Goal: Task Accomplishment & Management: Complete application form

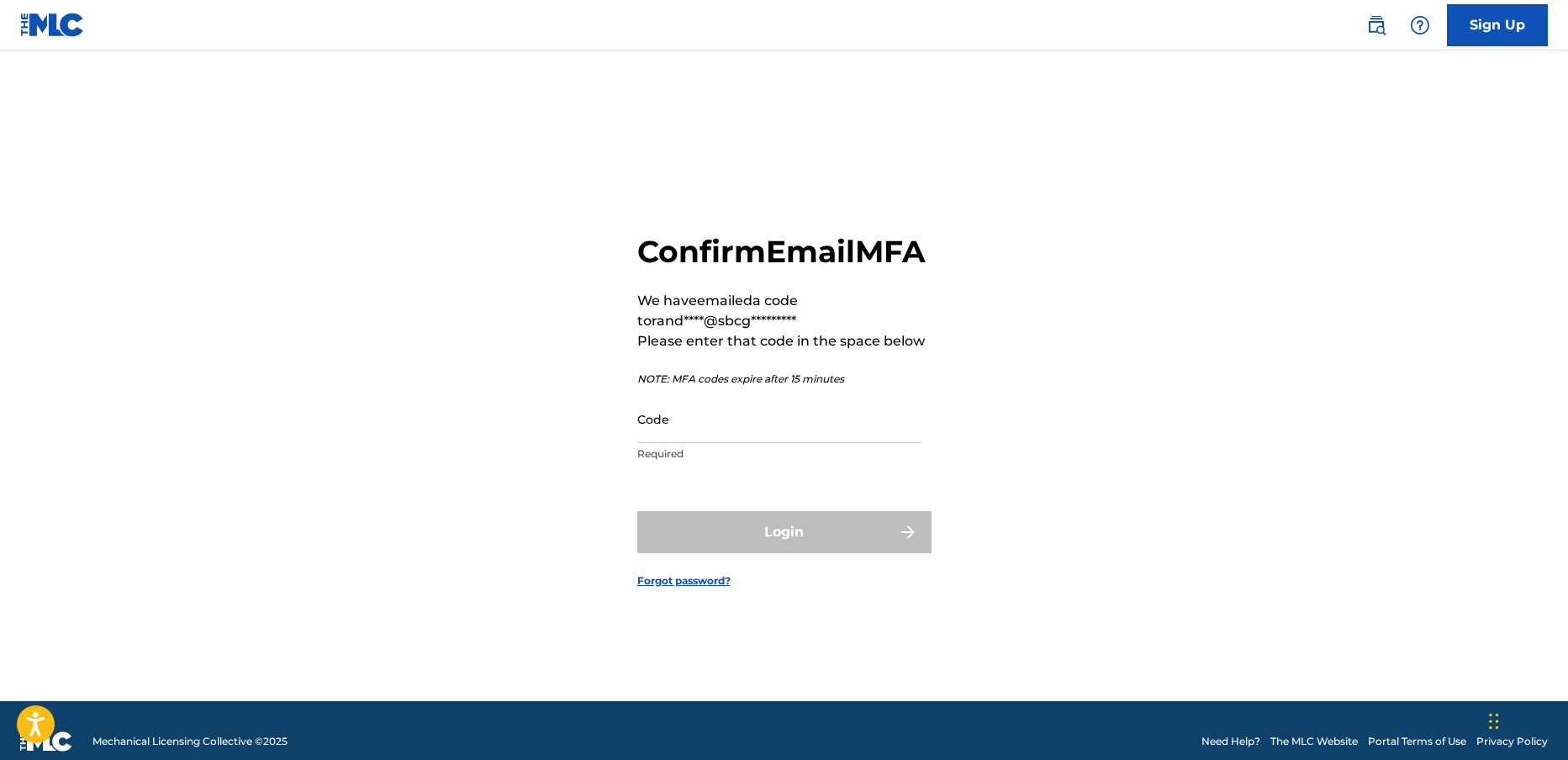
click at [450, 361] on div "Confirm Email MFA We have emailed a code to rand****@sbcg********* Please enter…" at bounding box center [784, 397] width 1177 height 609
click at [1422, 25] on img at bounding box center [1420, 25] width 20 height 20
click at [398, 349] on div "Confirm Email MFA We have emailed a code to rand****@sbcg********* Please enter…" at bounding box center [784, 397] width 1177 height 609
paste input "614174"
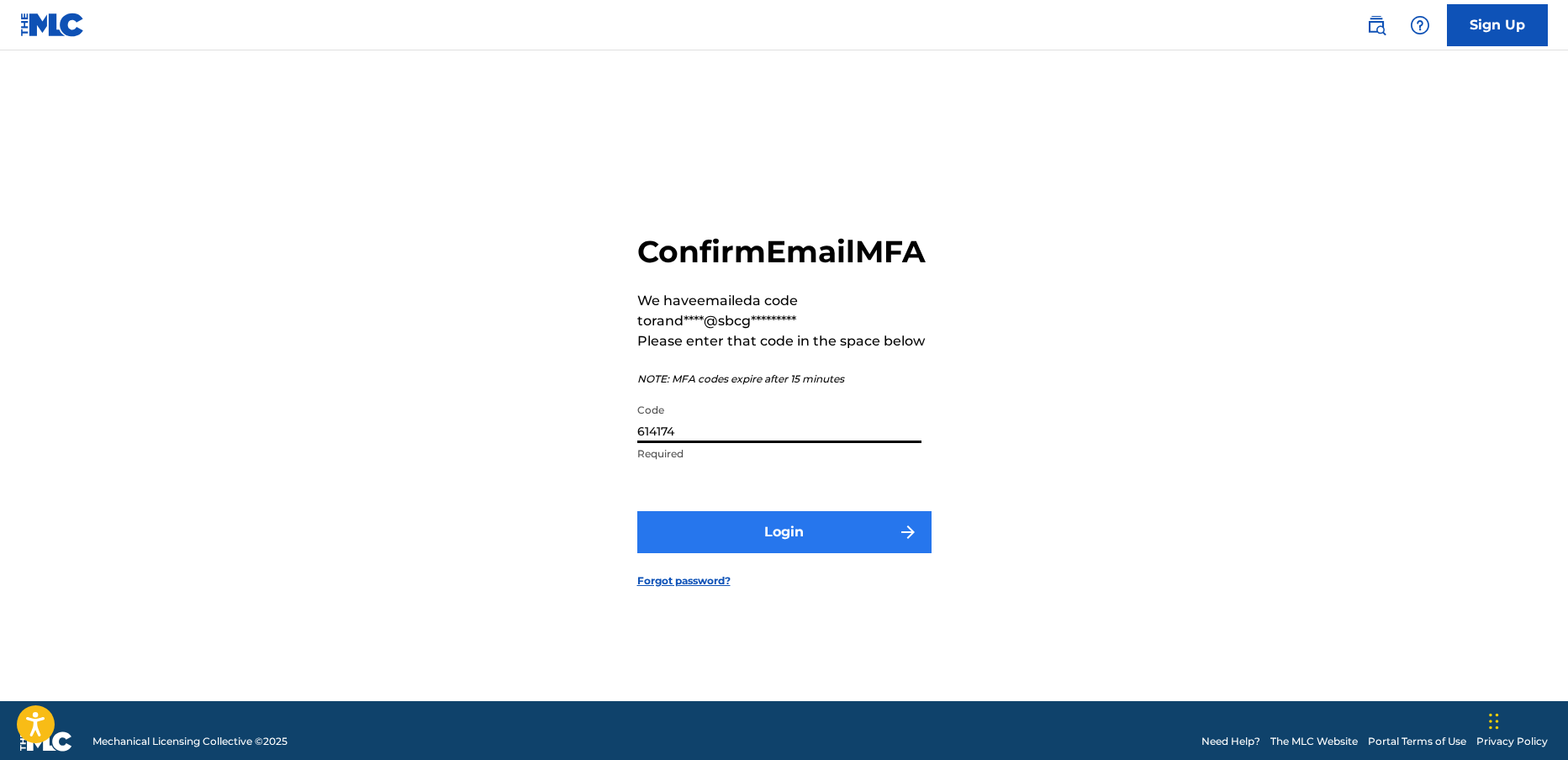
type input "614174"
click at [797, 551] on button "Login" at bounding box center [785, 532] width 294 height 42
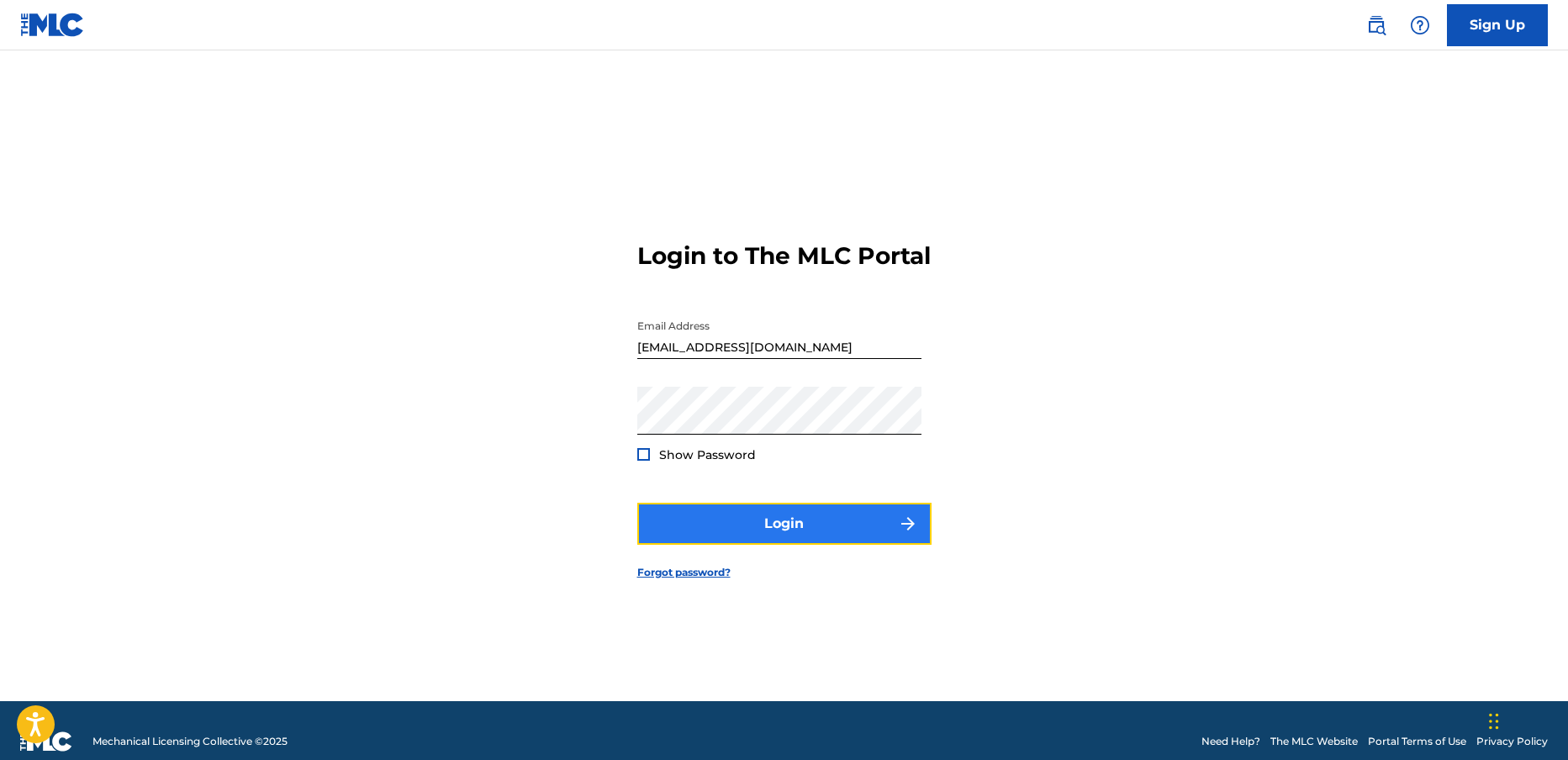
click at [757, 537] on button "Login" at bounding box center [785, 524] width 294 height 42
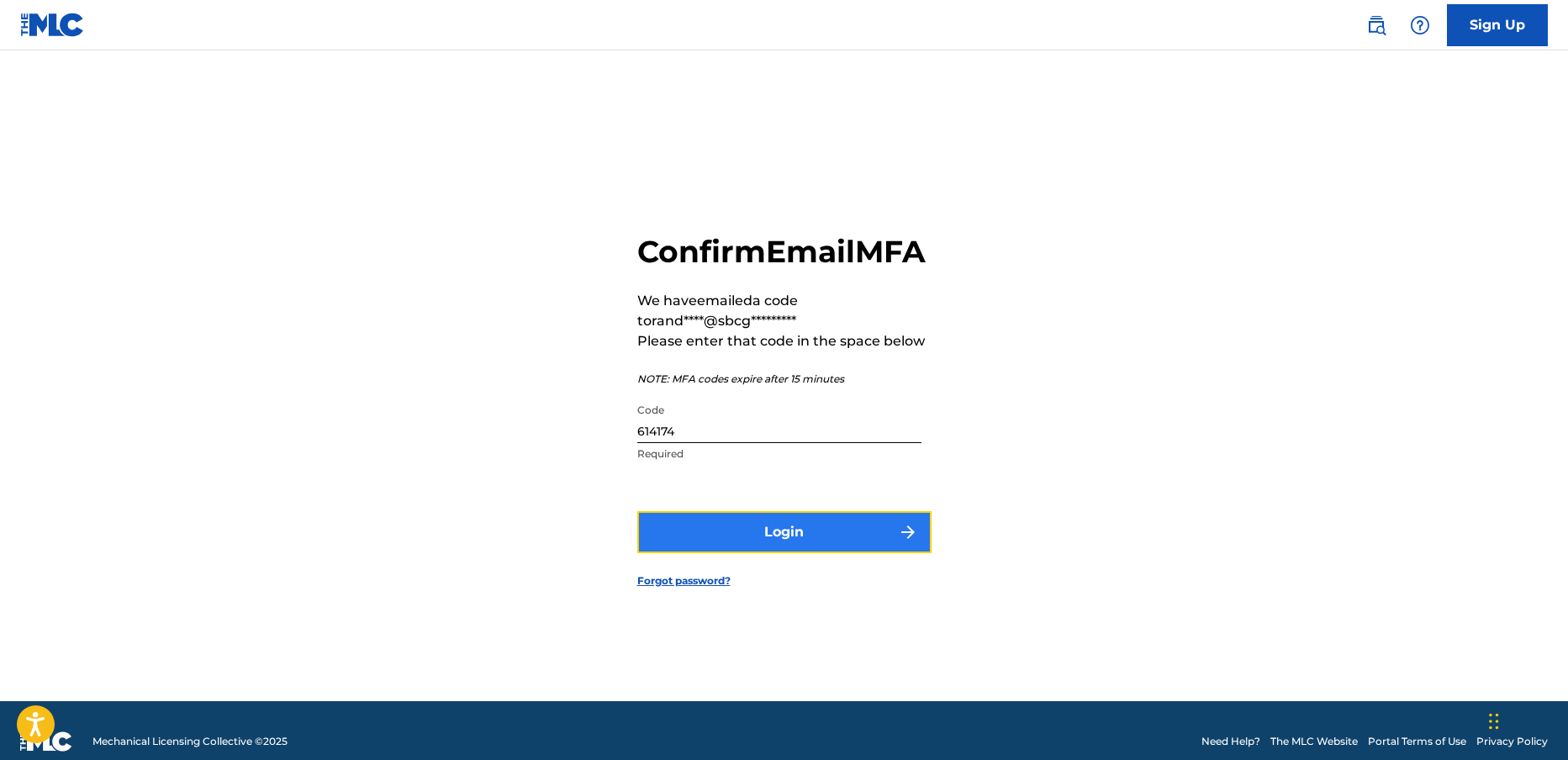
click at [753, 553] on button "Login" at bounding box center [785, 532] width 294 height 42
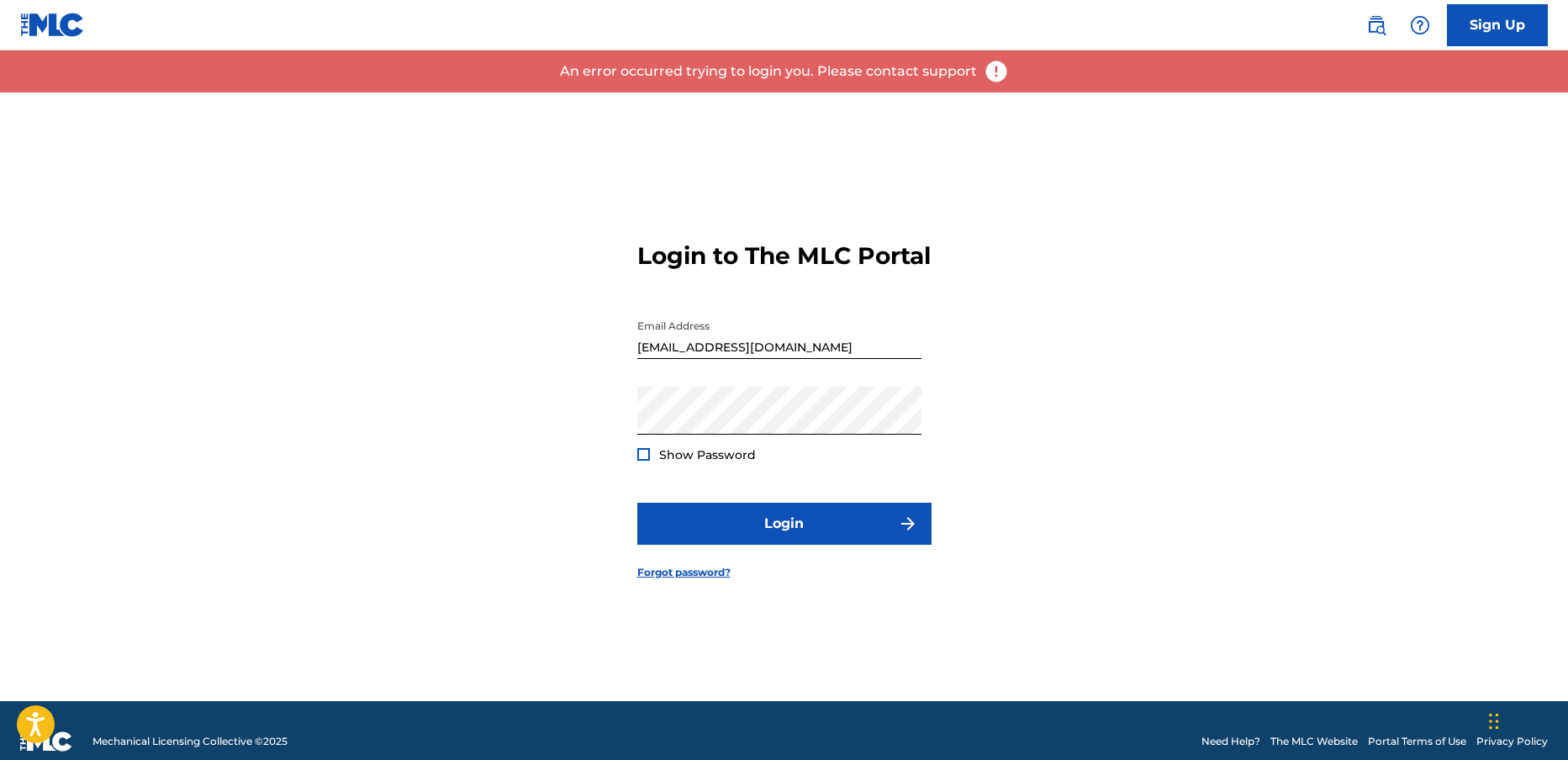
click at [645, 461] on div at bounding box center [643, 454] width 12 height 12
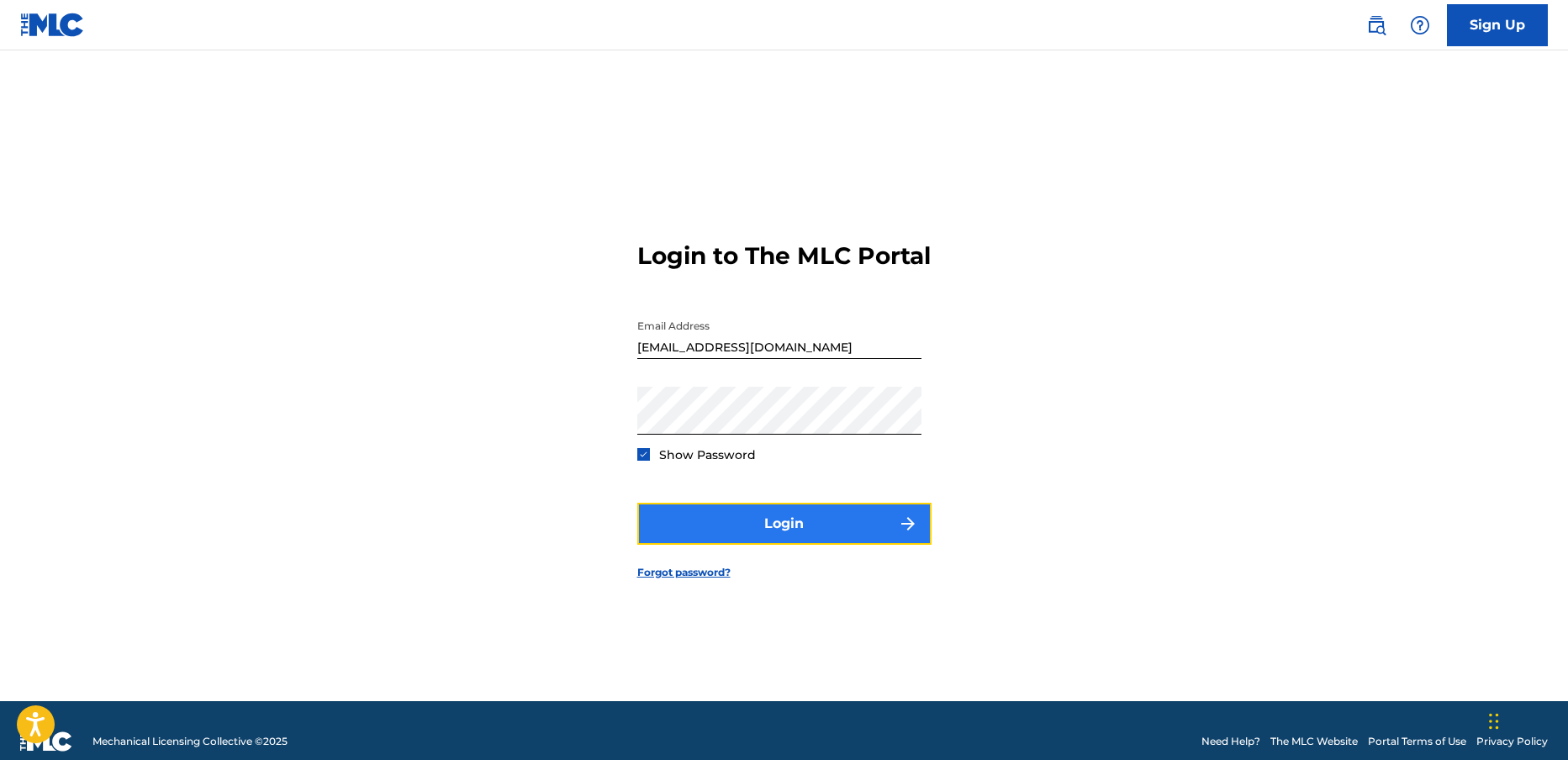
click at [787, 540] on button "Login" at bounding box center [785, 524] width 294 height 42
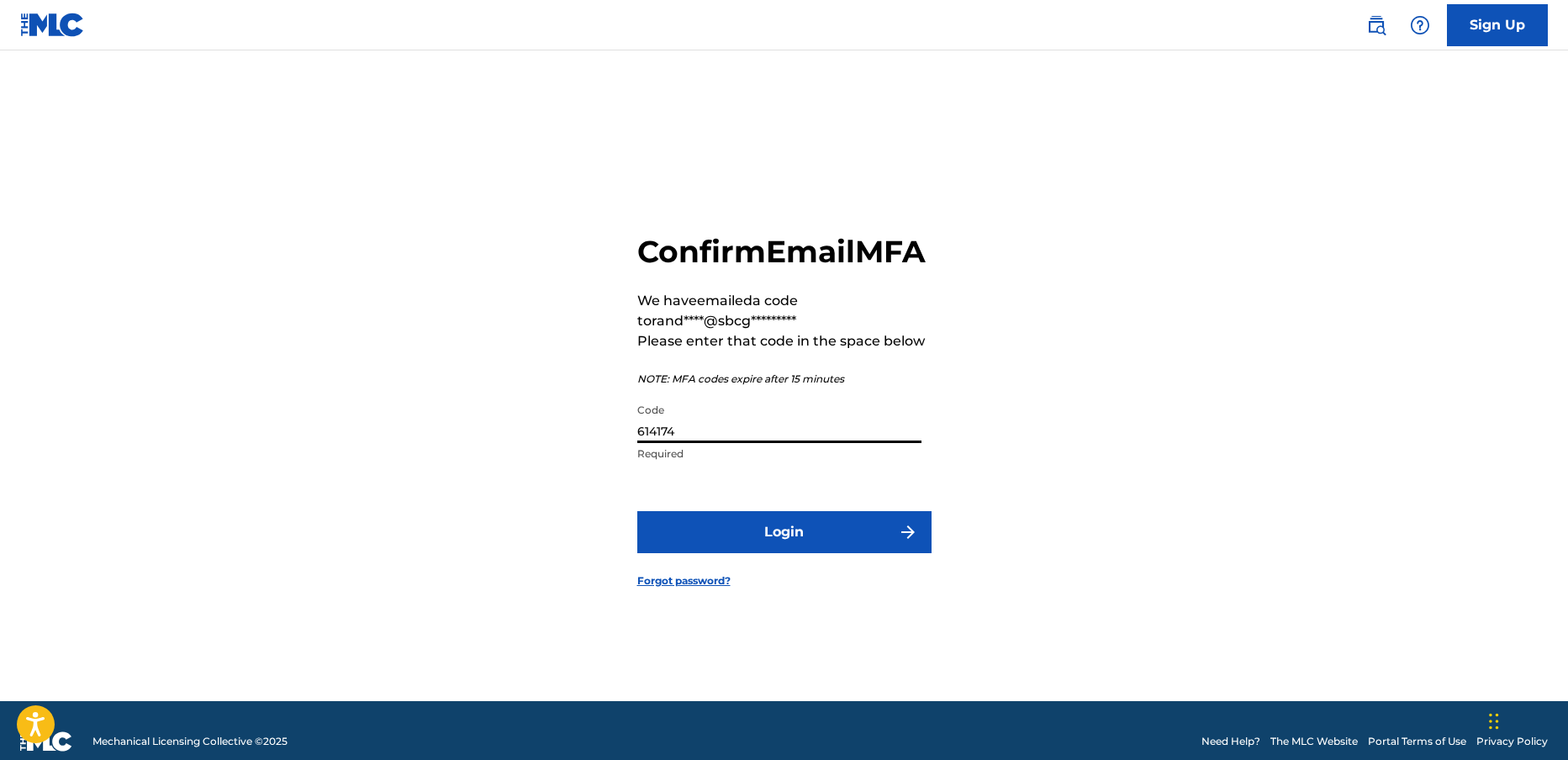
click at [738, 441] on input "614174" at bounding box center [779, 419] width 284 height 48
drag, startPoint x: 726, startPoint y: 445, endPoint x: 614, endPoint y: 447, distance: 112.0
click at [638, 443] on input "614174" at bounding box center [779, 419] width 284 height 48
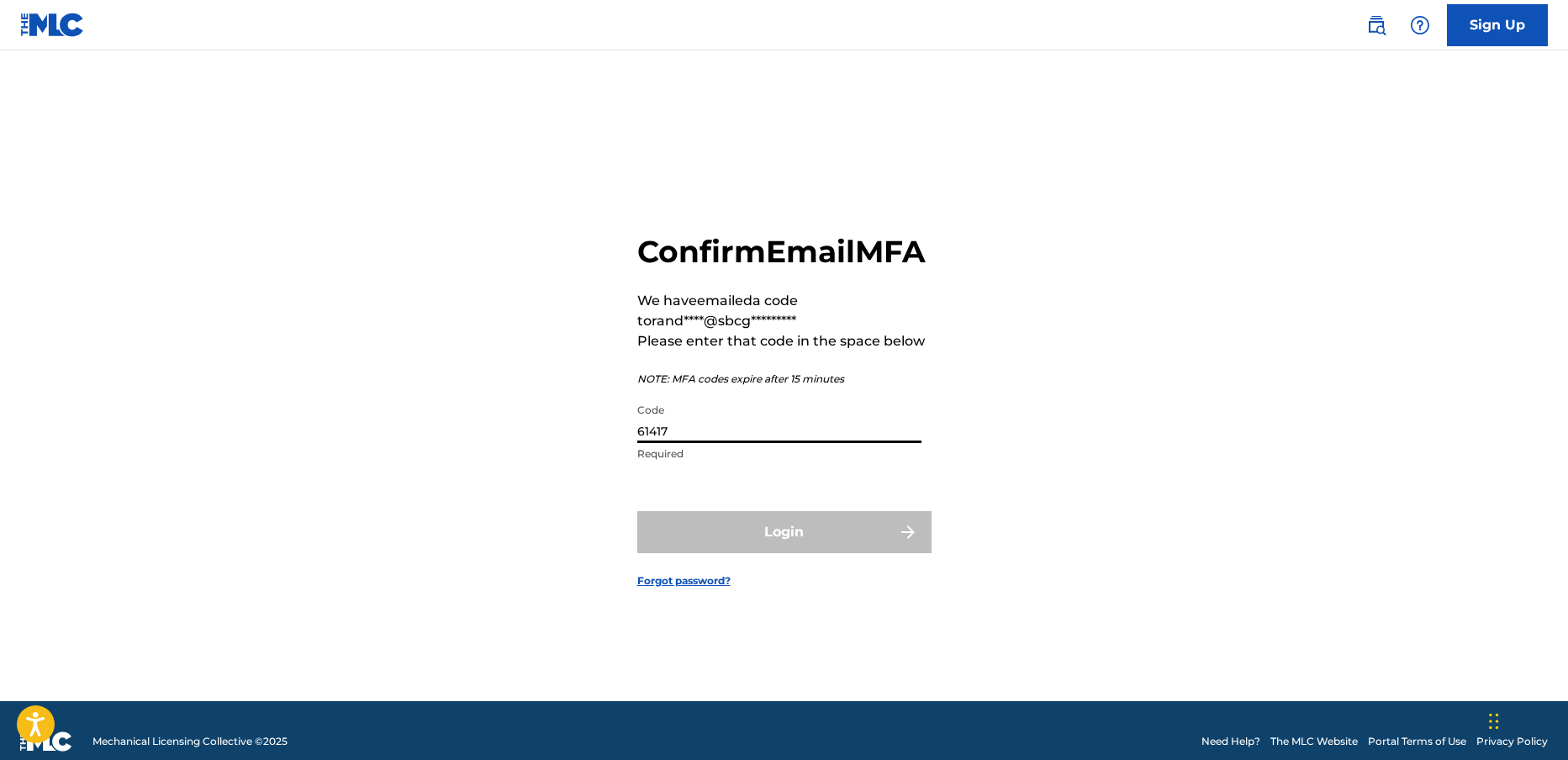
type input "614174"
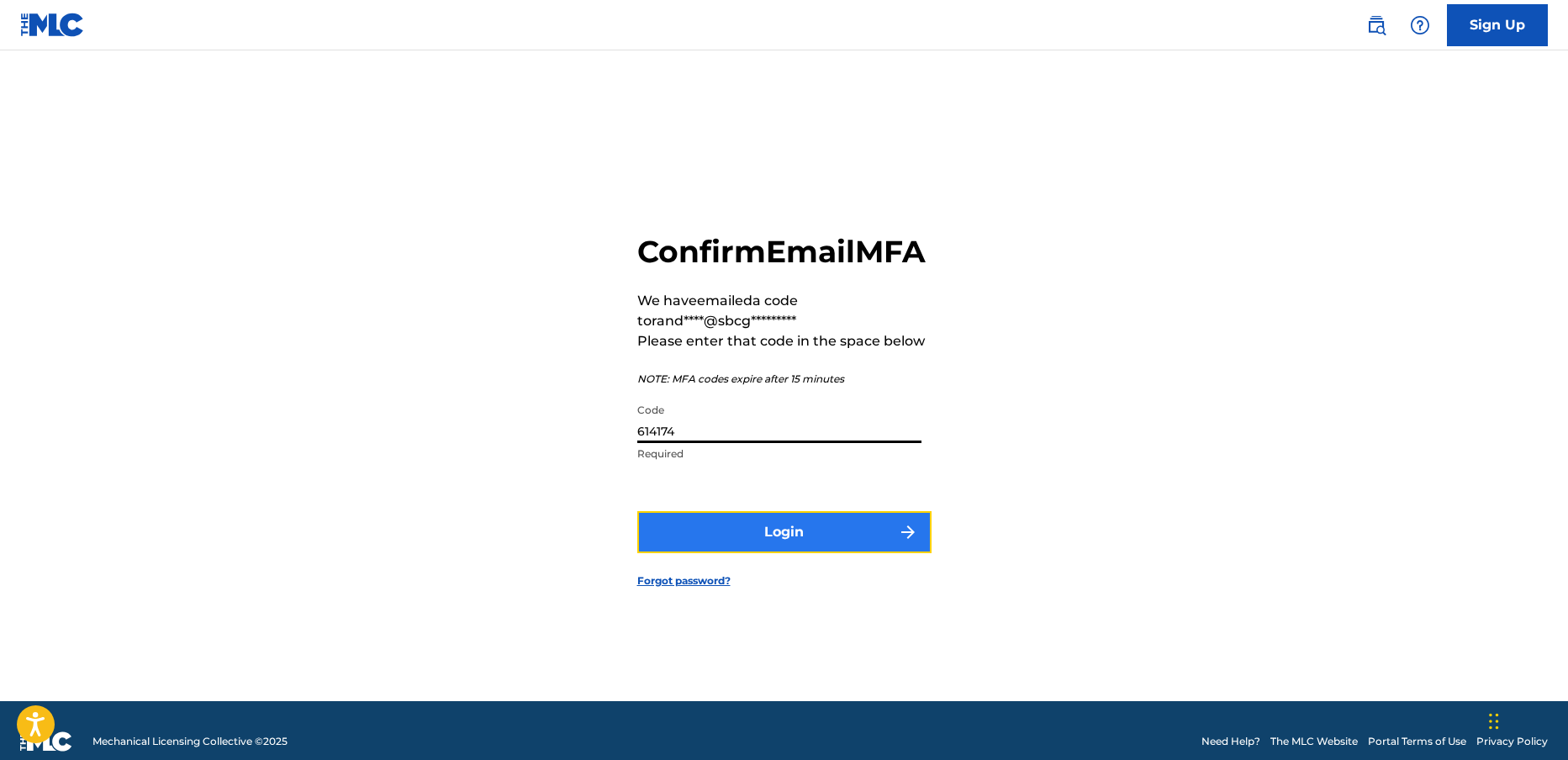
click at [802, 554] on button "Login" at bounding box center [785, 532] width 294 height 42
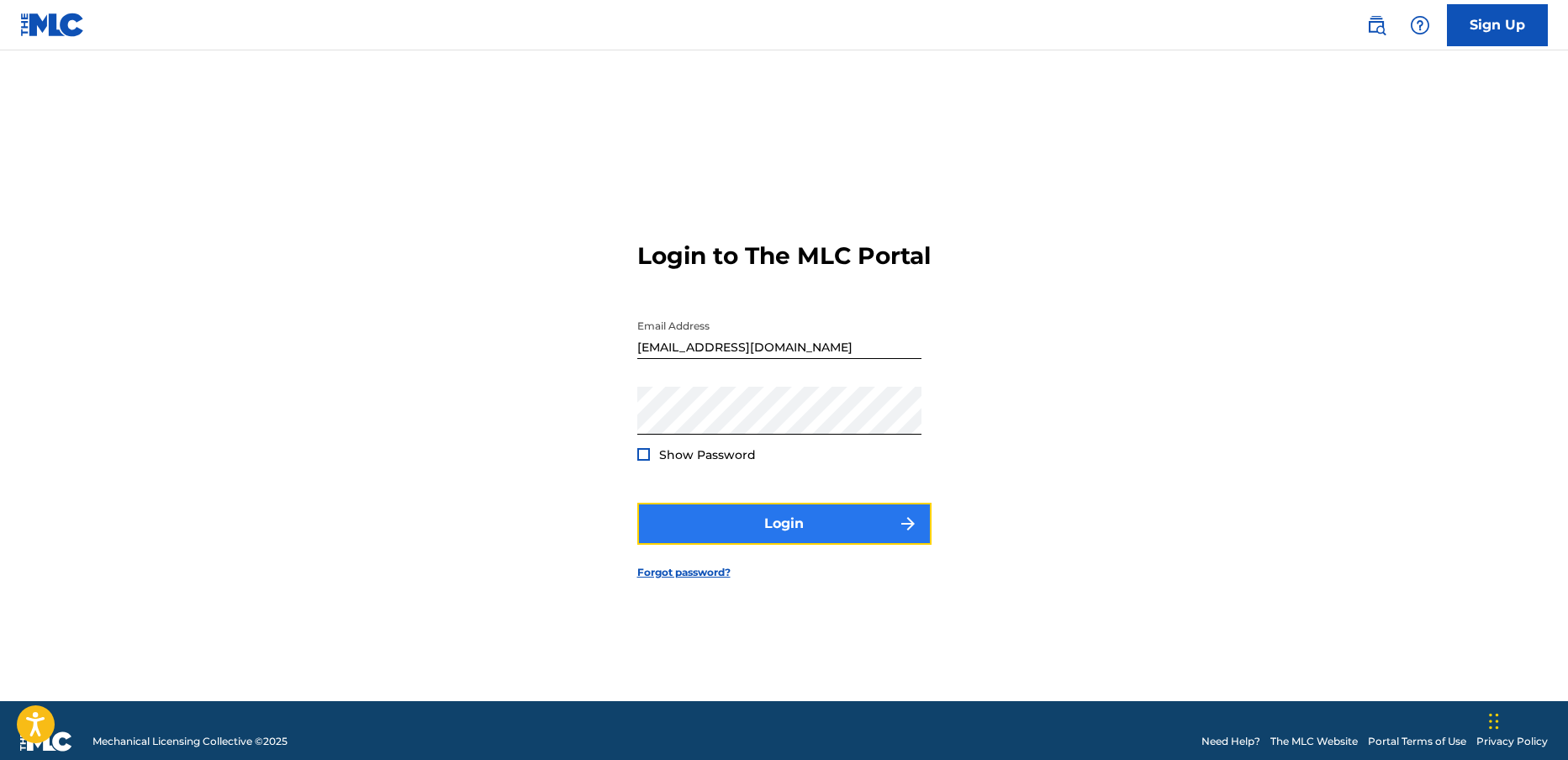
click at [768, 536] on button "Login" at bounding box center [785, 524] width 294 height 42
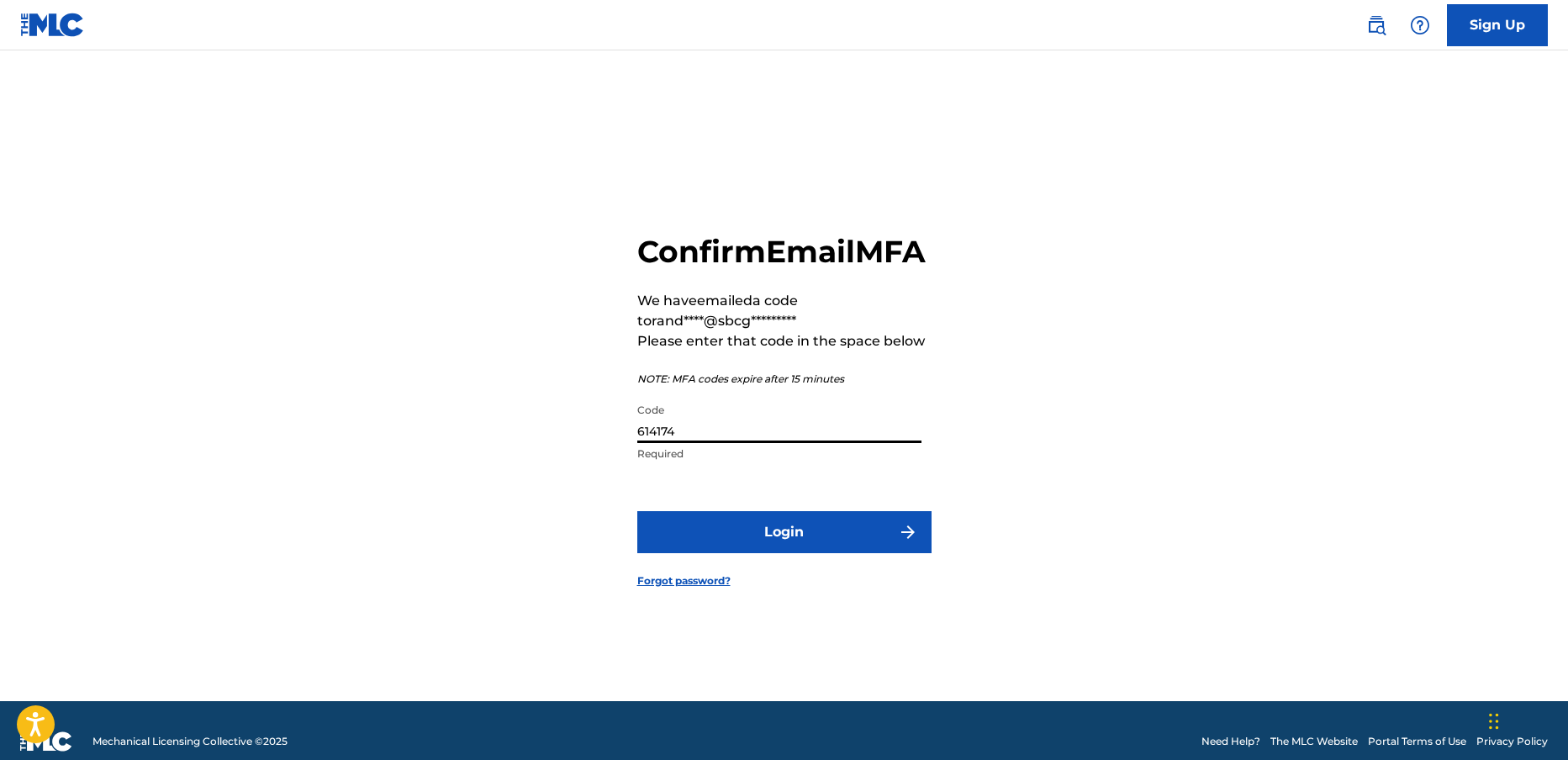
click at [746, 443] on input "614174" at bounding box center [779, 419] width 284 height 48
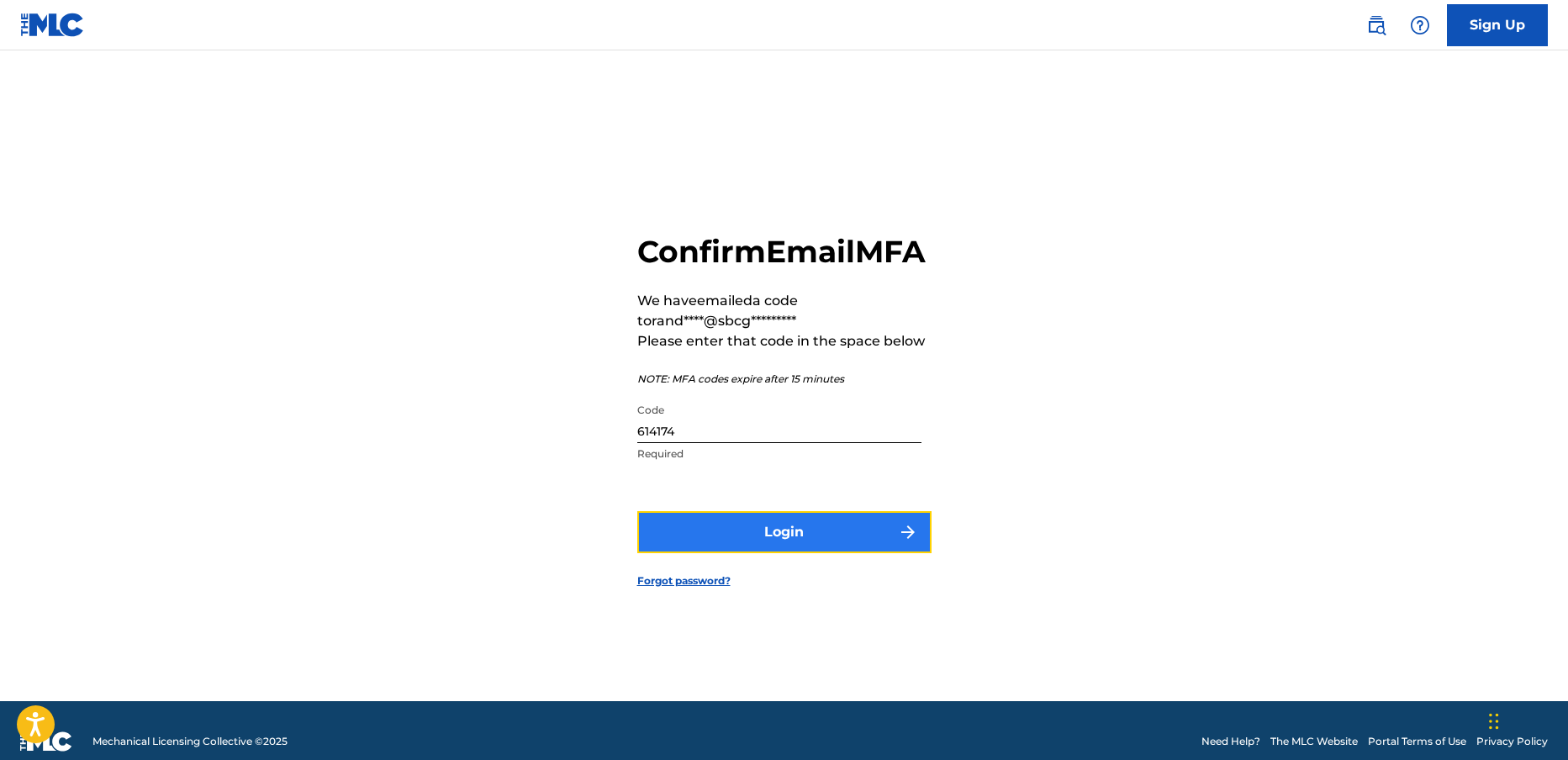
click at [759, 549] on button "Login" at bounding box center [785, 532] width 294 height 42
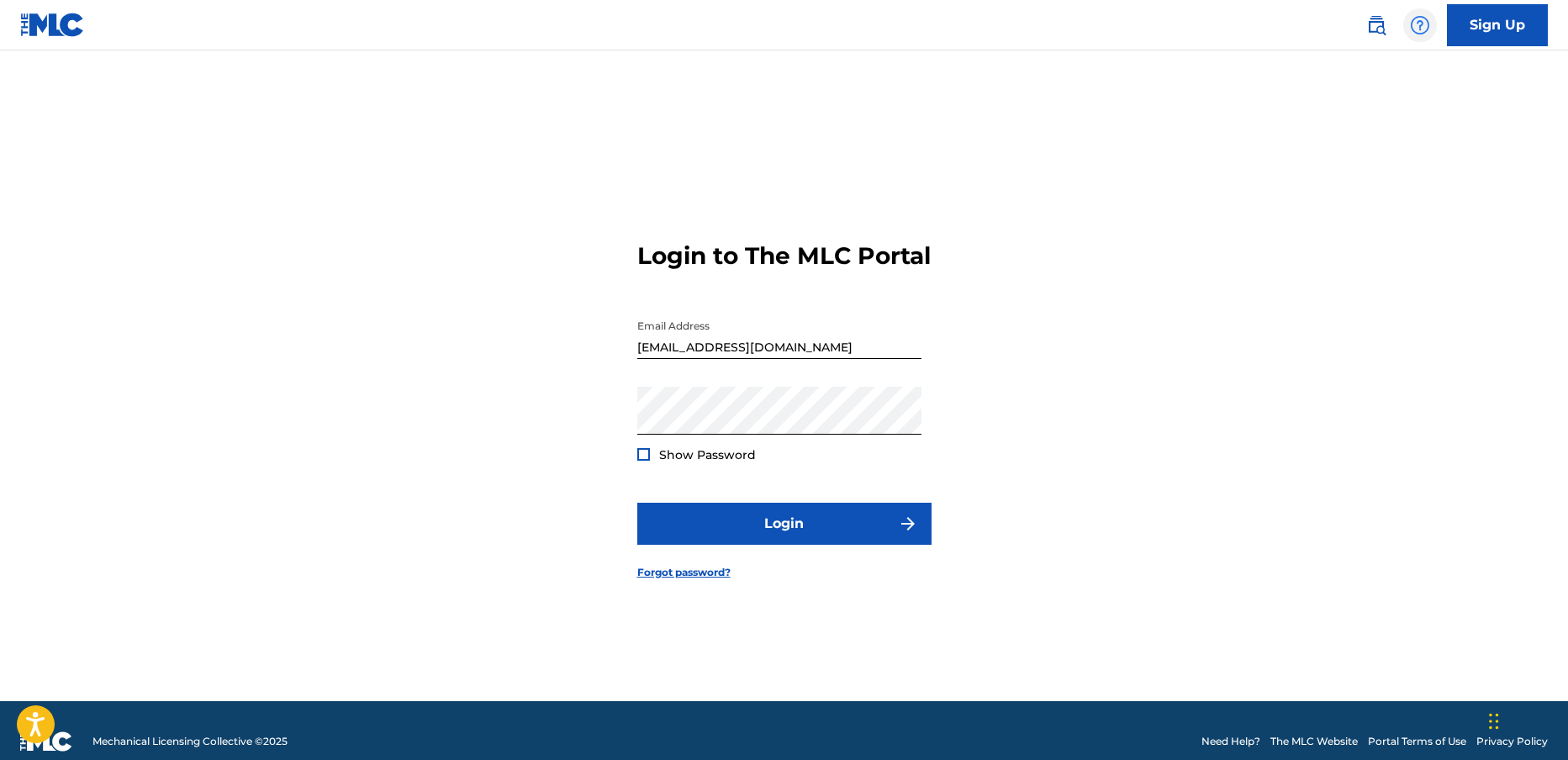
click at [1422, 23] on img at bounding box center [1420, 25] width 20 height 20
click at [1124, 185] on div "Login to The MLC Portal Email Address randsong@sbcglobal.net Password Show Pass…" at bounding box center [784, 397] width 1177 height 609
click at [49, 24] on img at bounding box center [53, 25] width 65 height 25
click at [54, 22] on img at bounding box center [53, 25] width 65 height 25
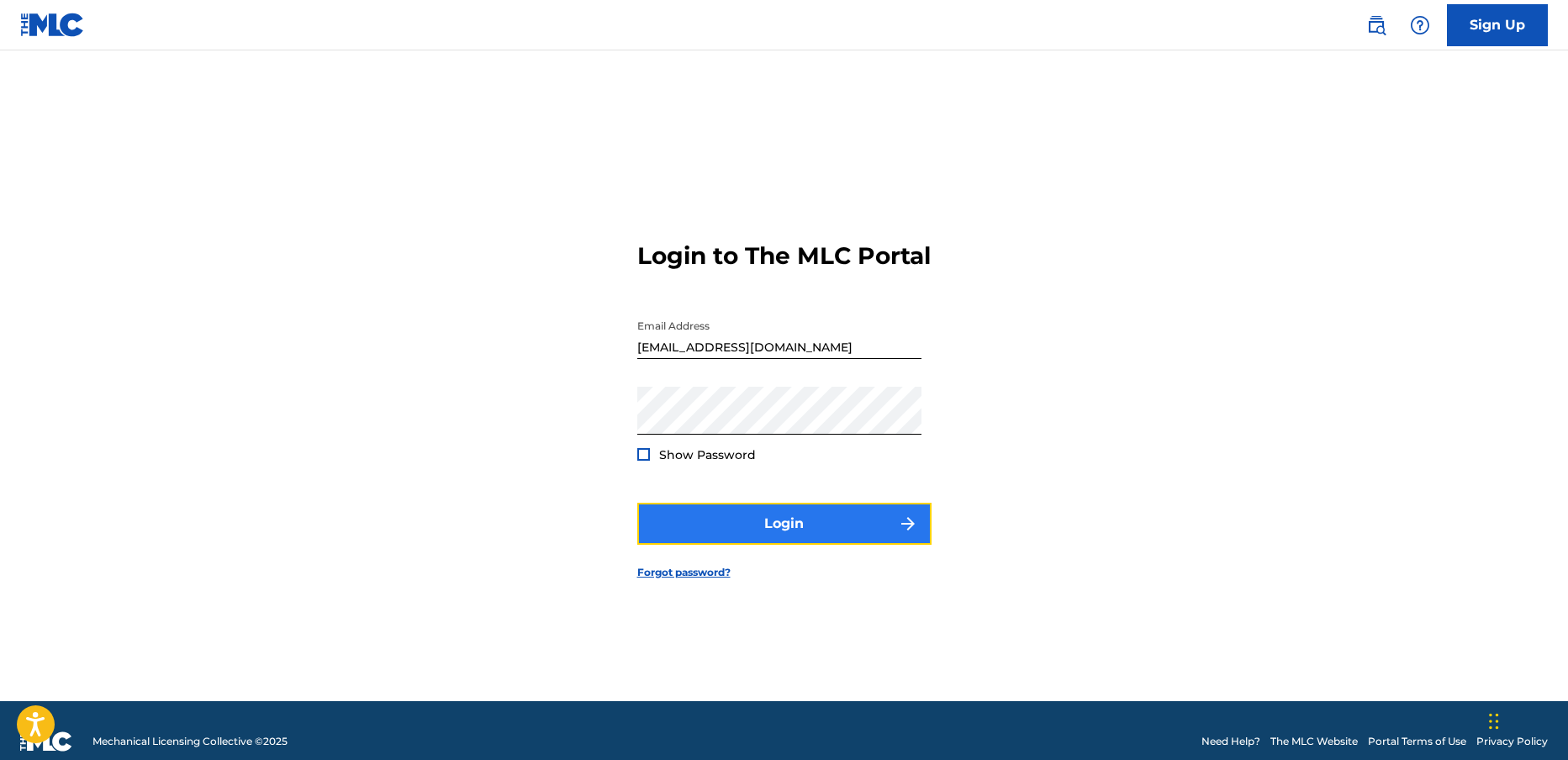
click at [777, 542] on button "Login" at bounding box center [785, 524] width 294 height 42
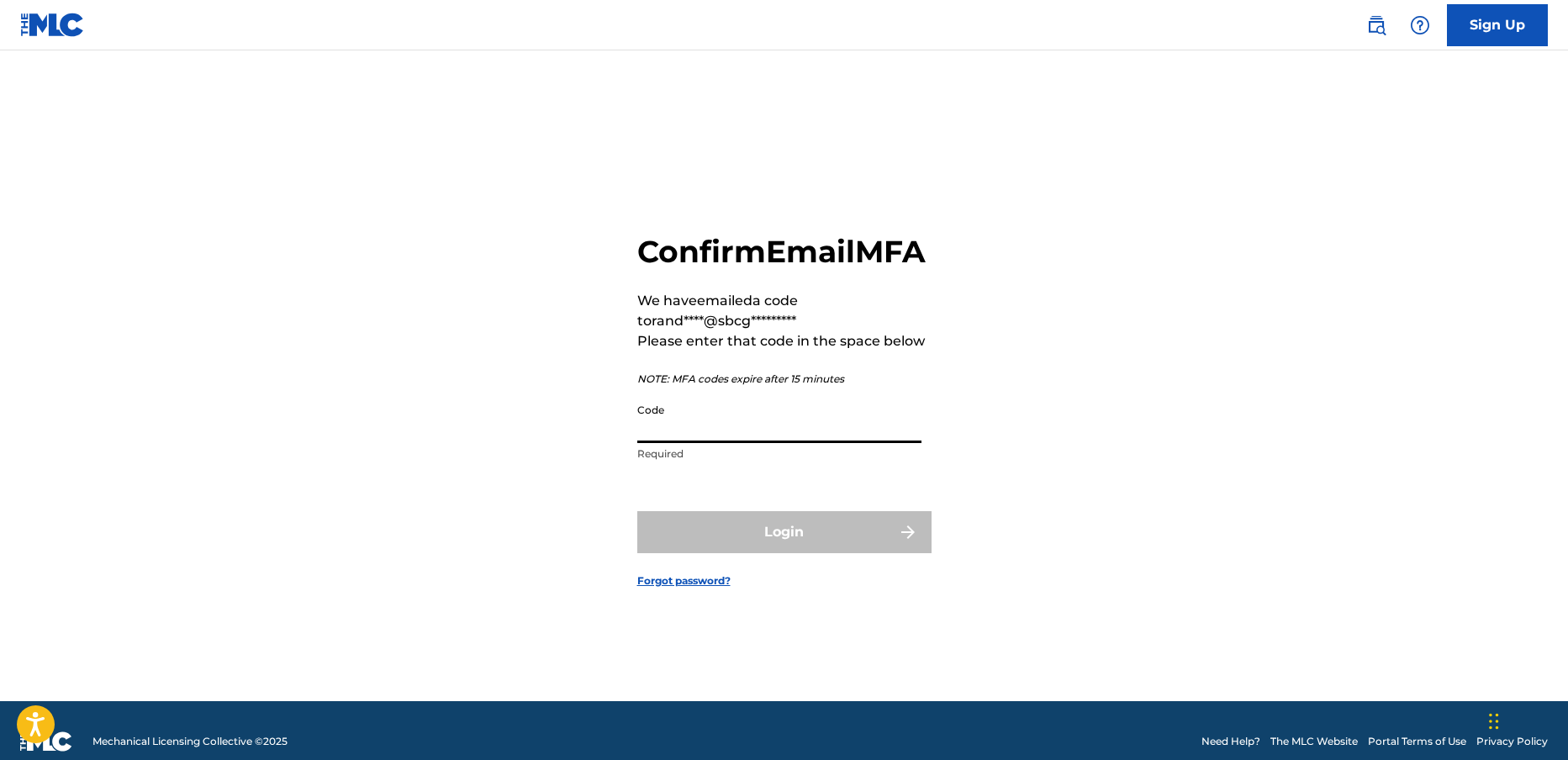
paste input "614174"
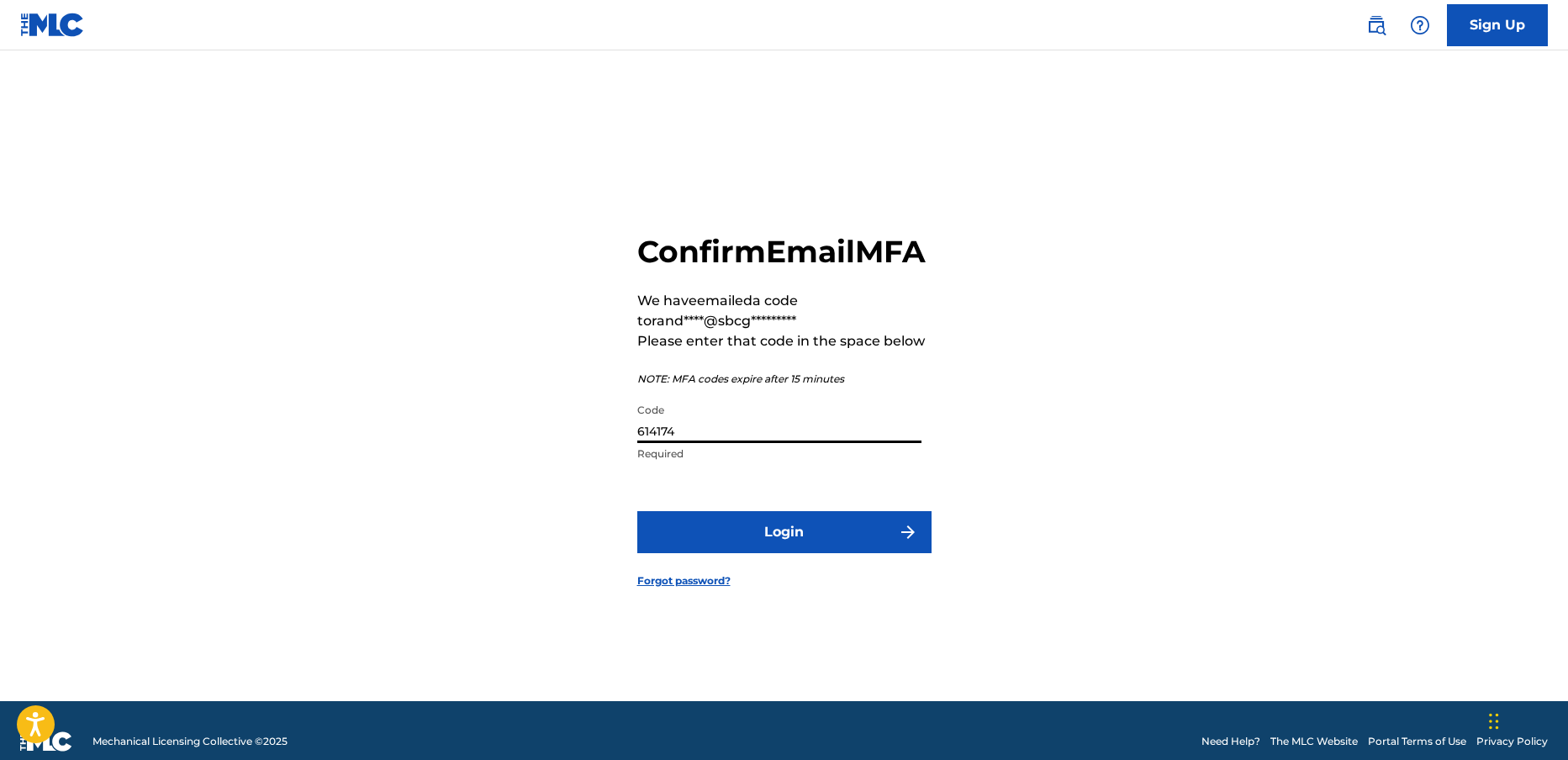
drag, startPoint x: 708, startPoint y: 444, endPoint x: 624, endPoint y: 446, distance: 84.0
click at [638, 443] on input "614174" at bounding box center [779, 419] width 284 height 48
paste input "092056"
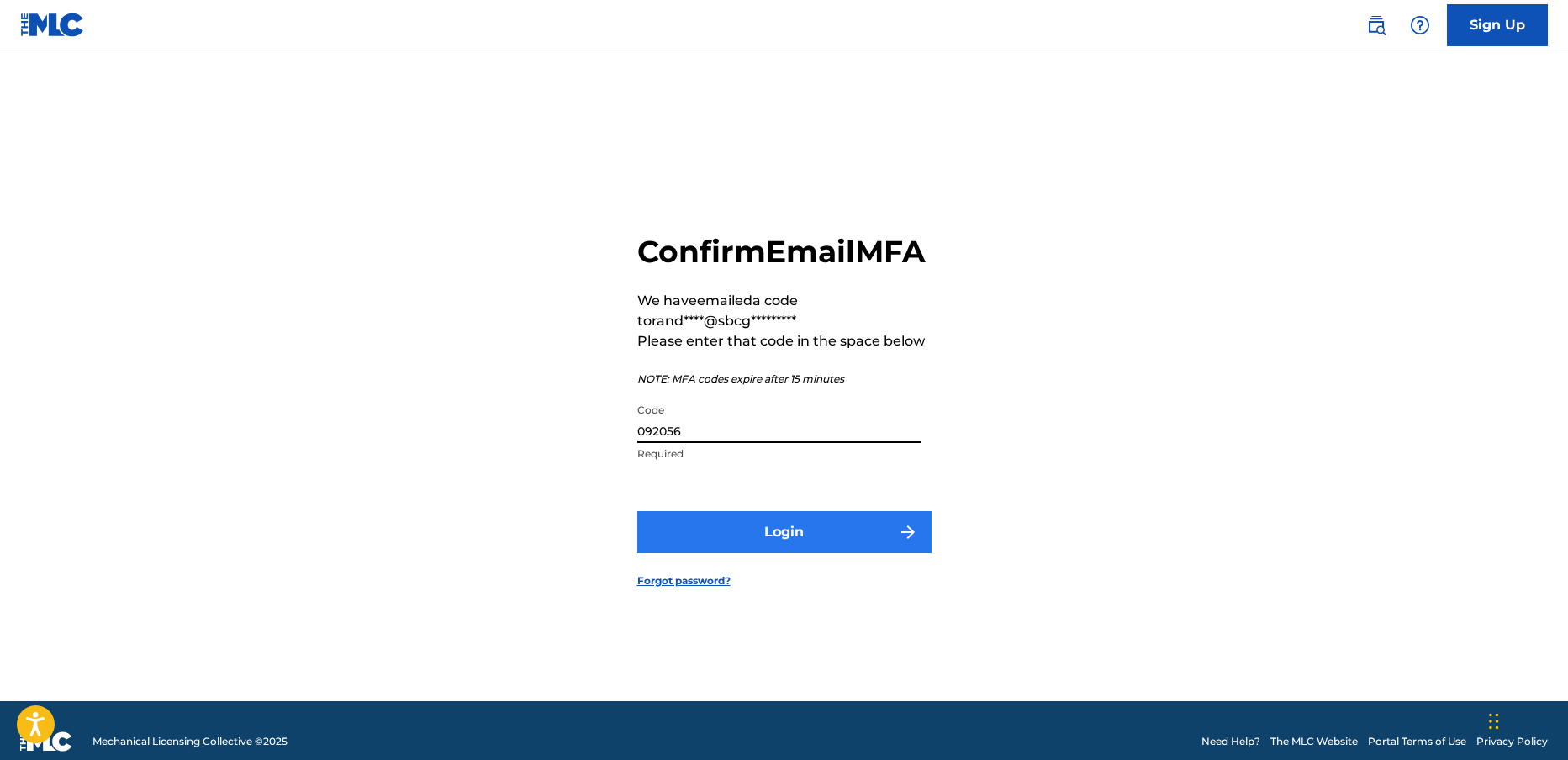
type input "092056"
click at [736, 554] on button "Login" at bounding box center [785, 532] width 294 height 42
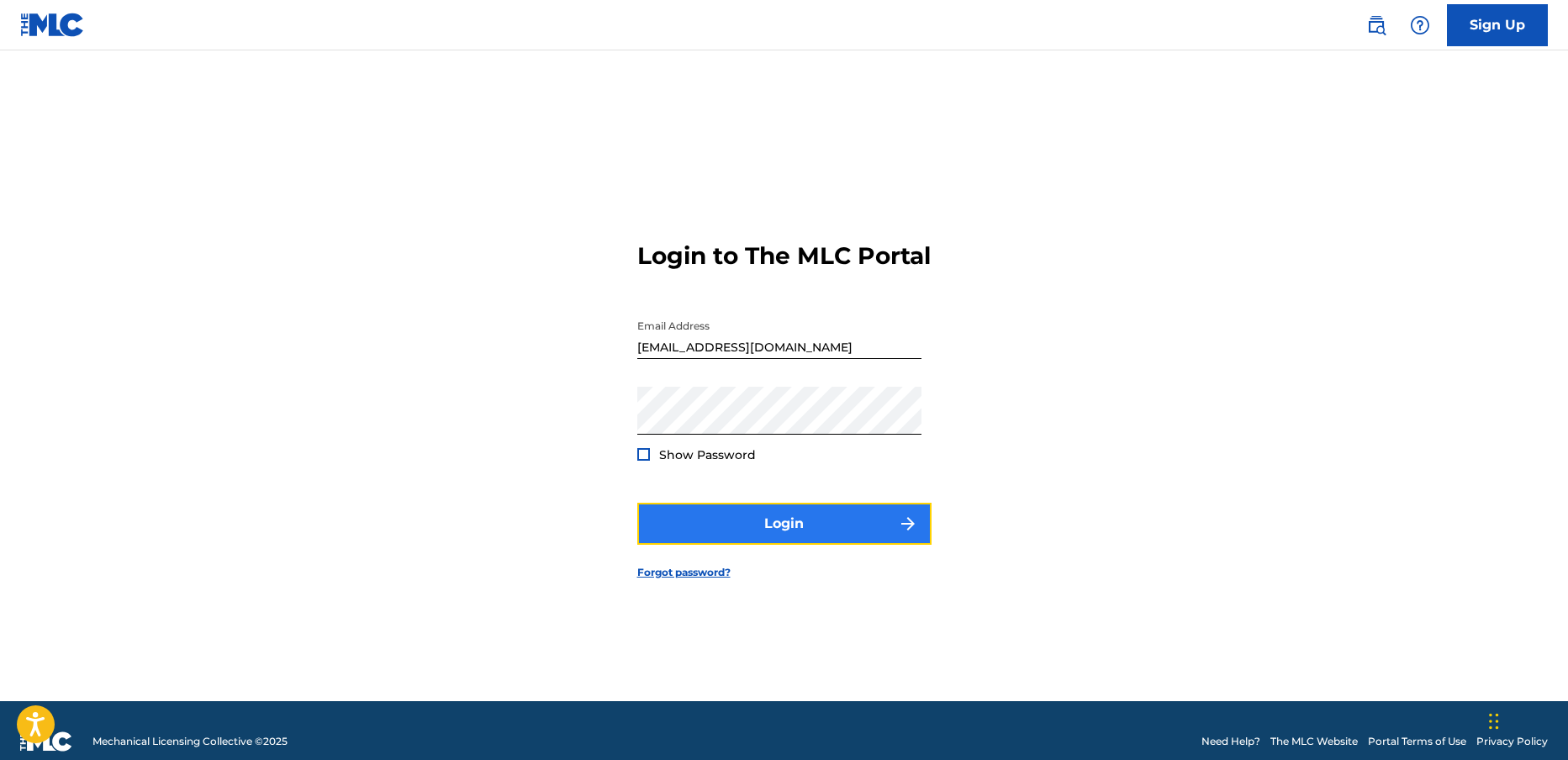
click at [797, 536] on button "Login" at bounding box center [785, 524] width 294 height 42
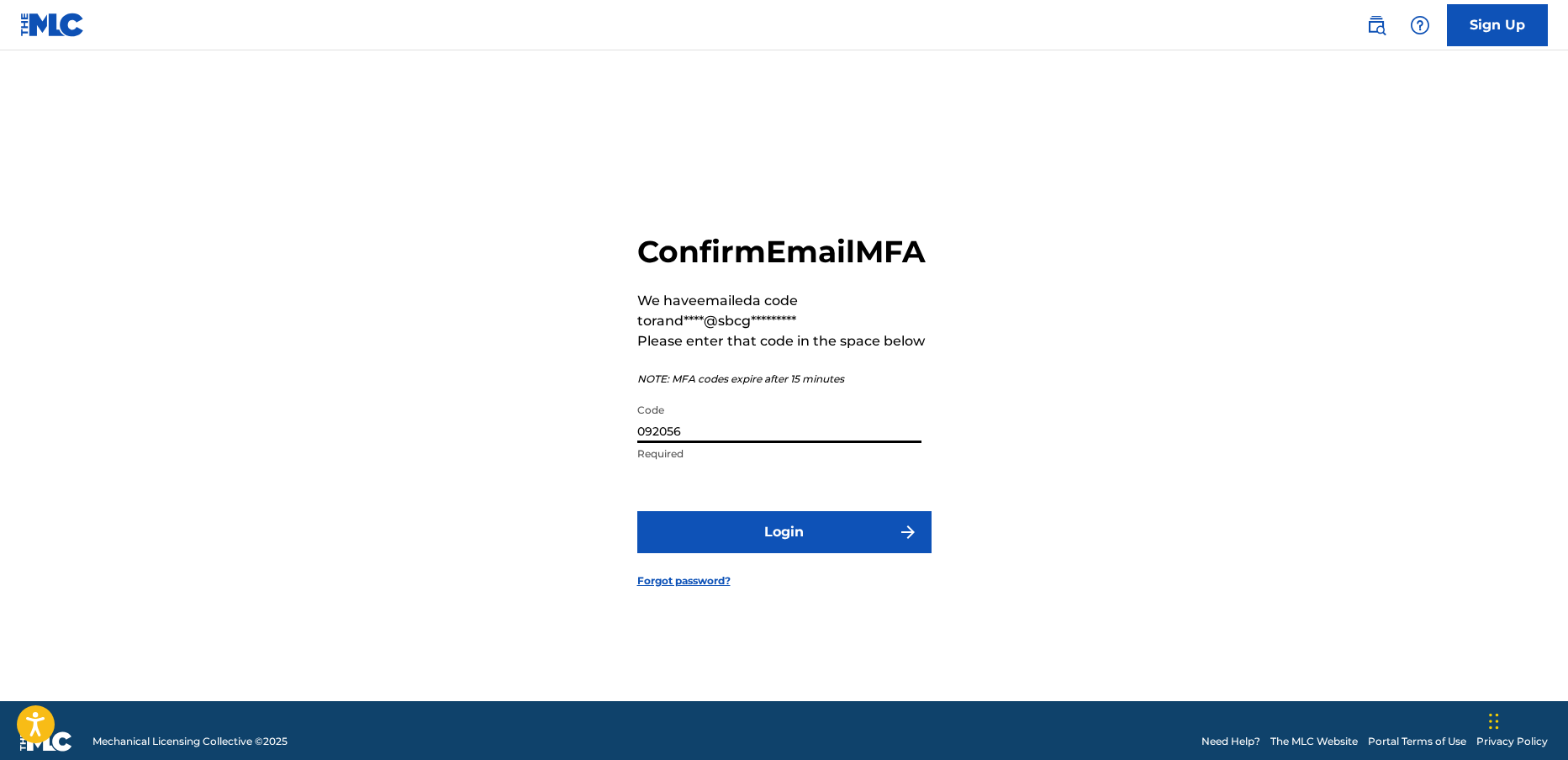
drag, startPoint x: 715, startPoint y: 449, endPoint x: 627, endPoint y: 445, distance: 88.1
click at [638, 443] on input "092056" at bounding box center [779, 419] width 284 height 48
paste input "102253"
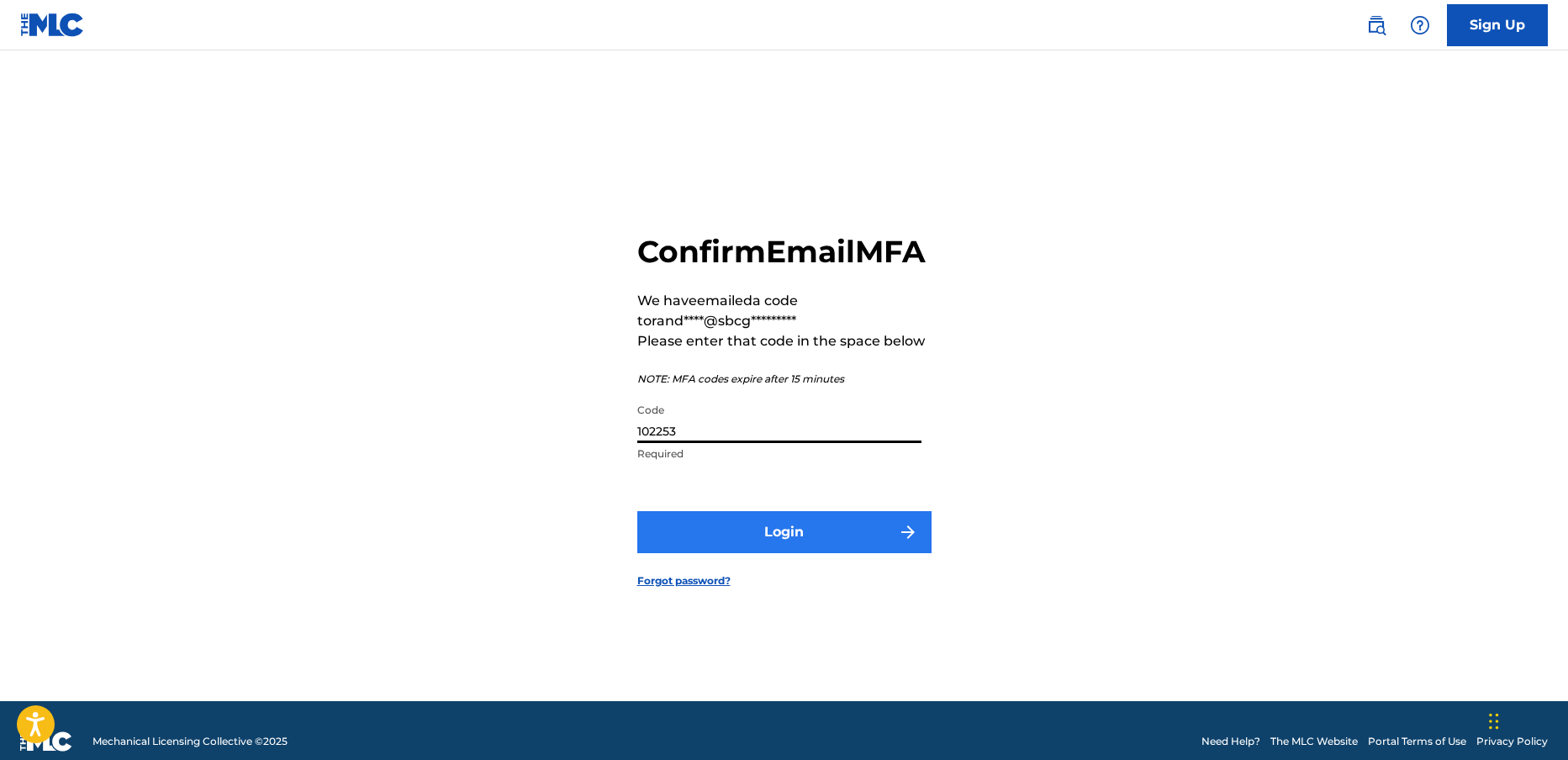
type input "102253"
click at [759, 550] on button "Login" at bounding box center [785, 532] width 294 height 42
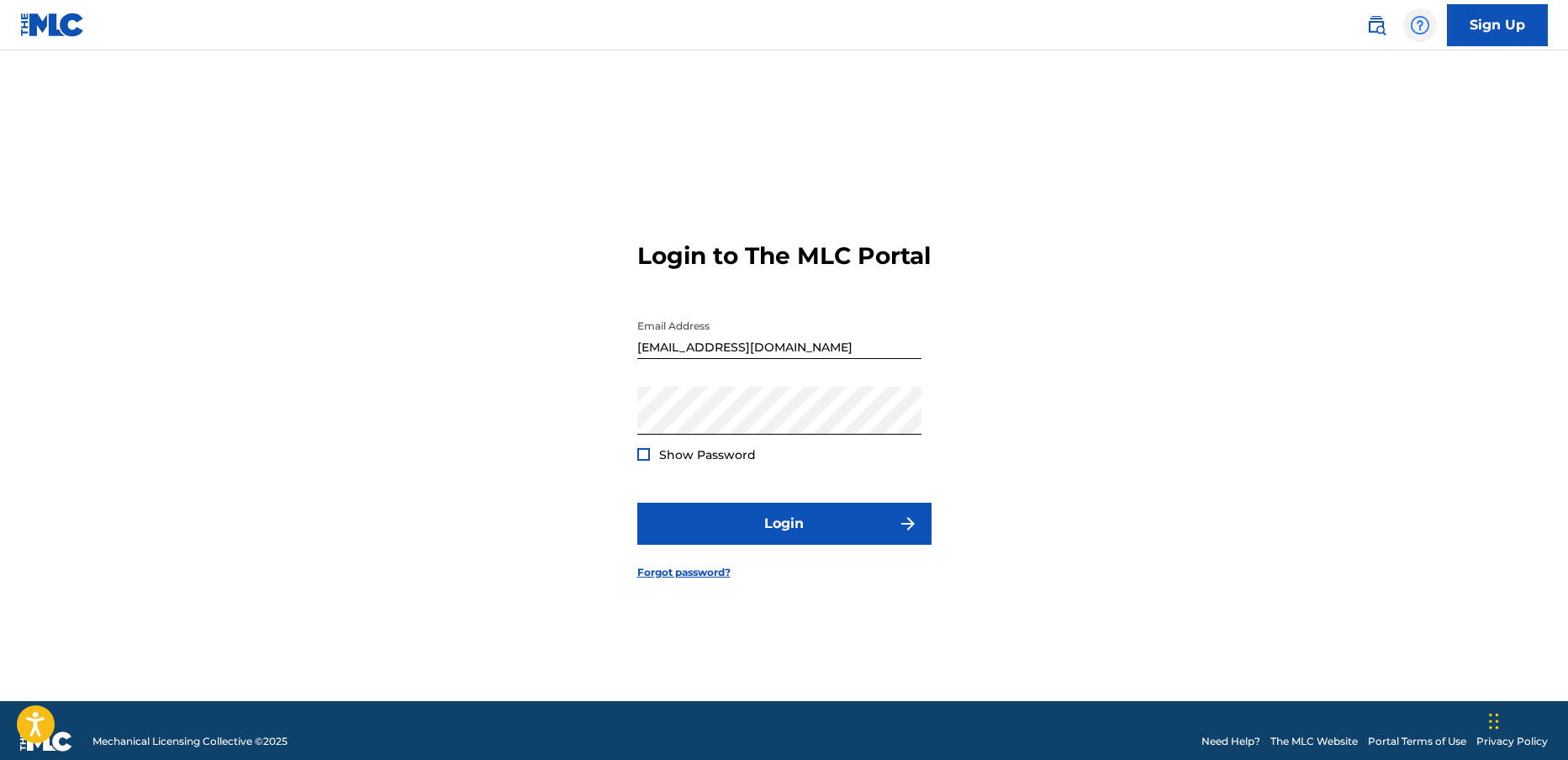
click at [1426, 23] on img at bounding box center [1420, 25] width 20 height 20
click at [1402, 66] on link "Contact us" at bounding box center [1421, 71] width 143 height 40
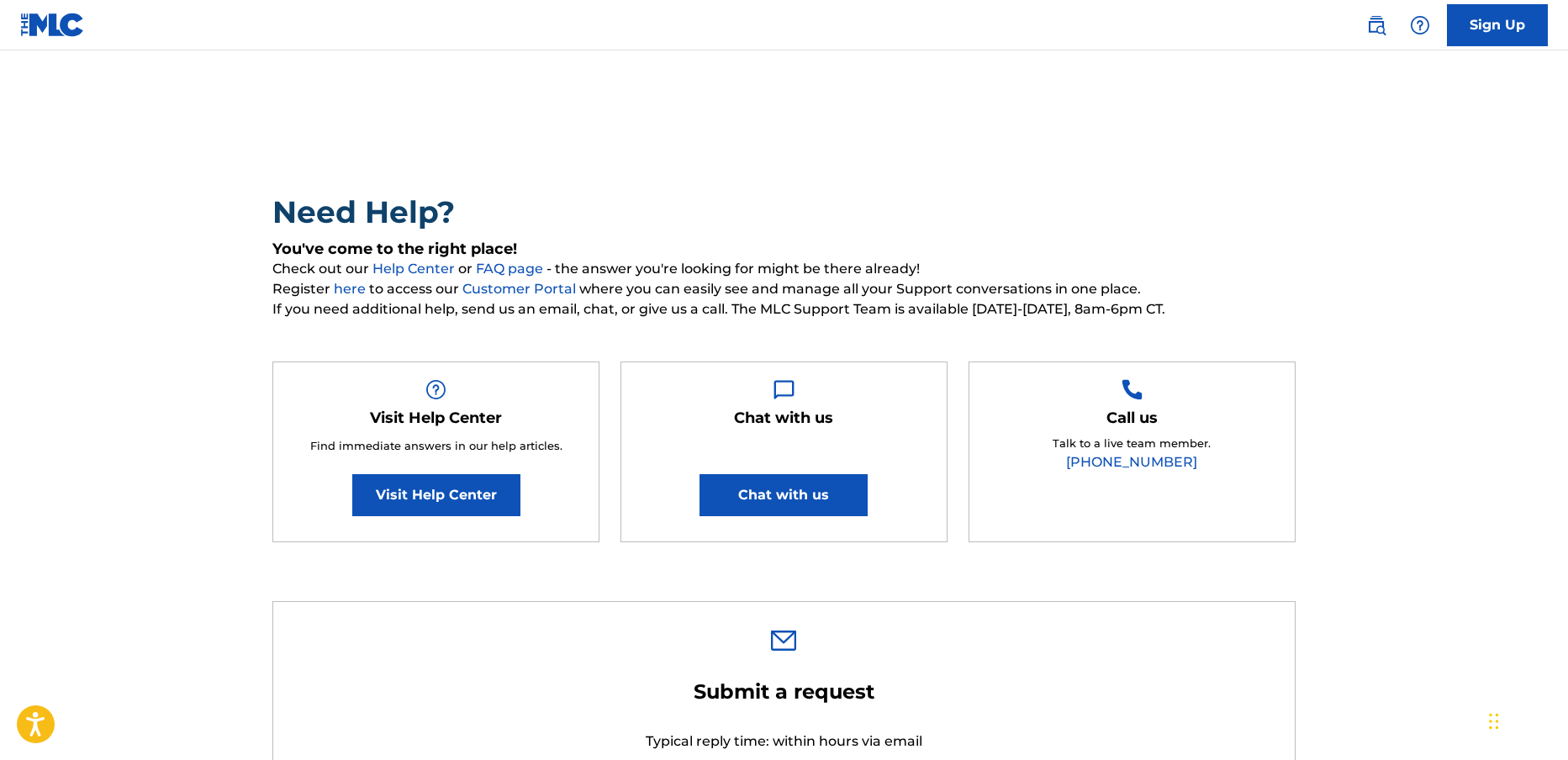
click at [56, 25] on img at bounding box center [53, 25] width 65 height 25
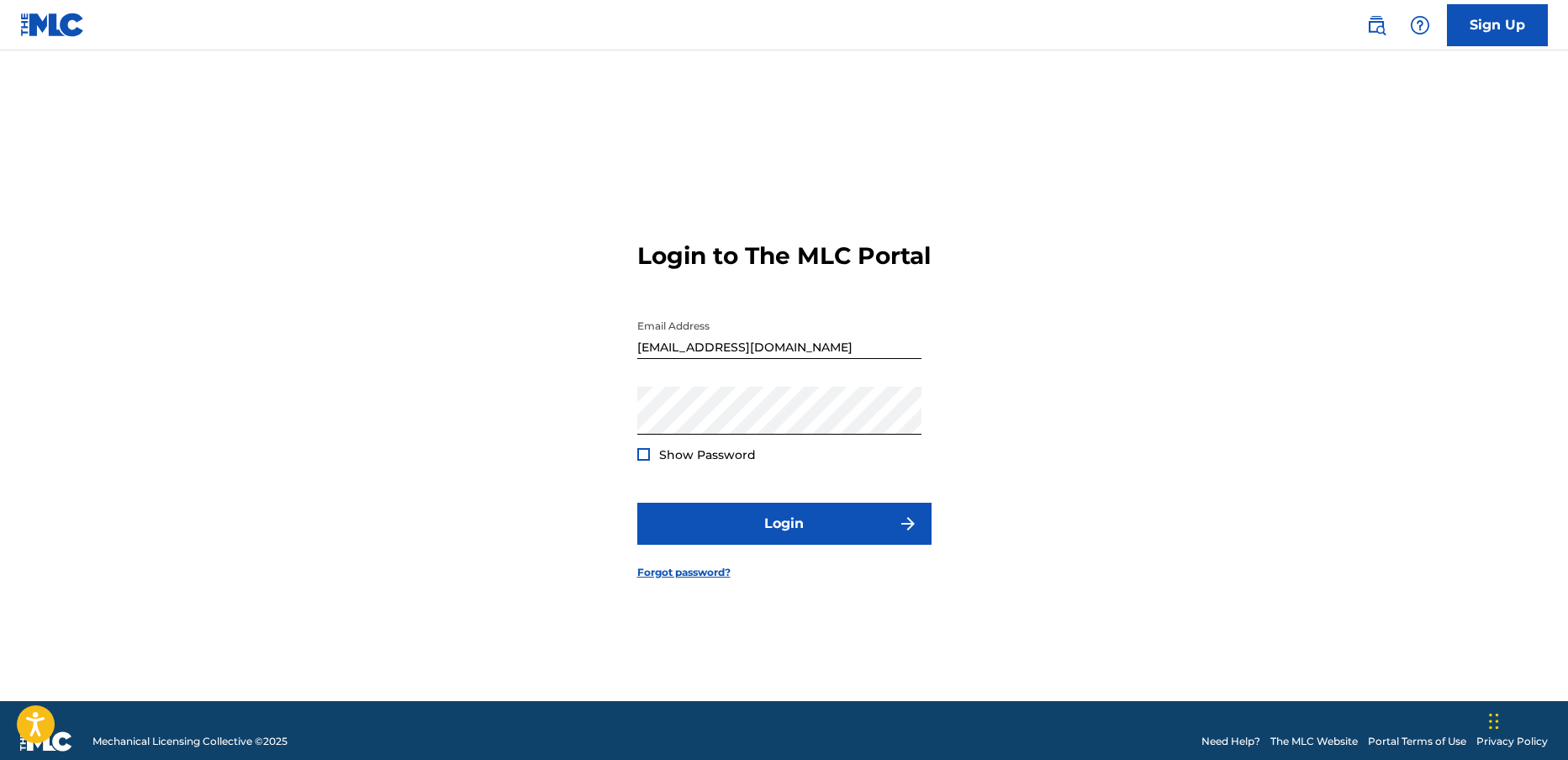
click at [645, 461] on div at bounding box center [643, 454] width 12 height 12
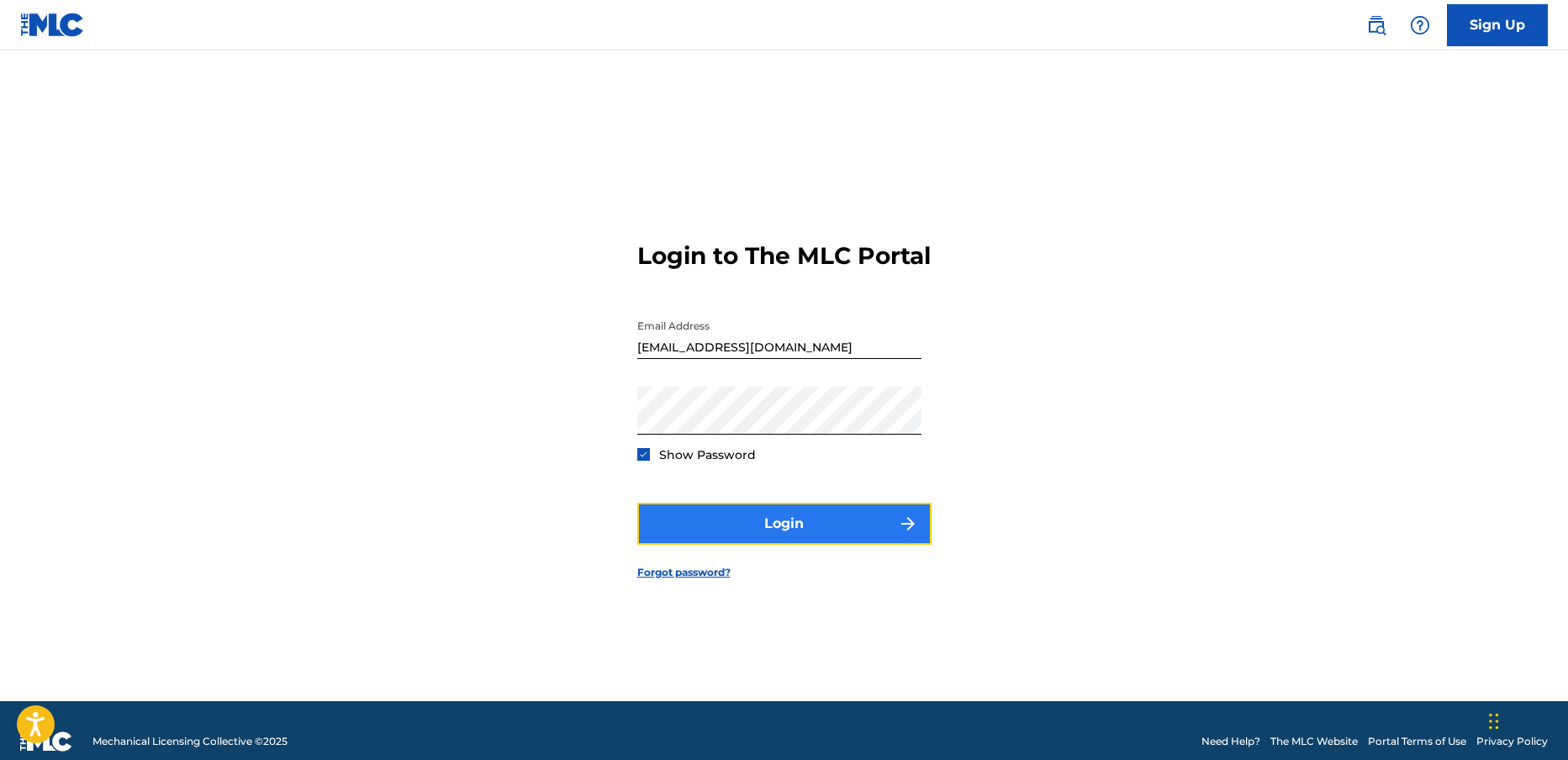
click at [757, 545] on button "Login" at bounding box center [785, 524] width 294 height 42
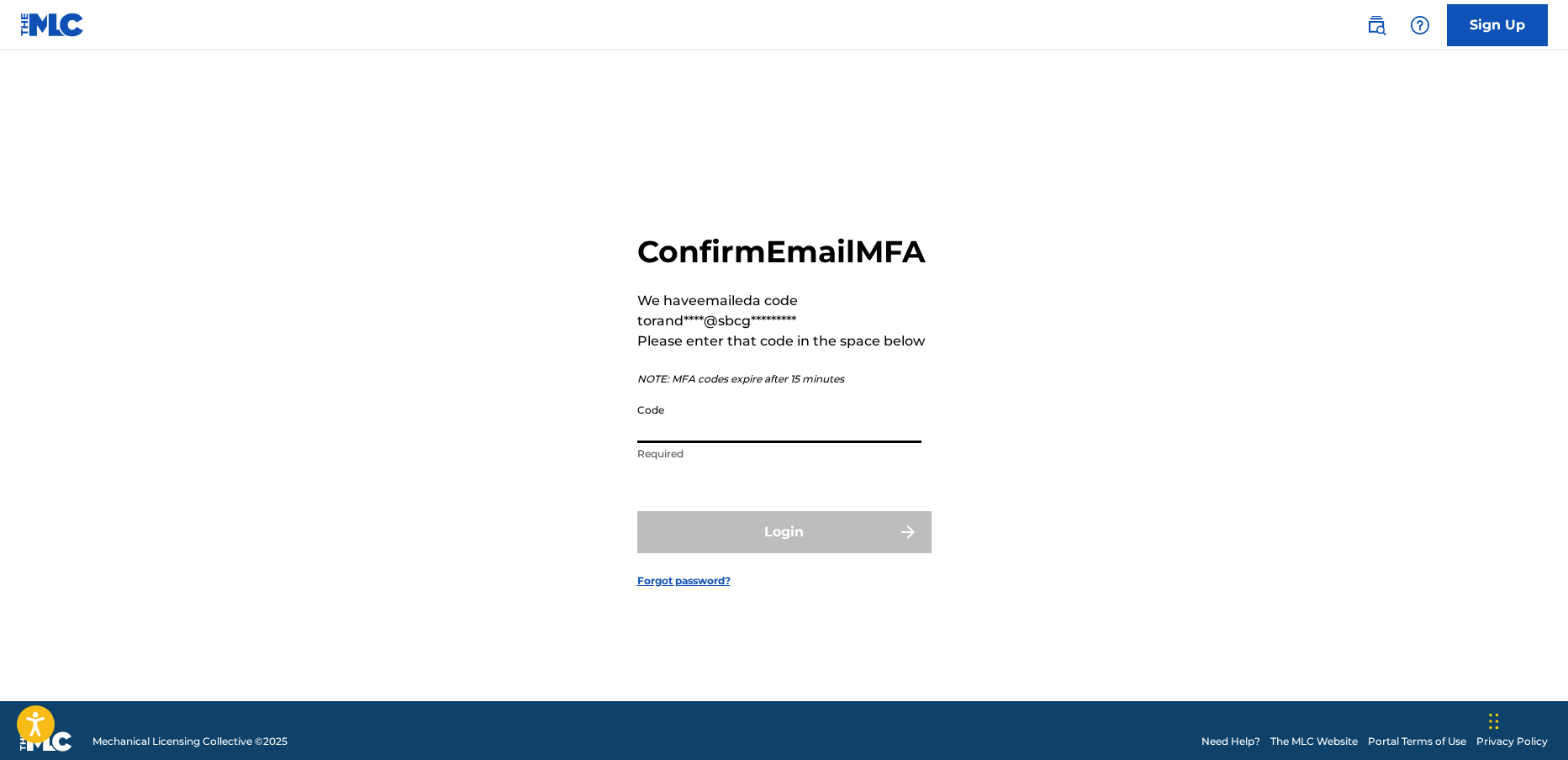
paste input "253286"
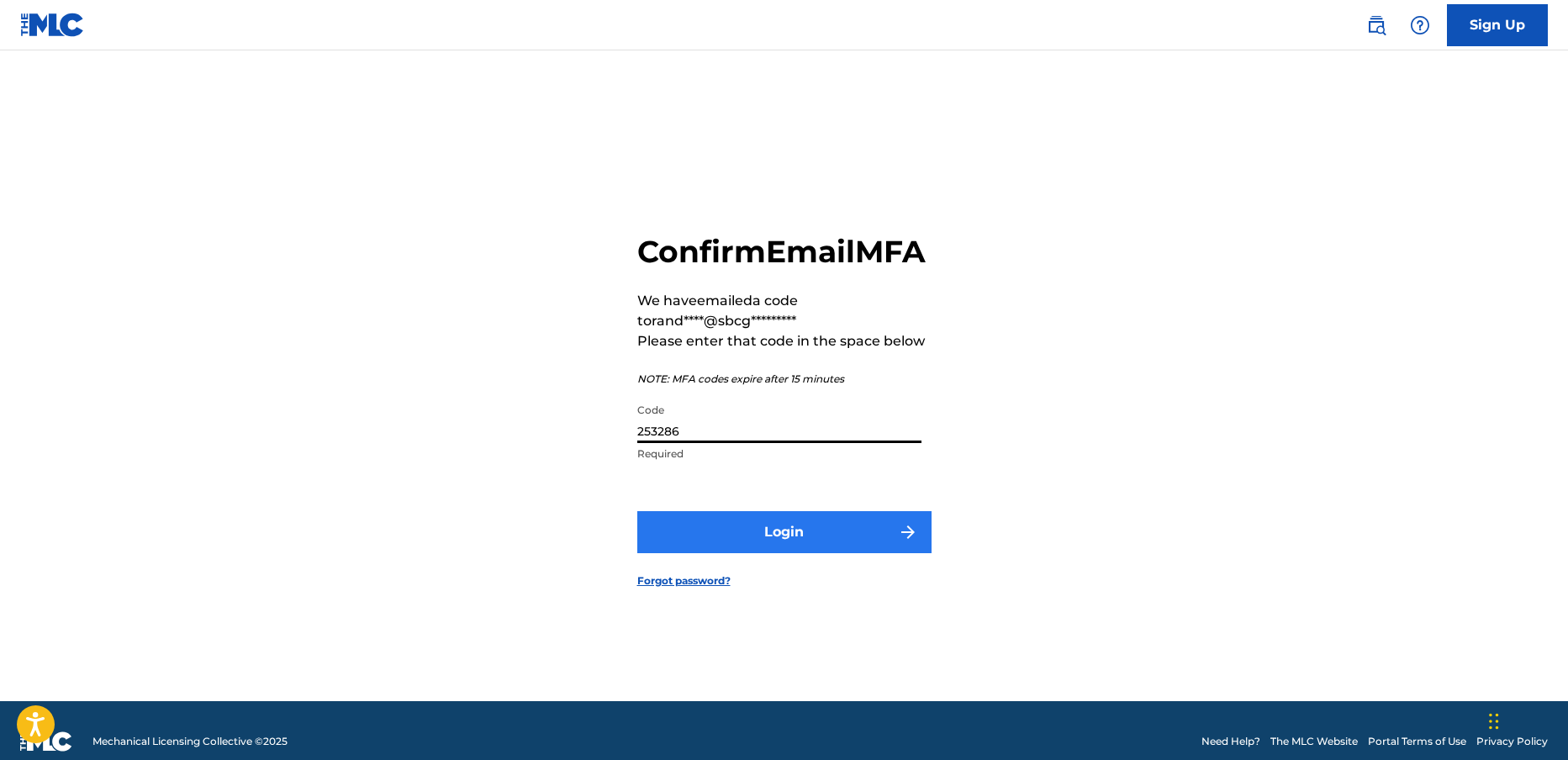
type input "253286"
click at [738, 553] on button "Login" at bounding box center [785, 532] width 294 height 42
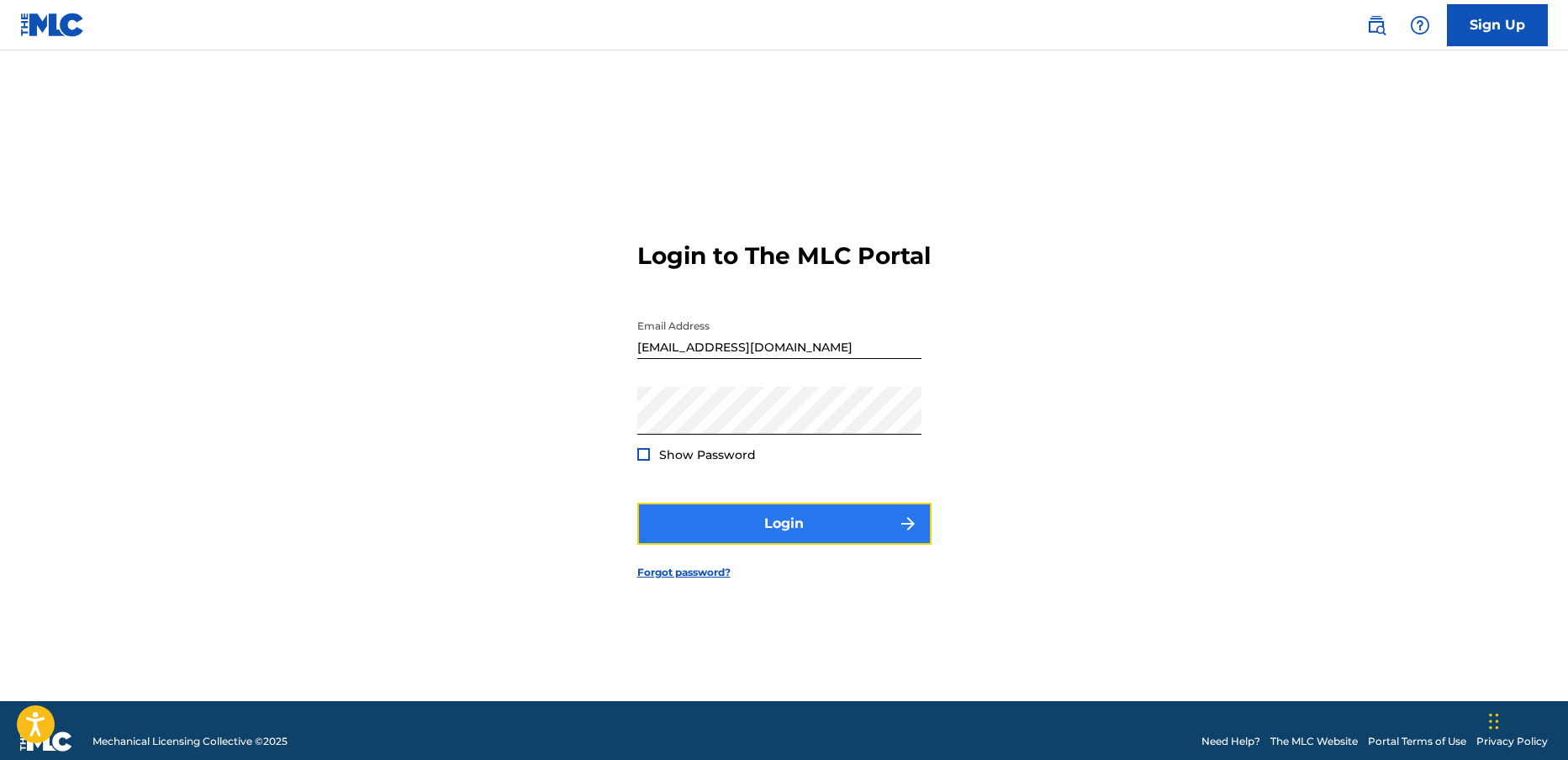
click at [744, 533] on button "Login" at bounding box center [785, 524] width 294 height 42
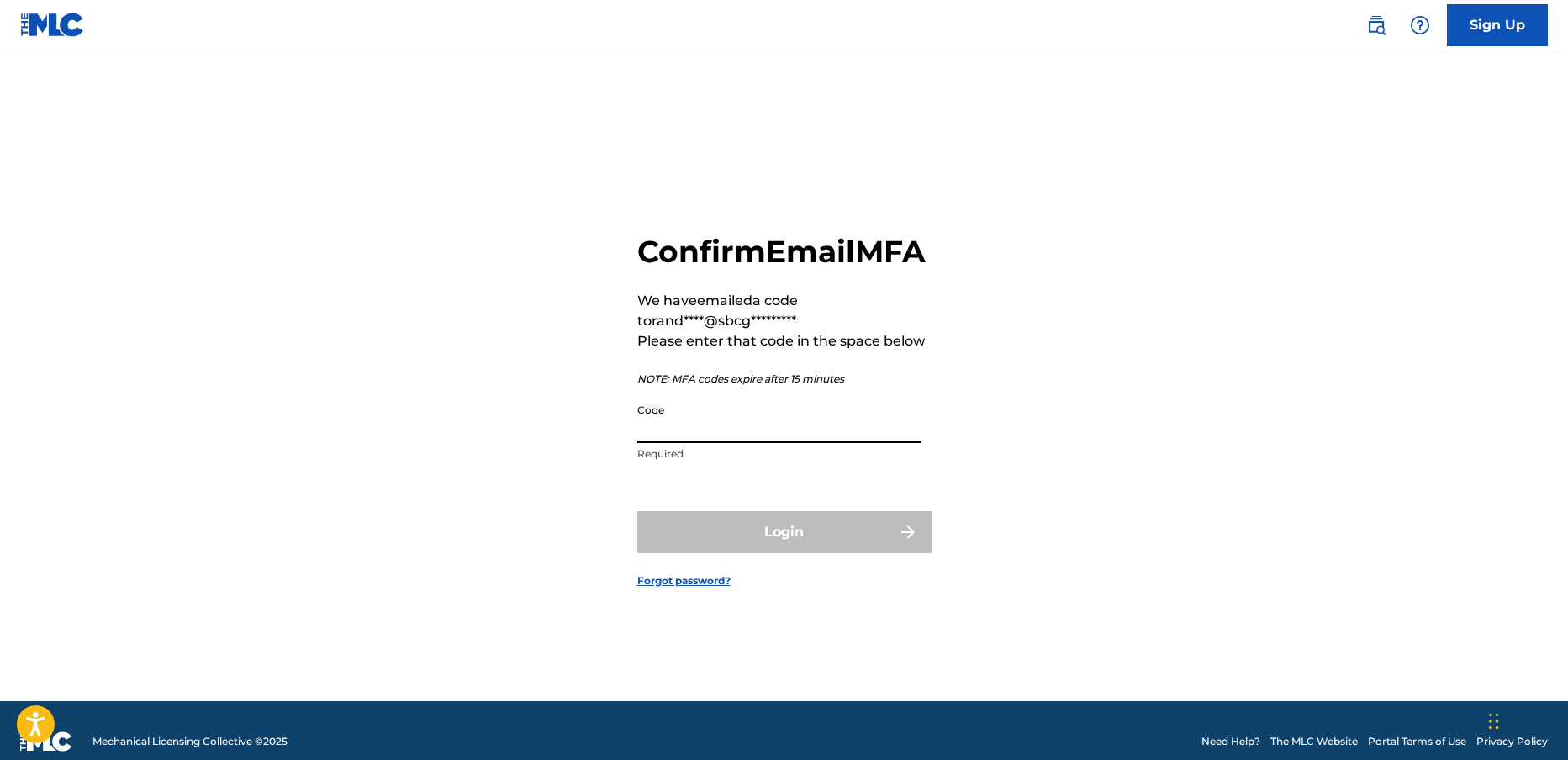
paste input "268655"
click at [715, 554] on div "Login" at bounding box center [785, 532] width 294 height 42
click at [692, 443] on input "268655" at bounding box center [779, 419] width 284 height 48
drag, startPoint x: 713, startPoint y: 447, endPoint x: 639, endPoint y: 447, distance: 74.0
click at [639, 443] on input "268655" at bounding box center [779, 419] width 284 height 48
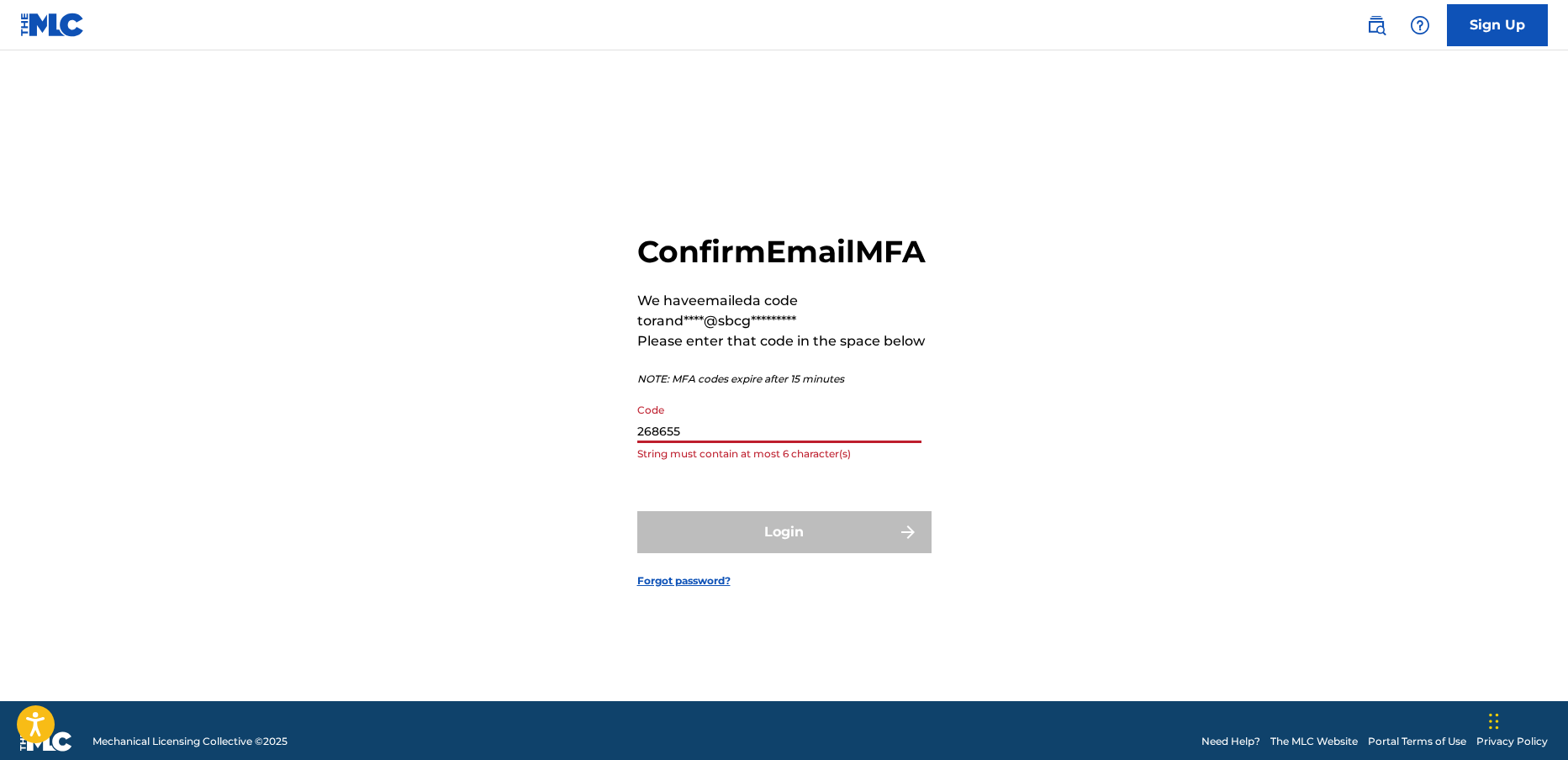
paste input "857448"
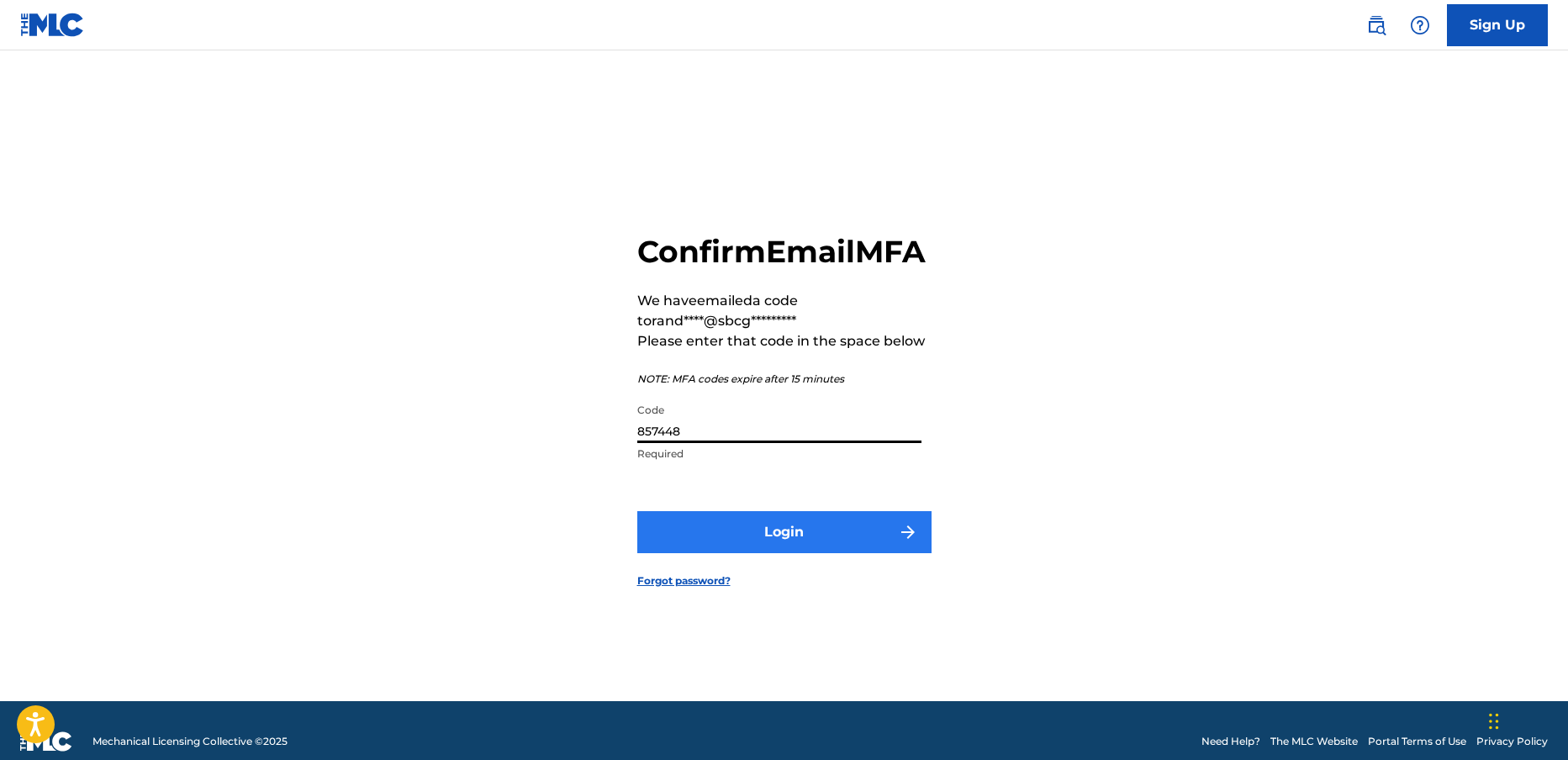
type input "857448"
click at [789, 545] on button "Login" at bounding box center [785, 532] width 294 height 42
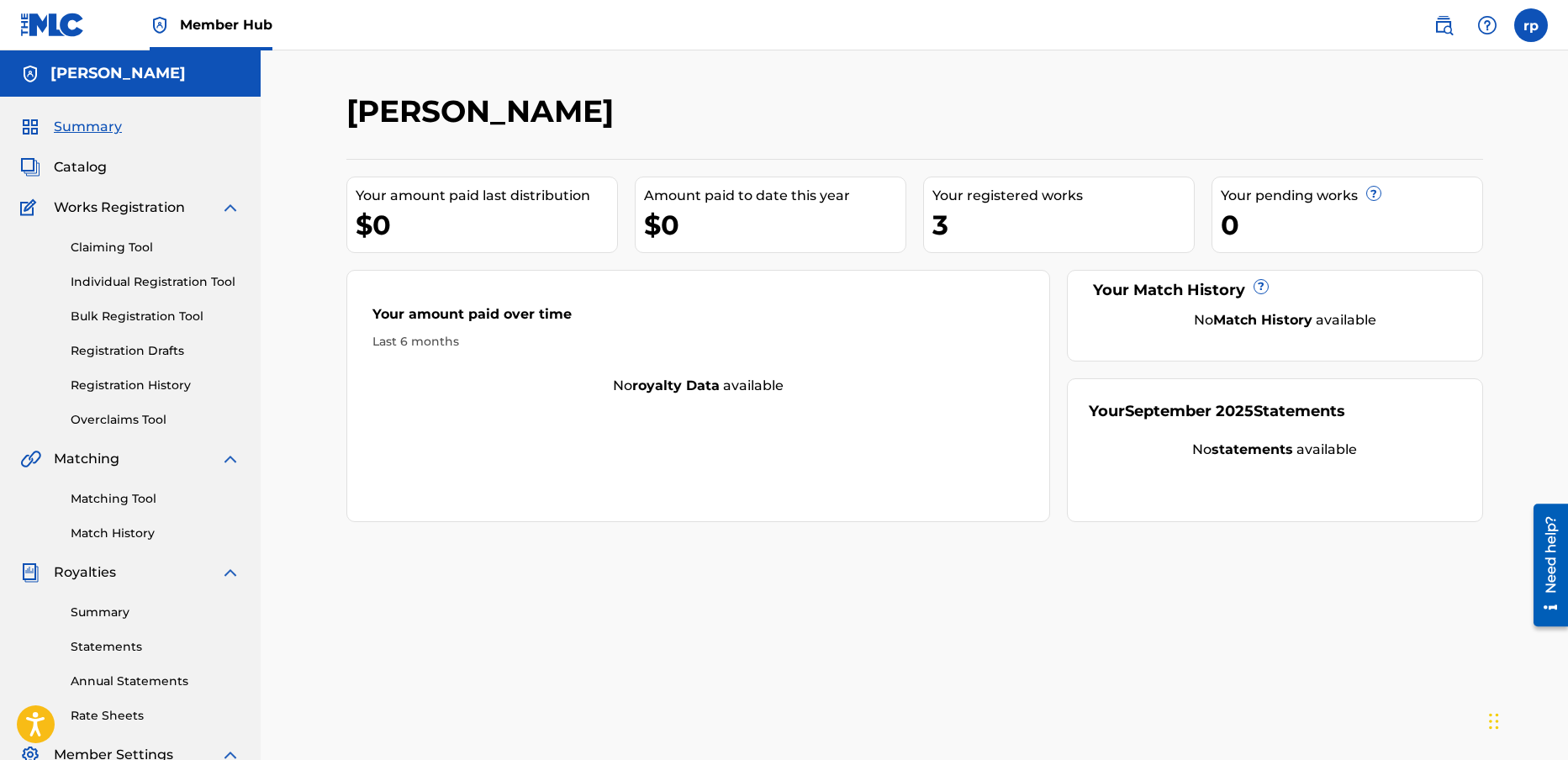
click at [1029, 221] on div "3" at bounding box center [1063, 225] width 262 height 38
click at [166, 276] on link "Individual Registration Tool" at bounding box center [156, 282] width 170 height 17
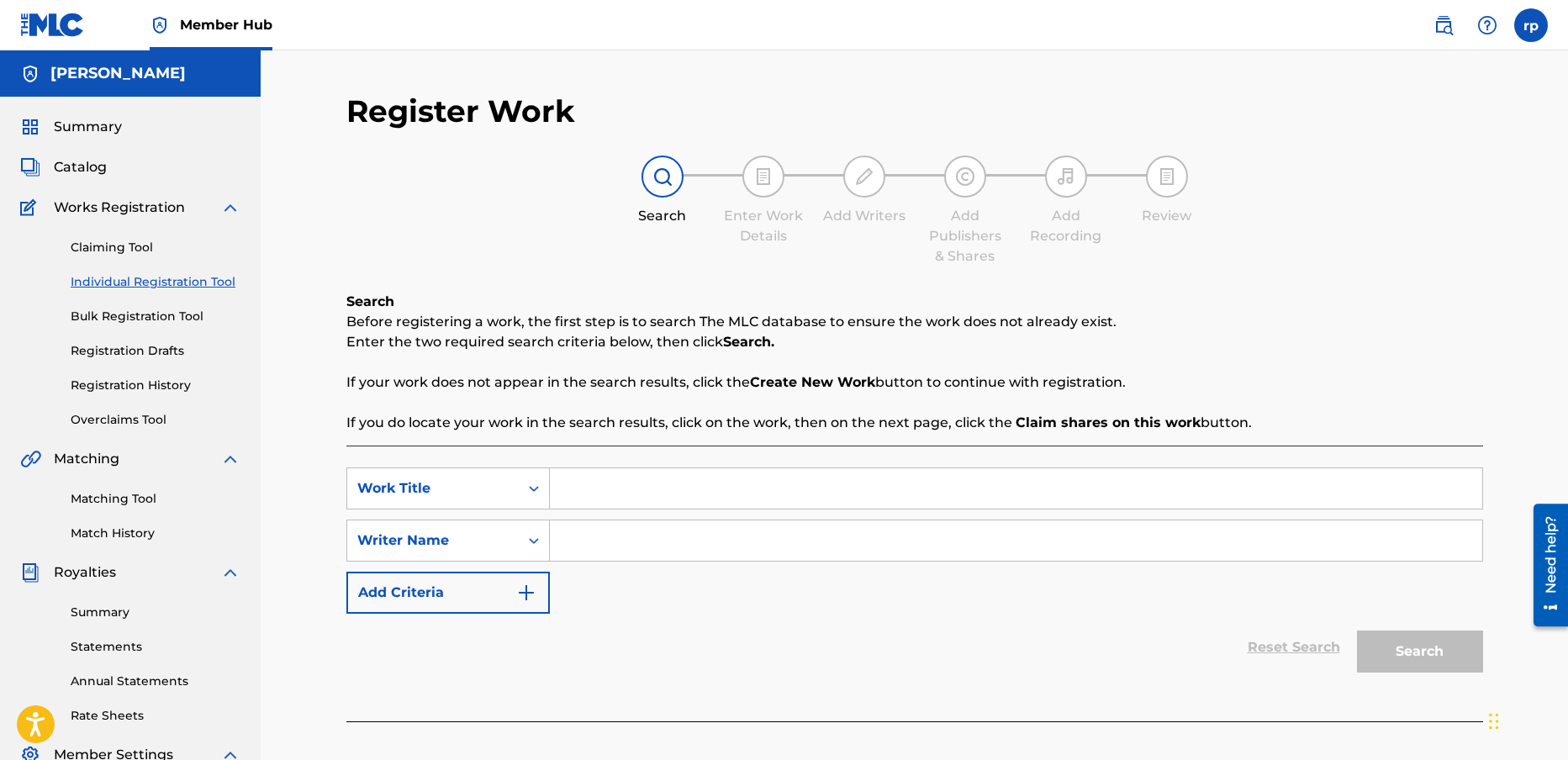
click at [572, 485] on input "Search Form" at bounding box center [1015, 489] width 932 height 40
type input "back stage woman"
click at [592, 538] on input "Search Form" at bounding box center [1015, 540] width 932 height 40
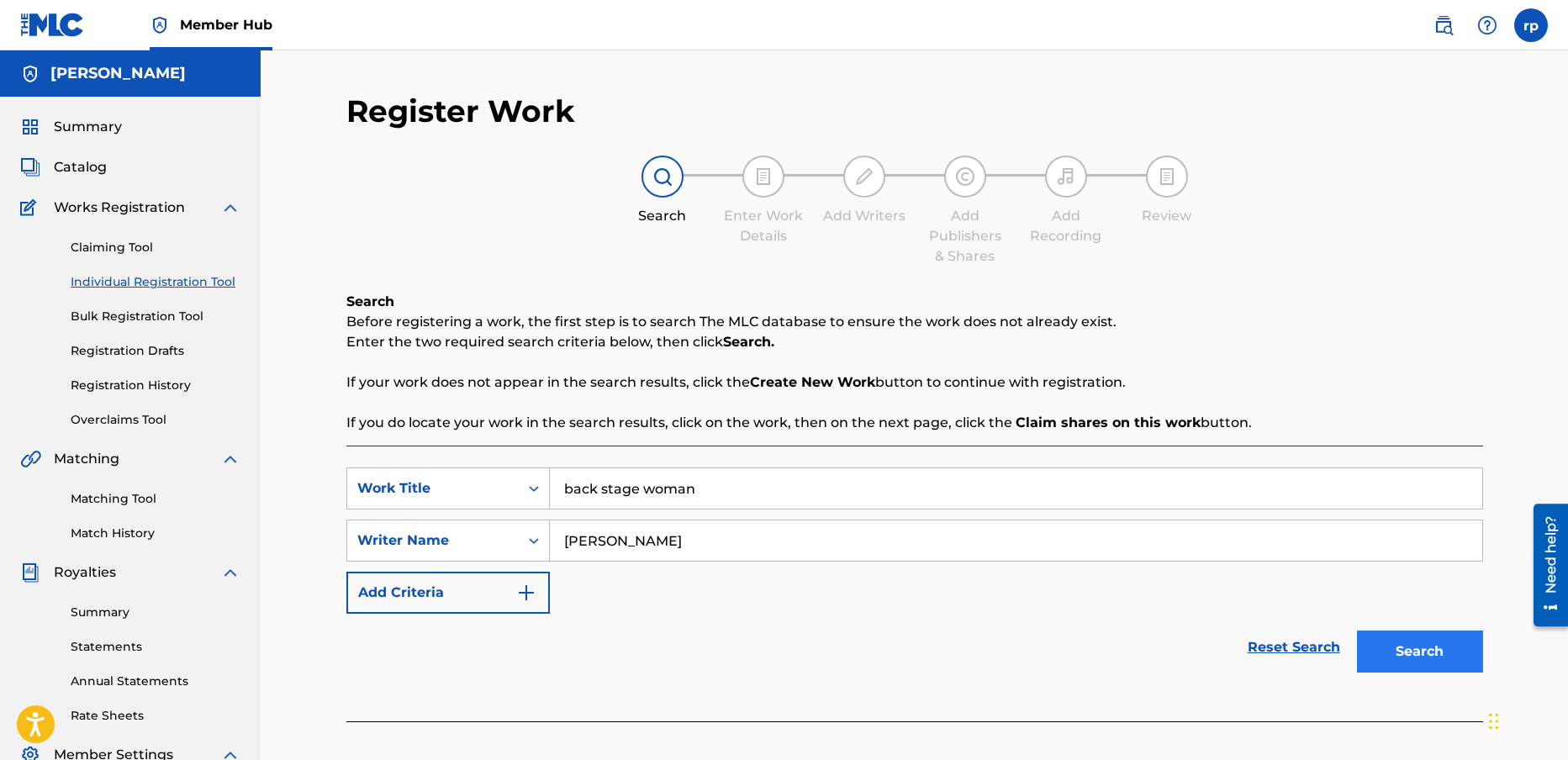
type input "[PERSON_NAME]"
click at [1395, 652] on button "Search" at bounding box center [1420, 652] width 126 height 42
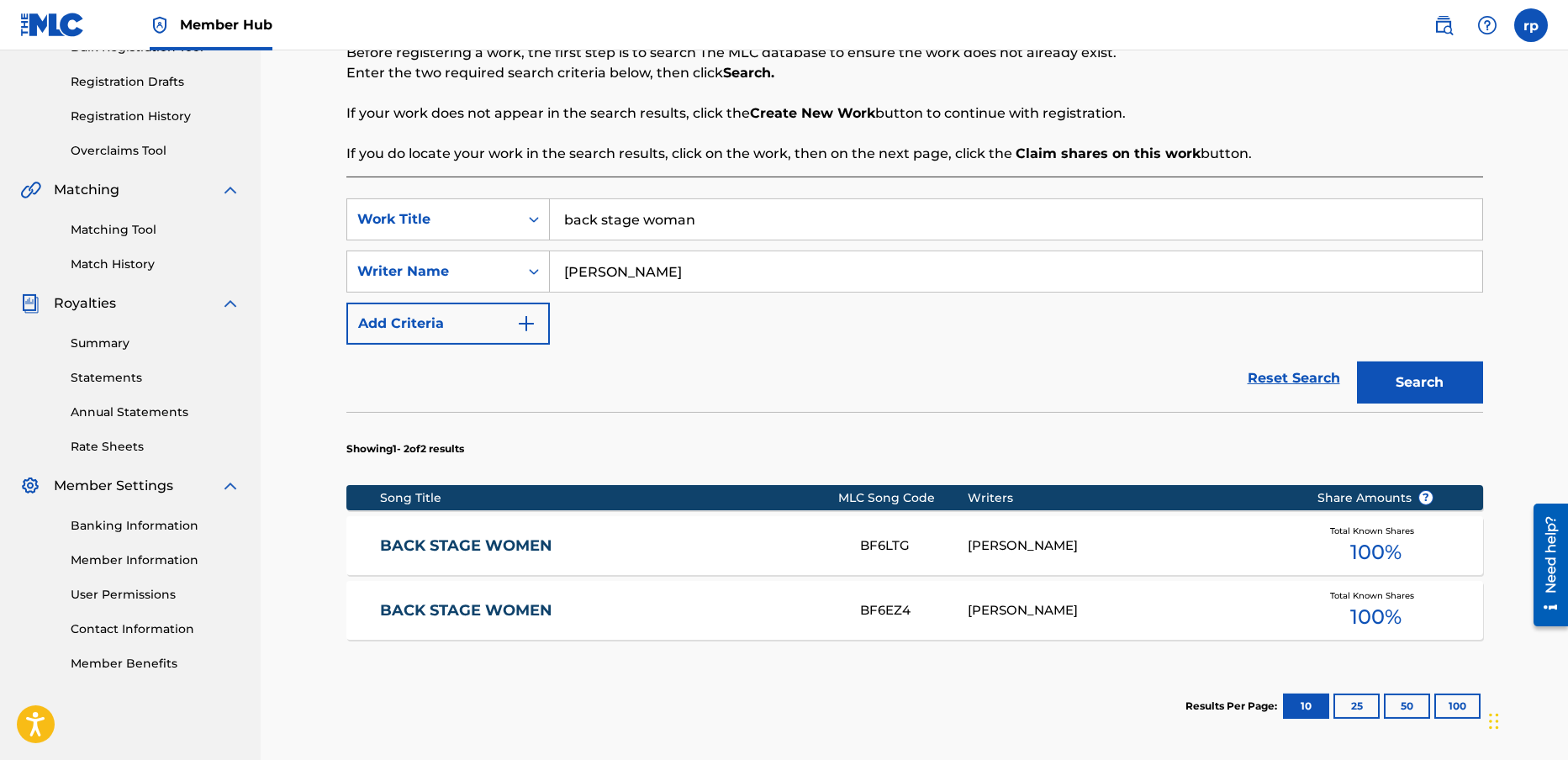
scroll to position [282, 0]
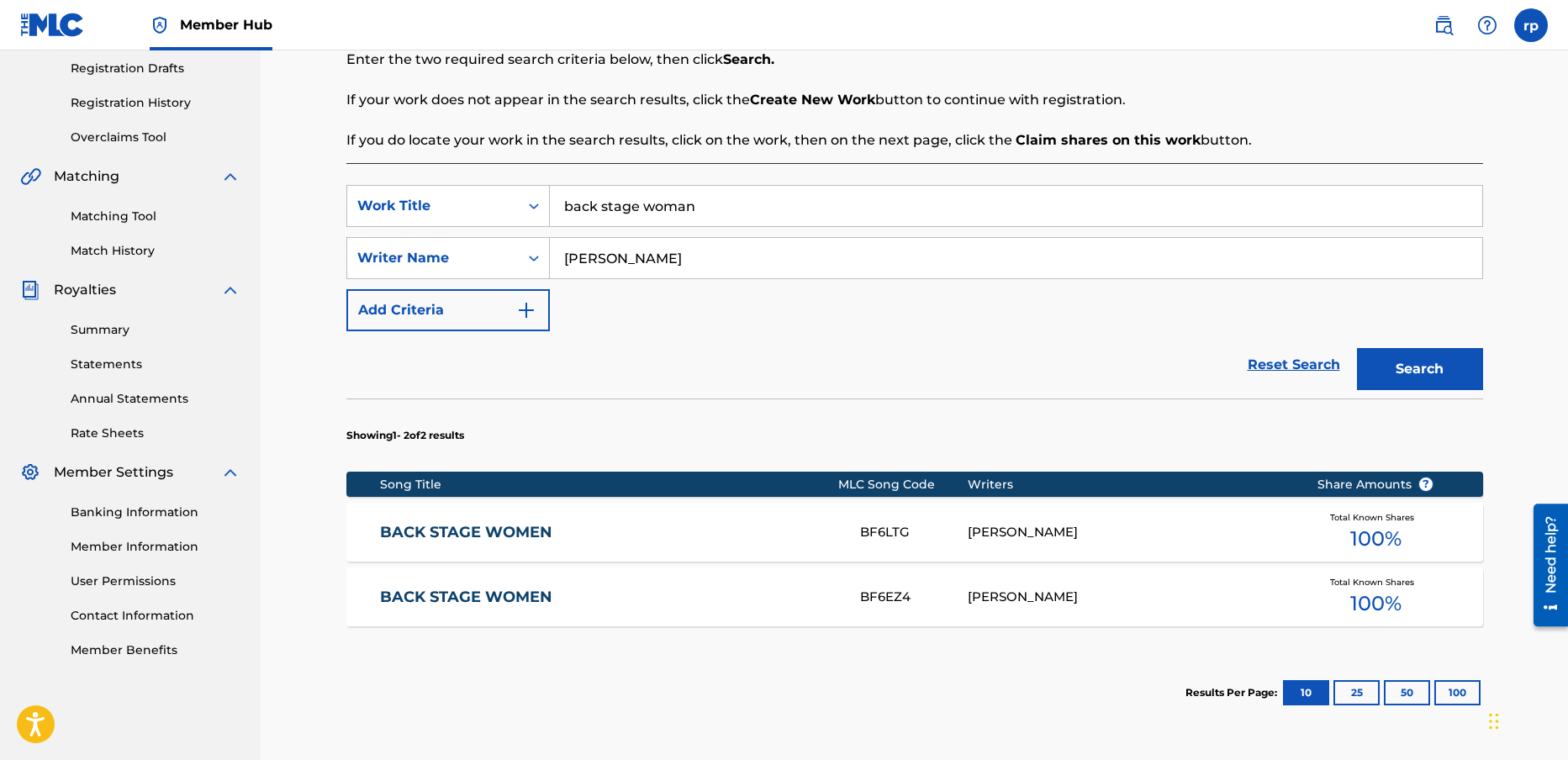
click at [797, 528] on link "BACK STAGE WOMEN" at bounding box center [609, 532] width 457 height 19
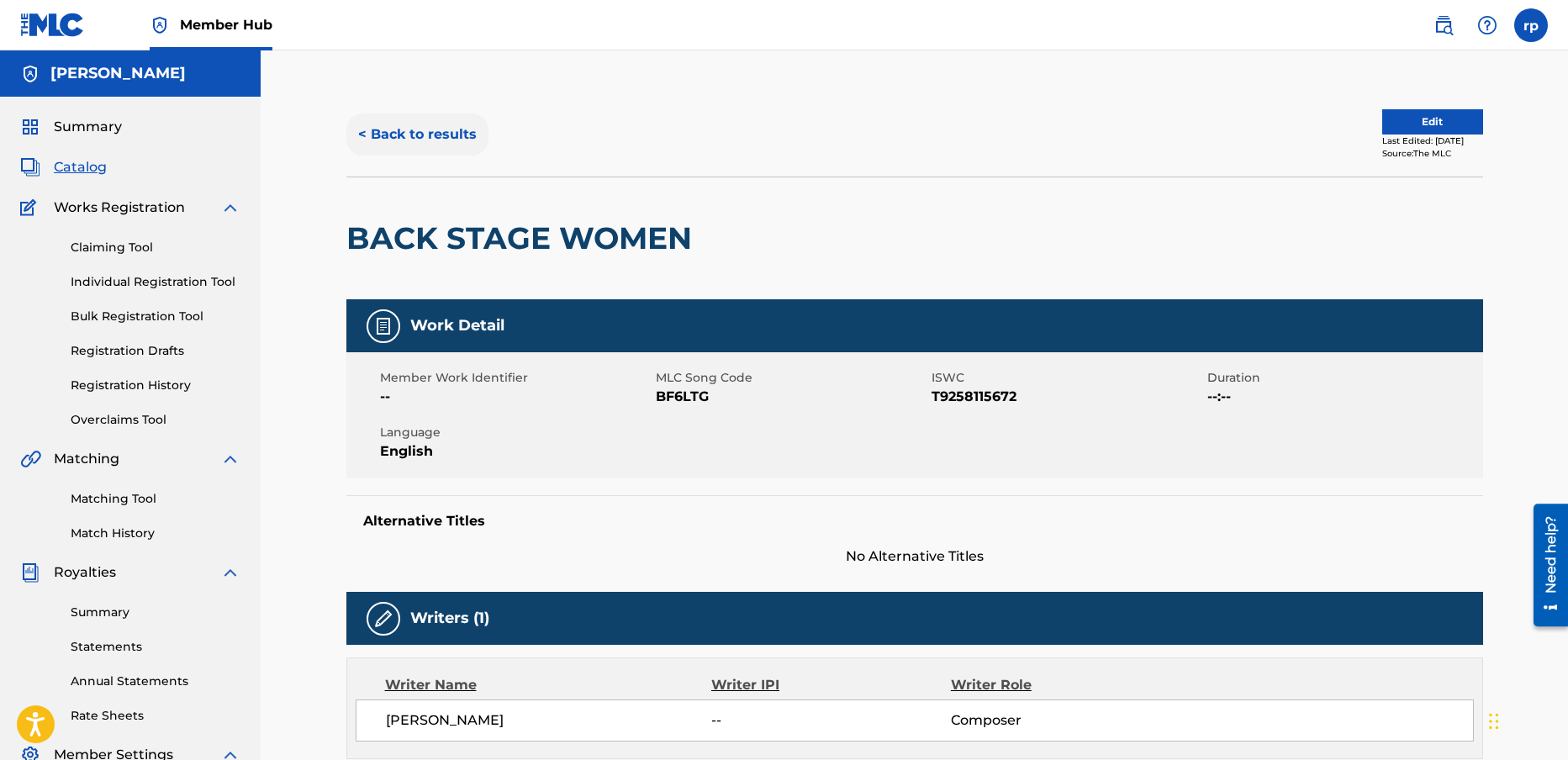
click at [450, 131] on button "< Back to results" at bounding box center [417, 135] width 142 height 42
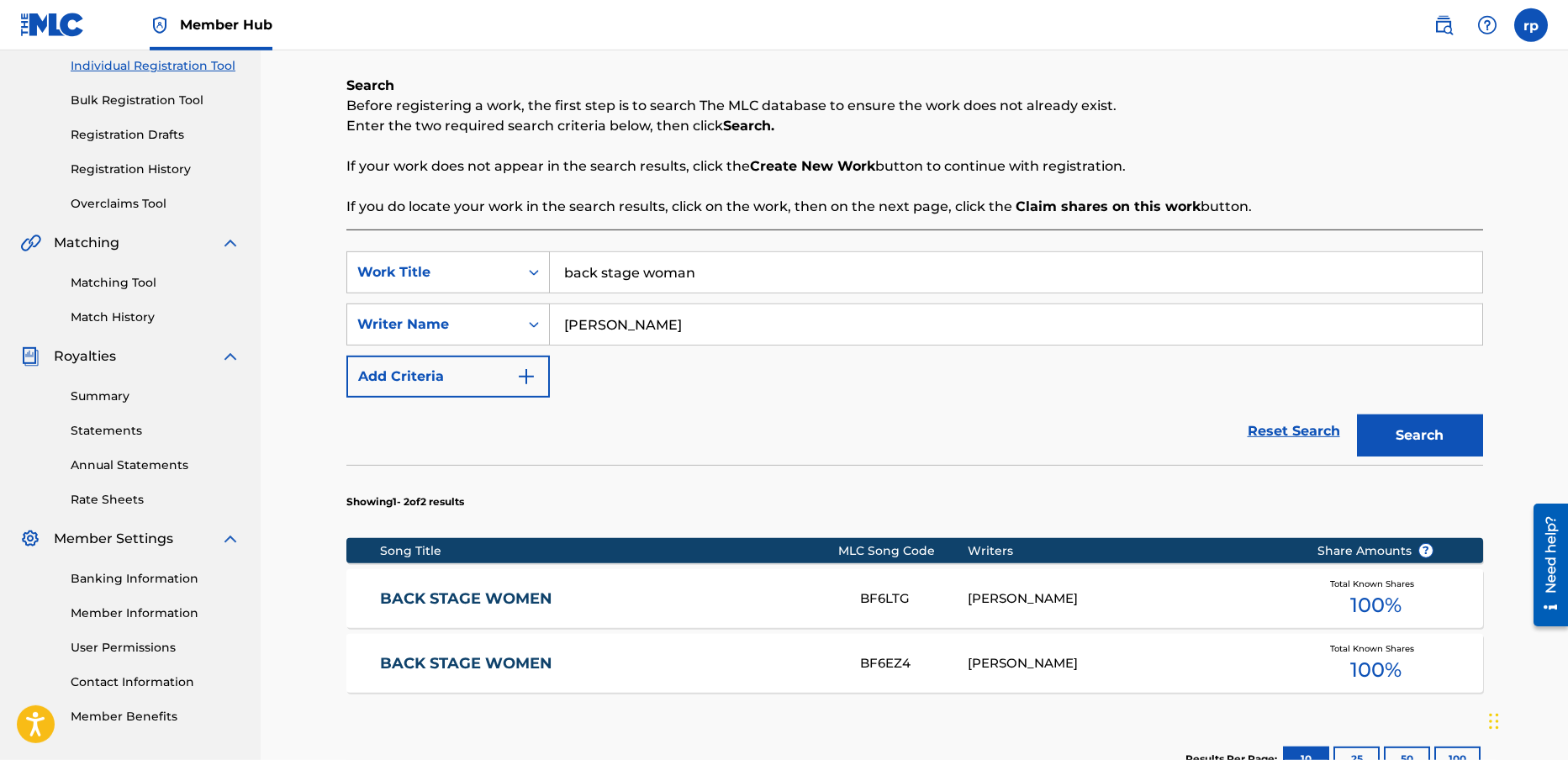
scroll to position [215, 0]
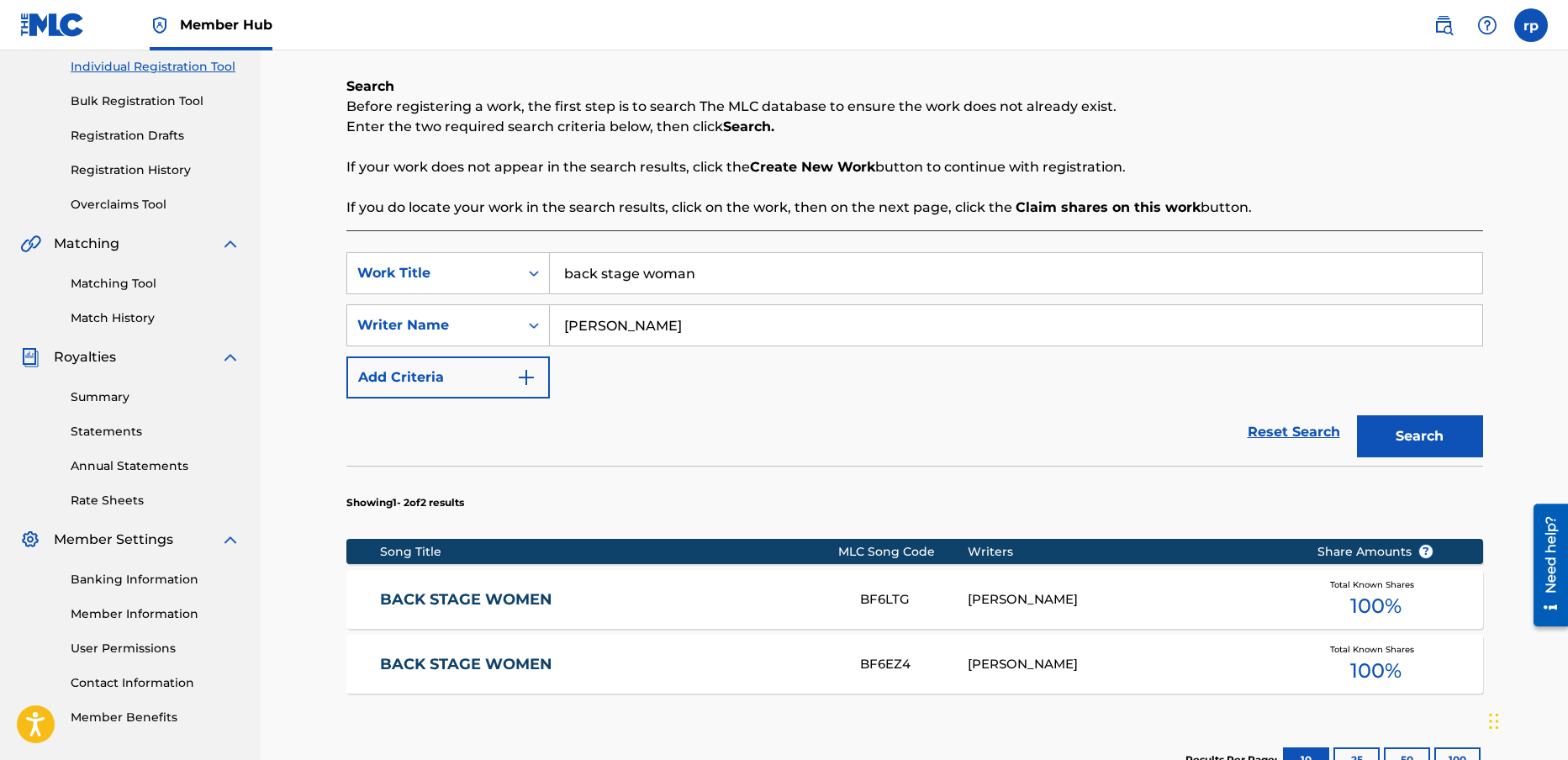
click at [918, 599] on div "BF6LTG" at bounding box center [914, 599] width 108 height 19
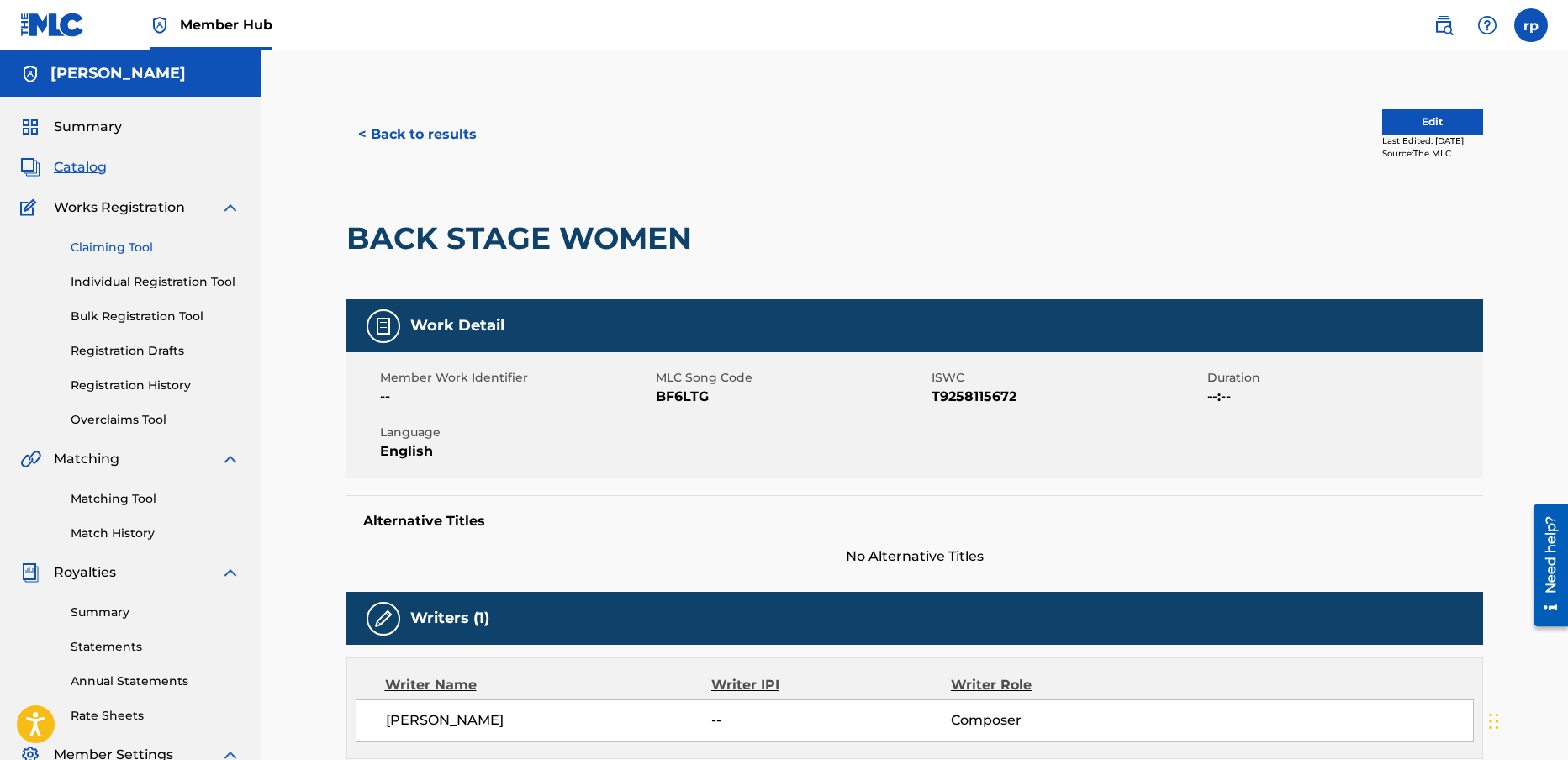
click at [95, 246] on link "Claiming Tool" at bounding box center [156, 248] width 170 height 17
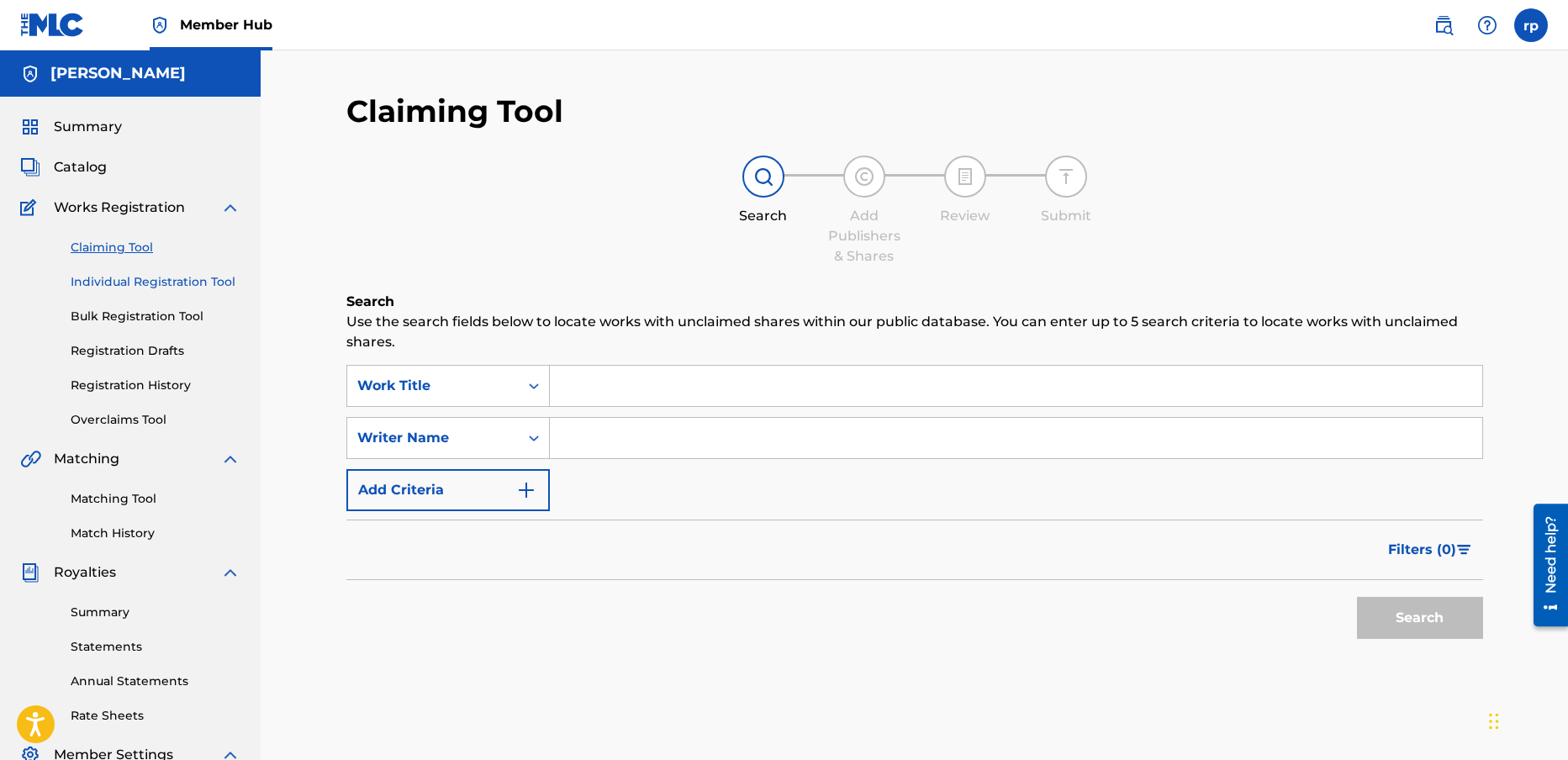
click at [120, 279] on link "Individual Registration Tool" at bounding box center [156, 282] width 170 height 17
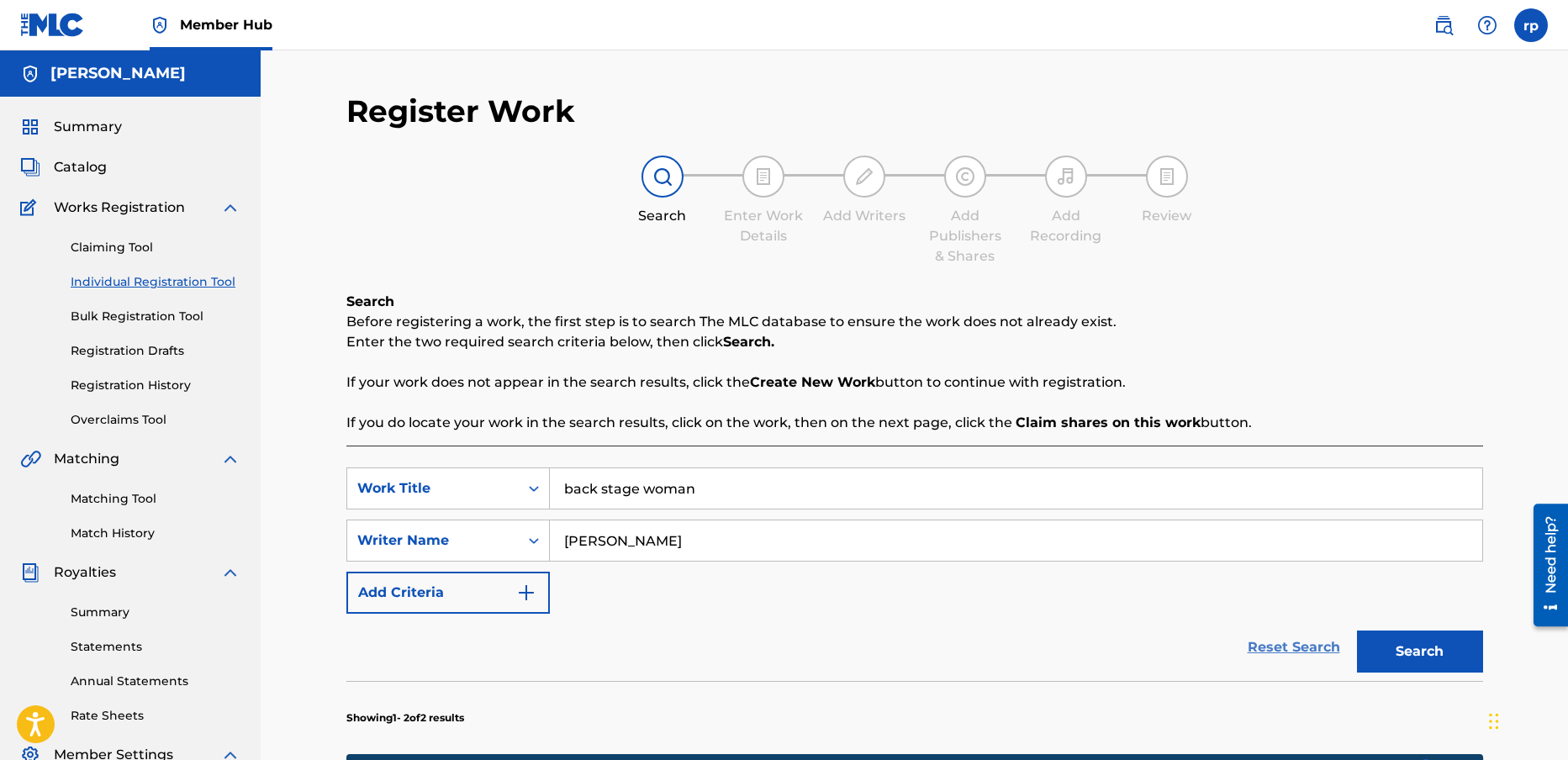
click at [1294, 643] on link "Reset Search" at bounding box center [1294, 647] width 109 height 37
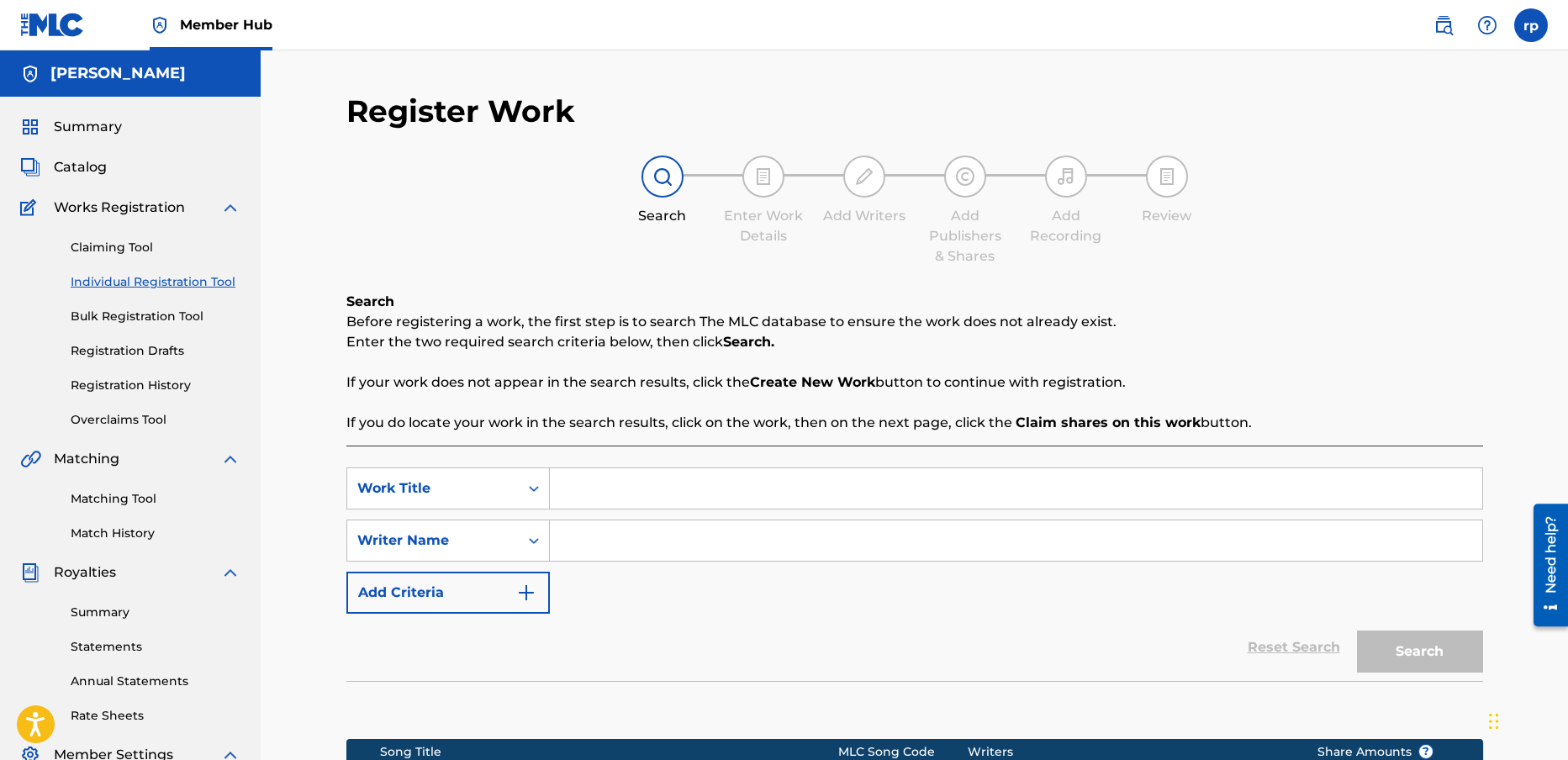
click at [603, 485] on input "Search Form" at bounding box center [1015, 489] width 932 height 40
type input "silent but deadly"
click at [603, 541] on input "Search Form" at bounding box center [1015, 540] width 932 height 40
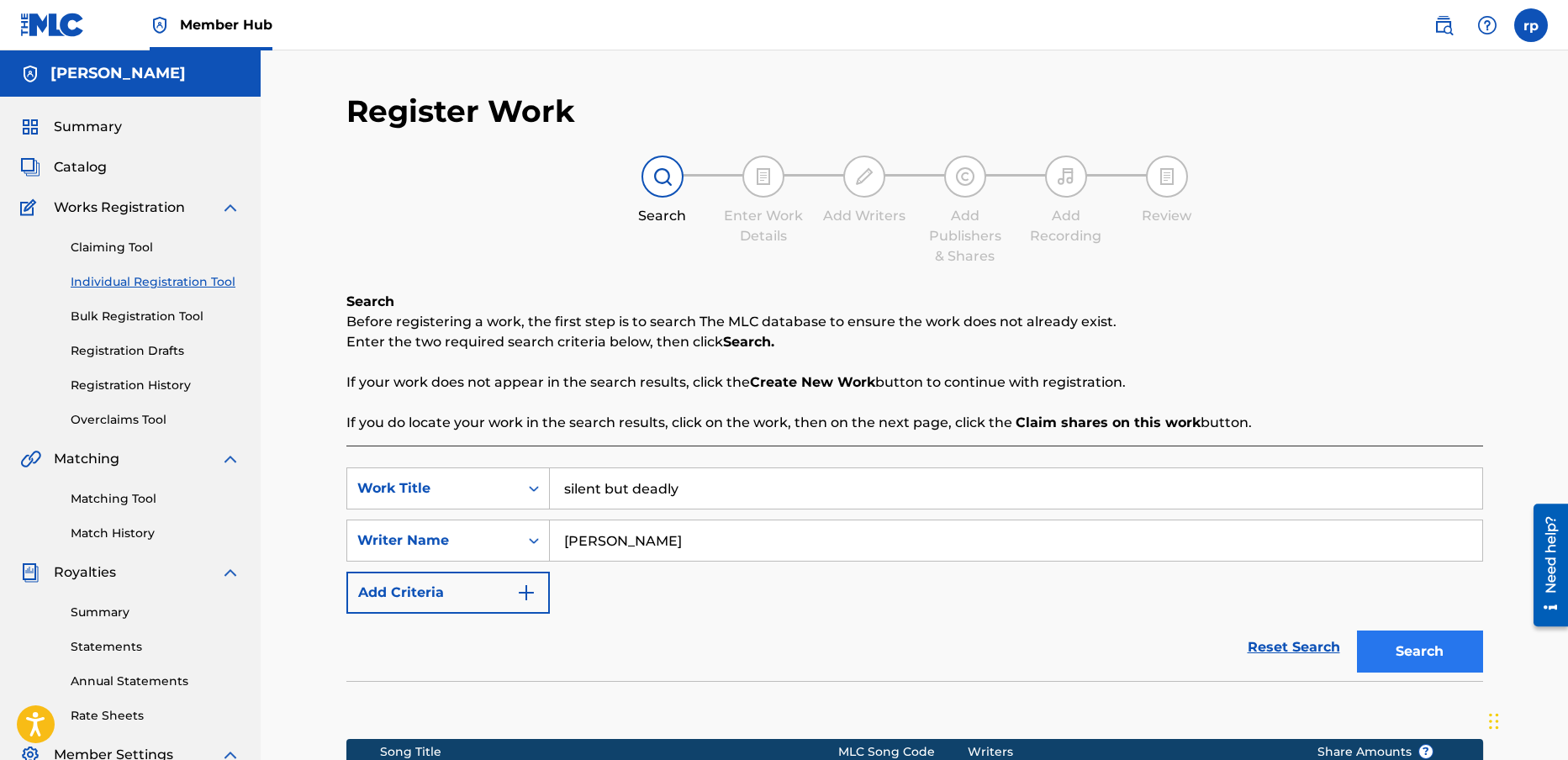
type input "[PERSON_NAME]"
click at [1438, 636] on button "Search" at bounding box center [1420, 652] width 126 height 42
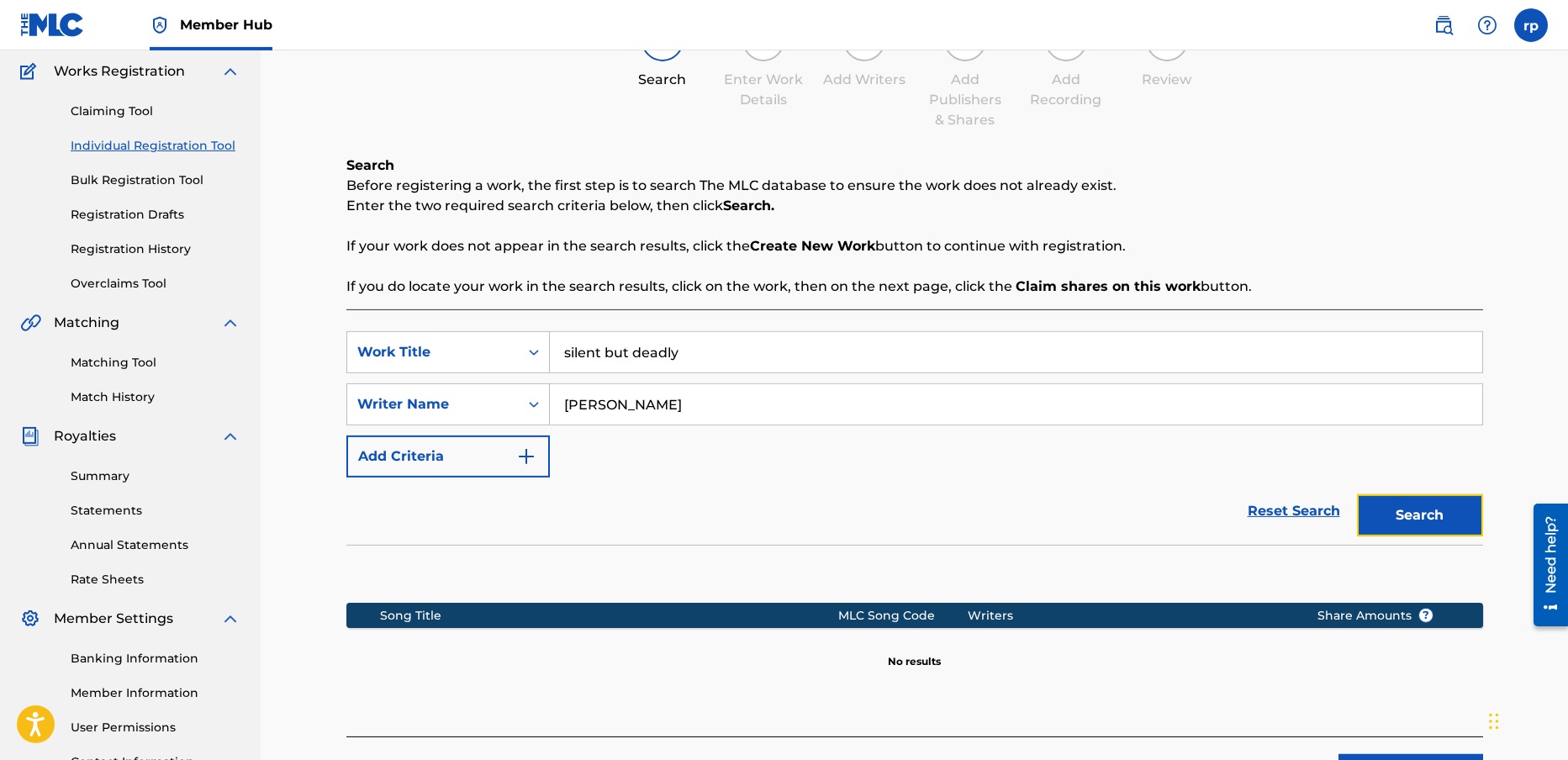
scroll to position [282, 0]
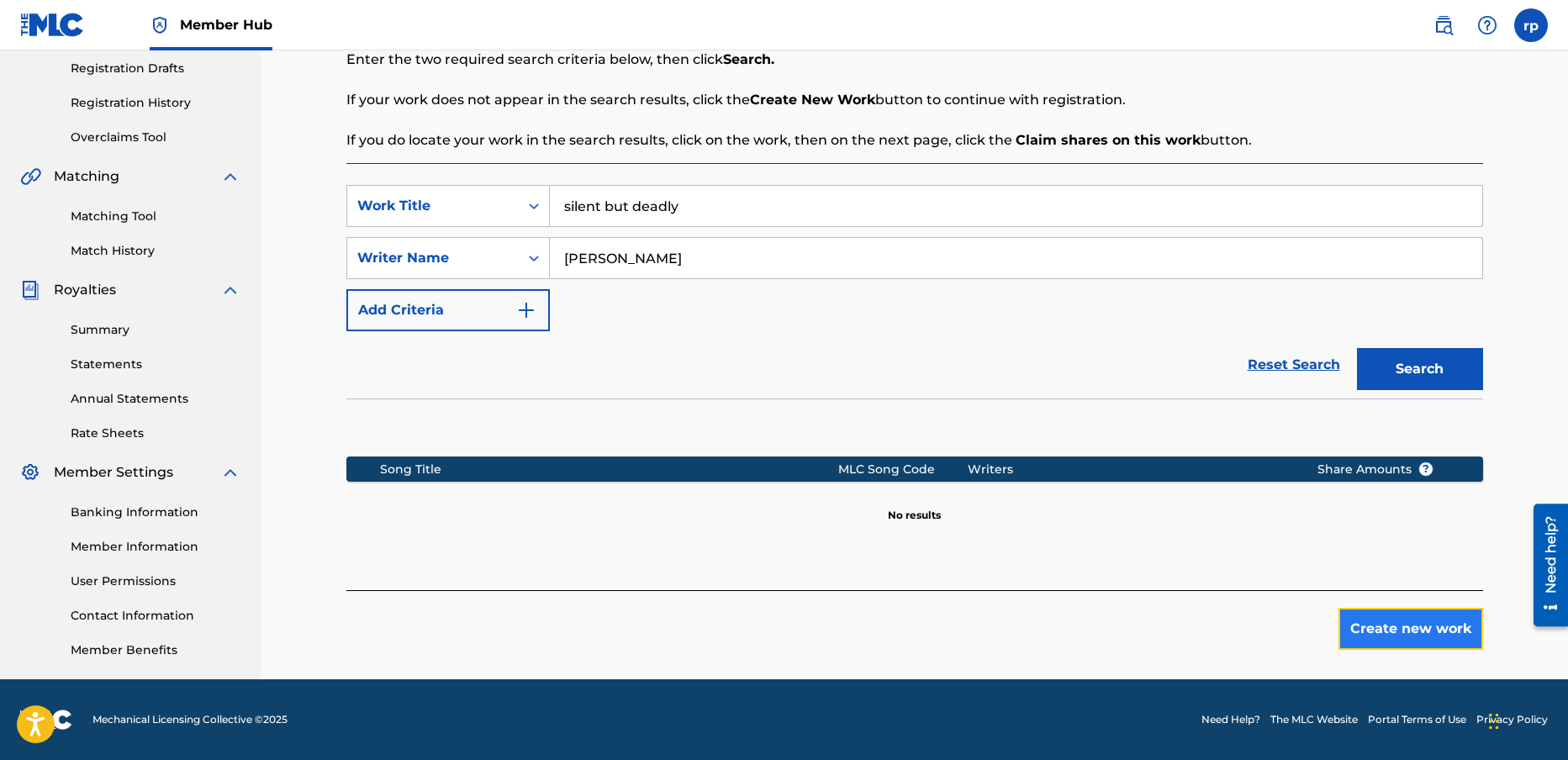
click at [1402, 624] on button "Create new work" at bounding box center [1410, 629] width 144 height 42
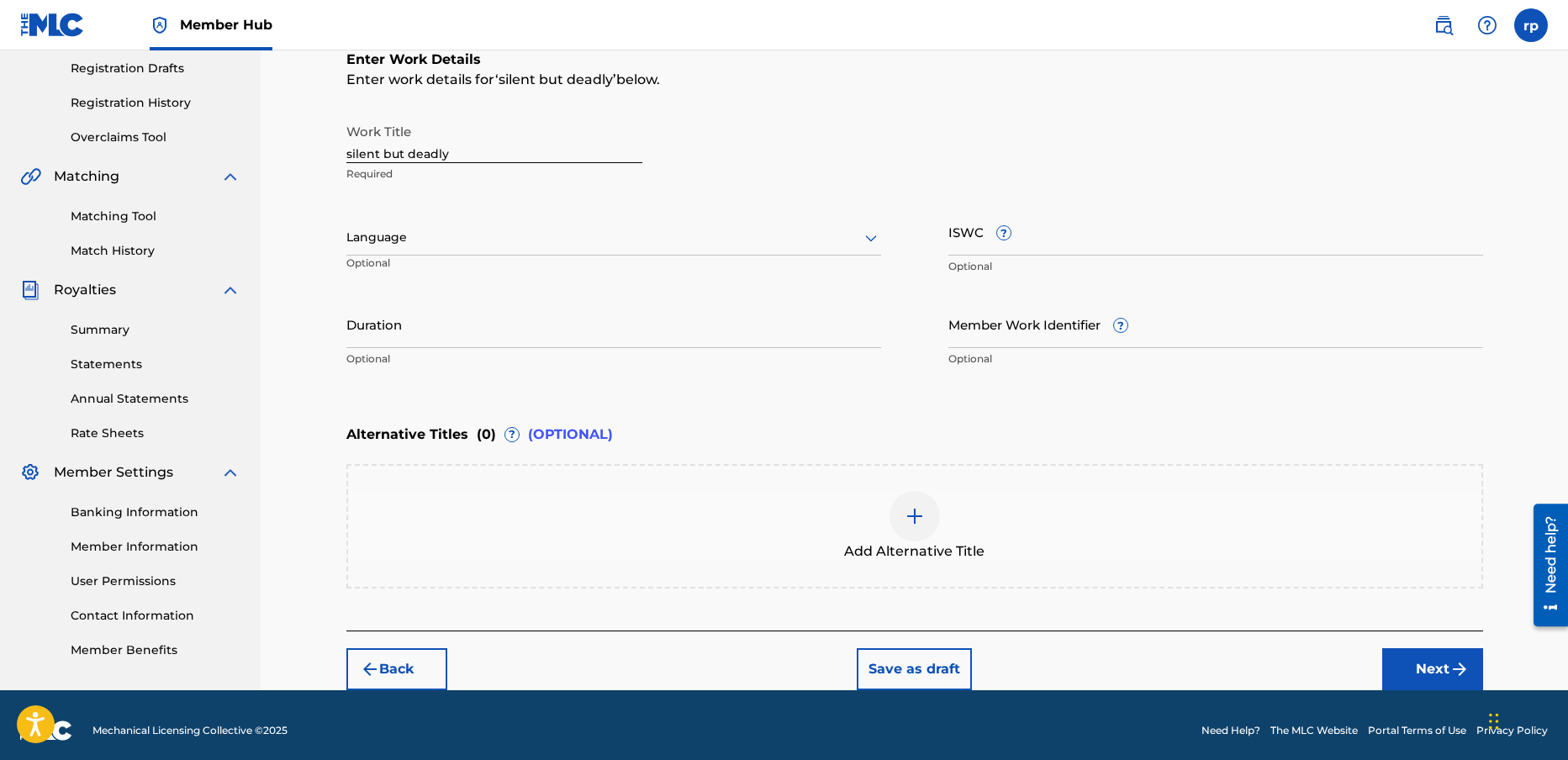
click at [566, 235] on div at bounding box center [613, 237] width 534 height 21
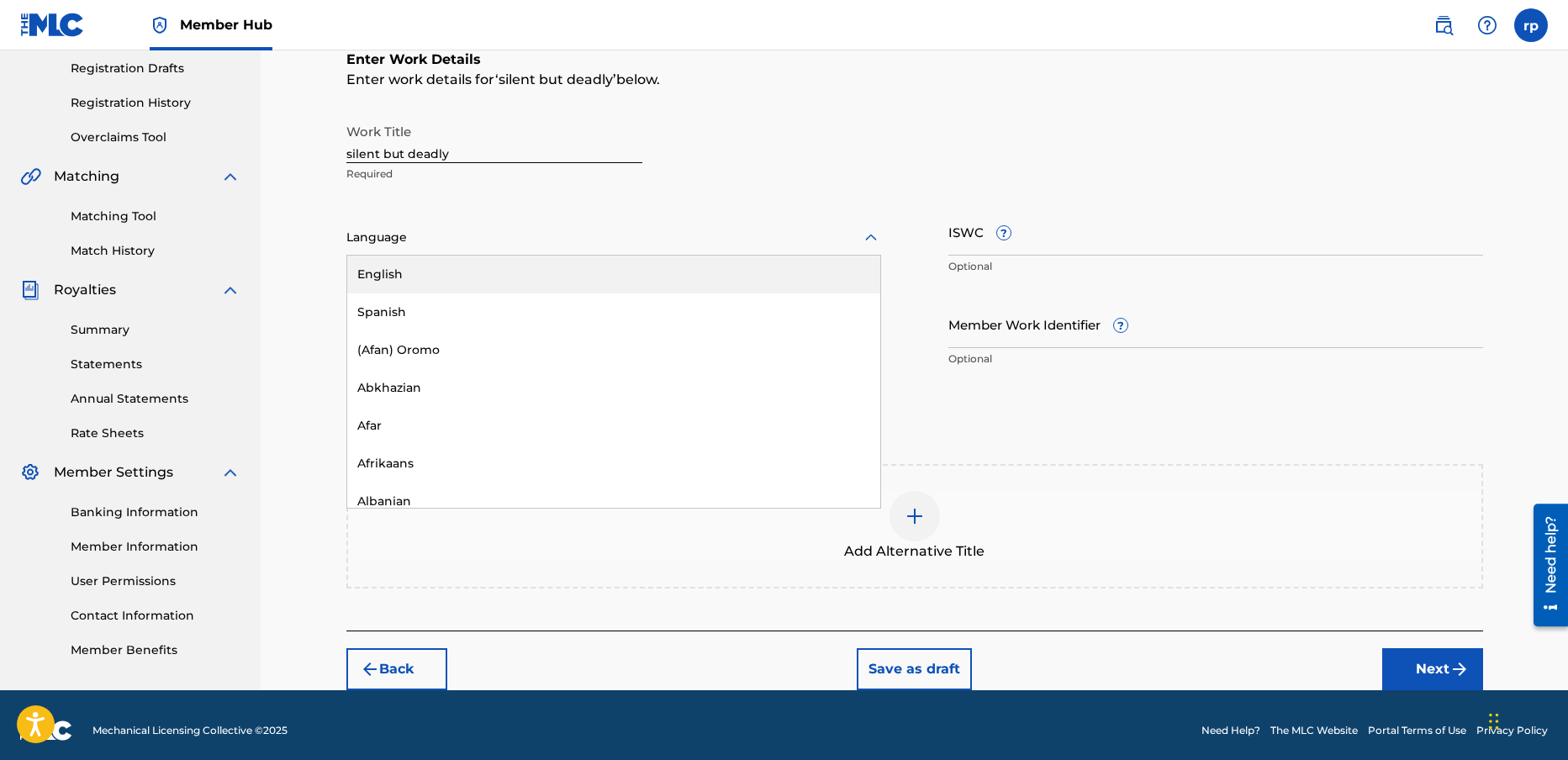
click at [449, 275] on div "English" at bounding box center [614, 274] width 534 height 38
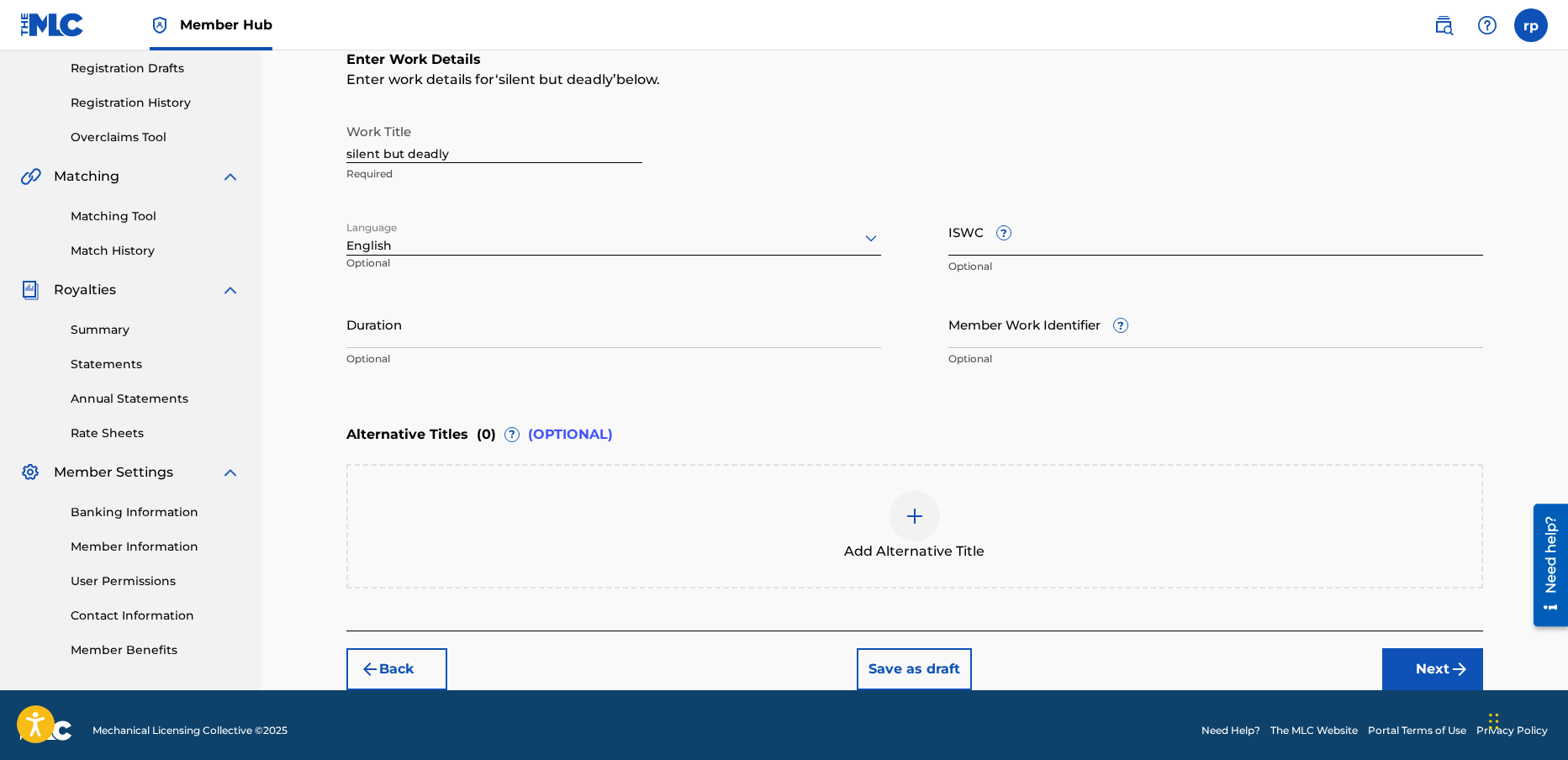
click at [1038, 236] on input "ISWC ?" at bounding box center [1215, 231] width 534 height 48
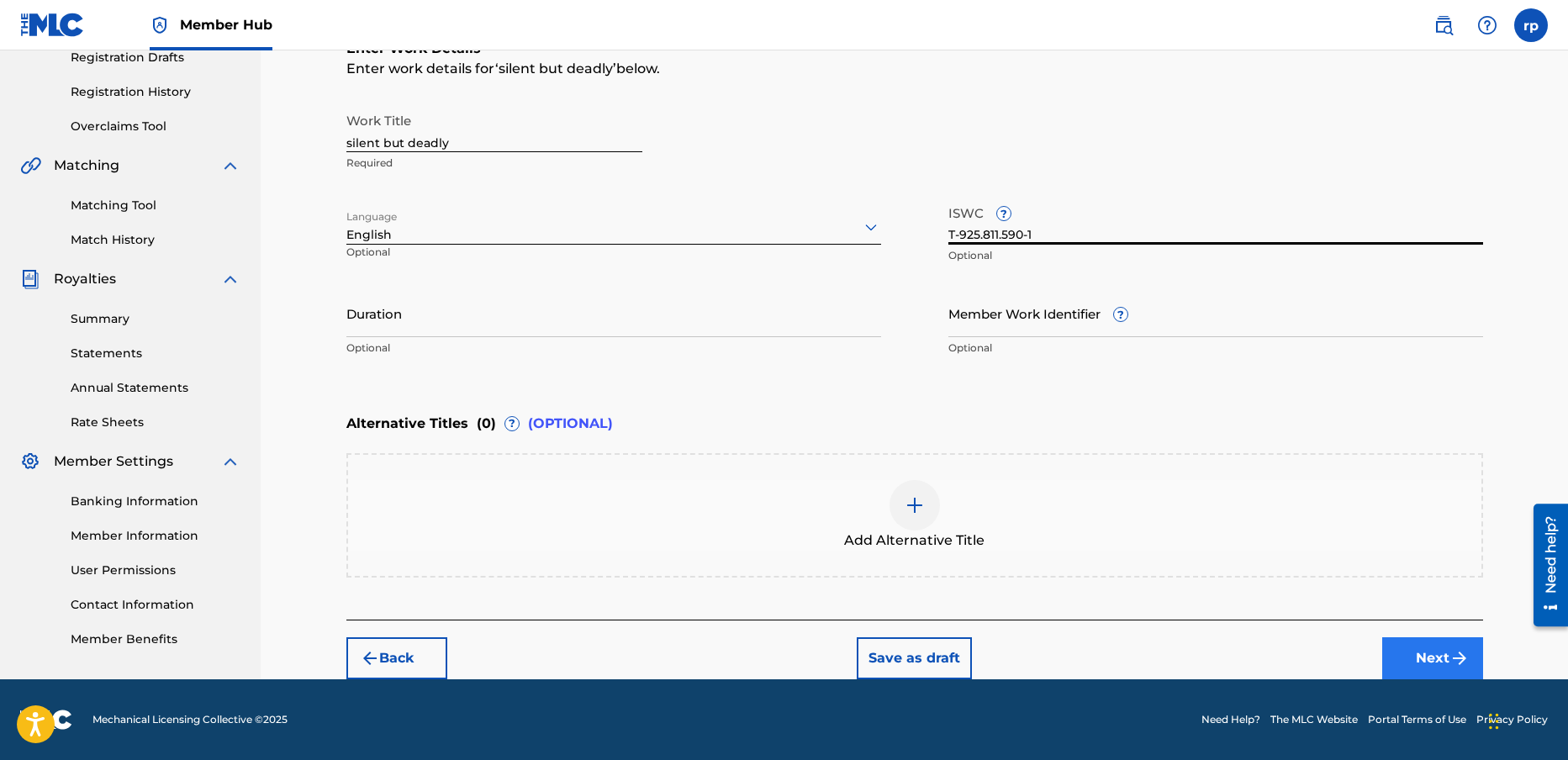
type input "T-925.811.590-1"
click at [1437, 656] on button "Next" at bounding box center [1433, 659] width 101 height 42
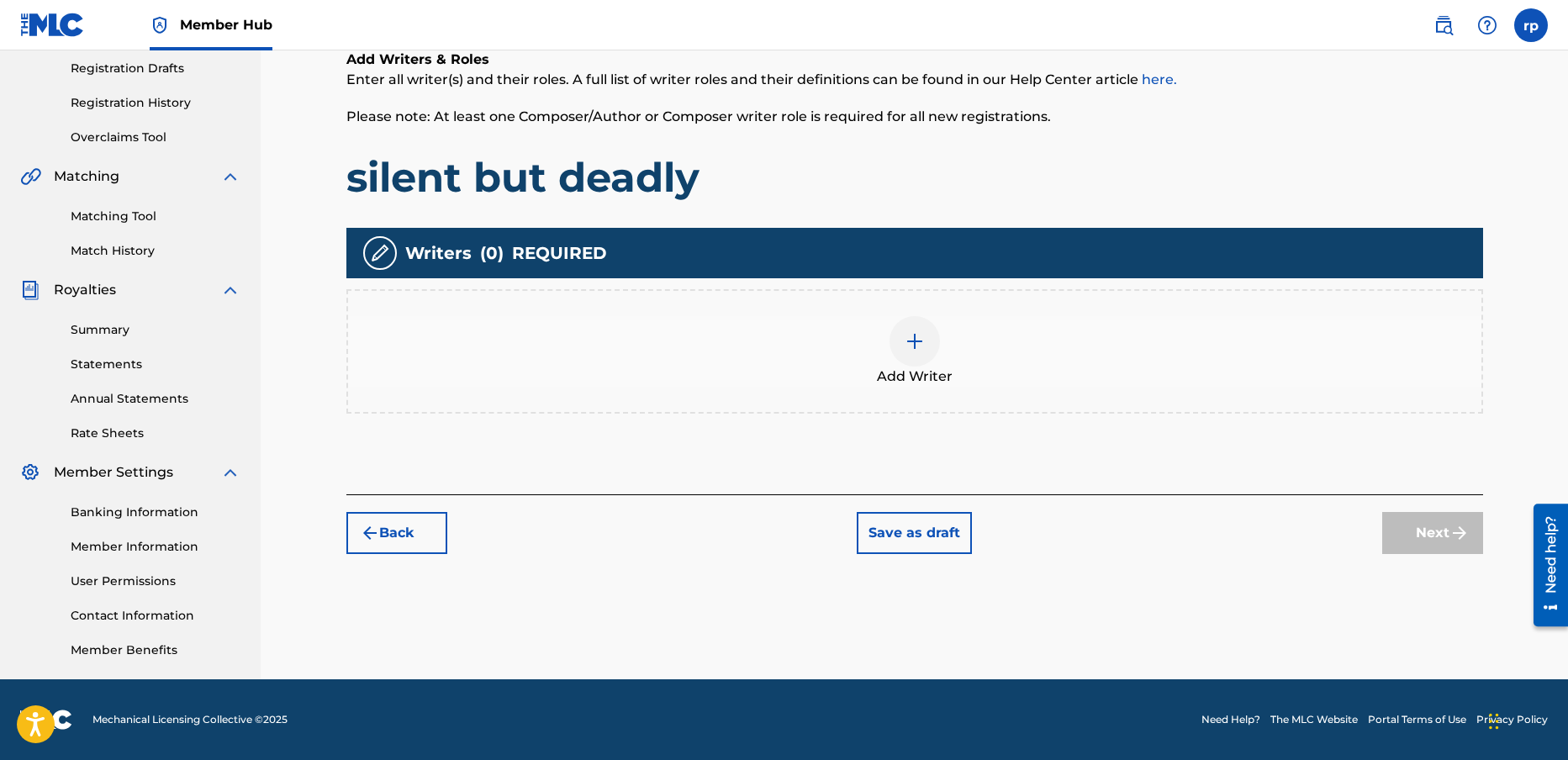
click at [910, 340] on img at bounding box center [914, 341] width 20 height 20
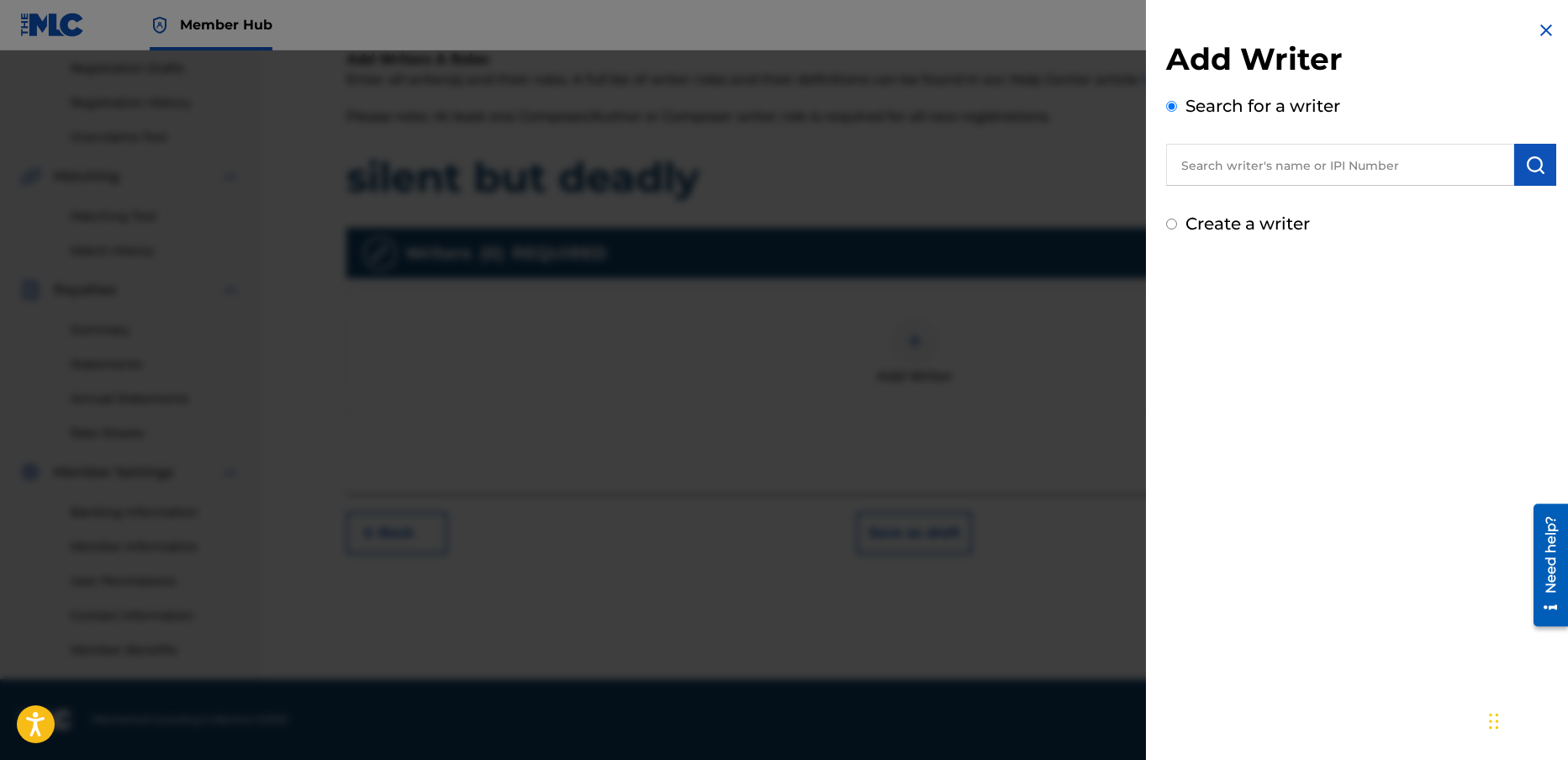
click at [1174, 228] on input "Create a writer" at bounding box center [1171, 224] width 11 height 11
radio input "false"
radio input "true"
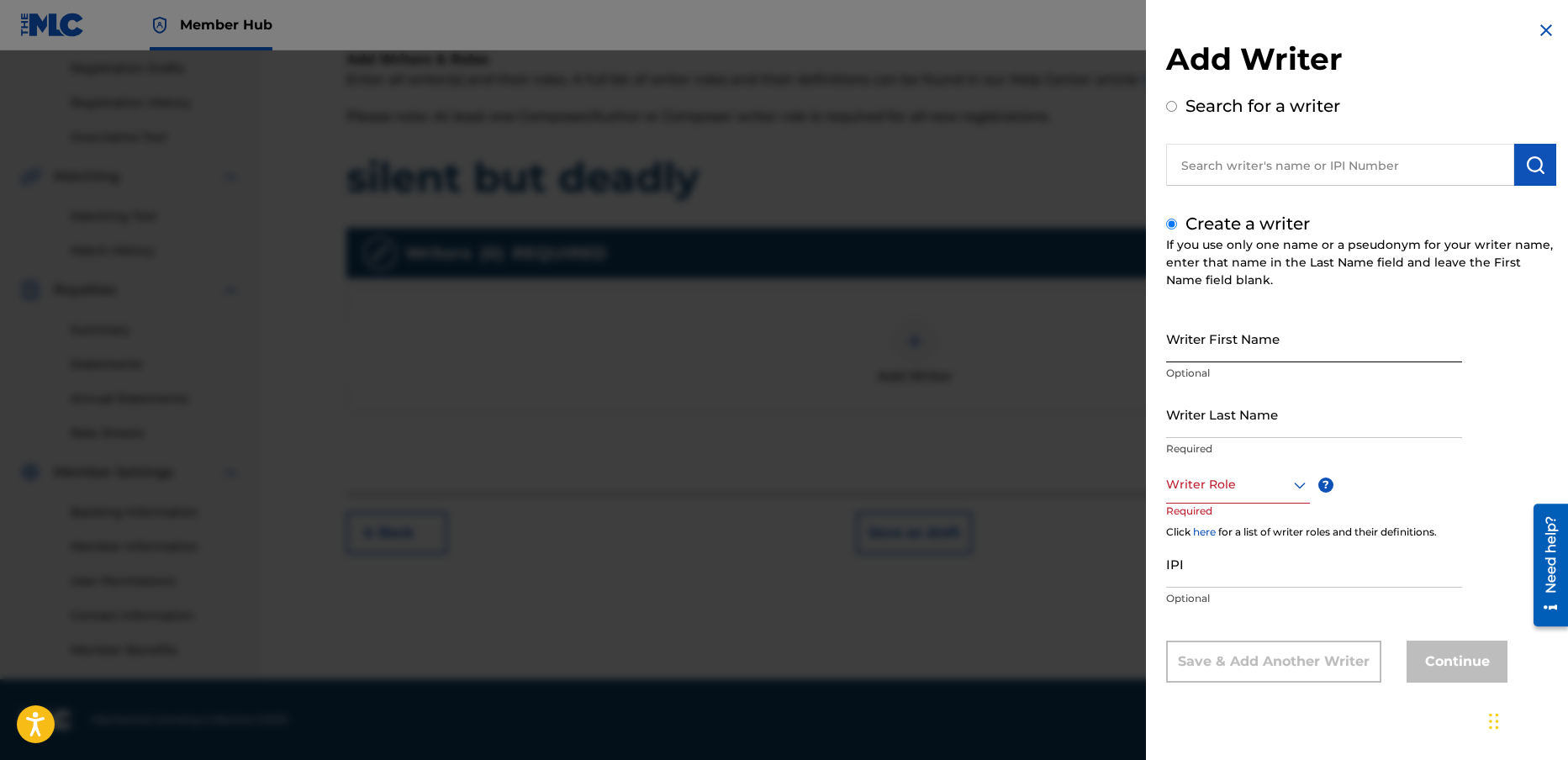
click at [1201, 343] on input "Writer First Name" at bounding box center [1315, 338] width 296 height 48
type input "[PERSON_NAME]"
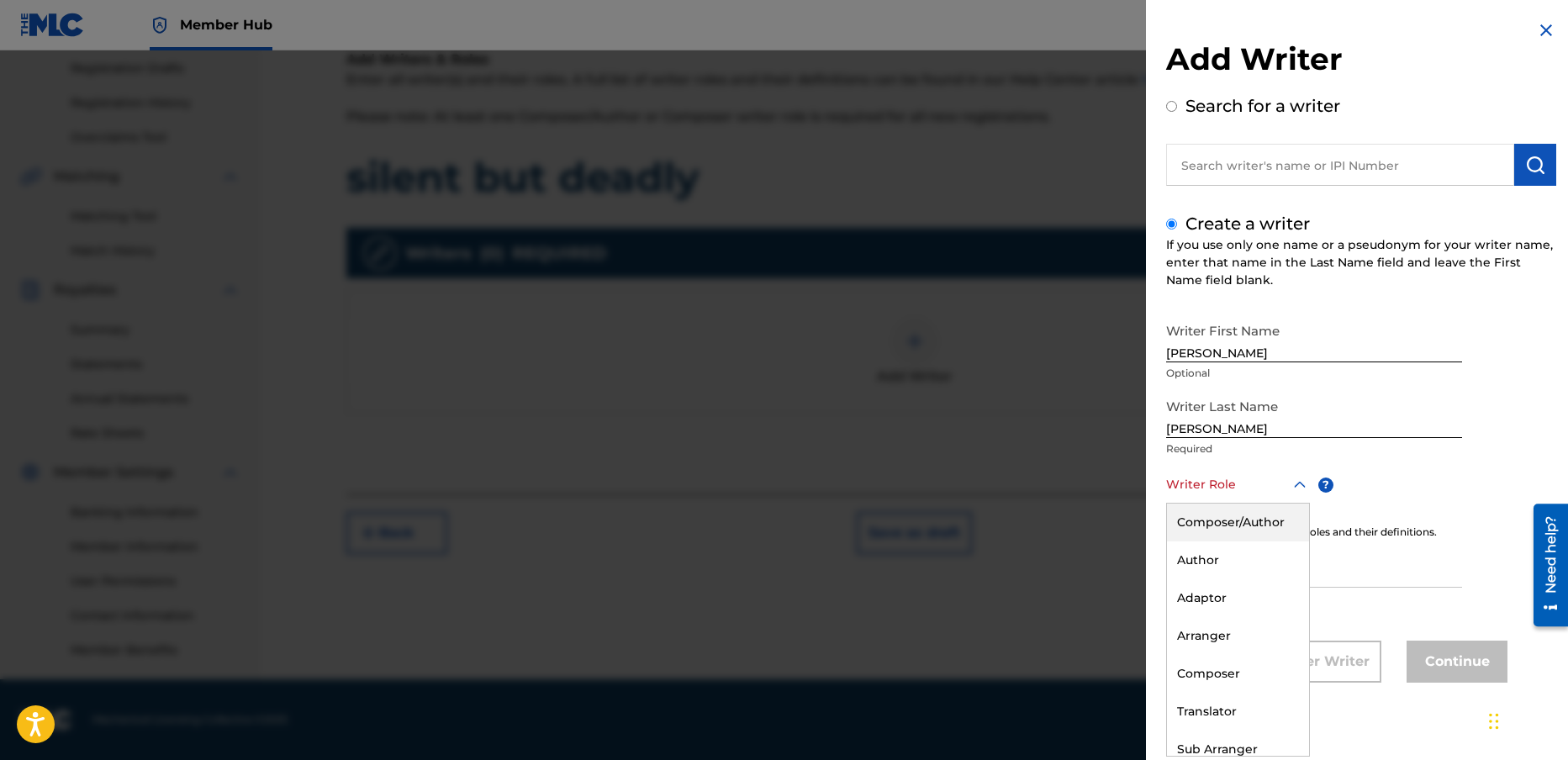
click at [1280, 484] on div at bounding box center [1238, 485] width 143 height 21
click at [1240, 519] on div "Composer/Author" at bounding box center [1238, 523] width 142 height 38
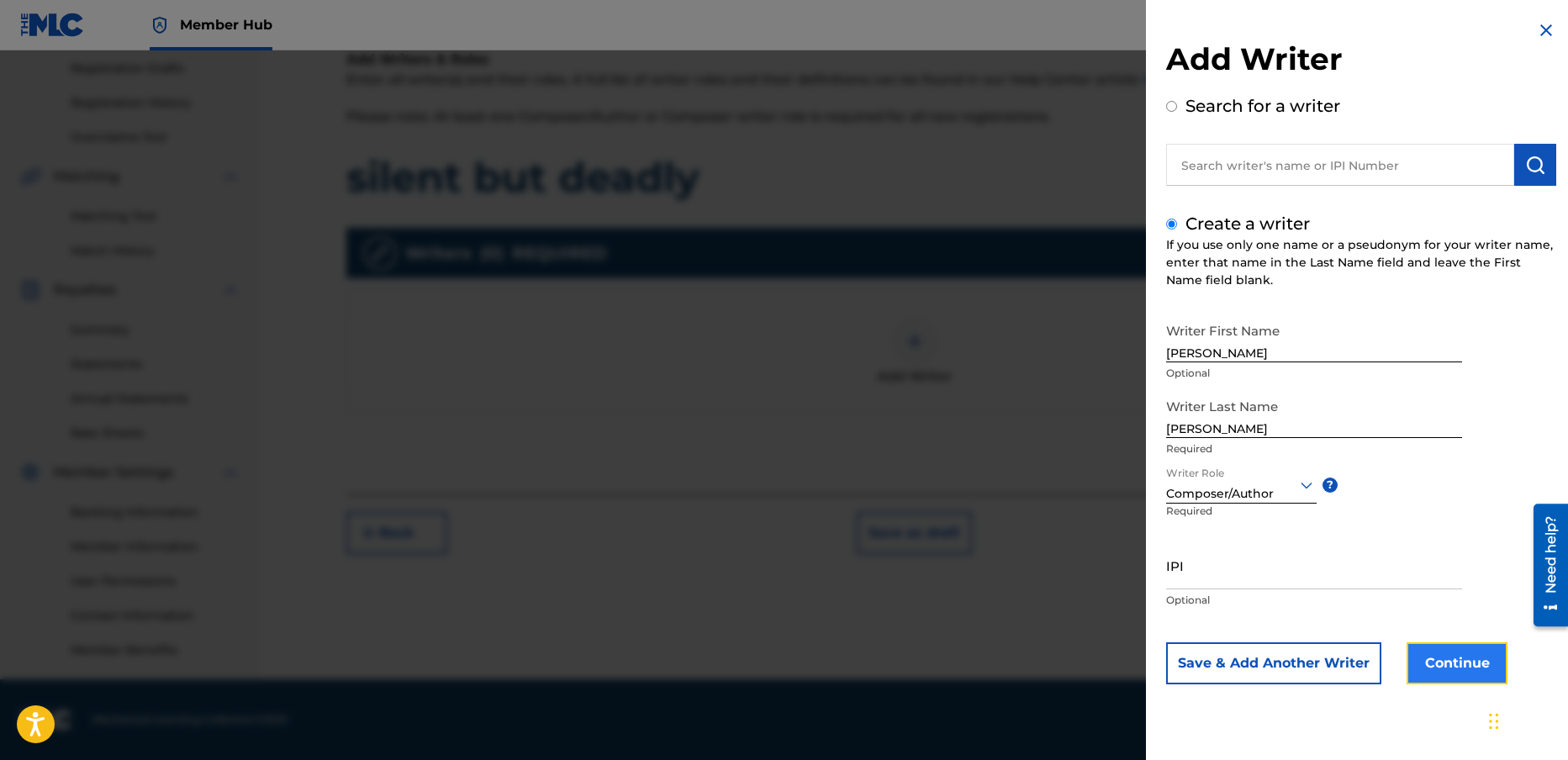
click at [1448, 665] on button "Continue" at bounding box center [1457, 663] width 101 height 42
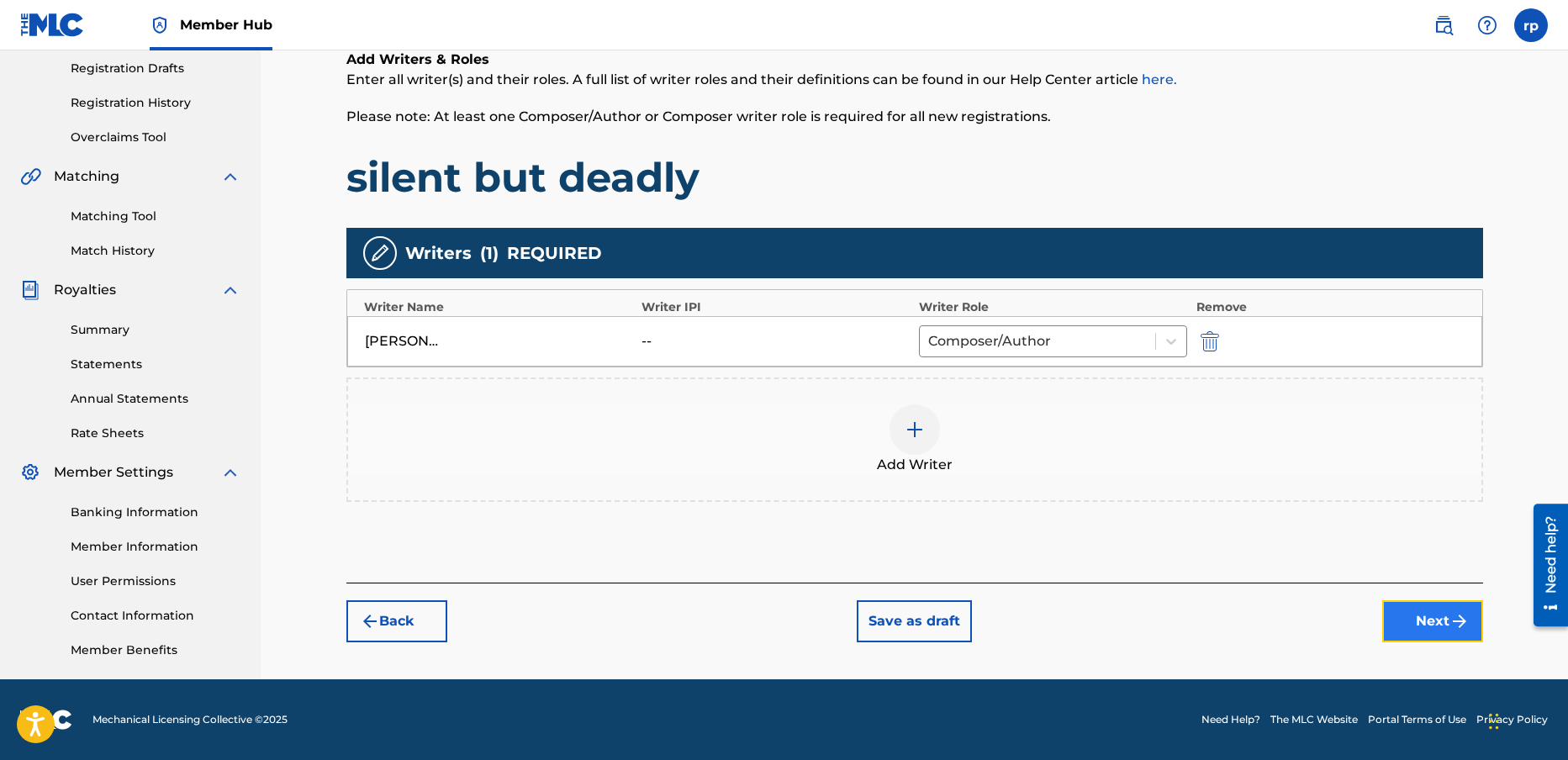
click at [1422, 616] on button "Next" at bounding box center [1433, 621] width 101 height 42
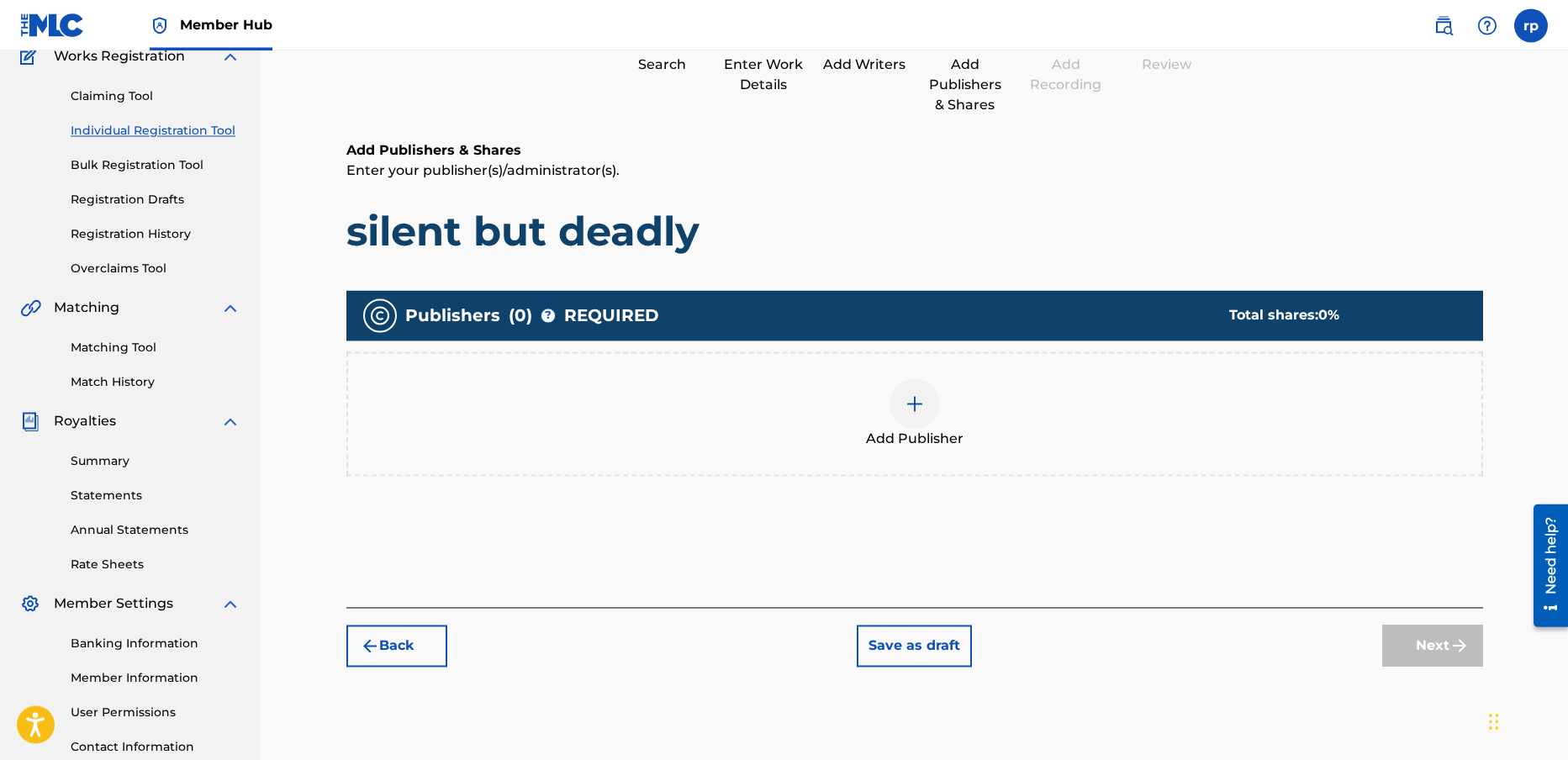
scroll to position [148, 0]
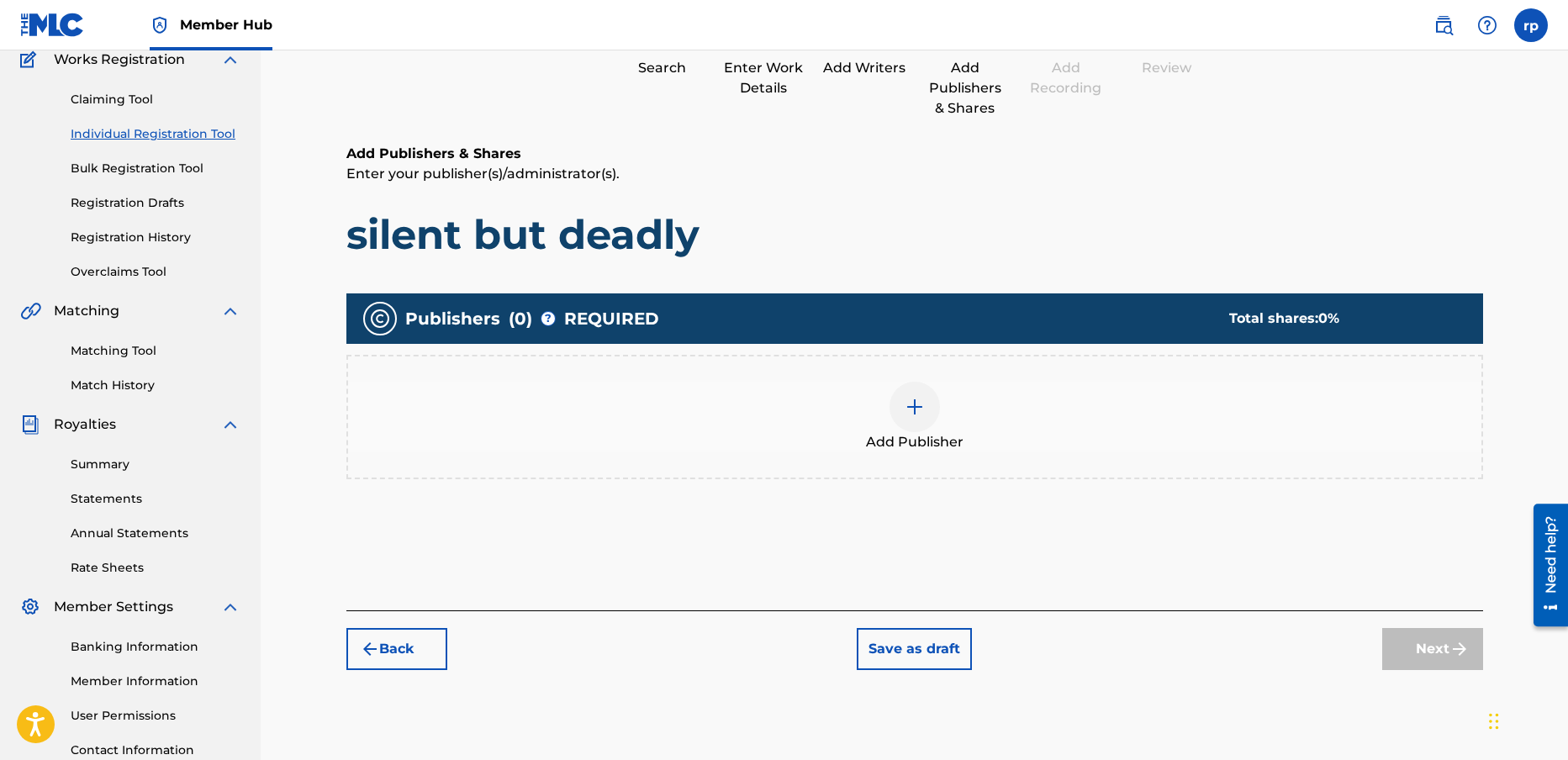
click at [911, 402] on img at bounding box center [914, 406] width 20 height 20
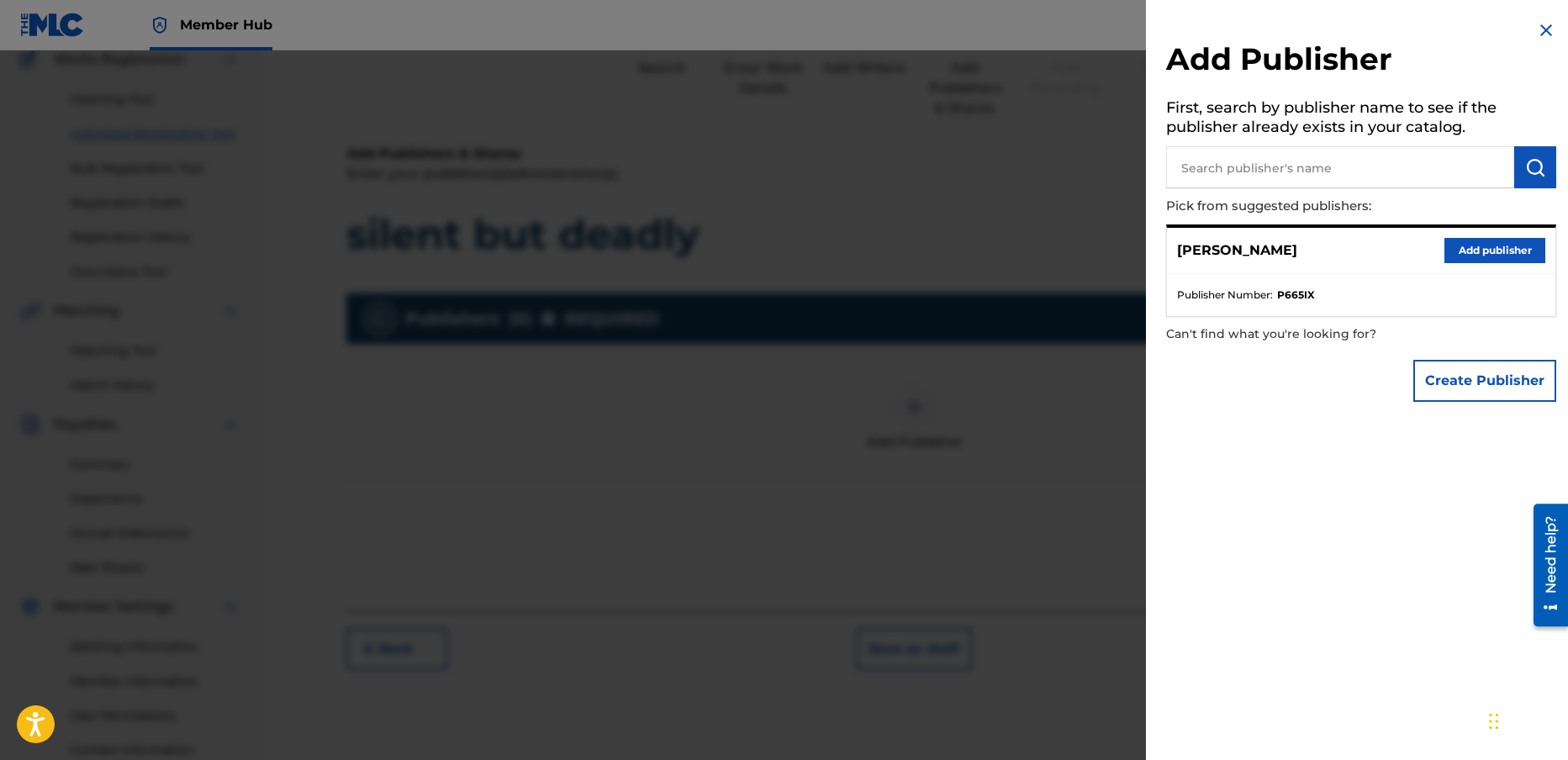
click at [1219, 171] on input "text" at bounding box center [1340, 167] width 348 height 42
type input "LEG BURN LICKS"
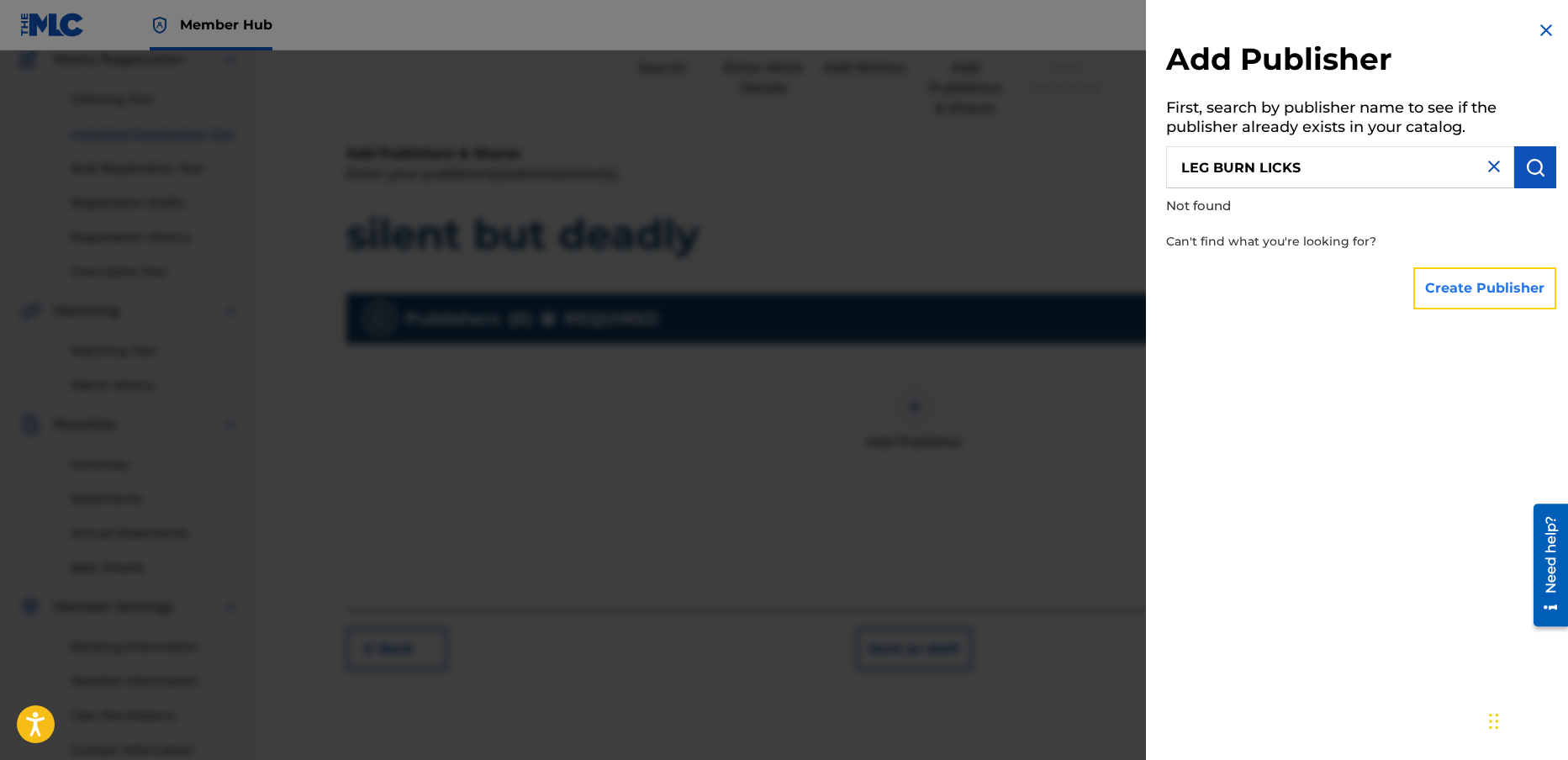
click at [1461, 287] on button "Create Publisher" at bounding box center [1485, 289] width 143 height 42
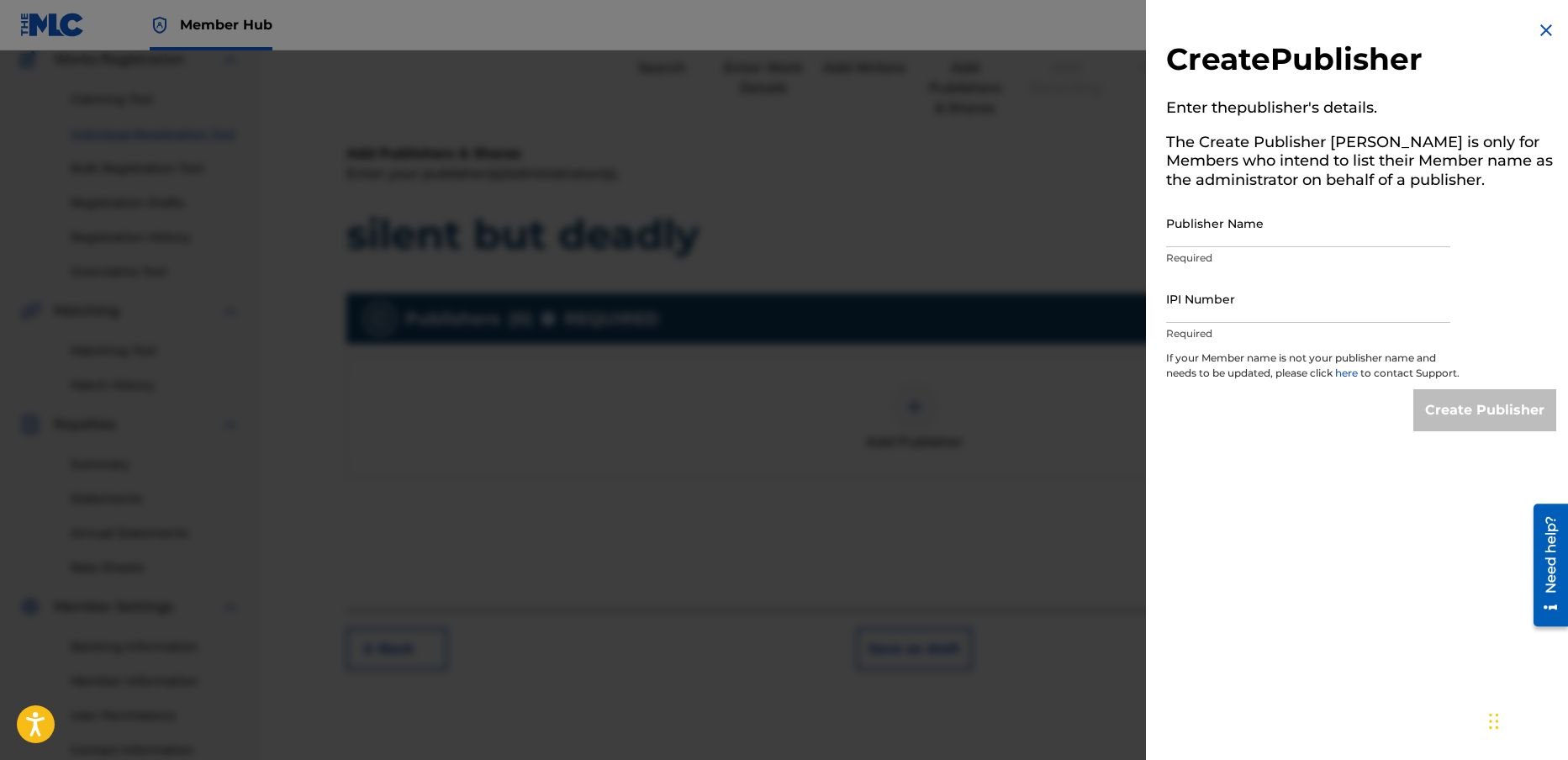
click at [1536, 25] on img at bounding box center [1546, 30] width 20 height 20
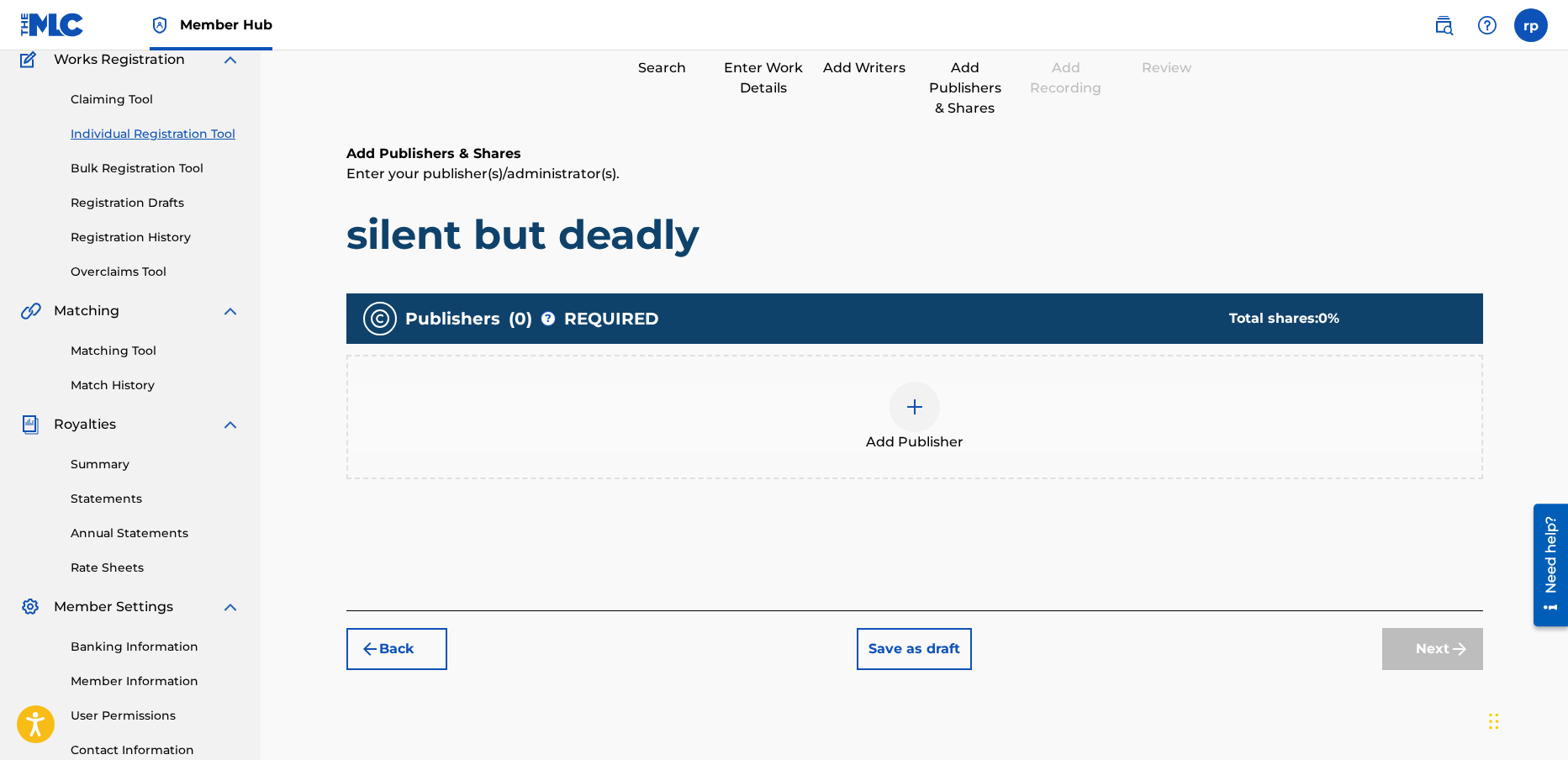
click at [922, 403] on img at bounding box center [914, 406] width 20 height 20
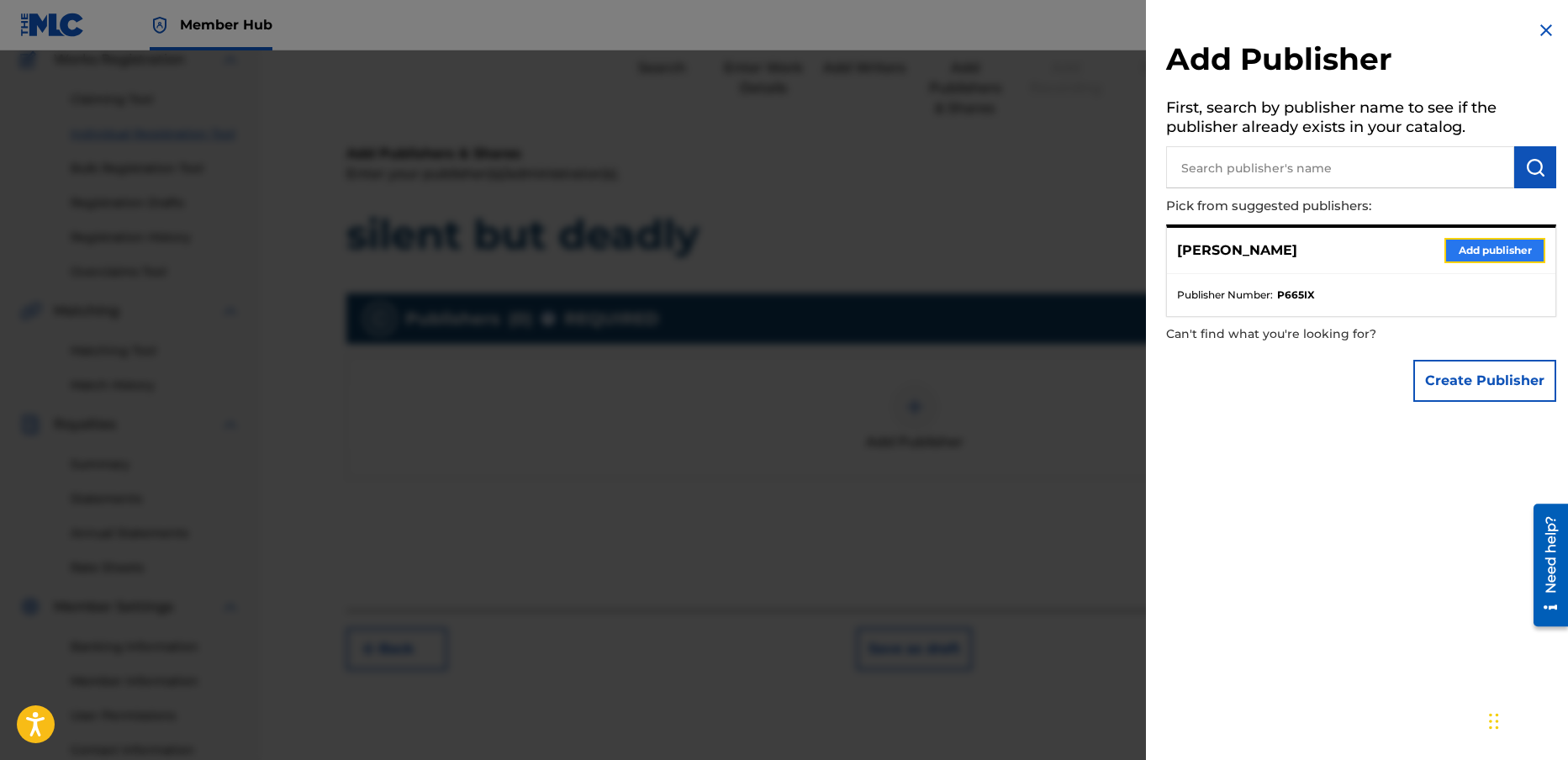
click at [1479, 250] on button "Add publisher" at bounding box center [1495, 250] width 101 height 25
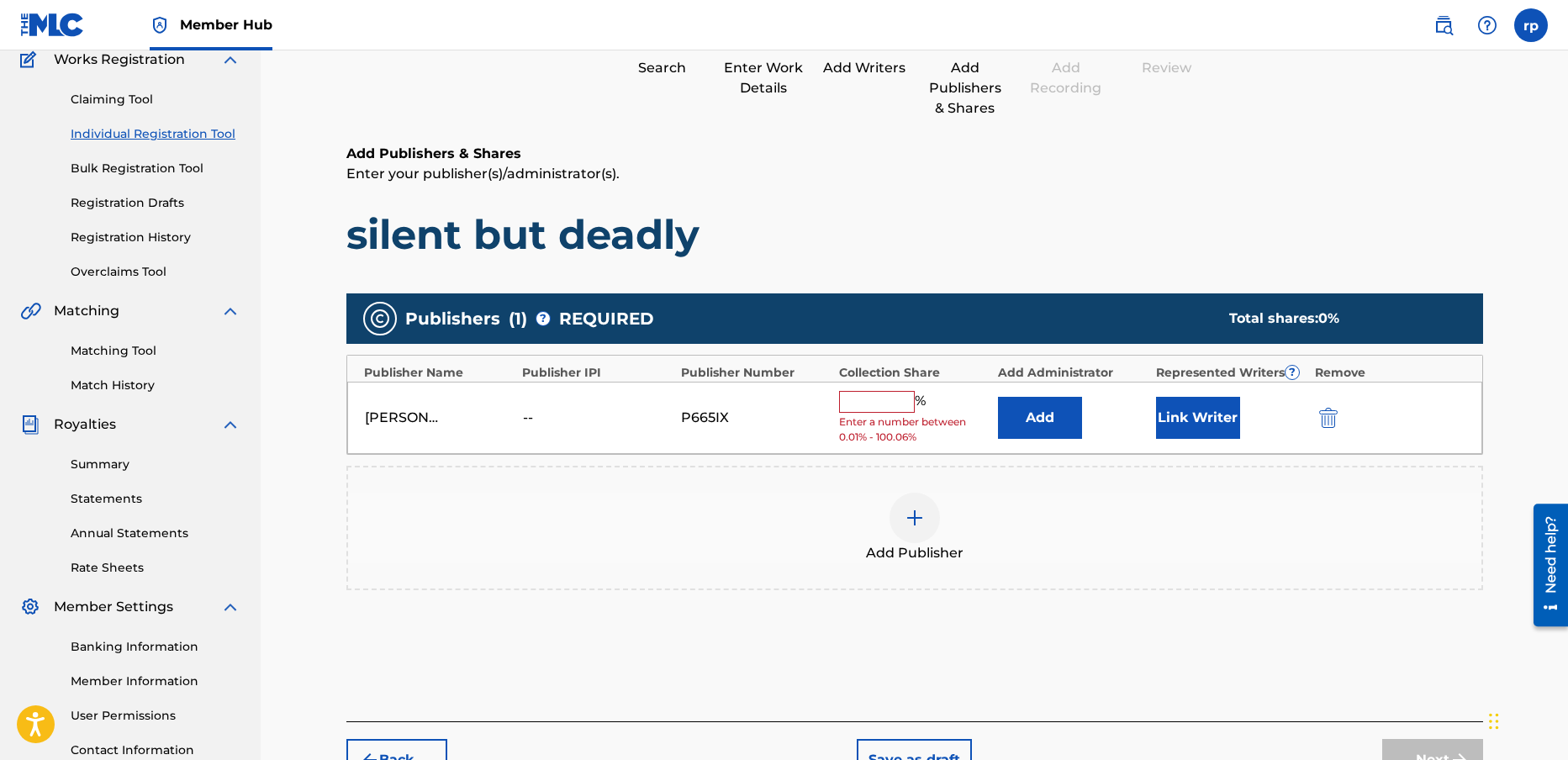
click at [861, 401] on input "text" at bounding box center [877, 402] width 76 height 22
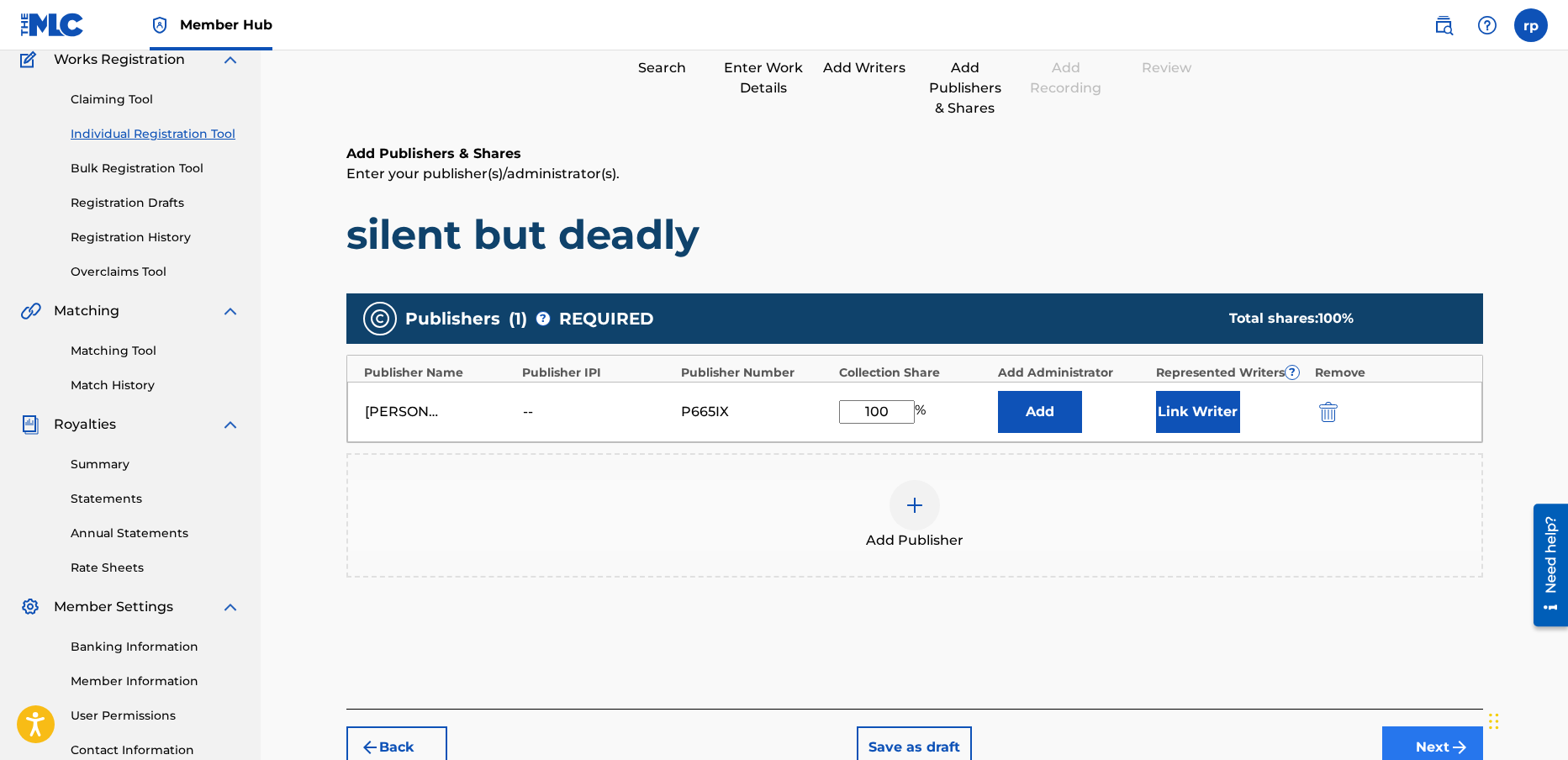
type input "100"
click at [1435, 745] on button "Next" at bounding box center [1433, 748] width 101 height 42
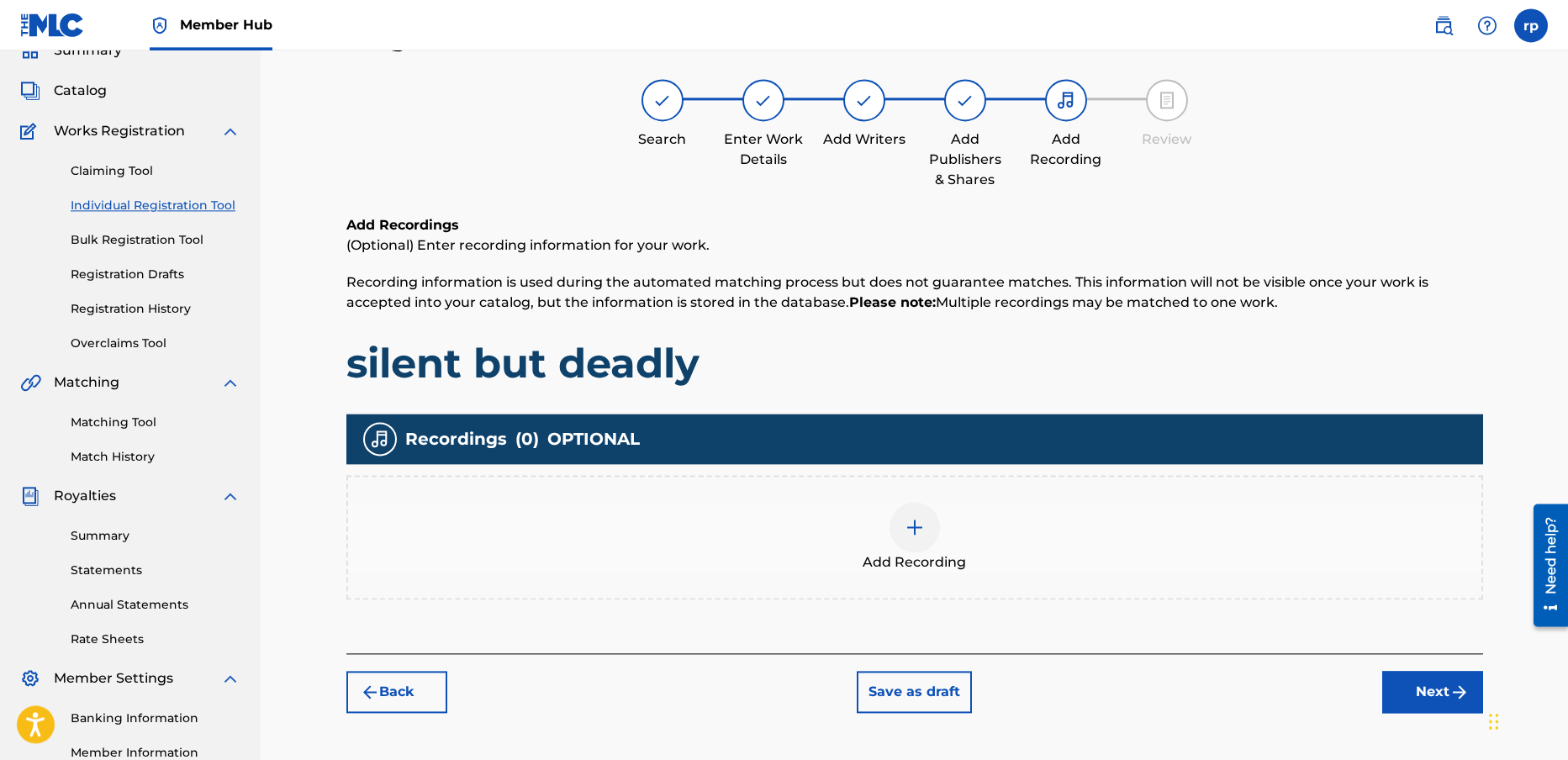
scroll to position [76, 0]
click at [1450, 695] on img "submit" at bounding box center [1459, 692] width 20 height 20
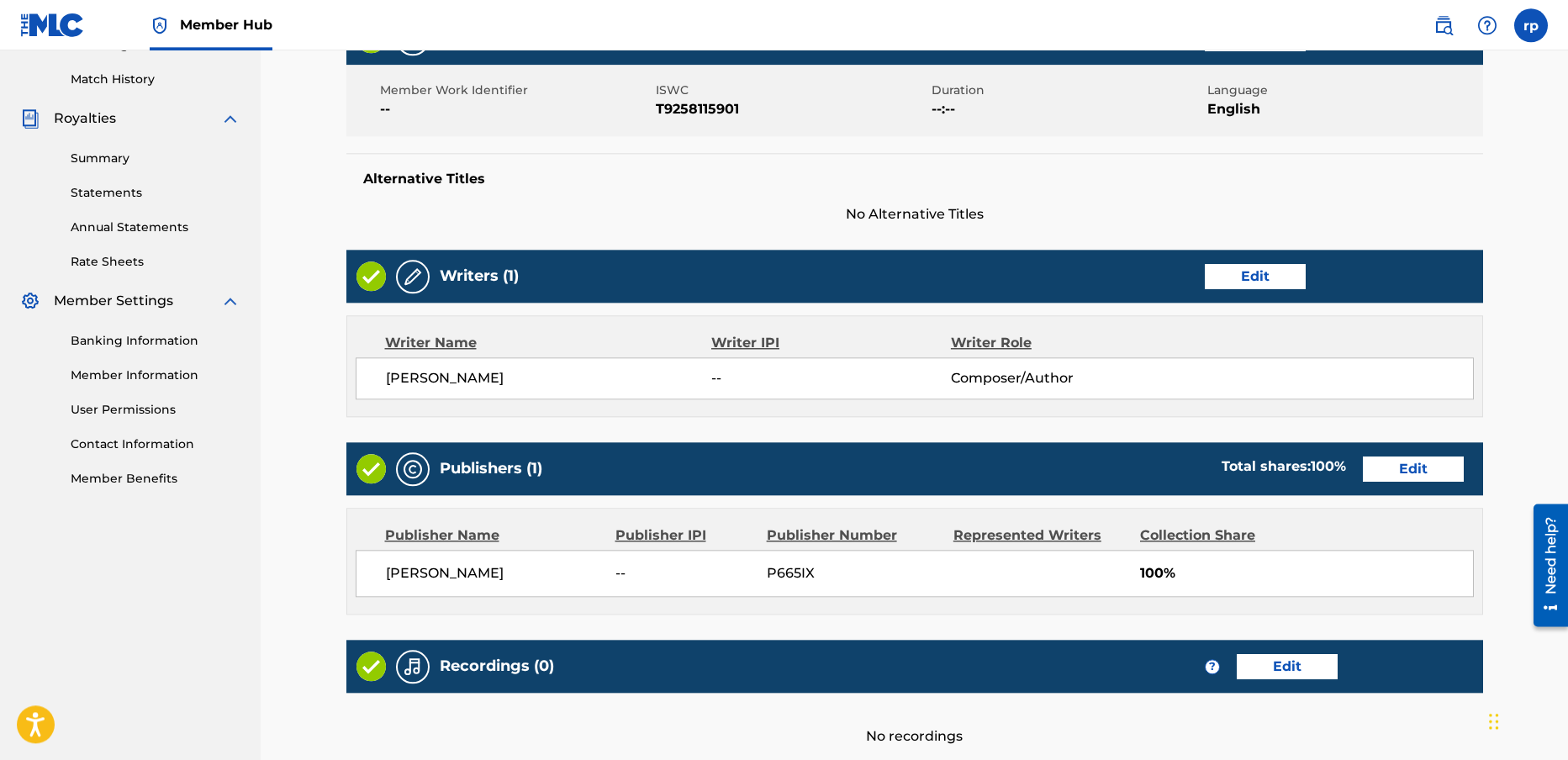
scroll to position [560, 0]
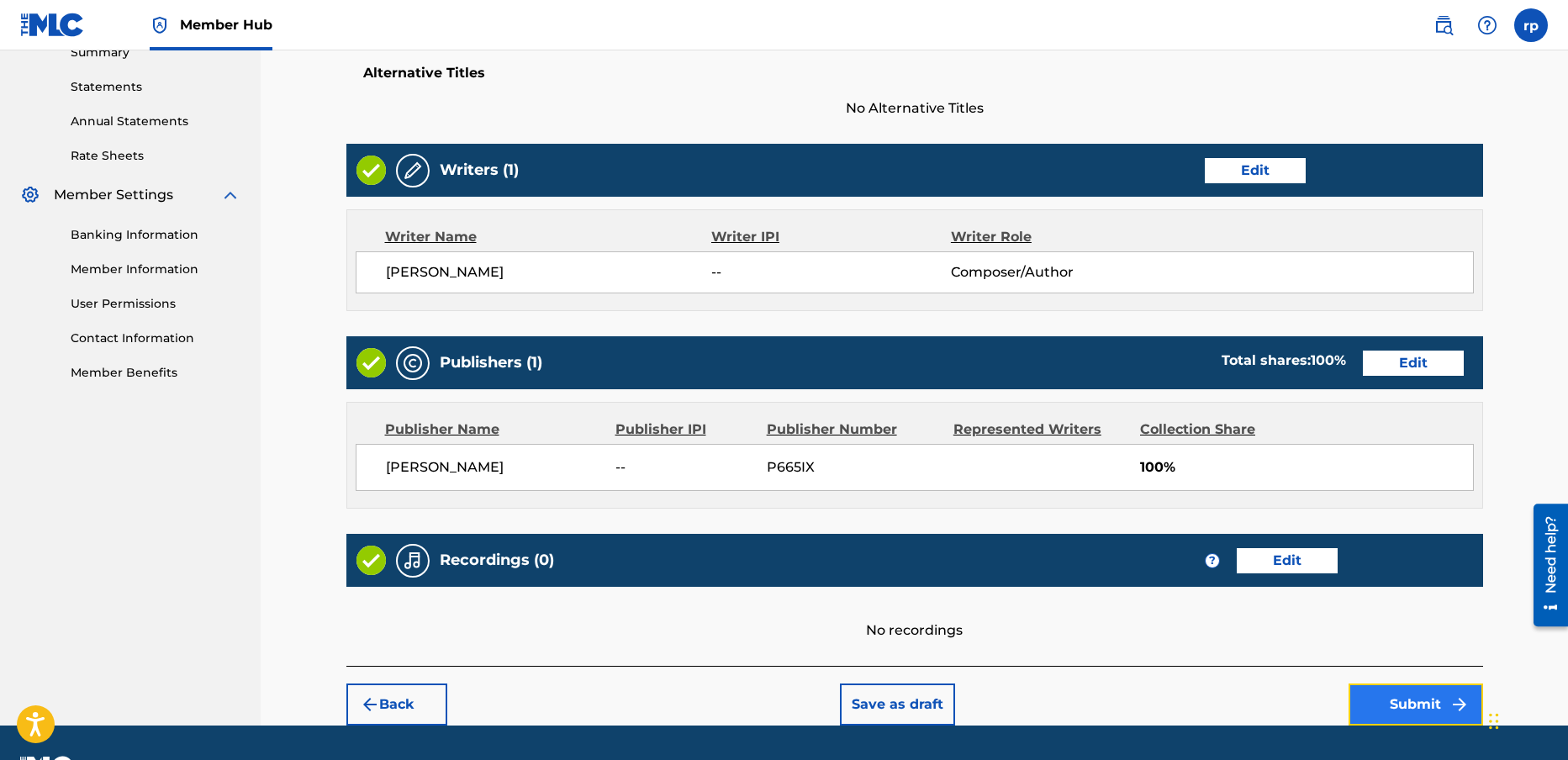
click at [1415, 703] on button "Submit" at bounding box center [1416, 705] width 135 height 42
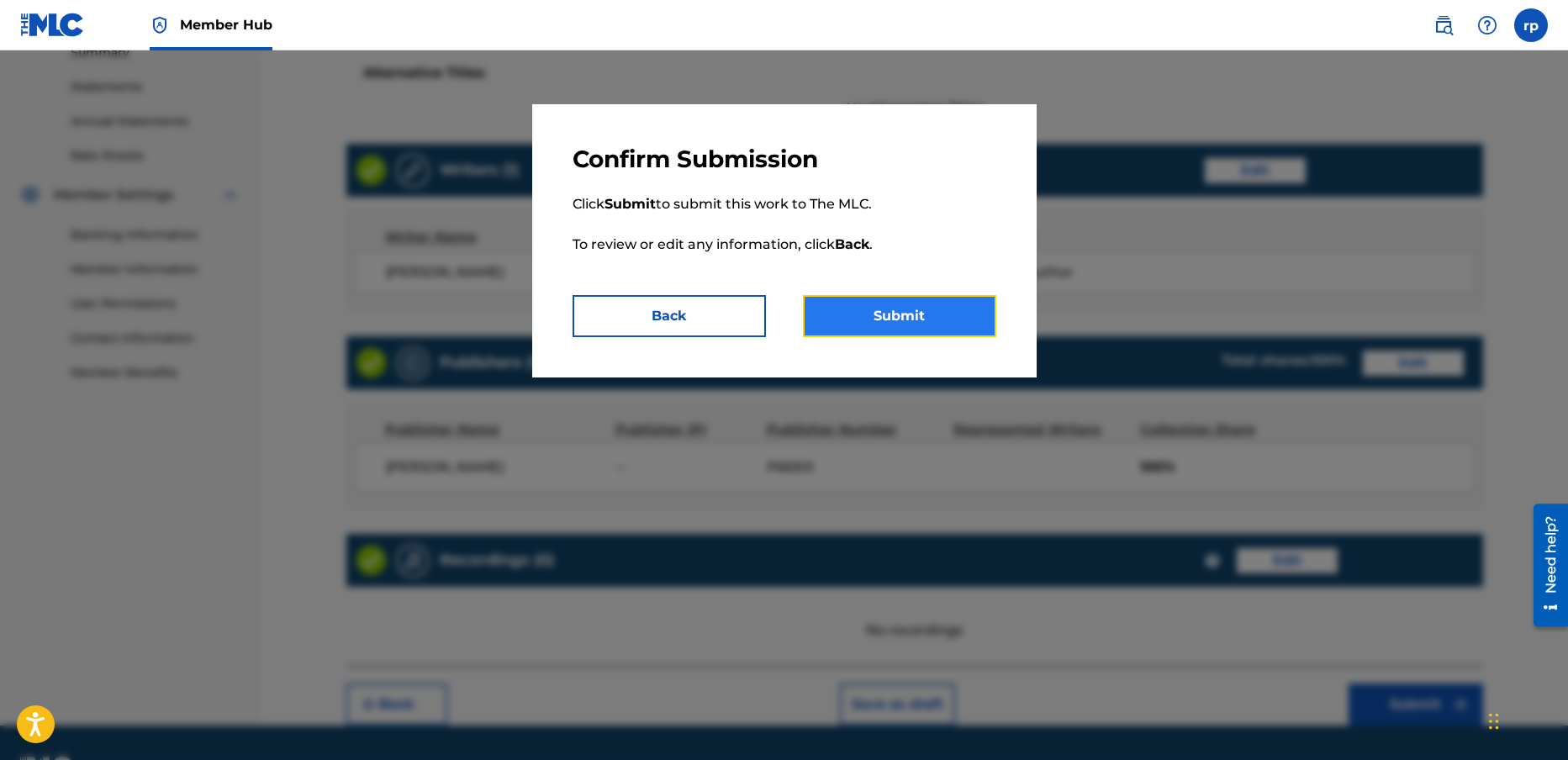
click at [901, 311] on button "Submit" at bounding box center [900, 316] width 193 height 42
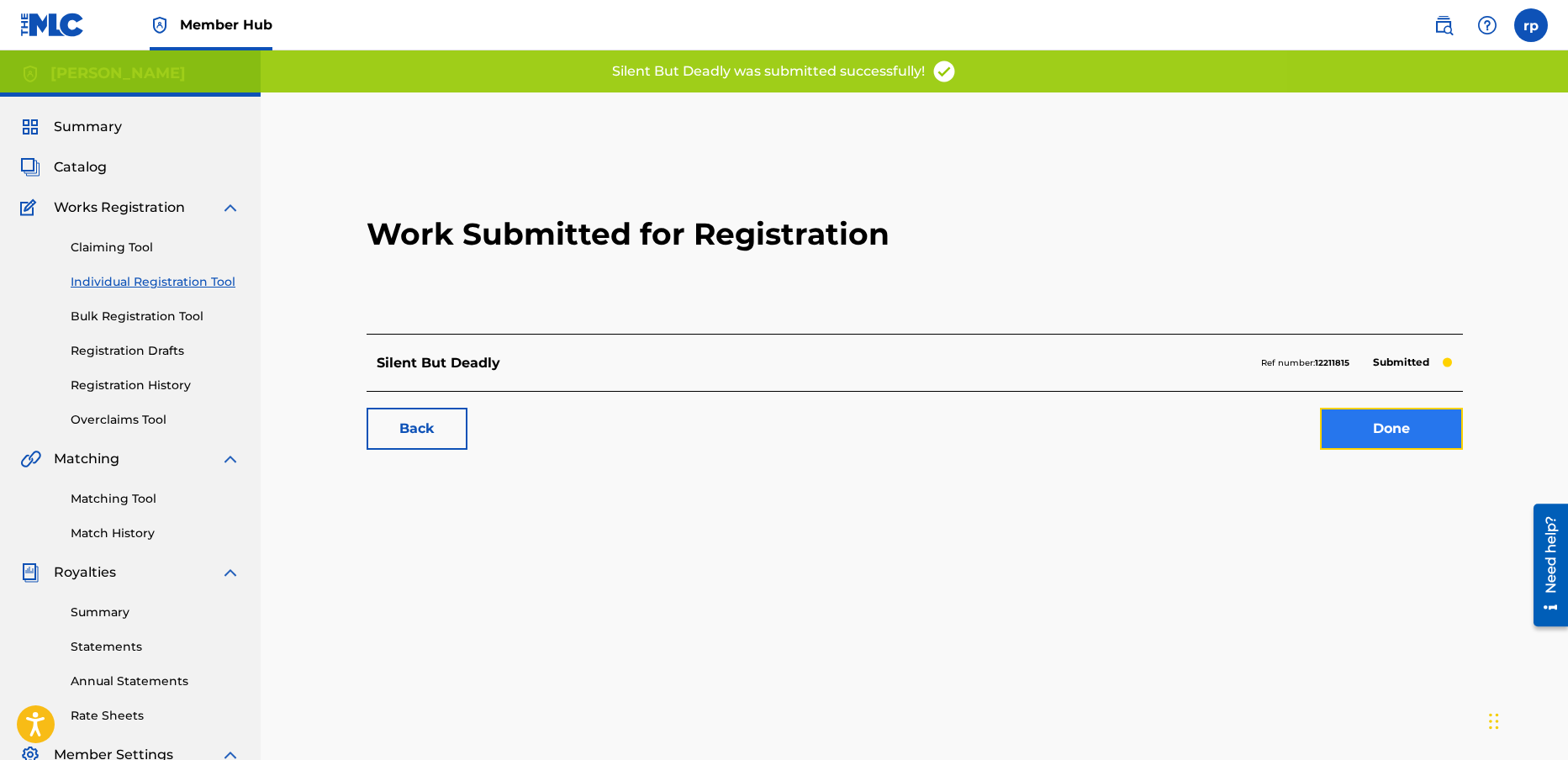
click at [1426, 422] on link "Done" at bounding box center [1392, 429] width 143 height 42
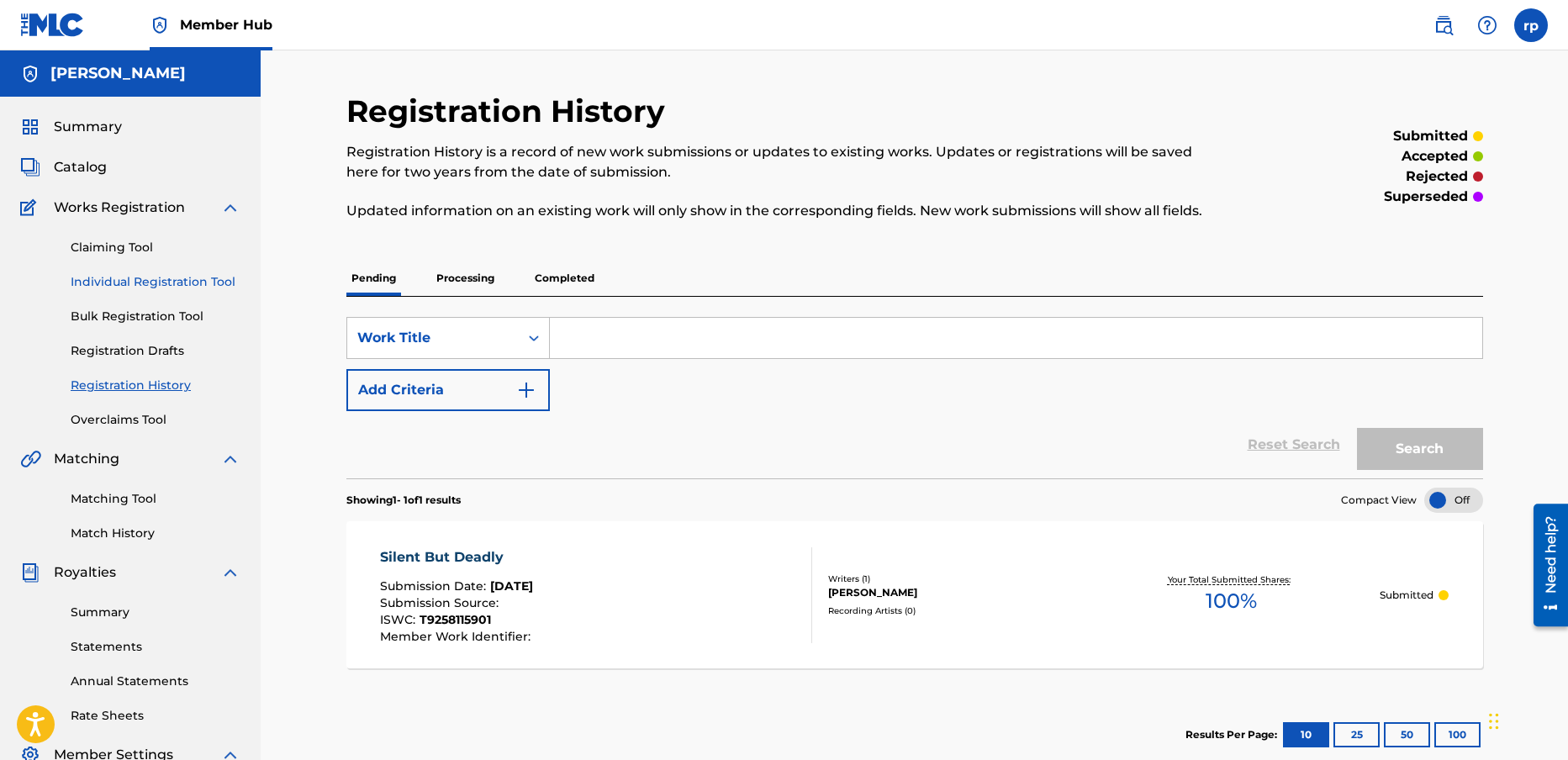
click at [124, 279] on link "Individual Registration Tool" at bounding box center [156, 282] width 170 height 17
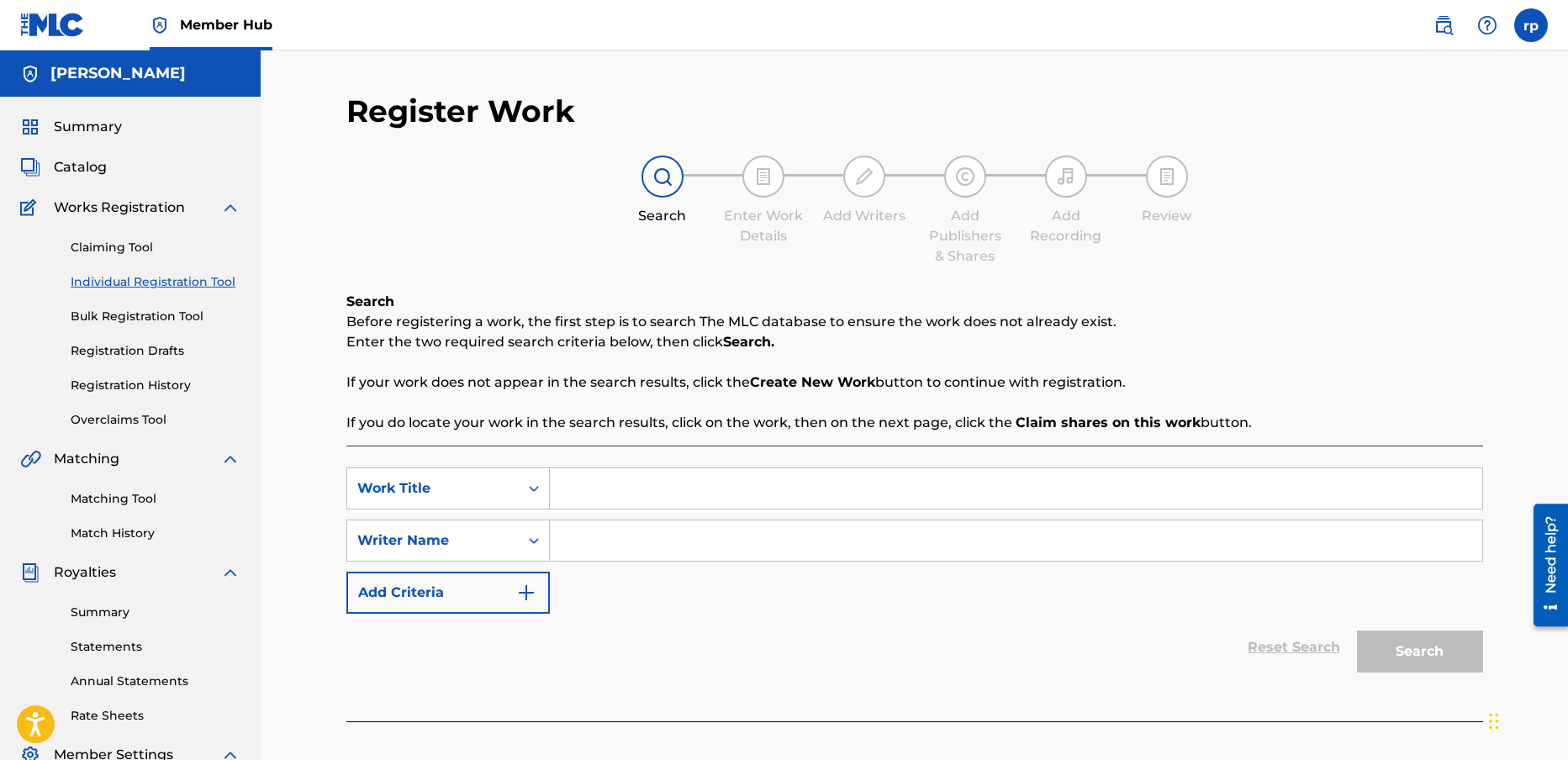
click at [578, 489] on input "Search Form" at bounding box center [1015, 489] width 932 height 40
type input "the day the earth stood still"
click at [579, 540] on input "Search Form" at bounding box center [1015, 540] width 932 height 40
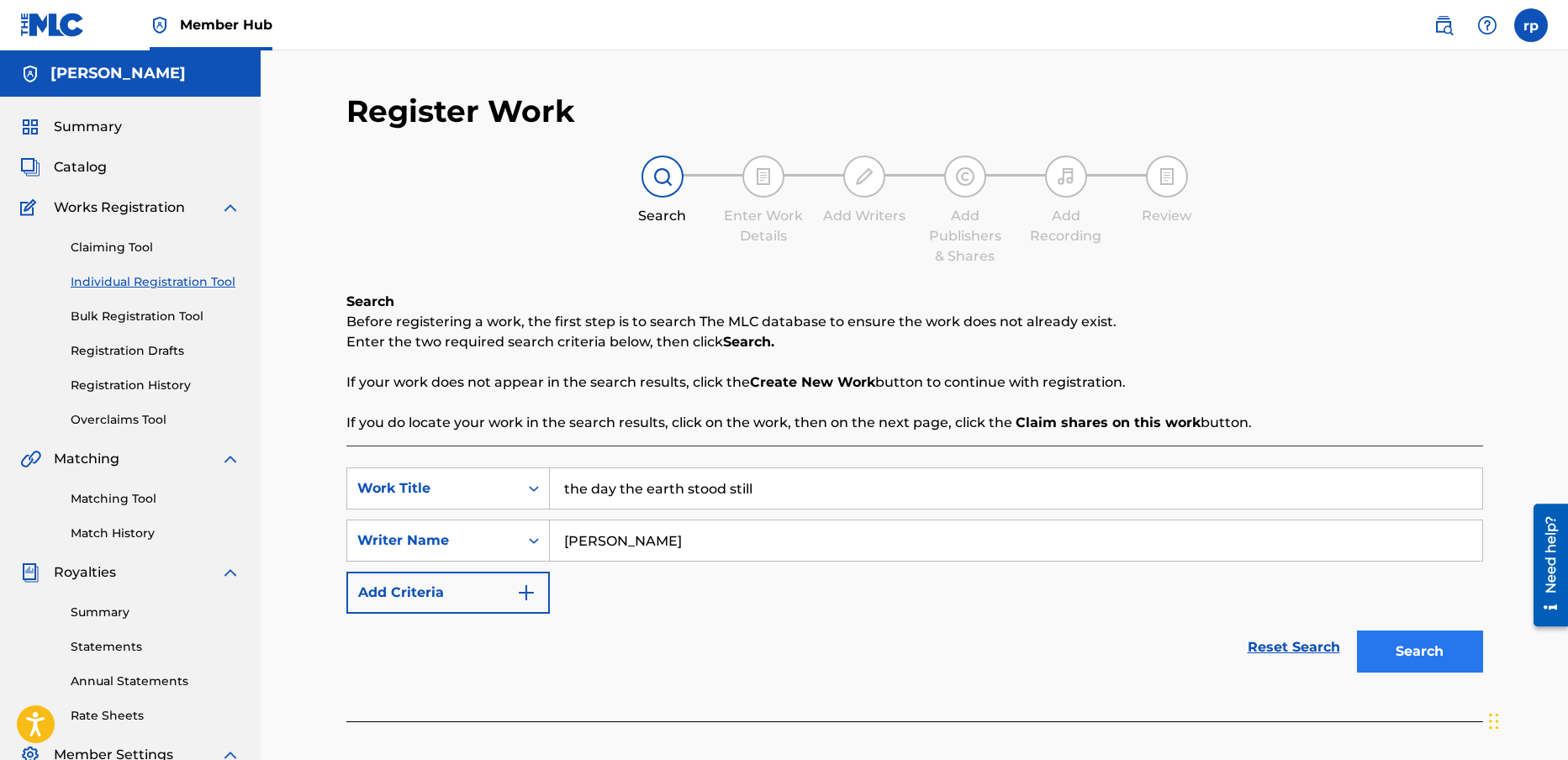
type input "[PERSON_NAME]"
click at [1426, 655] on button "Search" at bounding box center [1420, 652] width 126 height 42
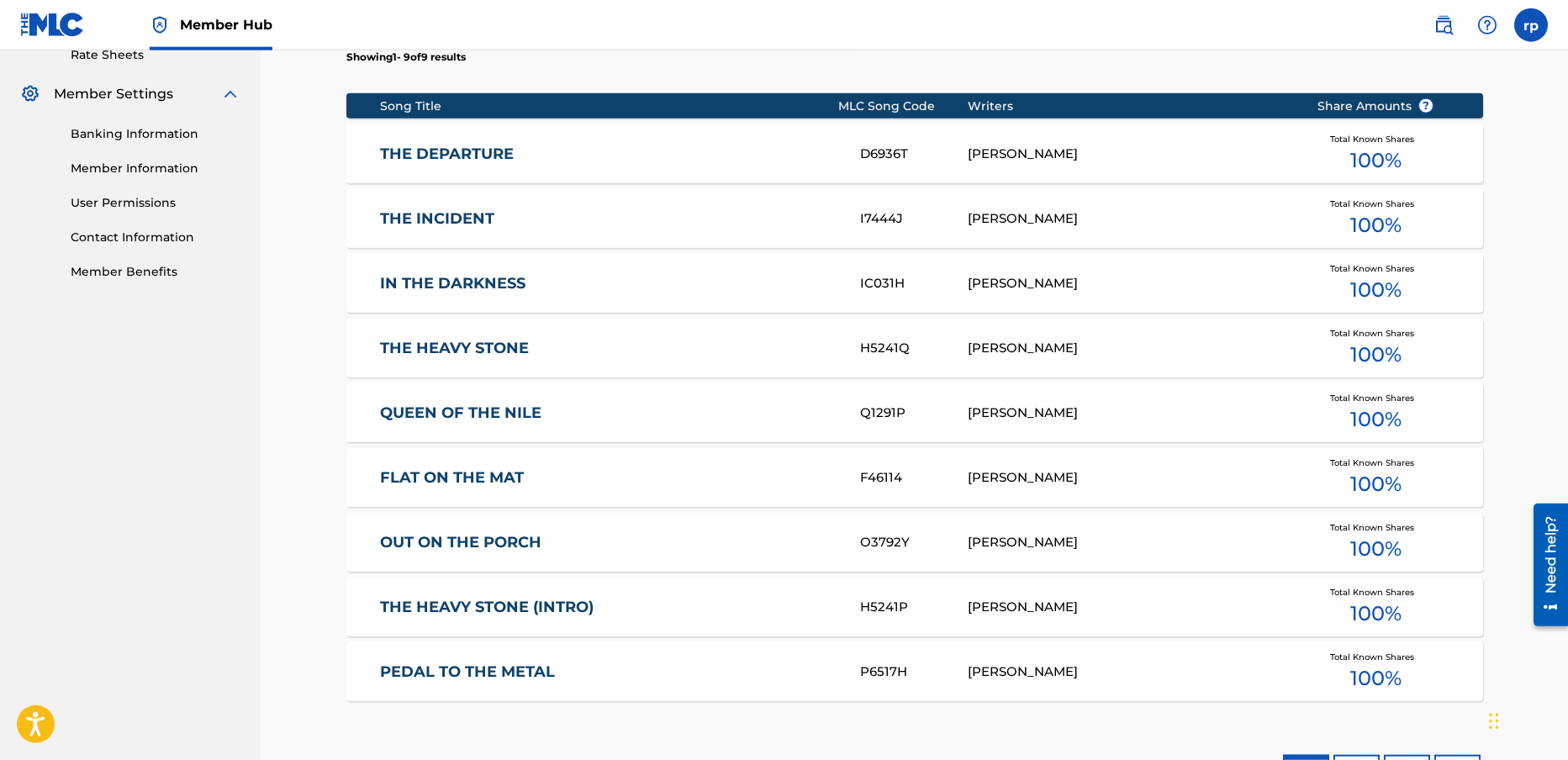
scroll to position [686, 0]
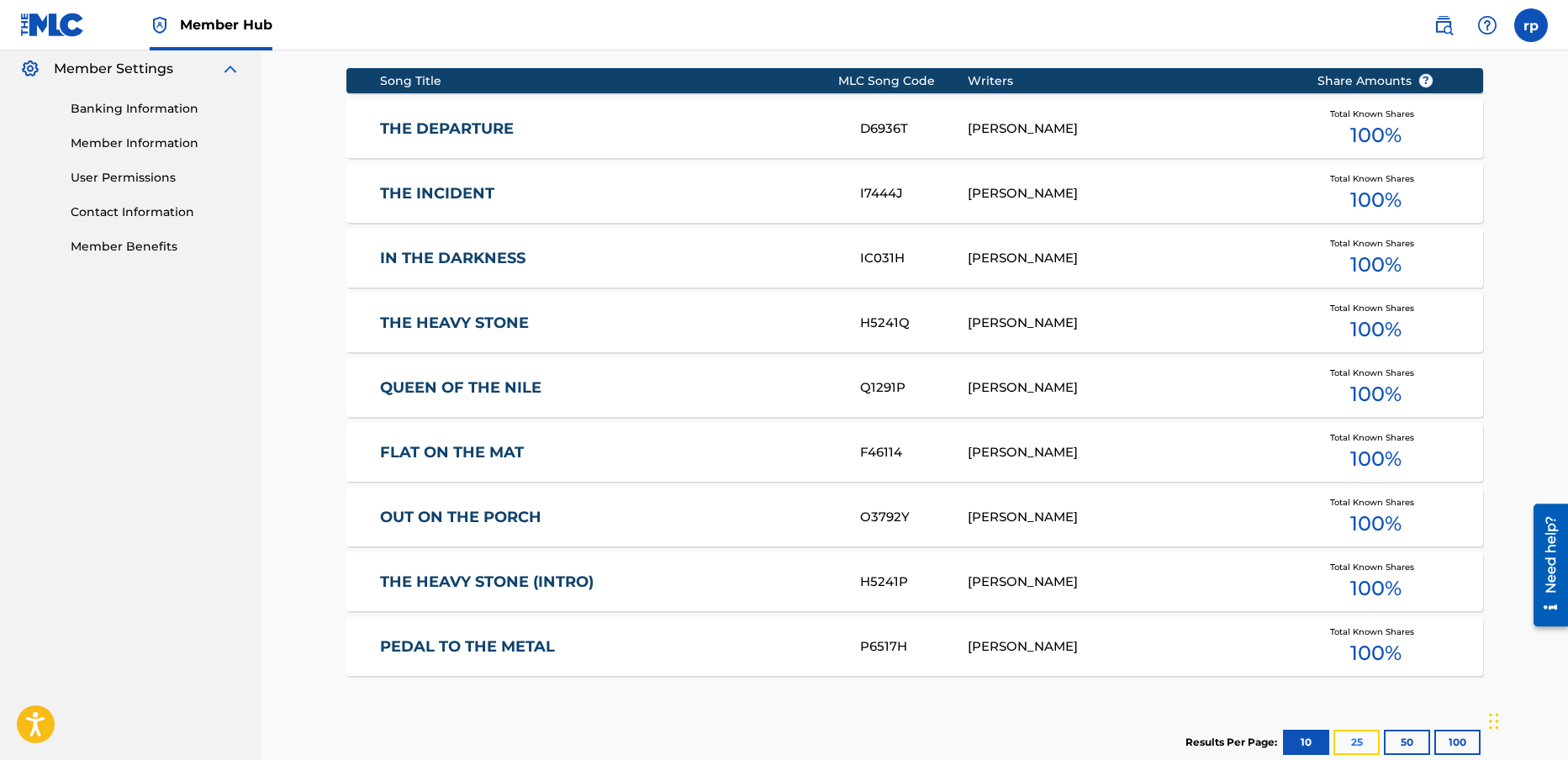
click at [1360, 742] on button "25" at bounding box center [1357, 742] width 46 height 25
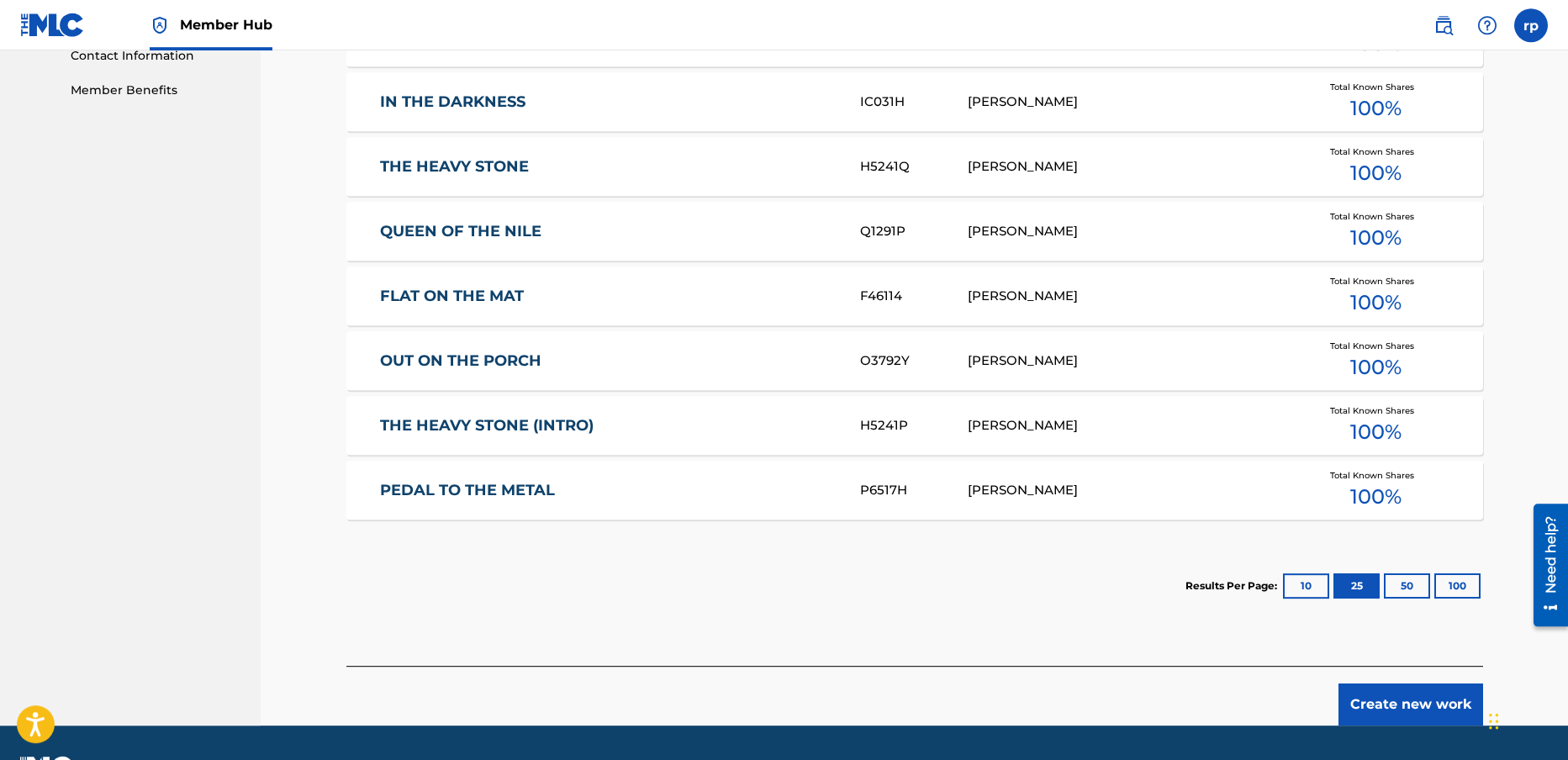
scroll to position [889, 0]
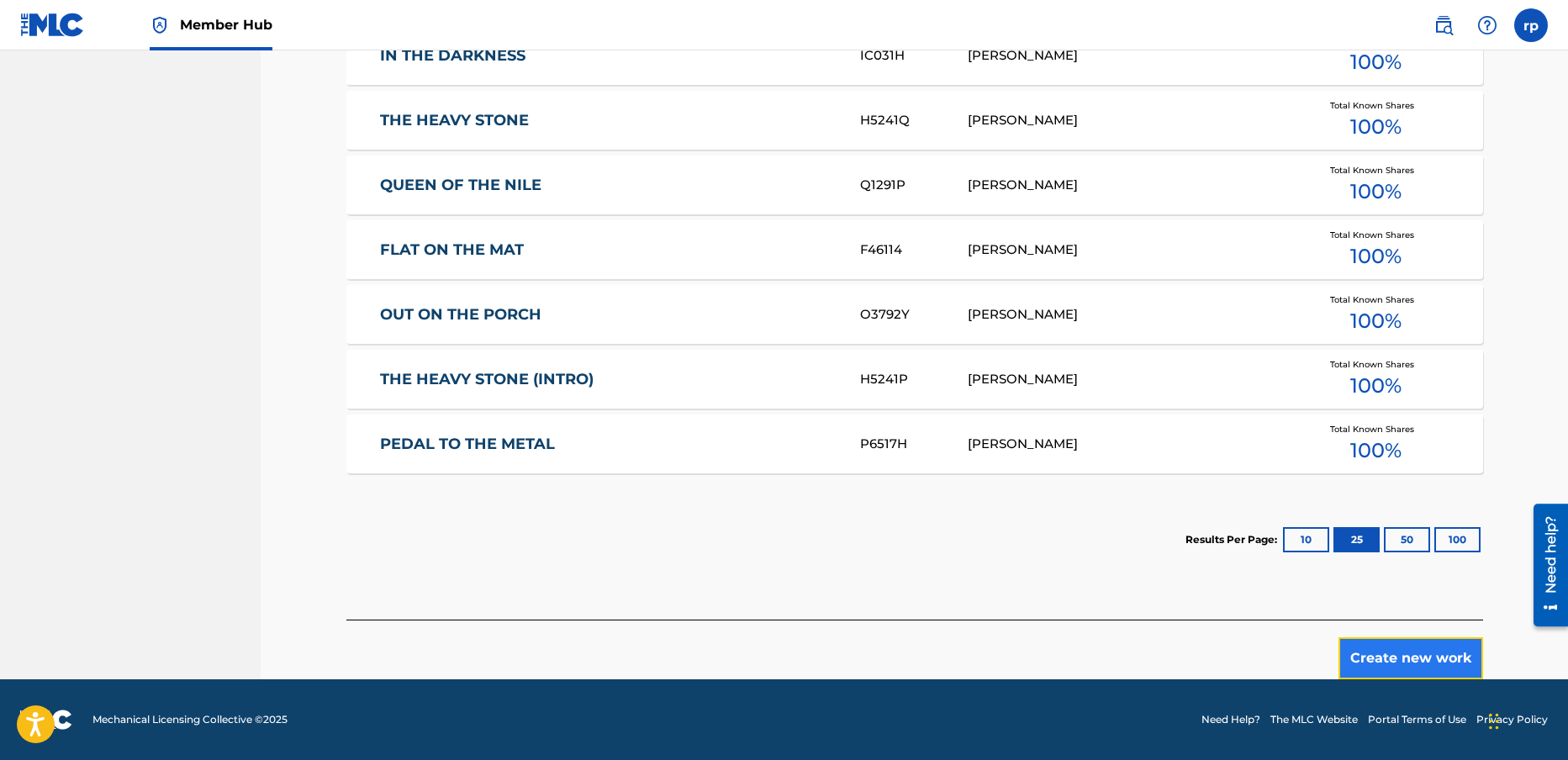
click at [1399, 656] on button "Create new work" at bounding box center [1410, 659] width 144 height 42
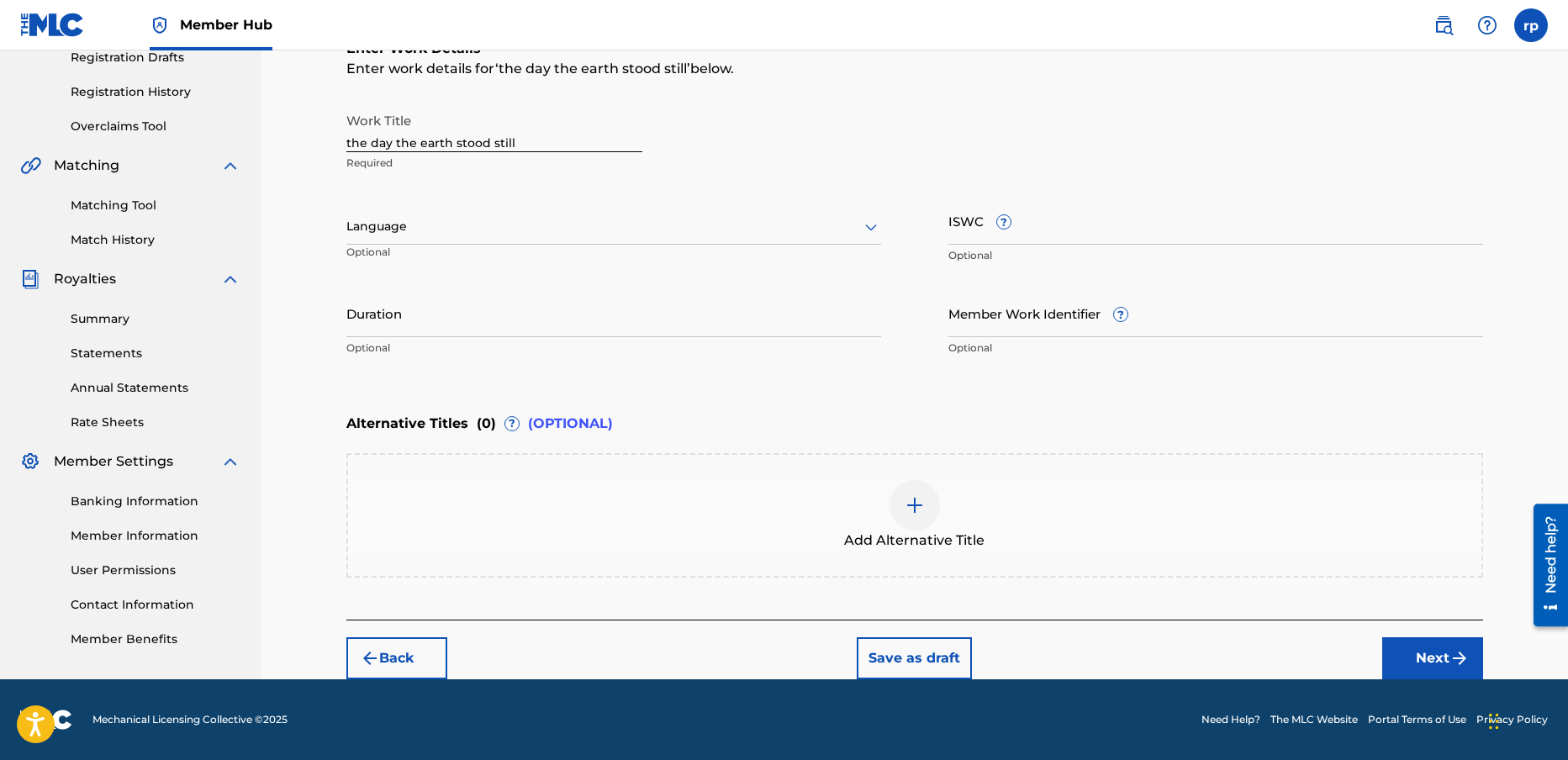
scroll to position [293, 0]
click at [423, 228] on div at bounding box center [613, 227] width 534 height 21
click at [410, 262] on div "English" at bounding box center [614, 264] width 534 height 38
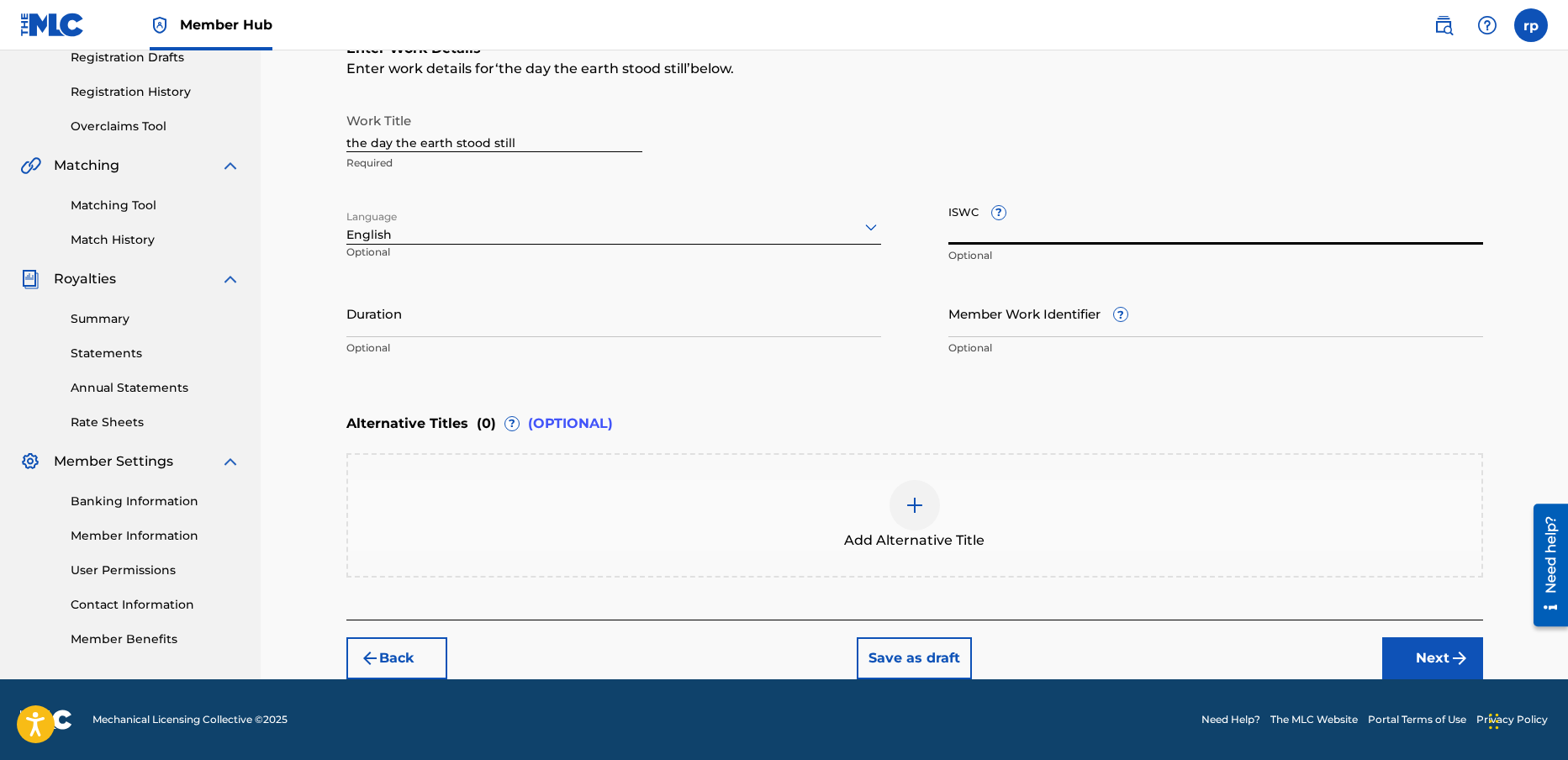
click at [1035, 226] on input "ISWC ?" at bounding box center [1215, 221] width 534 height 48
type input "T-925.811.589-8"
click at [1448, 652] on button "Next" at bounding box center [1433, 659] width 101 height 42
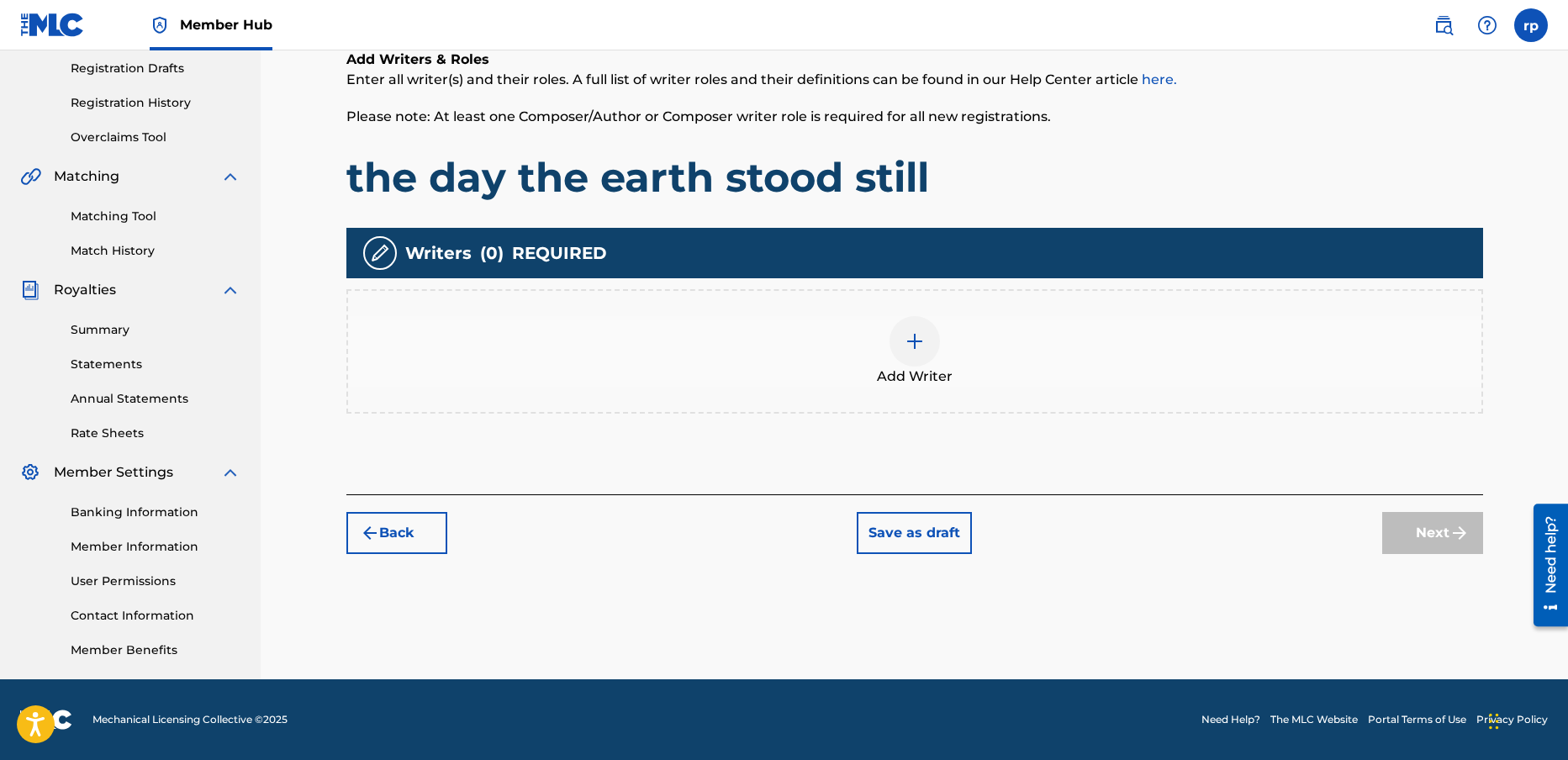
scroll to position [282, 0]
click at [910, 342] on img at bounding box center [914, 341] width 20 height 20
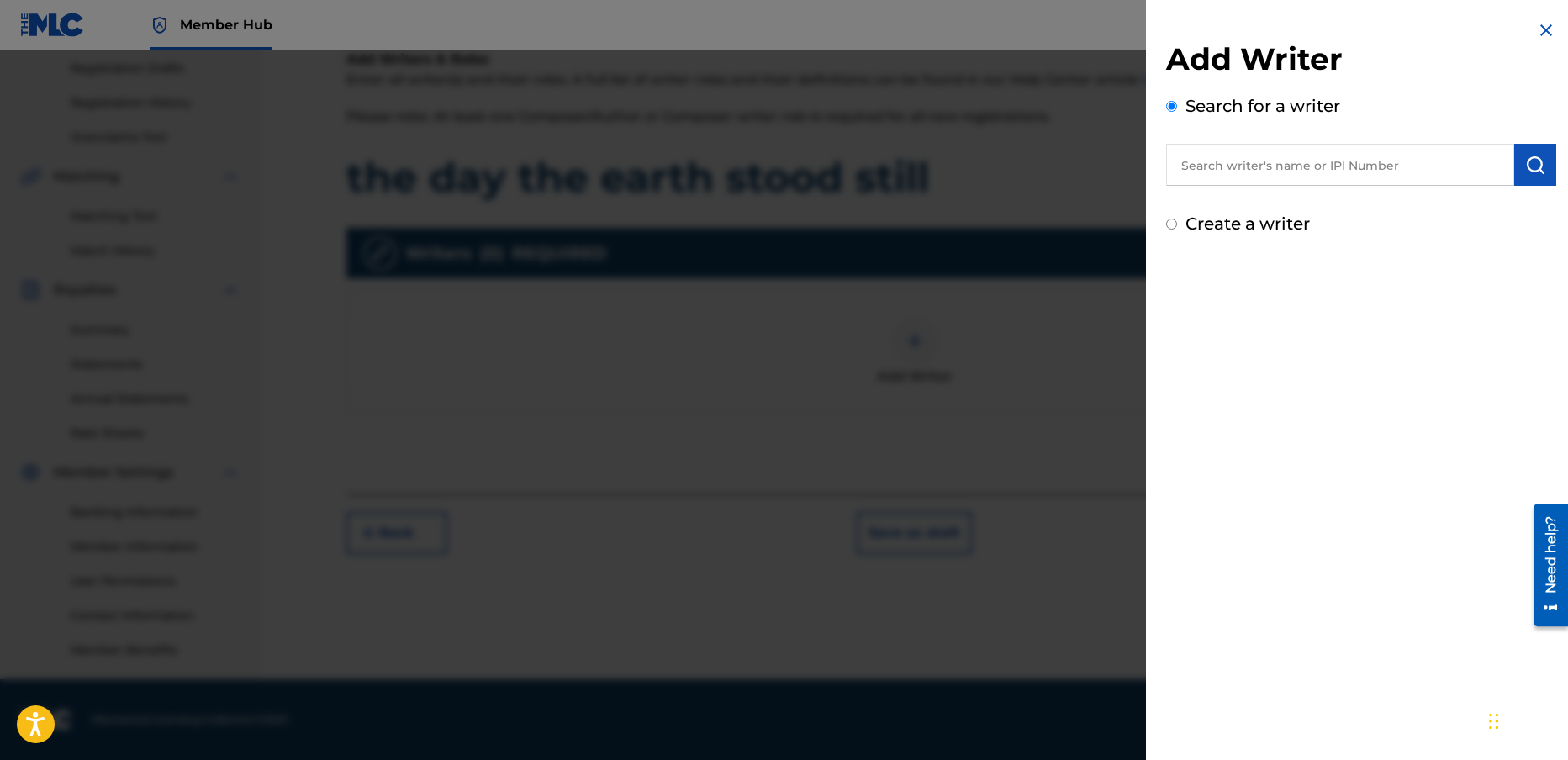
click at [1196, 174] on input "text" at bounding box center [1340, 164] width 348 height 42
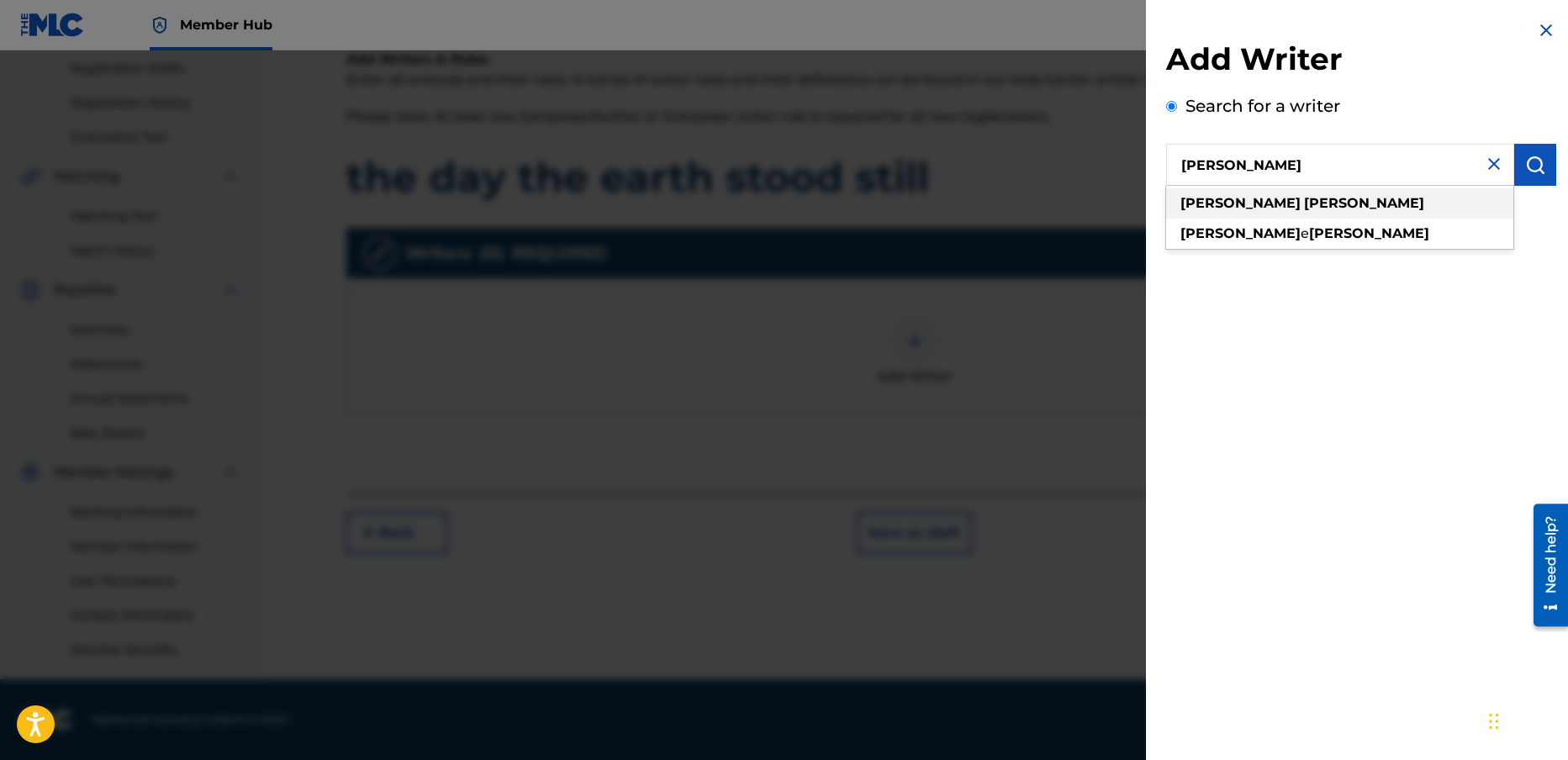
type input "[PERSON_NAME]"
click at [1304, 206] on strong "[PERSON_NAME]" at bounding box center [1364, 203] width 120 height 16
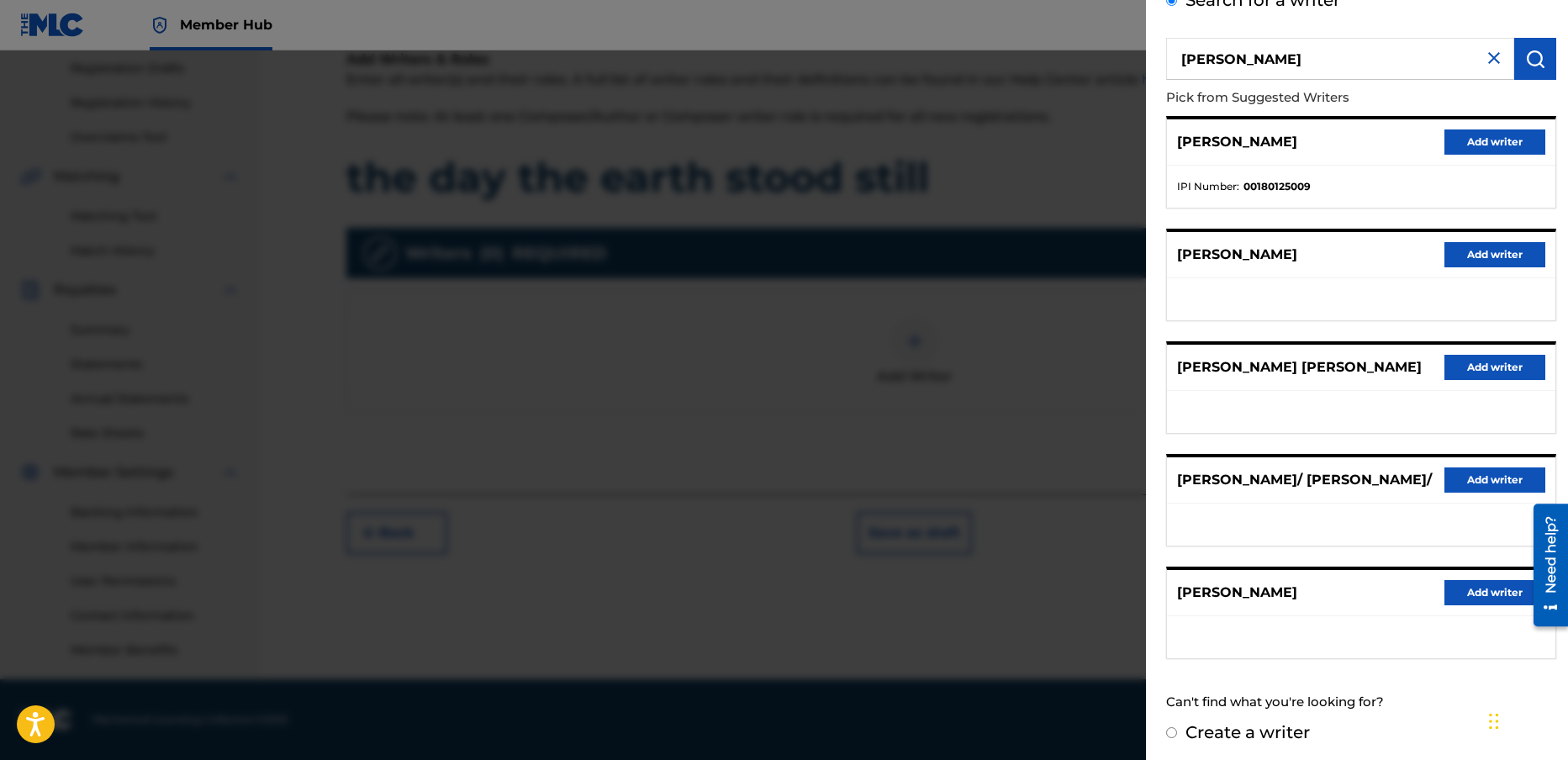
scroll to position [0, 0]
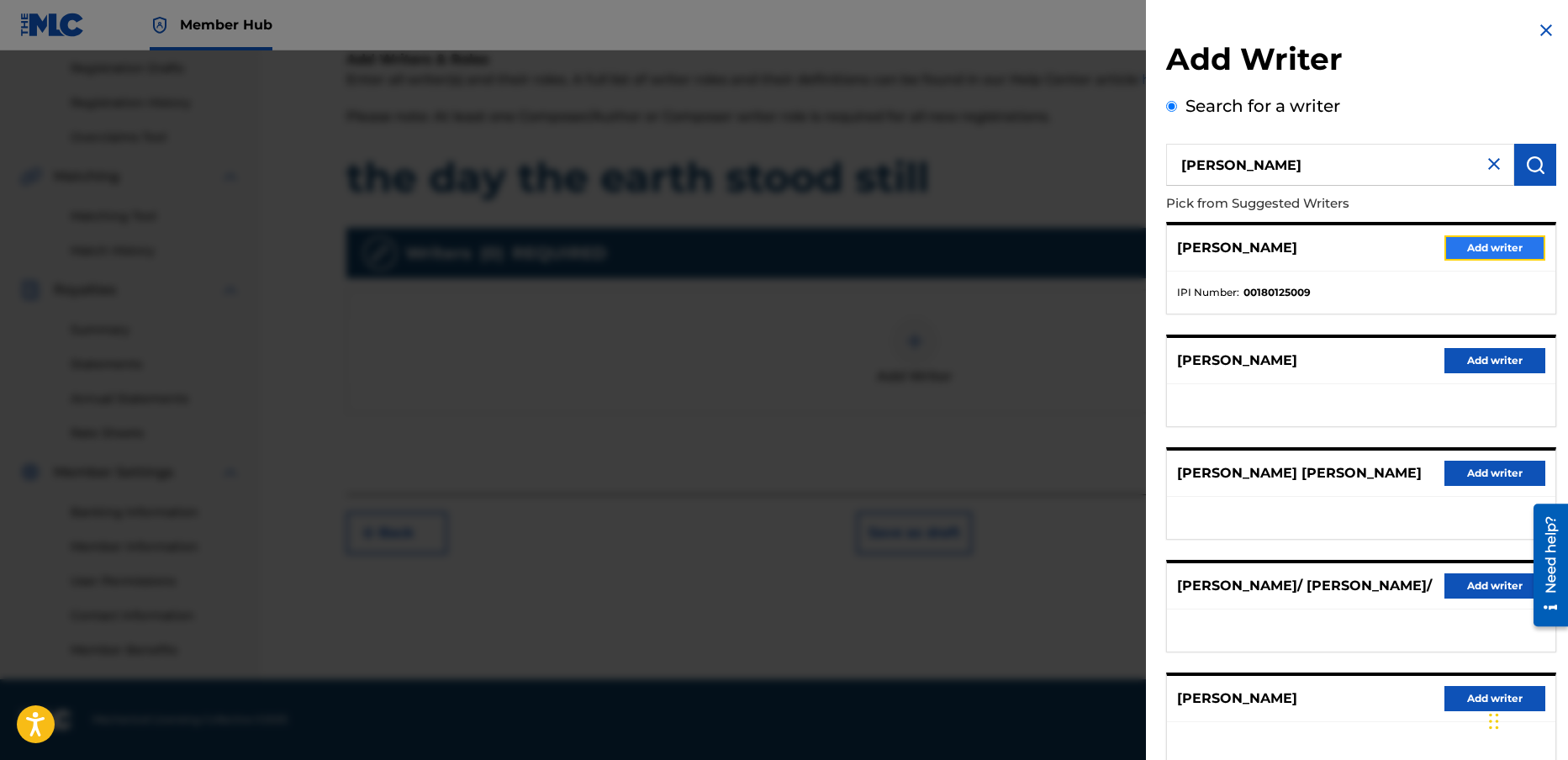
click at [1471, 247] on button "Add writer" at bounding box center [1495, 248] width 101 height 25
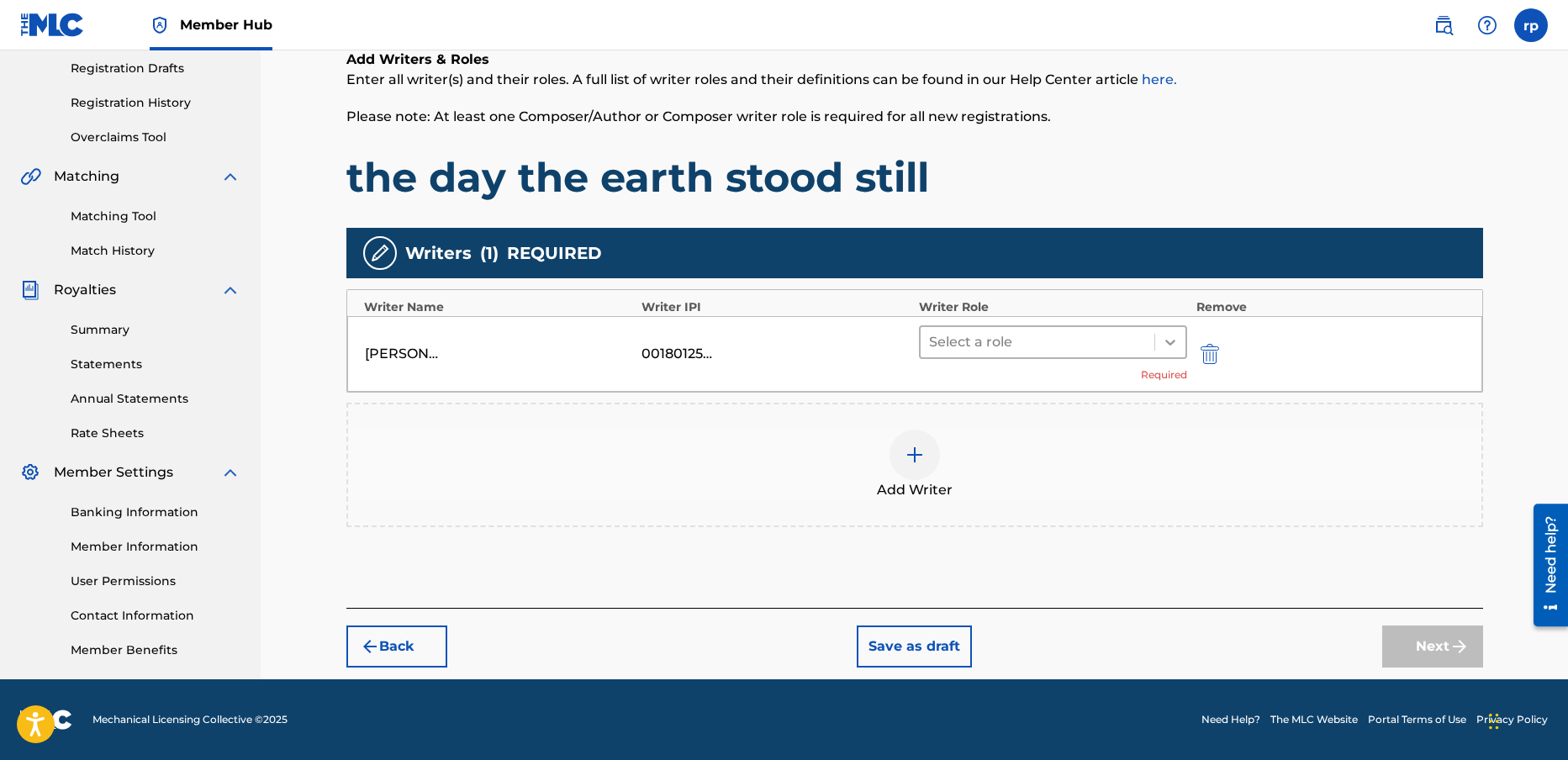
click at [1167, 338] on icon at bounding box center [1170, 342] width 17 height 17
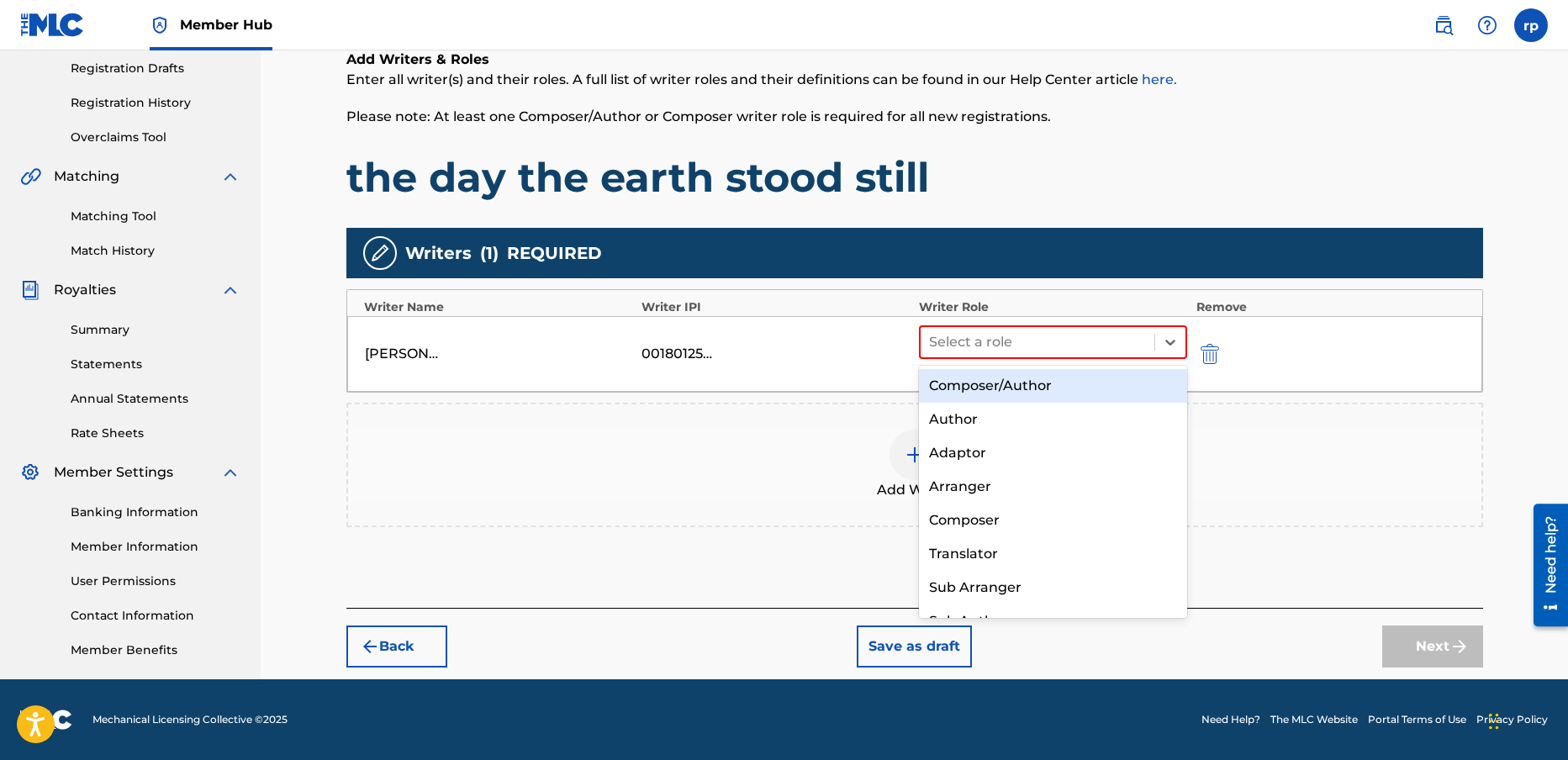
click at [1034, 385] on div "Composer/Author" at bounding box center [1053, 385] width 269 height 33
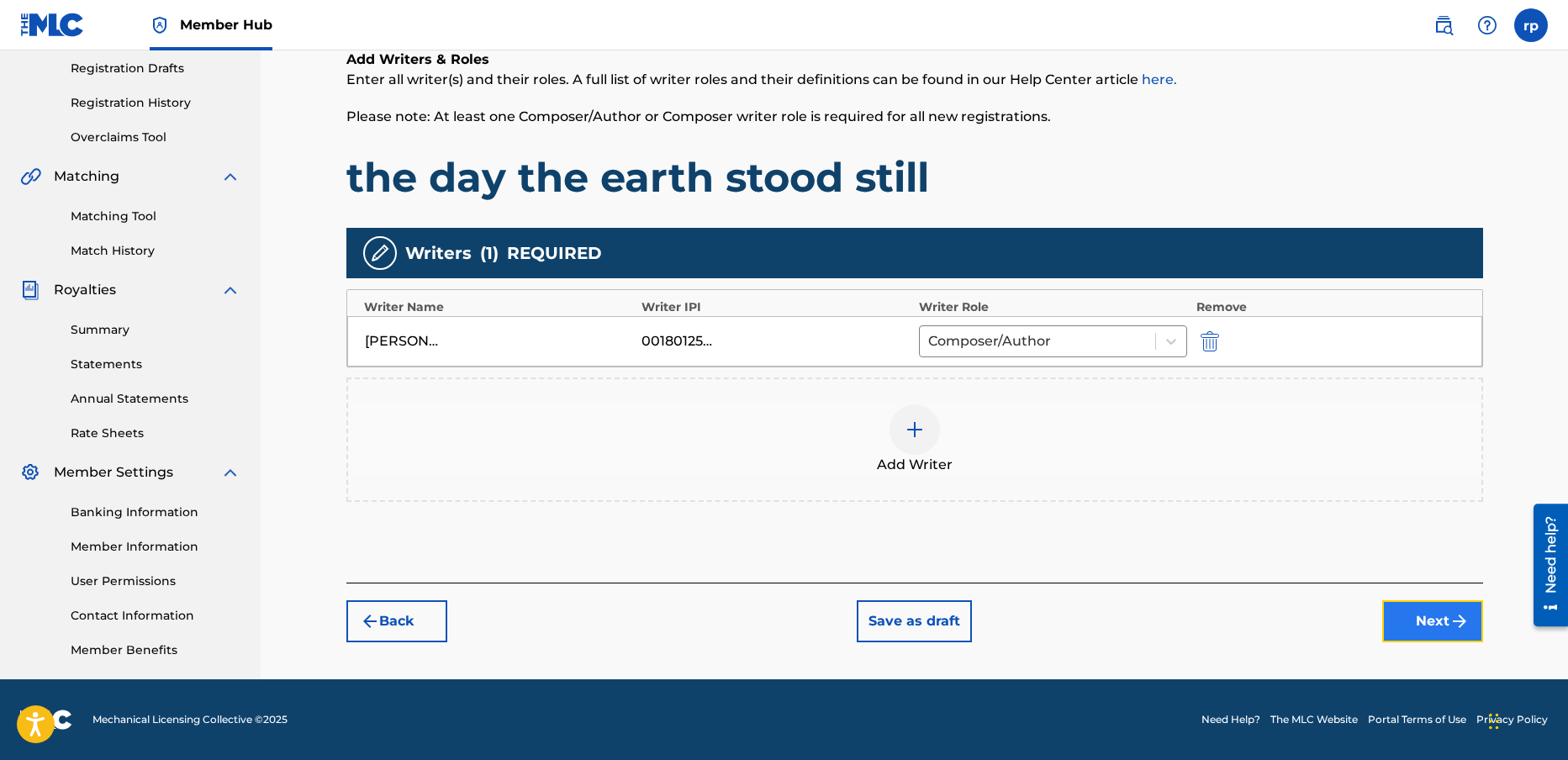
click at [1431, 615] on button "Next" at bounding box center [1433, 621] width 101 height 42
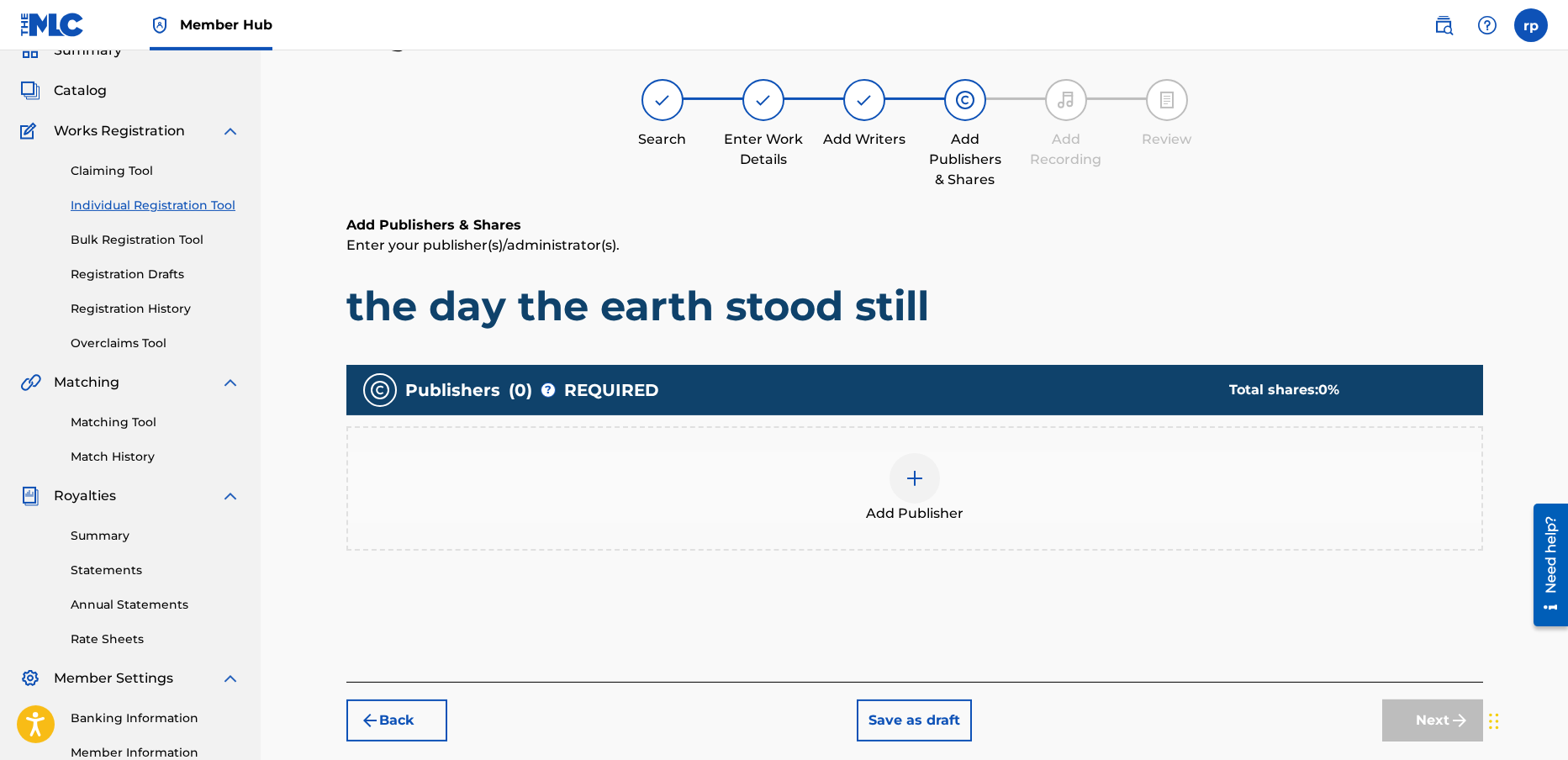
scroll to position [76, 0]
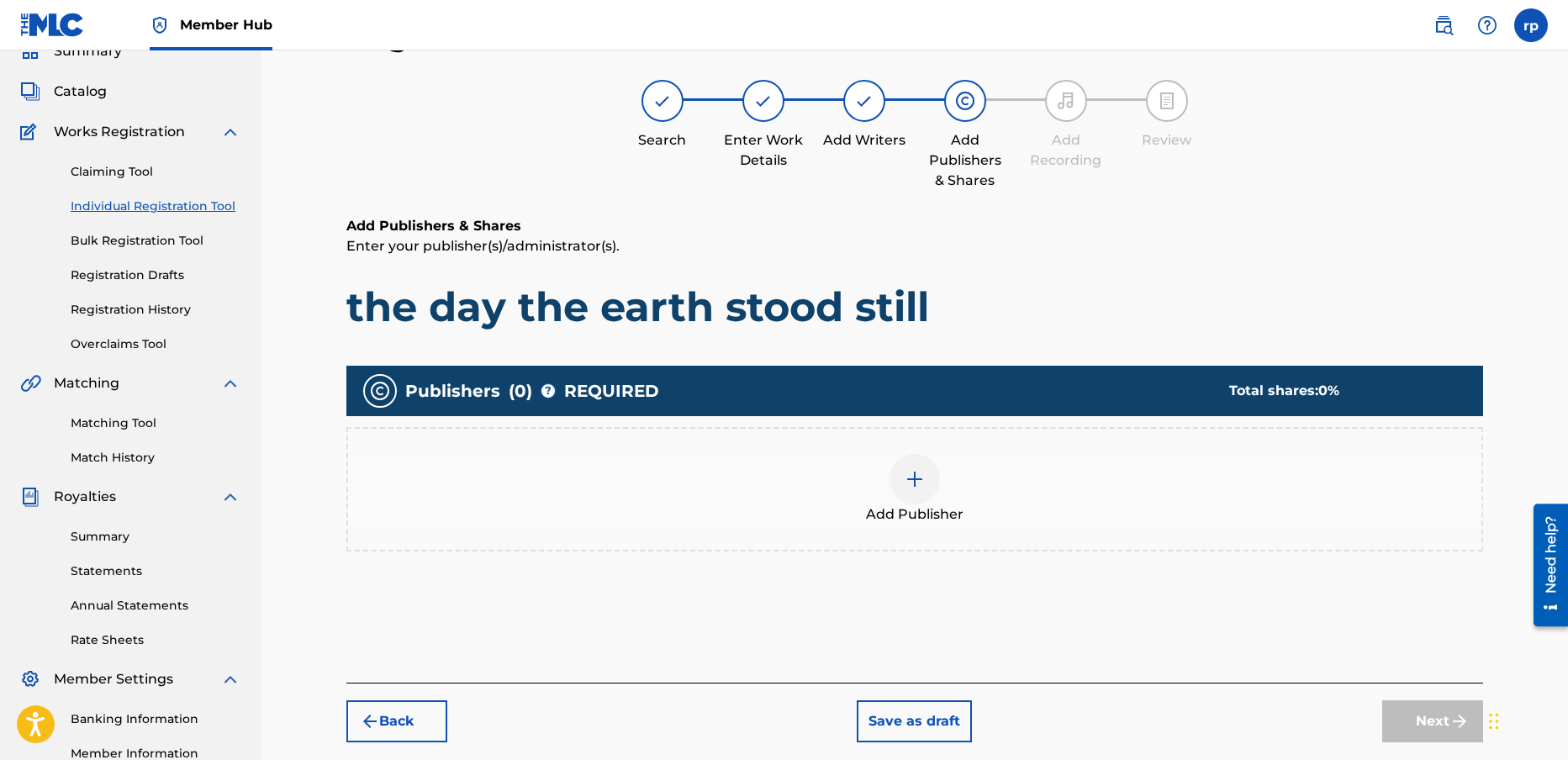
click at [909, 478] on img at bounding box center [914, 479] width 20 height 20
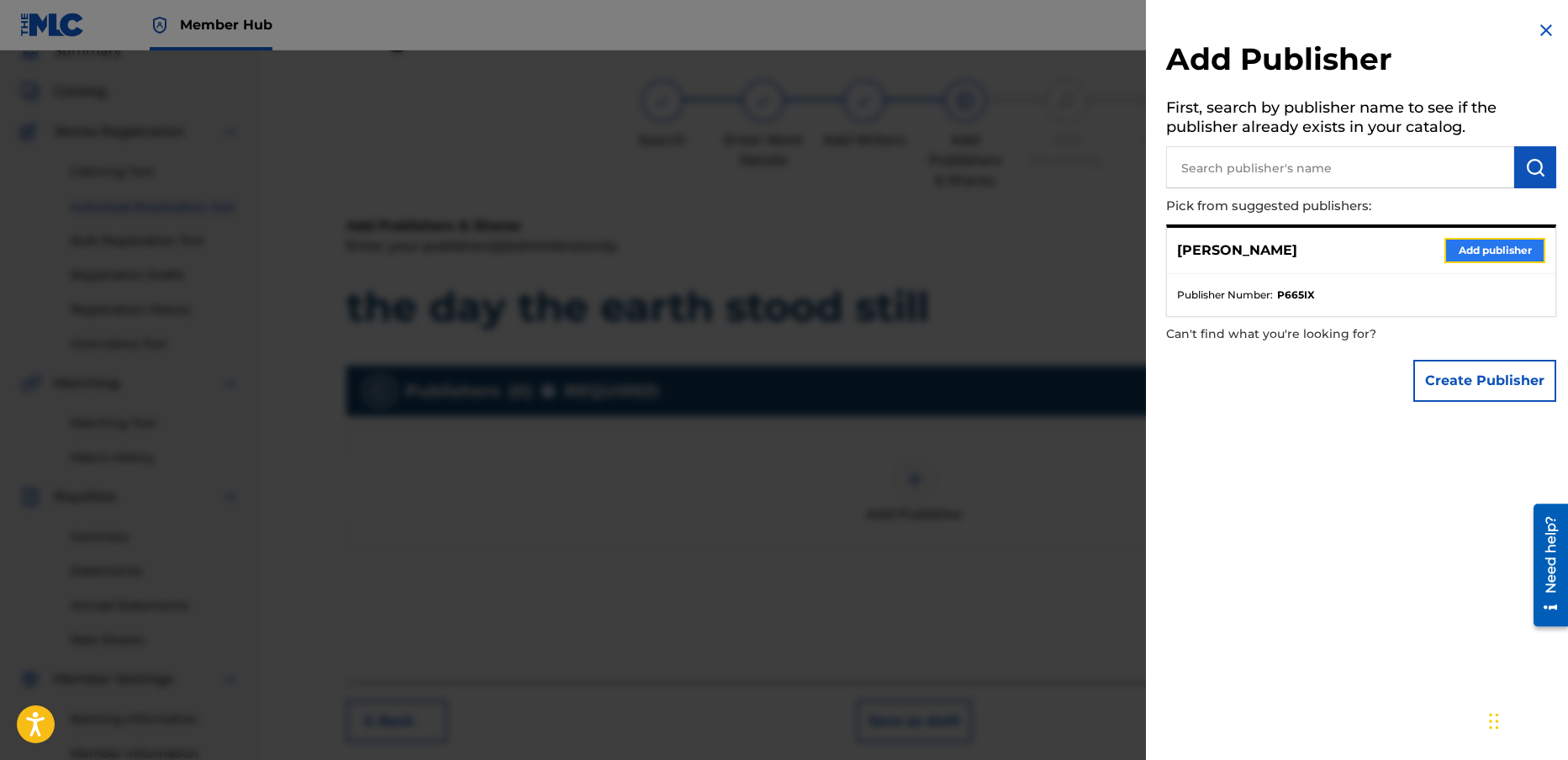
click at [1495, 250] on button "Add publisher" at bounding box center [1495, 250] width 101 height 25
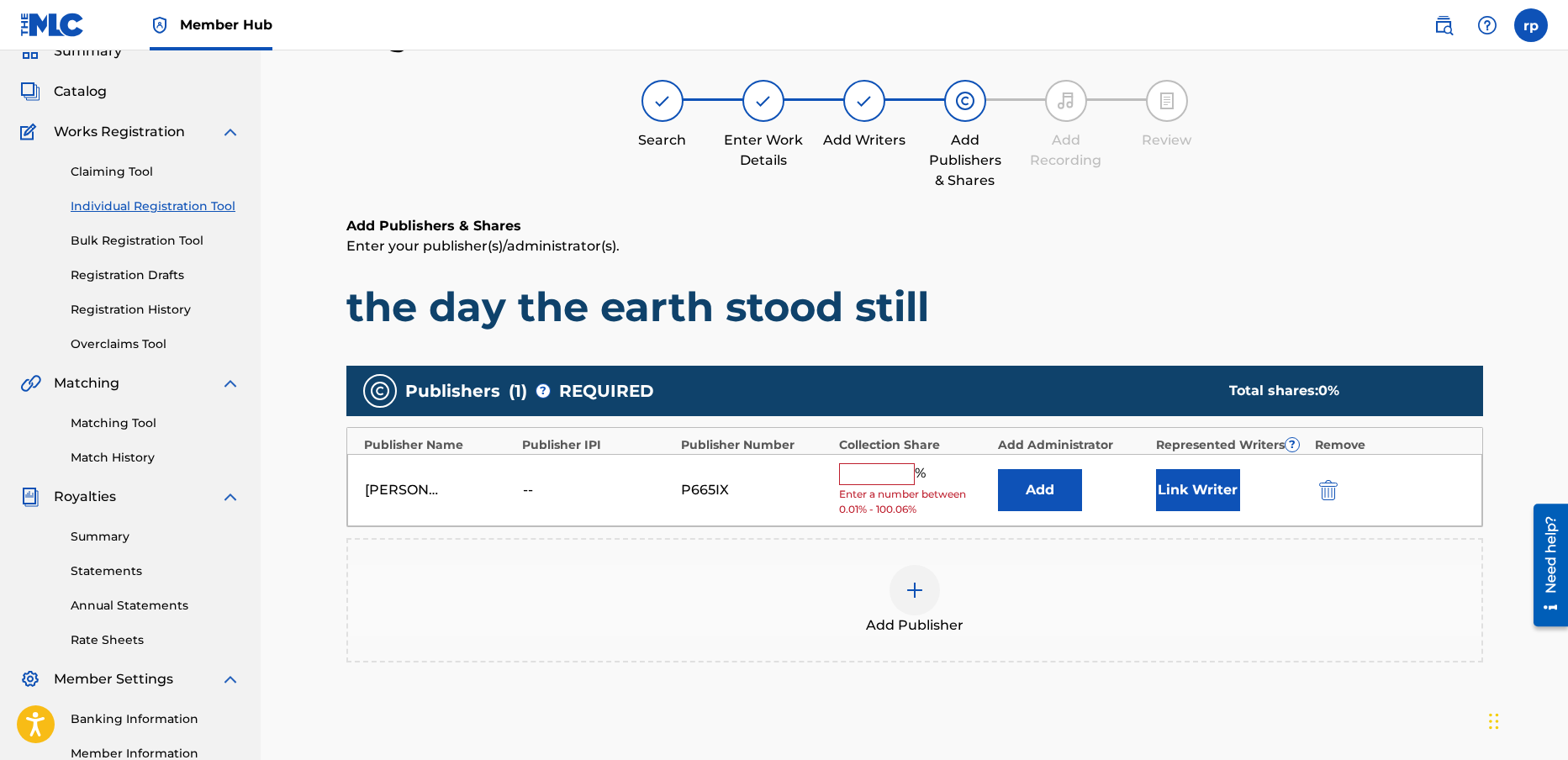
click at [882, 474] on input "text" at bounding box center [877, 474] width 76 height 22
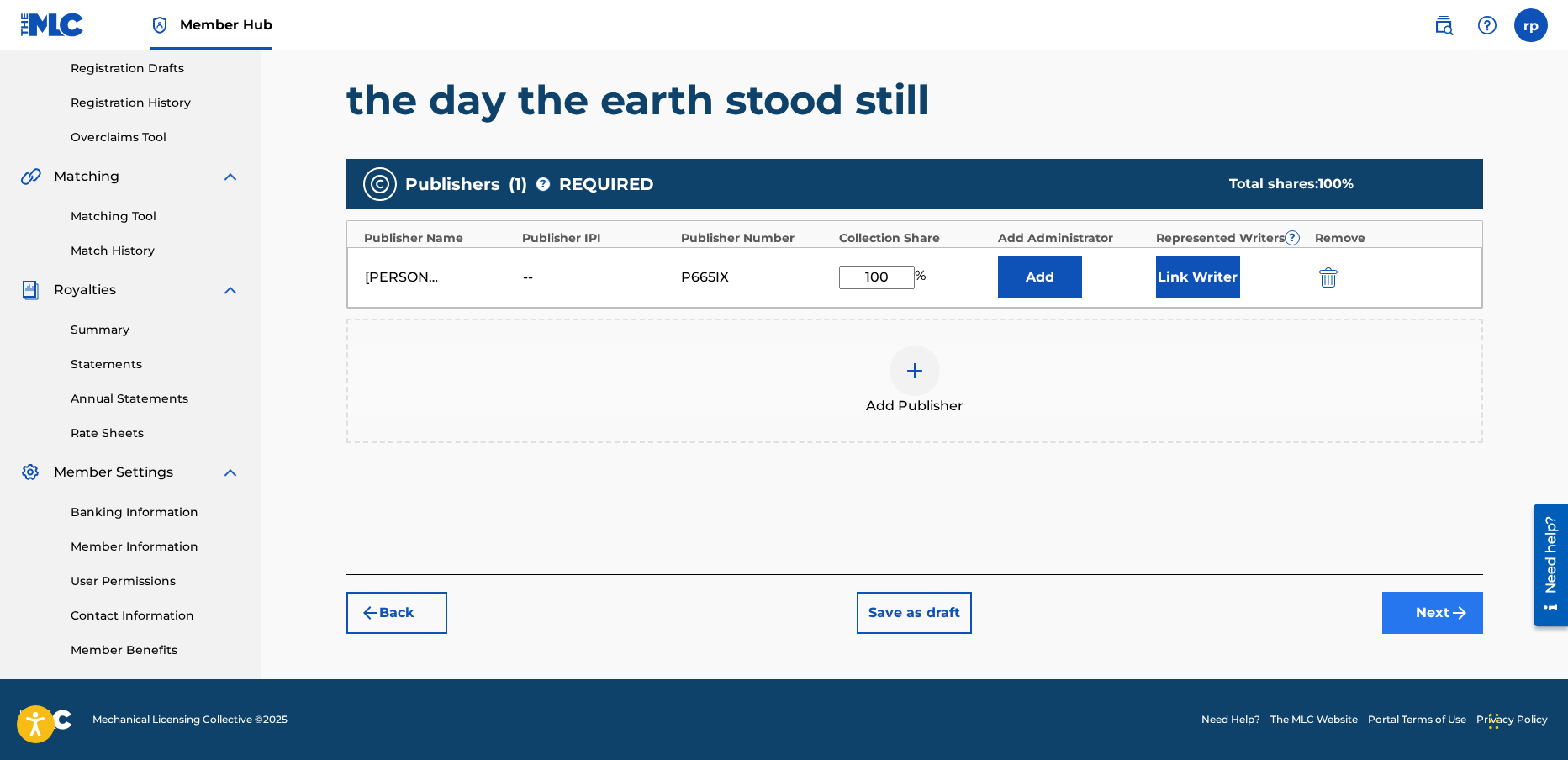
type input "100"
click at [1455, 618] on img "submit" at bounding box center [1459, 613] width 20 height 20
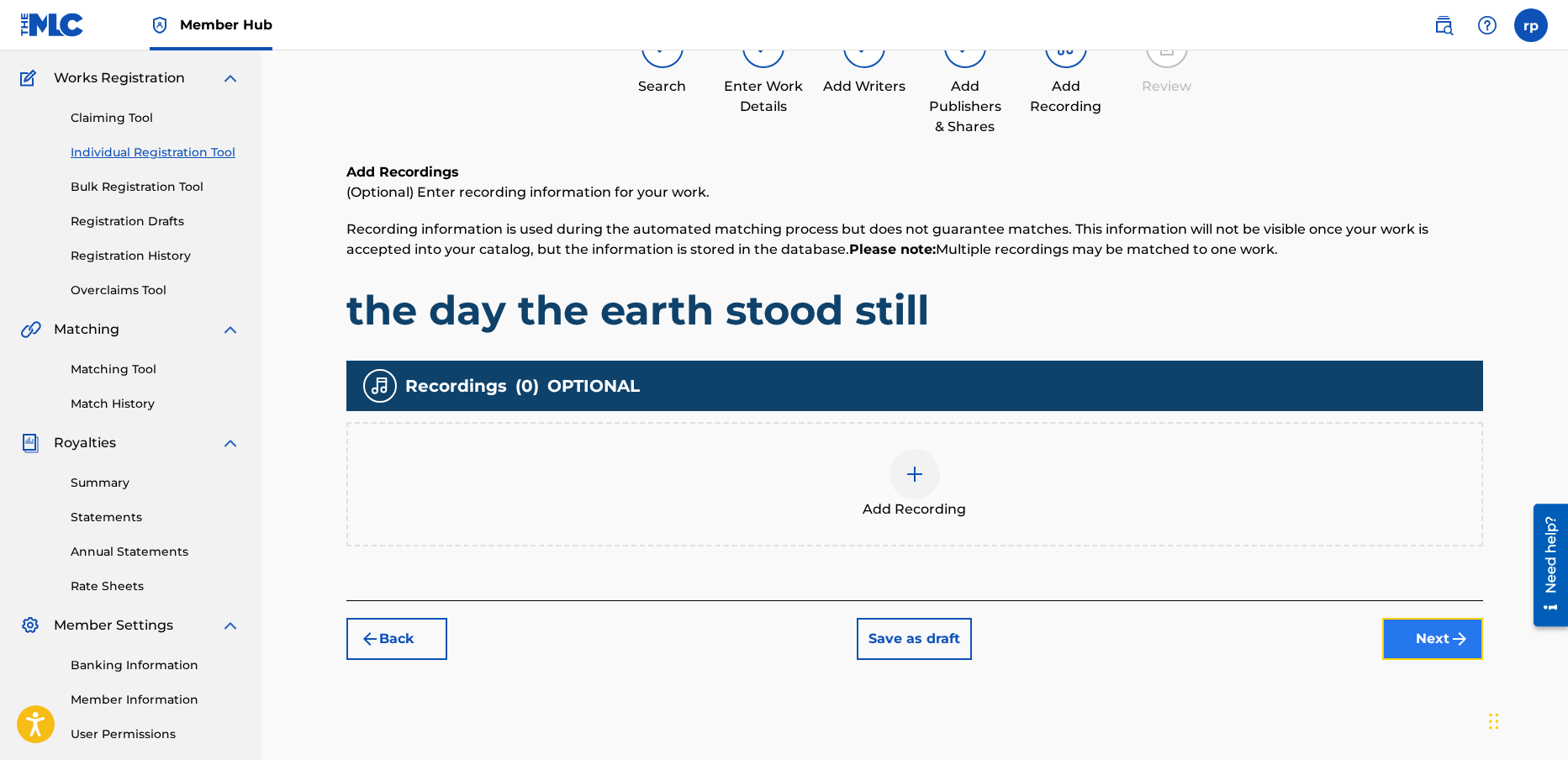
click at [1440, 633] on button "Next" at bounding box center [1433, 639] width 101 height 42
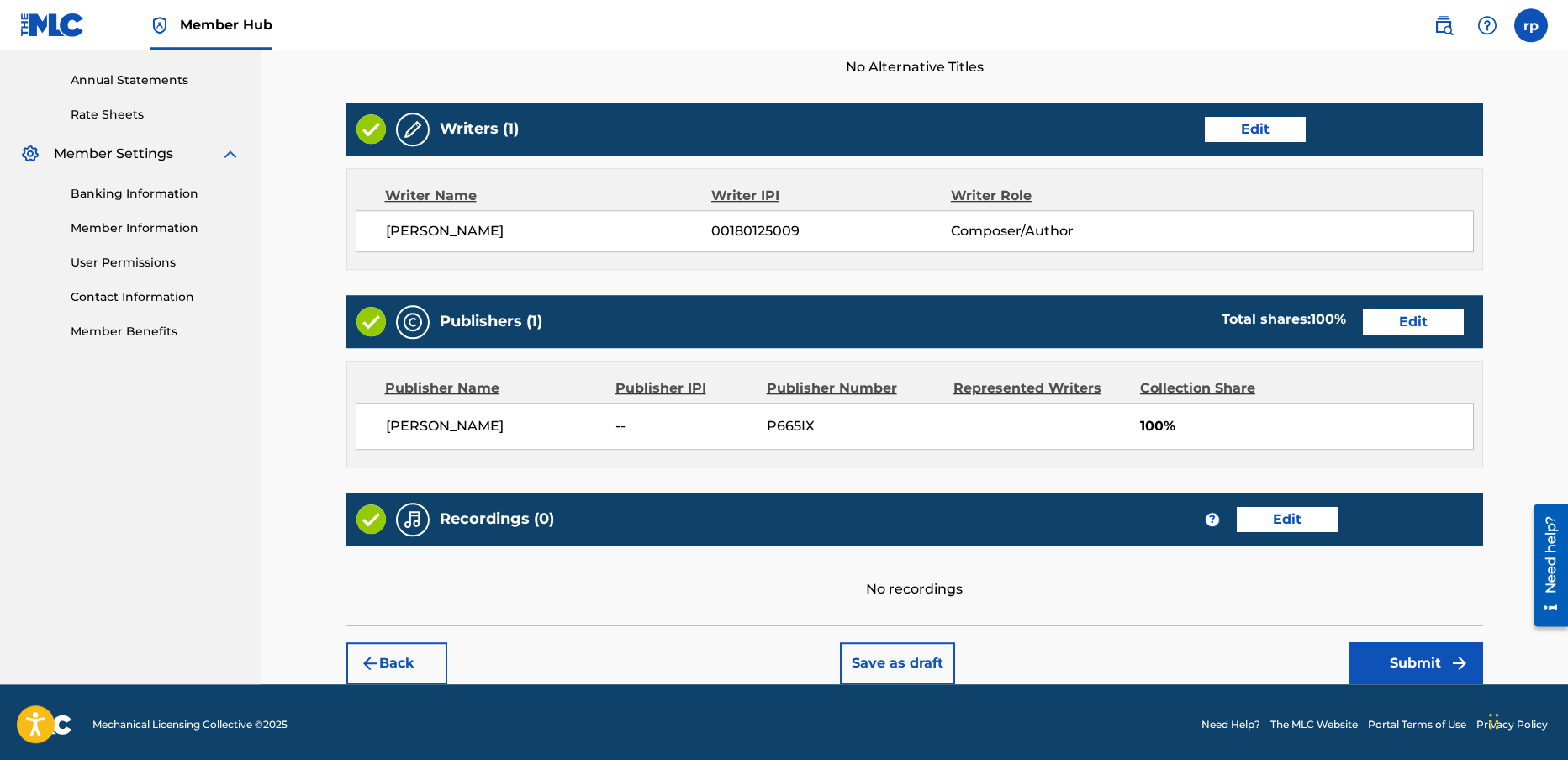
scroll to position [606, 0]
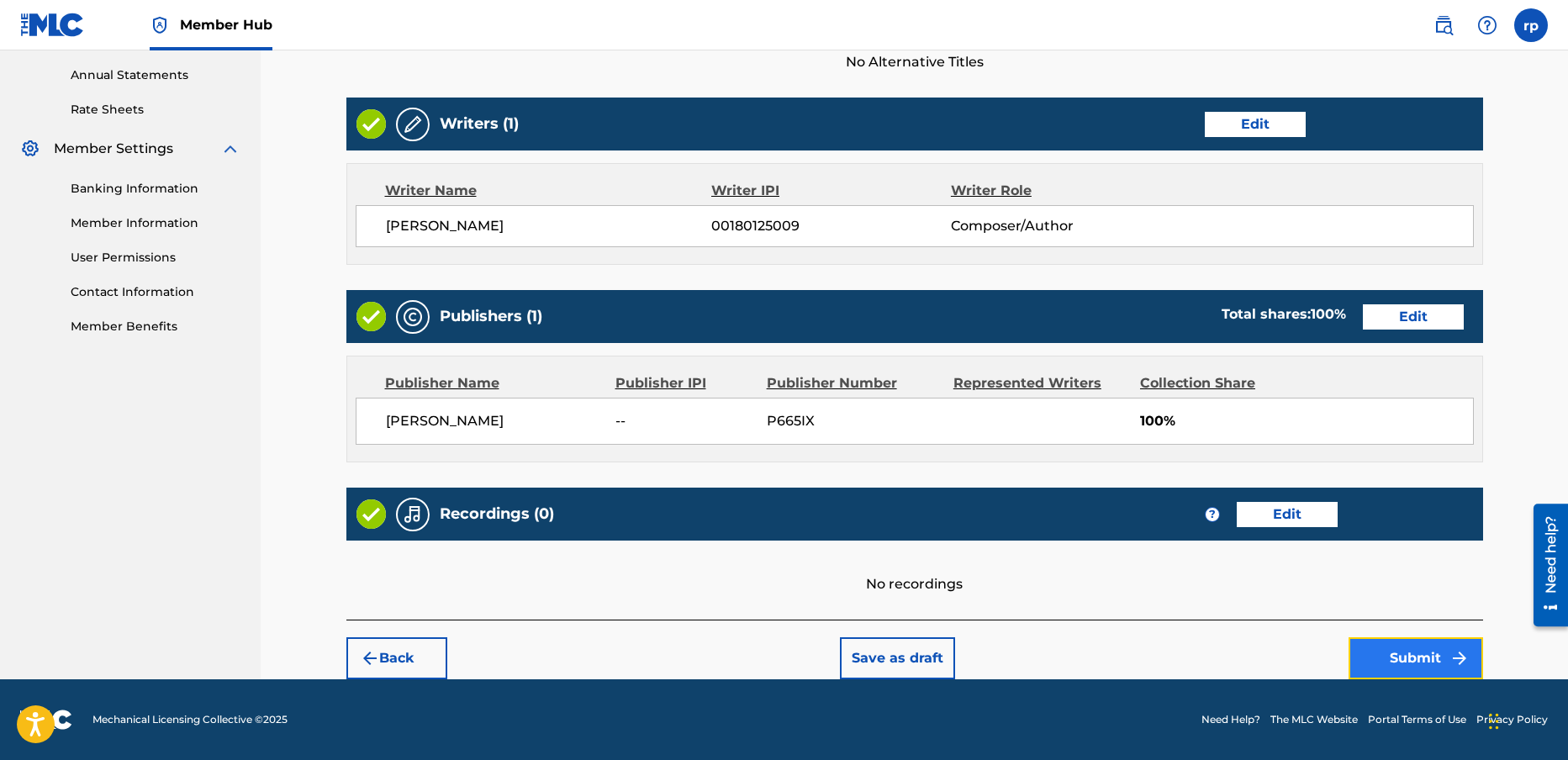
click at [1448, 652] on button "Submit" at bounding box center [1416, 659] width 135 height 42
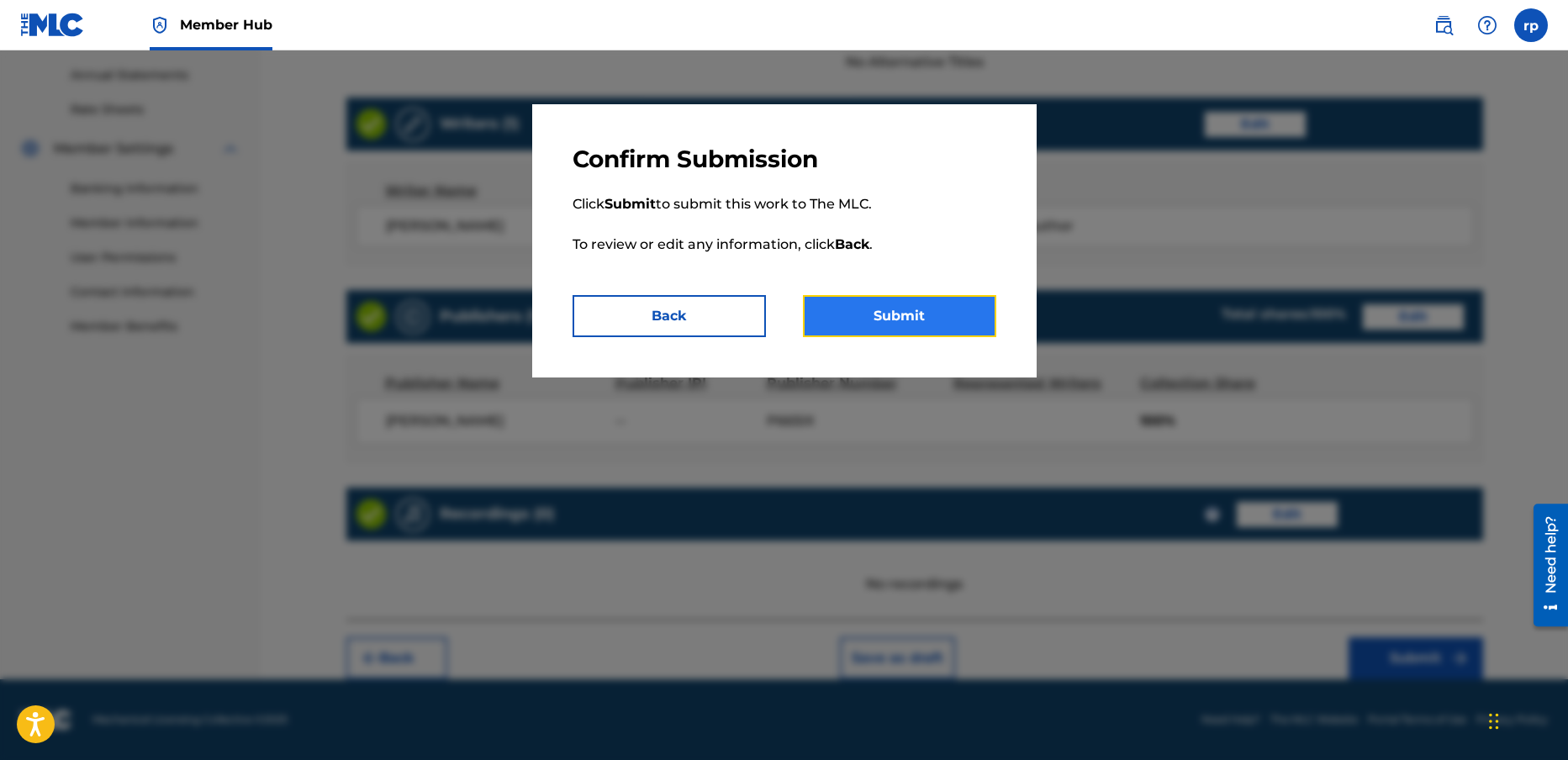
click at [907, 318] on button "Submit" at bounding box center [900, 316] width 193 height 42
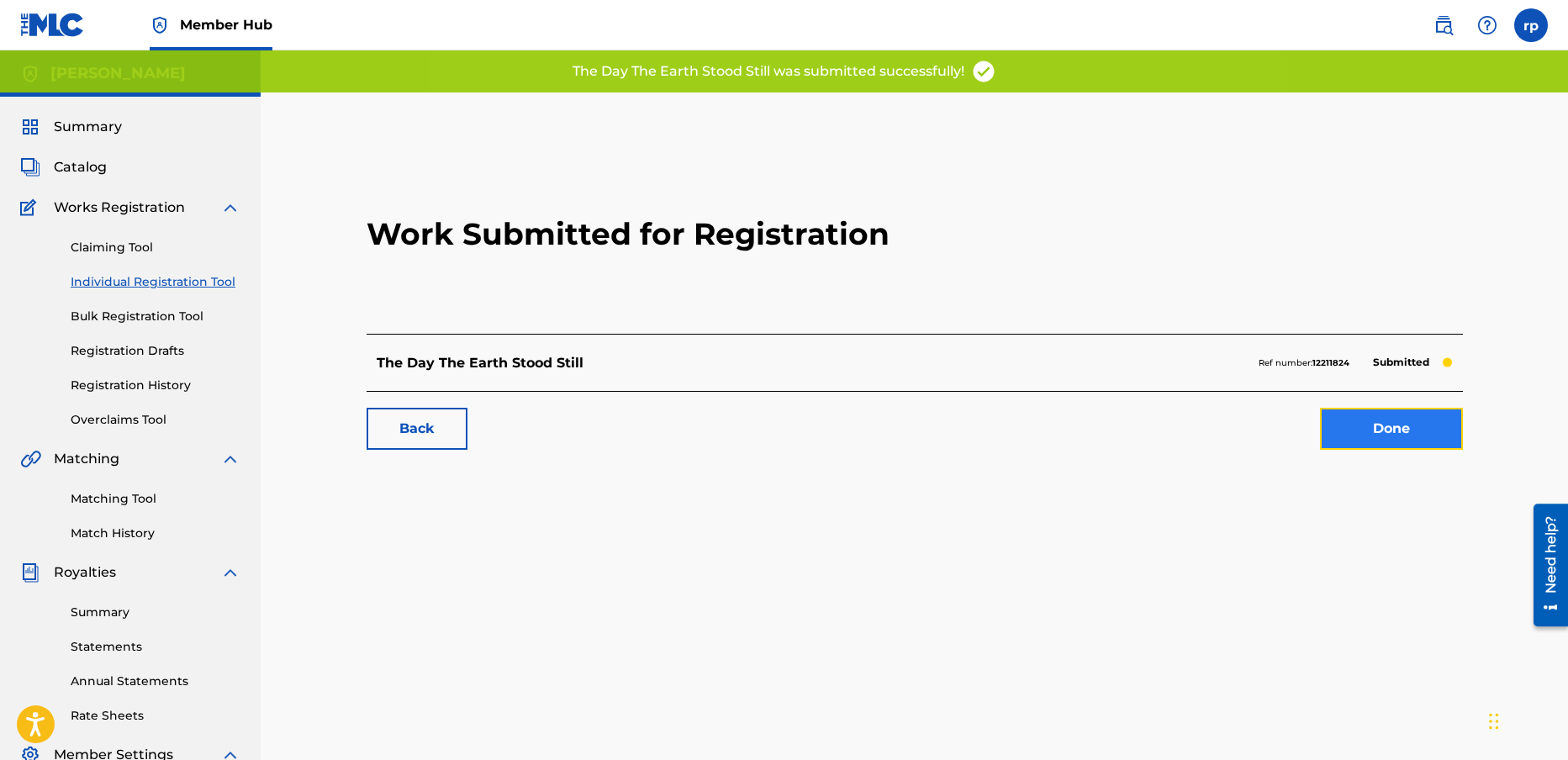
click at [1450, 418] on link "Done" at bounding box center [1392, 429] width 143 height 42
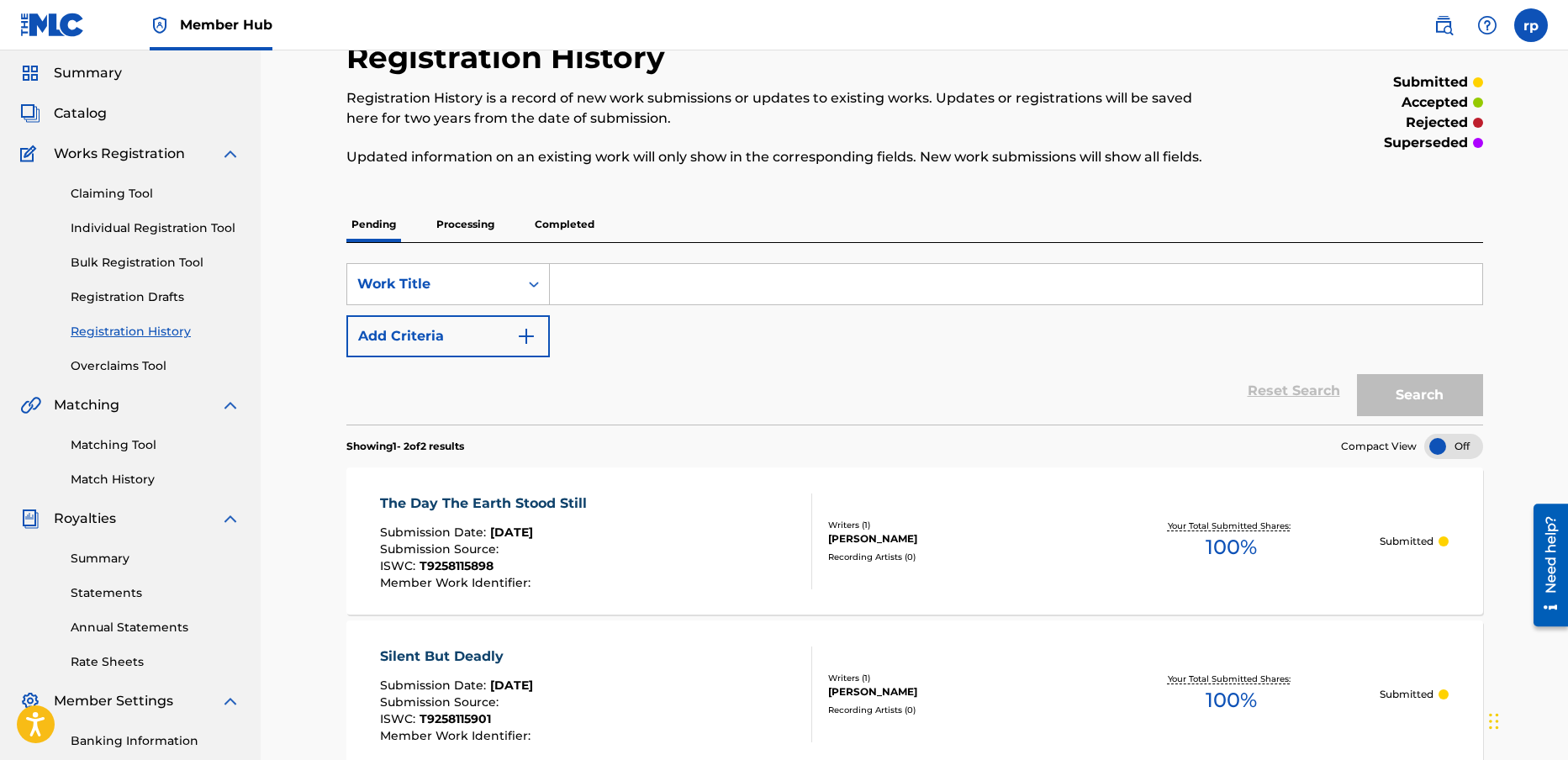
scroll to position [94, 0]
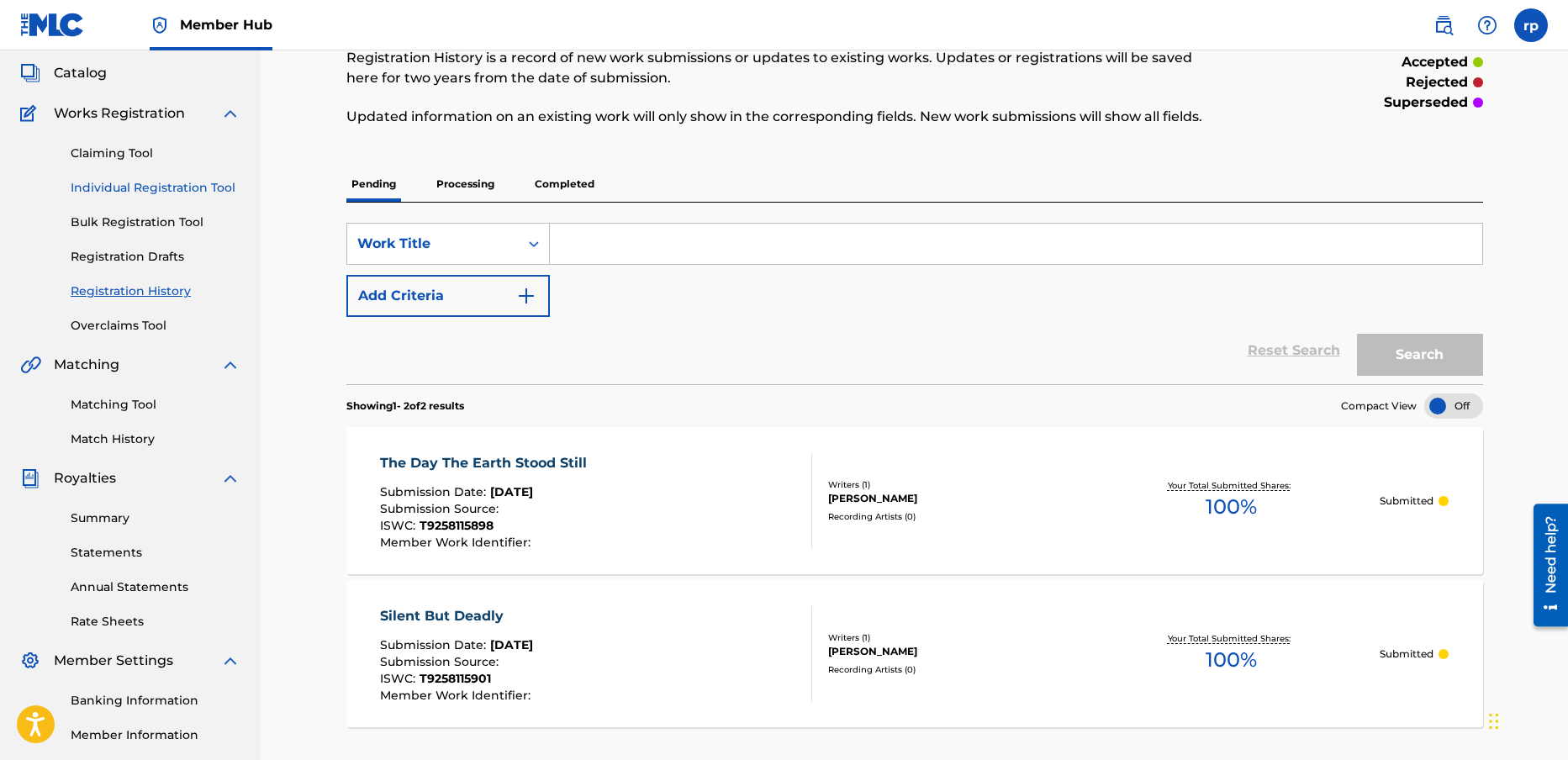
click at [137, 185] on link "Individual Registration Tool" at bounding box center [156, 187] width 170 height 17
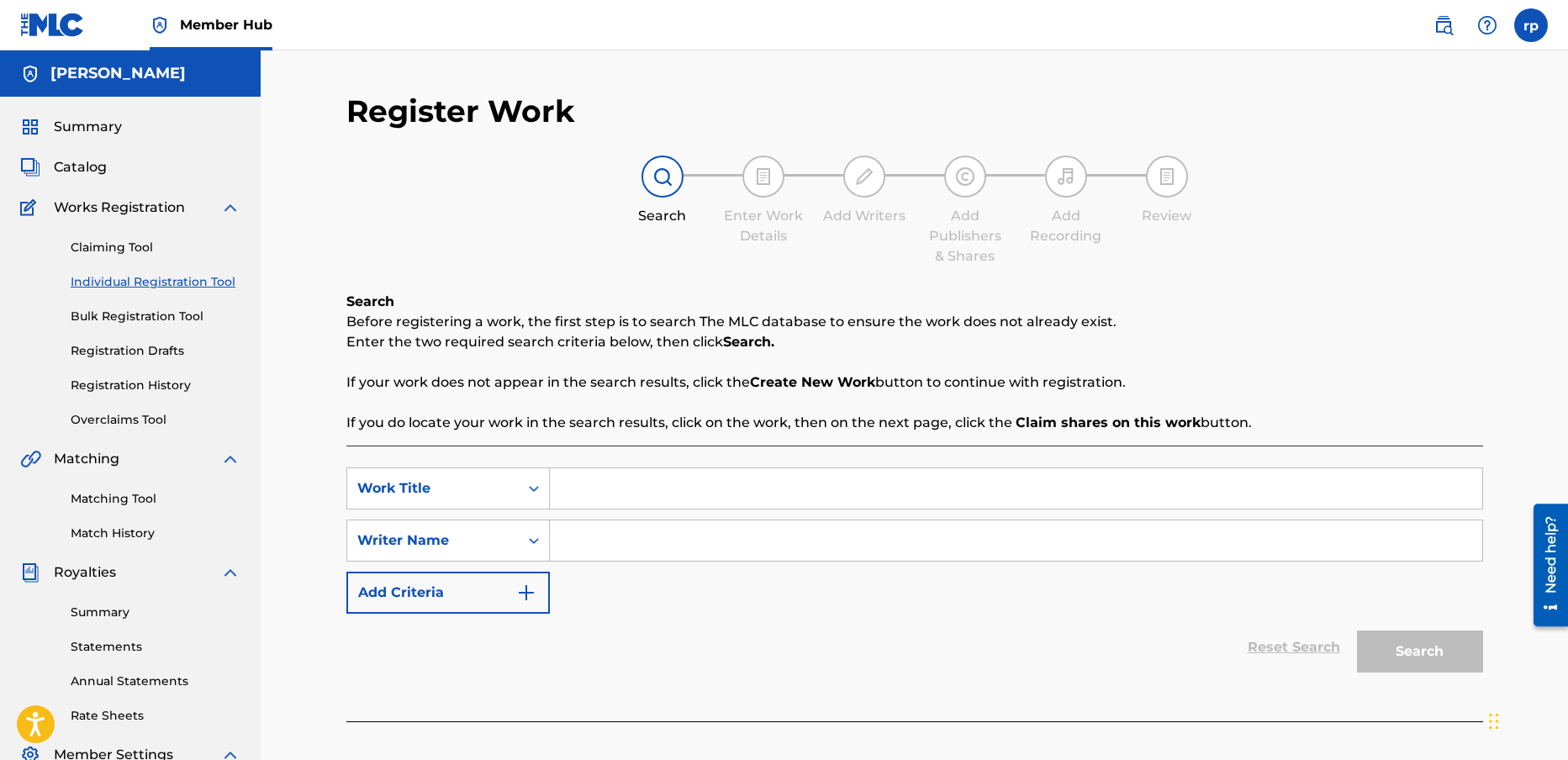
click at [576, 491] on input "Search Form" at bounding box center [1015, 489] width 932 height 40
type input "planet earth"
click at [586, 540] on input "Search Form" at bounding box center [1015, 540] width 932 height 40
type input "[PERSON_NAME]"
click at [1408, 651] on button "Search" at bounding box center [1420, 652] width 126 height 42
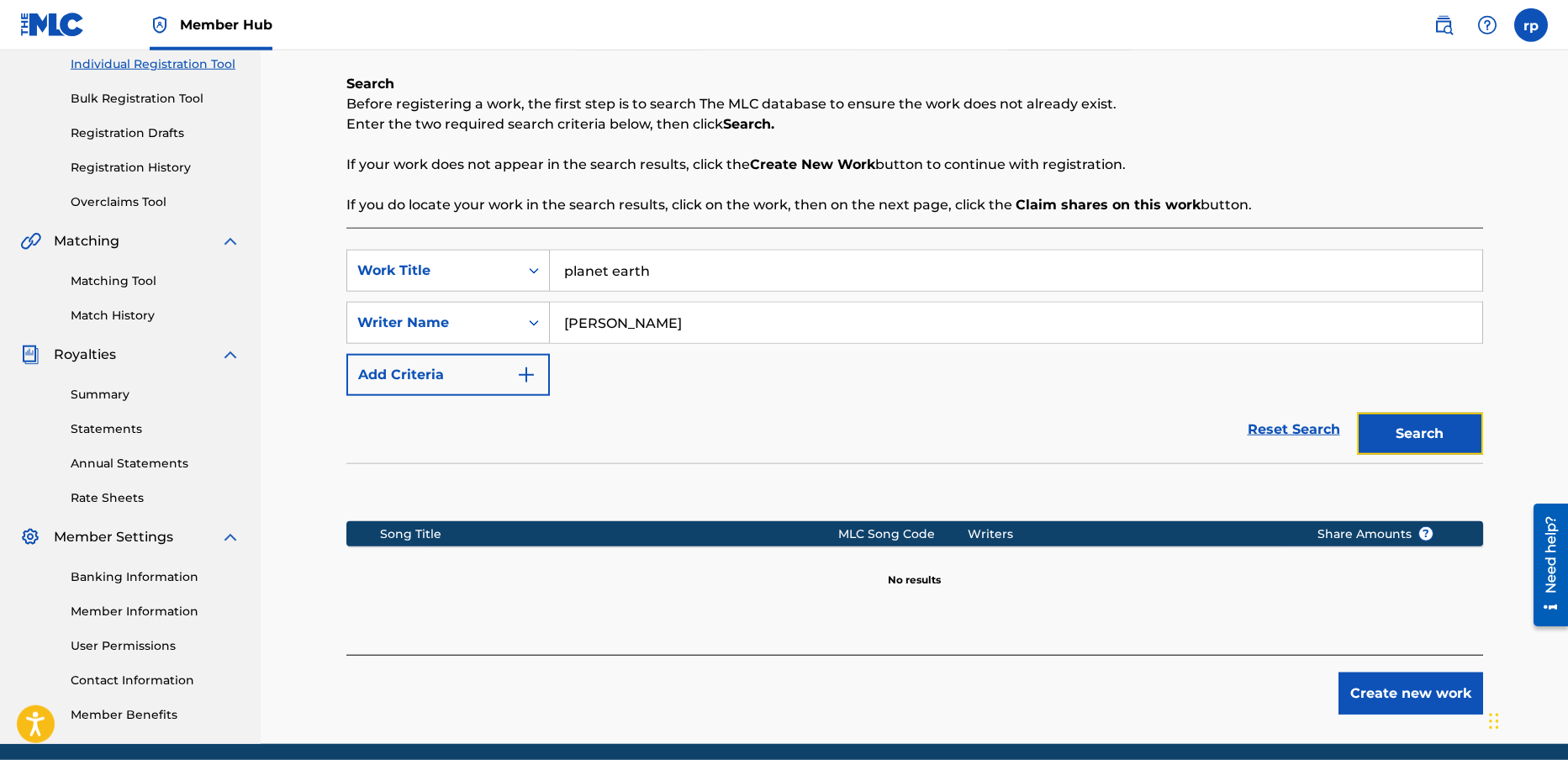
scroll to position [255, 0]
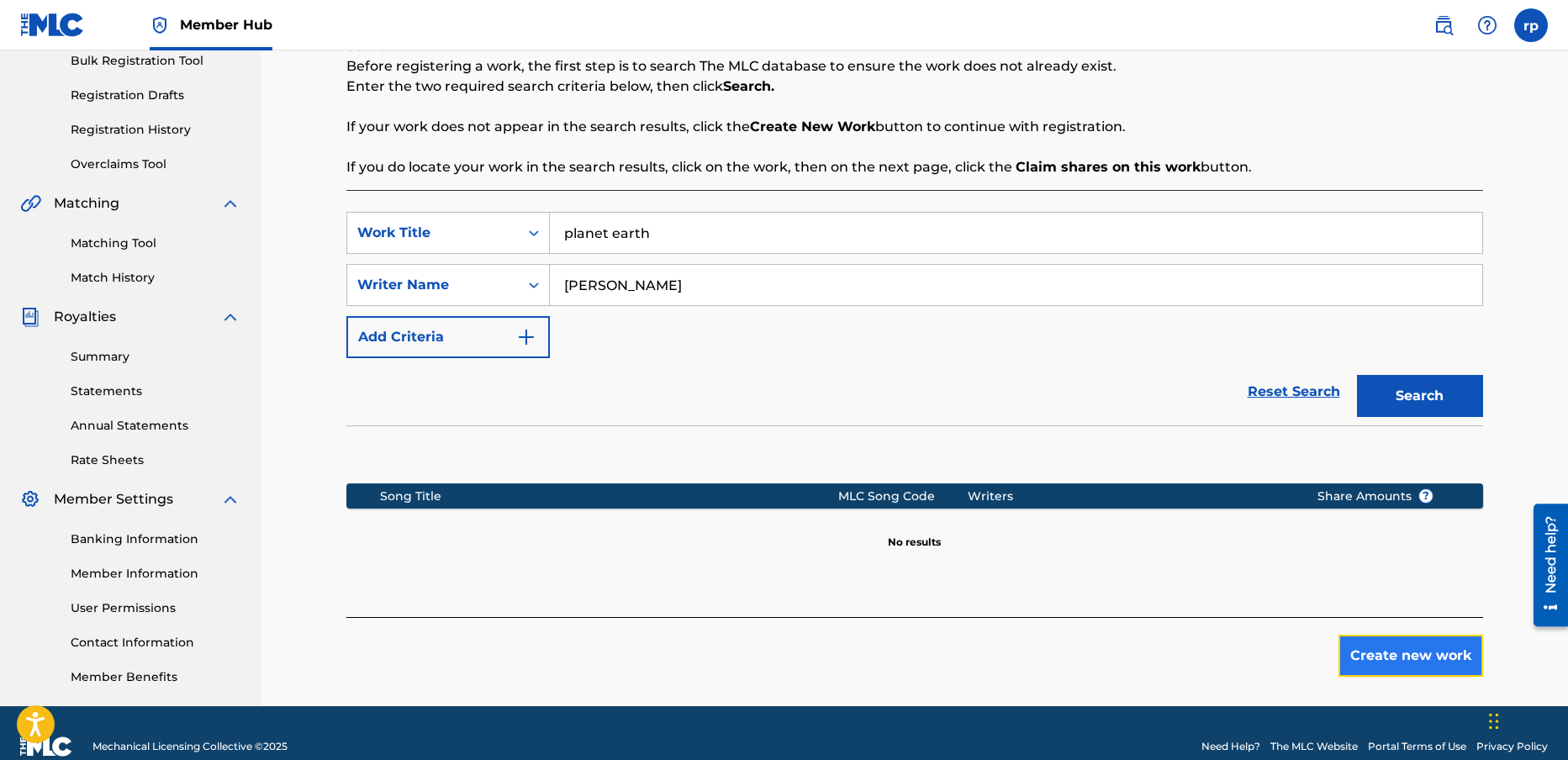
click at [1402, 652] on button "Create new work" at bounding box center [1410, 656] width 144 height 42
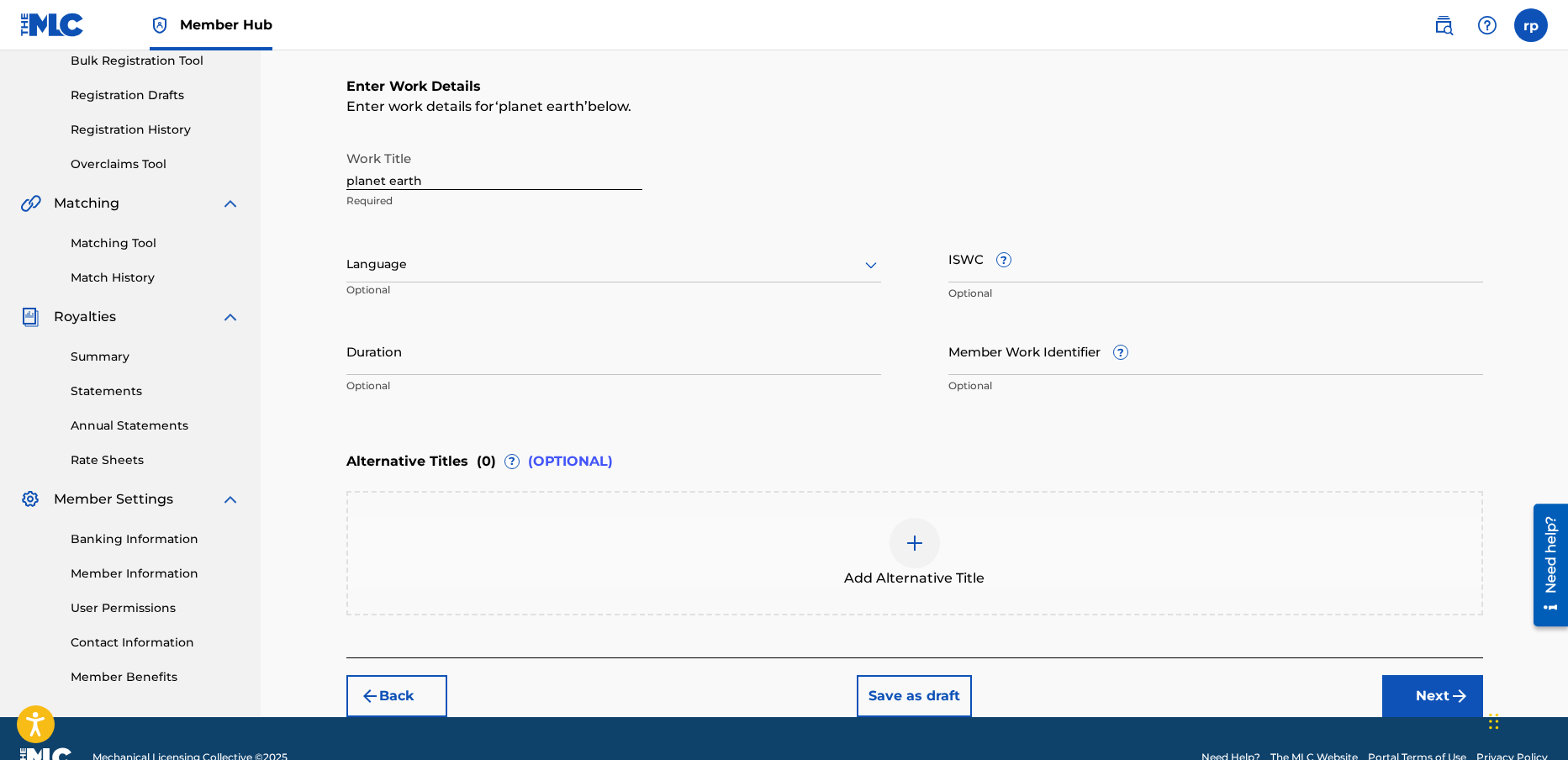
click at [422, 263] on div at bounding box center [613, 265] width 534 height 21
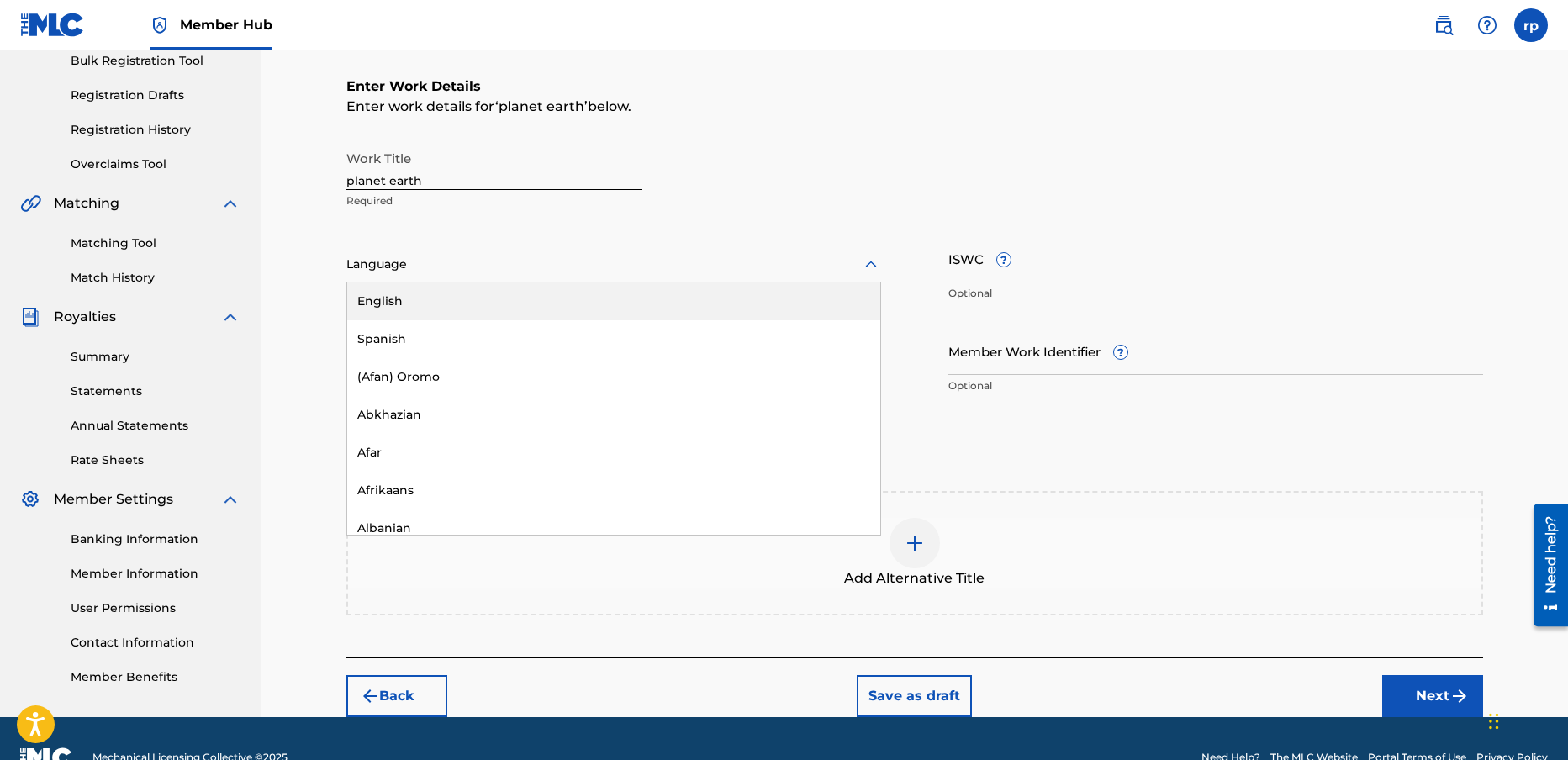
click at [394, 301] on div "English" at bounding box center [614, 301] width 534 height 38
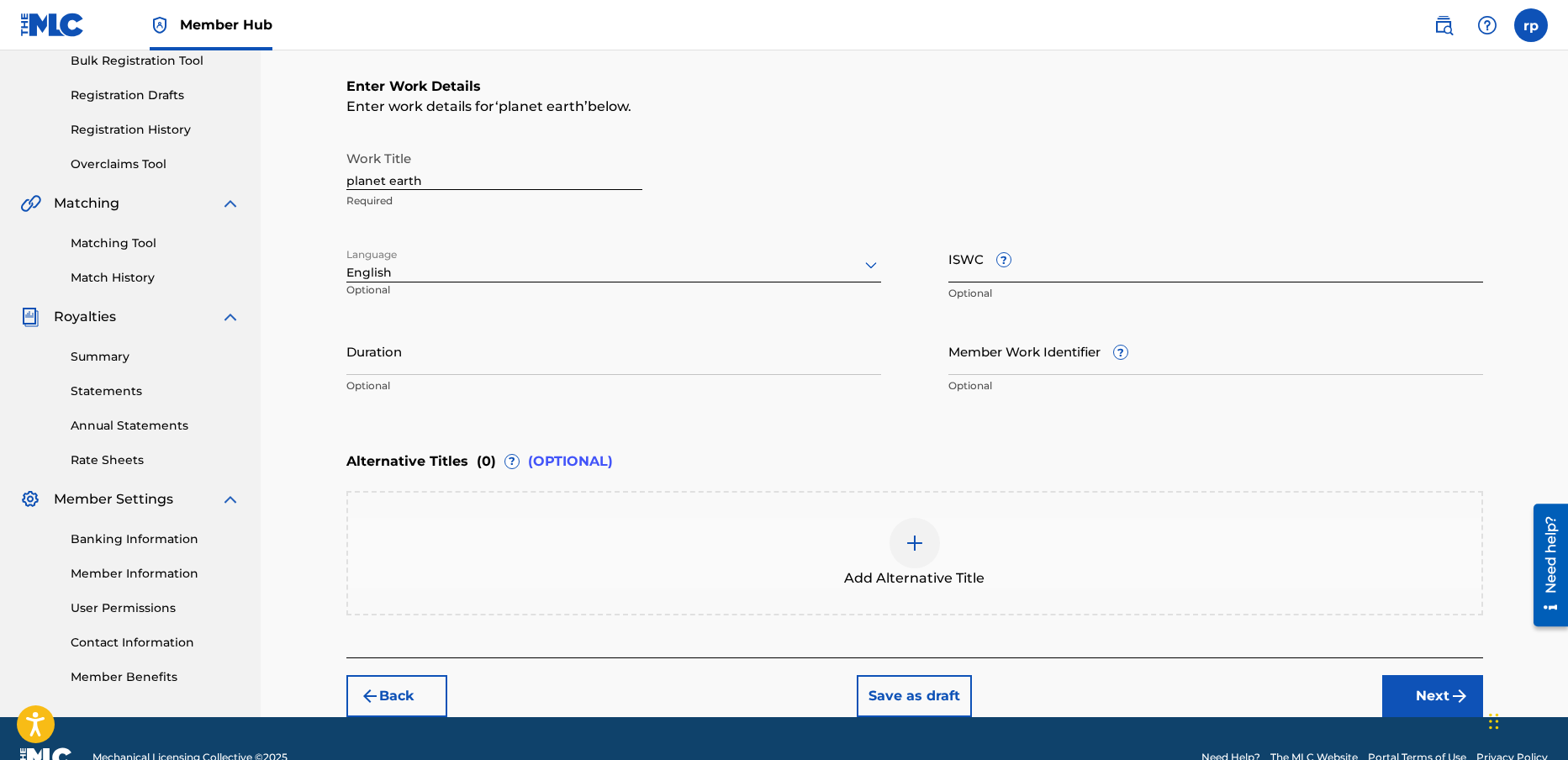
click at [1043, 262] on input "ISWC ?" at bounding box center [1215, 258] width 534 height 48
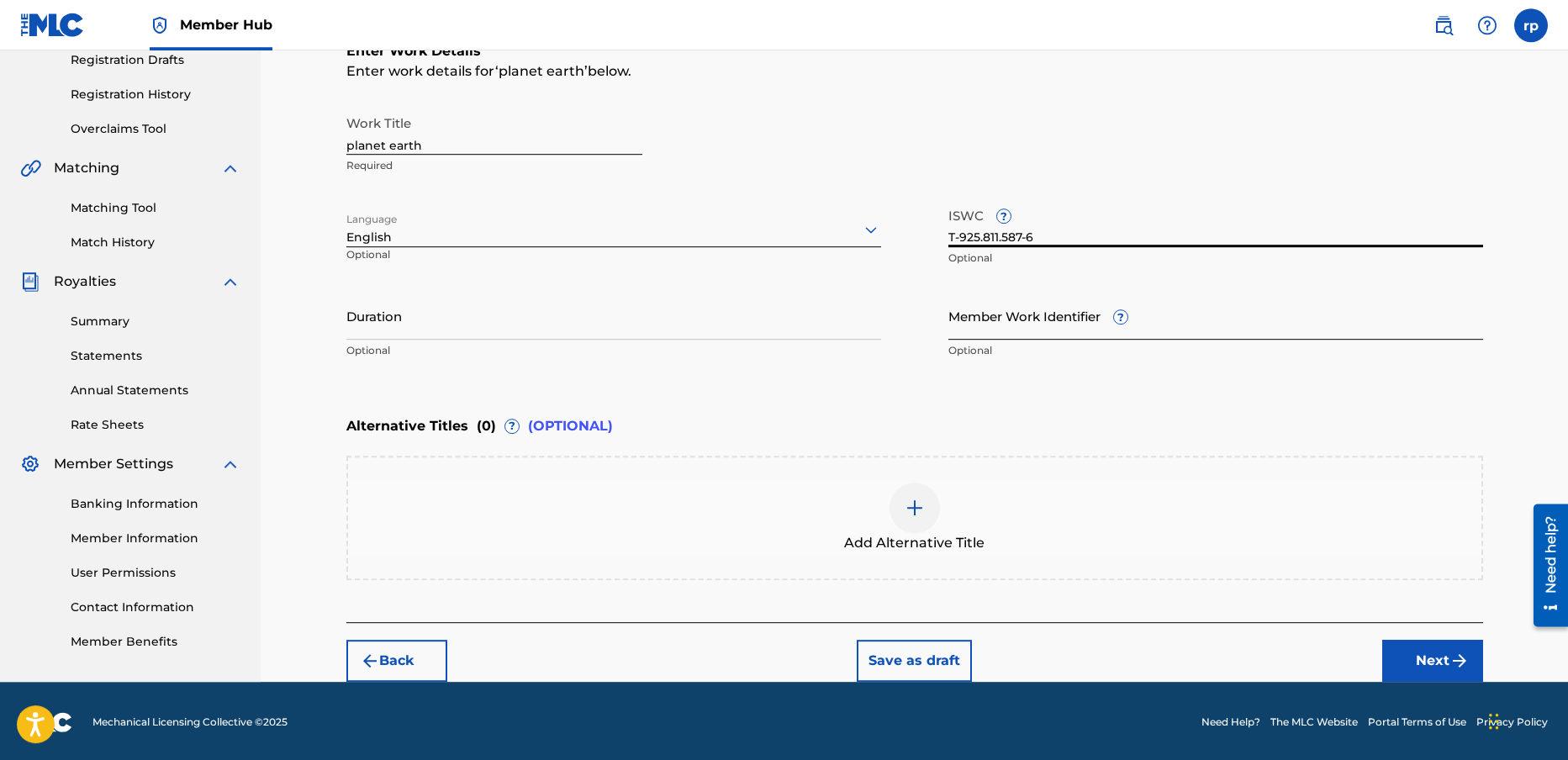
scroll to position [293, 0]
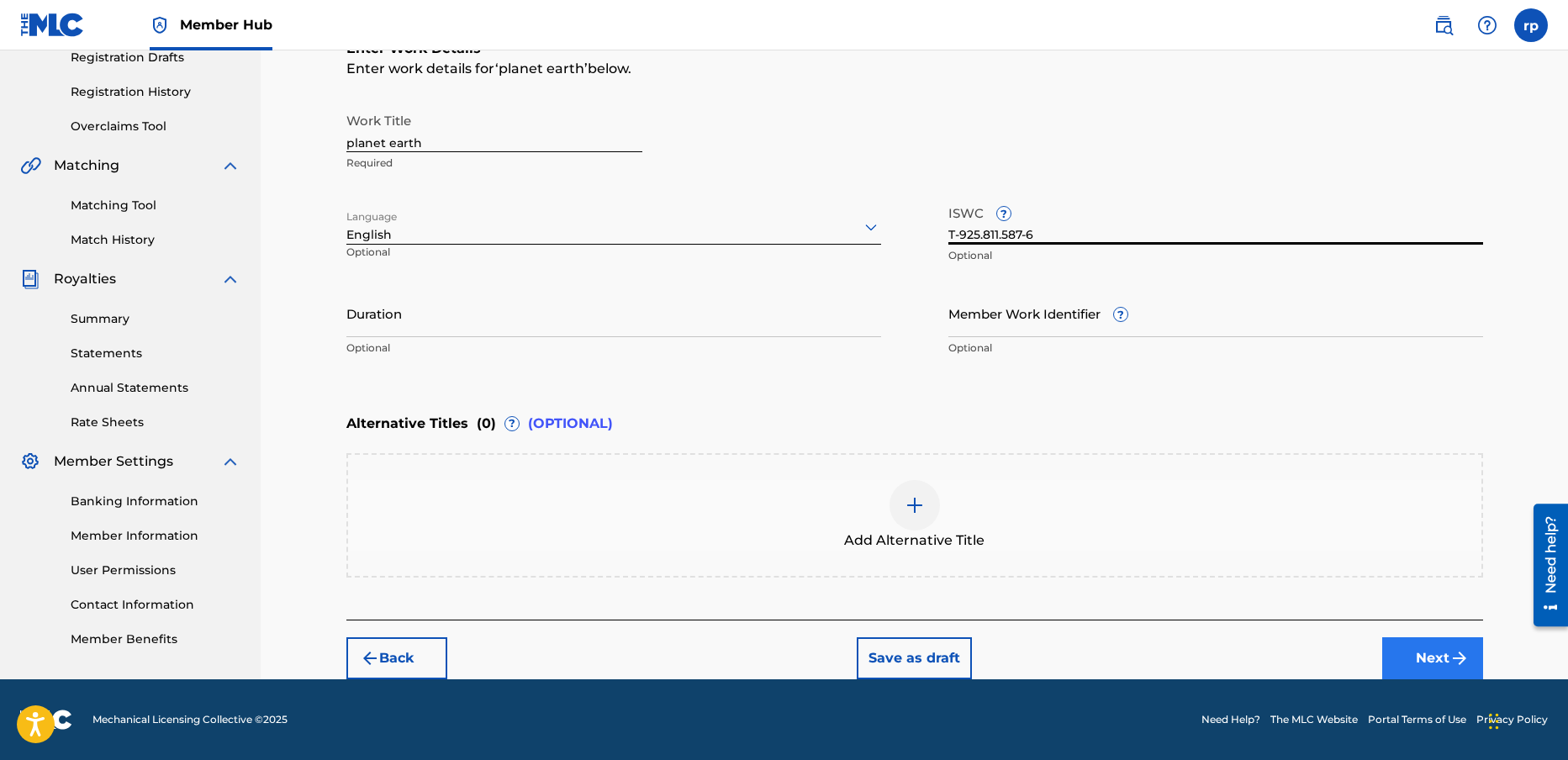
type input "T-925.811.587-6"
click at [1440, 652] on button "Next" at bounding box center [1433, 659] width 101 height 42
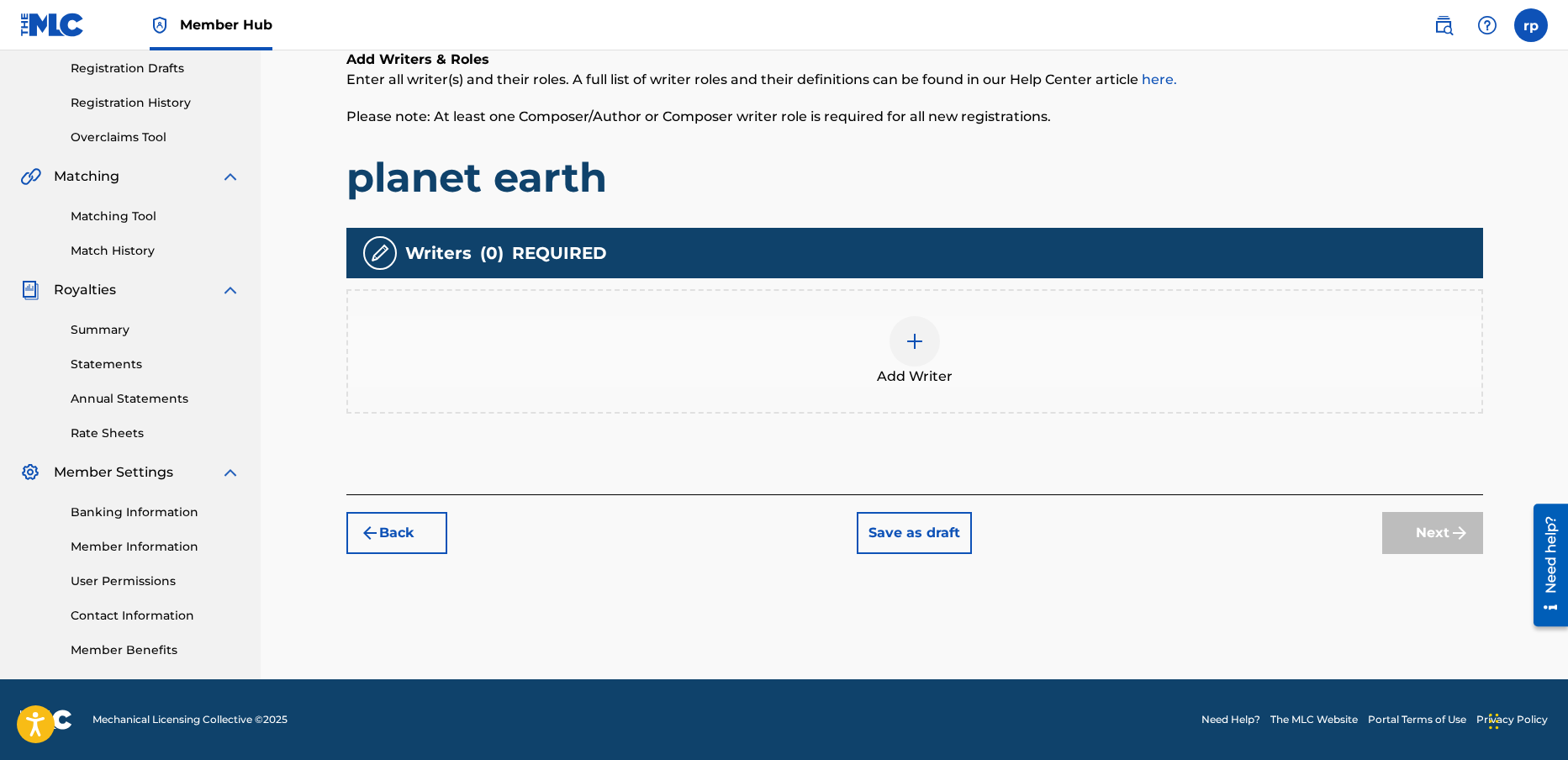
click at [917, 339] on img at bounding box center [914, 341] width 20 height 20
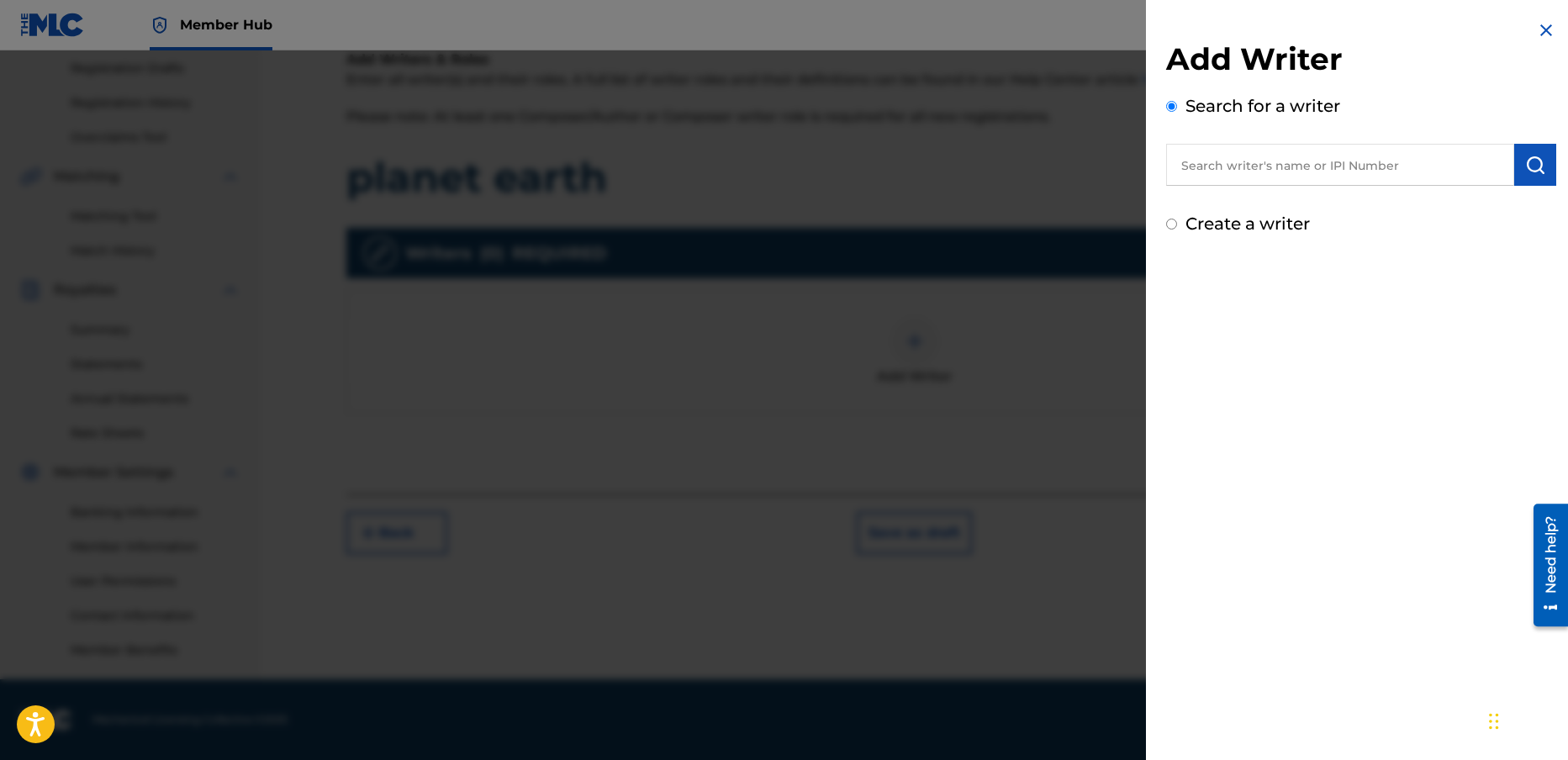
click at [1212, 162] on input "text" at bounding box center [1340, 164] width 348 height 42
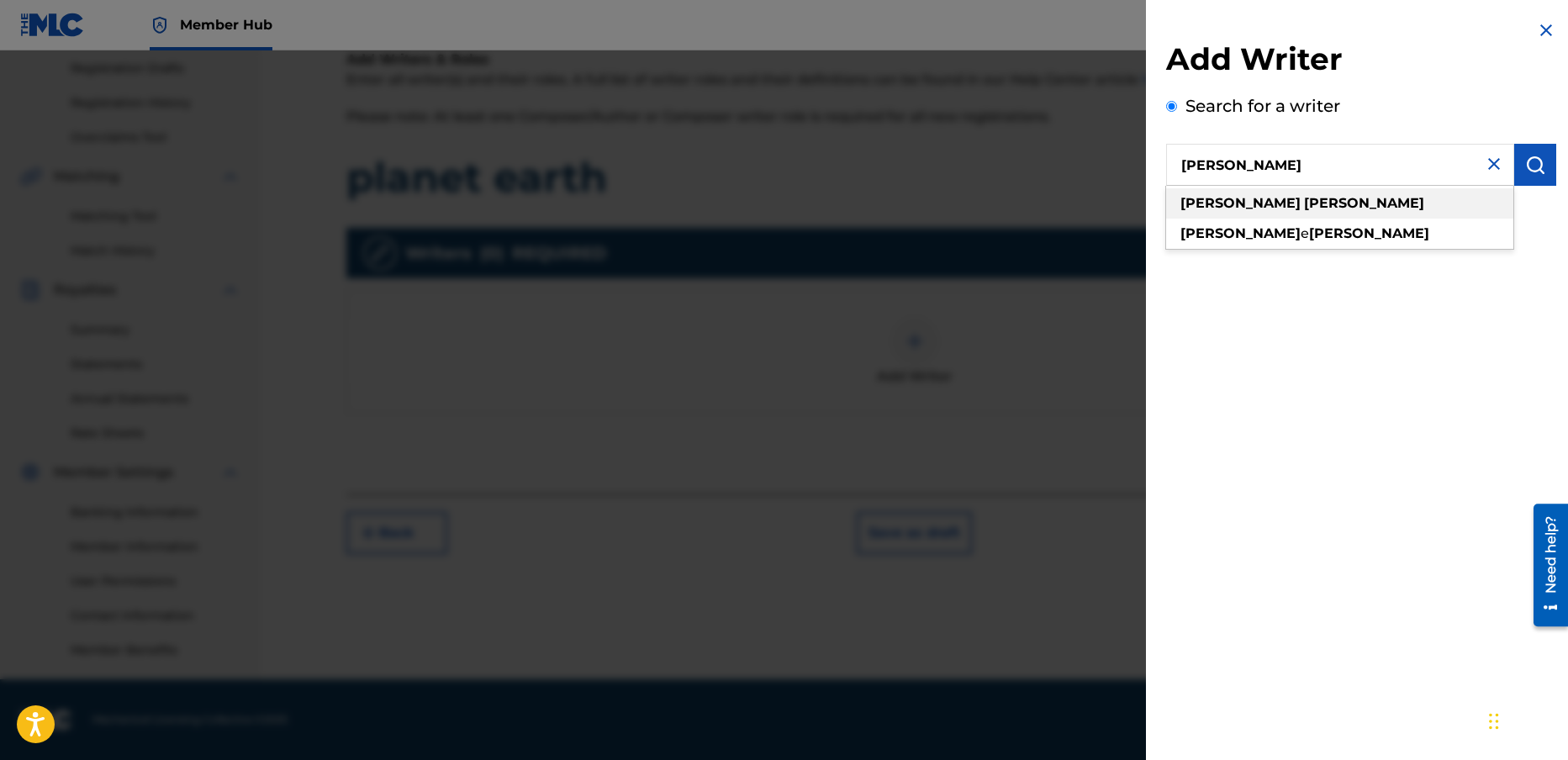
click at [1210, 206] on strong "[PERSON_NAME]" at bounding box center [1241, 203] width 120 height 16
type input "[PERSON_NAME]"
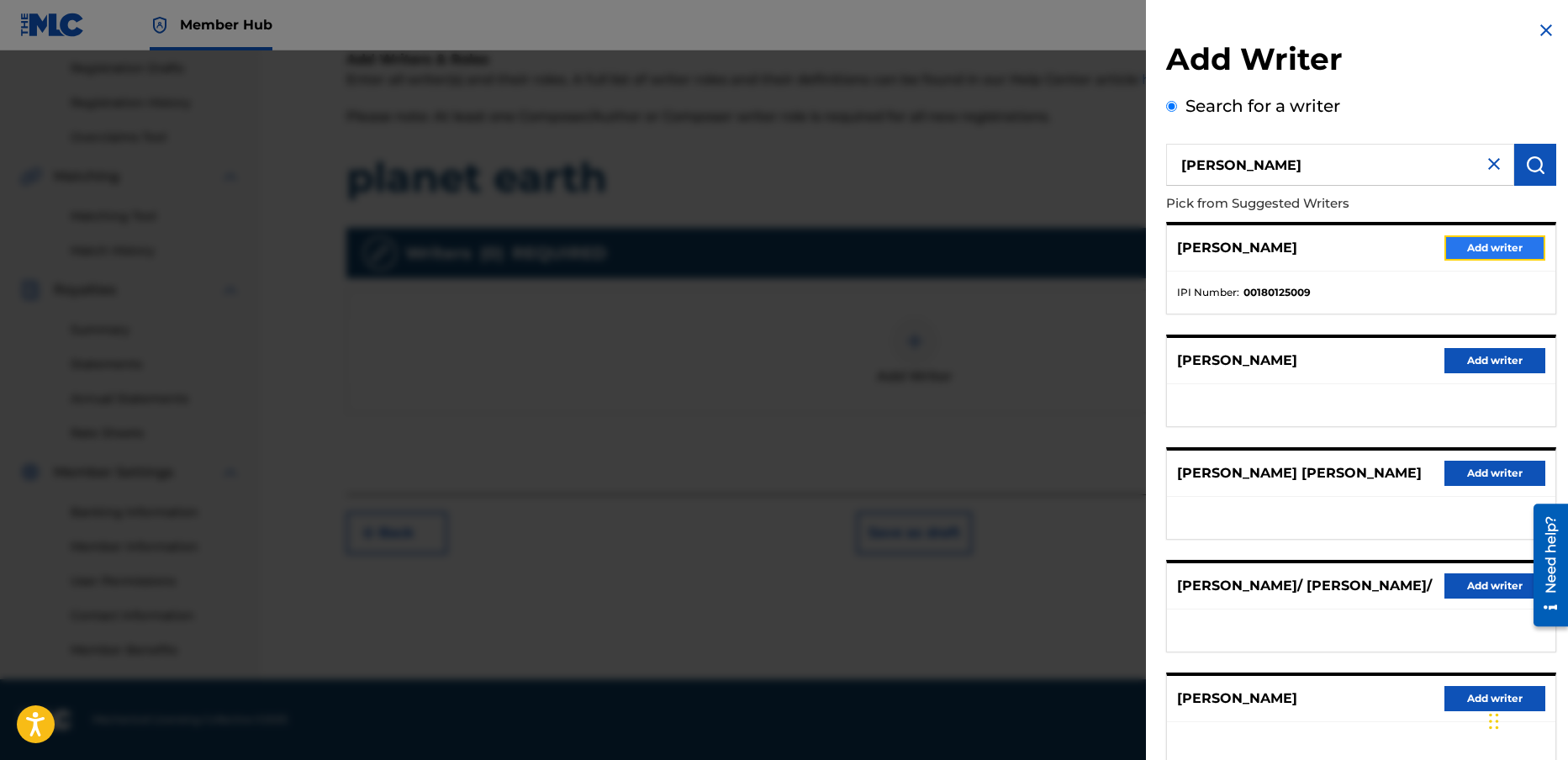
click at [1490, 245] on button "Add writer" at bounding box center [1495, 248] width 101 height 25
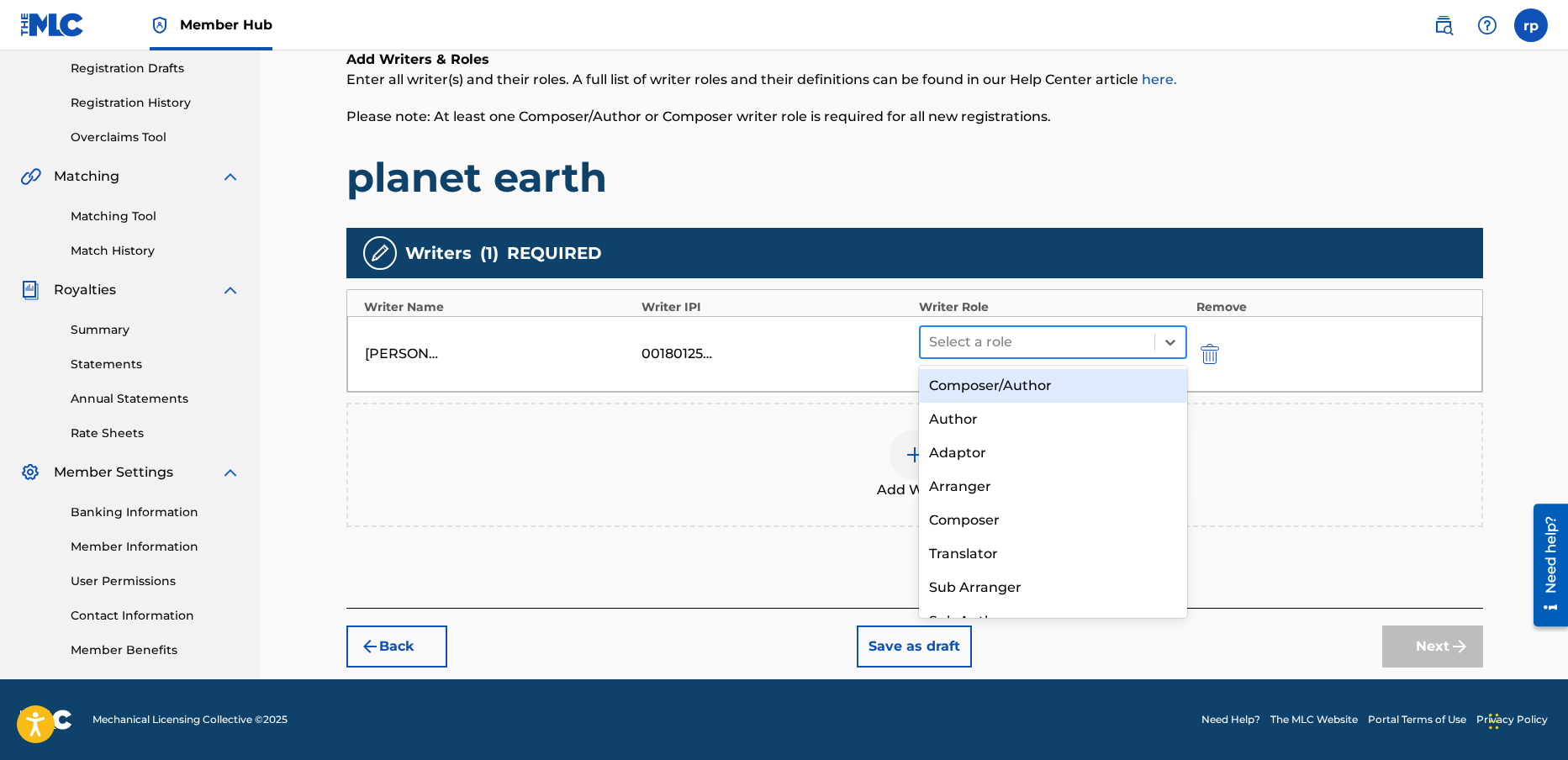
click at [994, 346] on div at bounding box center [1038, 342] width 218 height 24
click at [993, 387] on div "Composer/Author" at bounding box center [1053, 385] width 269 height 33
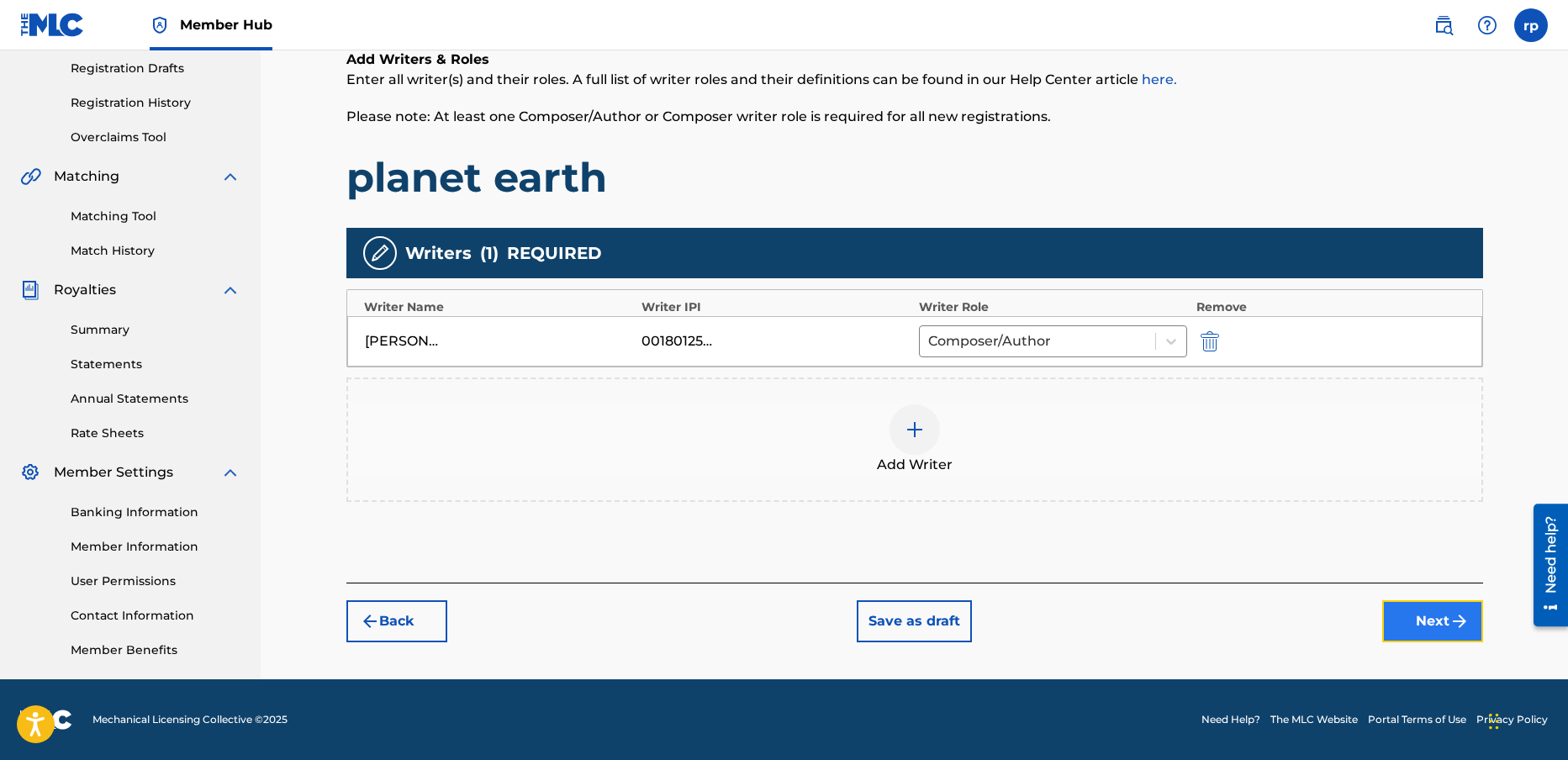
click at [1420, 617] on button "Next" at bounding box center [1433, 621] width 101 height 42
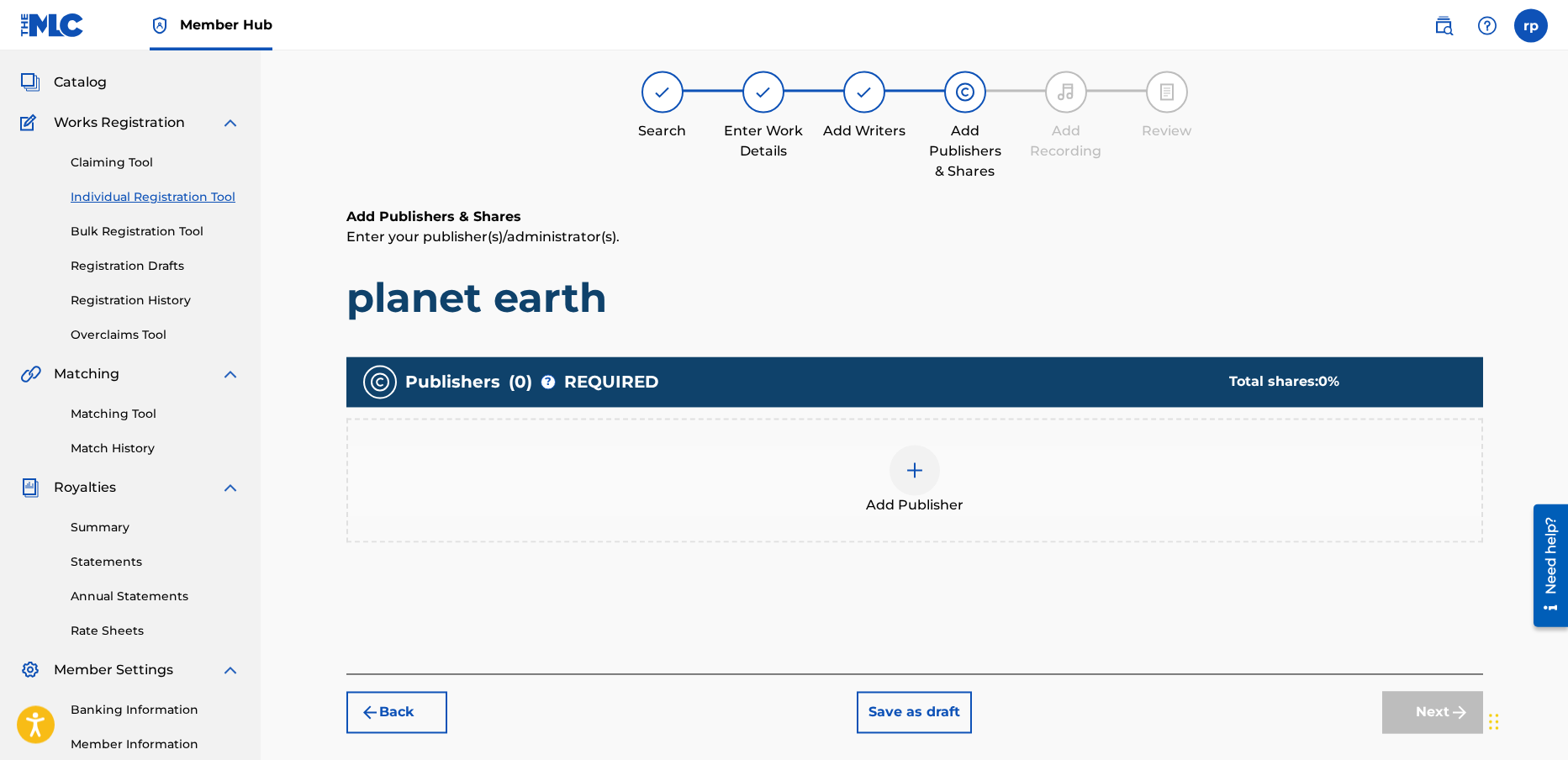
scroll to position [89, 0]
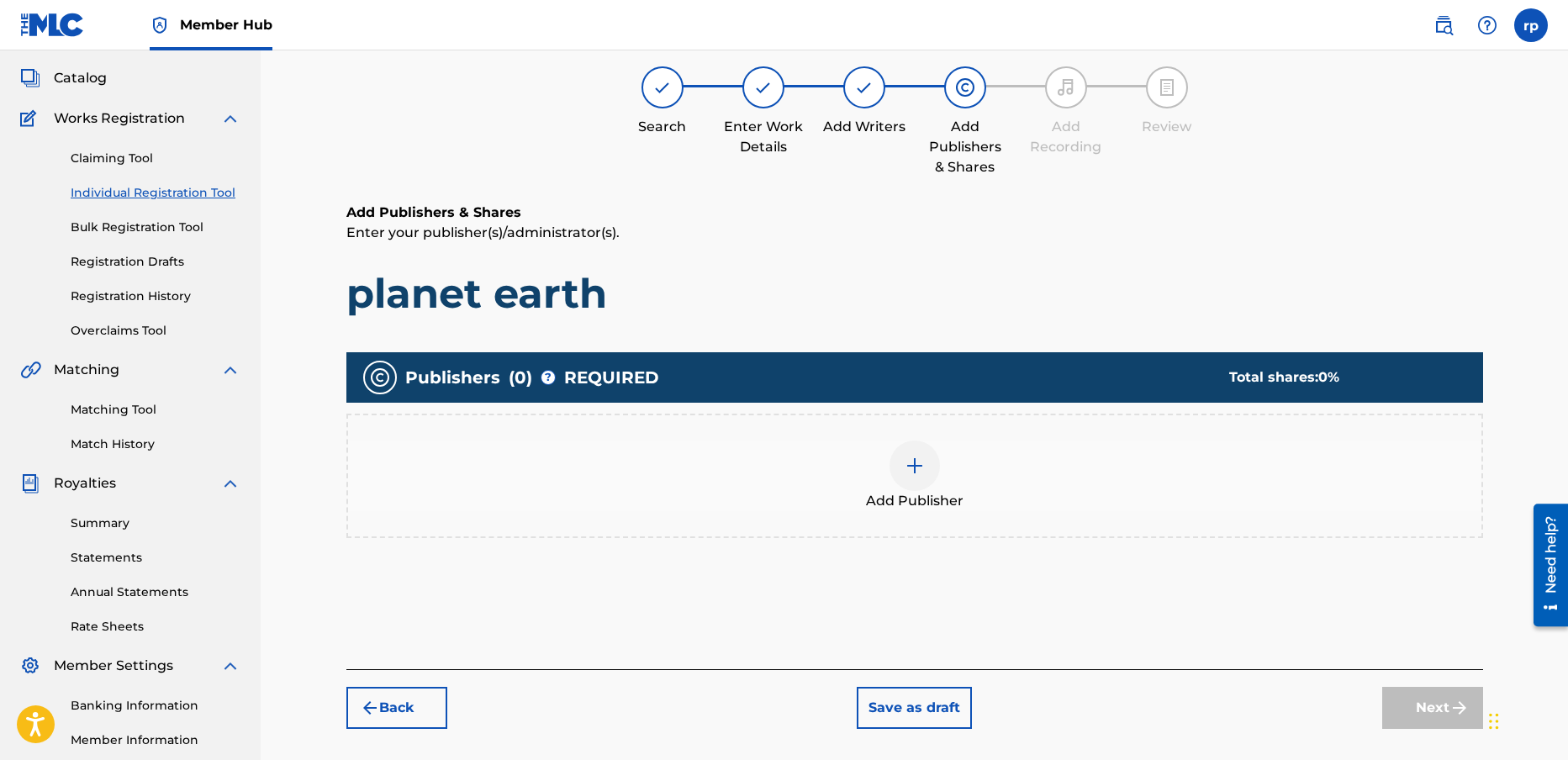
click at [909, 464] on img at bounding box center [914, 466] width 20 height 20
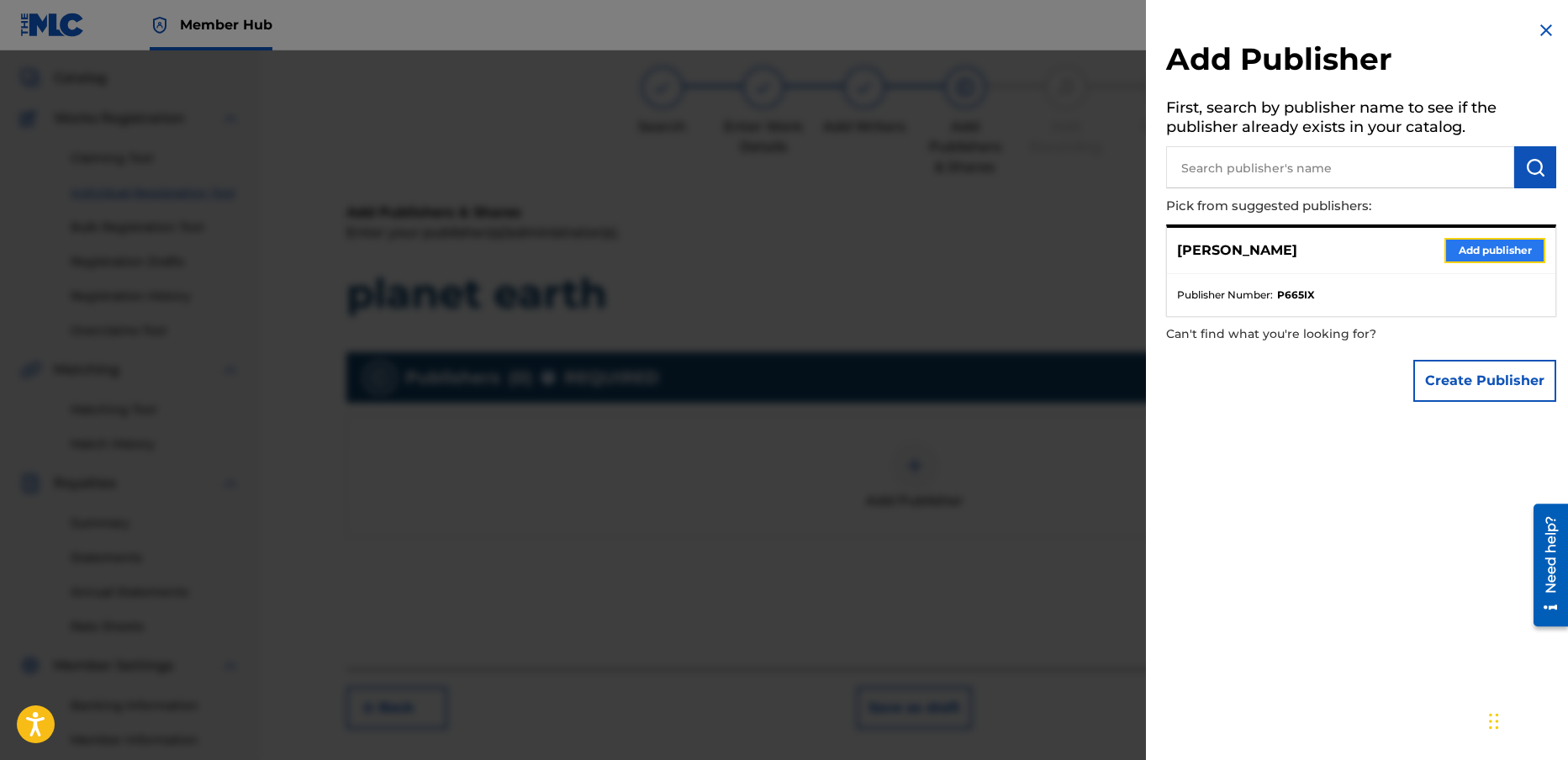
click at [1492, 248] on button "Add publisher" at bounding box center [1495, 250] width 101 height 25
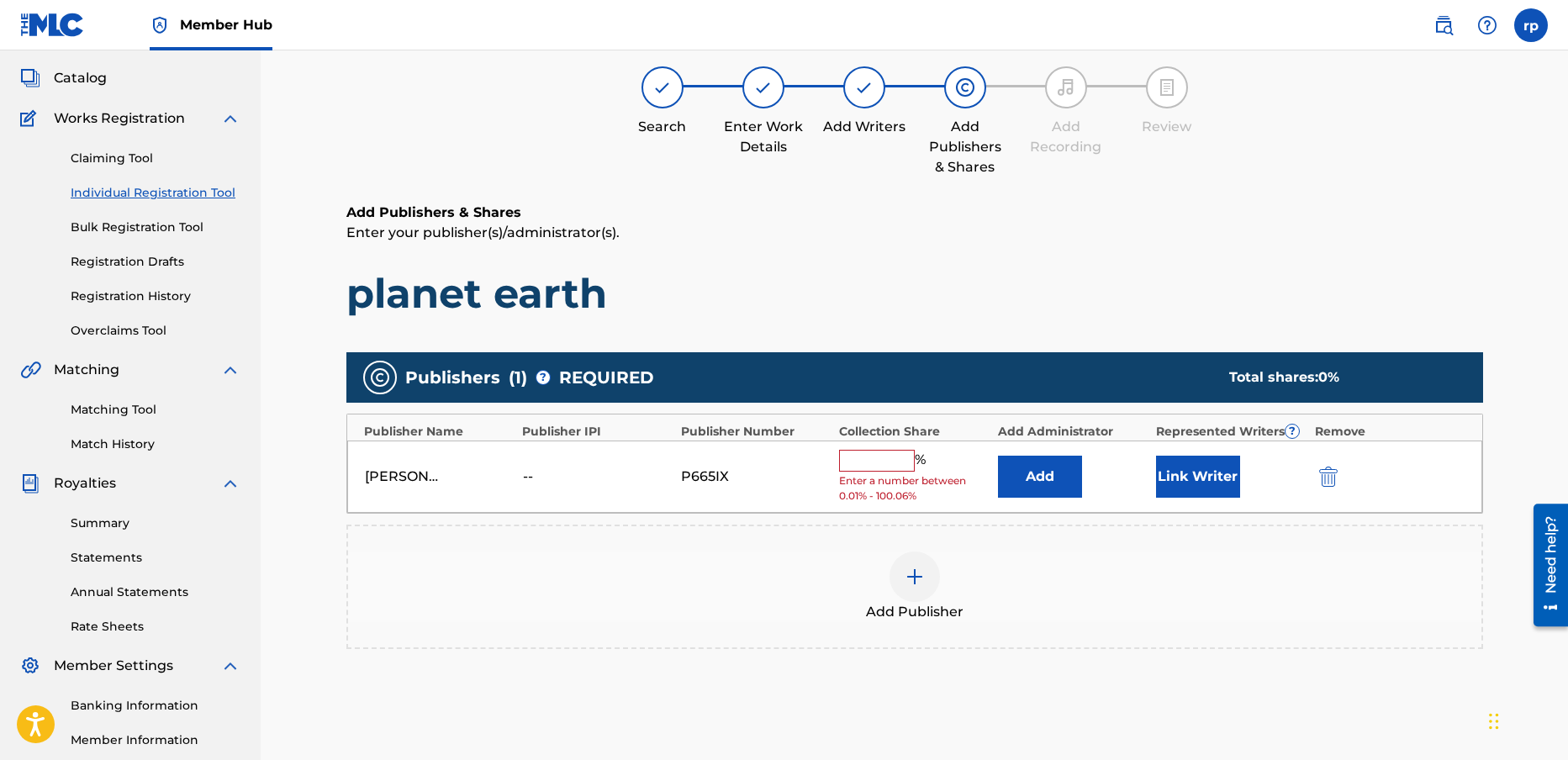
click at [852, 462] on input "text" at bounding box center [877, 461] width 76 height 22
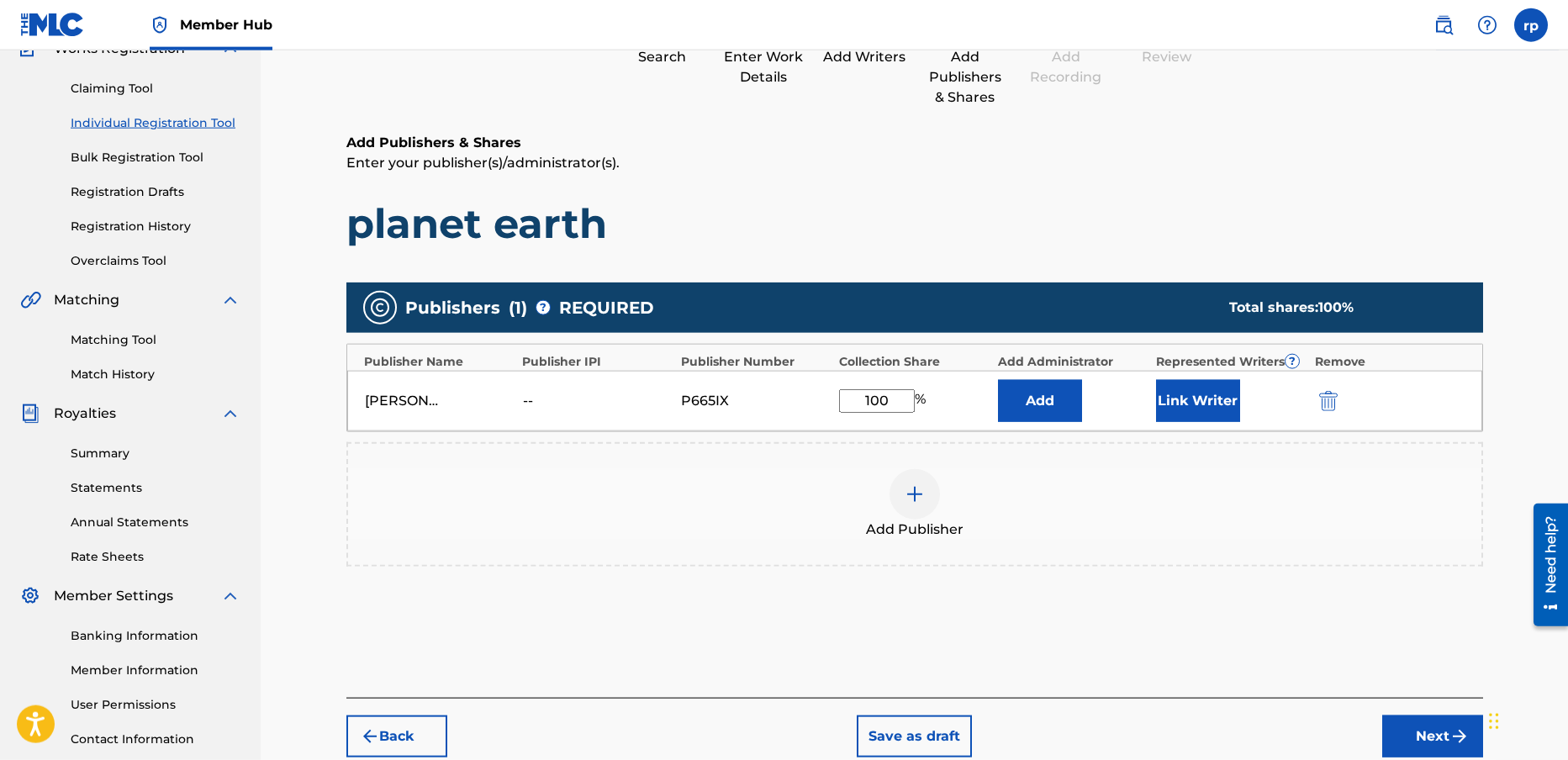
scroll to position [184, 0]
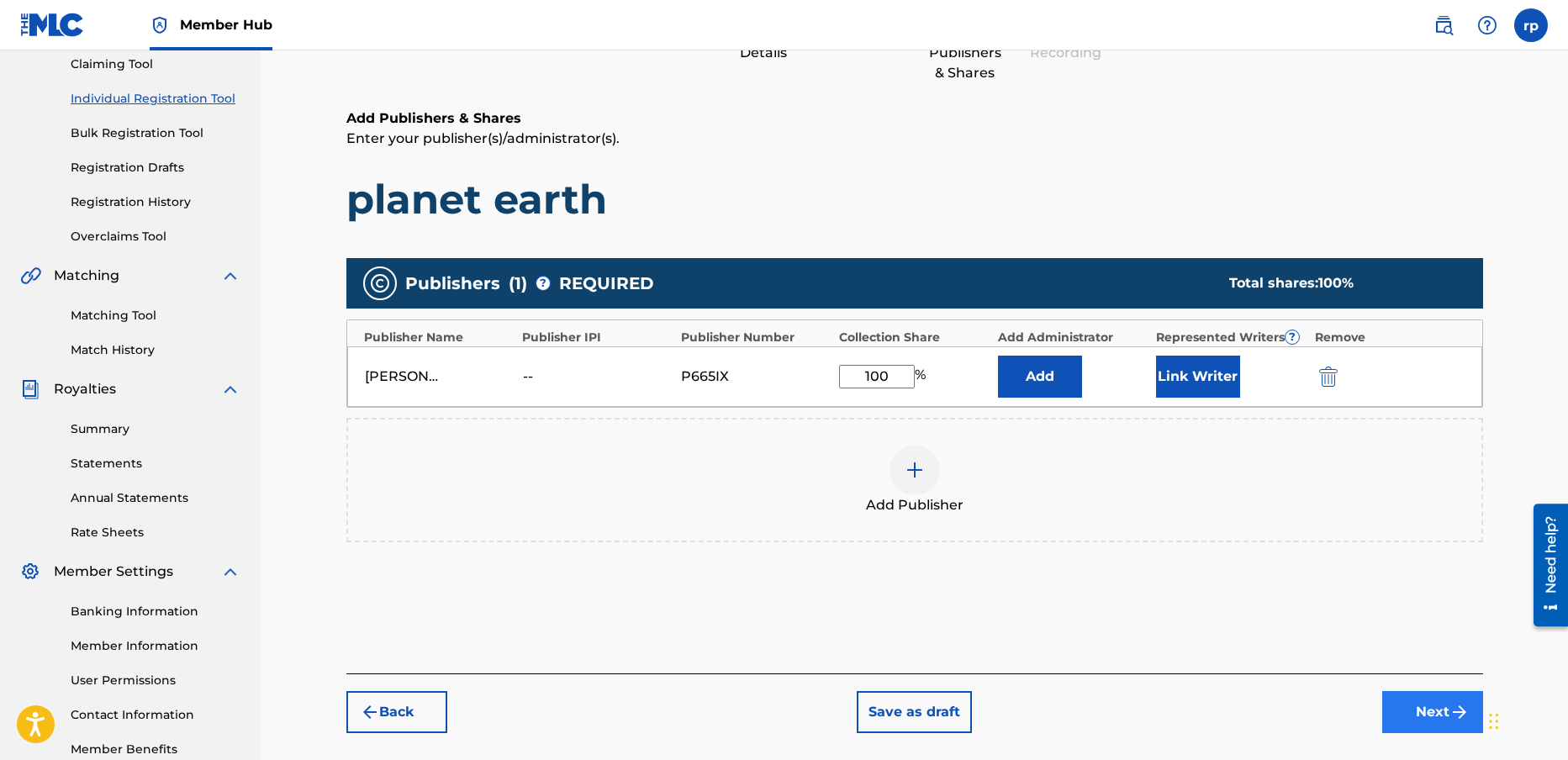
type input "100"
click at [1449, 711] on img "submit" at bounding box center [1459, 711] width 20 height 20
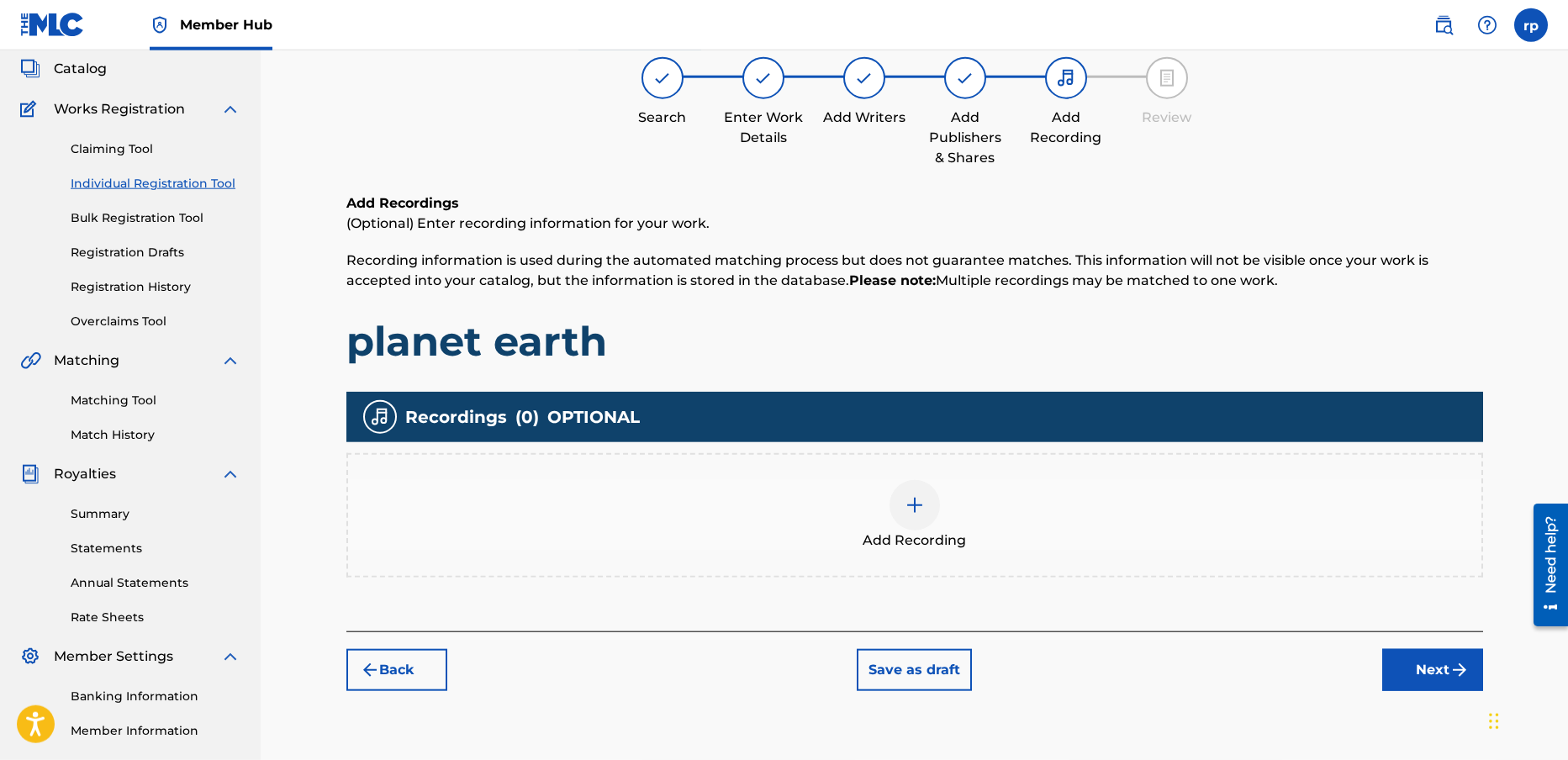
scroll to position [197, 0]
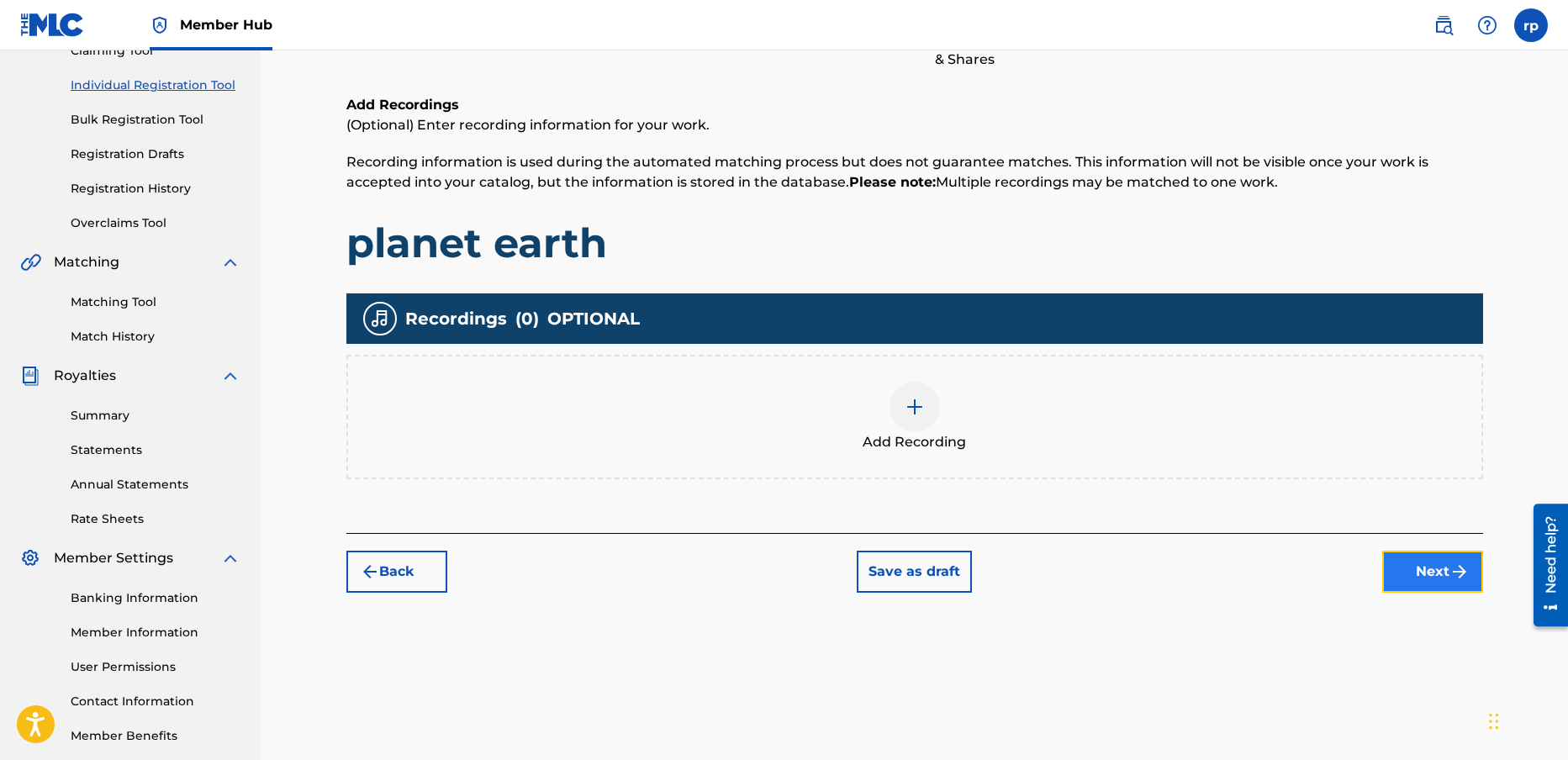
click at [1427, 560] on button "Next" at bounding box center [1433, 572] width 101 height 42
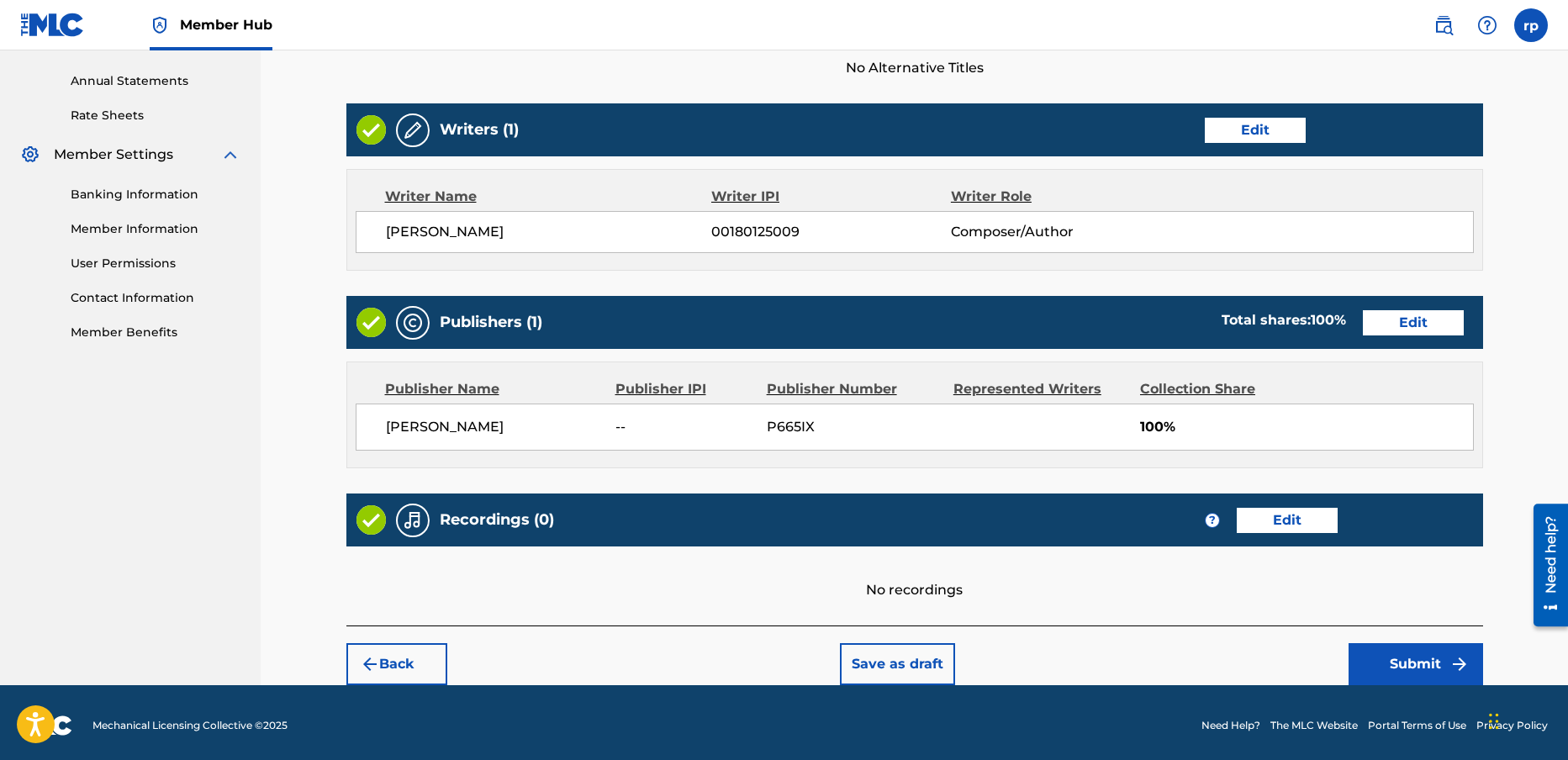
scroll to position [606, 0]
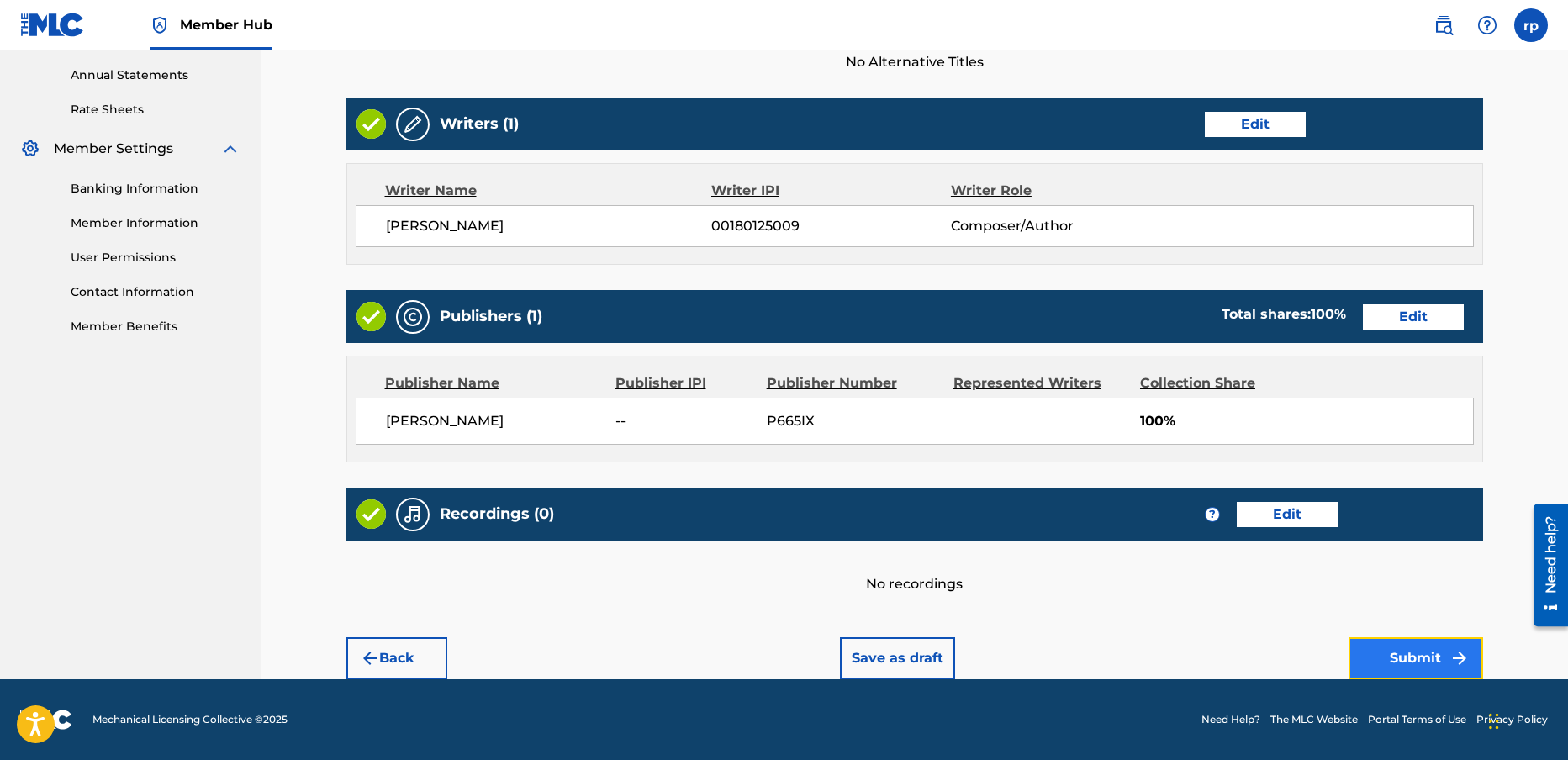
click at [1400, 654] on button "Submit" at bounding box center [1416, 659] width 135 height 42
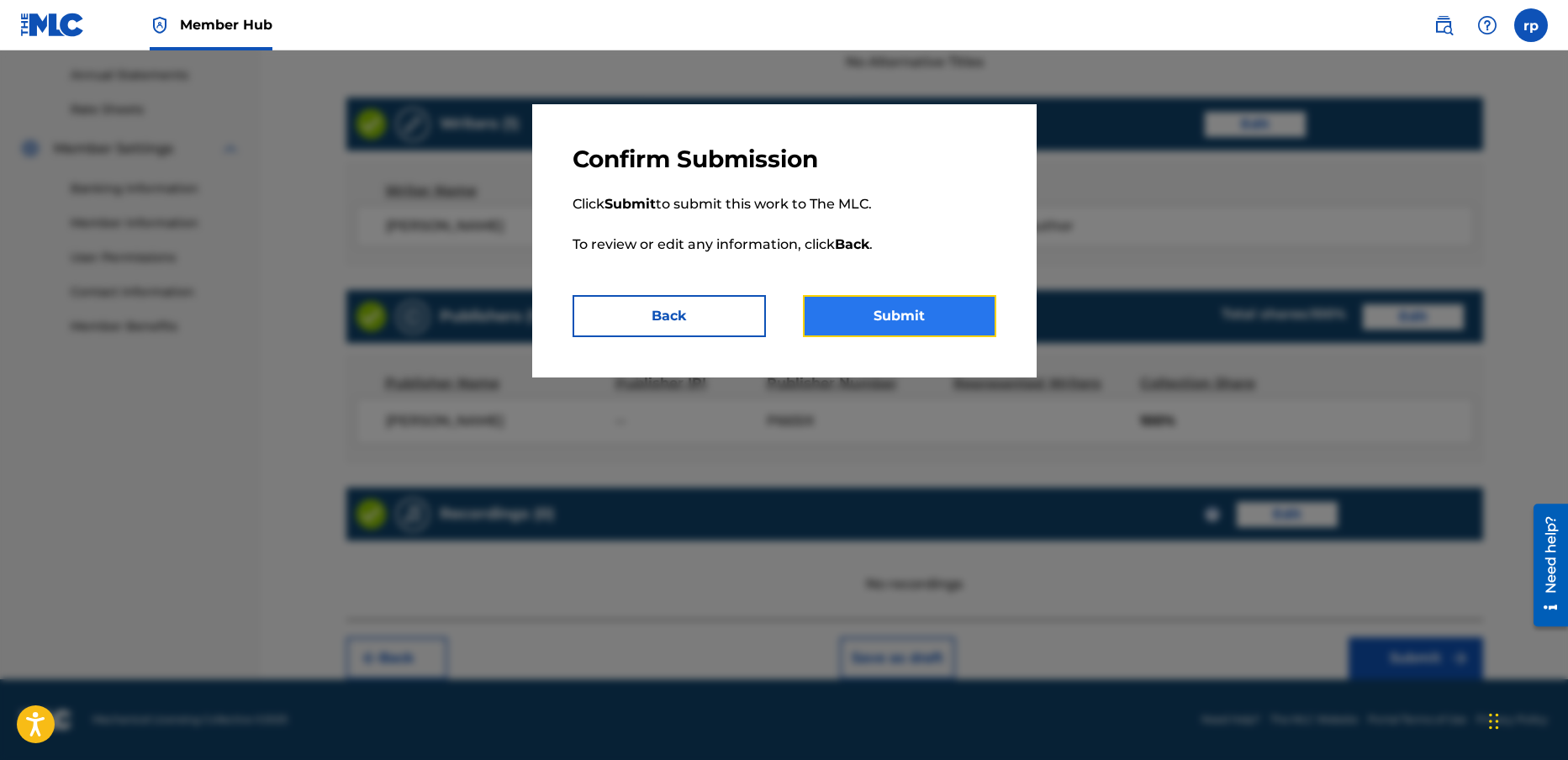
click at [898, 314] on button "Submit" at bounding box center [900, 316] width 193 height 42
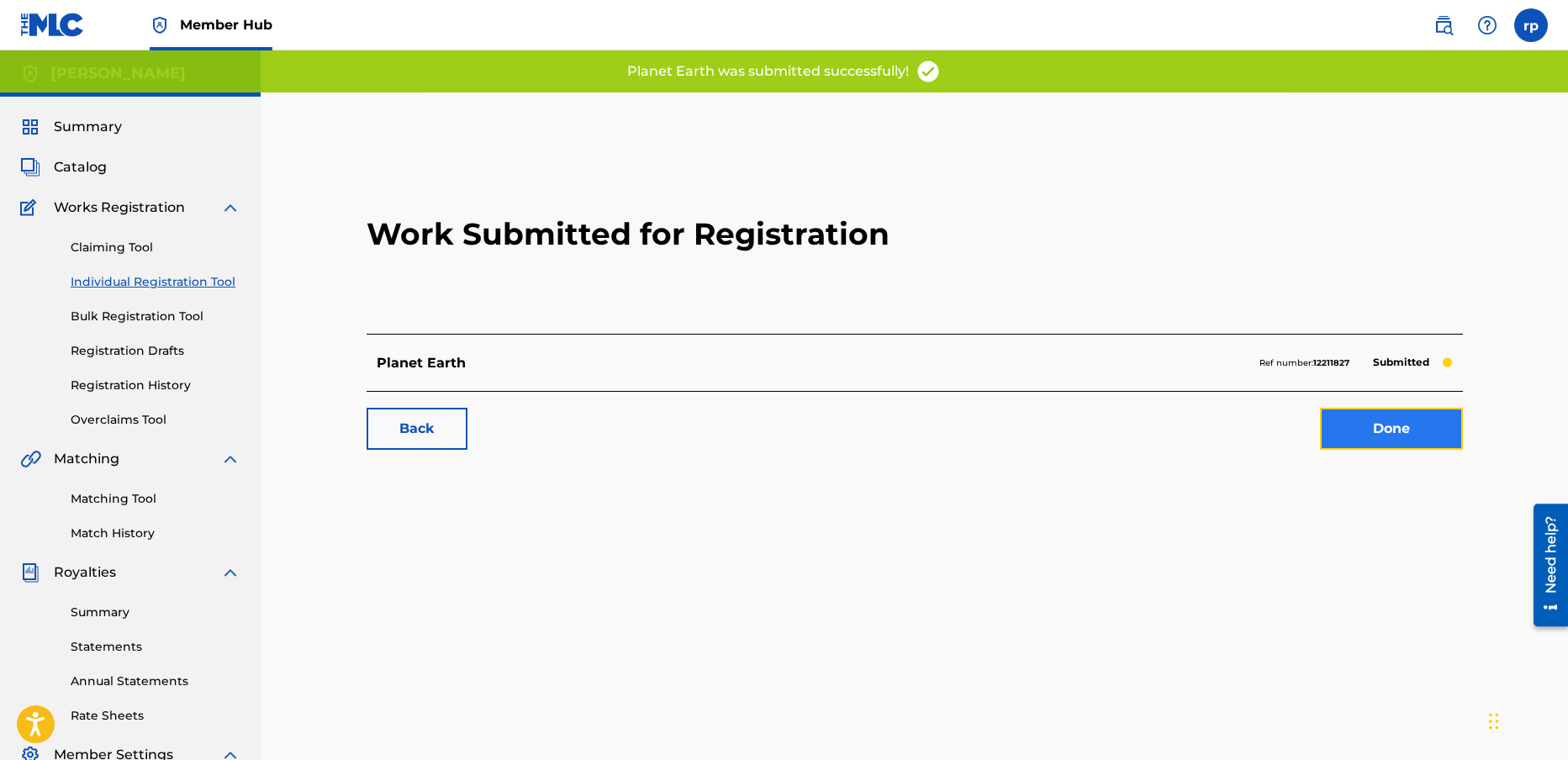
click at [1363, 427] on link "Done" at bounding box center [1392, 429] width 143 height 42
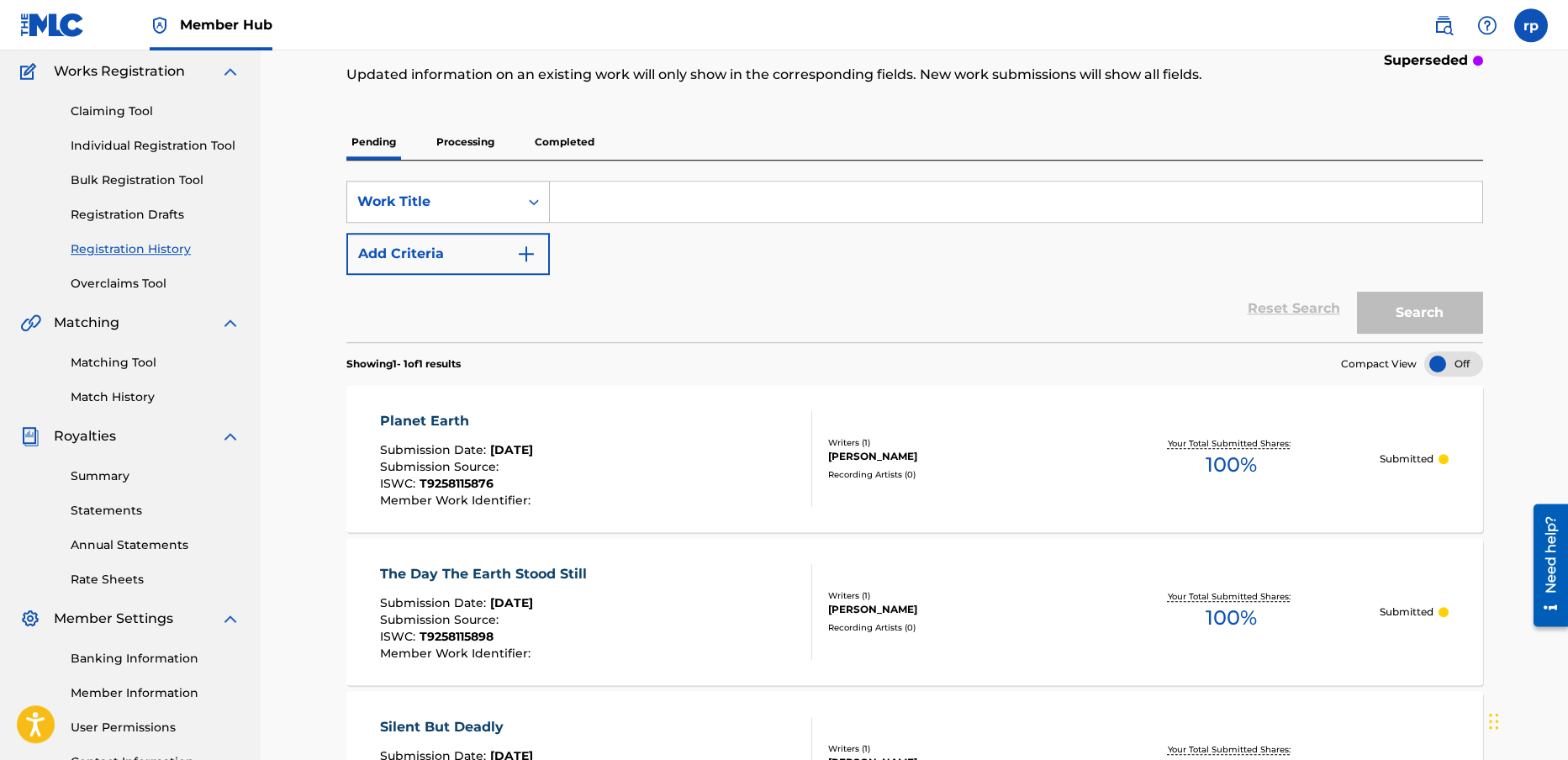
scroll to position [135, 0]
click at [166, 143] on link "Individual Registration Tool" at bounding box center [156, 147] width 170 height 17
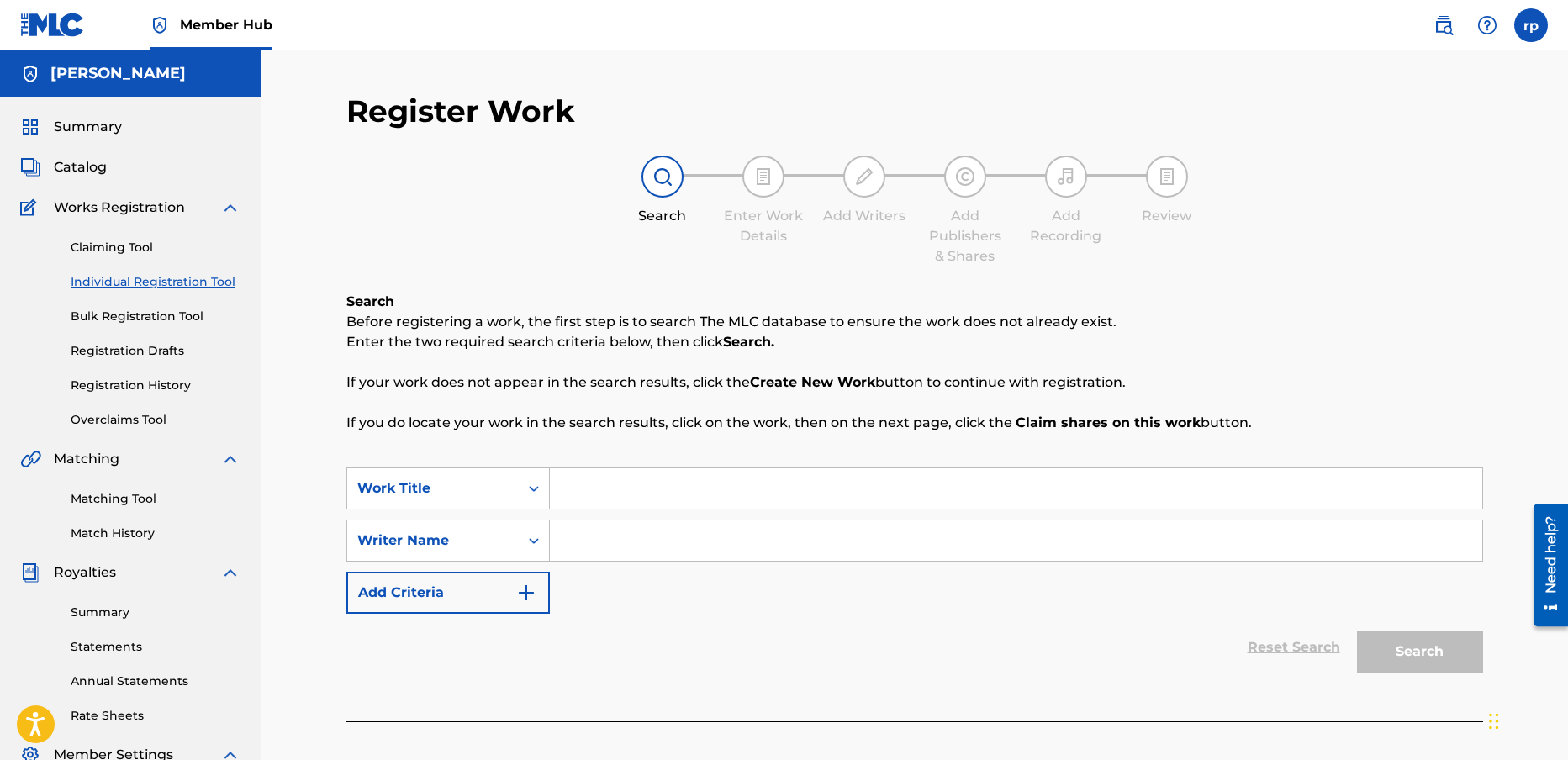
click at [580, 487] on input "Search Form" at bounding box center [1015, 489] width 932 height 40
type input "slave to love"
click at [603, 551] on input "Search Form" at bounding box center [1015, 540] width 932 height 40
type input "[PERSON_NAME]"
click at [1454, 650] on button "Search" at bounding box center [1420, 652] width 126 height 42
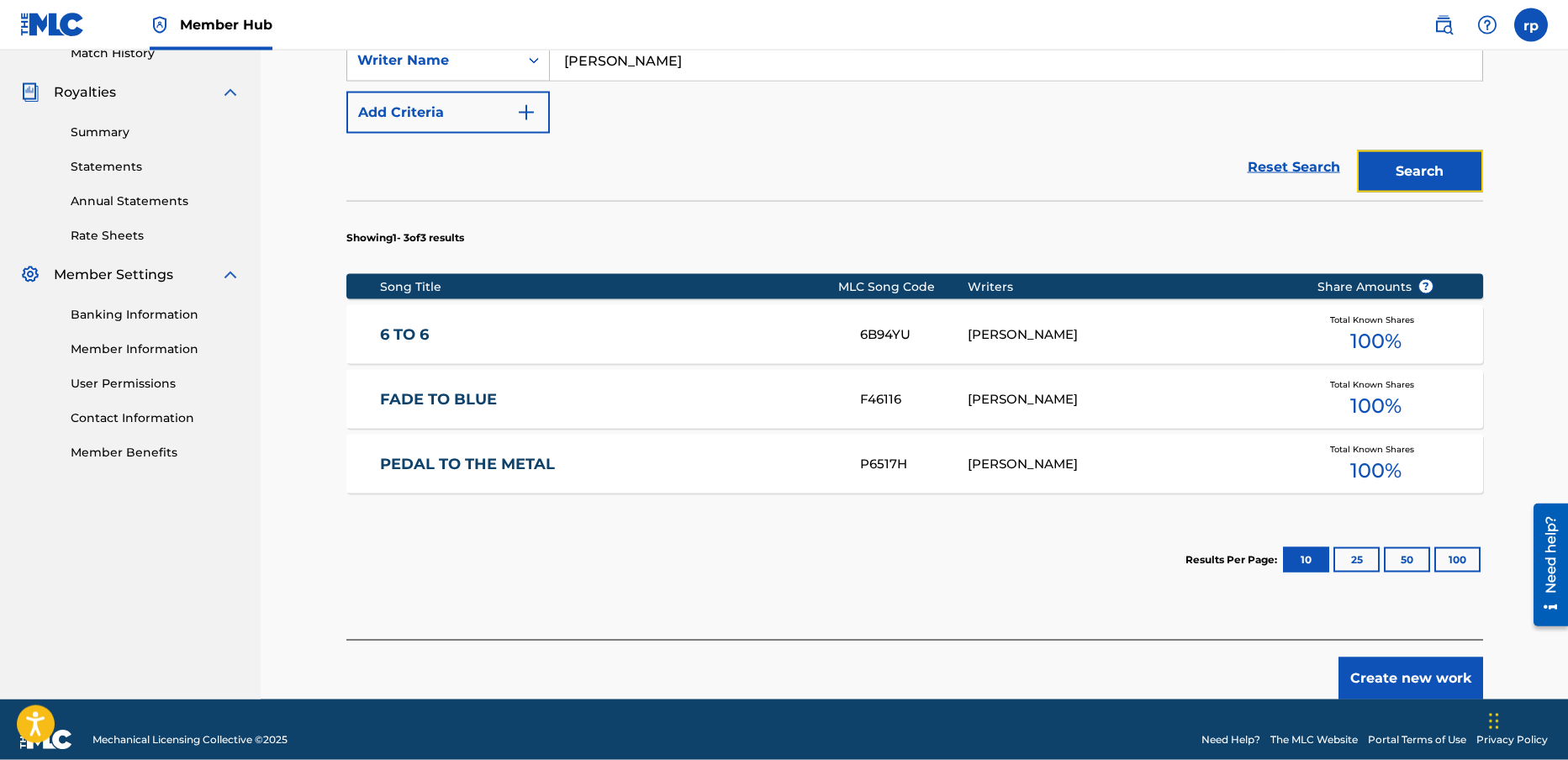
scroll to position [500, 0]
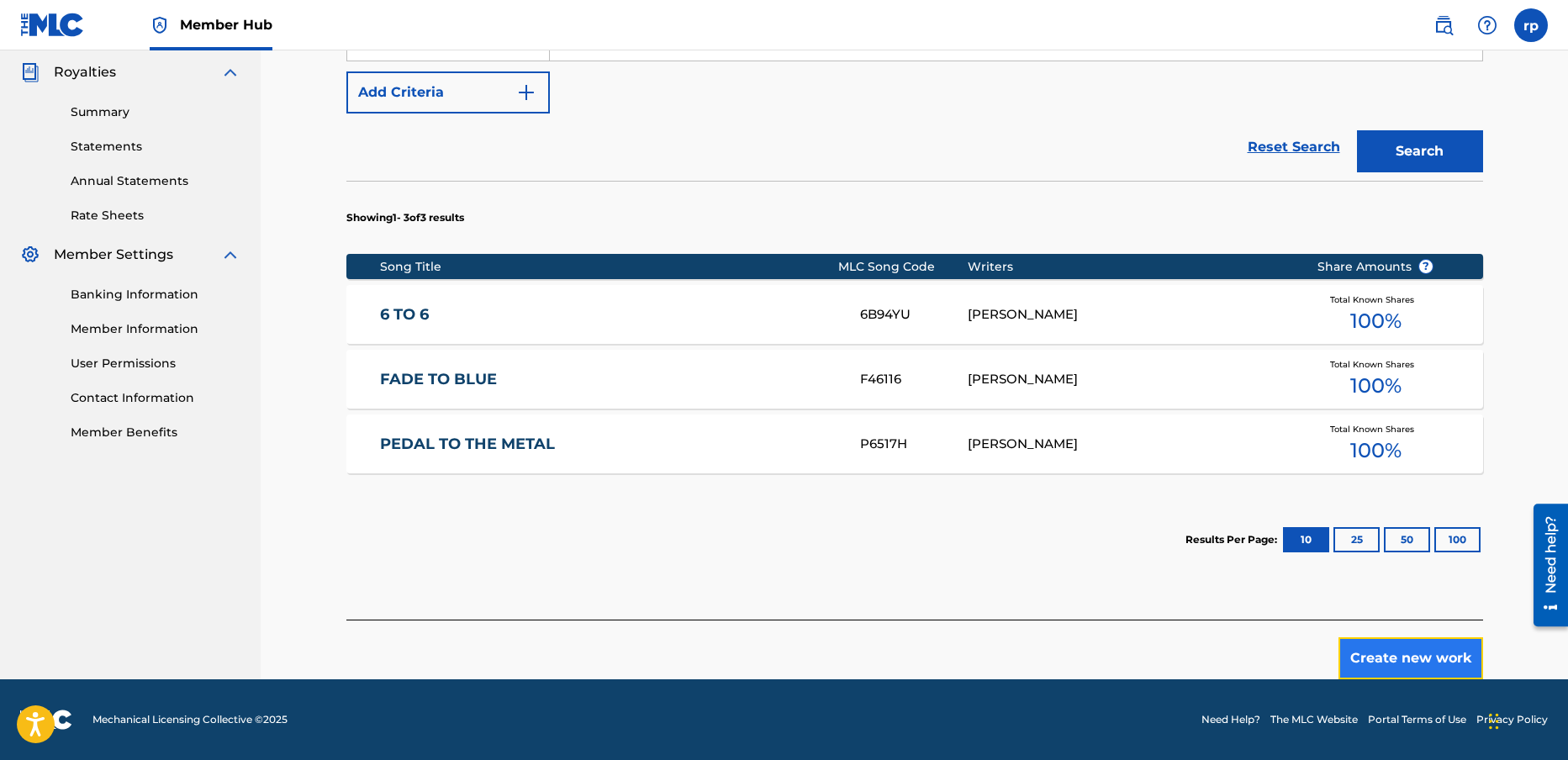
click at [1423, 654] on button "Create new work" at bounding box center [1410, 659] width 144 height 42
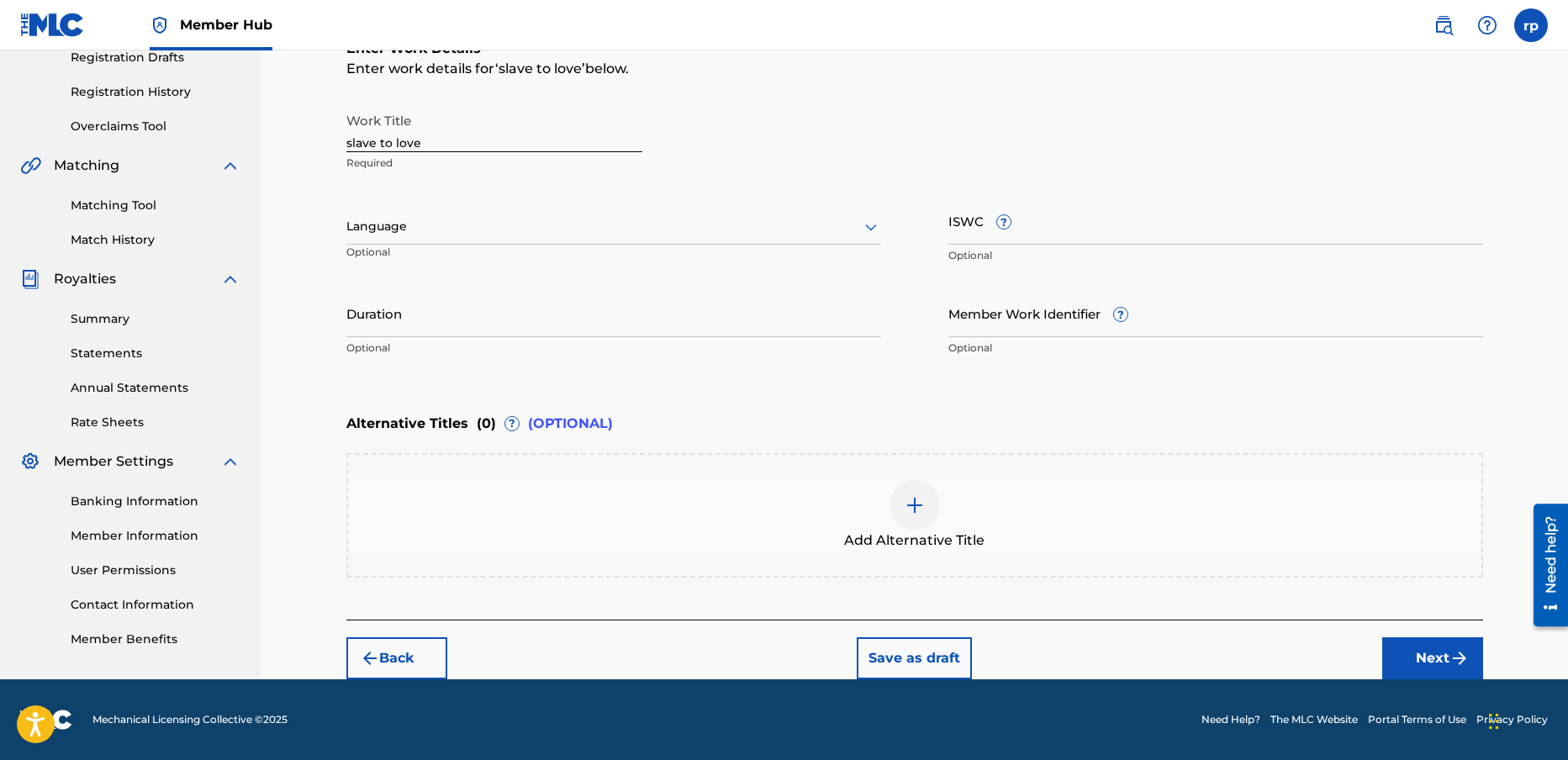
scroll to position [293, 0]
click at [432, 229] on div at bounding box center [613, 227] width 534 height 21
click at [413, 259] on div "English" at bounding box center [614, 264] width 534 height 38
click at [1029, 219] on input "ISWC ?" at bounding box center [1215, 221] width 534 height 48
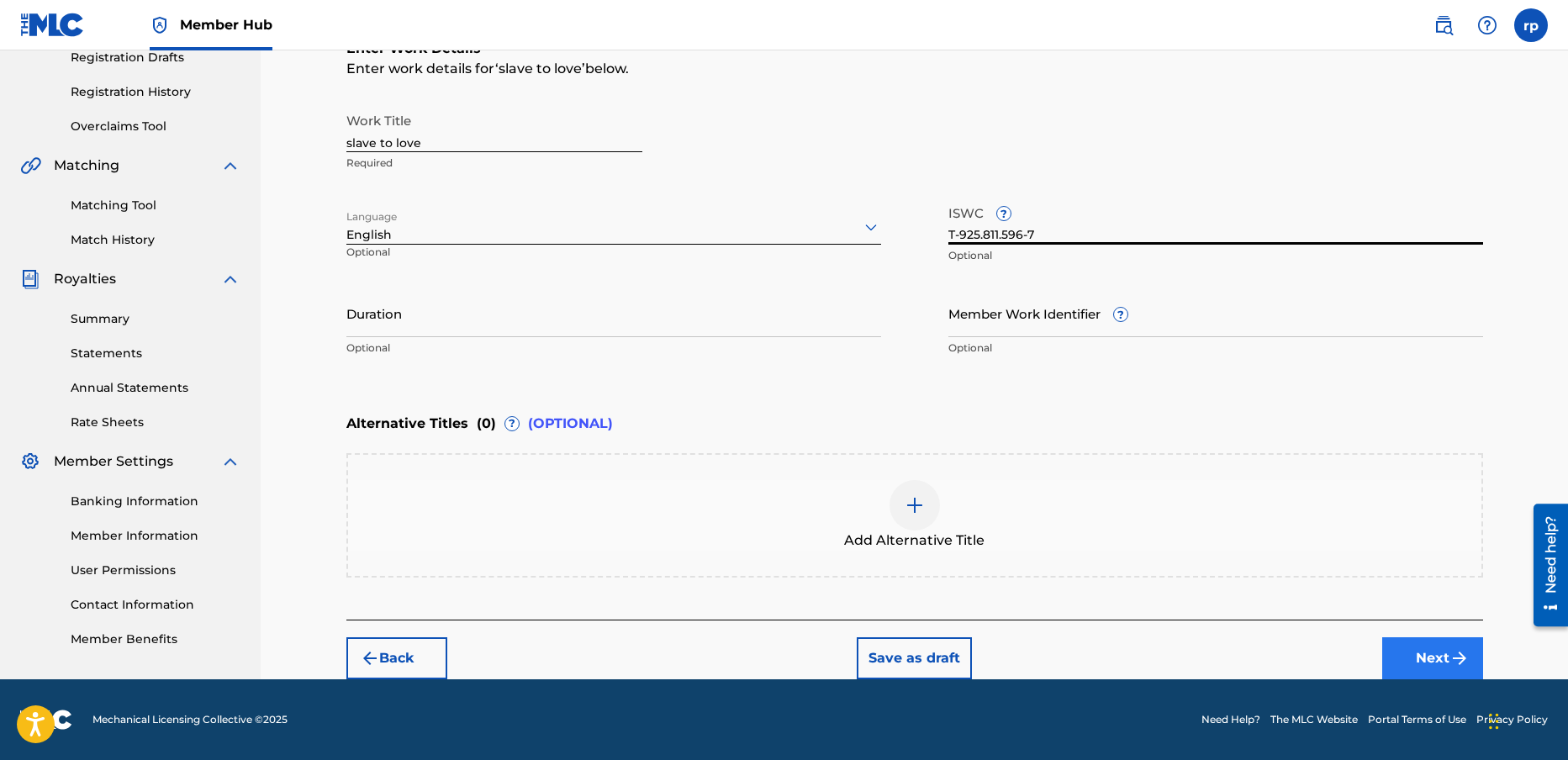
type input "T-925.811.596-7"
click at [1428, 658] on button "Next" at bounding box center [1433, 659] width 101 height 42
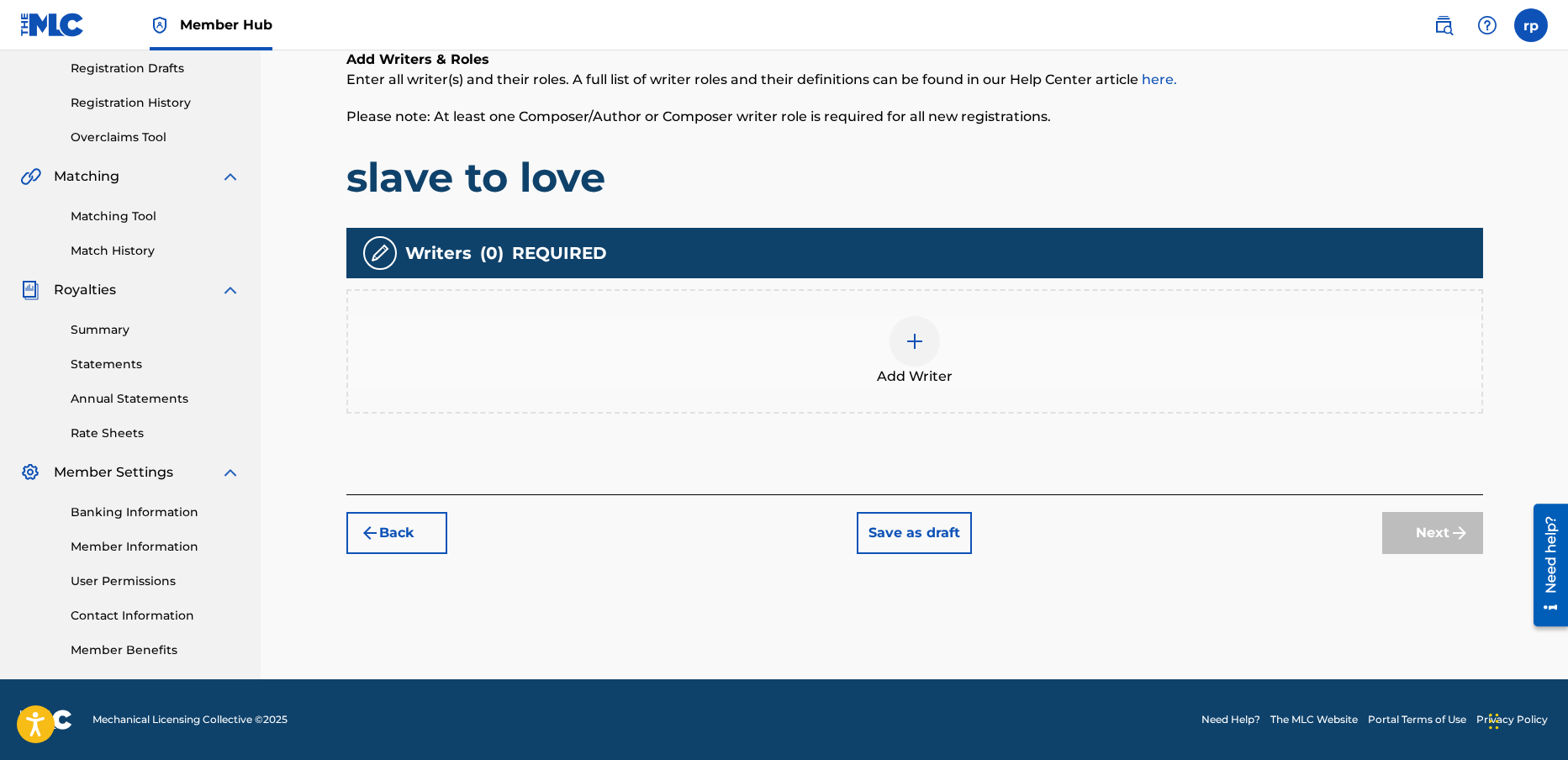
click at [915, 338] on img at bounding box center [914, 341] width 20 height 20
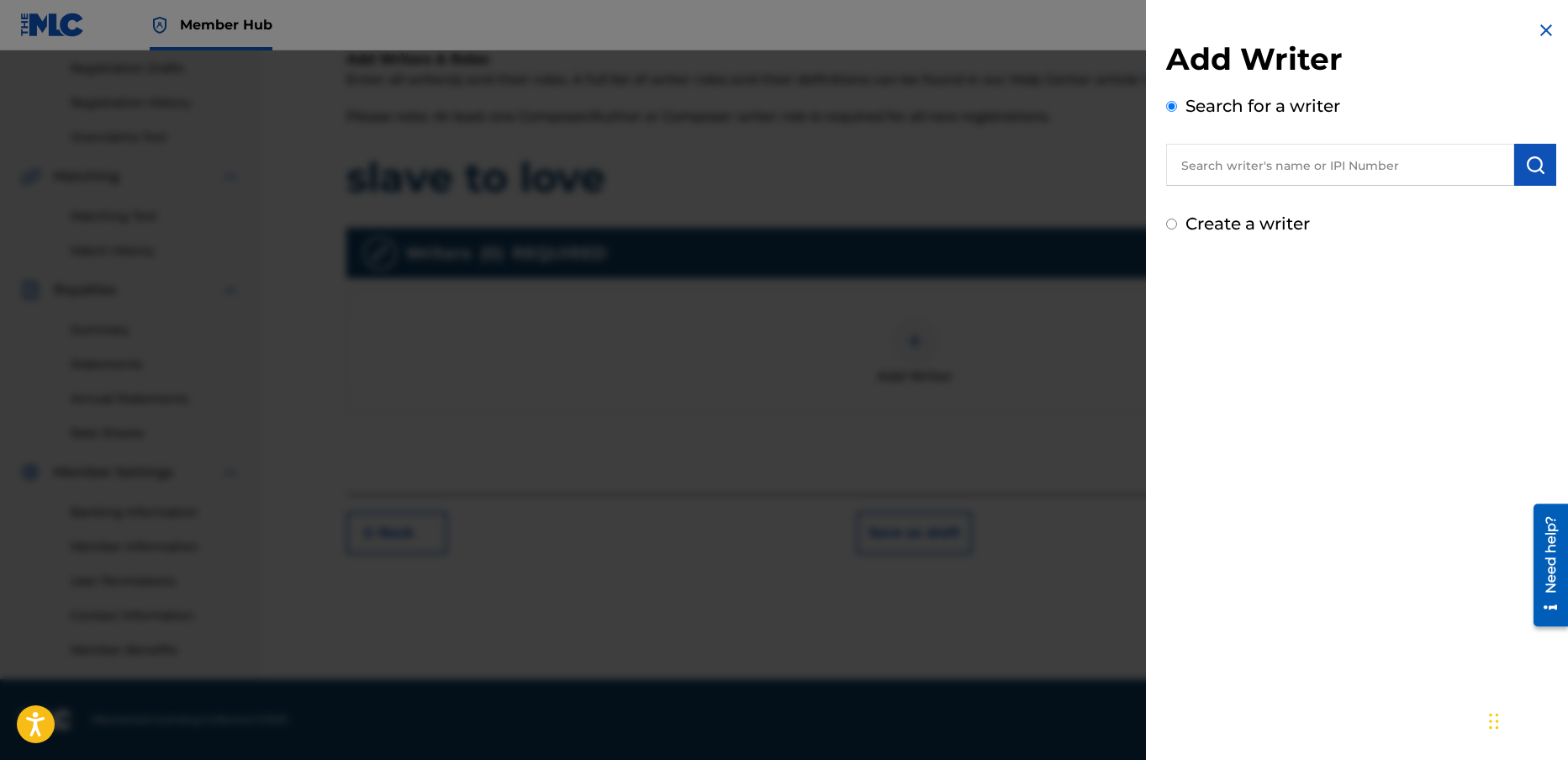
click at [1253, 166] on input "text" at bounding box center [1340, 164] width 348 height 42
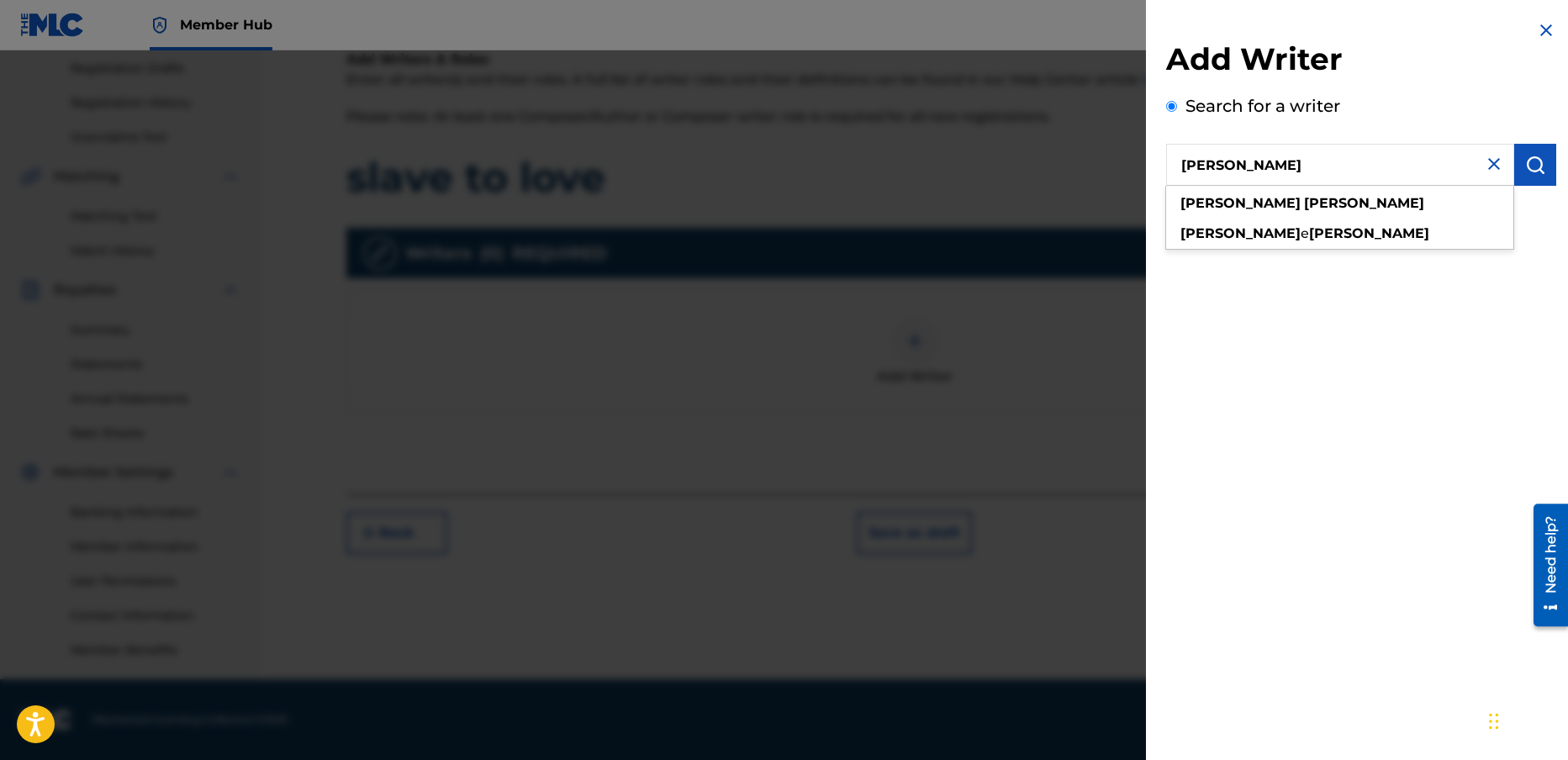
type input "[PERSON_NAME]"
click at [1371, 349] on div "Add Writer Search for a writer [PERSON_NAME] Create a writer" at bounding box center [1361, 380] width 430 height 760
click at [1338, 171] on input "[PERSON_NAME]" at bounding box center [1340, 164] width 348 height 42
click at [1287, 199] on div "[PERSON_NAME]" at bounding box center [1339, 204] width 347 height 31
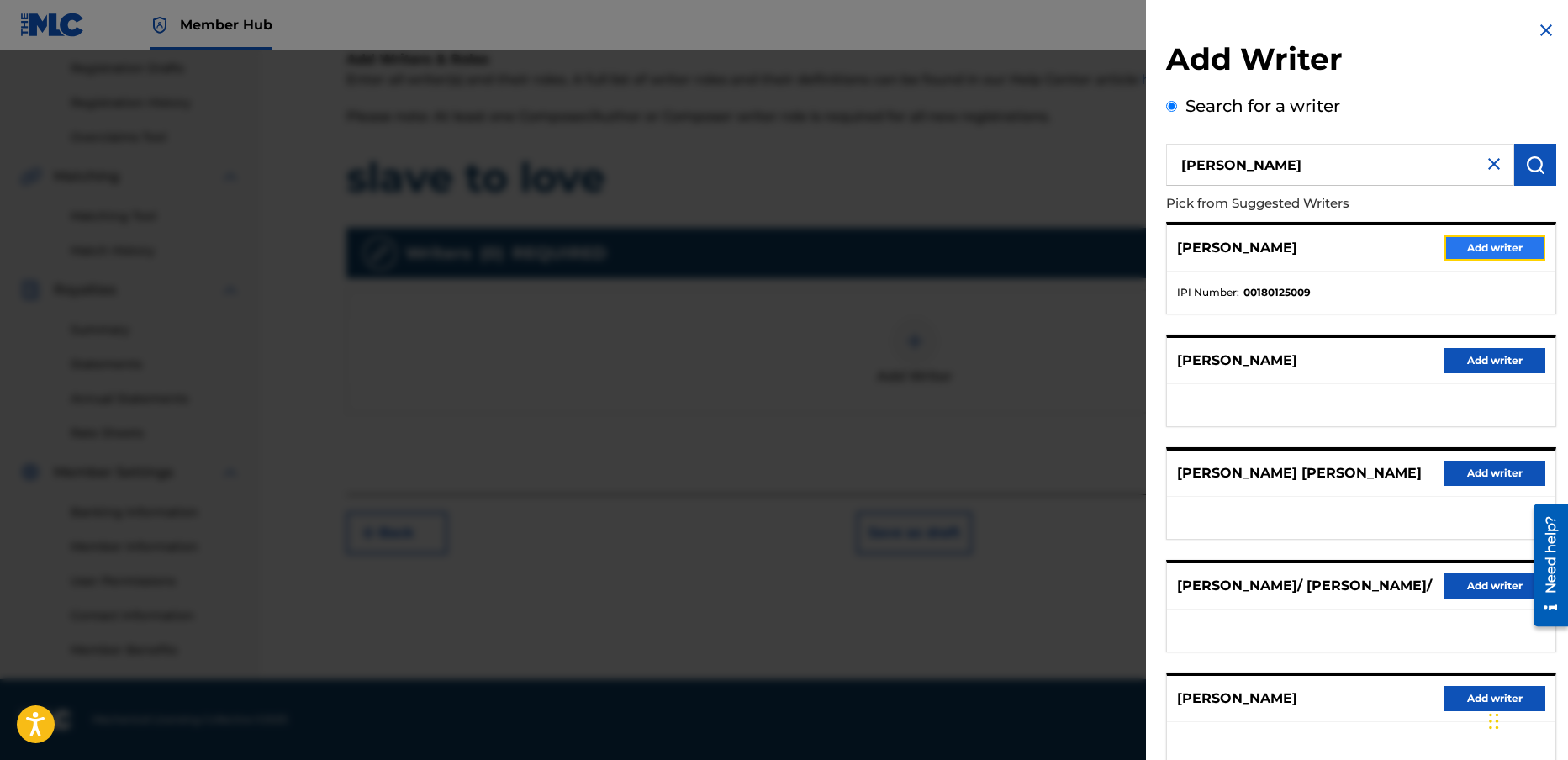
click at [1482, 247] on button "Add writer" at bounding box center [1495, 248] width 101 height 25
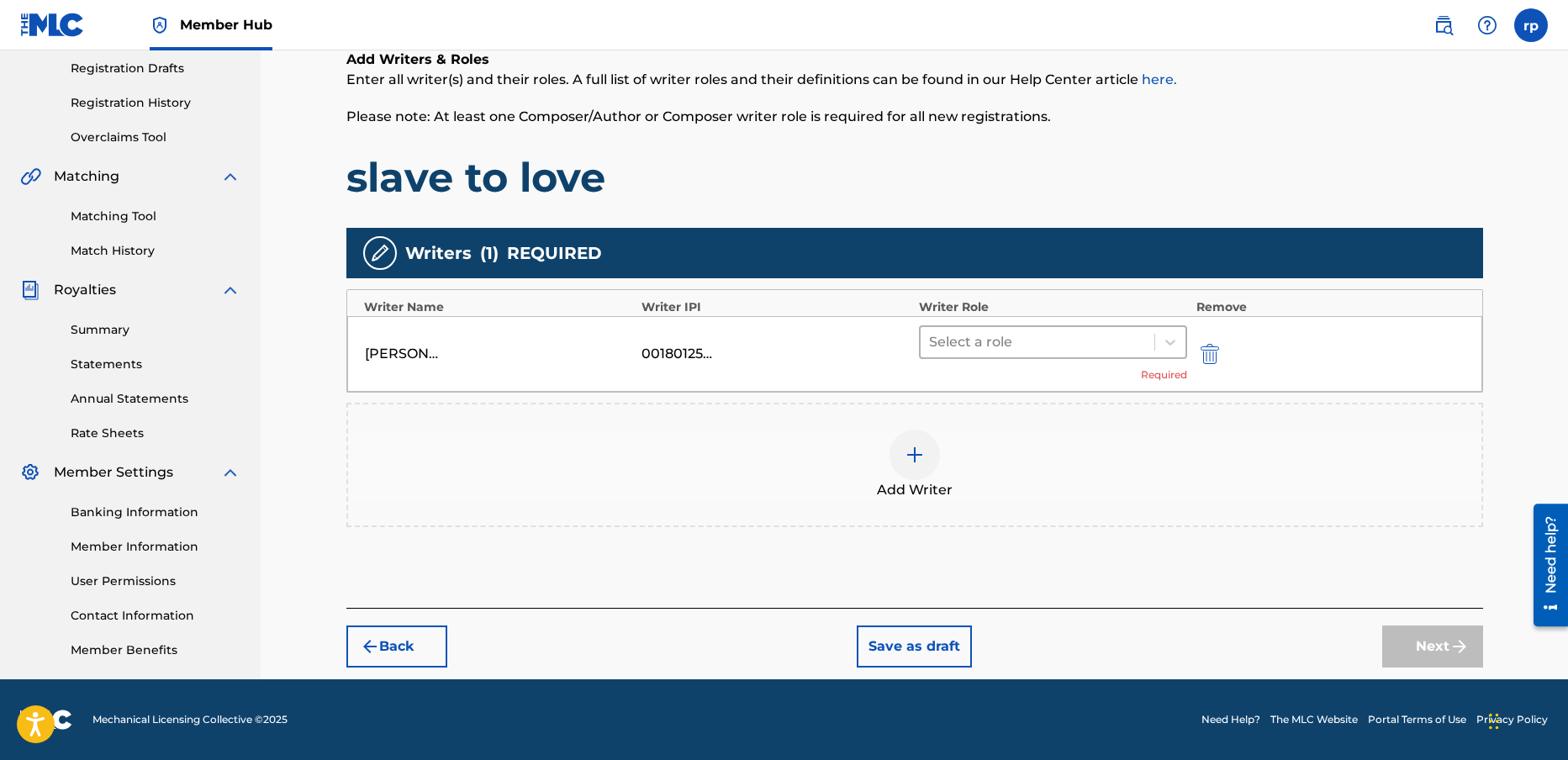
click at [1009, 340] on div at bounding box center [1038, 342] width 218 height 24
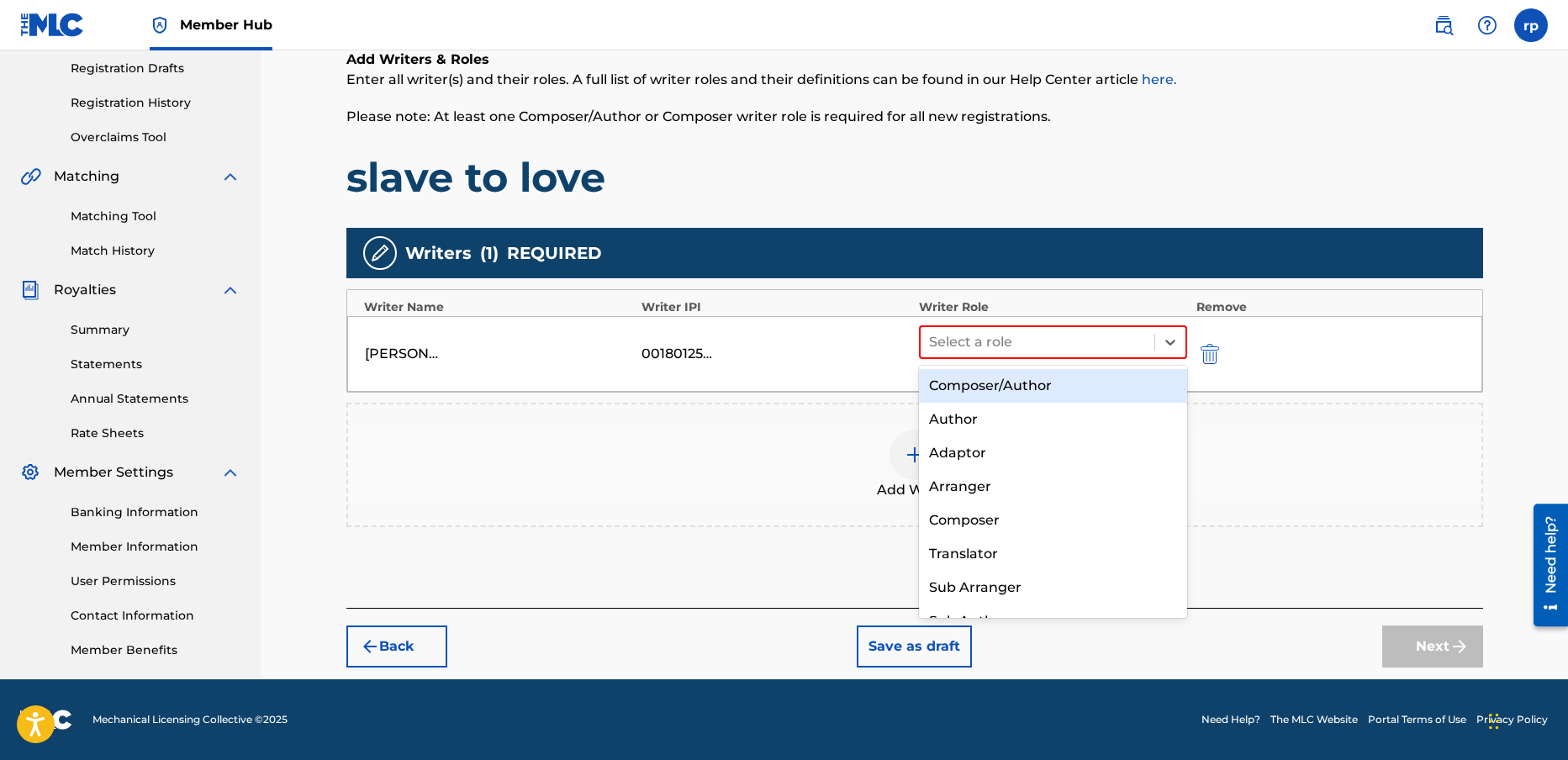
click at [995, 386] on div "Composer/Author" at bounding box center [1053, 385] width 269 height 33
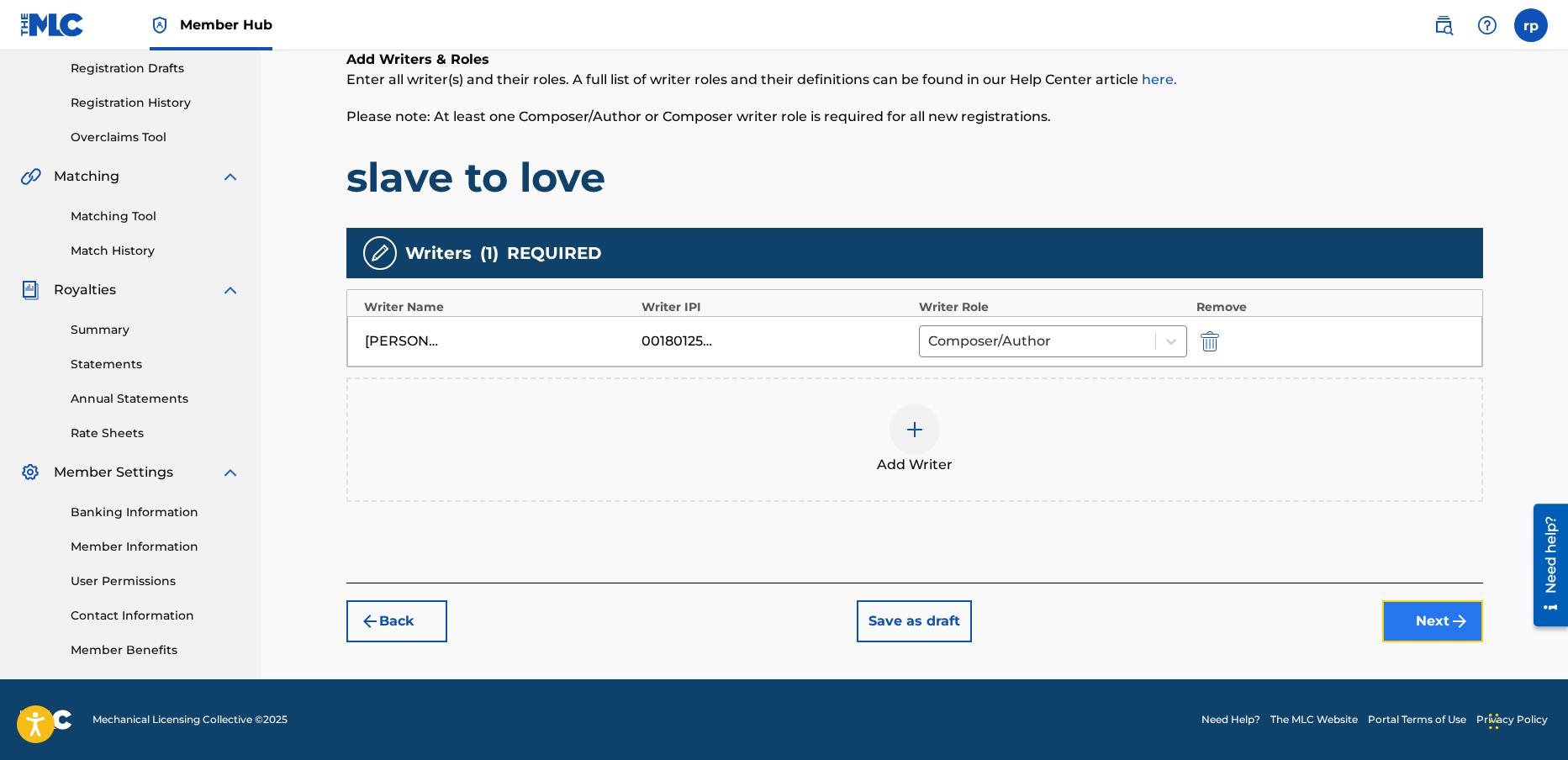
click at [1429, 617] on button "Next" at bounding box center [1433, 621] width 101 height 42
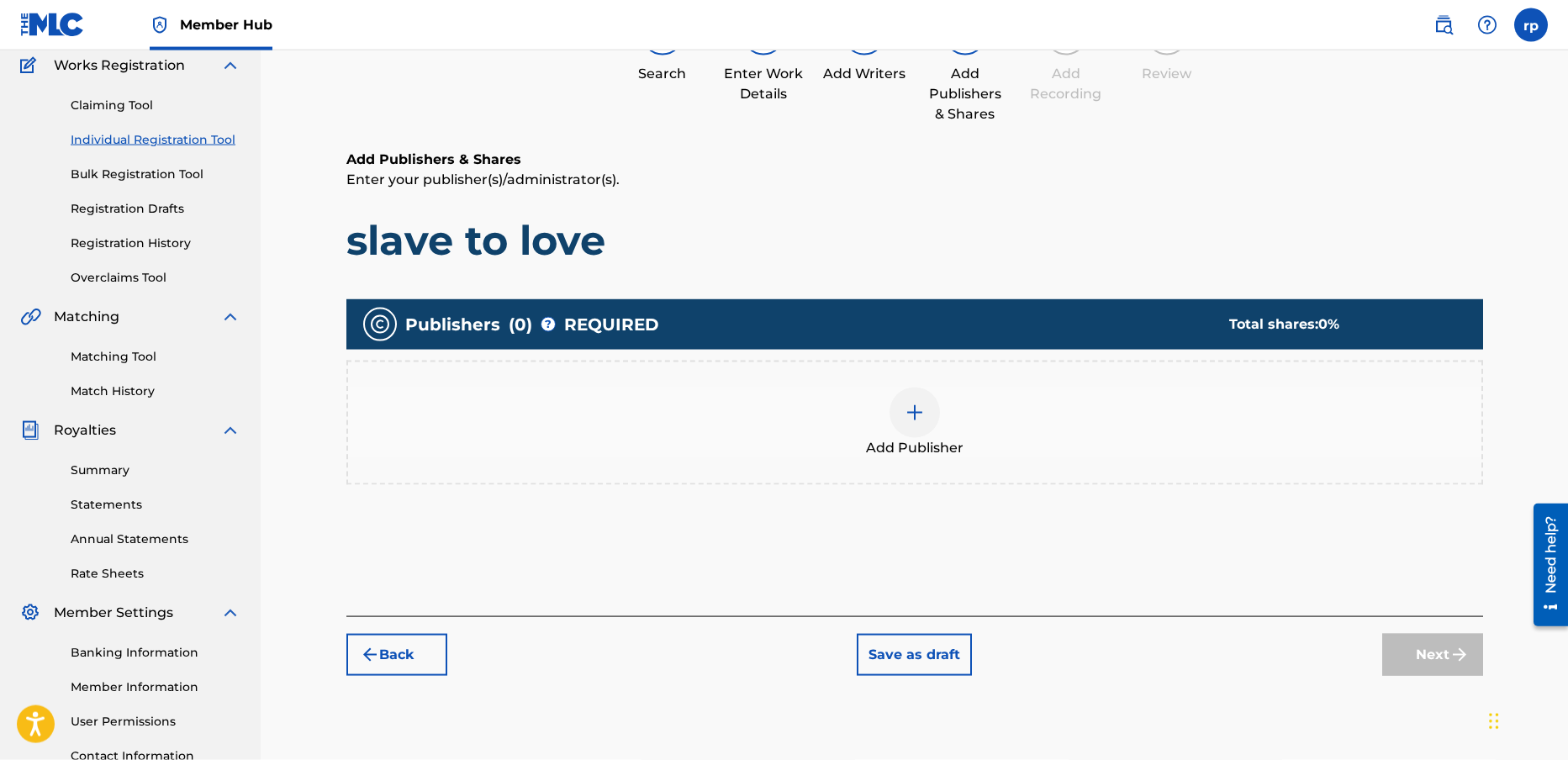
scroll to position [143, 0]
click at [907, 410] on img at bounding box center [914, 411] width 20 height 20
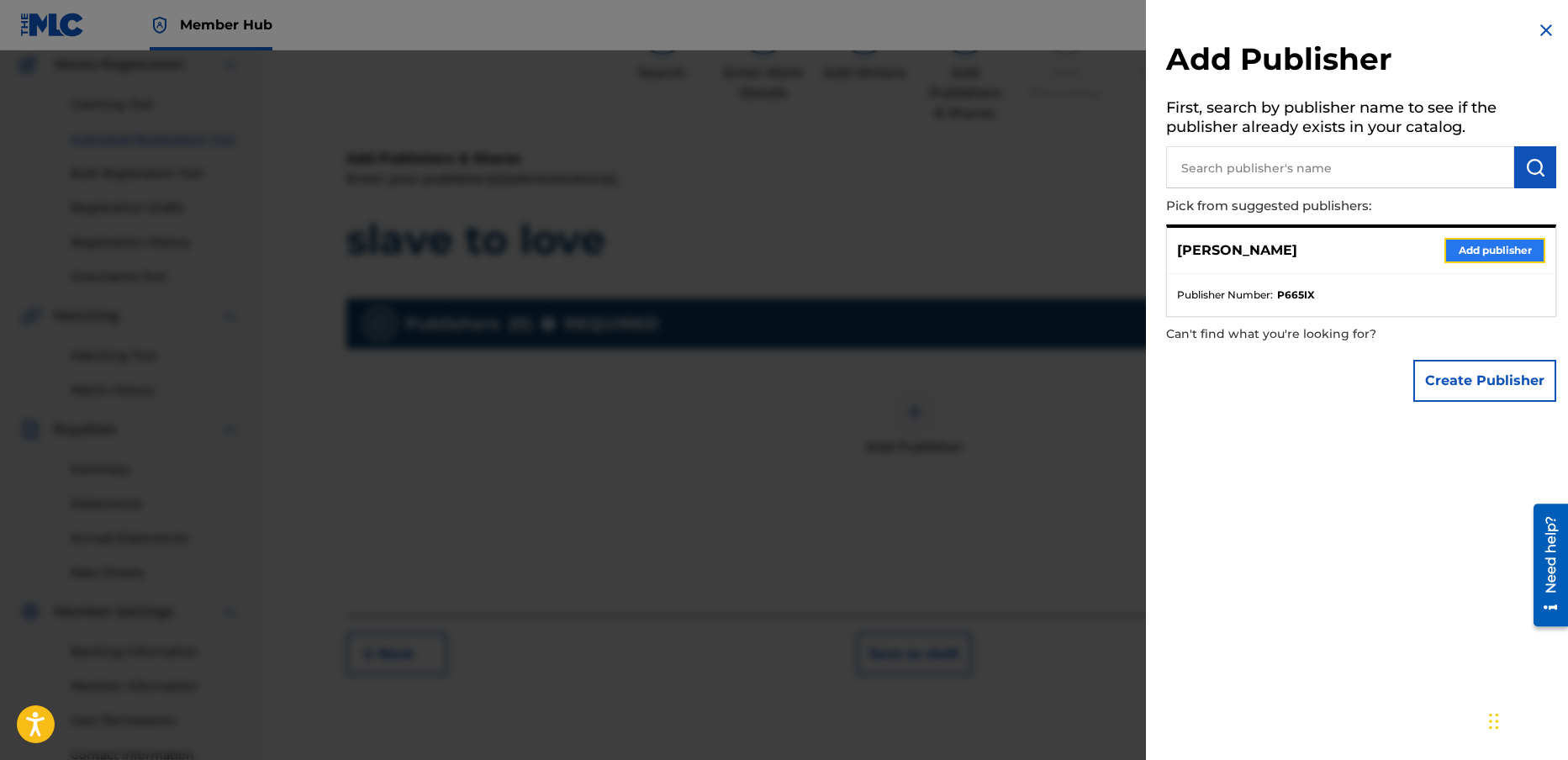
click at [1459, 244] on button "Add publisher" at bounding box center [1495, 250] width 101 height 25
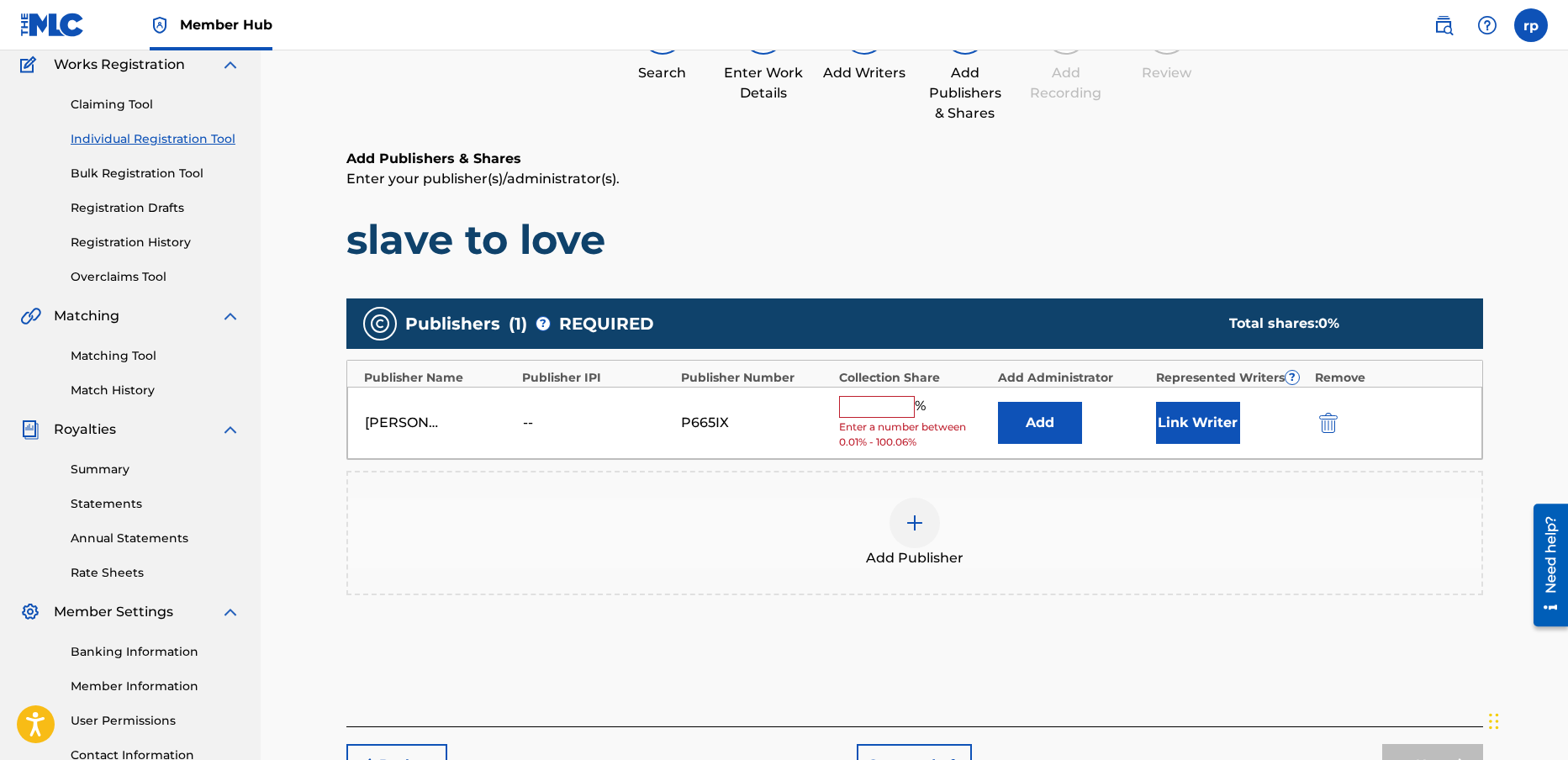
click at [885, 409] on input "text" at bounding box center [877, 406] width 76 height 22
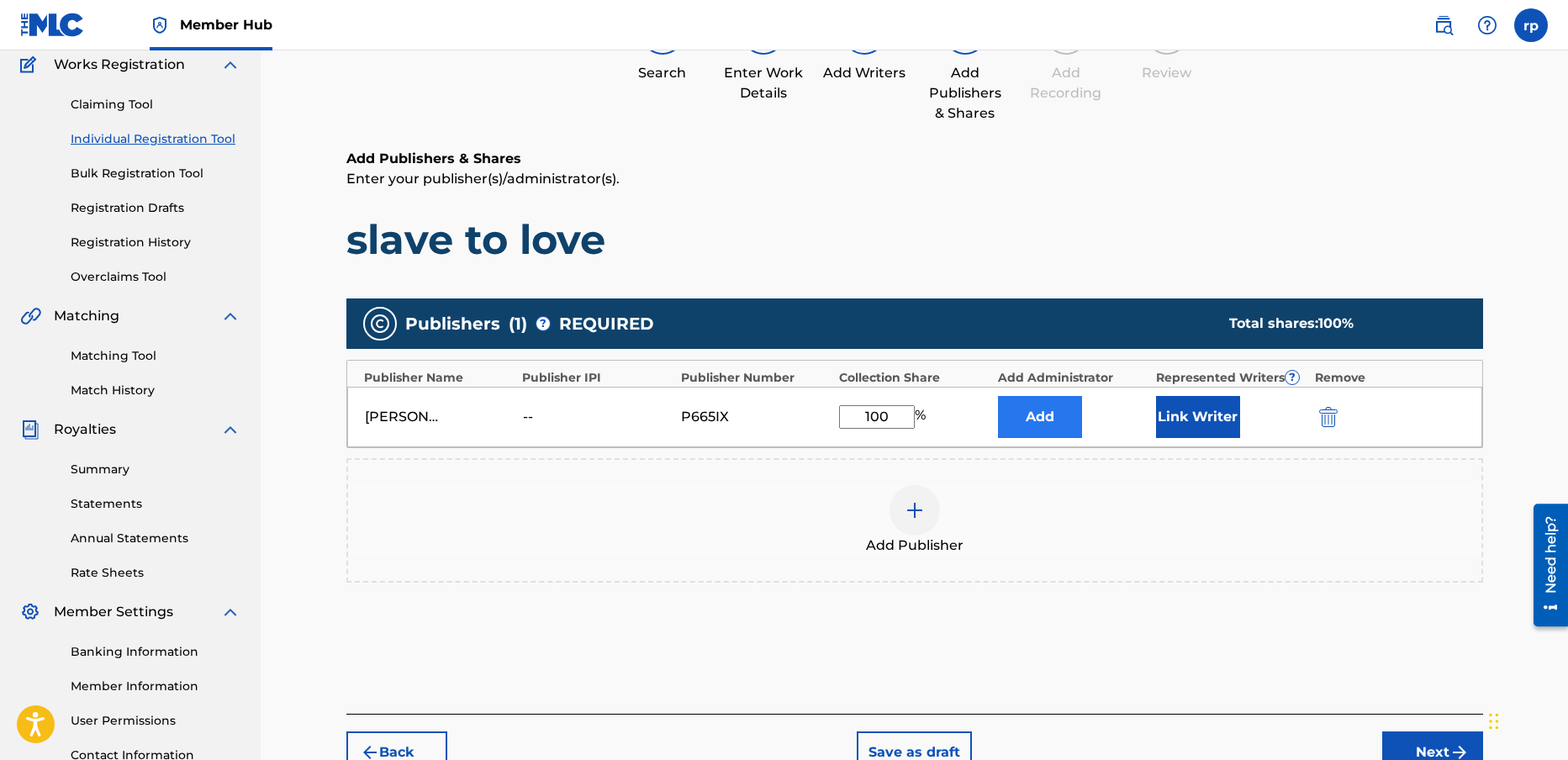
type input "100"
click at [1045, 421] on button "Add" at bounding box center [1040, 417] width 84 height 42
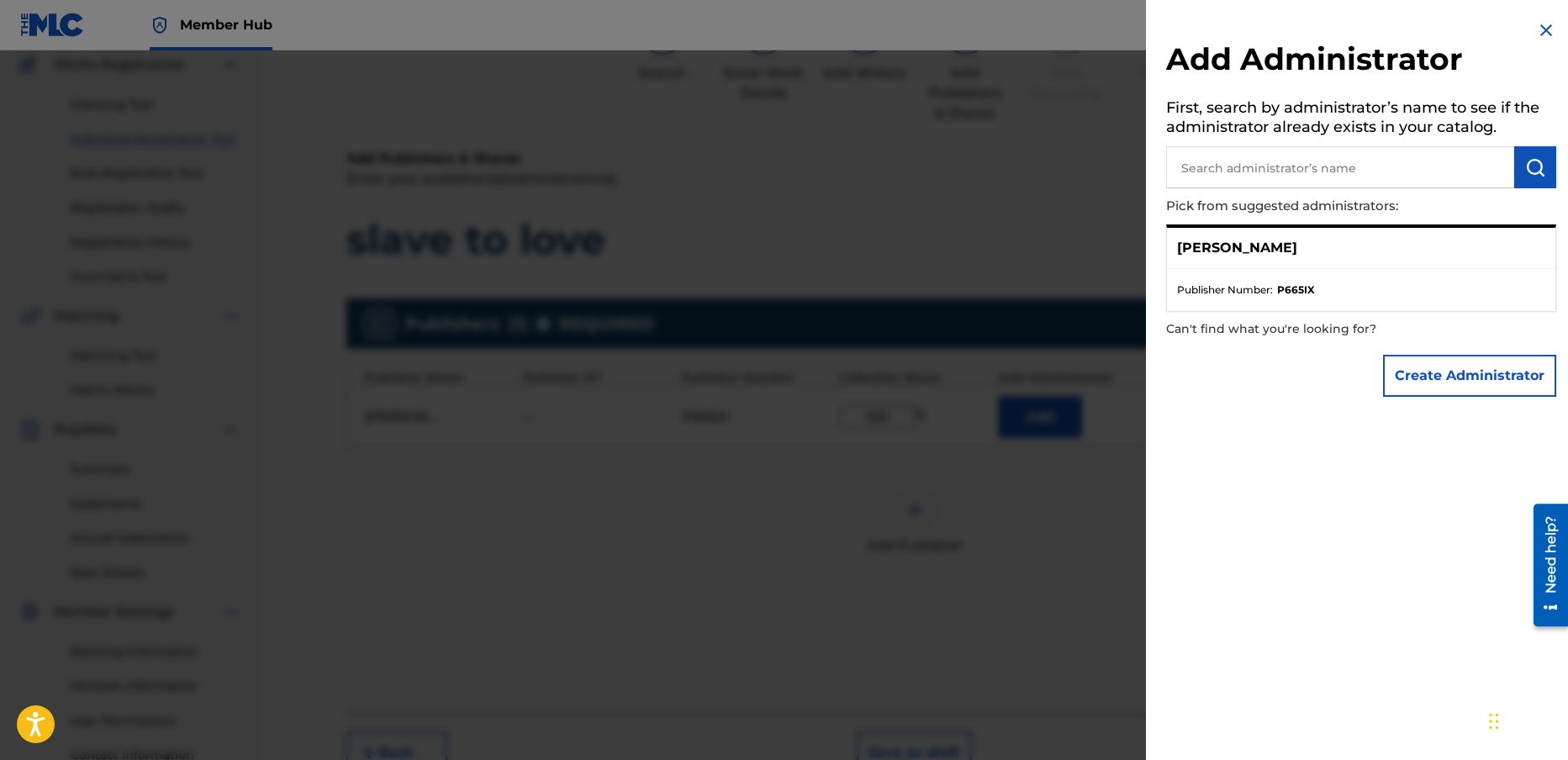
click at [1539, 31] on img at bounding box center [1546, 30] width 20 height 20
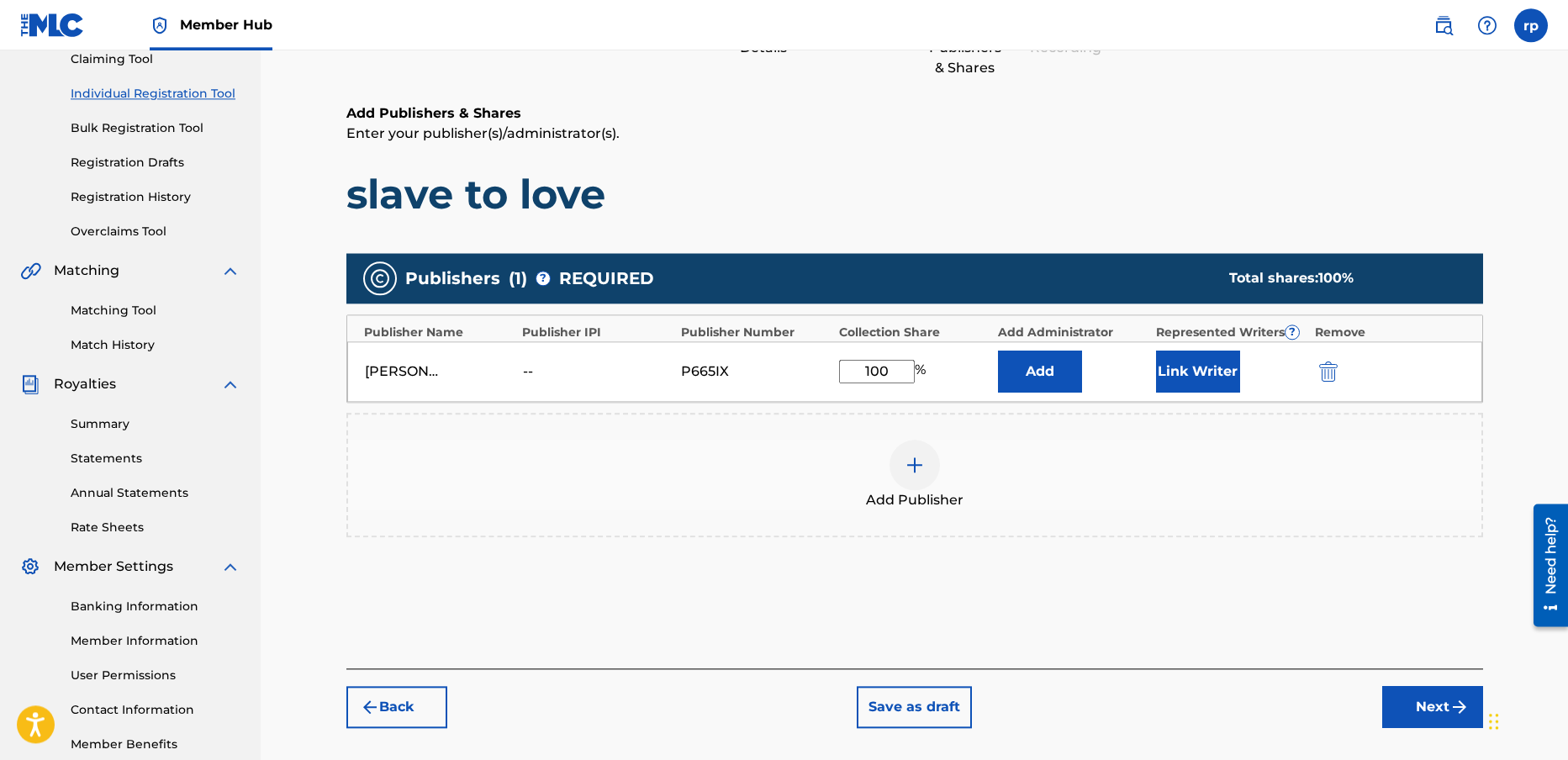
scroll to position [210, 0]
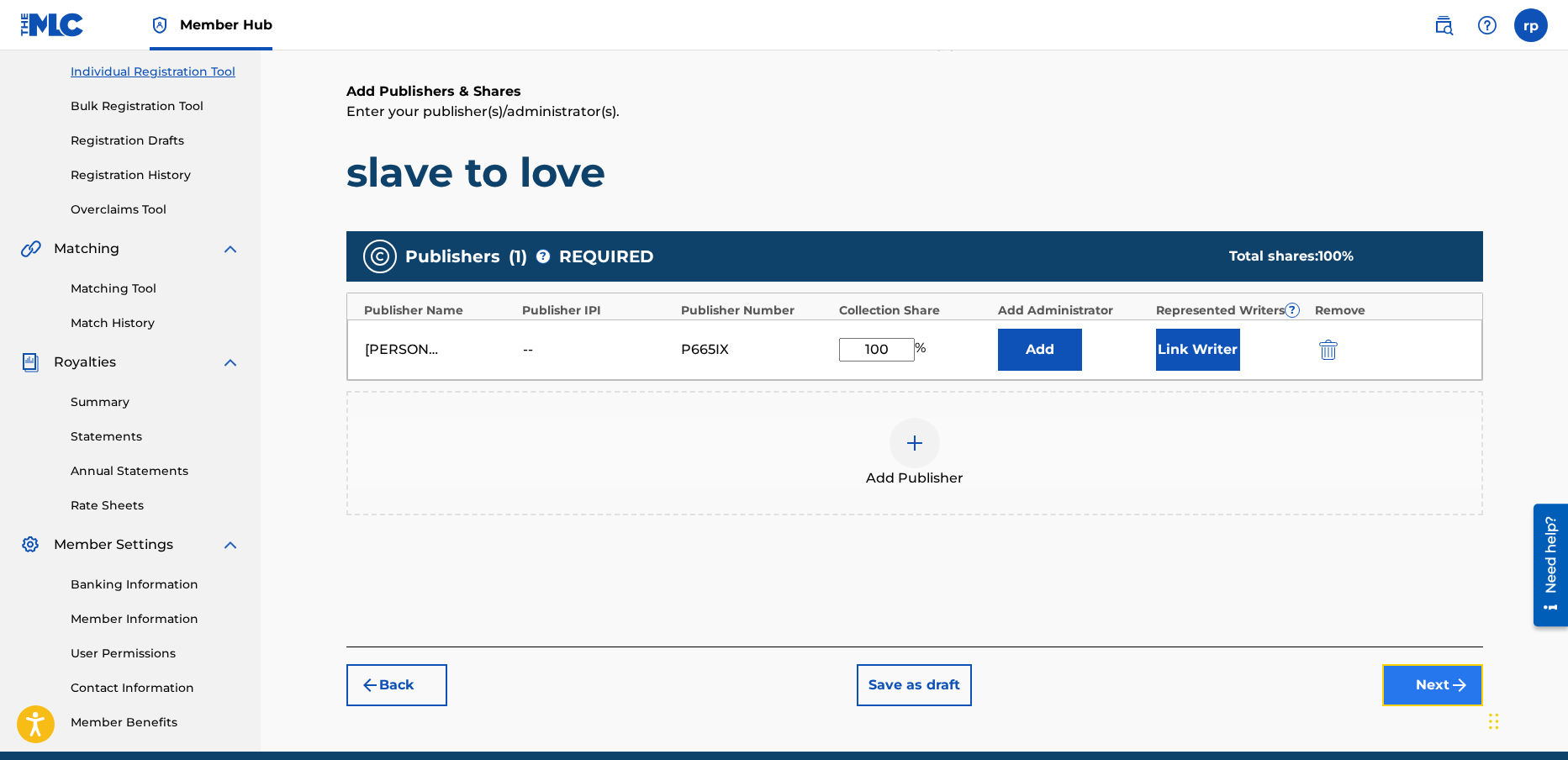
click at [1426, 682] on button "Next" at bounding box center [1433, 685] width 101 height 42
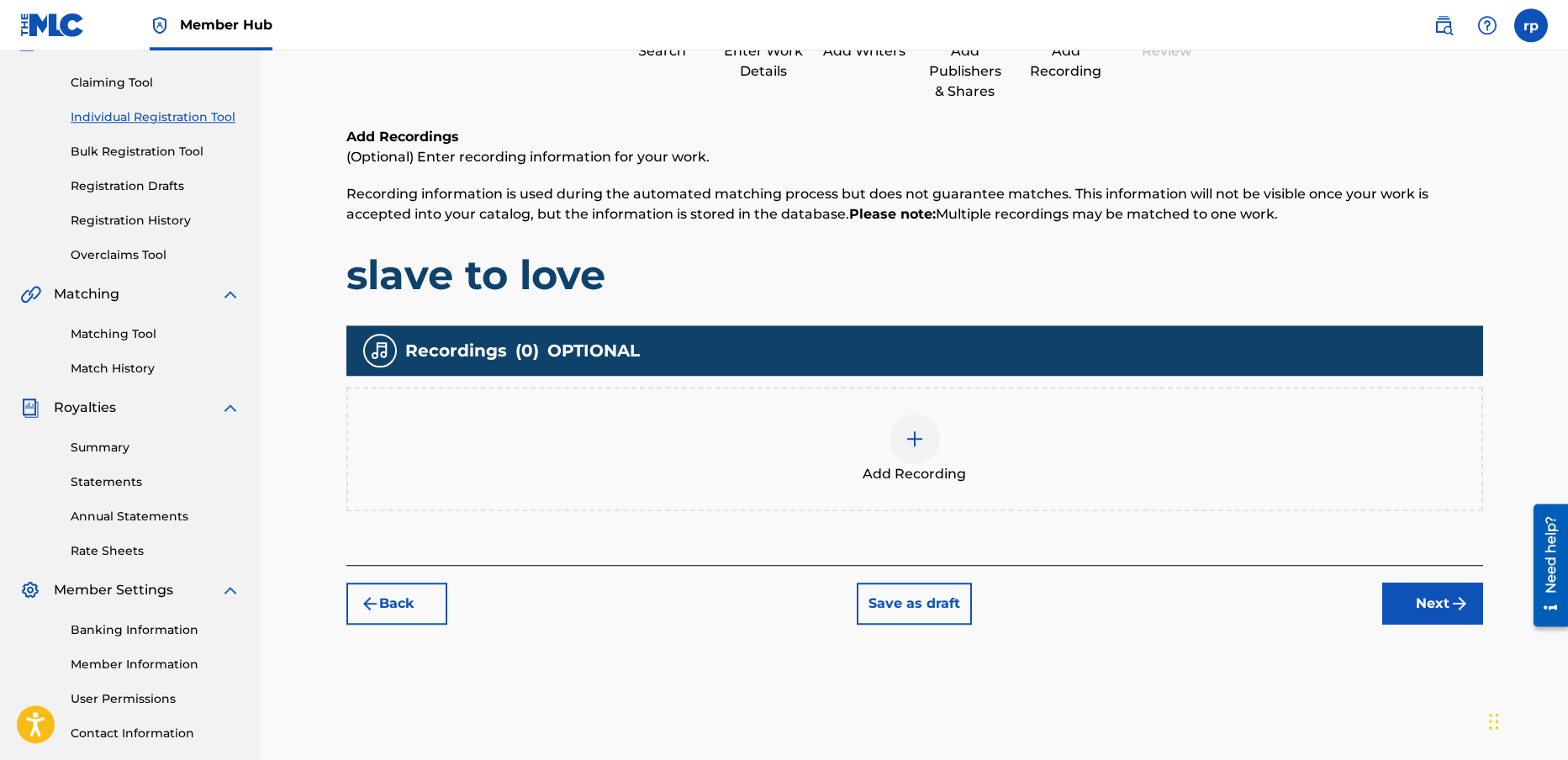
scroll to position [170, 0]
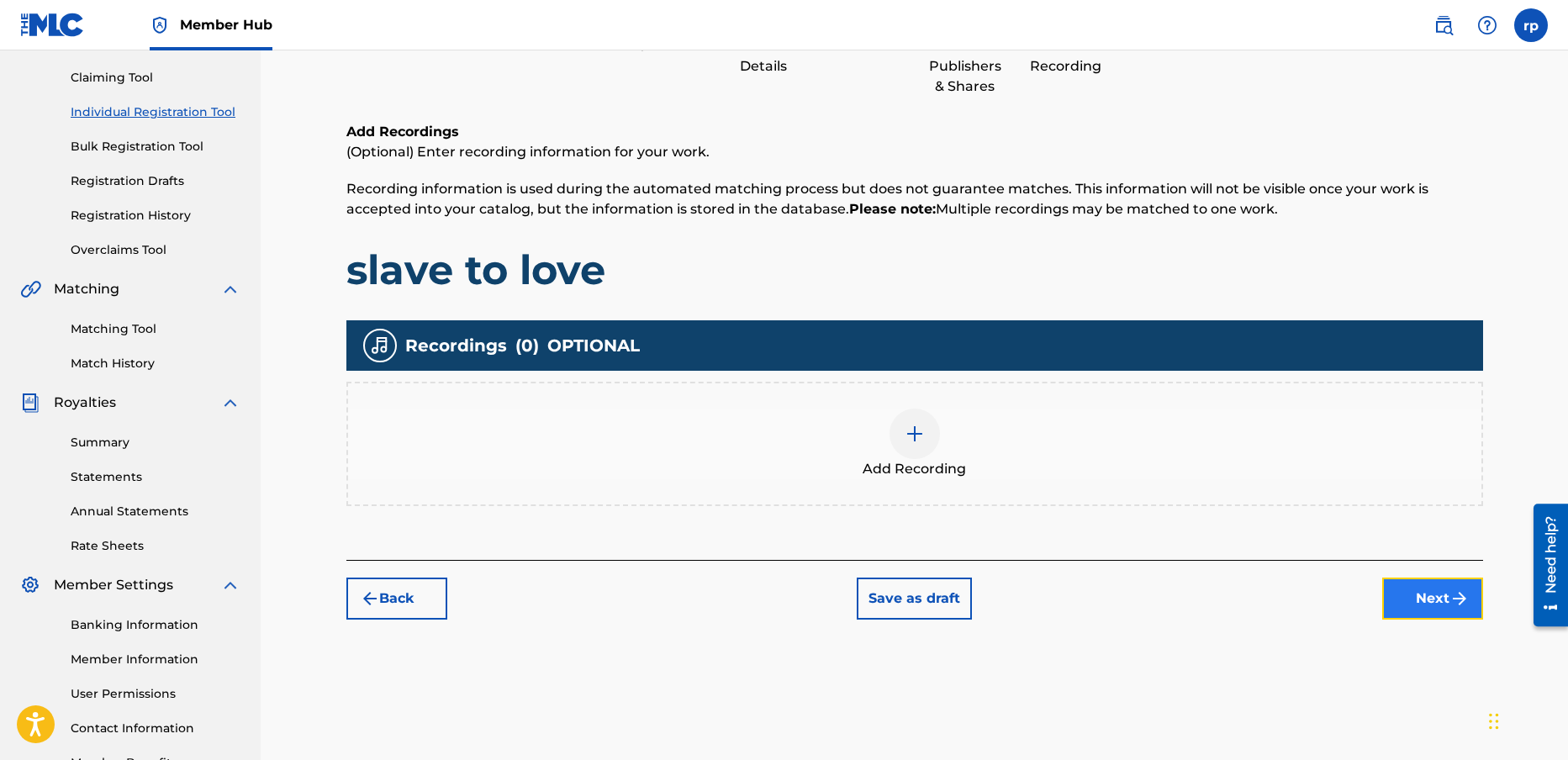
click at [1433, 600] on button "Next" at bounding box center [1433, 598] width 101 height 42
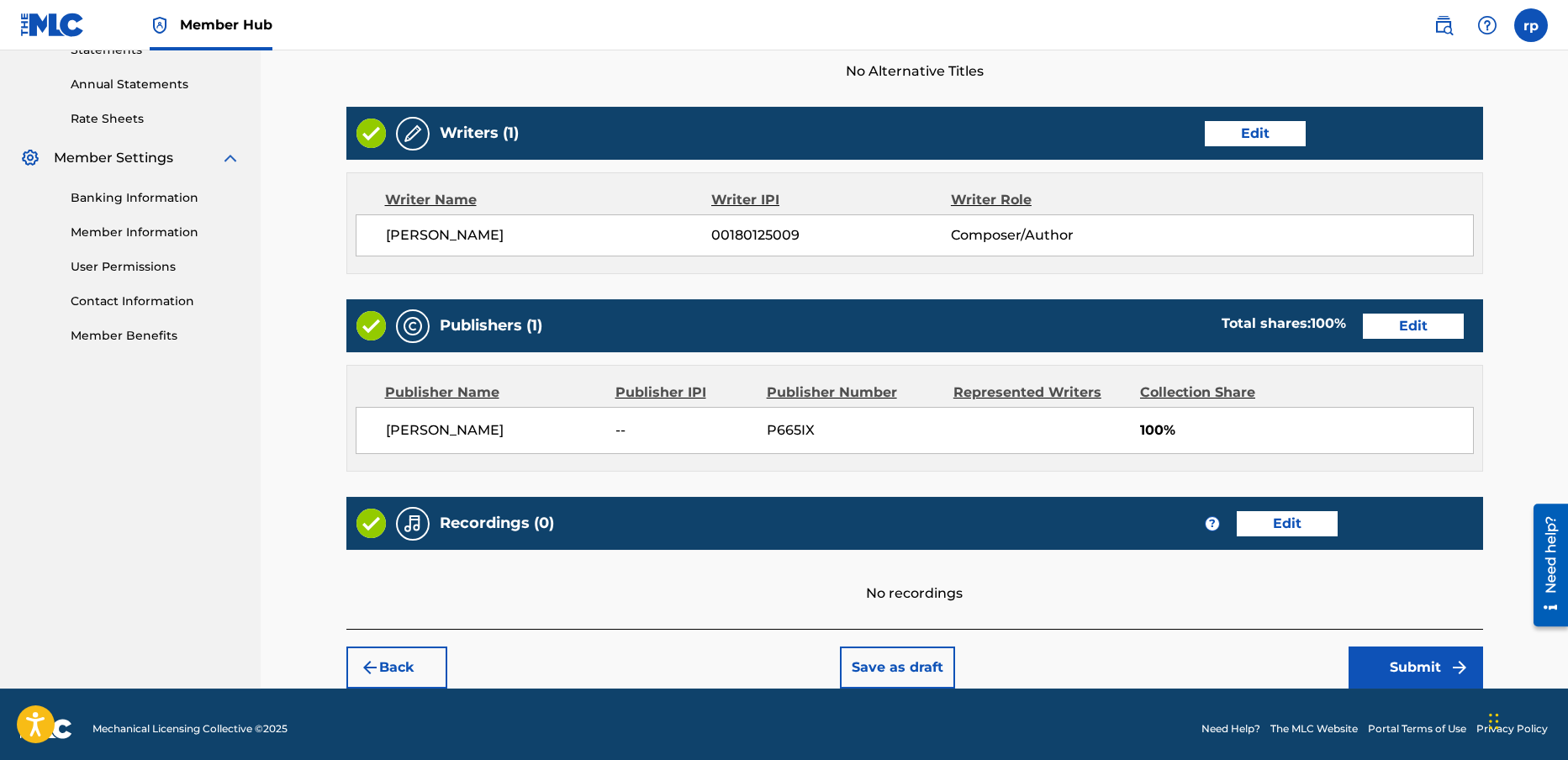
scroll to position [606, 0]
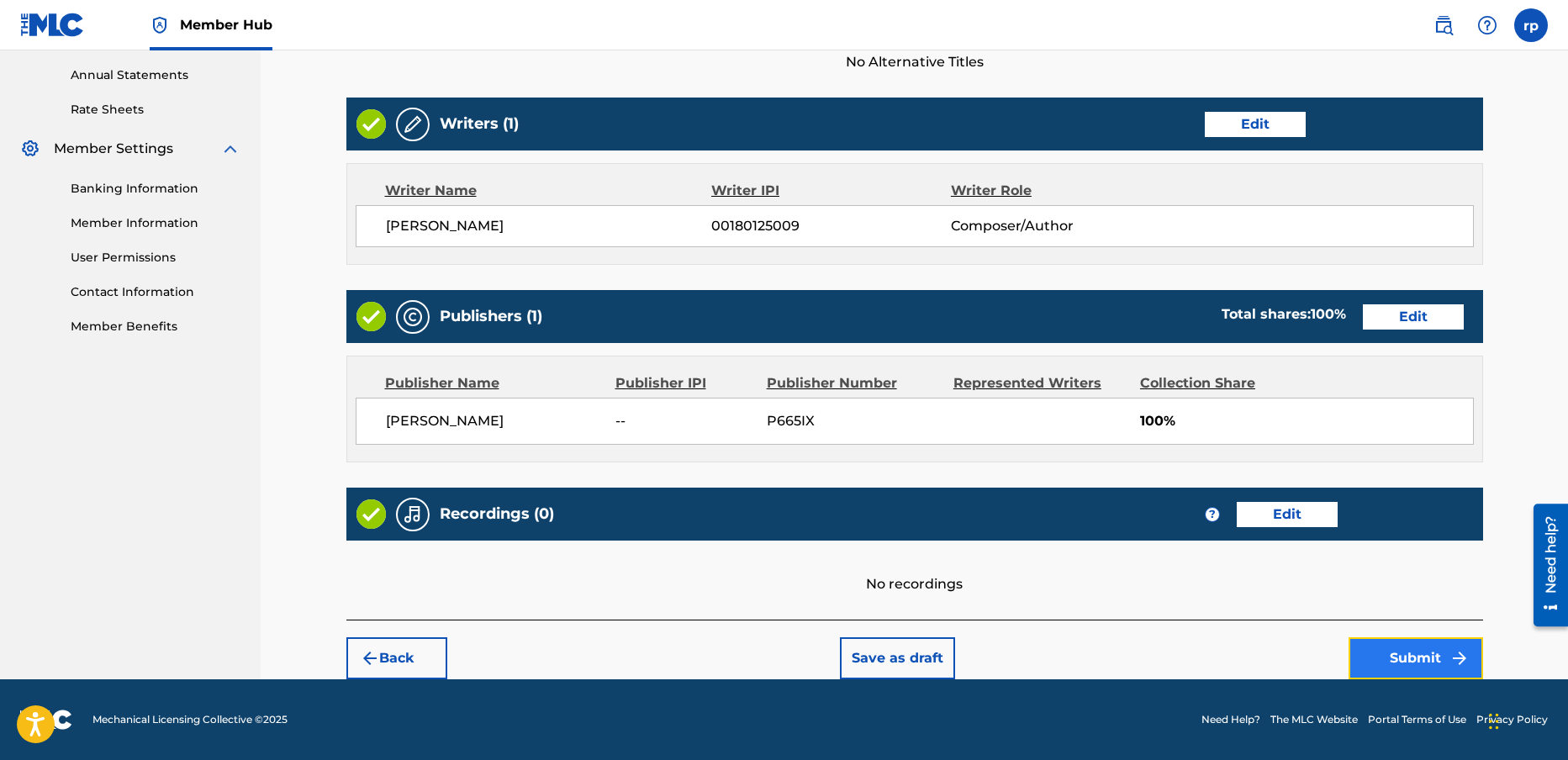
click at [1397, 652] on button "Submit" at bounding box center [1416, 659] width 135 height 42
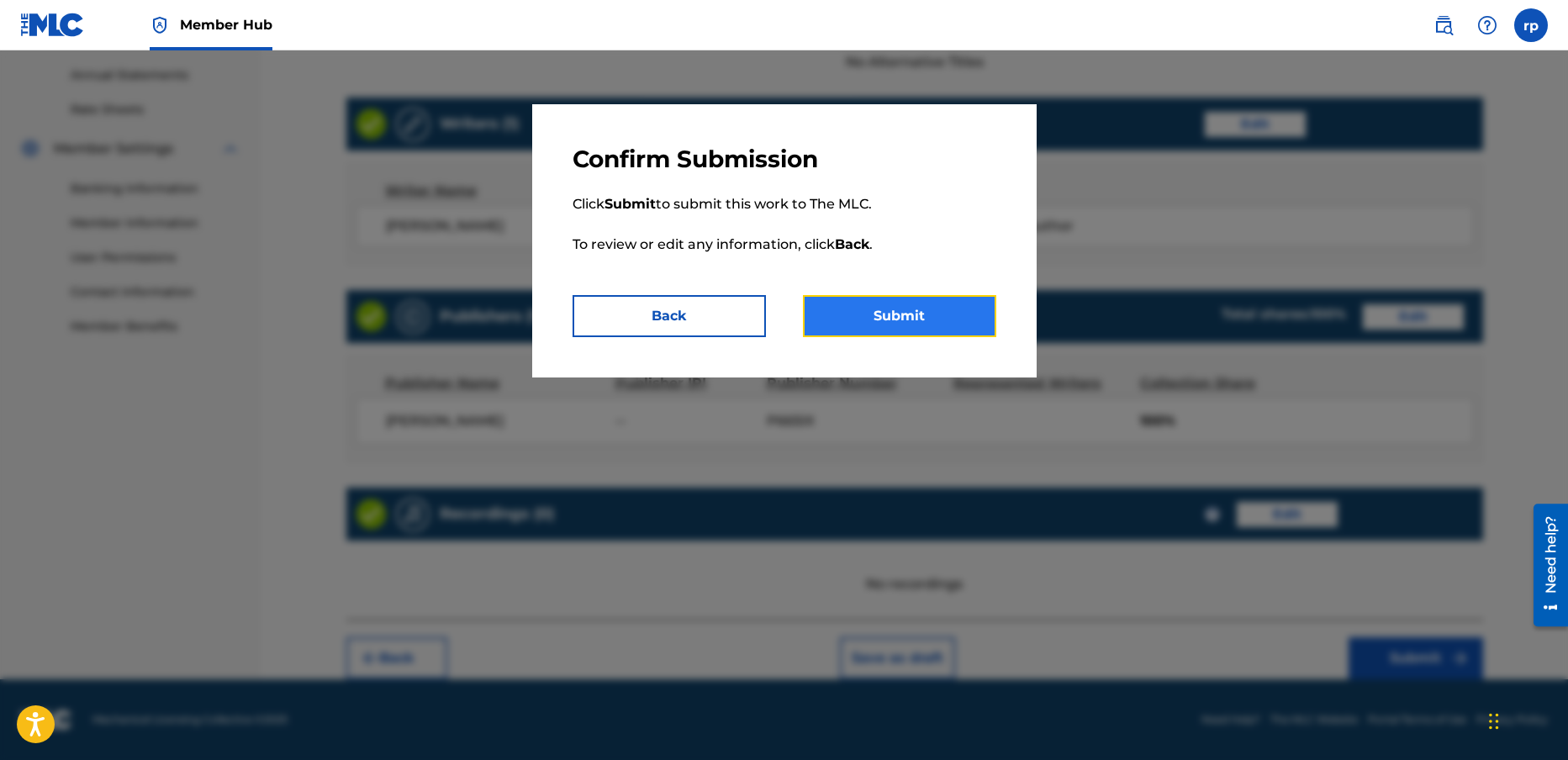
click at [931, 317] on button "Submit" at bounding box center [900, 316] width 193 height 42
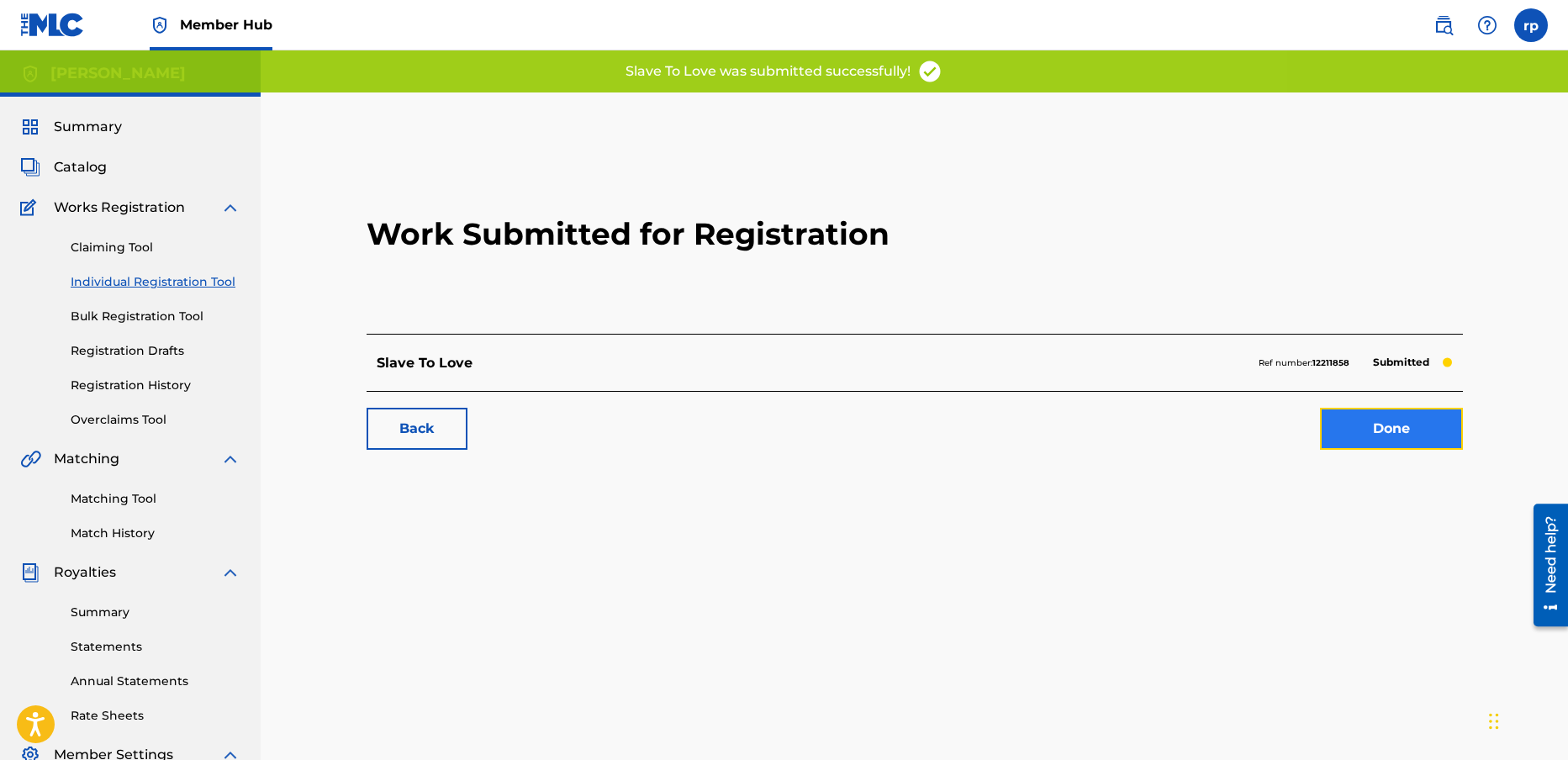
click at [1378, 428] on link "Done" at bounding box center [1392, 429] width 143 height 42
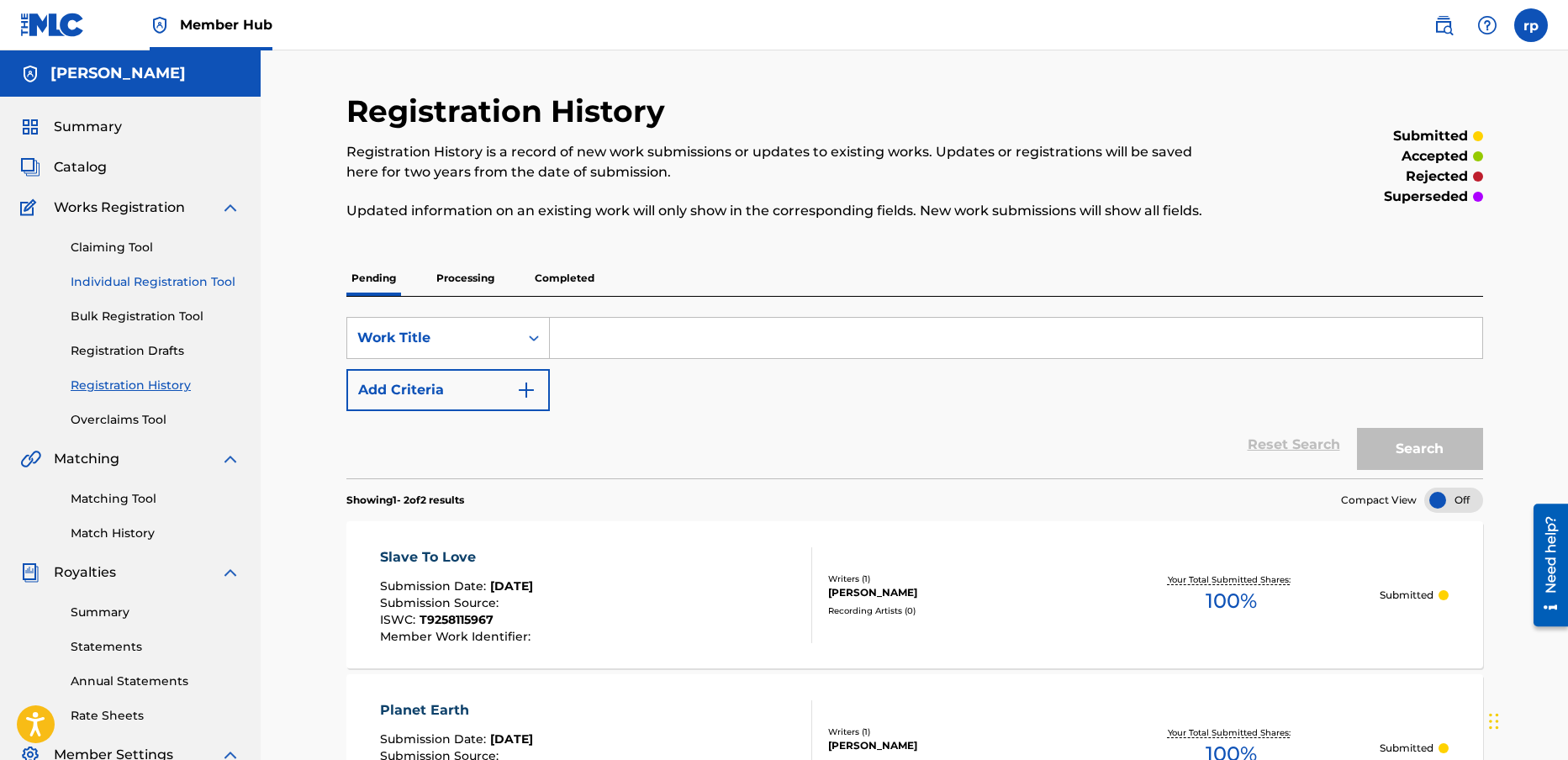
click at [117, 280] on link "Individual Registration Tool" at bounding box center [156, 282] width 170 height 17
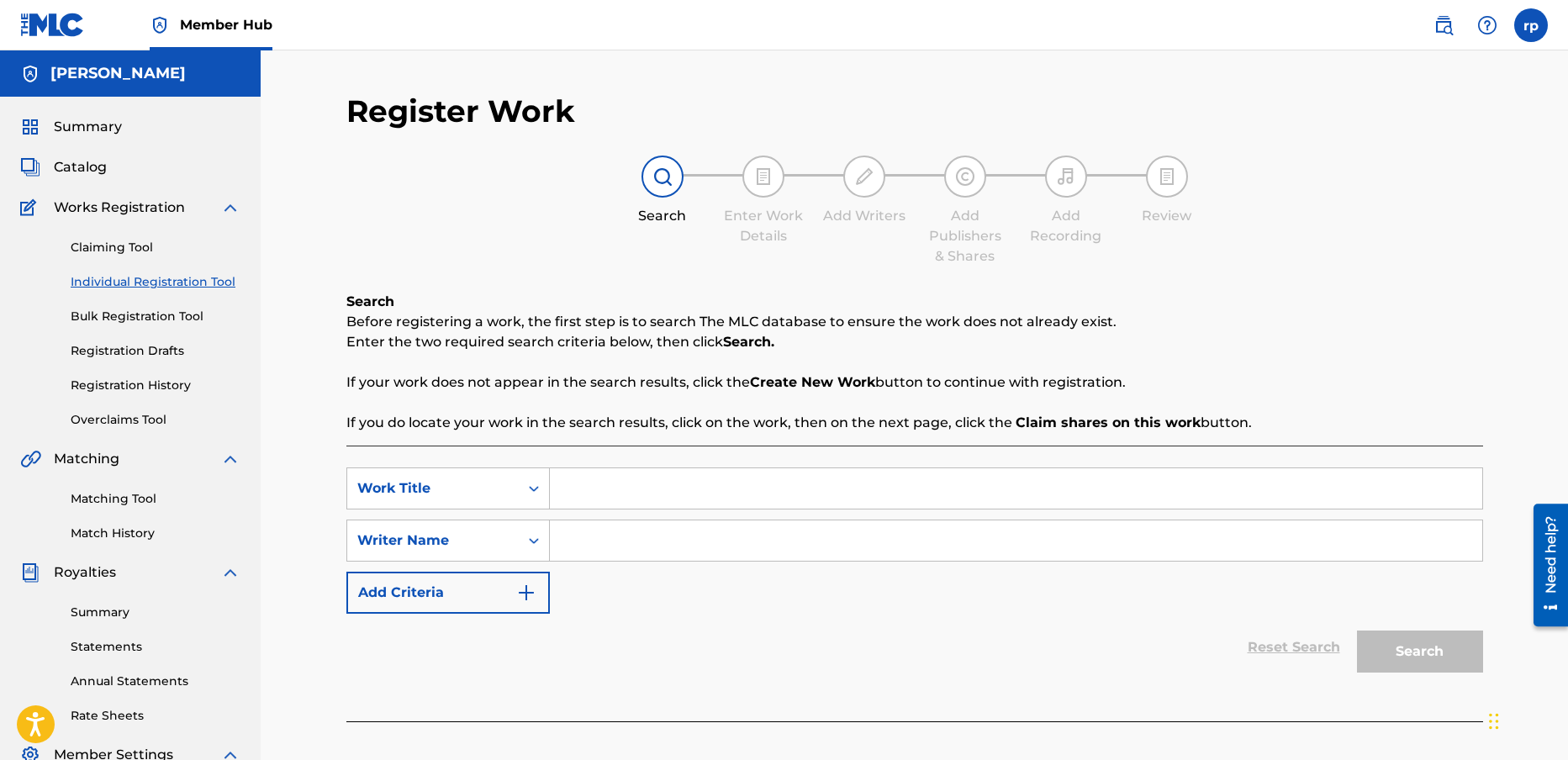
click at [591, 495] on input "Search Form" at bounding box center [1015, 489] width 932 height 40
type input "[GEOGRAPHIC_DATA]"
click at [599, 544] on input "Search Form" at bounding box center [1015, 540] width 932 height 40
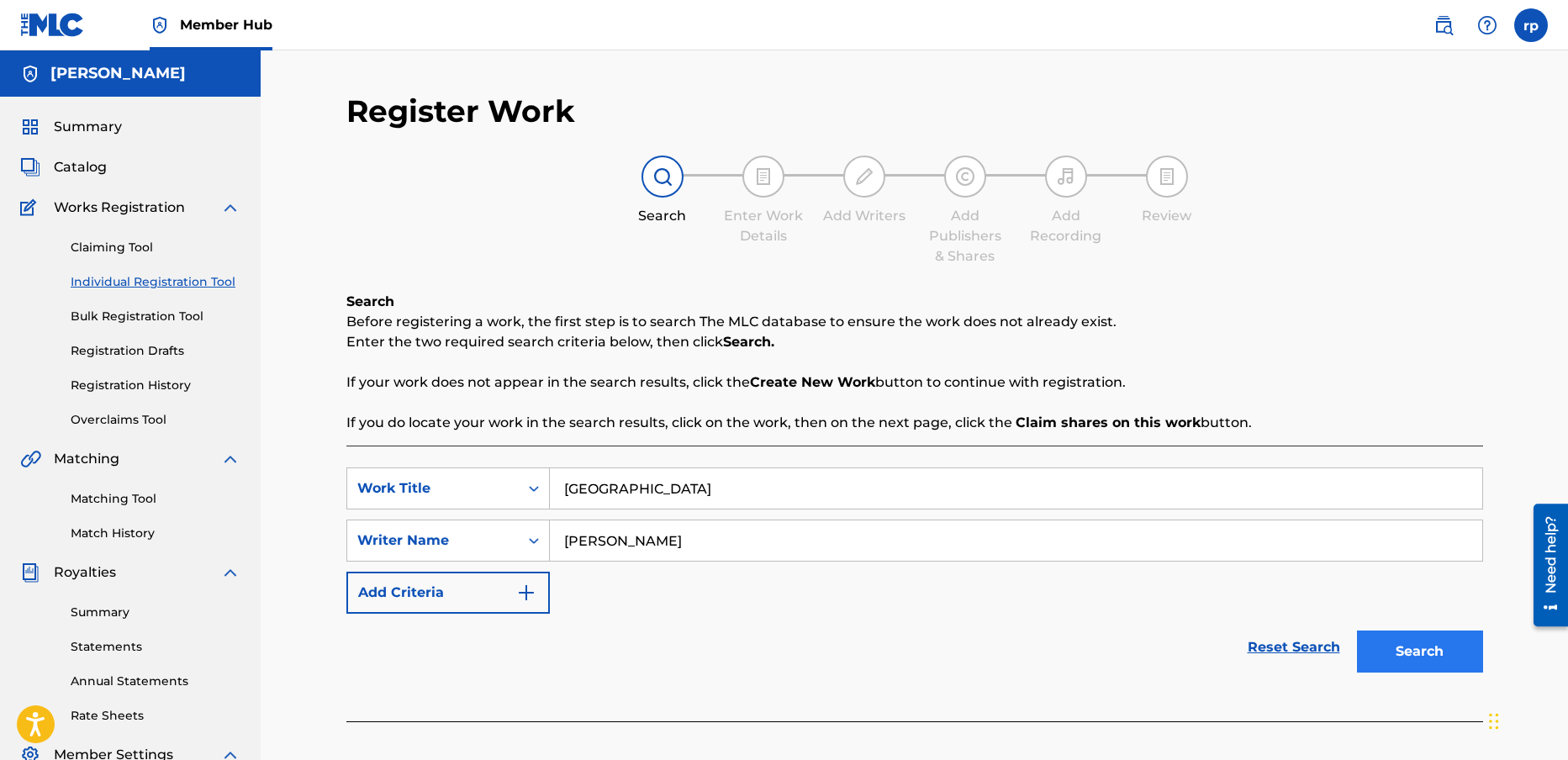
type input "[PERSON_NAME]"
click at [1440, 643] on button "Search" at bounding box center [1420, 652] width 126 height 42
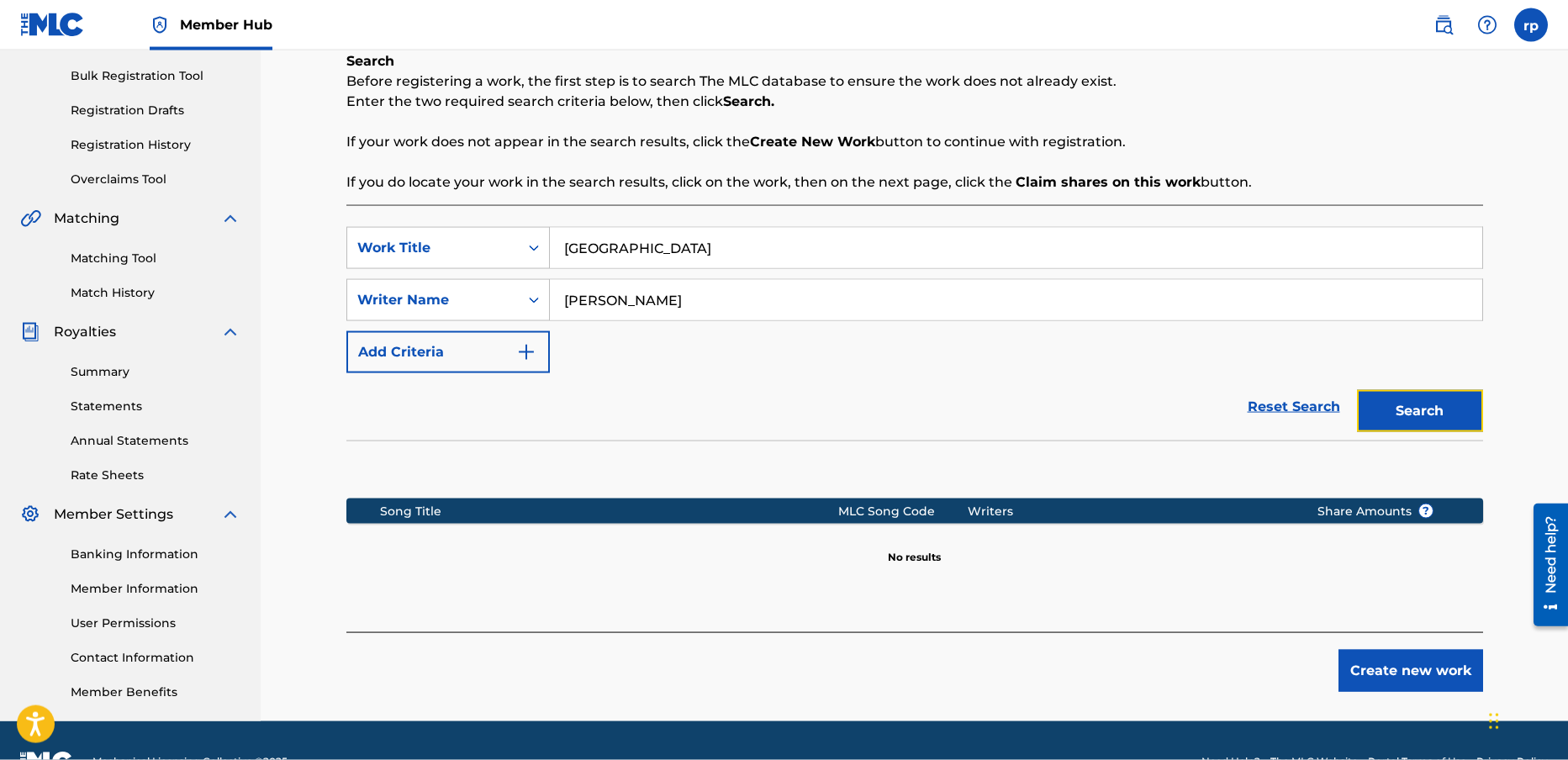
scroll to position [282, 0]
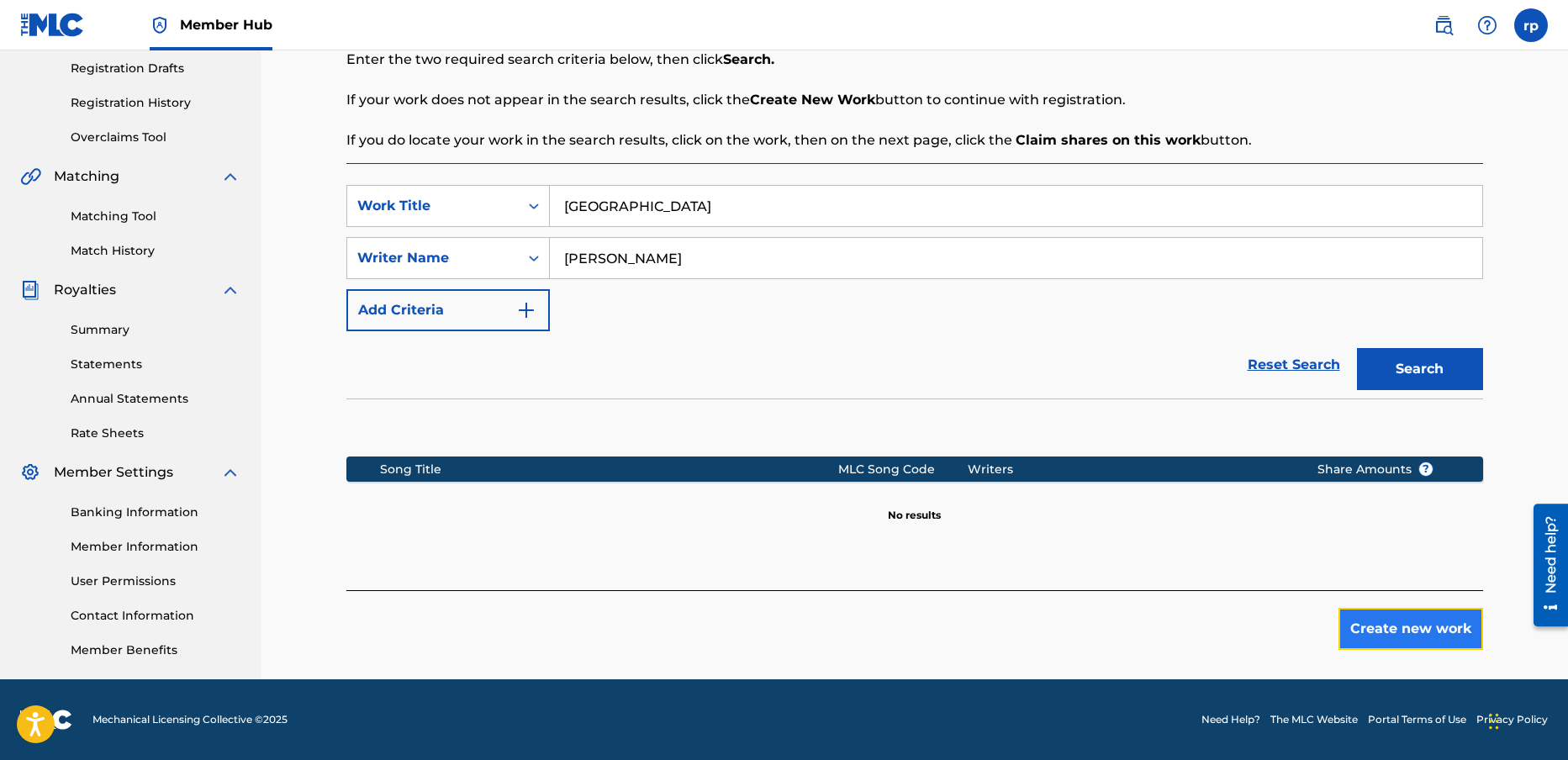
click at [1410, 620] on button "Create new work" at bounding box center [1410, 629] width 144 height 42
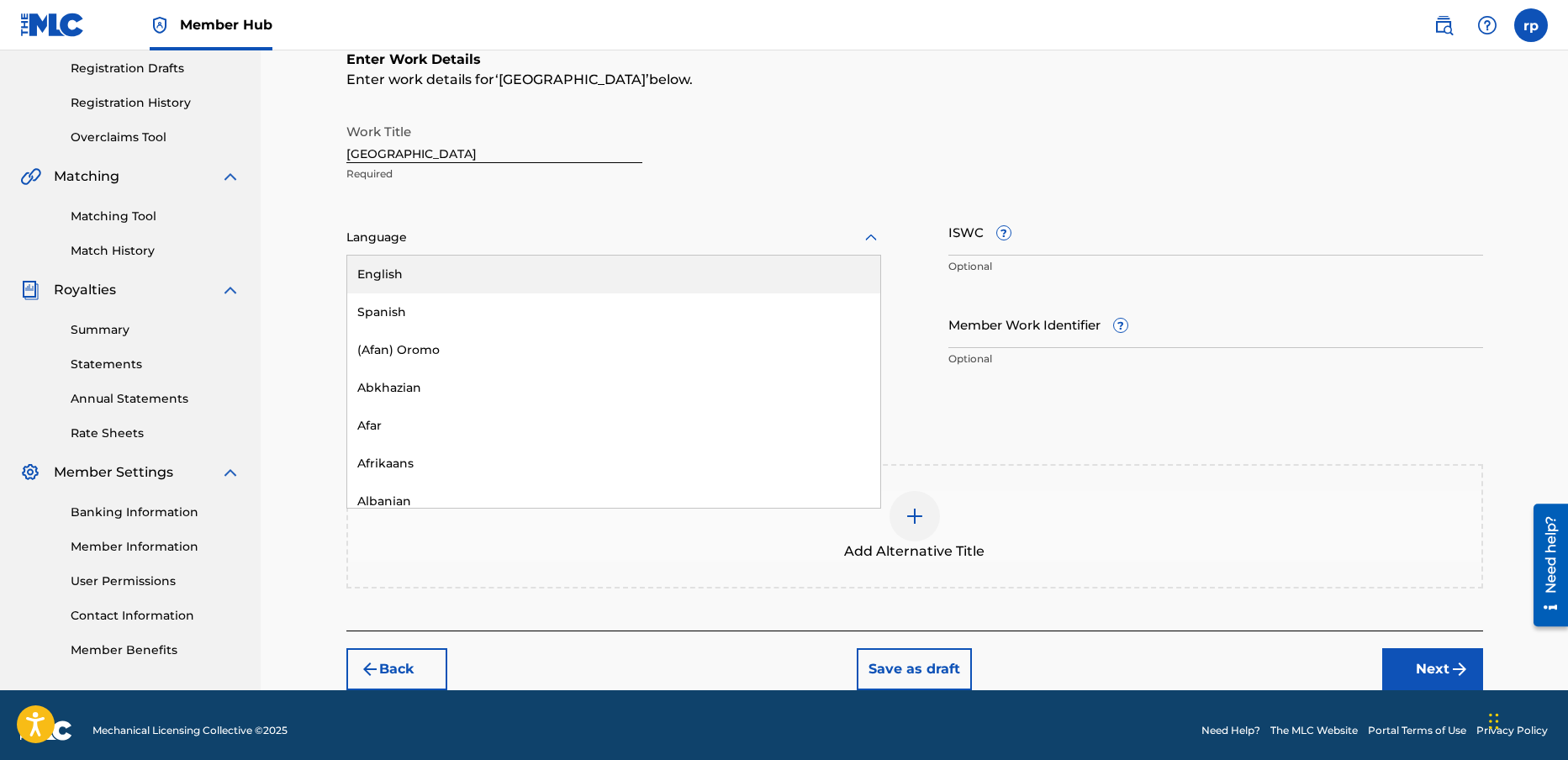
click at [421, 239] on div at bounding box center [613, 237] width 534 height 21
click at [404, 274] on div "English" at bounding box center [614, 274] width 534 height 38
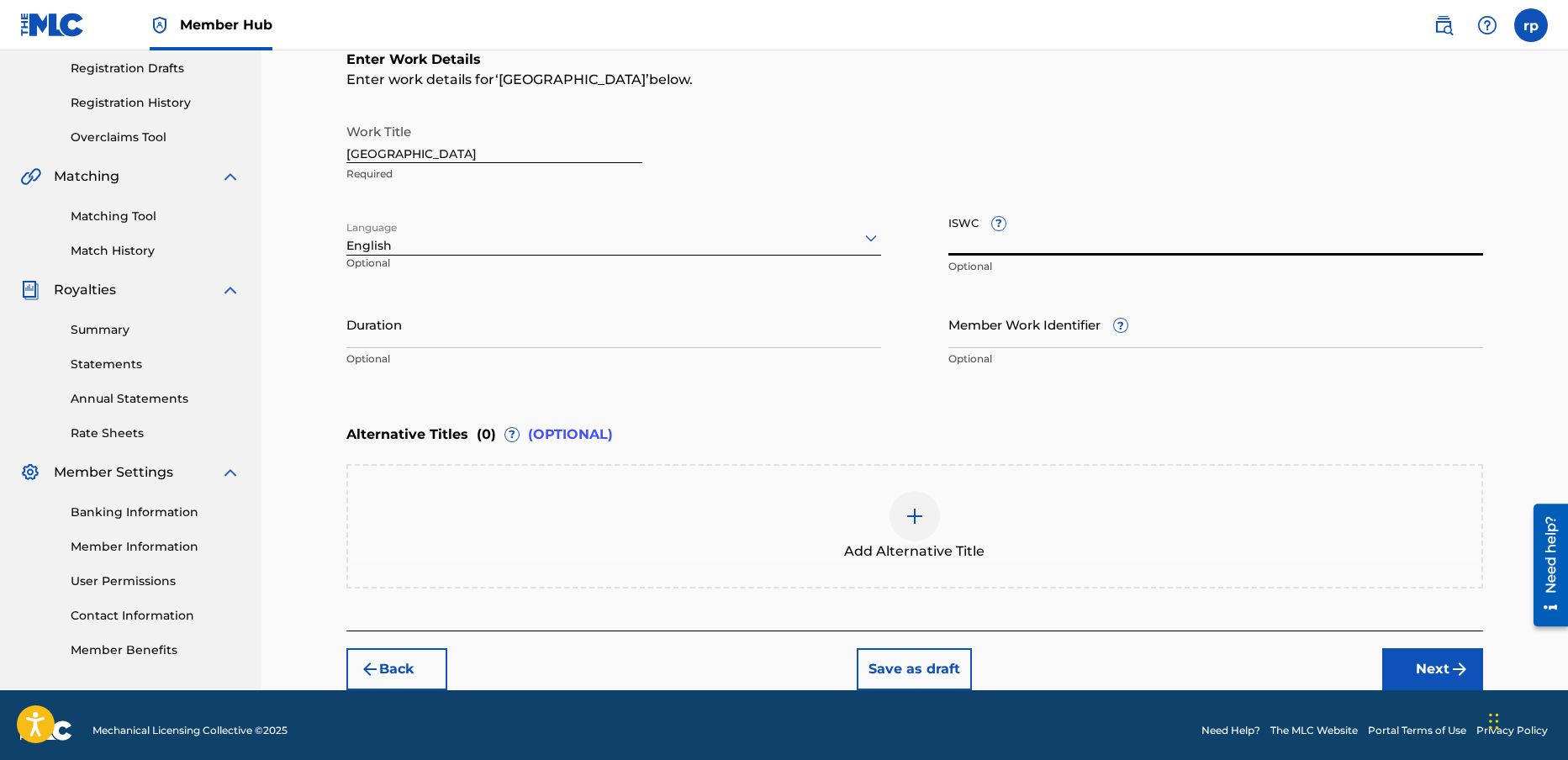
click at [1035, 241] on input "ISWC ?" at bounding box center [1215, 231] width 534 height 48
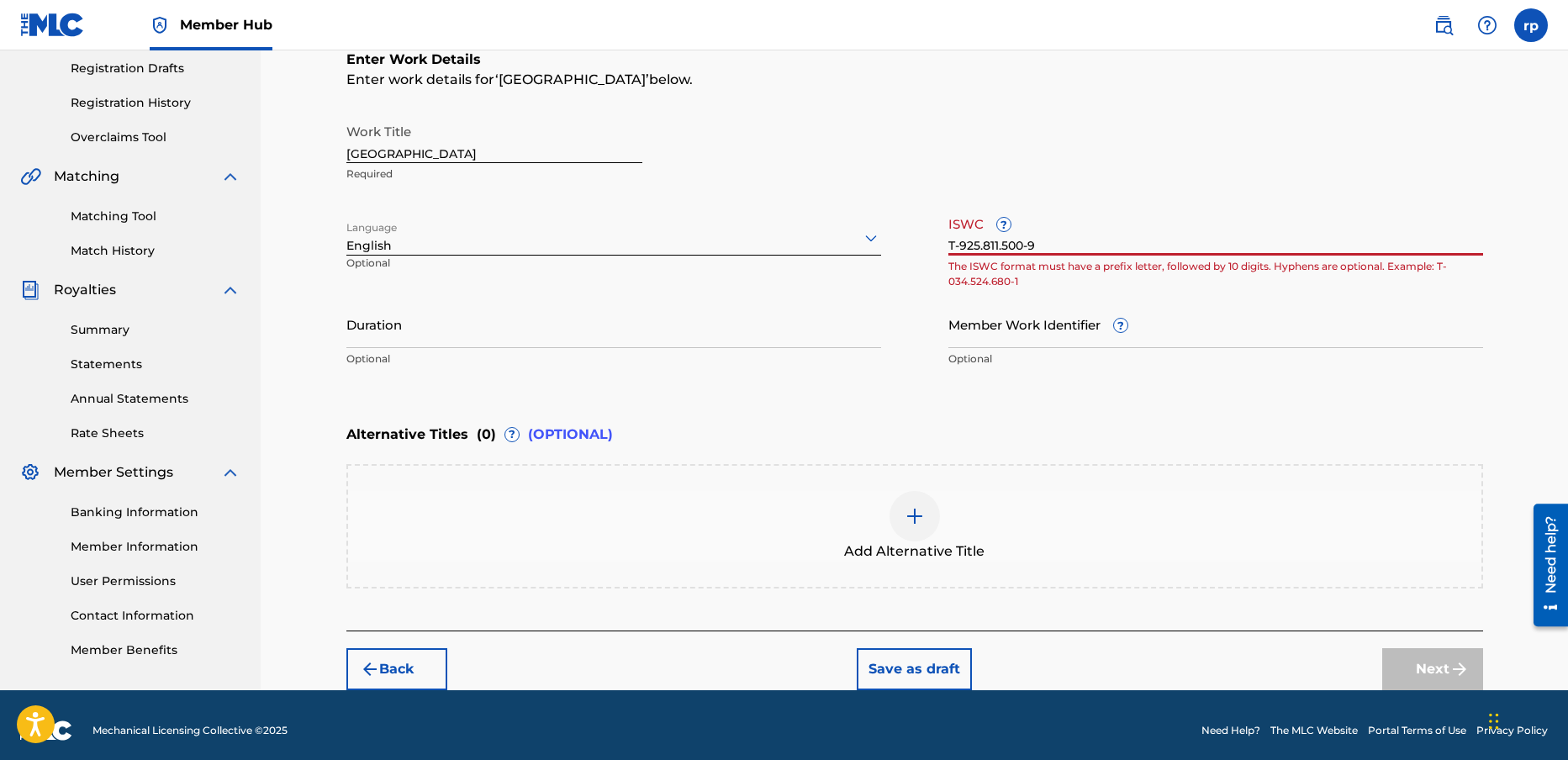
drag, startPoint x: 1060, startPoint y: 241, endPoint x: 932, endPoint y: 249, distance: 128.2
click at [948, 249] on input "T-925.811.500-9" at bounding box center [1215, 231] width 534 height 48
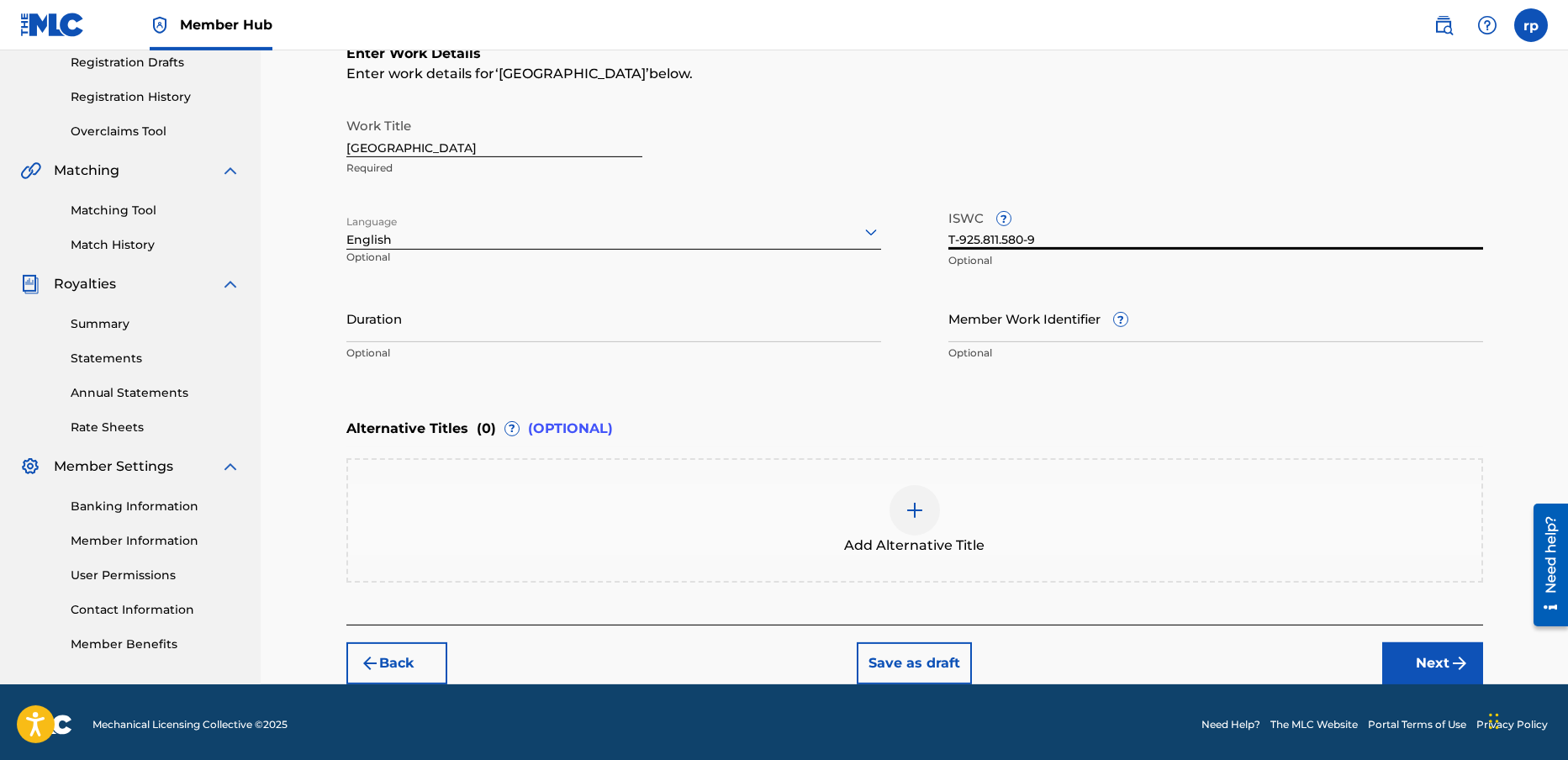
scroll to position [293, 0]
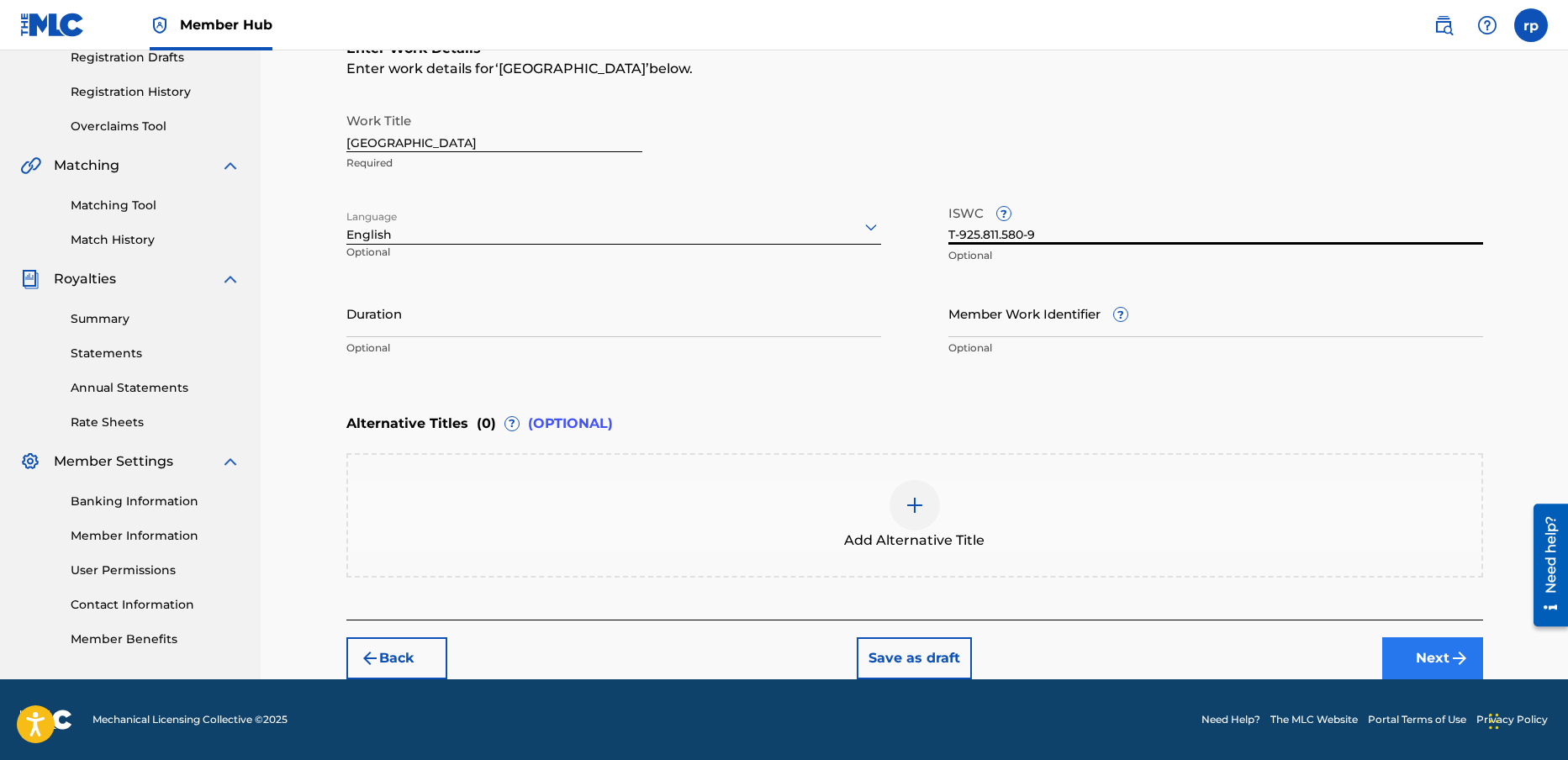
type input "T-925.811.580-9"
click at [1438, 648] on button "Next" at bounding box center [1433, 659] width 101 height 42
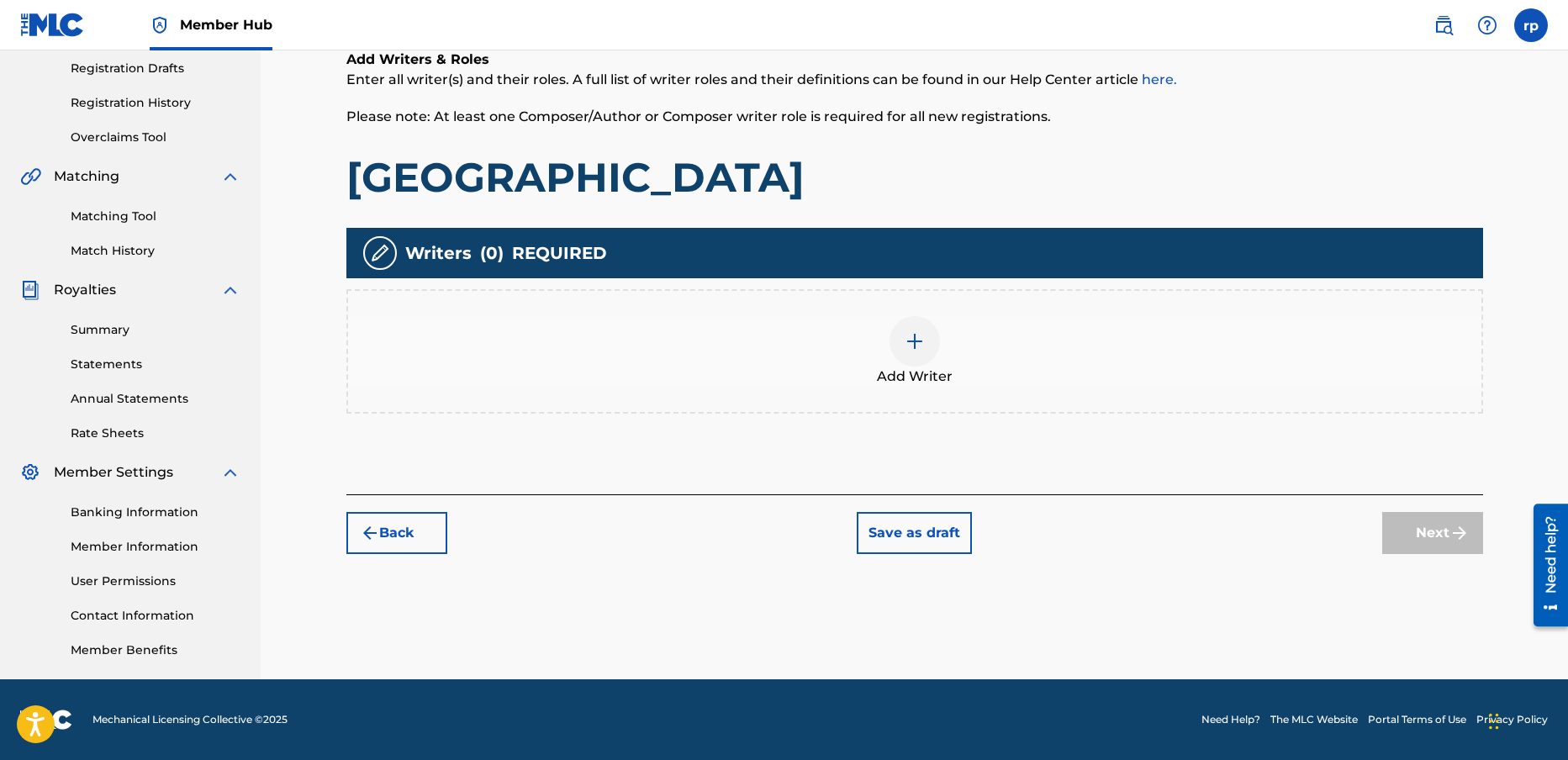
click at [920, 340] on img at bounding box center [914, 341] width 20 height 20
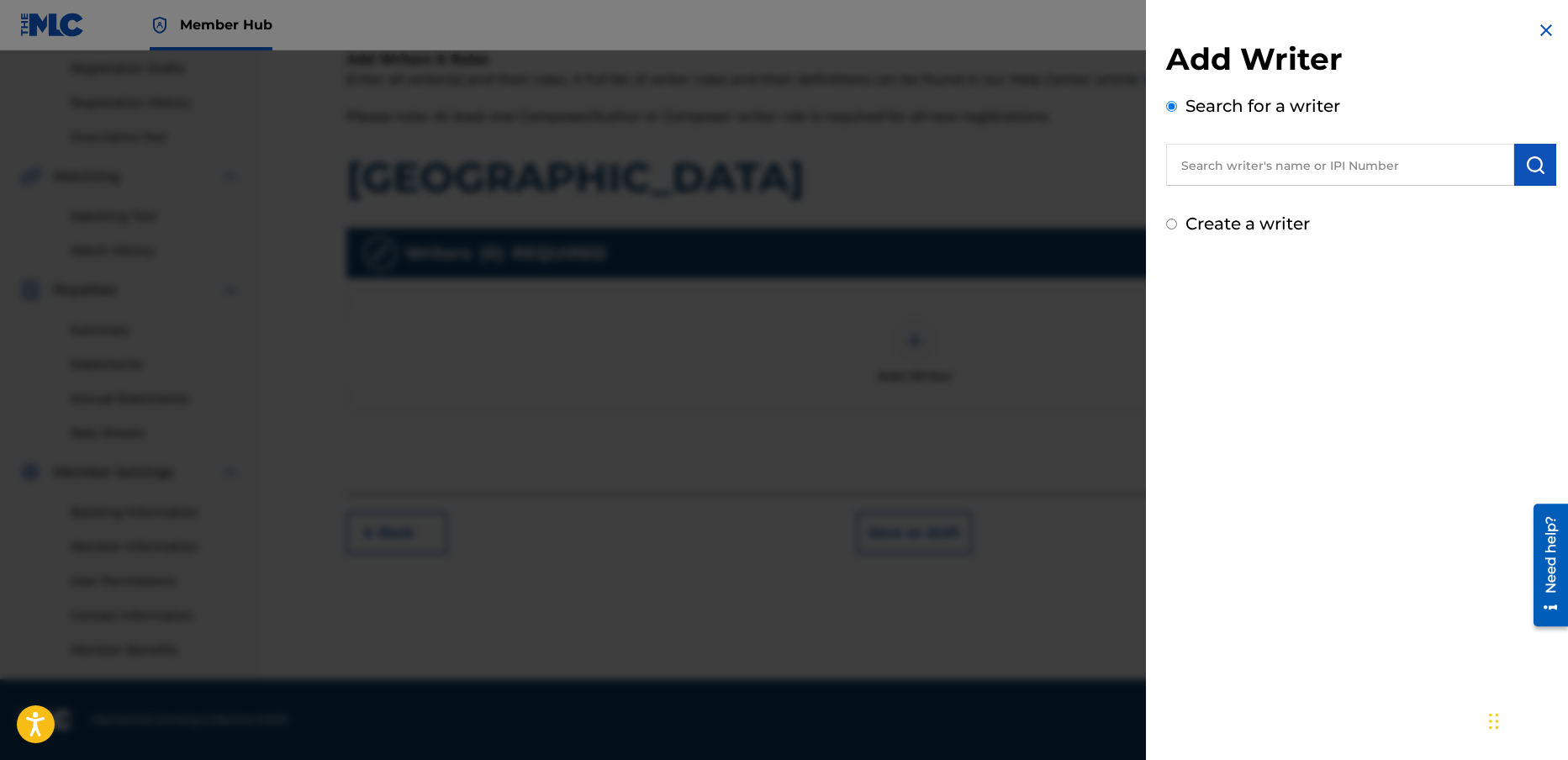
click at [1226, 164] on input "text" at bounding box center [1340, 164] width 348 height 42
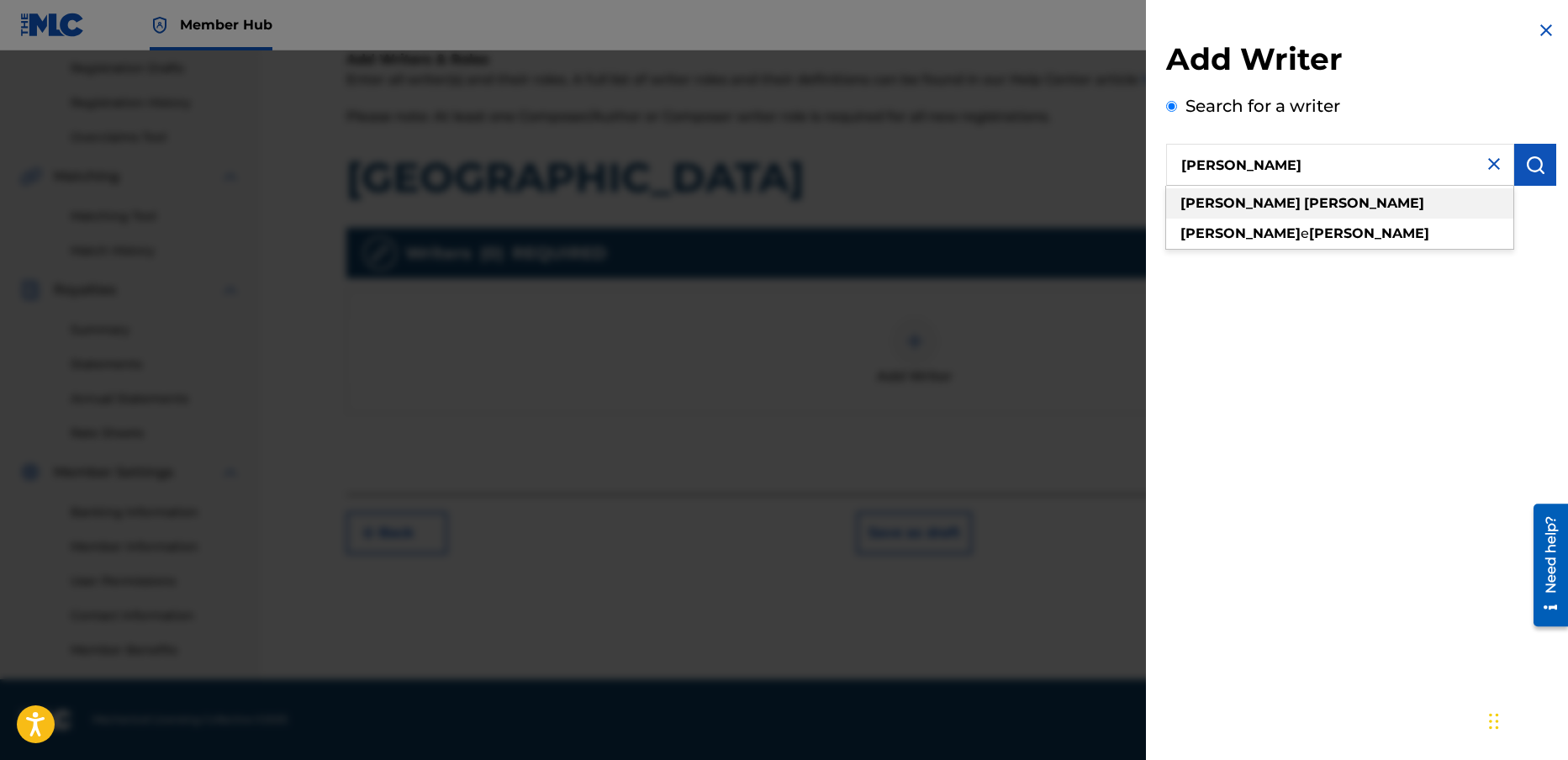
click at [1304, 205] on strong "[PERSON_NAME]" at bounding box center [1364, 203] width 120 height 16
type input "[PERSON_NAME]"
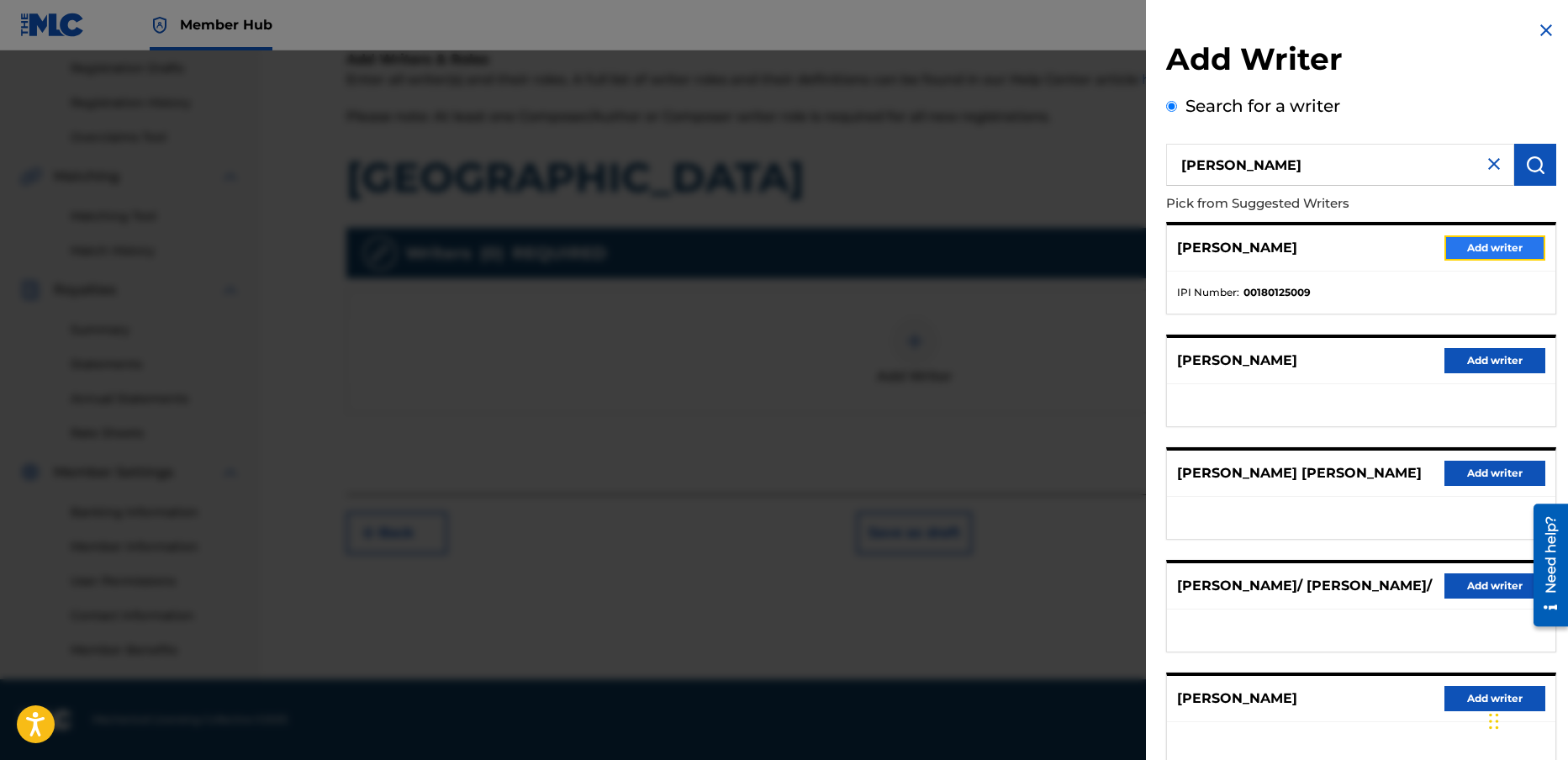
click at [1477, 237] on button "Add writer" at bounding box center [1495, 248] width 101 height 25
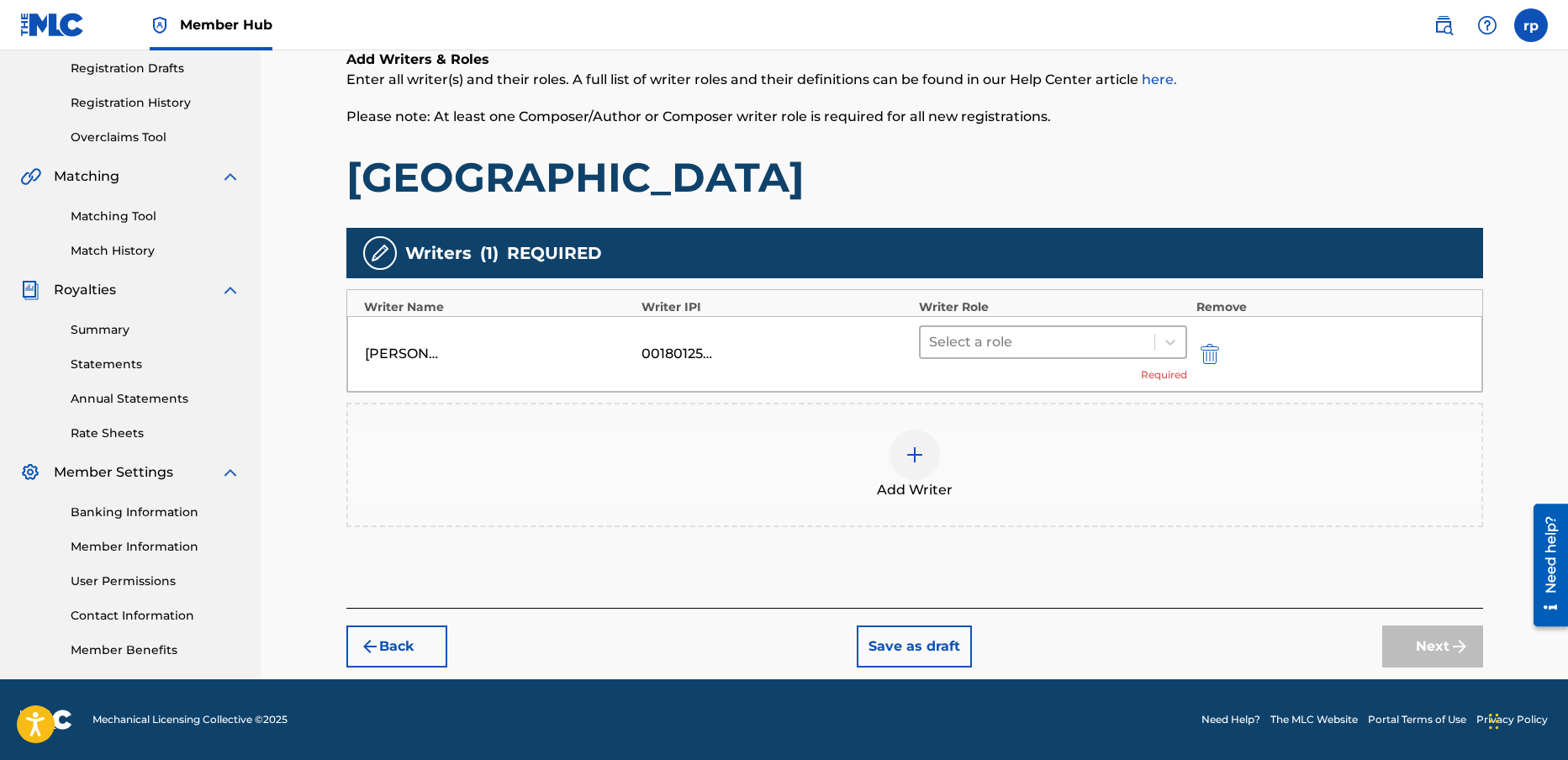
click at [1008, 338] on div at bounding box center [1038, 342] width 218 height 24
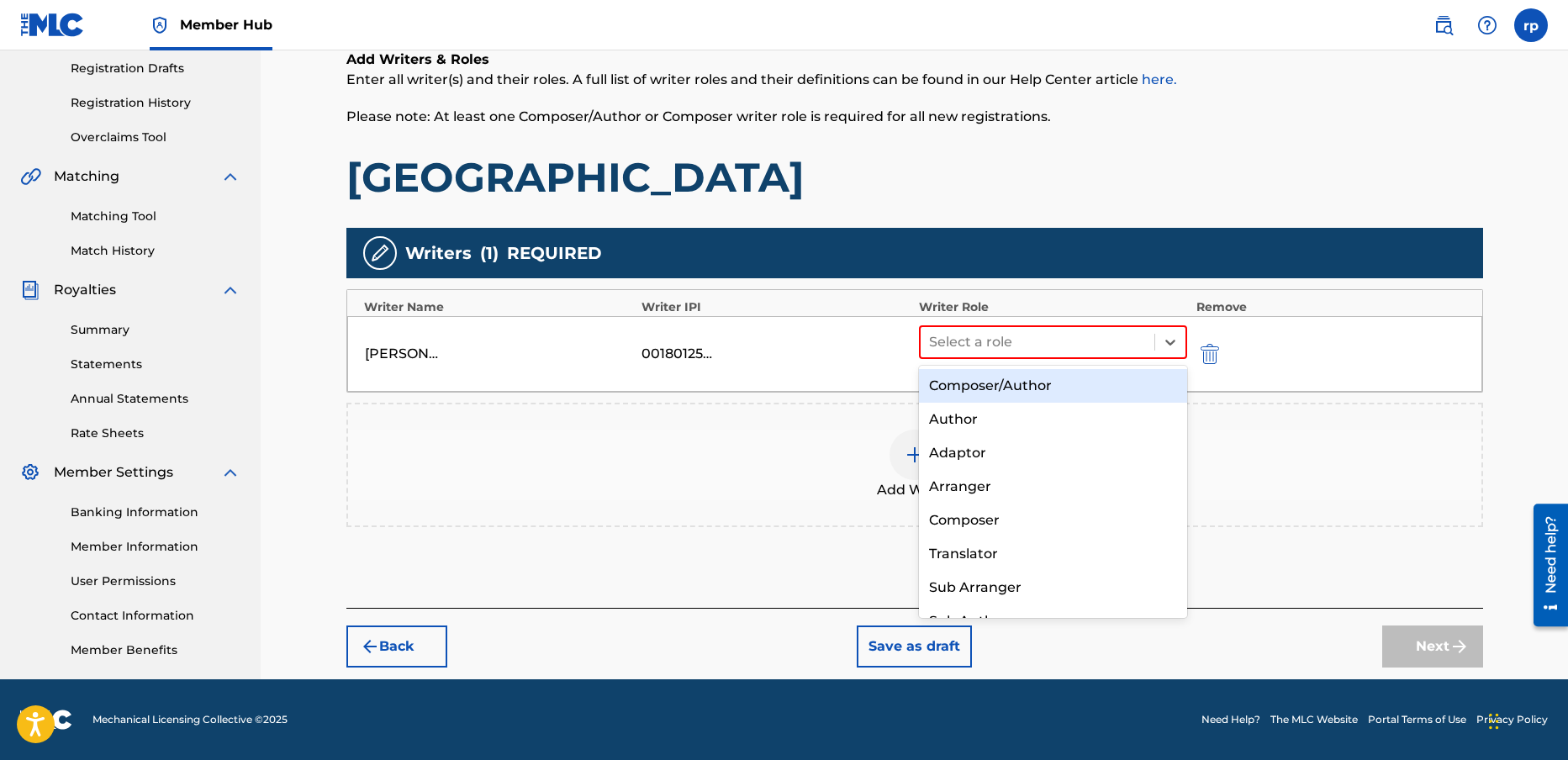
click at [1007, 385] on div "Composer/Author" at bounding box center [1053, 385] width 269 height 33
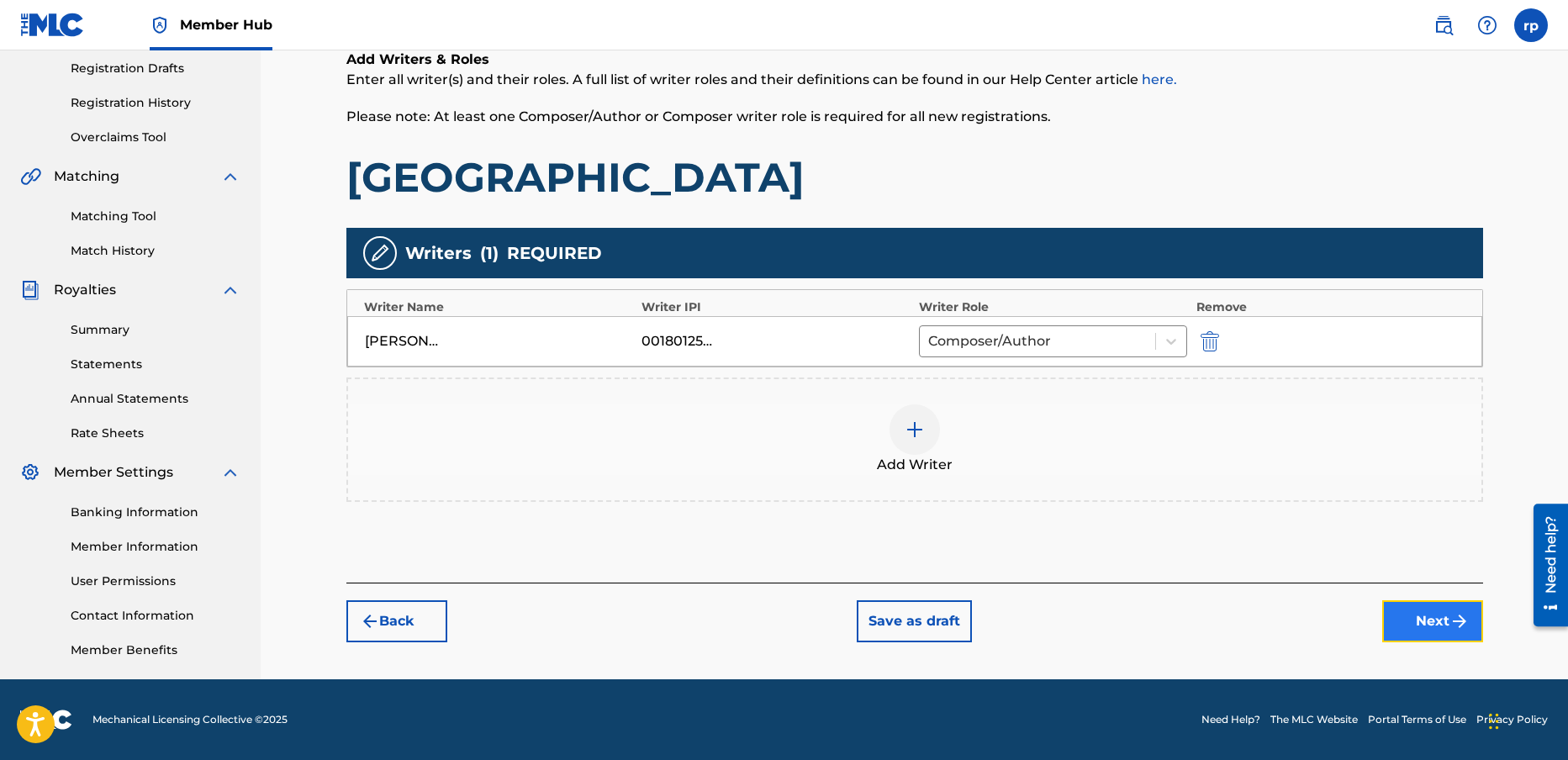
click at [1443, 621] on button "Next" at bounding box center [1433, 621] width 101 height 42
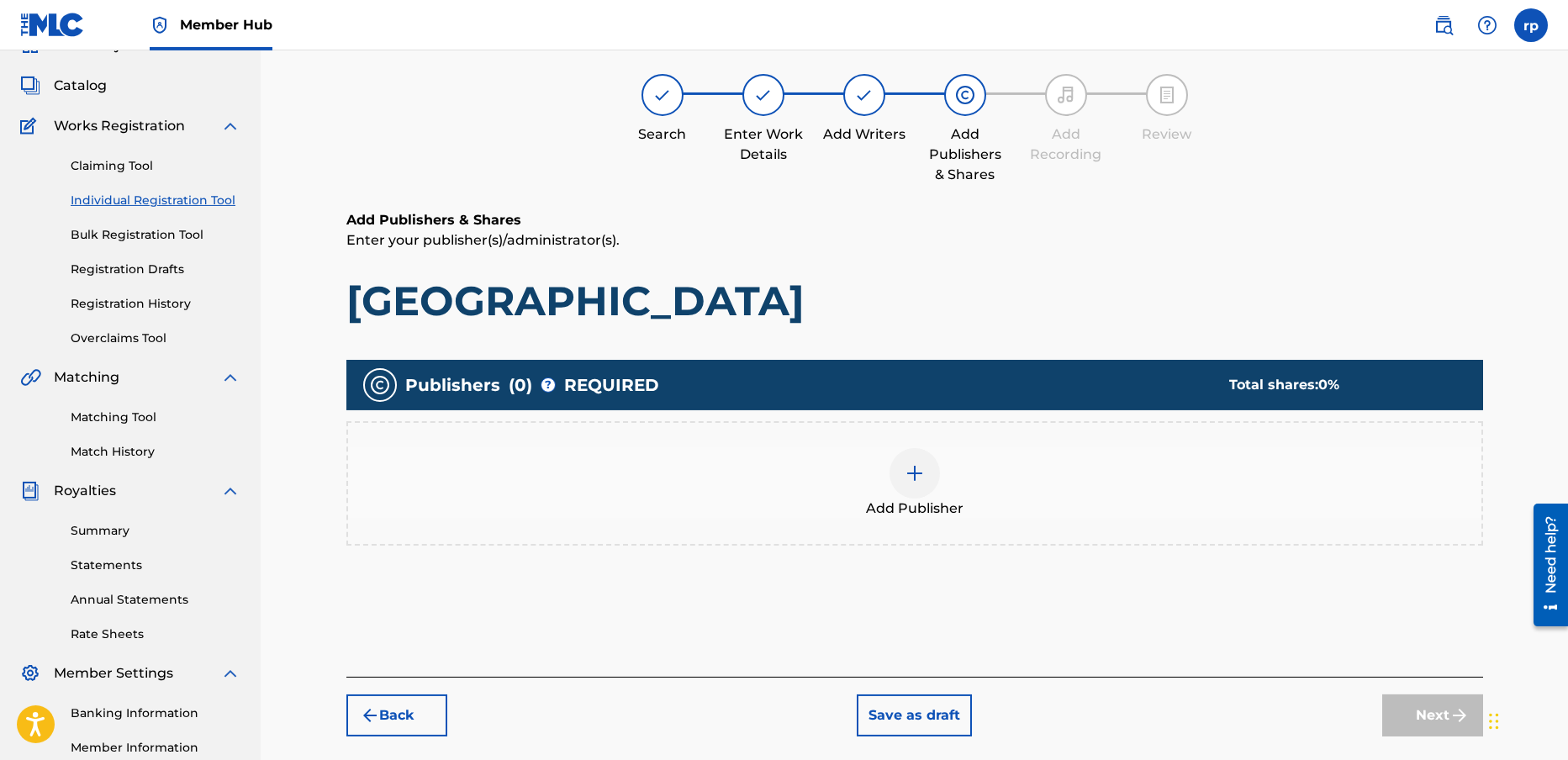
scroll to position [76, 0]
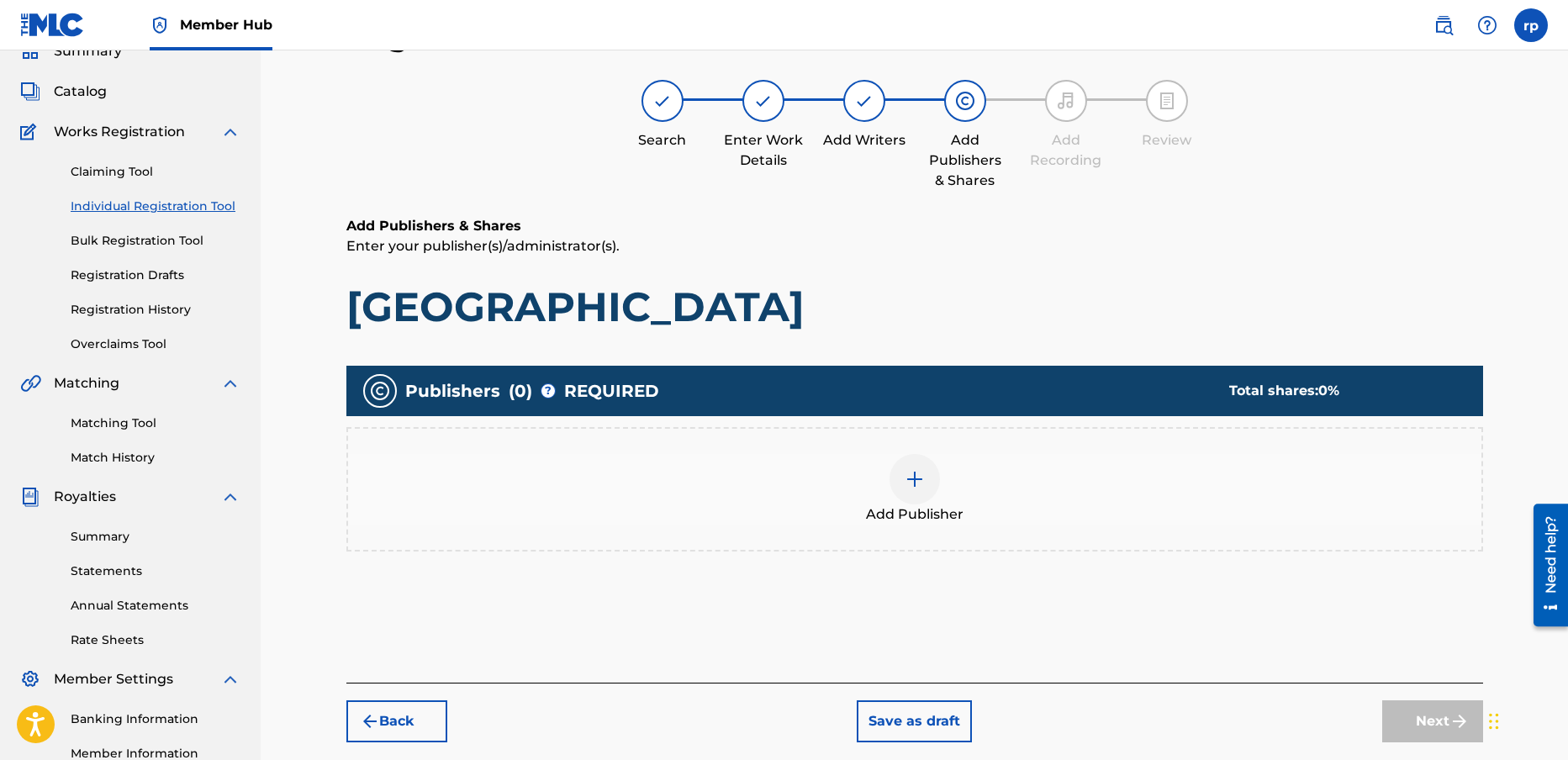
click at [920, 478] on img at bounding box center [914, 479] width 20 height 20
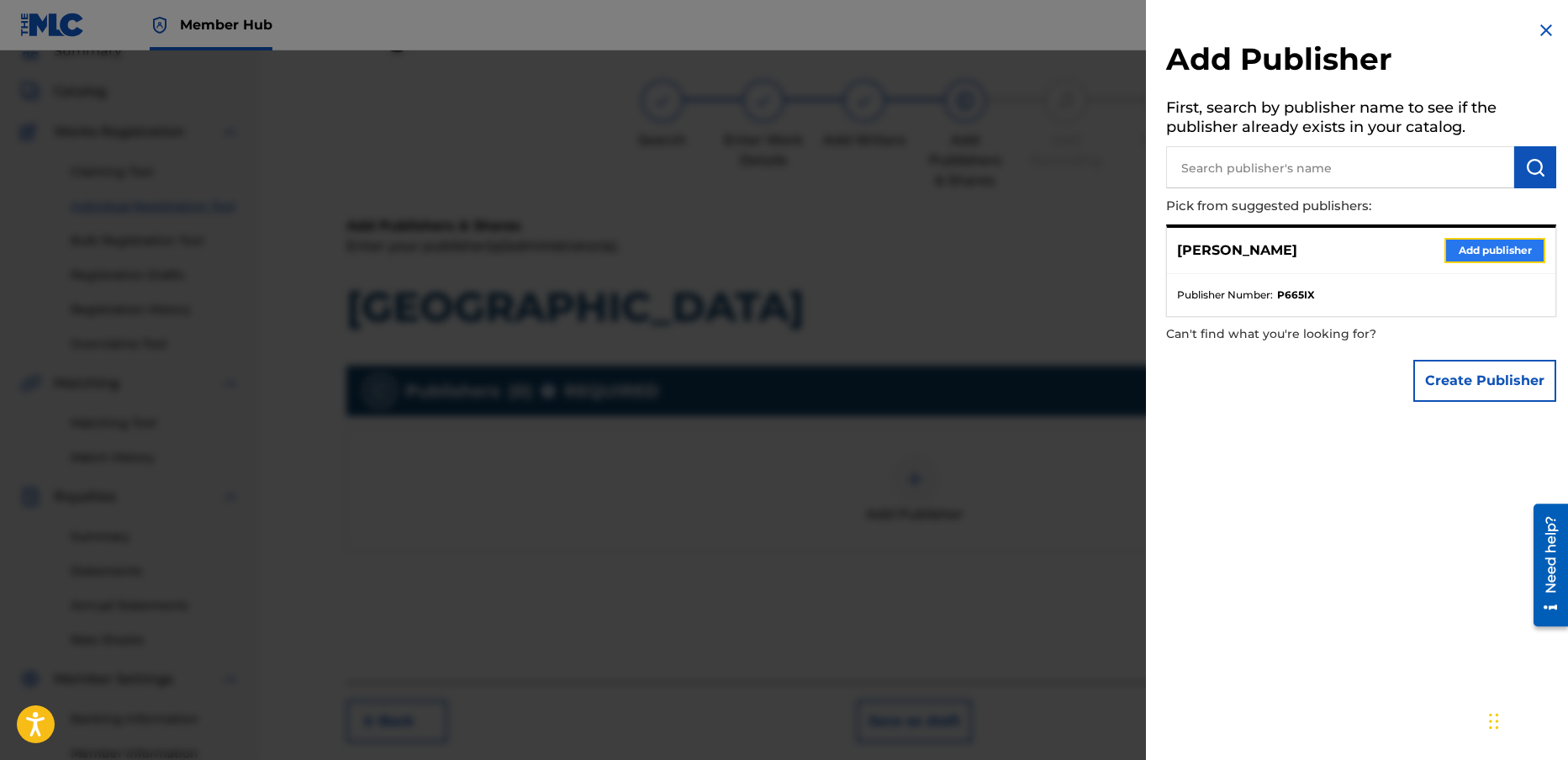
click at [1466, 250] on button "Add publisher" at bounding box center [1495, 250] width 101 height 25
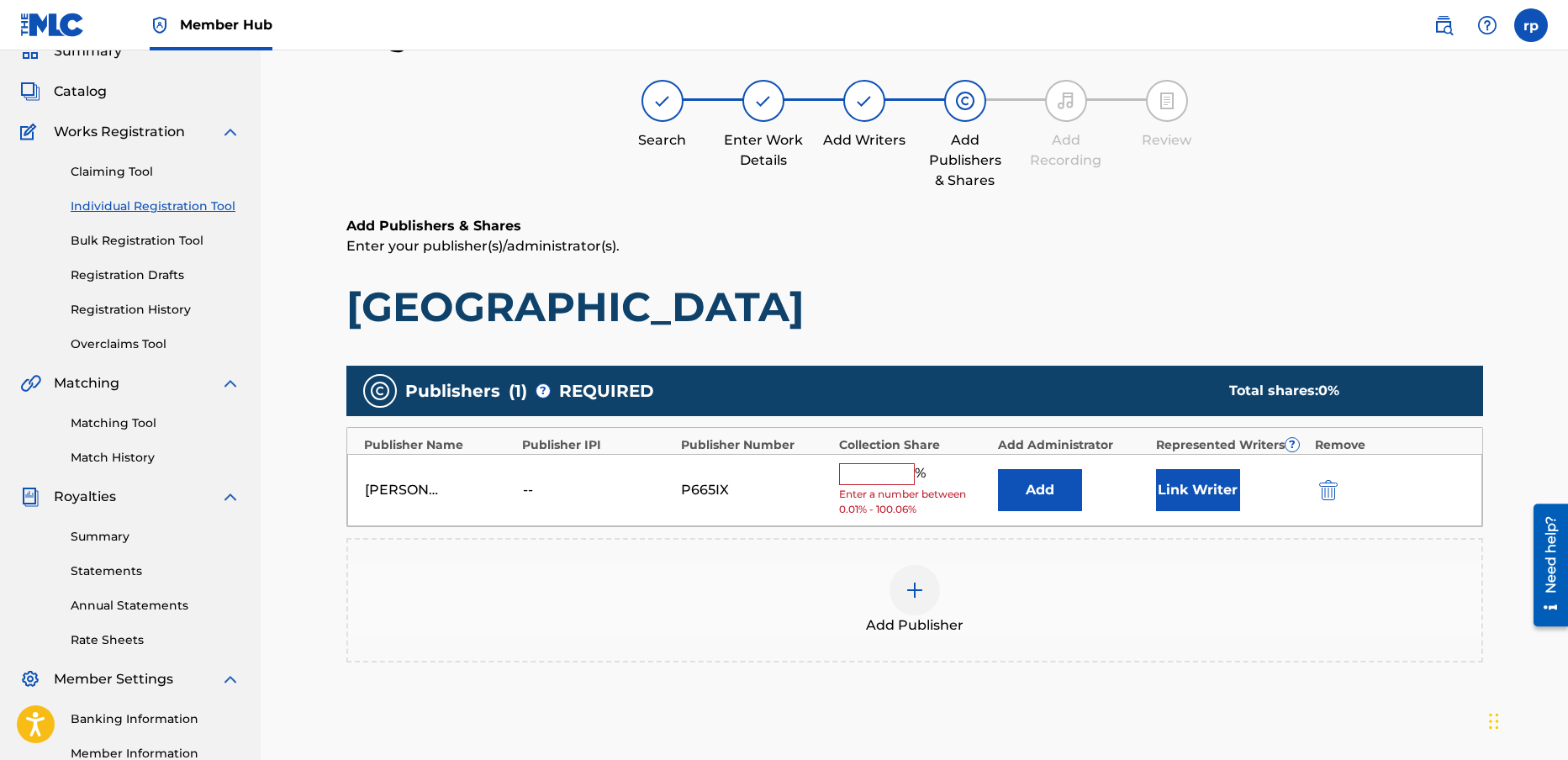
click at [869, 469] on input "text" at bounding box center [877, 474] width 76 height 22
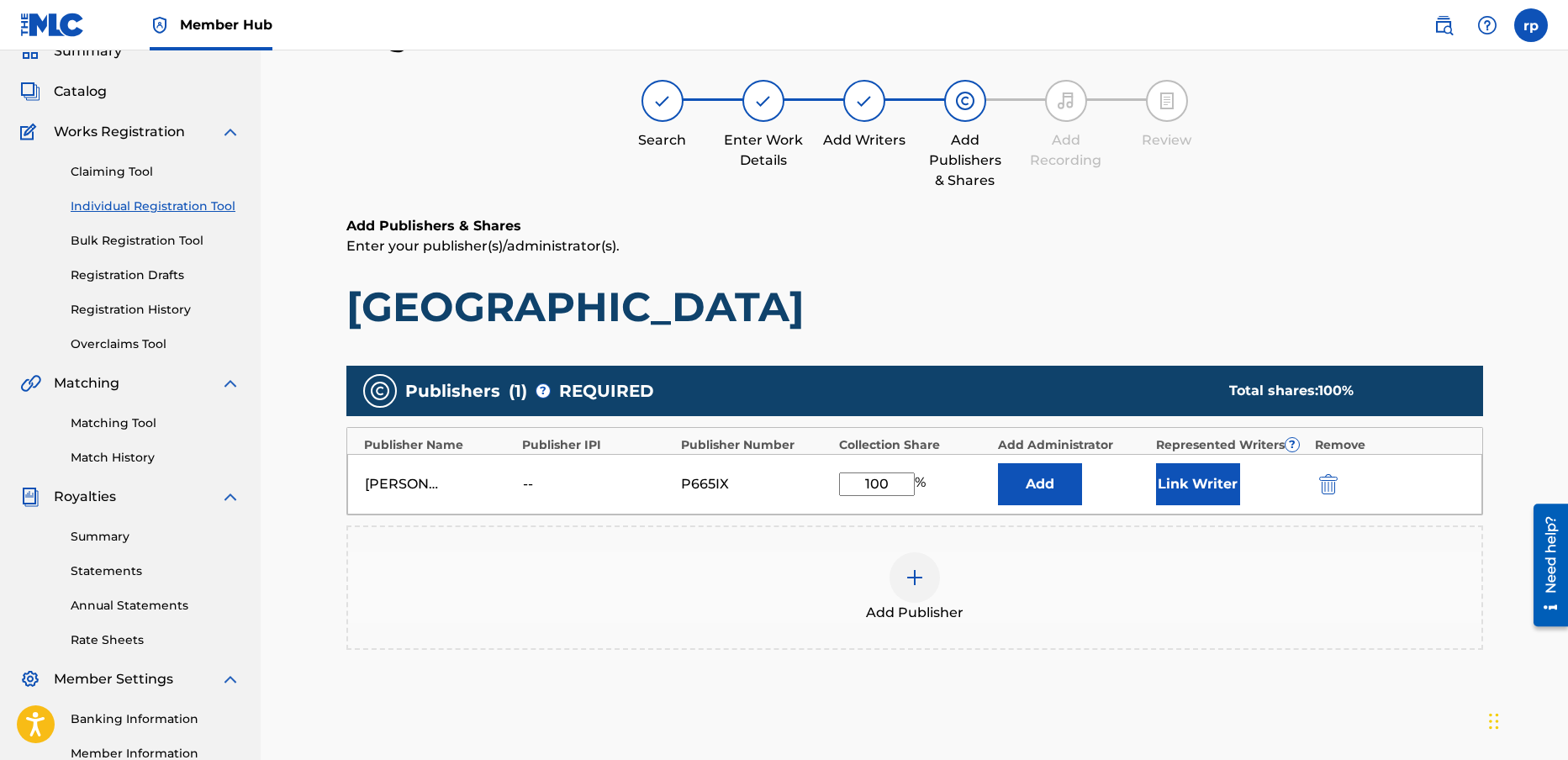
type input "100"
click at [1110, 560] on div "Add Publisher" at bounding box center [914, 588] width 1133 height 71
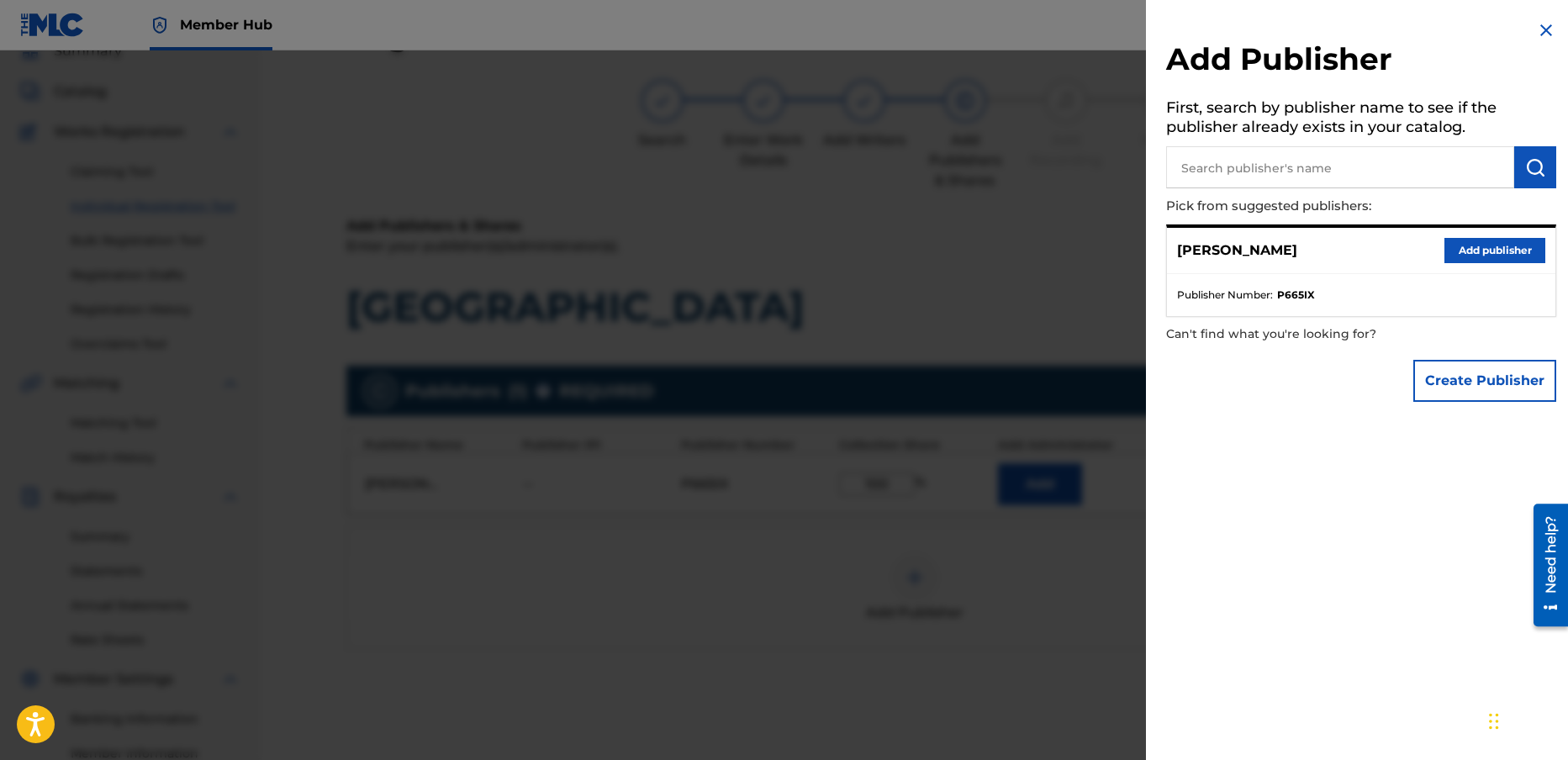
click at [1542, 26] on img at bounding box center [1546, 30] width 20 height 20
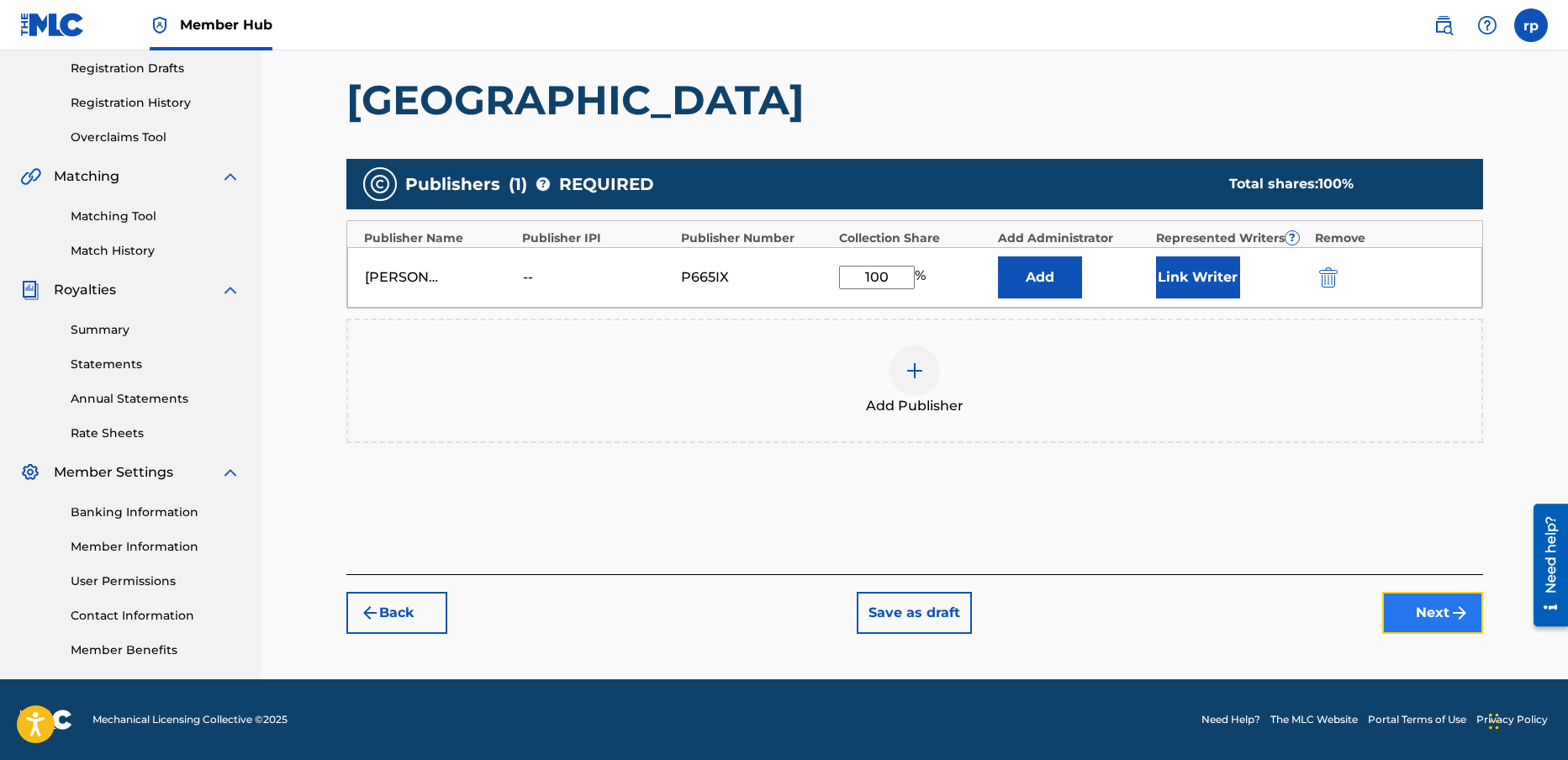
click at [1433, 609] on button "Next" at bounding box center [1433, 613] width 101 height 42
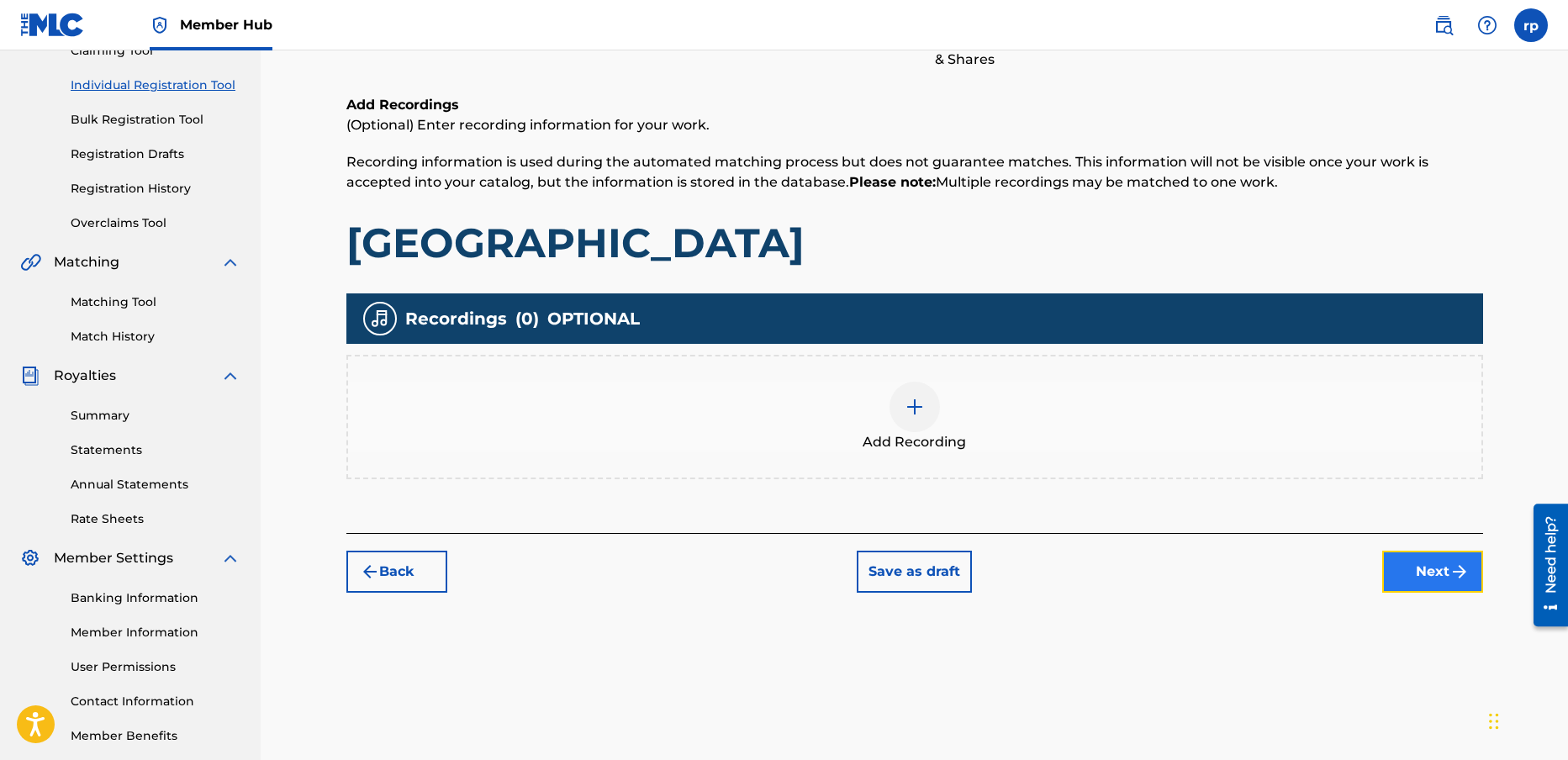
click at [1440, 568] on button "Next" at bounding box center [1433, 572] width 101 height 42
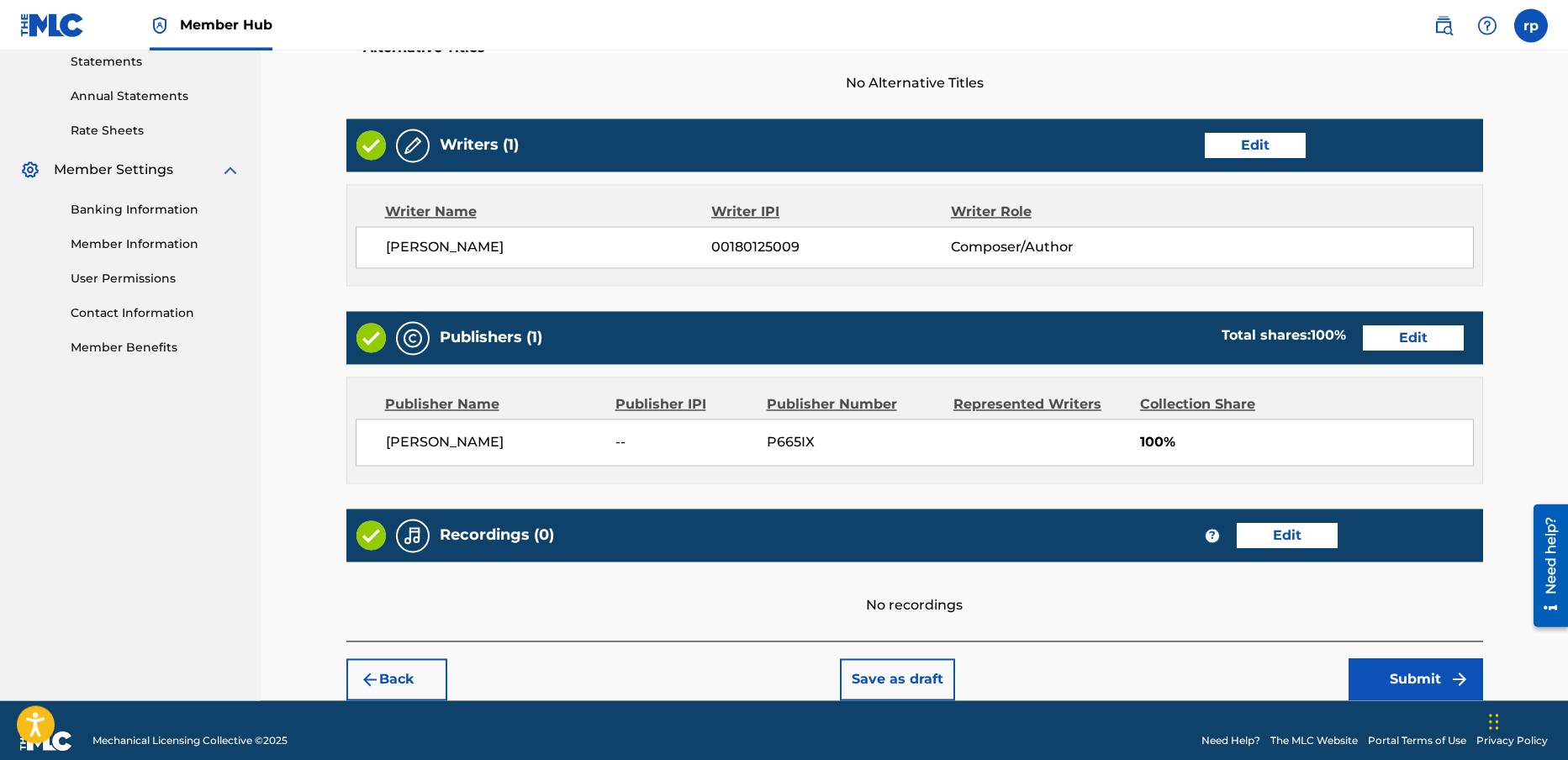
scroll to position [606, 0]
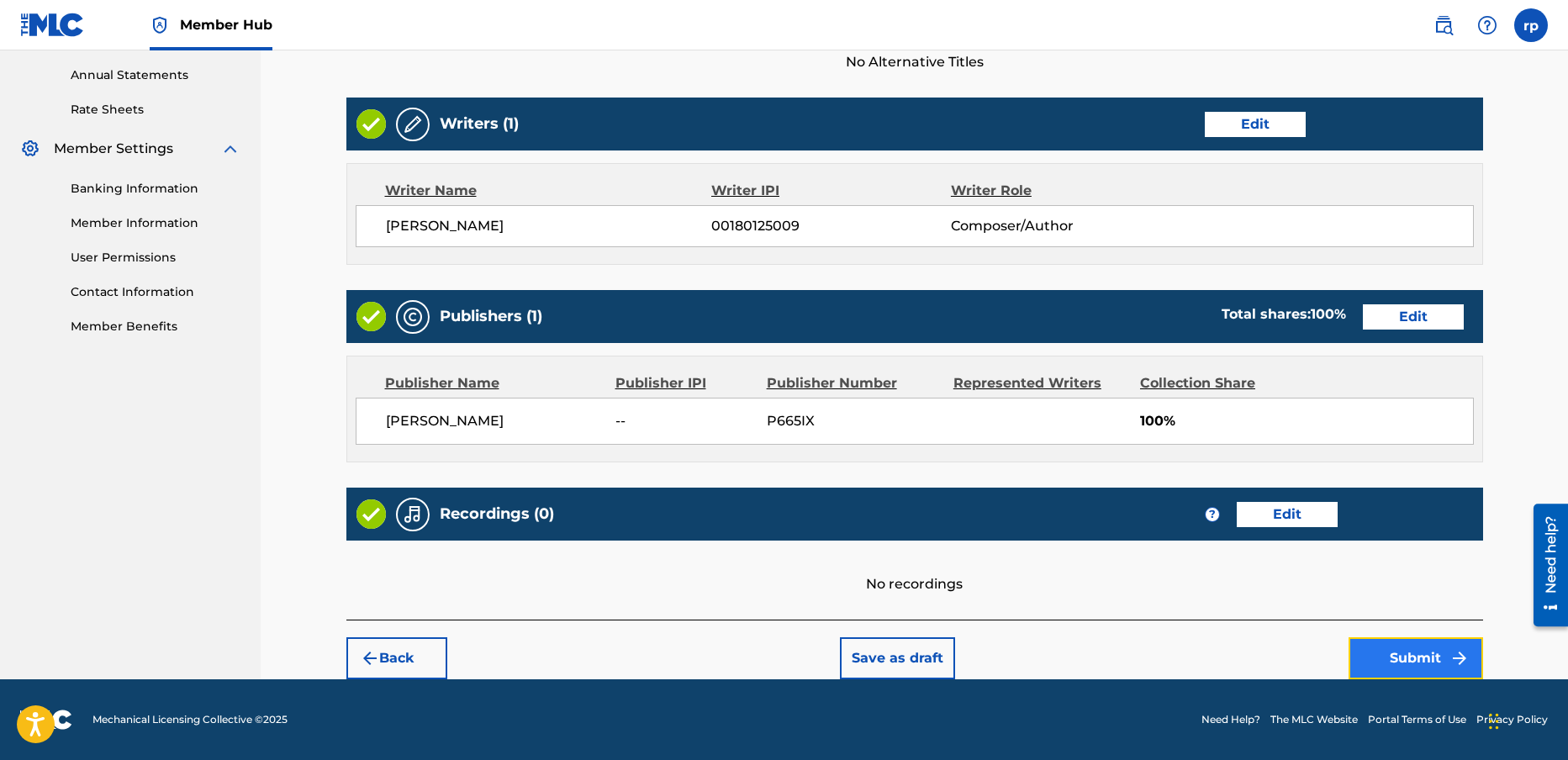
click at [1412, 650] on button "Submit" at bounding box center [1416, 659] width 135 height 42
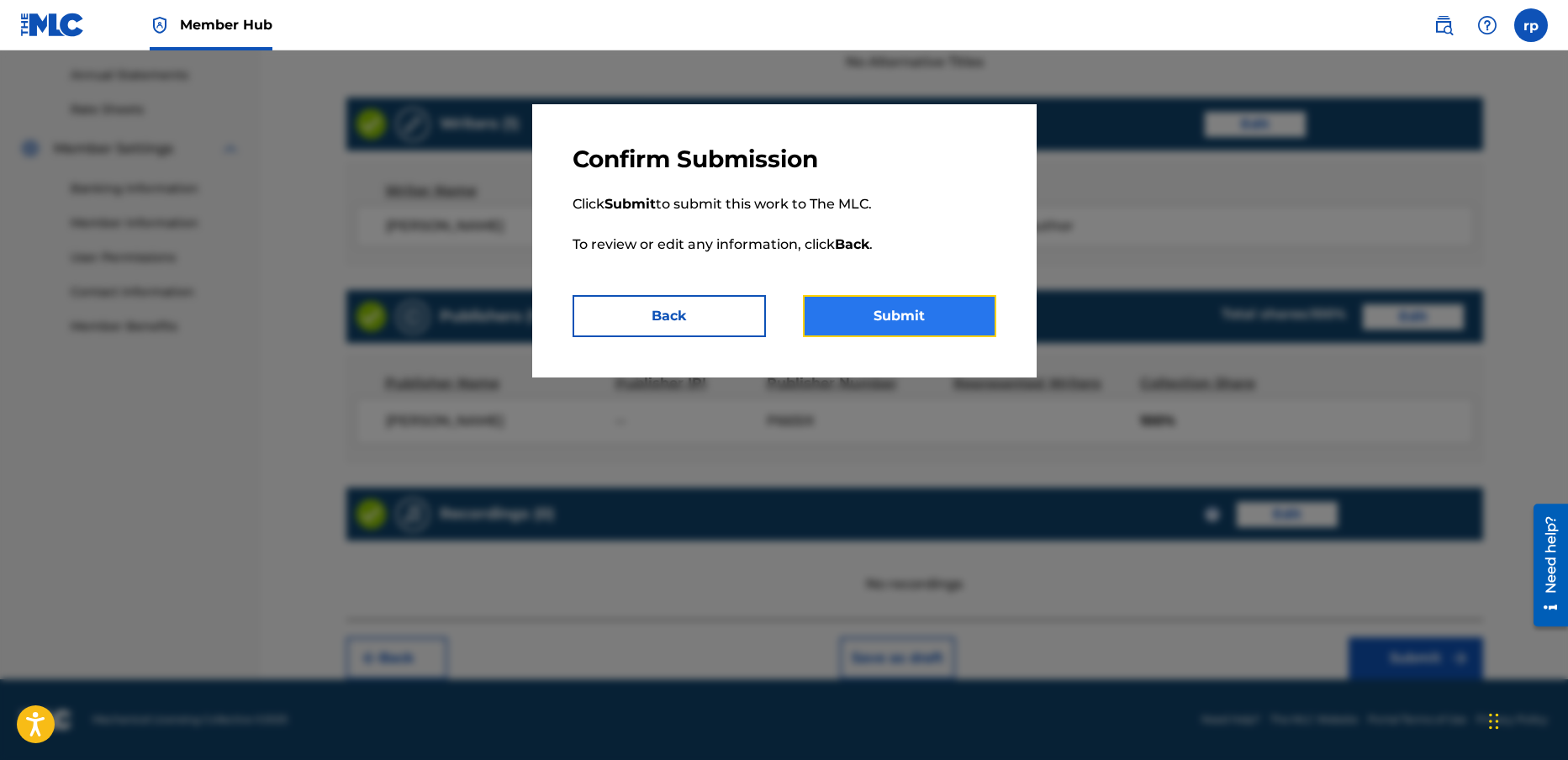
click at [905, 316] on button "Submit" at bounding box center [900, 316] width 193 height 42
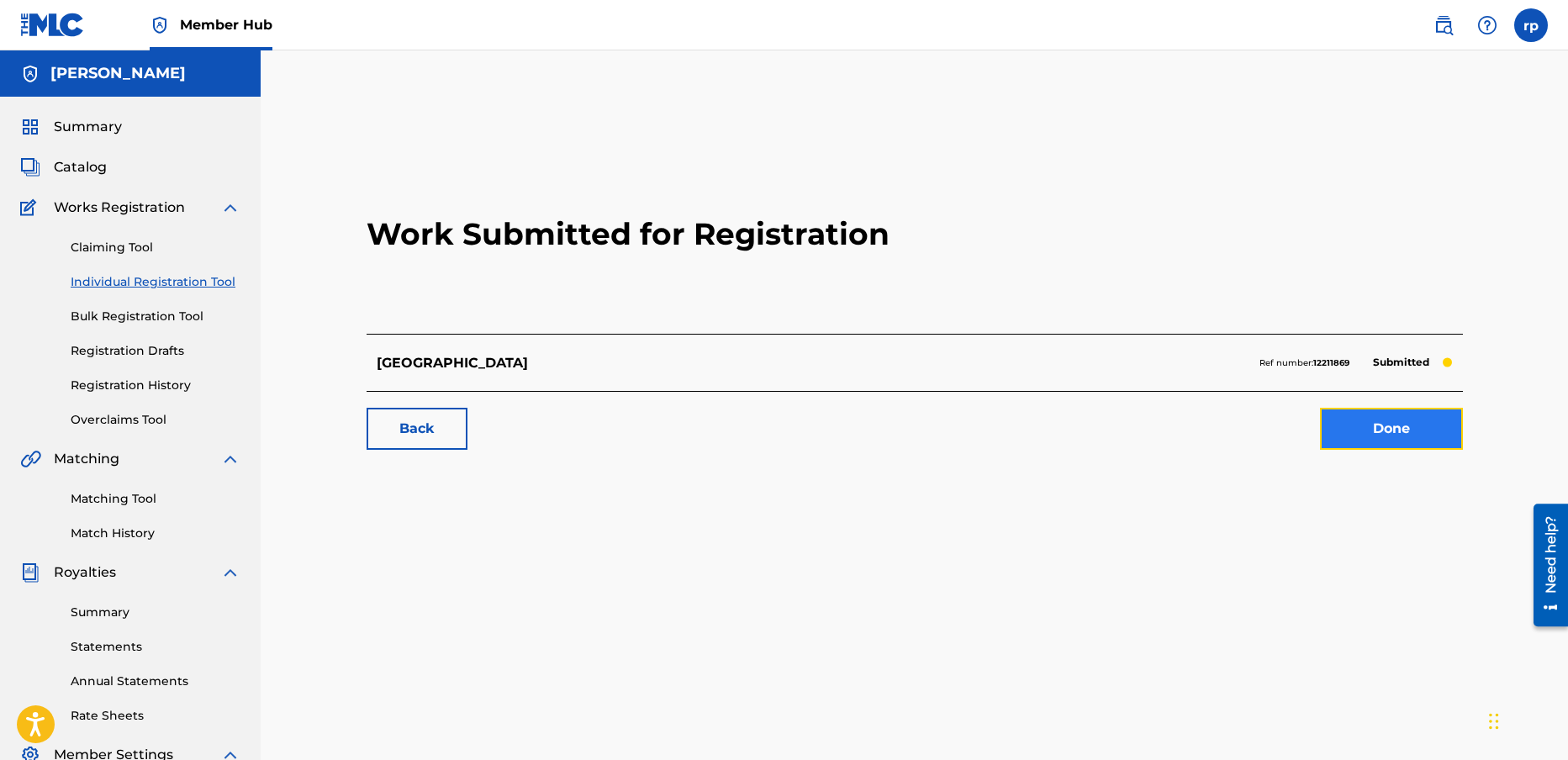
click at [1405, 427] on link "Done" at bounding box center [1392, 429] width 143 height 42
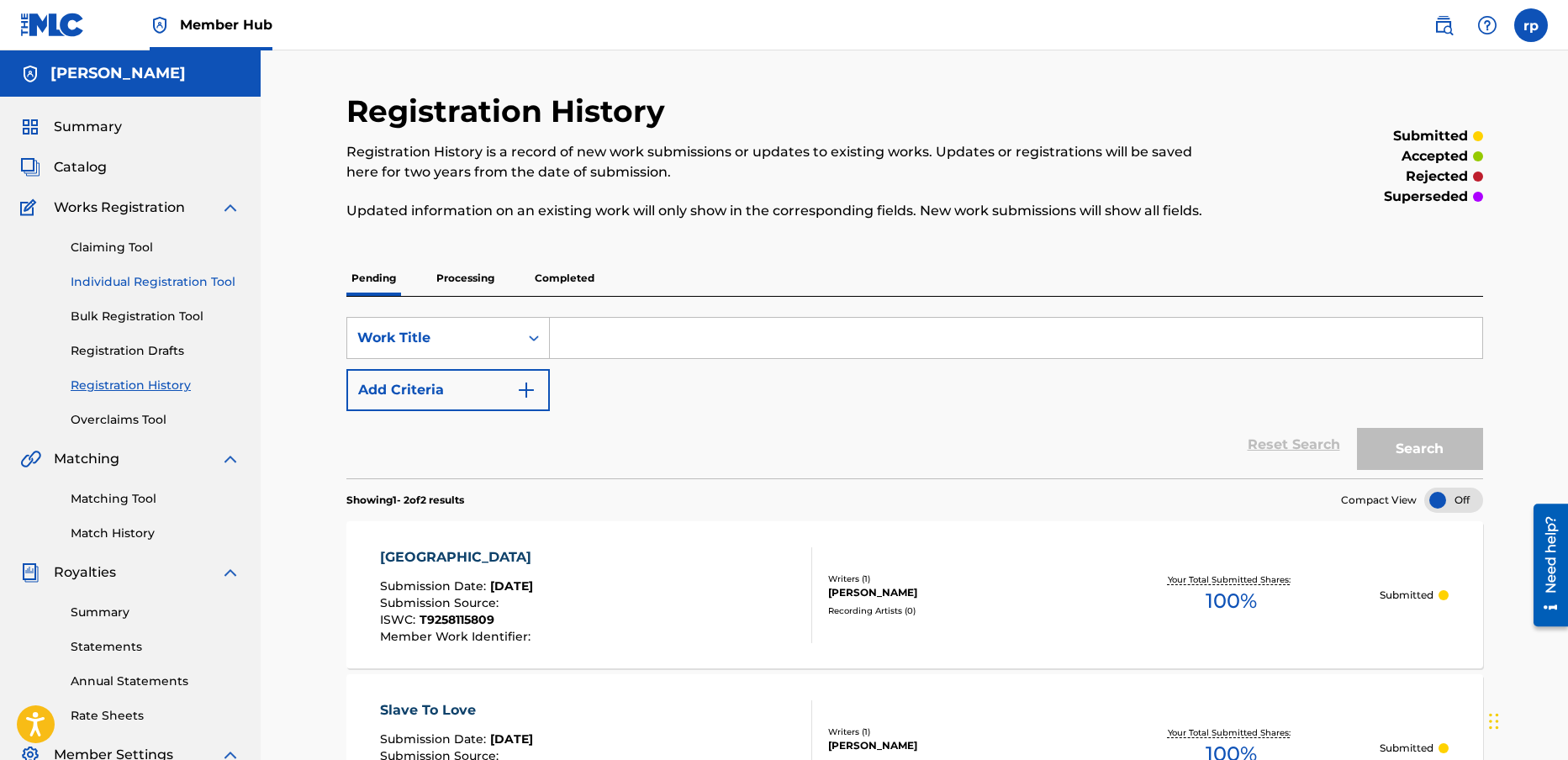
click at [96, 282] on link "Individual Registration Tool" at bounding box center [156, 282] width 170 height 17
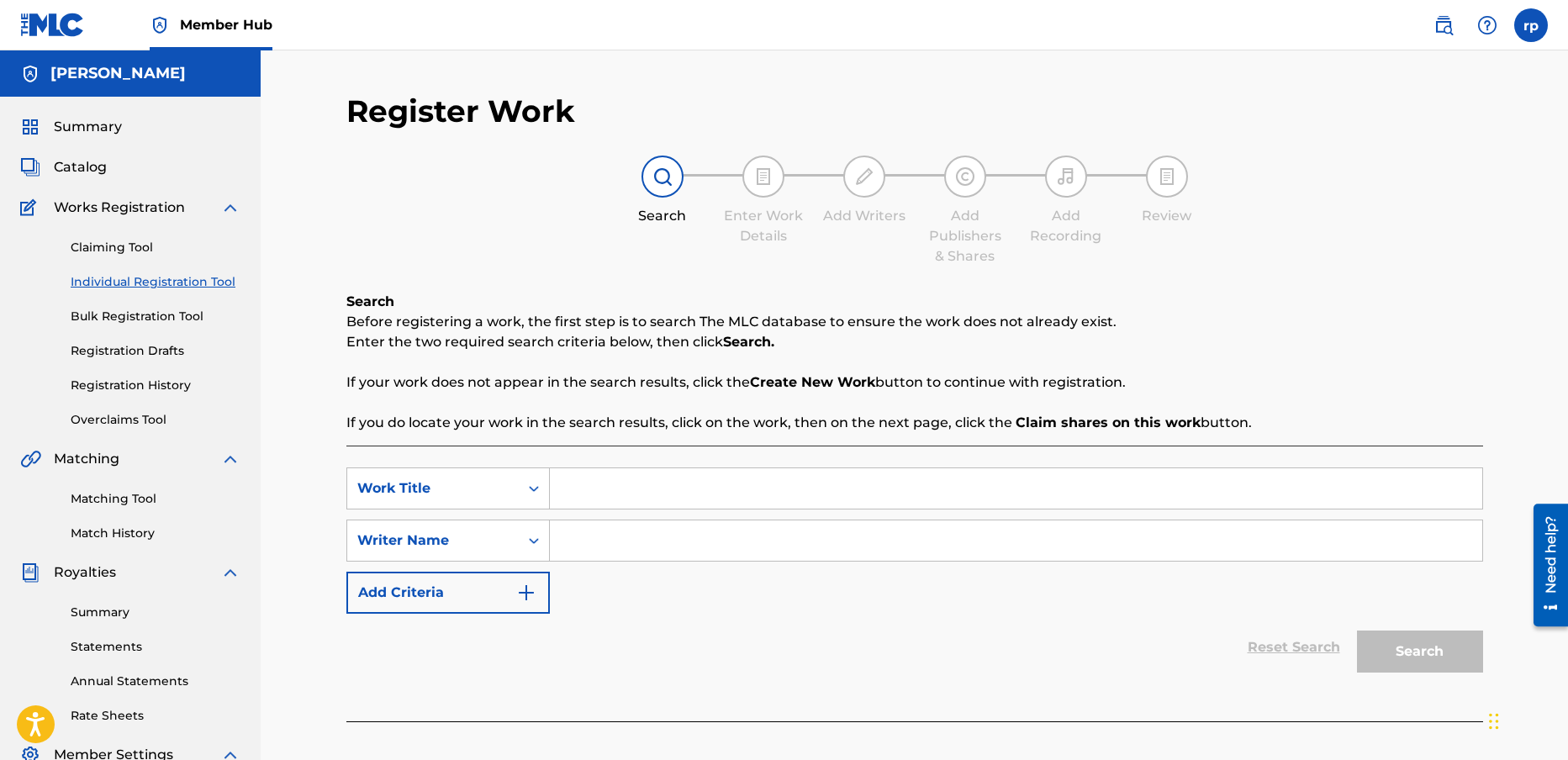
click at [585, 493] on input "Search Form" at bounding box center [1015, 489] width 932 height 40
type input "the big o"
click at [600, 540] on input "Search Form" at bounding box center [1015, 540] width 932 height 40
type input "[PERSON_NAME]"
click at [1418, 656] on button "Search" at bounding box center [1420, 652] width 126 height 42
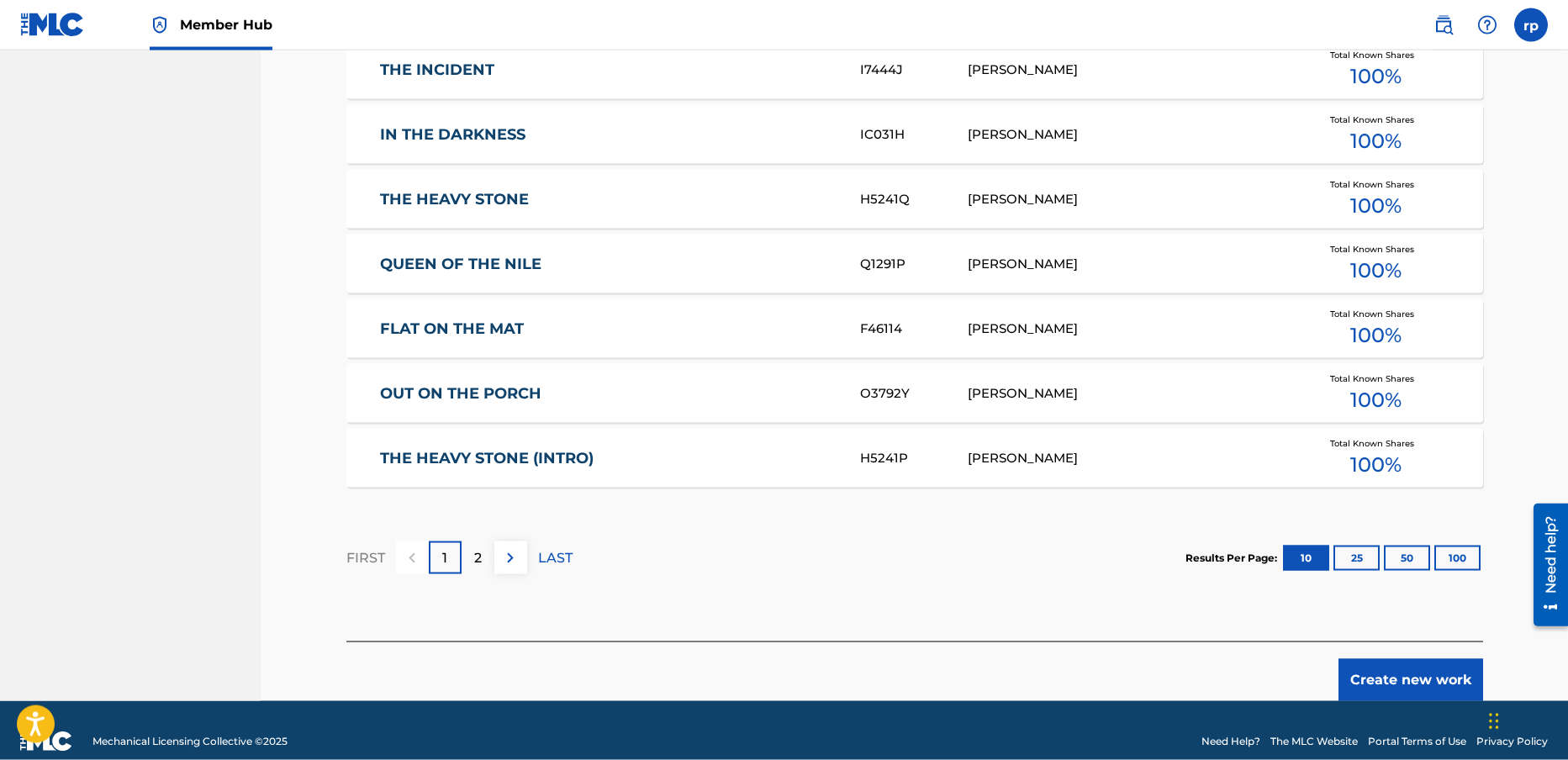
scroll to position [955, 0]
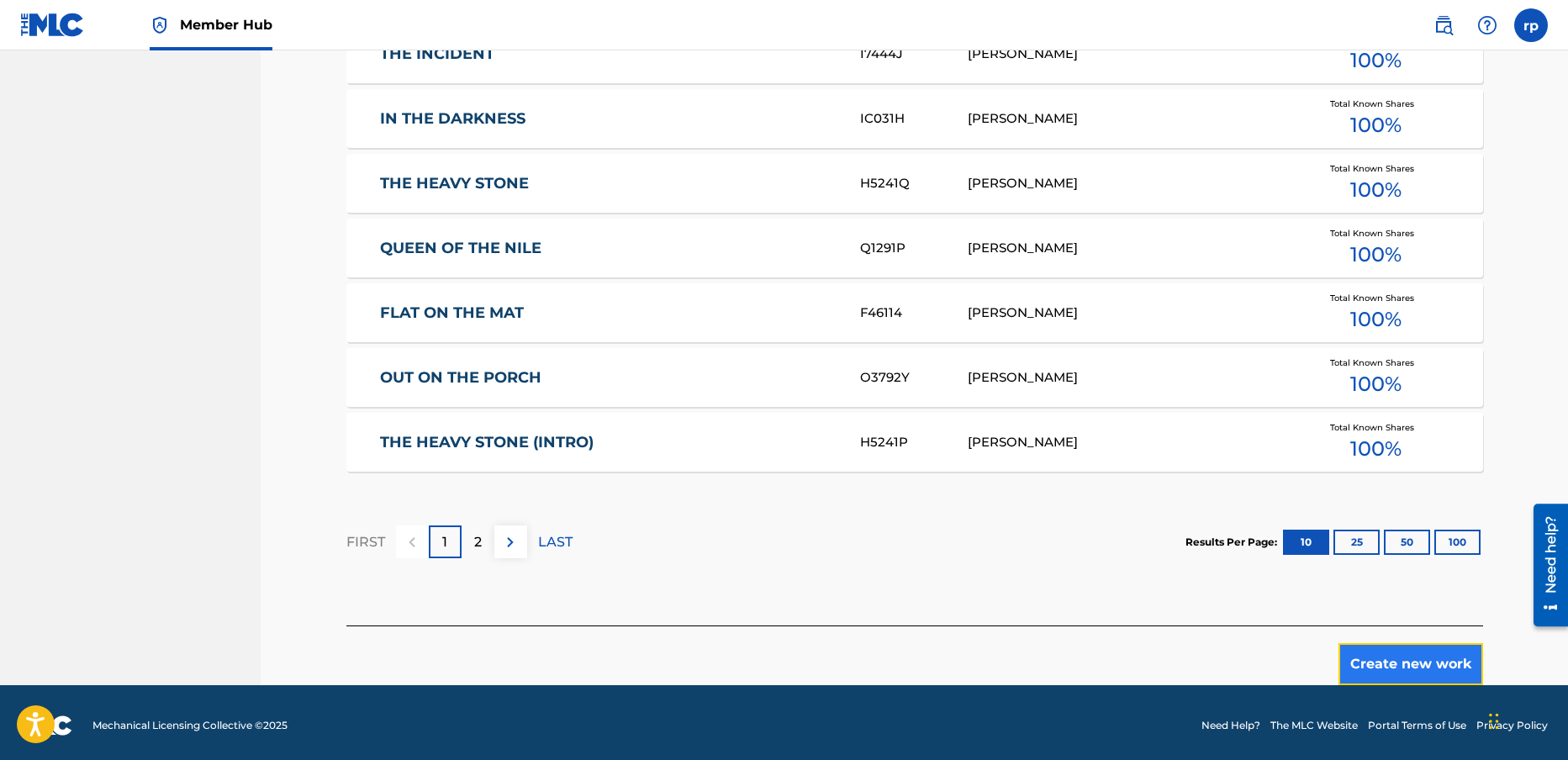
click at [1429, 661] on button "Create new work" at bounding box center [1410, 664] width 144 height 42
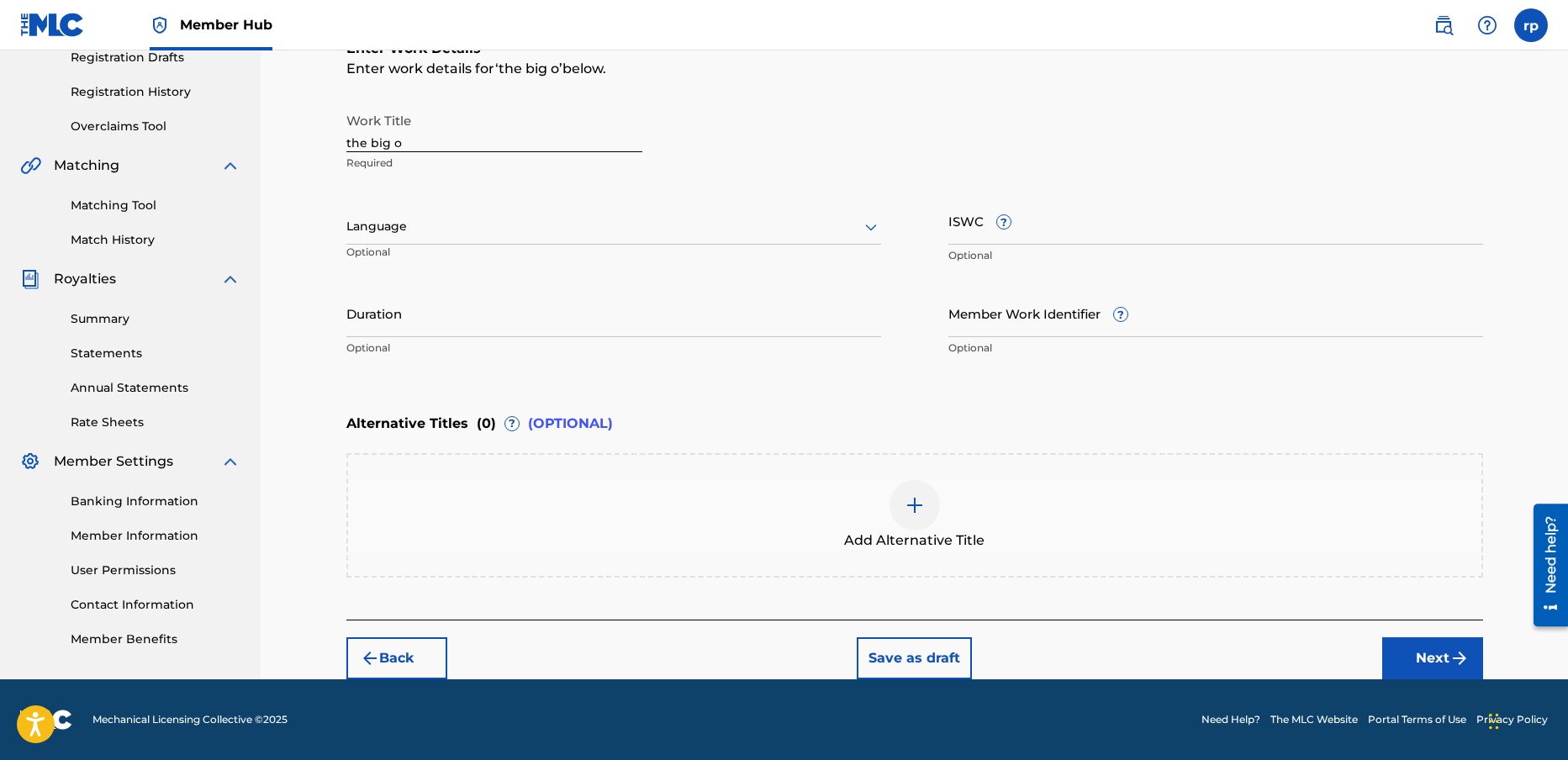
scroll to position [293, 0]
click at [427, 227] on div at bounding box center [613, 227] width 534 height 21
click at [407, 262] on div "English" at bounding box center [614, 264] width 534 height 38
click at [1037, 229] on input "ISWC ?" at bounding box center [1215, 221] width 534 height 48
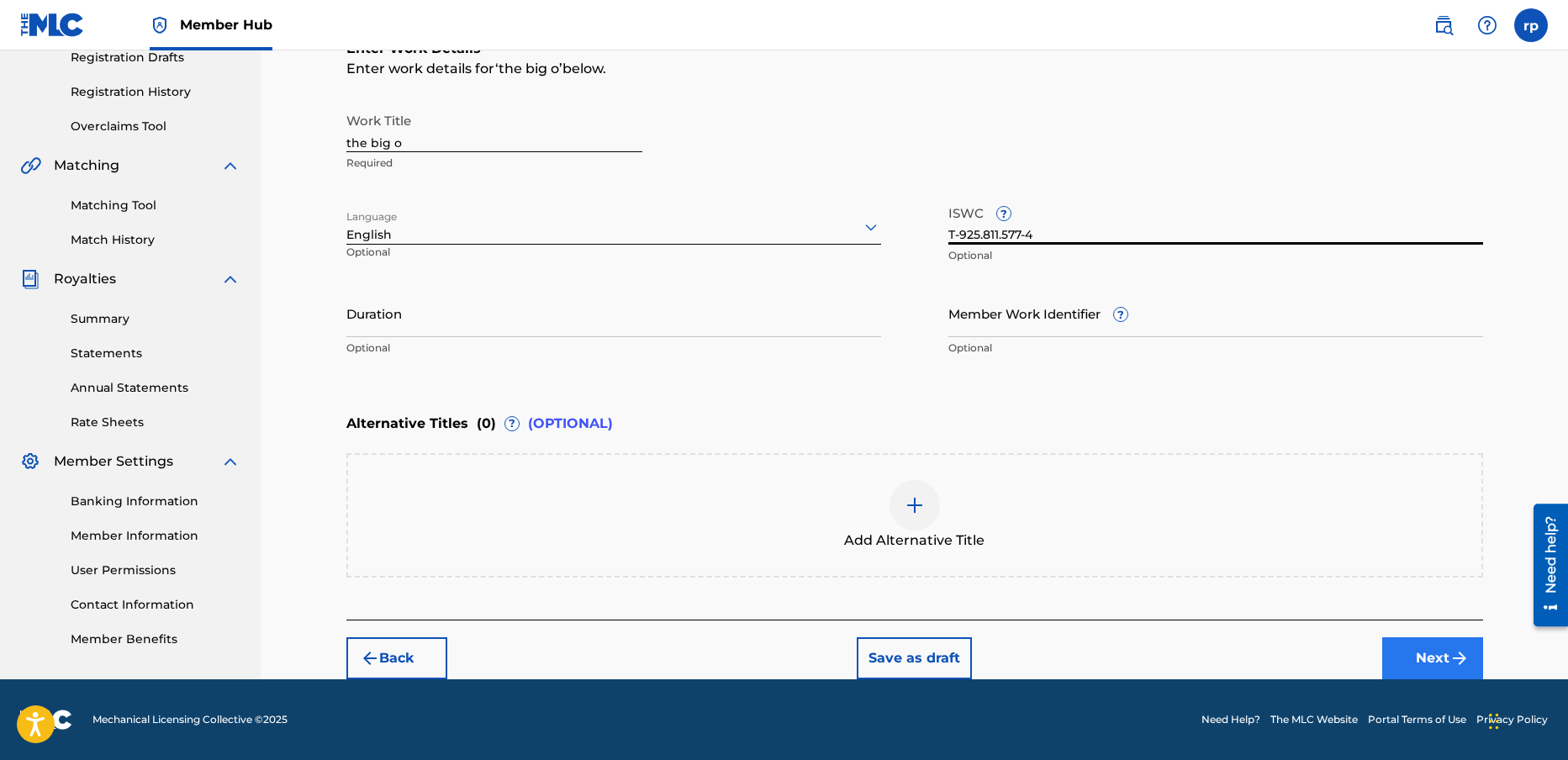
type input "T-925.811.577-4"
click at [1433, 652] on button "Next" at bounding box center [1433, 659] width 101 height 42
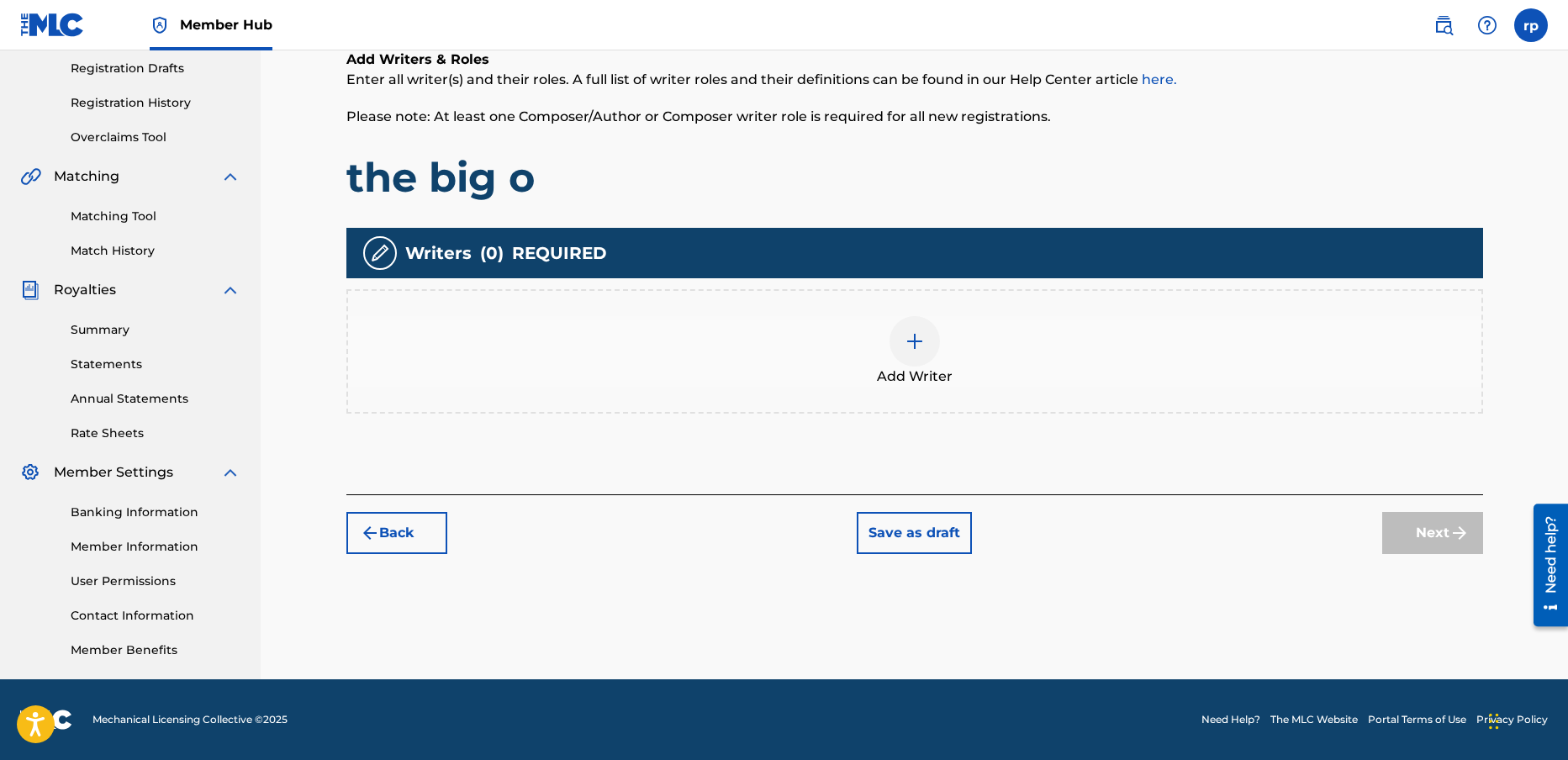
scroll to position [282, 0]
click at [912, 337] on img at bounding box center [914, 341] width 20 height 20
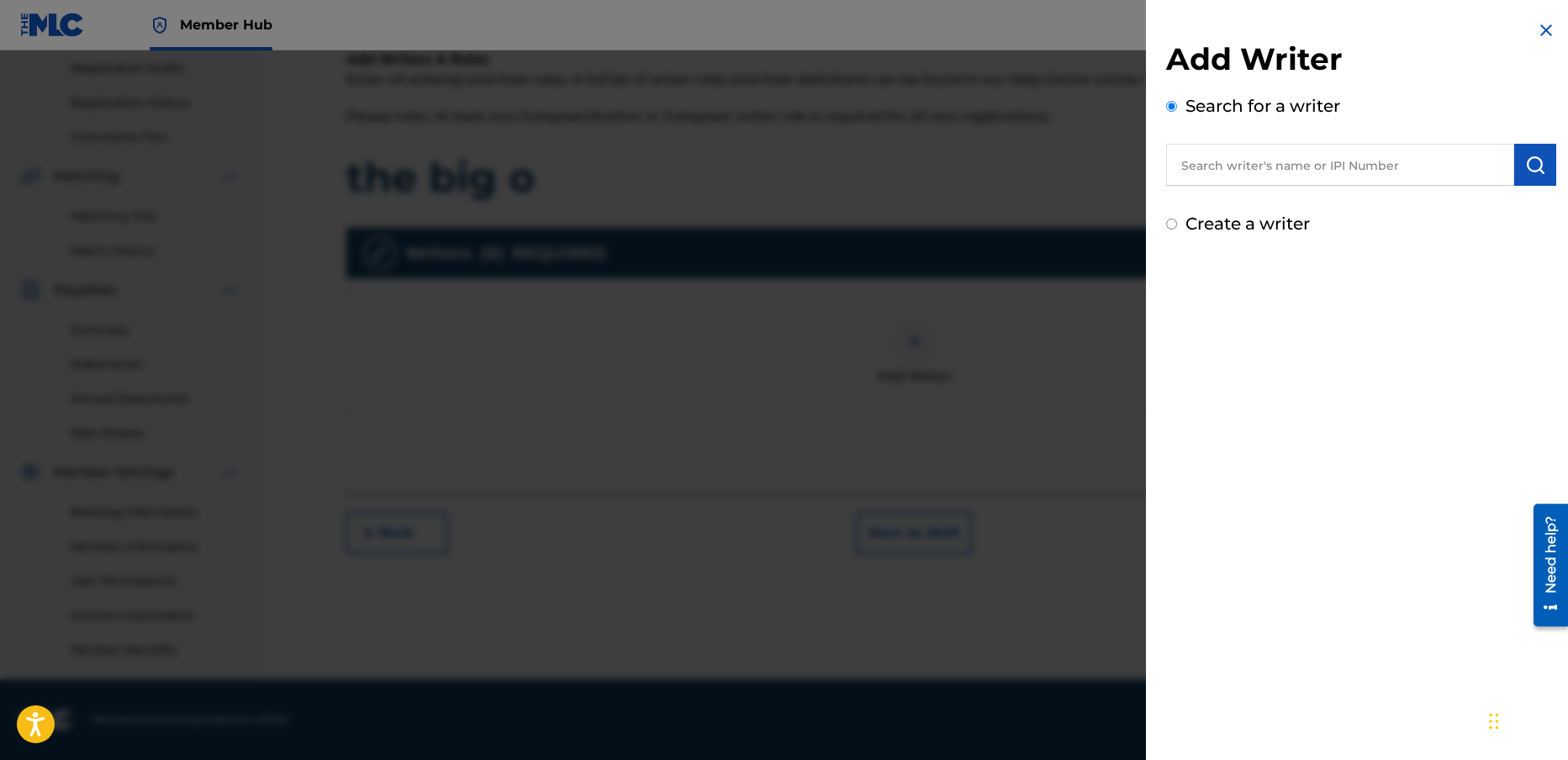
click at [1230, 171] on input "text" at bounding box center [1340, 164] width 348 height 42
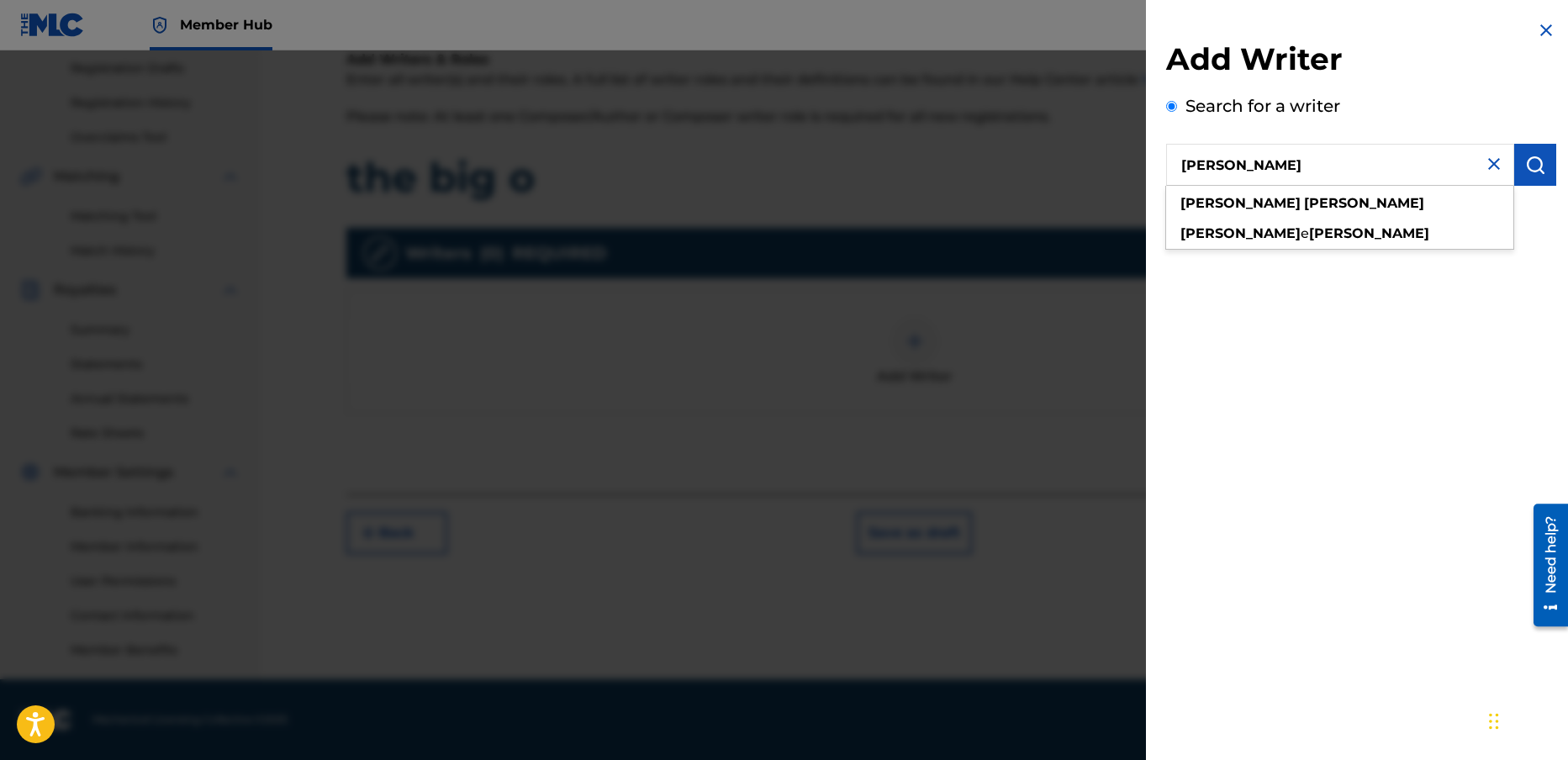
type input "[PERSON_NAME]"
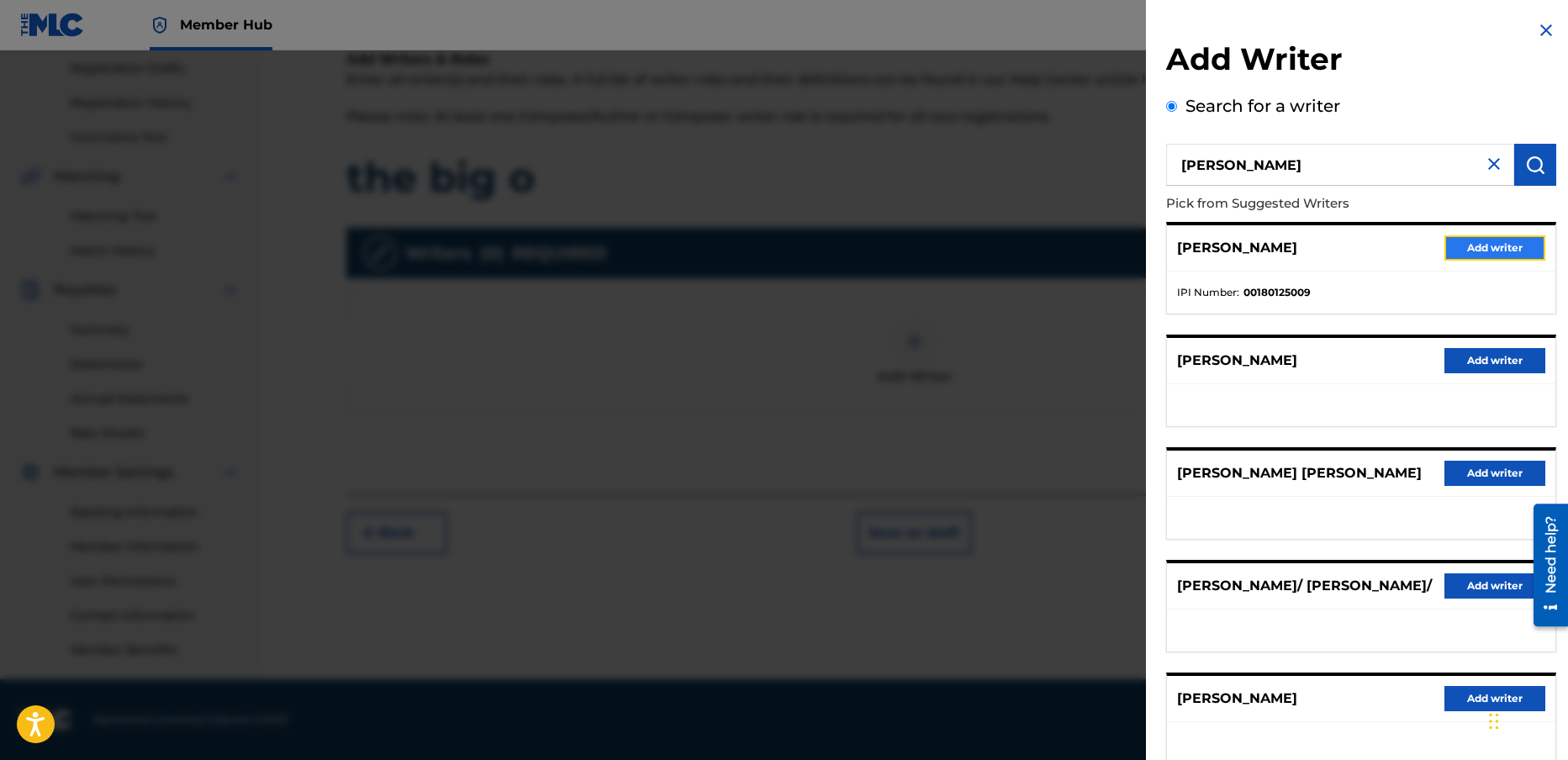
click at [1470, 239] on button "Add writer" at bounding box center [1495, 248] width 101 height 25
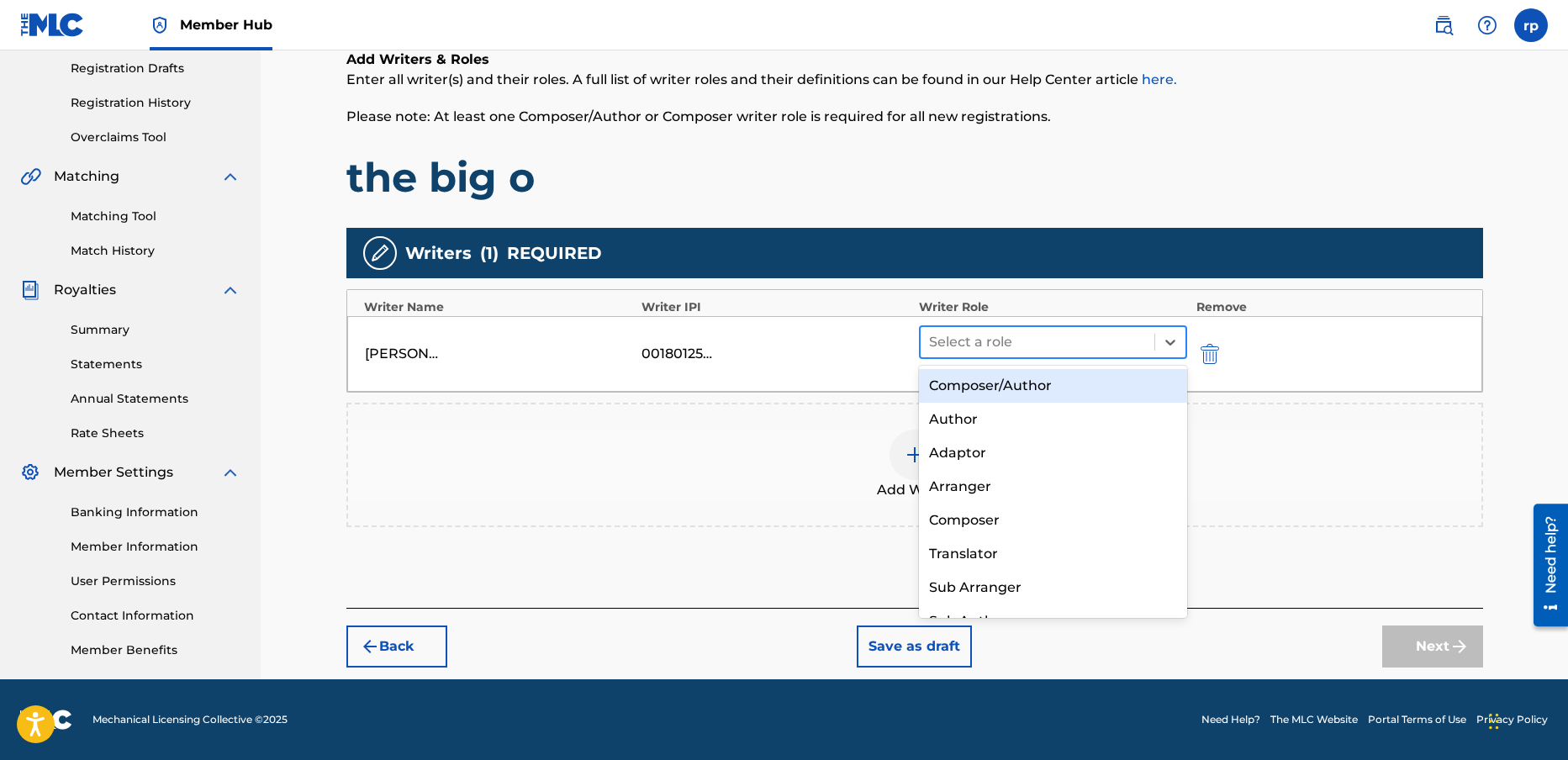
click at [993, 341] on div at bounding box center [1038, 342] width 218 height 24
click at [1010, 381] on div "Composer/Author" at bounding box center [1053, 385] width 269 height 33
click at [1010, 402] on div "Add Writer" at bounding box center [914, 465] width 1137 height 124
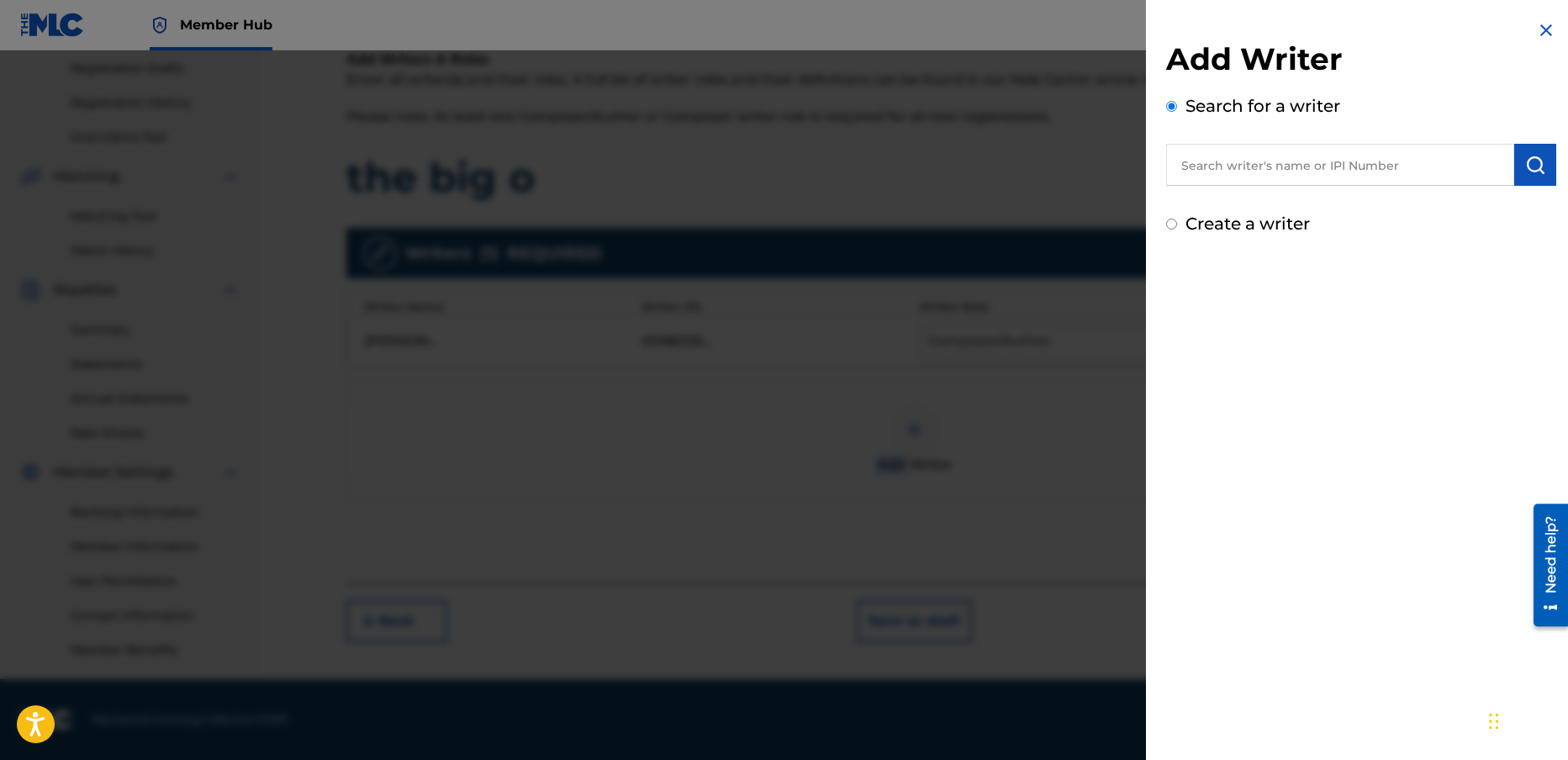
click at [1538, 25] on img at bounding box center [1546, 30] width 20 height 20
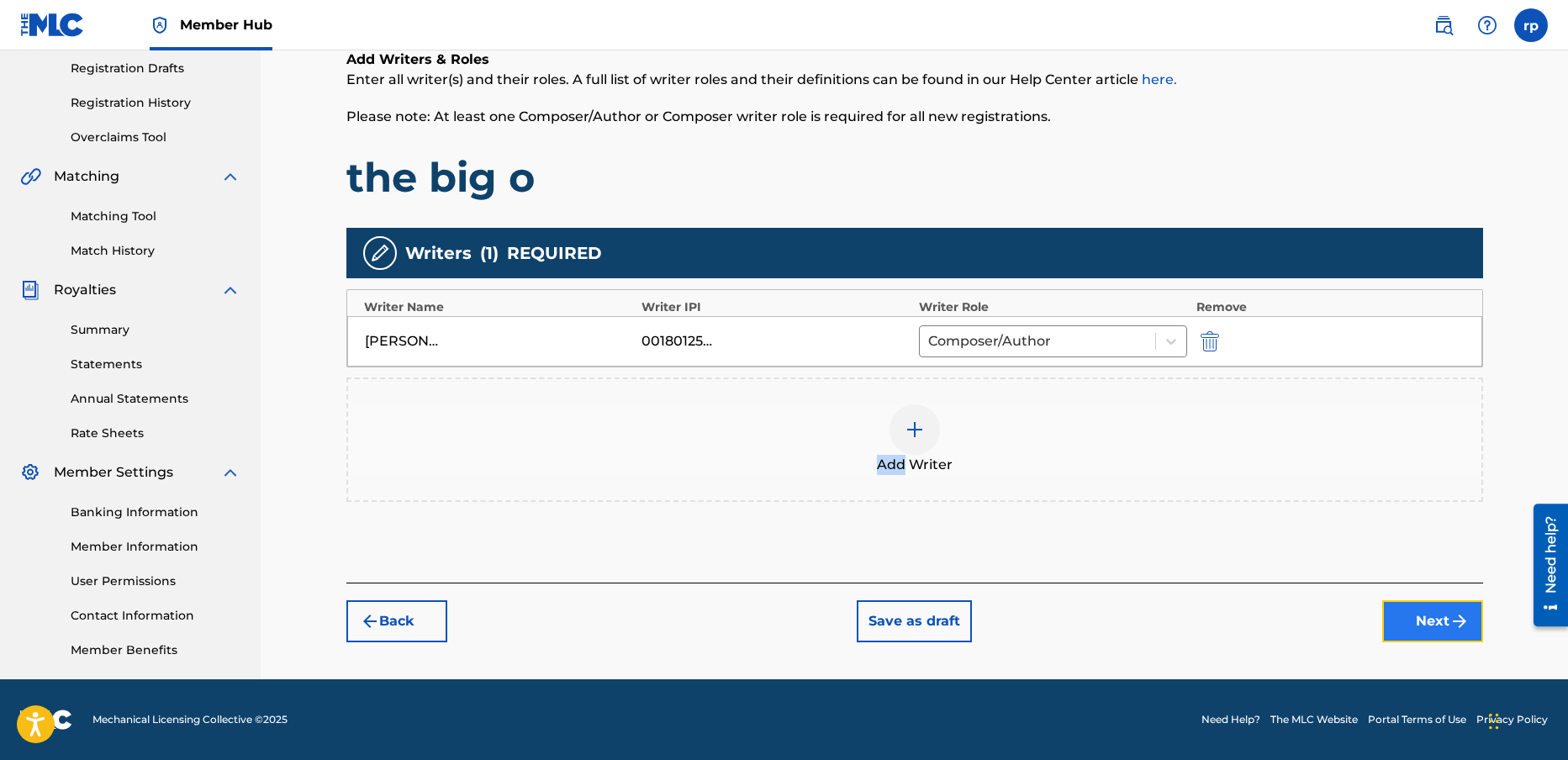
click at [1433, 617] on button "Next" at bounding box center [1433, 621] width 101 height 42
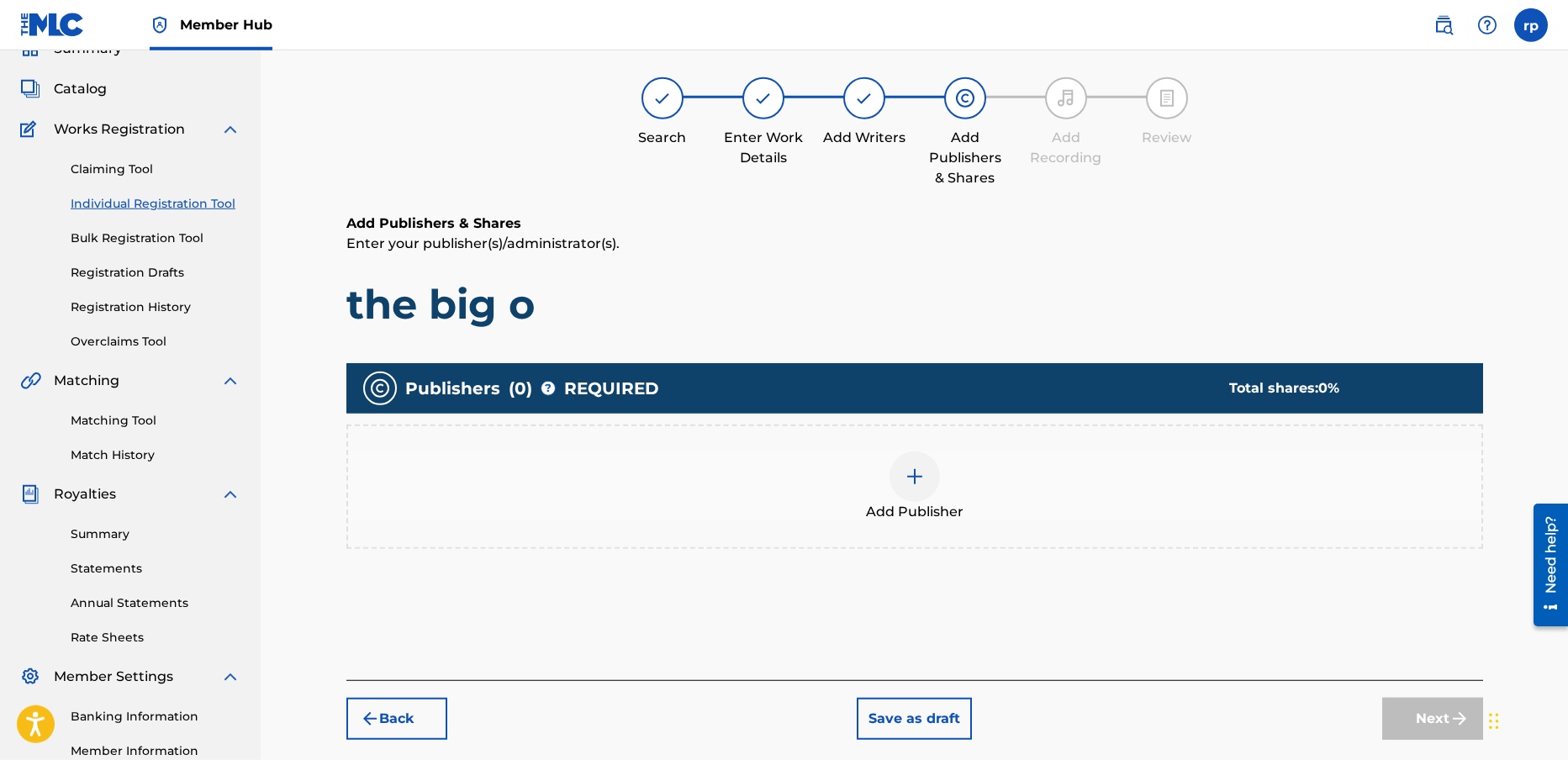
scroll to position [76, 0]
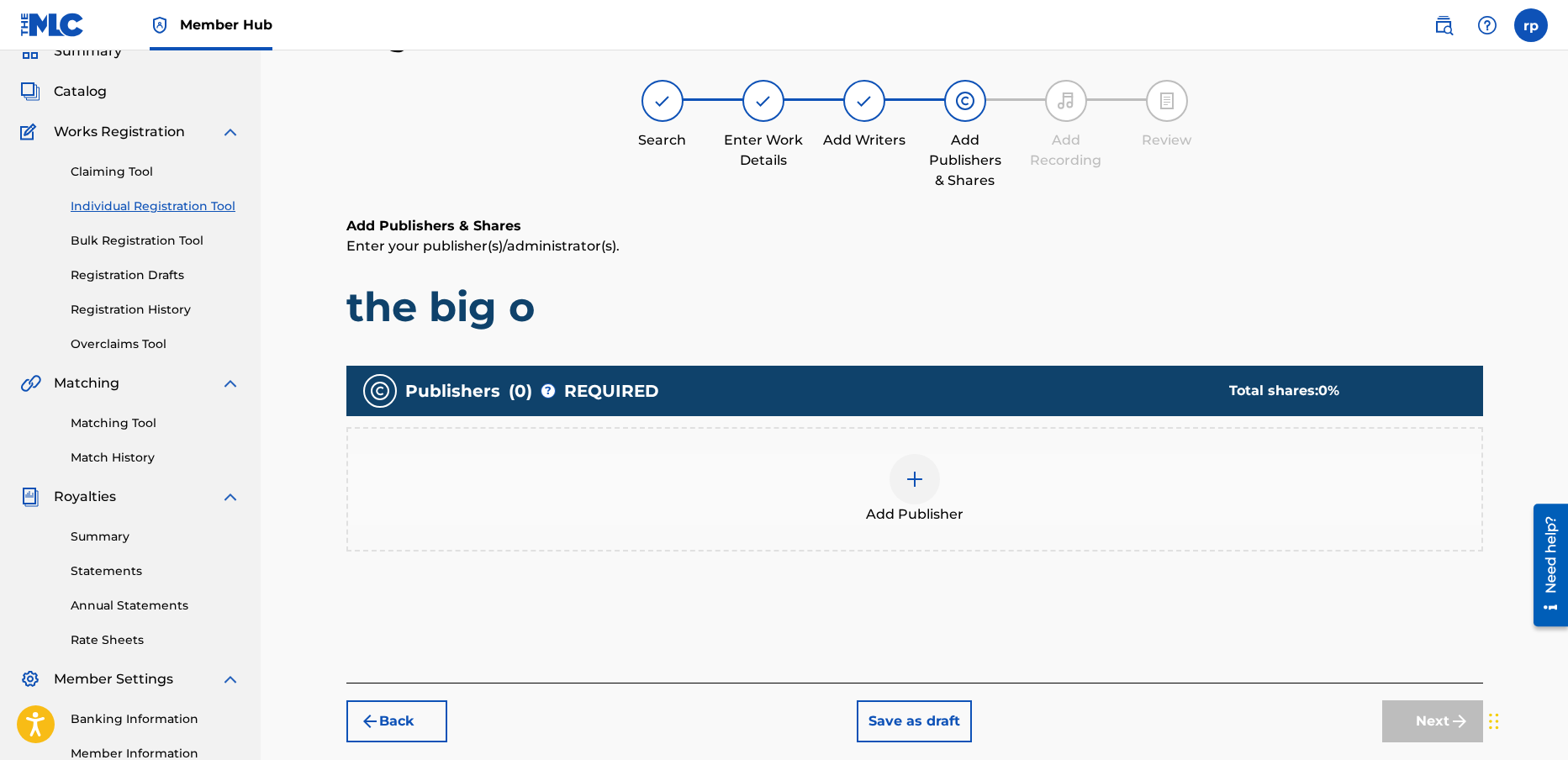
click at [906, 478] on img at bounding box center [914, 479] width 20 height 20
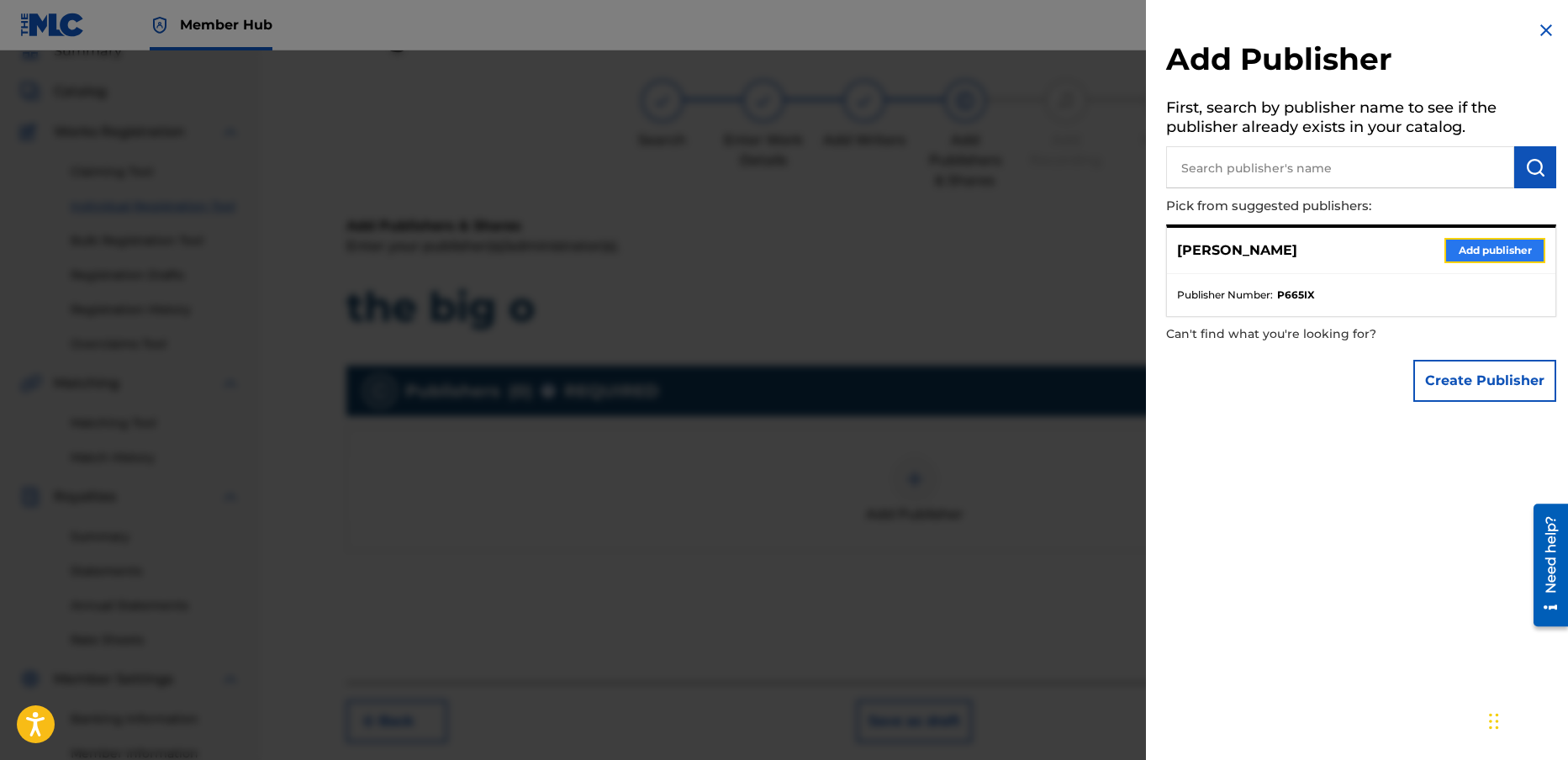
click at [1492, 249] on button "Add publisher" at bounding box center [1495, 250] width 101 height 25
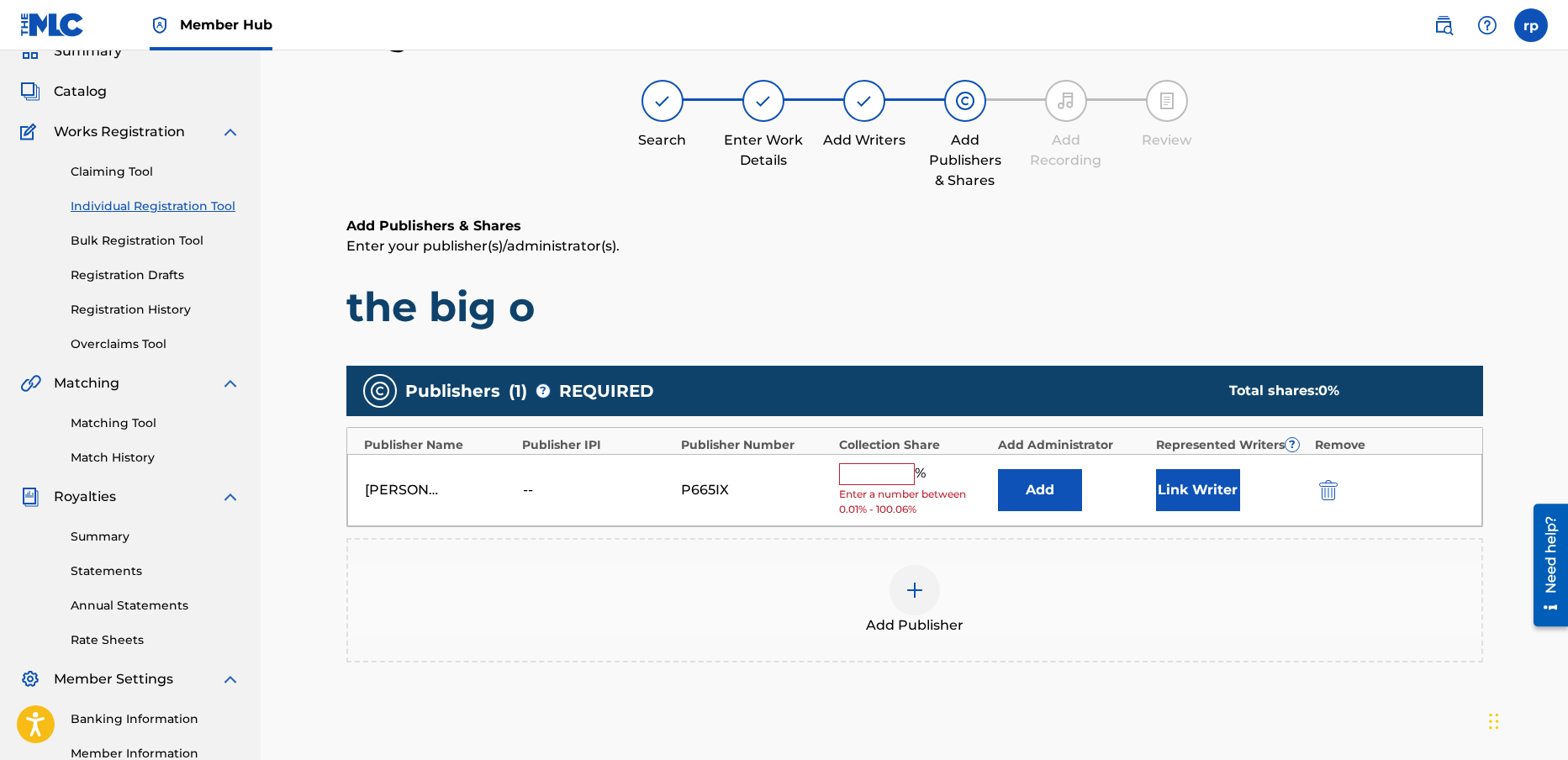
click at [875, 478] on input "text" at bounding box center [877, 474] width 76 height 22
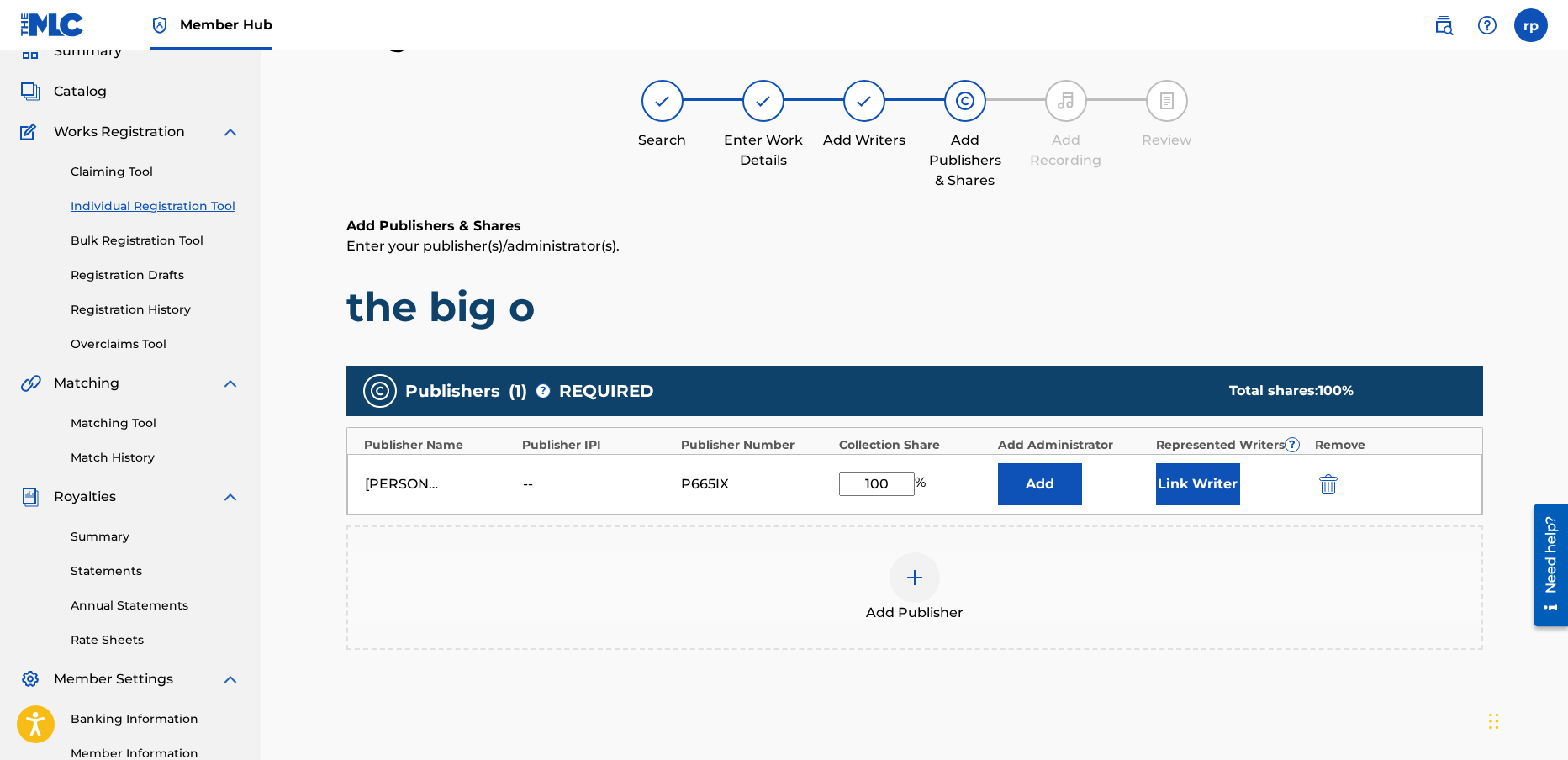
type input "100"
click at [1126, 651] on div "Publishers ( 1 ) ? REQUIRED Total shares: 100 % Publisher Name Publisher IPI Pu…" at bounding box center [914, 516] width 1137 height 301
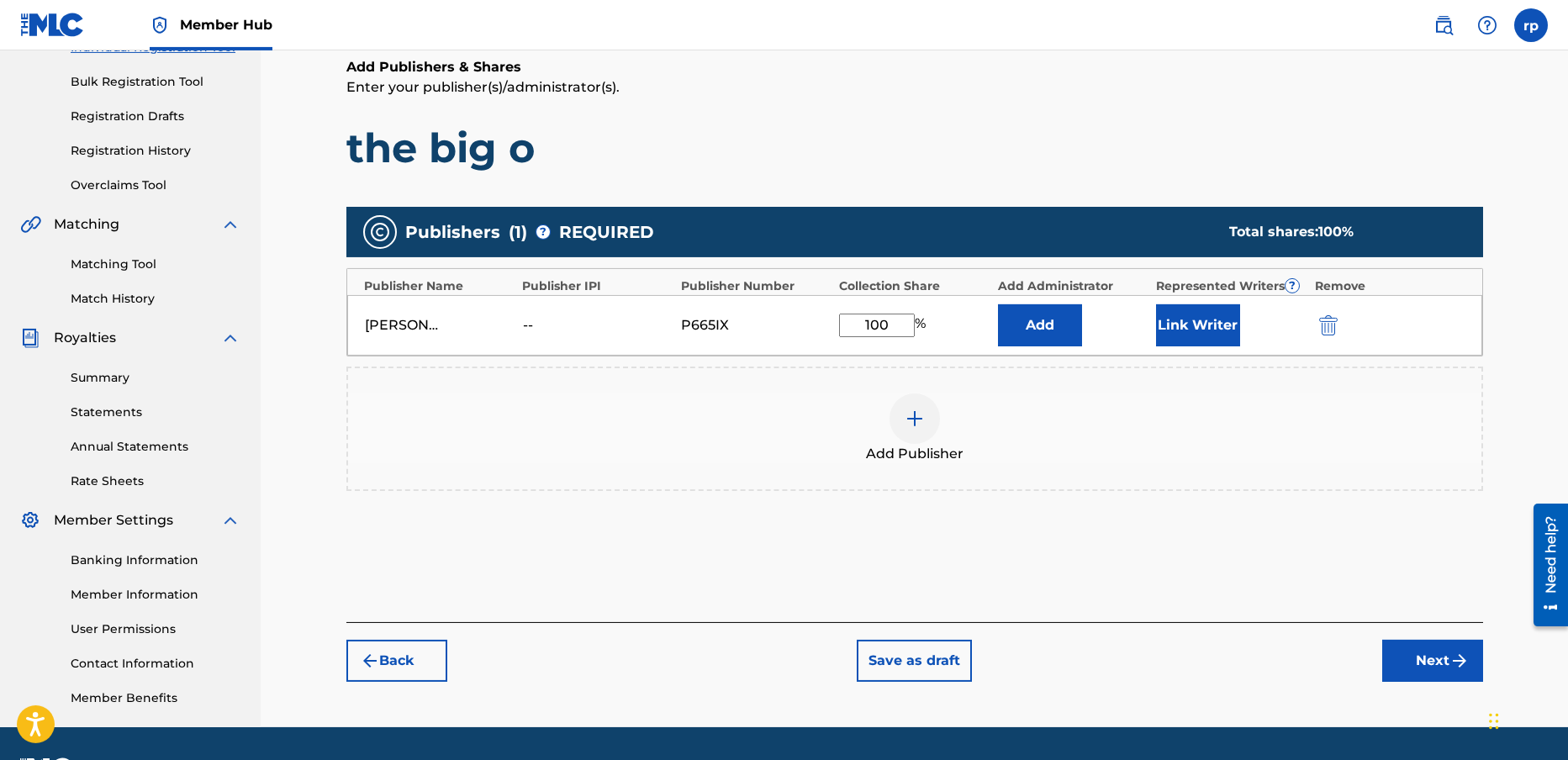
scroll to position [237, 0]
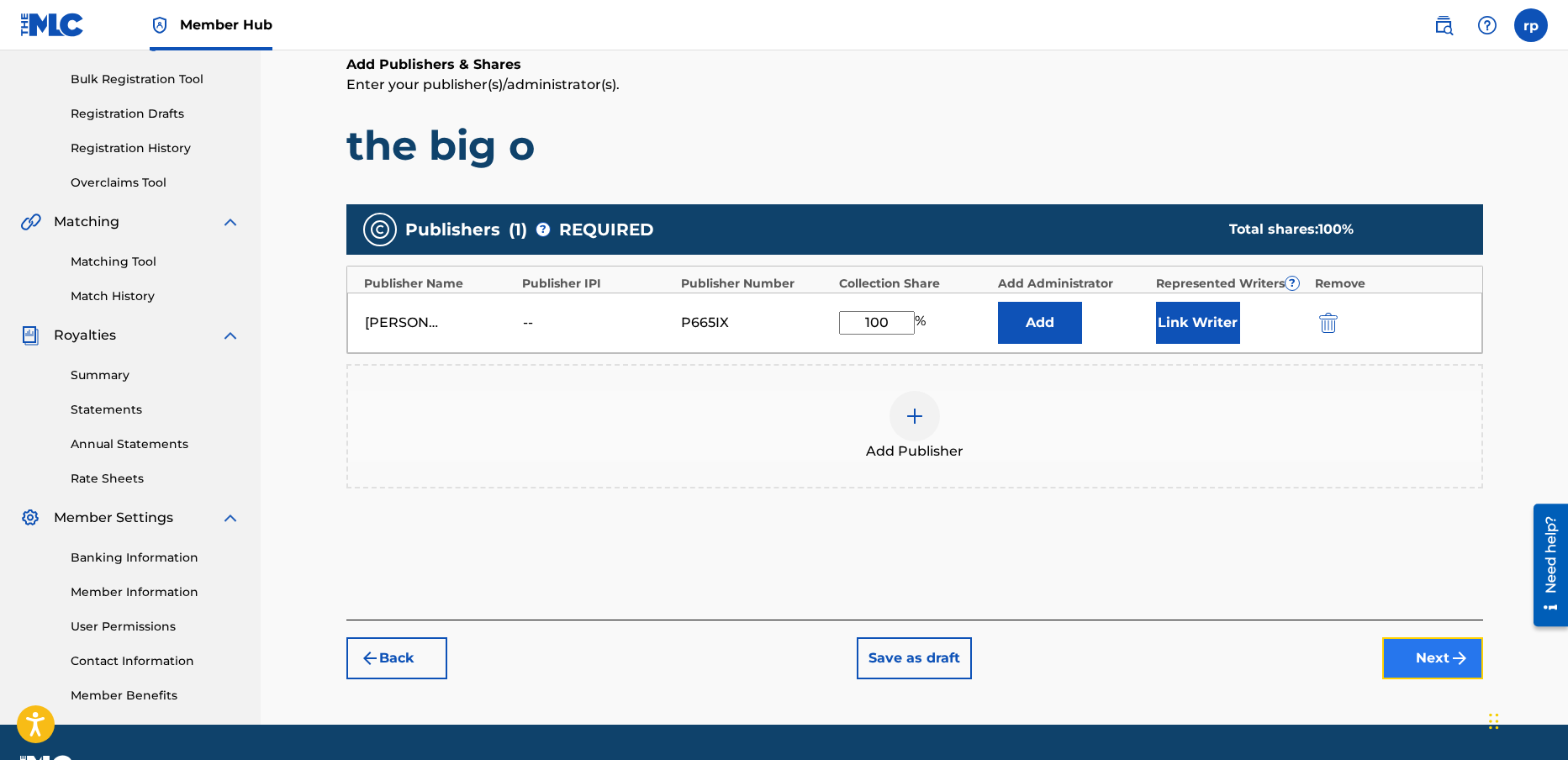
click at [1430, 657] on button "Next" at bounding box center [1433, 659] width 101 height 42
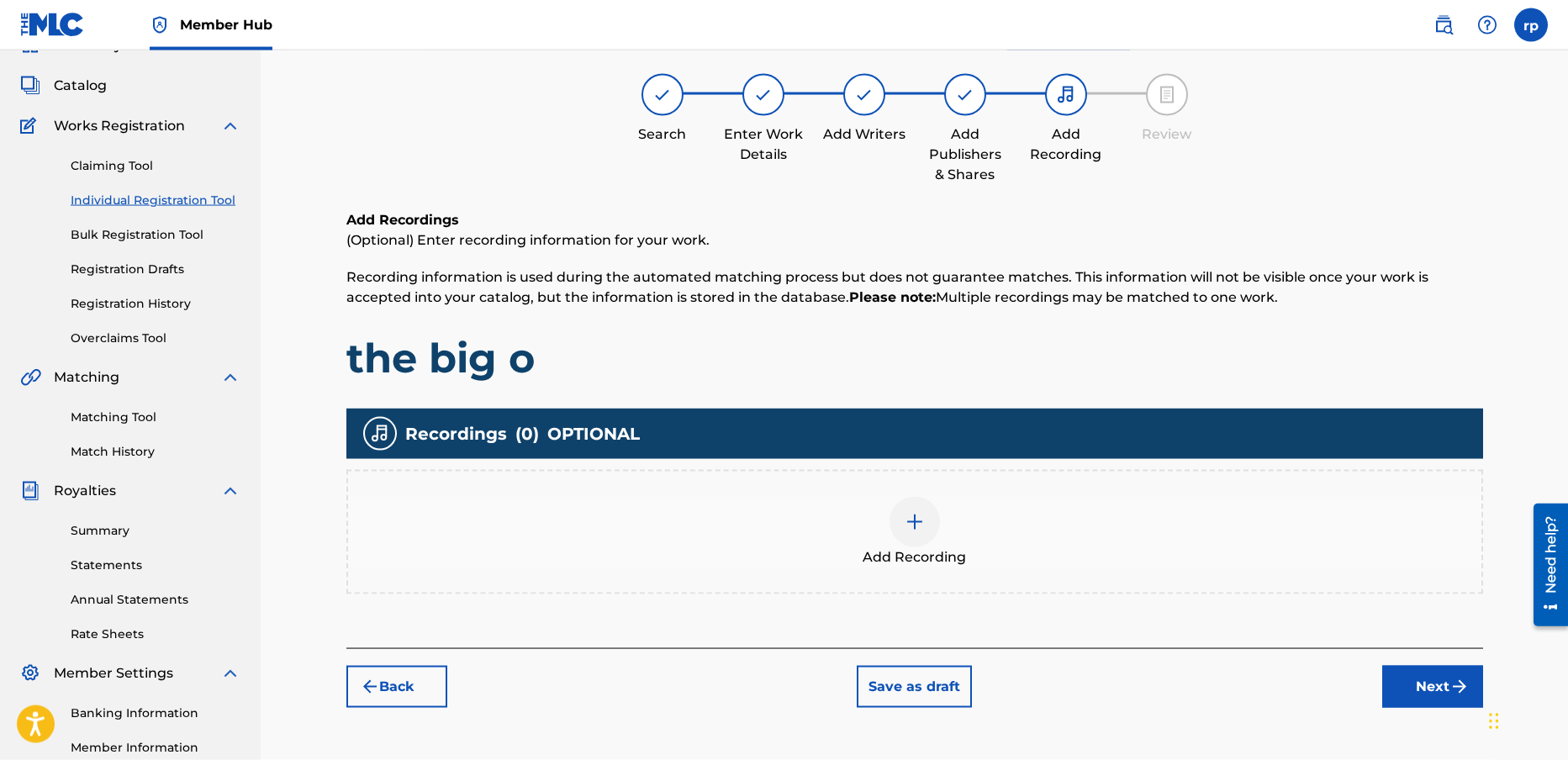
scroll to position [76, 0]
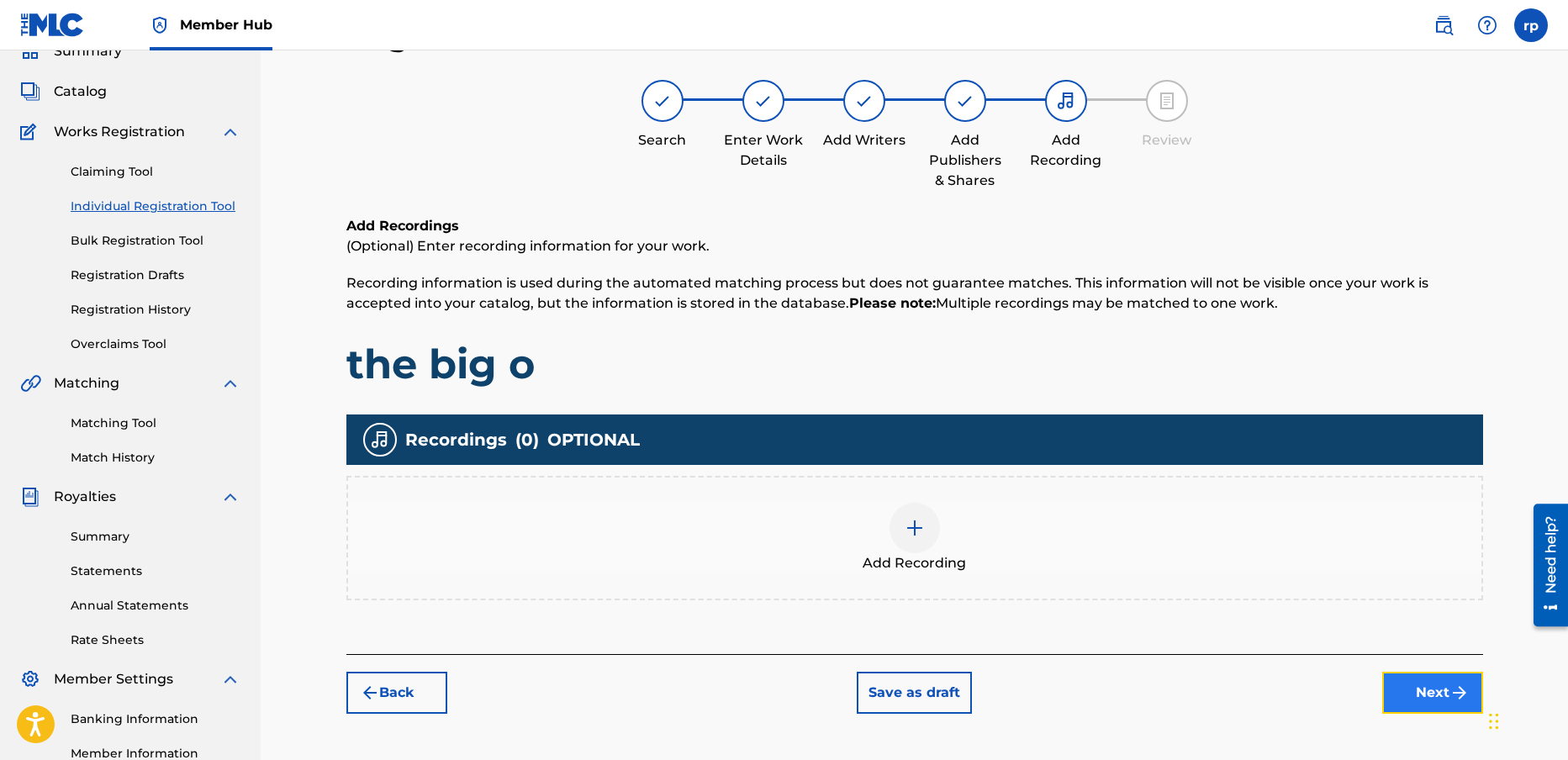
click at [1450, 691] on img "submit" at bounding box center [1459, 692] width 20 height 20
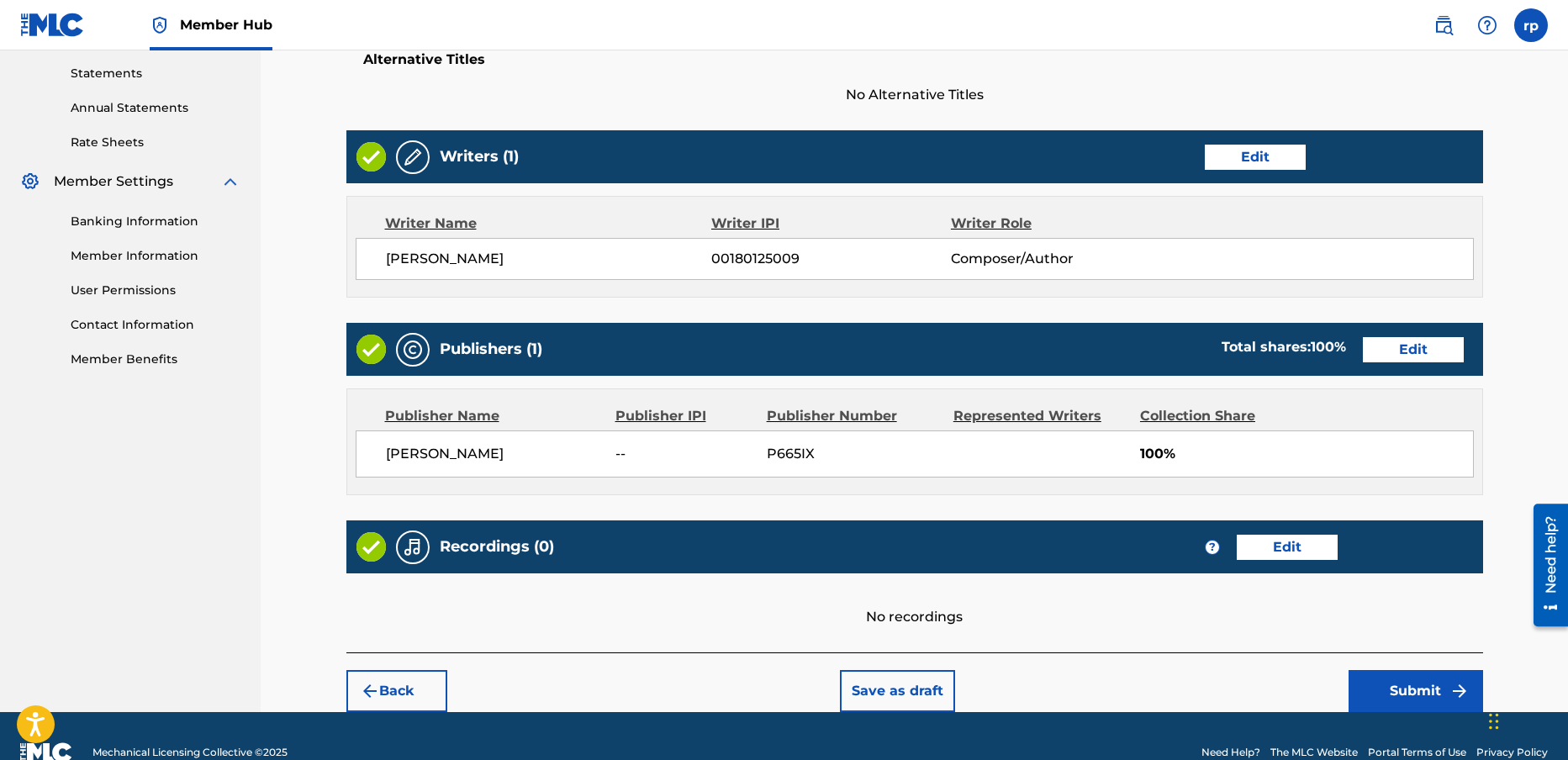
scroll to position [606, 0]
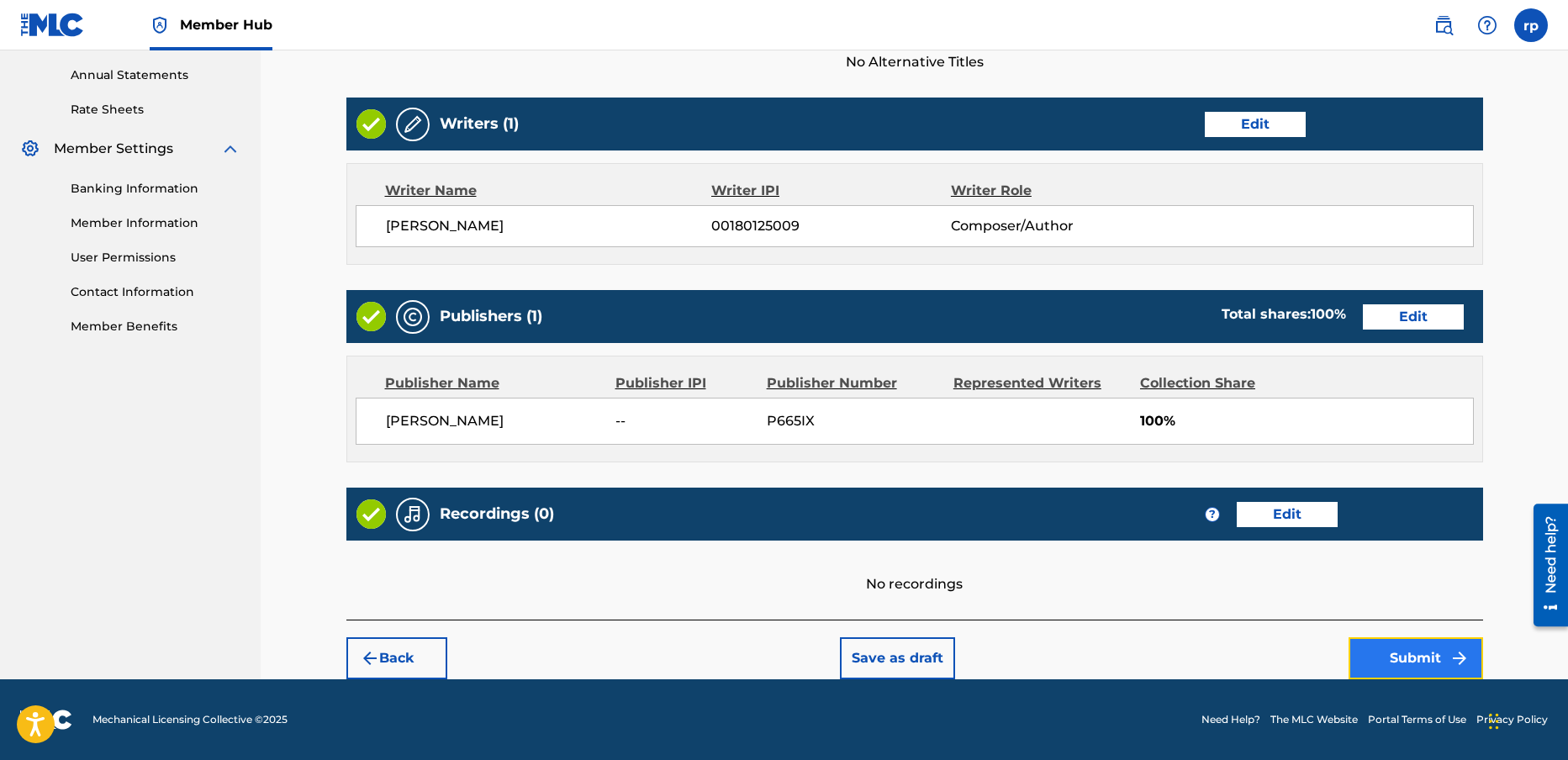
click at [1425, 653] on button "Submit" at bounding box center [1416, 659] width 135 height 42
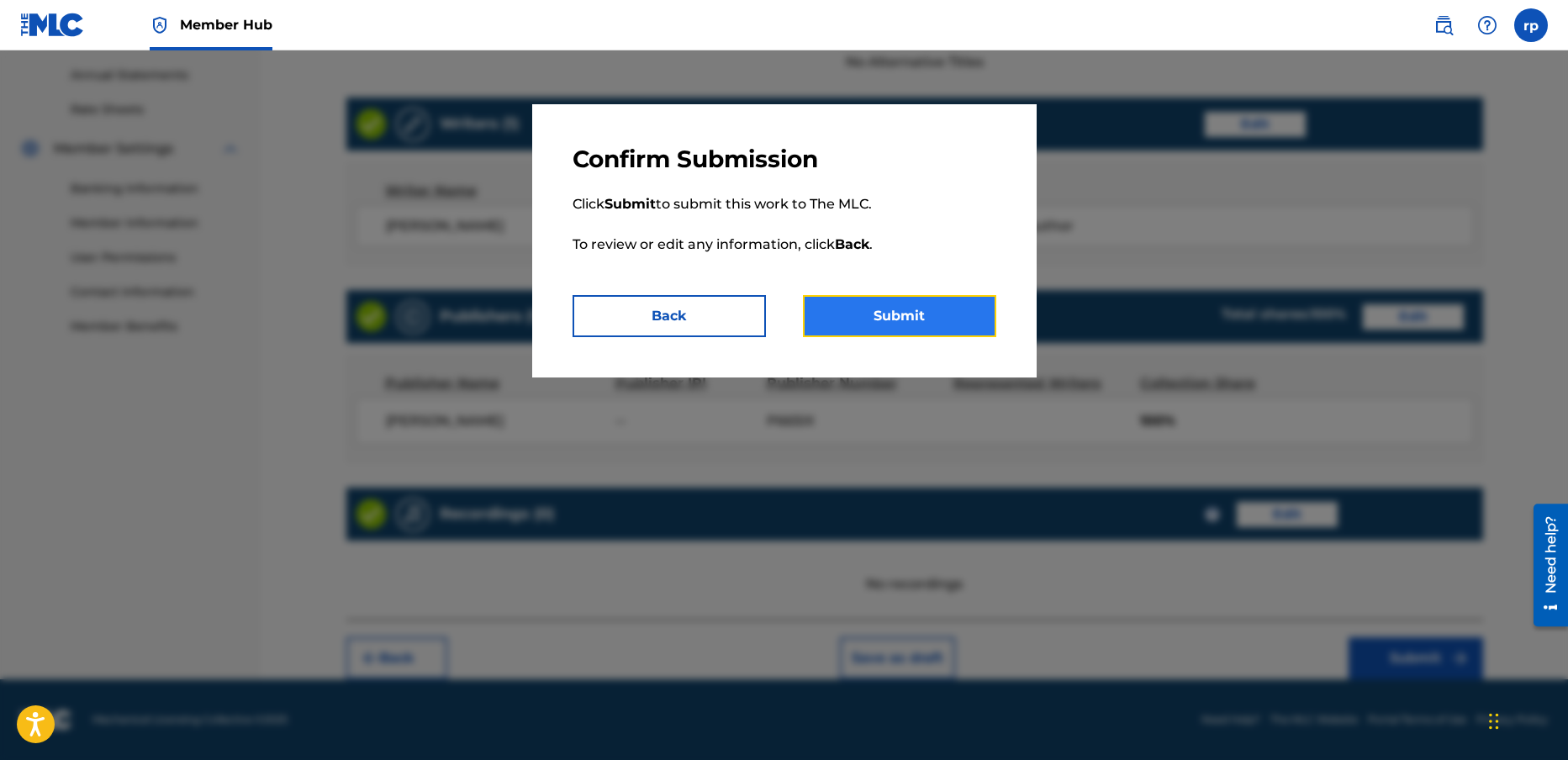
click at [924, 307] on button "Submit" at bounding box center [900, 316] width 193 height 42
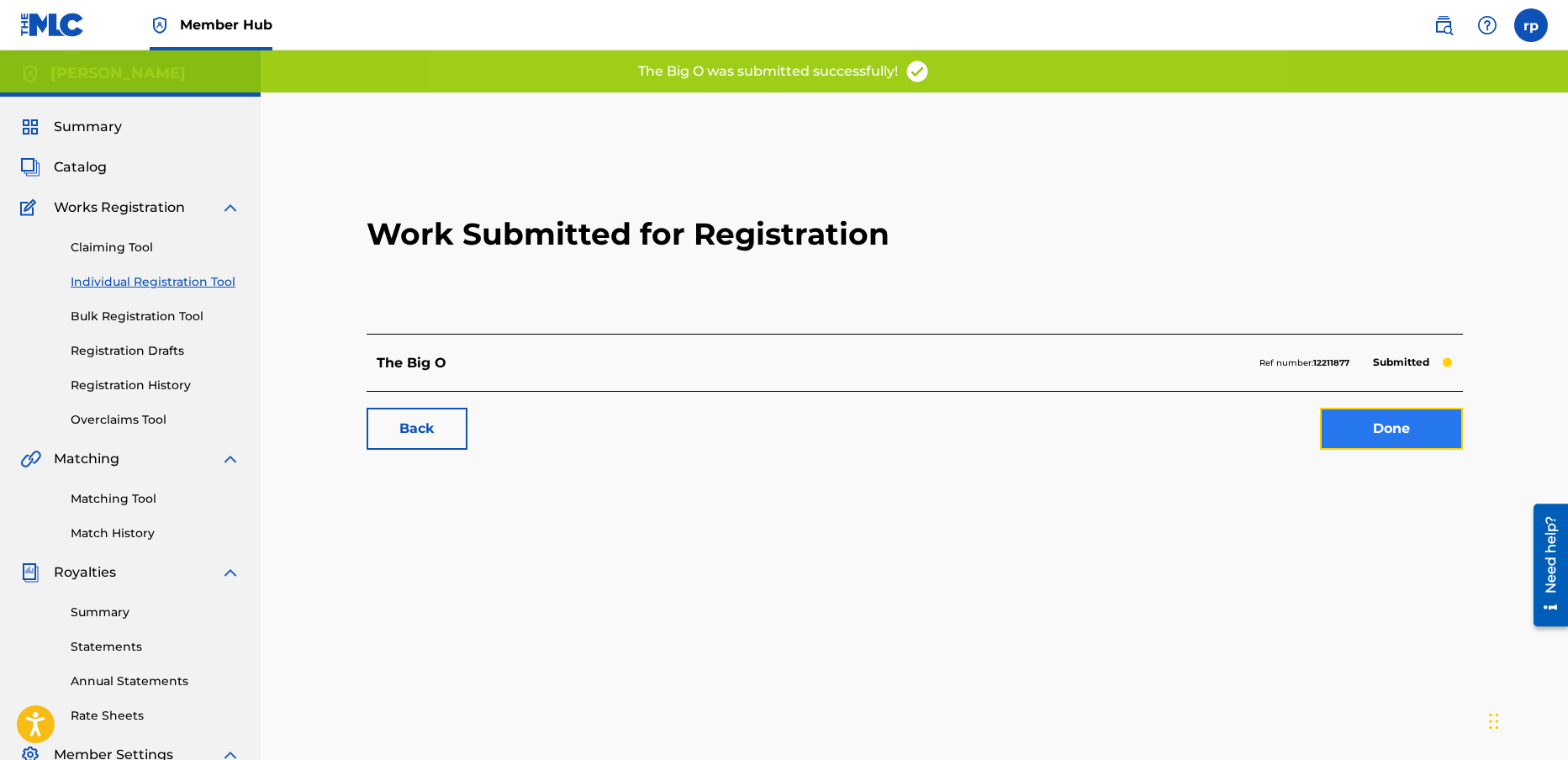
click at [1413, 426] on link "Done" at bounding box center [1392, 429] width 143 height 42
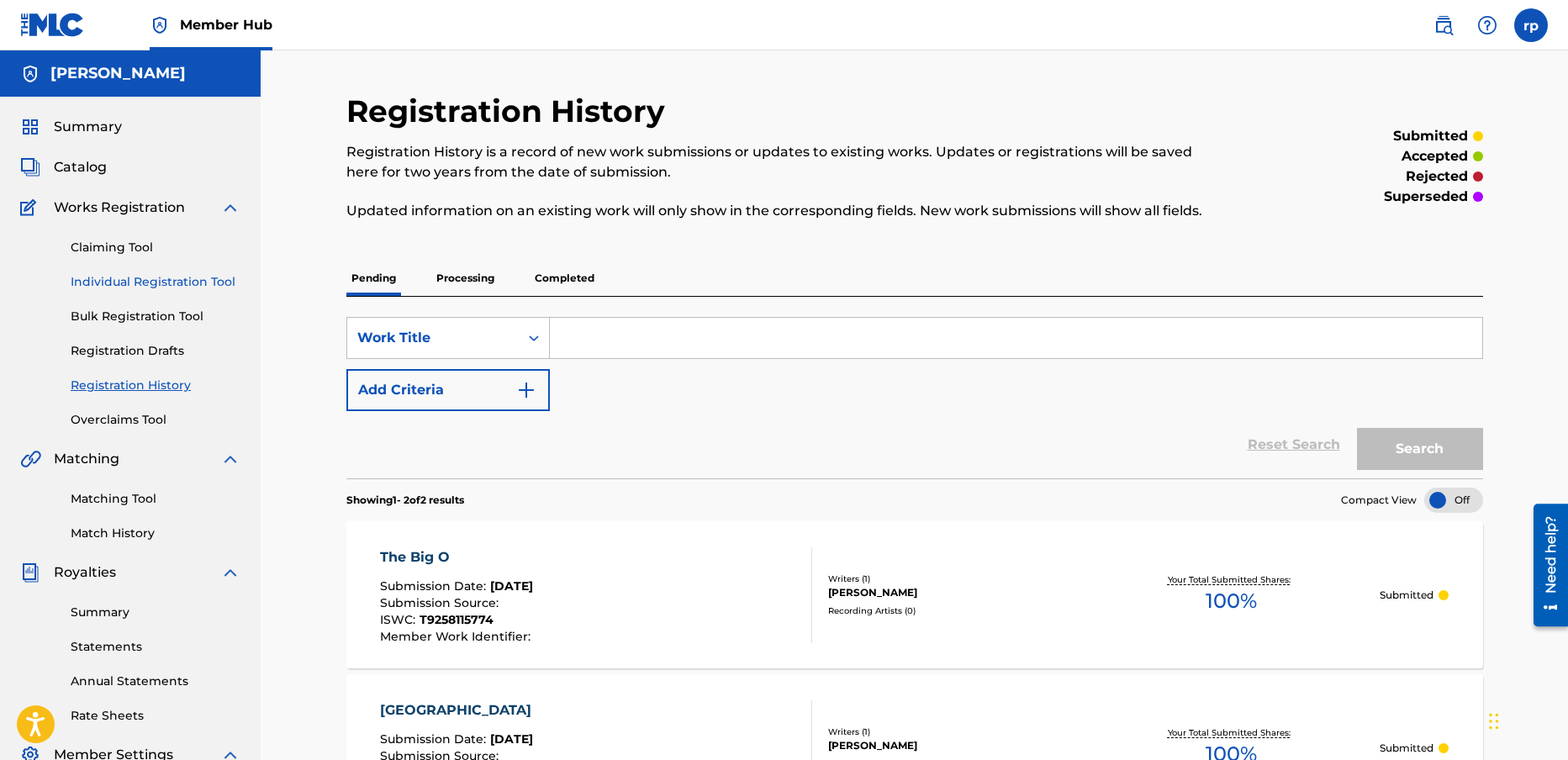
click at [140, 279] on link "Individual Registration Tool" at bounding box center [156, 282] width 170 height 17
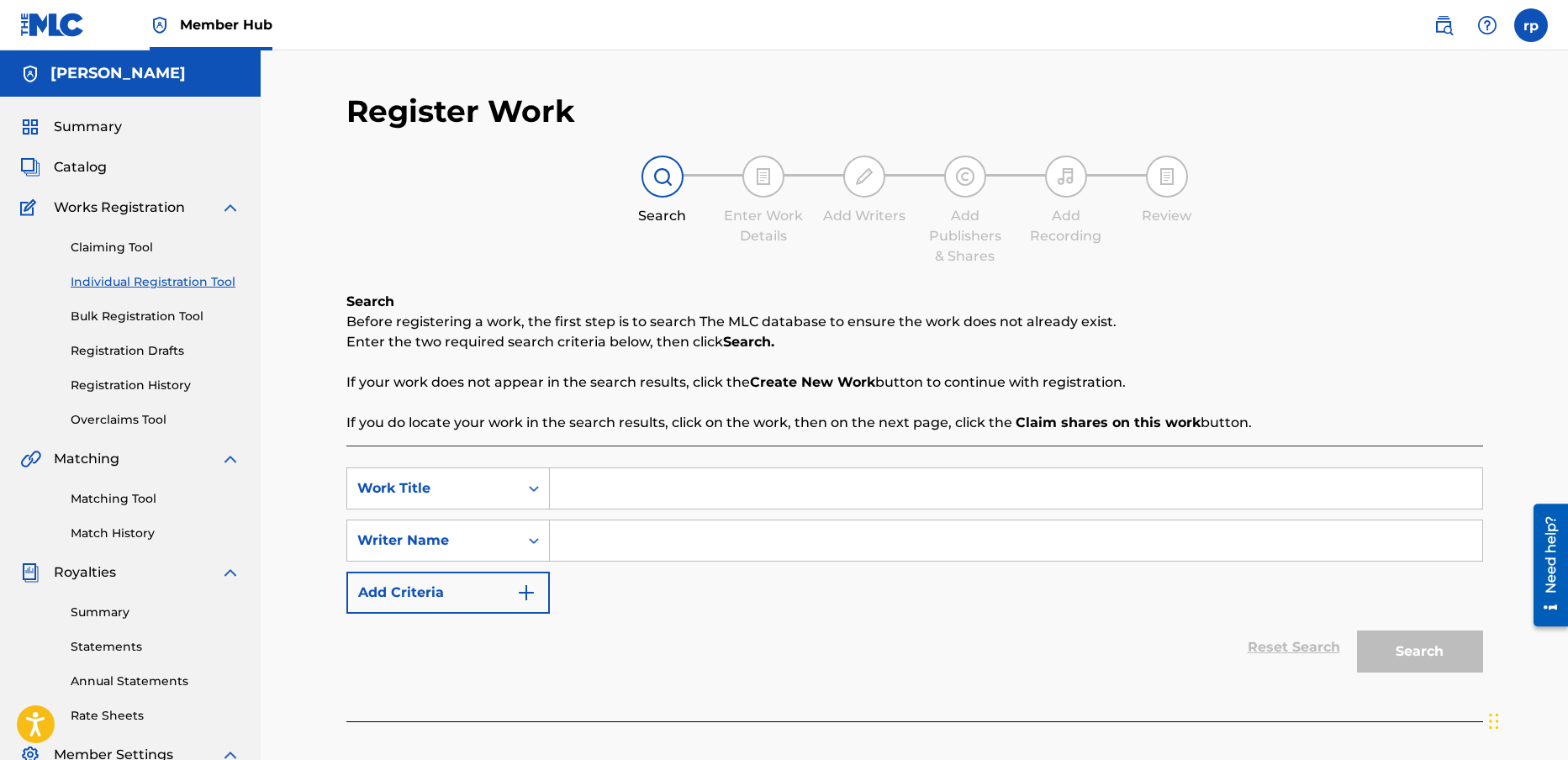
click at [585, 496] on input "Search Form" at bounding box center [1015, 489] width 932 height 40
type input "i can't tell you why"
click at [610, 543] on input "Search Form" at bounding box center [1015, 540] width 932 height 40
type input "[PERSON_NAME]"
click at [1390, 645] on button "Search" at bounding box center [1420, 652] width 126 height 42
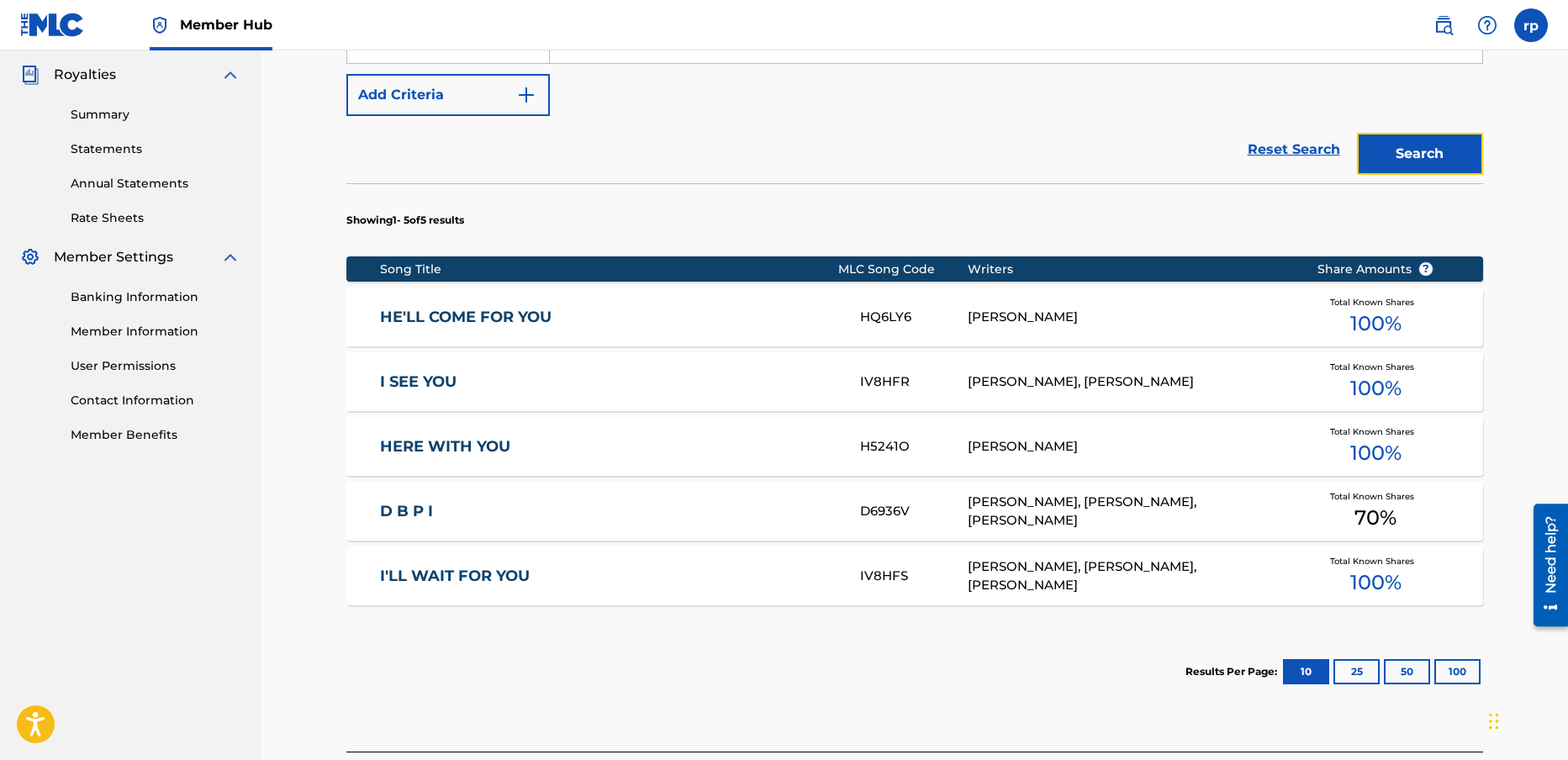
scroll to position [630, 0]
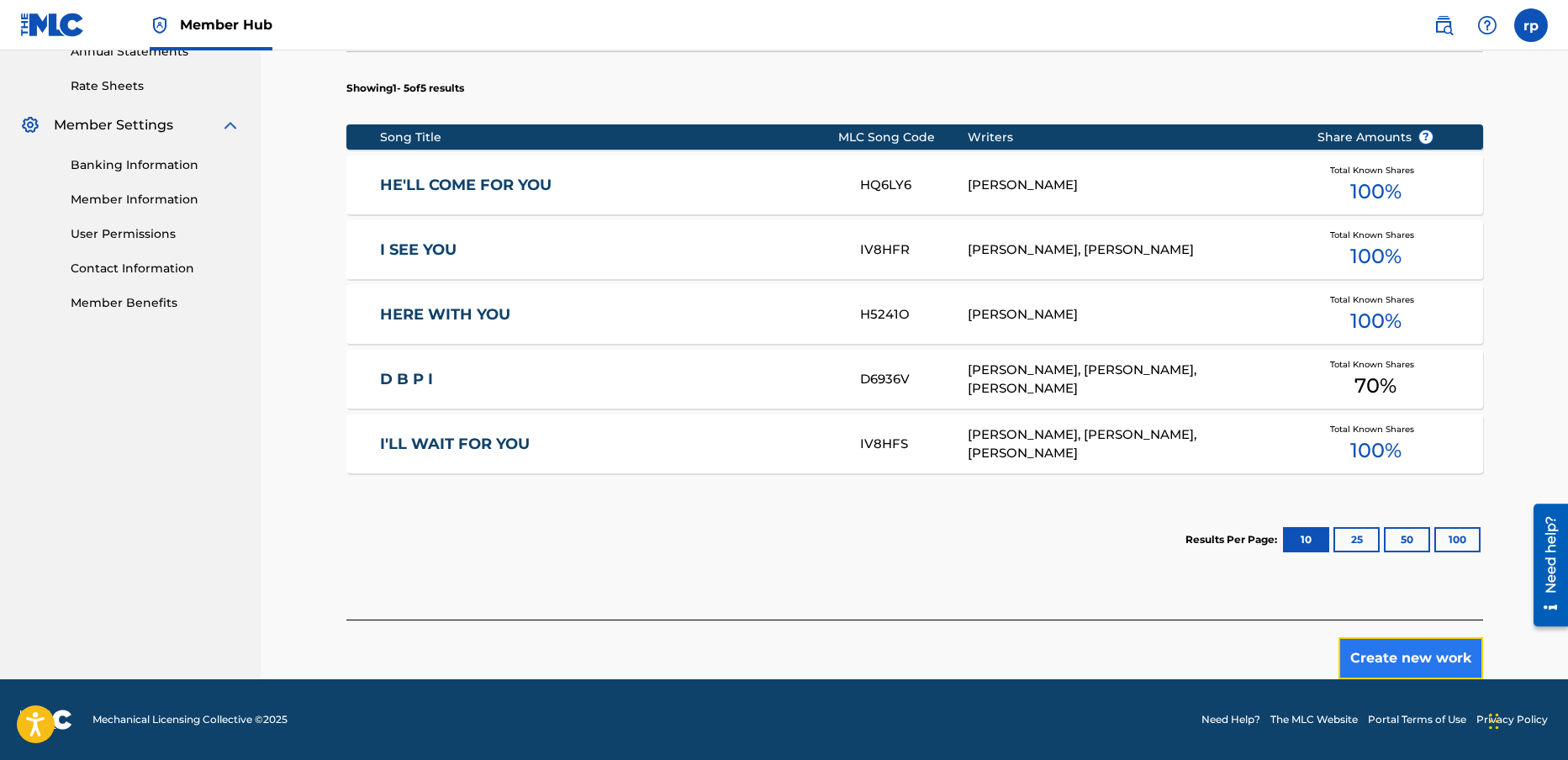
click at [1395, 660] on button "Create new work" at bounding box center [1410, 659] width 144 height 42
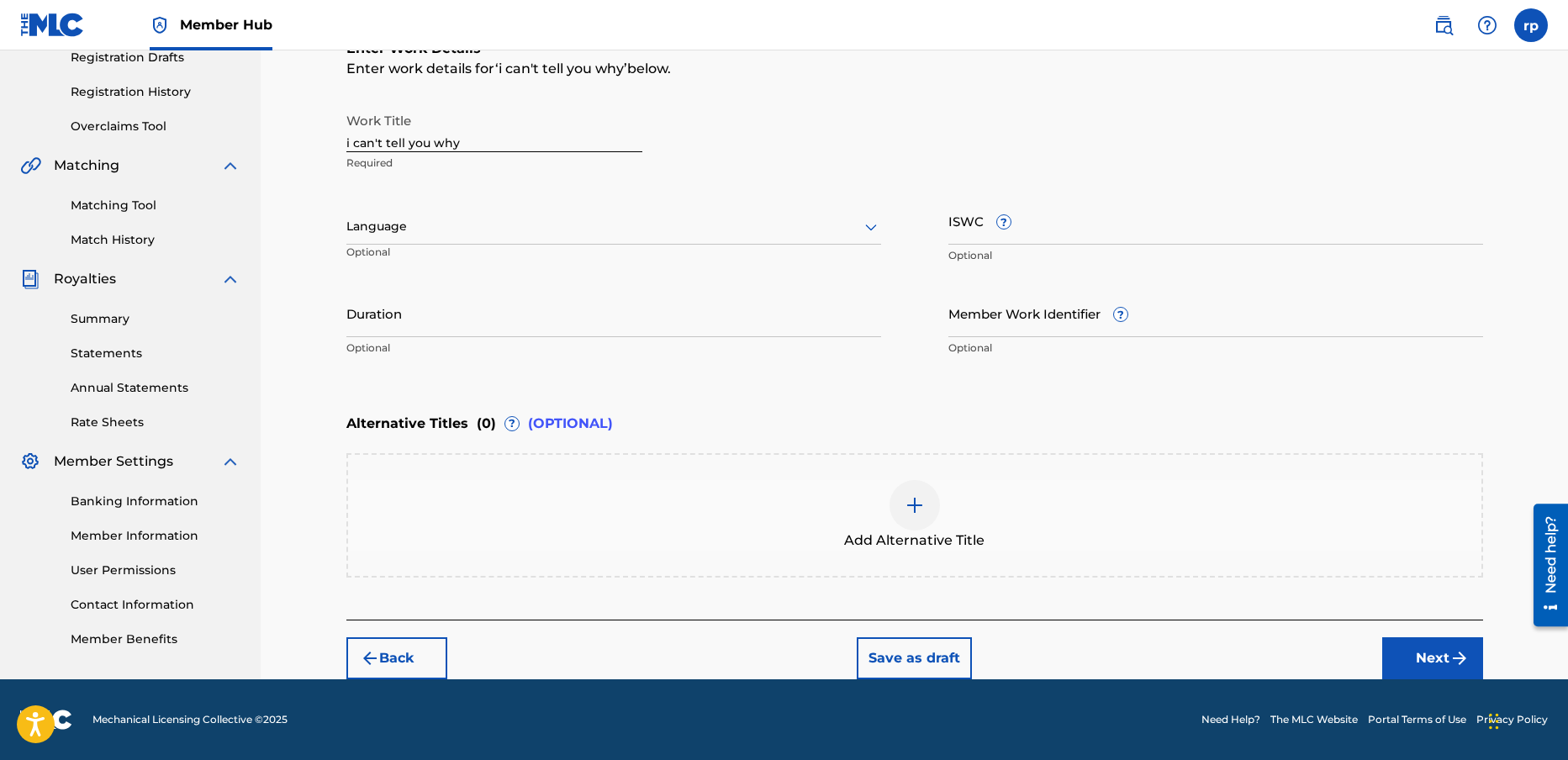
scroll to position [293, 0]
click at [389, 225] on div at bounding box center [613, 227] width 534 height 21
click at [394, 262] on div "English" at bounding box center [614, 264] width 534 height 38
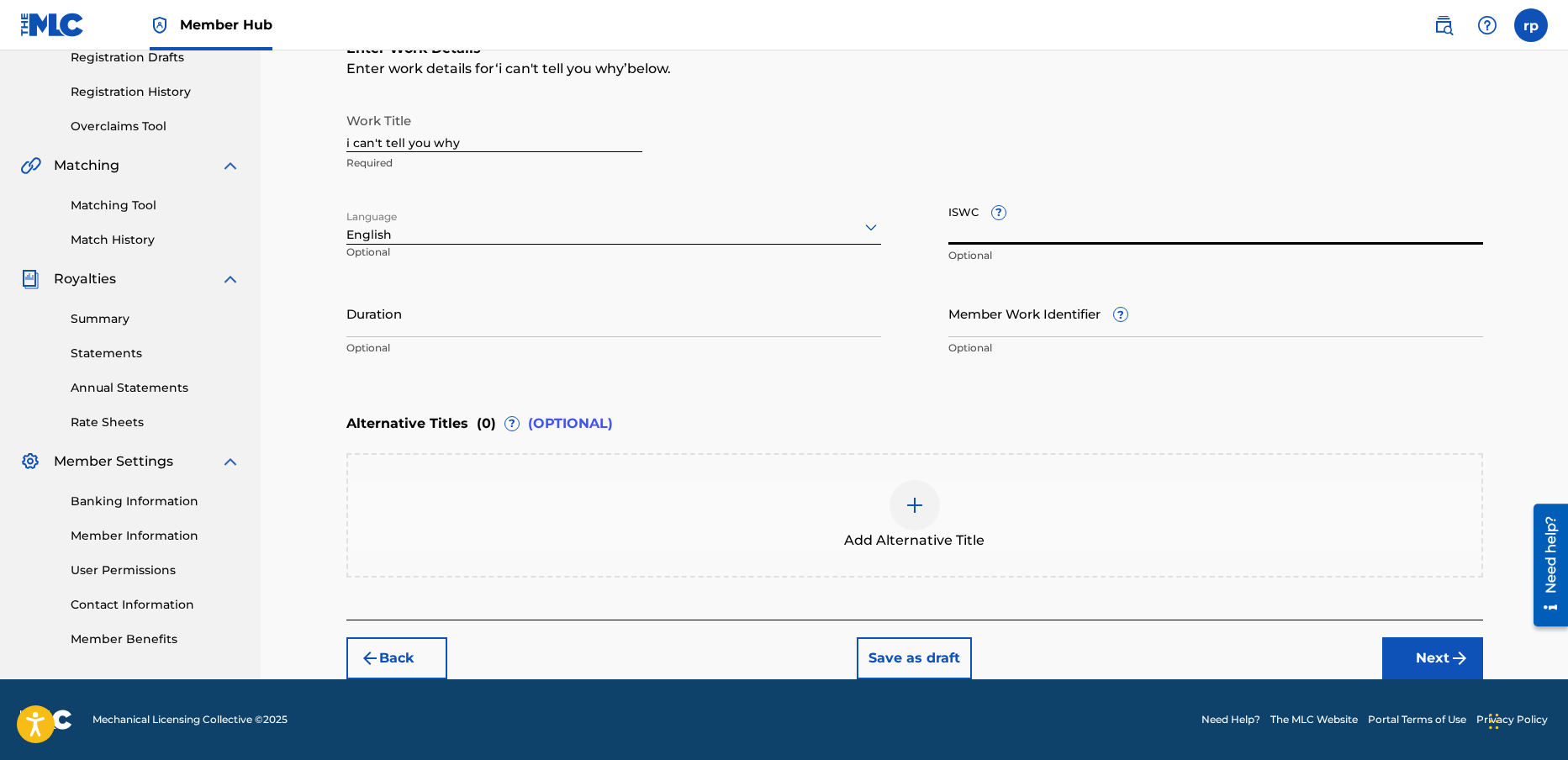
click at [1034, 227] on input "ISWC ?" at bounding box center [1215, 221] width 534 height 48
type input "T-925.811.584-3"
click at [1433, 653] on button "Next" at bounding box center [1433, 659] width 101 height 42
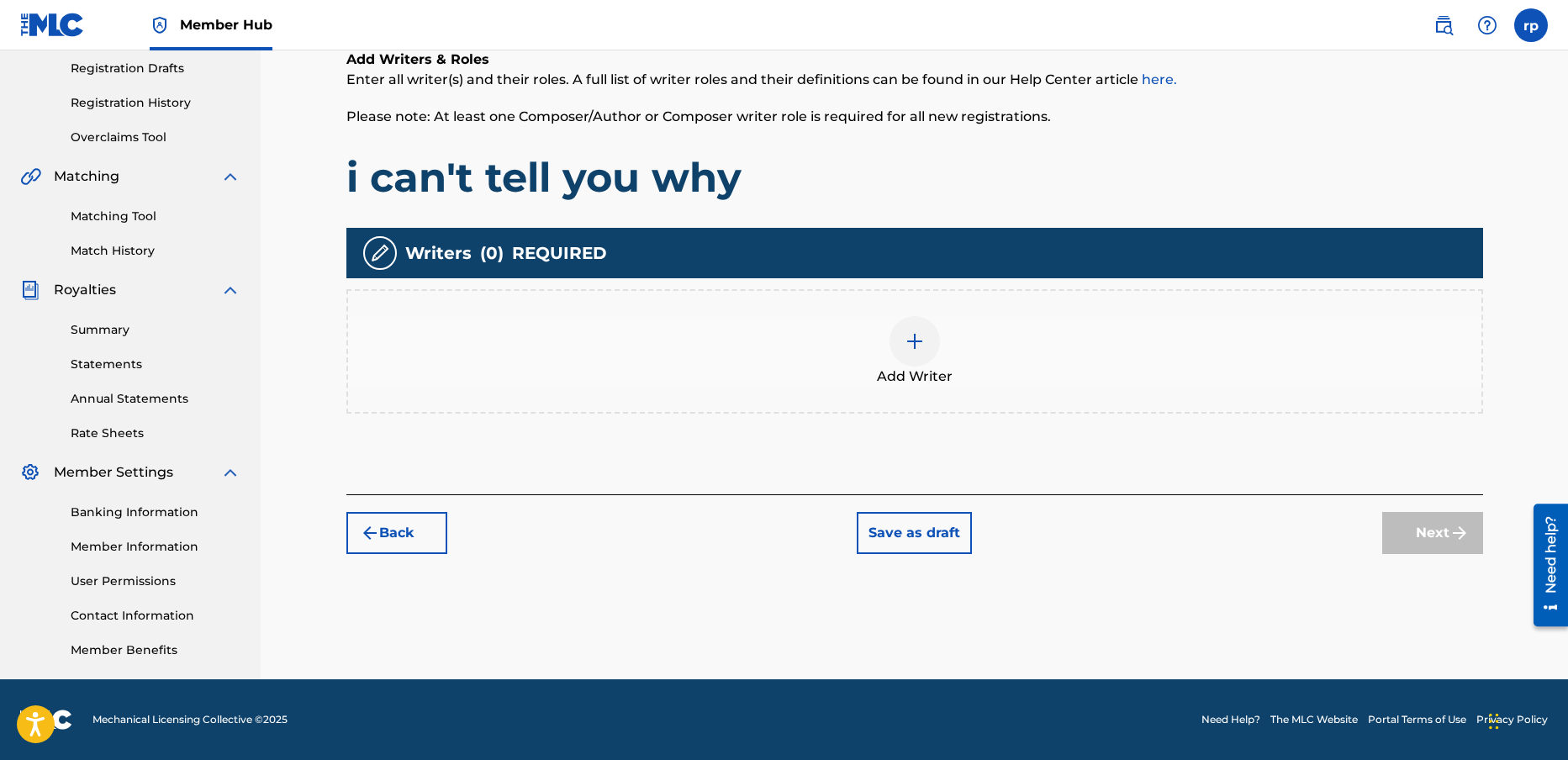
click at [913, 339] on img at bounding box center [914, 341] width 20 height 20
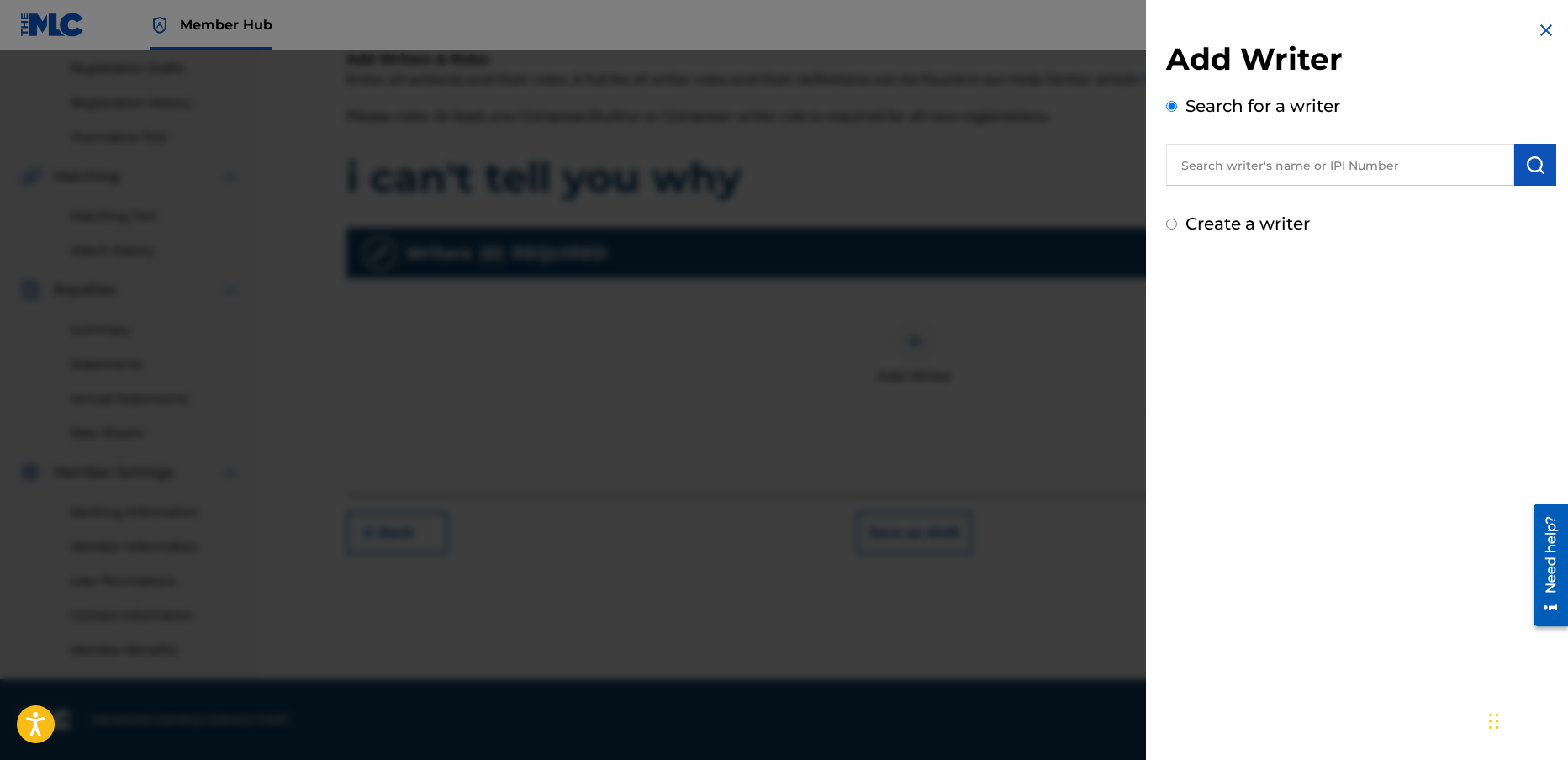
click at [1220, 168] on input "text" at bounding box center [1340, 164] width 348 height 42
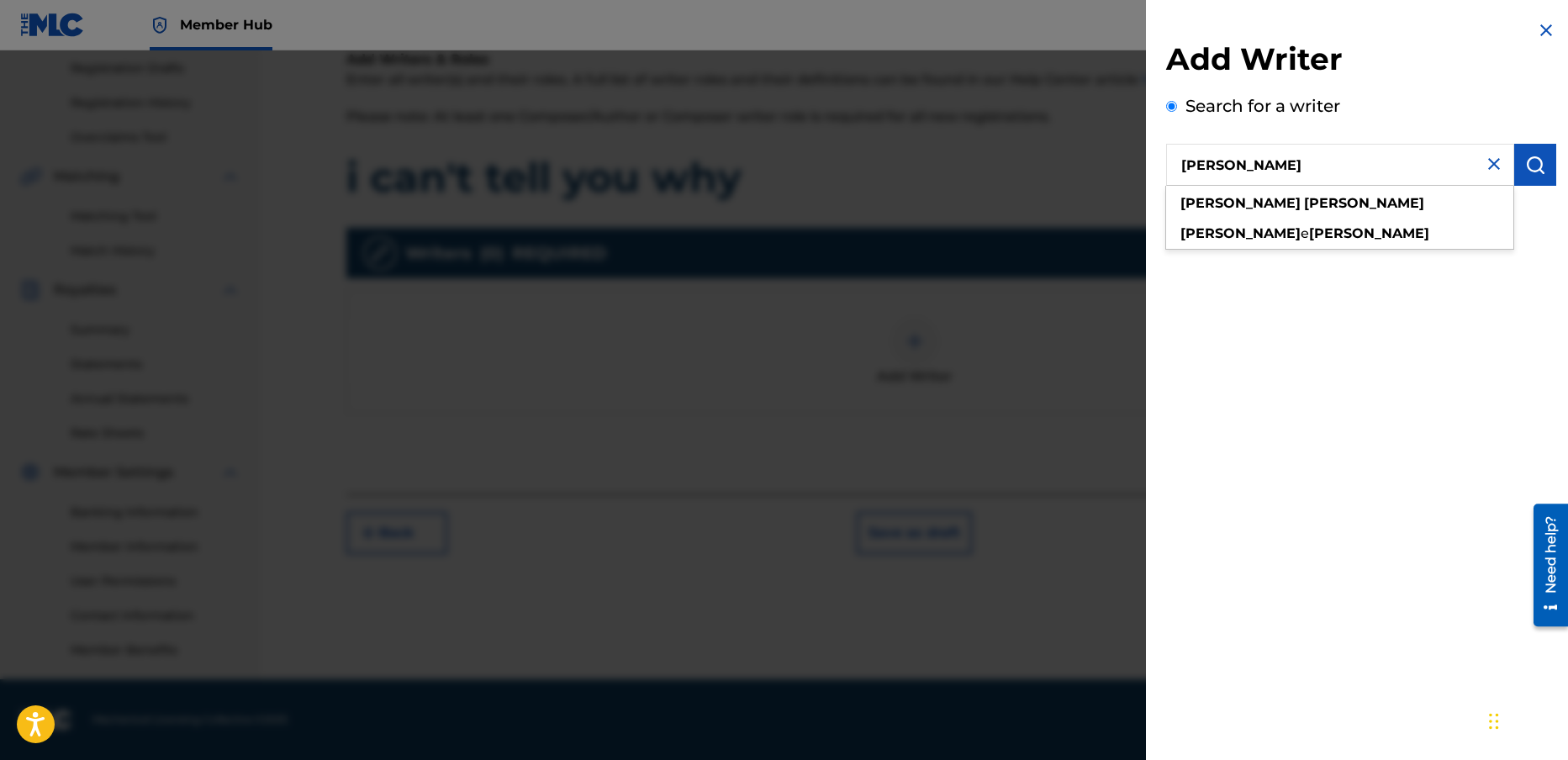
type input "[PERSON_NAME]"
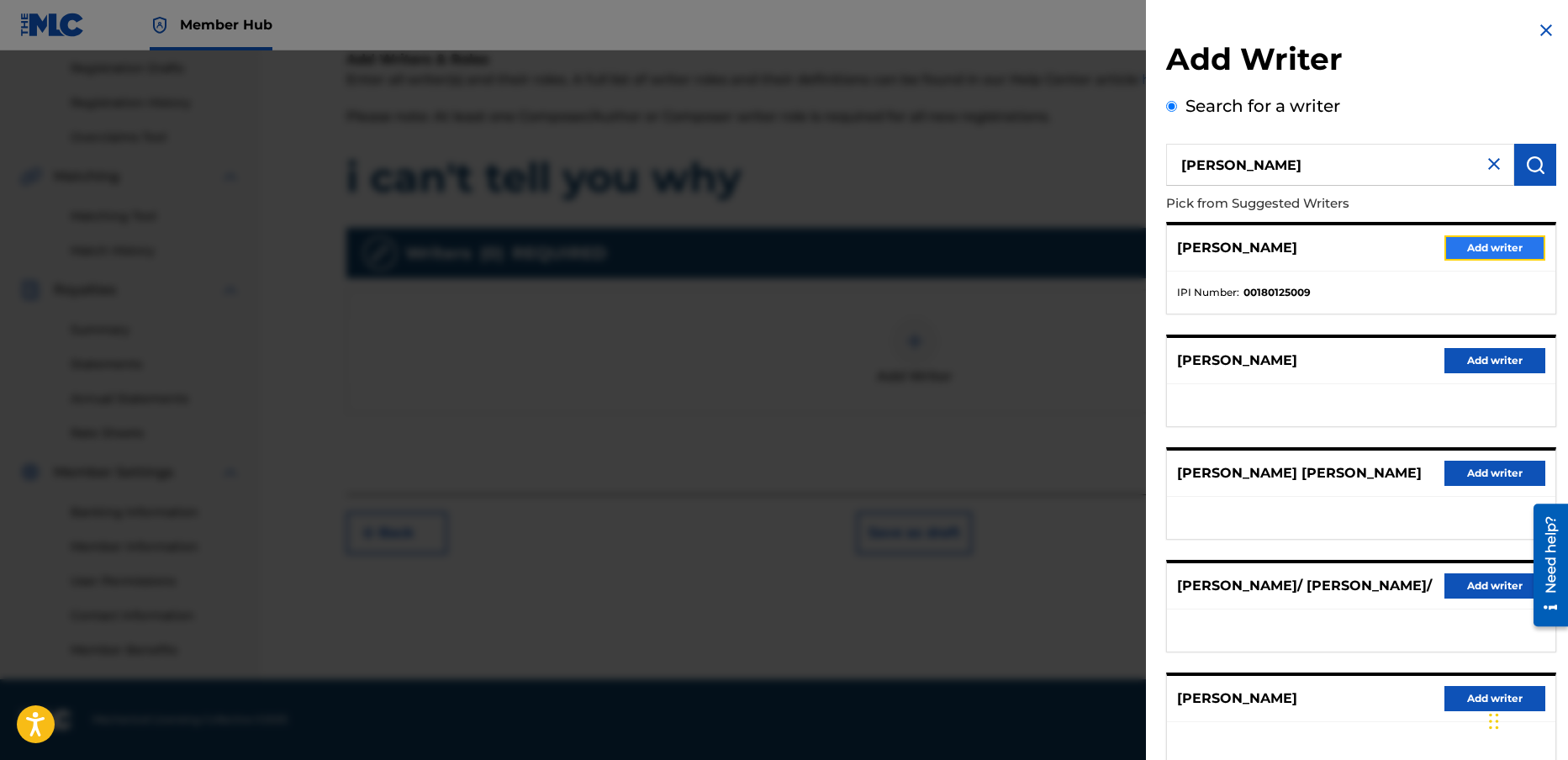
click at [1487, 240] on button "Add writer" at bounding box center [1495, 248] width 101 height 25
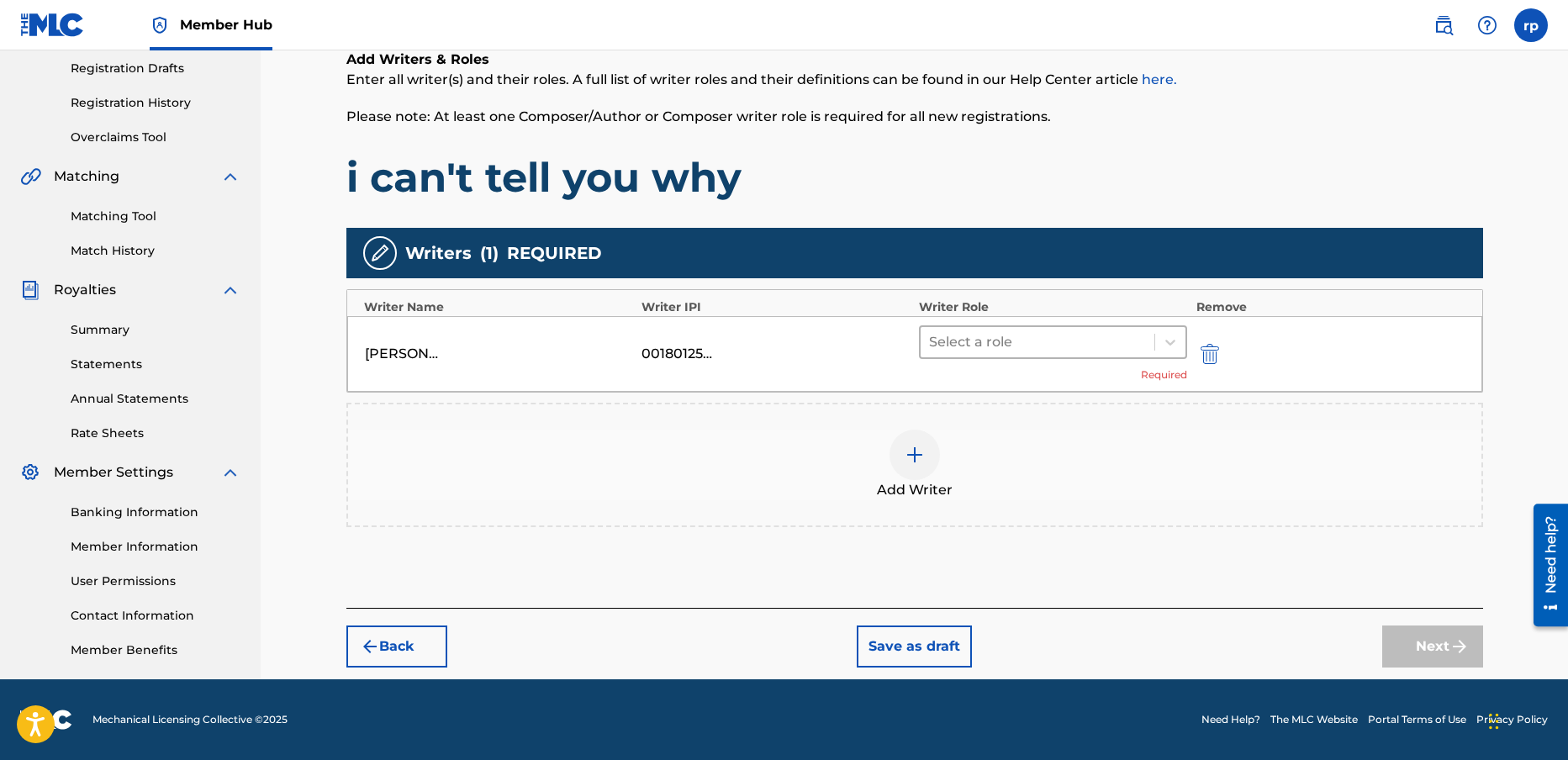
click at [996, 343] on div at bounding box center [1038, 342] width 218 height 24
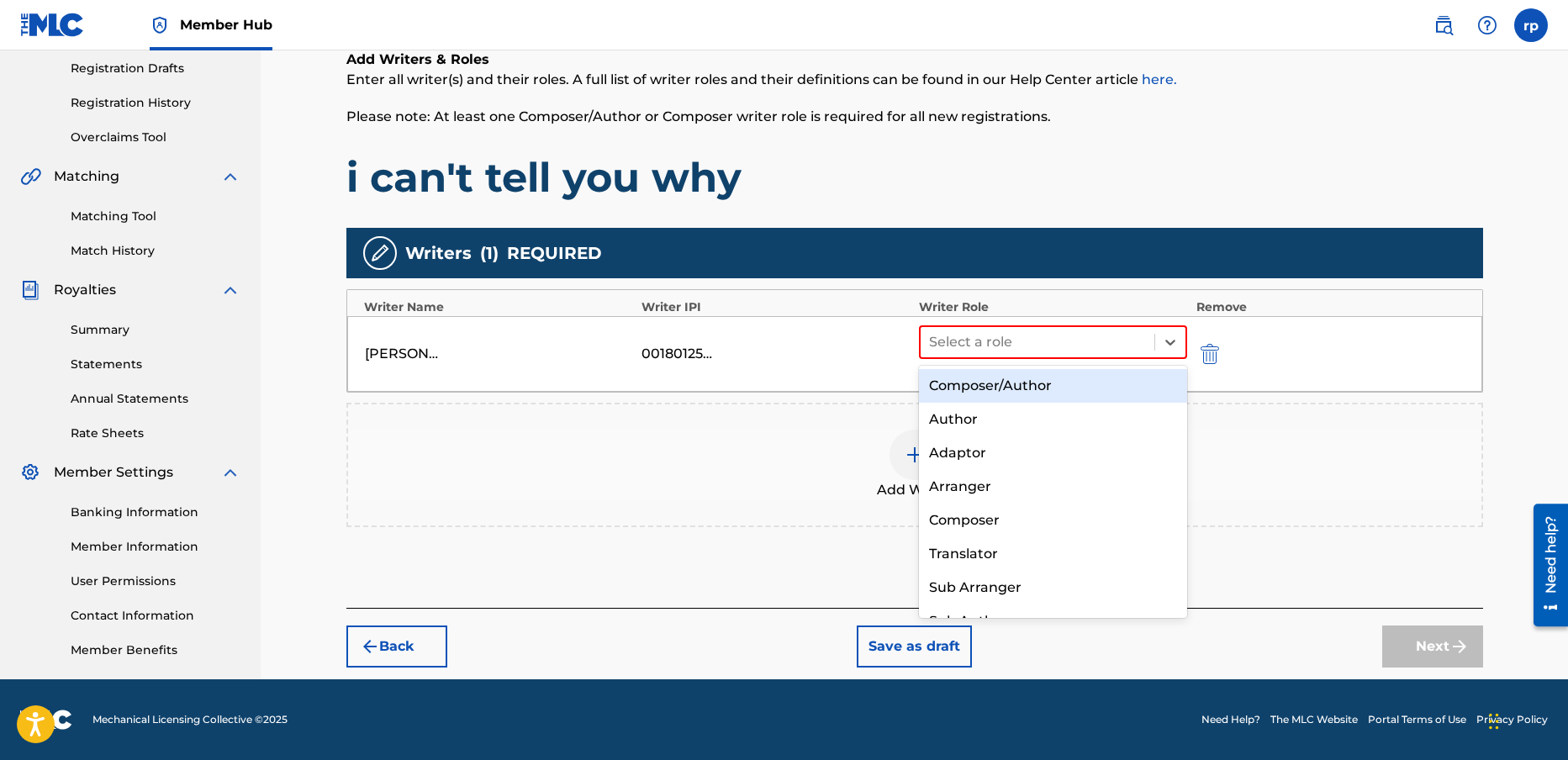
click at [996, 387] on div "Composer/Author" at bounding box center [1053, 385] width 269 height 33
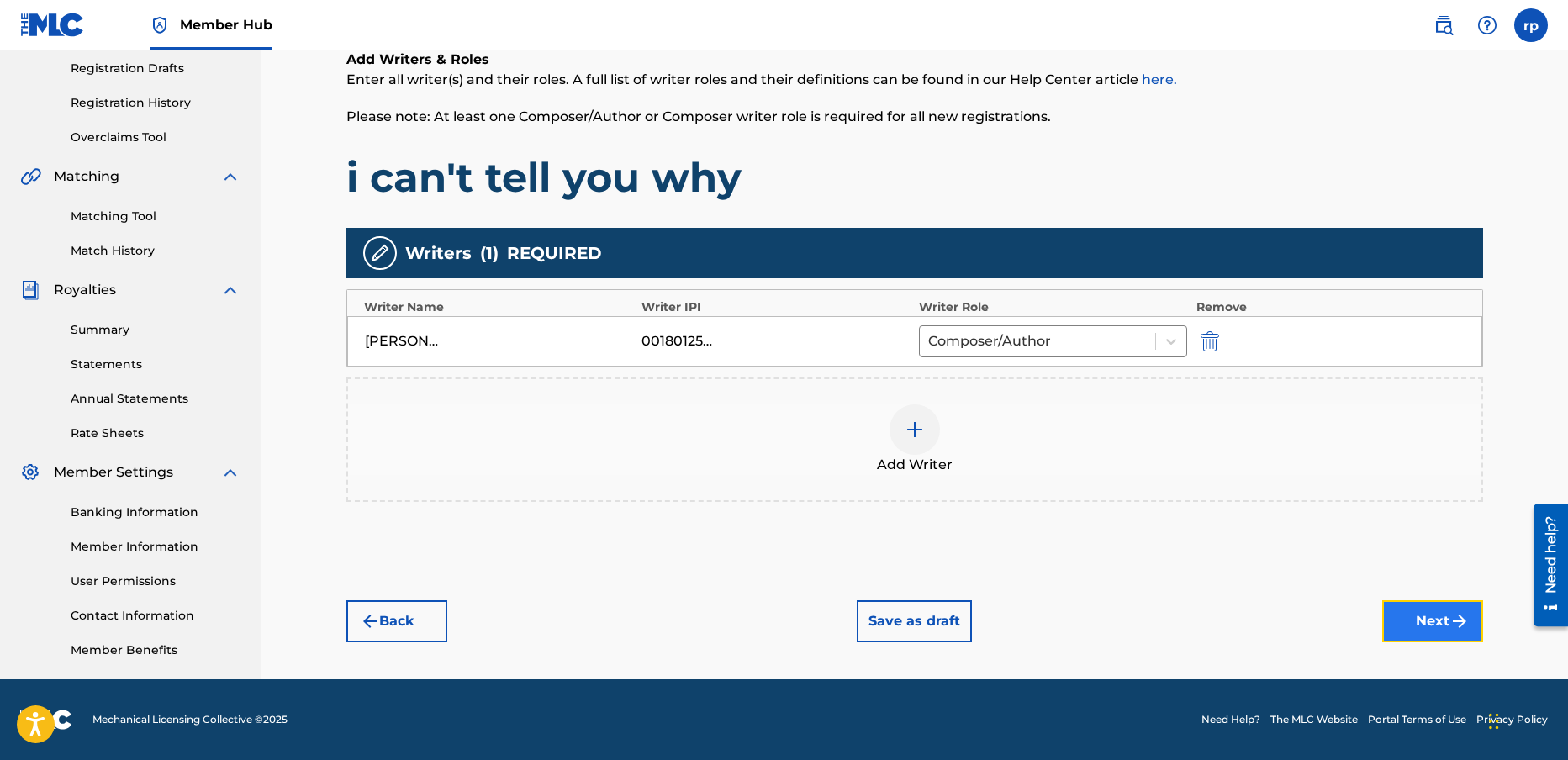
click at [1431, 626] on button "Next" at bounding box center [1433, 621] width 101 height 42
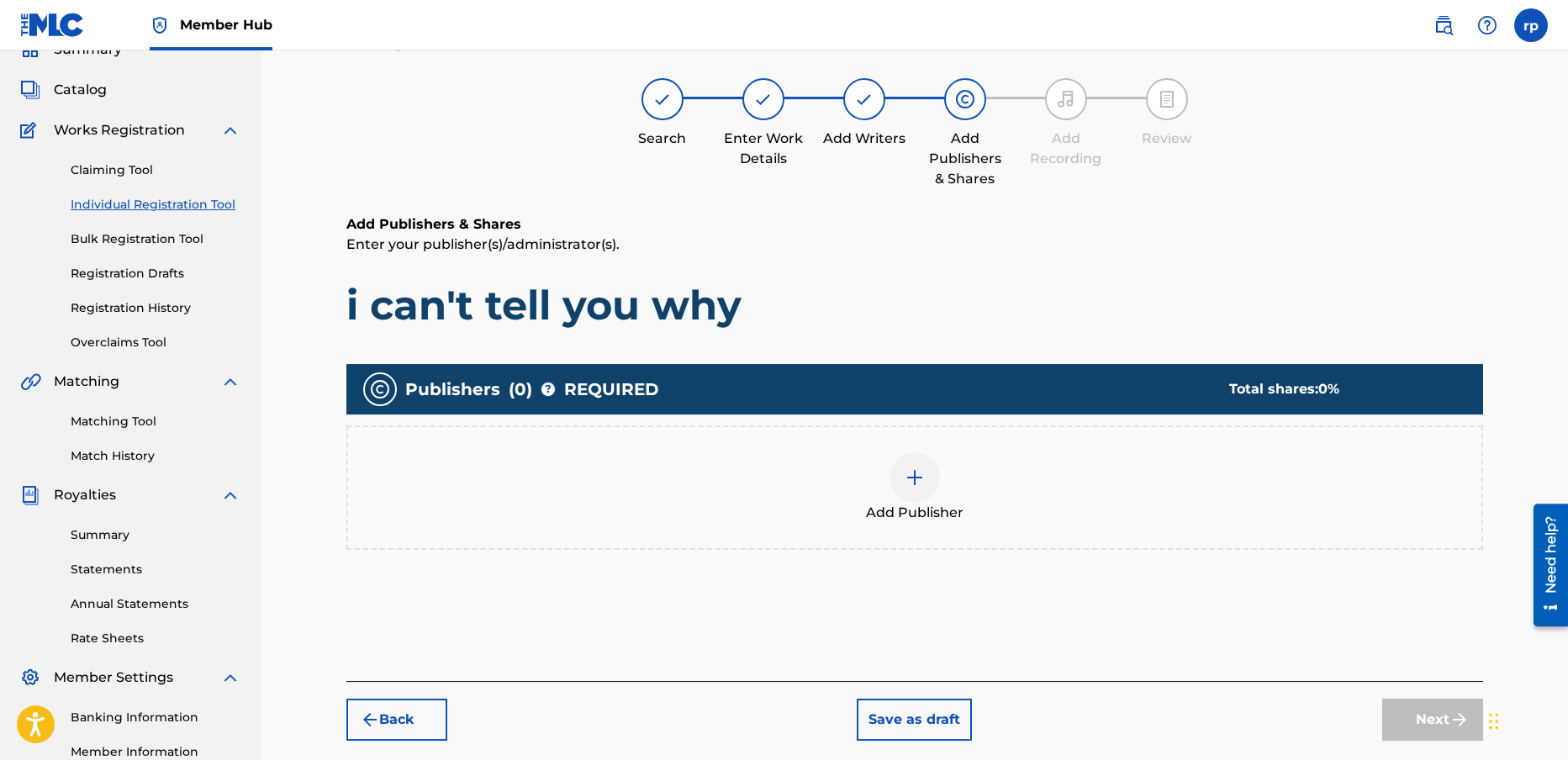
scroll to position [76, 0]
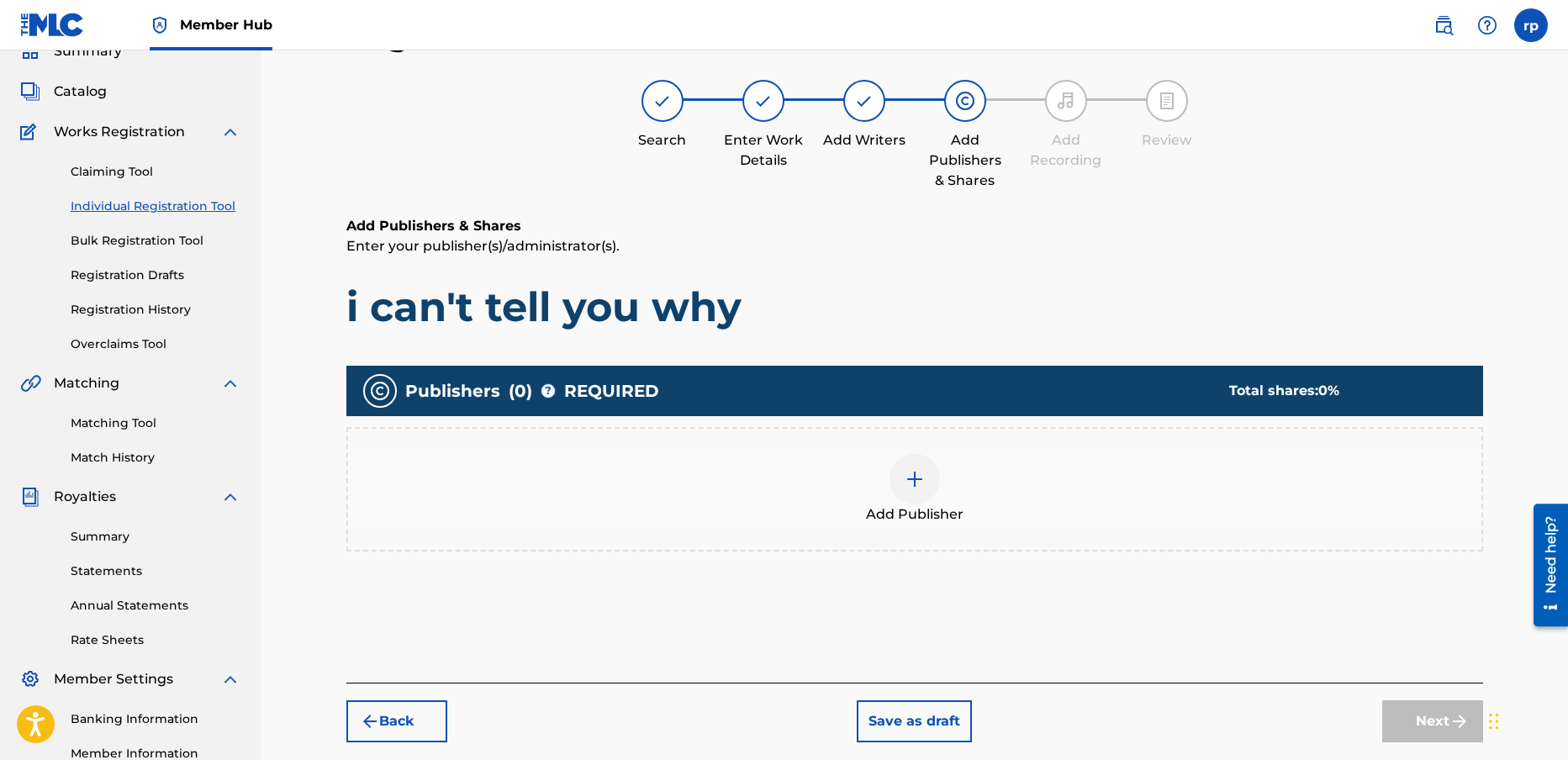
click at [911, 476] on img at bounding box center [914, 479] width 20 height 20
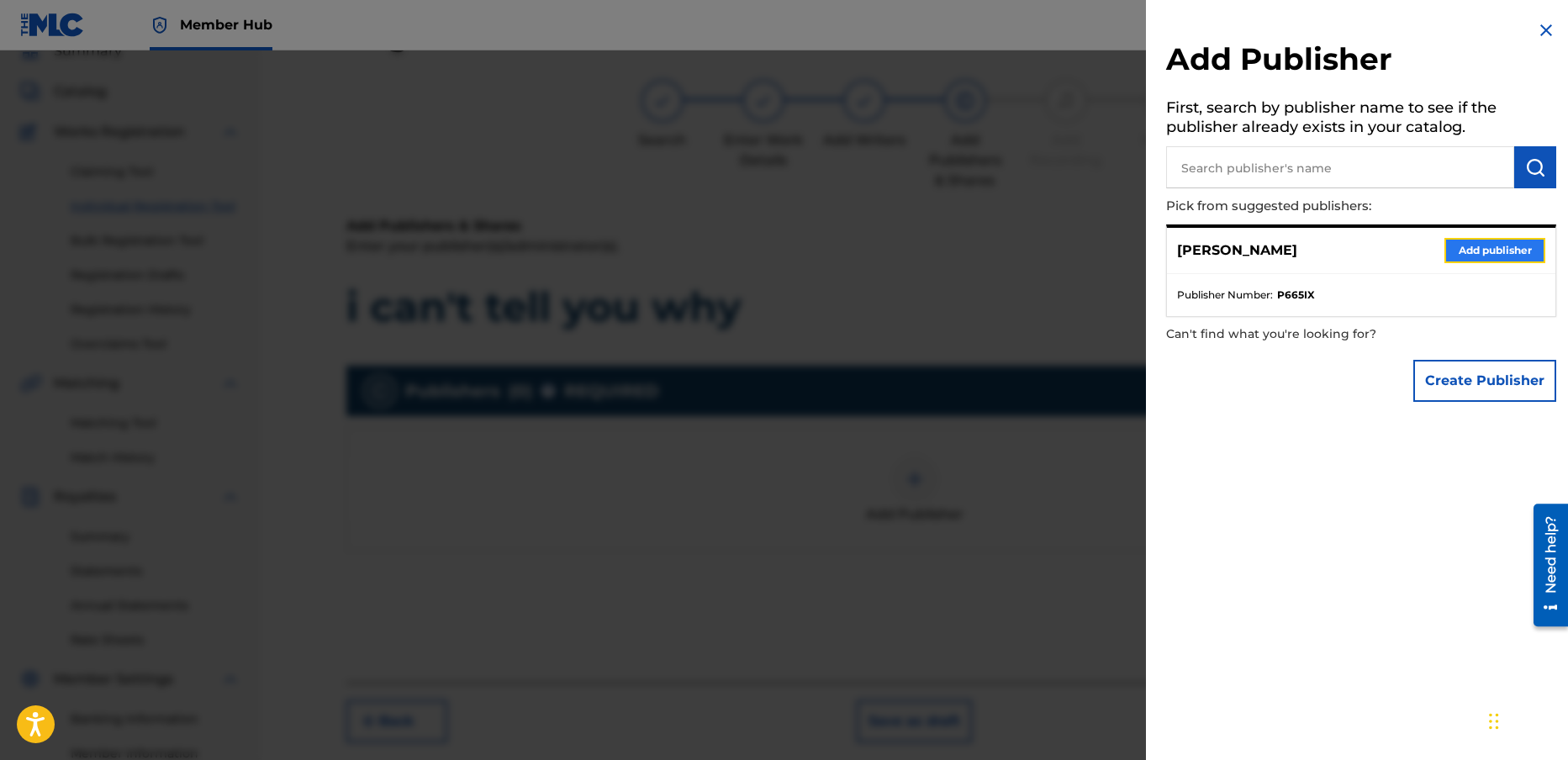
click at [1509, 248] on button "Add publisher" at bounding box center [1495, 250] width 101 height 25
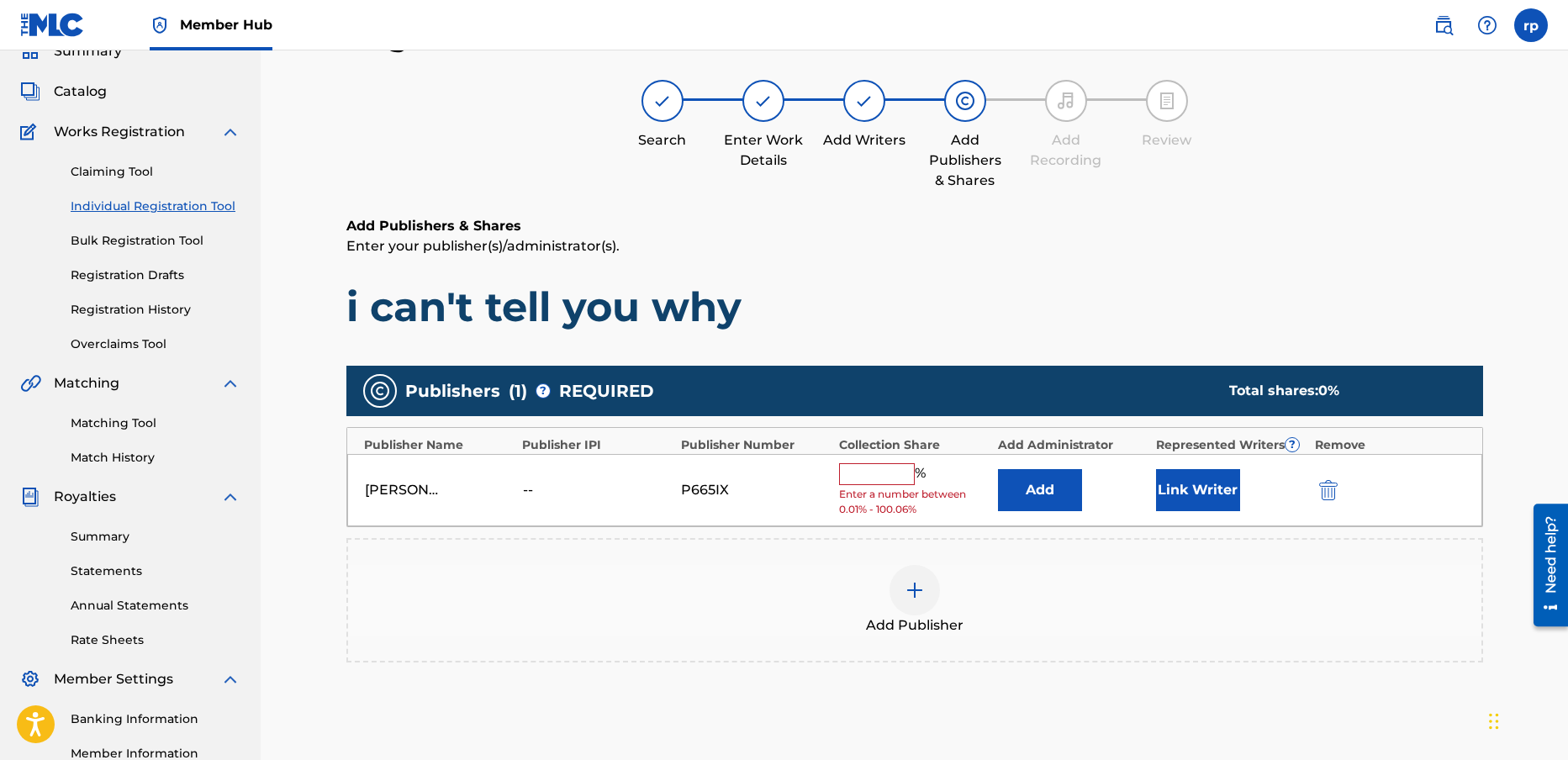
click at [858, 470] on input "text" at bounding box center [877, 474] width 76 height 22
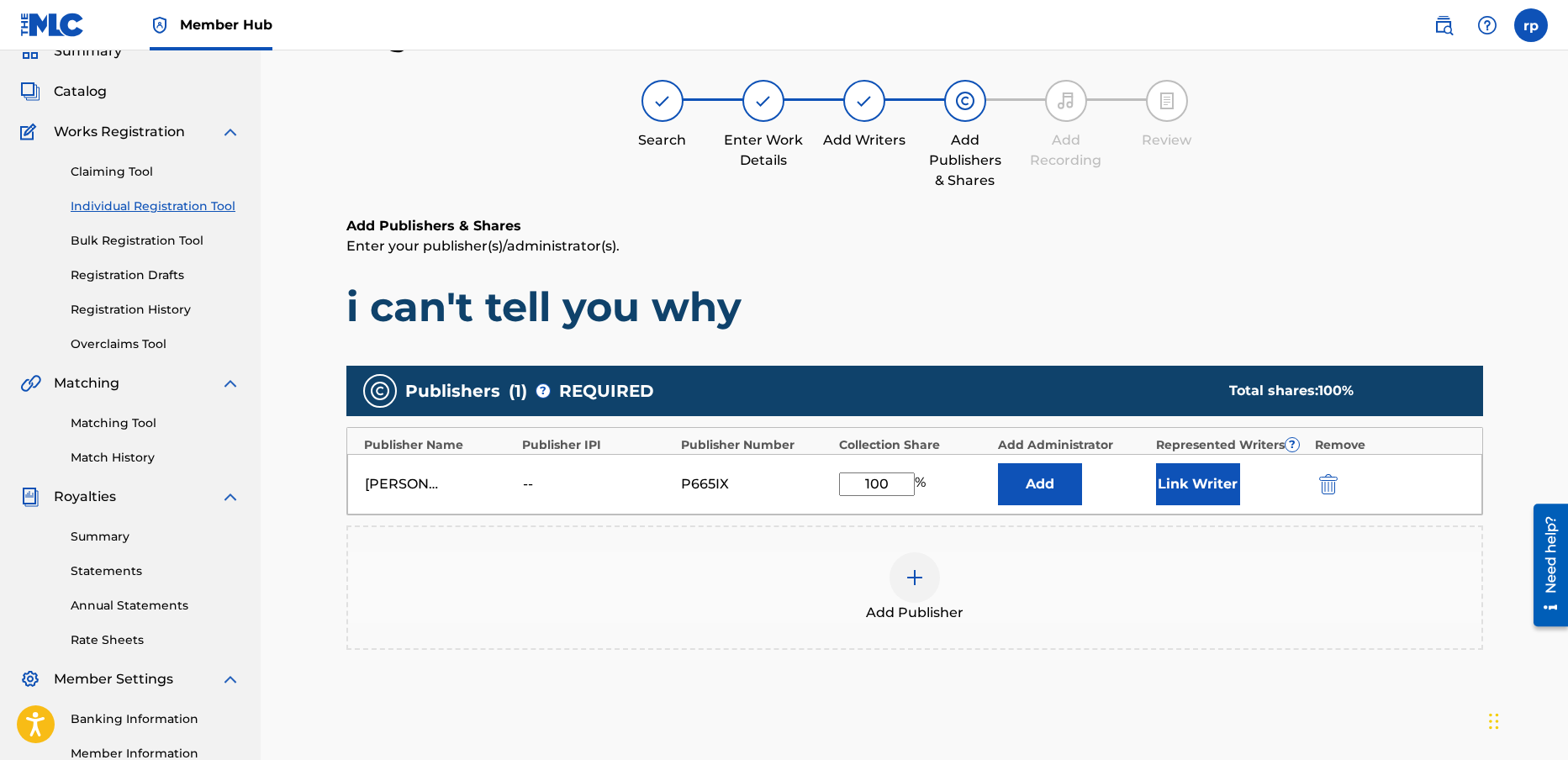
type input "100"
click at [1171, 713] on div "Add Publishers & Shares Enter your publisher(s)/administrator(s). i can't tell …" at bounding box center [914, 498] width 1137 height 565
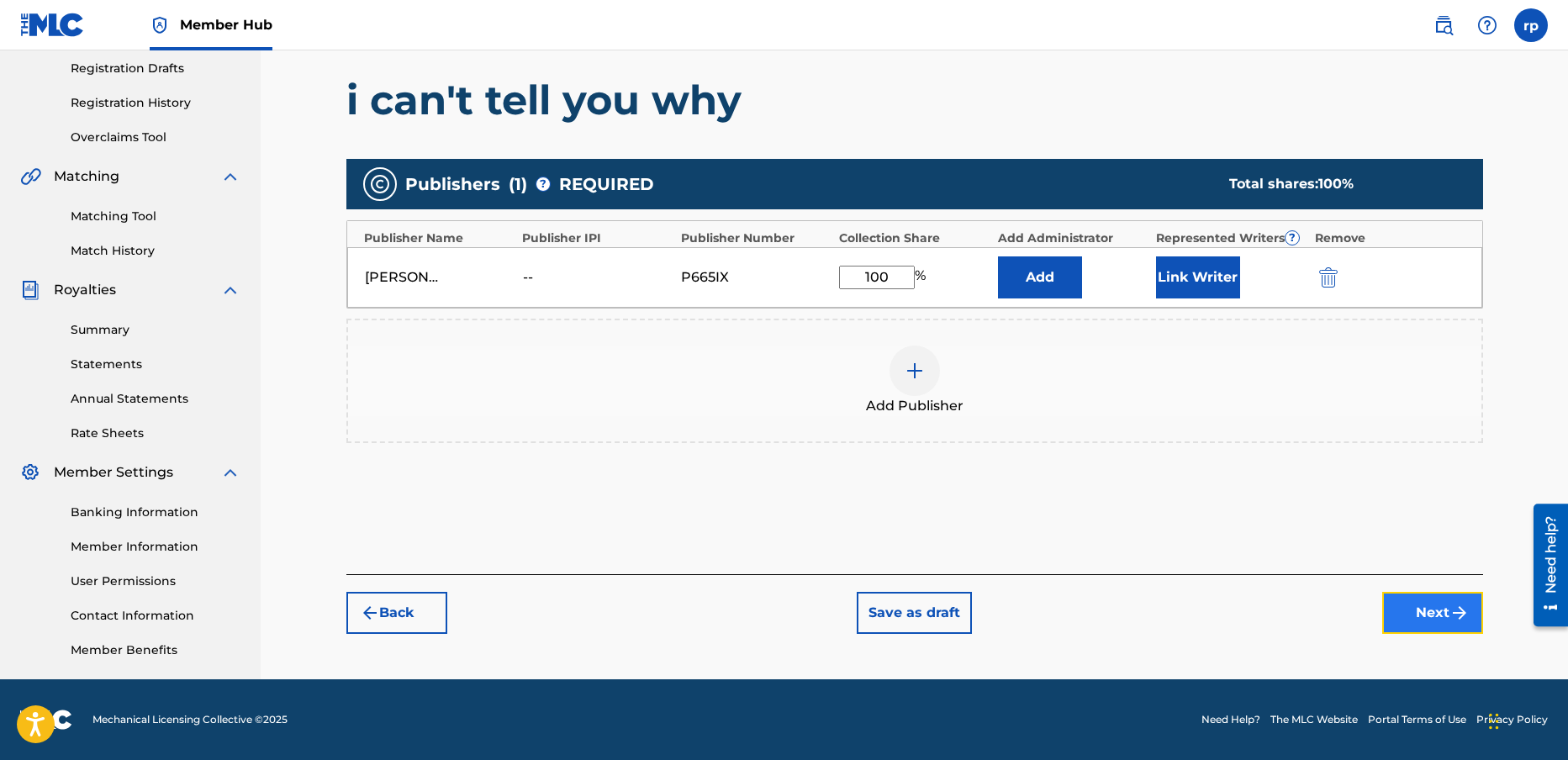
click at [1434, 605] on button "Next" at bounding box center [1433, 613] width 101 height 42
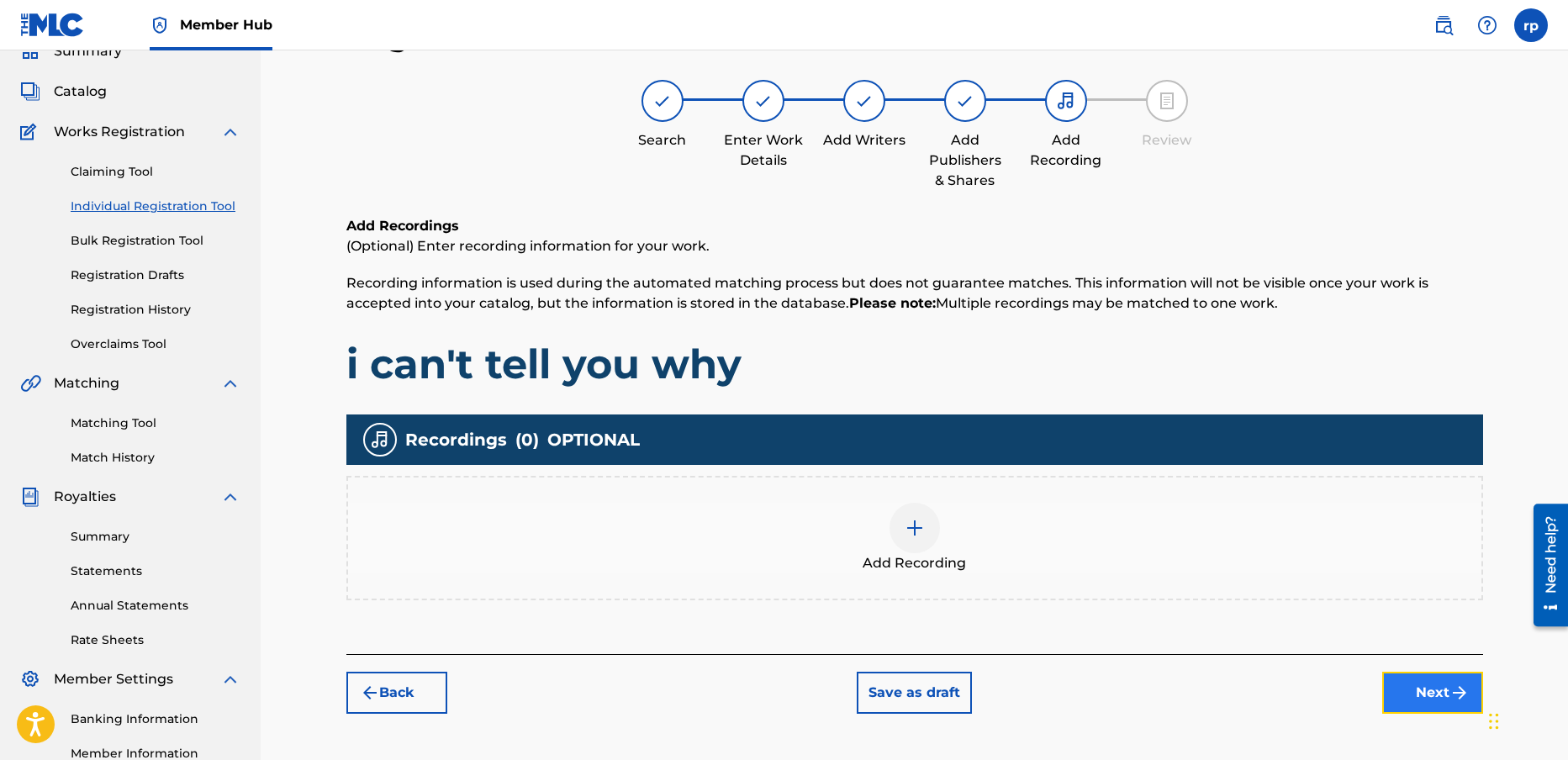
click at [1430, 697] on button "Next" at bounding box center [1433, 693] width 101 height 42
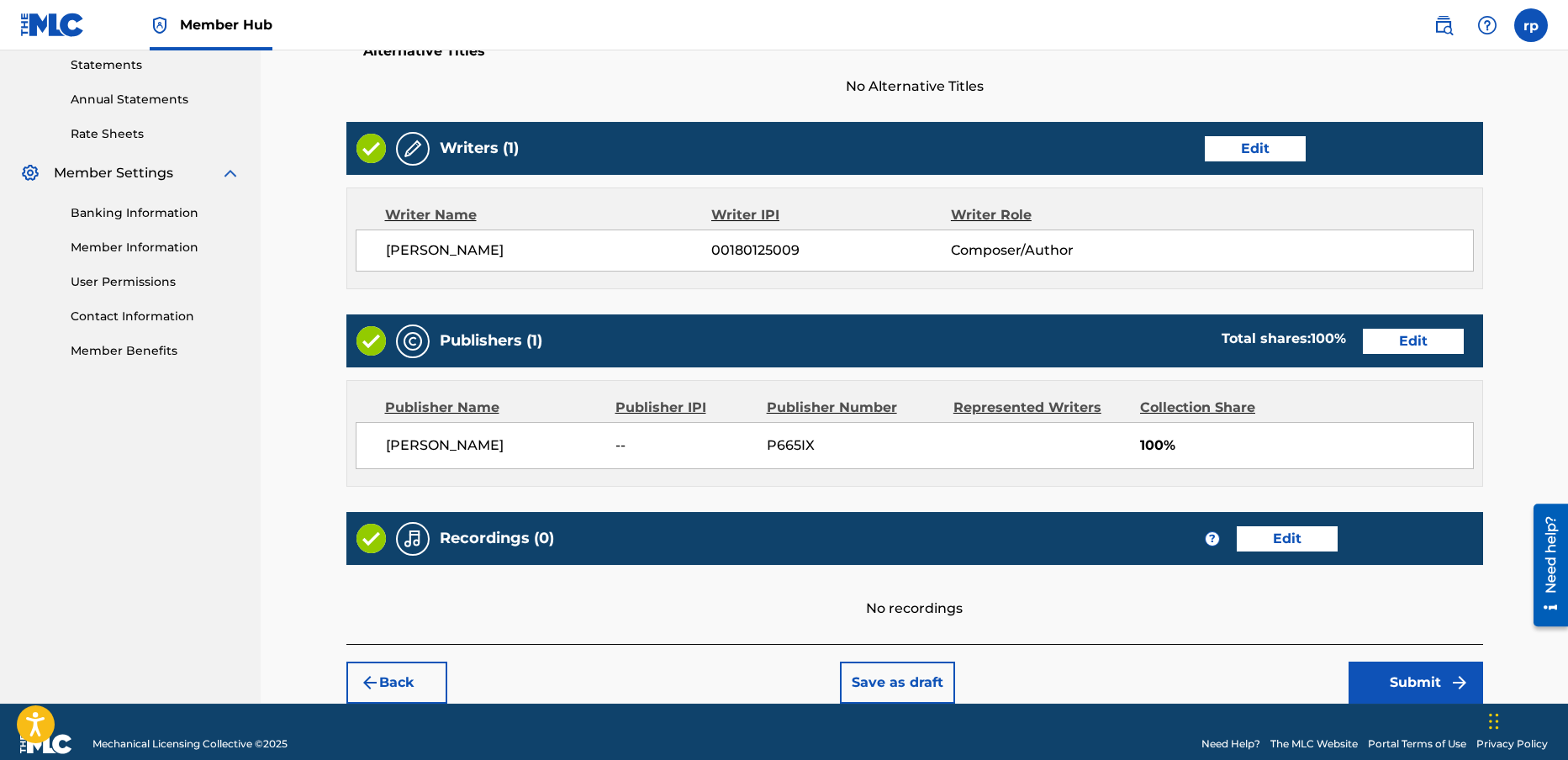
scroll to position [606, 0]
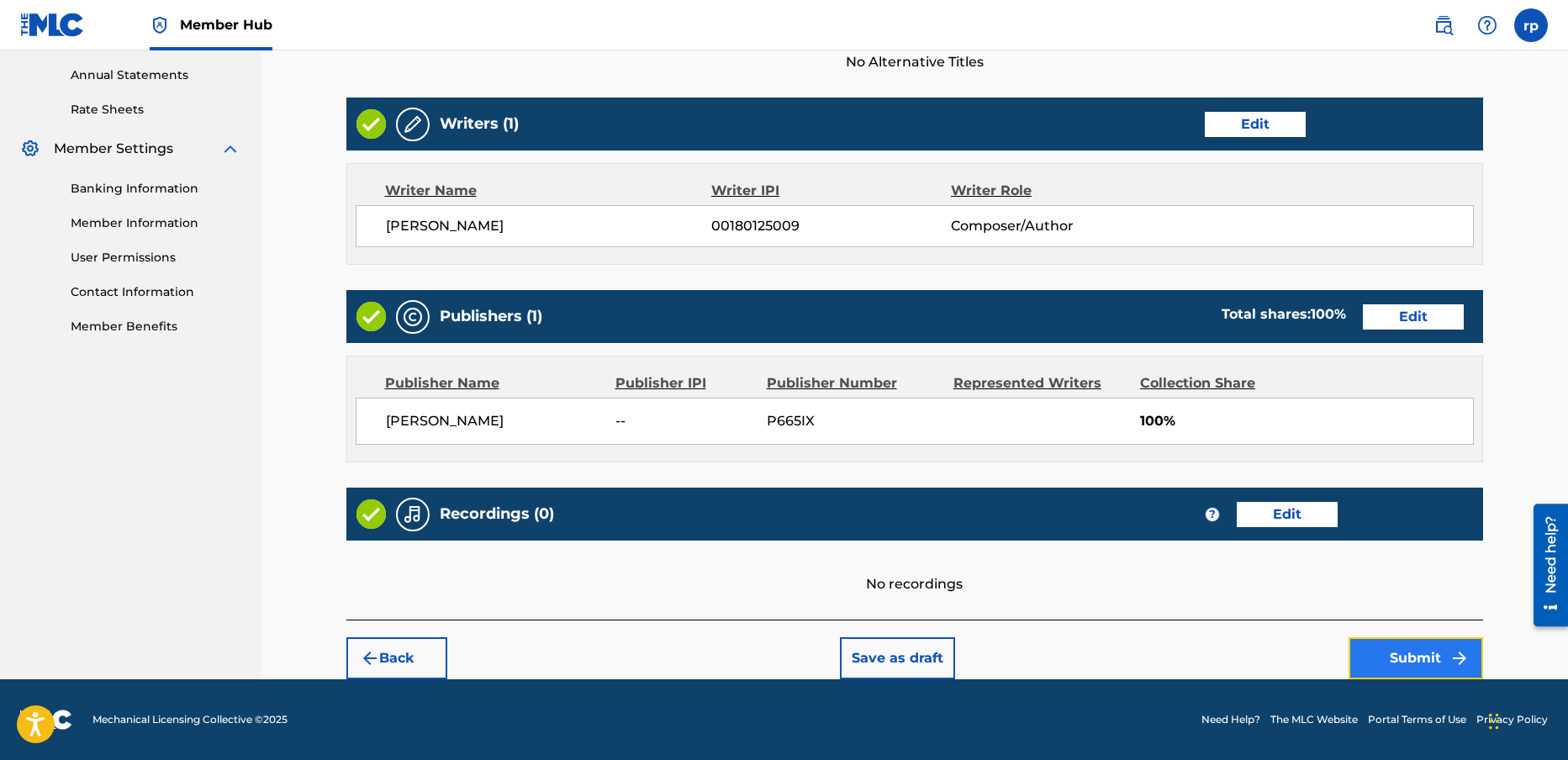
click at [1422, 656] on button "Submit" at bounding box center [1416, 659] width 135 height 42
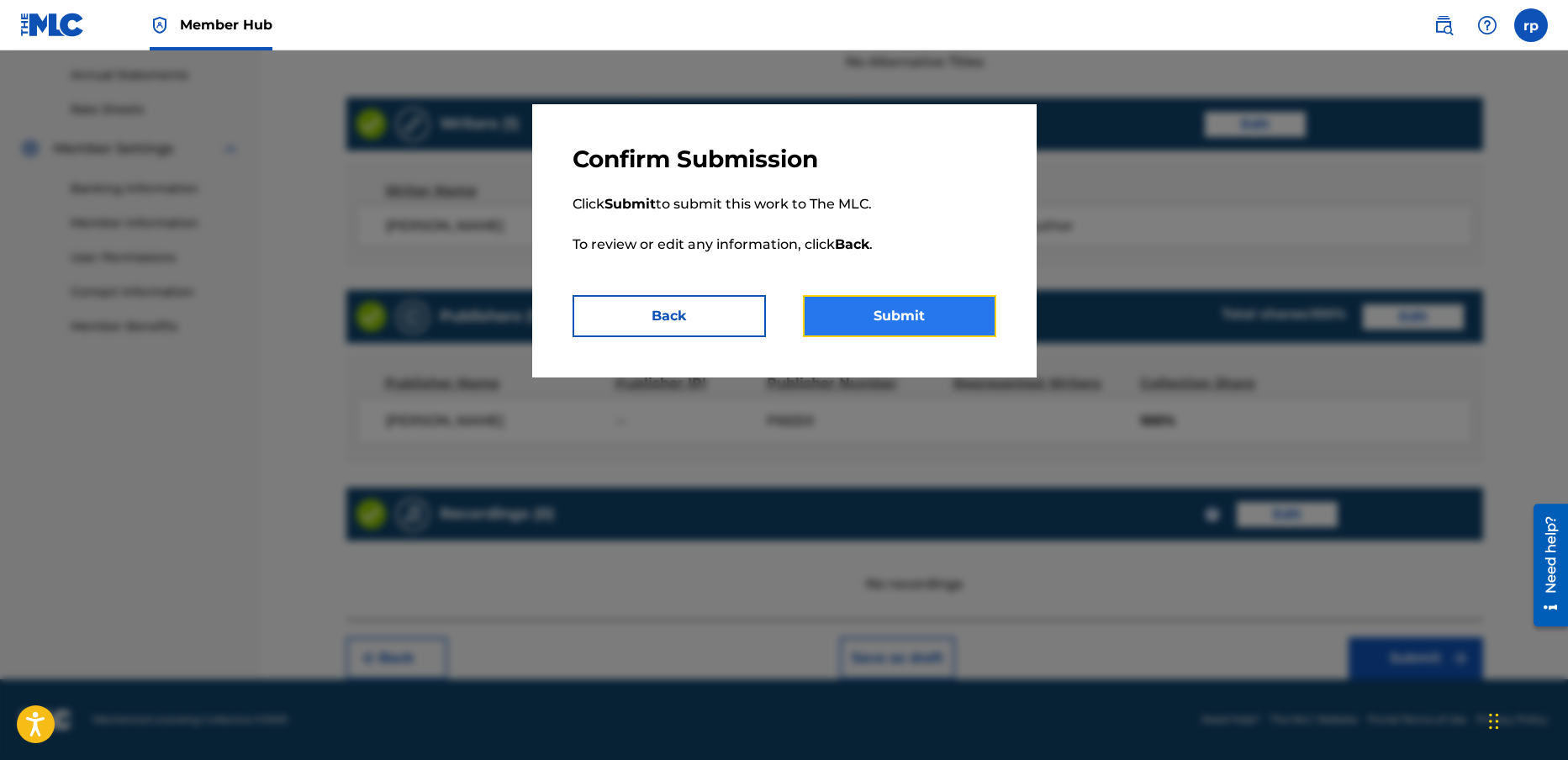
click at [923, 322] on button "Submit" at bounding box center [900, 316] width 193 height 42
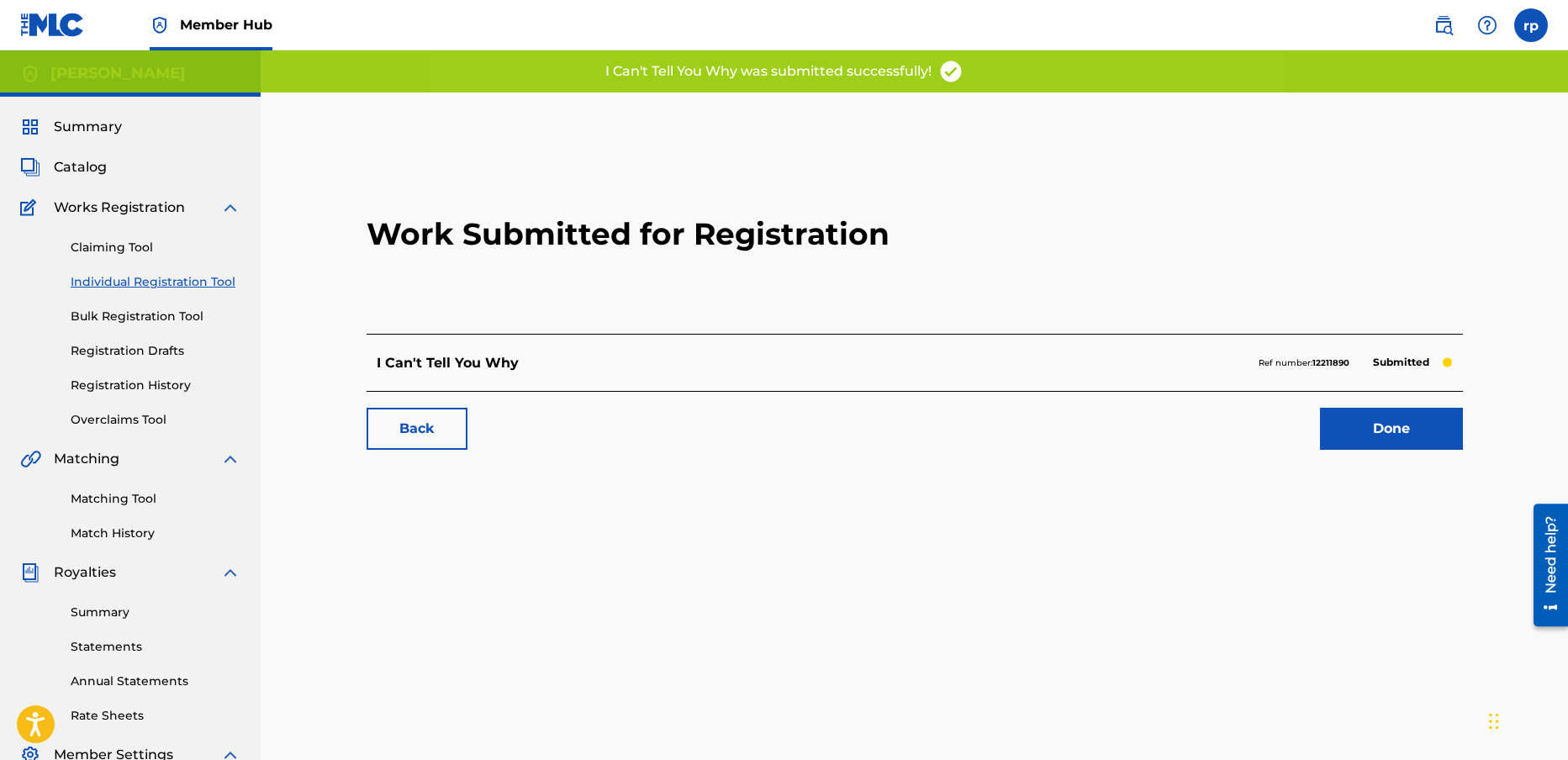
click at [152, 282] on link "Individual Registration Tool" at bounding box center [156, 282] width 170 height 17
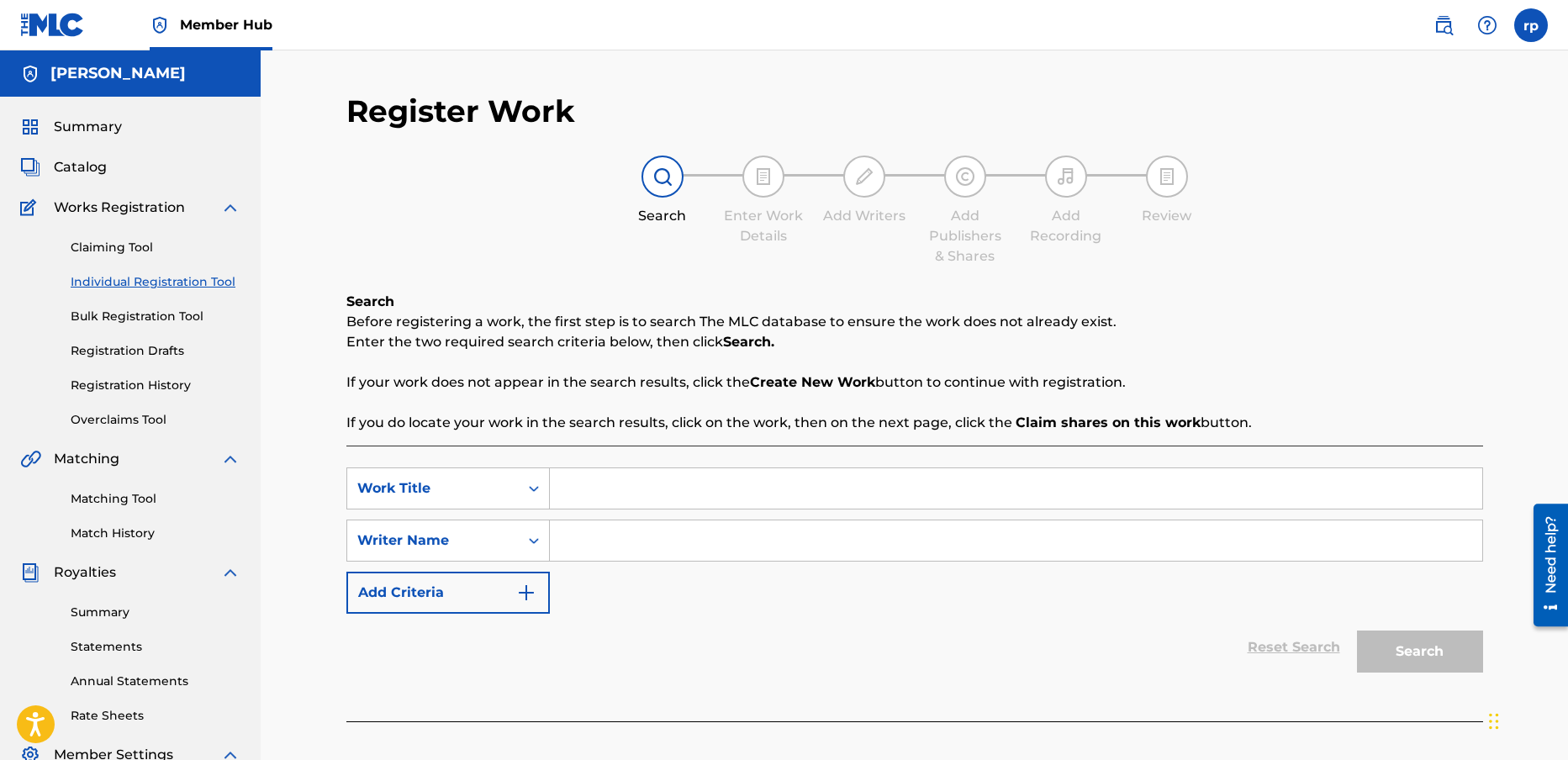
click at [573, 496] on input "Search Form" at bounding box center [1015, 489] width 932 height 40
type input "train time"
click at [616, 543] on input "Search Form" at bounding box center [1015, 540] width 932 height 40
type input "[PERSON_NAME]"
click at [1444, 647] on button "Search" at bounding box center [1420, 652] width 126 height 42
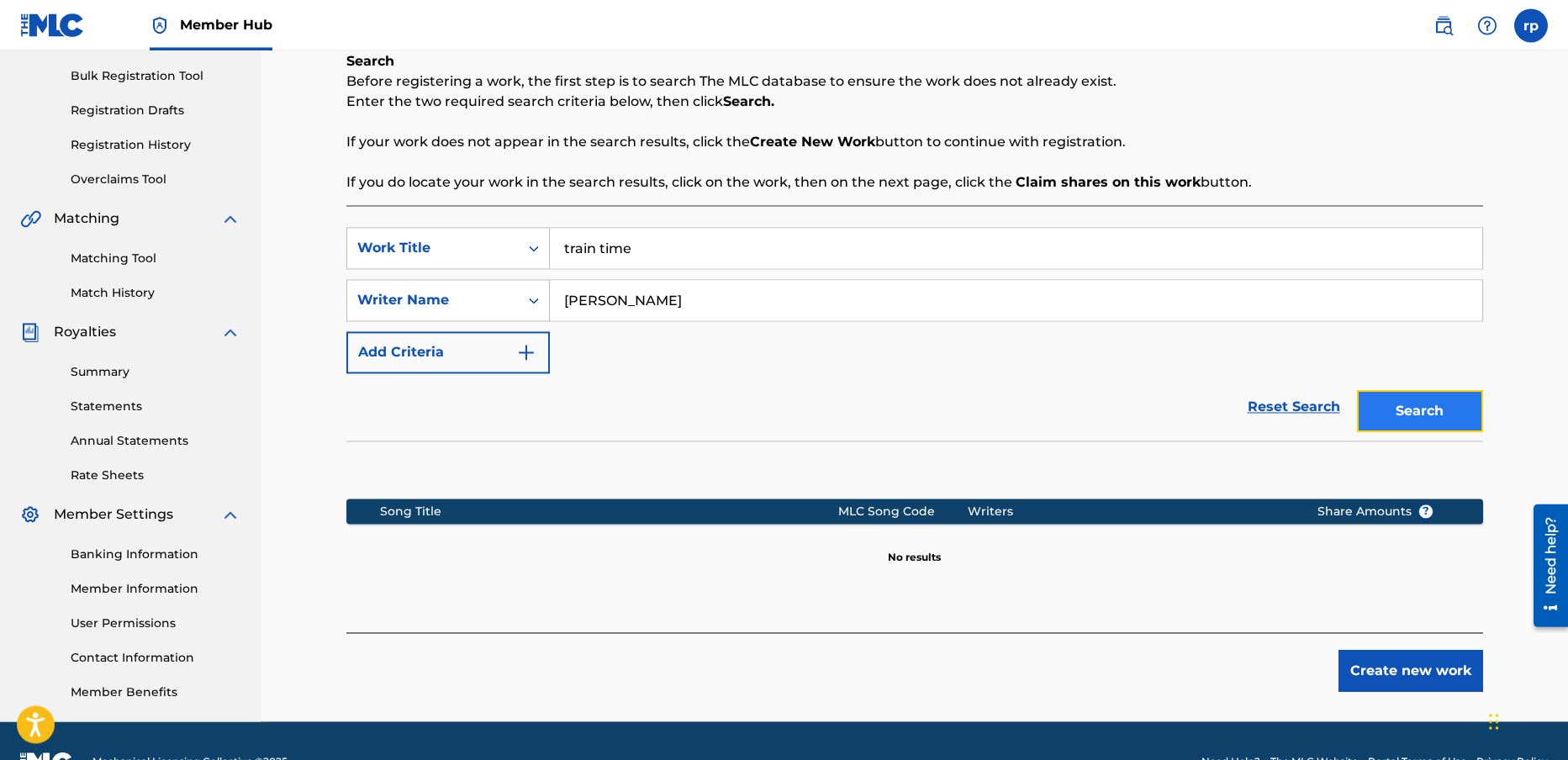
scroll to position [255, 0]
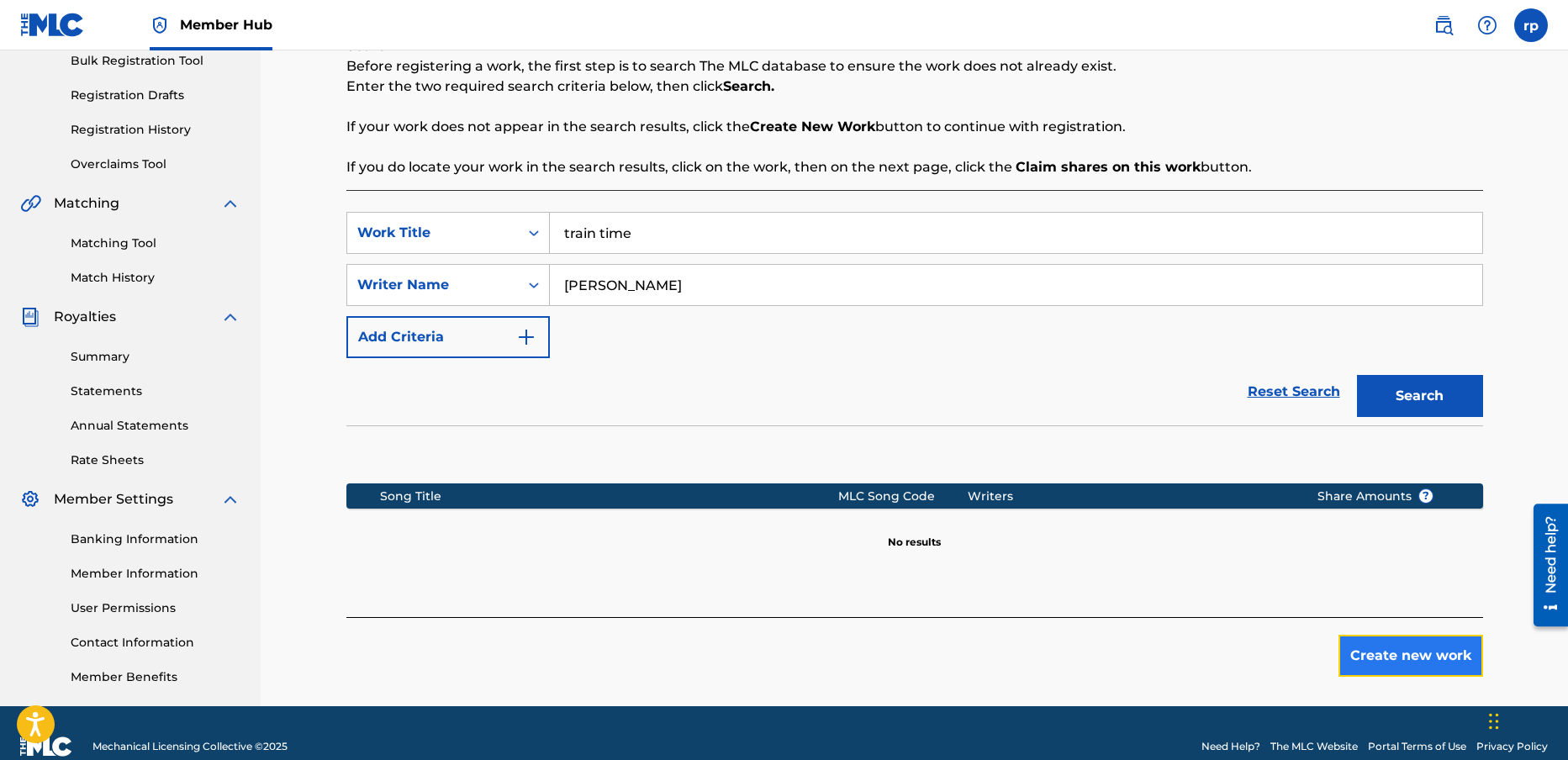
click at [1415, 650] on button "Create new work" at bounding box center [1410, 656] width 144 height 42
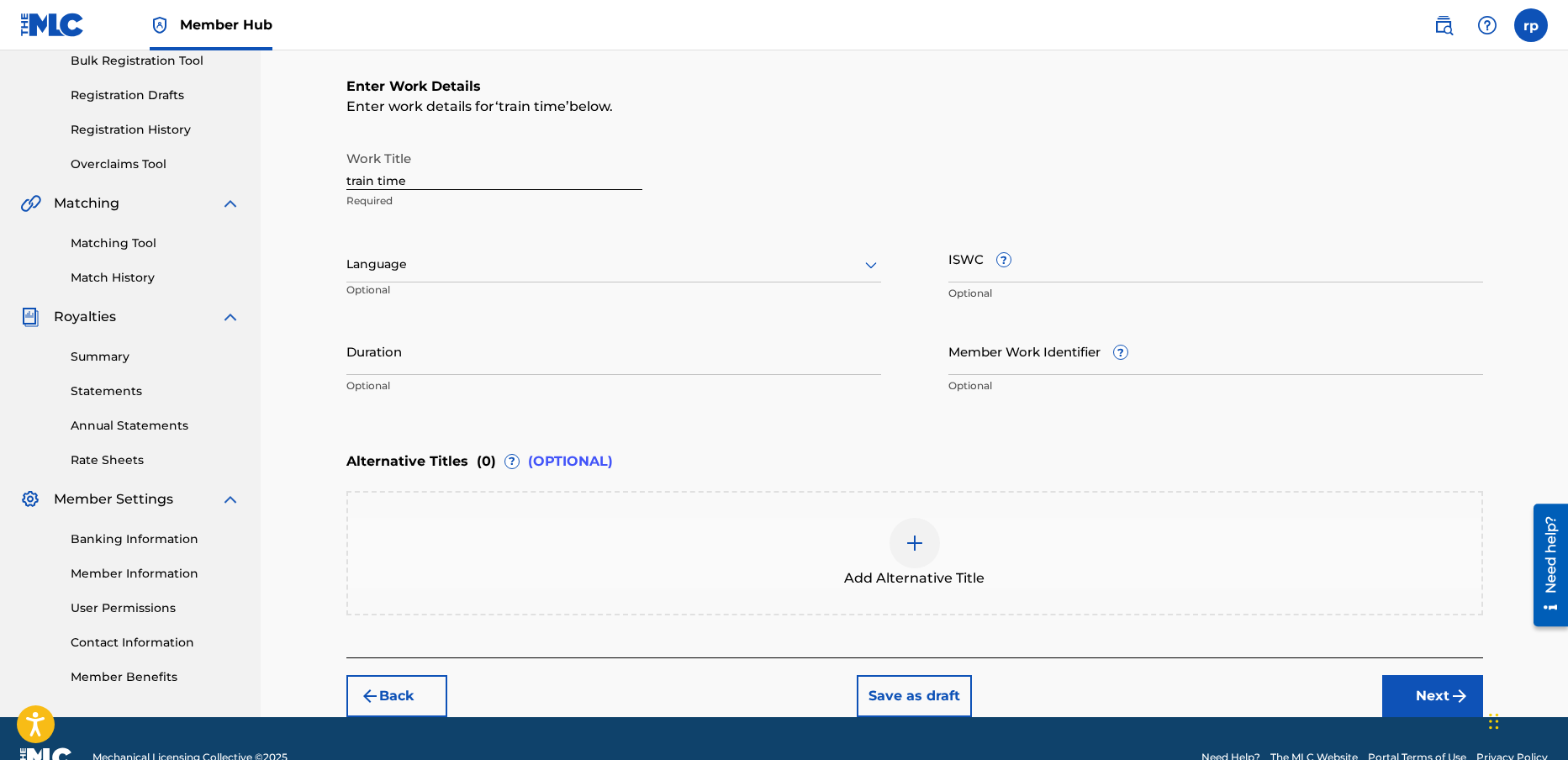
click at [470, 241] on div "Language Optional" at bounding box center [613, 271] width 534 height 76
click at [433, 261] on div at bounding box center [613, 265] width 534 height 21
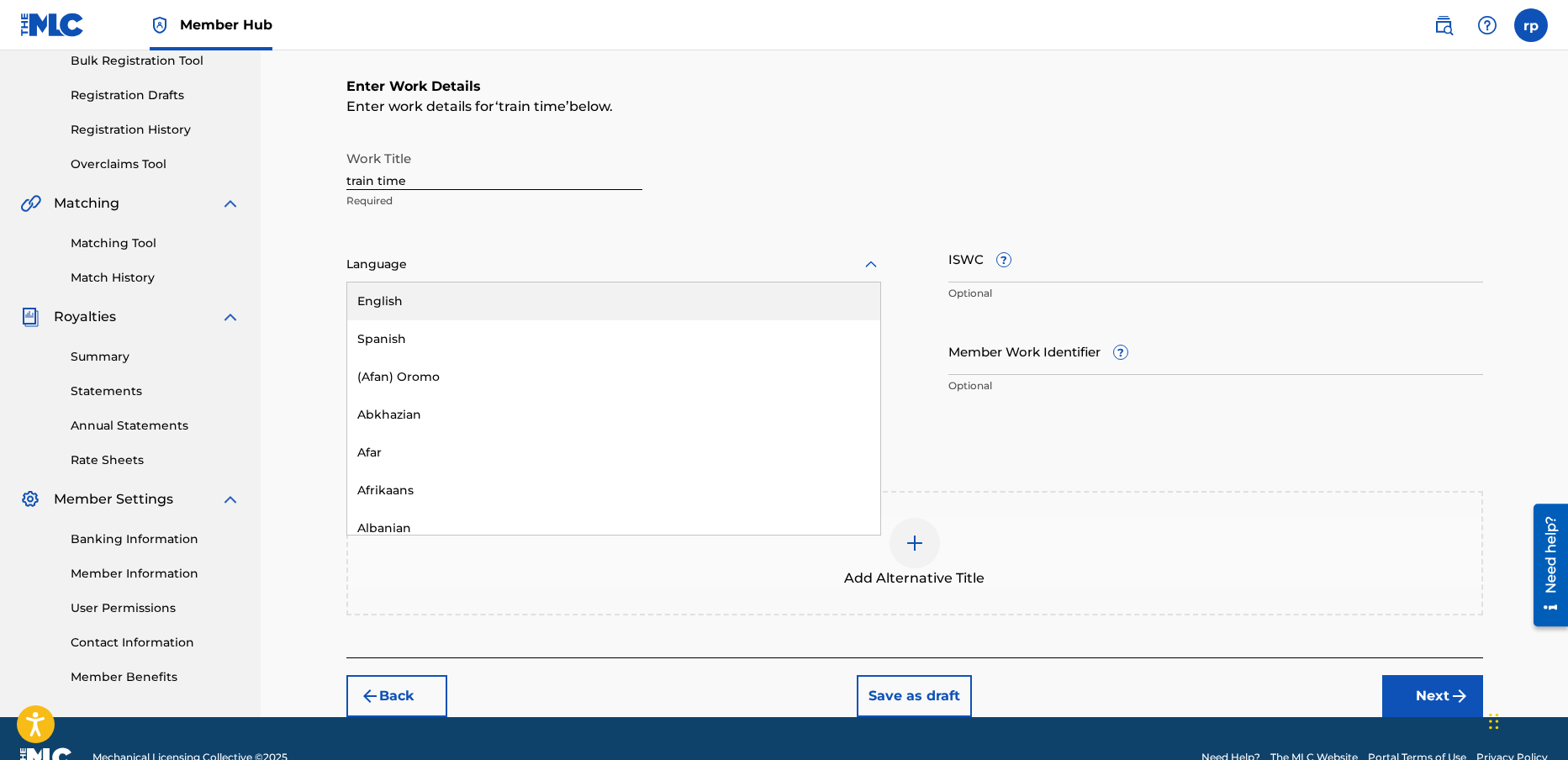
click at [398, 297] on div "English" at bounding box center [614, 301] width 534 height 38
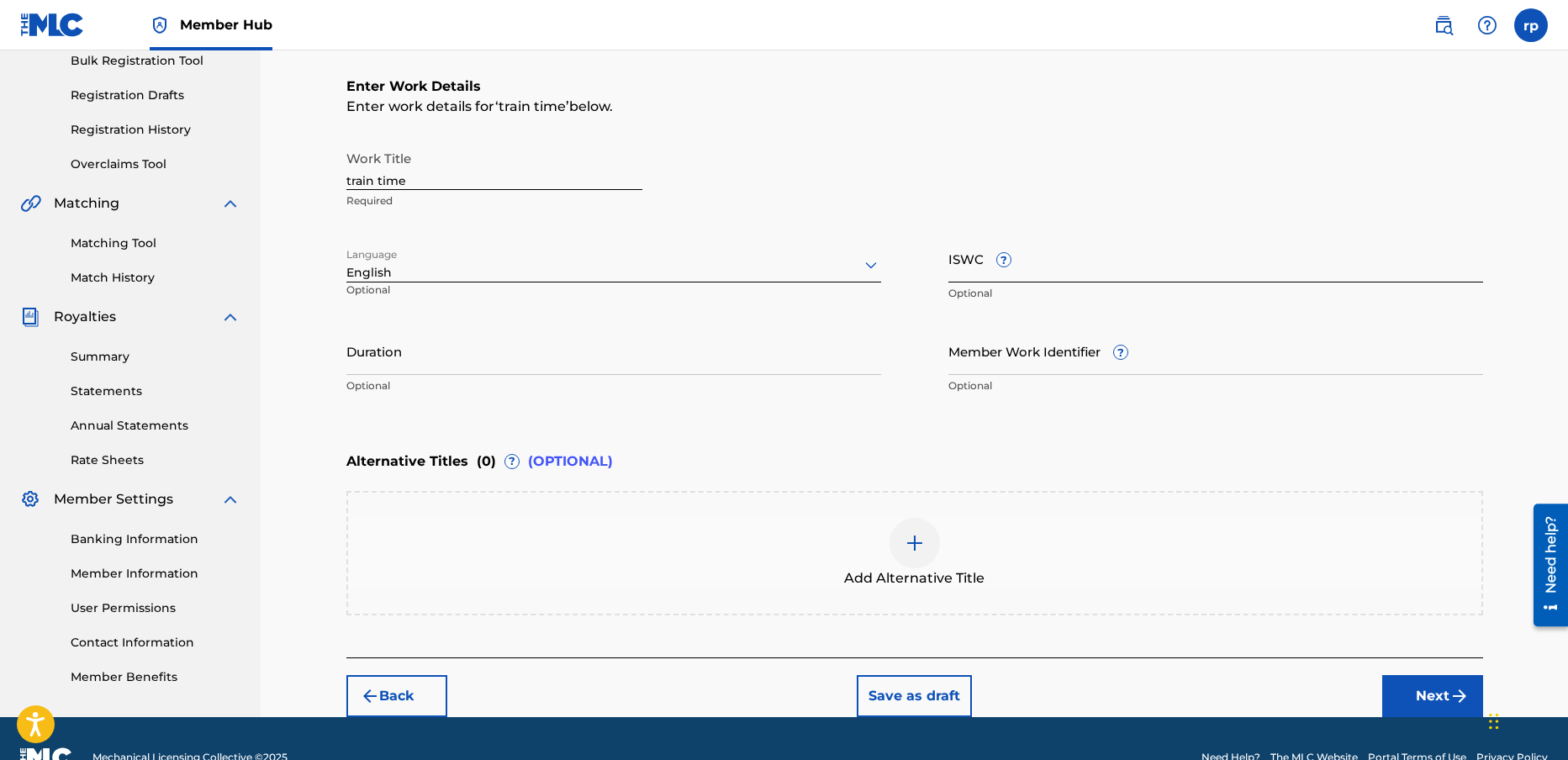
click at [1026, 255] on input "ISWC ?" at bounding box center [1215, 258] width 534 height 48
type input "T-925.811.583-2"
click at [1436, 692] on button "Next" at bounding box center [1433, 696] width 101 height 42
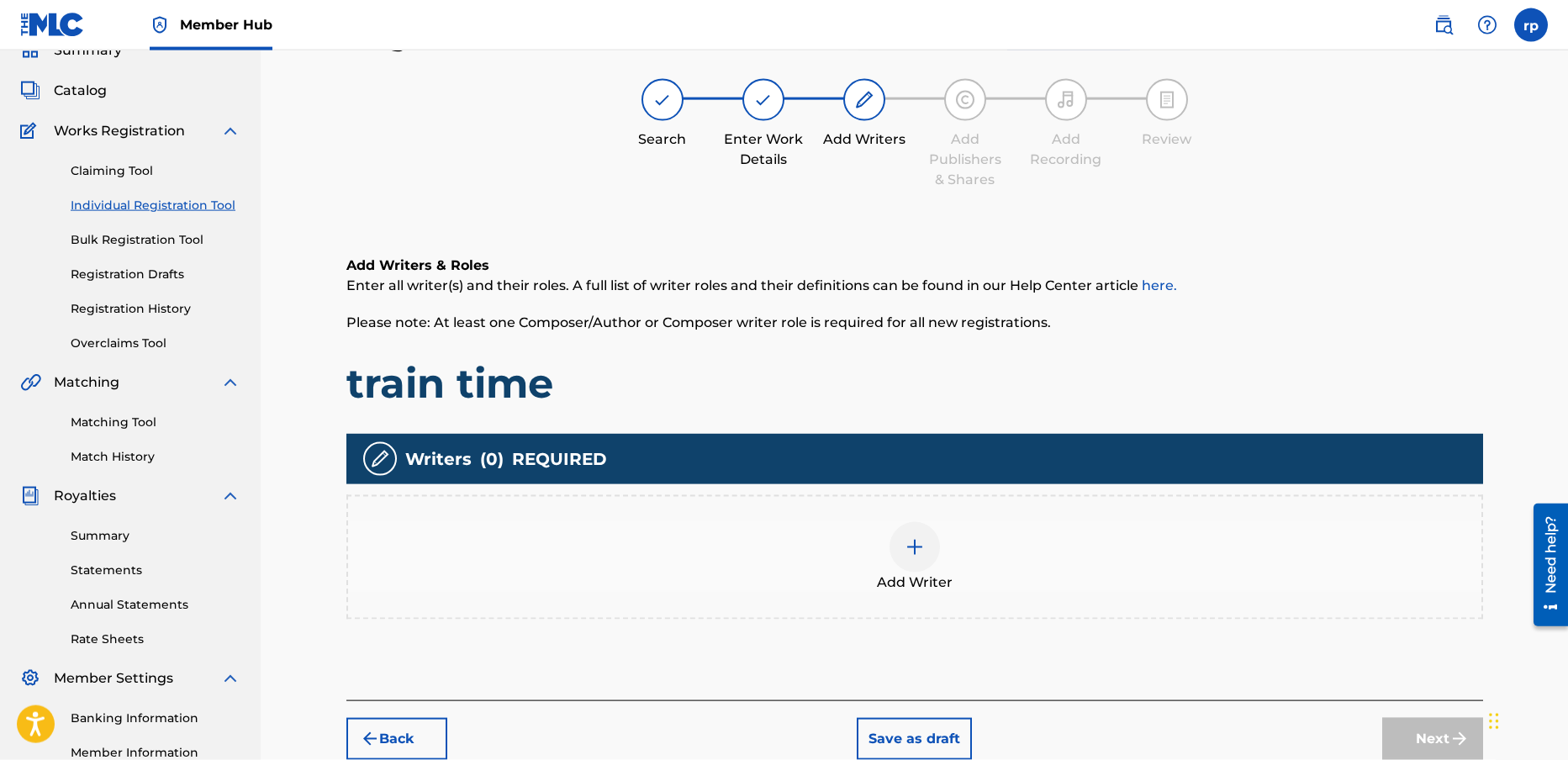
scroll to position [76, 0]
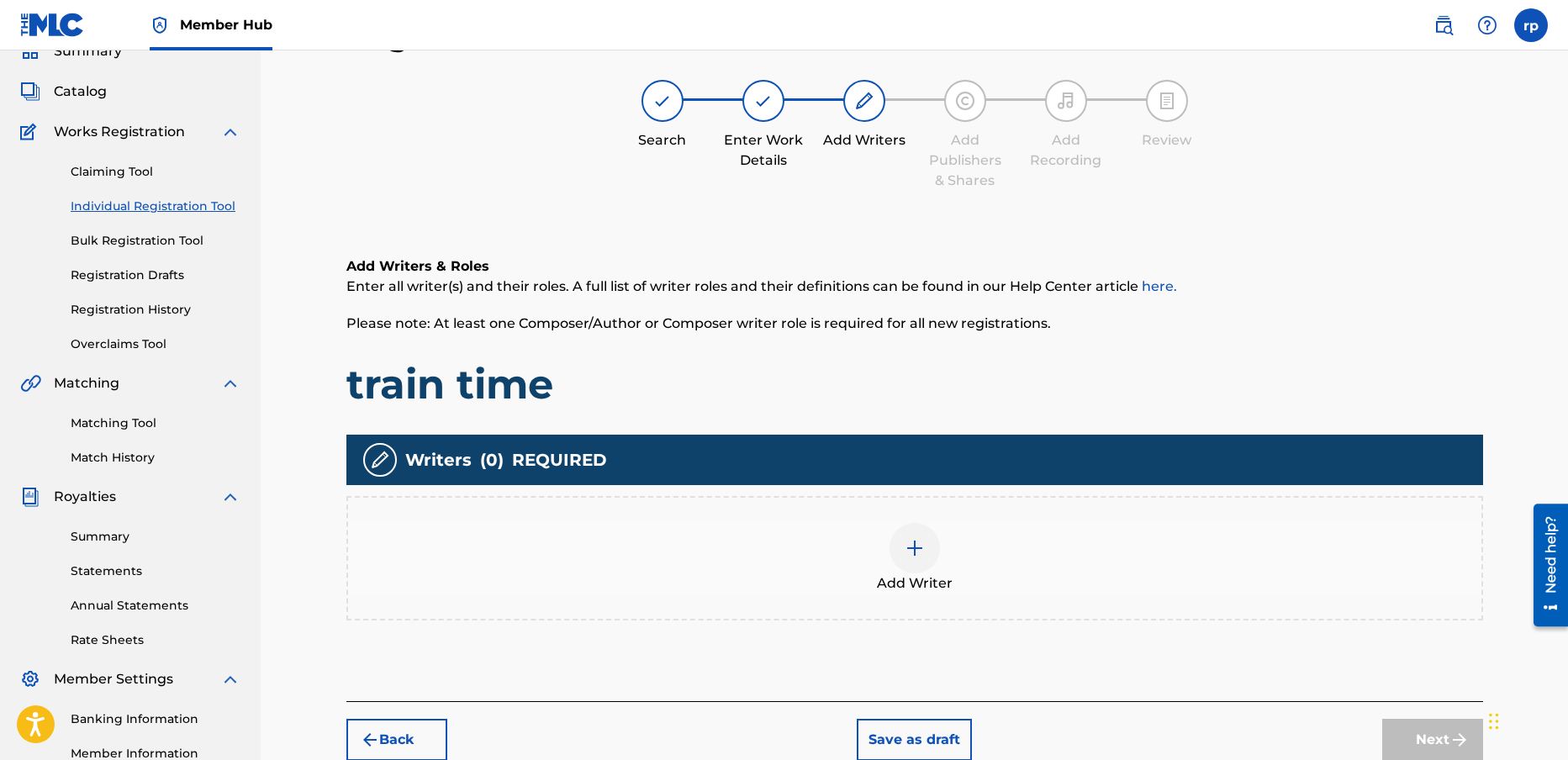
click at [914, 542] on img at bounding box center [914, 548] width 20 height 20
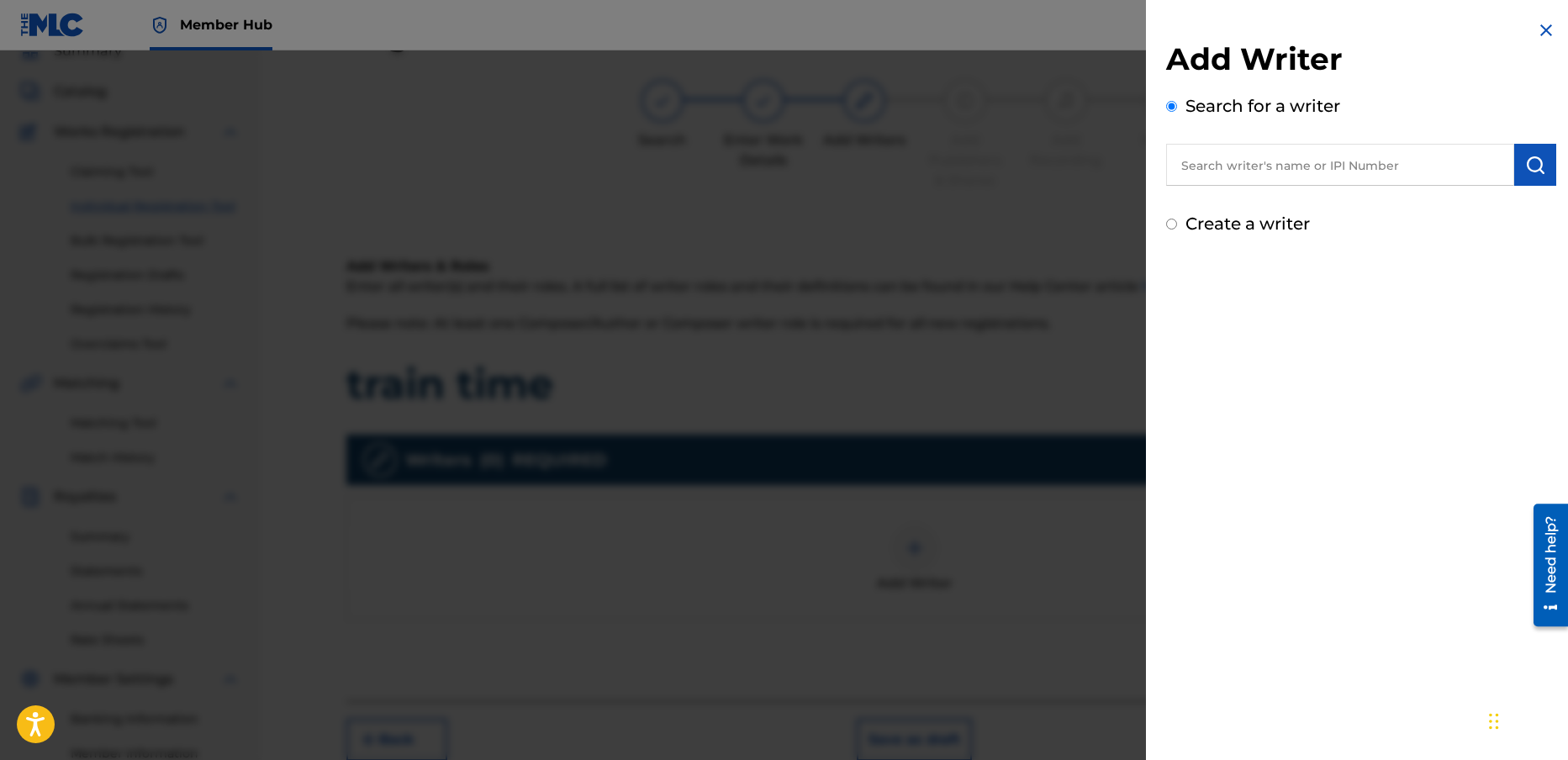
click at [1219, 162] on input "text" at bounding box center [1340, 164] width 348 height 42
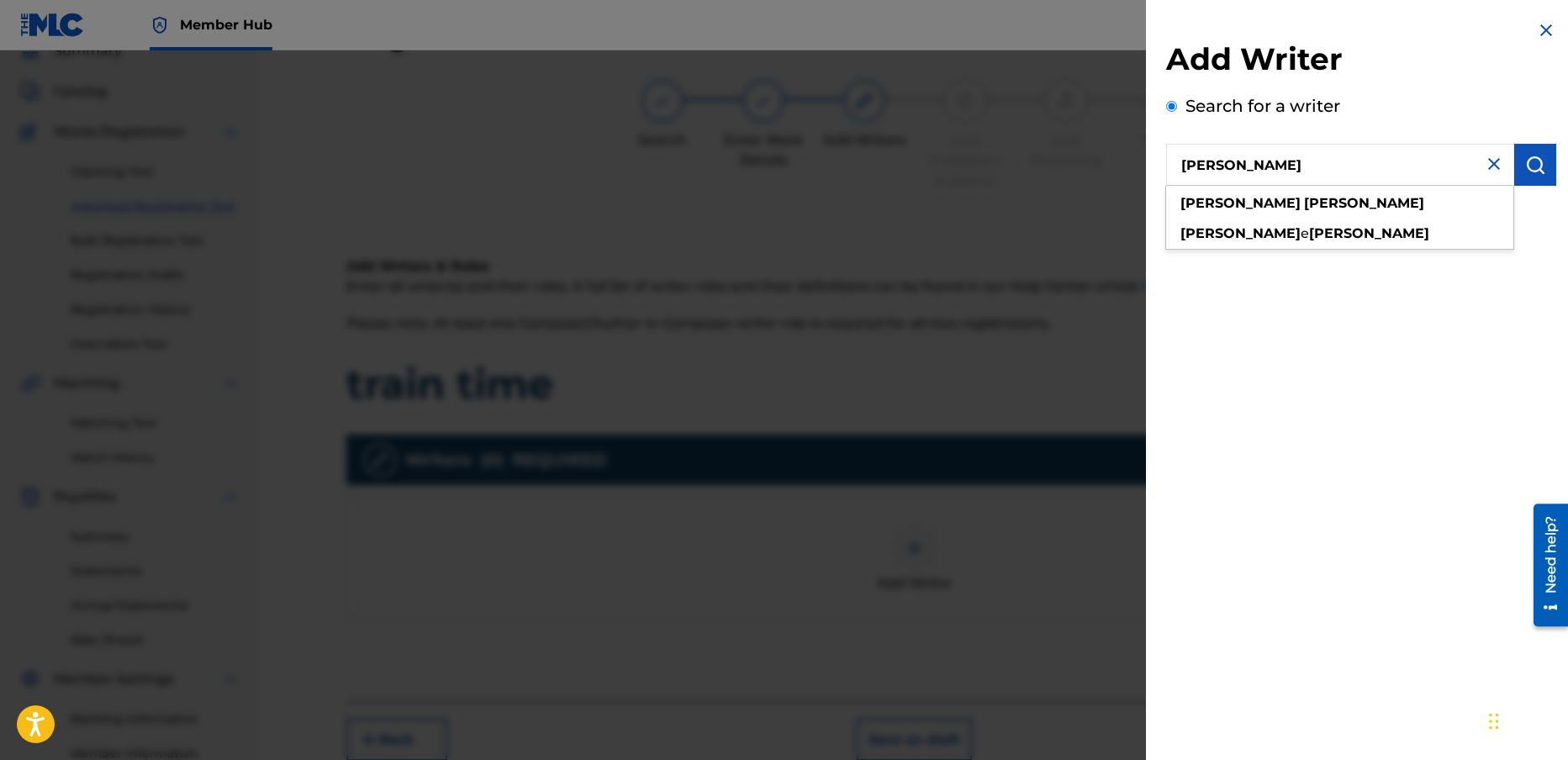
type input "[PERSON_NAME]"
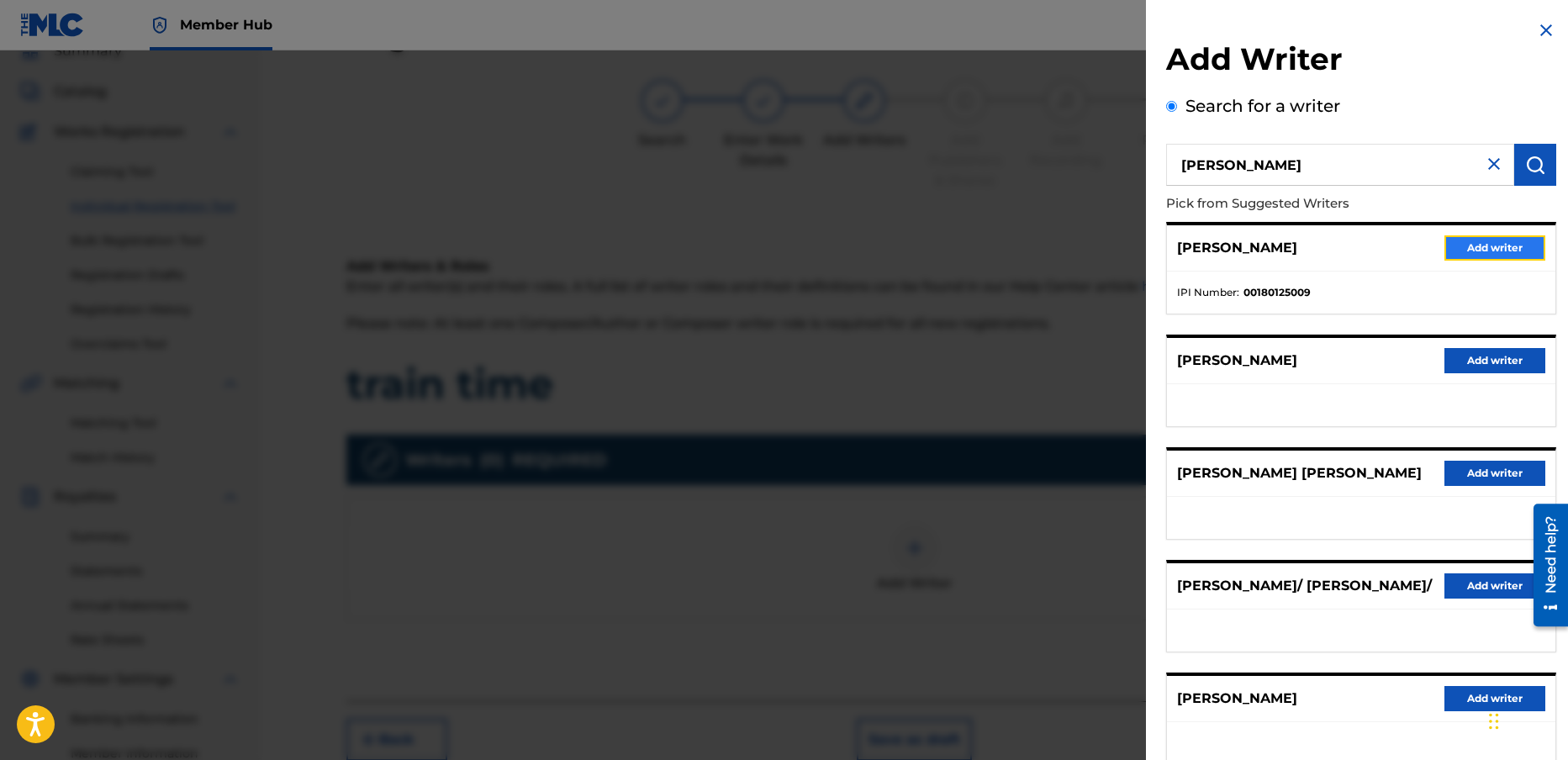
click at [1469, 246] on button "Add writer" at bounding box center [1495, 248] width 101 height 25
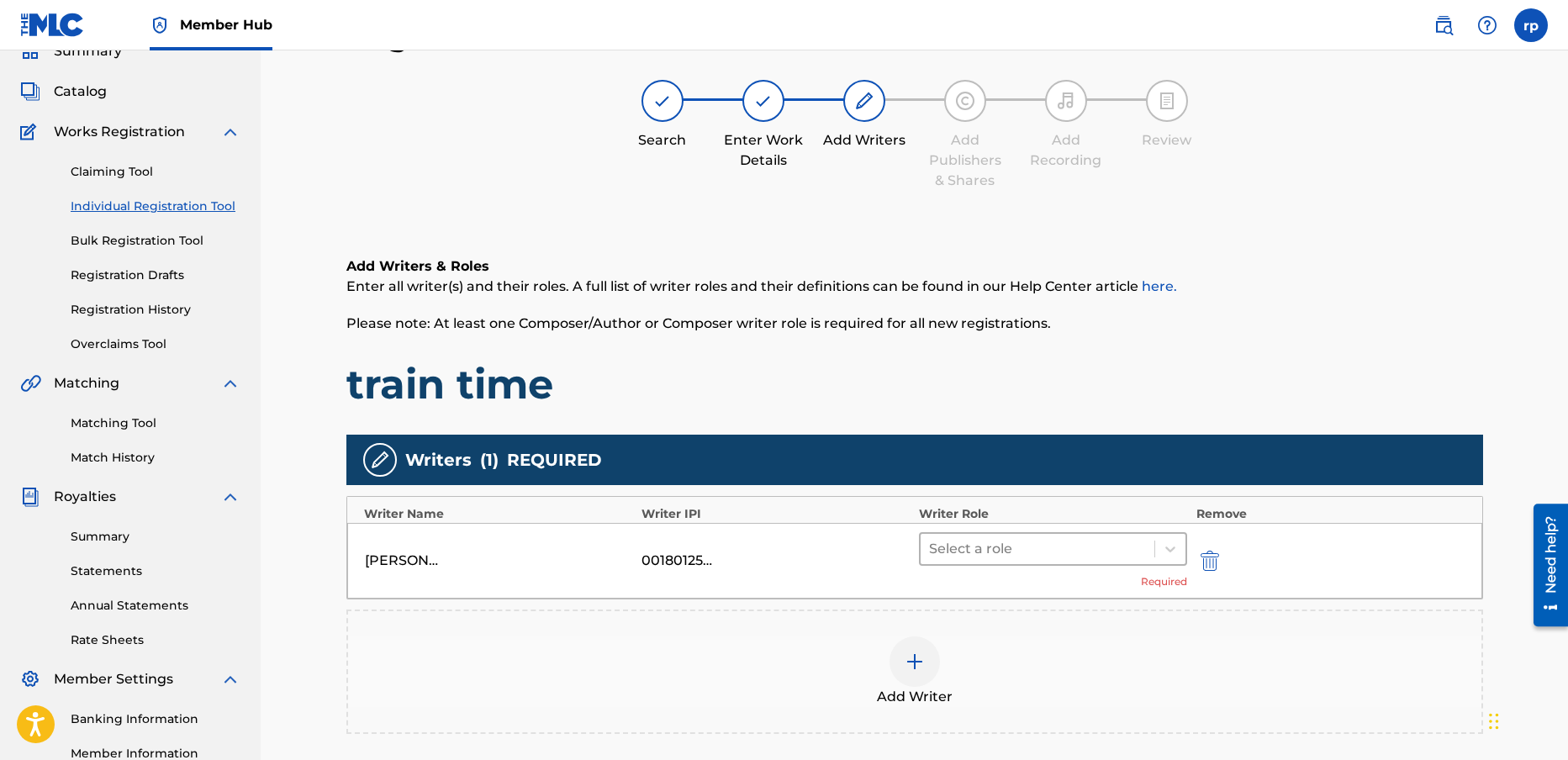
click at [990, 549] on div at bounding box center [1038, 549] width 218 height 24
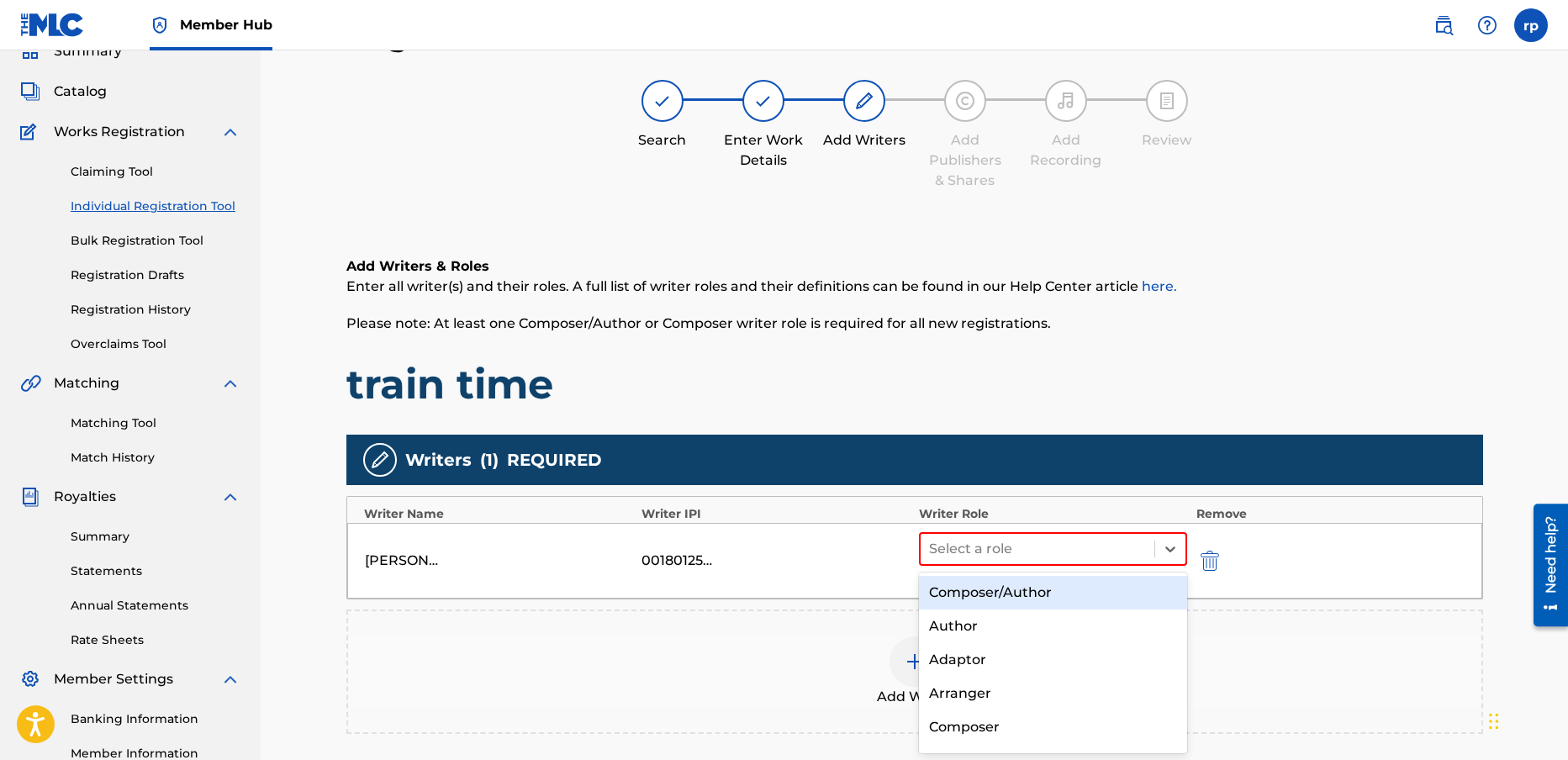
click at [1009, 597] on div "Composer/Author" at bounding box center [1053, 592] width 269 height 33
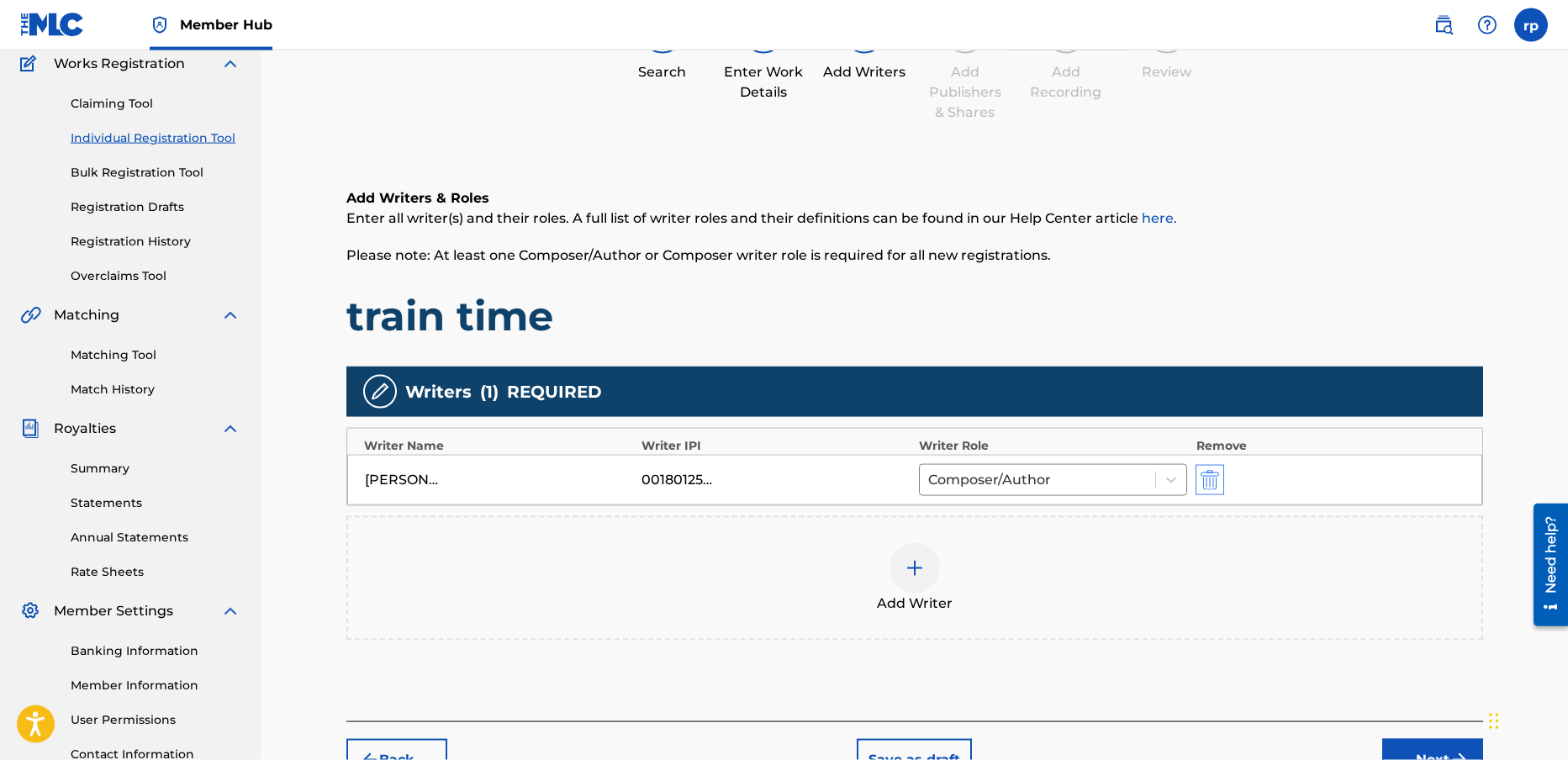
scroll to position [237, 0]
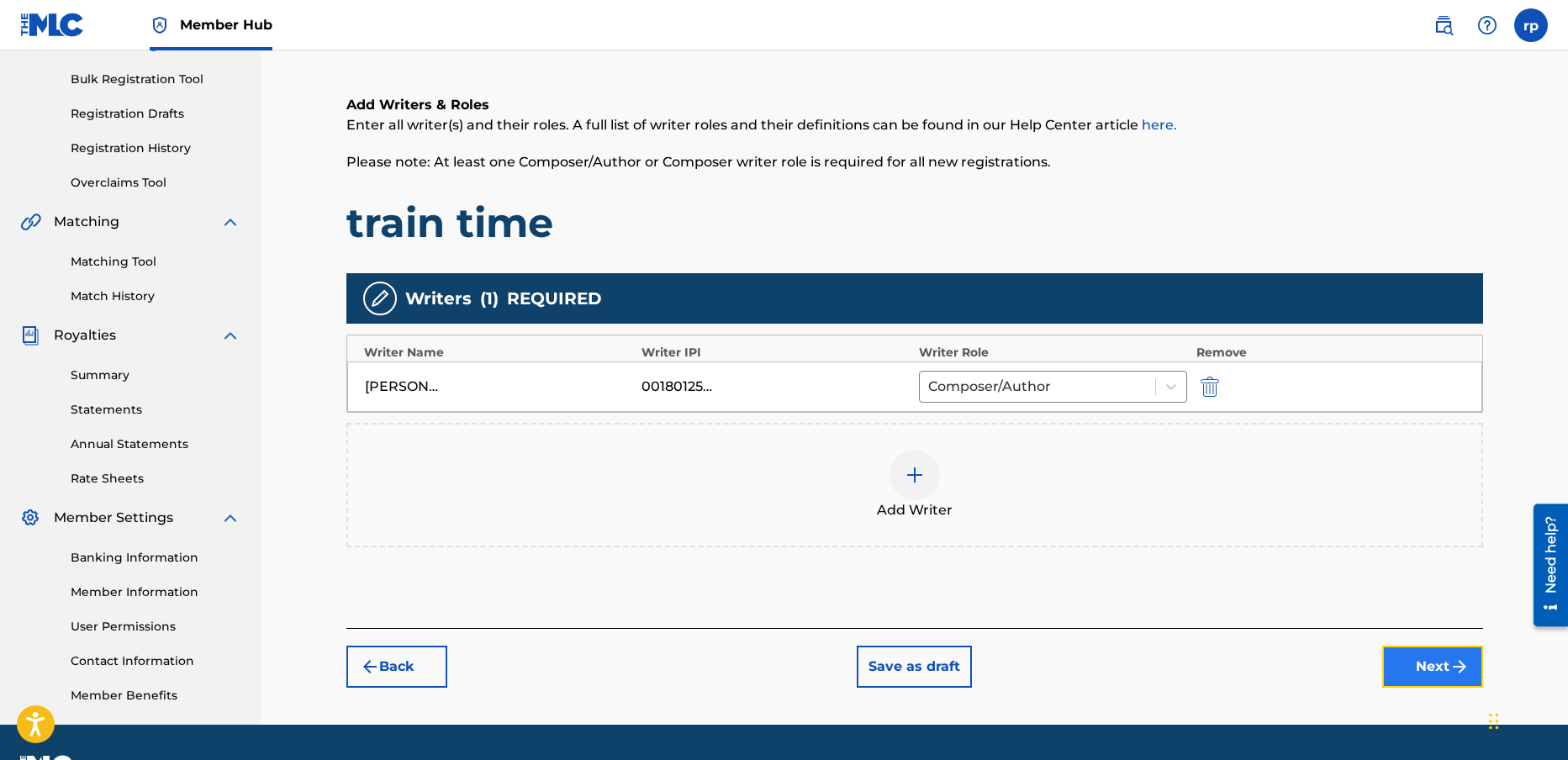
click at [1424, 658] on button "Next" at bounding box center [1433, 666] width 101 height 42
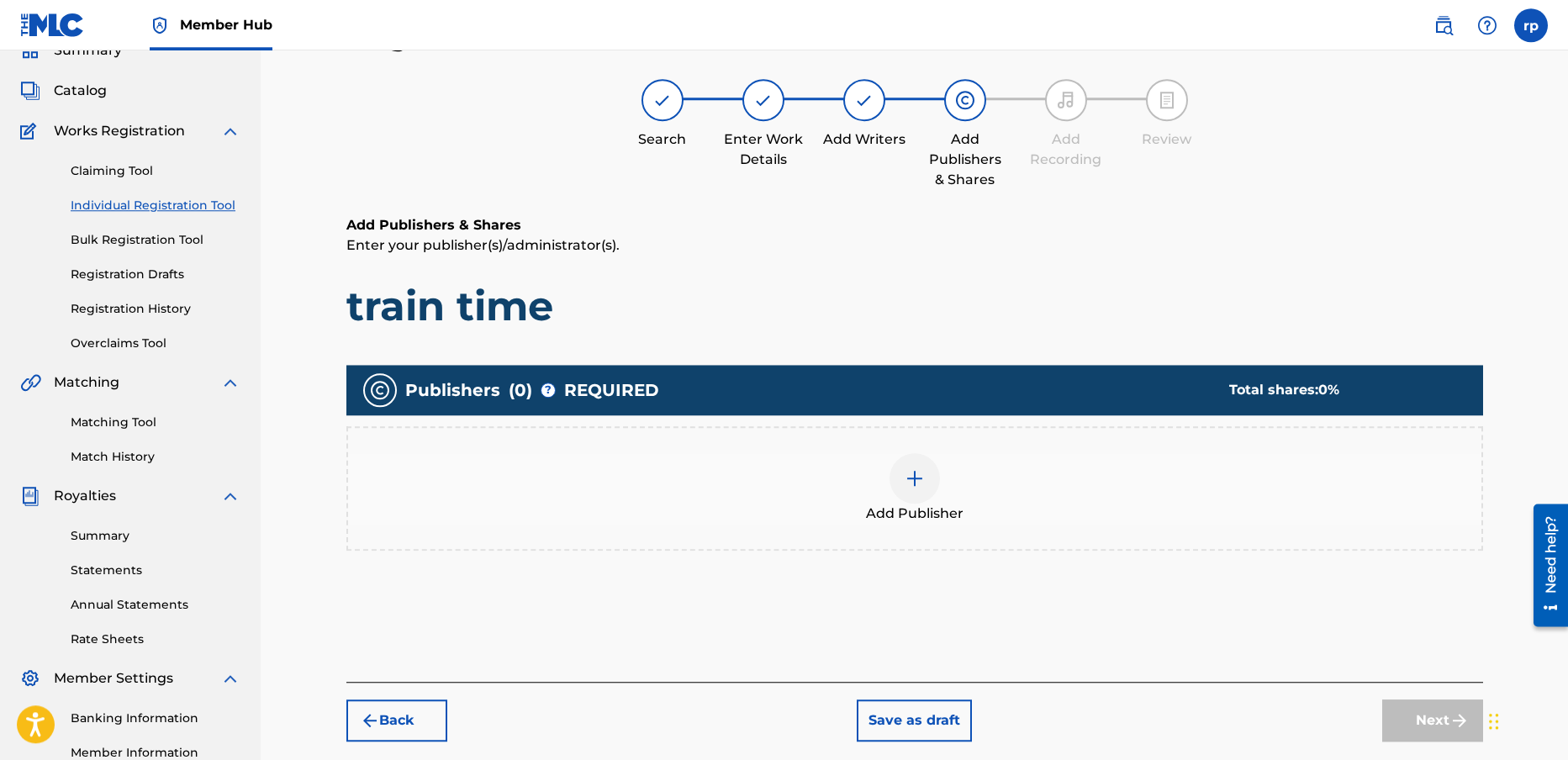
scroll to position [76, 0]
click at [905, 474] on img at bounding box center [914, 479] width 20 height 20
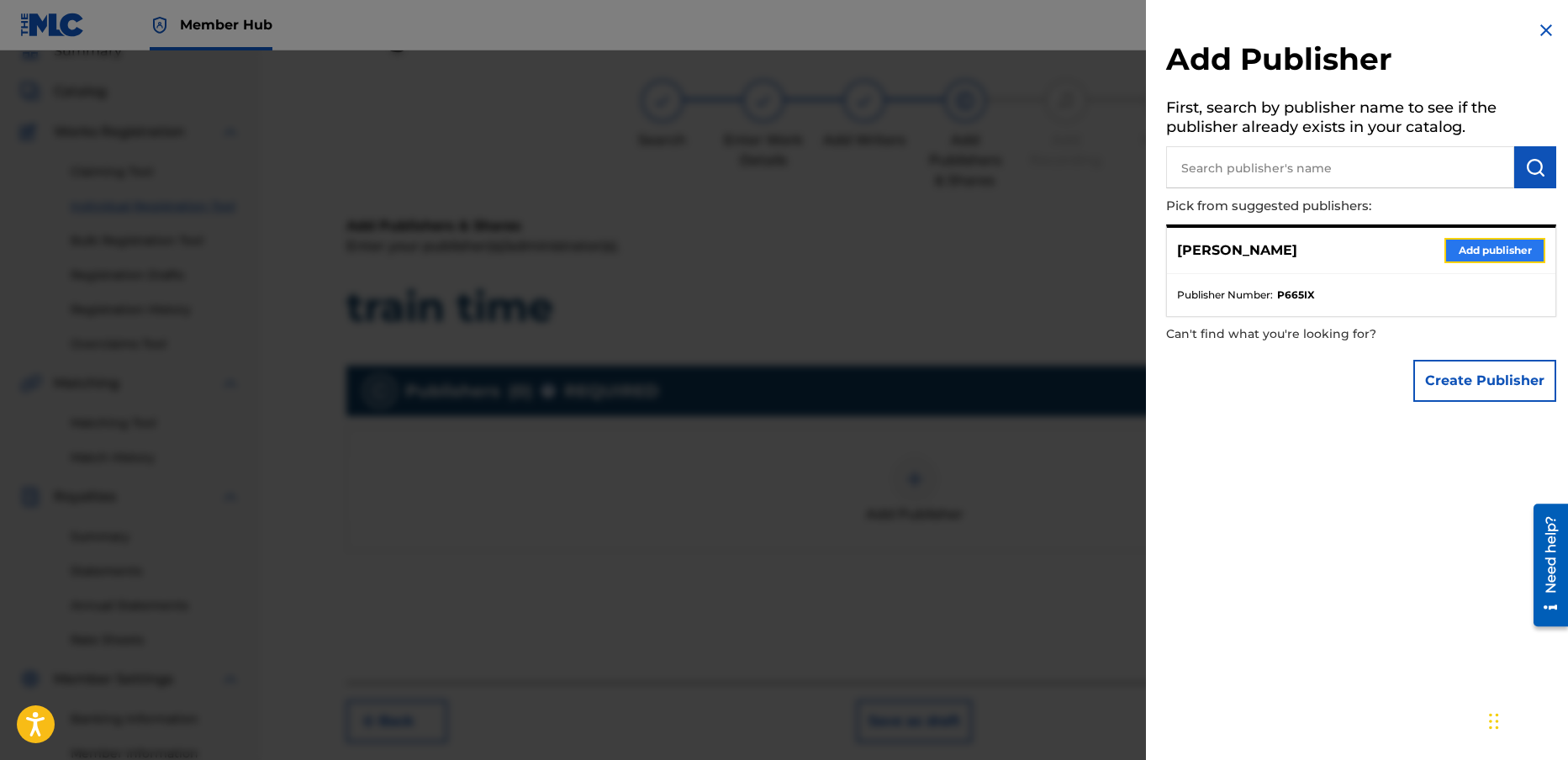
click at [1482, 247] on button "Add publisher" at bounding box center [1495, 250] width 101 height 25
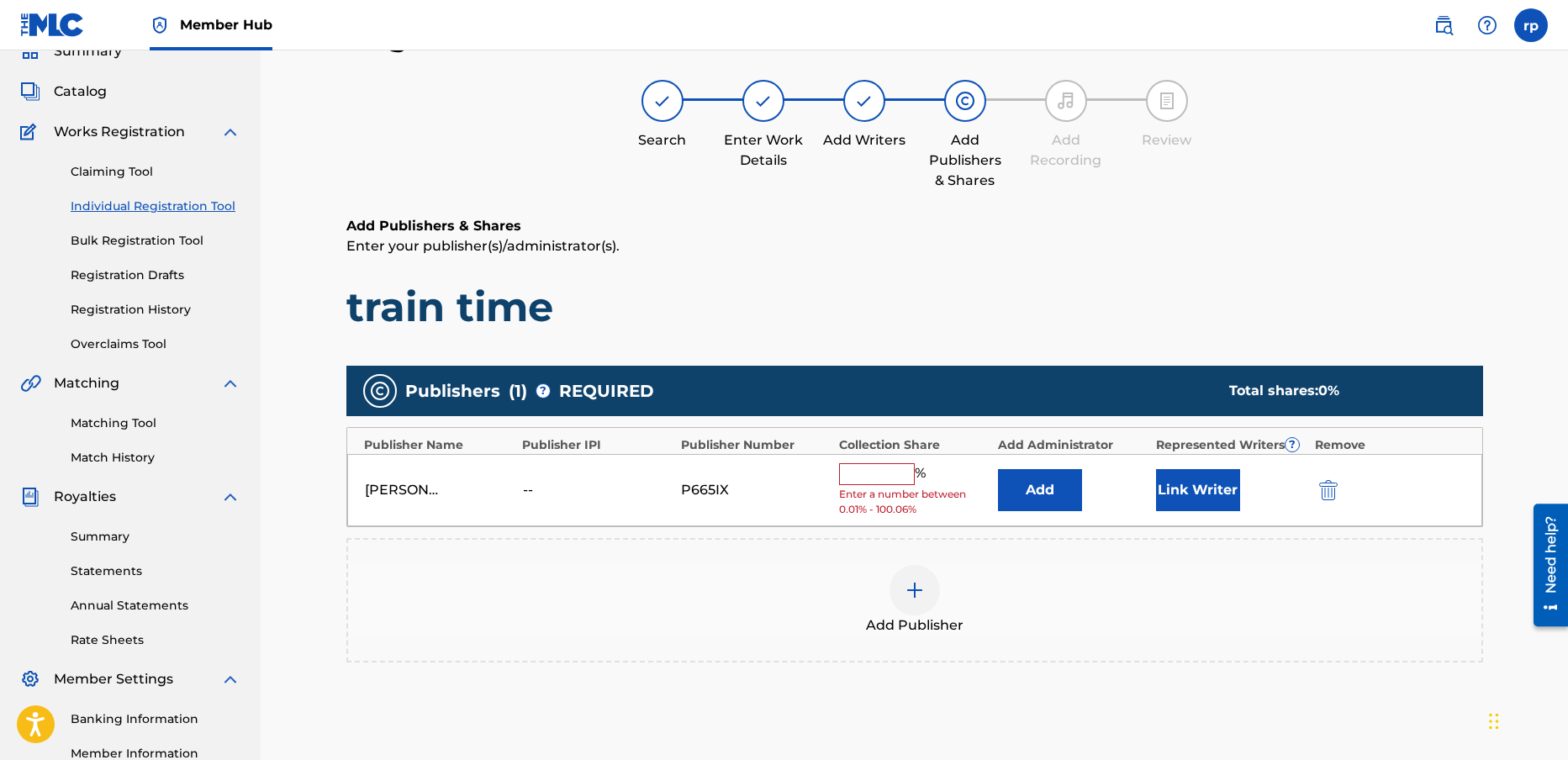
click at [874, 474] on input "text" at bounding box center [877, 474] width 76 height 22
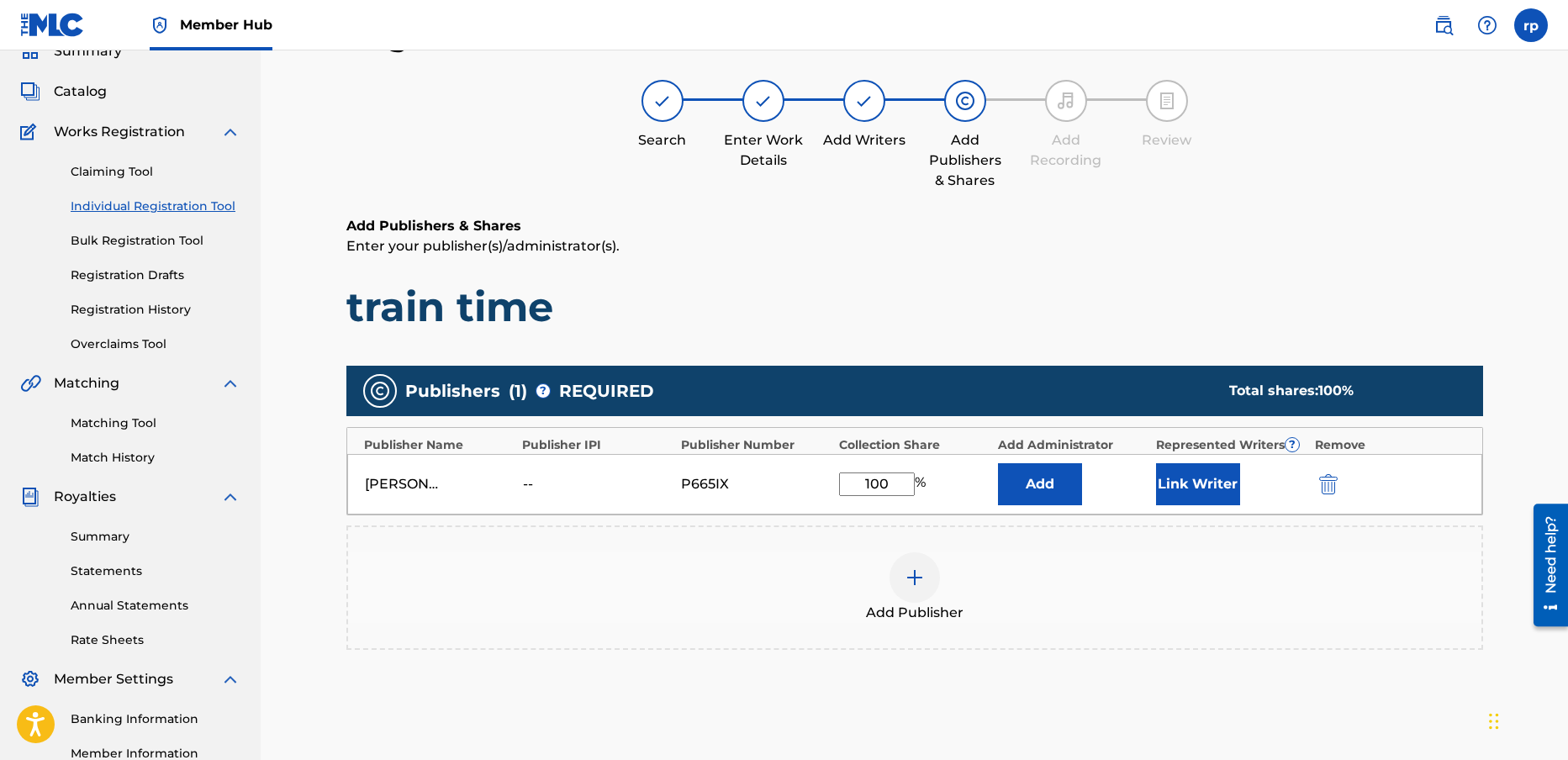
type input "100"
click at [1120, 693] on div "Publishers ( 1 ) ? REQUIRED Total shares: 100 % Publisher Name Publisher IPI Pu…" at bounding box center [914, 532] width 1137 height 350
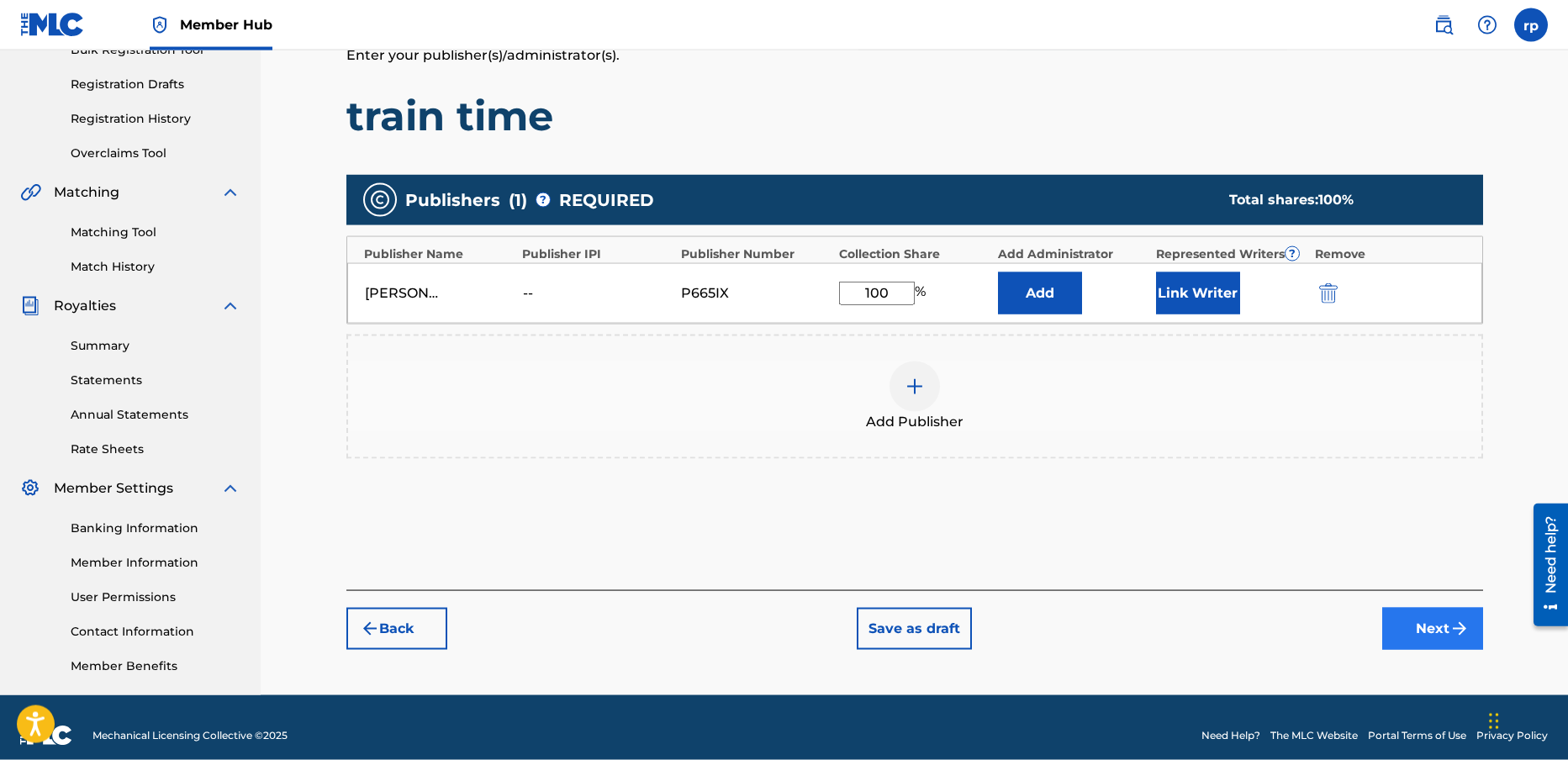
scroll to position [277, 0]
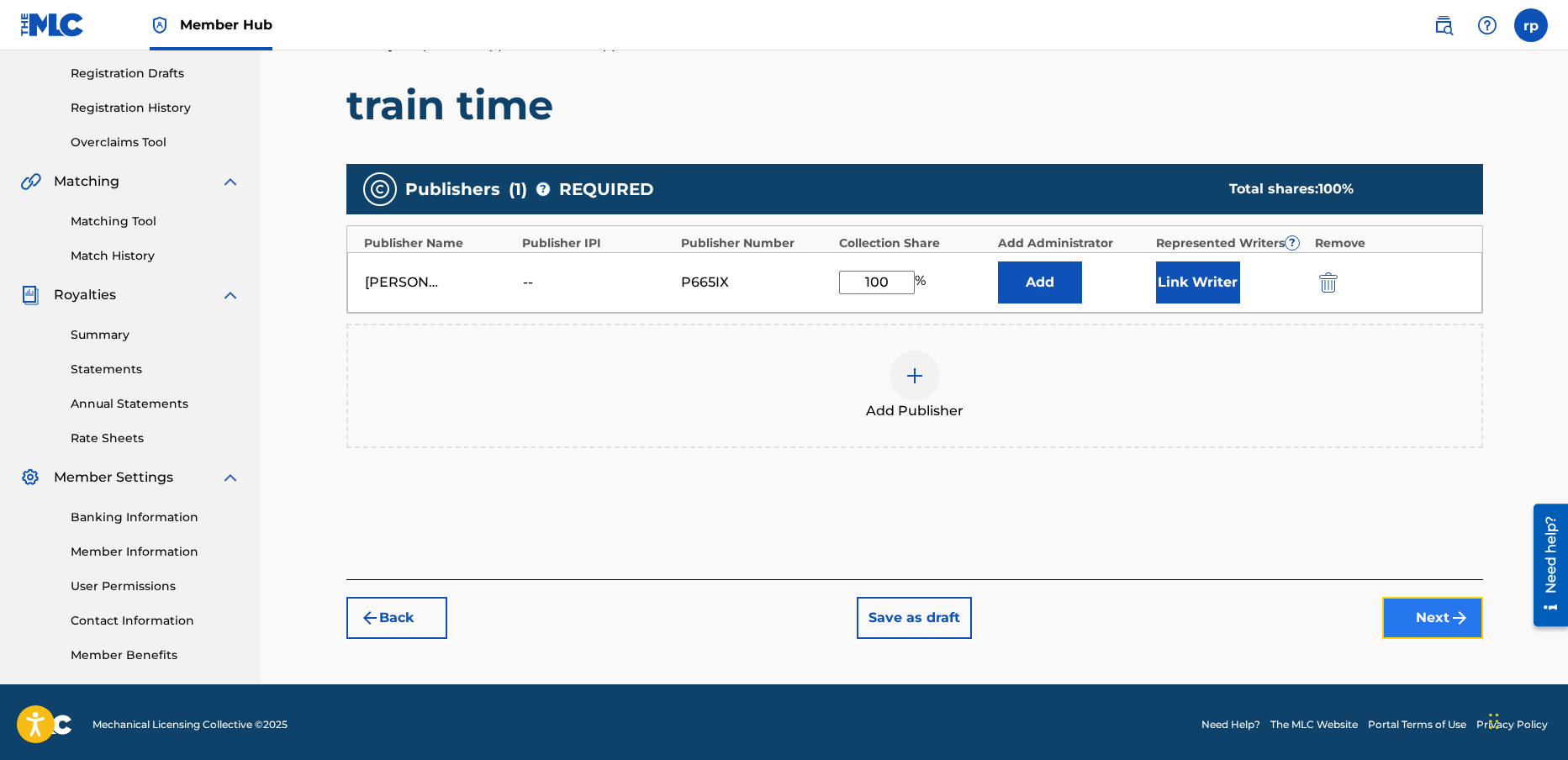
click at [1440, 610] on button "Next" at bounding box center [1433, 618] width 101 height 42
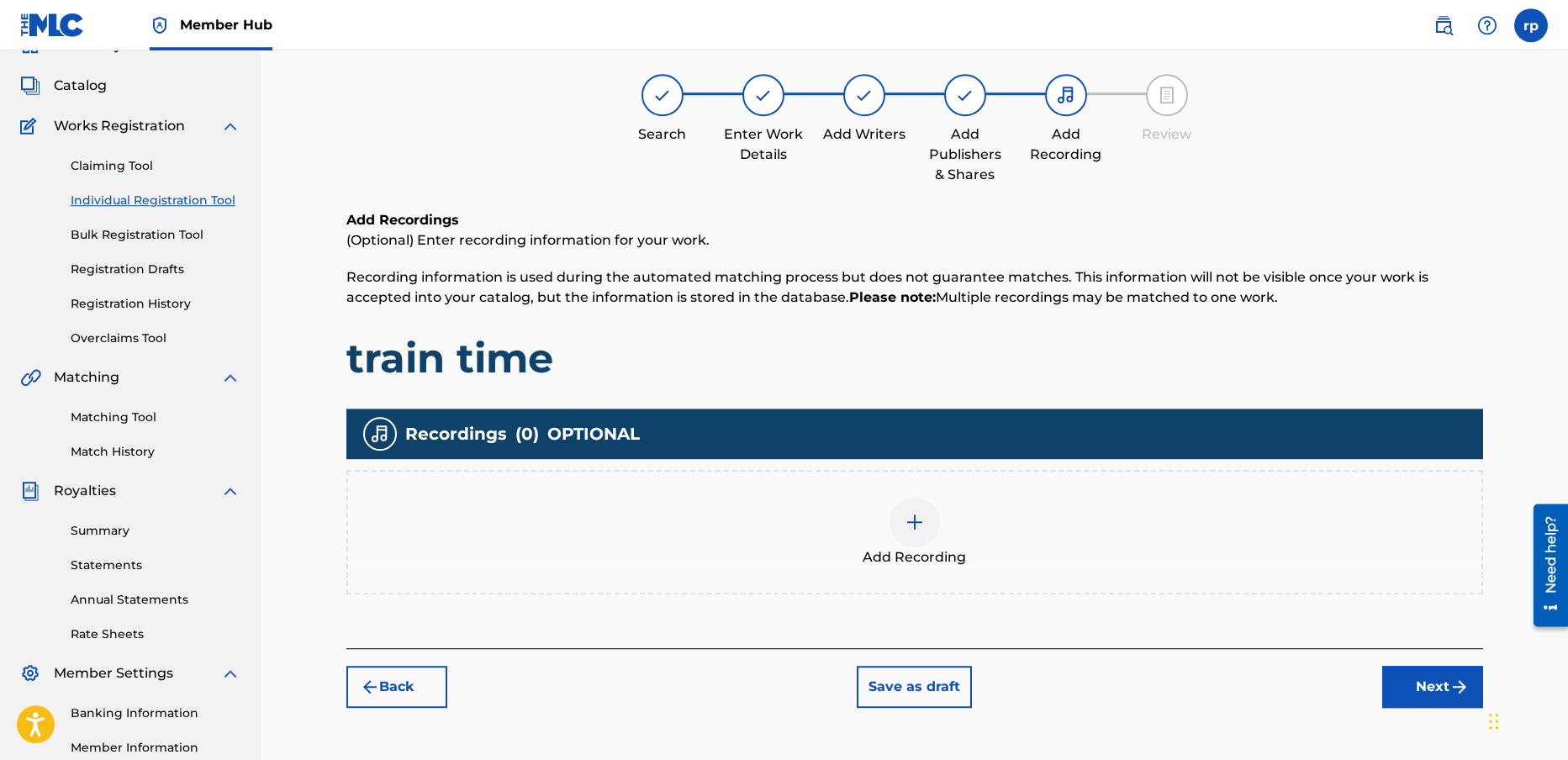
scroll to position [76, 0]
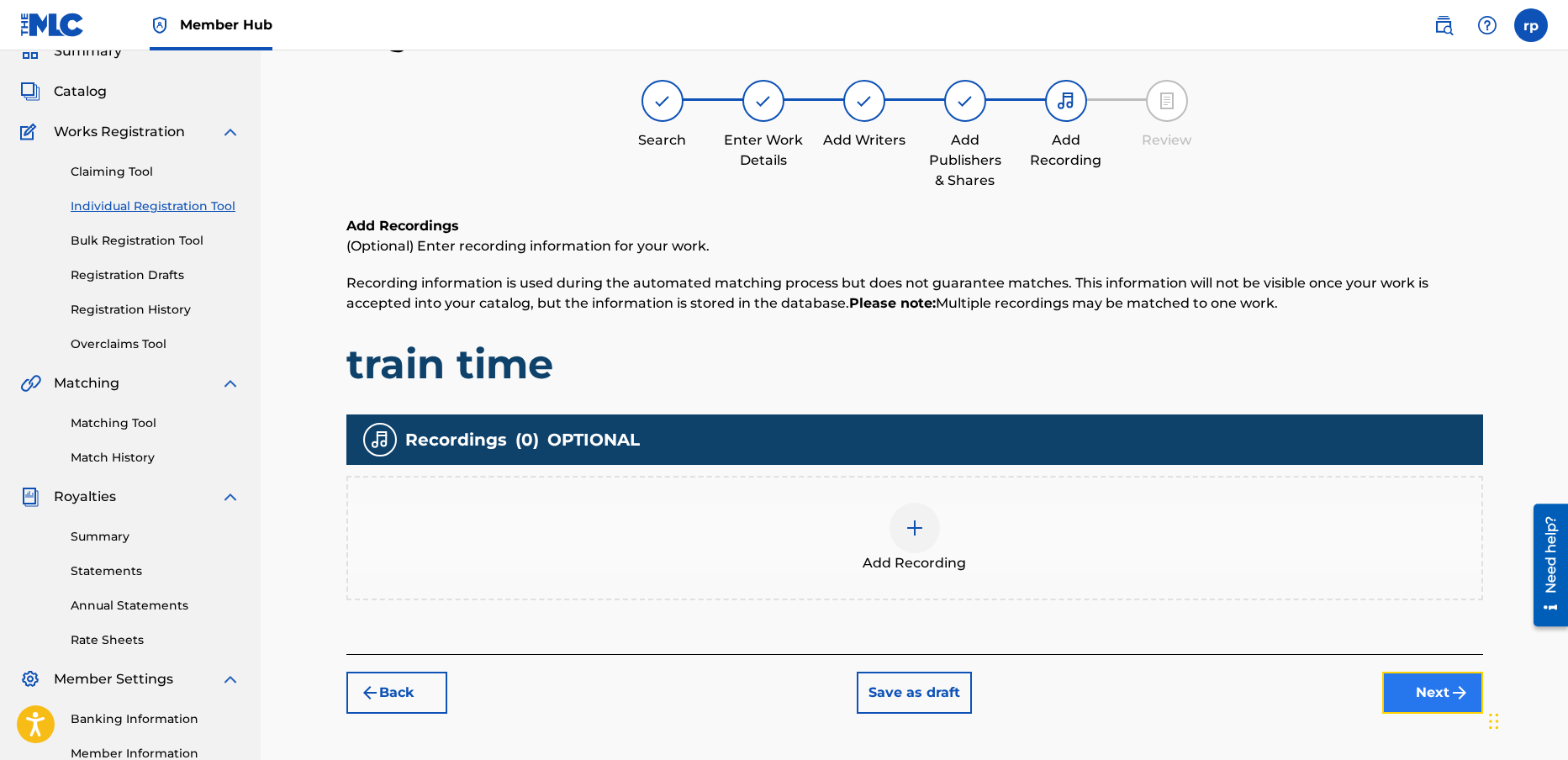
click at [1444, 687] on button "Next" at bounding box center [1433, 693] width 101 height 42
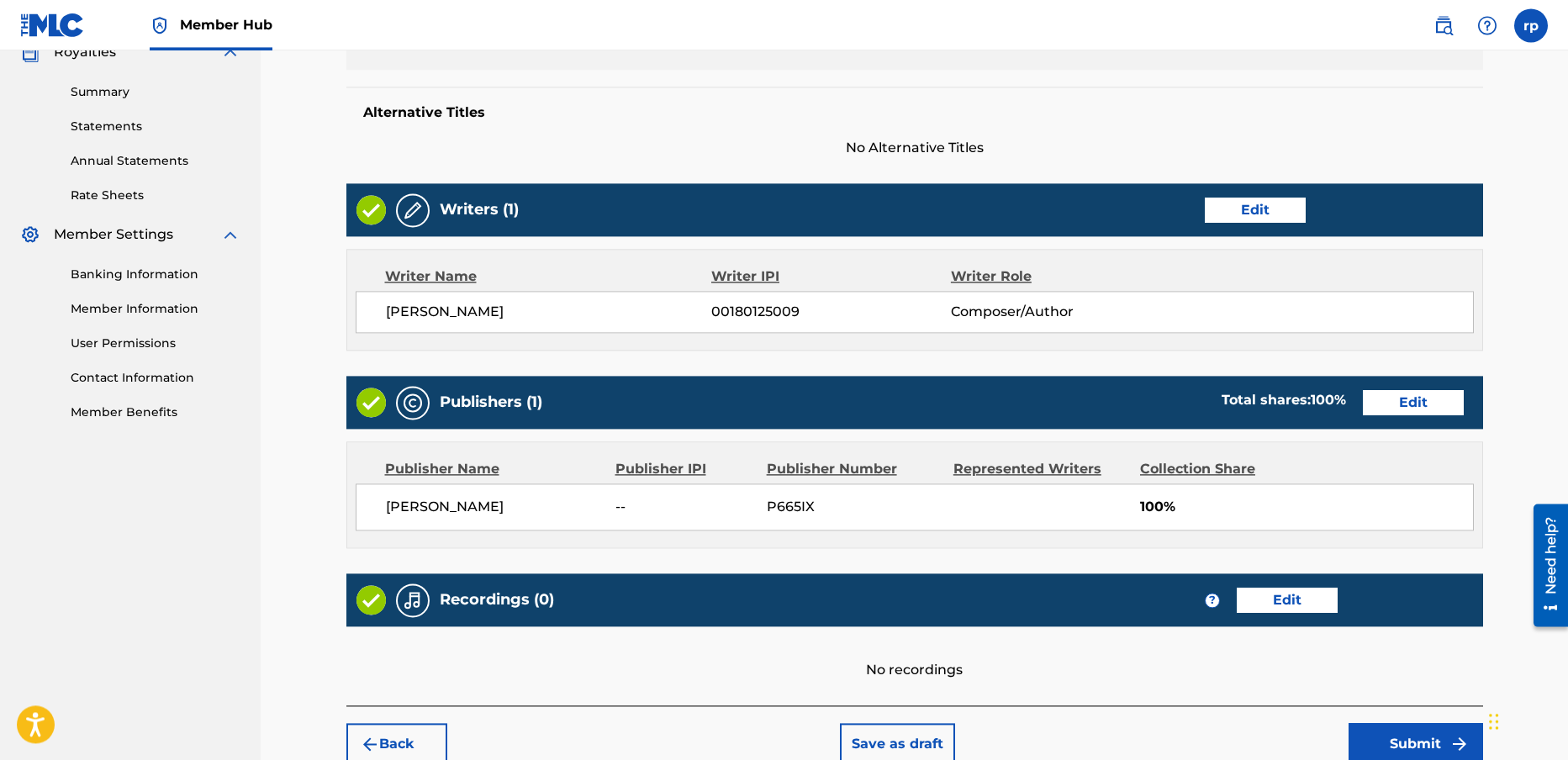
scroll to position [606, 0]
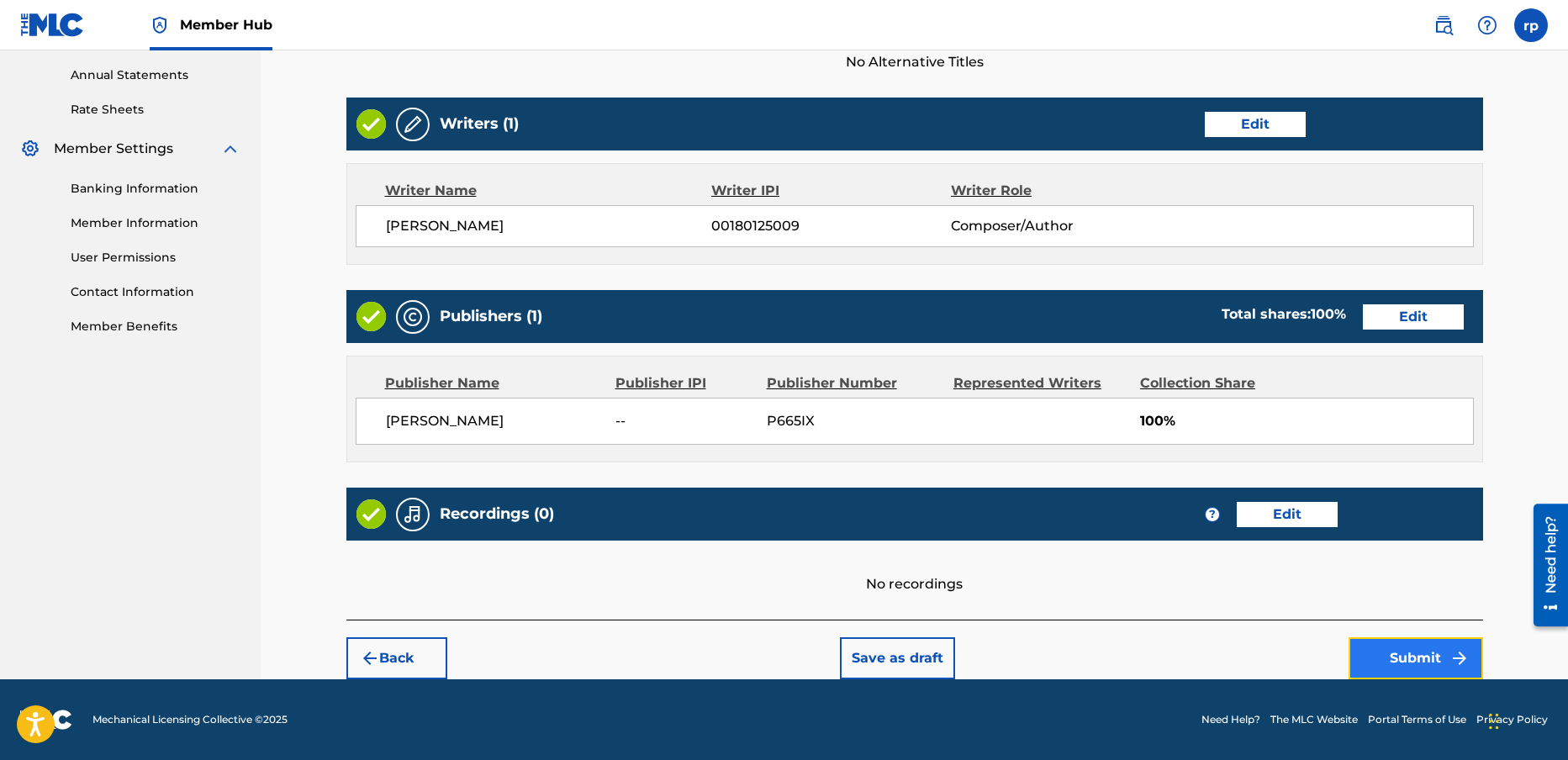
click at [1425, 658] on button "Submit" at bounding box center [1416, 659] width 135 height 42
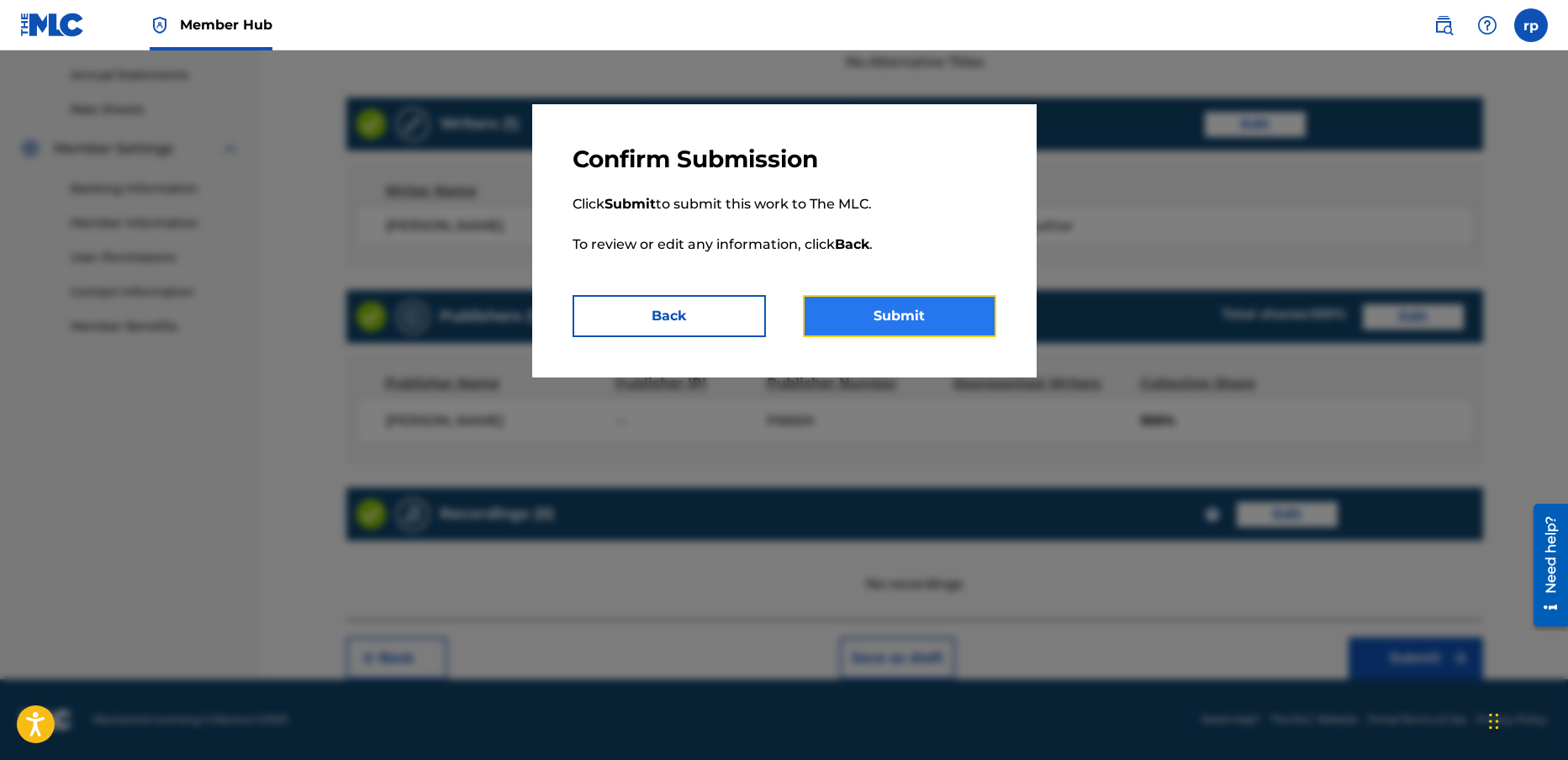
click at [881, 310] on button "Submit" at bounding box center [900, 316] width 193 height 42
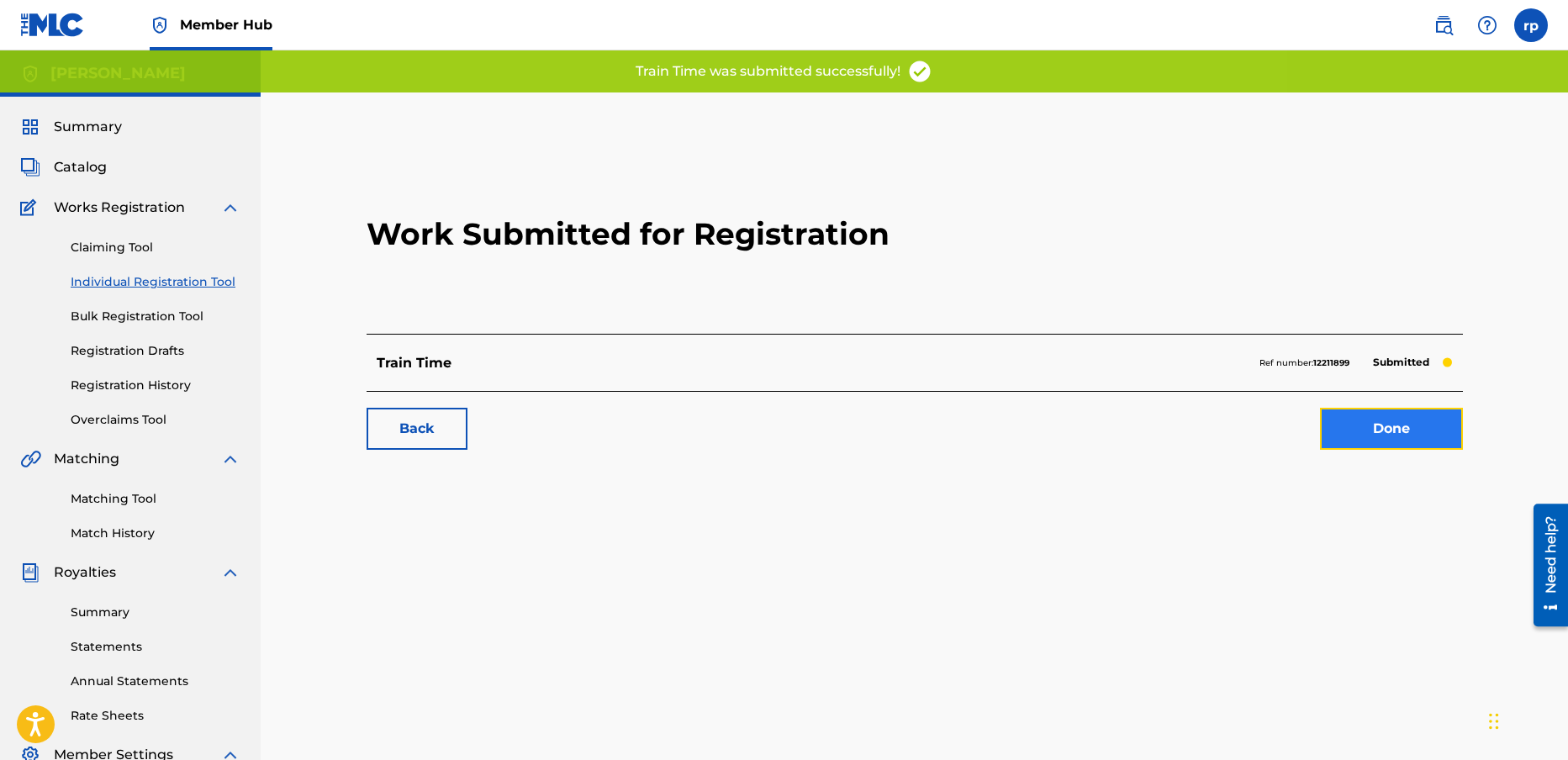
click at [1399, 427] on link "Done" at bounding box center [1392, 429] width 143 height 42
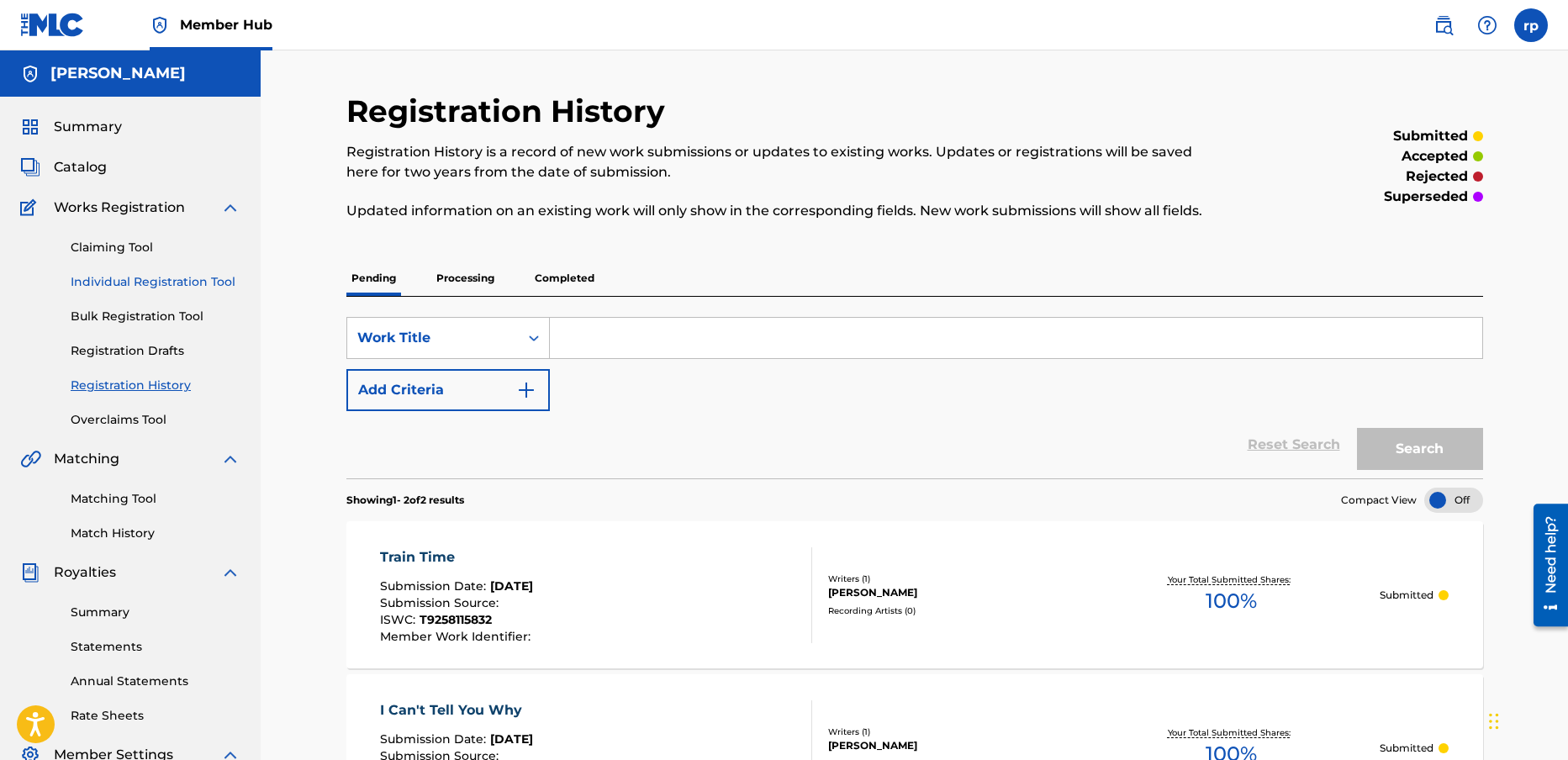
click at [157, 279] on link "Individual Registration Tool" at bounding box center [156, 282] width 170 height 17
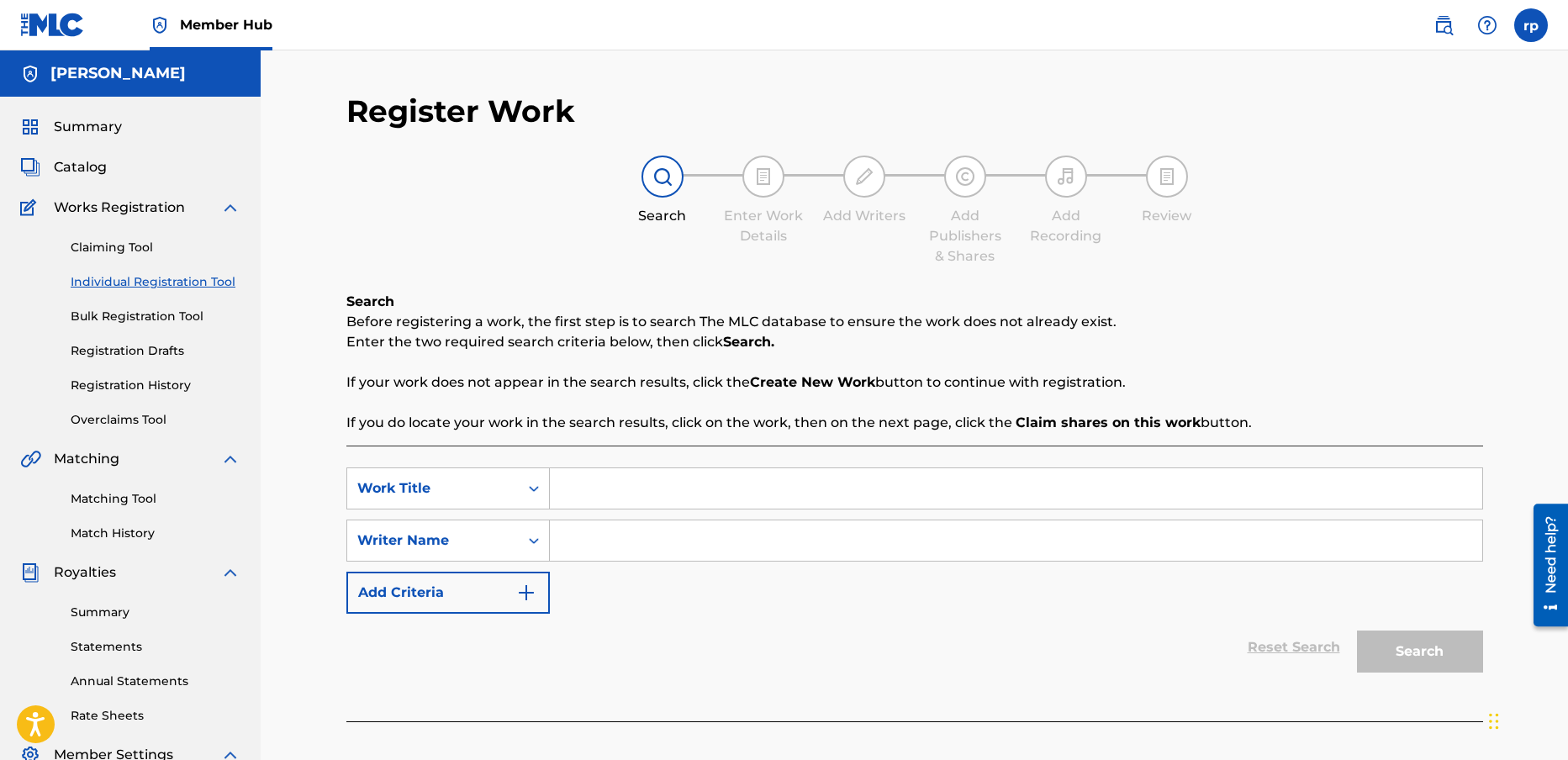
click at [603, 489] on input "Search Form" at bounding box center [1015, 489] width 932 height 40
type input "jump on it"
click at [597, 534] on input "Search Form" at bounding box center [1015, 540] width 932 height 40
type input "[PERSON_NAME]"
click at [1424, 649] on button "Search" at bounding box center [1420, 652] width 126 height 42
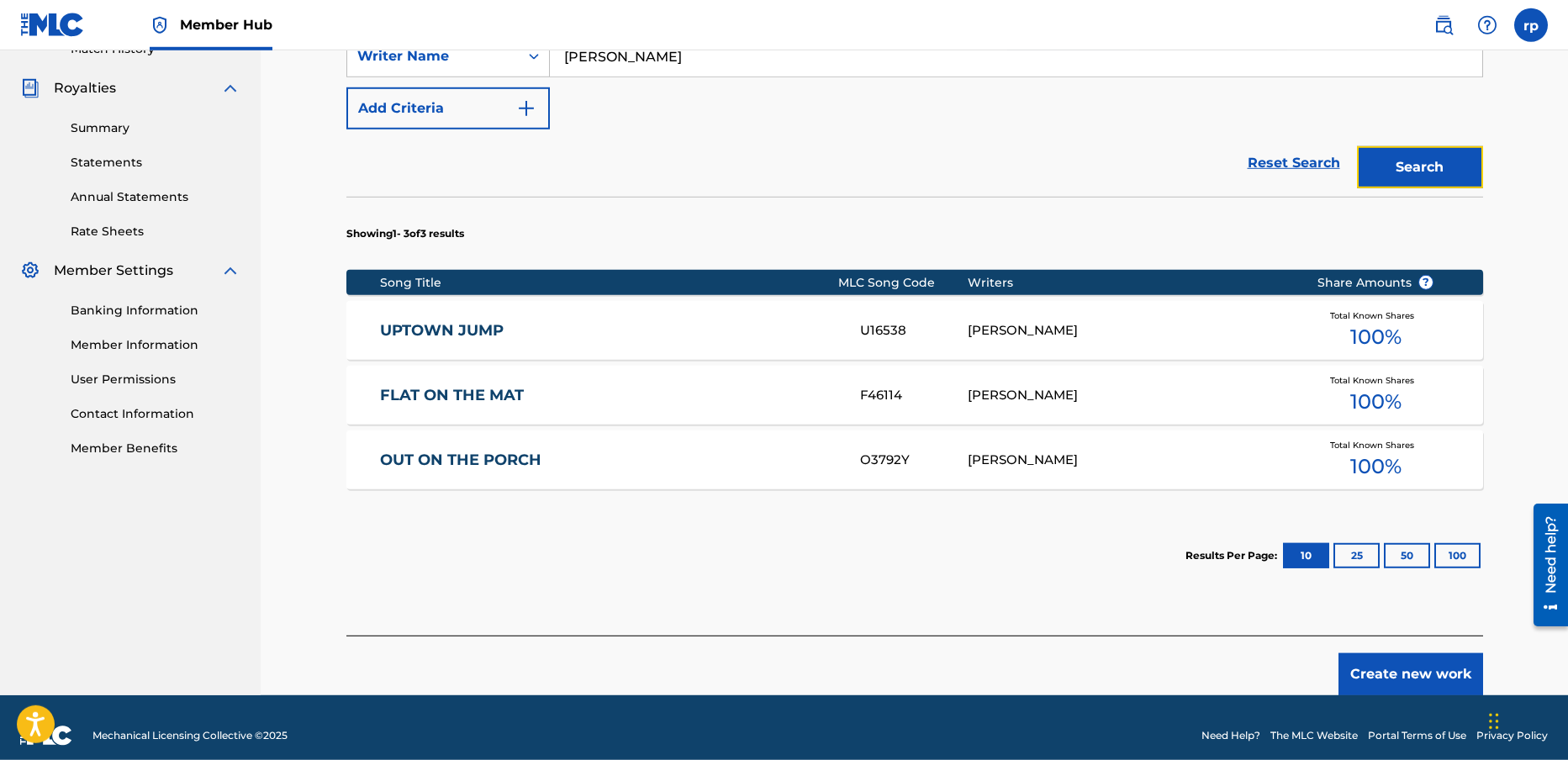
scroll to position [500, 0]
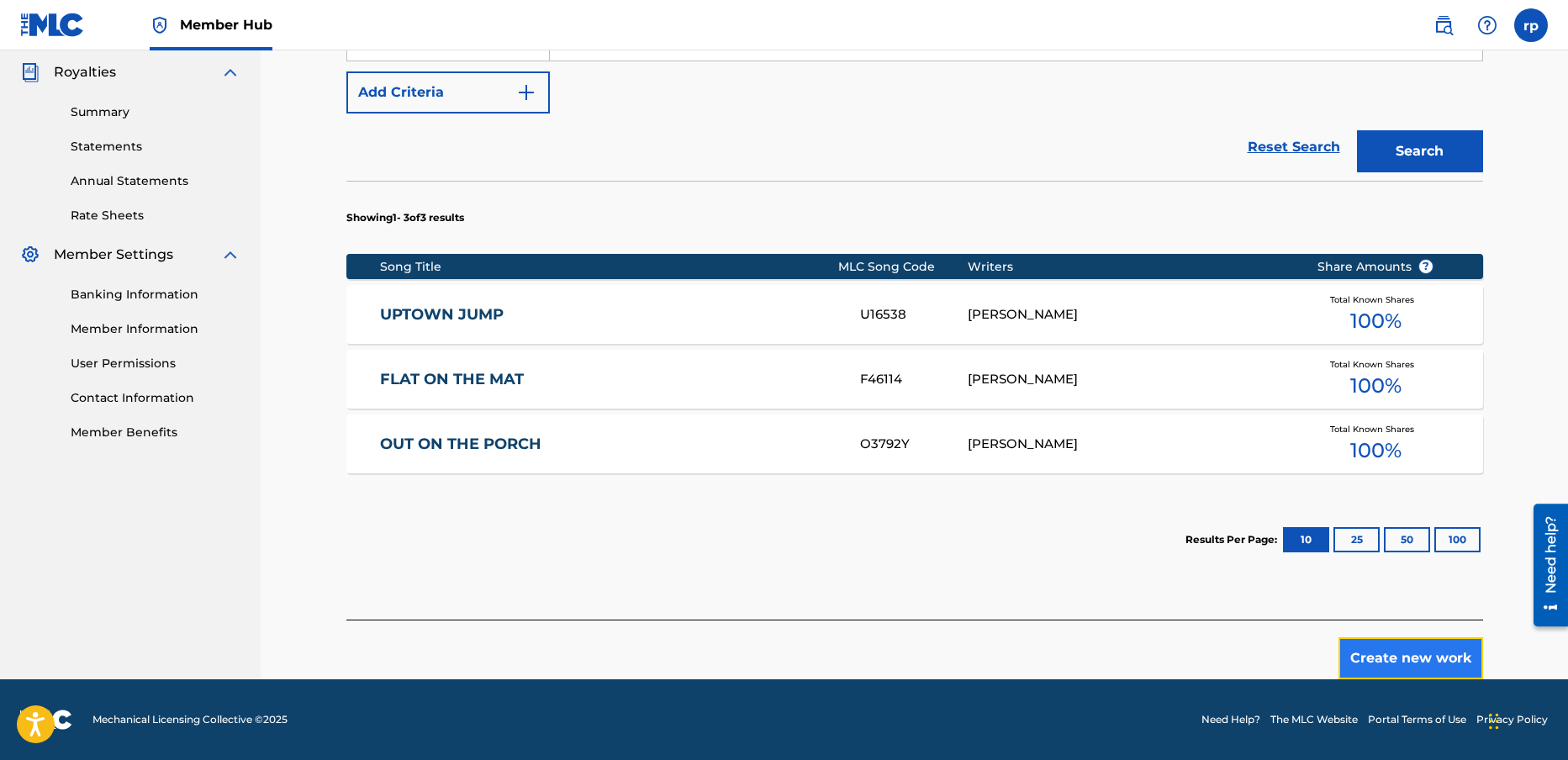
click at [1448, 645] on button "Create new work" at bounding box center [1410, 659] width 144 height 42
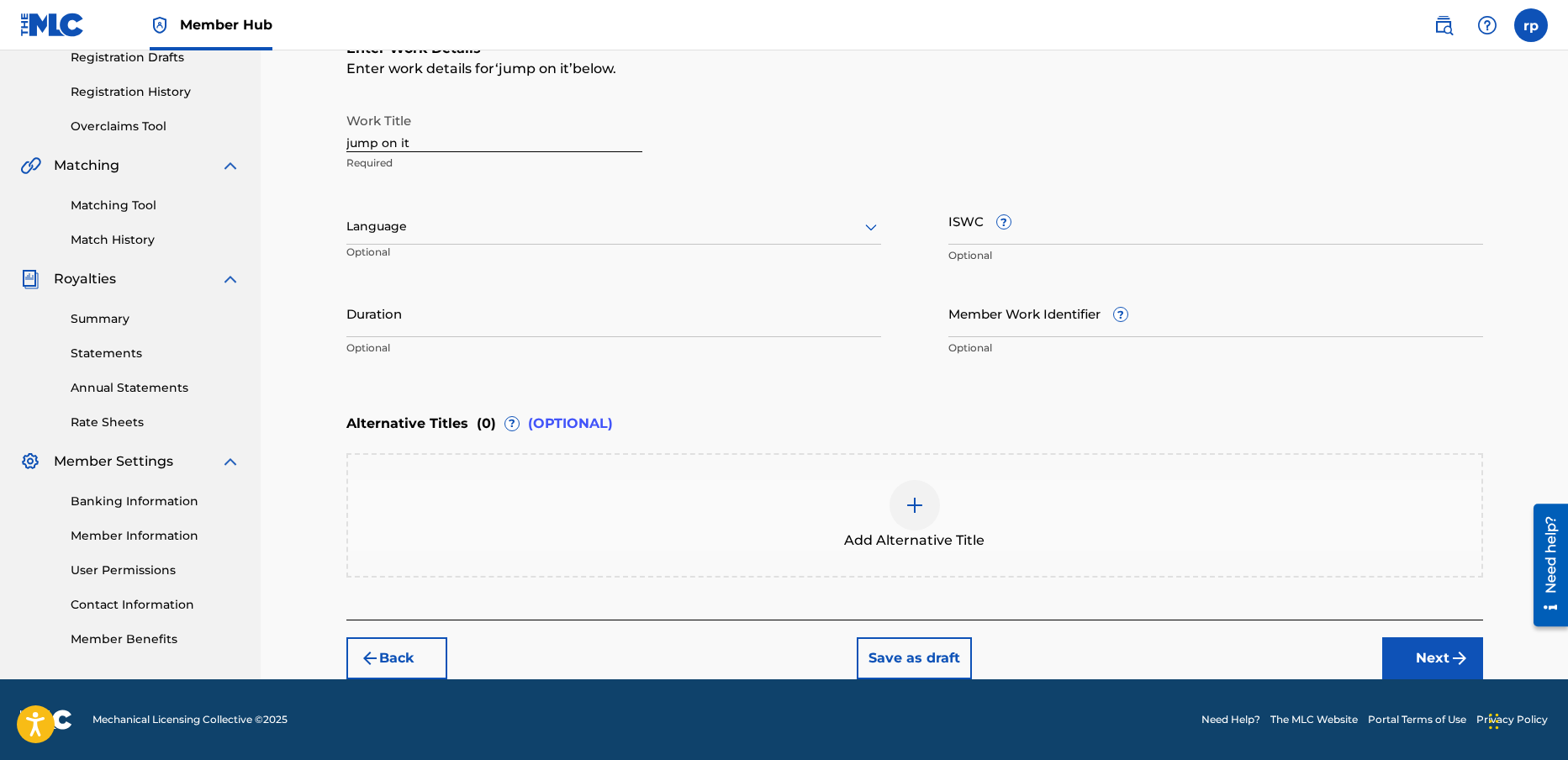
scroll to position [293, 0]
click at [438, 220] on div at bounding box center [613, 227] width 534 height 21
click at [419, 265] on div "English" at bounding box center [614, 264] width 534 height 38
click at [1050, 231] on input "ISWC ?" at bounding box center [1215, 221] width 534 height 48
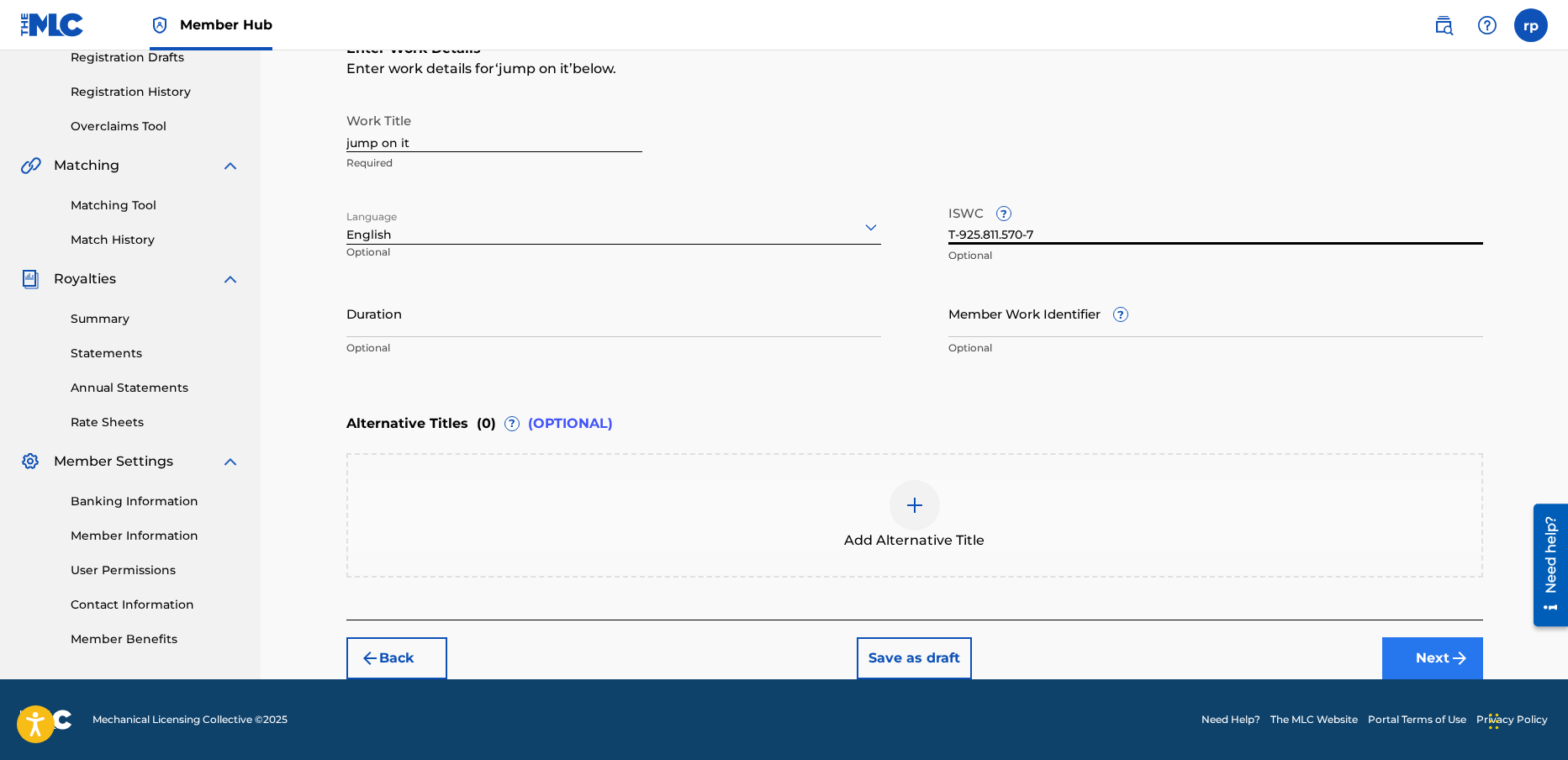
type input "T-925.811.570-7"
click at [1440, 656] on button "Next" at bounding box center [1433, 659] width 101 height 42
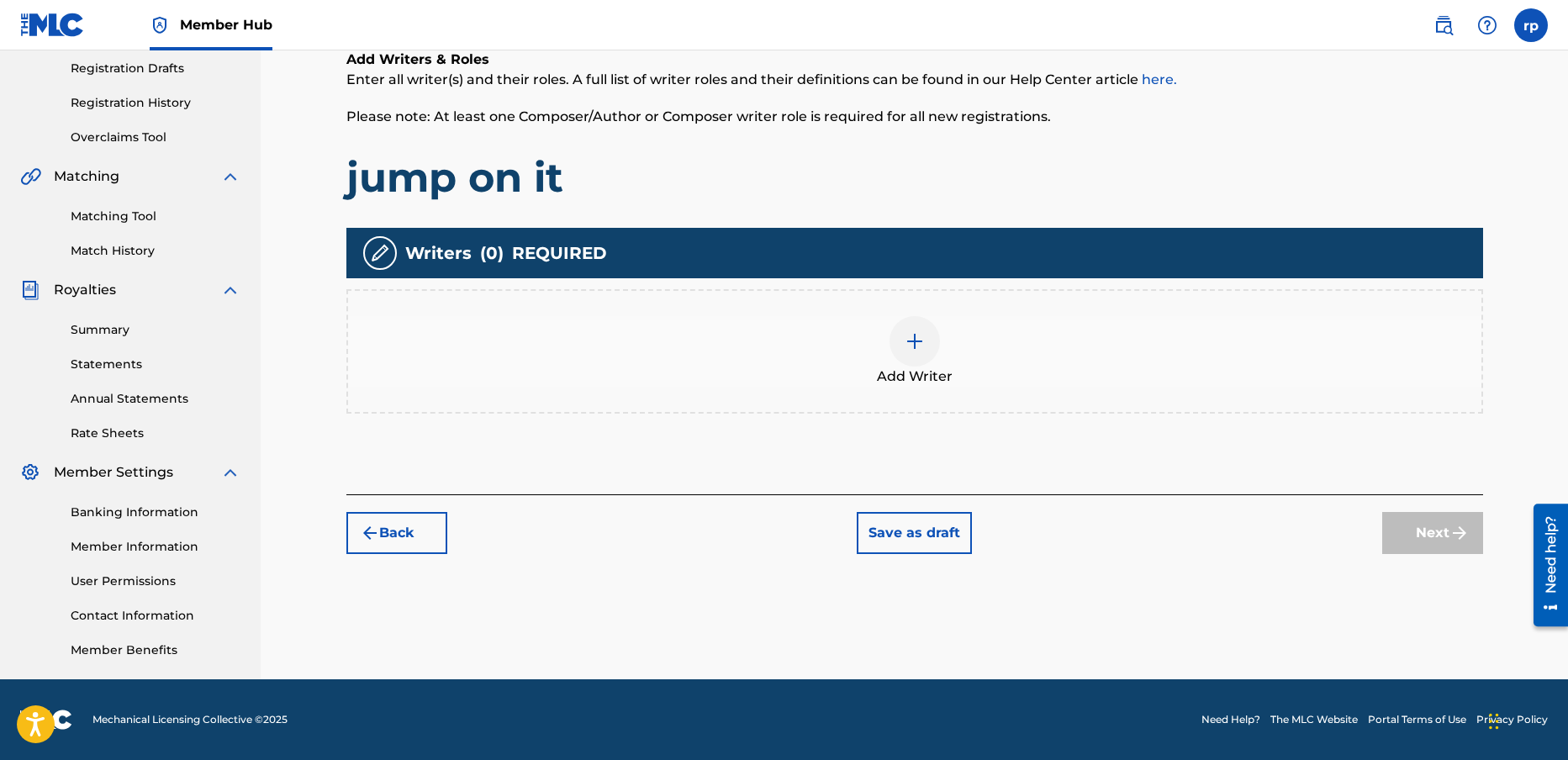
click at [916, 342] on img at bounding box center [914, 341] width 20 height 20
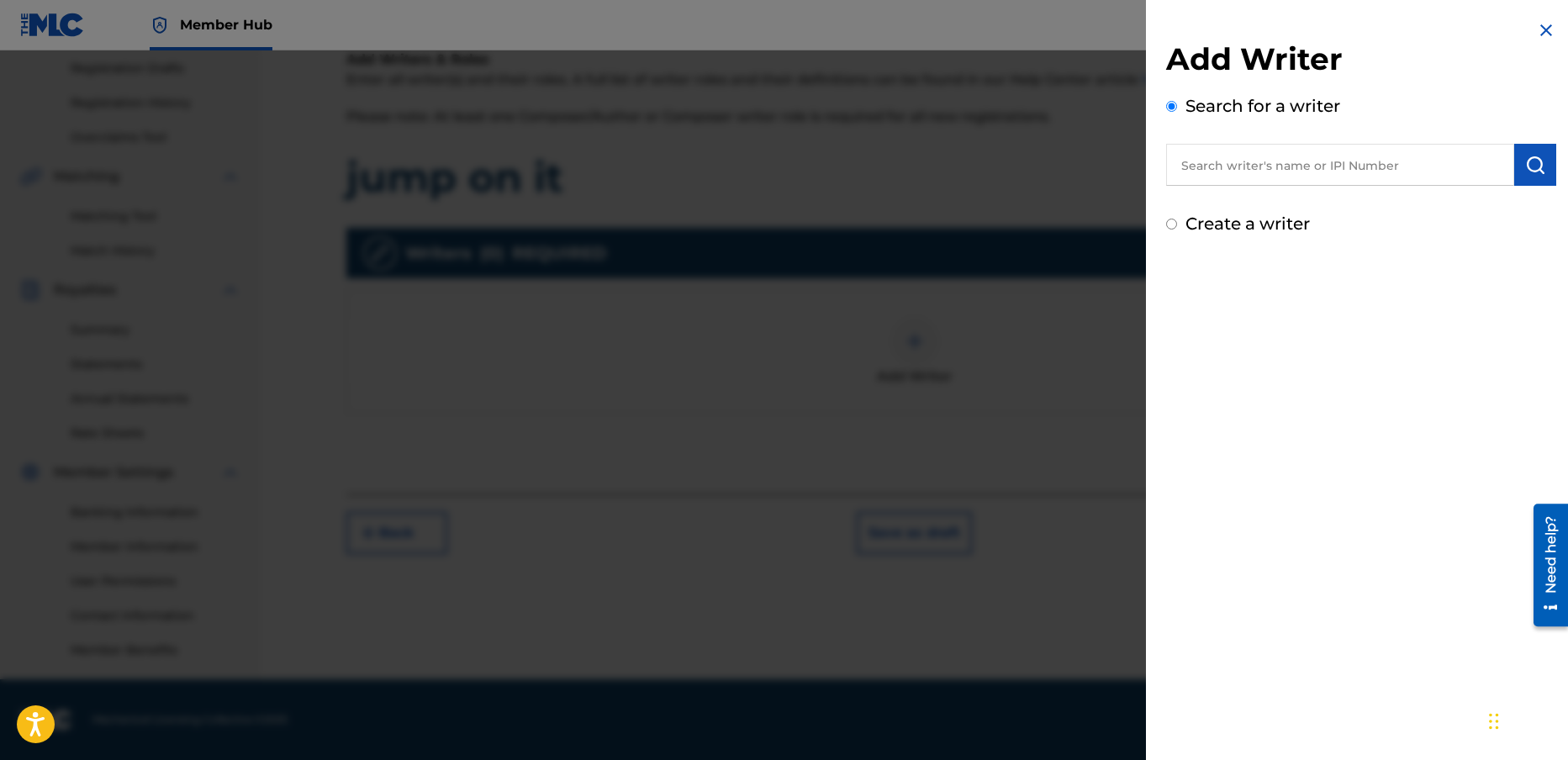
click at [1199, 170] on input "text" at bounding box center [1340, 164] width 348 height 42
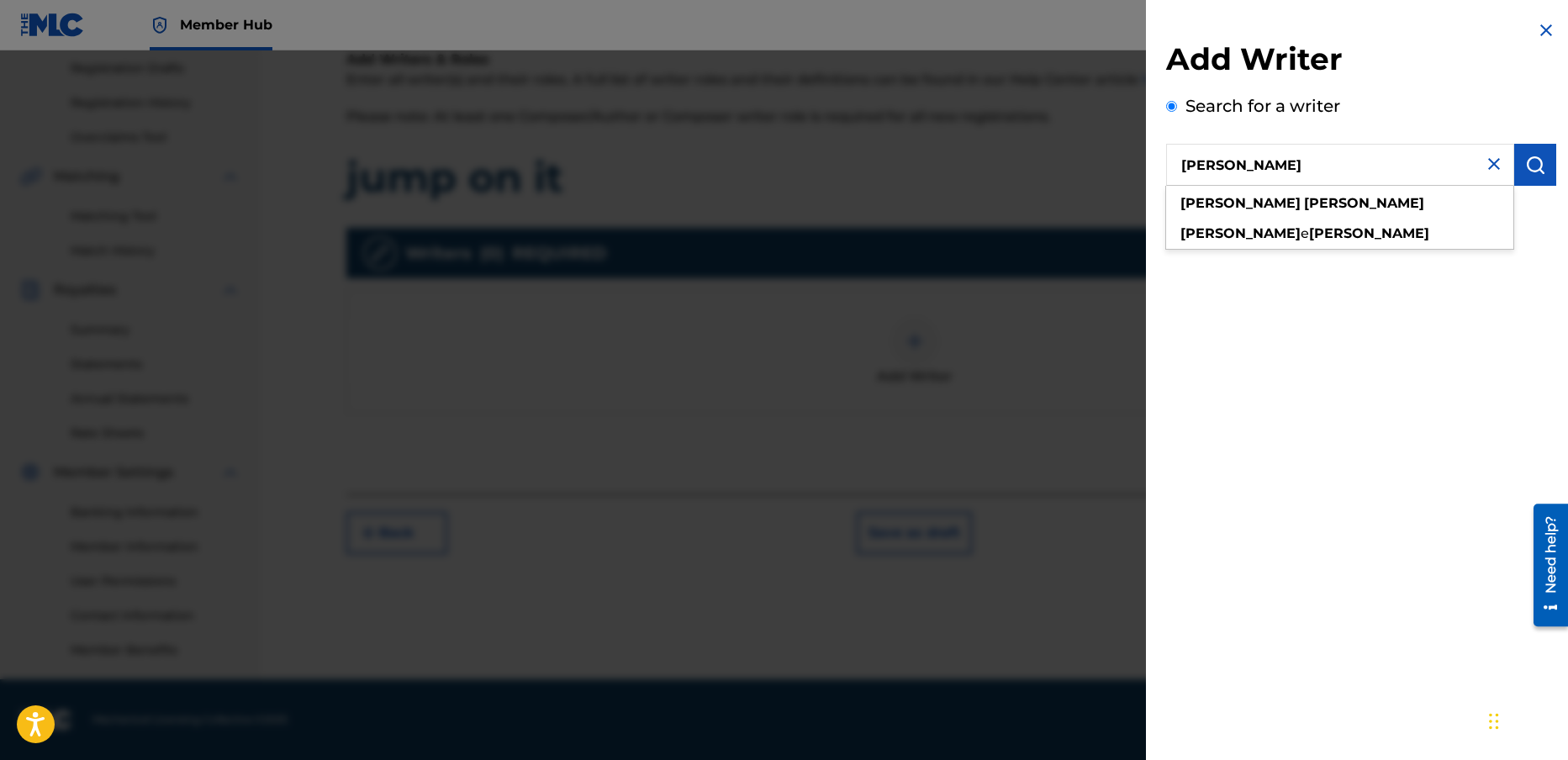
type input "[PERSON_NAME]"
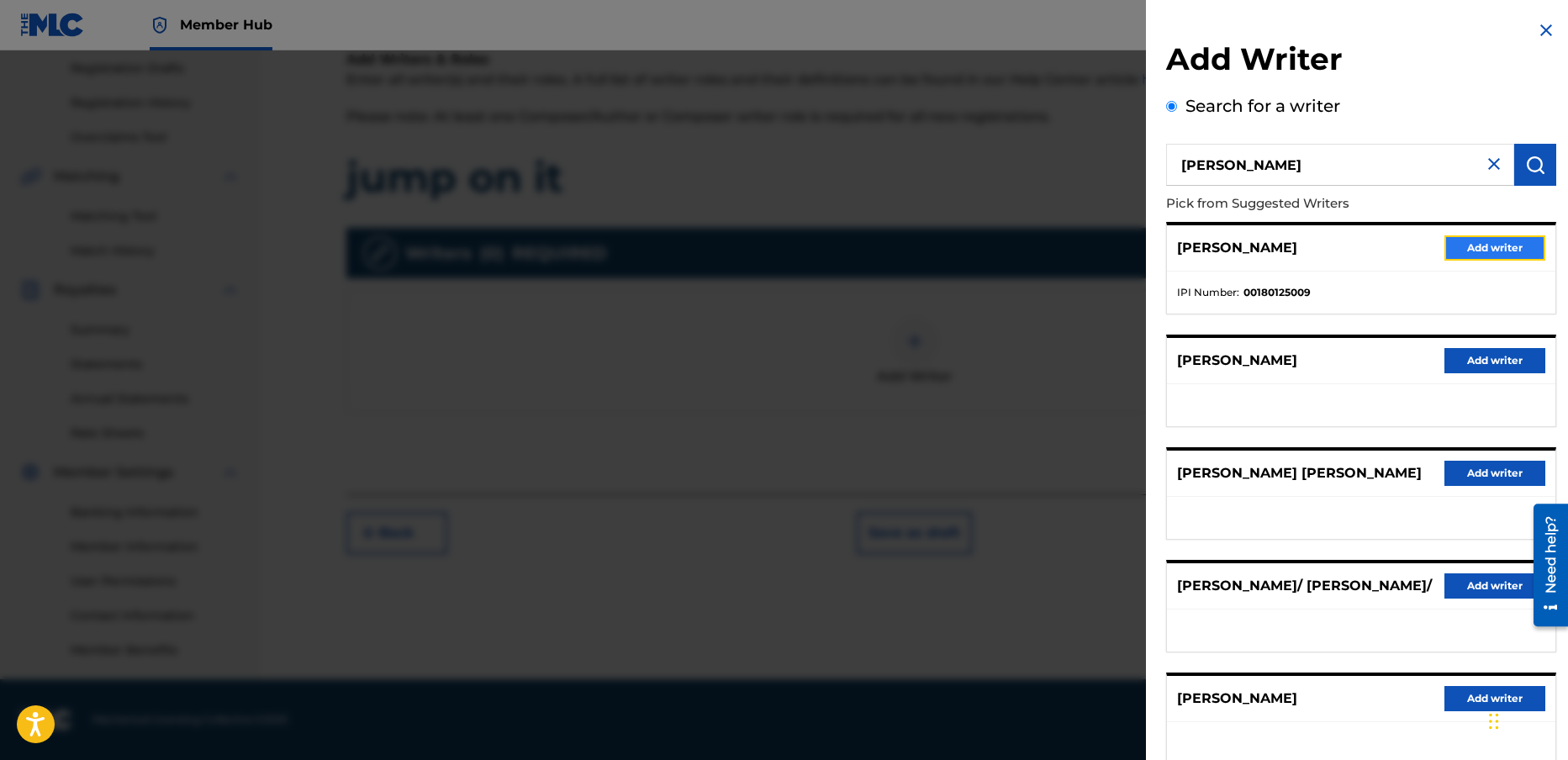
click at [1483, 245] on button "Add writer" at bounding box center [1495, 248] width 101 height 25
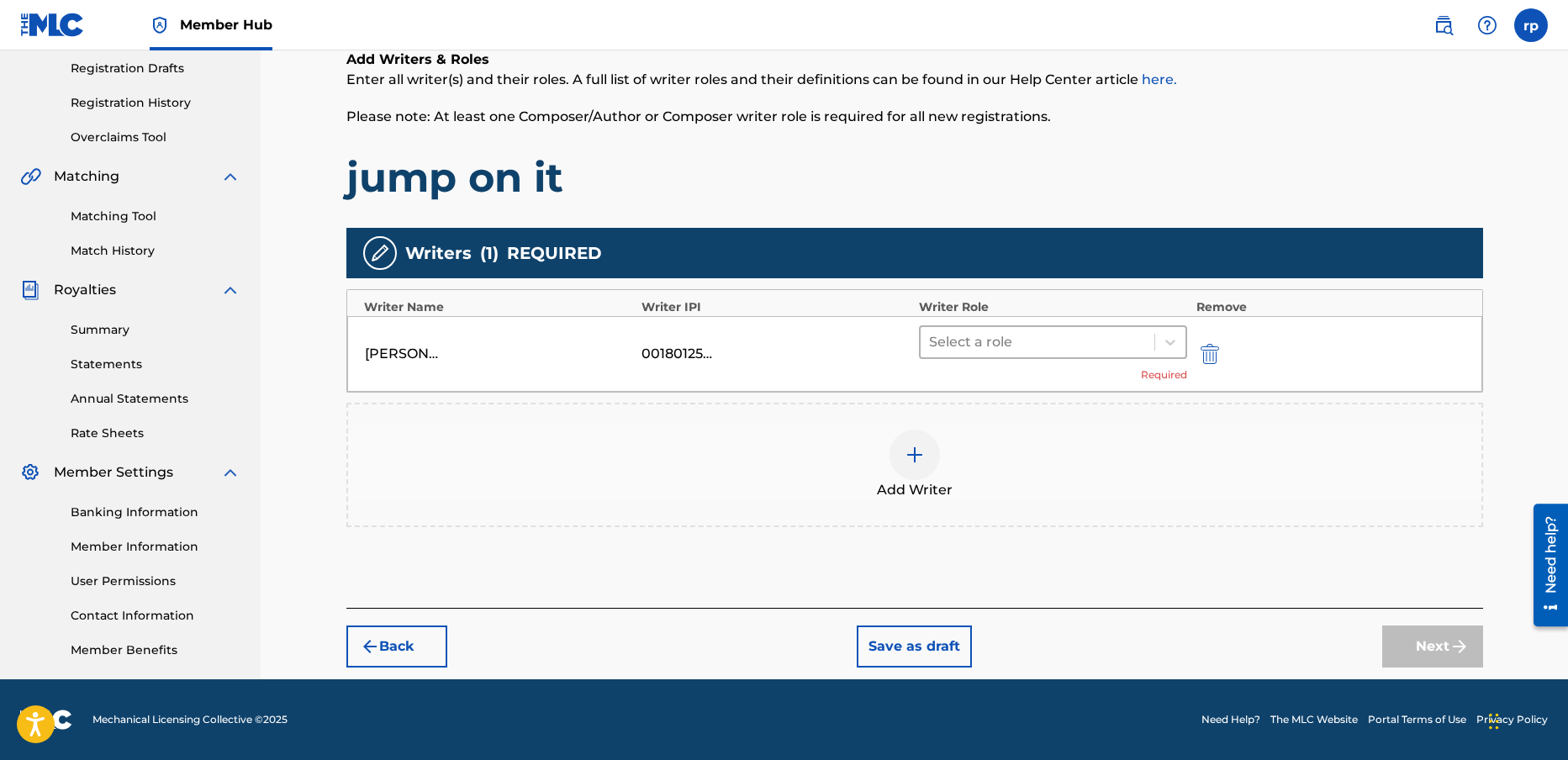
click at [998, 337] on div at bounding box center [1038, 342] width 218 height 24
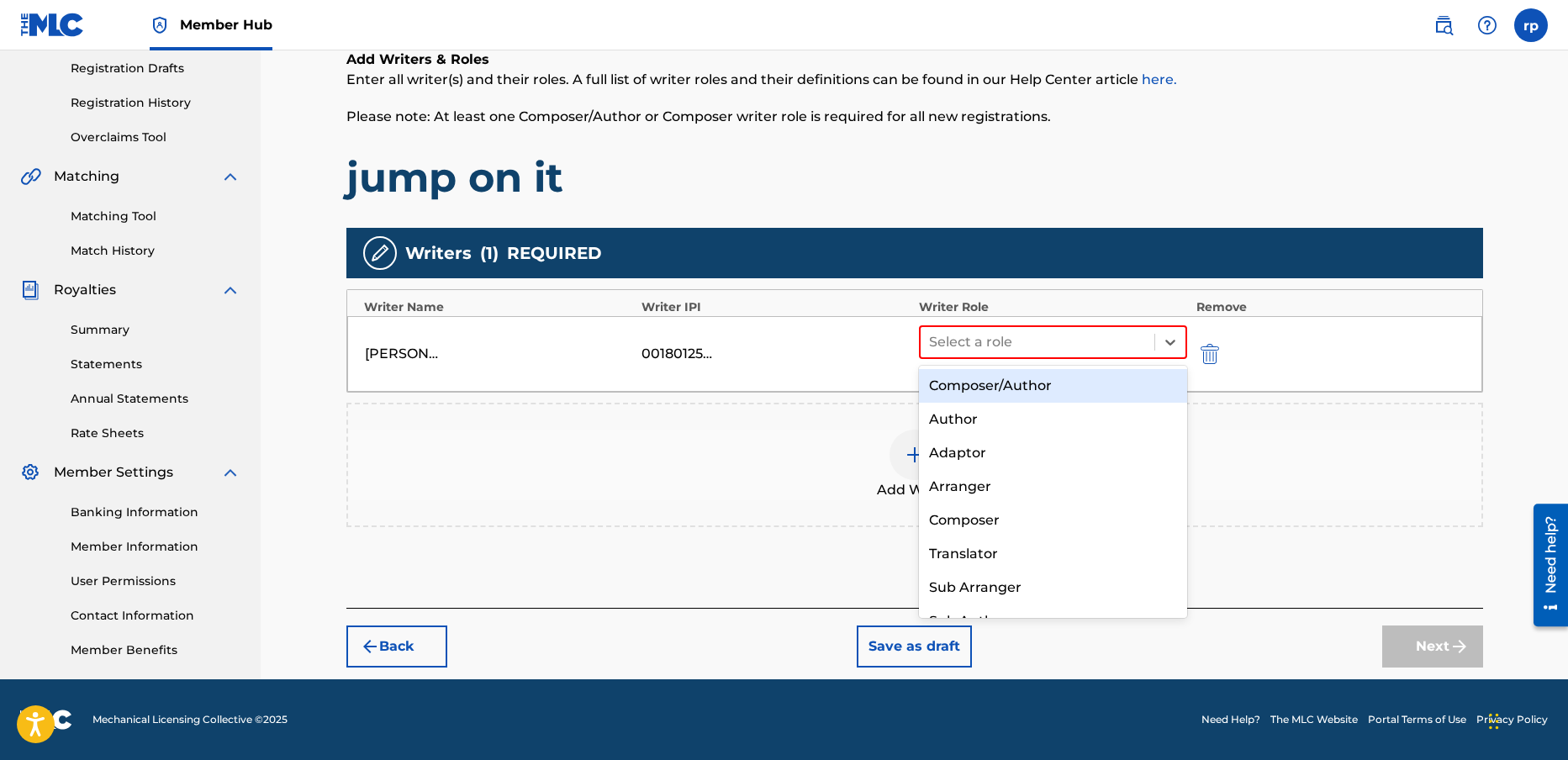
click at [997, 386] on div "Composer/Author" at bounding box center [1053, 385] width 269 height 33
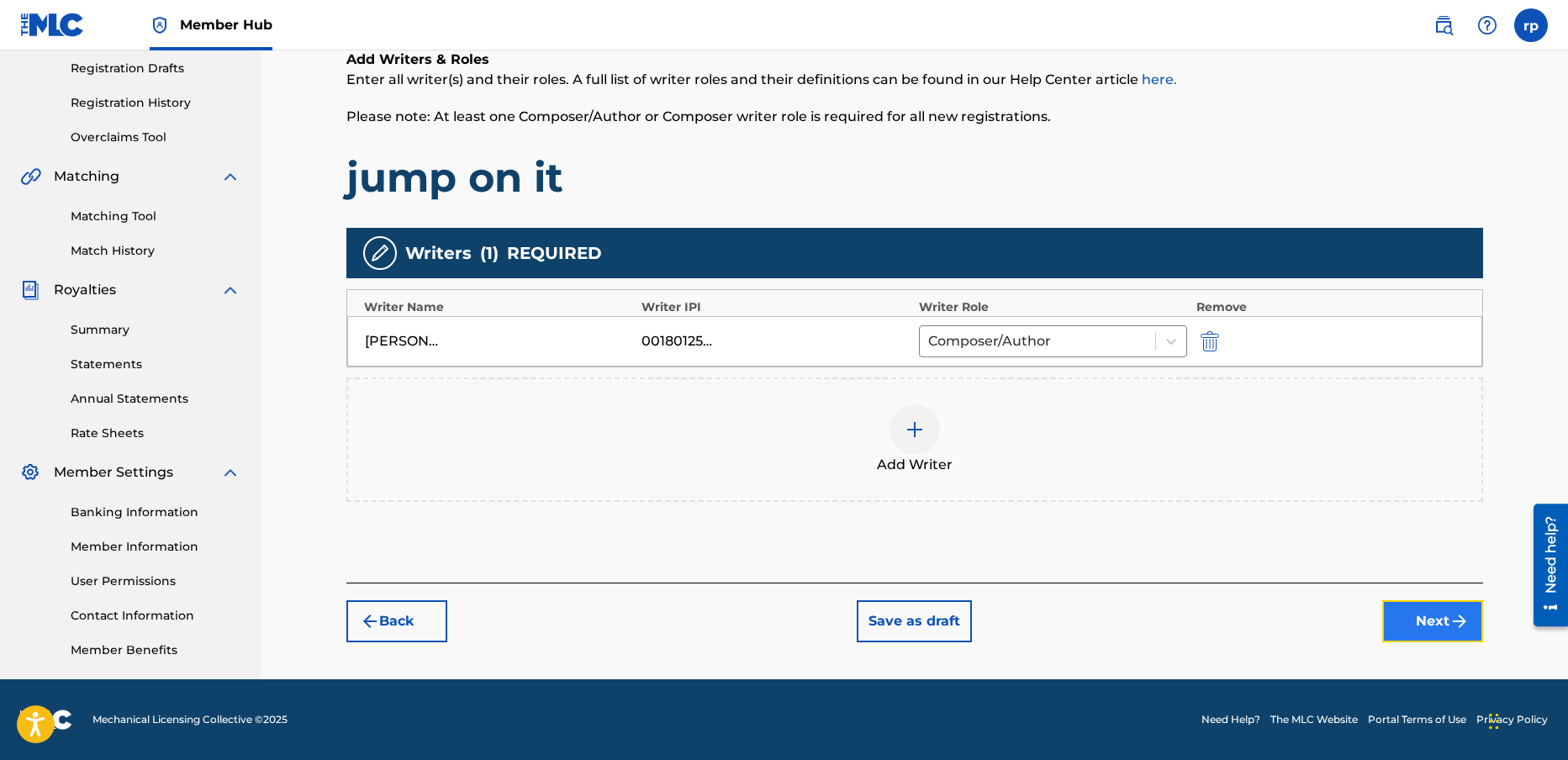
click at [1425, 618] on button "Next" at bounding box center [1433, 621] width 101 height 42
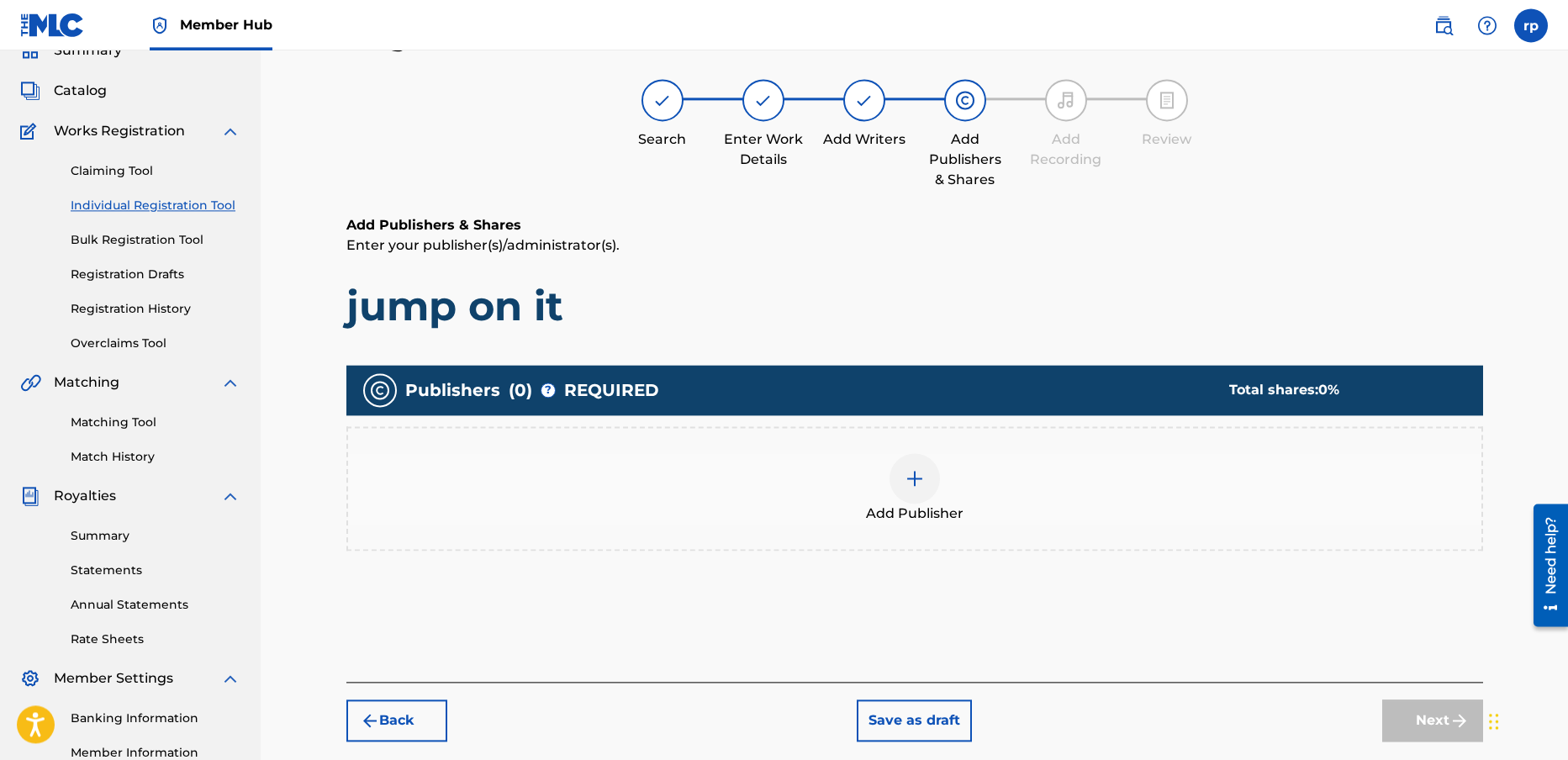
scroll to position [76, 0]
click at [914, 479] on img at bounding box center [914, 479] width 20 height 20
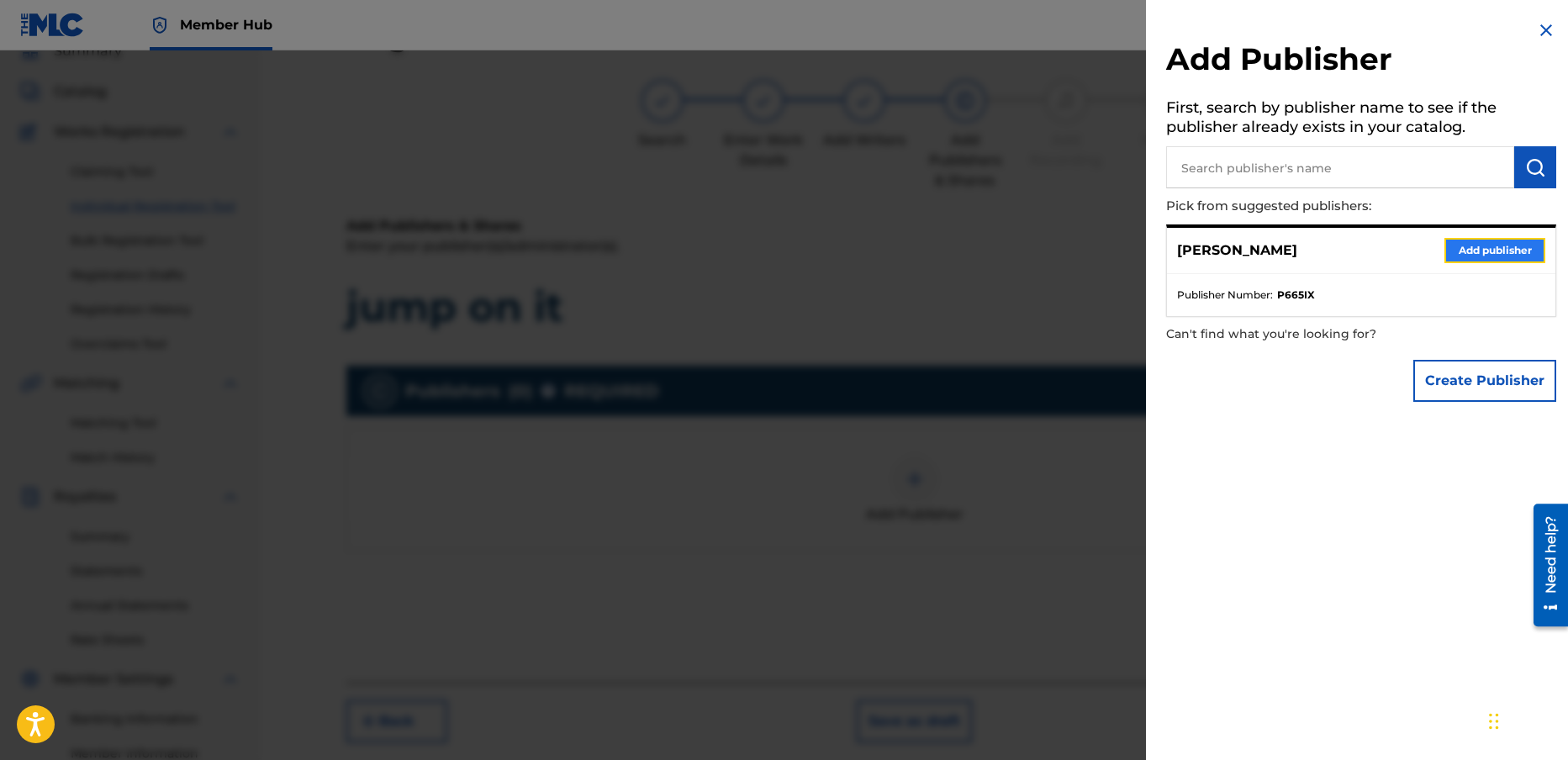
click at [1457, 249] on button "Add publisher" at bounding box center [1495, 250] width 101 height 25
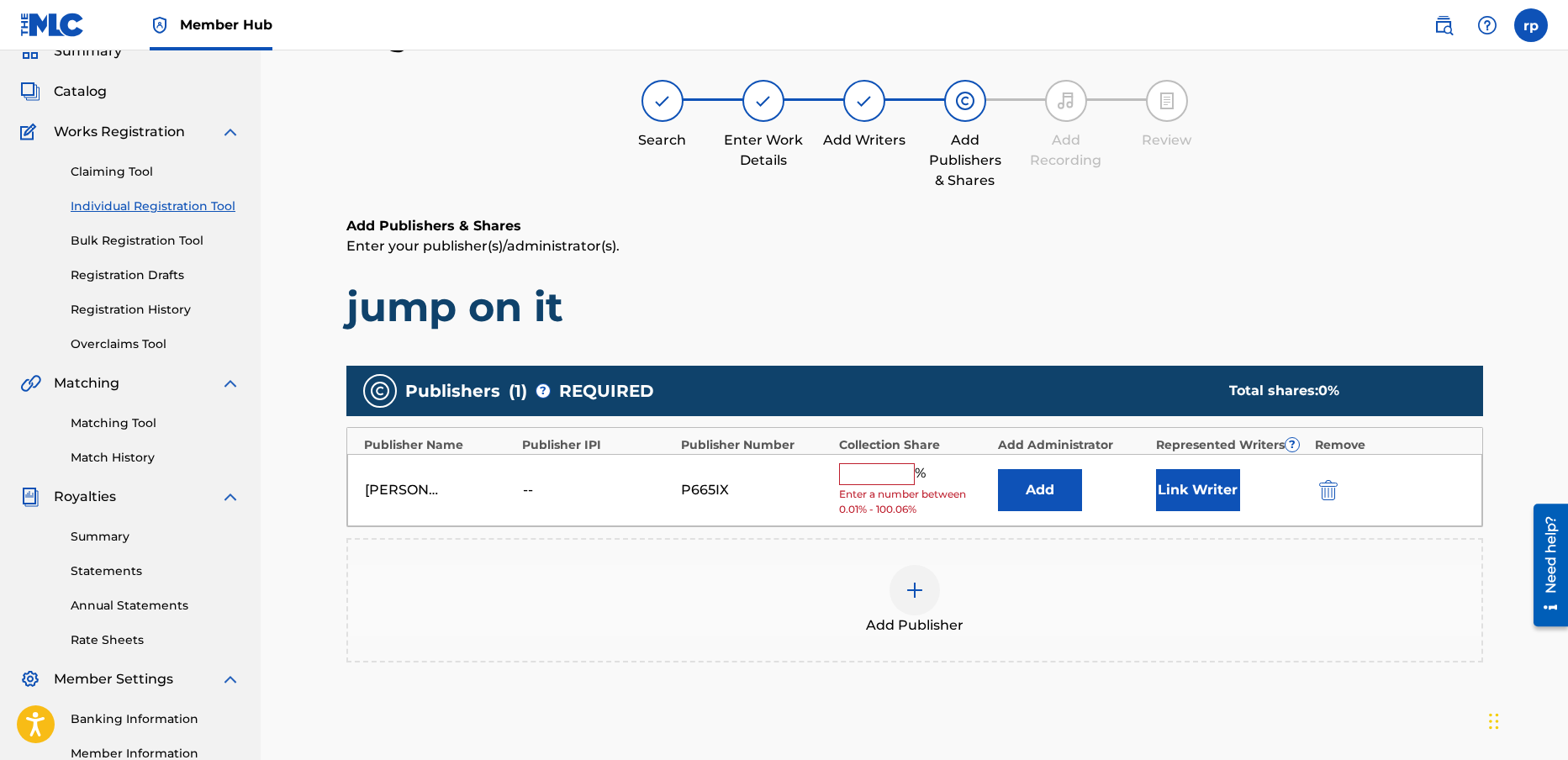
click at [880, 475] on input "text" at bounding box center [877, 474] width 76 height 22
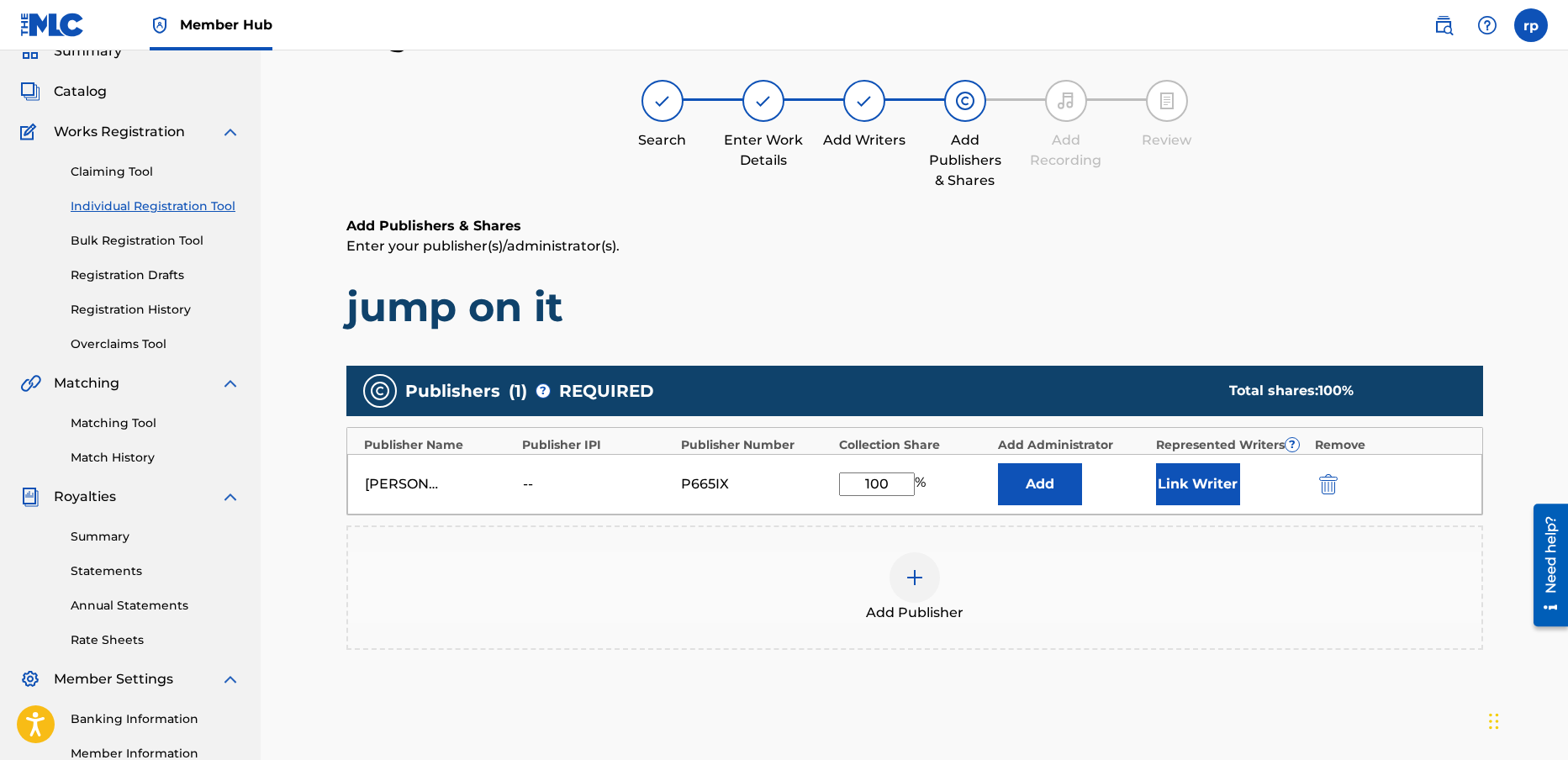
type input "100"
click at [1379, 723] on div "Add Publishers & Shares Enter your publisher(s)/administrator(s). jump on it Pu…" at bounding box center [914, 498] width 1137 height 565
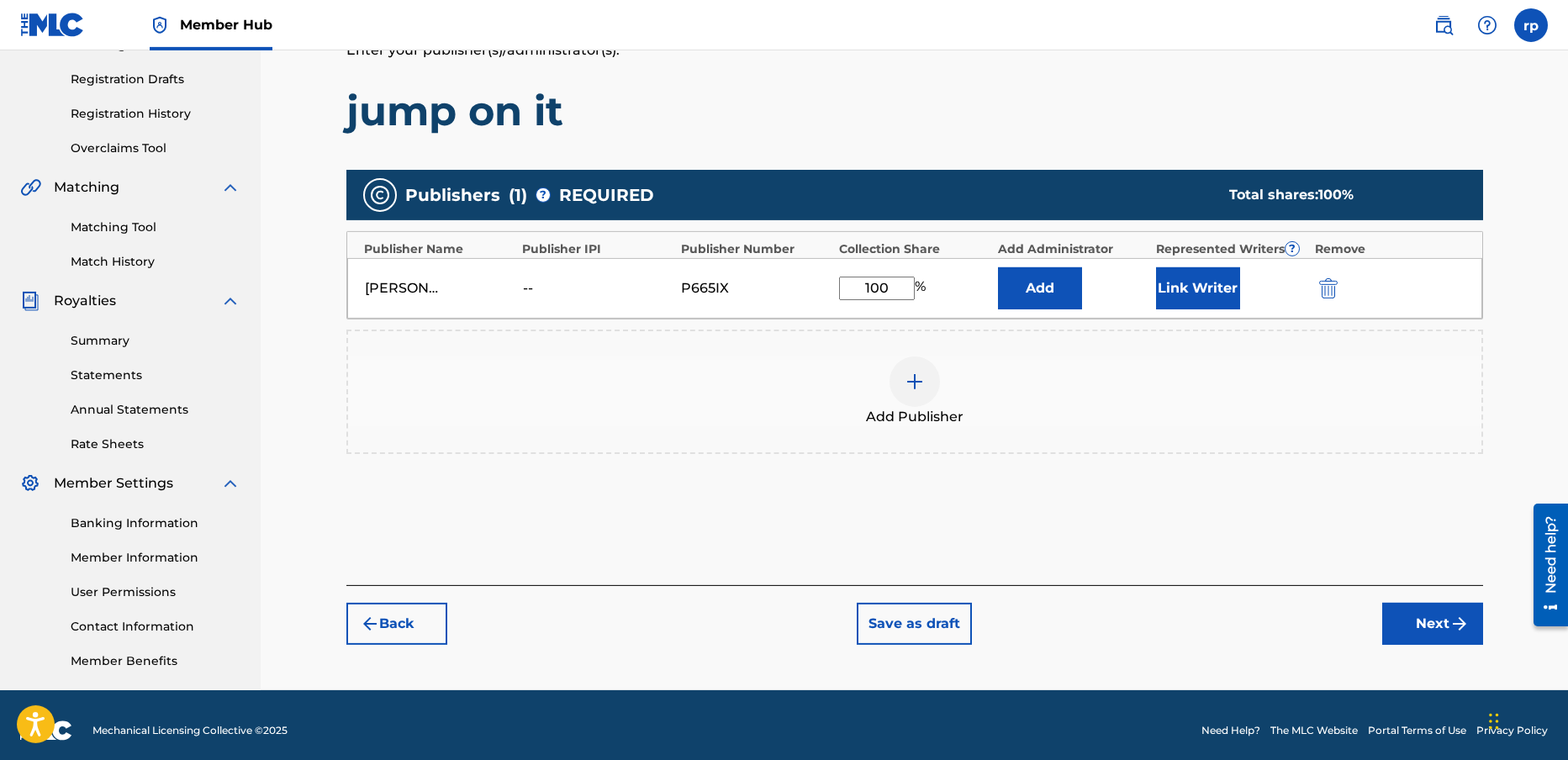
scroll to position [282, 0]
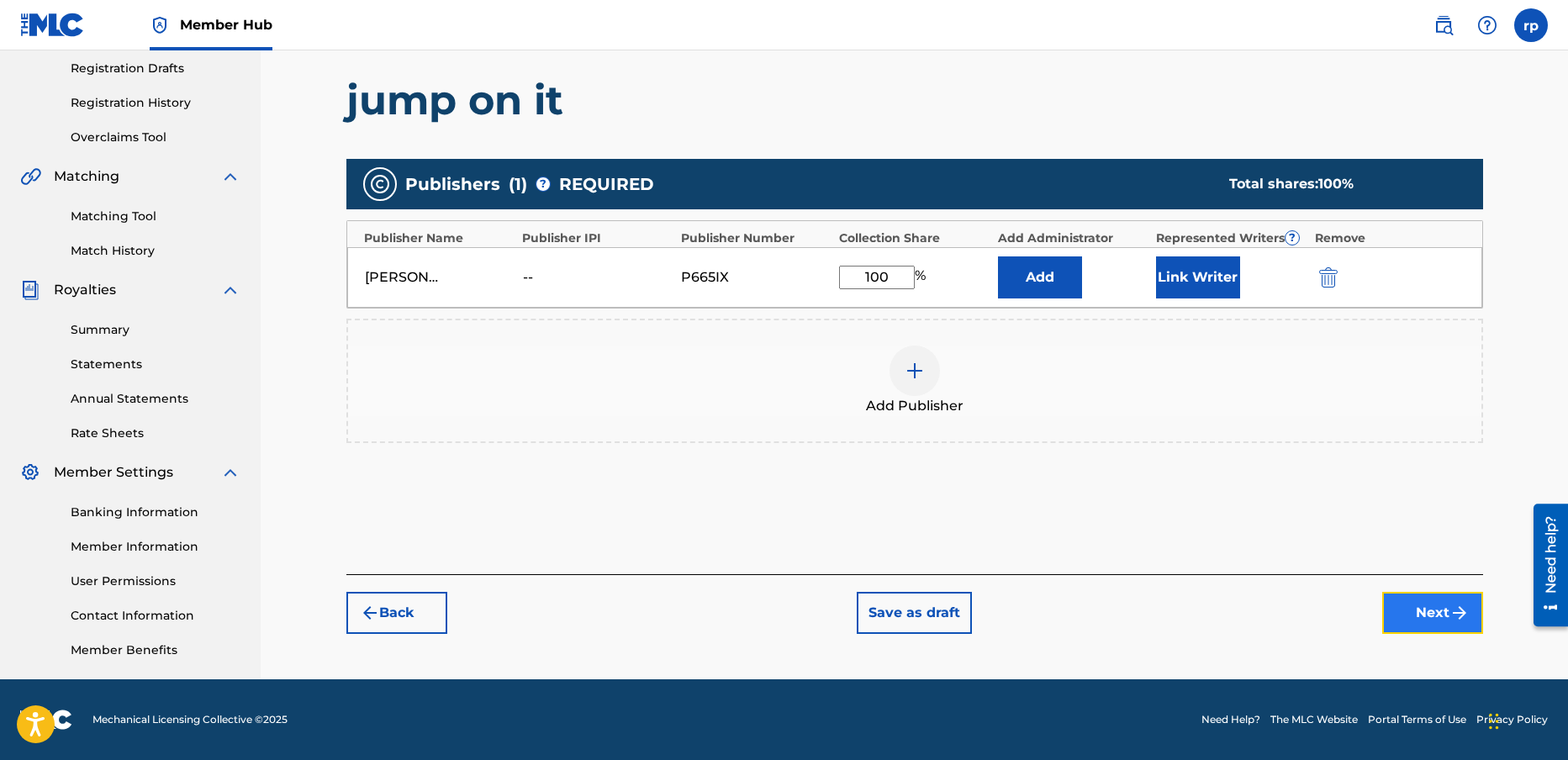
click at [1434, 611] on button "Next" at bounding box center [1433, 613] width 101 height 42
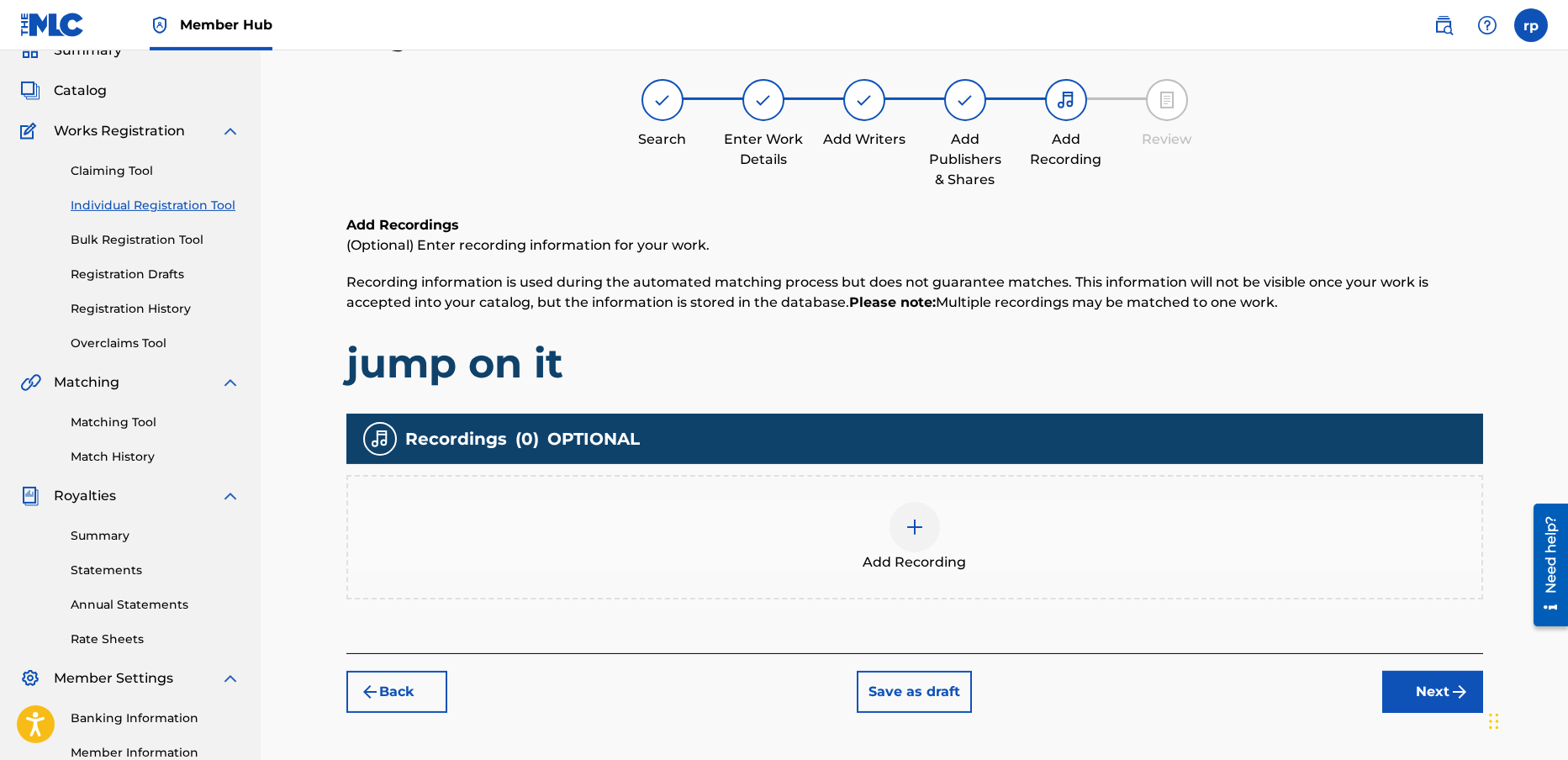
scroll to position [76, 0]
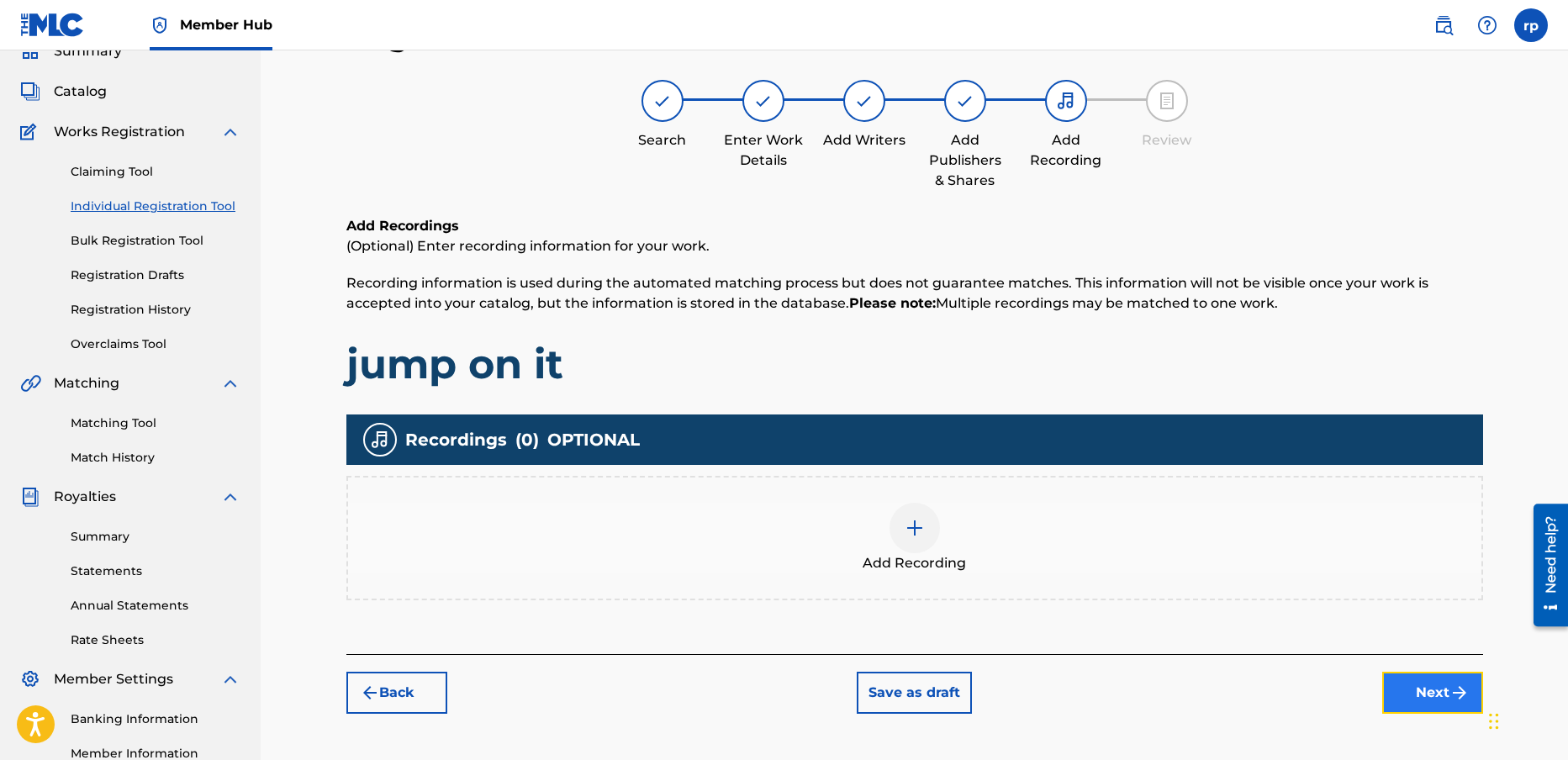
click at [1441, 689] on button "Next" at bounding box center [1433, 693] width 101 height 42
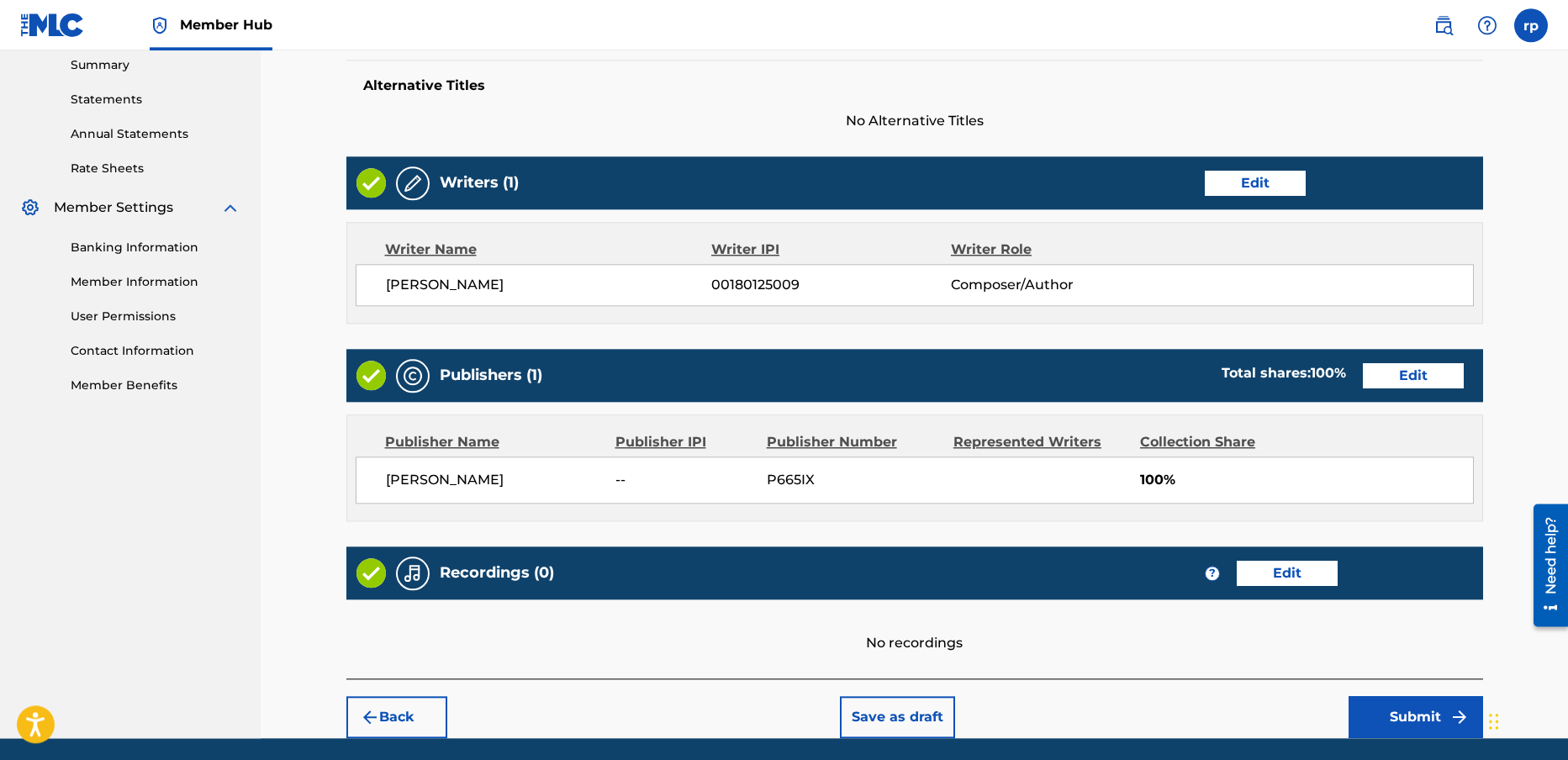
scroll to position [606, 0]
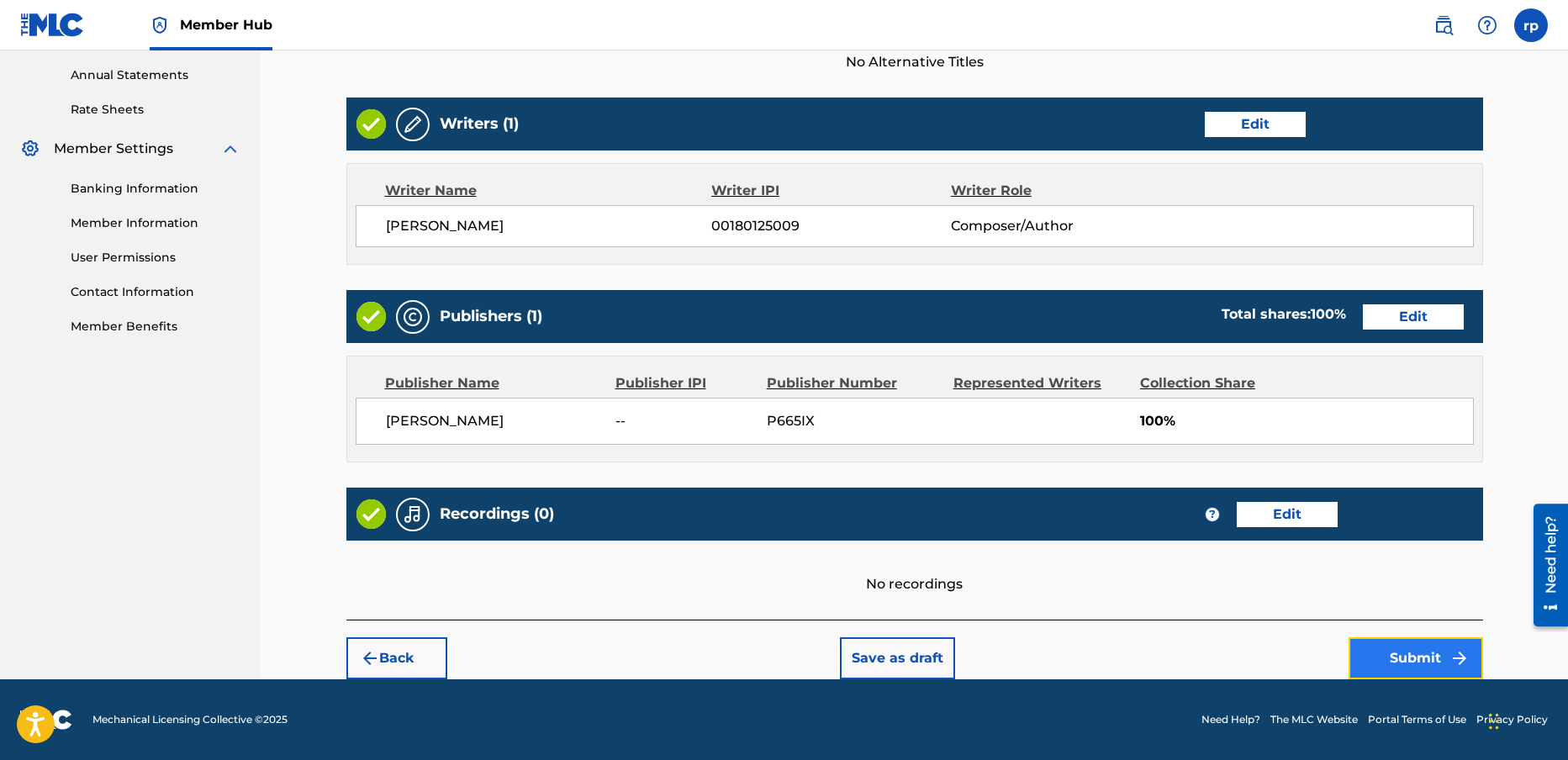
click at [1399, 657] on button "Submit" at bounding box center [1416, 659] width 135 height 42
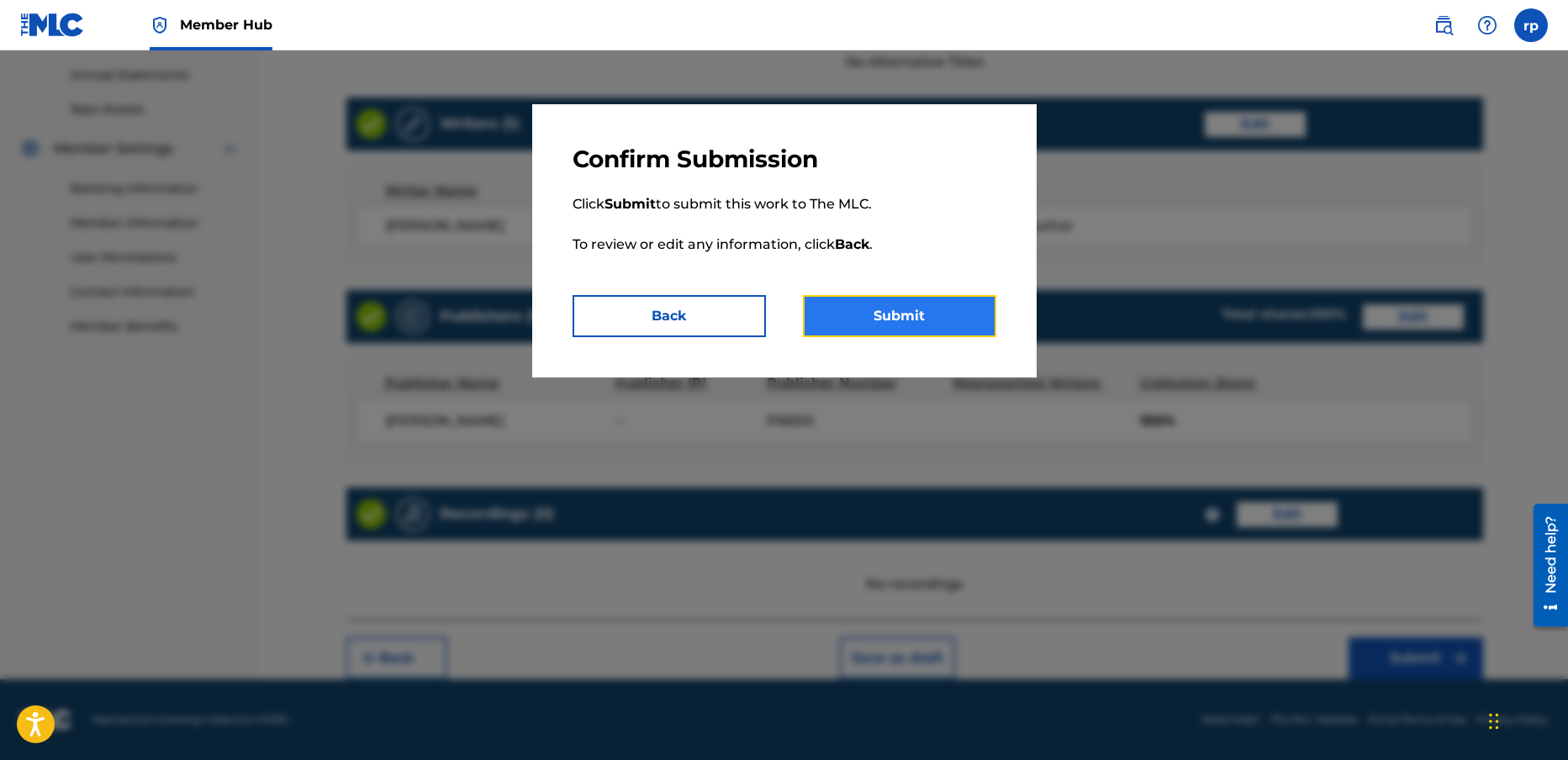
click at [939, 304] on button "Submit" at bounding box center [900, 316] width 193 height 42
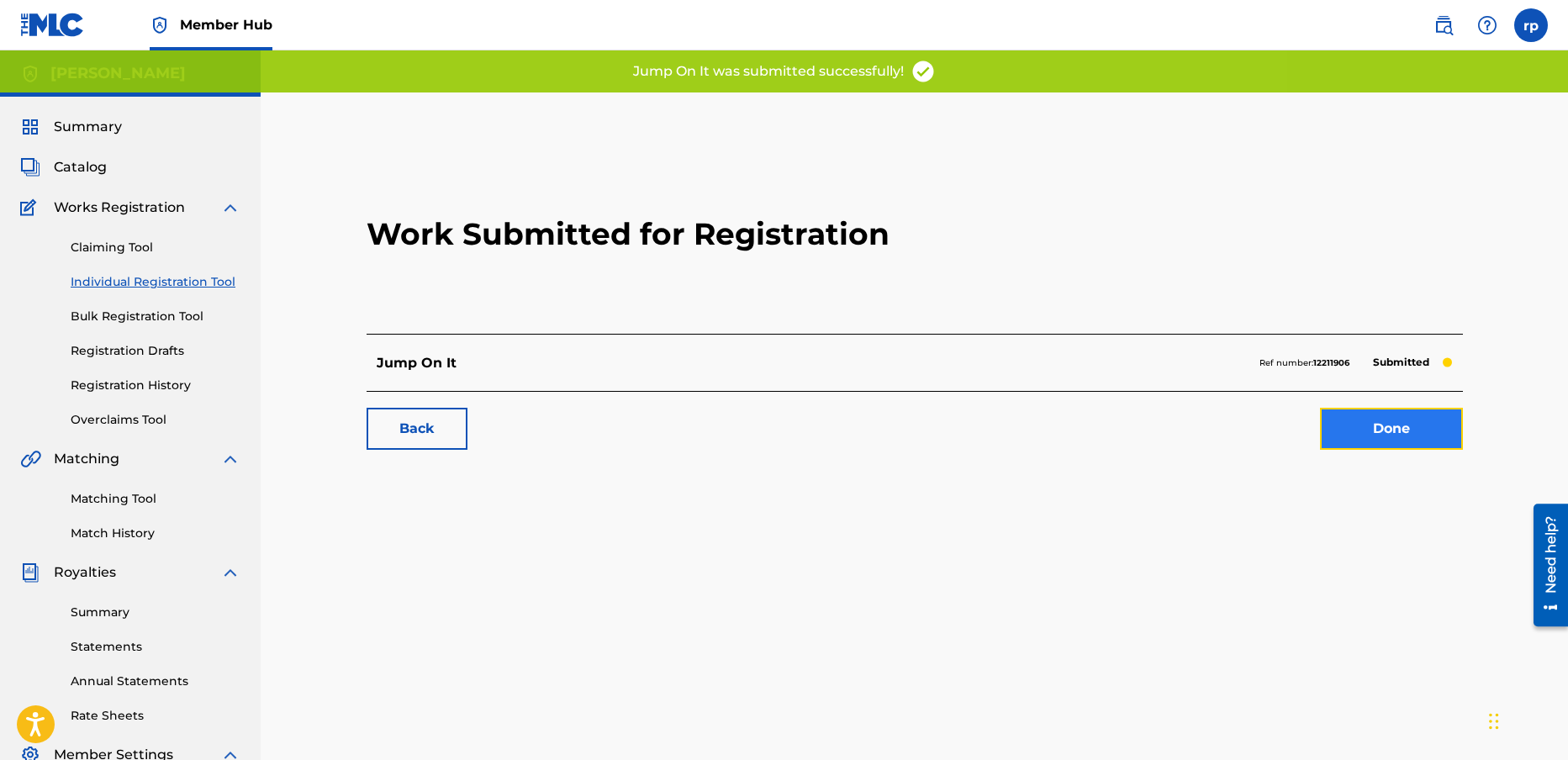
click at [1401, 415] on link "Done" at bounding box center [1392, 429] width 143 height 42
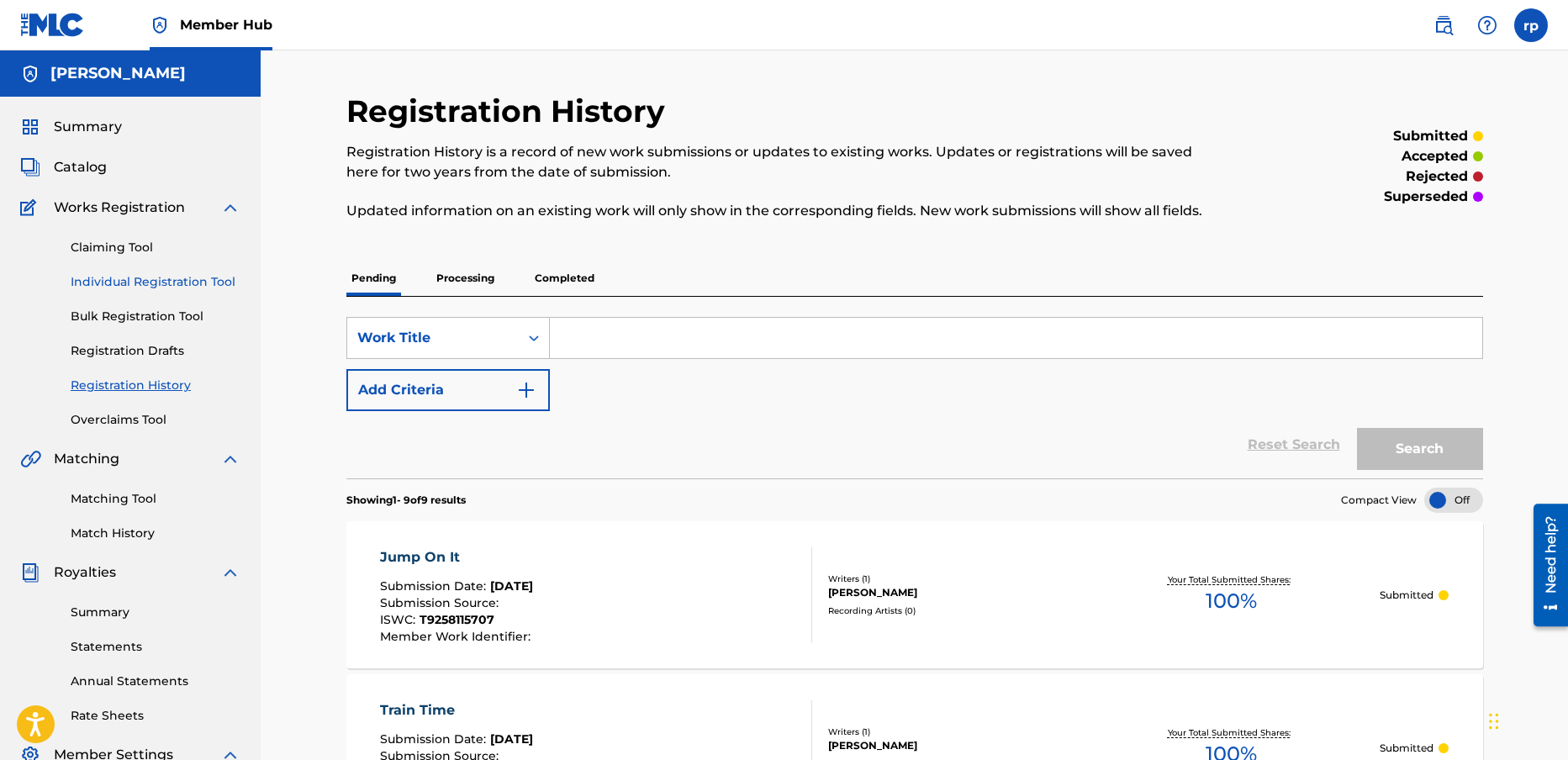
click at [146, 279] on link "Individual Registration Tool" at bounding box center [156, 282] width 170 height 17
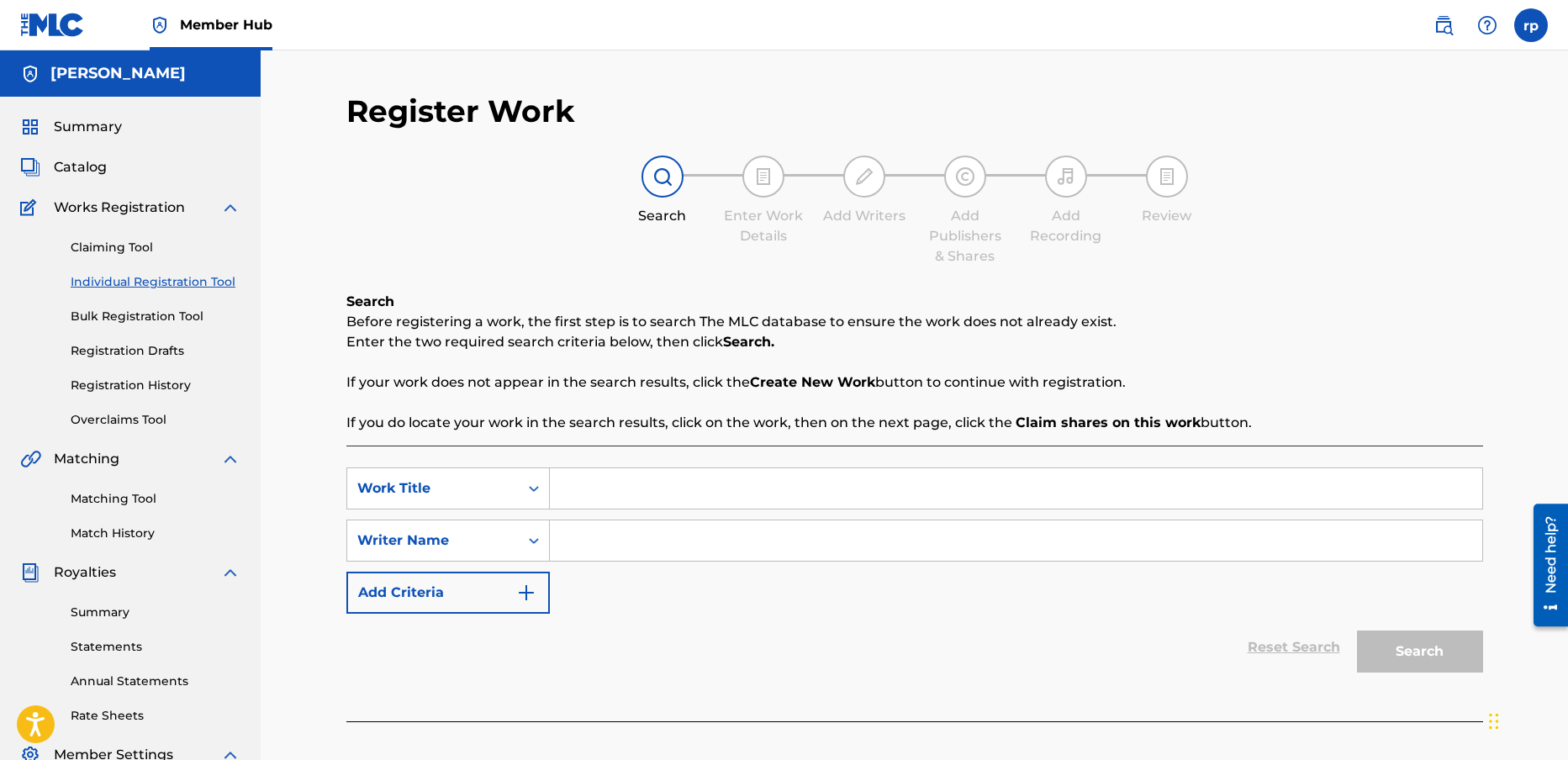
click at [599, 497] on input "Search Form" at bounding box center [1015, 489] width 932 height 40
type input "thoughts of you"
click at [612, 532] on input "Search Form" at bounding box center [1015, 540] width 932 height 40
type input "[PERSON_NAME]"
click at [1423, 653] on button "Search" at bounding box center [1420, 652] width 126 height 42
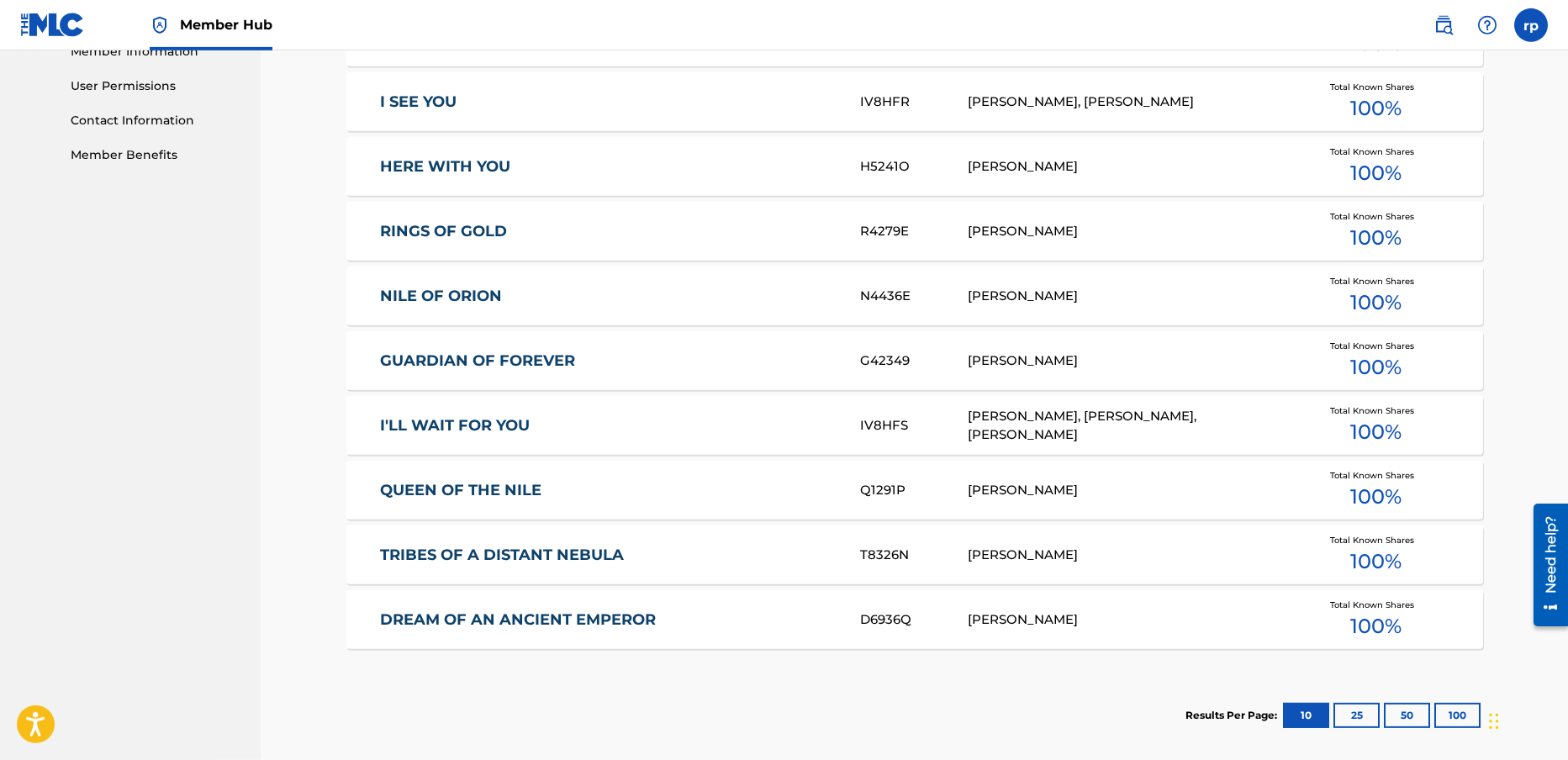
scroll to position [780, 0]
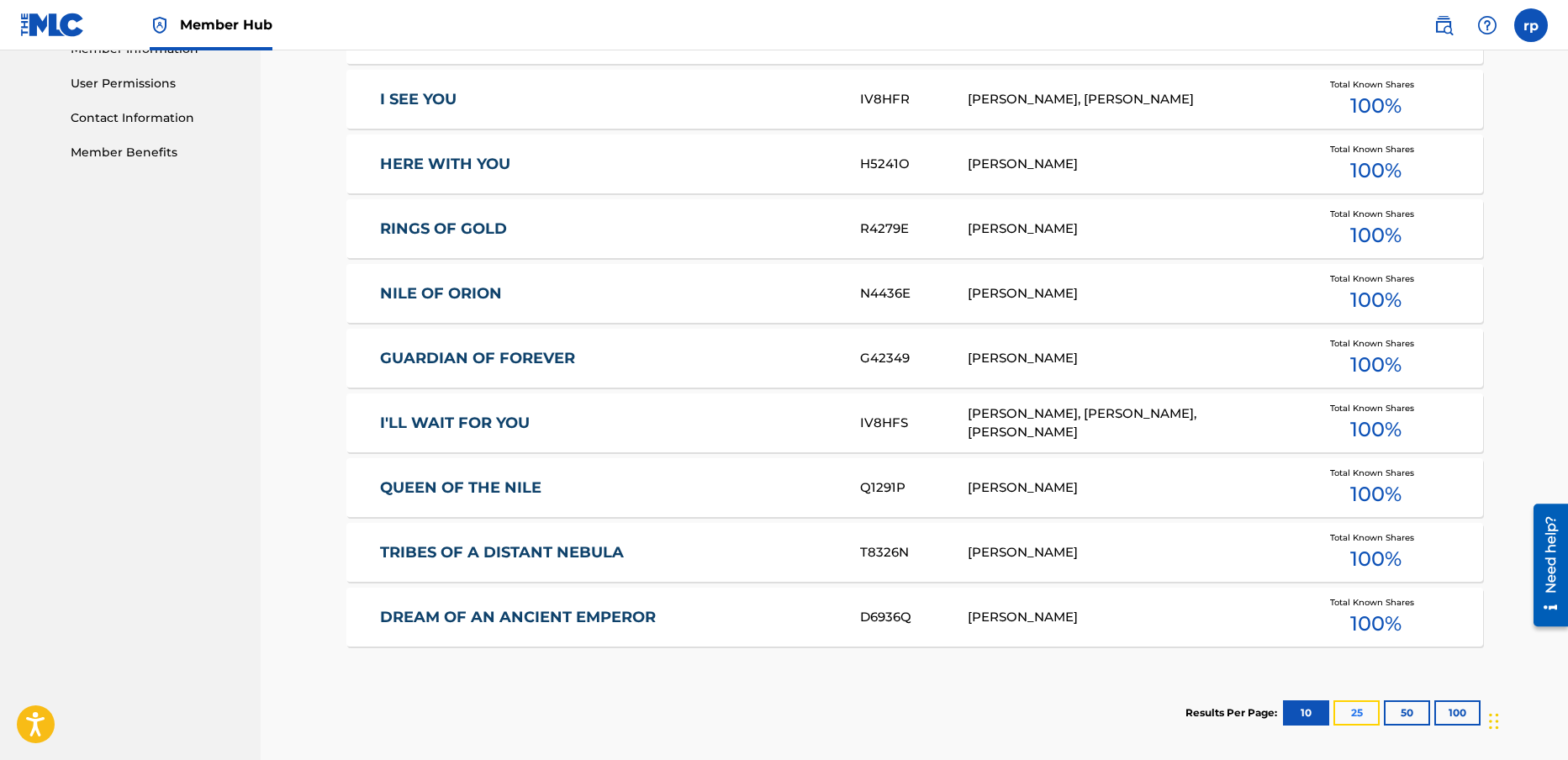
click at [1361, 713] on button "25" at bounding box center [1357, 713] width 46 height 25
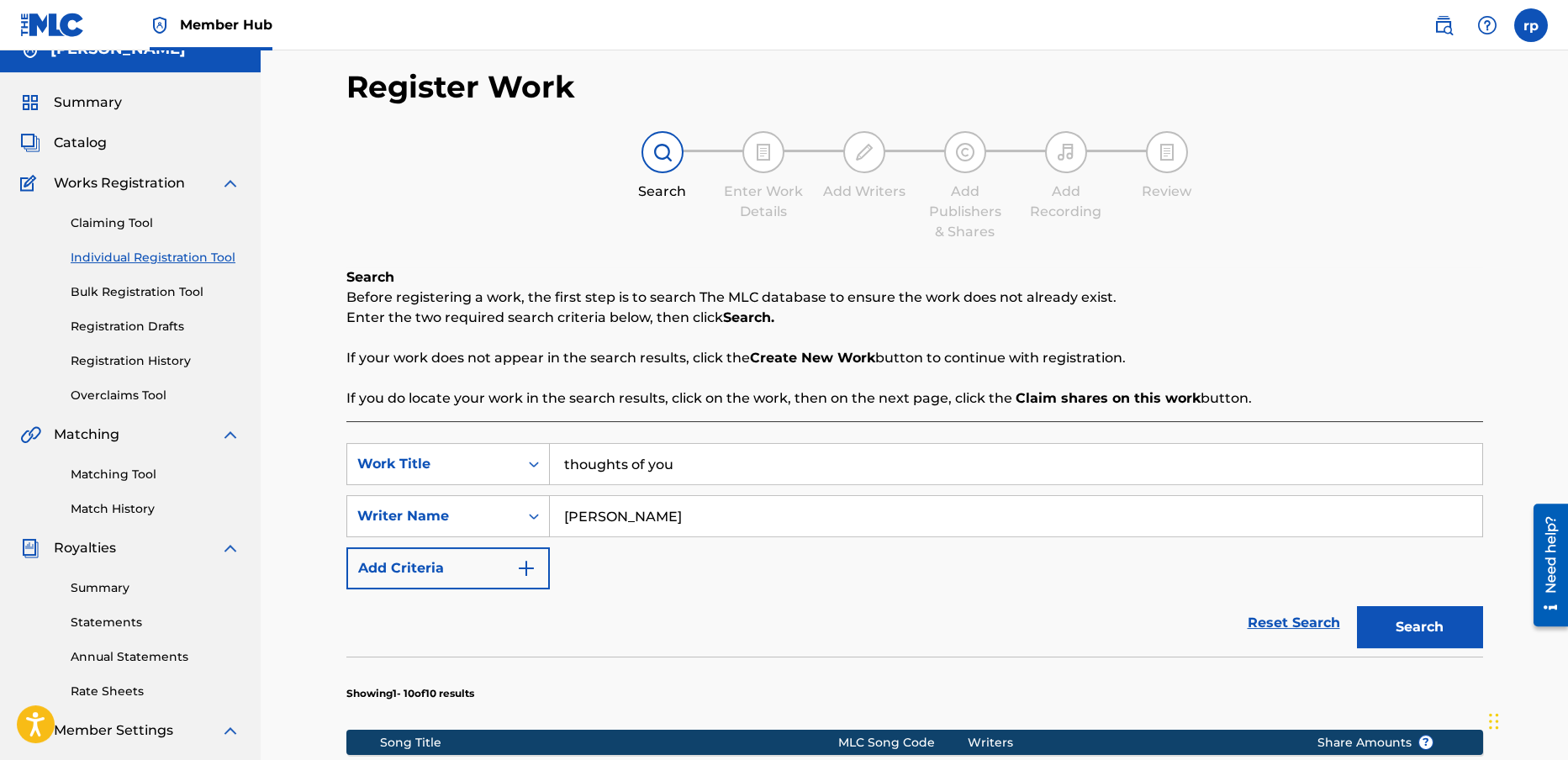
scroll to position [0, 0]
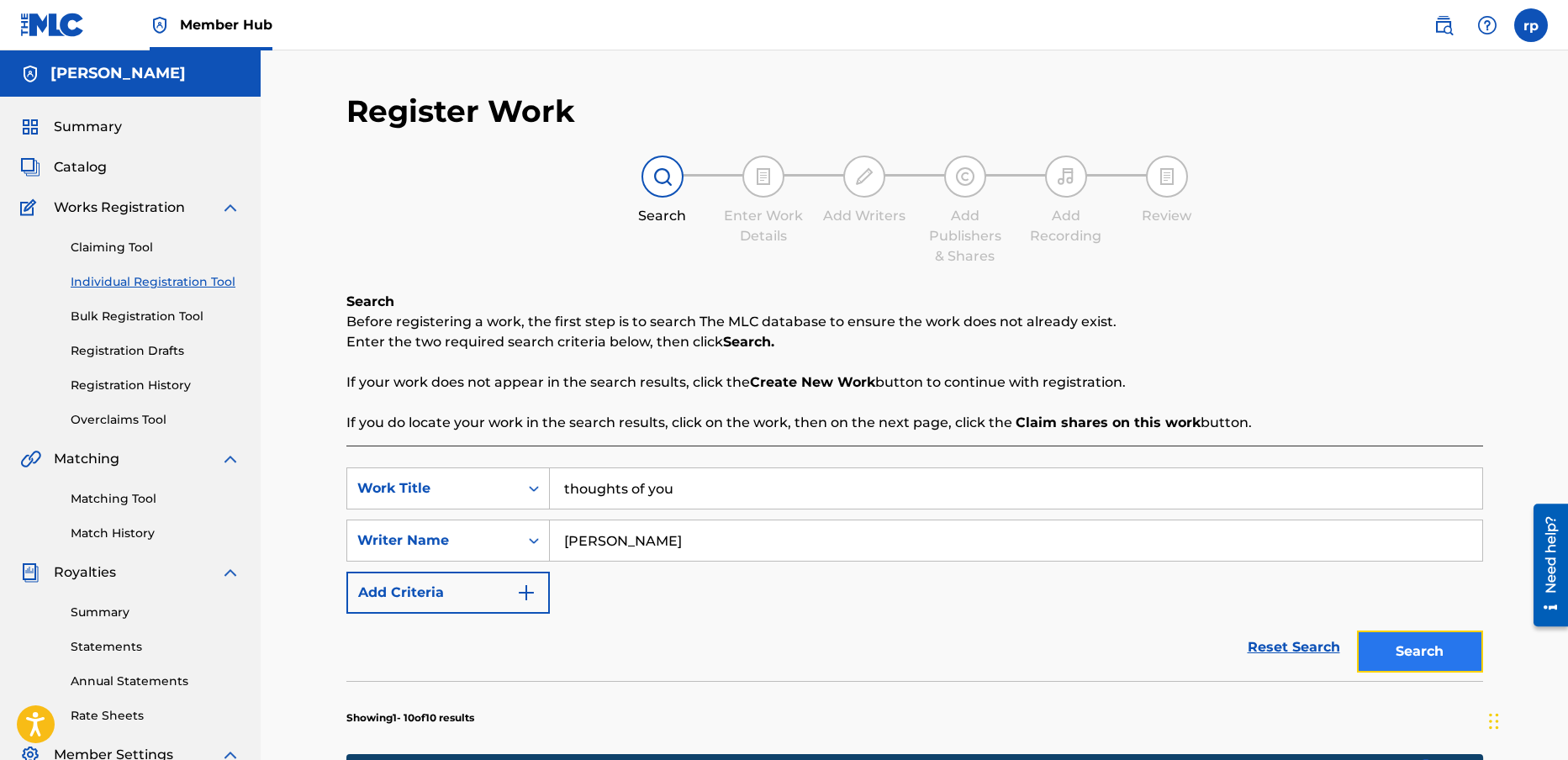
click at [1417, 652] on button "Search" at bounding box center [1420, 652] width 126 height 42
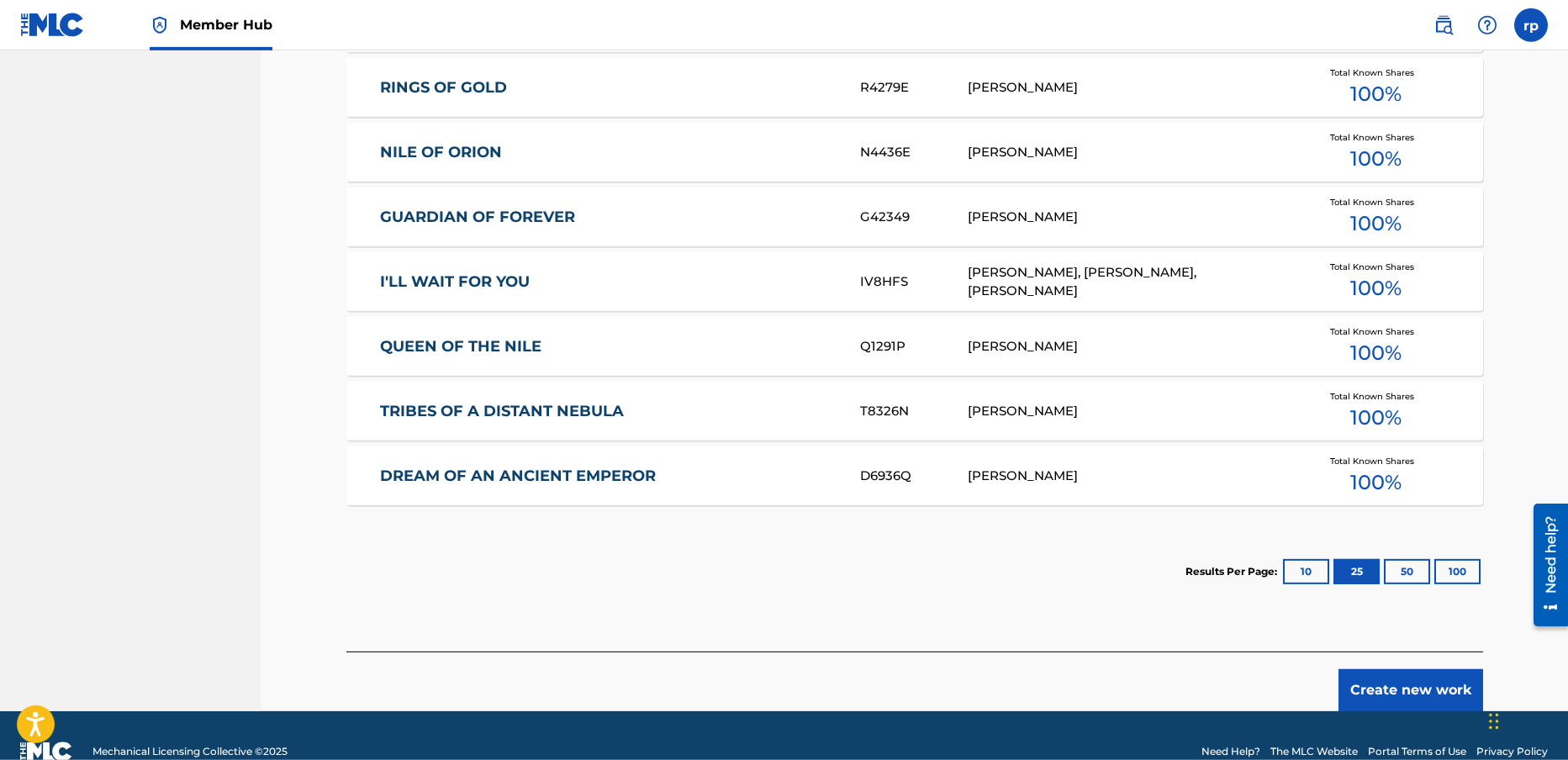
scroll to position [953, 0]
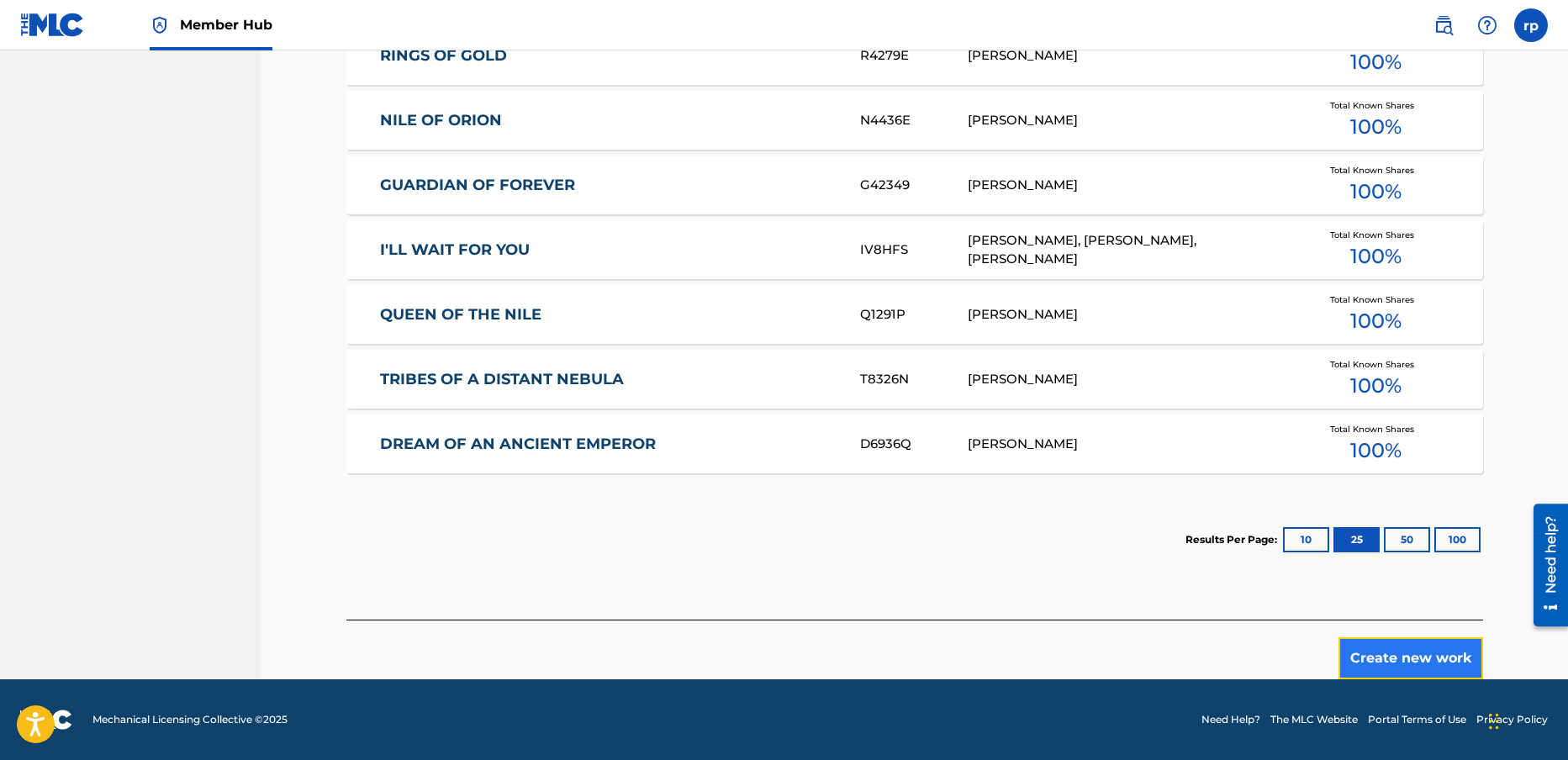
click at [1406, 657] on button "Create new work" at bounding box center [1410, 659] width 144 height 42
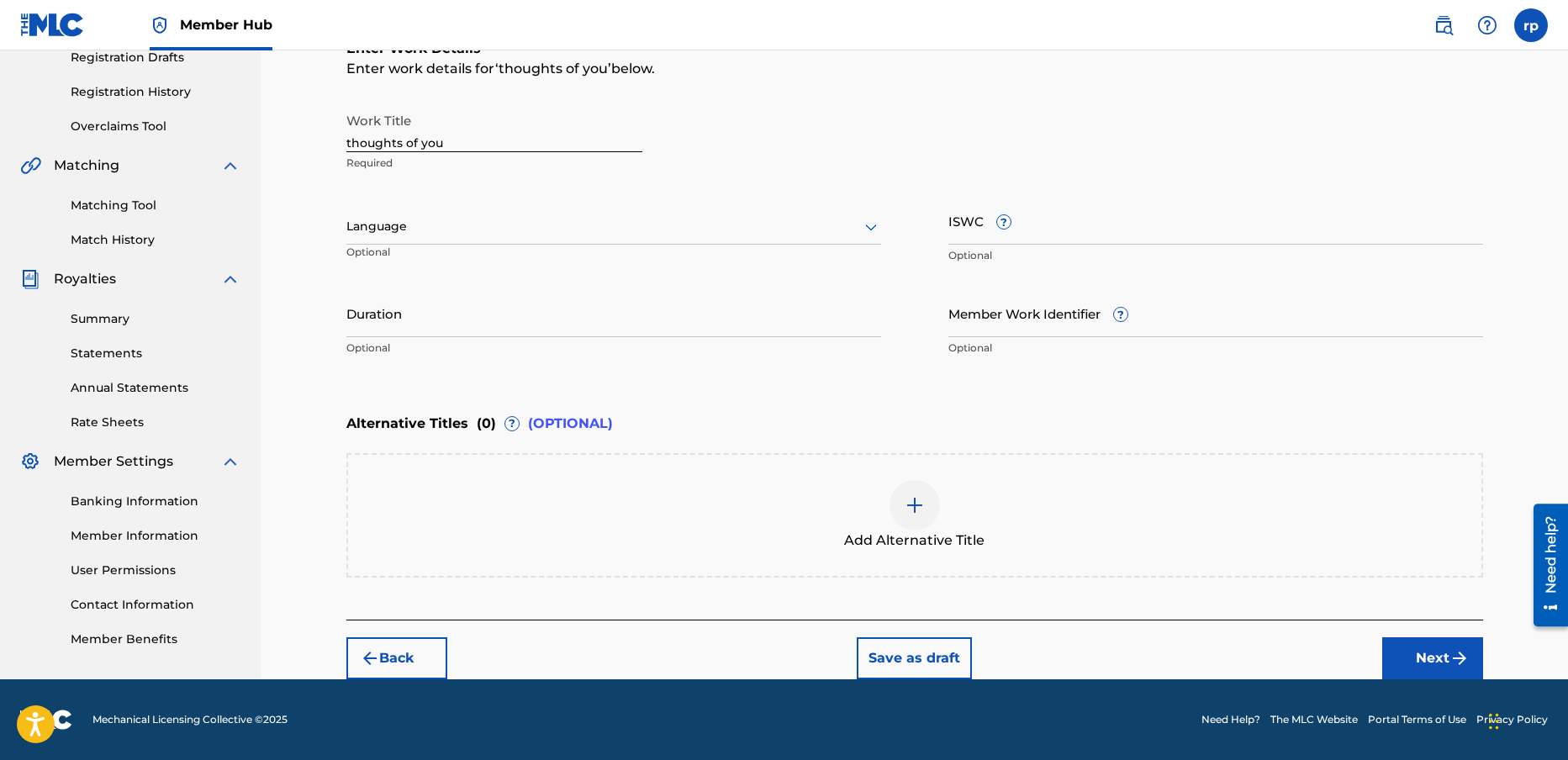
click at [392, 232] on div at bounding box center [613, 227] width 534 height 21
click at [393, 261] on div "English" at bounding box center [614, 264] width 534 height 38
click at [1441, 656] on button "Next" at bounding box center [1433, 659] width 101 height 42
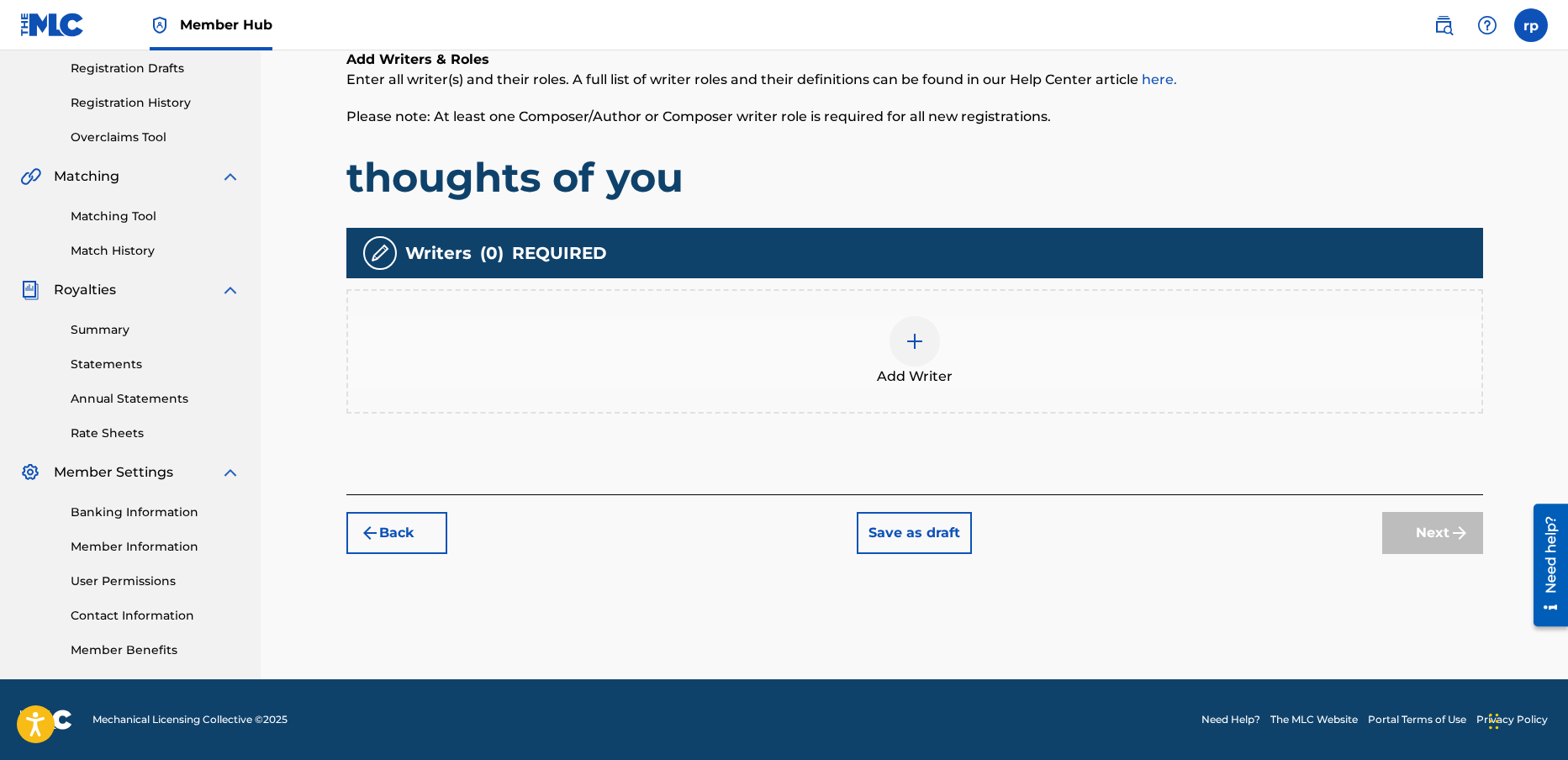
scroll to position [282, 0]
click at [917, 345] on img at bounding box center [914, 341] width 20 height 20
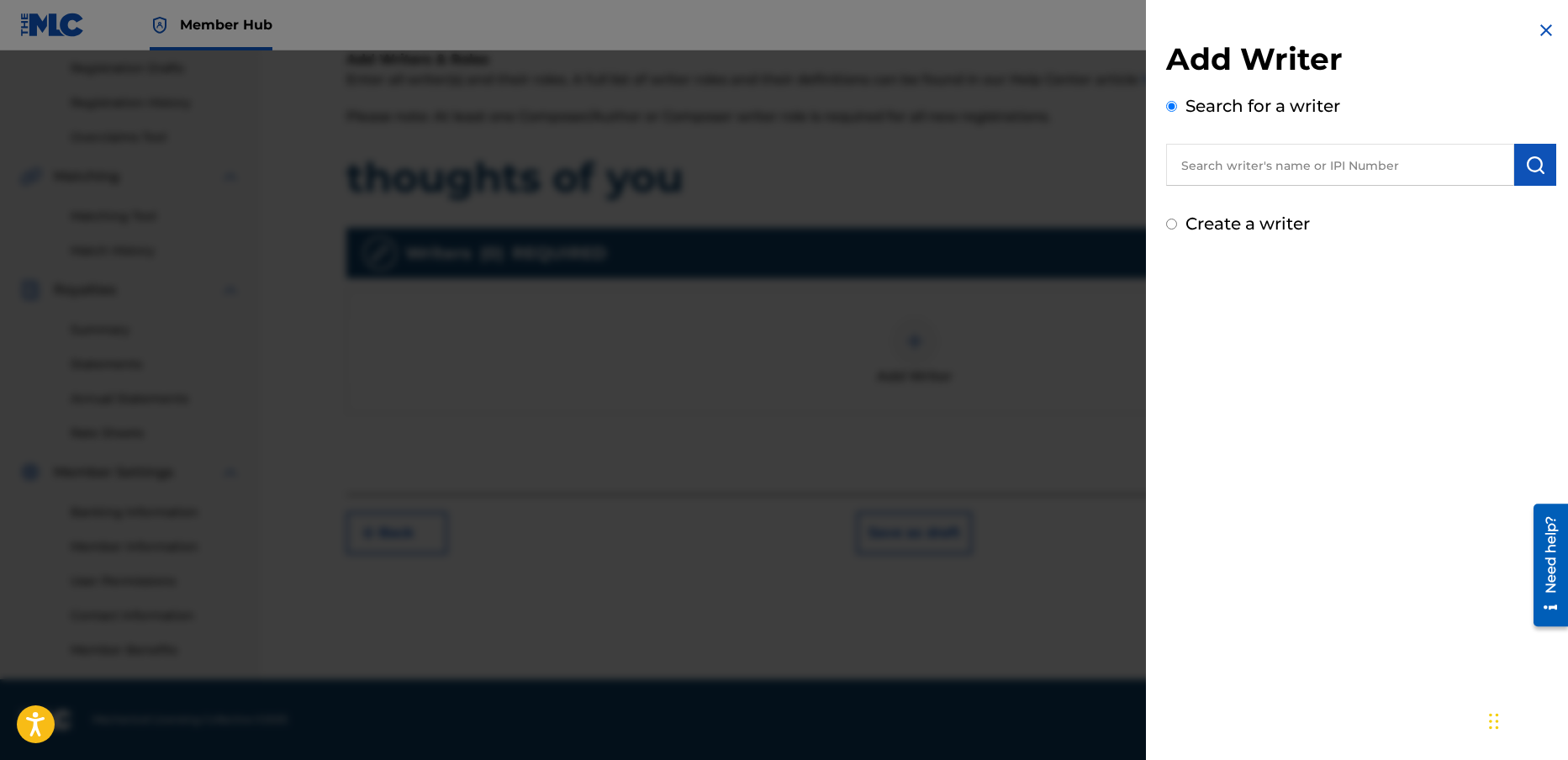
click at [1217, 170] on input "text" at bounding box center [1340, 164] width 348 height 42
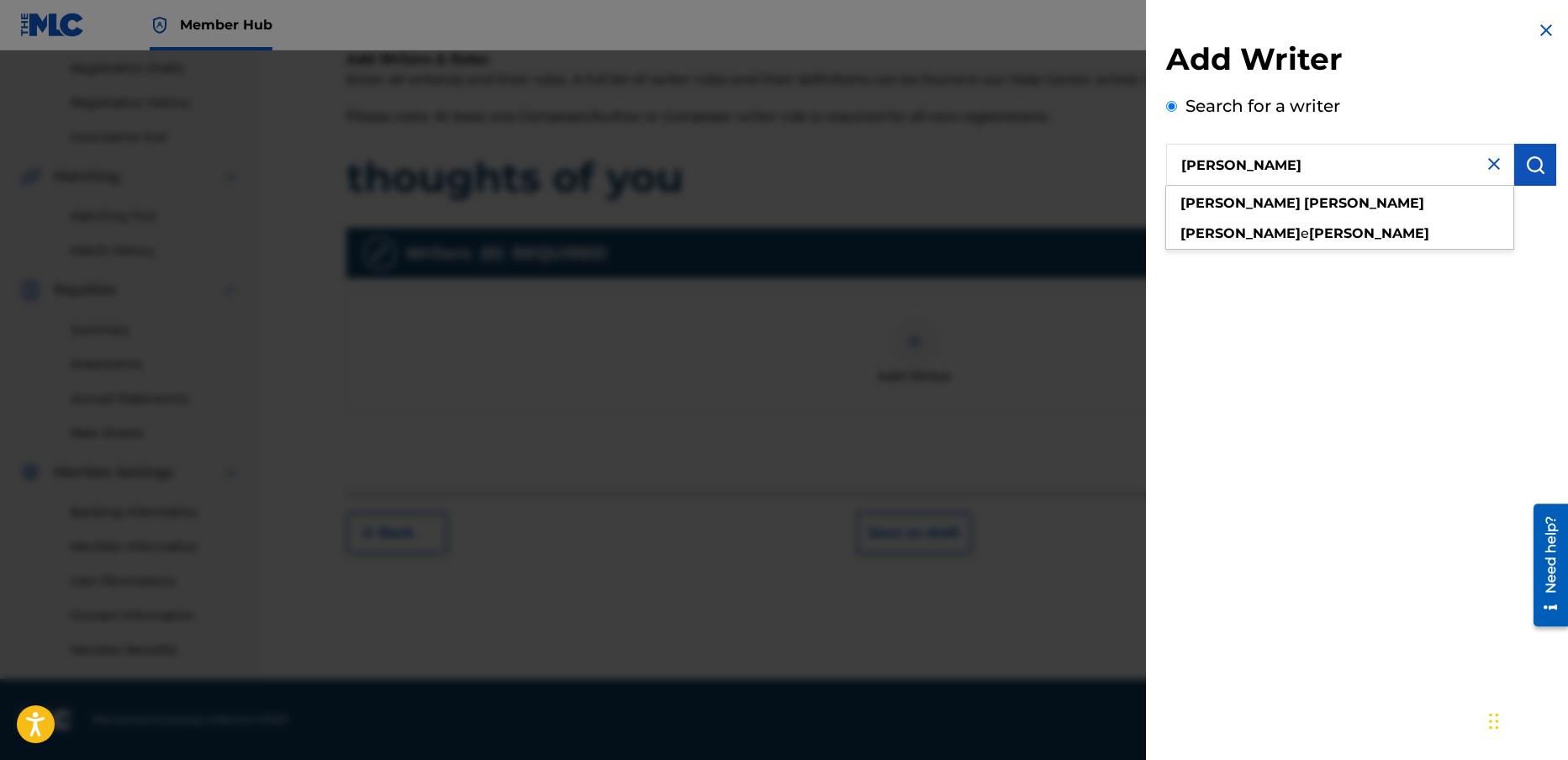
type input "[PERSON_NAME]"
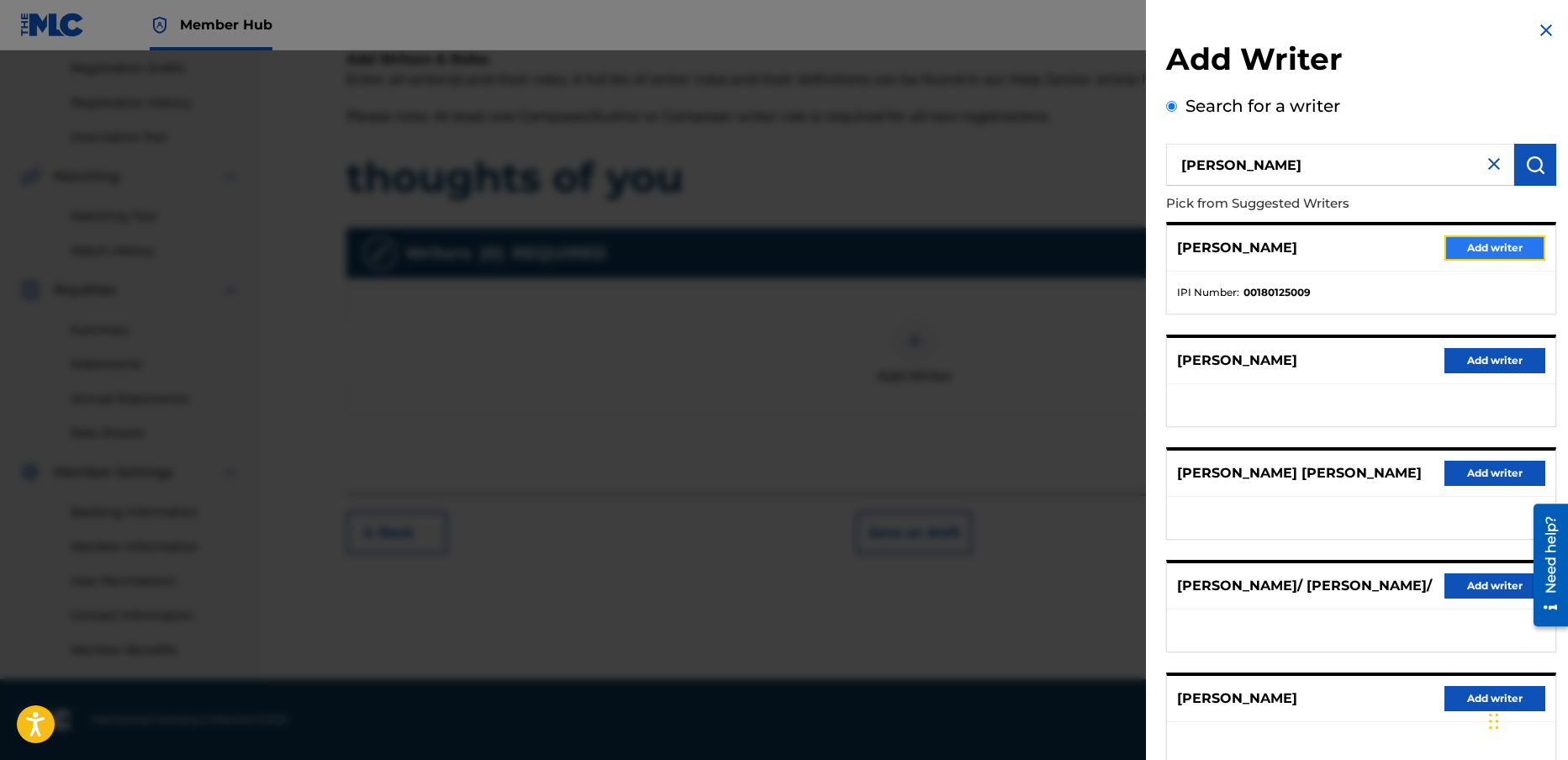
click at [1517, 244] on button "Add writer" at bounding box center [1495, 248] width 101 height 25
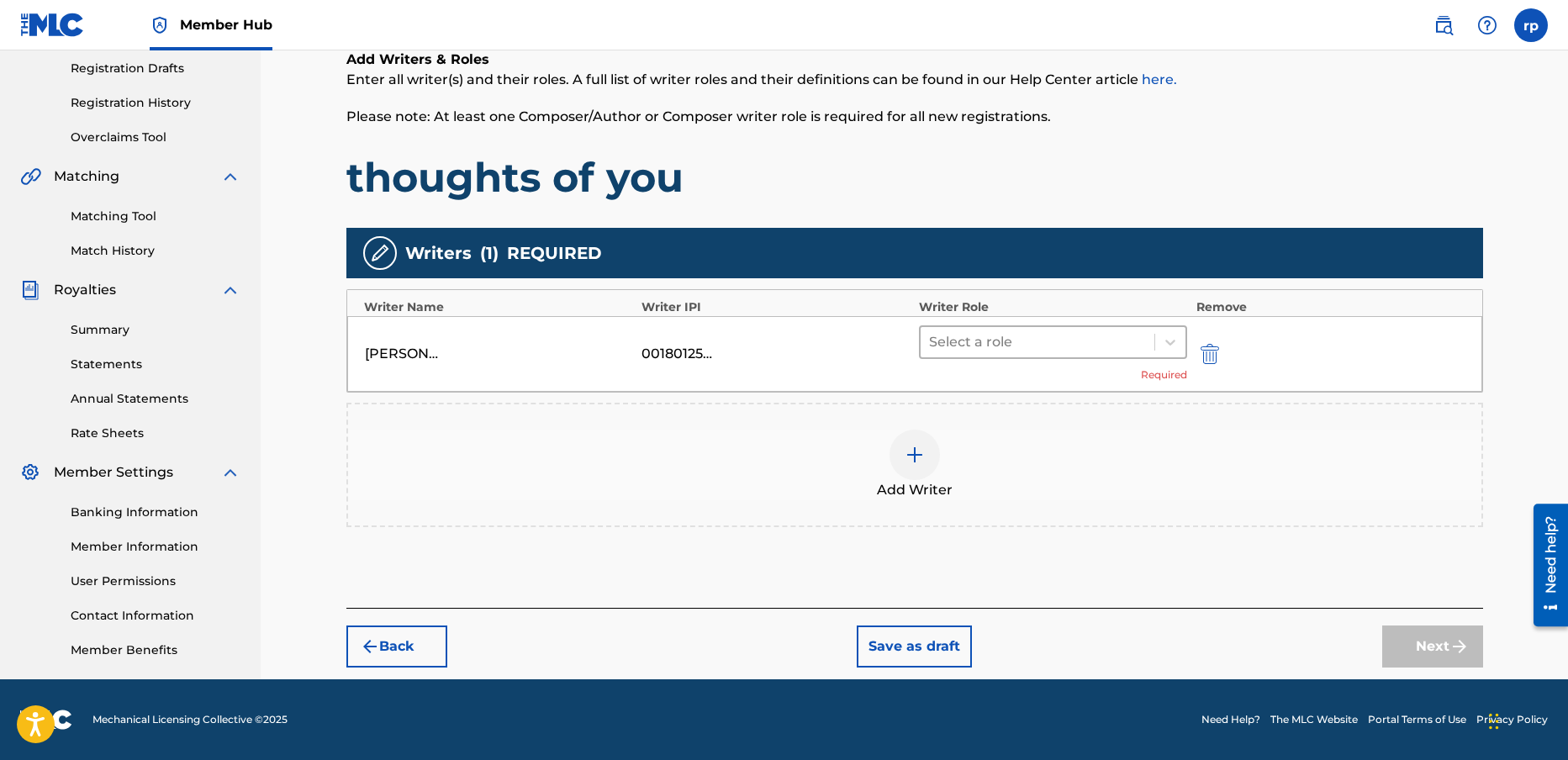
click at [971, 338] on div at bounding box center [1038, 342] width 218 height 24
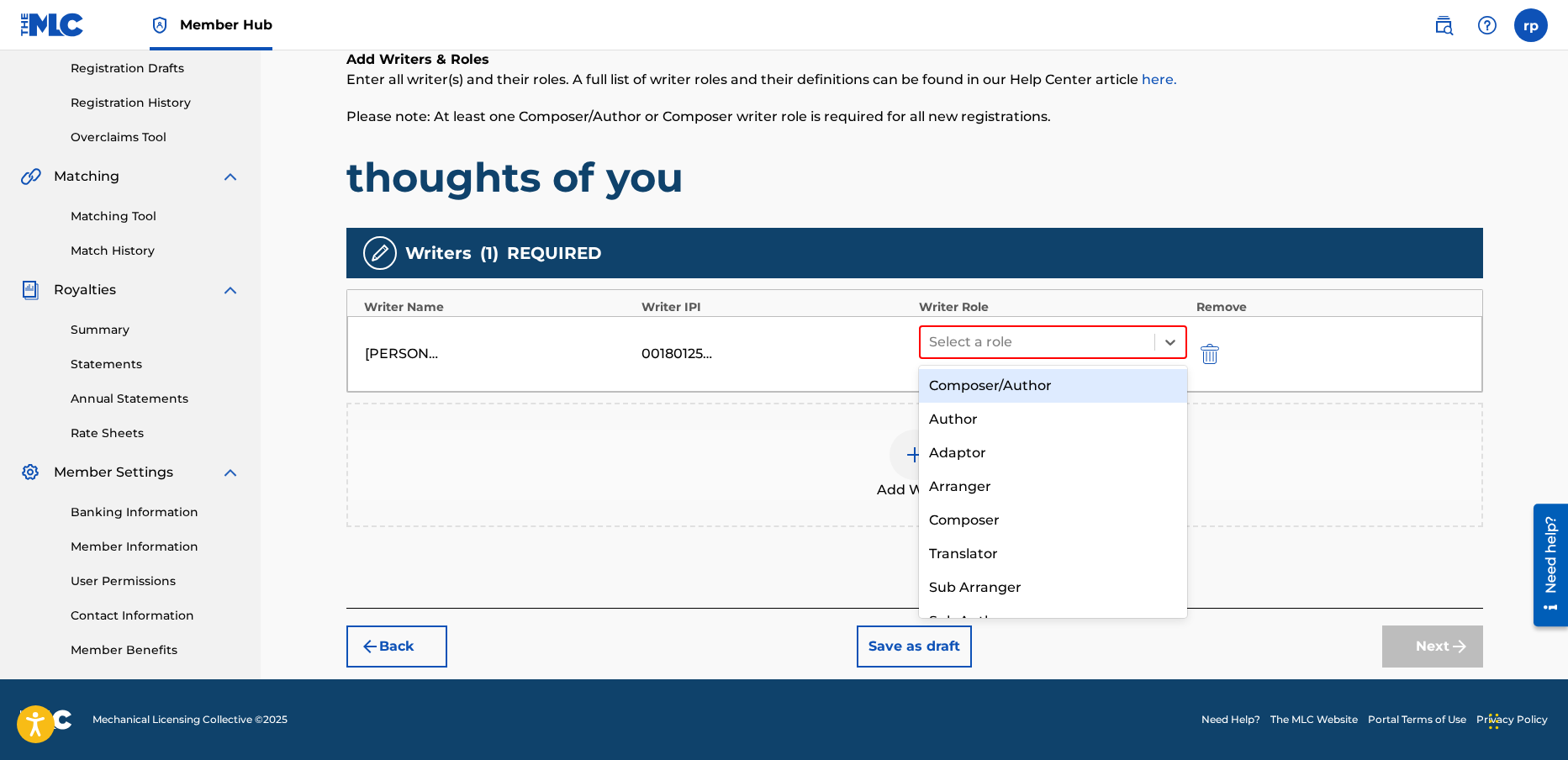
click at [992, 385] on div "Composer/Author" at bounding box center [1053, 385] width 269 height 33
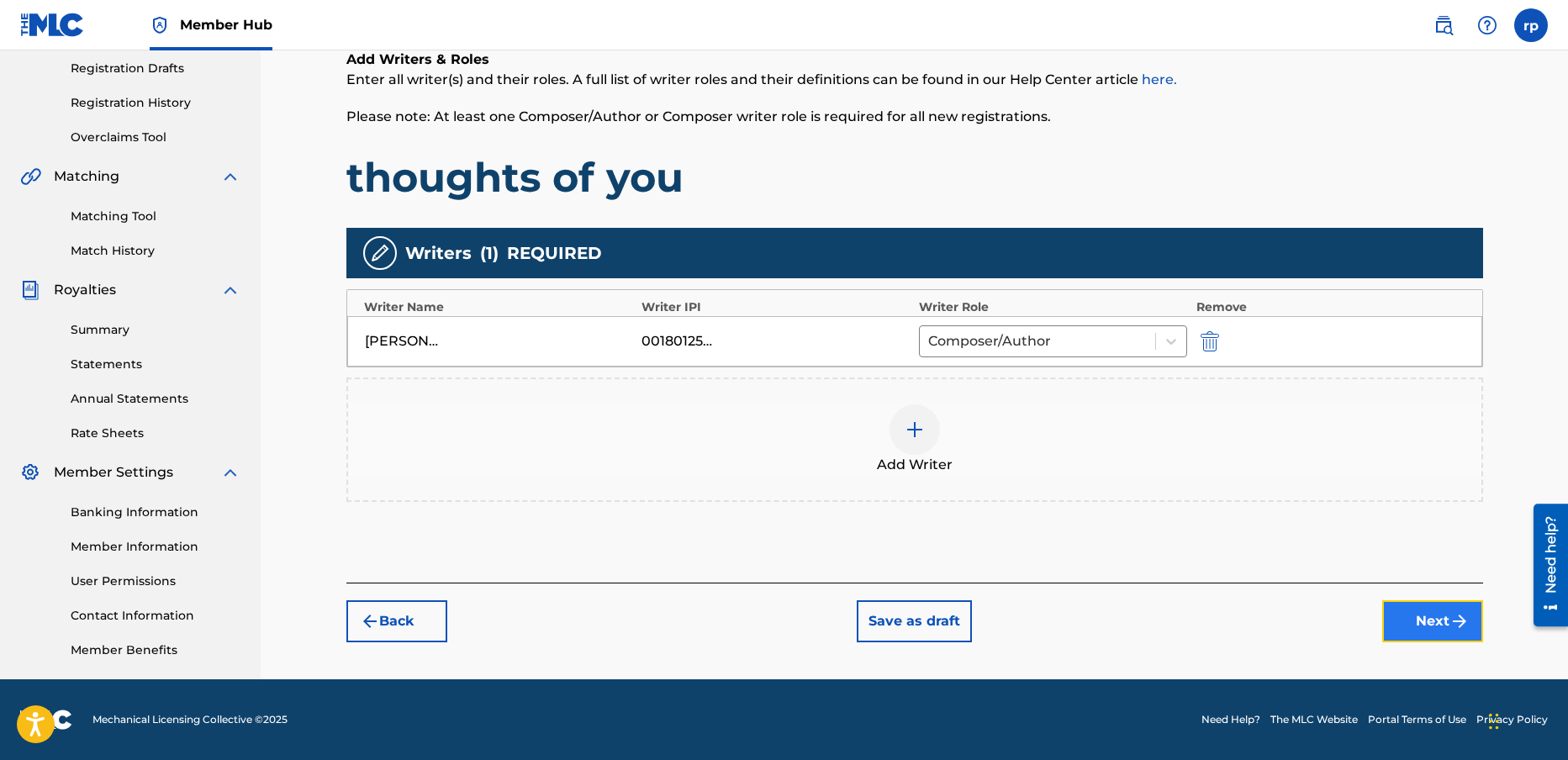
click at [1452, 622] on img "submit" at bounding box center [1459, 620] width 20 height 20
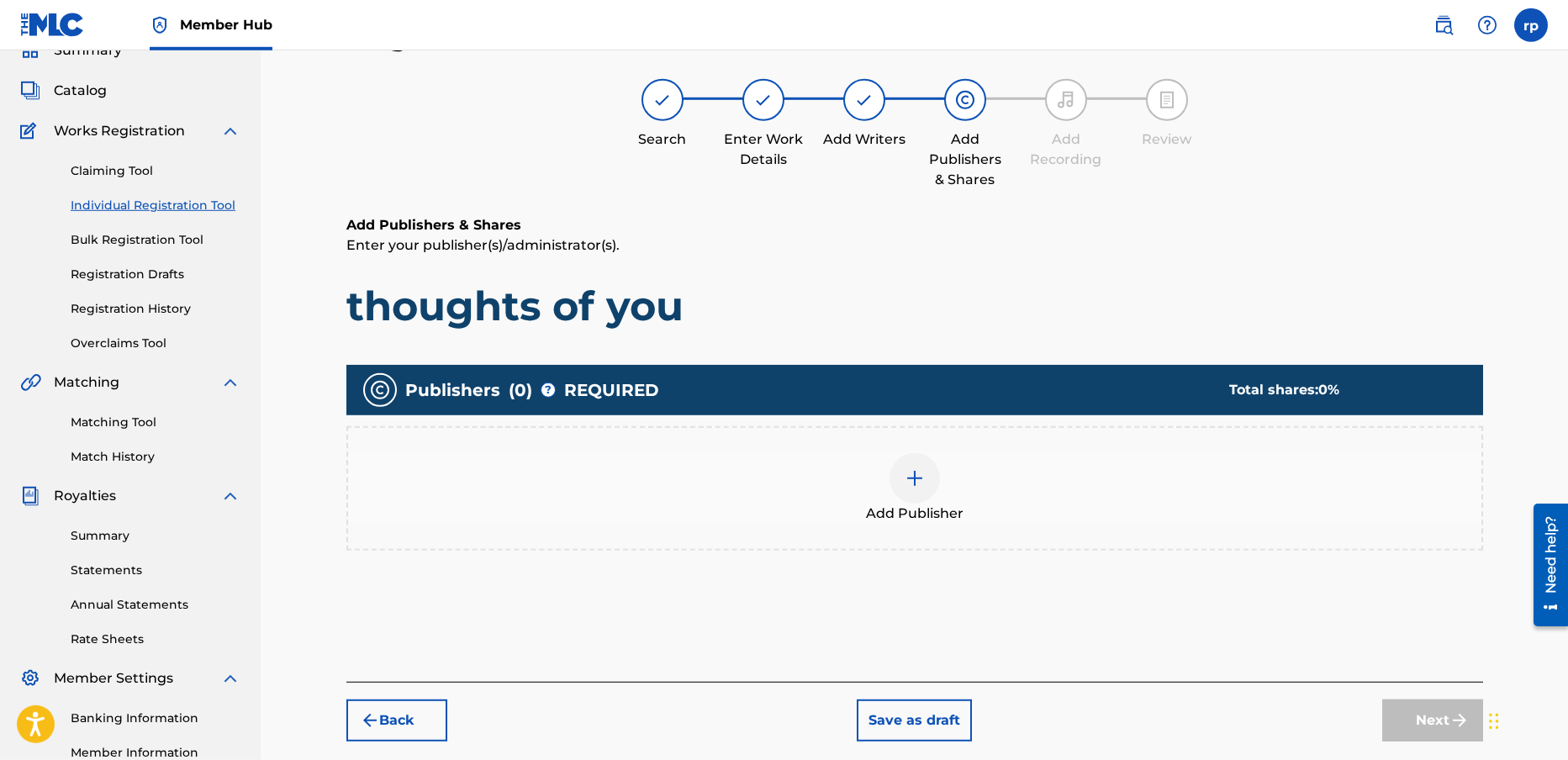
scroll to position [76, 0]
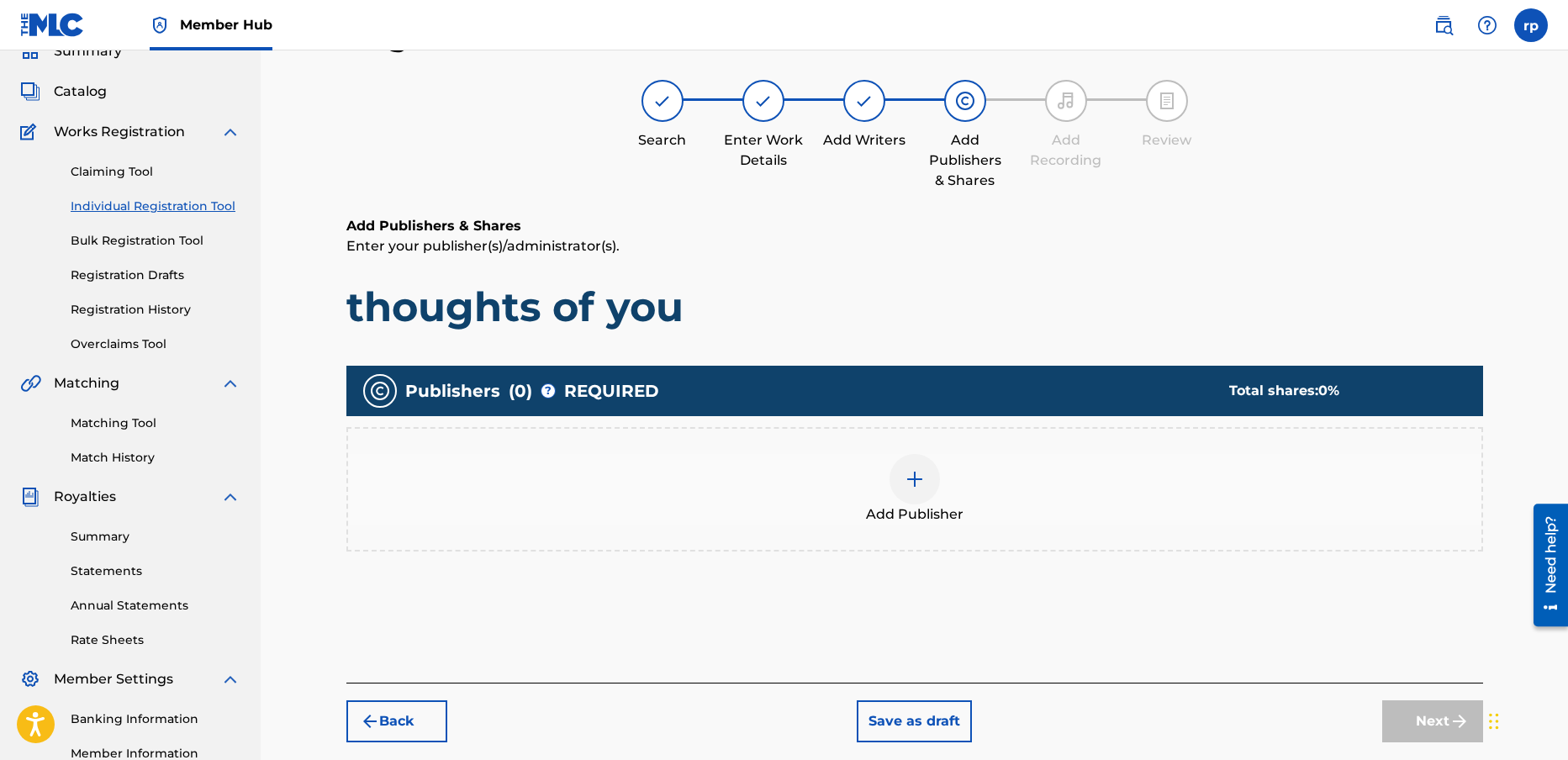
click at [925, 476] on img at bounding box center [914, 479] width 20 height 20
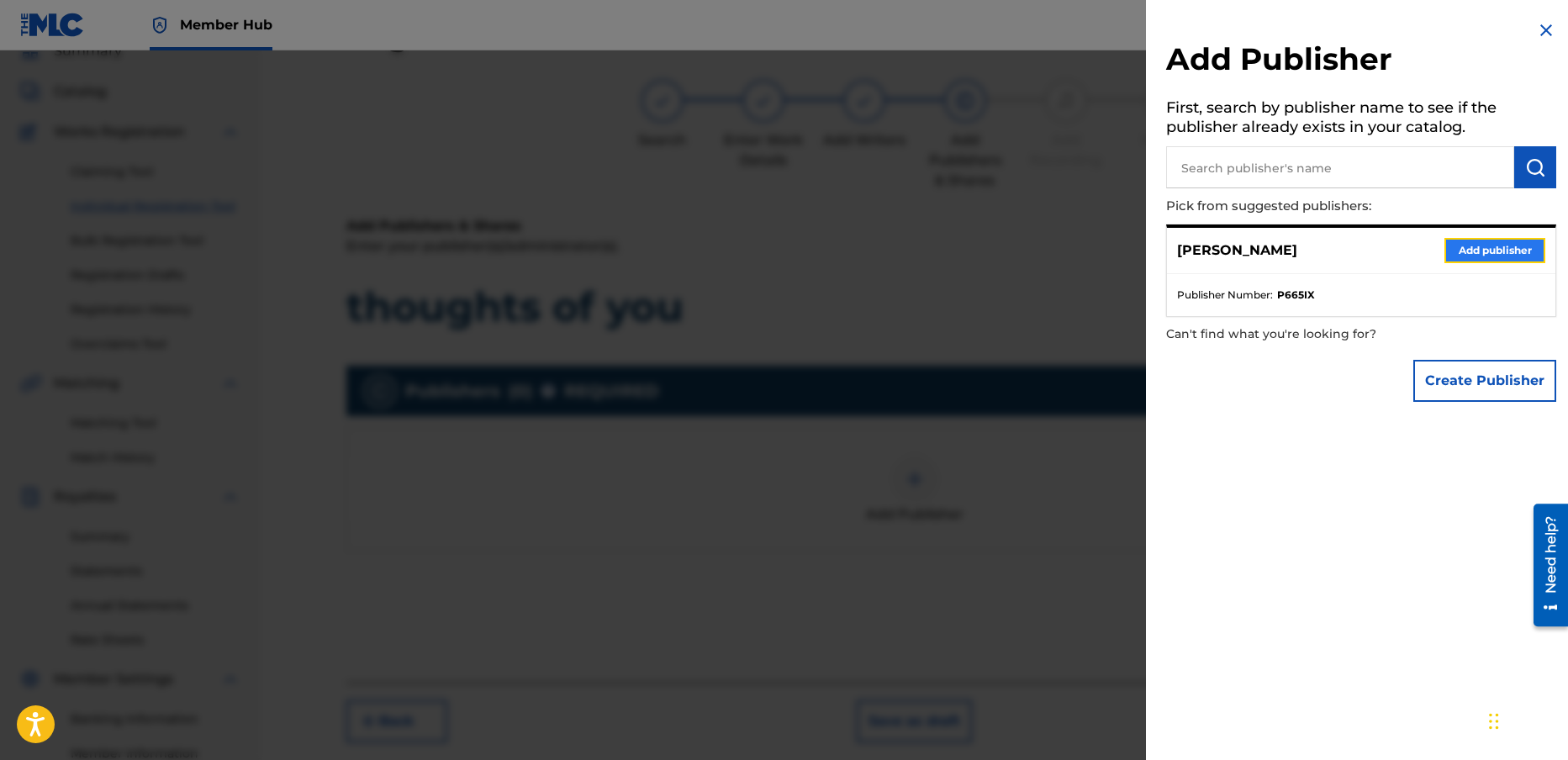
click at [1494, 241] on button "Add publisher" at bounding box center [1495, 250] width 101 height 25
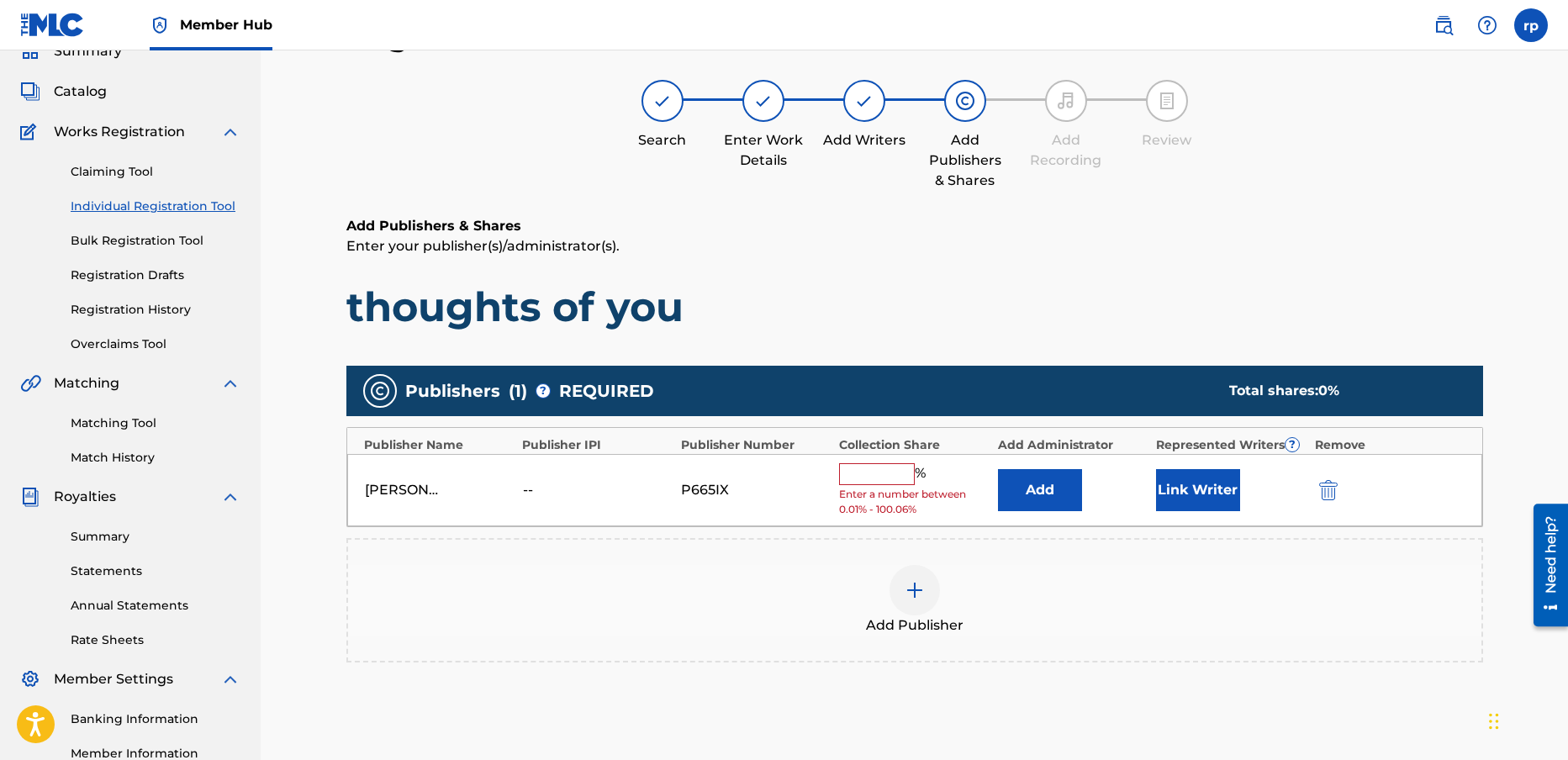
click at [869, 475] on input "text" at bounding box center [877, 474] width 76 height 22
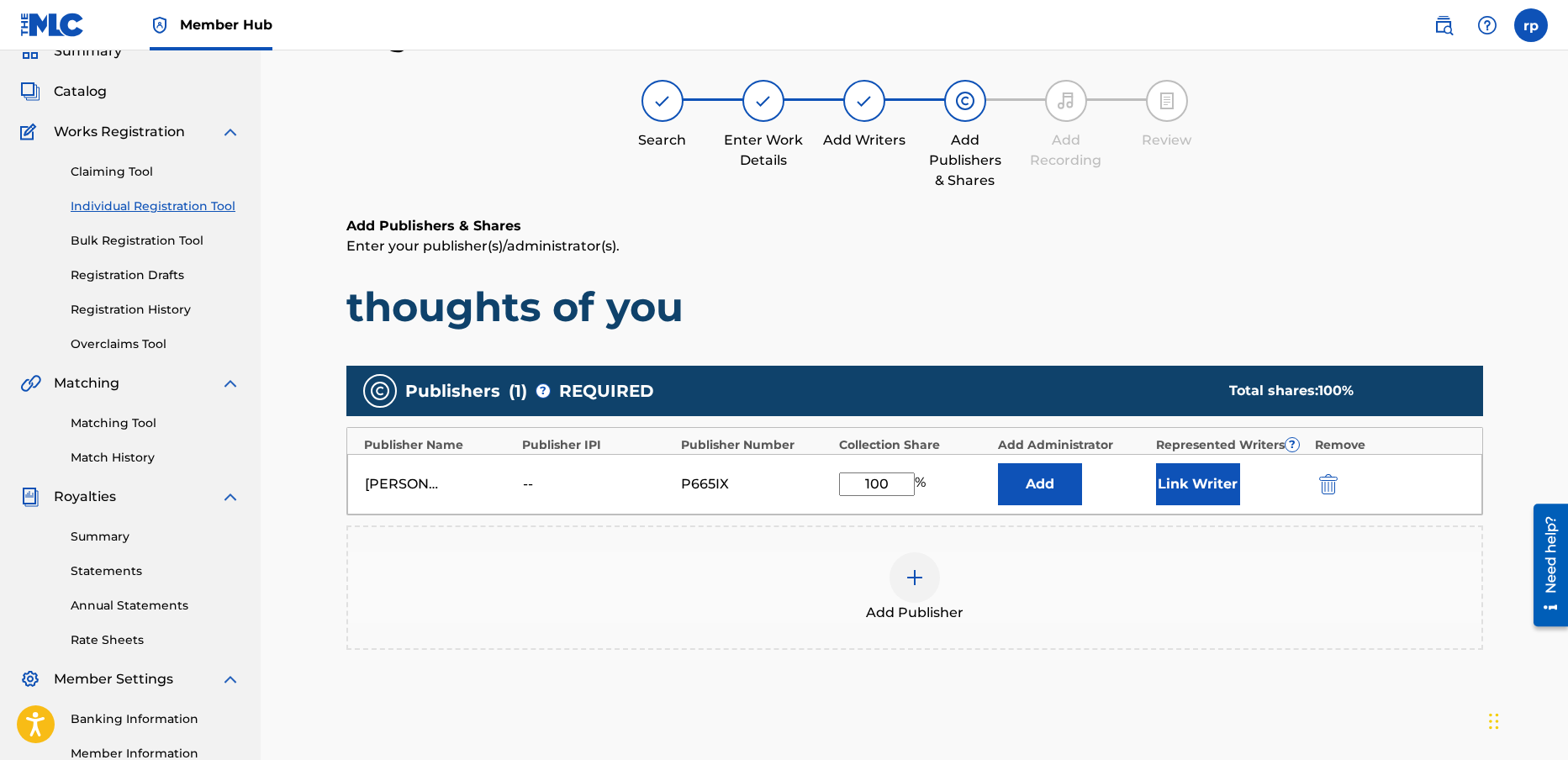
type input "100"
click at [1102, 699] on div "Publishers ( 1 ) ? REQUIRED Total shares: 100 % Publisher Name Publisher IPI Pu…" at bounding box center [914, 532] width 1137 height 350
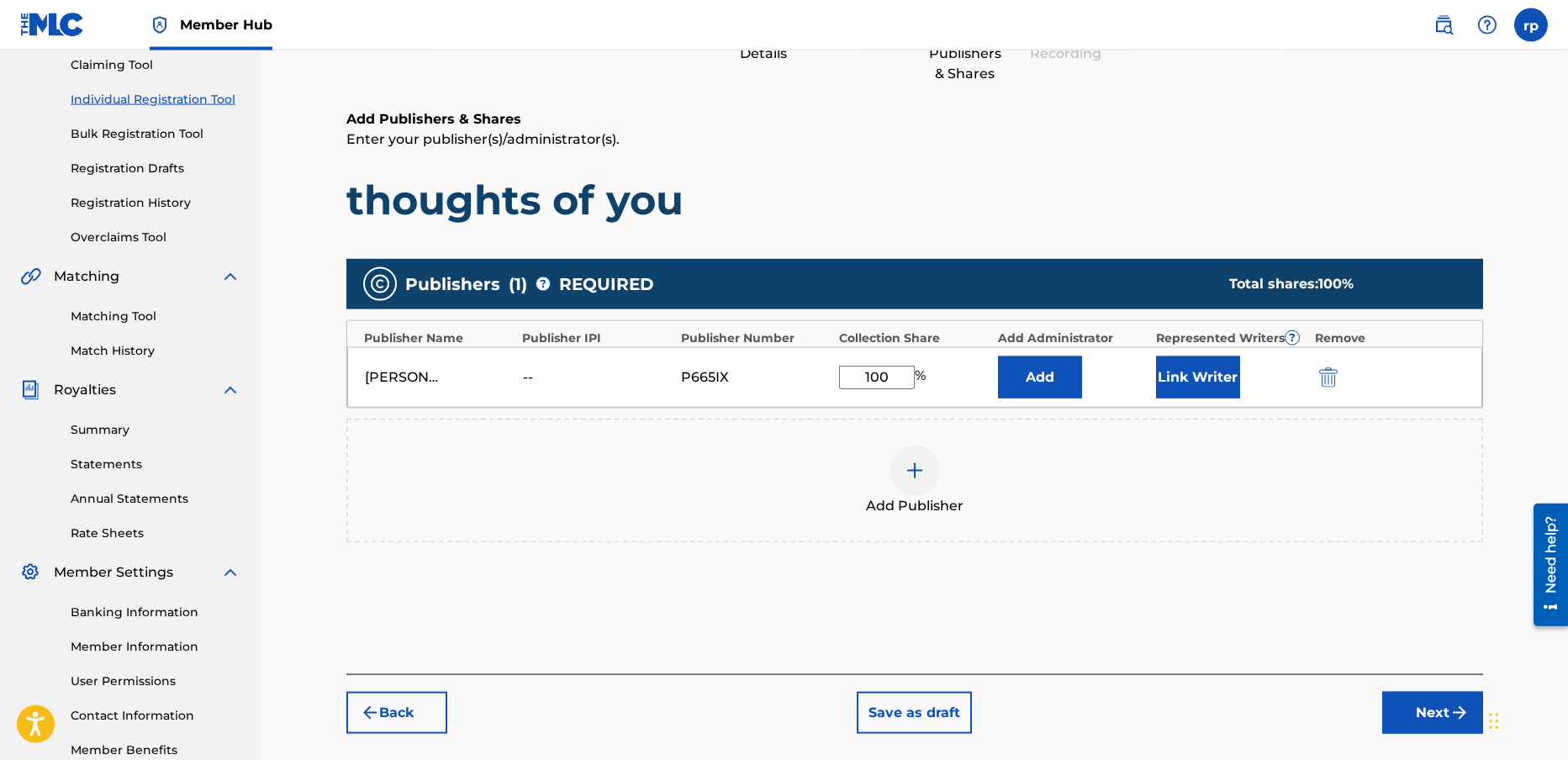
scroll to position [282, 0]
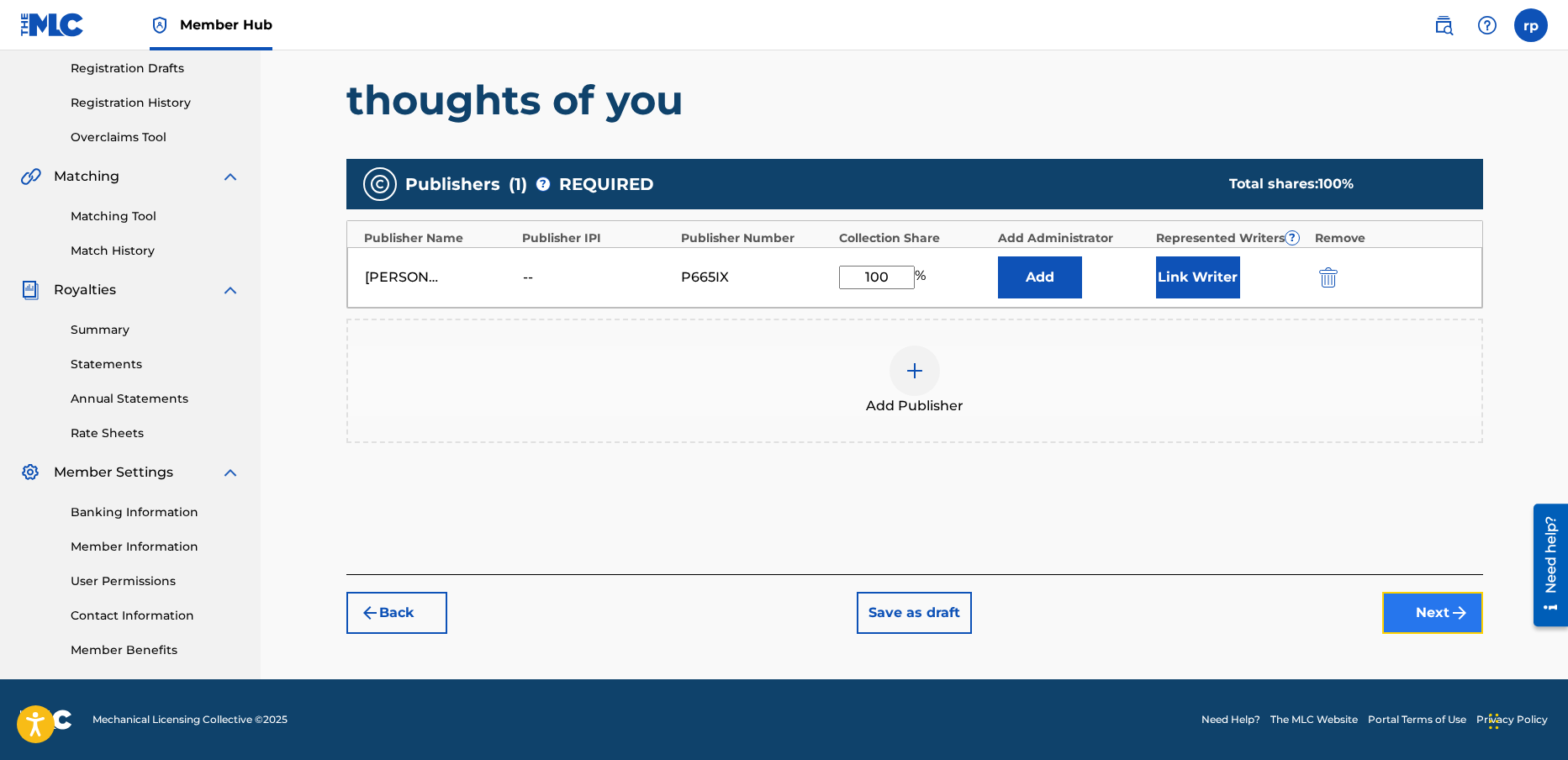
click at [1439, 604] on button "Next" at bounding box center [1433, 613] width 101 height 42
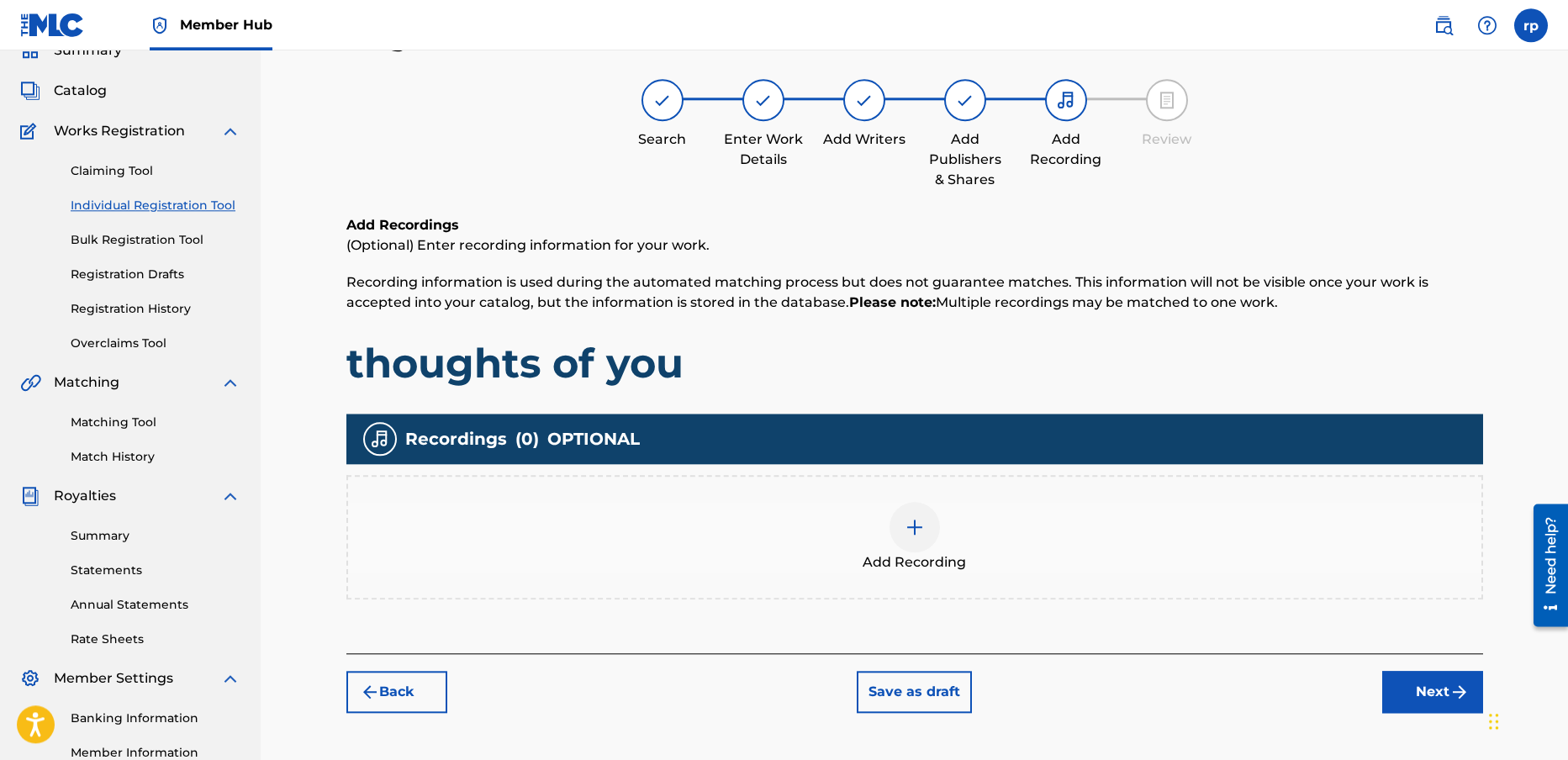
scroll to position [76, 0]
click at [1431, 689] on button "Next" at bounding box center [1433, 693] width 101 height 42
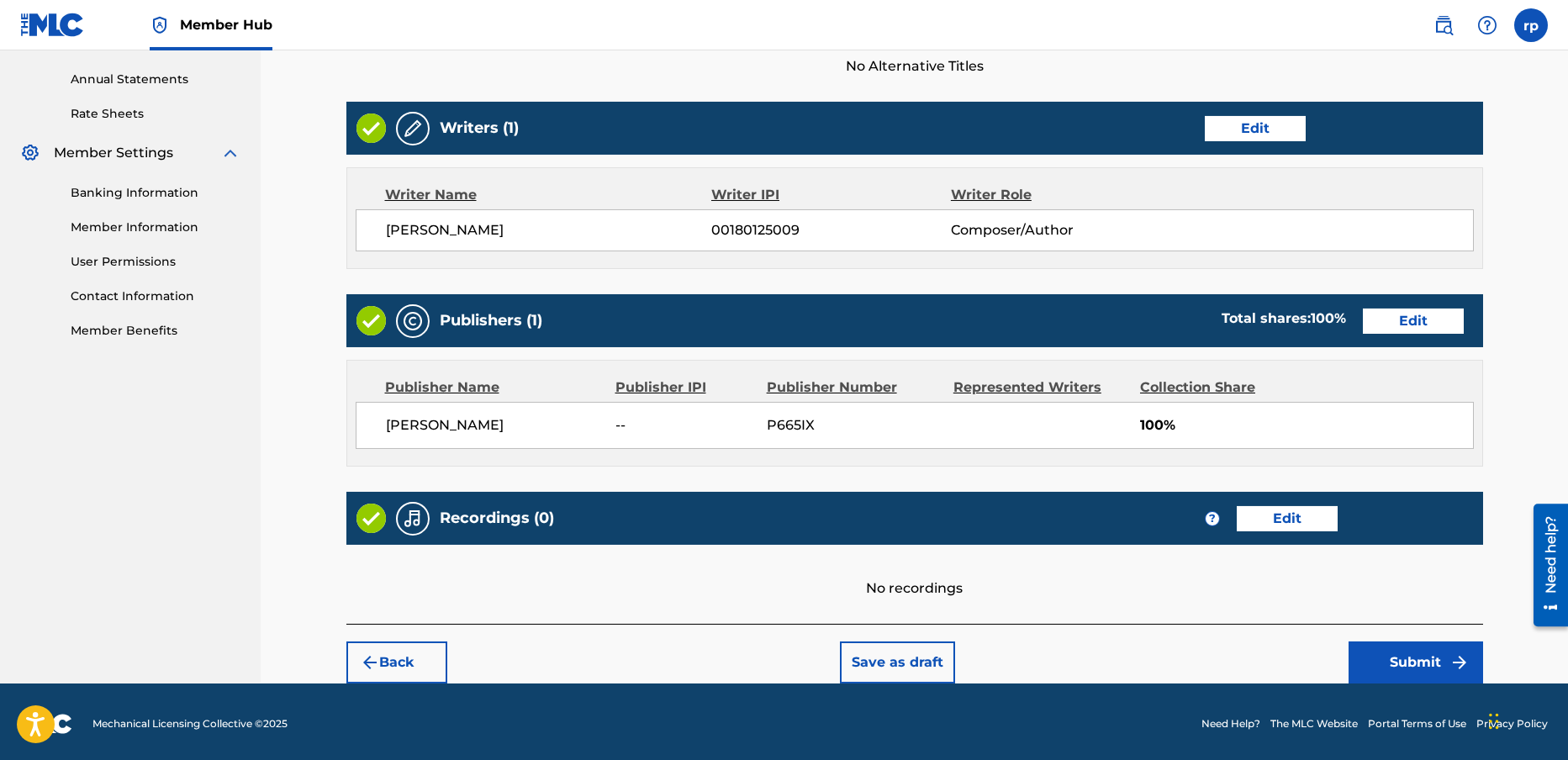
scroll to position [606, 0]
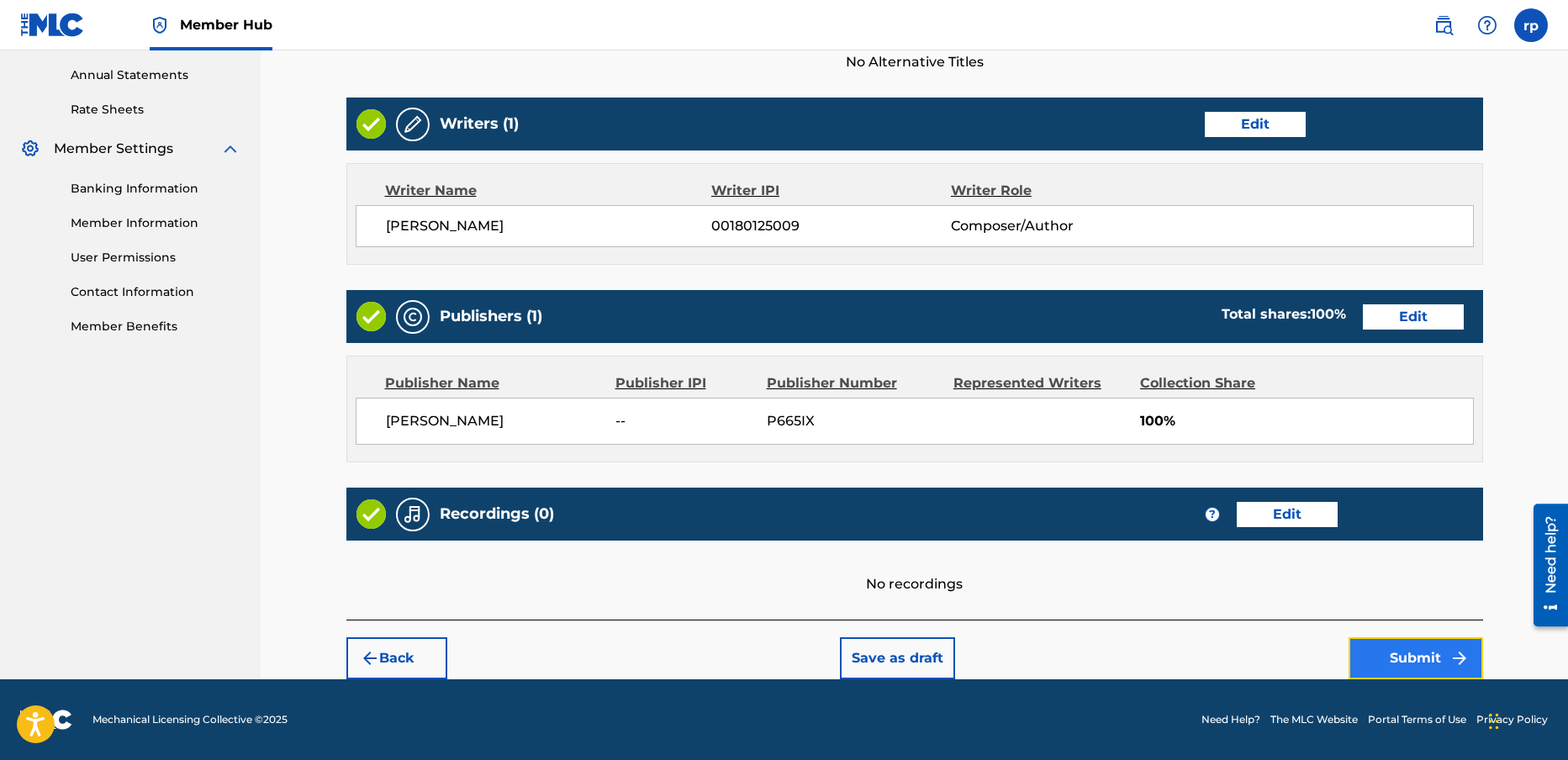
click at [1405, 657] on button "Submit" at bounding box center [1416, 659] width 135 height 42
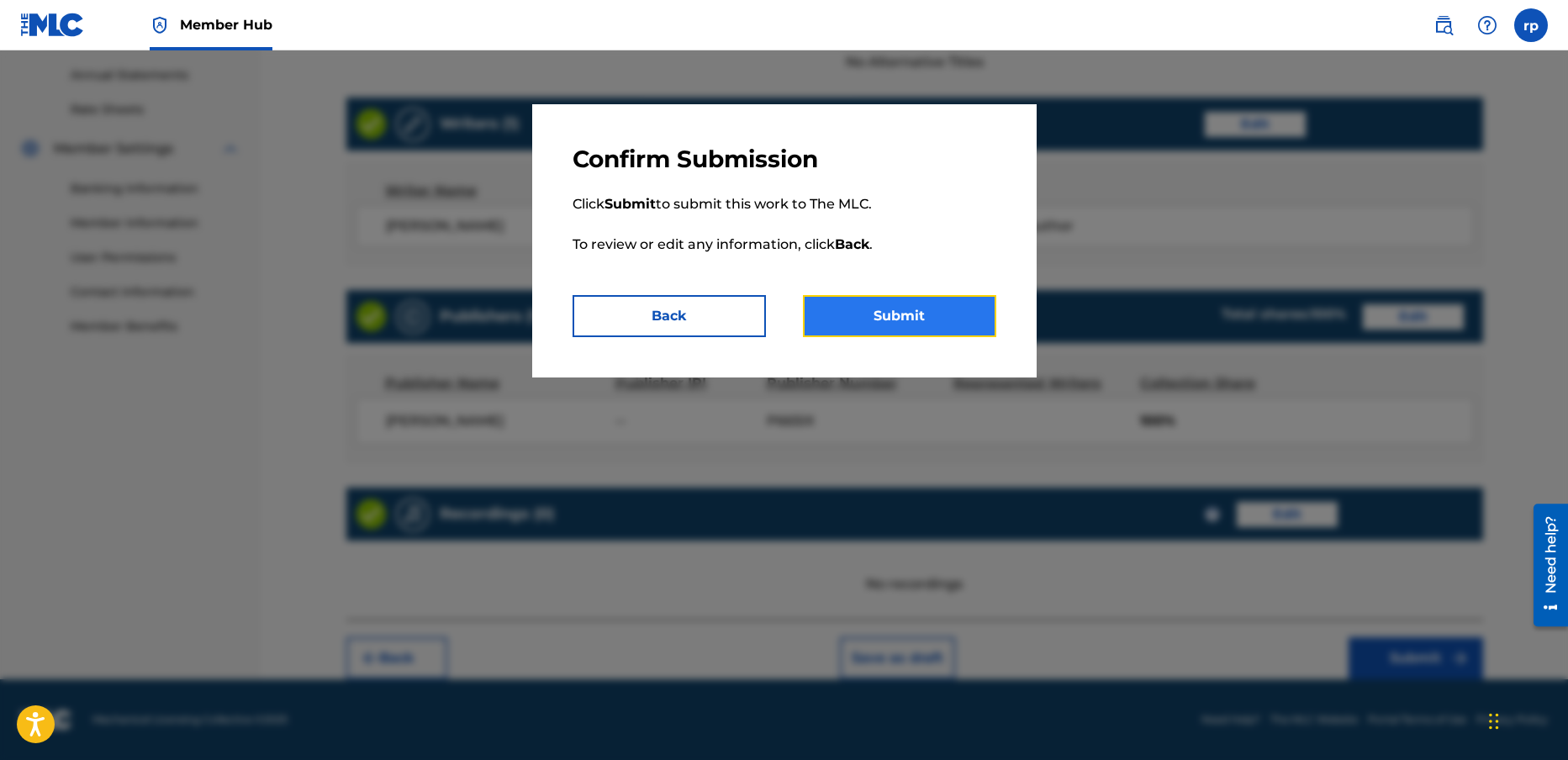
click at [920, 311] on button "Submit" at bounding box center [900, 316] width 193 height 42
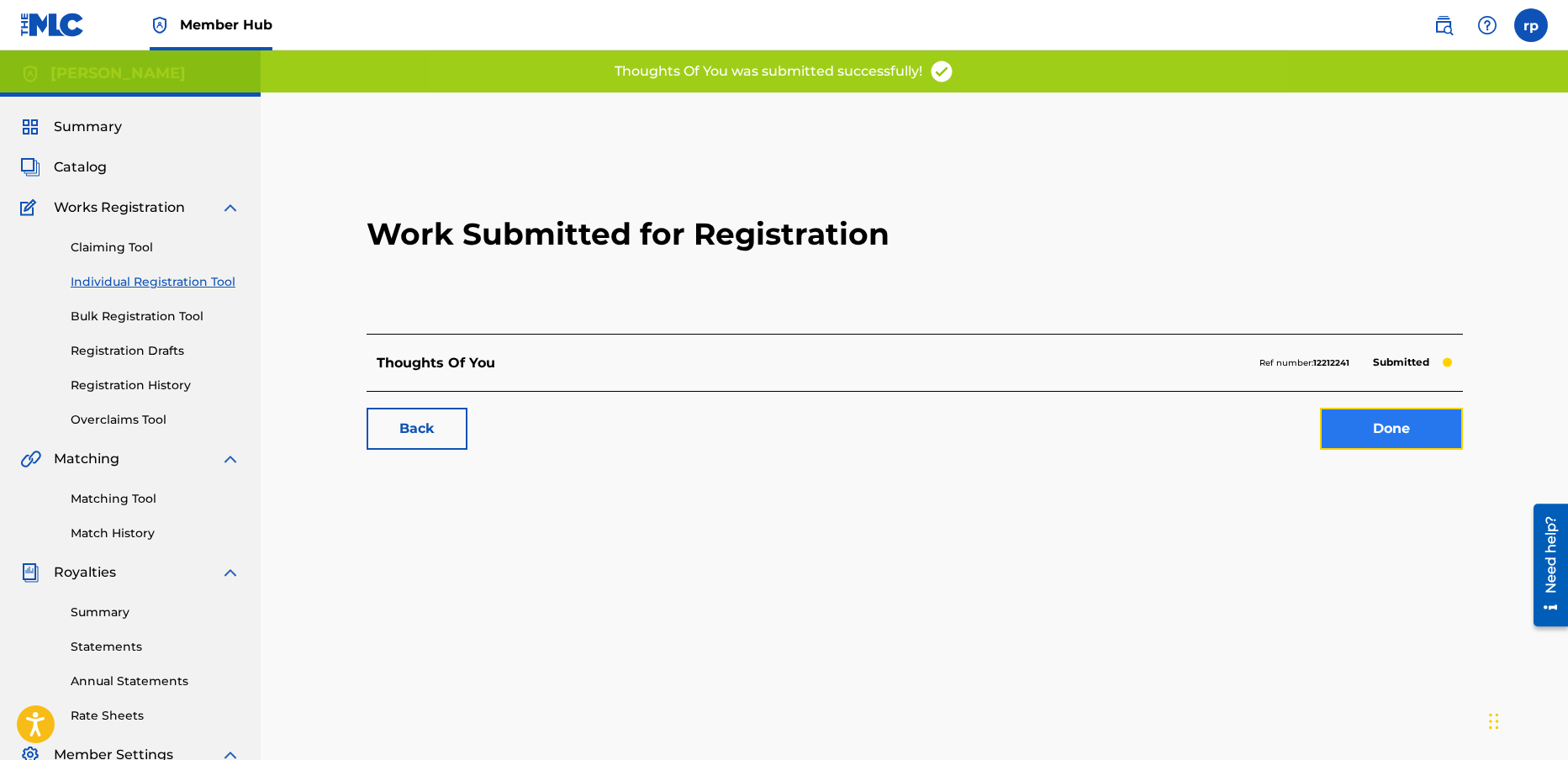
click at [1383, 424] on link "Done" at bounding box center [1392, 429] width 143 height 42
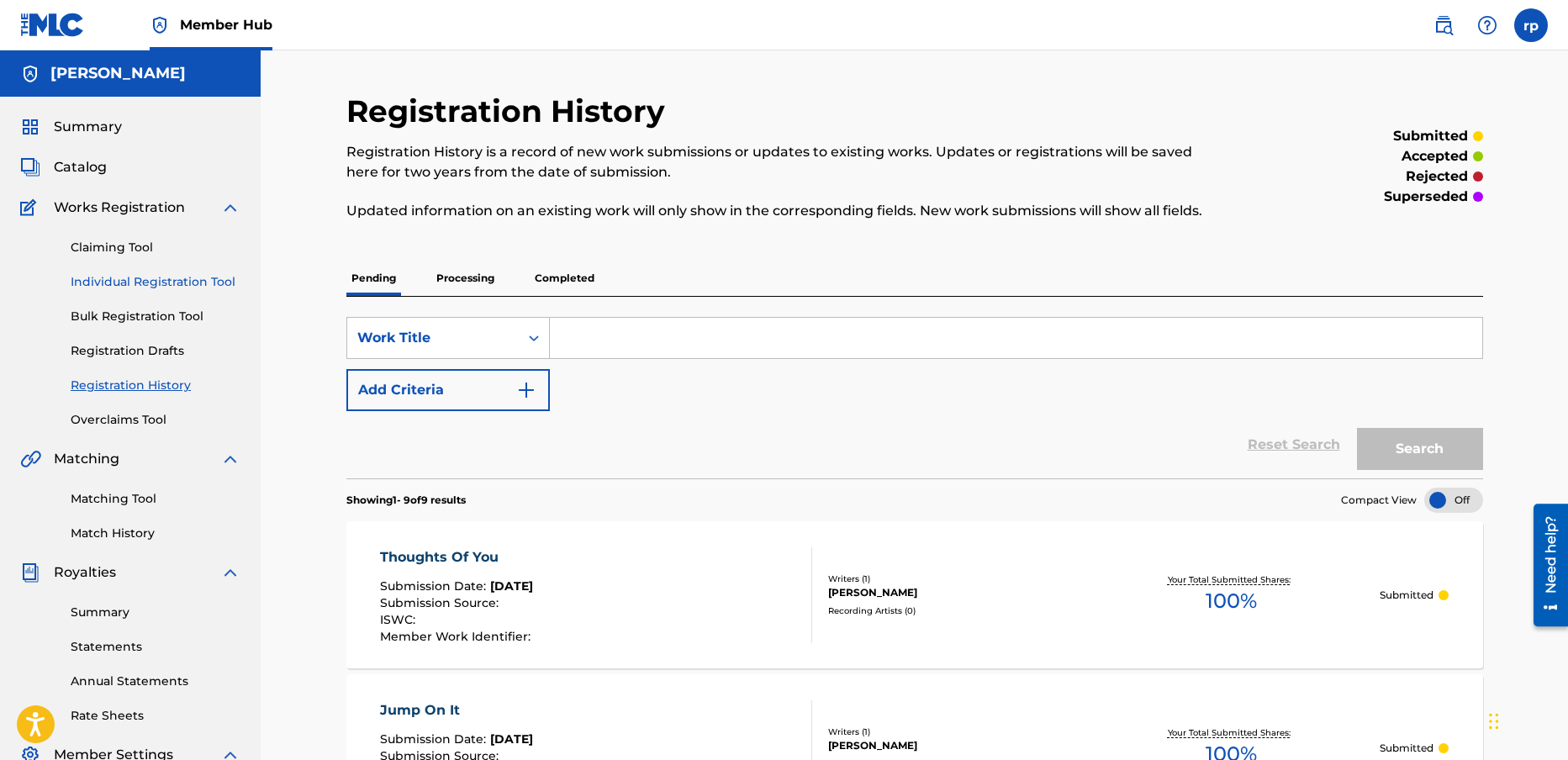
click at [122, 282] on link "Individual Registration Tool" at bounding box center [156, 282] width 170 height 17
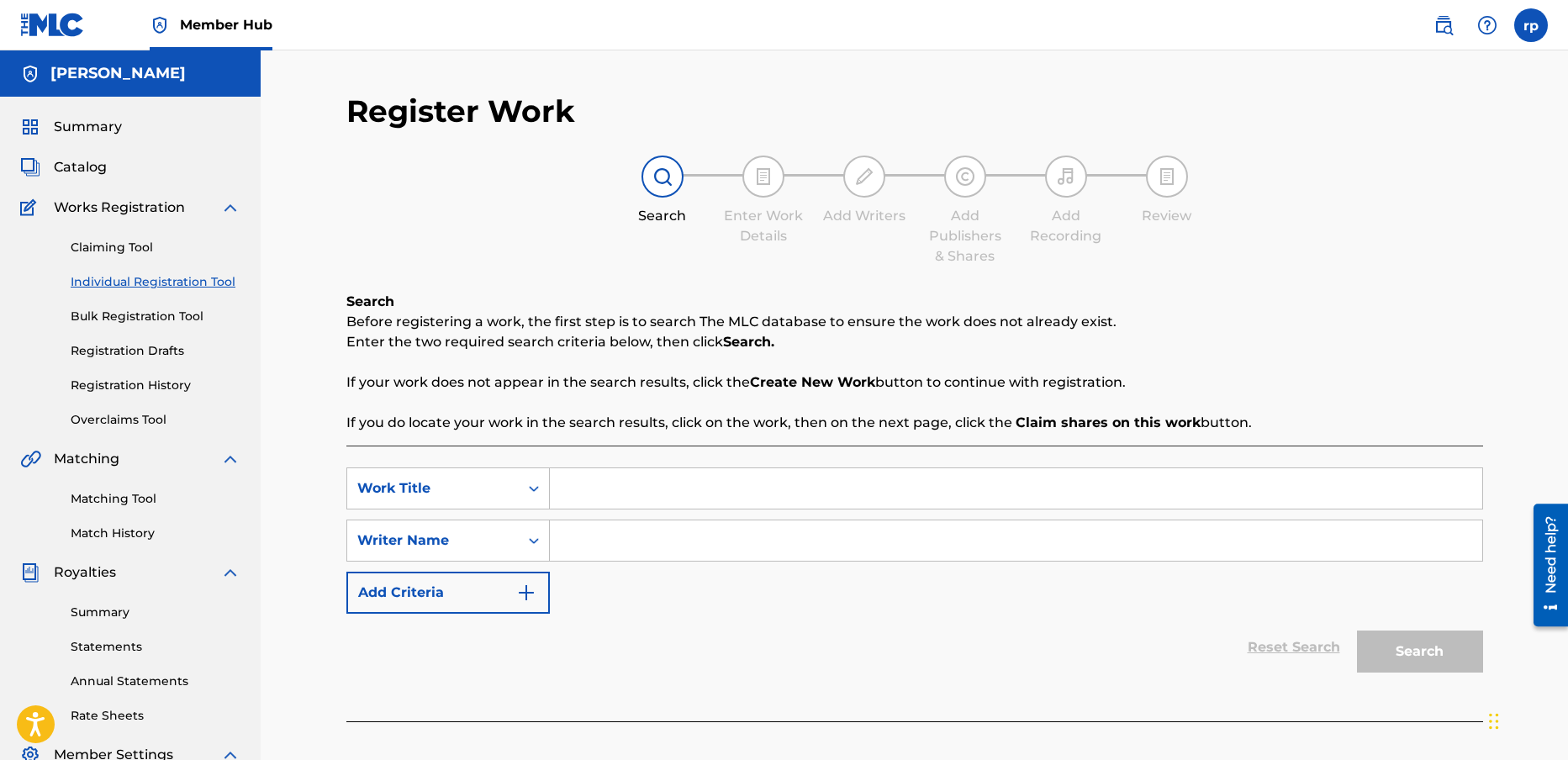
click at [573, 488] on input "Search Form" at bounding box center [1015, 489] width 932 height 40
type input "struggle"
click at [602, 538] on input "Search Form" at bounding box center [1015, 540] width 932 height 40
type input "[PERSON_NAME]"
click at [1413, 641] on button "Search" at bounding box center [1420, 652] width 126 height 42
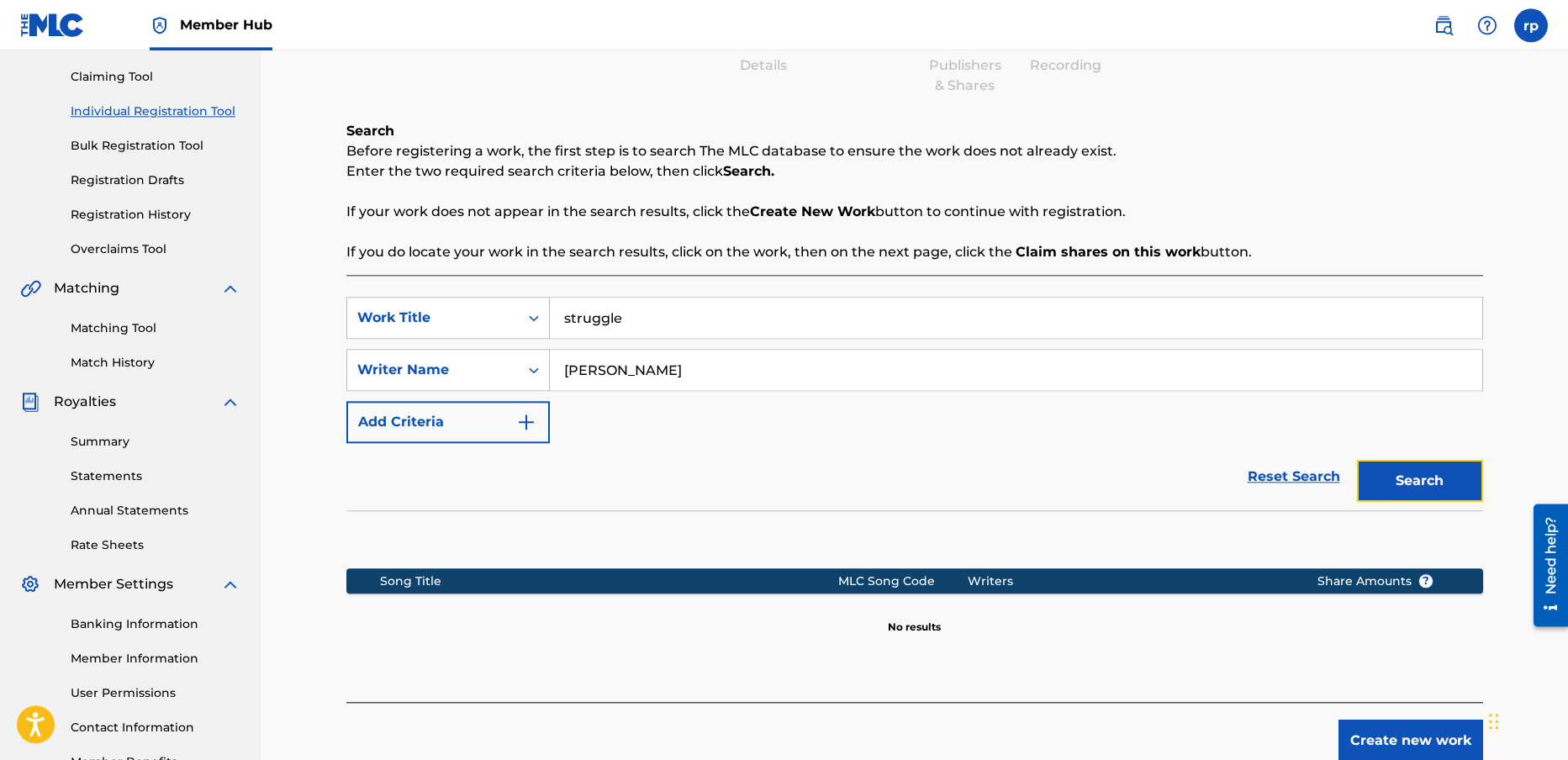
scroll to position [175, 0]
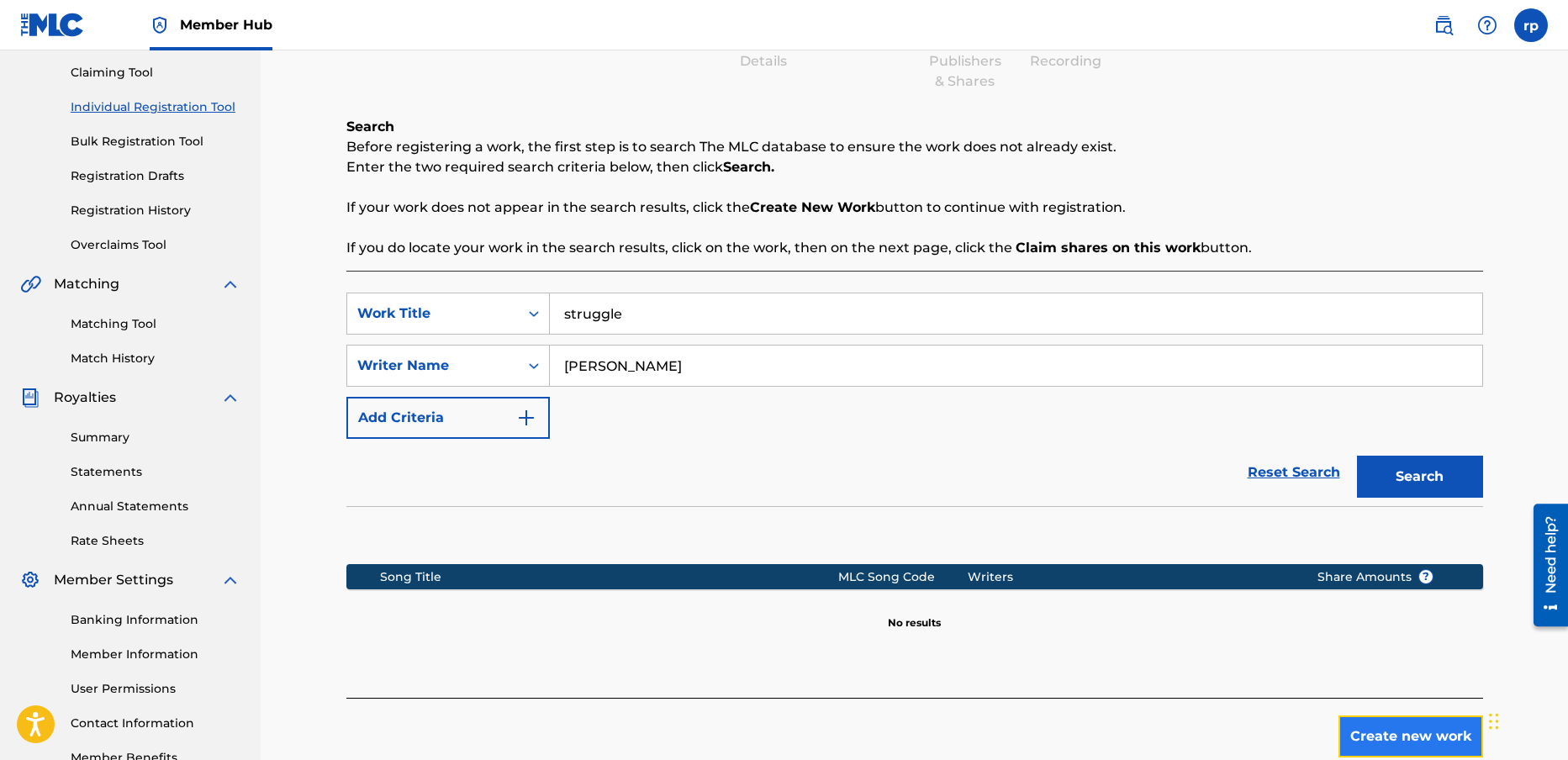
click at [1437, 734] on button "Create new work" at bounding box center [1410, 736] width 144 height 42
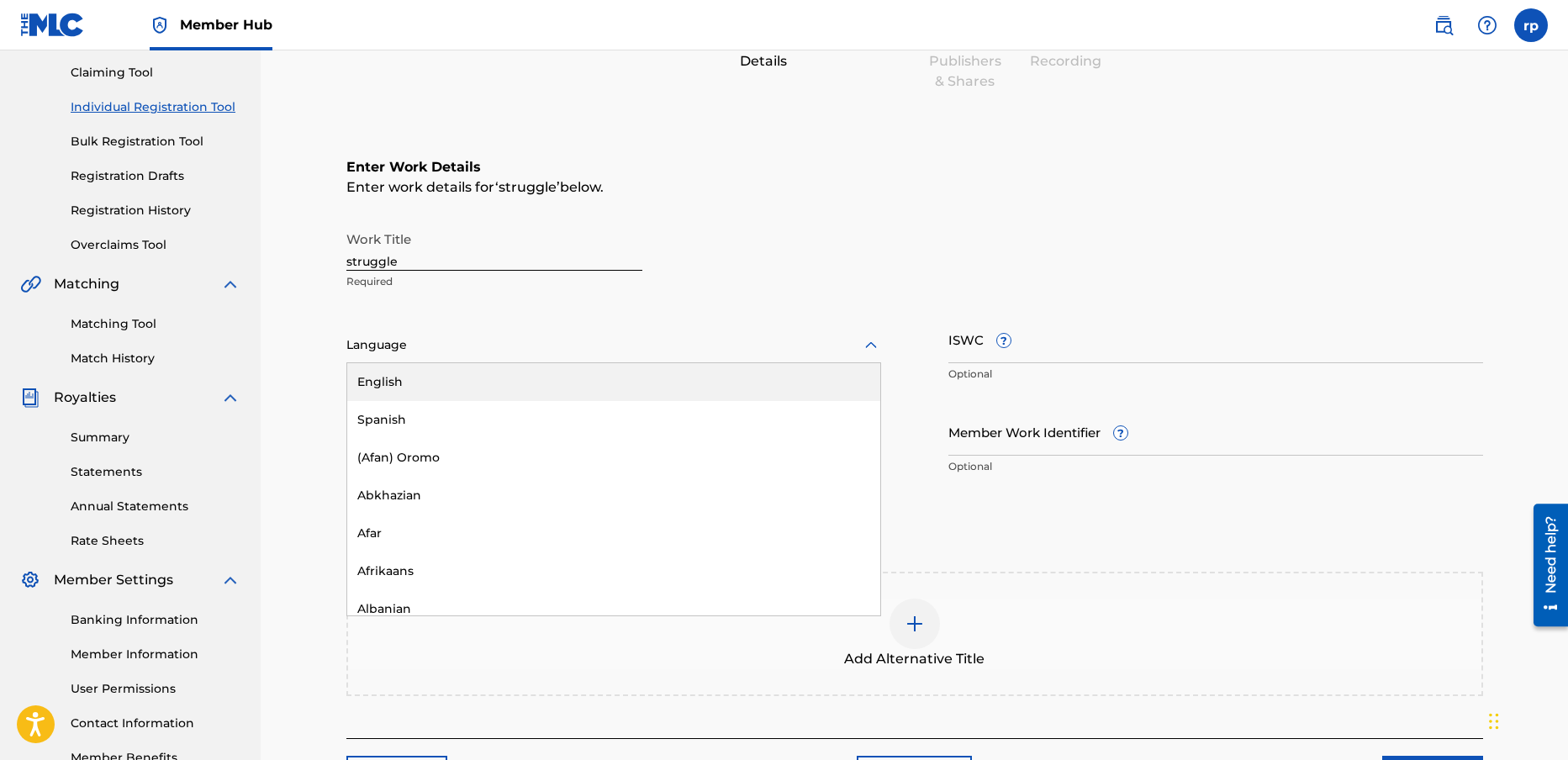
click at [387, 347] on div at bounding box center [613, 345] width 534 height 21
click at [392, 379] on div "English" at bounding box center [614, 382] width 534 height 38
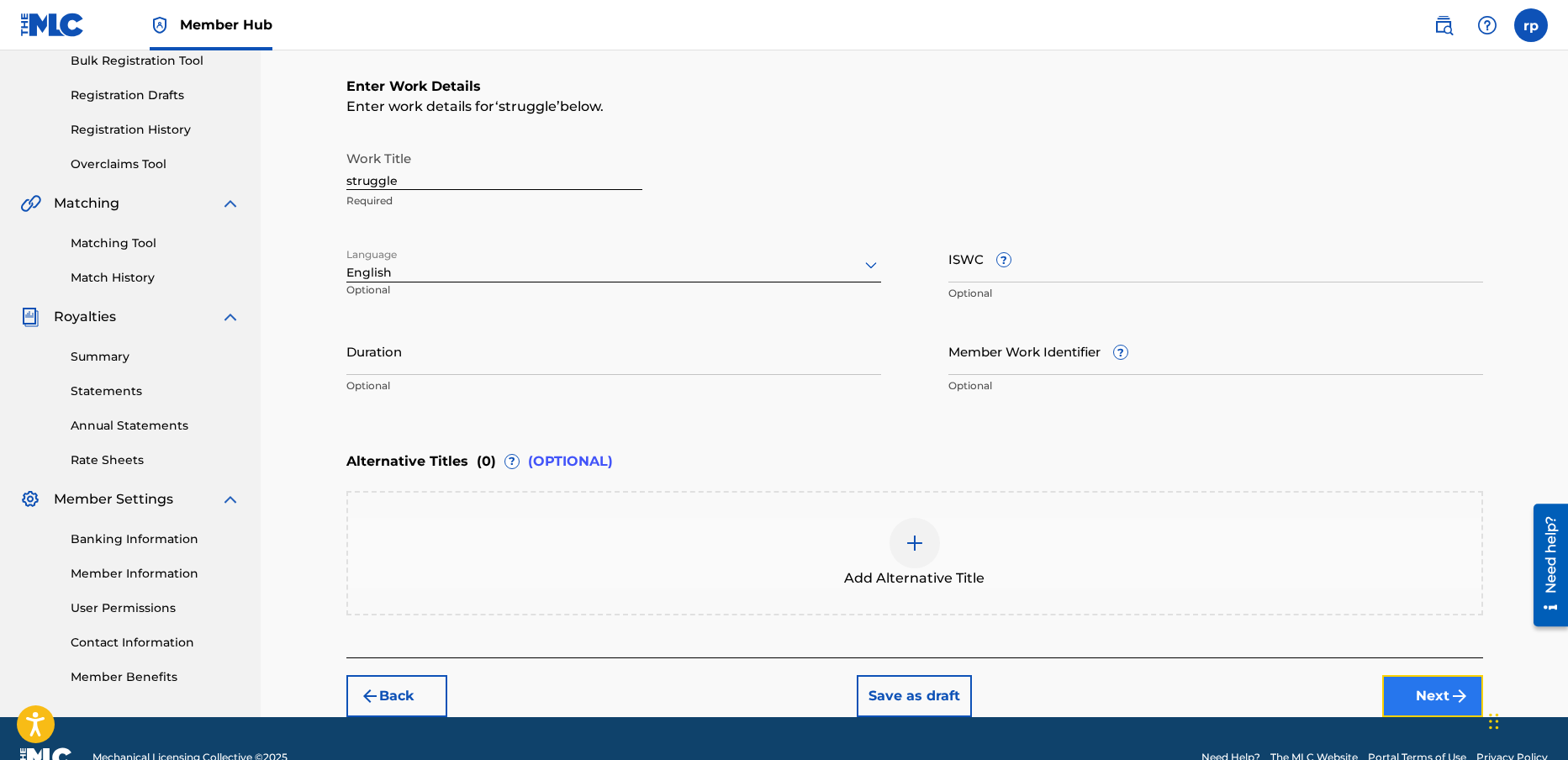
click at [1435, 697] on button "Next" at bounding box center [1433, 696] width 101 height 42
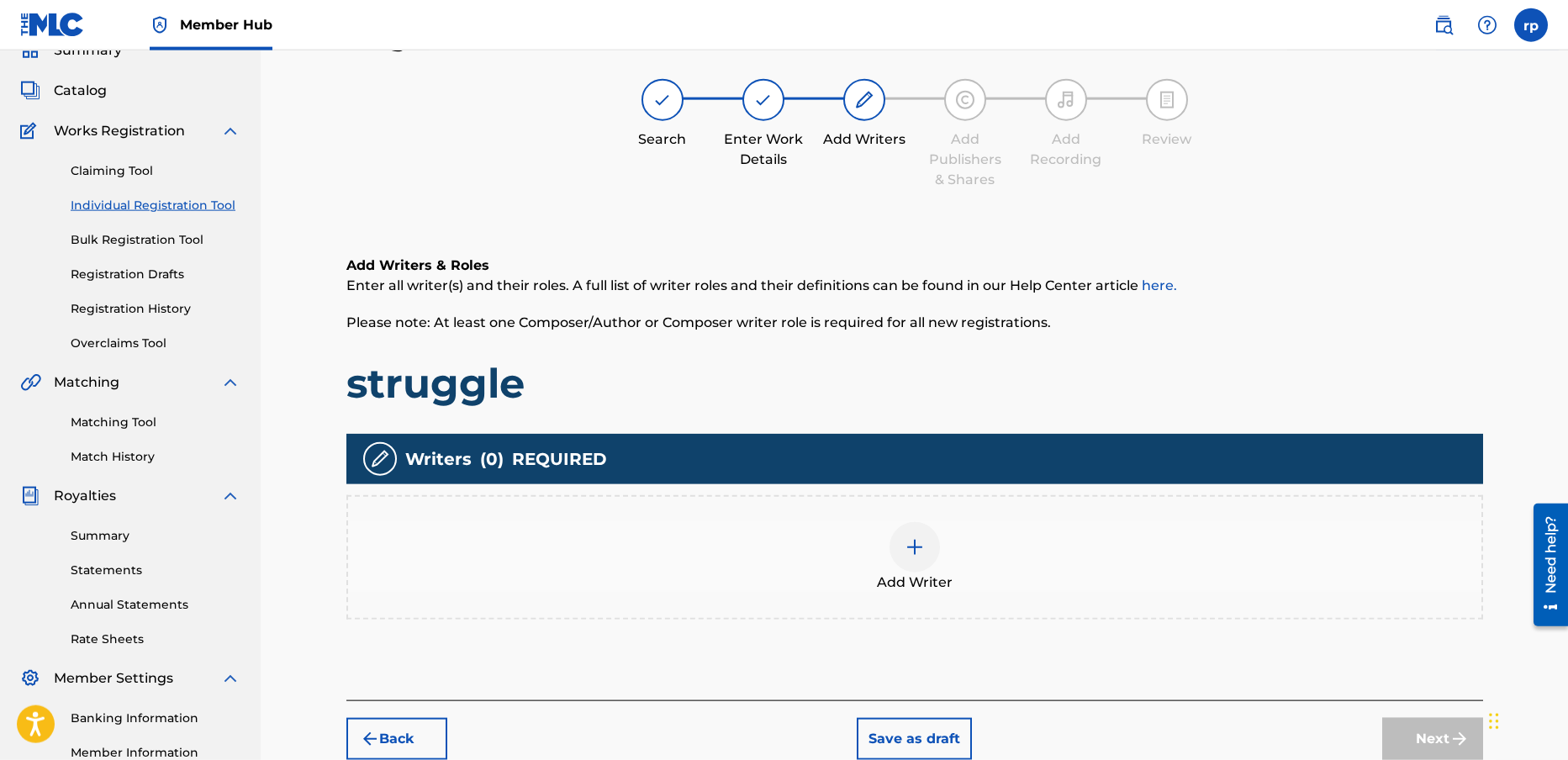
scroll to position [76, 0]
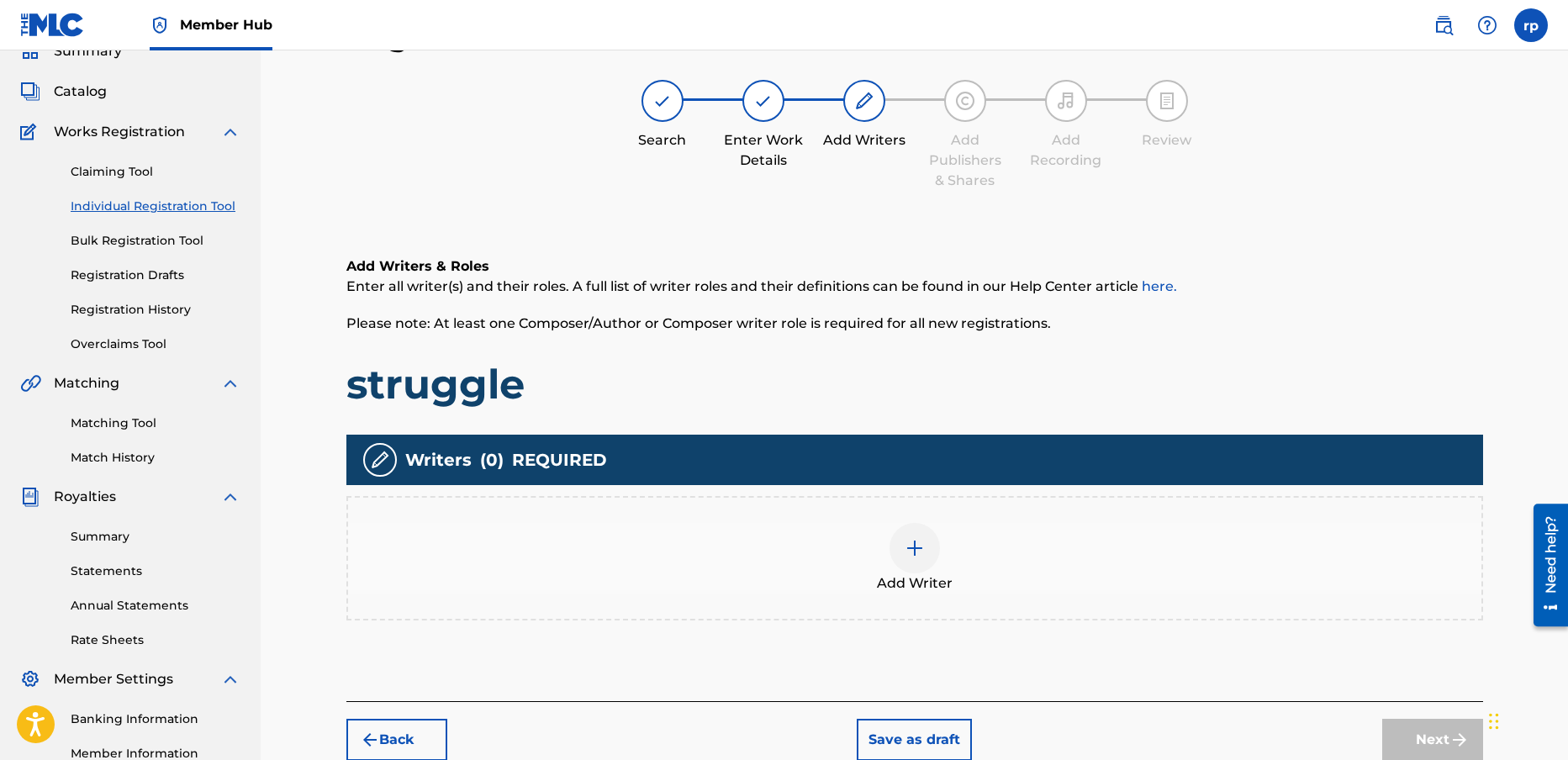
click at [904, 541] on img at bounding box center [914, 548] width 20 height 20
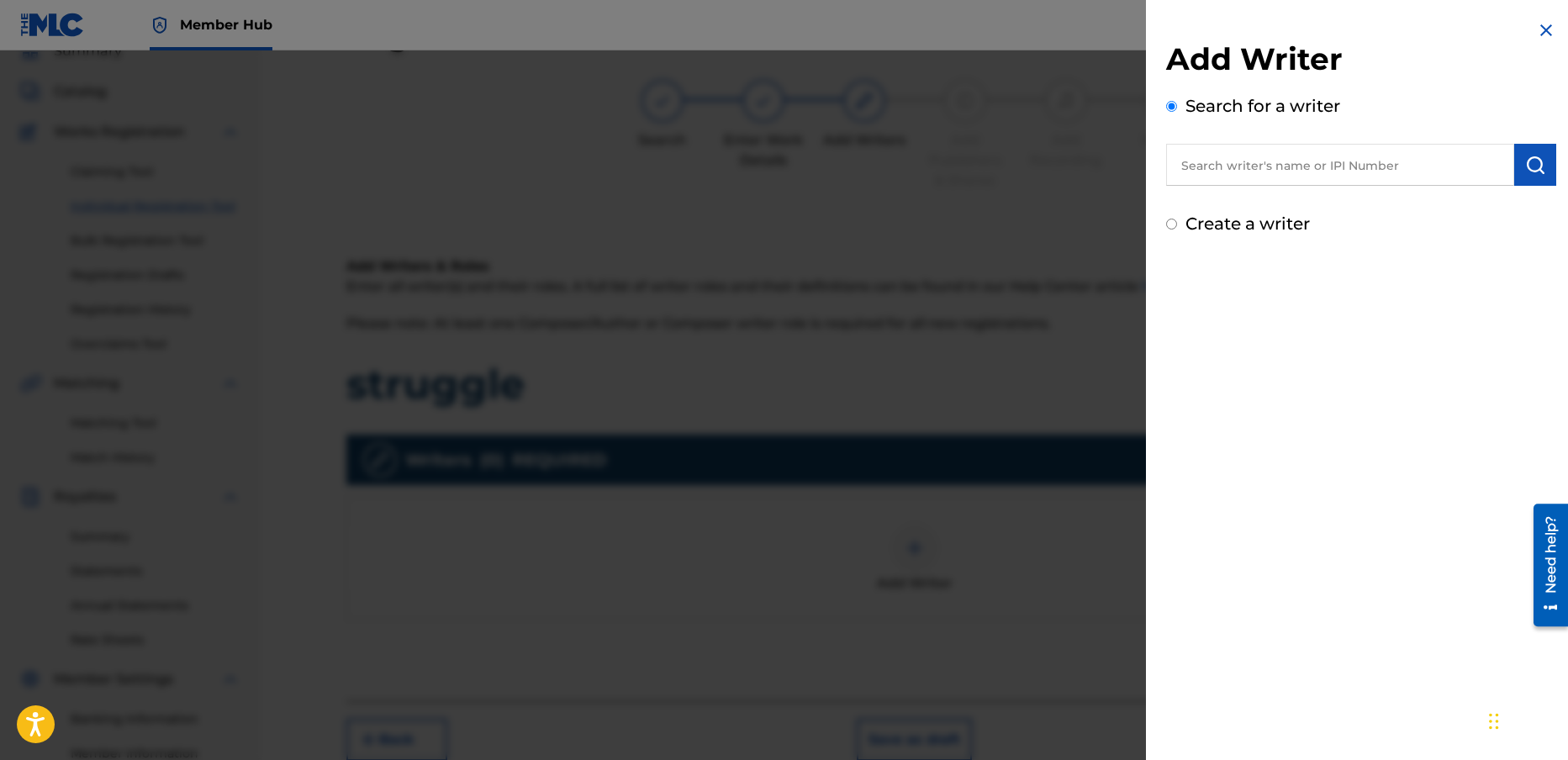
click at [1280, 163] on input "text" at bounding box center [1340, 164] width 348 height 42
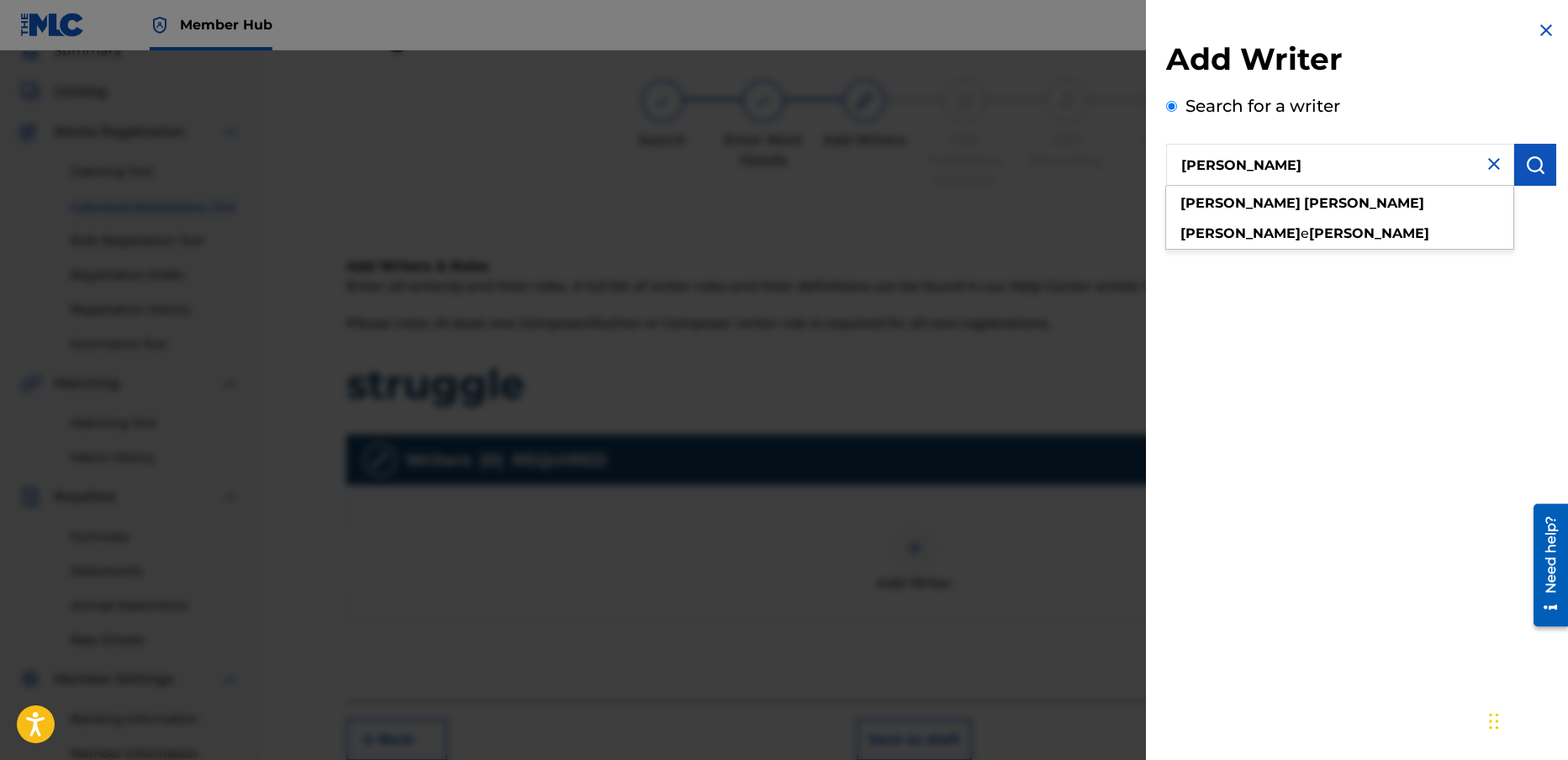
type input "[PERSON_NAME]"
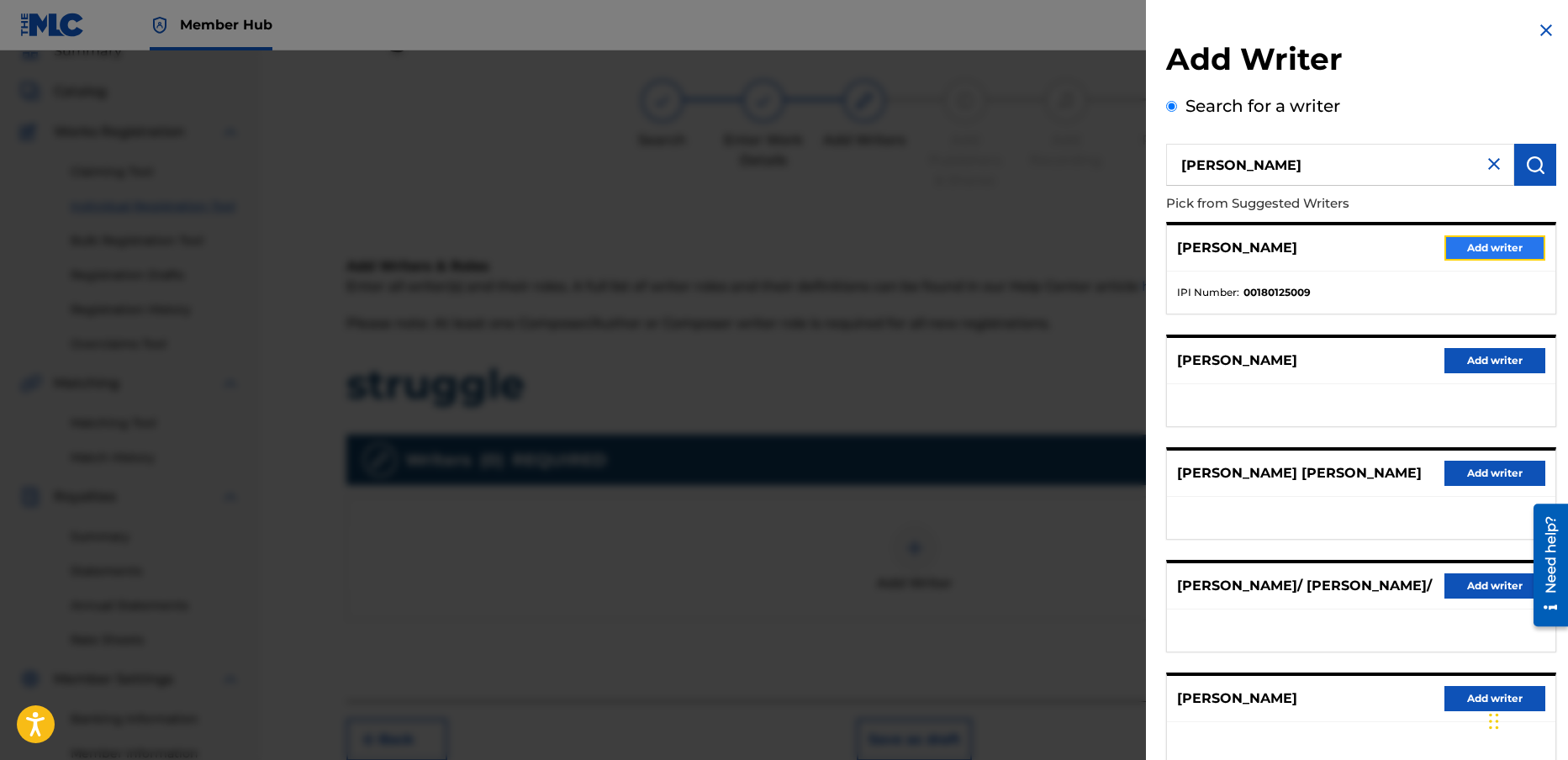
click at [1503, 249] on button "Add writer" at bounding box center [1495, 248] width 101 height 25
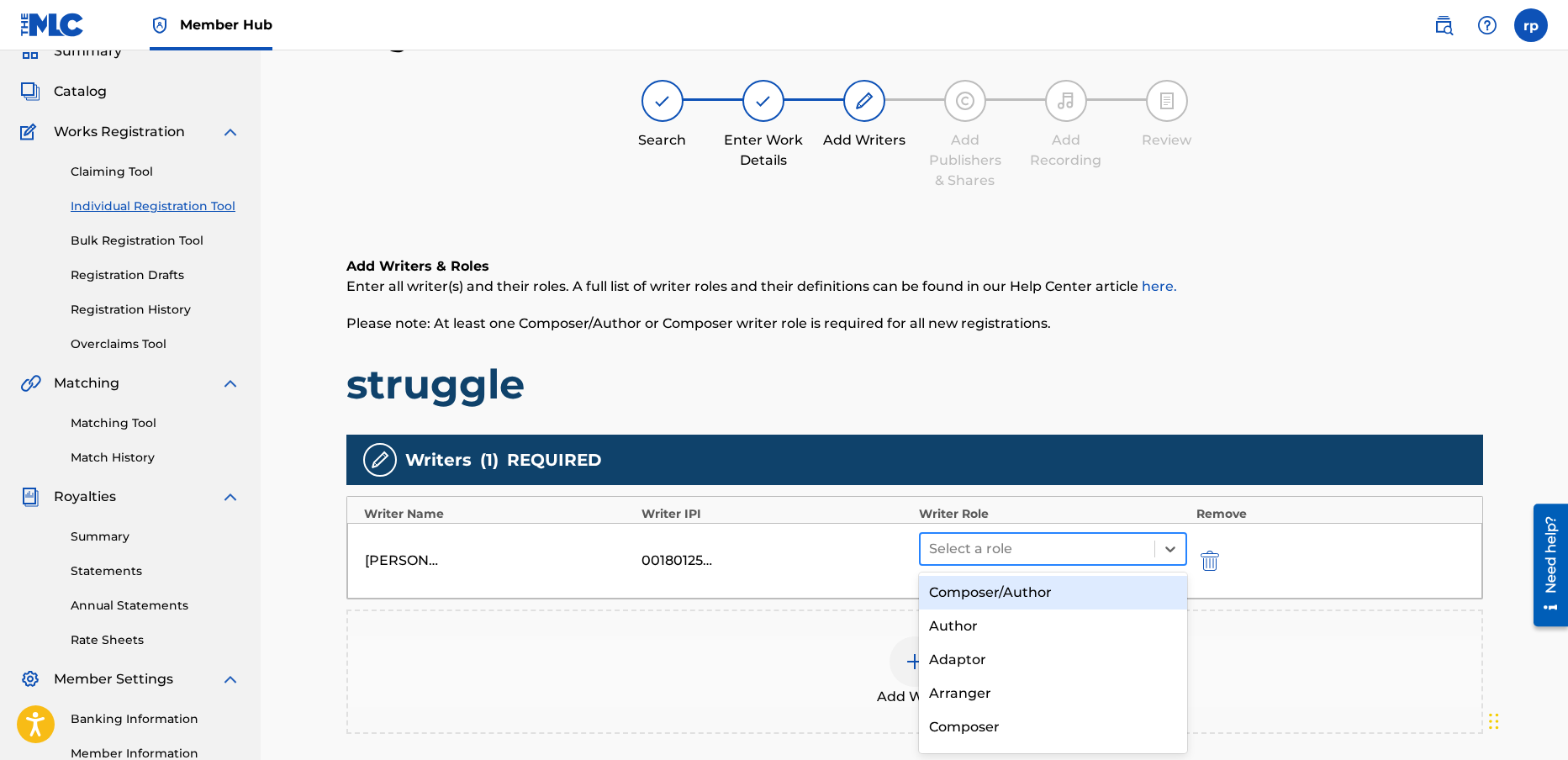
click at [1038, 548] on div at bounding box center [1038, 549] width 218 height 24
click at [1025, 589] on div "Composer/Author" at bounding box center [1053, 592] width 269 height 33
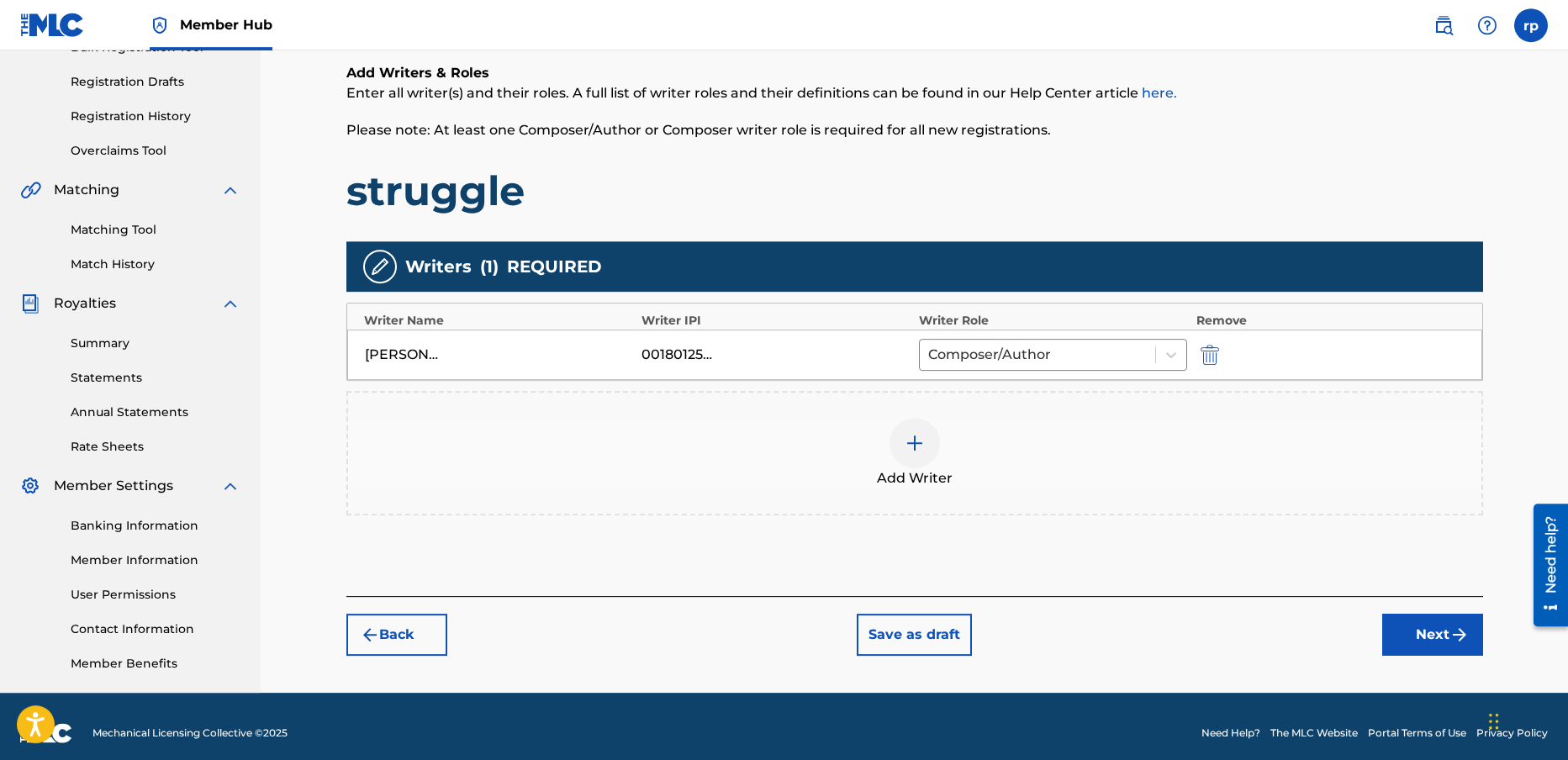
scroll to position [282, 0]
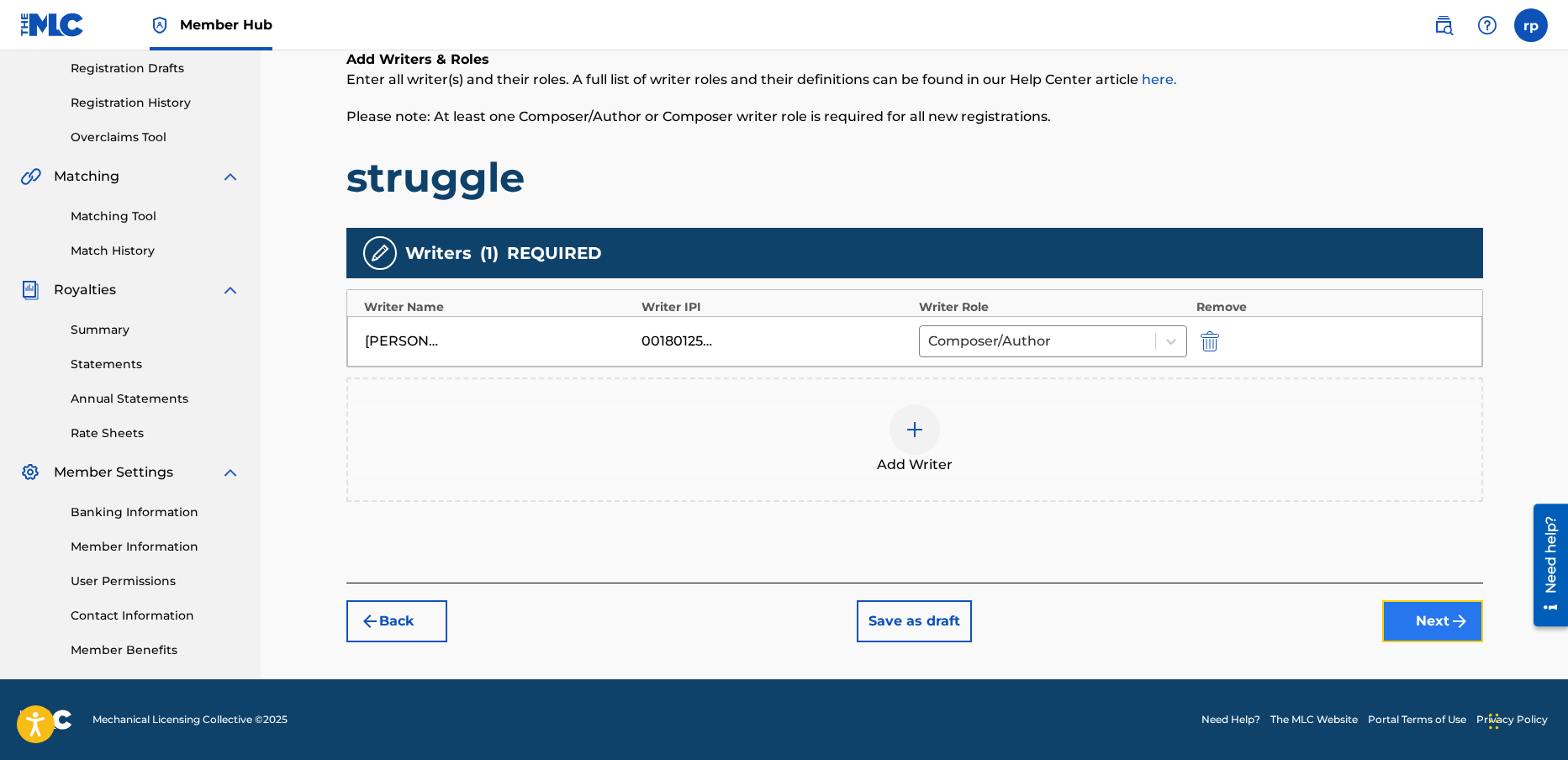
click at [1408, 618] on button "Next" at bounding box center [1433, 621] width 101 height 42
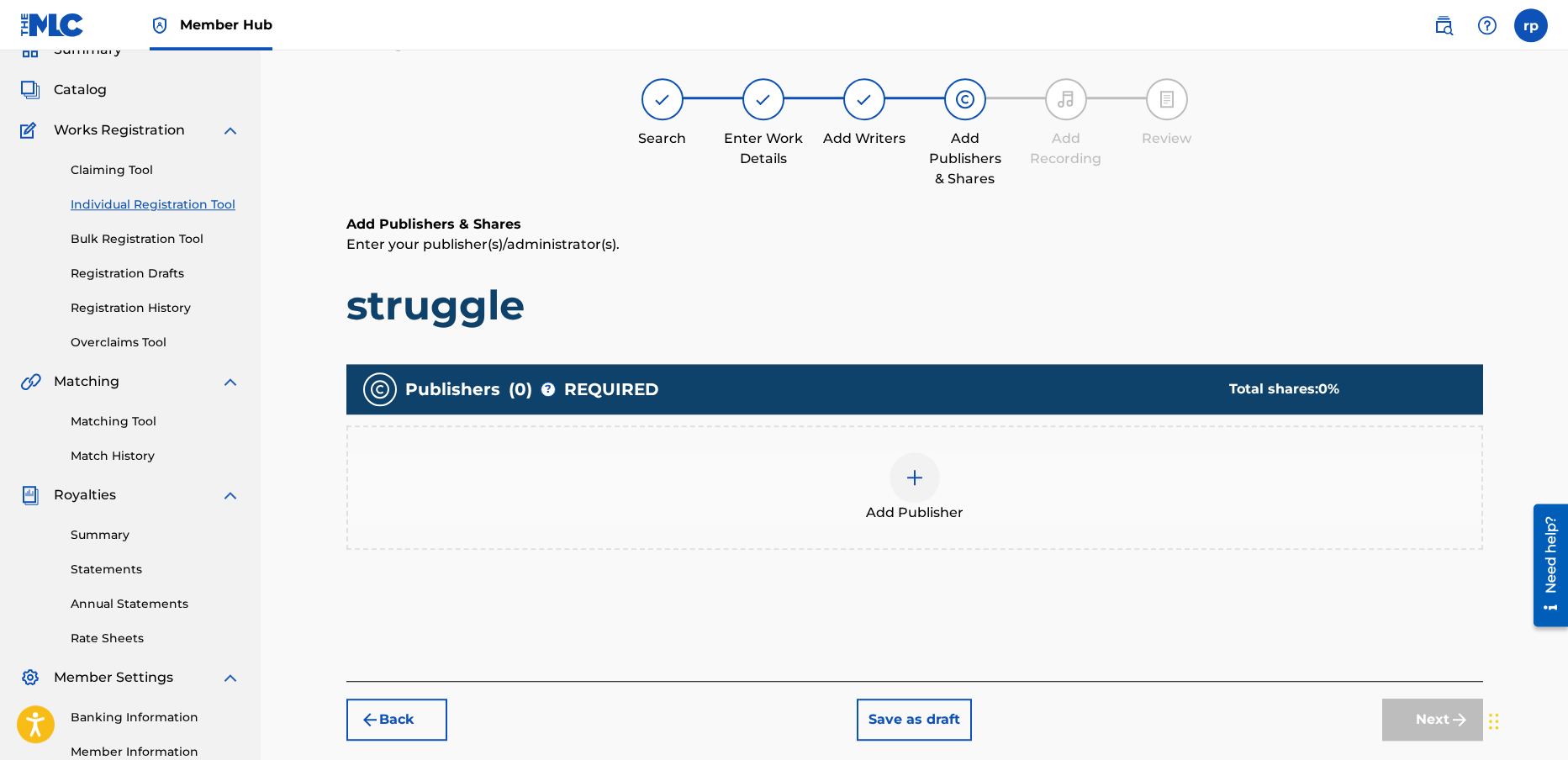
scroll to position [76, 0]
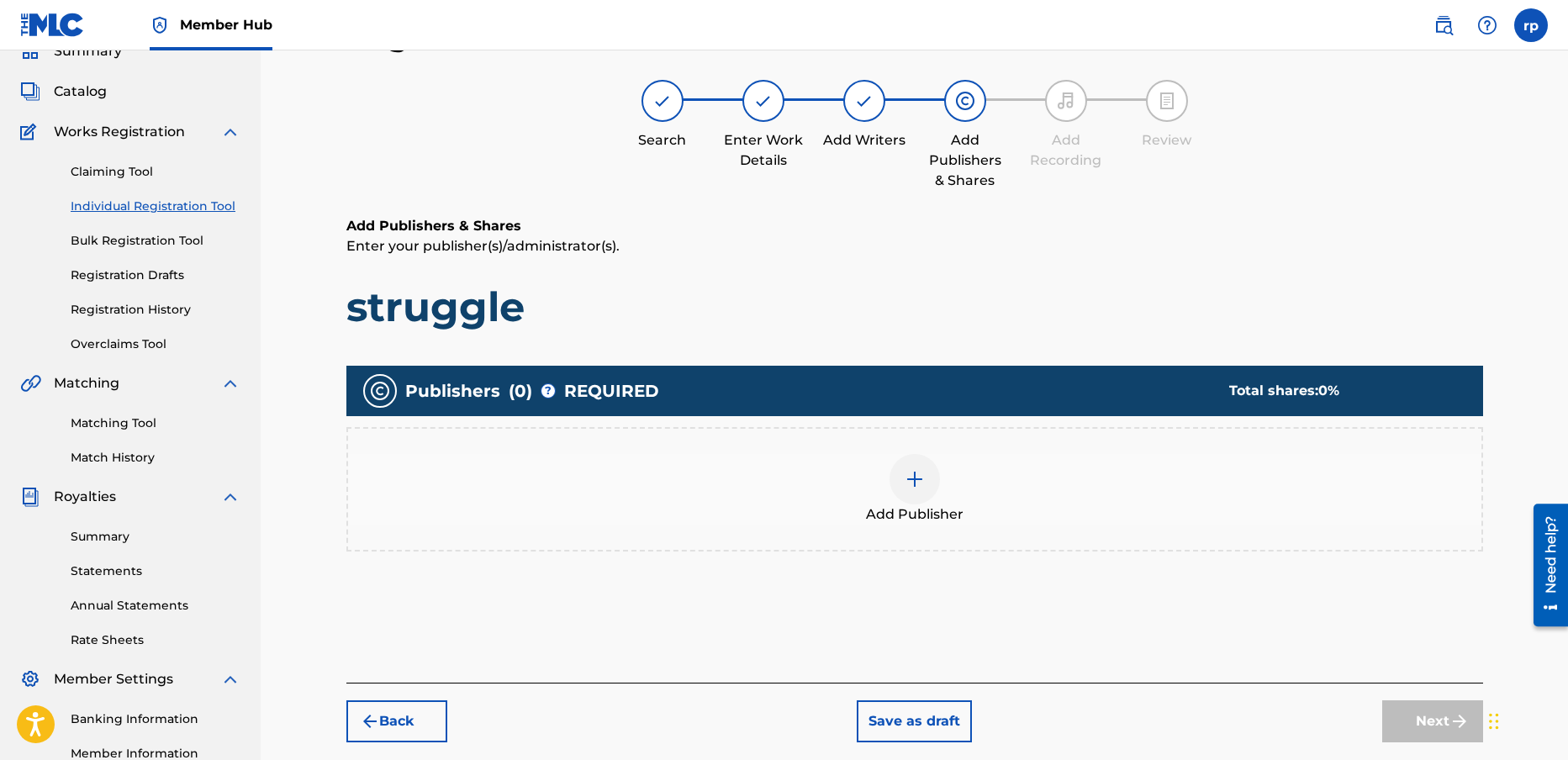
click at [910, 481] on img at bounding box center [914, 479] width 20 height 20
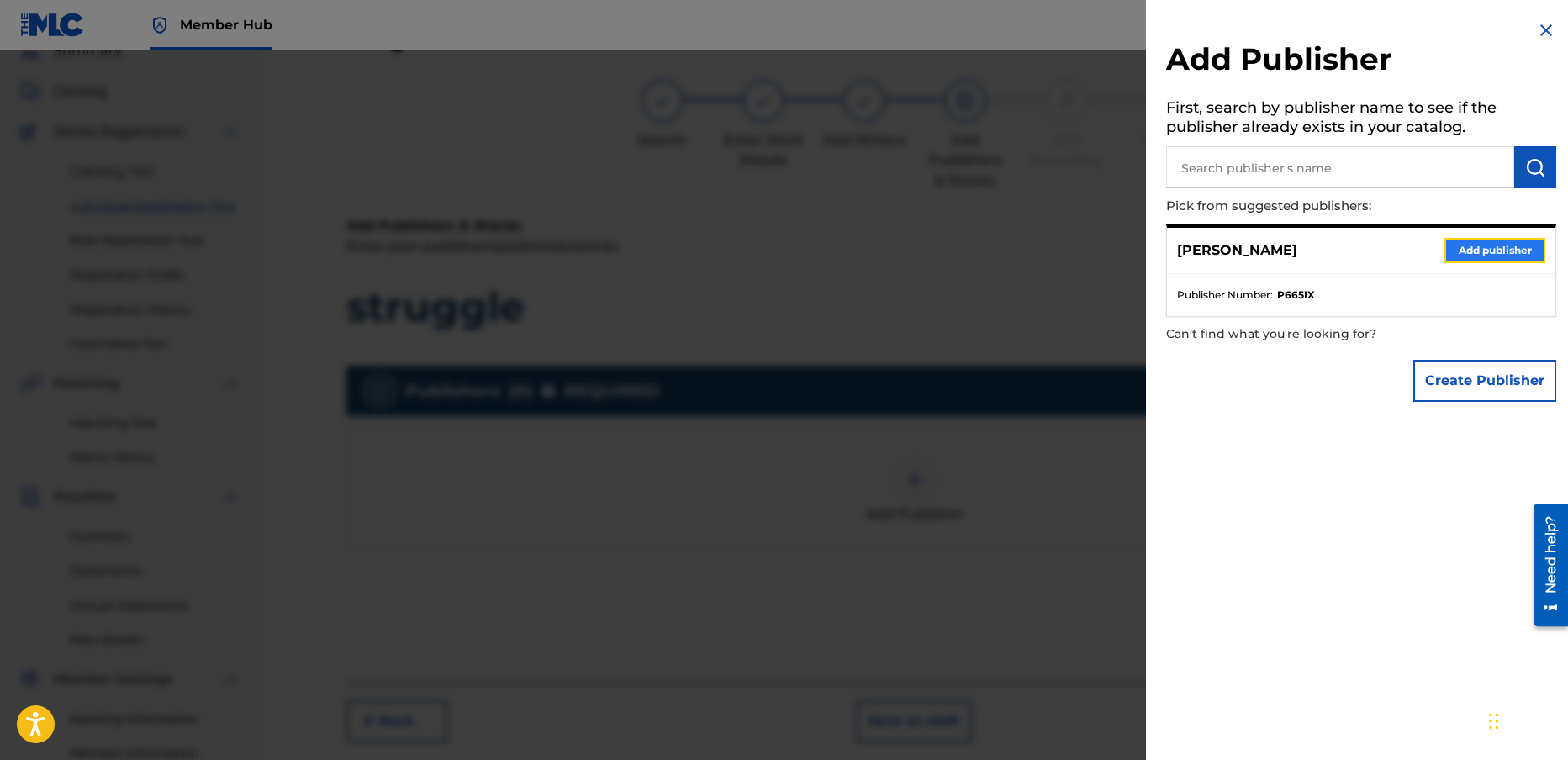
click at [1463, 245] on button "Add publisher" at bounding box center [1495, 250] width 101 height 25
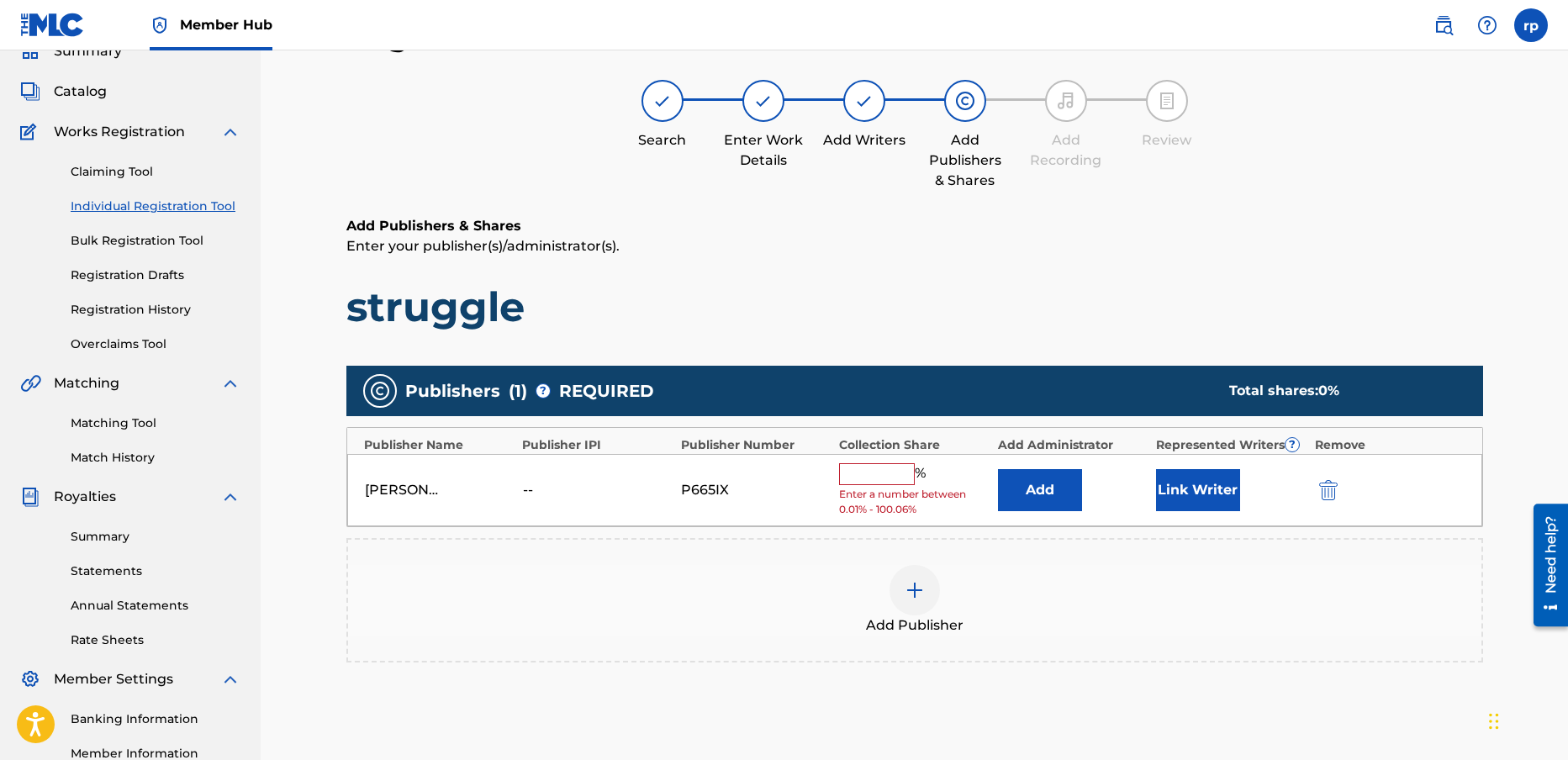
click at [882, 479] on input "text" at bounding box center [877, 474] width 76 height 22
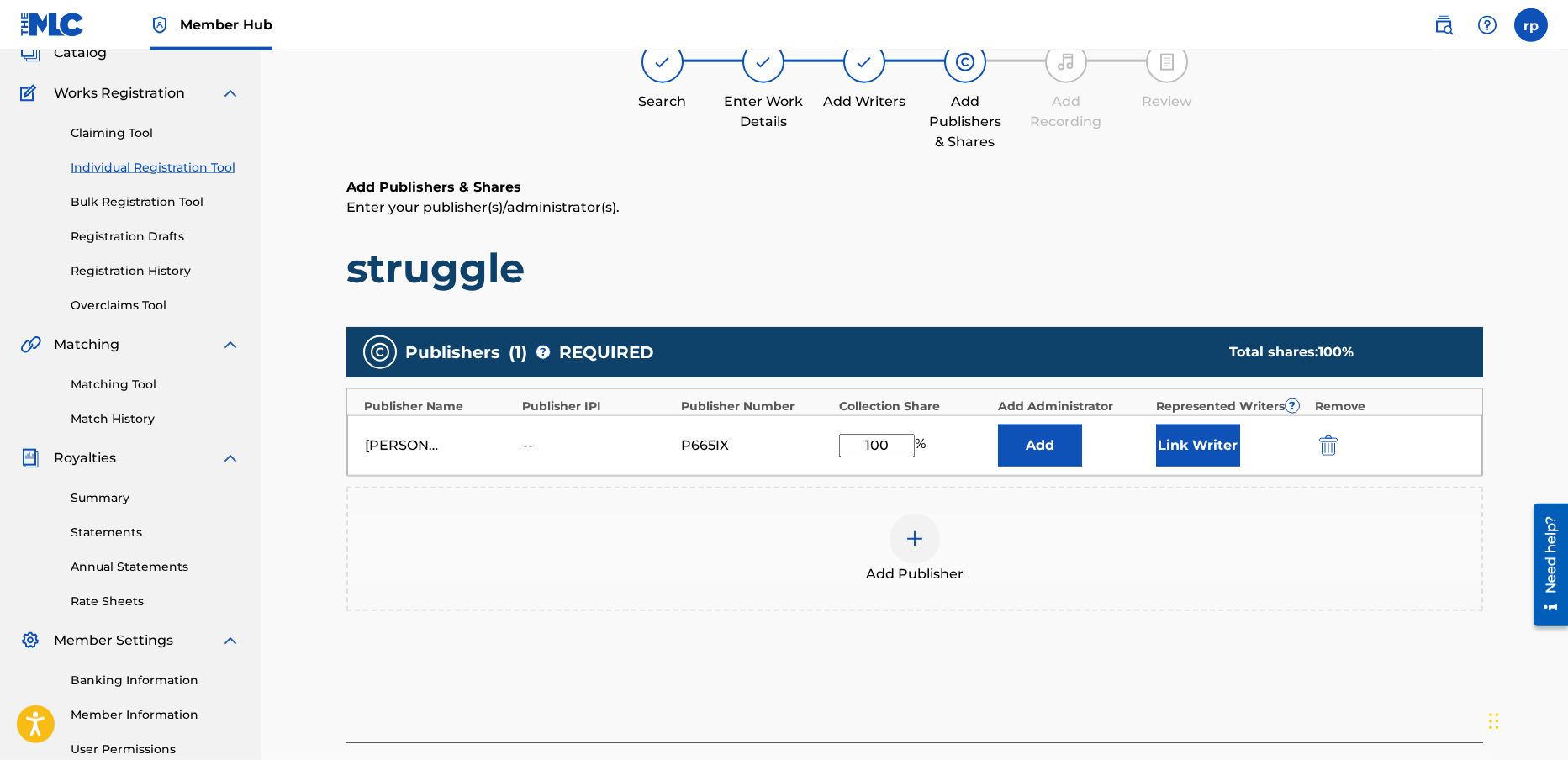
scroll to position [116, 0]
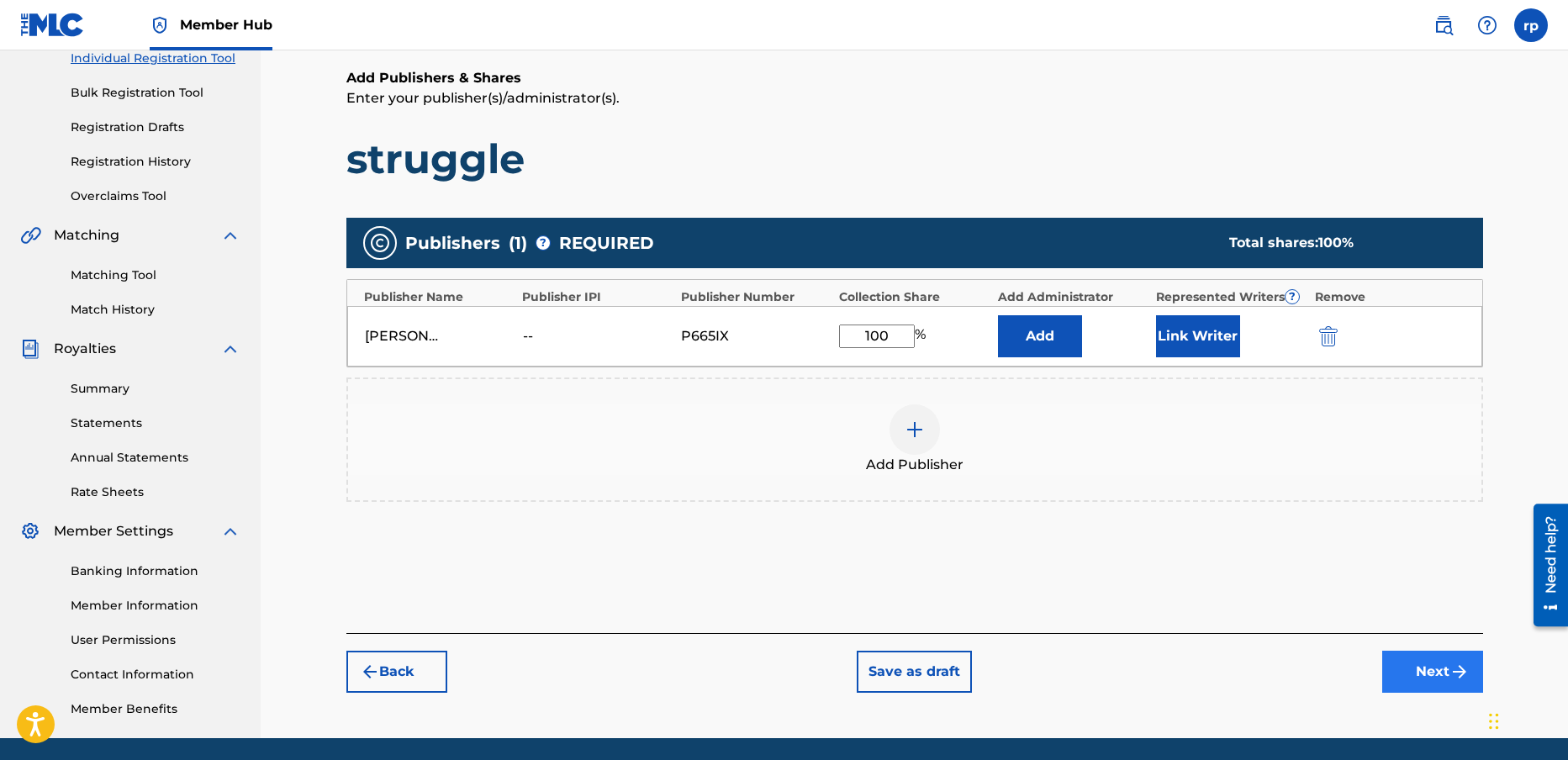
type input "100"
click at [1440, 669] on button "Next" at bounding box center [1433, 672] width 101 height 42
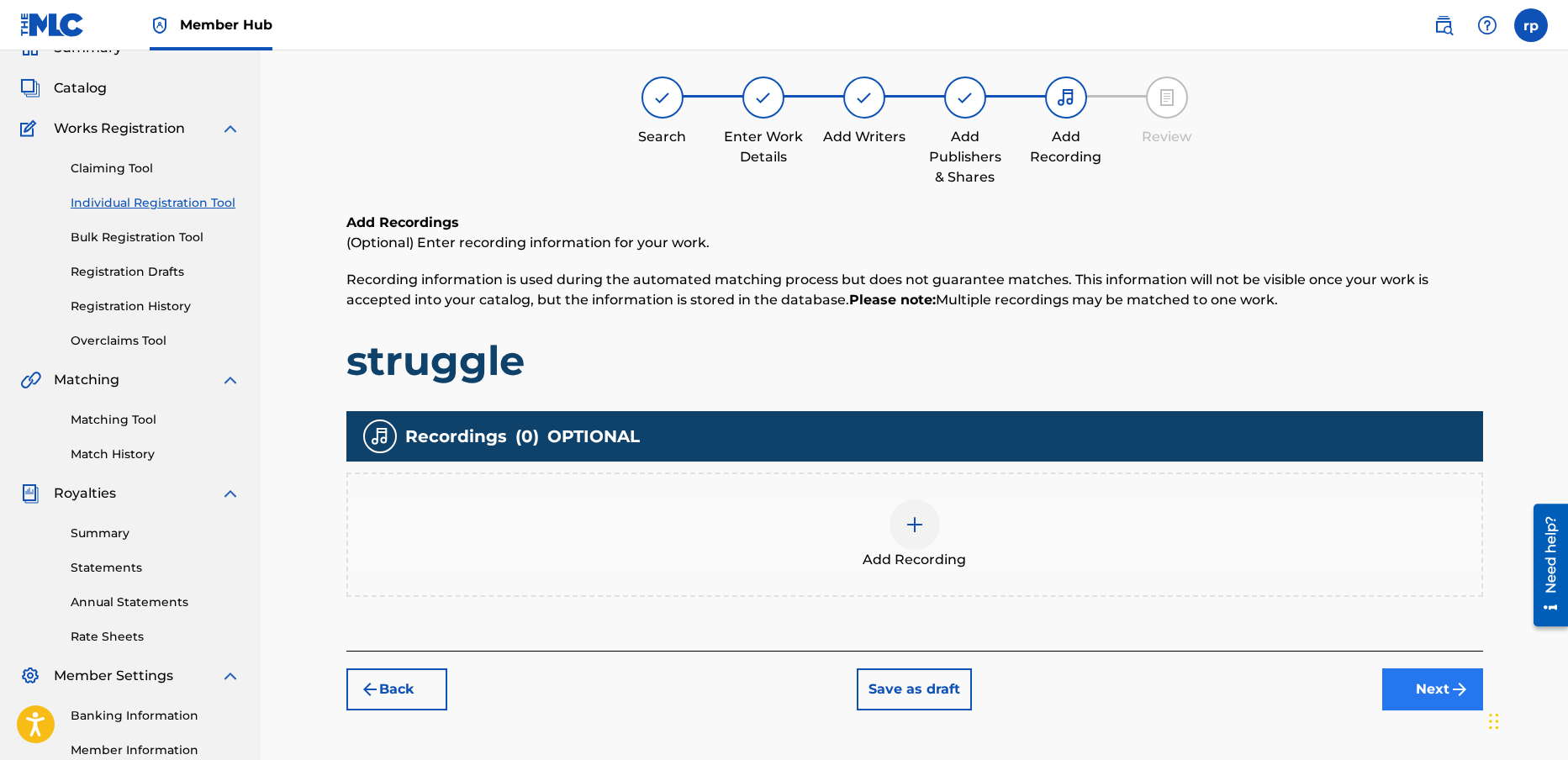
scroll to position [76, 0]
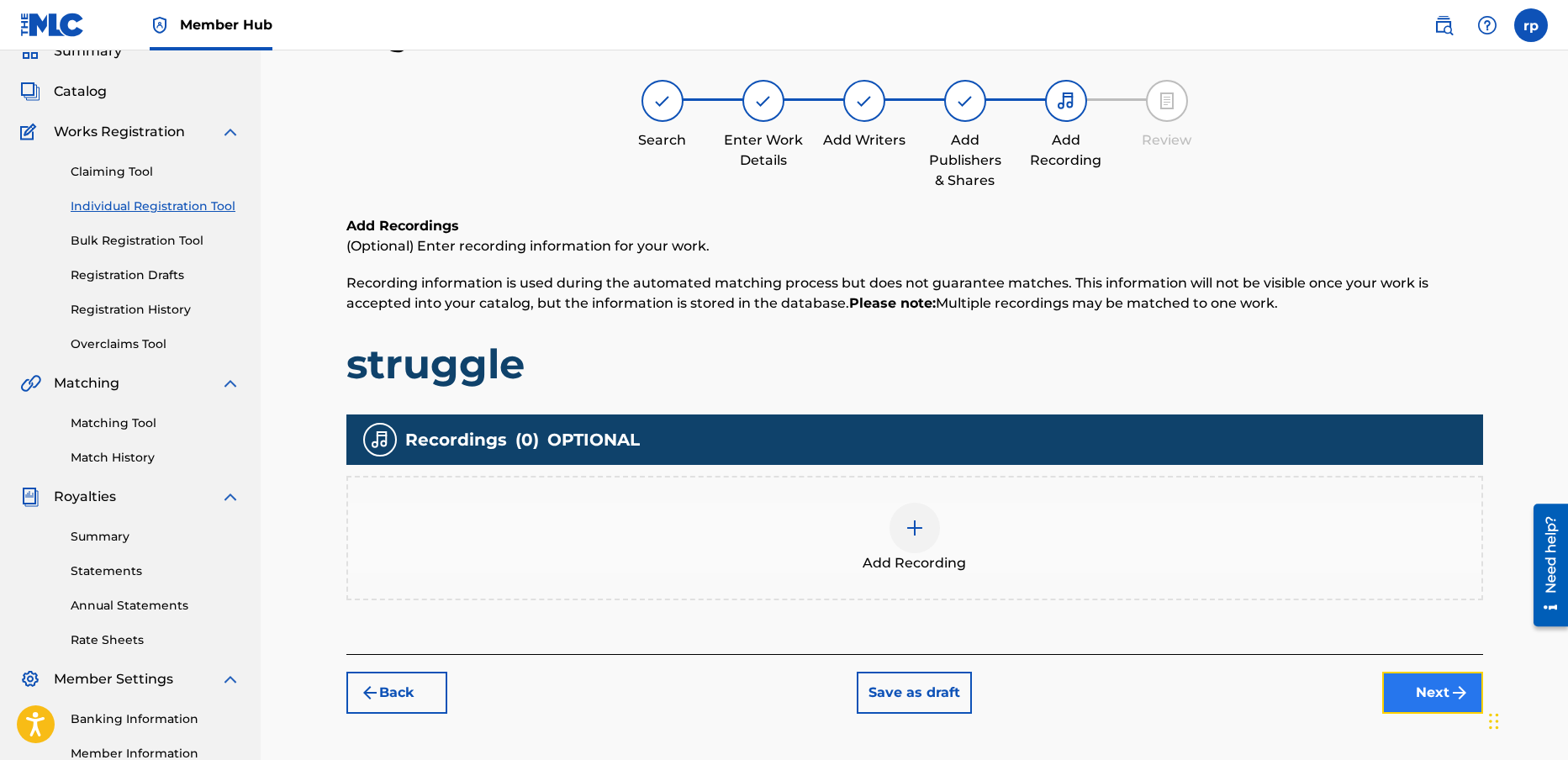
click at [1448, 694] on button "Next" at bounding box center [1433, 693] width 101 height 42
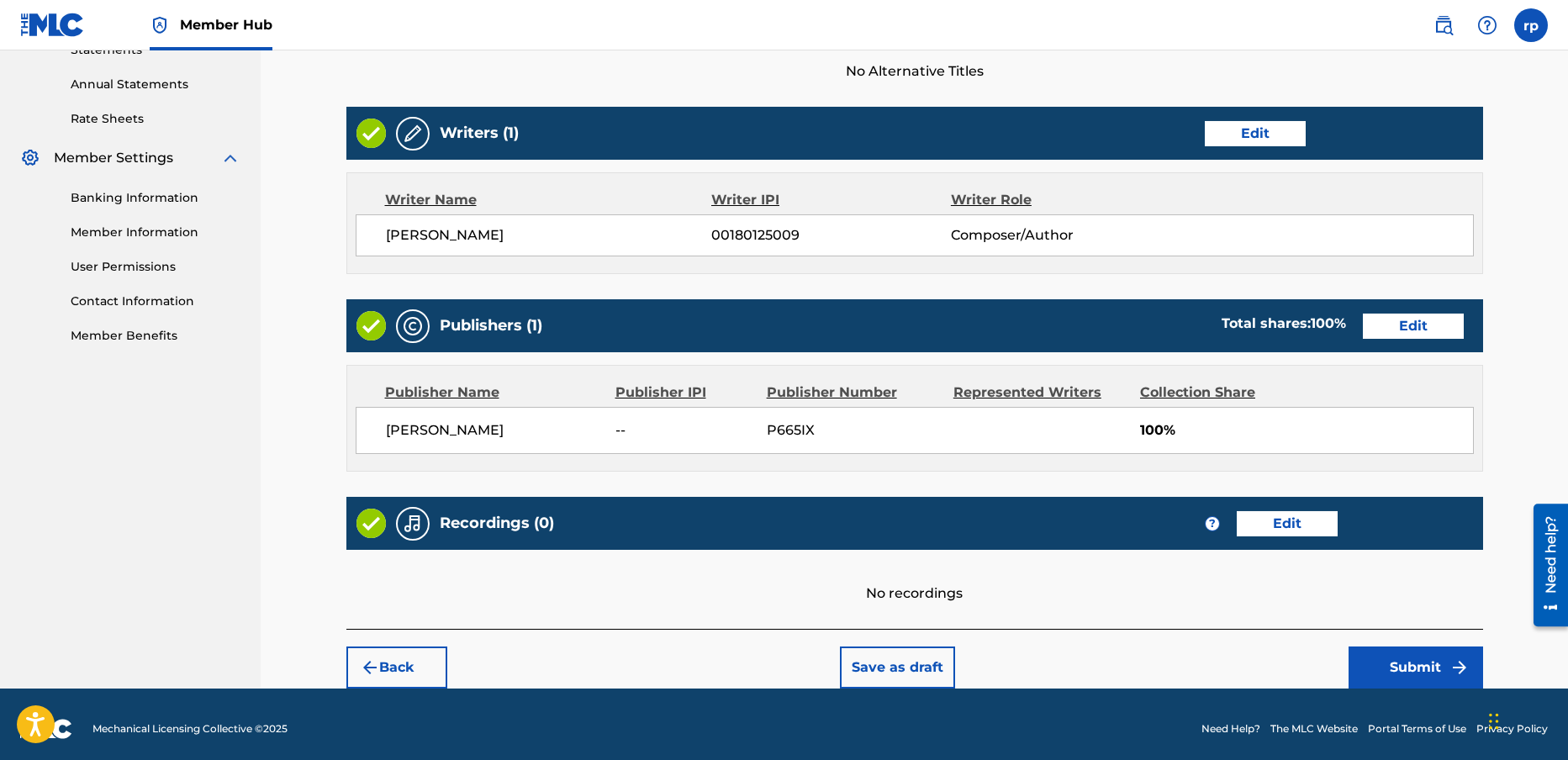
scroll to position [606, 0]
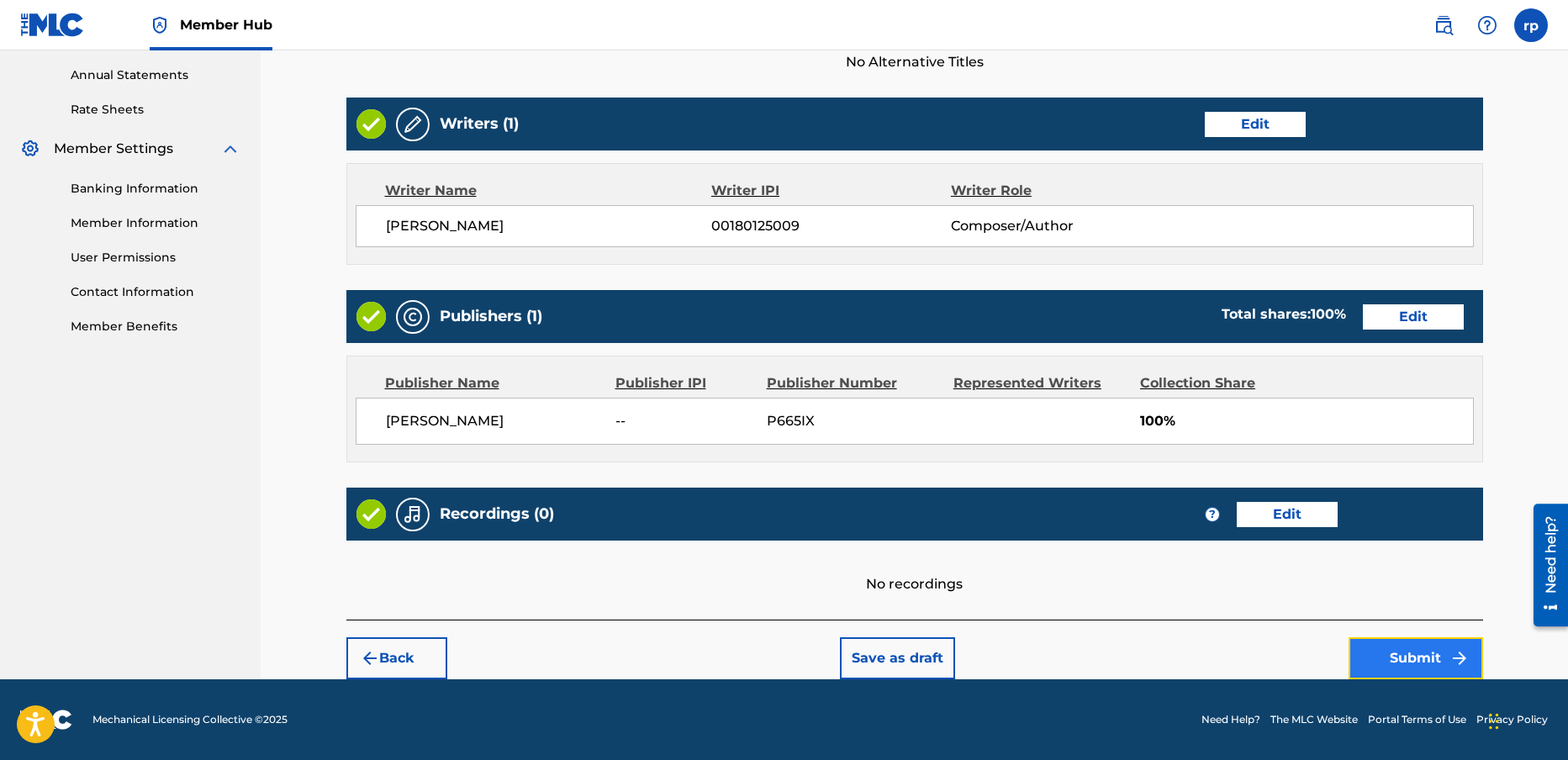
click at [1399, 650] on button "Submit" at bounding box center [1416, 659] width 135 height 42
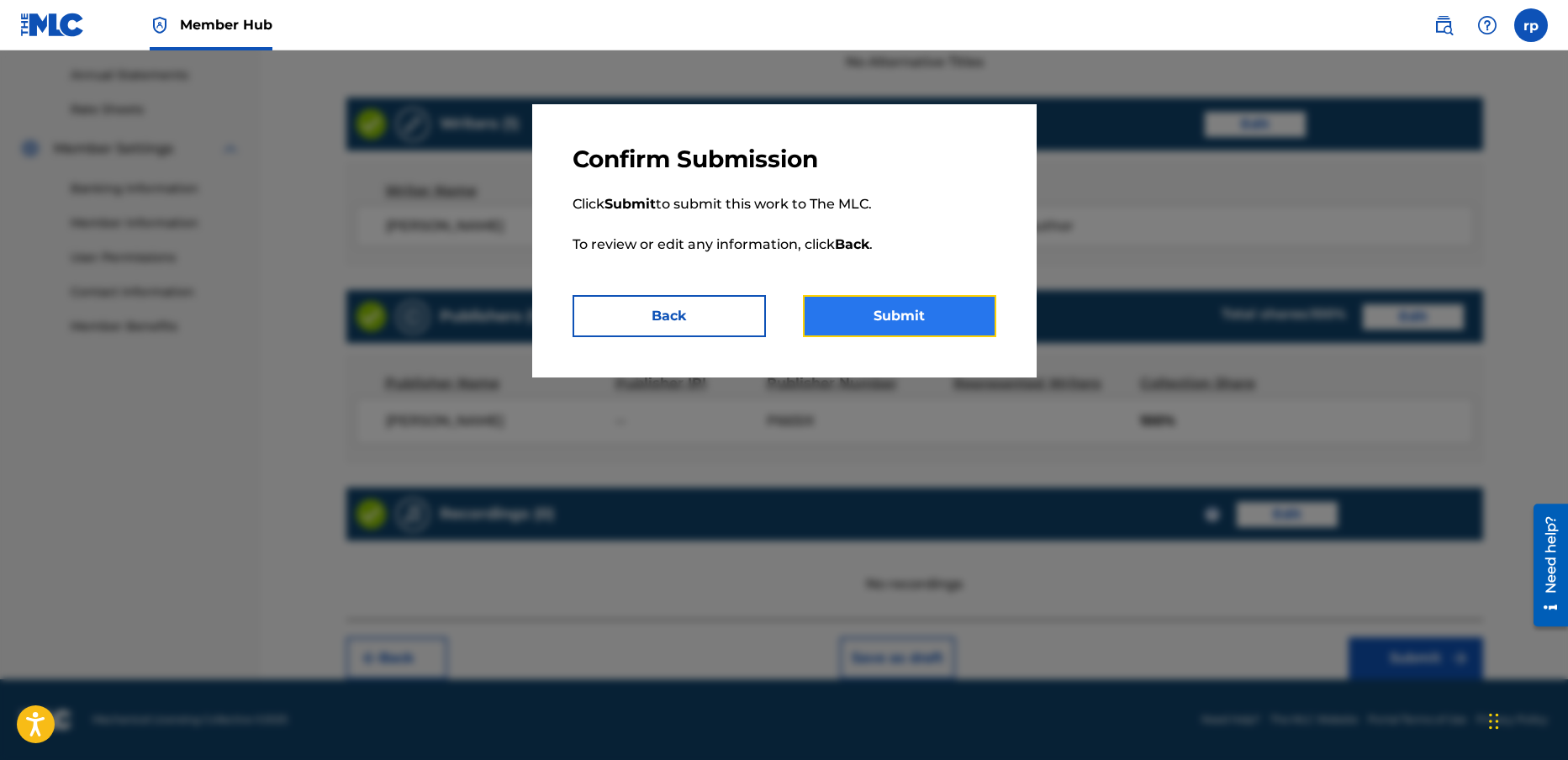
click at [918, 314] on button "Submit" at bounding box center [900, 316] width 193 height 42
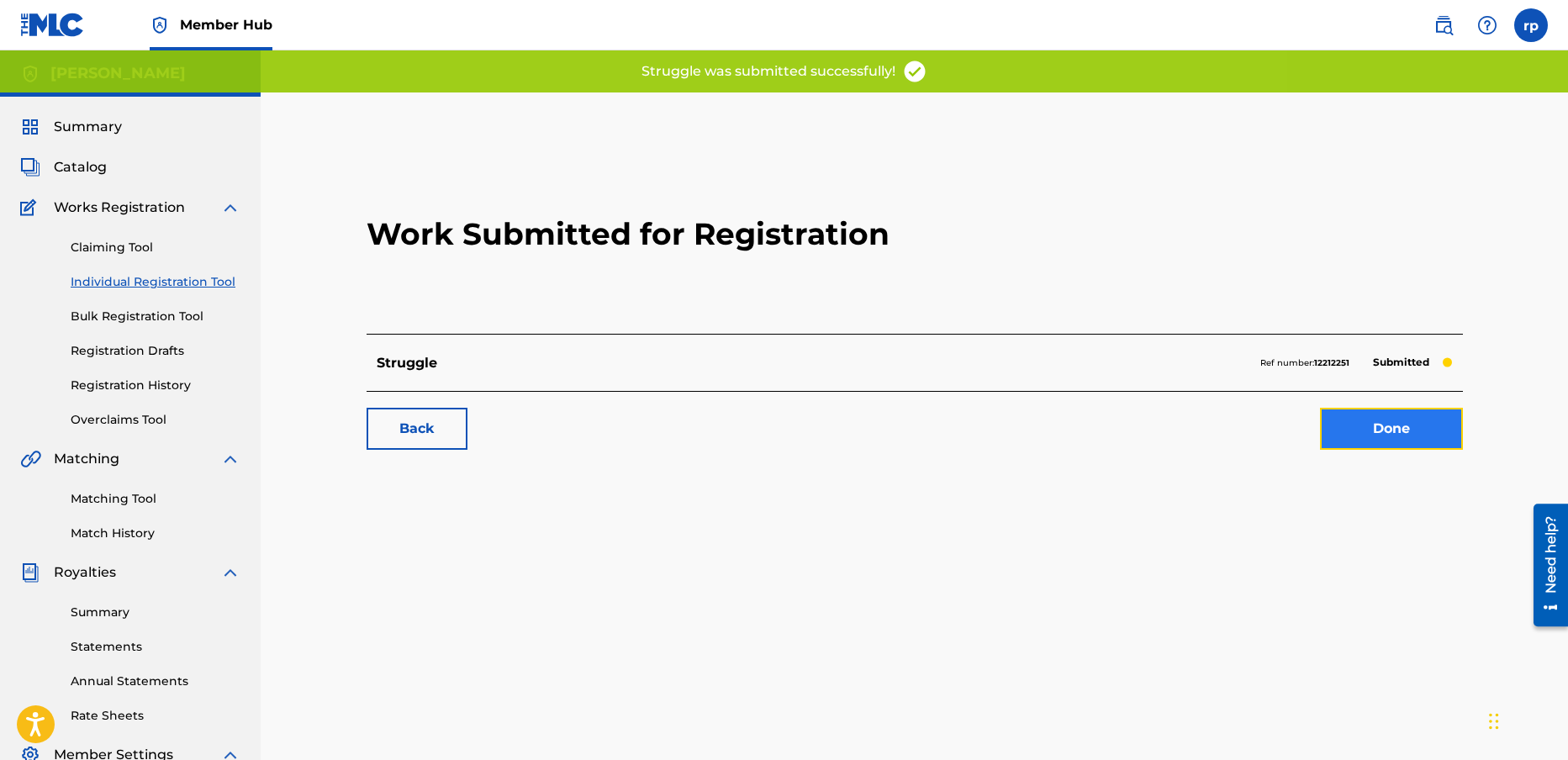
click at [1408, 427] on link "Done" at bounding box center [1392, 429] width 143 height 42
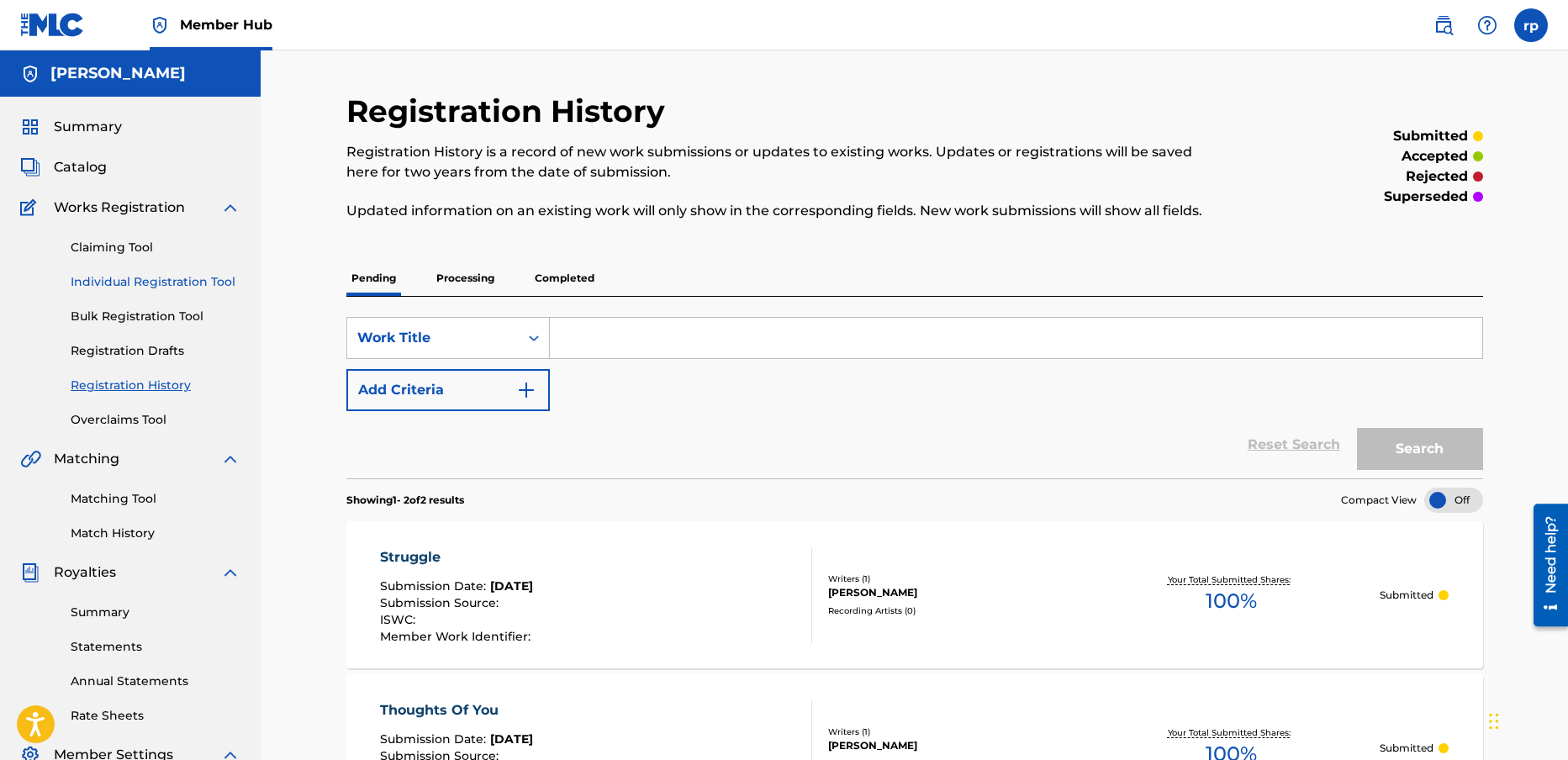
click at [146, 282] on link "Individual Registration Tool" at bounding box center [156, 282] width 170 height 17
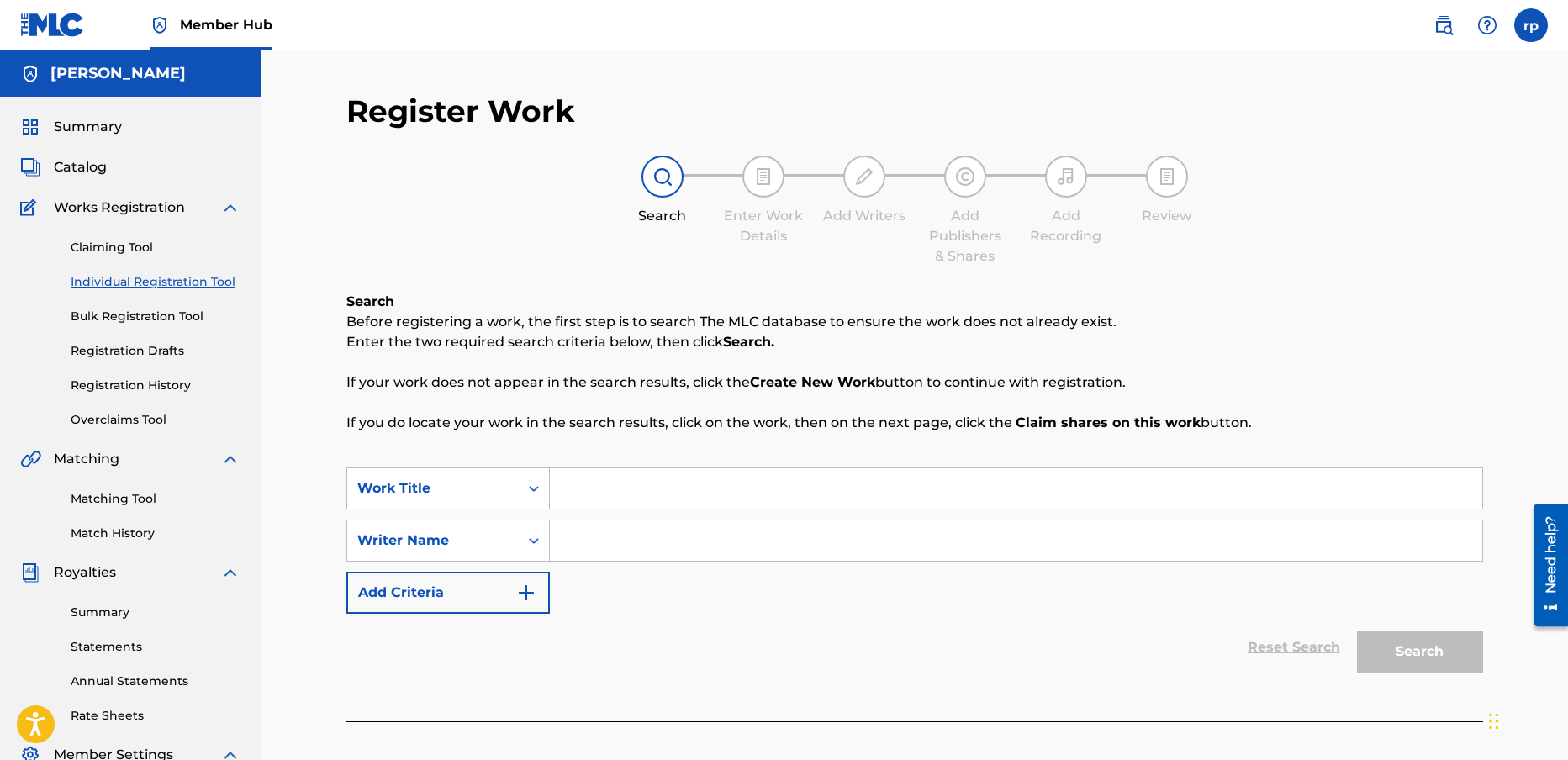
click at [585, 488] on input "Search Form" at bounding box center [1015, 489] width 932 height 40
type input "long distance call"
click at [642, 542] on input "Search Form" at bounding box center [1015, 540] width 932 height 40
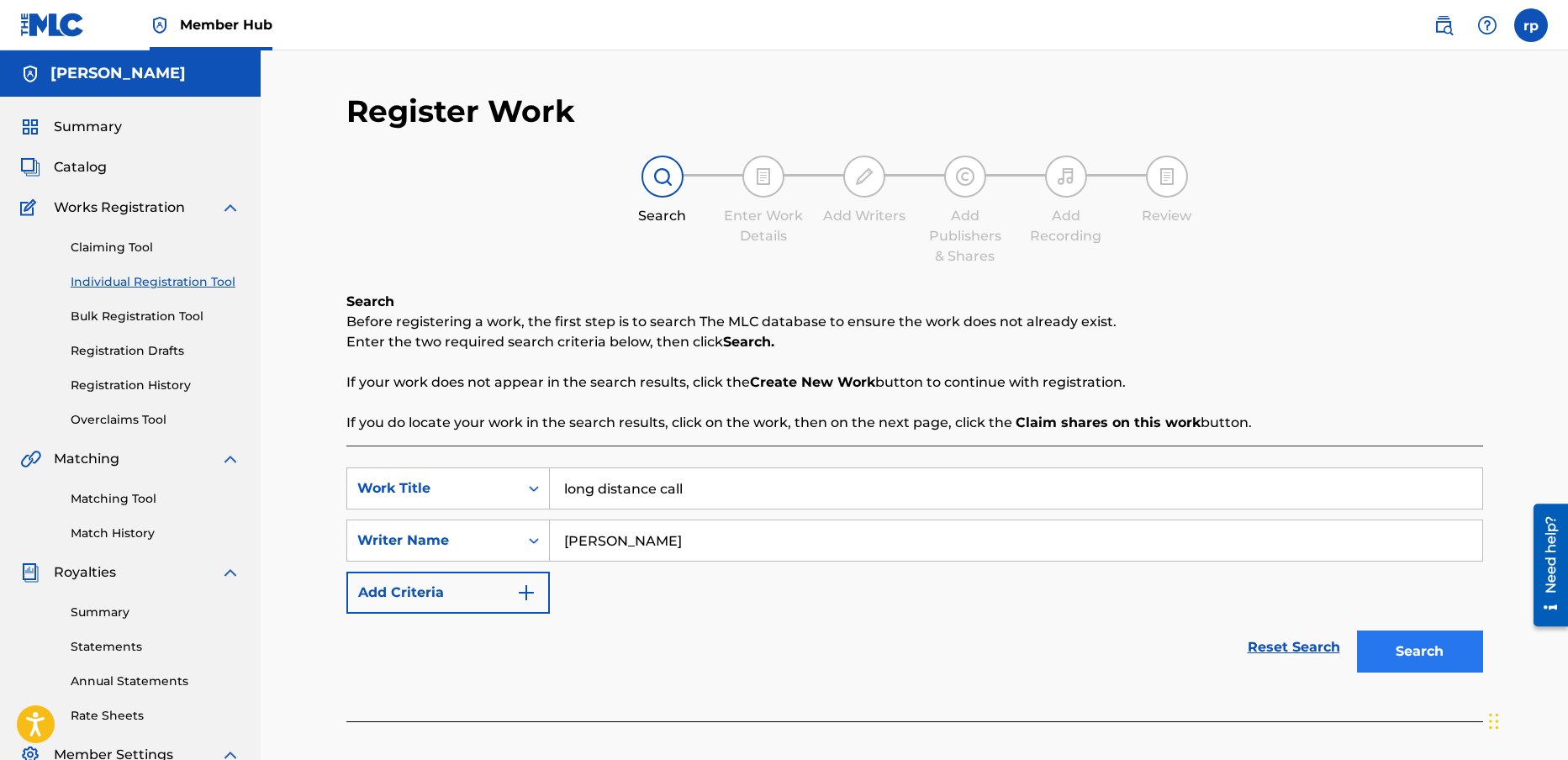
type input "[PERSON_NAME]"
click at [1426, 645] on button "Search" at bounding box center [1420, 652] width 126 height 42
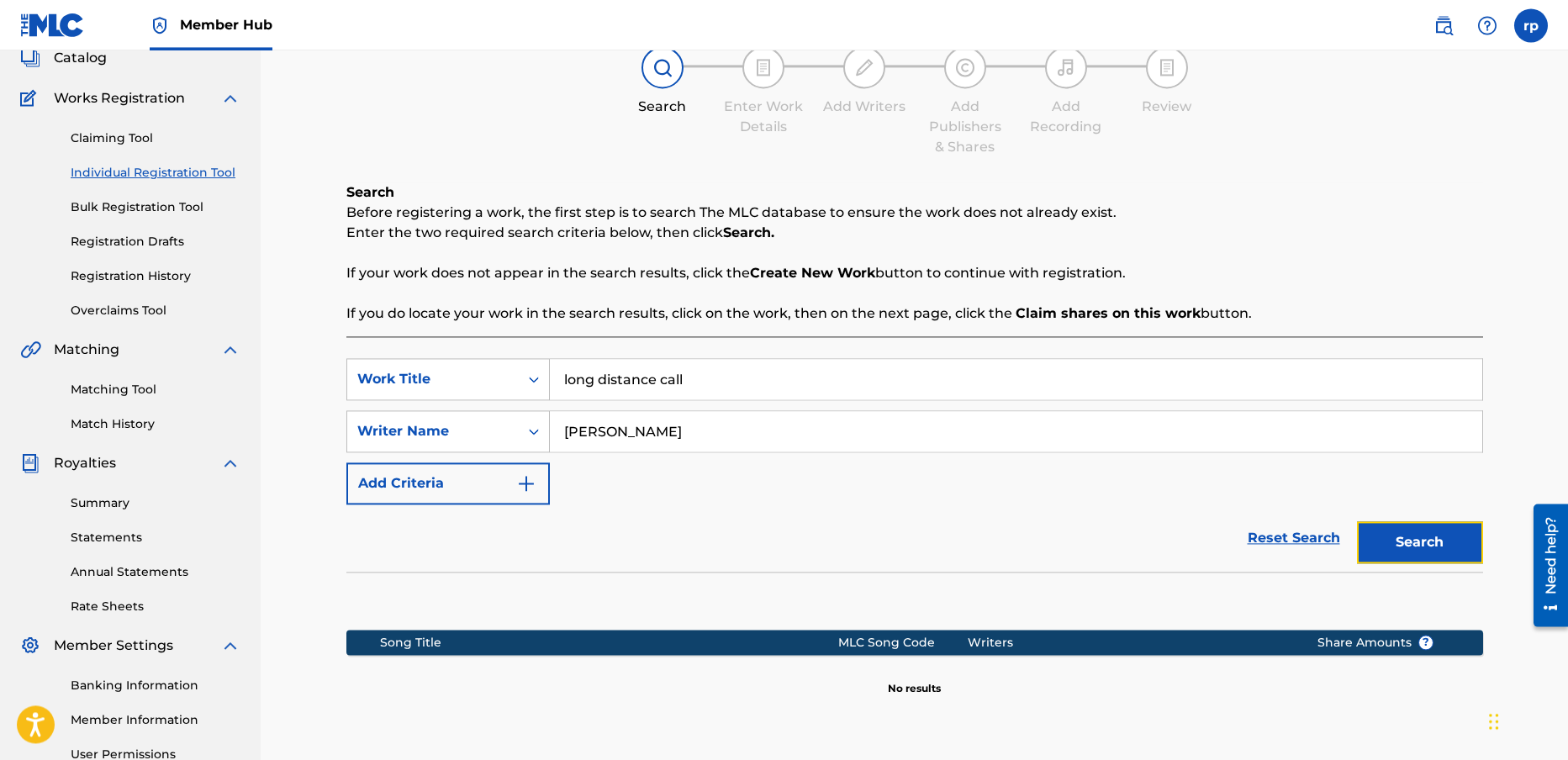
scroll to position [188, 0]
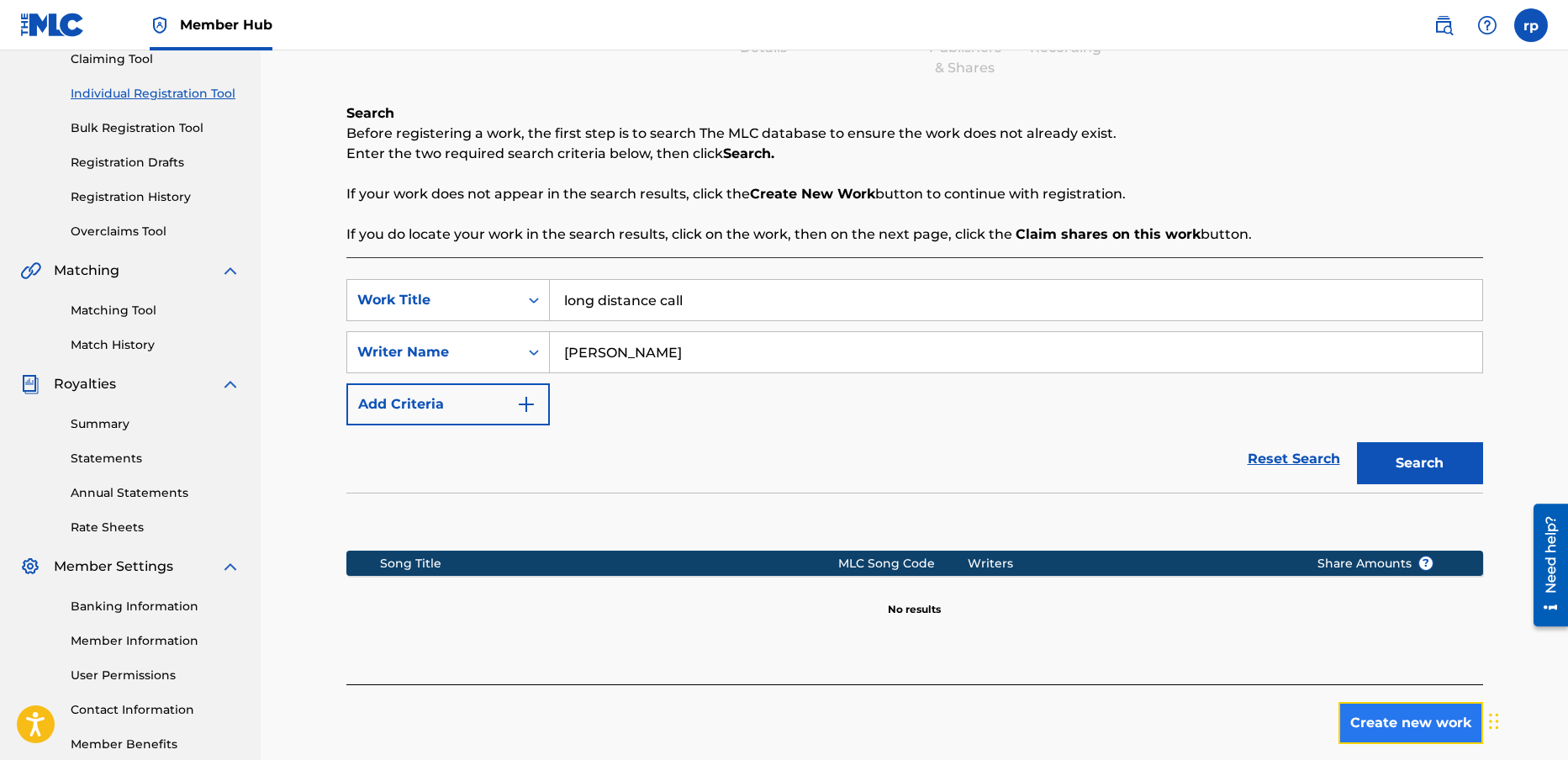
click at [1413, 715] on button "Create new work" at bounding box center [1410, 723] width 144 height 42
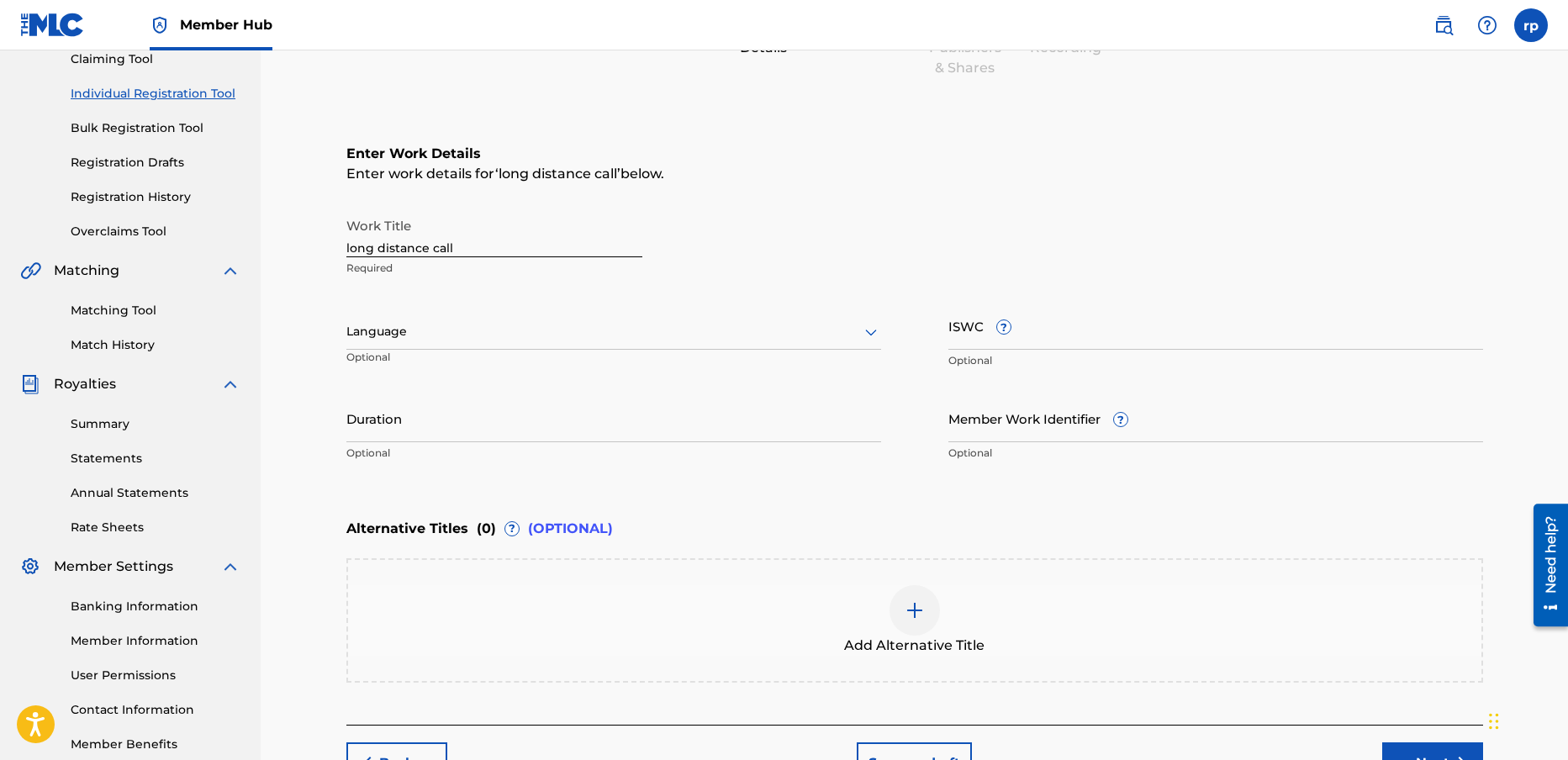
click at [408, 335] on div at bounding box center [613, 332] width 534 height 21
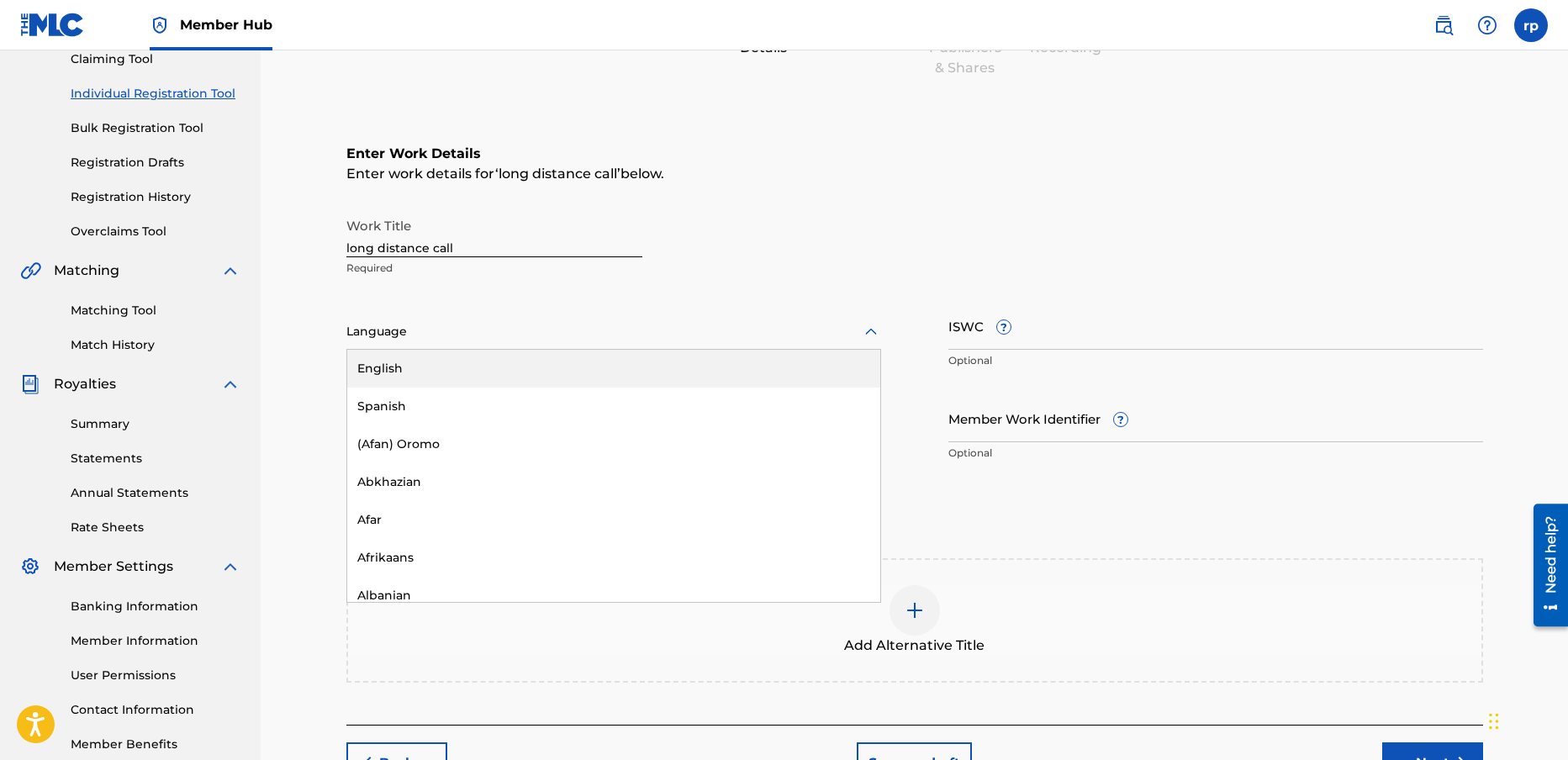
click at [401, 370] on div "English" at bounding box center [614, 369] width 534 height 38
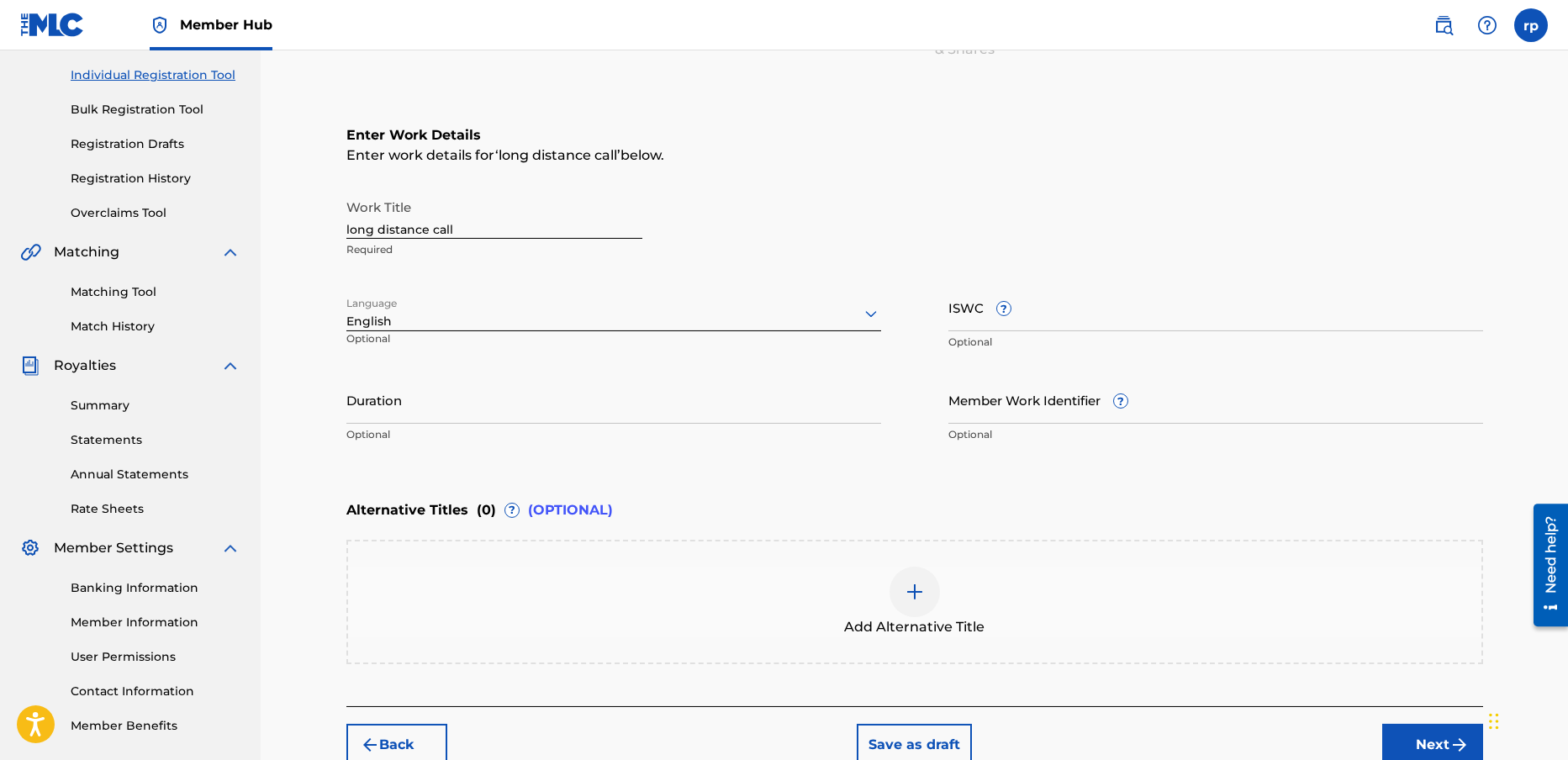
scroll to position [293, 0]
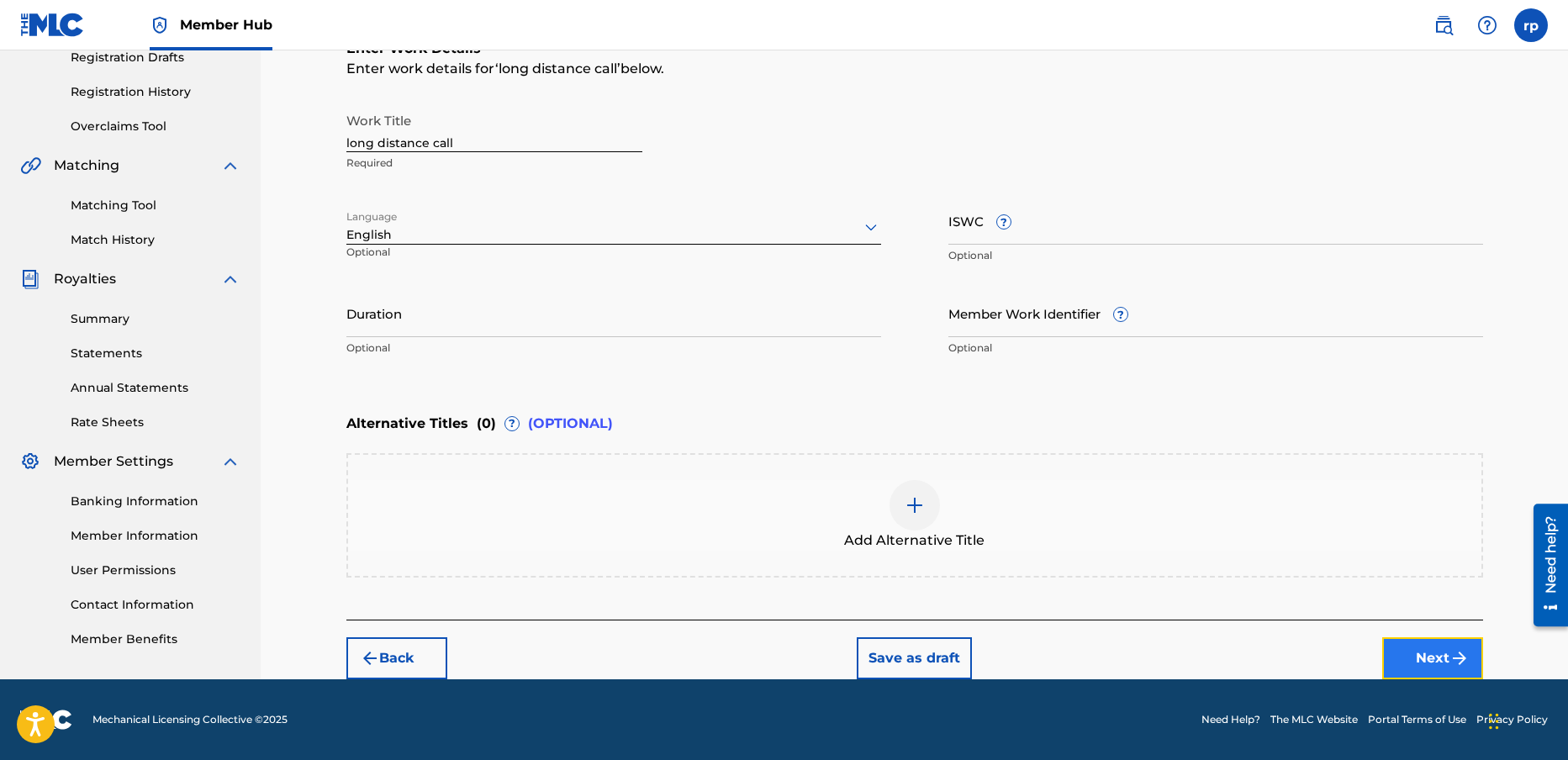
click at [1419, 657] on button "Next" at bounding box center [1433, 659] width 101 height 42
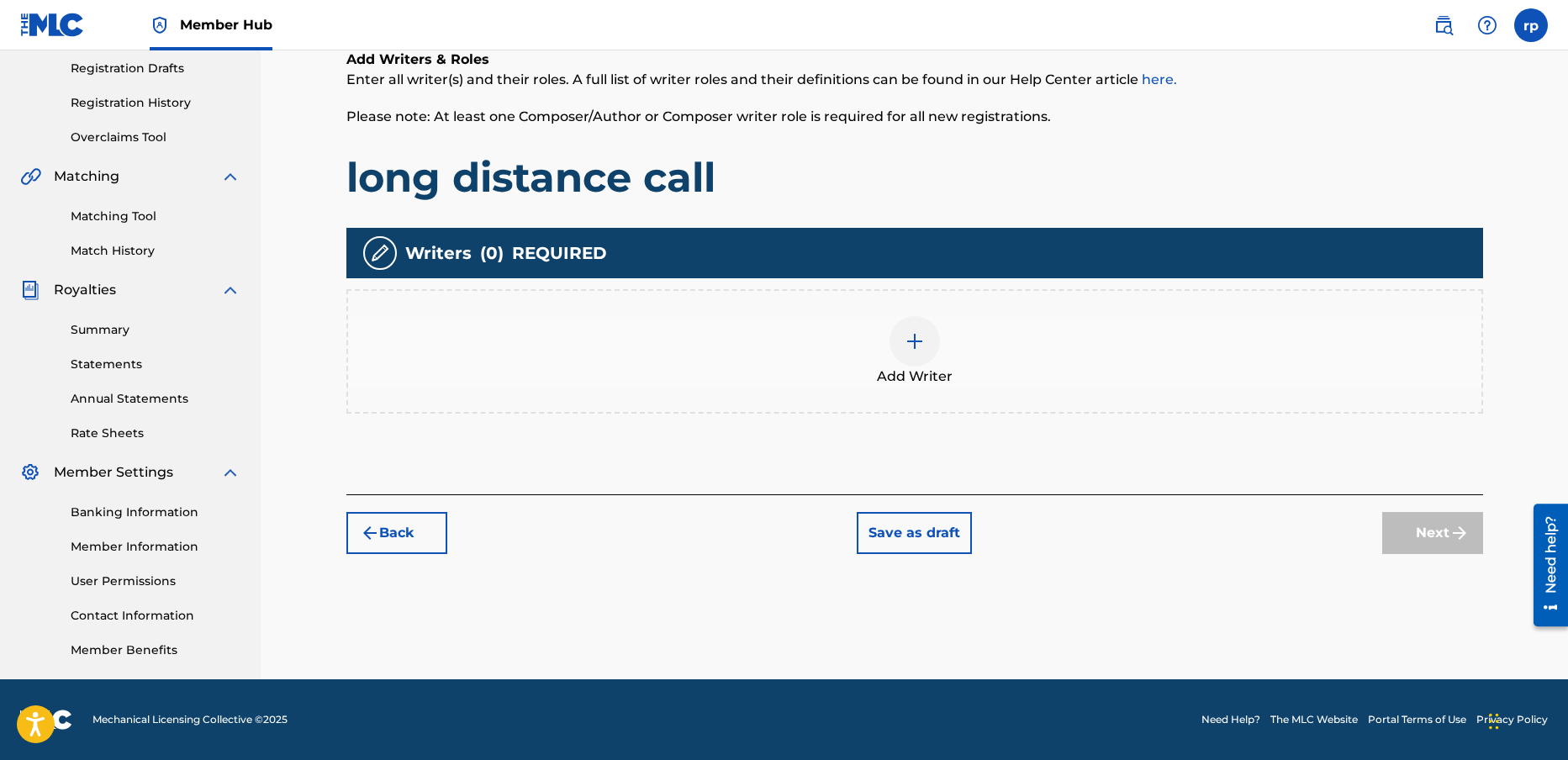
click at [910, 338] on img at bounding box center [914, 341] width 20 height 20
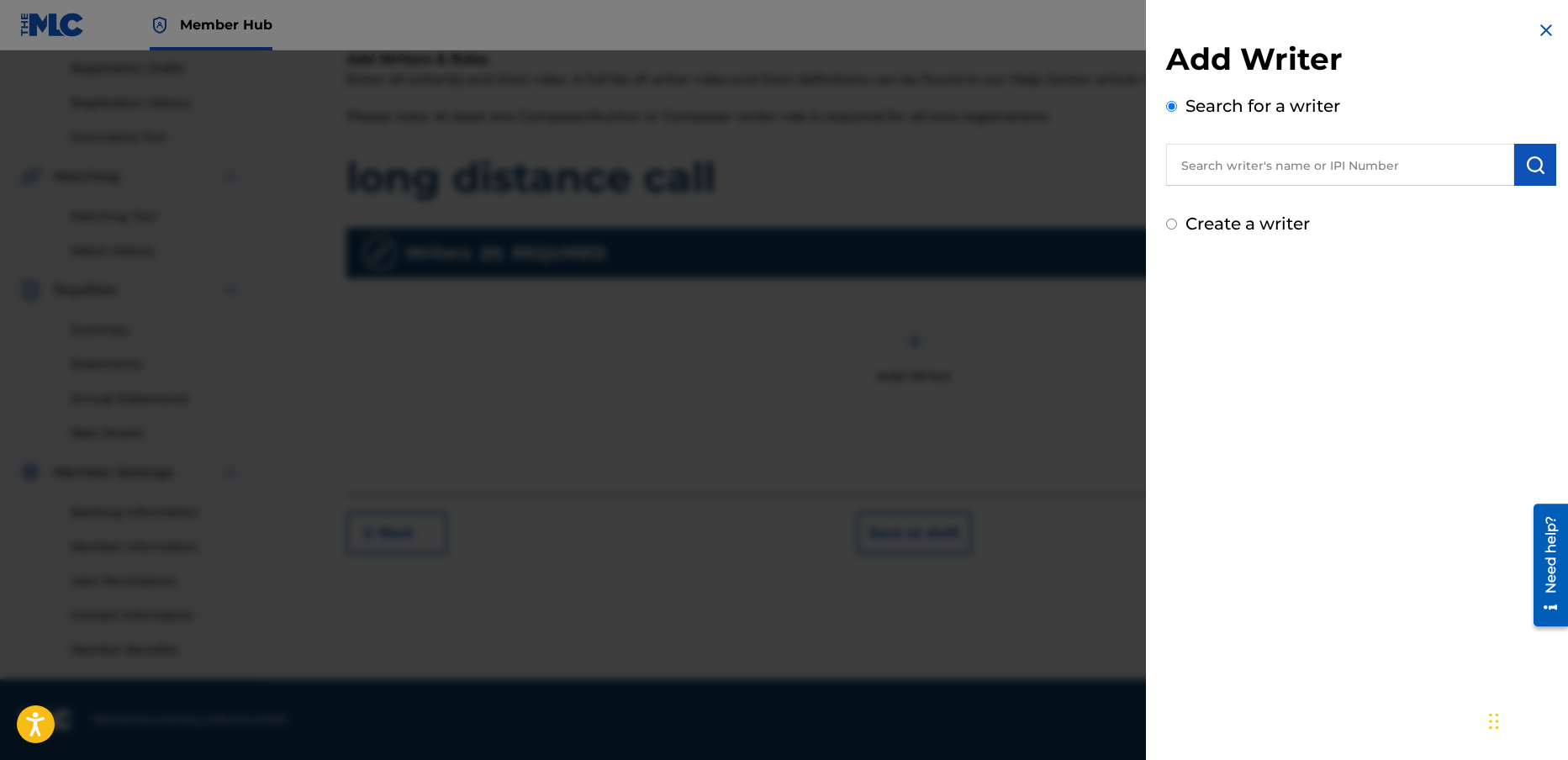
click at [1259, 162] on input "text" at bounding box center [1340, 164] width 348 height 42
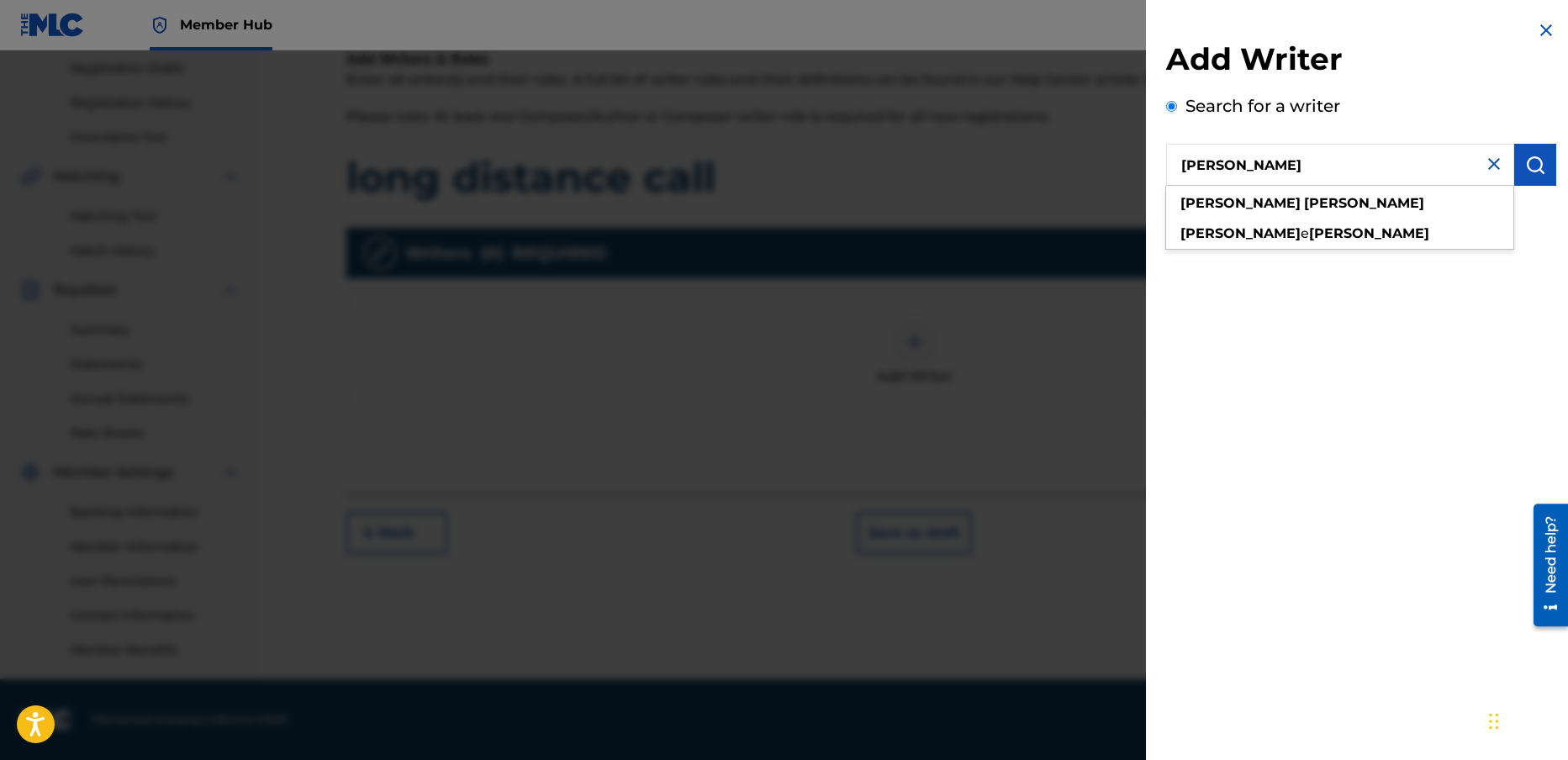
type input "[PERSON_NAME]"
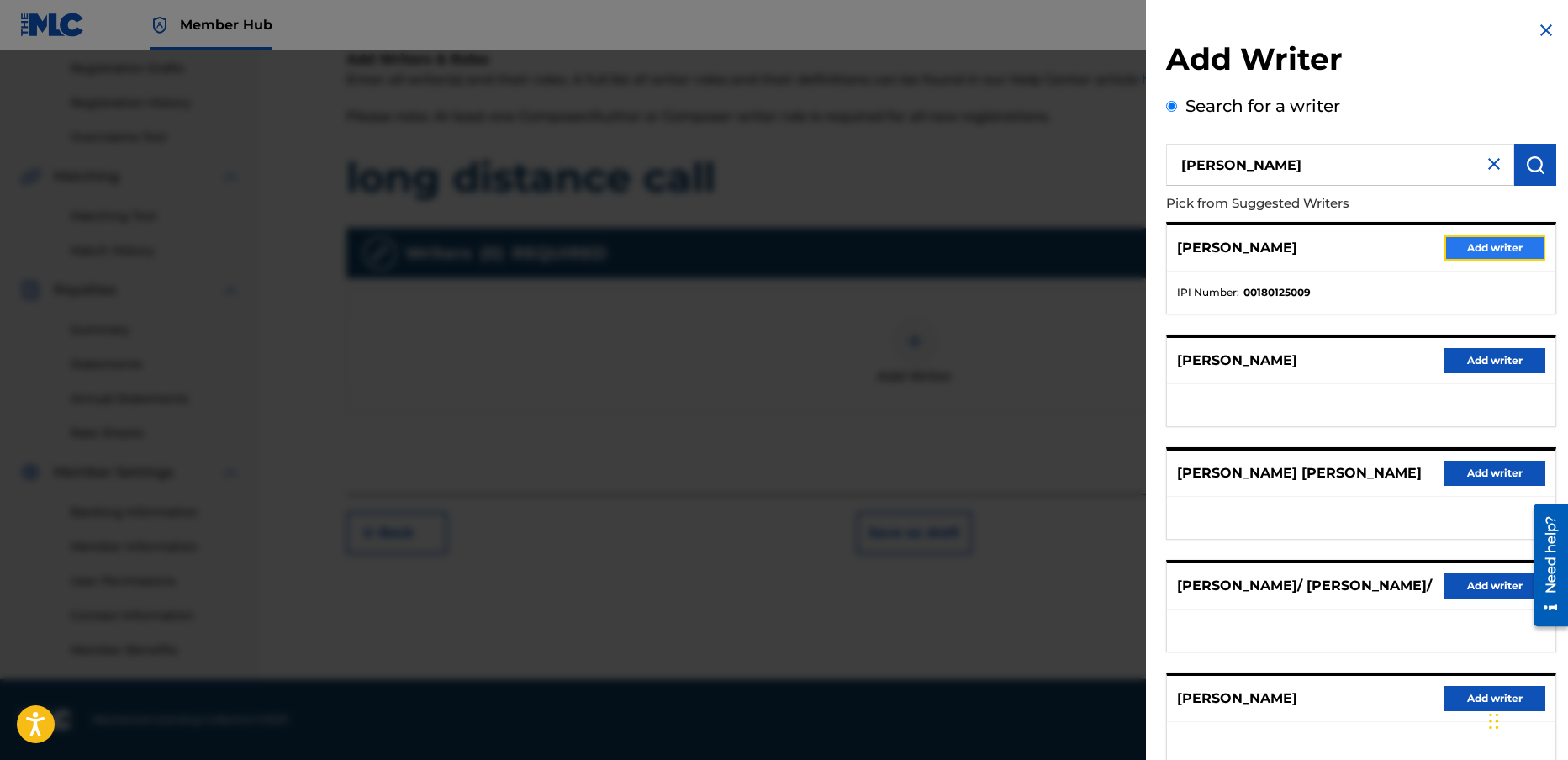
click at [1491, 241] on button "Add writer" at bounding box center [1495, 248] width 101 height 25
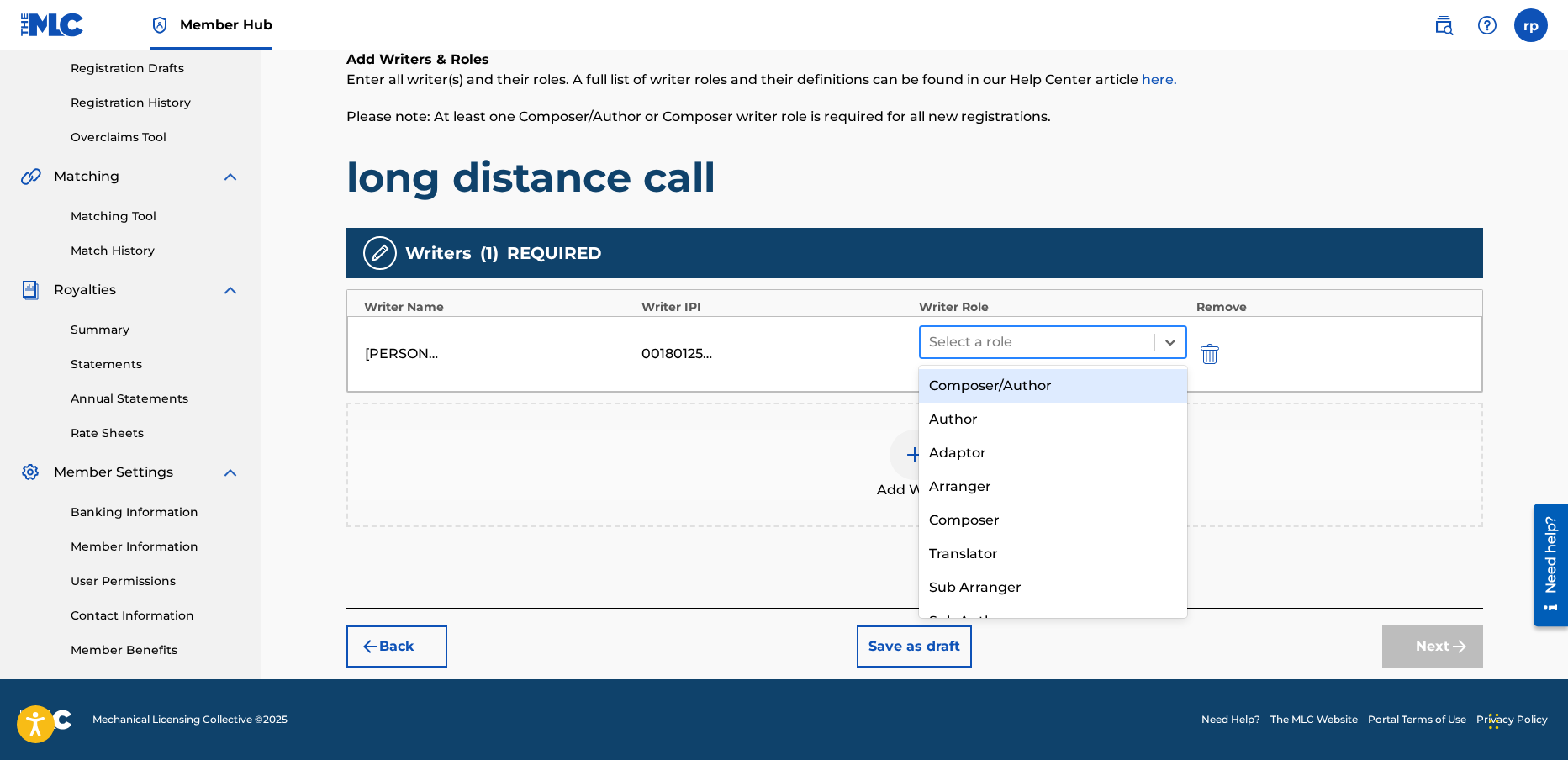
click at [1031, 338] on div at bounding box center [1038, 342] width 218 height 24
click at [1029, 386] on div "Composer/Author" at bounding box center [1053, 385] width 269 height 33
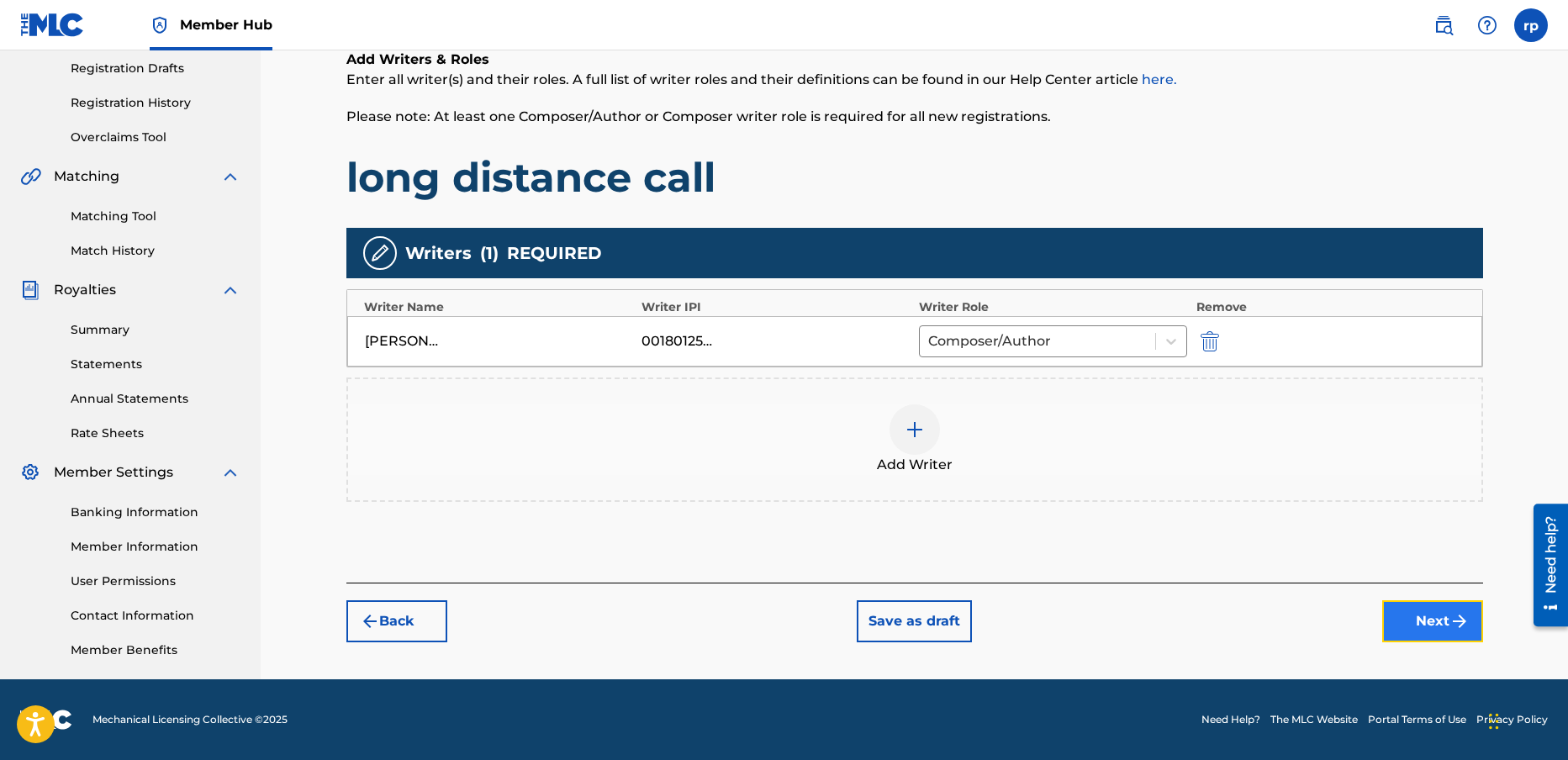
click at [1412, 620] on button "Next" at bounding box center [1433, 621] width 101 height 42
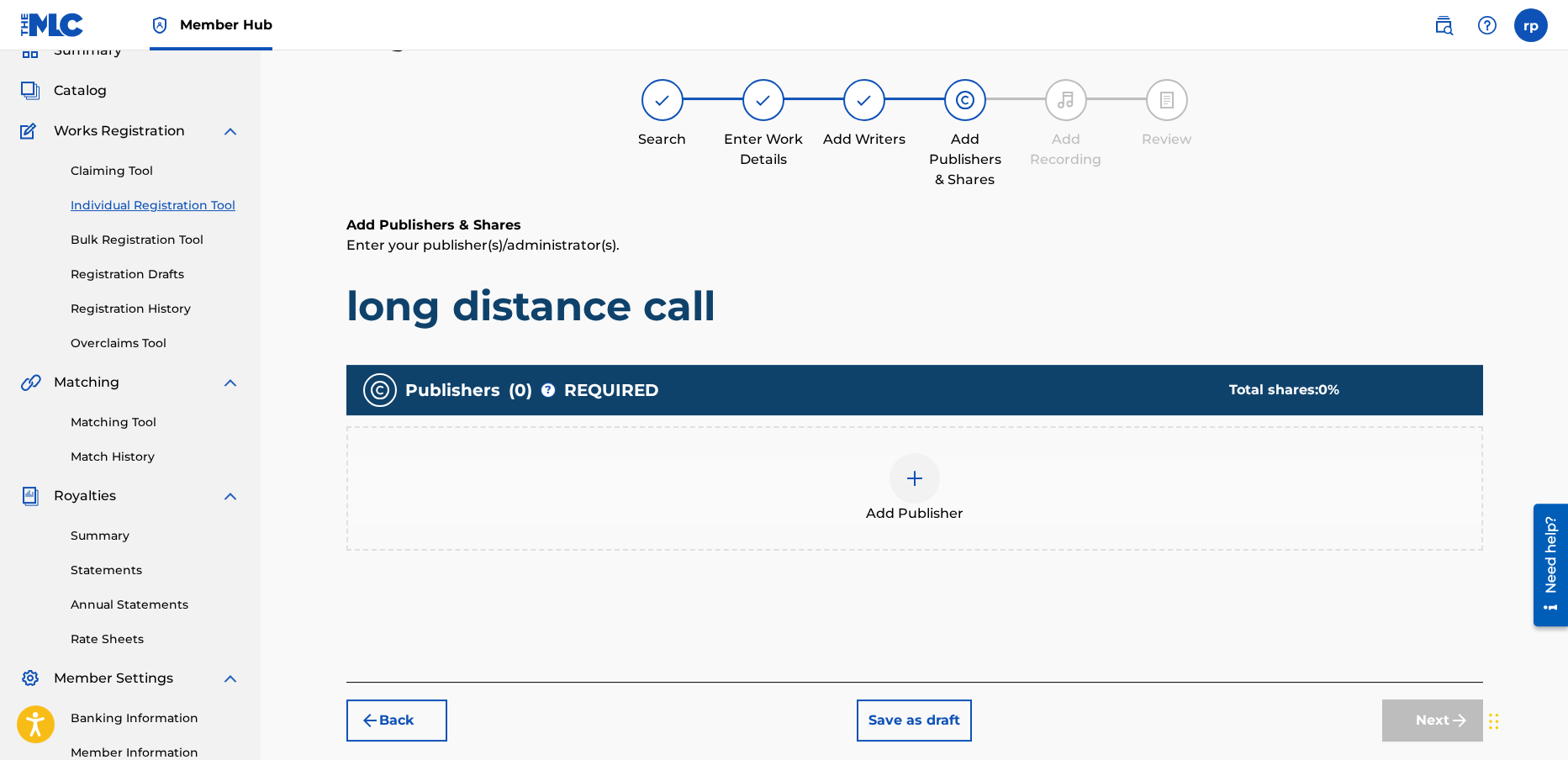
scroll to position [76, 0]
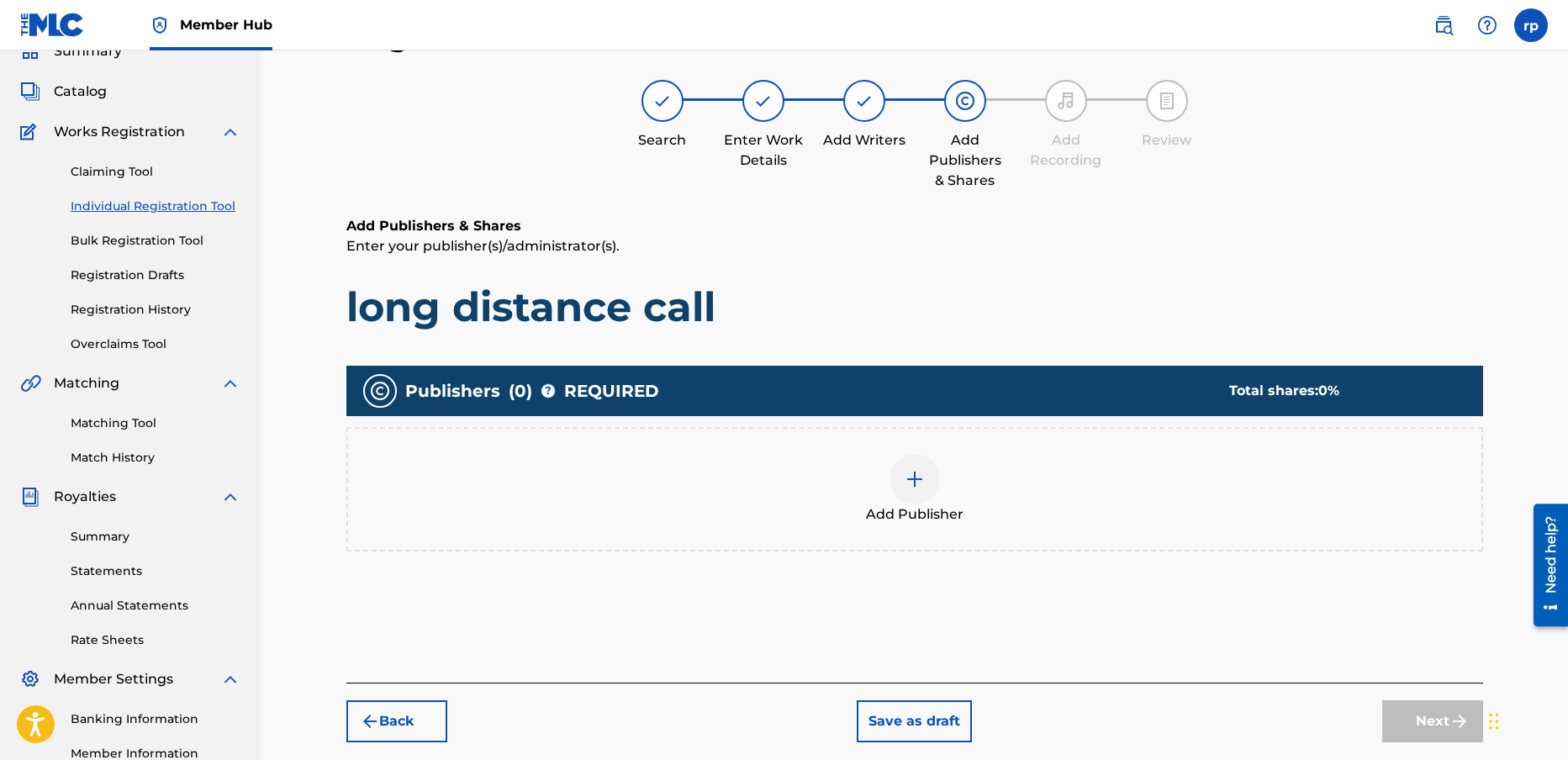
click at [928, 483] on div at bounding box center [914, 479] width 51 height 51
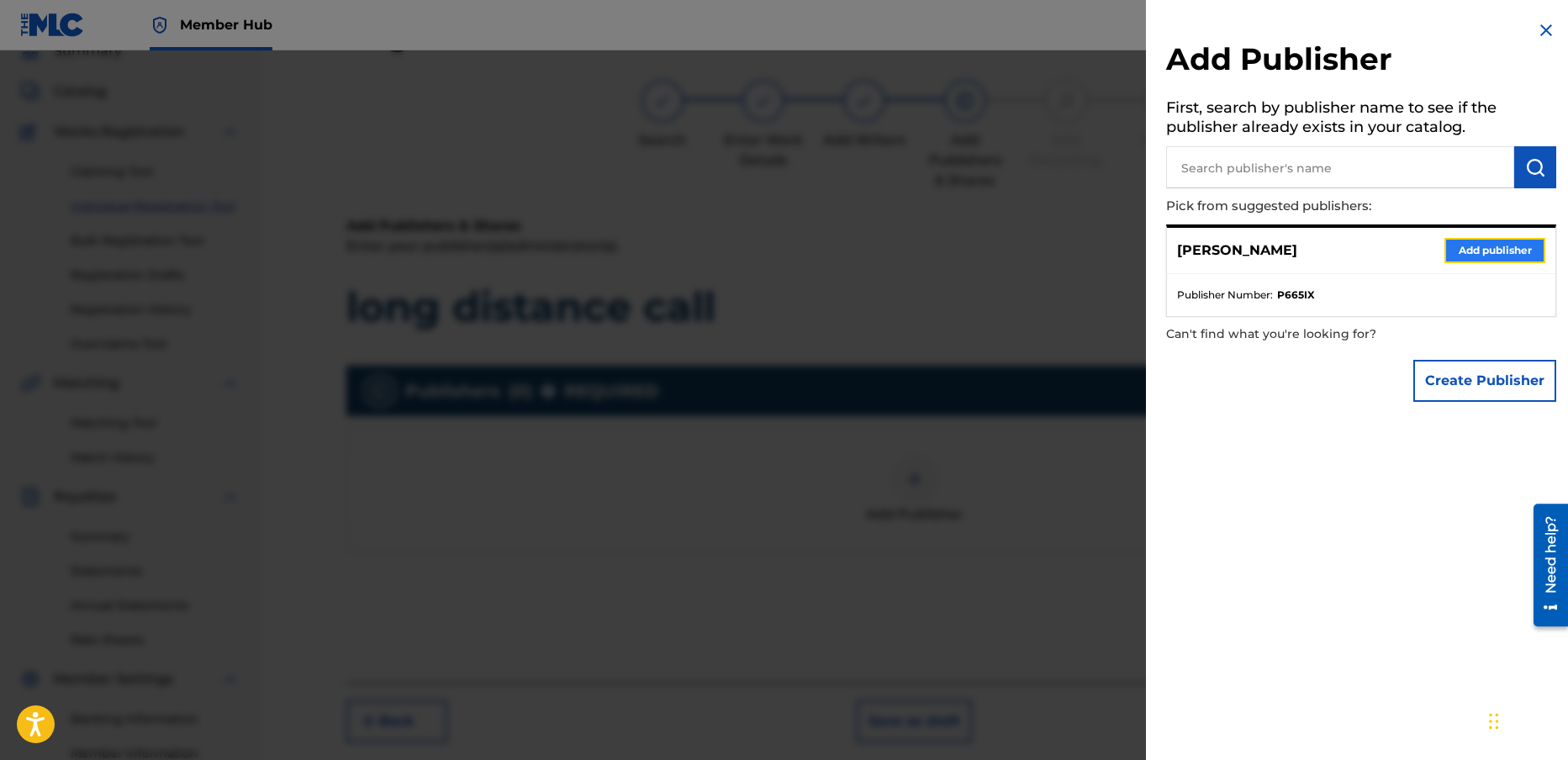
click at [1472, 246] on button "Add publisher" at bounding box center [1495, 250] width 101 height 25
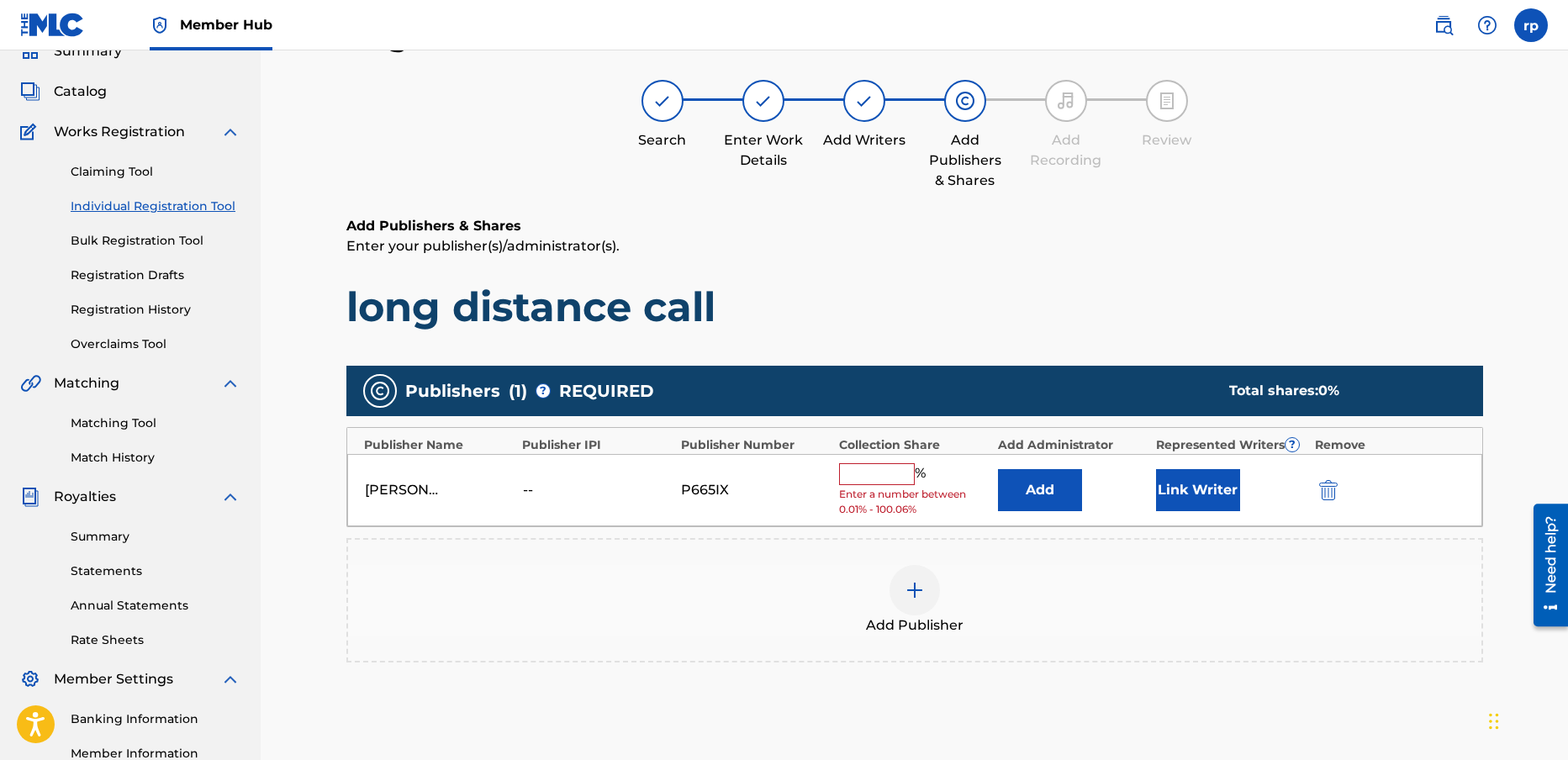
click at [890, 472] on input "text" at bounding box center [877, 474] width 76 height 22
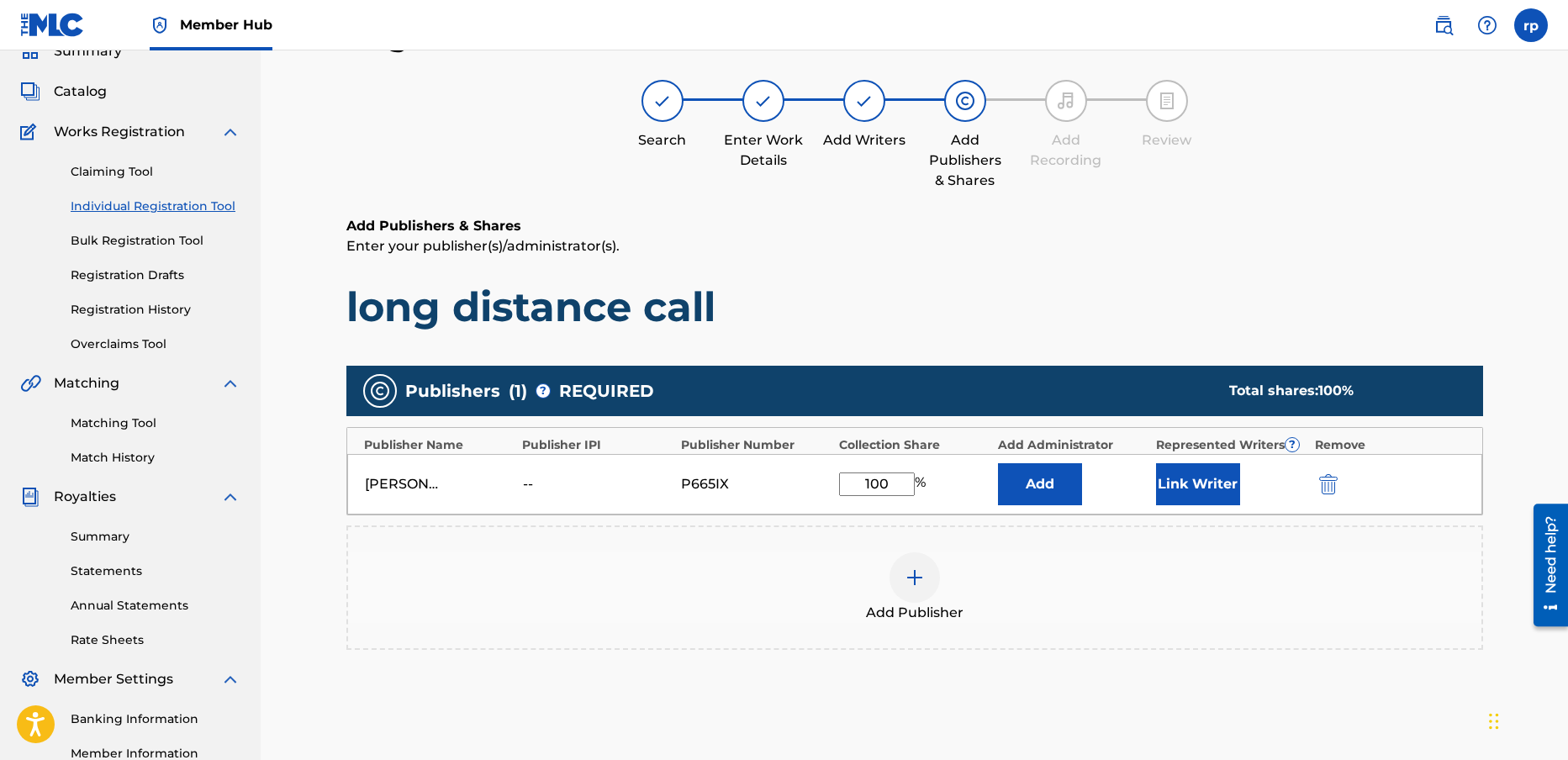
type input "100"
click at [998, 464] on button "Add" at bounding box center [1040, 485] width 84 height 42
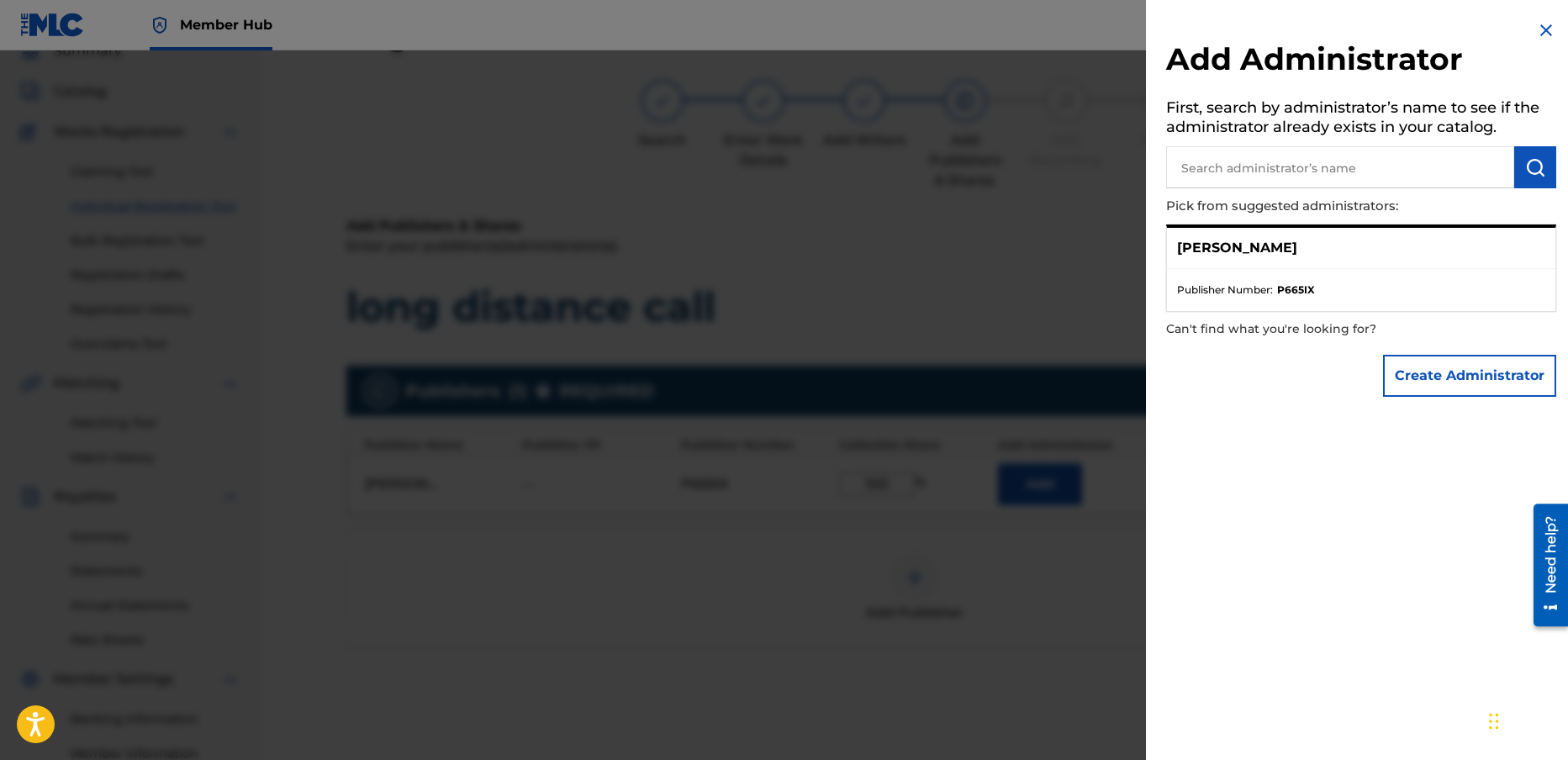
click at [1538, 31] on img at bounding box center [1546, 30] width 20 height 20
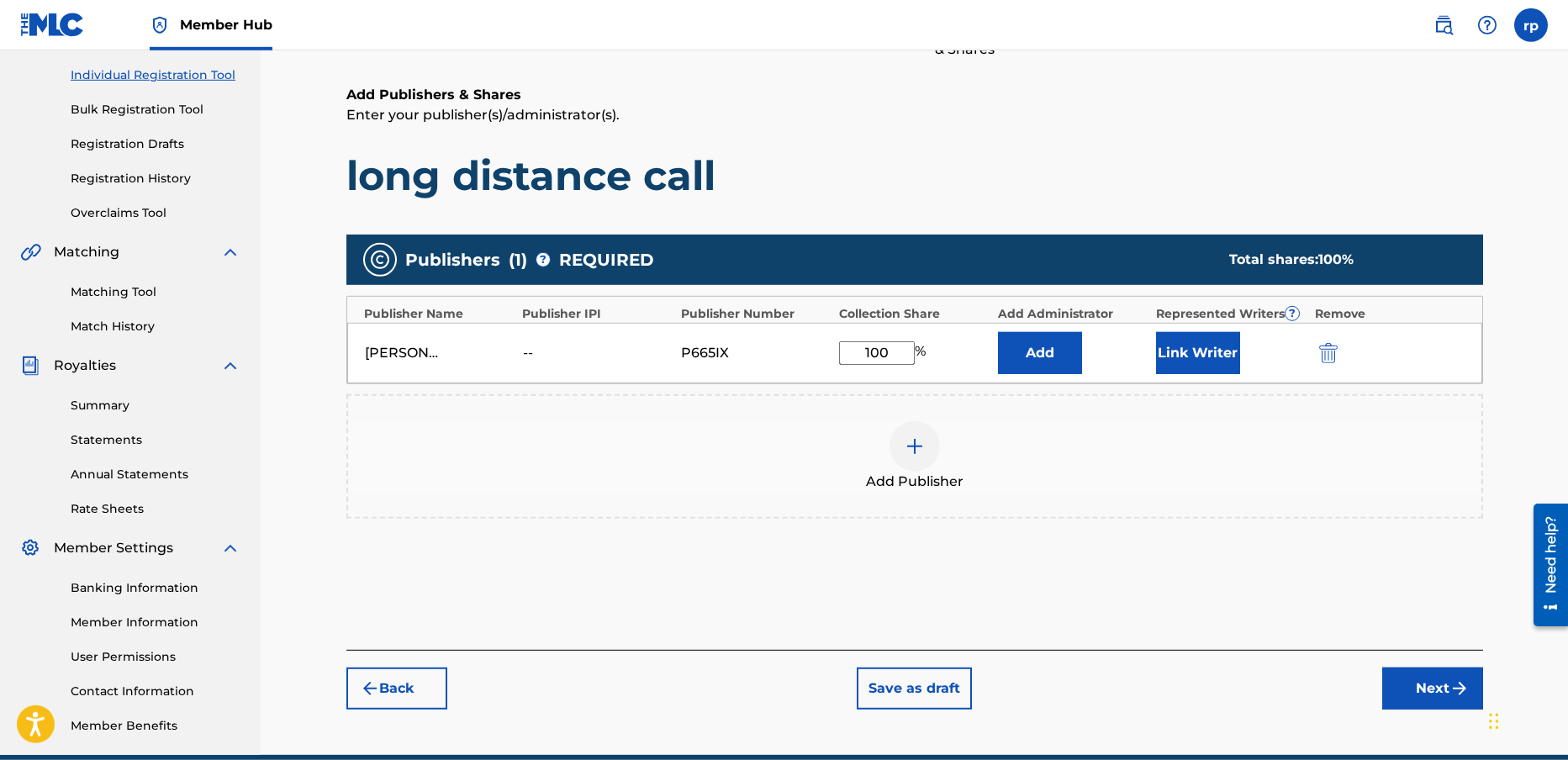
scroll to position [237, 0]
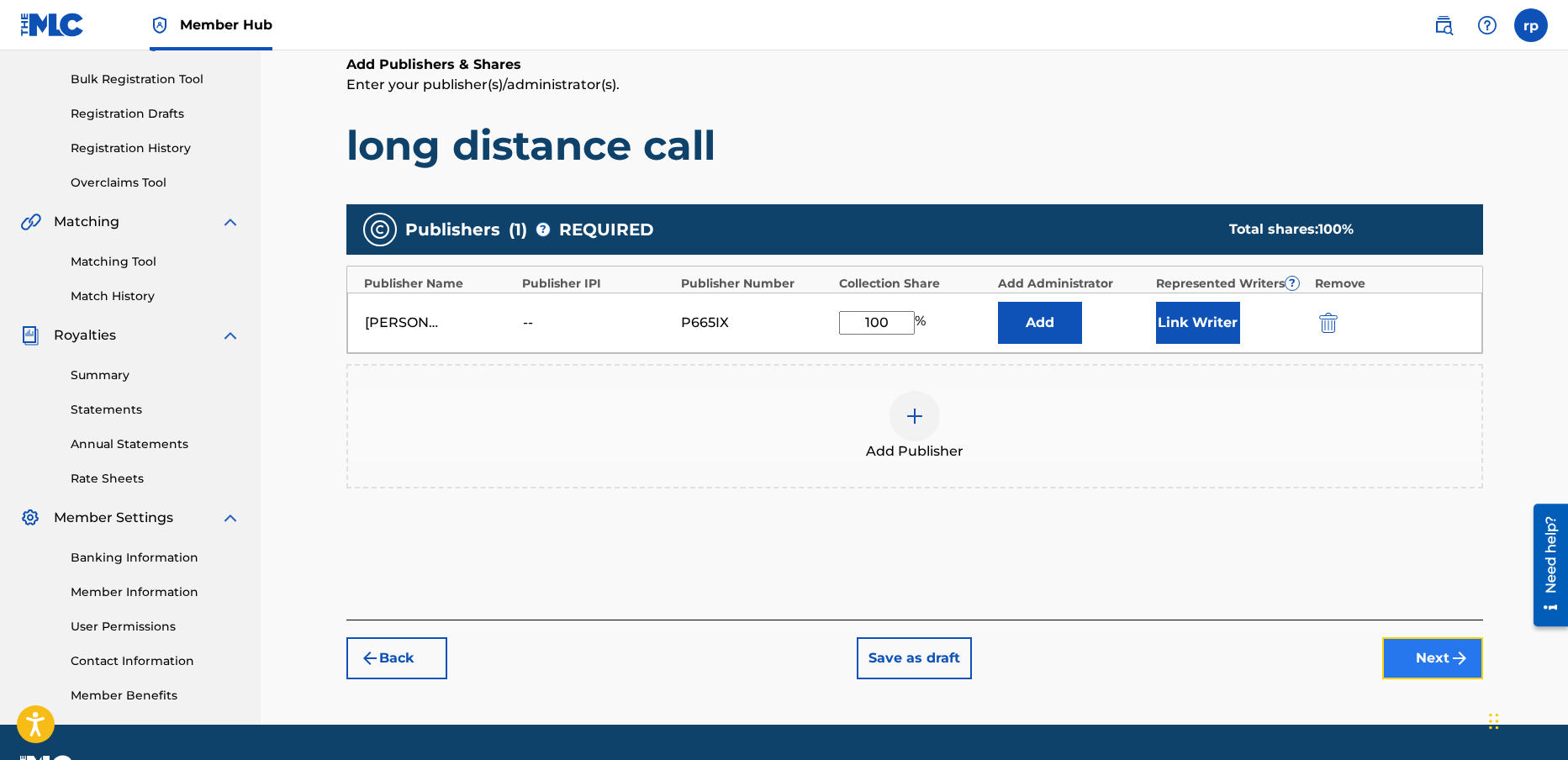
click at [1446, 649] on button "Next" at bounding box center [1433, 659] width 101 height 42
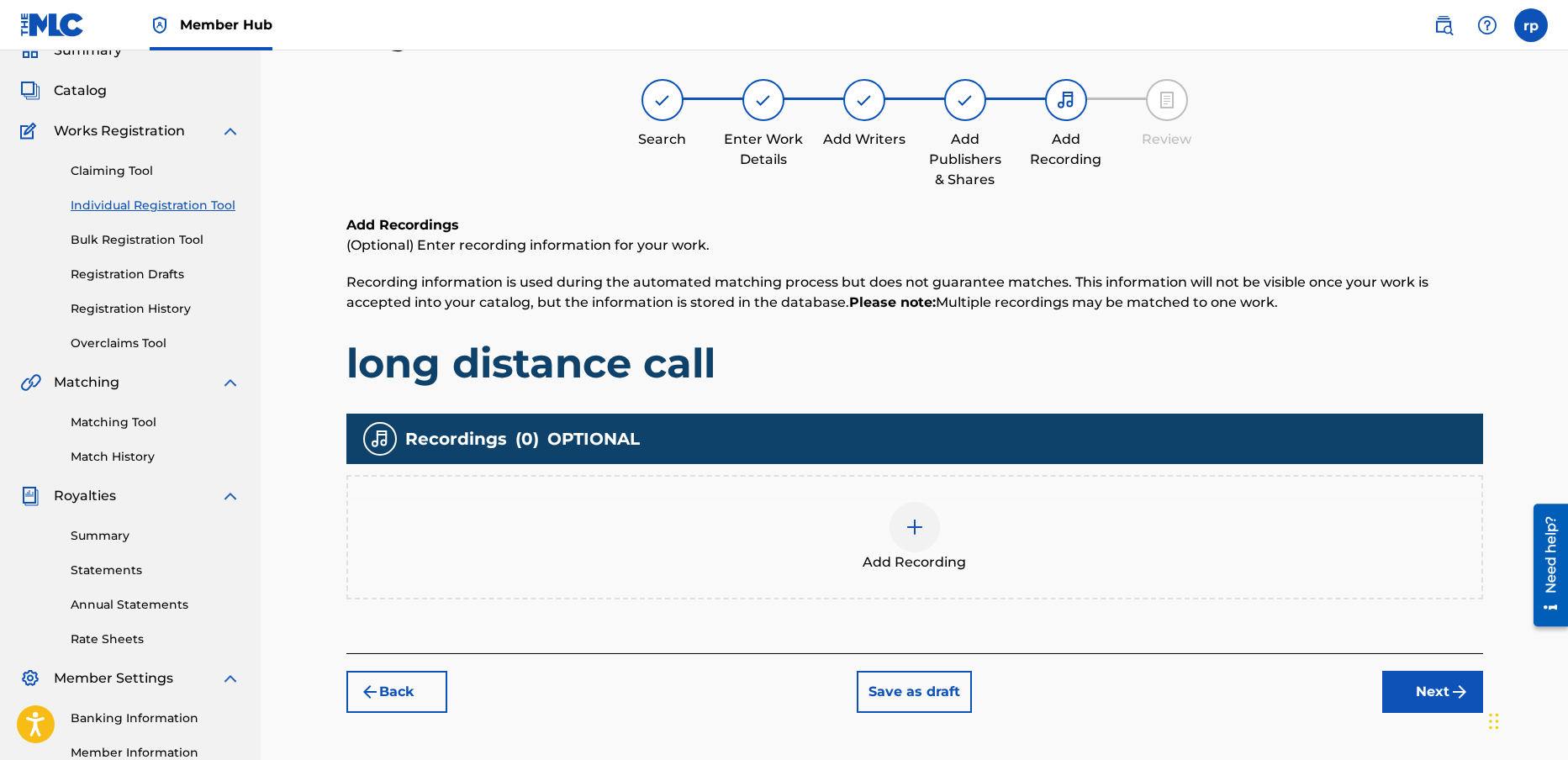
scroll to position [76, 0]
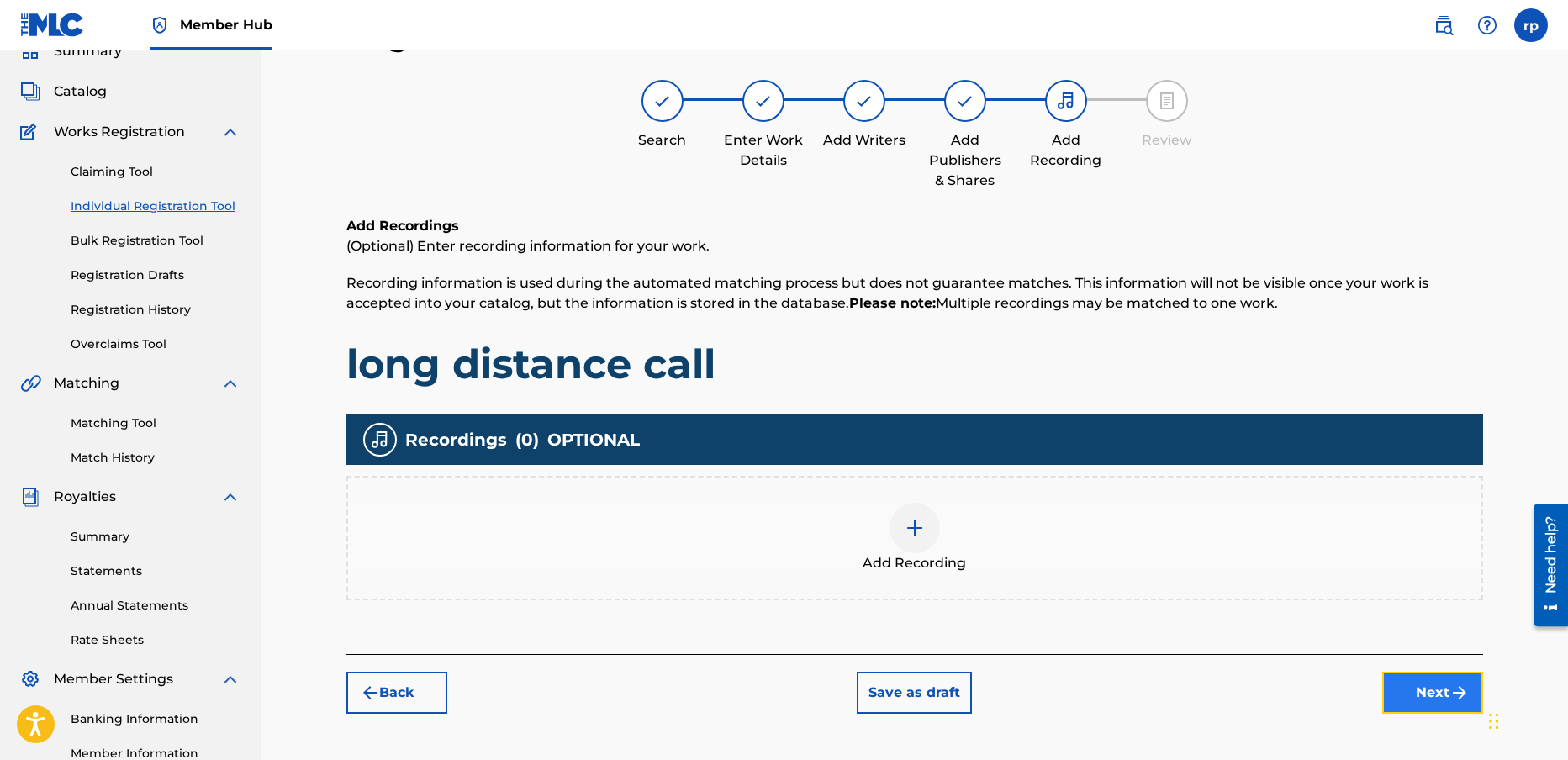
click at [1431, 689] on button "Next" at bounding box center [1433, 693] width 101 height 42
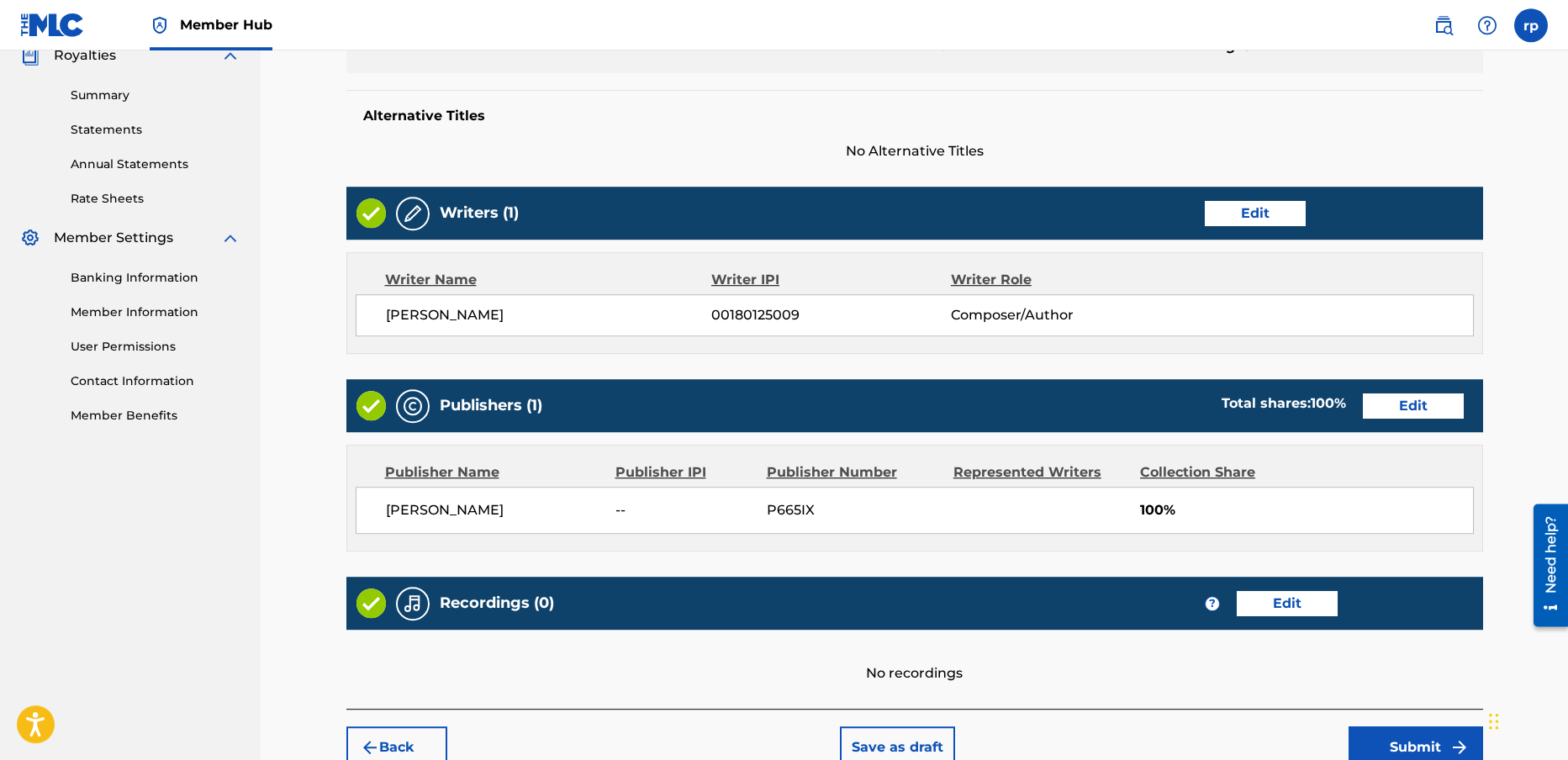
scroll to position [560, 0]
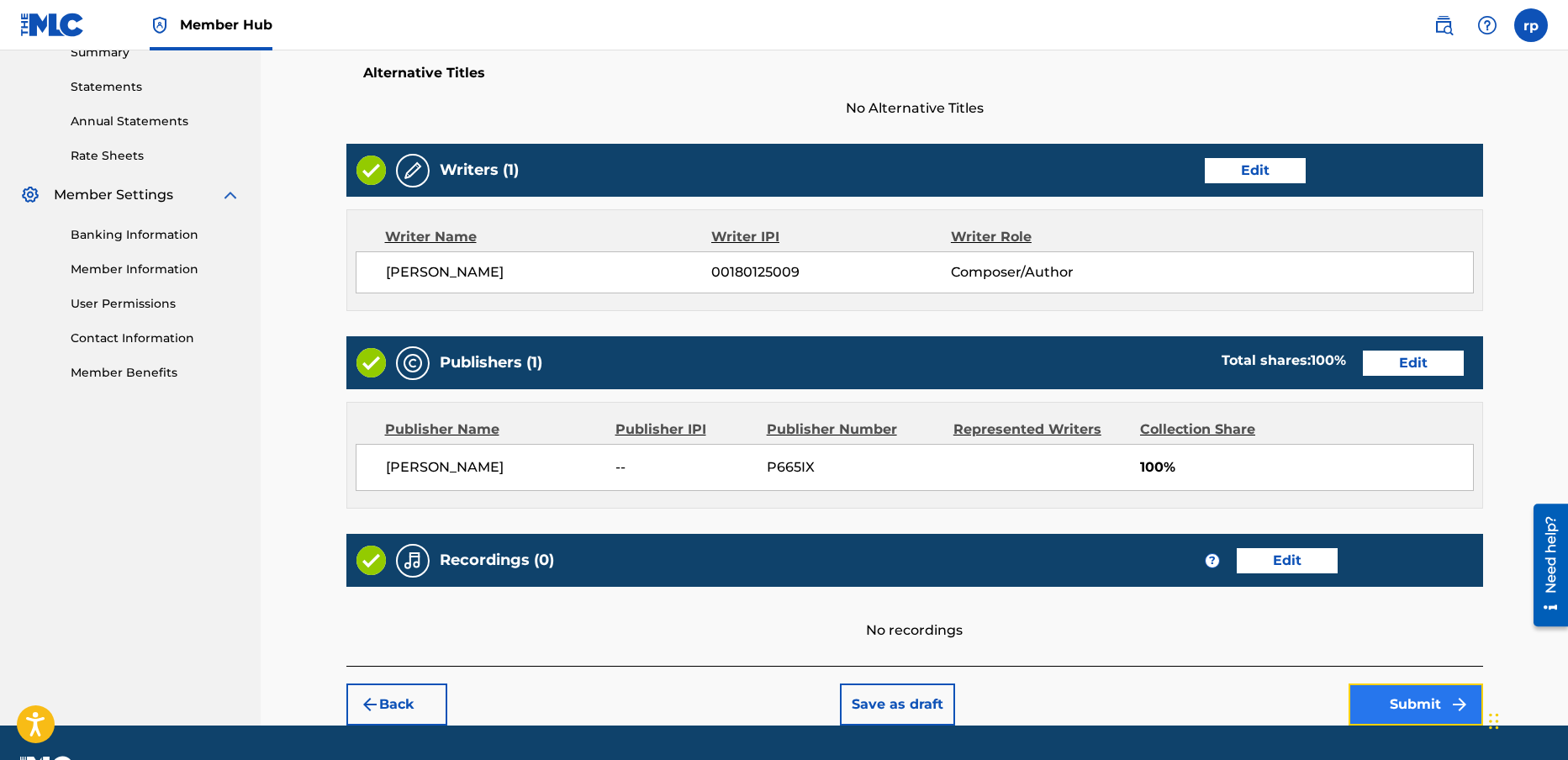
click at [1420, 703] on button "Submit" at bounding box center [1416, 705] width 135 height 42
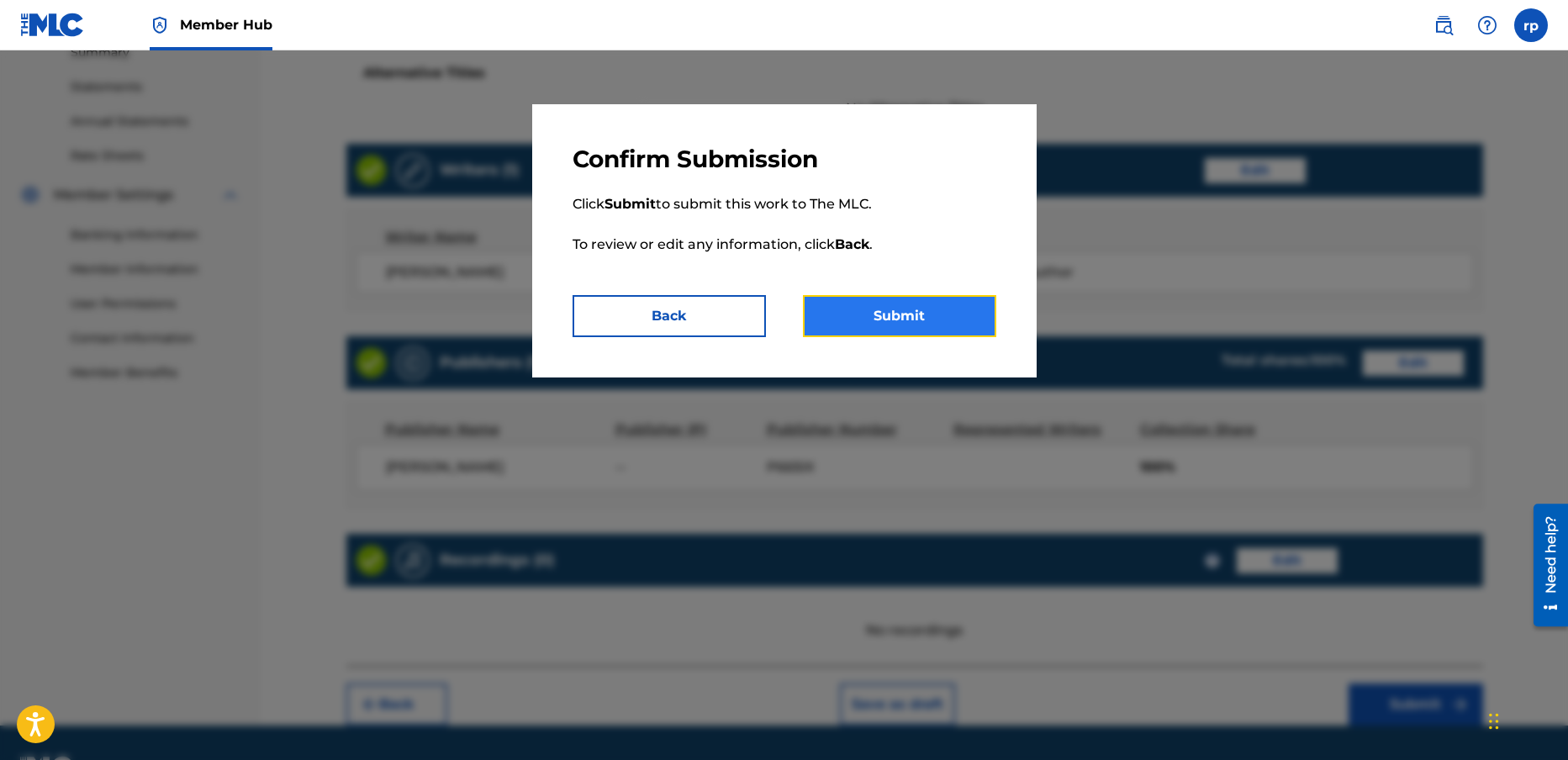
click at [884, 299] on button "Submit" at bounding box center [900, 316] width 193 height 42
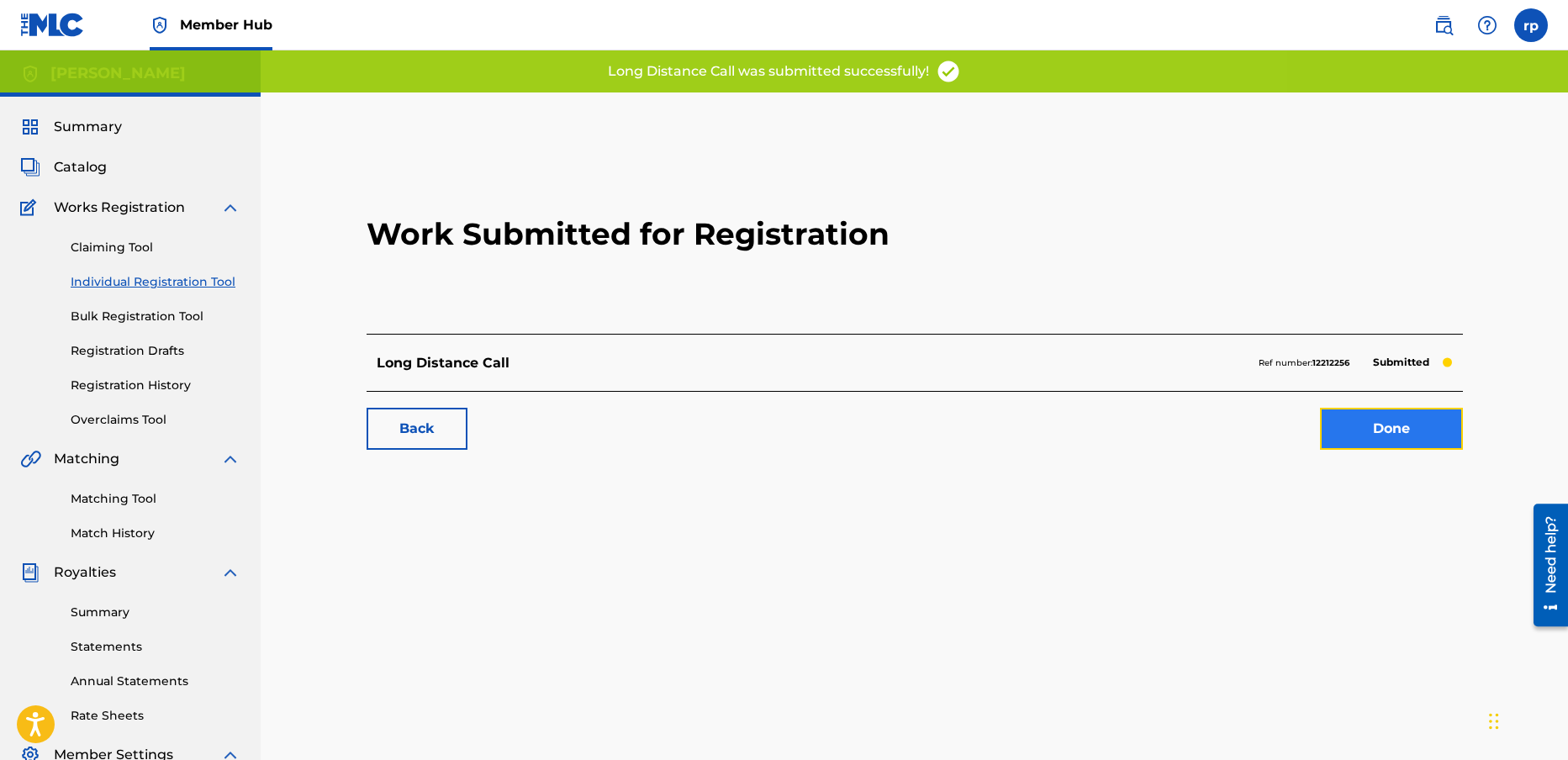
click at [1399, 430] on link "Done" at bounding box center [1392, 429] width 143 height 42
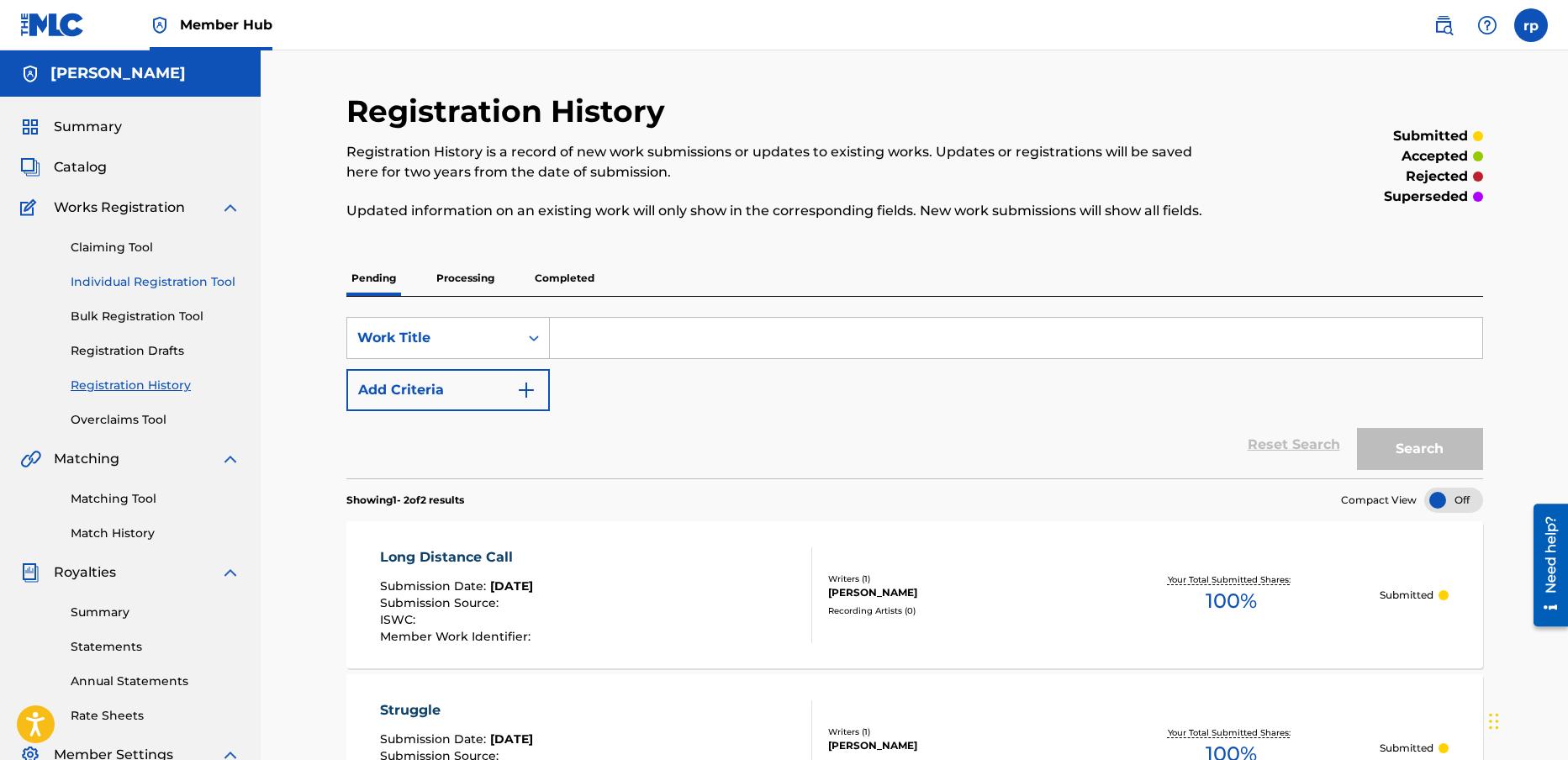
click at [168, 282] on link "Individual Registration Tool" at bounding box center [156, 282] width 170 height 17
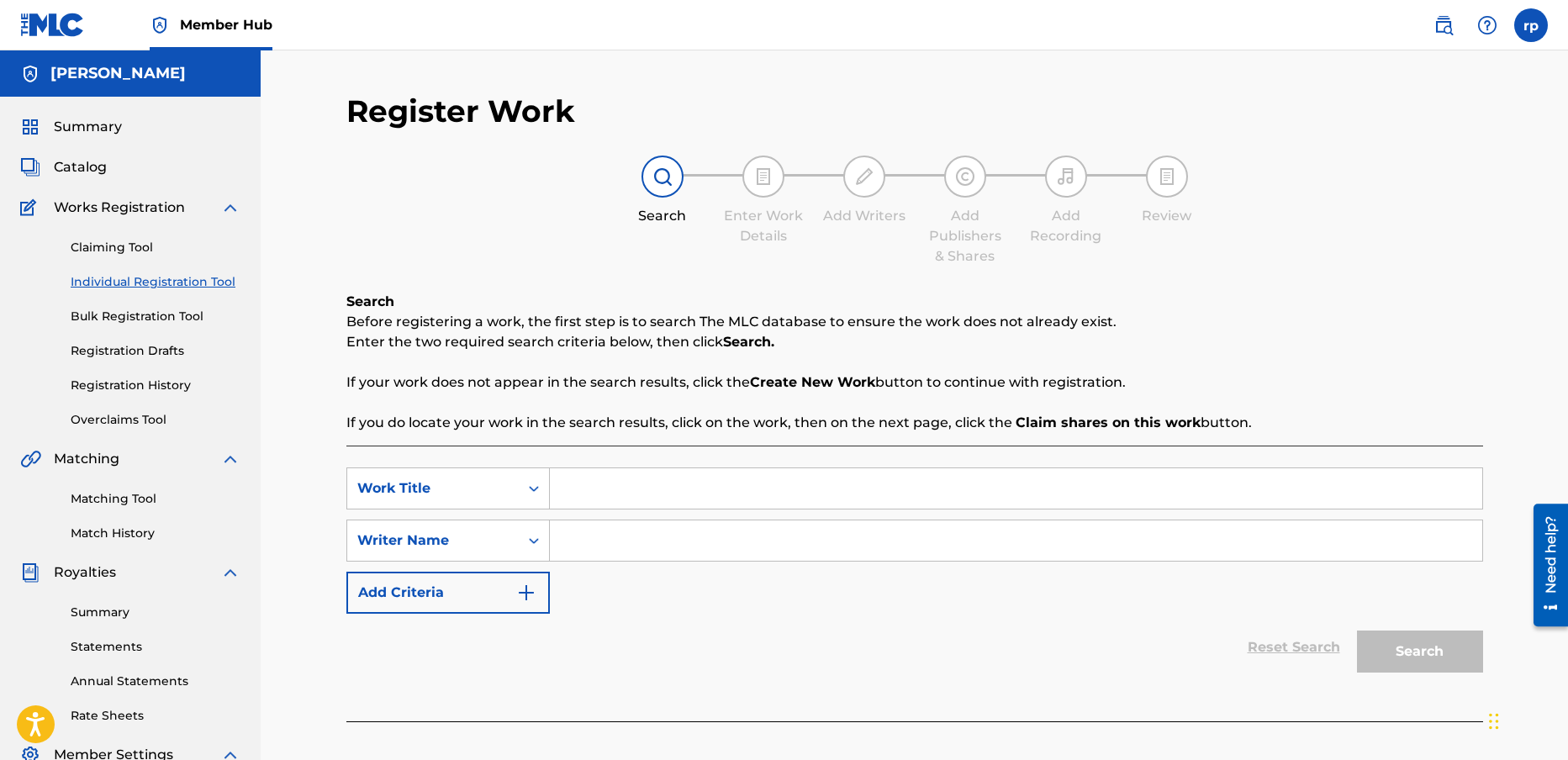
click at [585, 493] on input "Search Form" at bounding box center [1015, 489] width 932 height 40
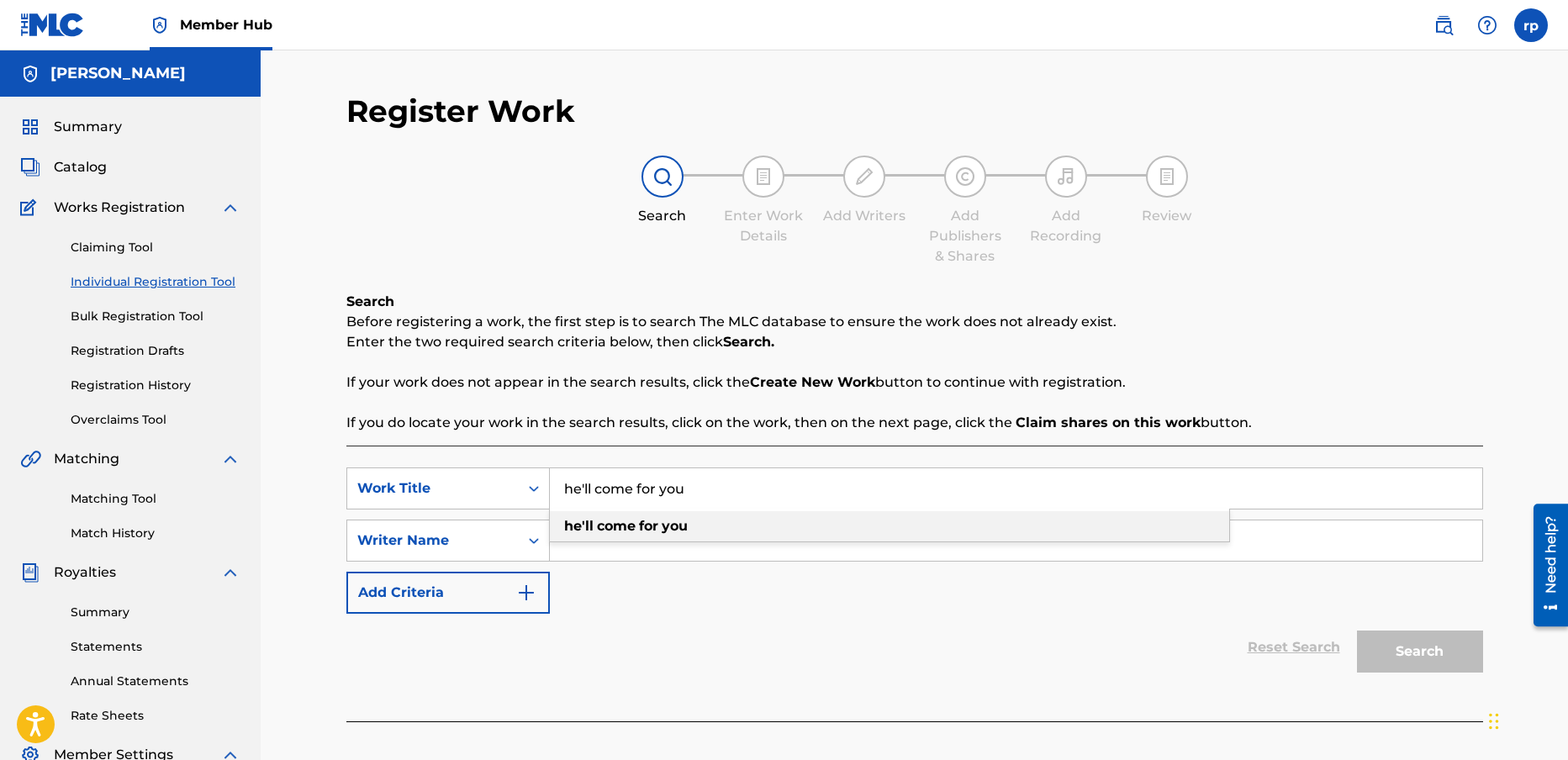
type input "he'll come for you"
click at [646, 524] on strong "for" at bounding box center [648, 526] width 19 height 16
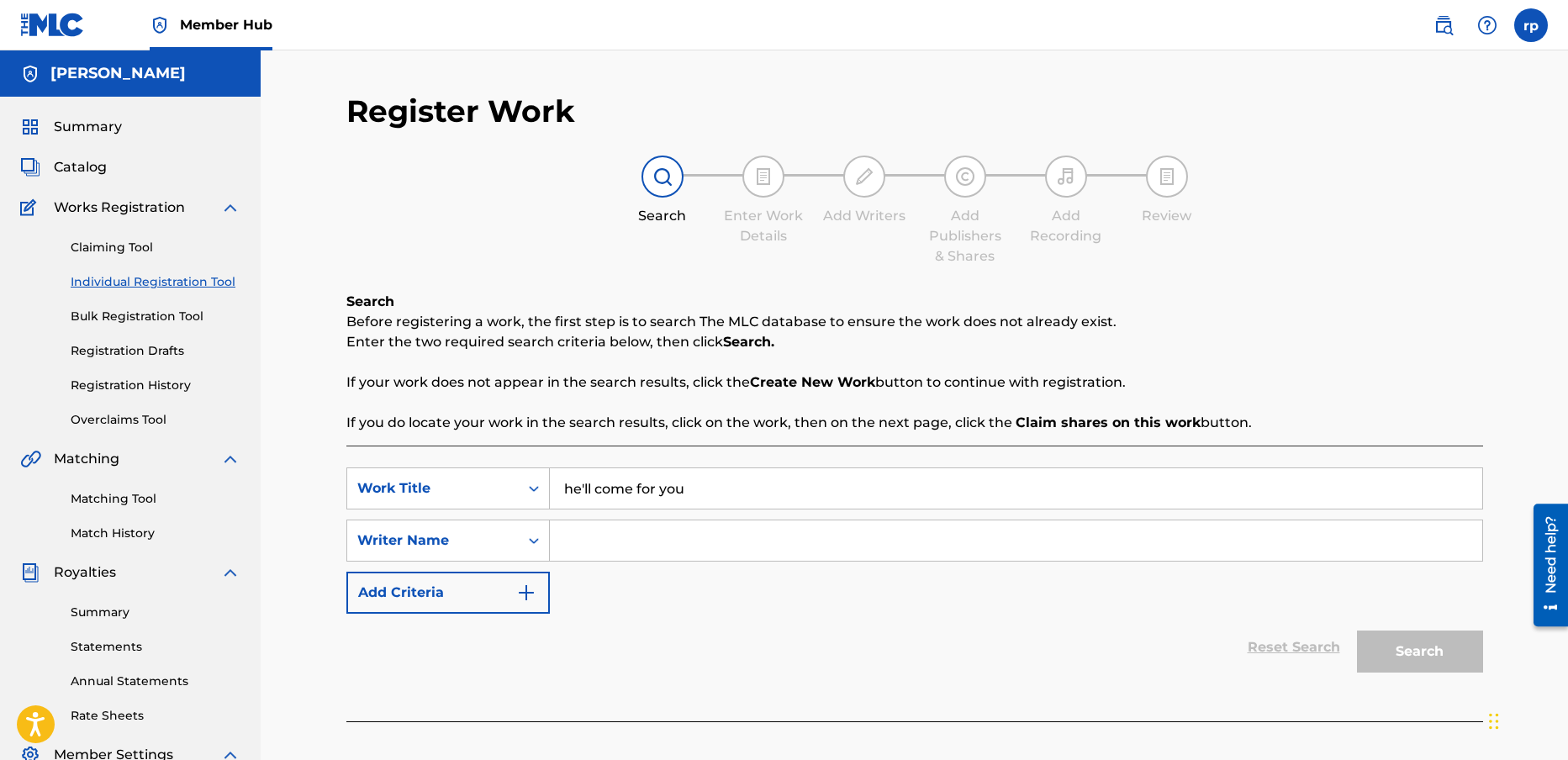
click at [610, 544] on input "Search Form" at bounding box center [1015, 540] width 932 height 40
type input "[PERSON_NAME]"
click at [1441, 651] on button "Search" at bounding box center [1420, 652] width 126 height 42
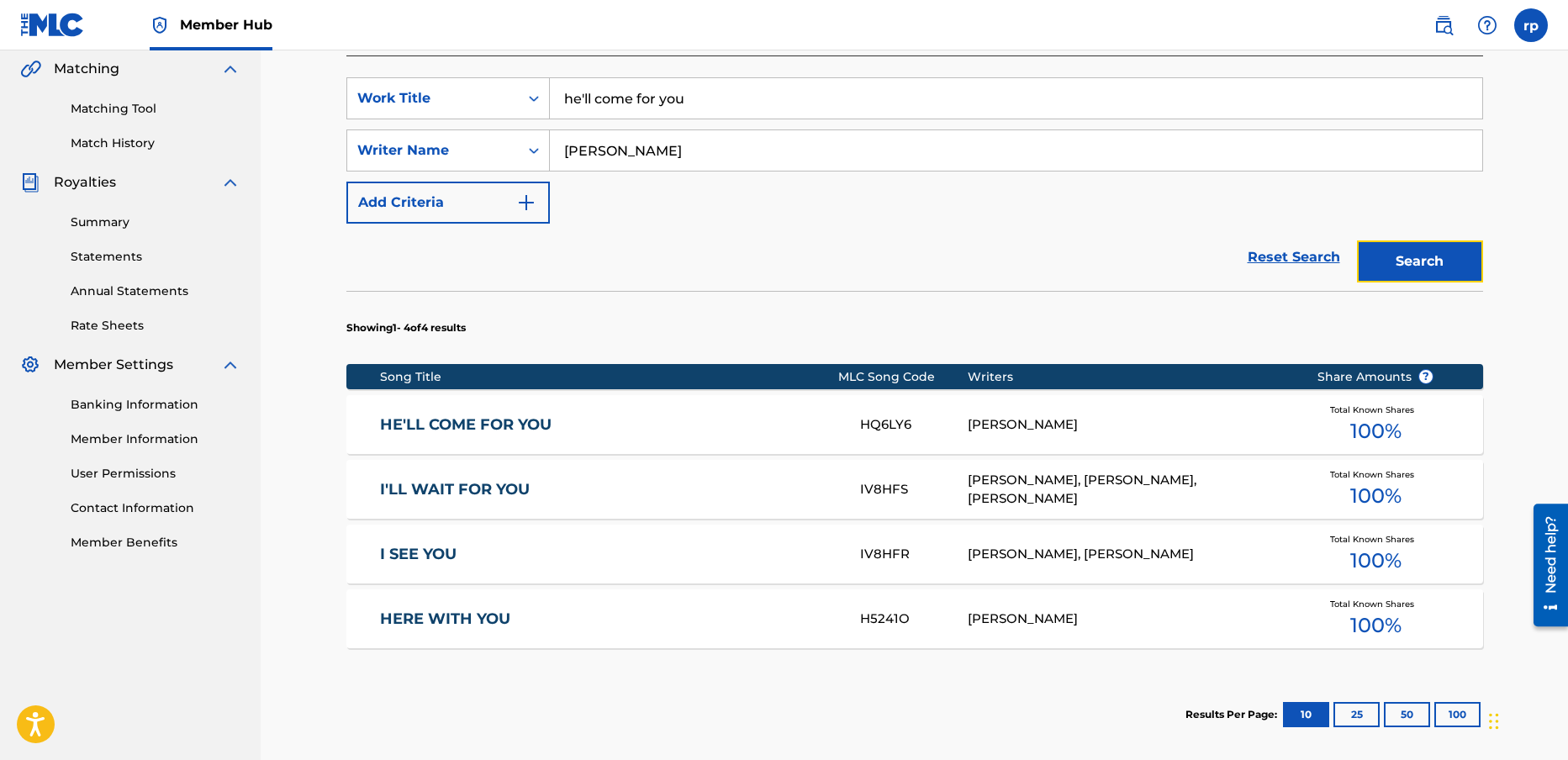
scroll to position [403, 0]
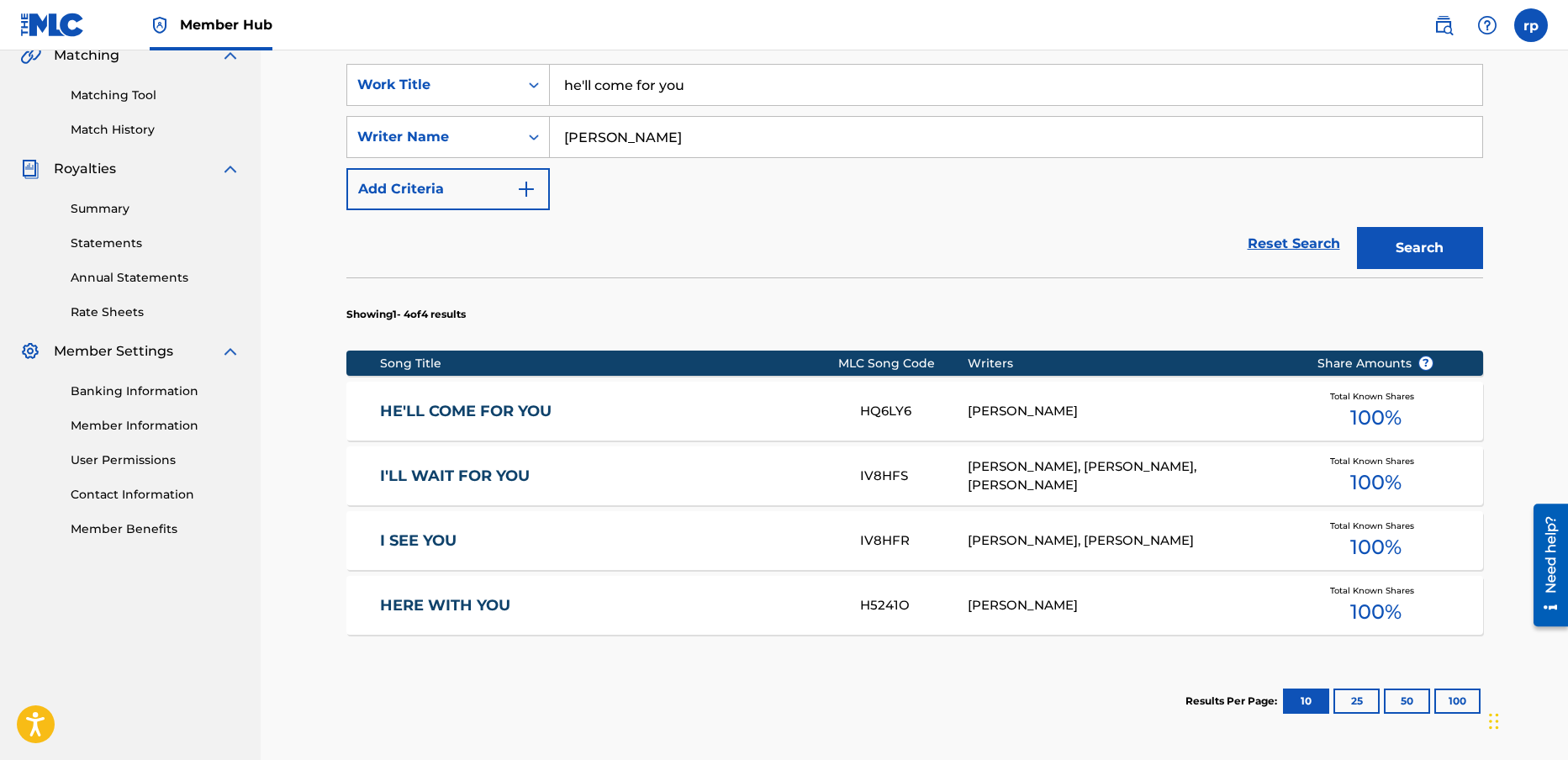
click at [813, 411] on link "HE'LL COME FOR YOU" at bounding box center [609, 411] width 457 height 19
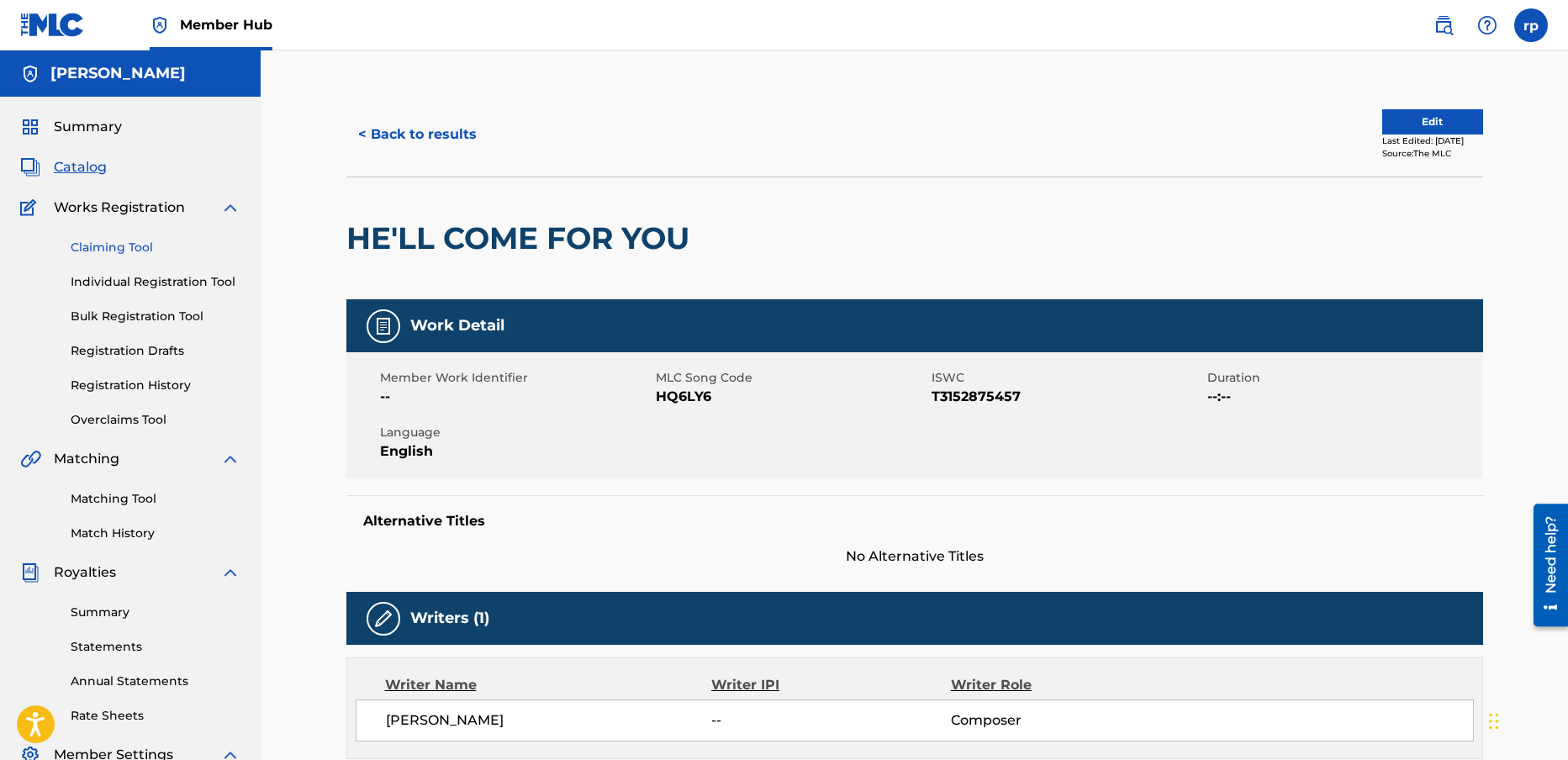
click at [103, 248] on link "Claiming Tool" at bounding box center [156, 248] width 170 height 17
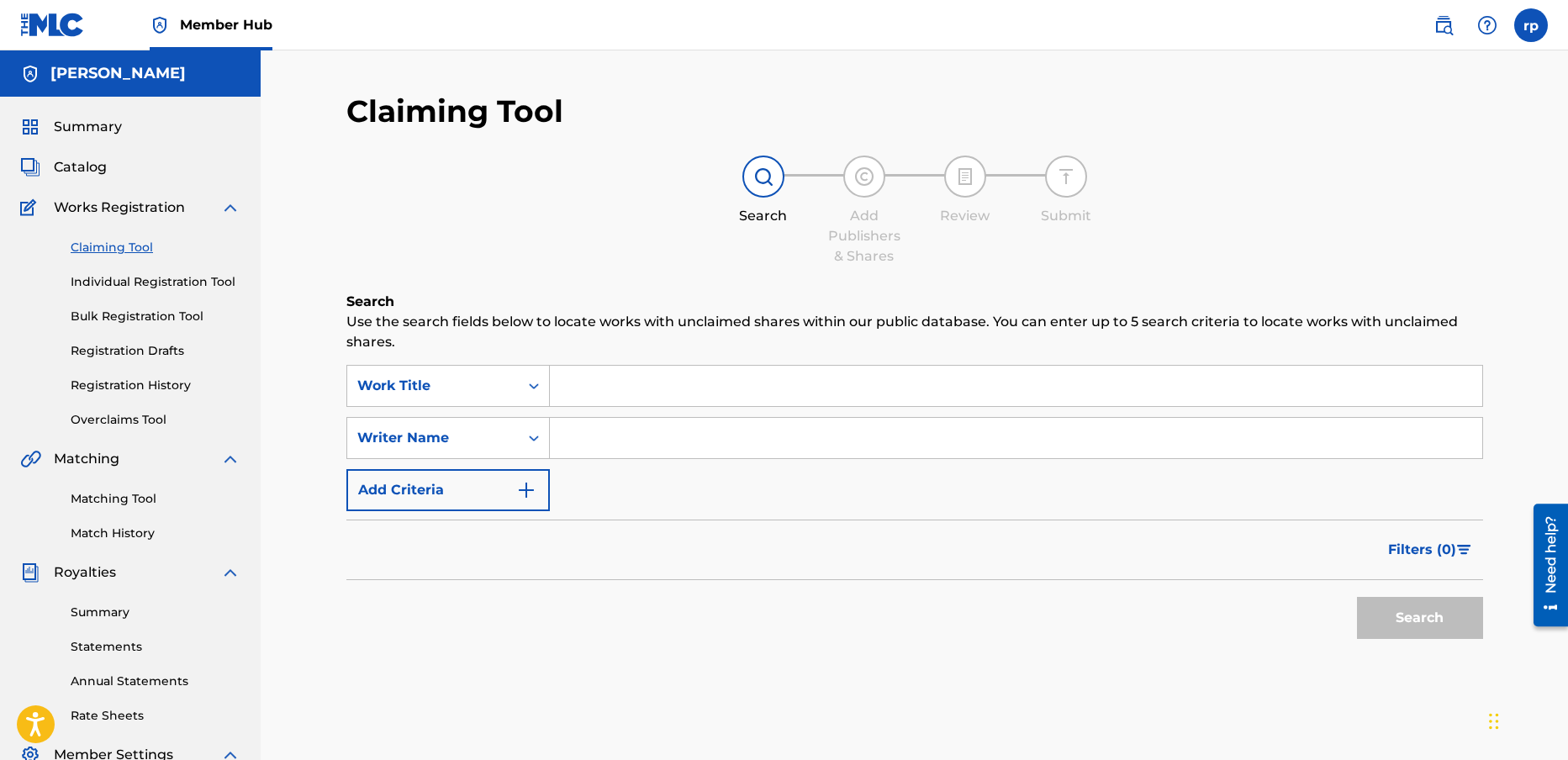
click at [581, 385] on input "Search Form" at bounding box center [1015, 386] width 932 height 40
click at [729, 383] on input "he'll come for you" at bounding box center [1015, 386] width 932 height 40
type input "he'll come for you"
click at [1303, 433] on input "Search Form" at bounding box center [1015, 438] width 932 height 40
type input "[PERSON_NAME]"
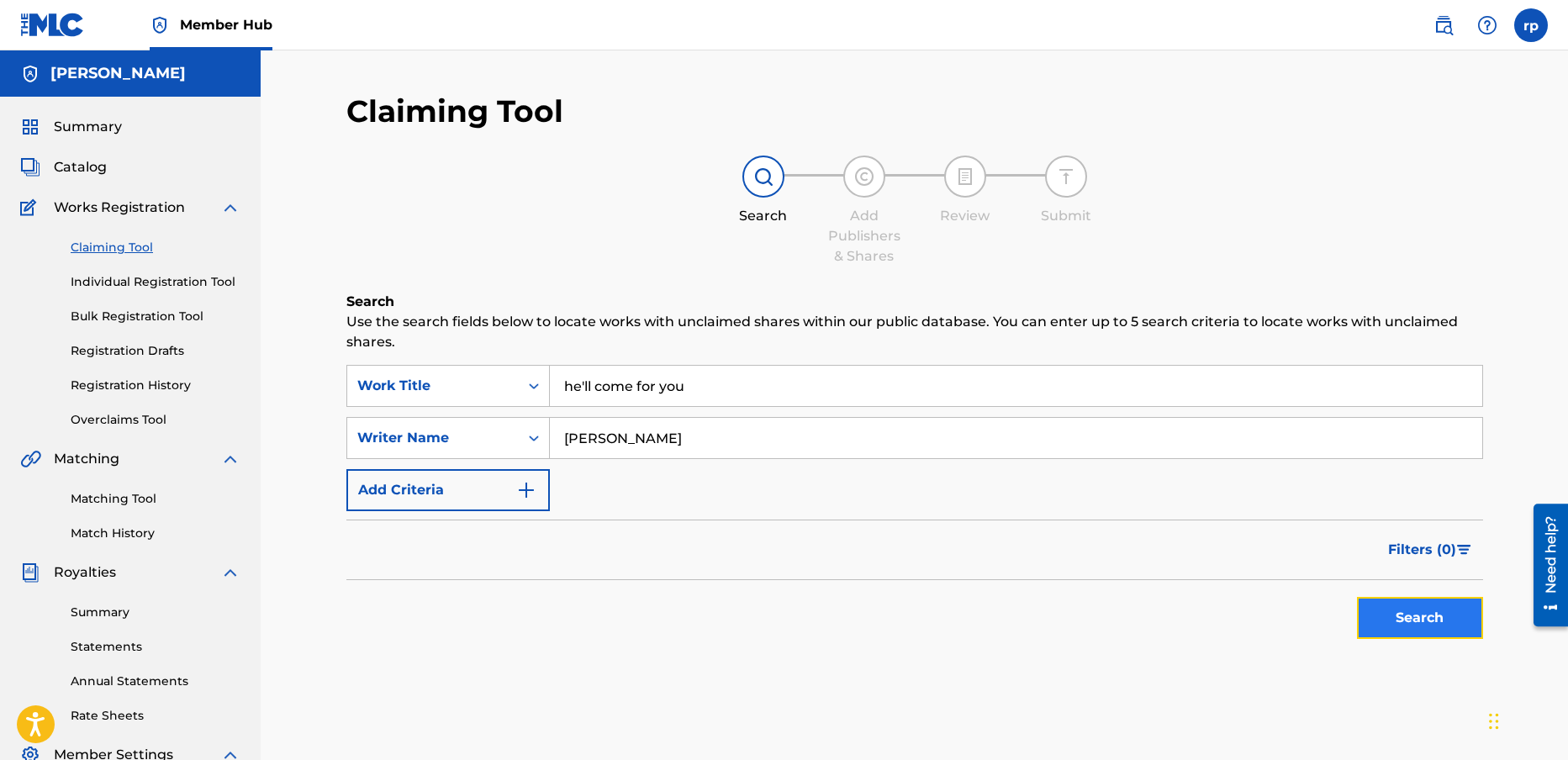
click at [1446, 611] on button "Search" at bounding box center [1420, 618] width 126 height 42
click at [182, 277] on link "Individual Registration Tool" at bounding box center [156, 282] width 170 height 17
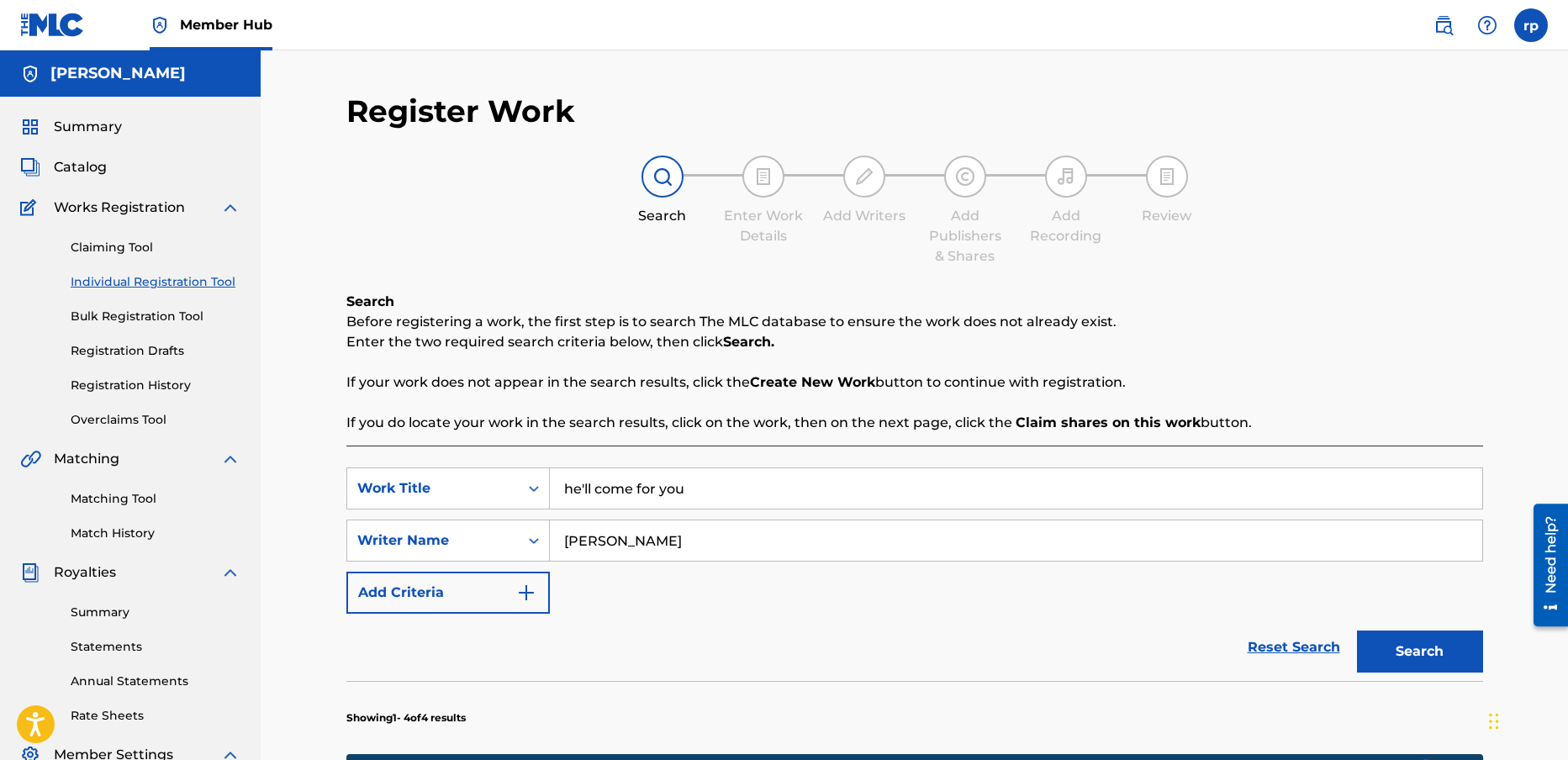
click at [123, 281] on link "Individual Registration Tool" at bounding box center [156, 282] width 170 height 17
drag, startPoint x: 714, startPoint y: 488, endPoint x: 551, endPoint y: 480, distance: 163.2
click at [551, 480] on input "he'll come for you" at bounding box center [1015, 489] width 932 height 40
type input "lie's"
click at [685, 548] on input "[PERSON_NAME]" at bounding box center [1015, 540] width 932 height 40
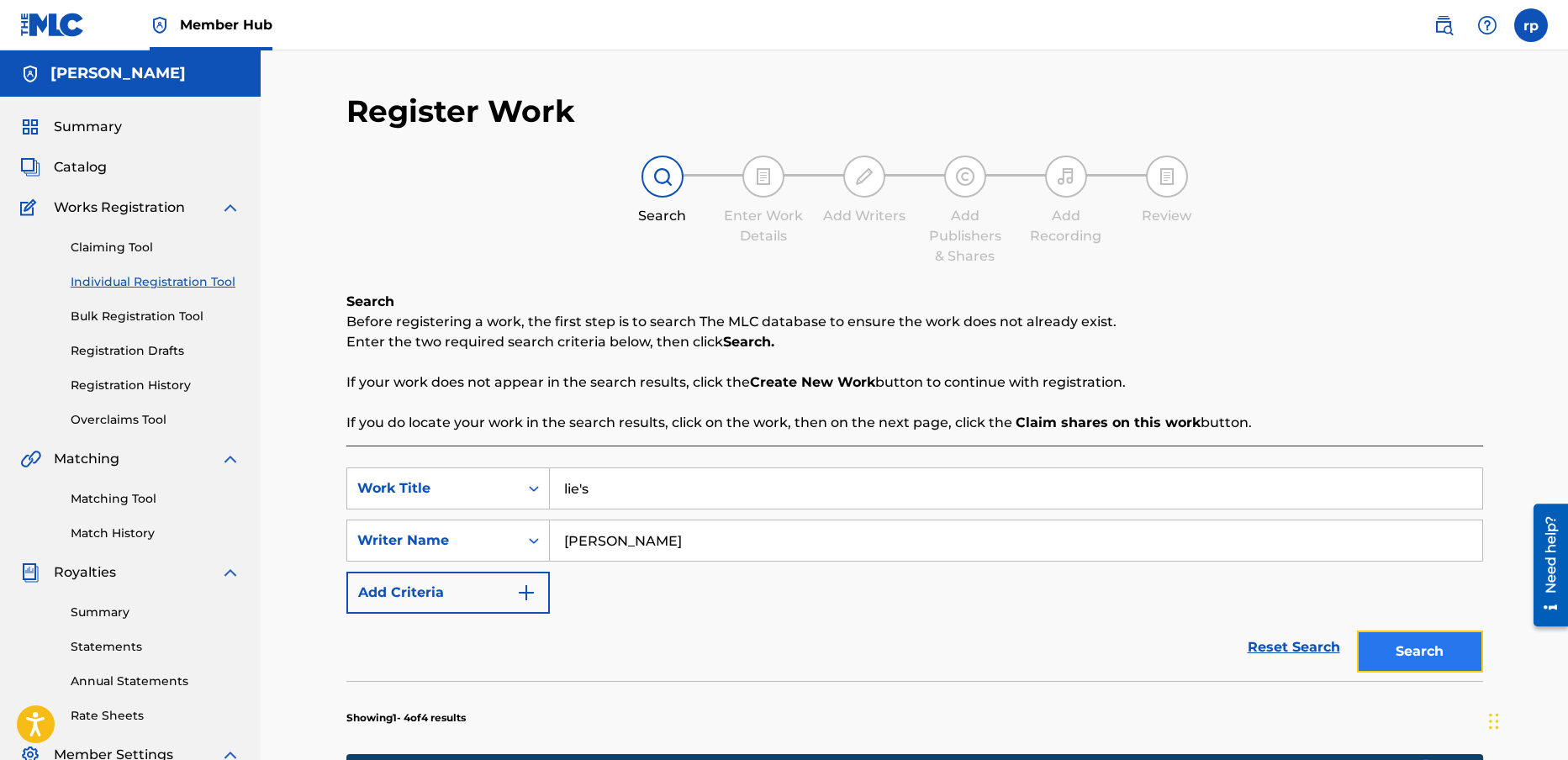
click at [1433, 648] on button "Search" at bounding box center [1420, 652] width 126 height 42
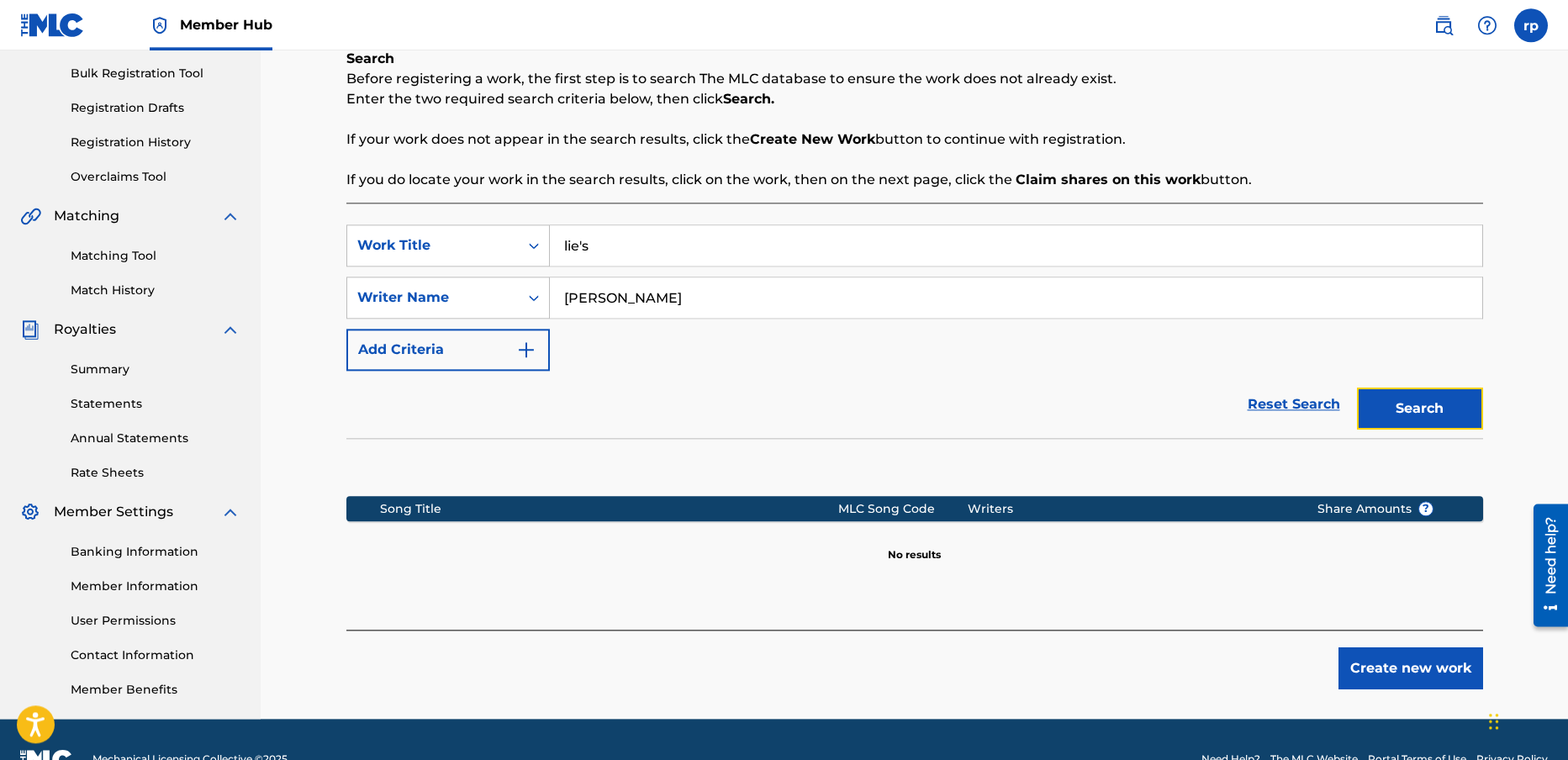
scroll to position [255, 0]
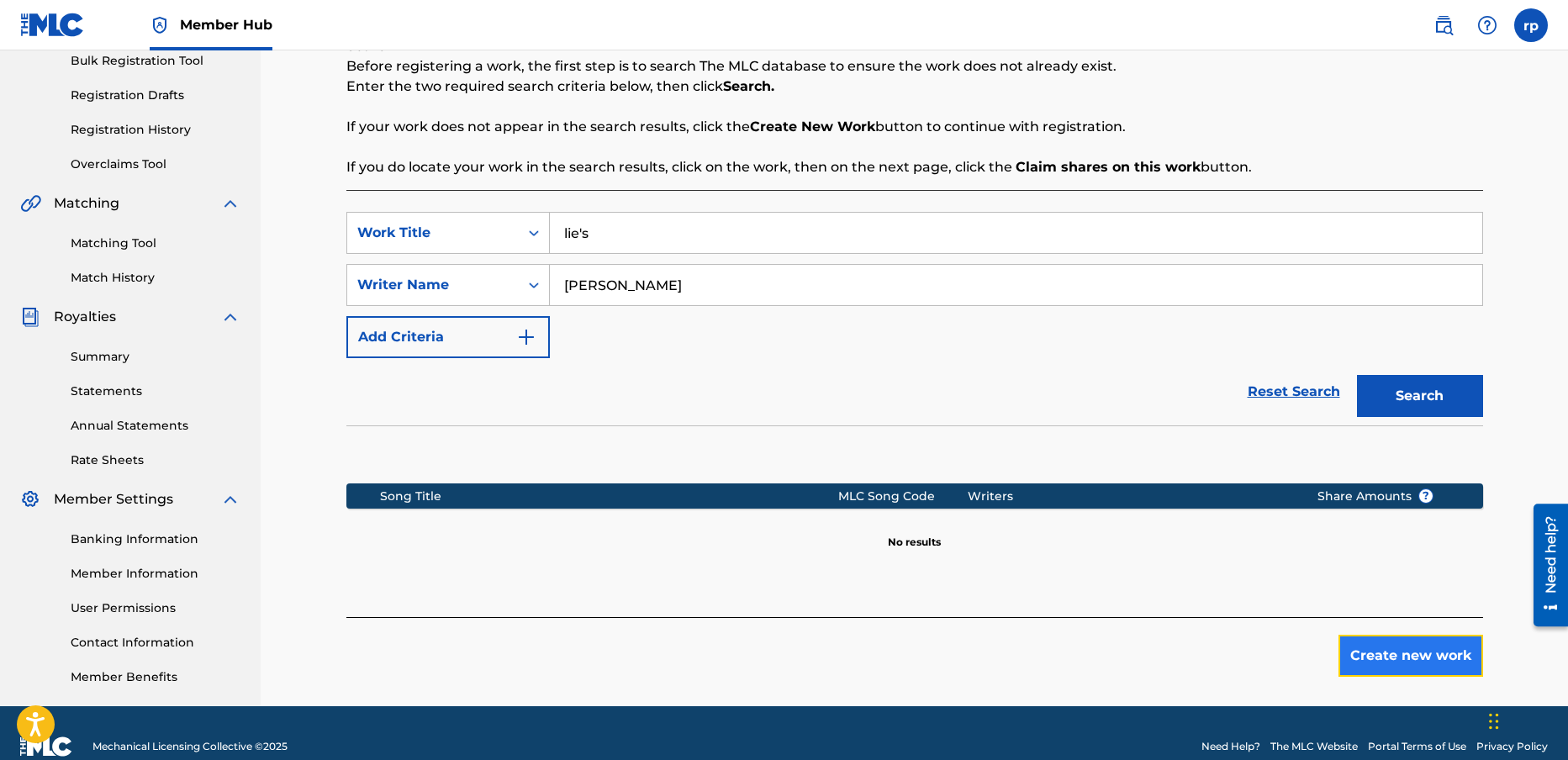
click at [1401, 650] on button "Create new work" at bounding box center [1410, 656] width 144 height 42
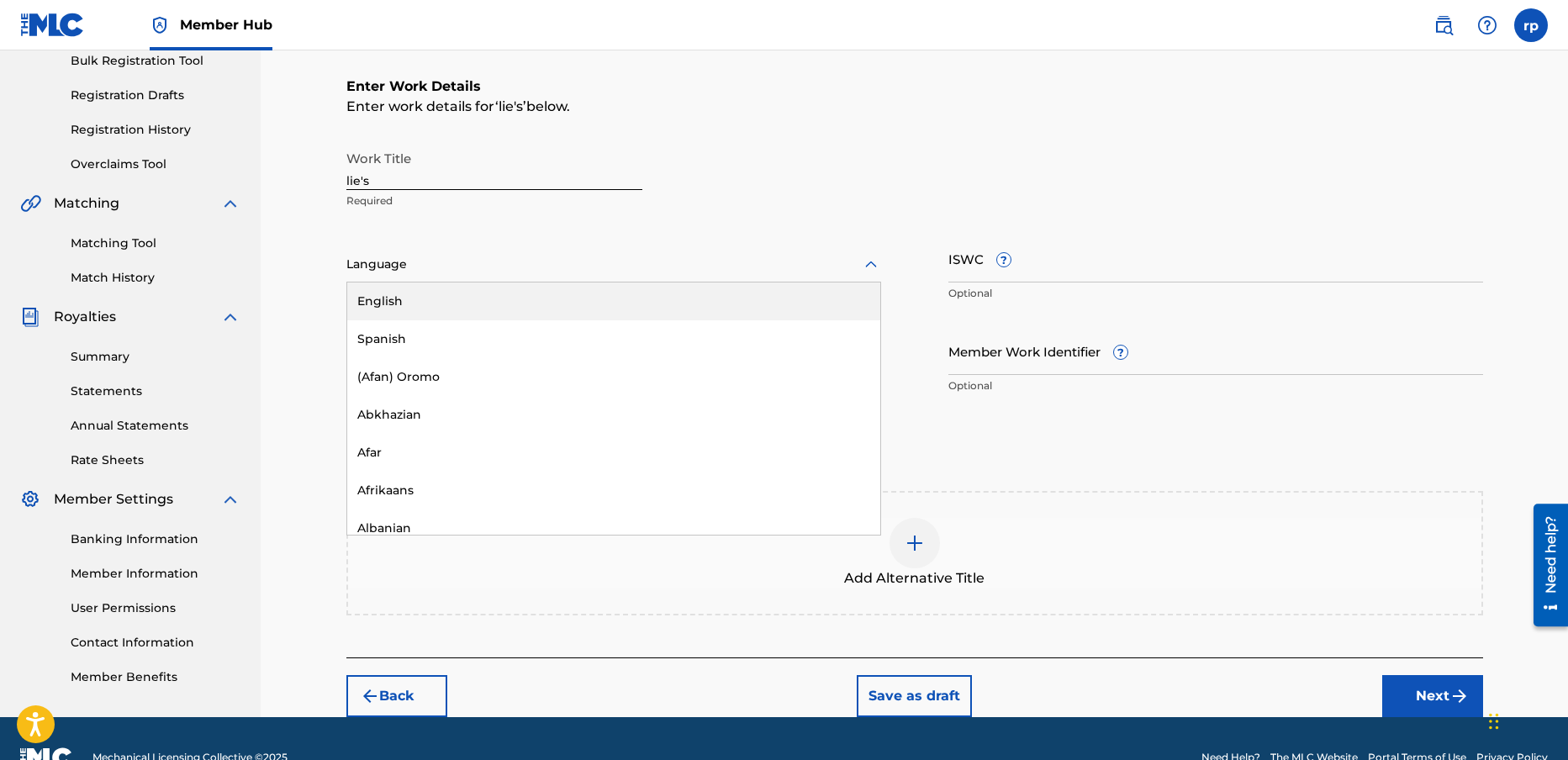
click at [397, 267] on div at bounding box center [613, 265] width 534 height 21
click at [408, 300] on div "English" at bounding box center [614, 301] width 534 height 38
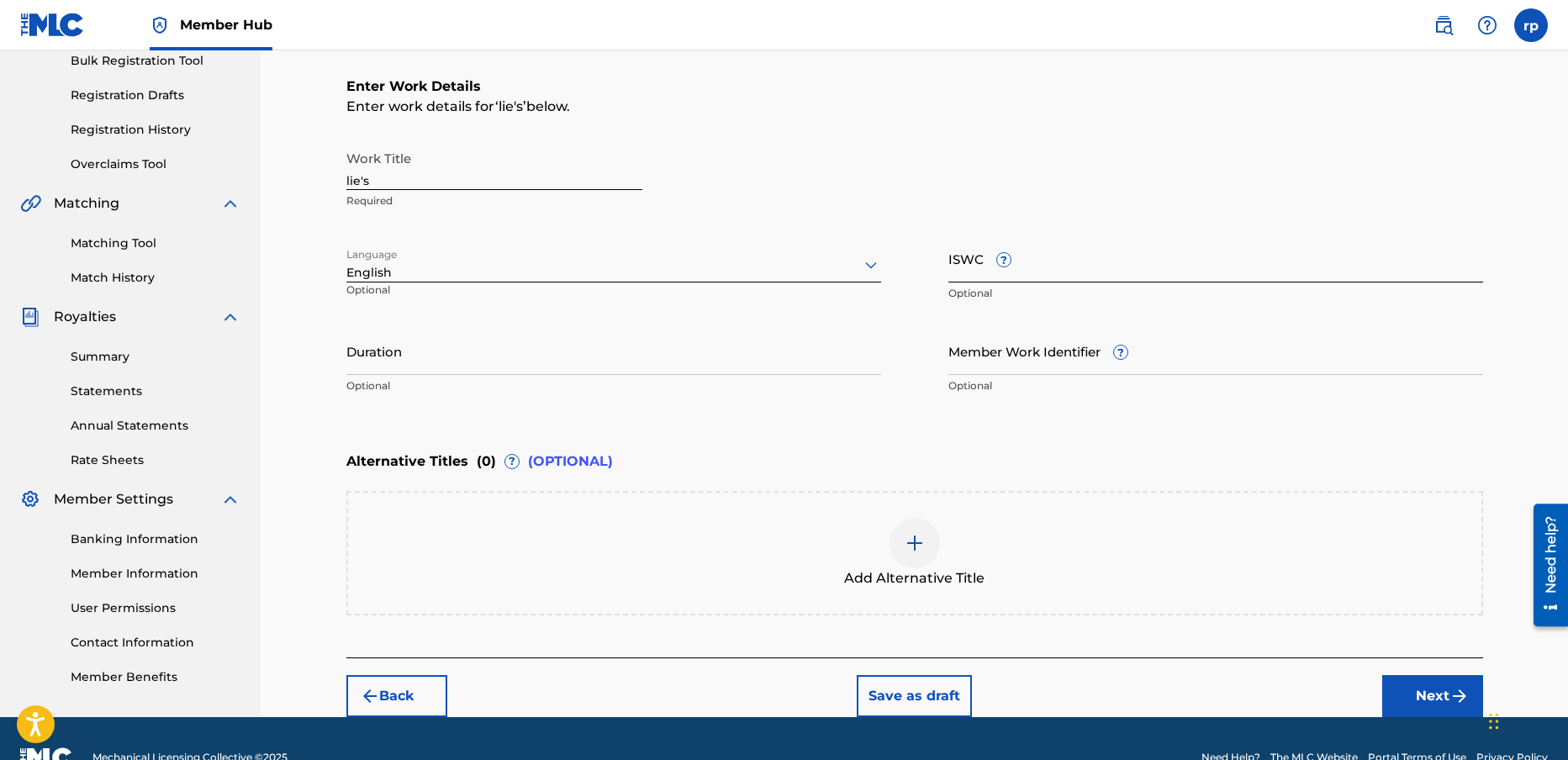
click at [1071, 259] on input "ISWC ?" at bounding box center [1215, 258] width 534 height 48
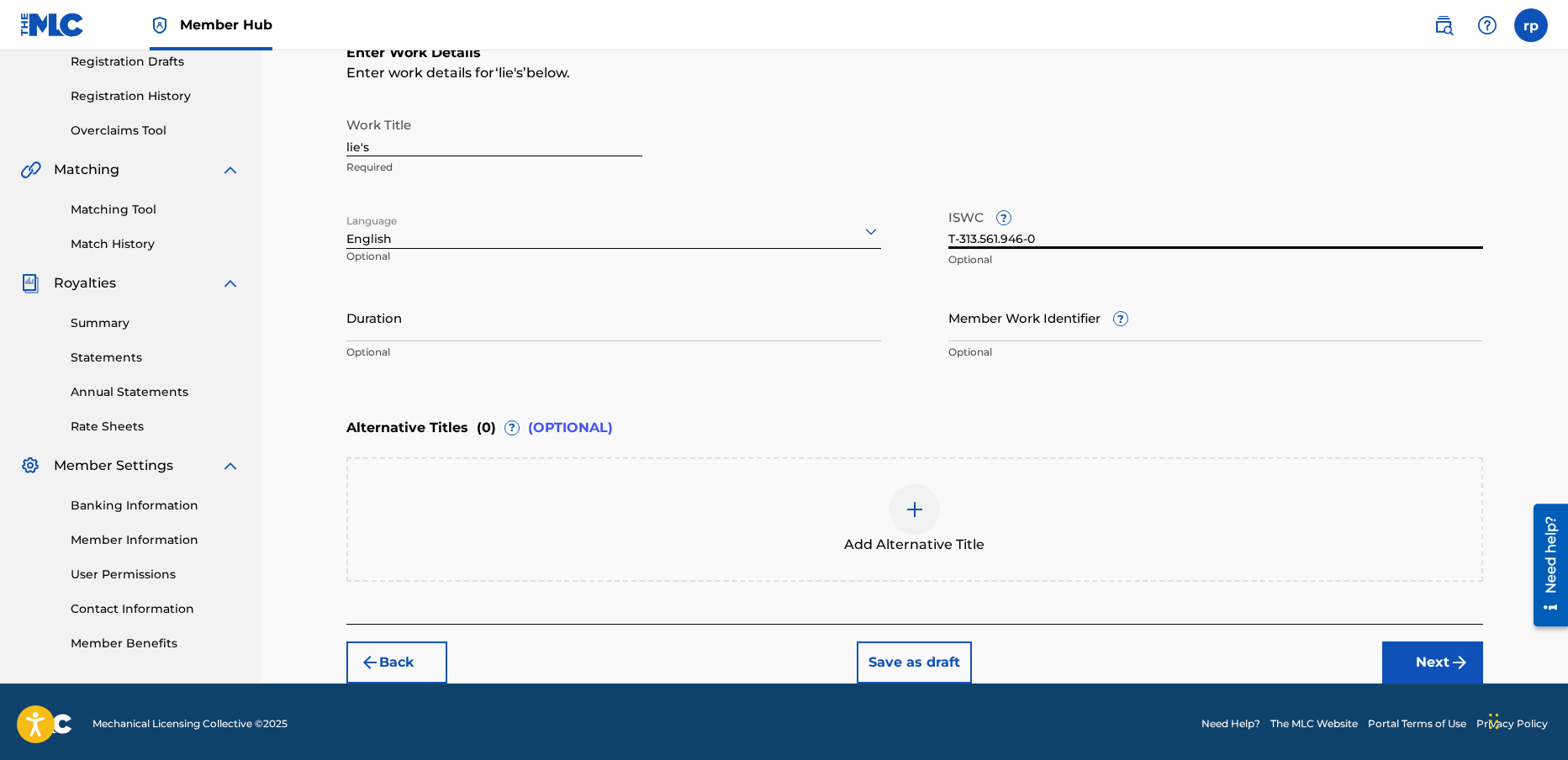
scroll to position [293, 0]
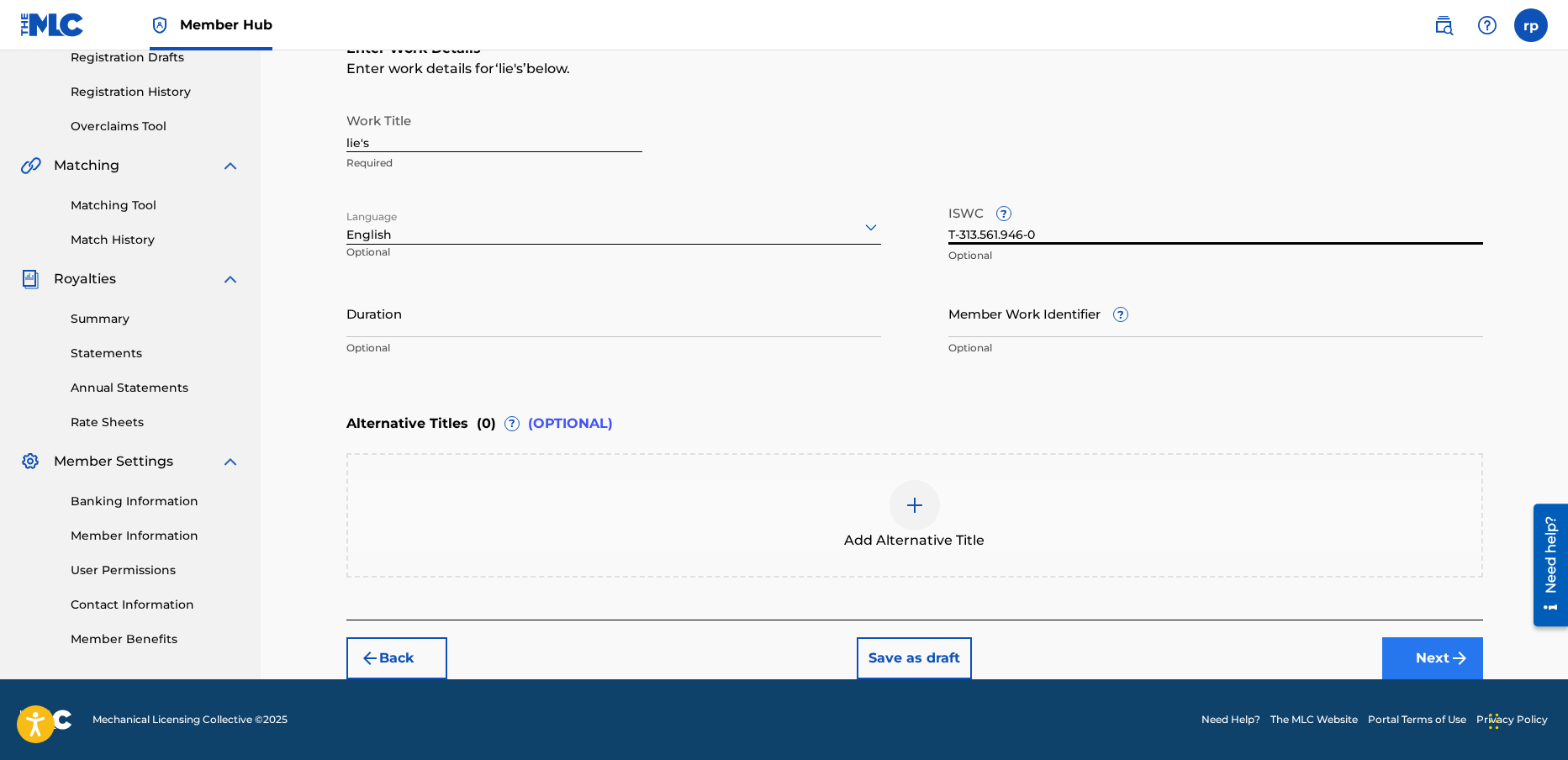
type input "T-313.561.946-0"
click at [1442, 656] on button "Next" at bounding box center [1433, 659] width 101 height 42
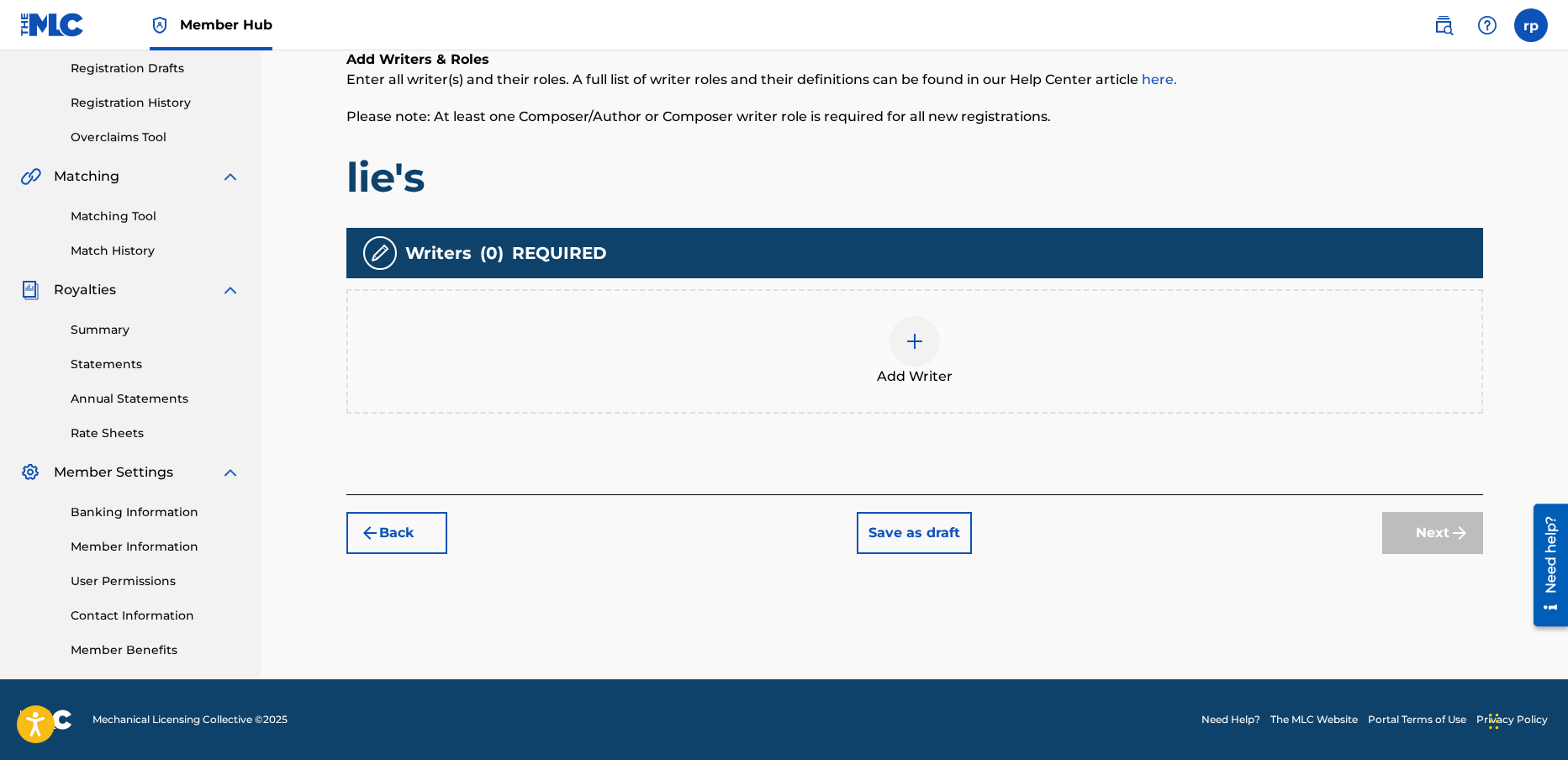
click at [916, 338] on img at bounding box center [914, 341] width 20 height 20
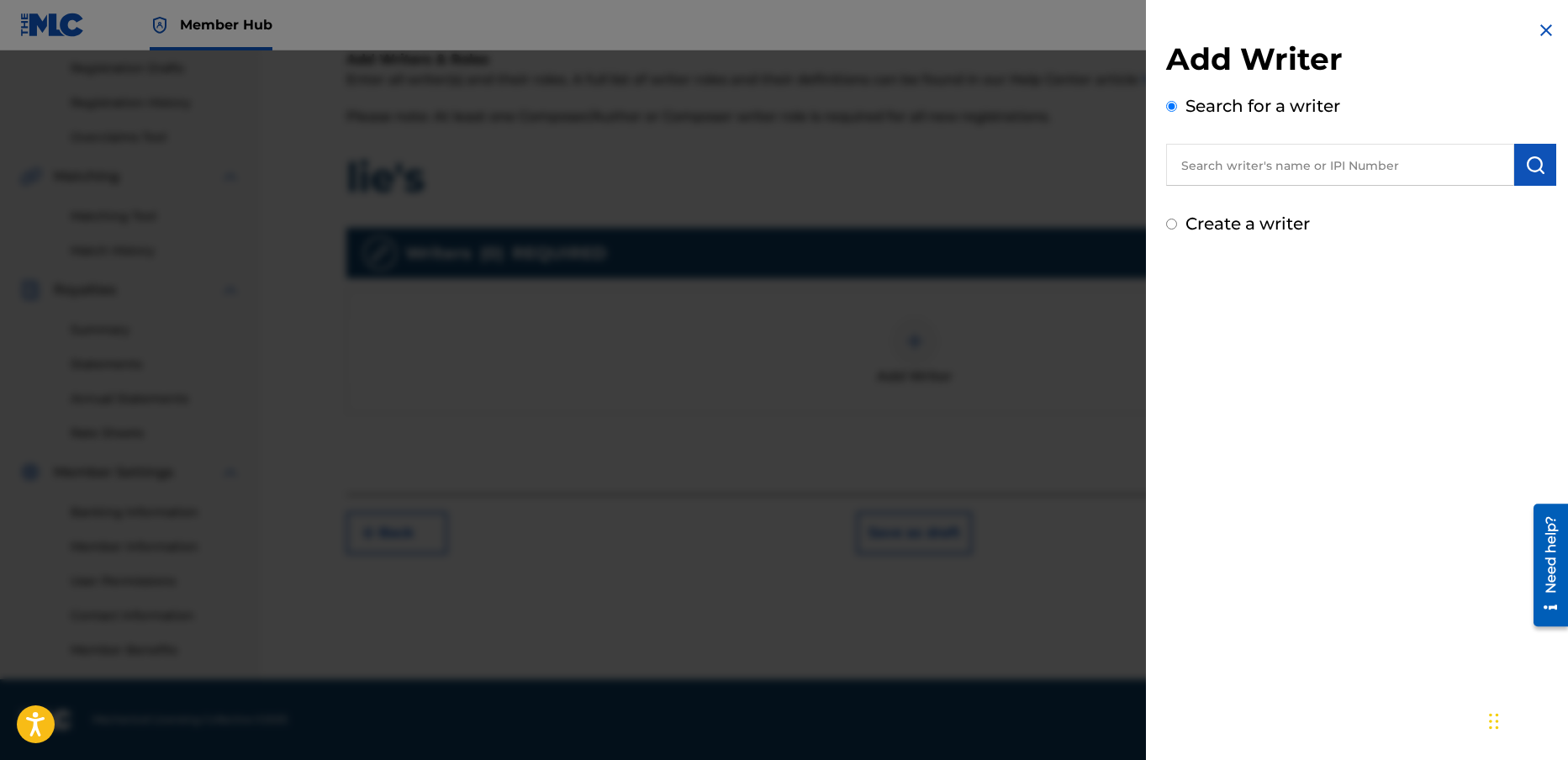
click at [1214, 170] on input "text" at bounding box center [1340, 164] width 348 height 42
type input "R"
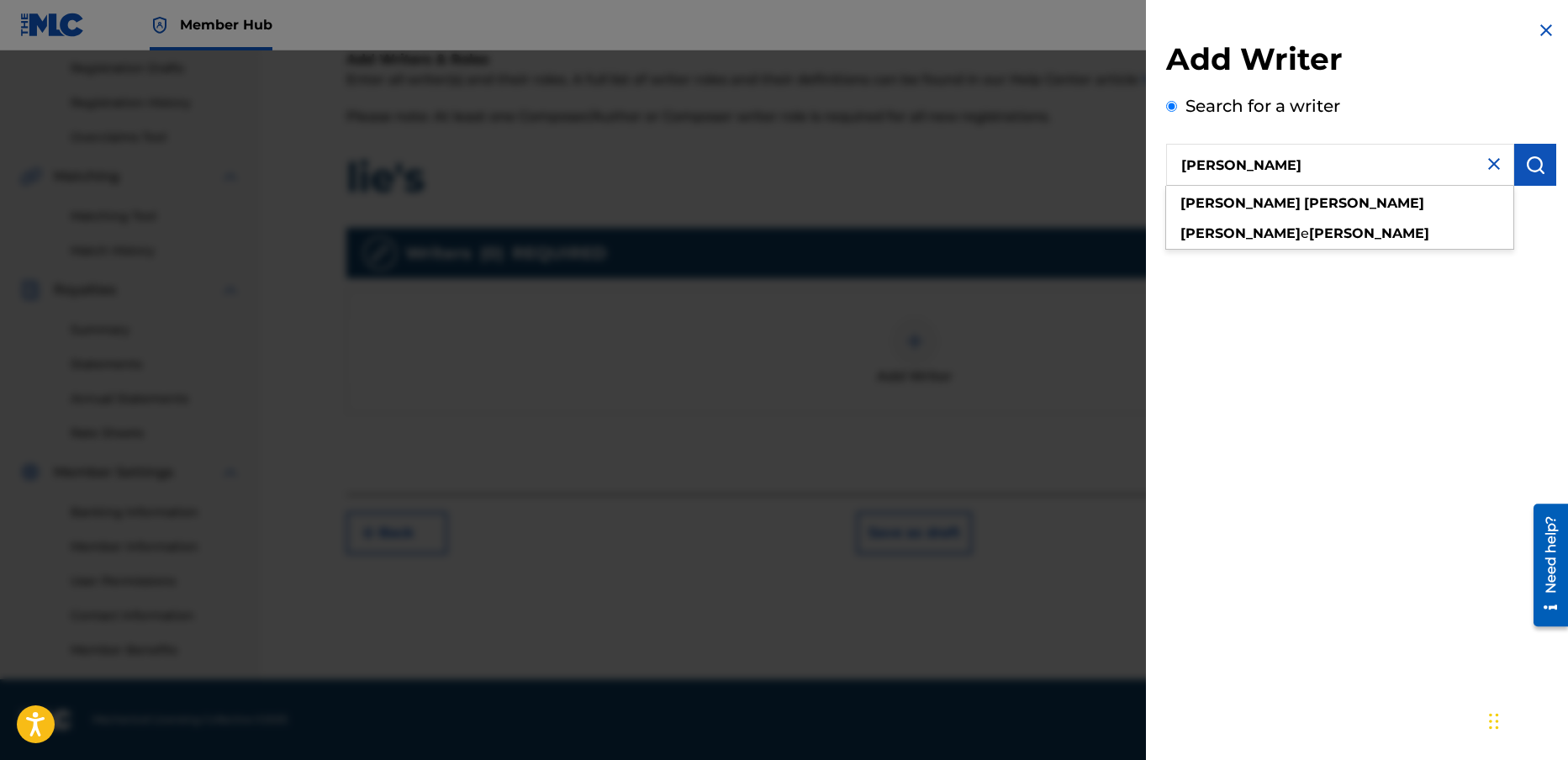
type input "[PERSON_NAME]"
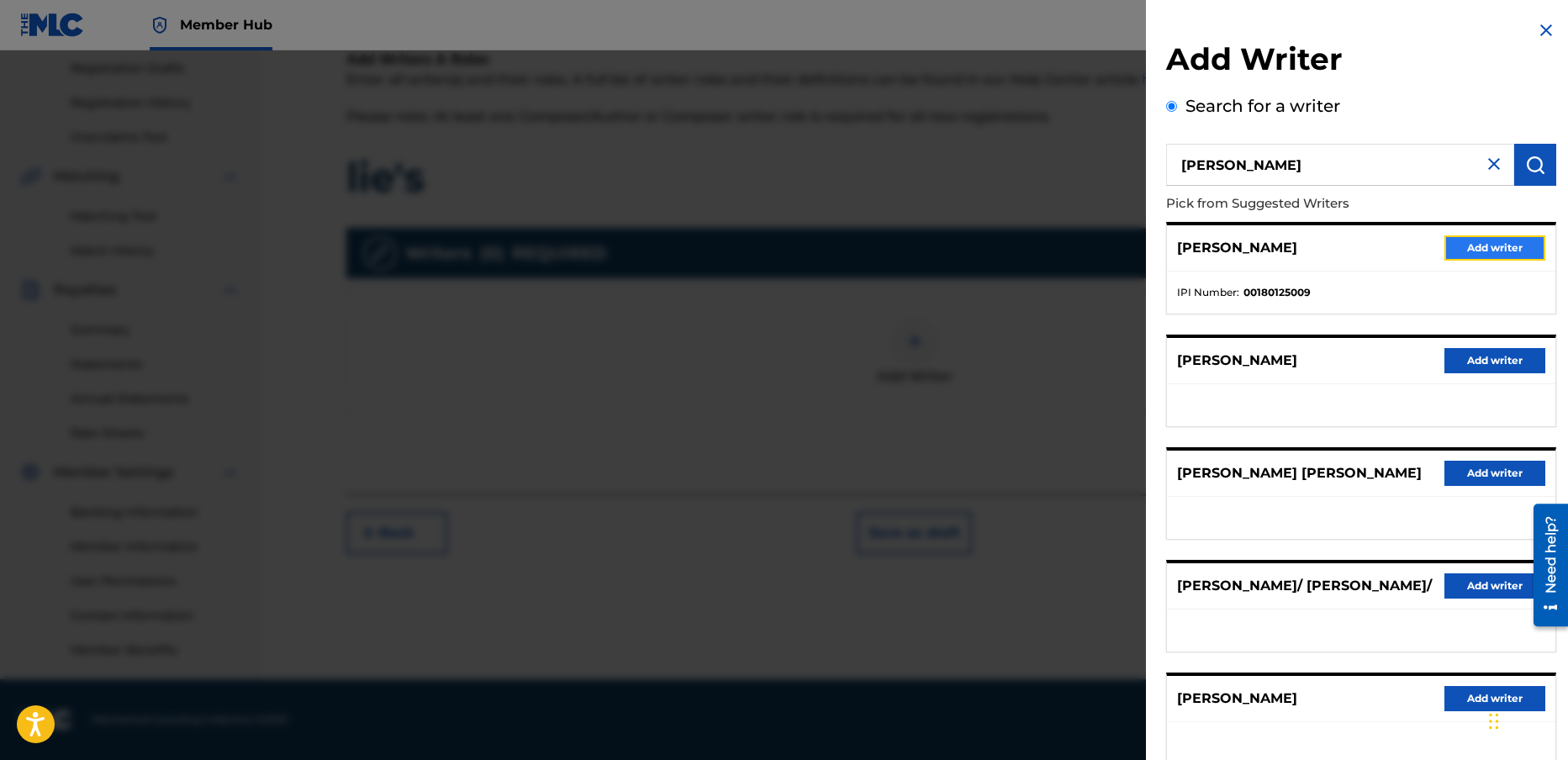
click at [1484, 247] on button "Add writer" at bounding box center [1495, 248] width 101 height 25
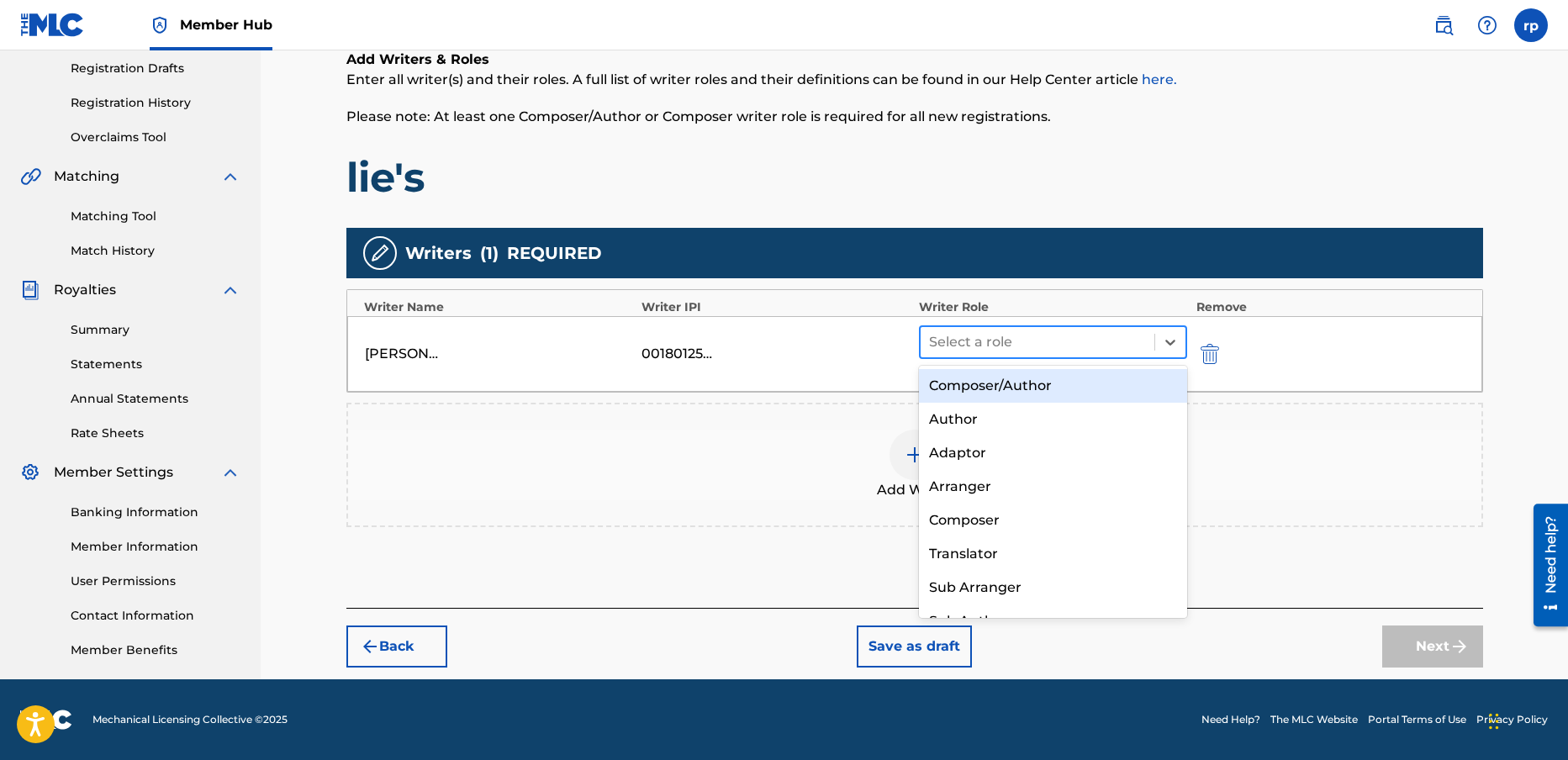
click at [1013, 344] on div at bounding box center [1038, 342] width 218 height 24
click at [1003, 386] on div "Composer/Author" at bounding box center [1053, 385] width 269 height 33
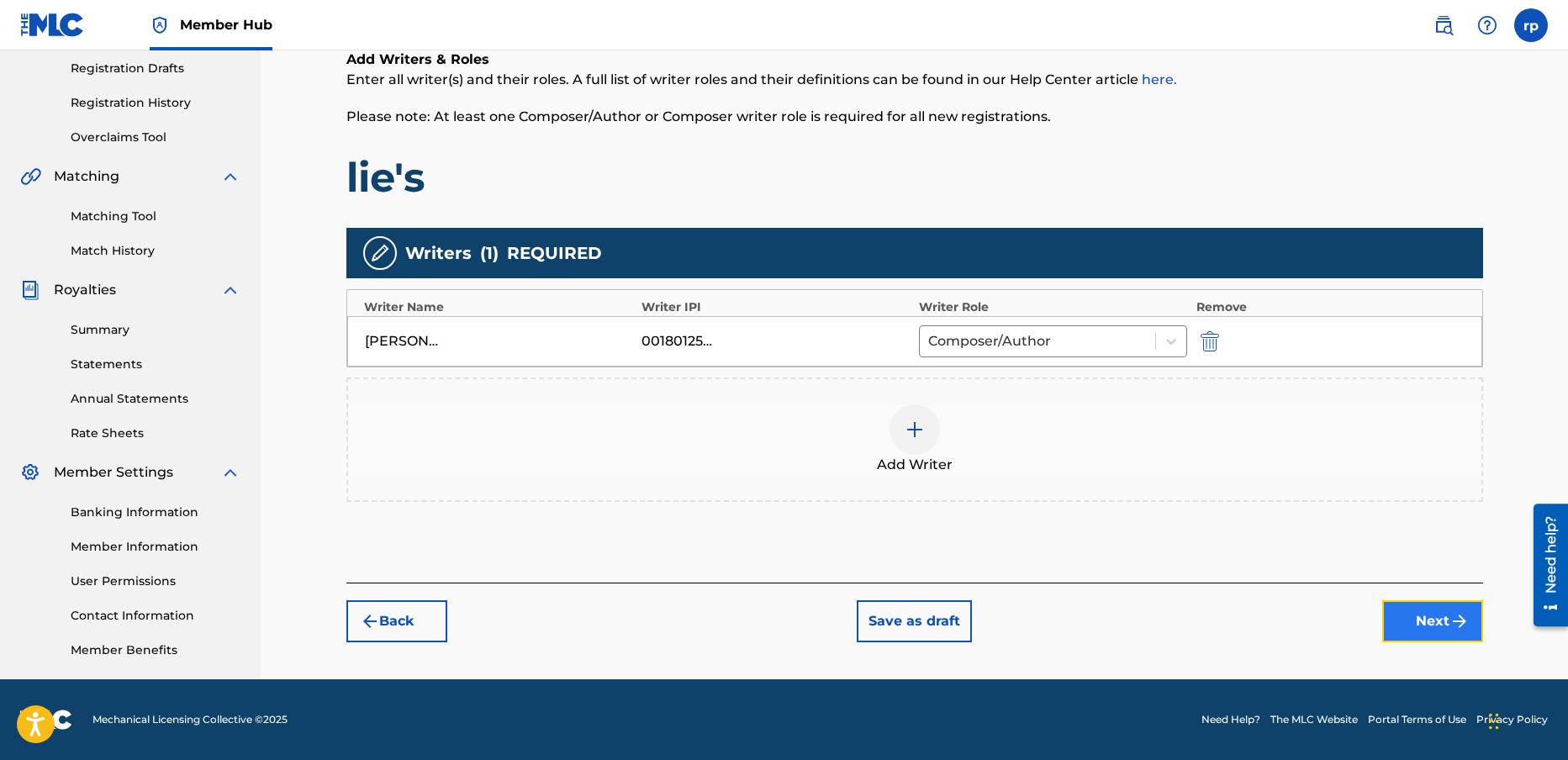
click at [1414, 622] on button "Next" at bounding box center [1433, 621] width 101 height 42
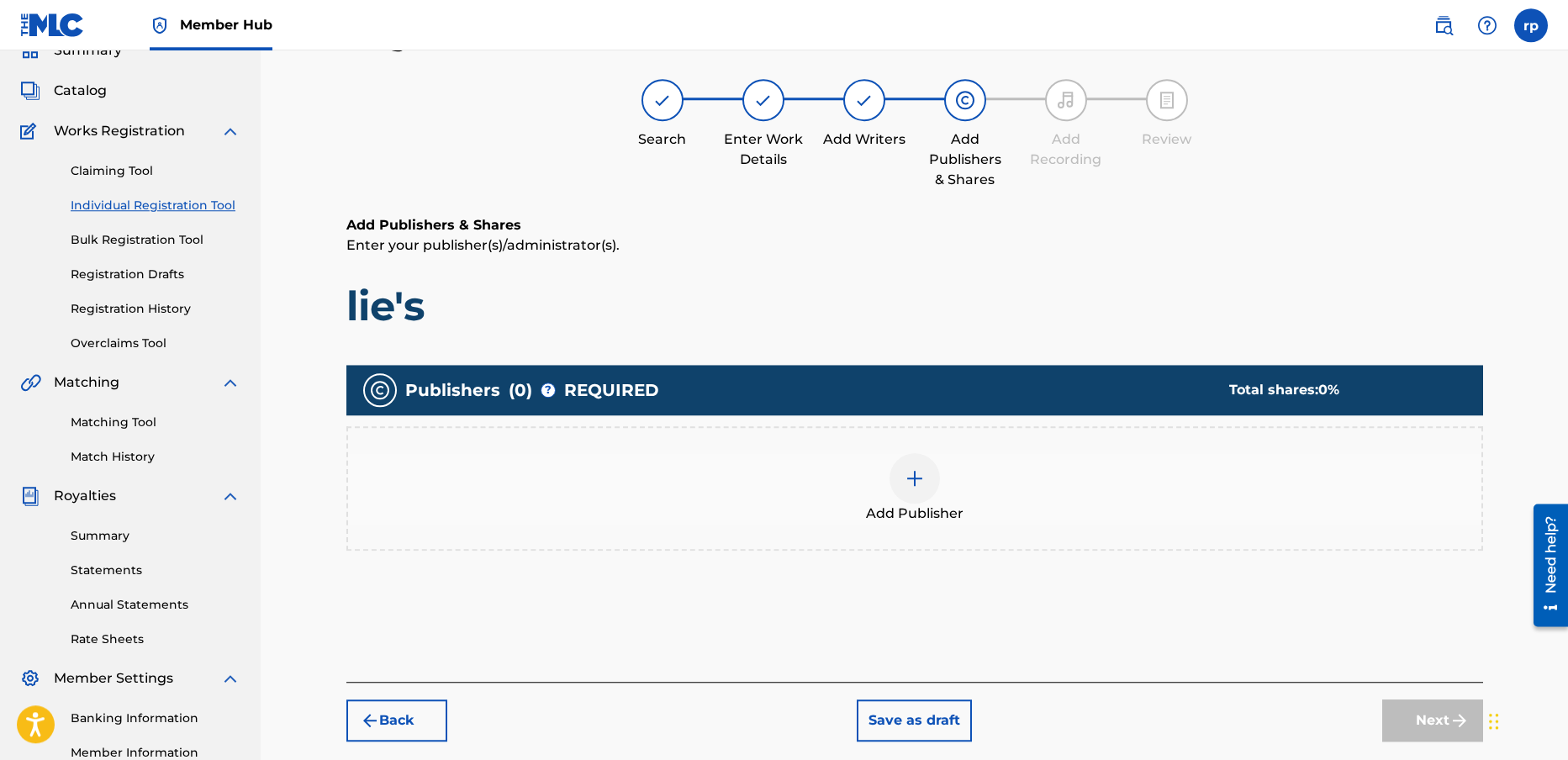
scroll to position [76, 0]
click at [908, 472] on img at bounding box center [914, 479] width 20 height 20
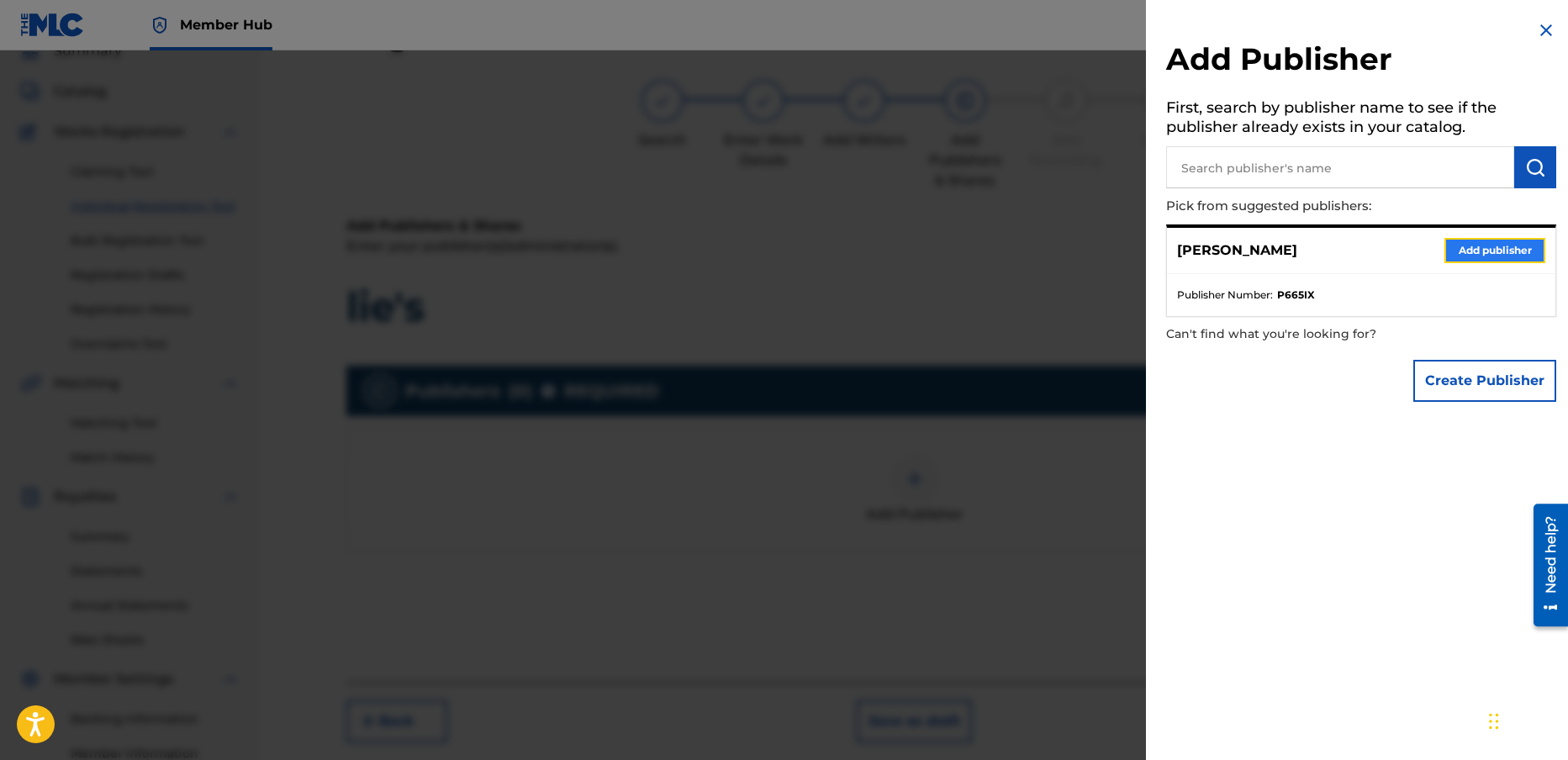
click at [1467, 242] on button "Add publisher" at bounding box center [1495, 250] width 101 height 25
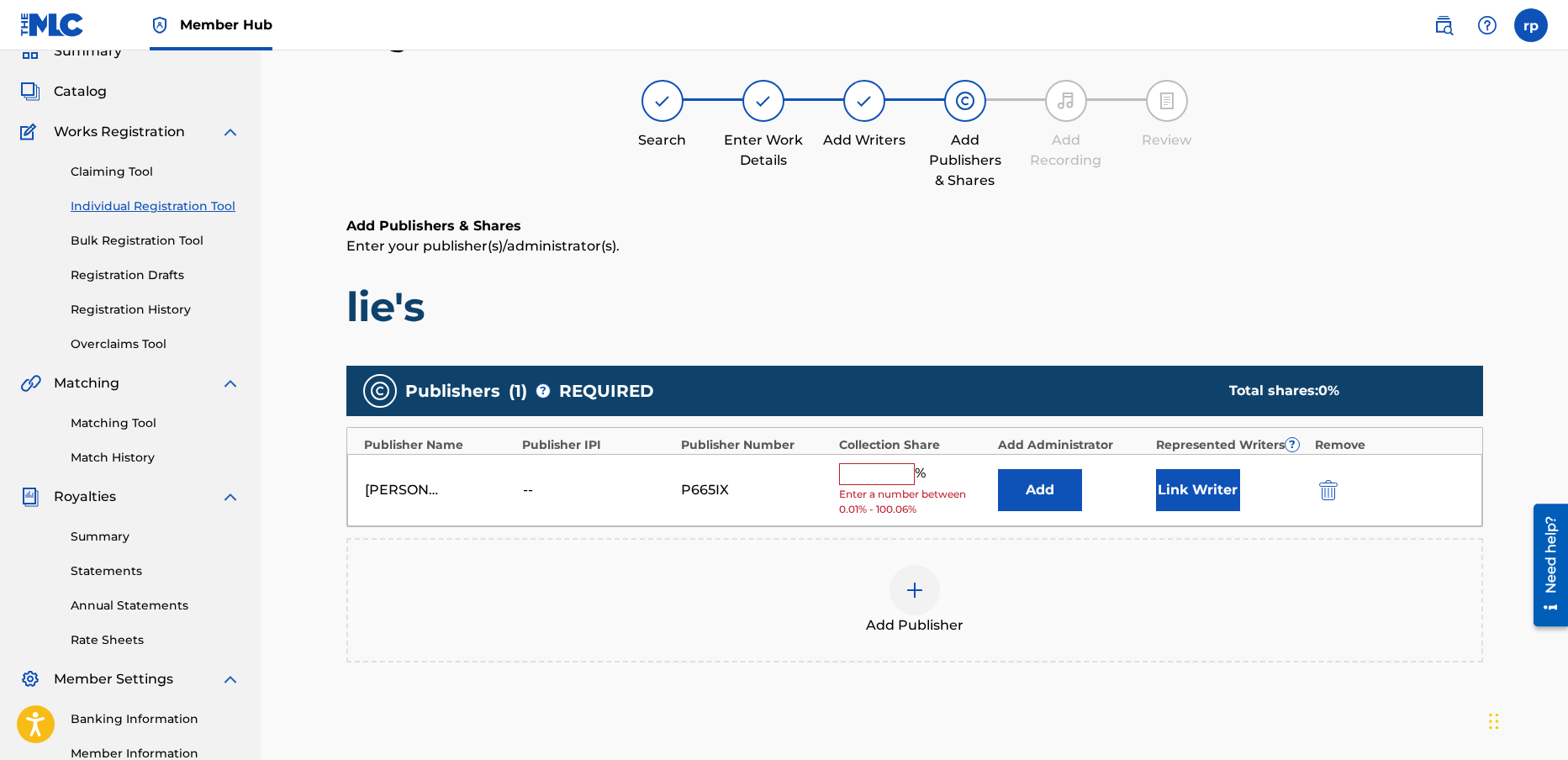
click at [858, 473] on input "text" at bounding box center [877, 474] width 76 height 22
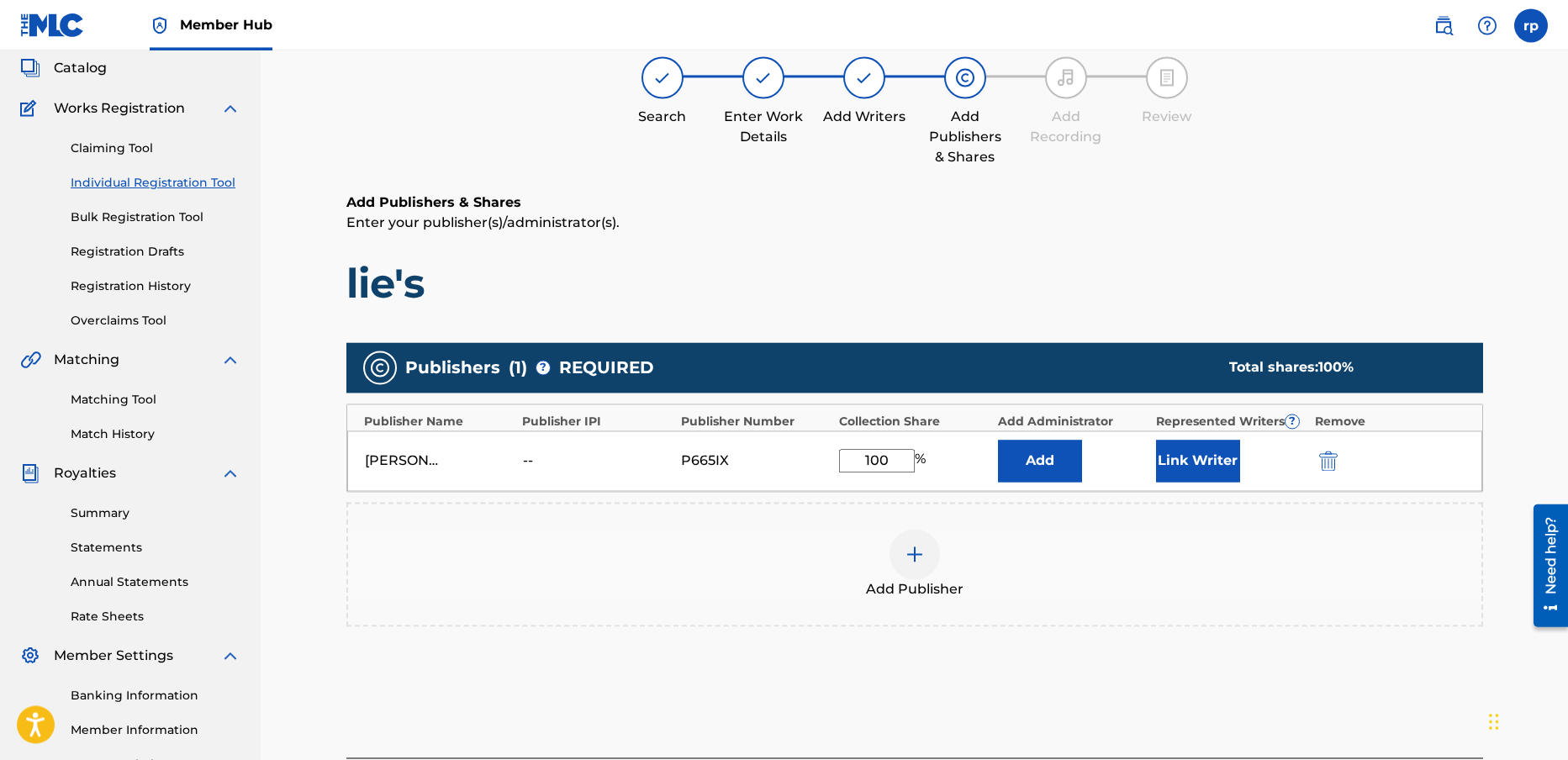
scroll to position [224, 0]
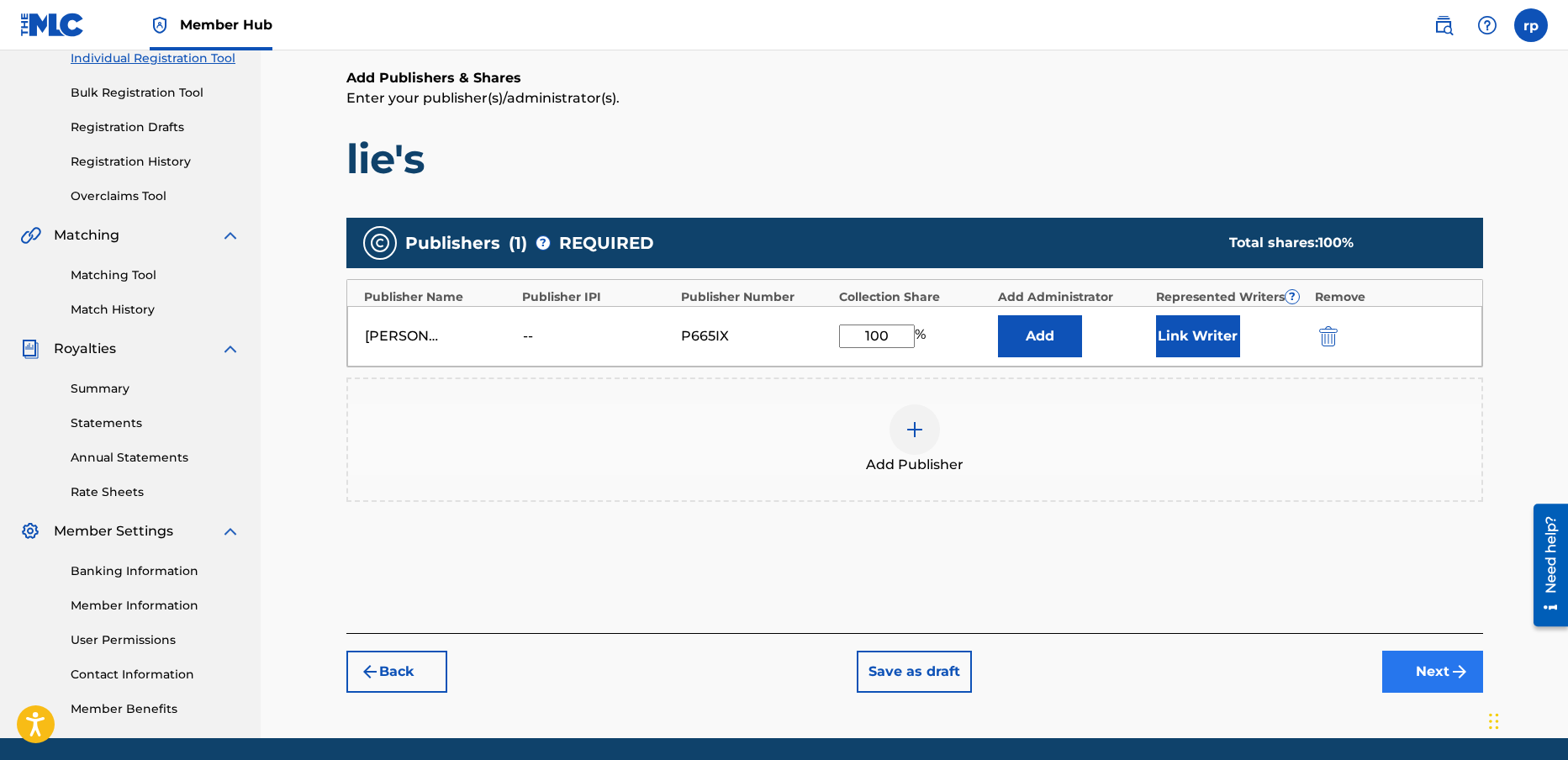
type input "100"
click at [1425, 671] on button "Next" at bounding box center [1433, 672] width 101 height 42
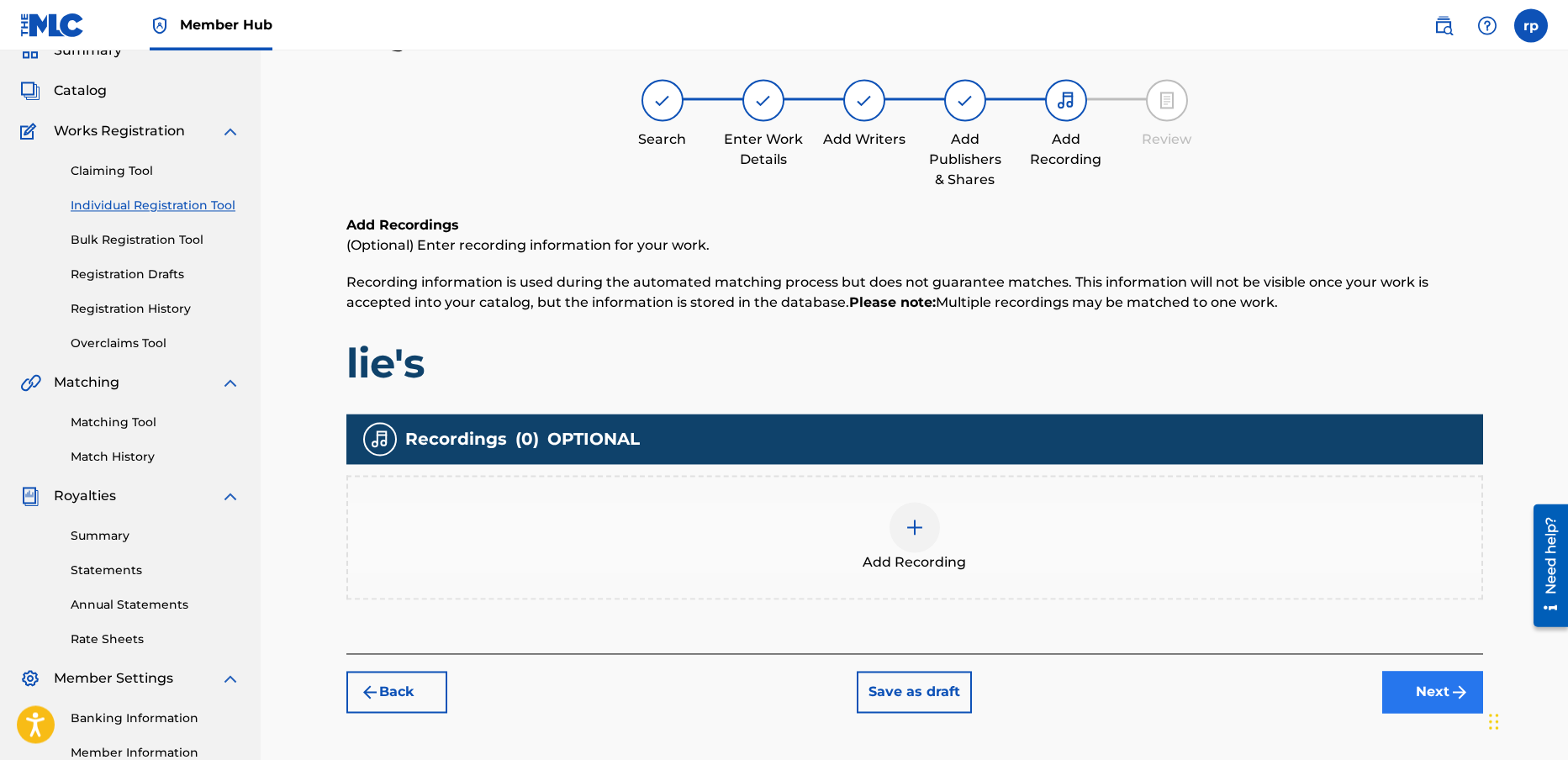
scroll to position [76, 0]
click at [1447, 687] on button "Next" at bounding box center [1433, 693] width 101 height 42
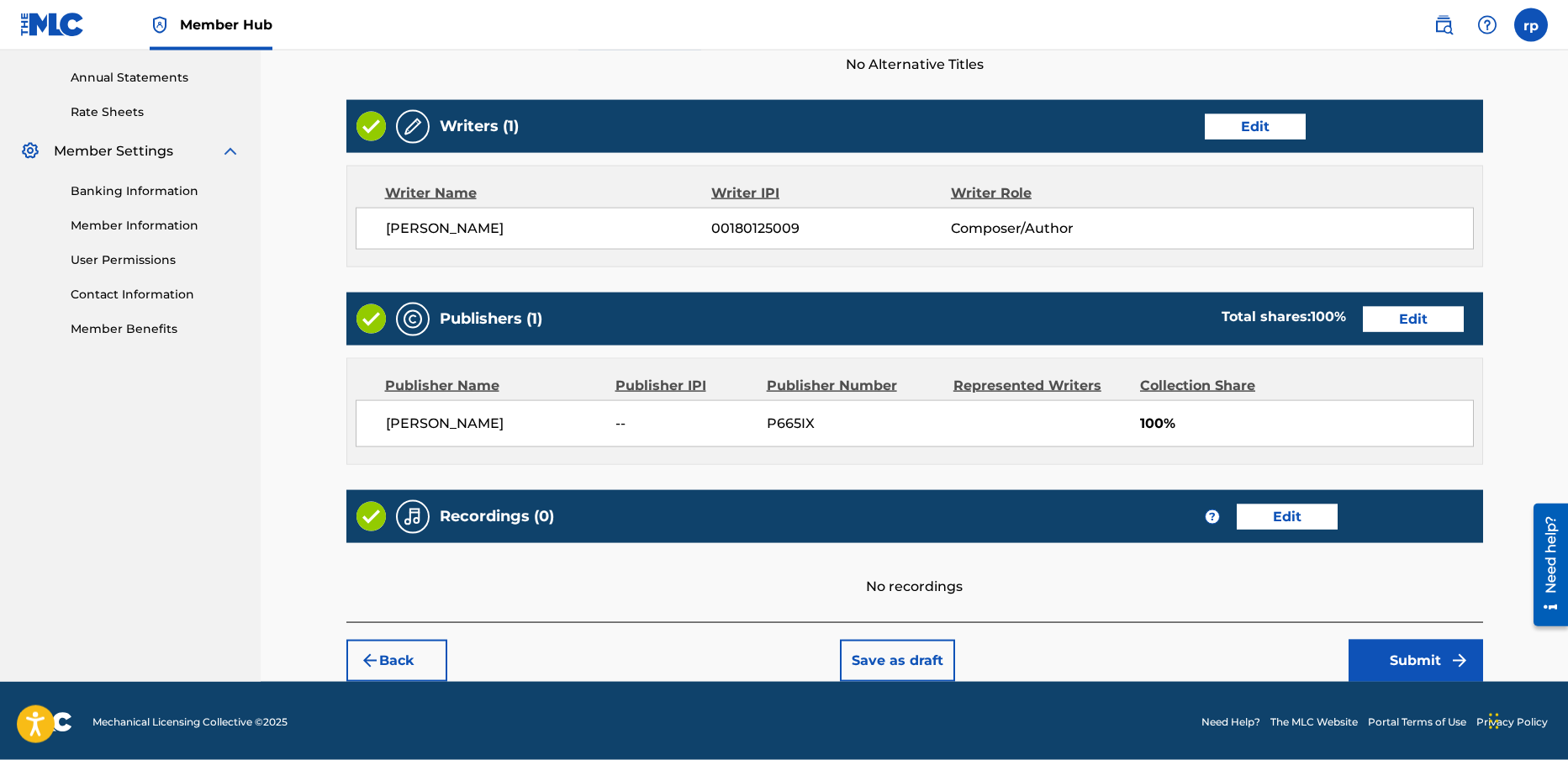
scroll to position [606, 0]
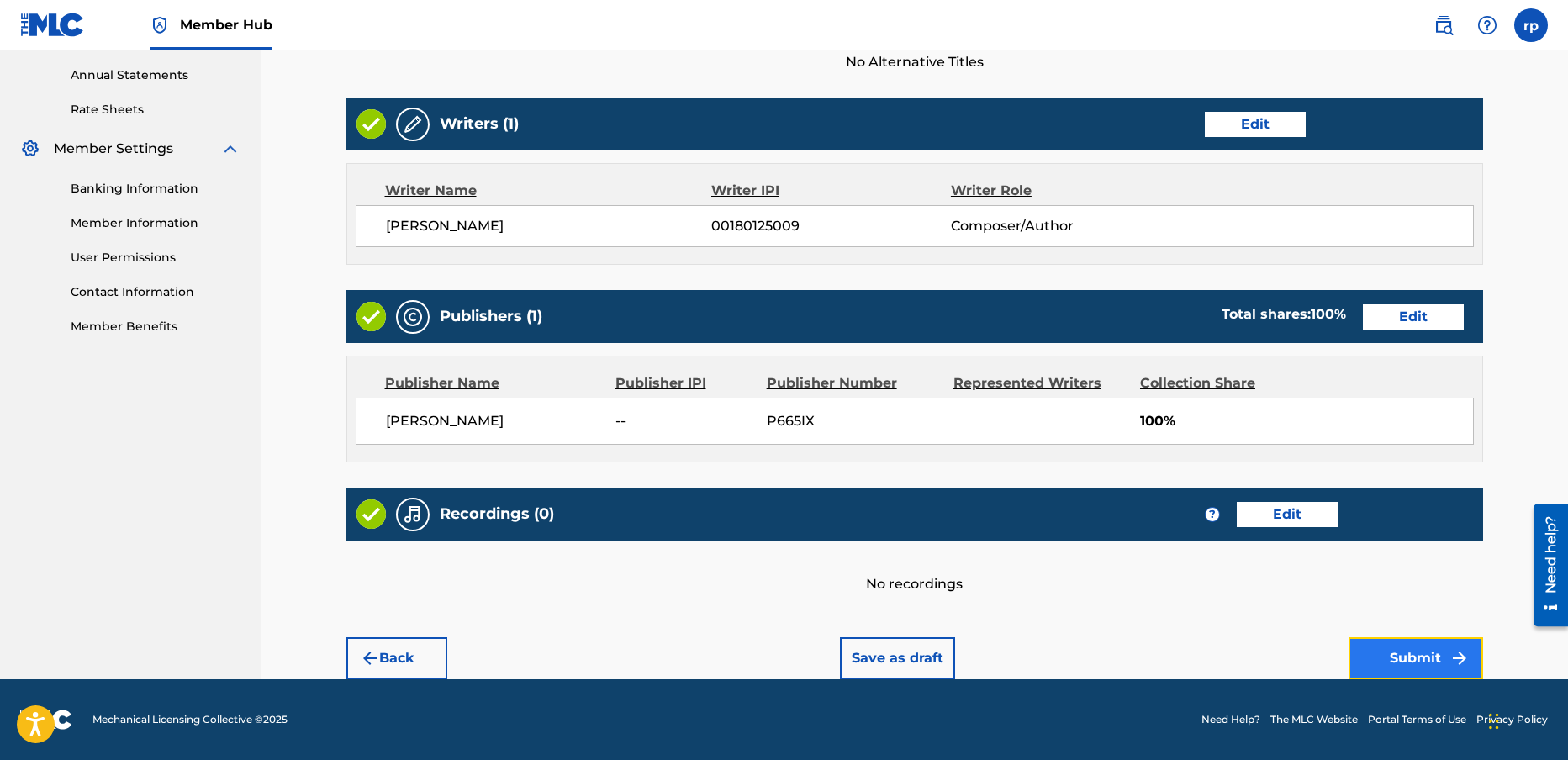
click at [1433, 658] on button "Submit" at bounding box center [1416, 659] width 135 height 42
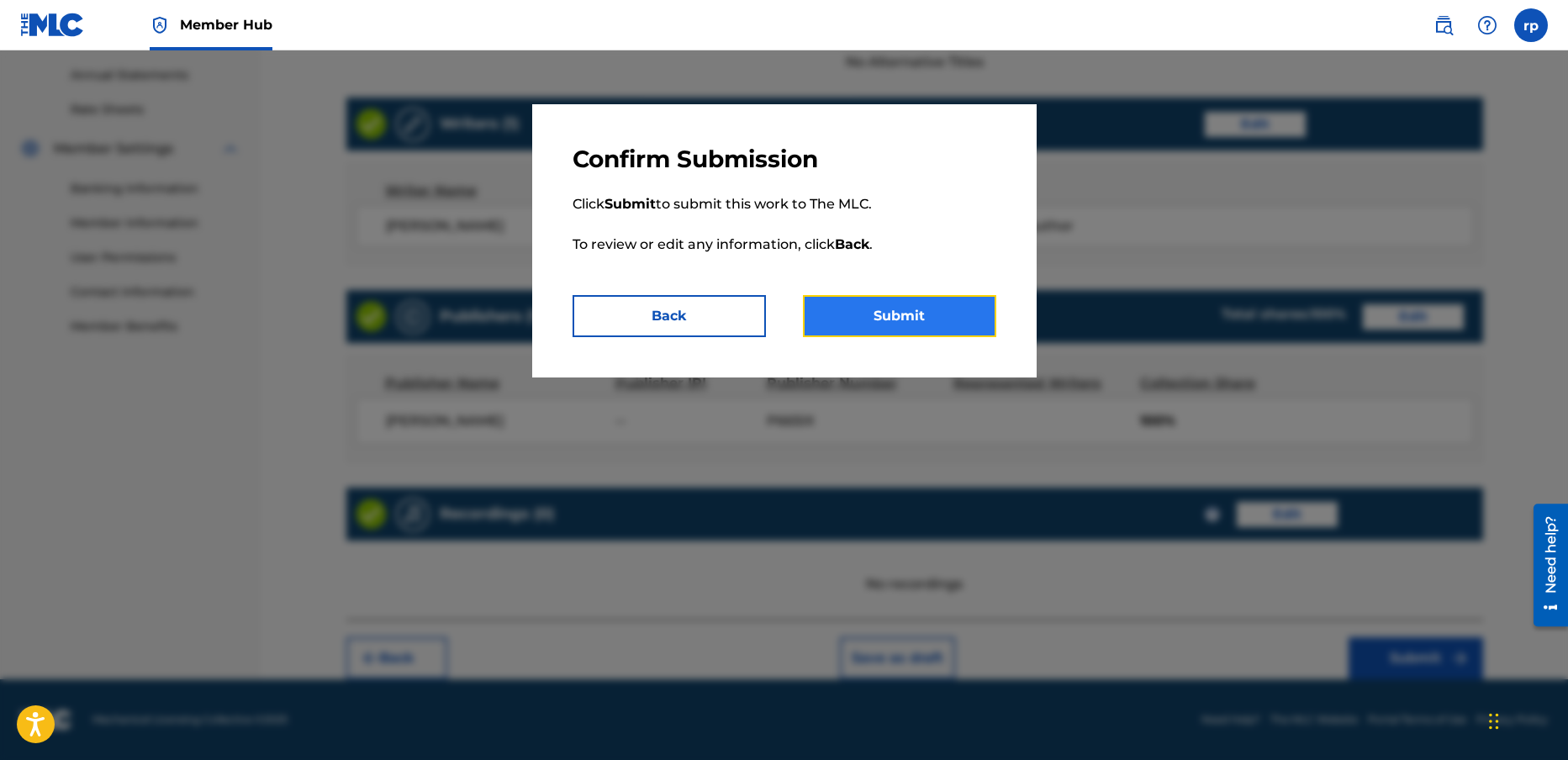
click at [939, 303] on button "Submit" at bounding box center [900, 316] width 193 height 42
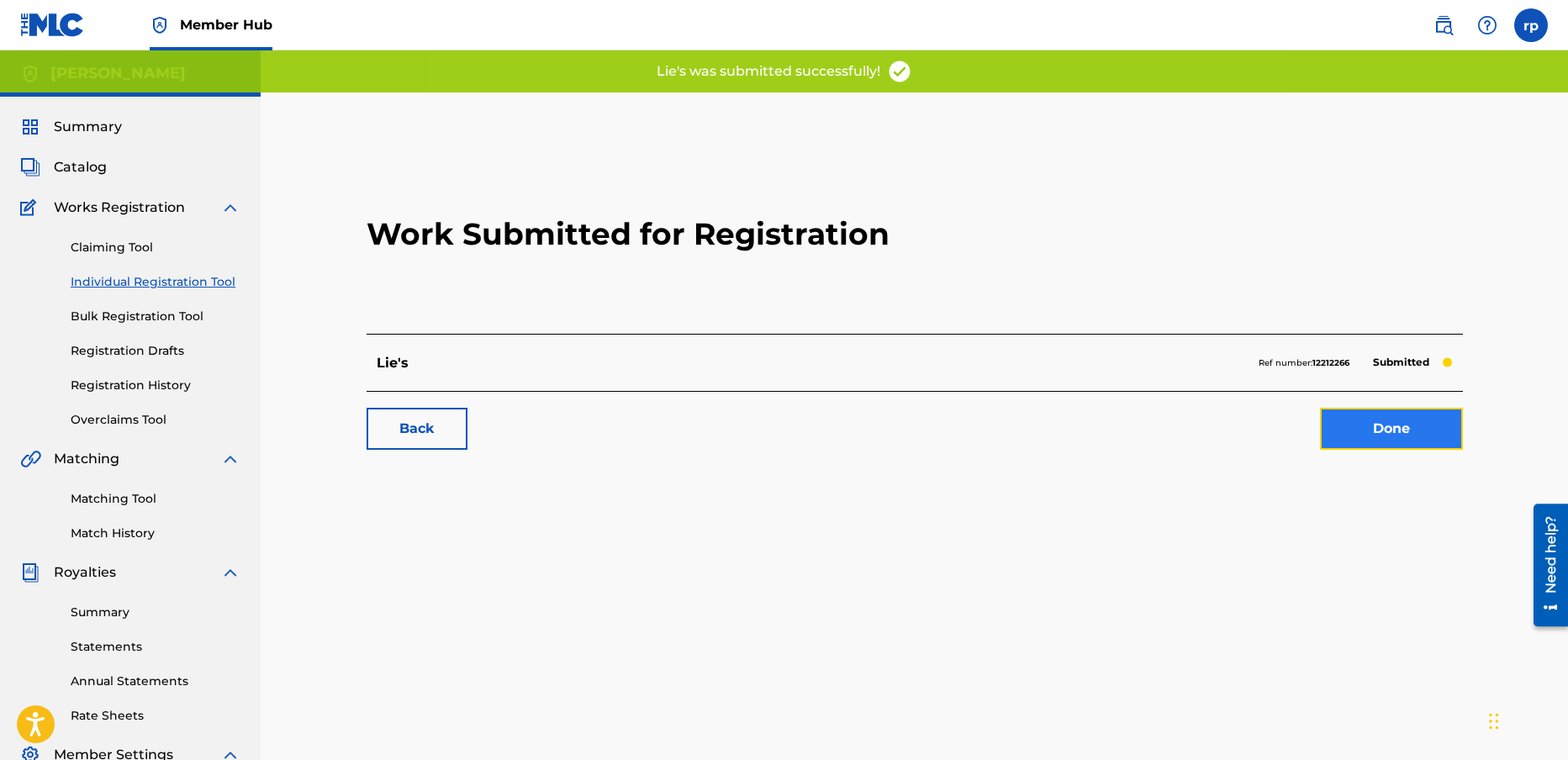
click at [1398, 421] on link "Done" at bounding box center [1392, 429] width 143 height 42
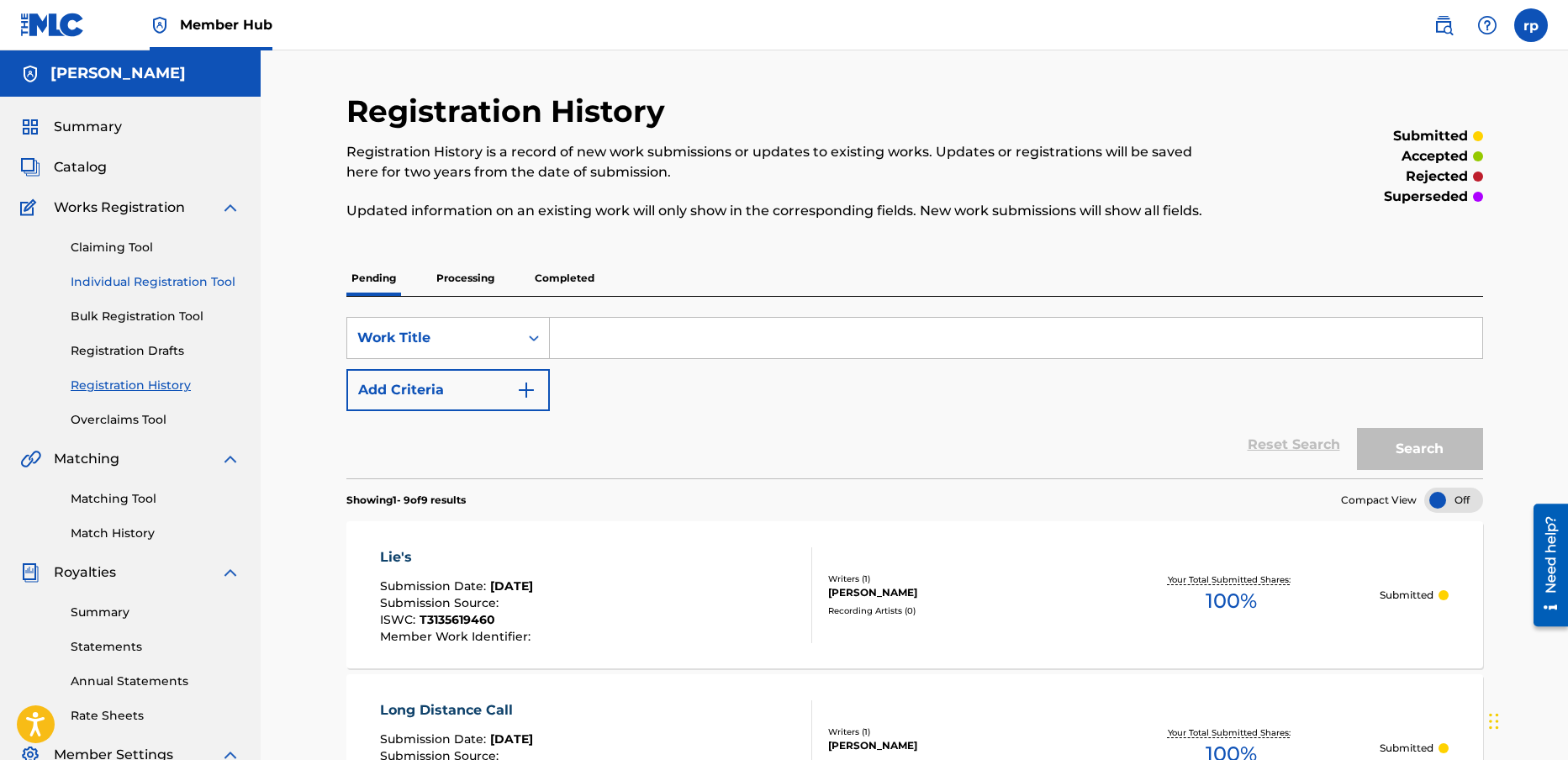
click at [150, 281] on link "Individual Registration Tool" at bounding box center [156, 282] width 170 height 17
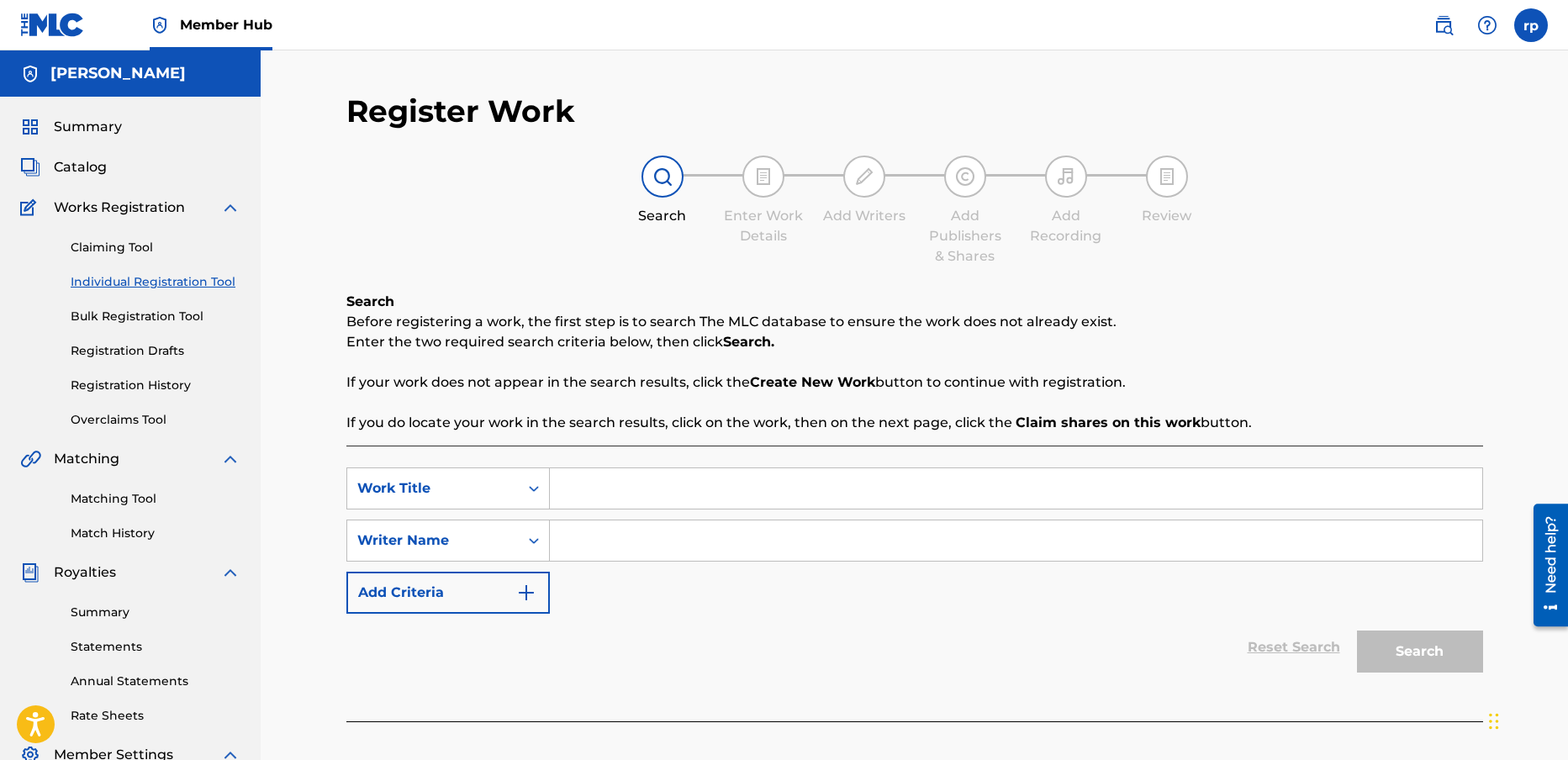
click at [609, 490] on input "Search Form" at bounding box center [1015, 489] width 932 height 40
type input "i need to know"
click at [642, 552] on input "Search Form" at bounding box center [1015, 540] width 932 height 40
type input "[PERSON_NAME]"
click at [1423, 647] on button "Search" at bounding box center [1420, 652] width 126 height 42
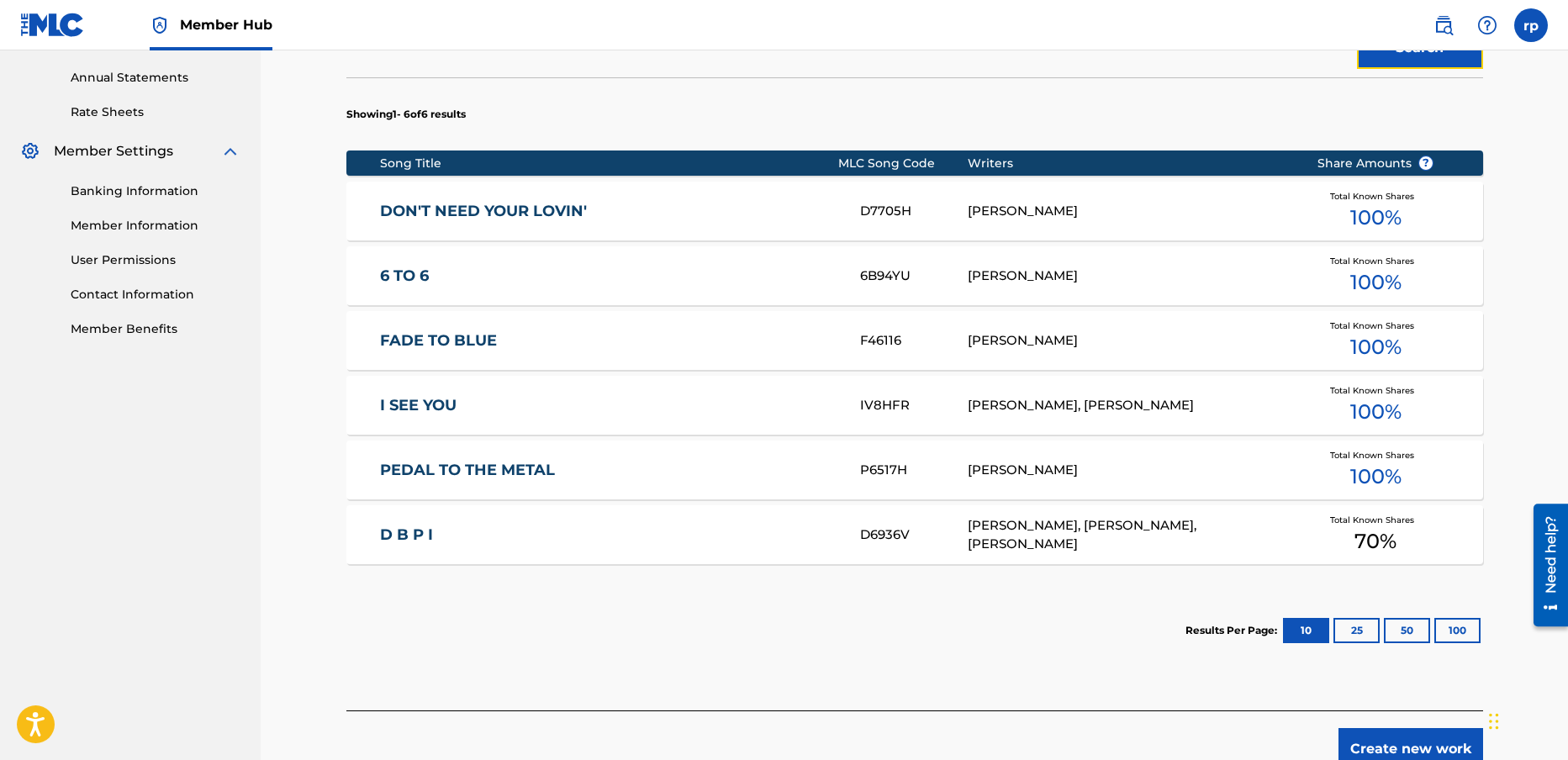
scroll to position [694, 0]
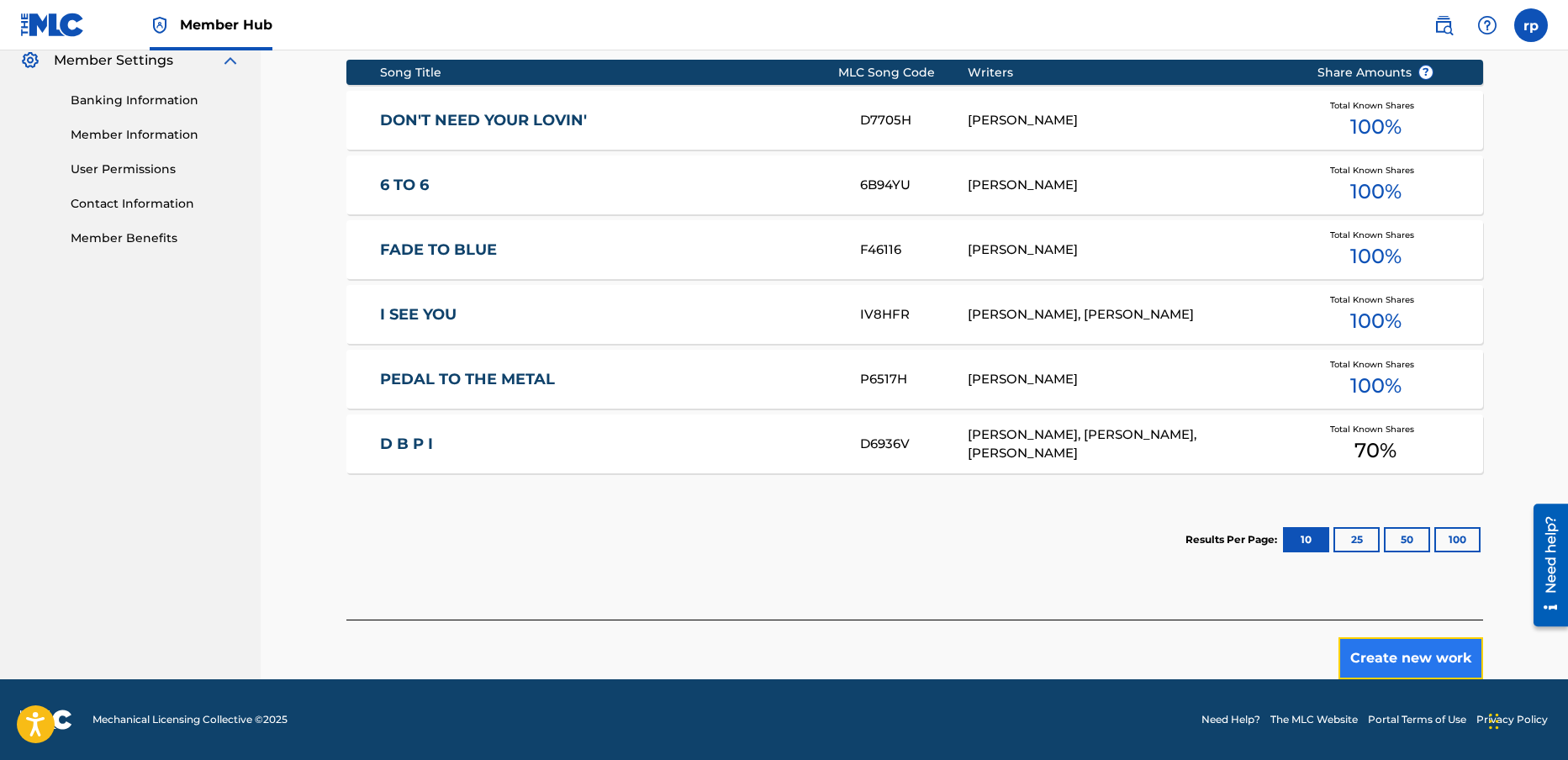
click at [1405, 652] on button "Create new work" at bounding box center [1410, 659] width 144 height 42
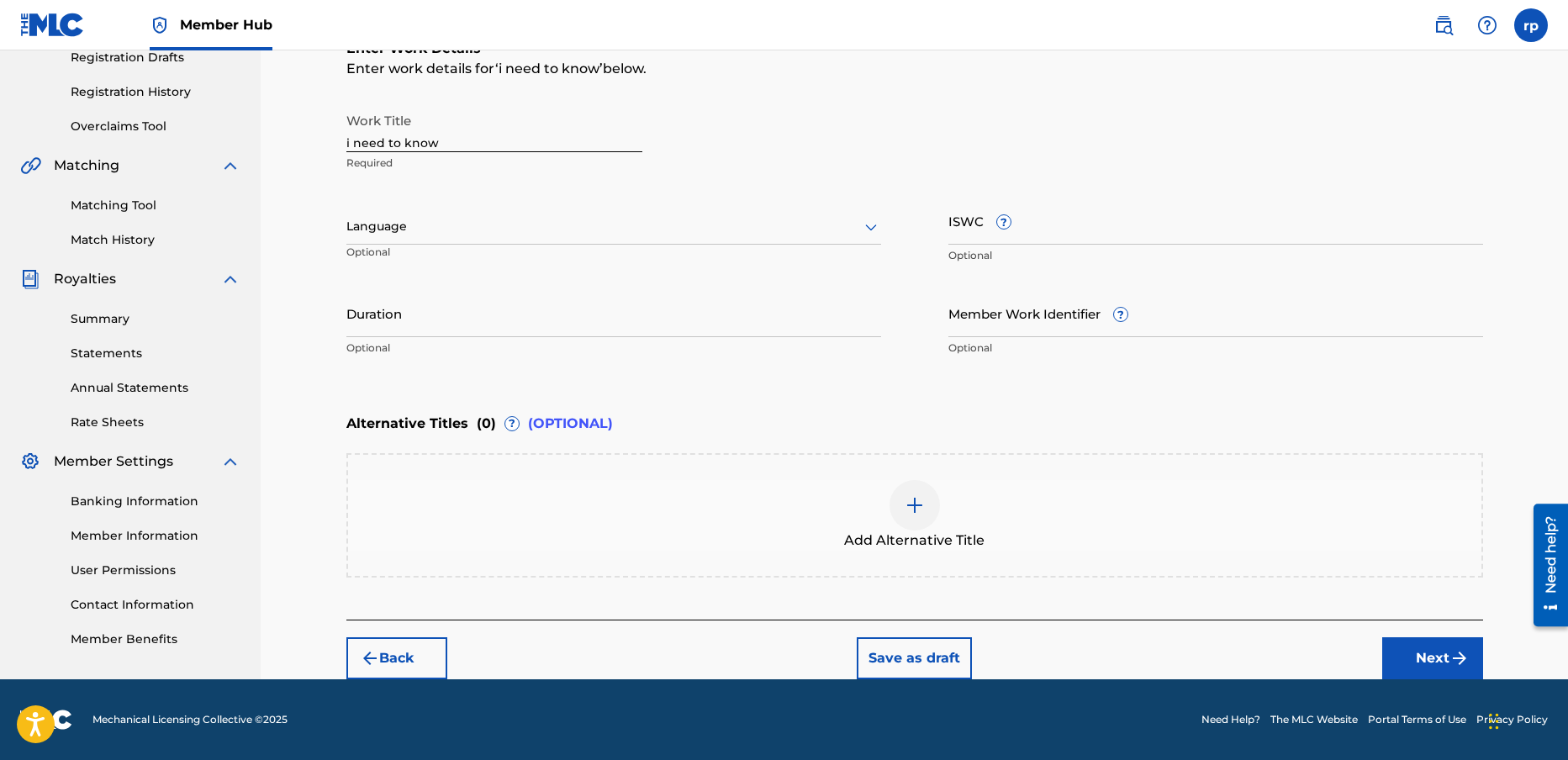
scroll to position [293, 0]
click at [395, 226] on div at bounding box center [613, 227] width 534 height 21
click at [422, 257] on div "English" at bounding box center [614, 264] width 534 height 38
click at [1040, 220] on input "ISWC ?" at bounding box center [1215, 221] width 534 height 48
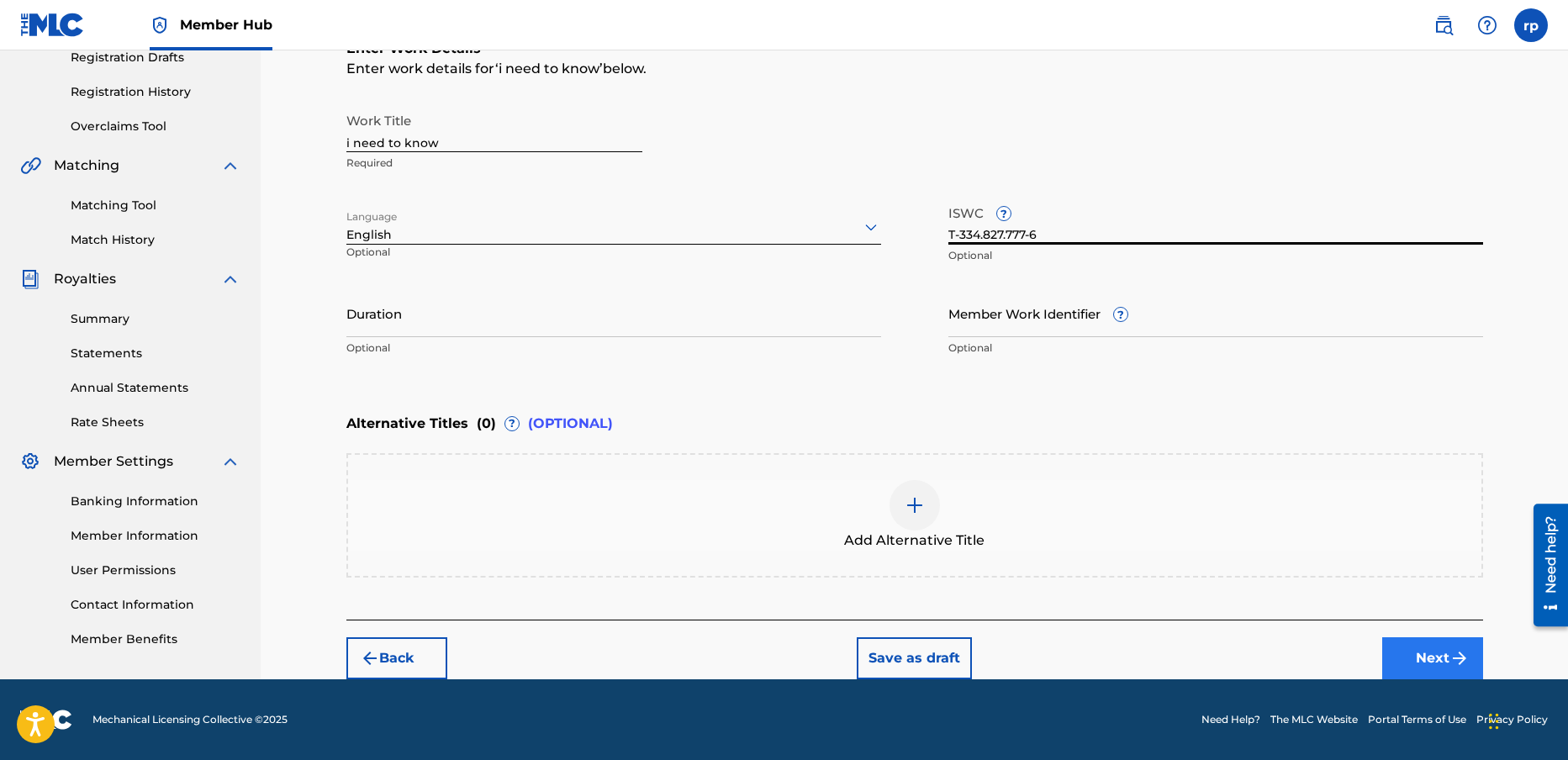
type input "T-334.827.777-6"
click at [1428, 658] on button "Next" at bounding box center [1433, 659] width 101 height 42
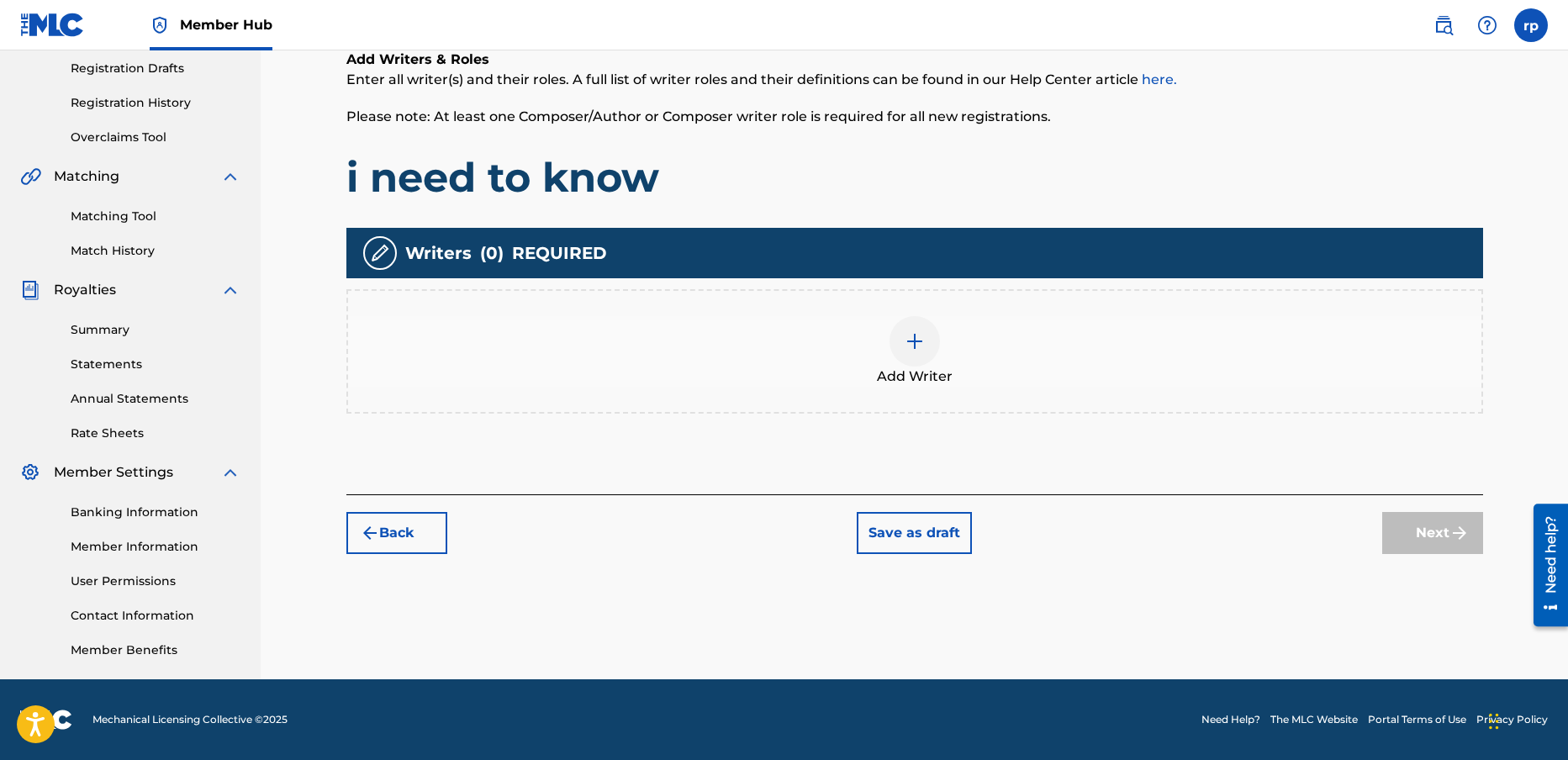
scroll to position [282, 0]
click at [921, 335] on img at bounding box center [914, 341] width 20 height 20
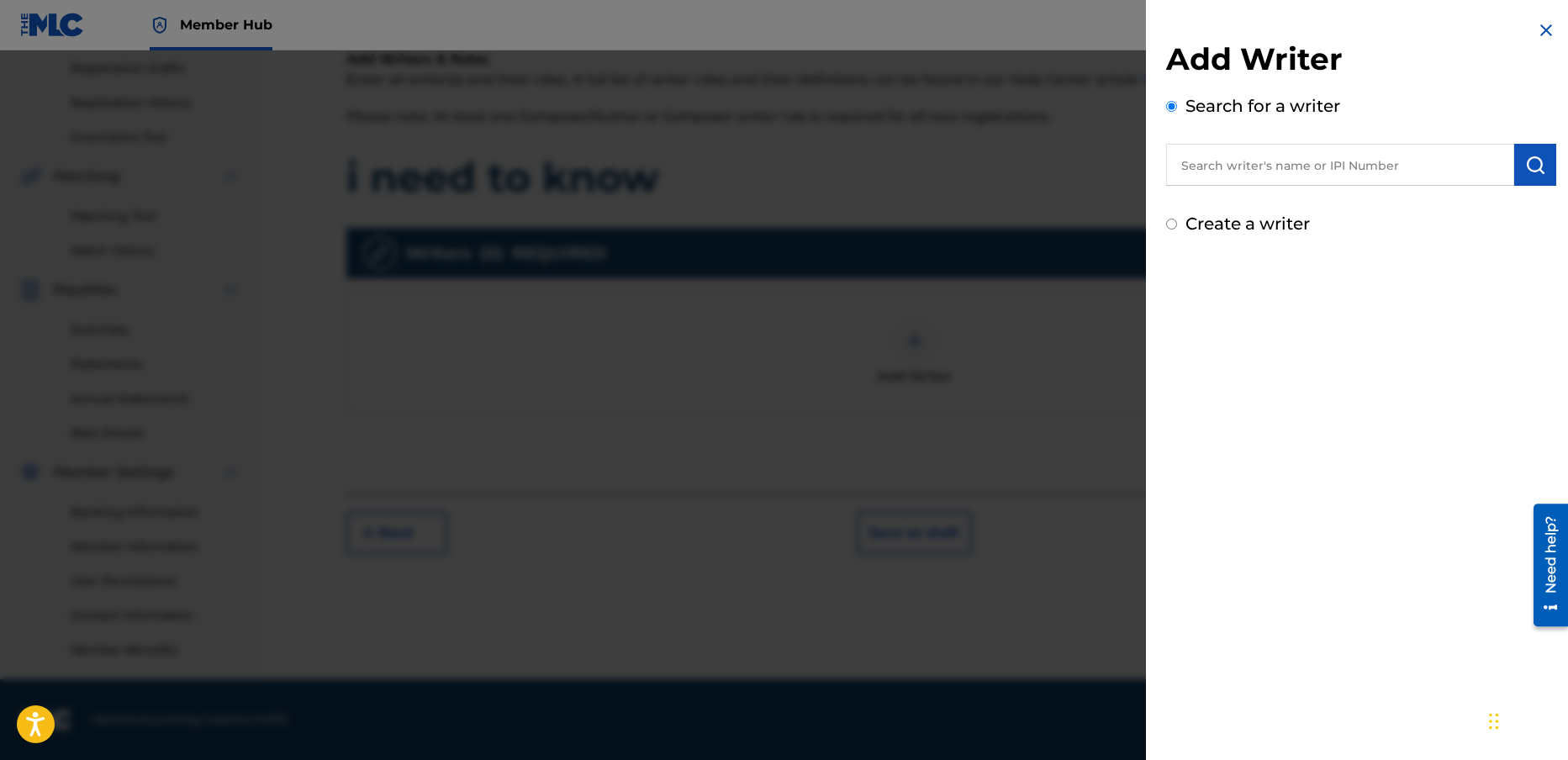
click at [1262, 166] on input "text" at bounding box center [1340, 164] width 348 height 42
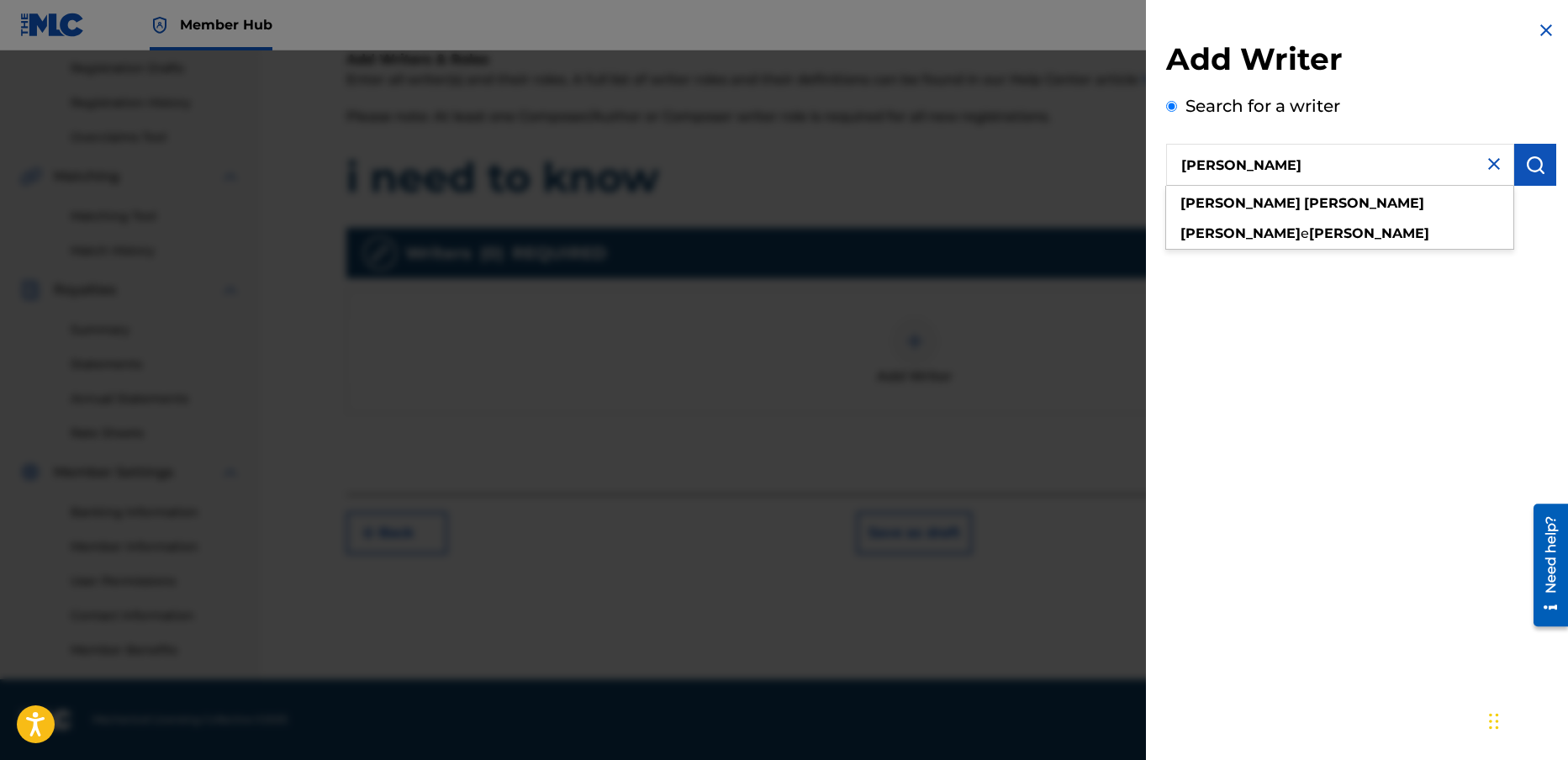
type input "[PERSON_NAME]"
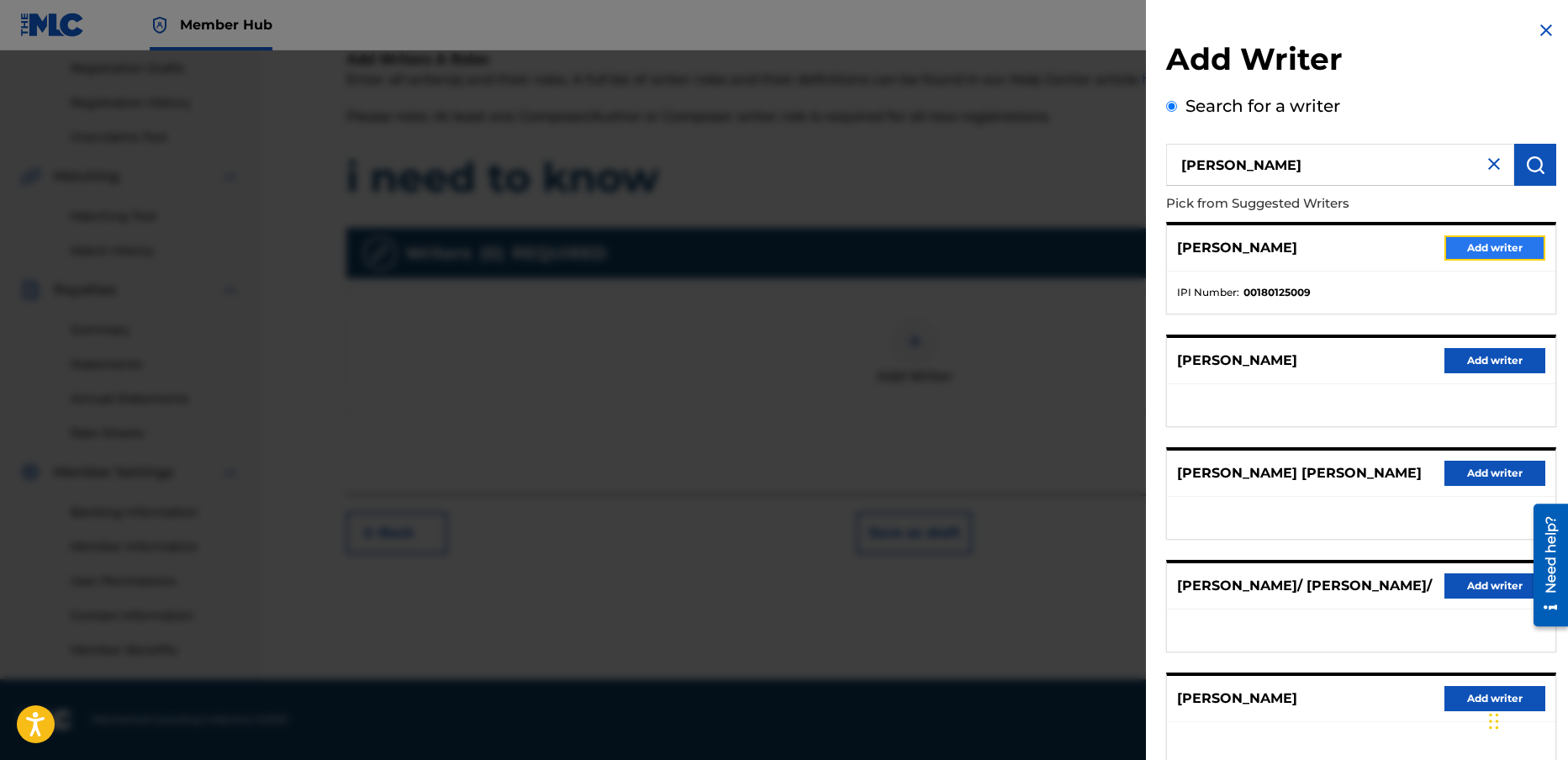
click at [1504, 243] on button "Add writer" at bounding box center [1495, 248] width 101 height 25
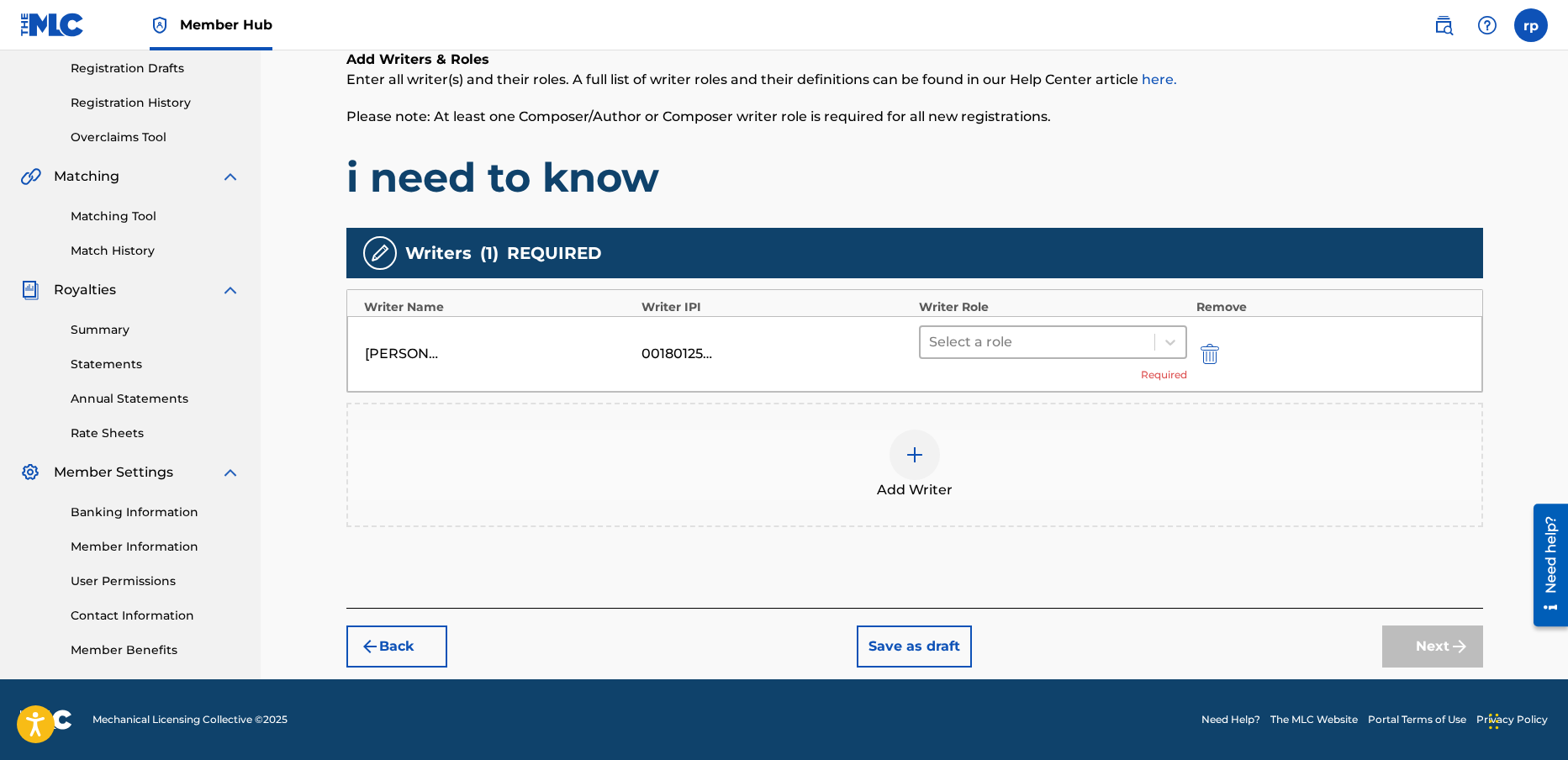
click at [1023, 333] on div at bounding box center [1038, 342] width 218 height 24
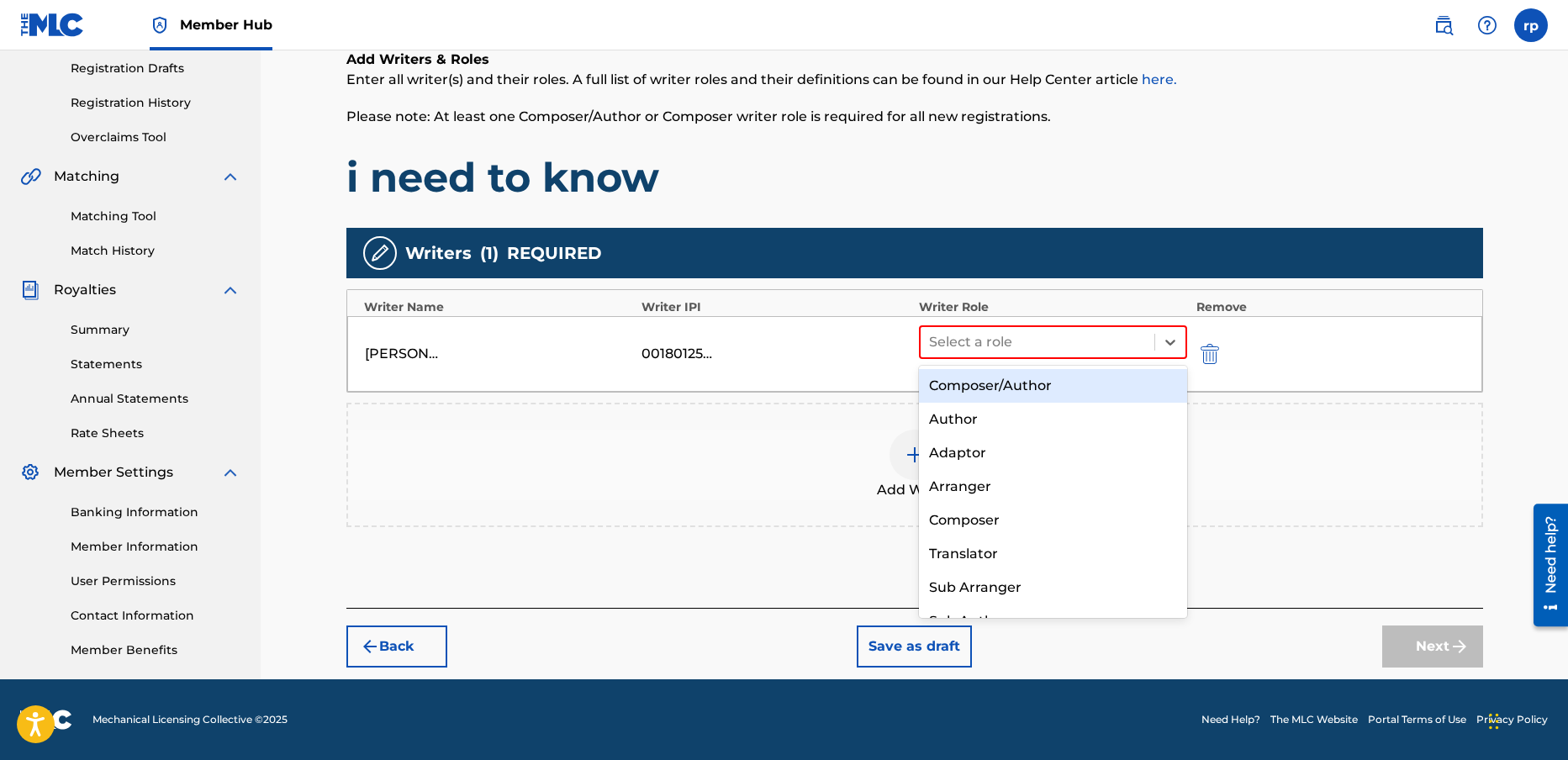
click at [1015, 386] on div "Composer/Author" at bounding box center [1053, 385] width 269 height 33
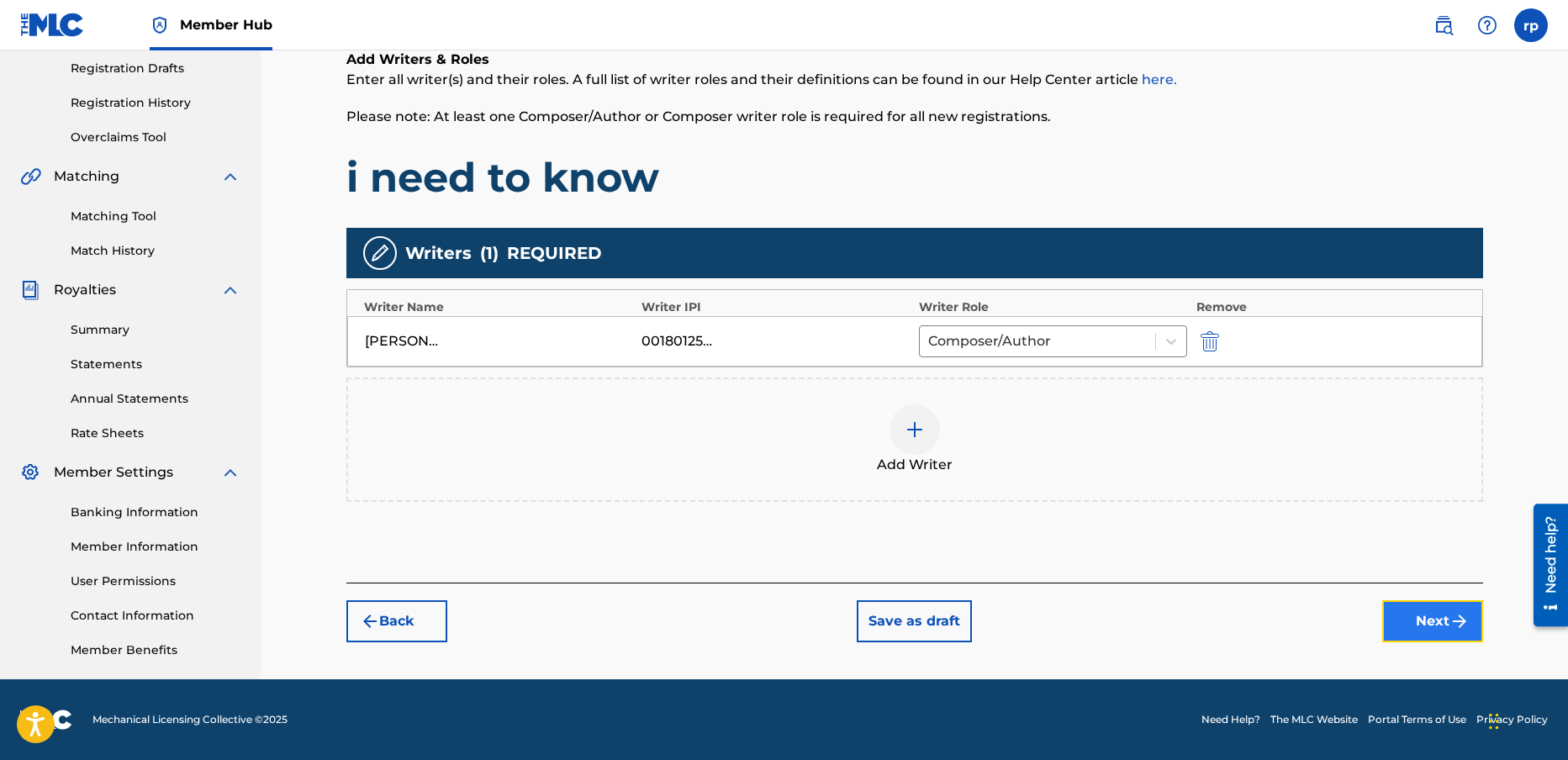
click at [1436, 616] on button "Next" at bounding box center [1433, 621] width 101 height 42
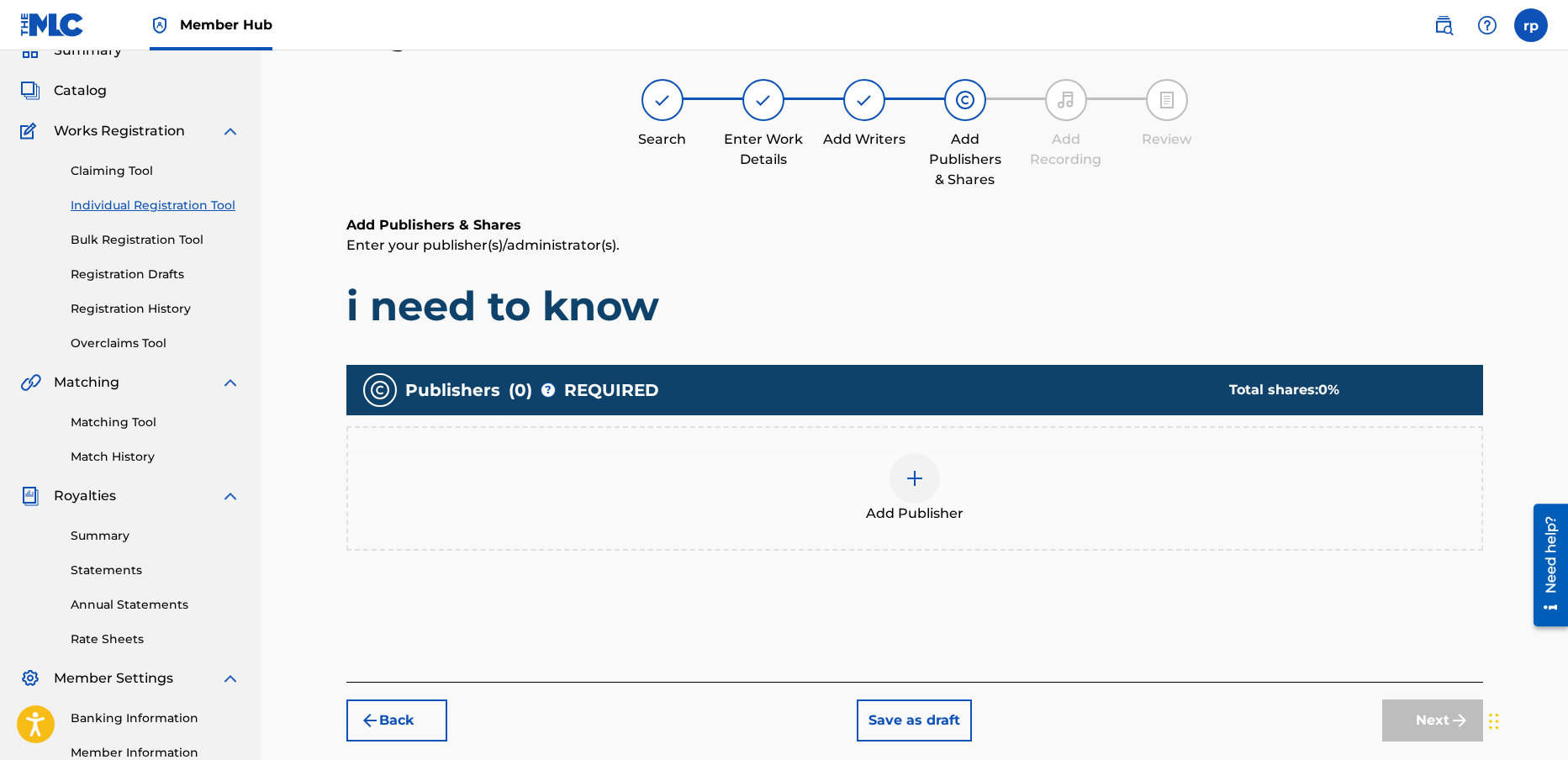
scroll to position [76, 0]
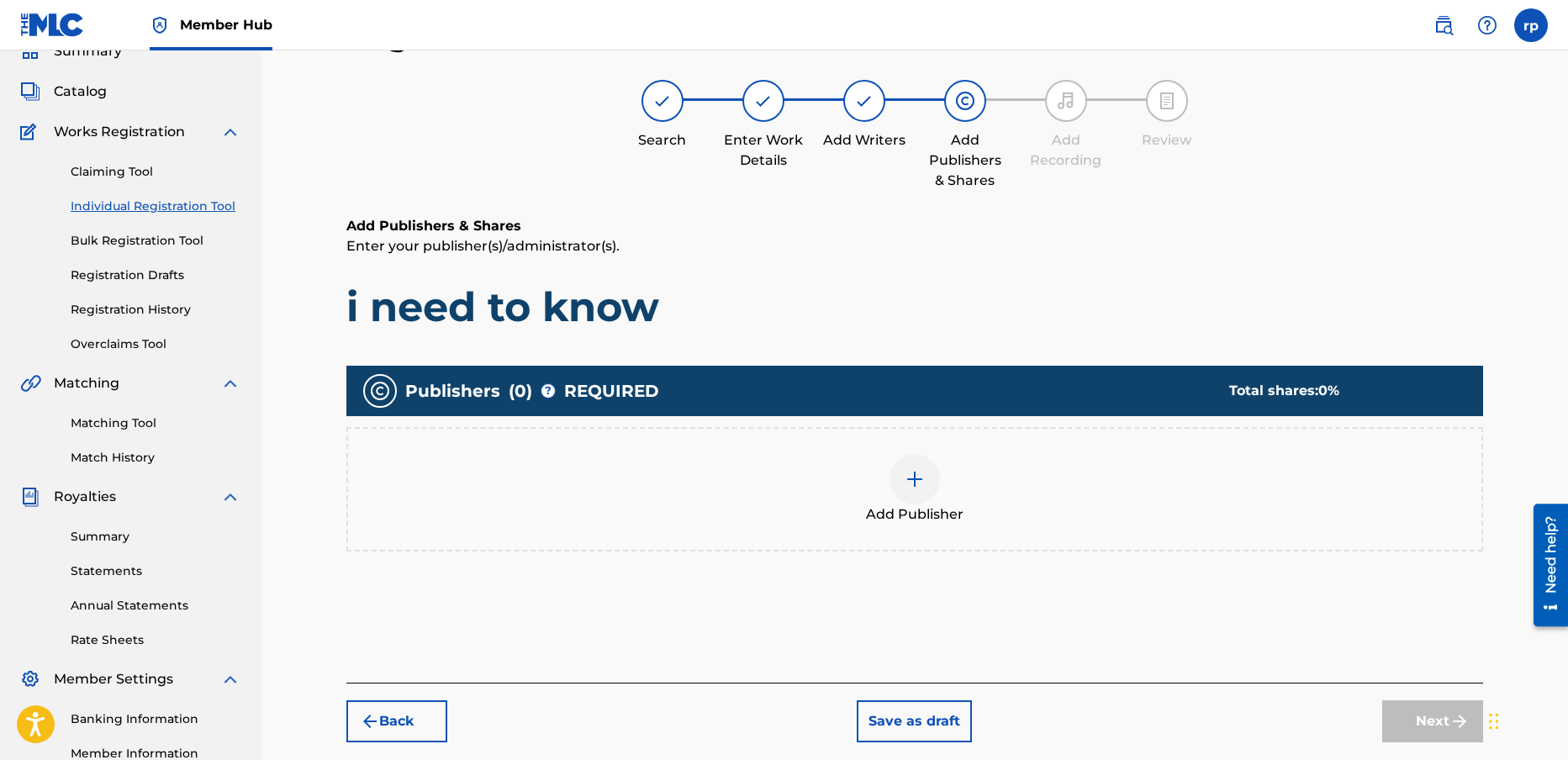
click at [900, 470] on div at bounding box center [914, 479] width 51 height 51
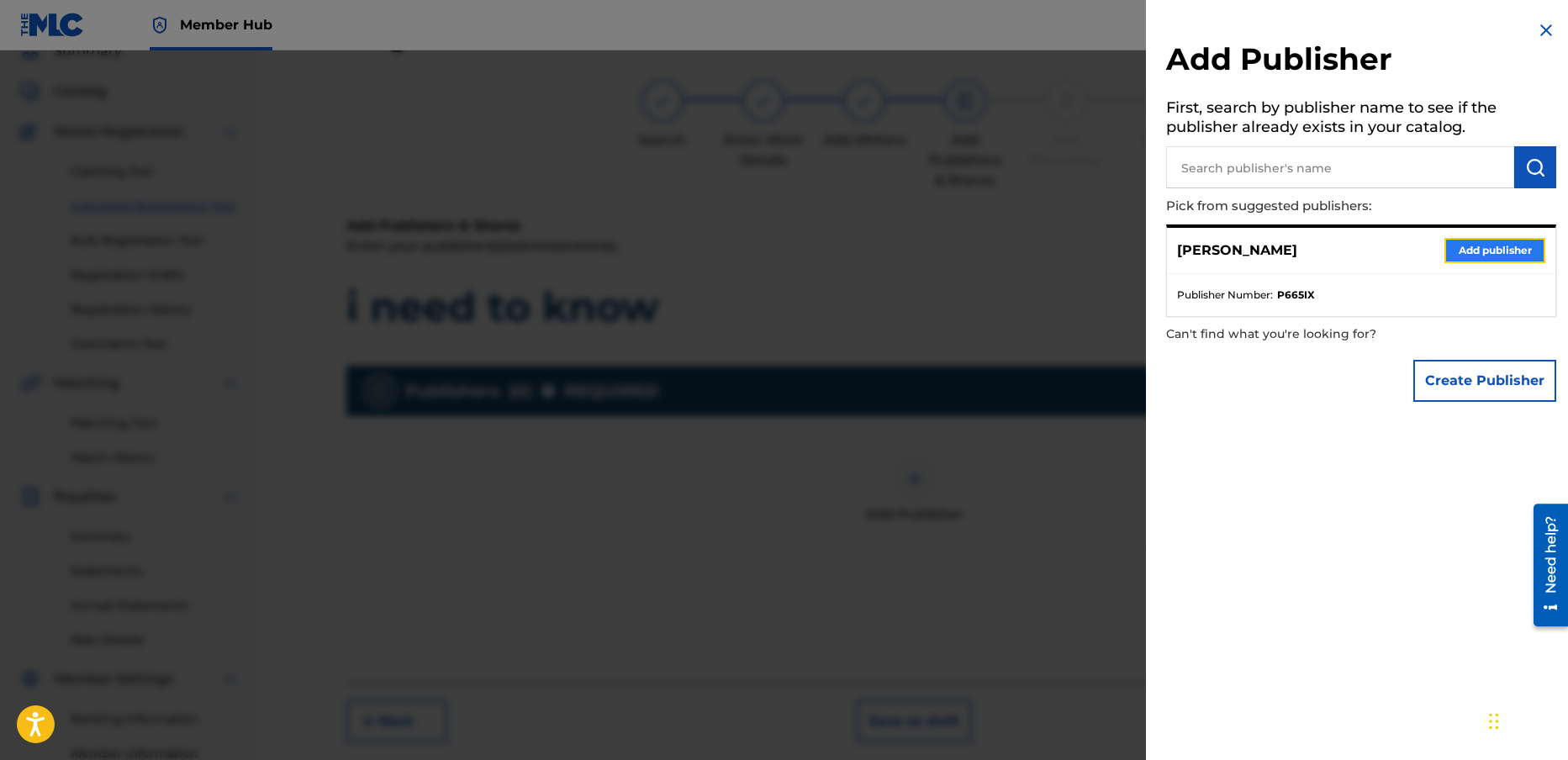
click at [1492, 243] on button "Add publisher" at bounding box center [1495, 250] width 101 height 25
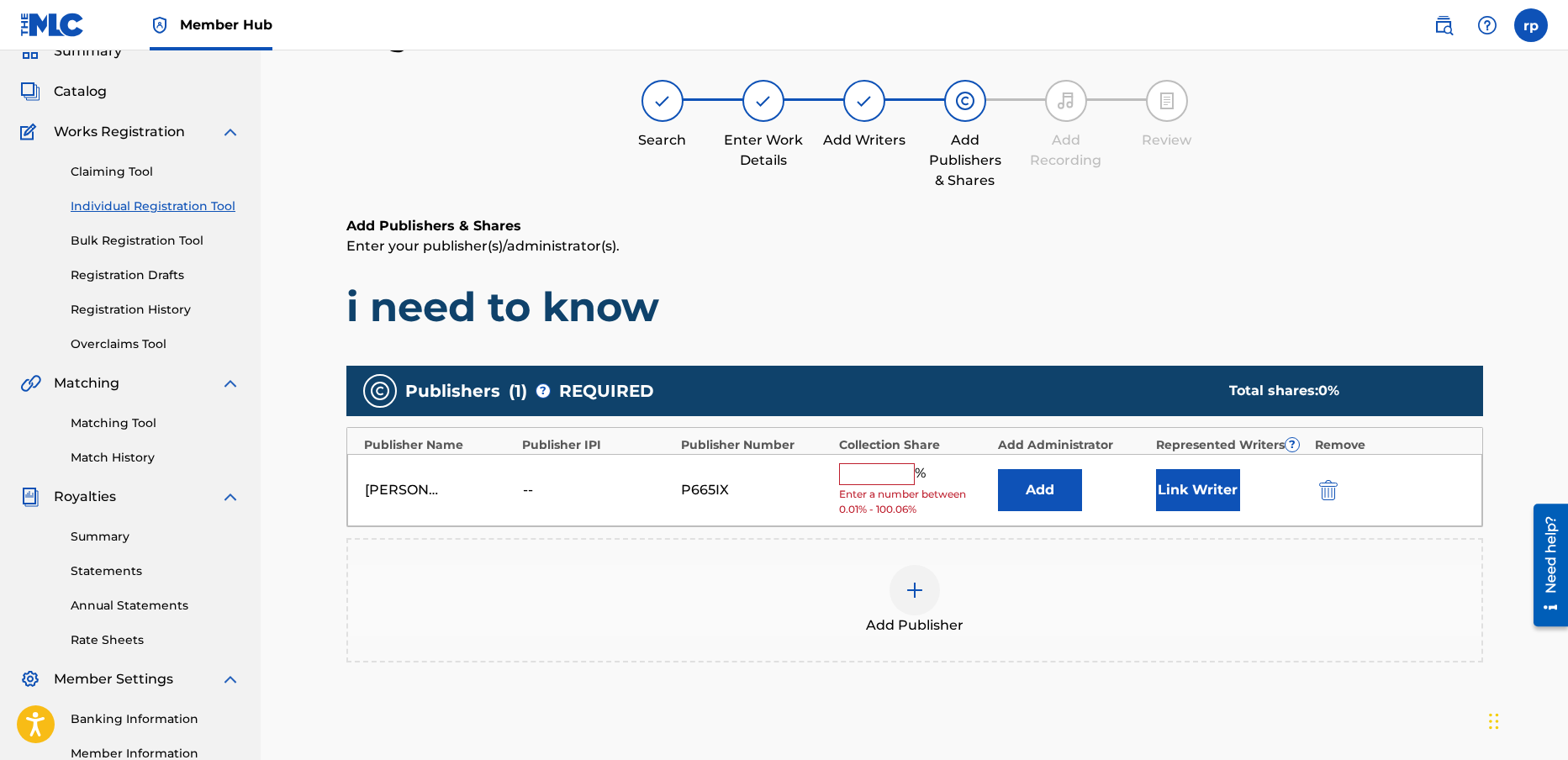
click at [906, 477] on input "text" at bounding box center [877, 474] width 76 height 22
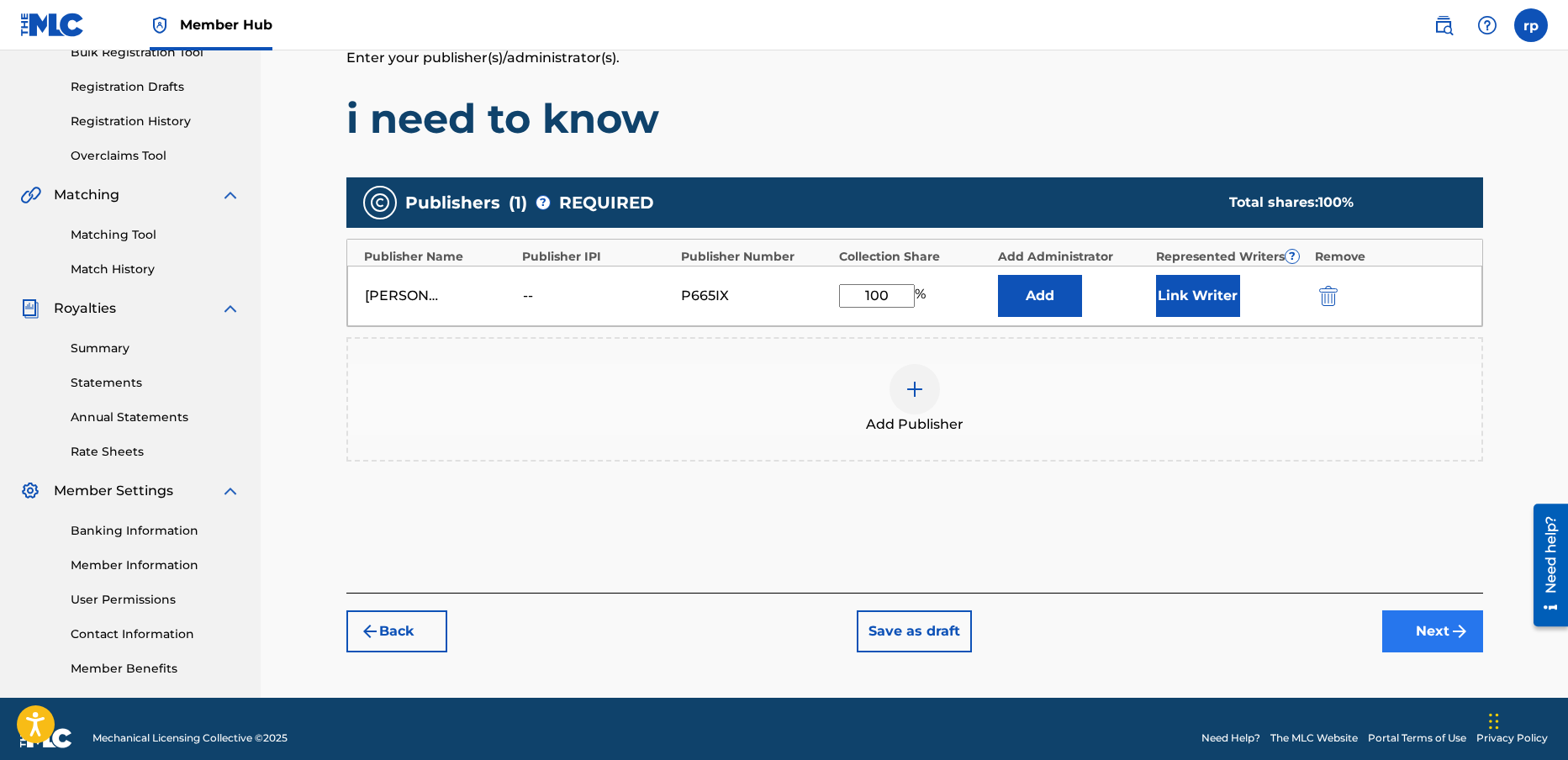
type input "100"
click at [1433, 624] on button "Next" at bounding box center [1433, 631] width 101 height 42
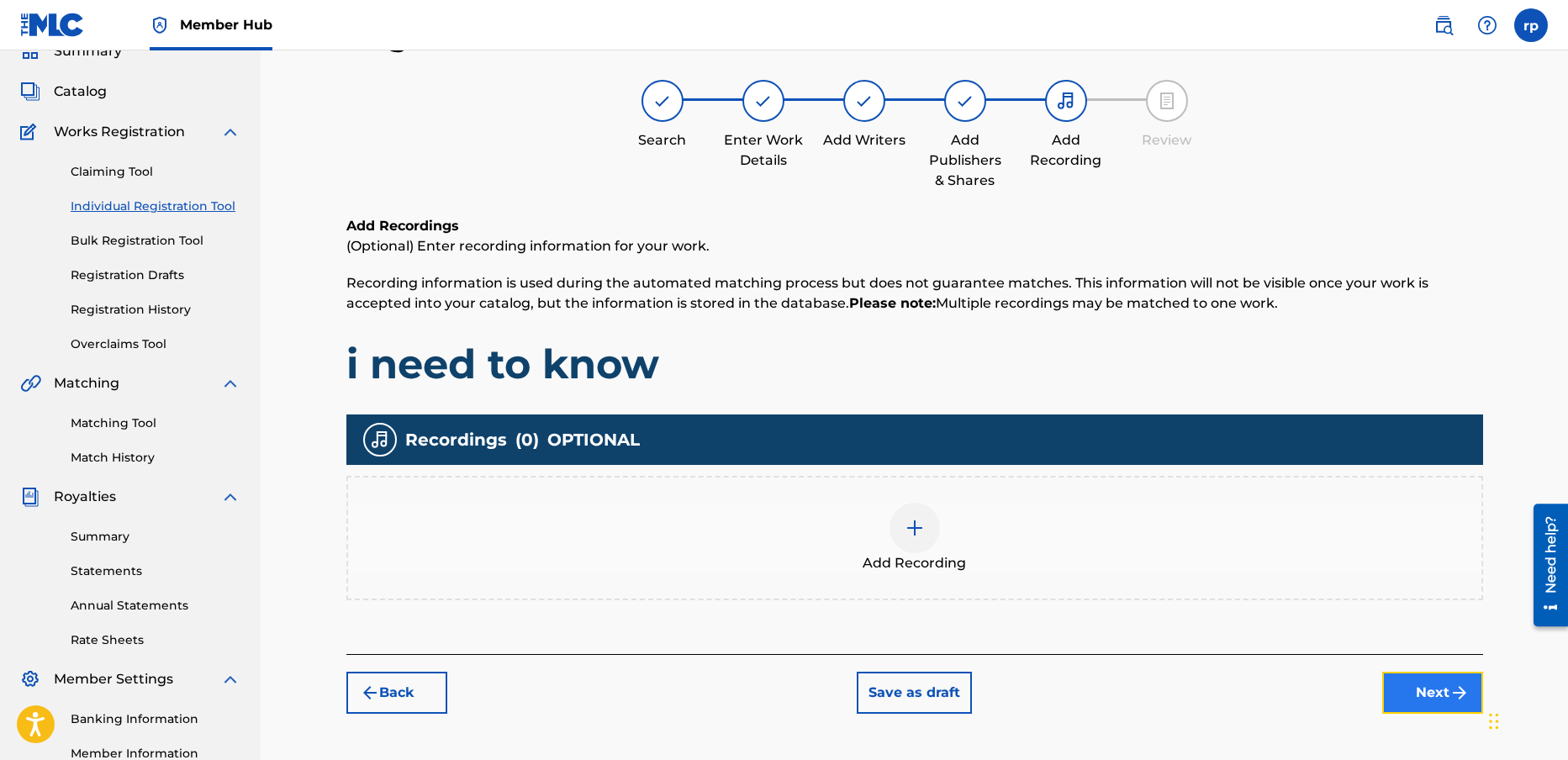
click at [1441, 694] on button "Next" at bounding box center [1433, 693] width 101 height 42
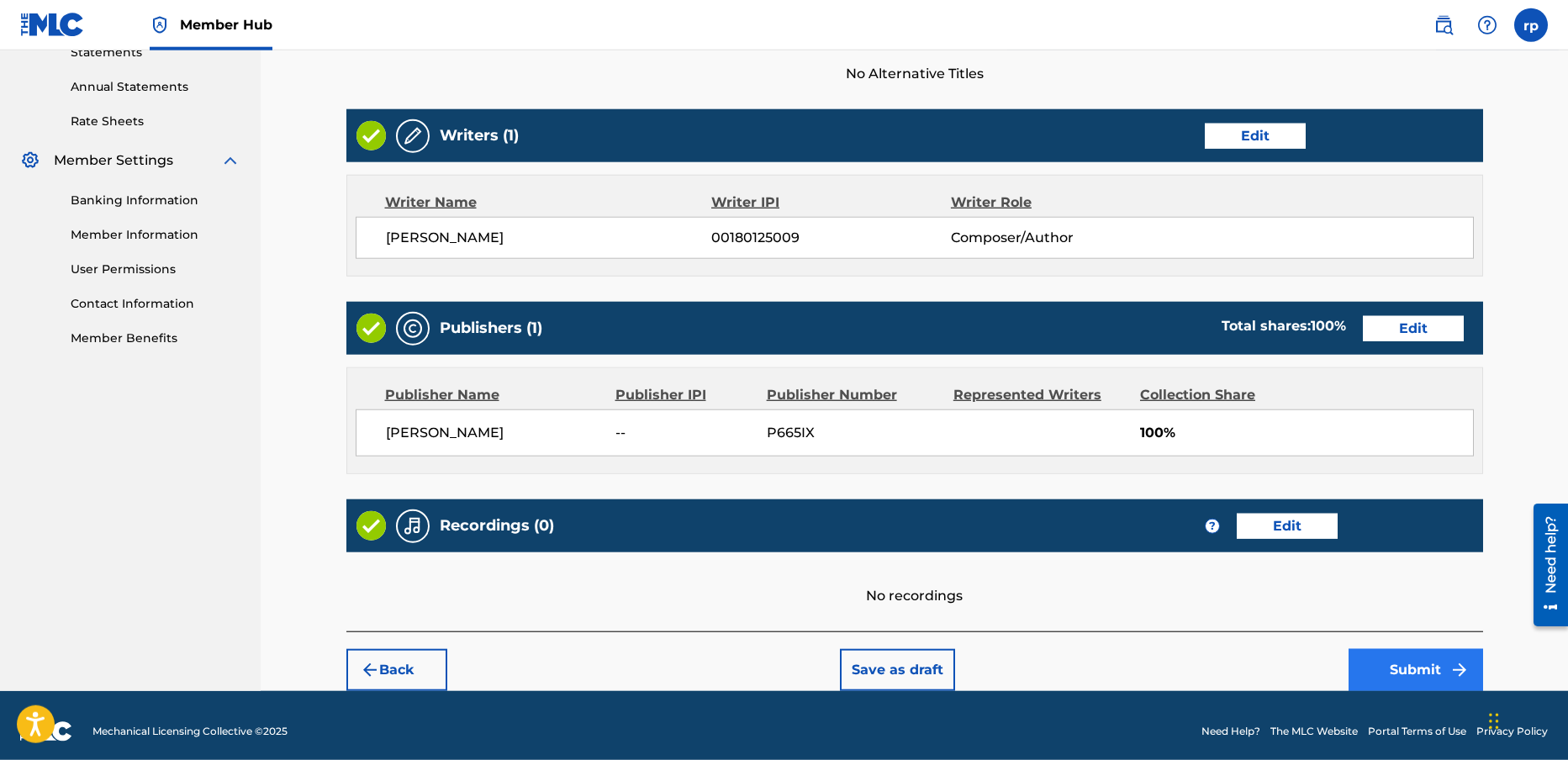
scroll to position [606, 0]
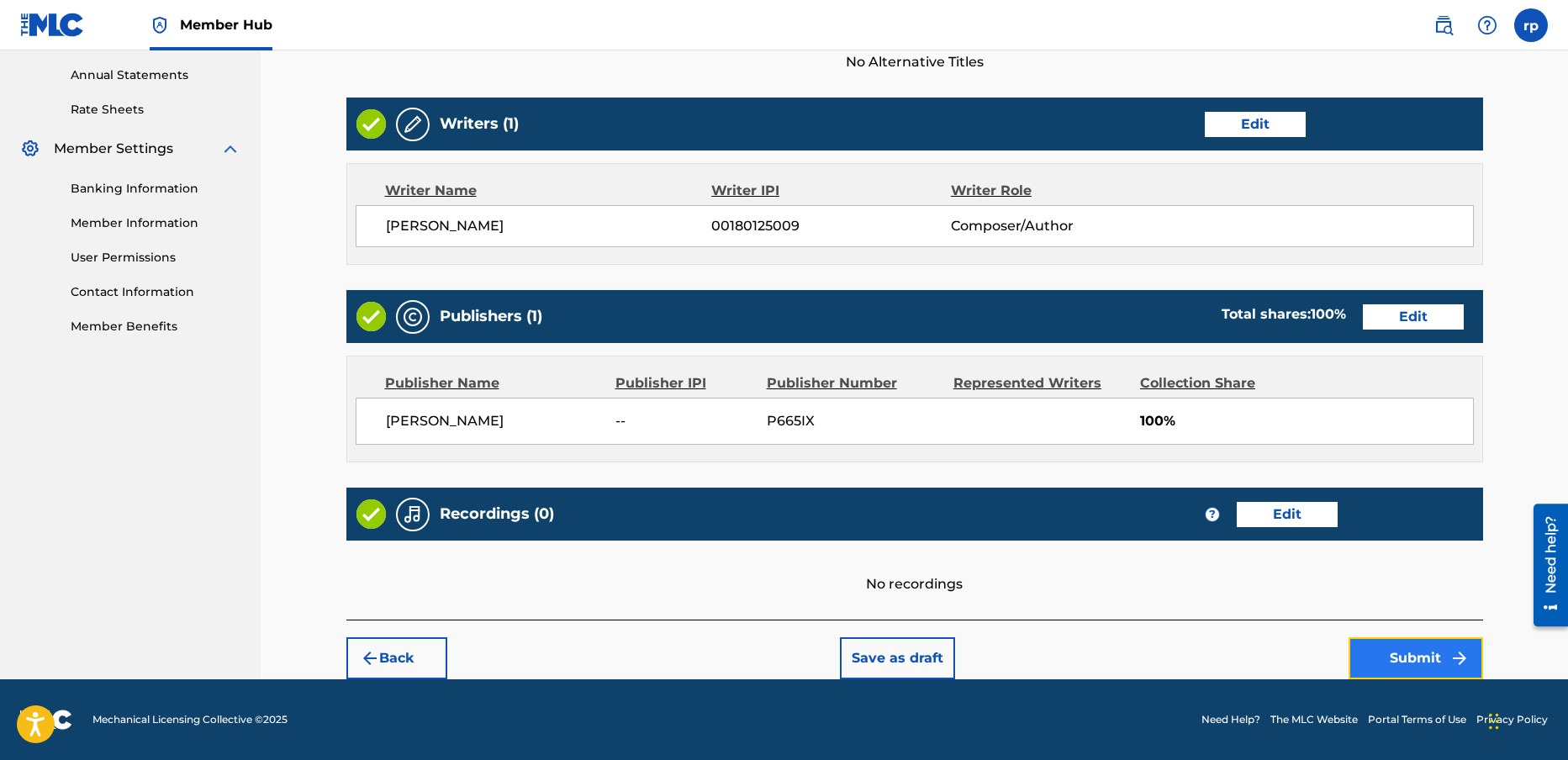
click at [1408, 661] on button "Submit" at bounding box center [1416, 659] width 135 height 42
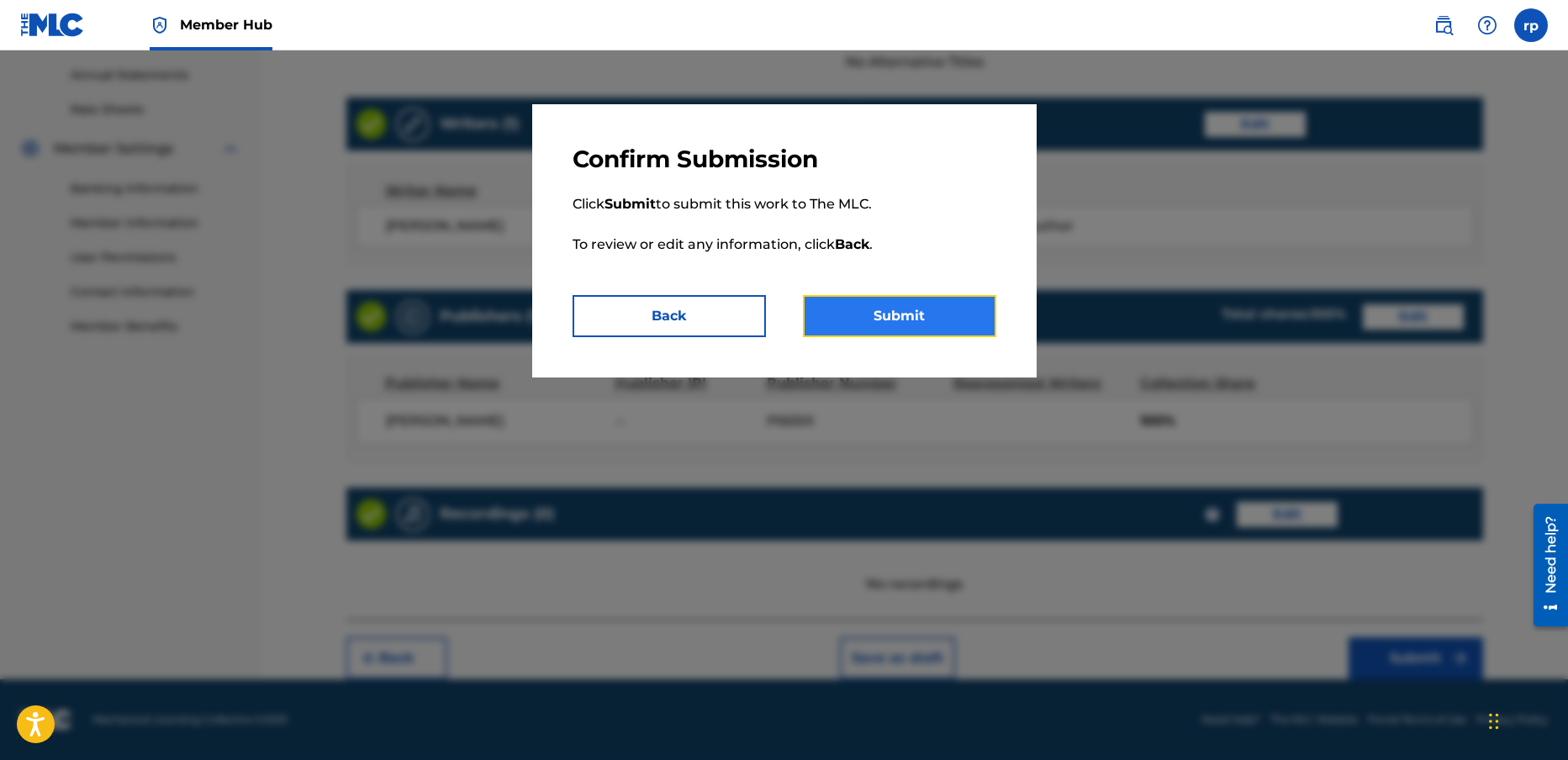
click at [893, 315] on button "Submit" at bounding box center [900, 316] width 193 height 42
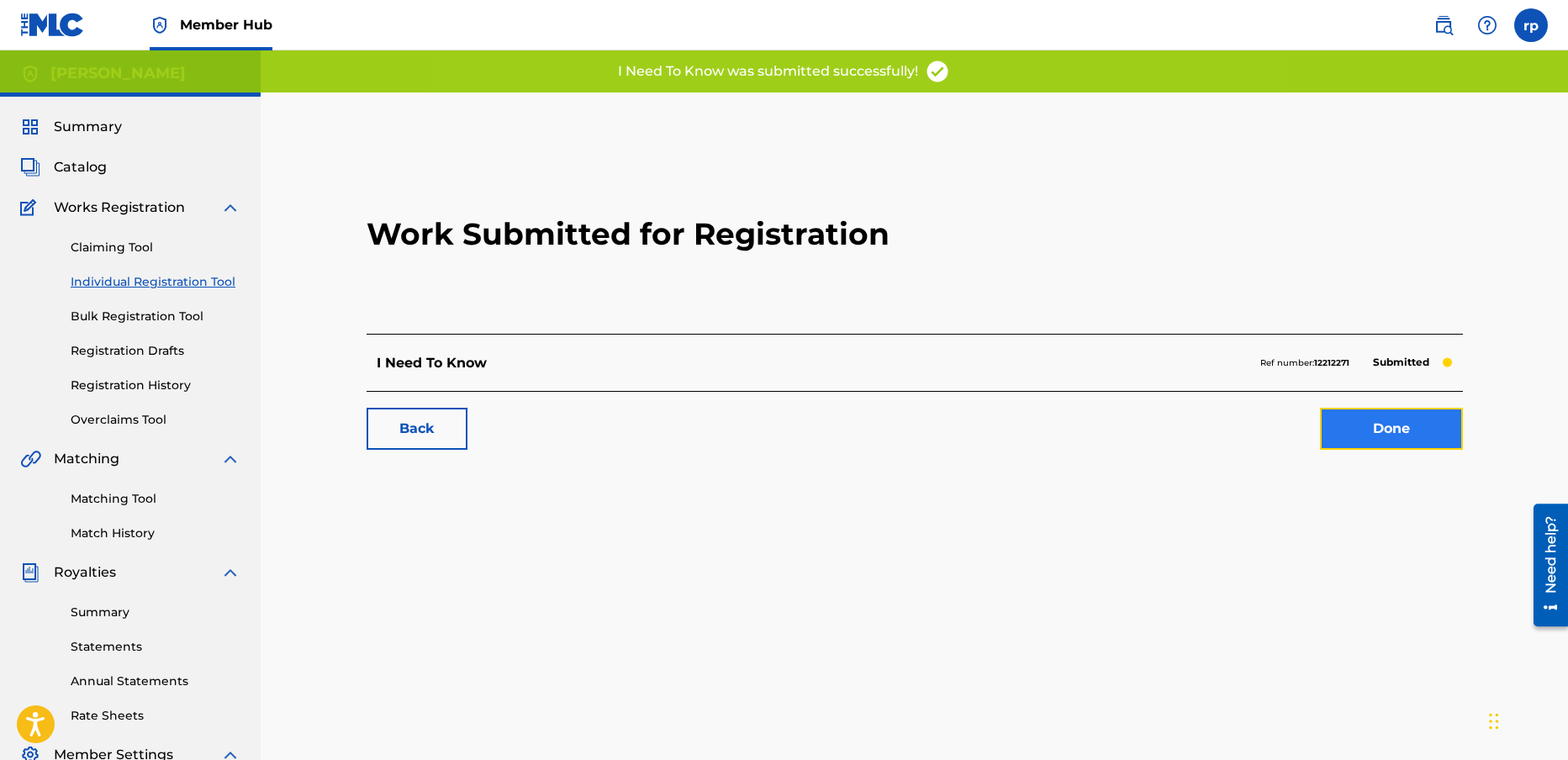
click at [1402, 421] on link "Done" at bounding box center [1392, 429] width 143 height 42
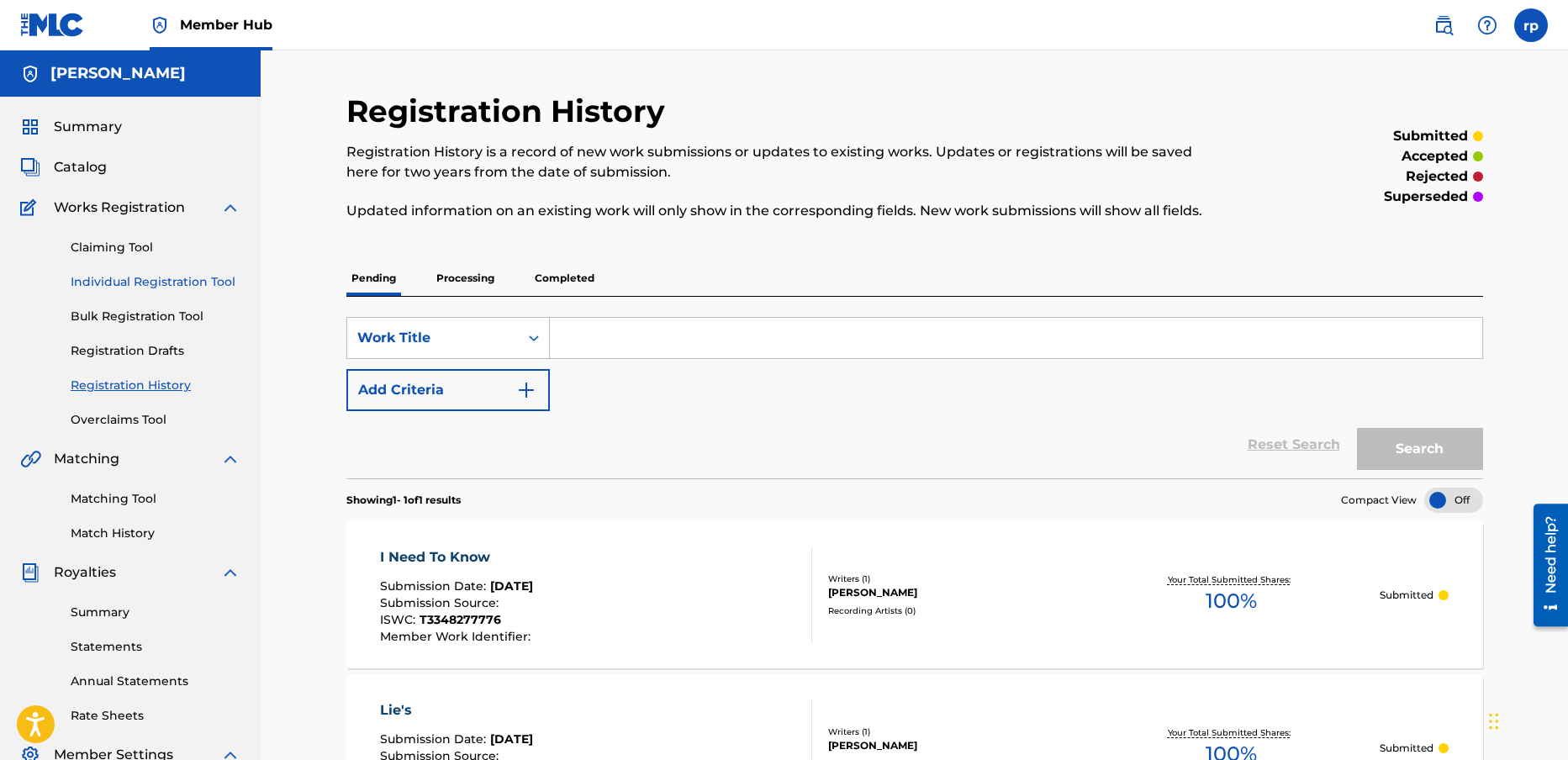
click at [180, 280] on link "Individual Registration Tool" at bounding box center [156, 282] width 170 height 17
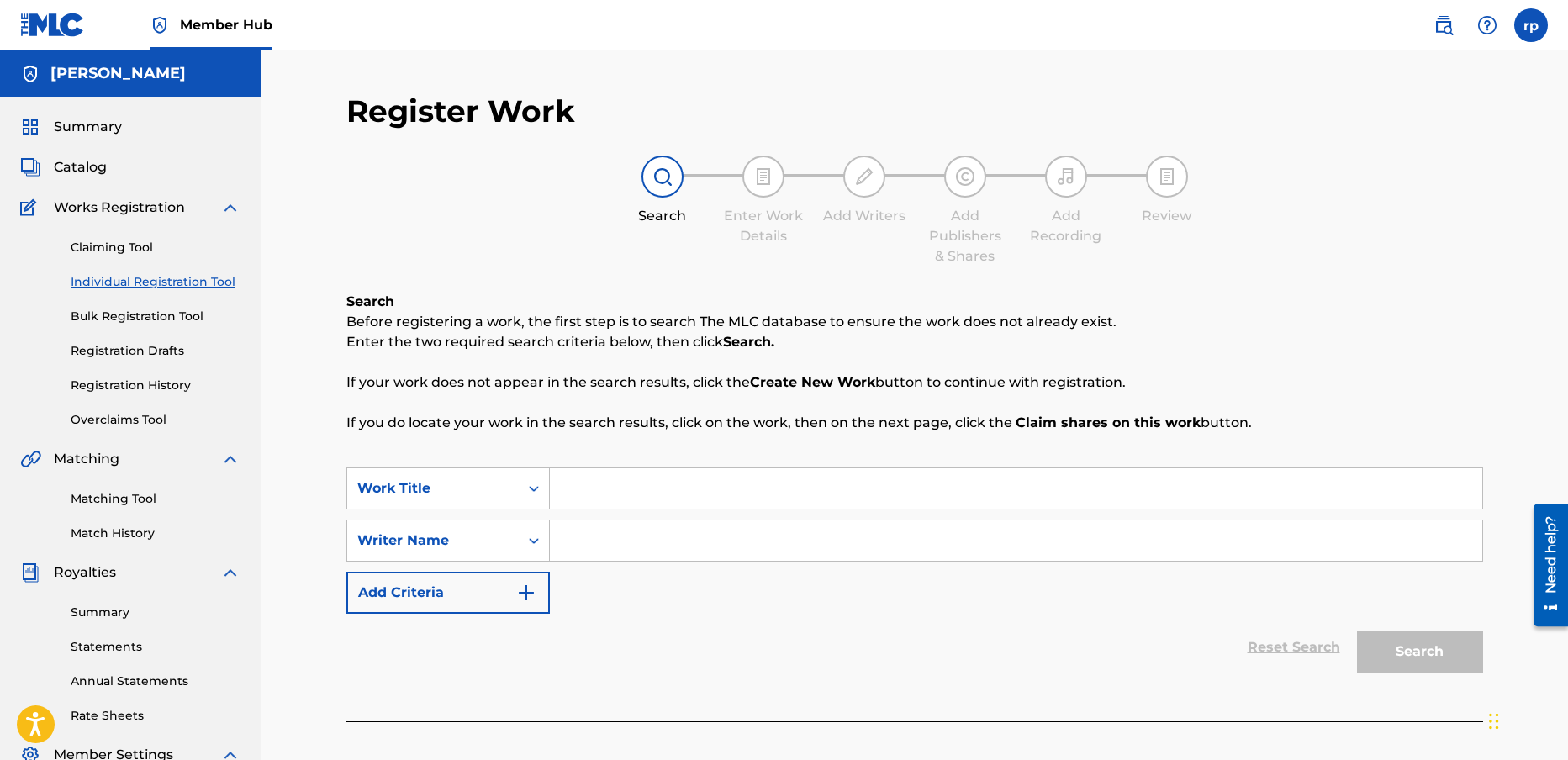
click at [603, 485] on input "Search Form" at bounding box center [1015, 489] width 932 height 40
type input "there's going to be a change"
click at [618, 543] on input "Search Form" at bounding box center [1015, 540] width 932 height 40
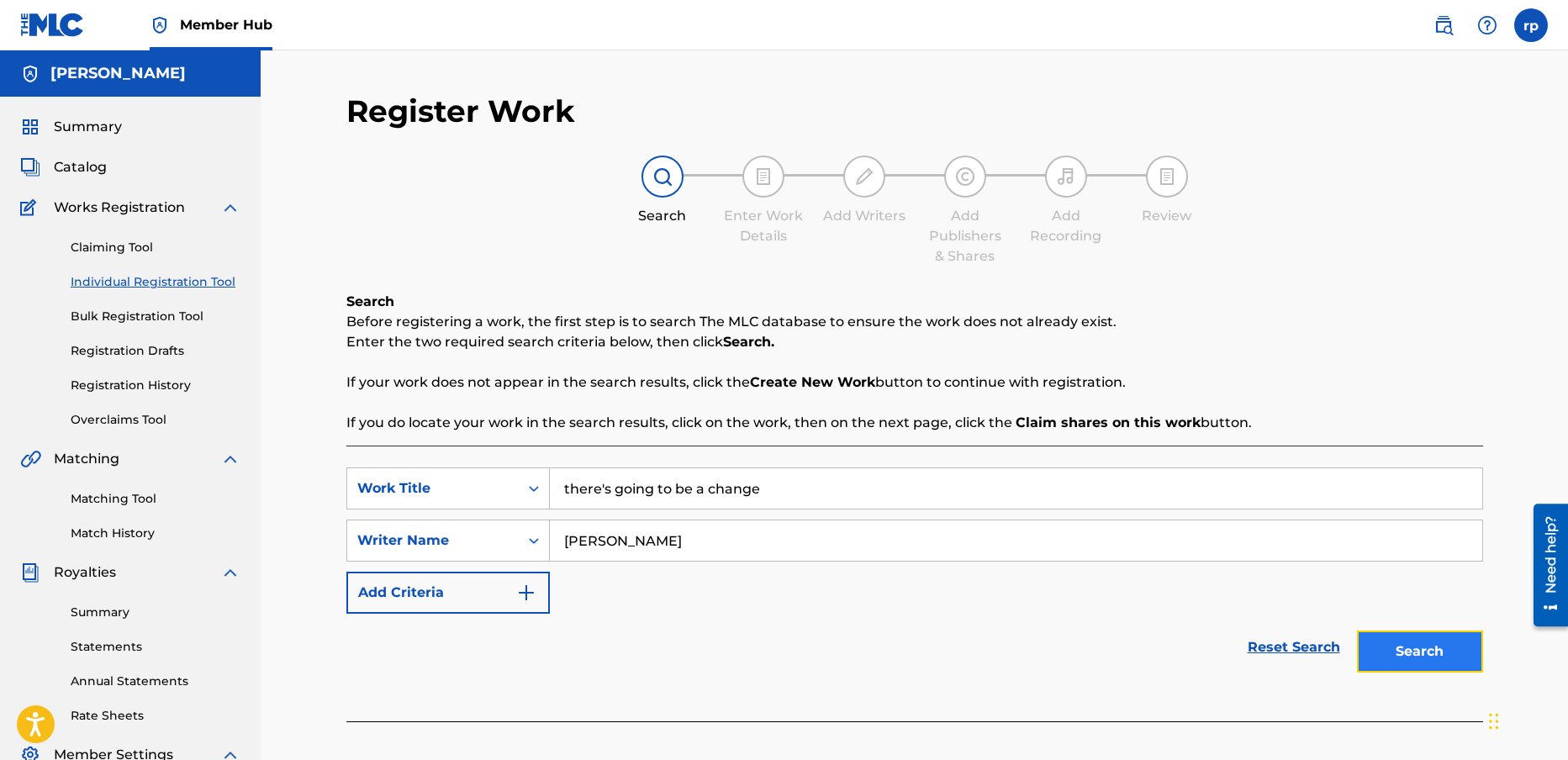
click at [1417, 649] on button "Search" at bounding box center [1420, 652] width 126 height 42
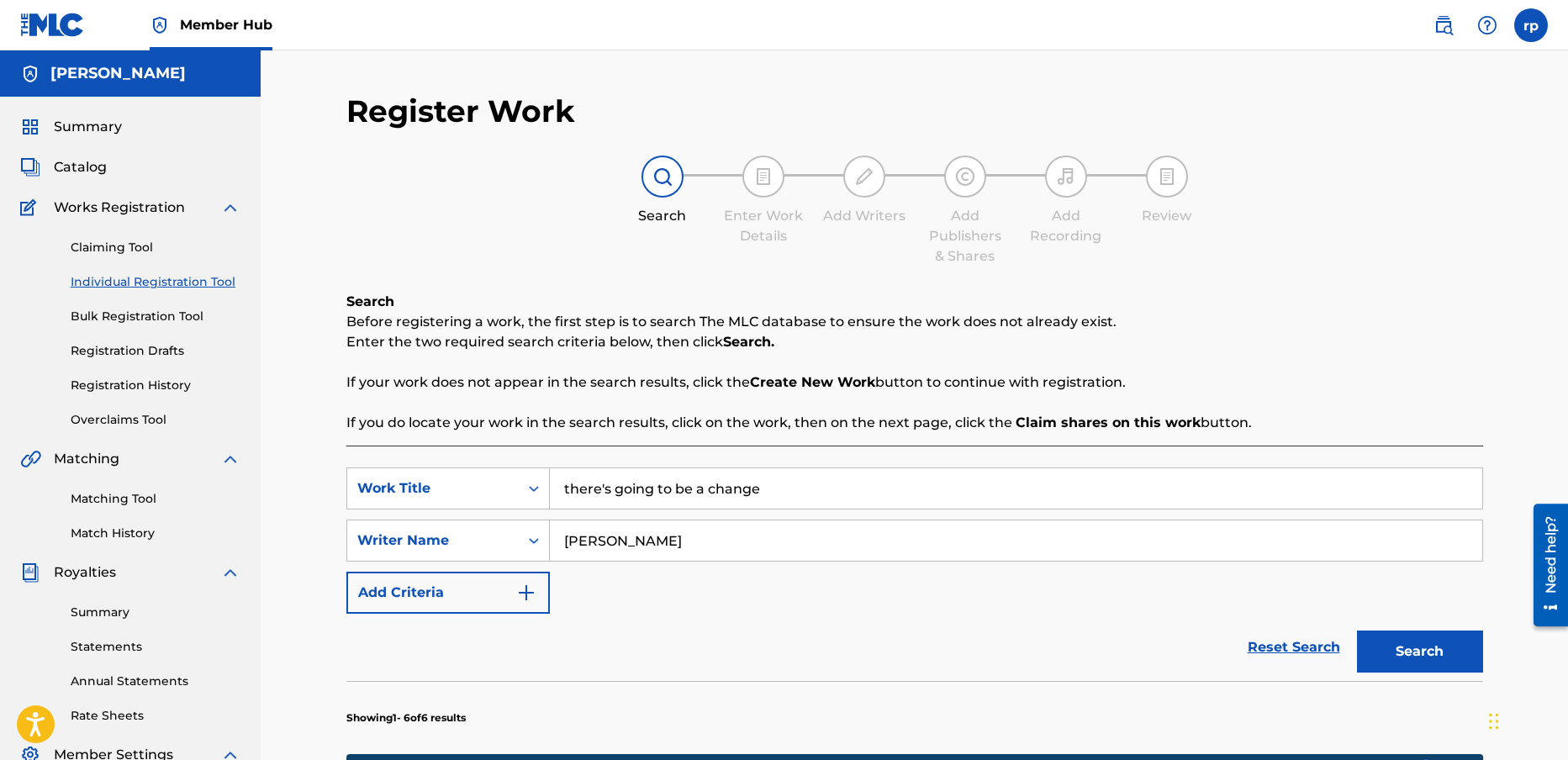
drag, startPoint x: 677, startPoint y: 541, endPoint x: 482, endPoint y: 554, distance: 195.4
click at [550, 554] on input "[PERSON_NAME]" at bounding box center [1015, 540] width 932 height 40
click at [1448, 643] on button "Search" at bounding box center [1420, 652] width 126 height 42
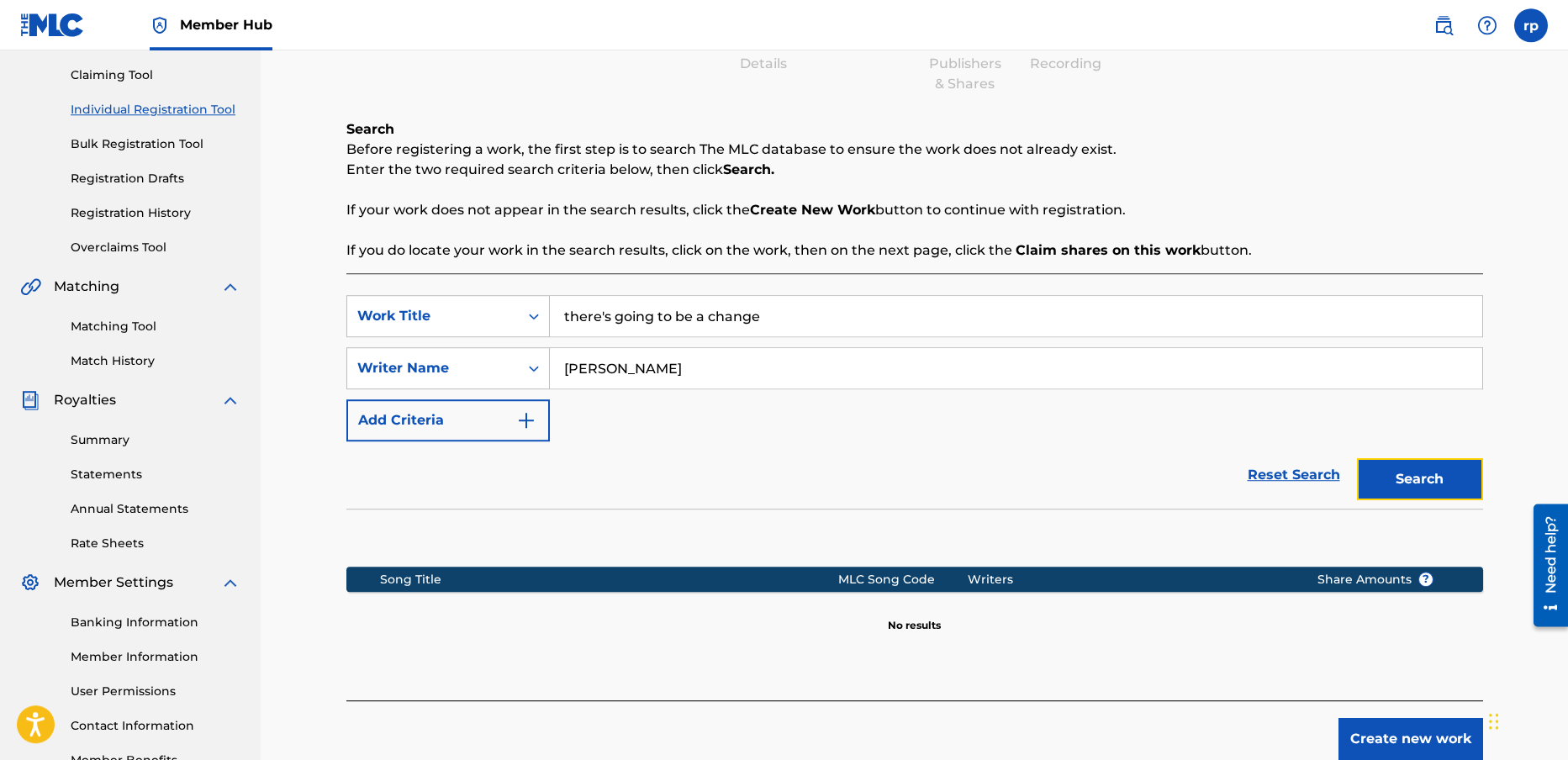
scroll to position [188, 0]
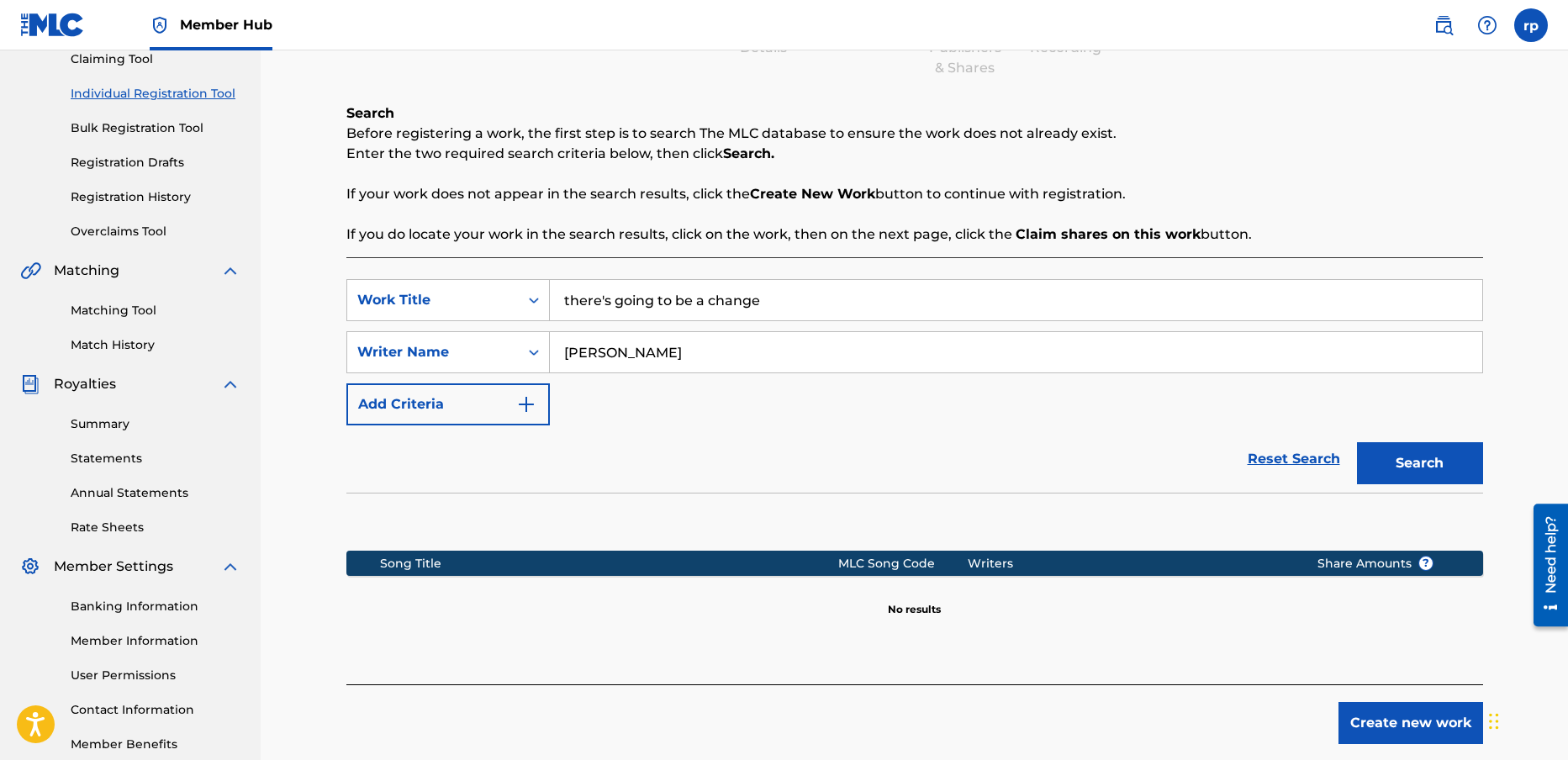
drag, startPoint x: 682, startPoint y: 354, endPoint x: 557, endPoint y: 352, distance: 125.0
click at [557, 352] on input "[PERSON_NAME]" at bounding box center [1015, 352] width 932 height 40
type input "the rabble"
click at [1418, 460] on button "Search" at bounding box center [1420, 464] width 126 height 42
drag, startPoint x: 649, startPoint y: 351, endPoint x: 522, endPoint y: 352, distance: 127.0
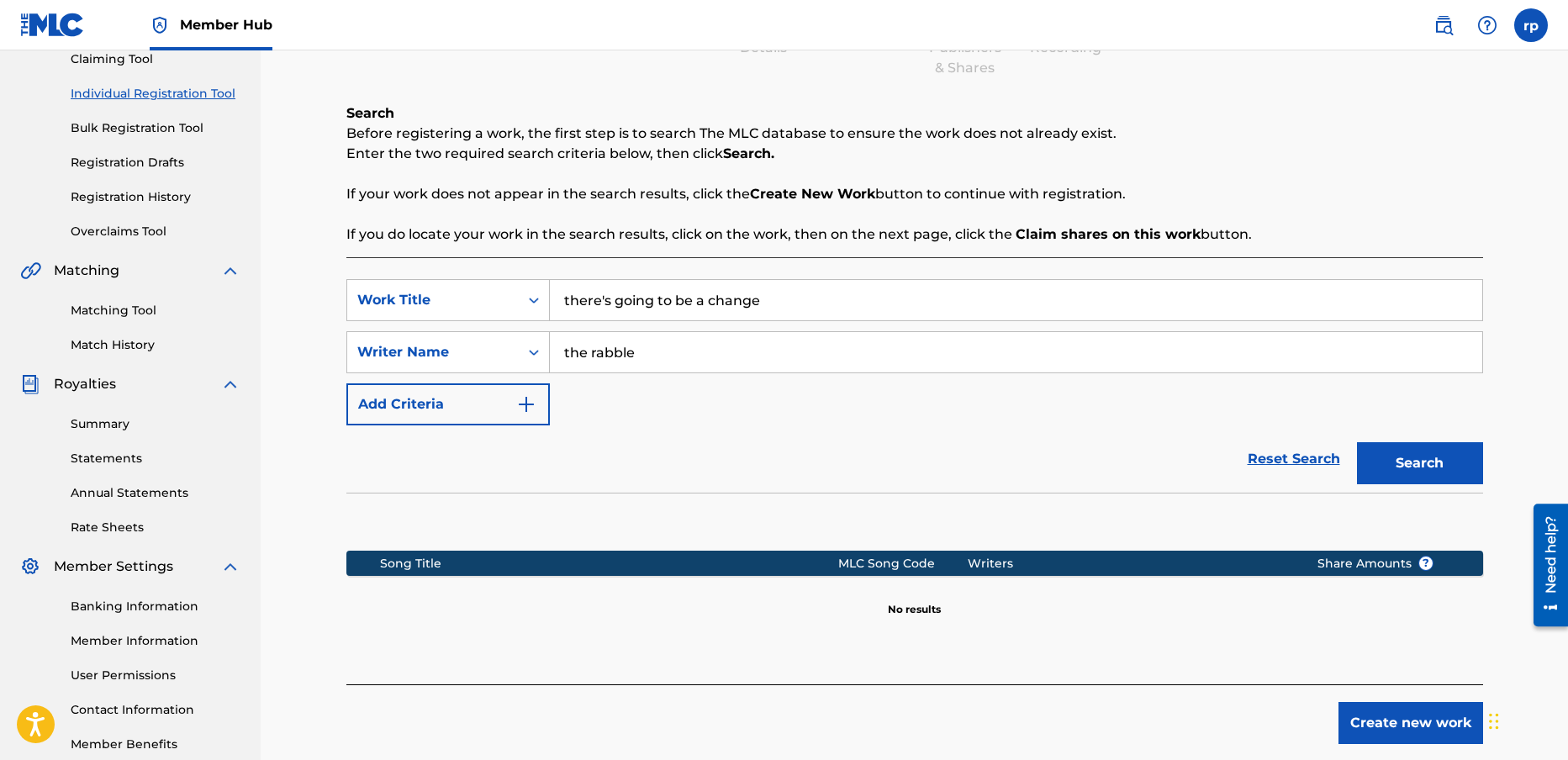
click at [550, 352] on input "the rabble" at bounding box center [1015, 352] width 932 height 40
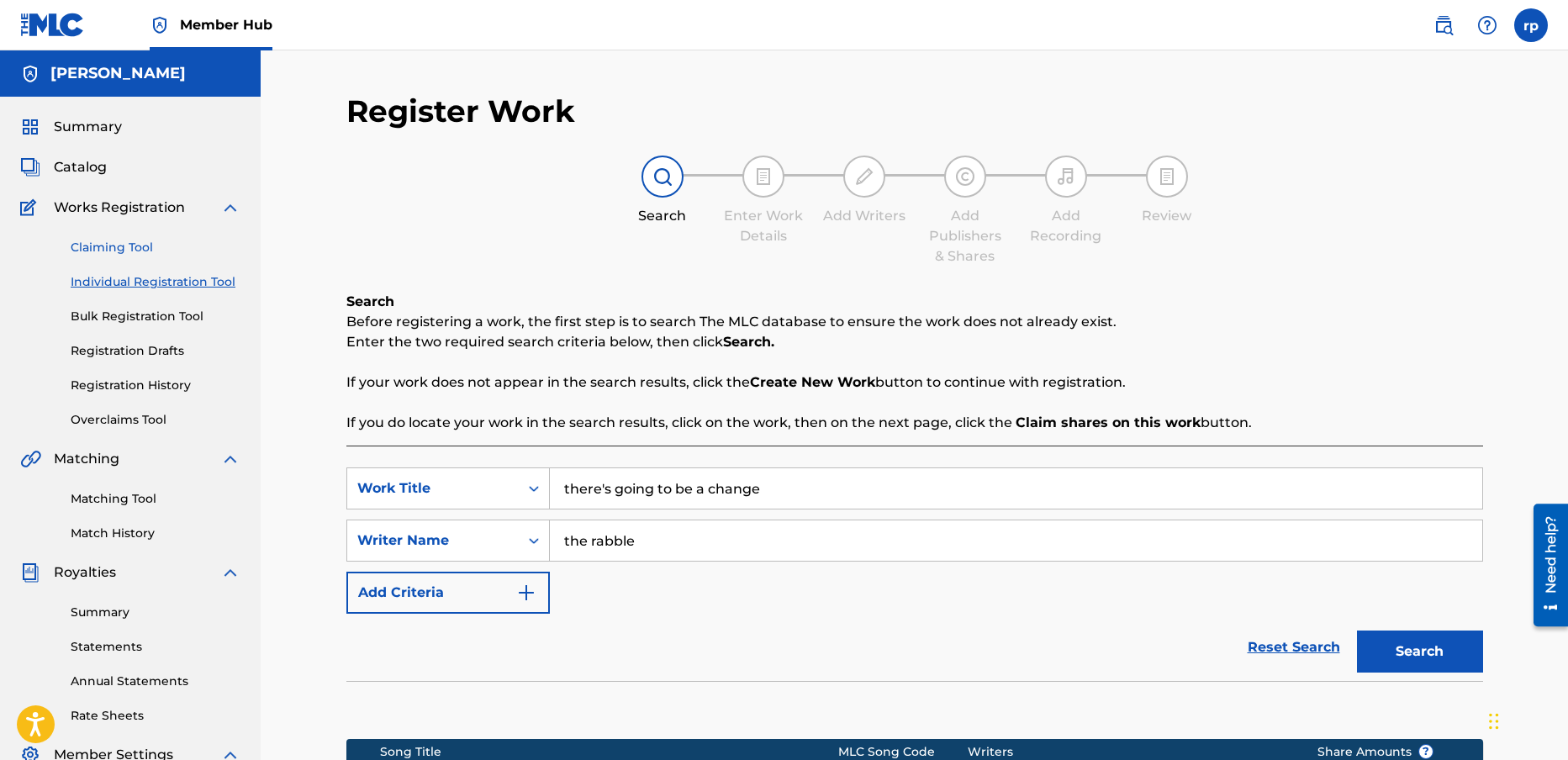
click at [123, 247] on link "Claiming Tool" at bounding box center [156, 248] width 170 height 17
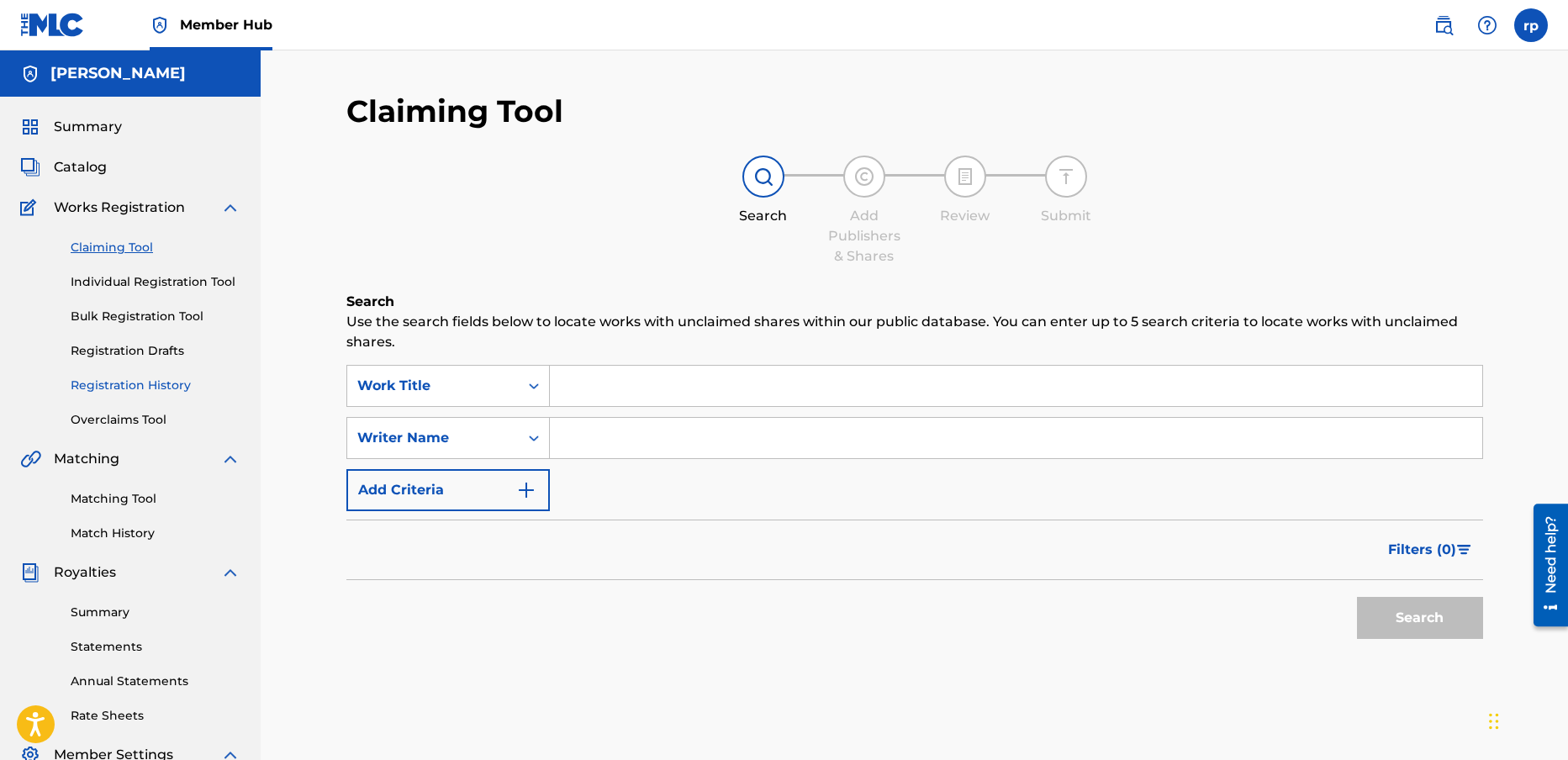
click at [156, 382] on link "Registration History" at bounding box center [156, 385] width 170 height 17
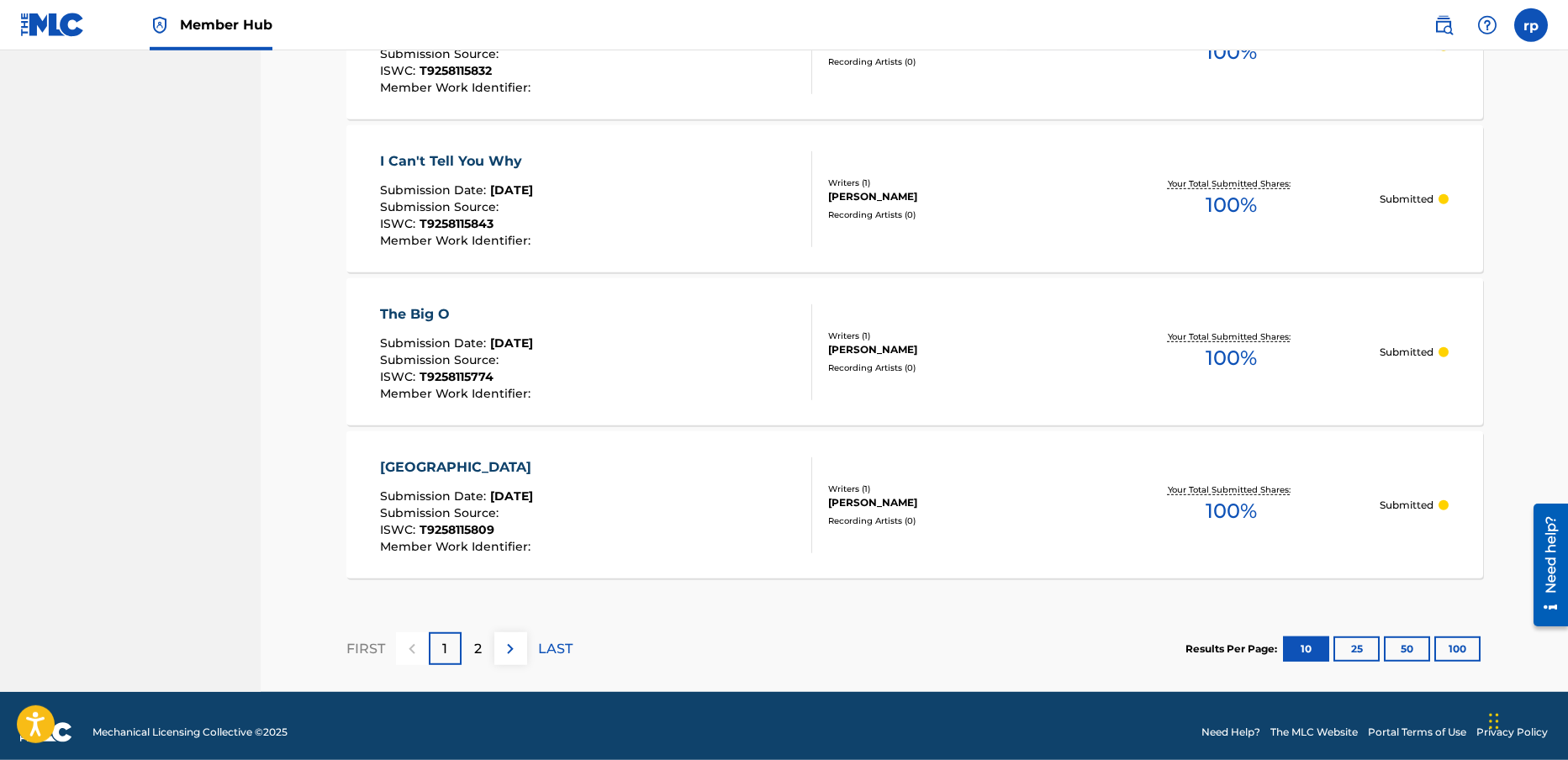
scroll to position [1480, 0]
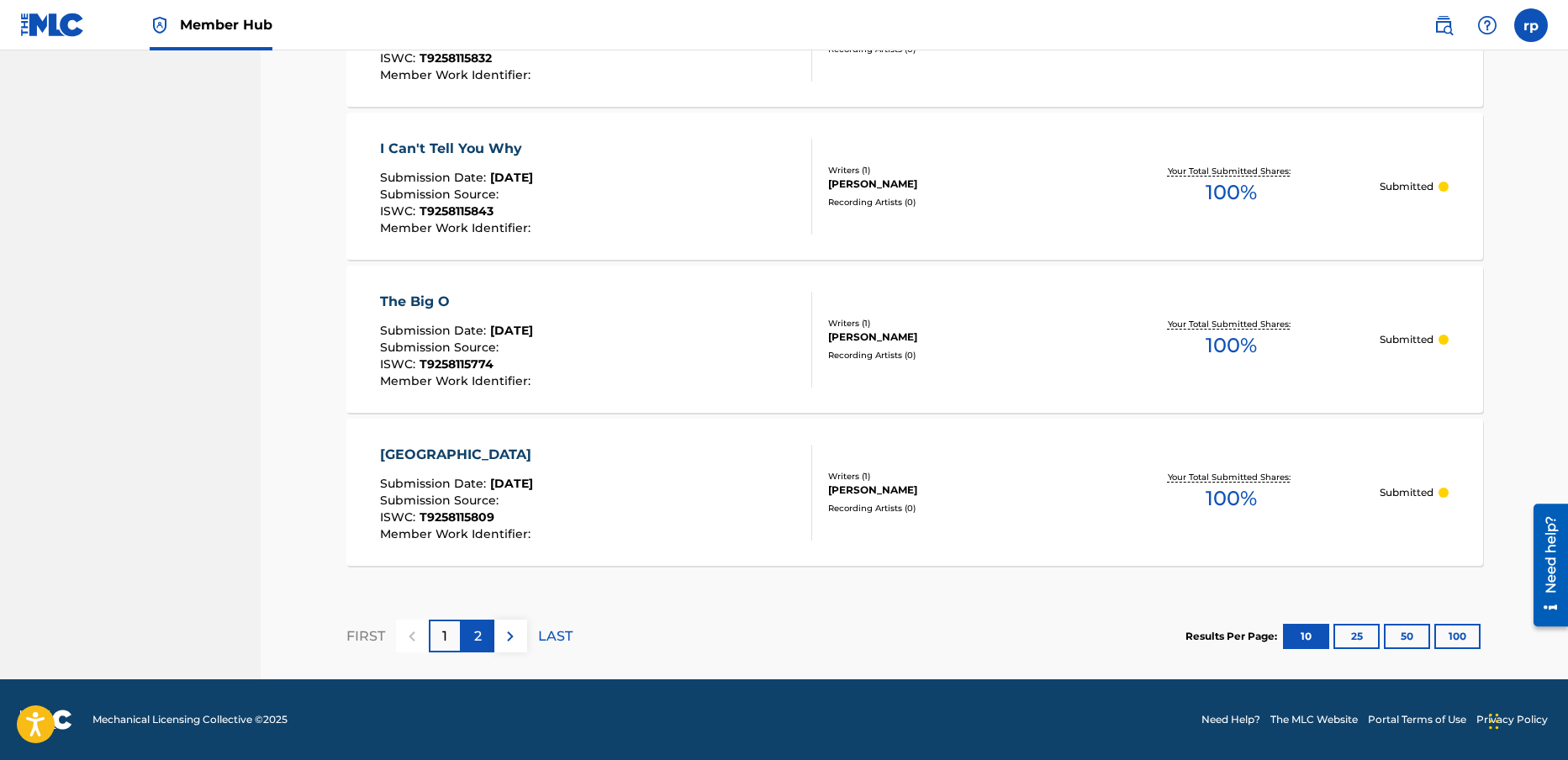
click at [482, 636] on div "2" at bounding box center [478, 636] width 33 height 33
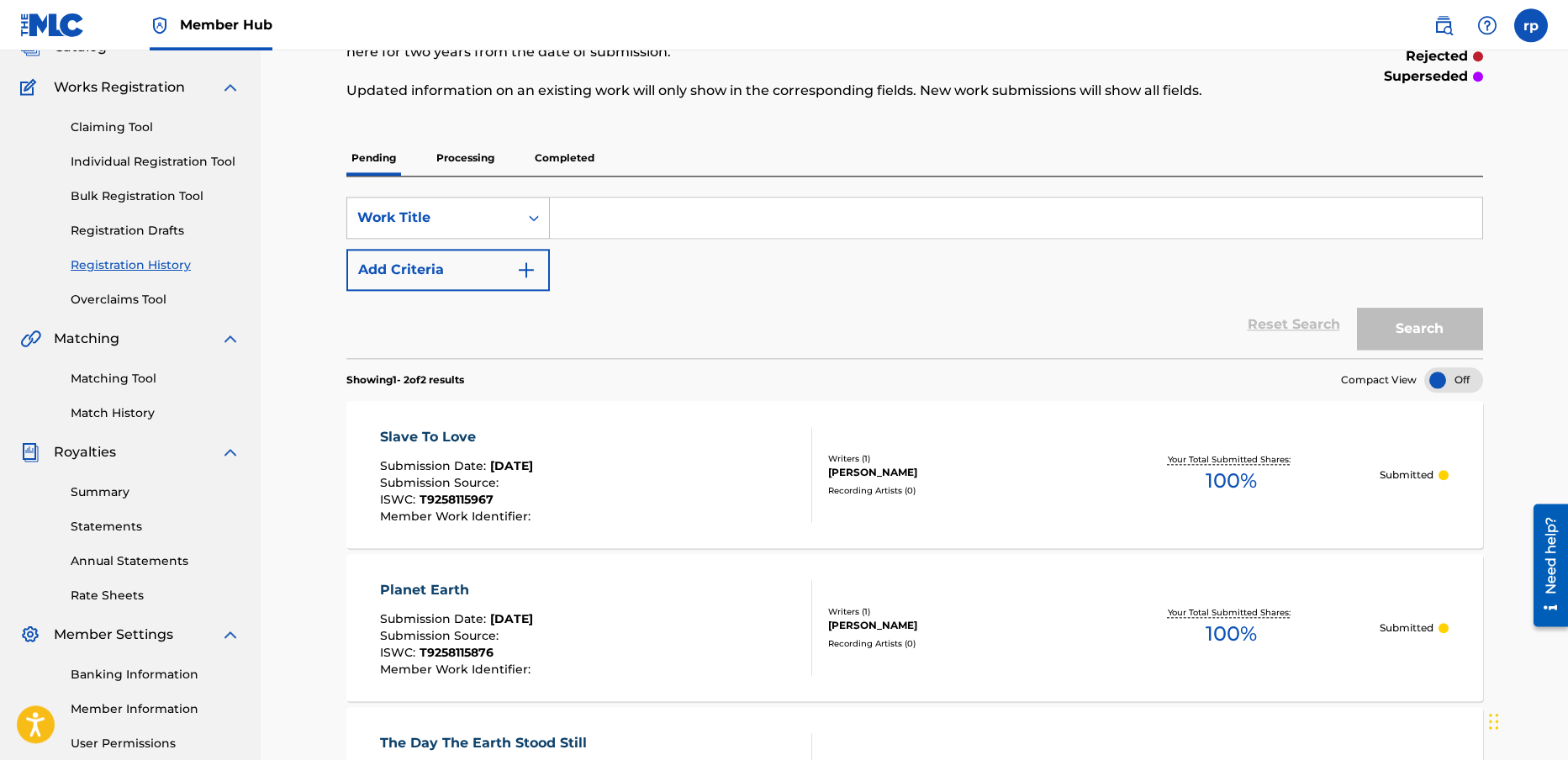
scroll to position [0, 0]
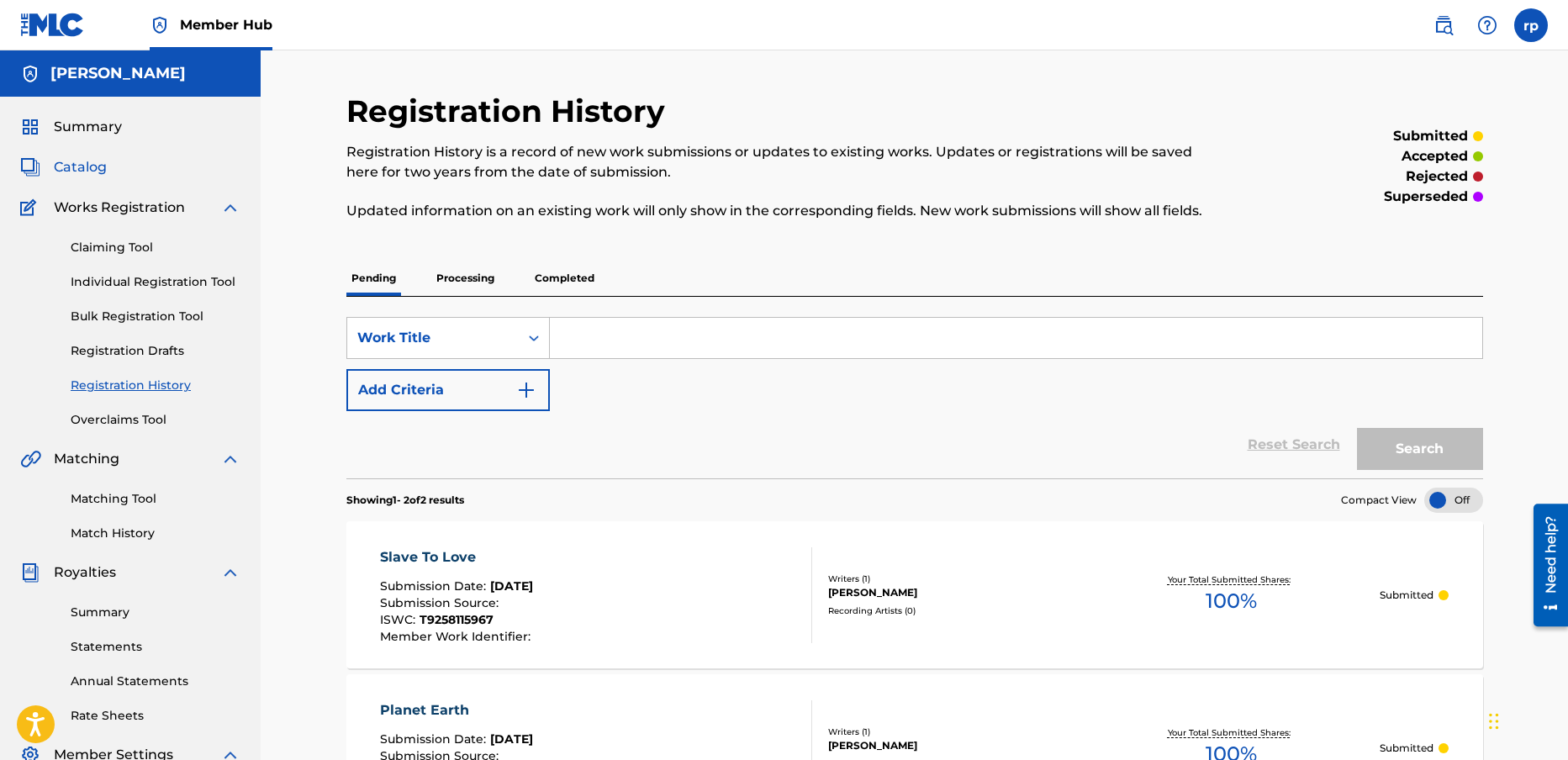
click at [90, 163] on span "Catalog" at bounding box center [79, 166] width 53 height 20
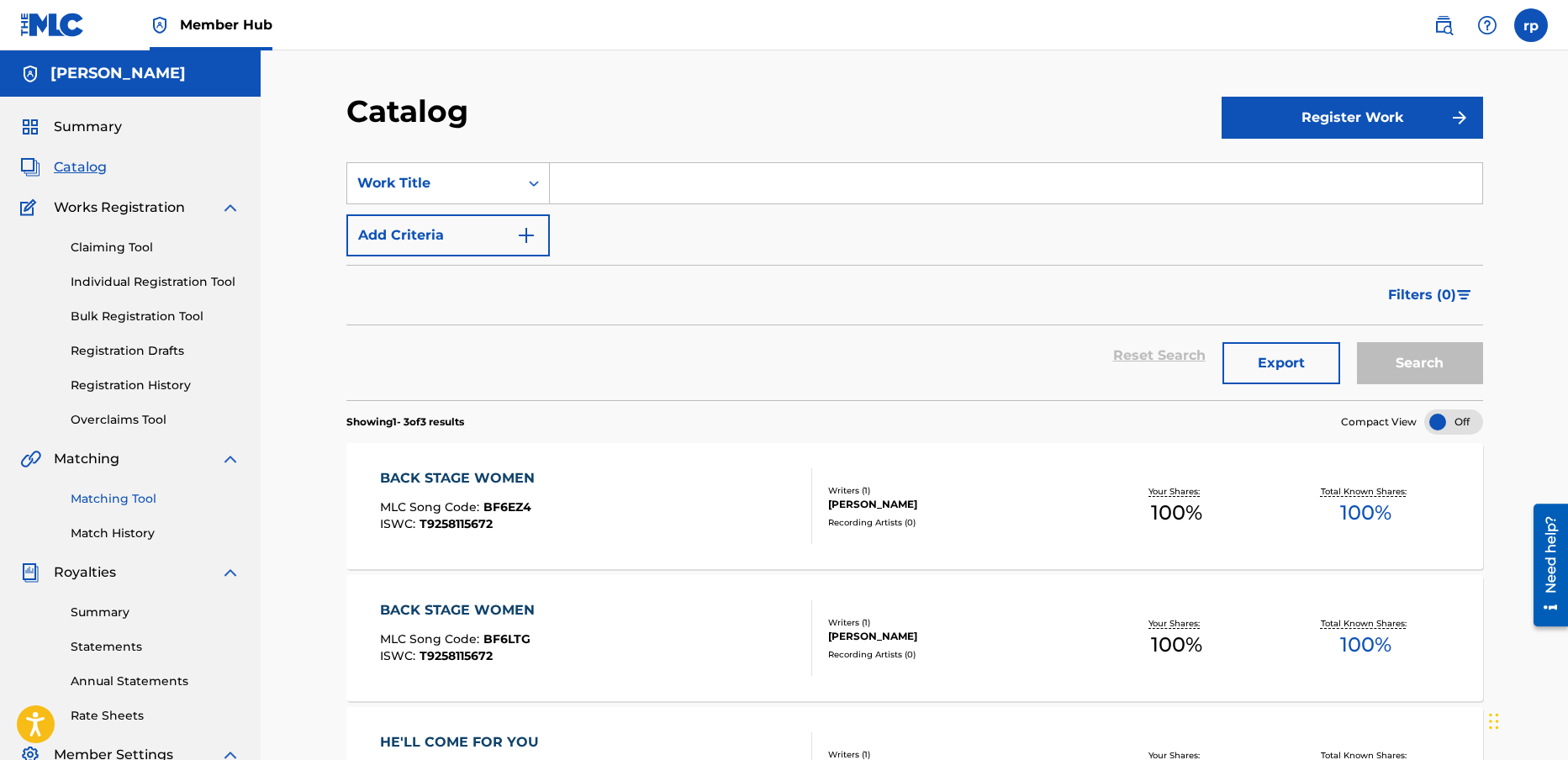
click at [121, 496] on link "Matching Tool" at bounding box center [156, 499] width 170 height 17
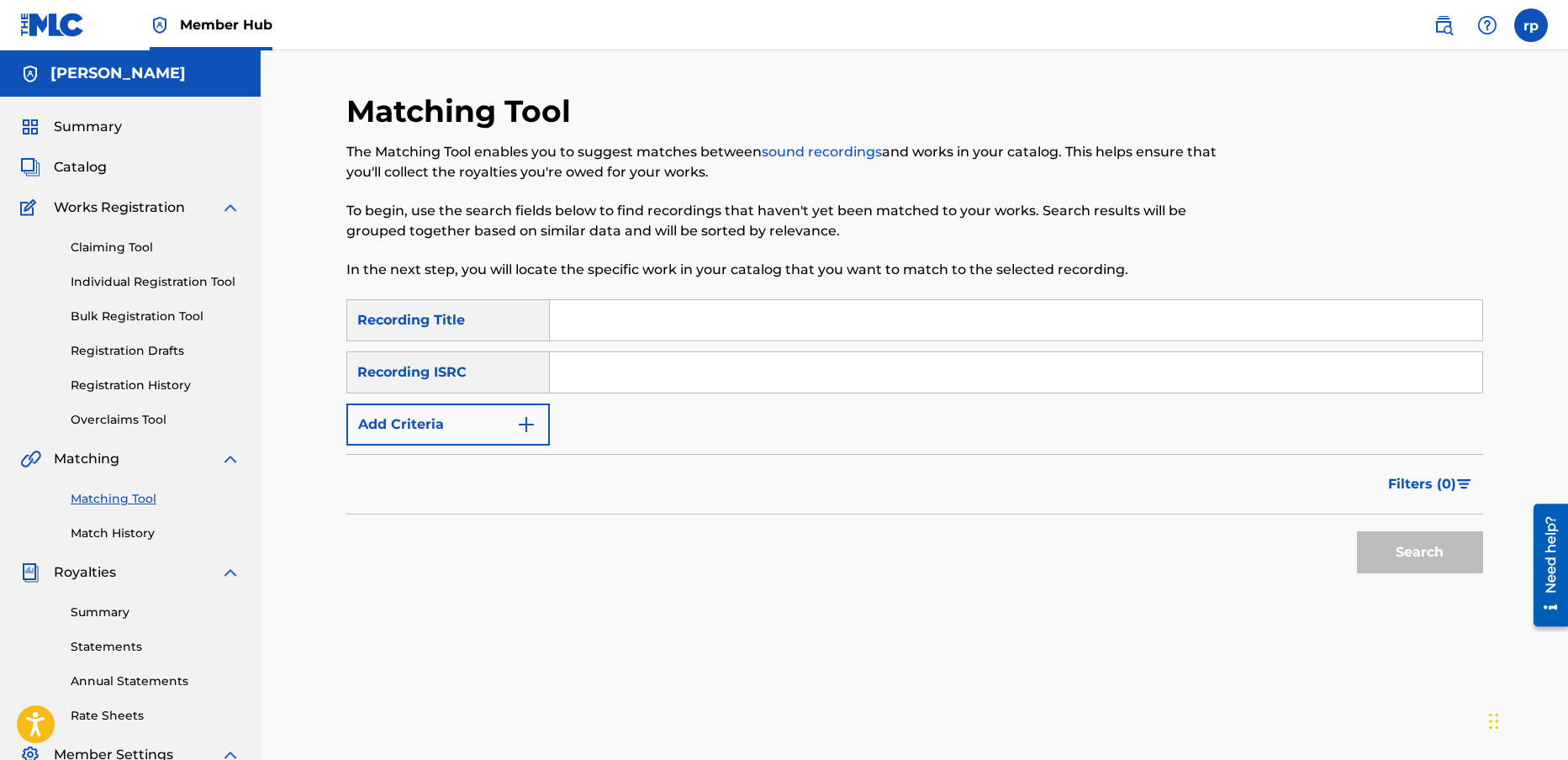
click at [577, 317] on input "Search Form" at bounding box center [1015, 320] width 932 height 40
type input "shes a killer"
click at [607, 374] on input "Search Form" at bounding box center [1015, 372] width 932 height 40
type input "QZDAZ71872901"
click at [1428, 555] on button "Search" at bounding box center [1420, 553] width 126 height 42
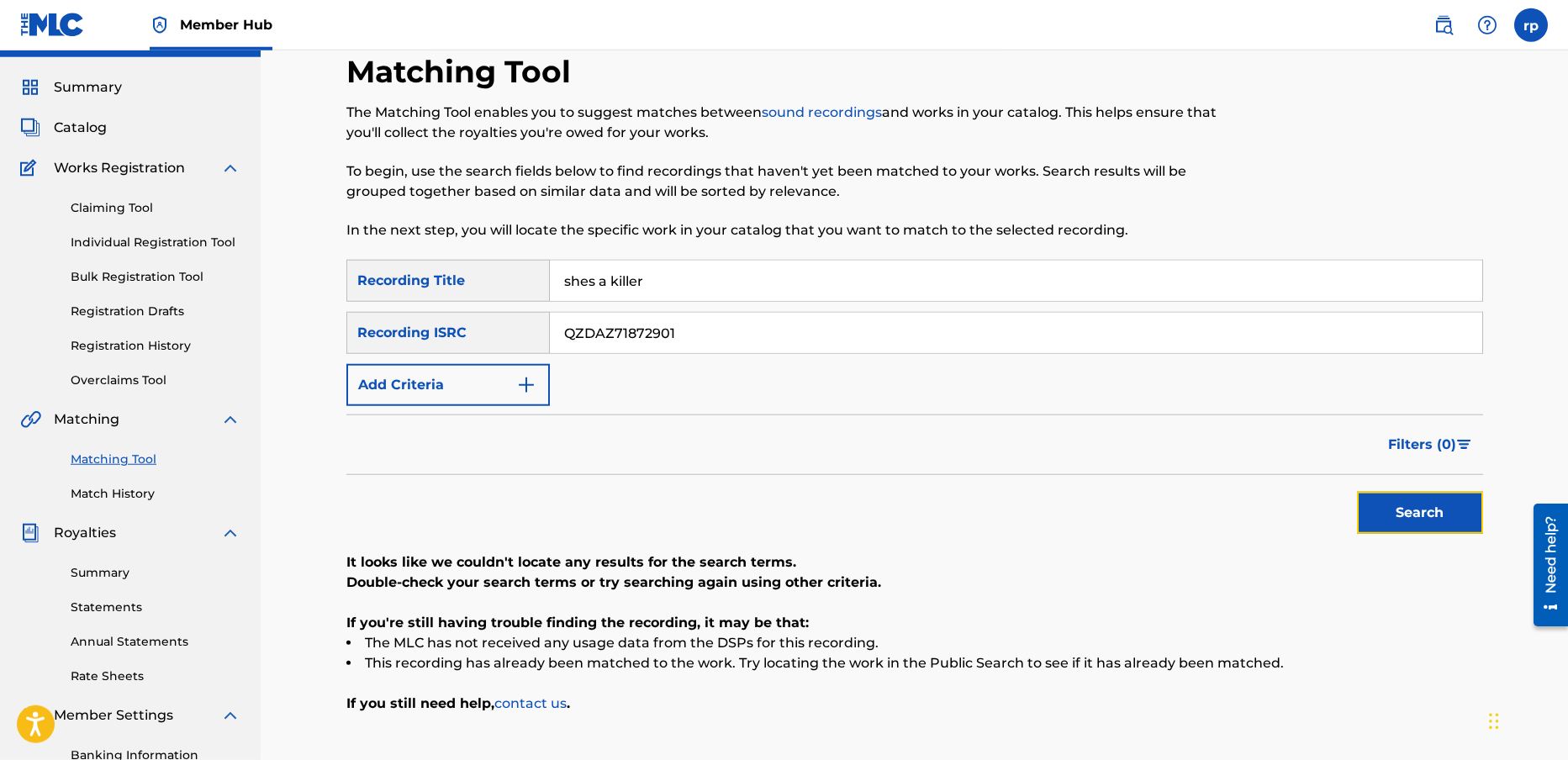
scroll to position [40, 0]
click at [592, 279] on input "shes a killer" at bounding box center [1015, 280] width 932 height 40
click at [589, 279] on input "shes a killer" at bounding box center [1015, 280] width 932 height 40
type input "she's a killer"
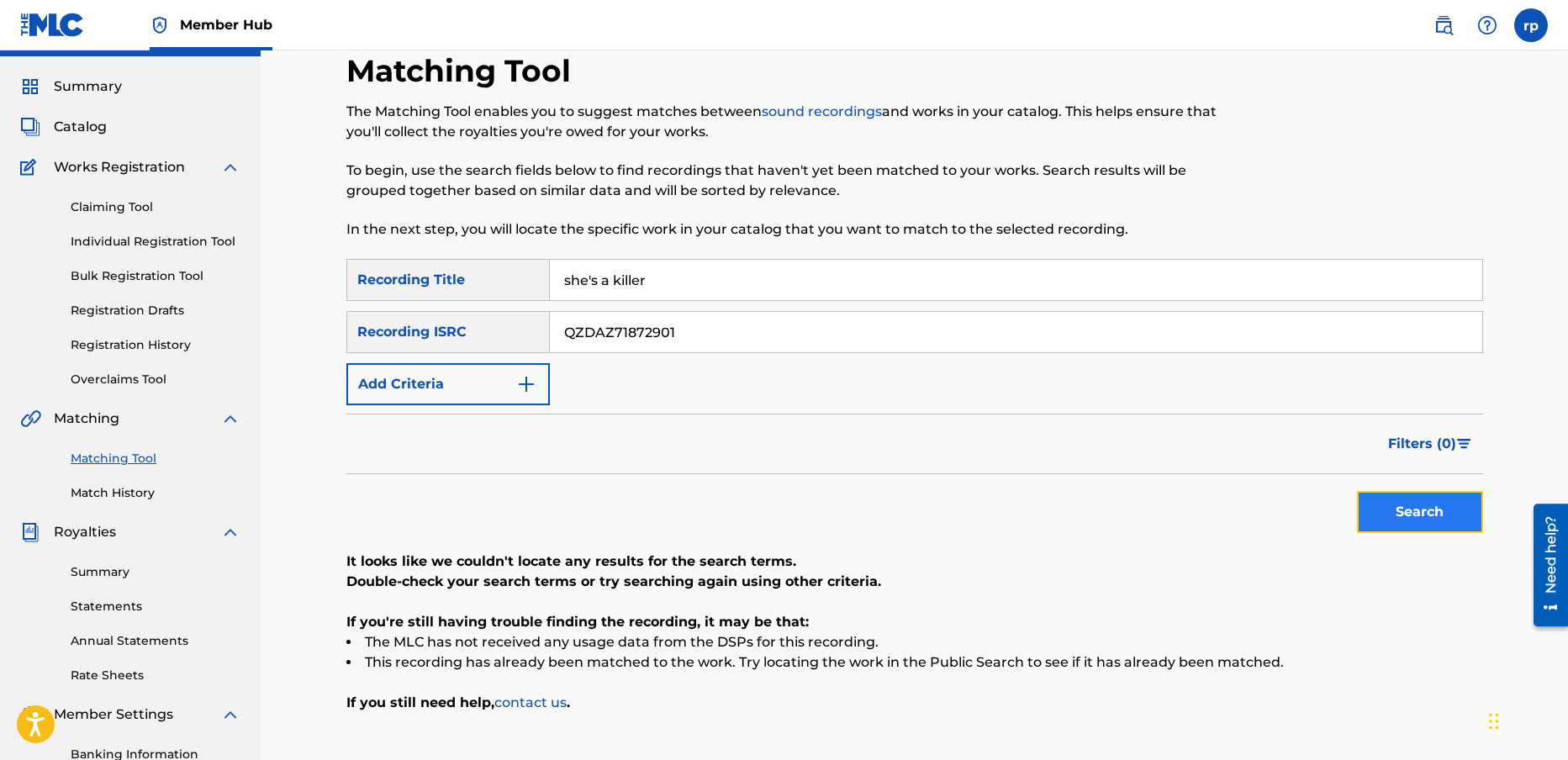
click at [1449, 507] on button "Search" at bounding box center [1420, 512] width 126 height 42
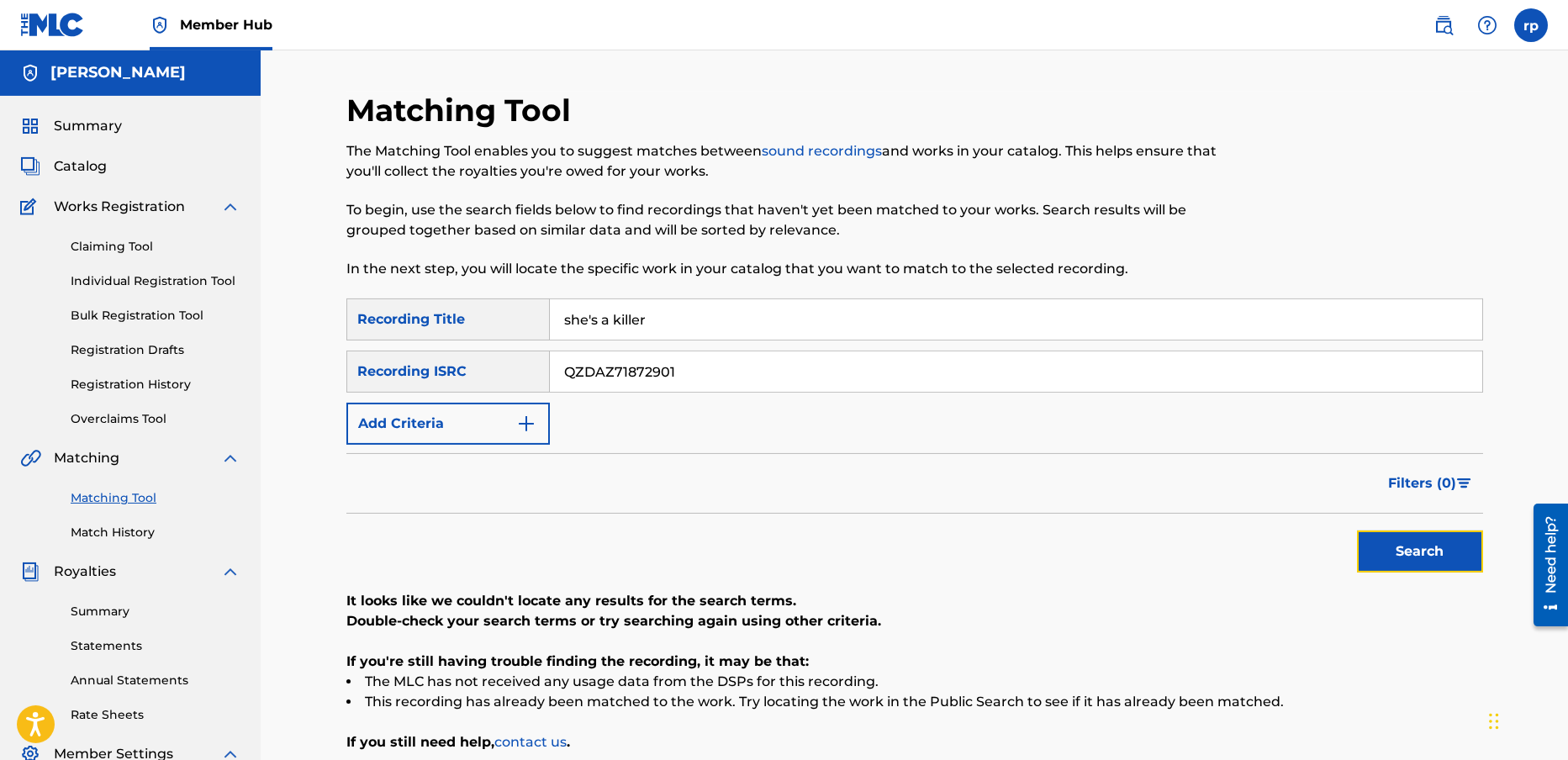
scroll to position [0, 0]
click at [46, 25] on img at bounding box center [53, 25] width 65 height 25
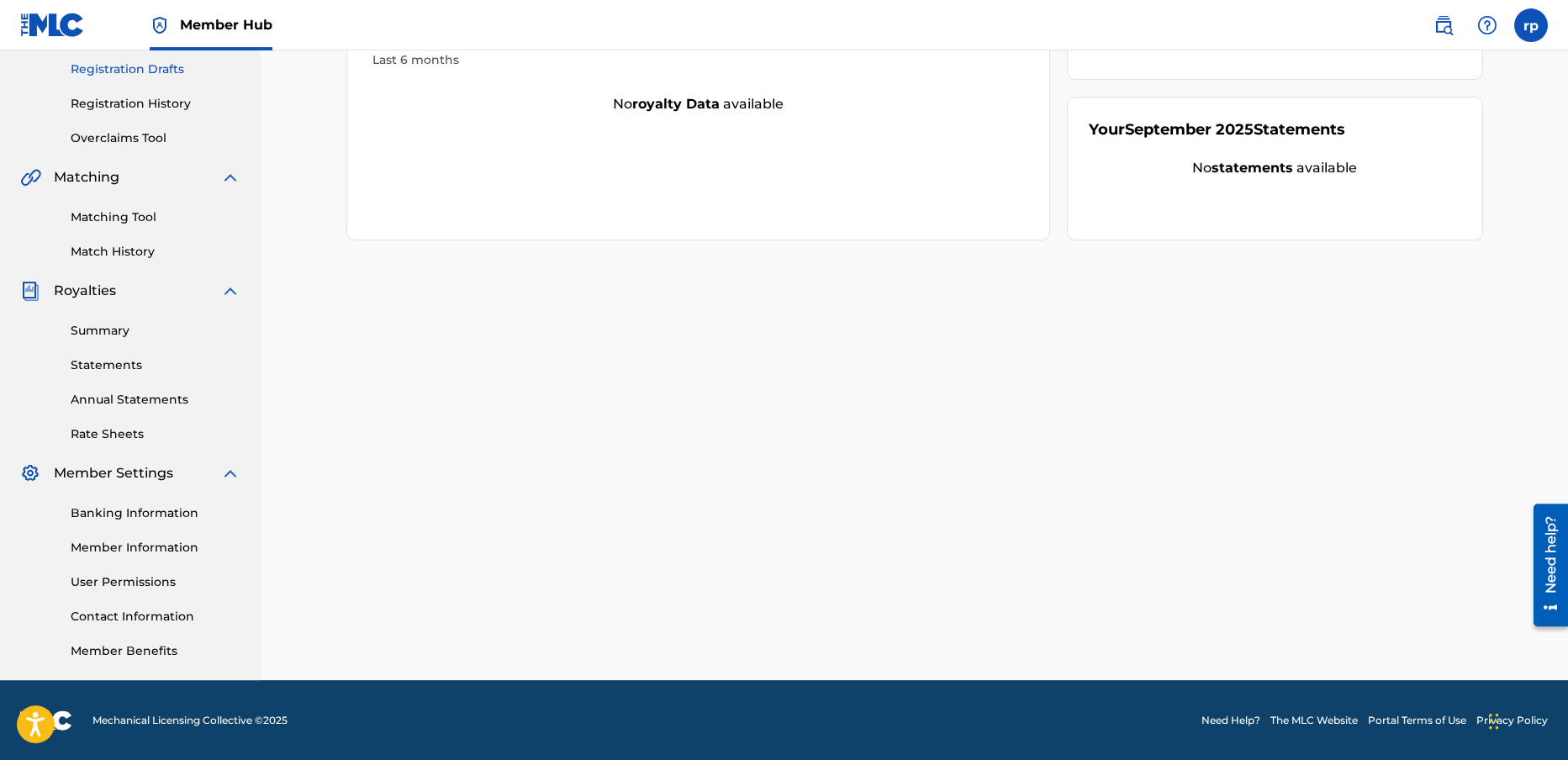
scroll to position [282, 0]
click at [152, 540] on link "Member Information" at bounding box center [156, 547] width 170 height 17
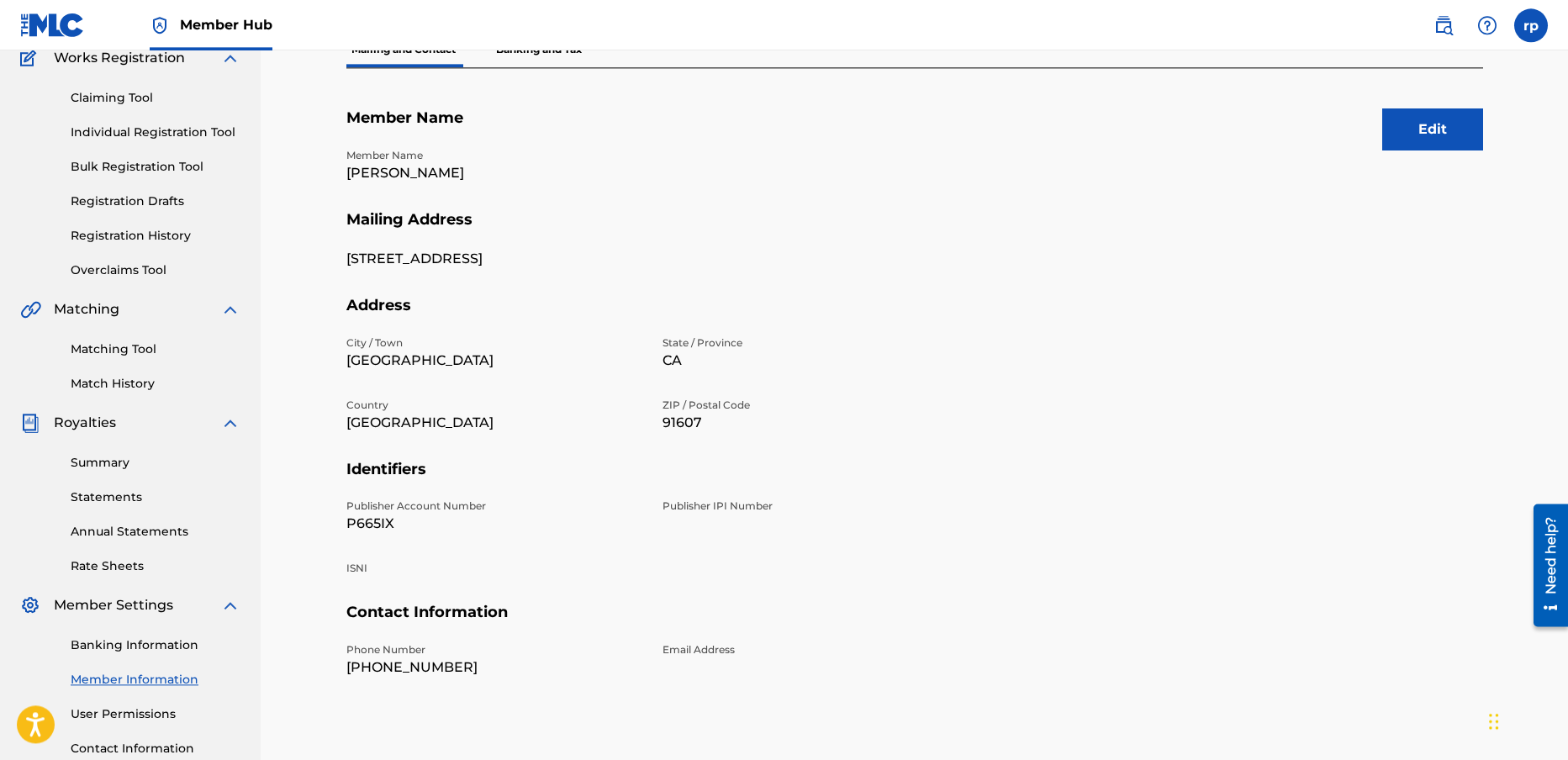
scroll to position [228, 0]
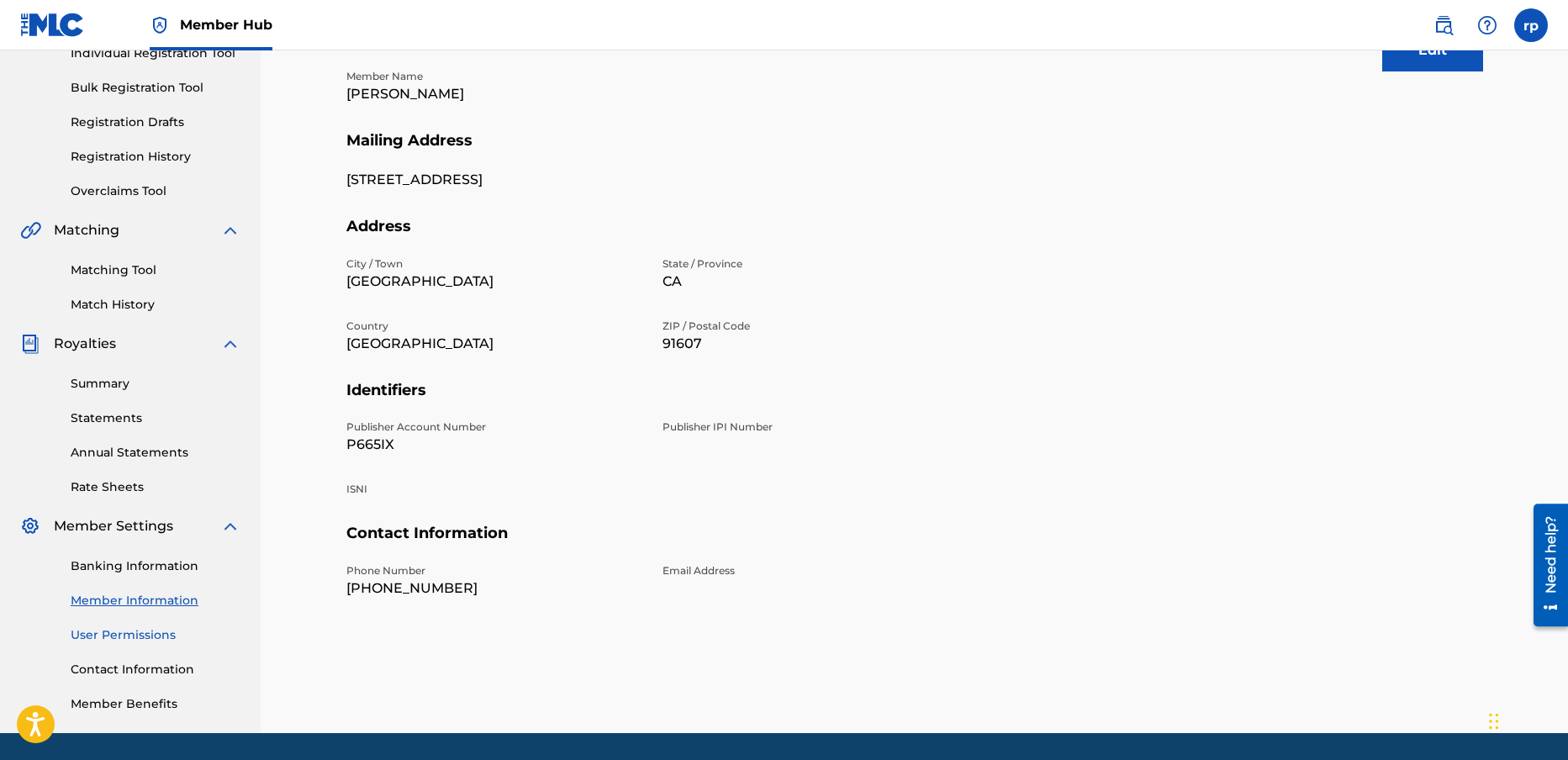
click at [135, 636] on link "User Permissions" at bounding box center [156, 635] width 170 height 17
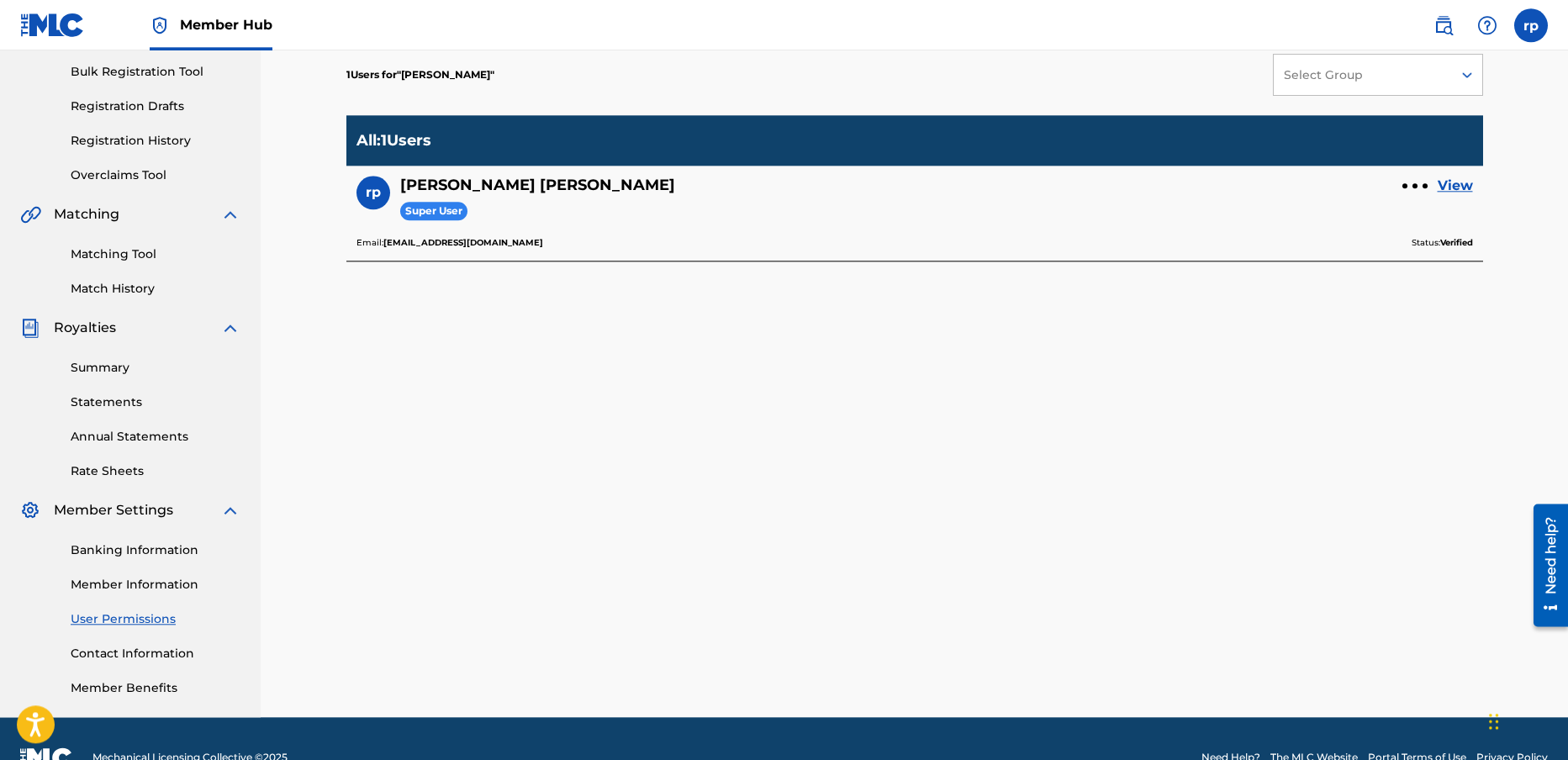
scroll to position [282, 0]
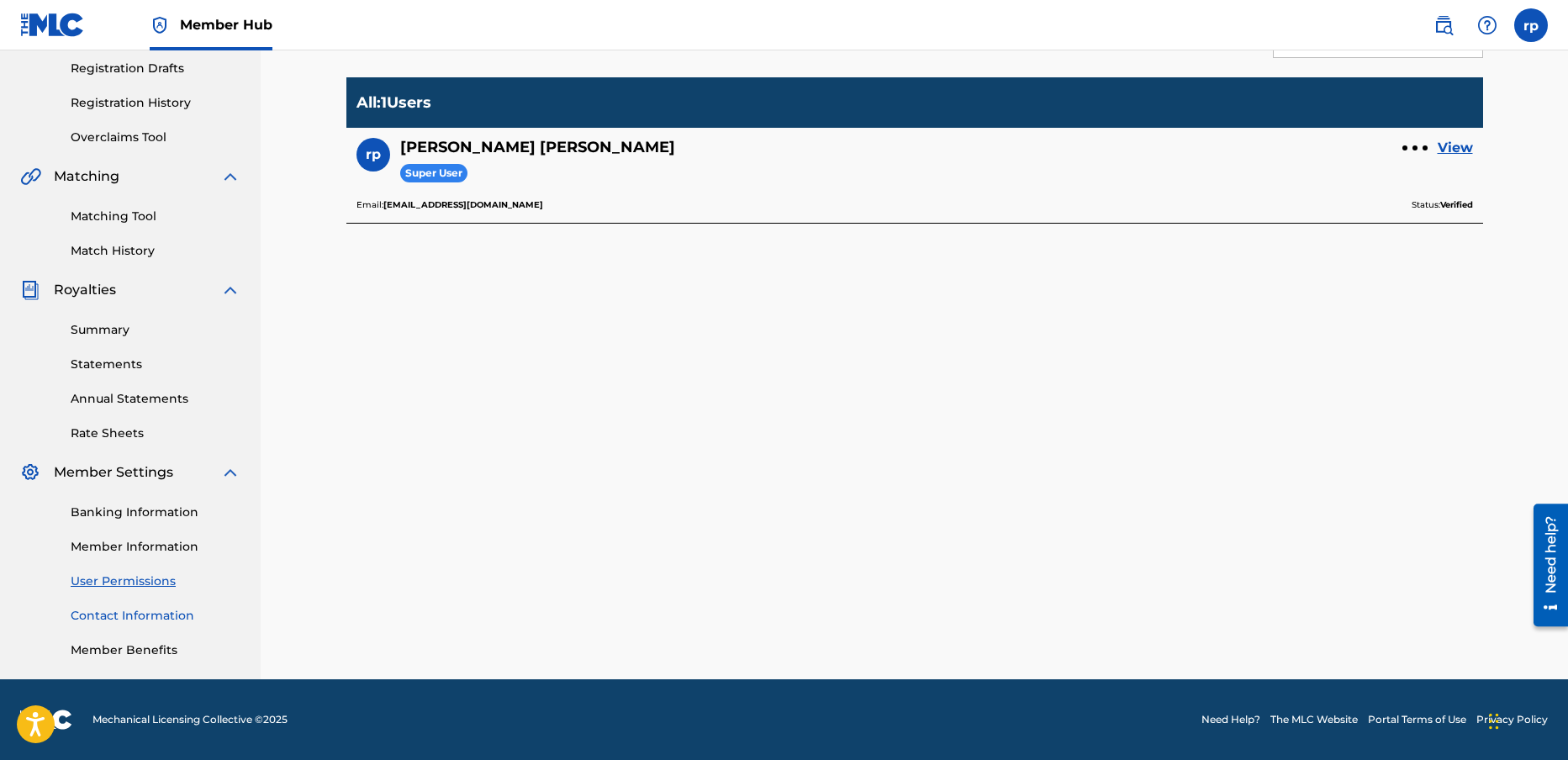
click at [103, 607] on link "Contact Information" at bounding box center [156, 616] width 170 height 17
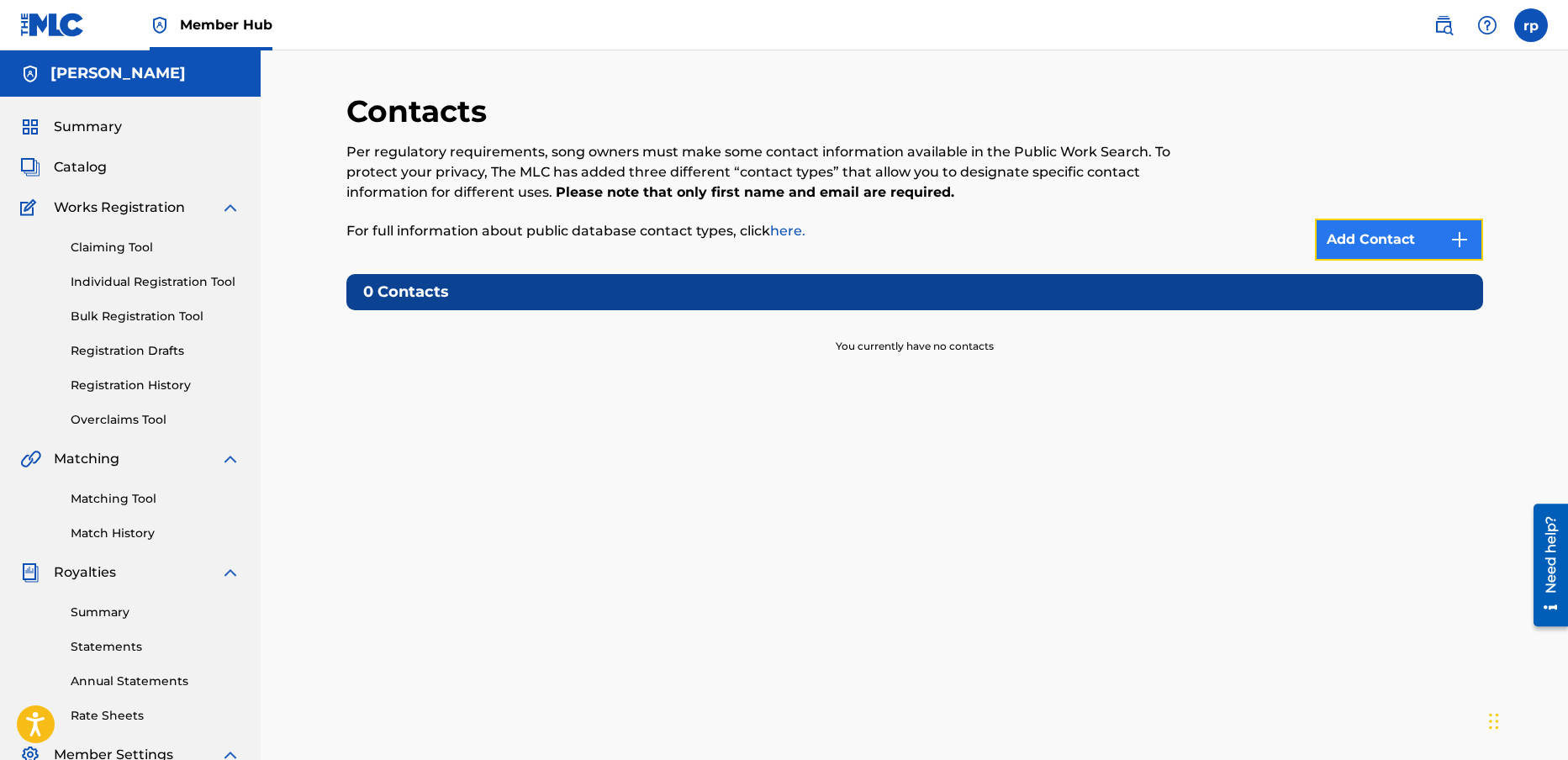
click at [1441, 237] on link "Add Contact" at bounding box center [1399, 240] width 168 height 42
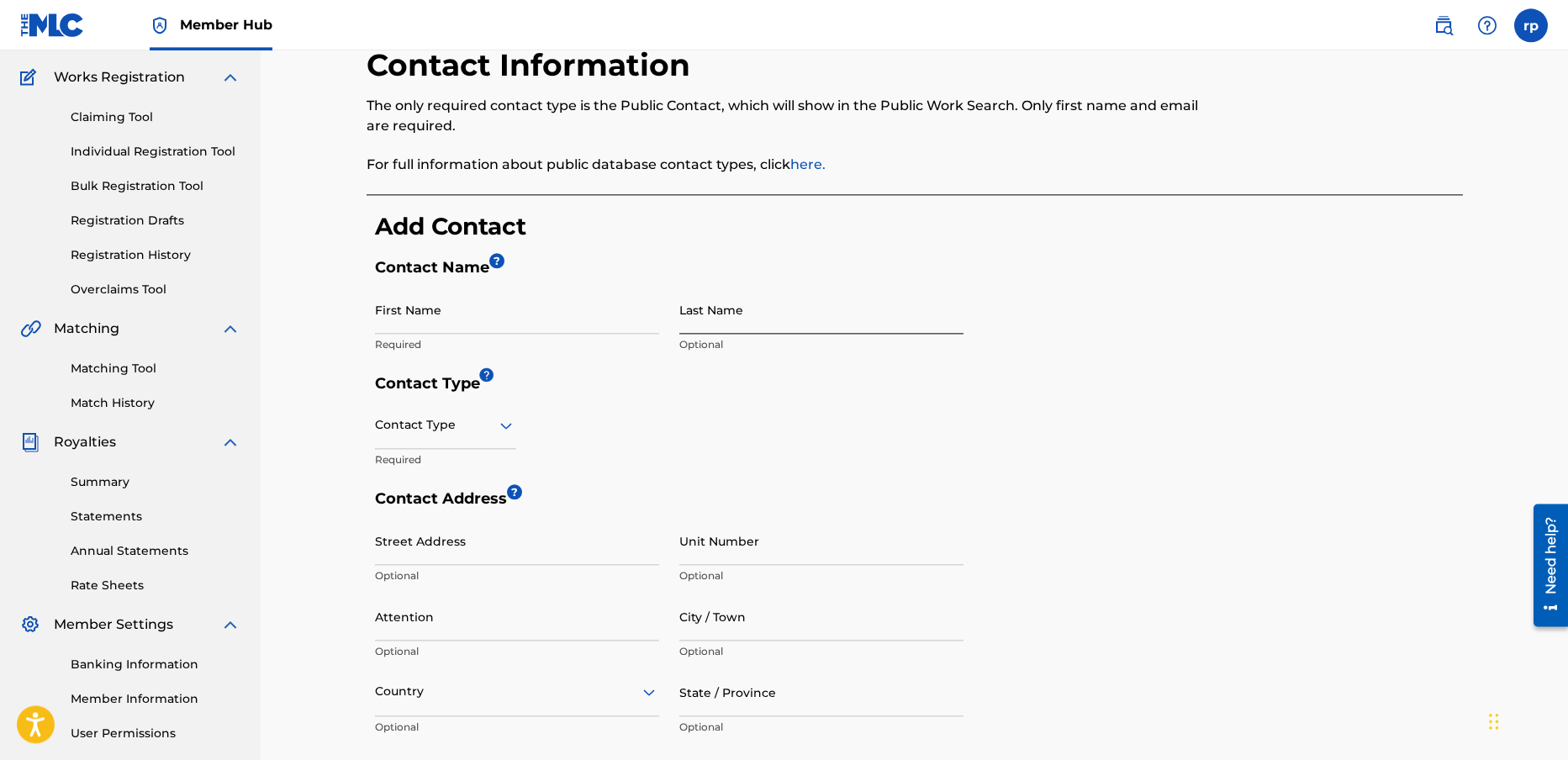
scroll to position [135, 0]
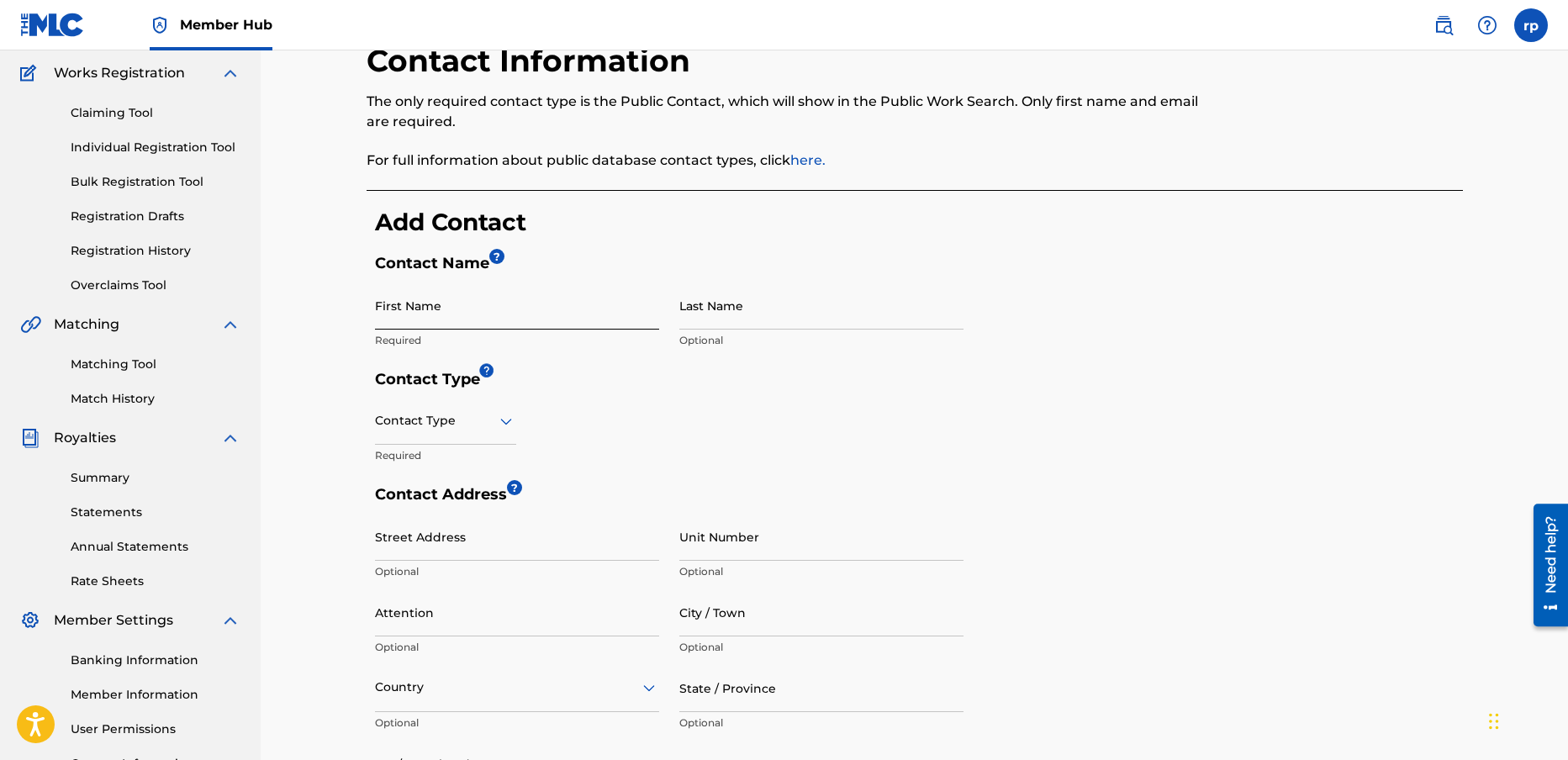
click at [436, 310] on input "First Name" at bounding box center [516, 306] width 284 height 48
type input "[PERSON_NAME]"
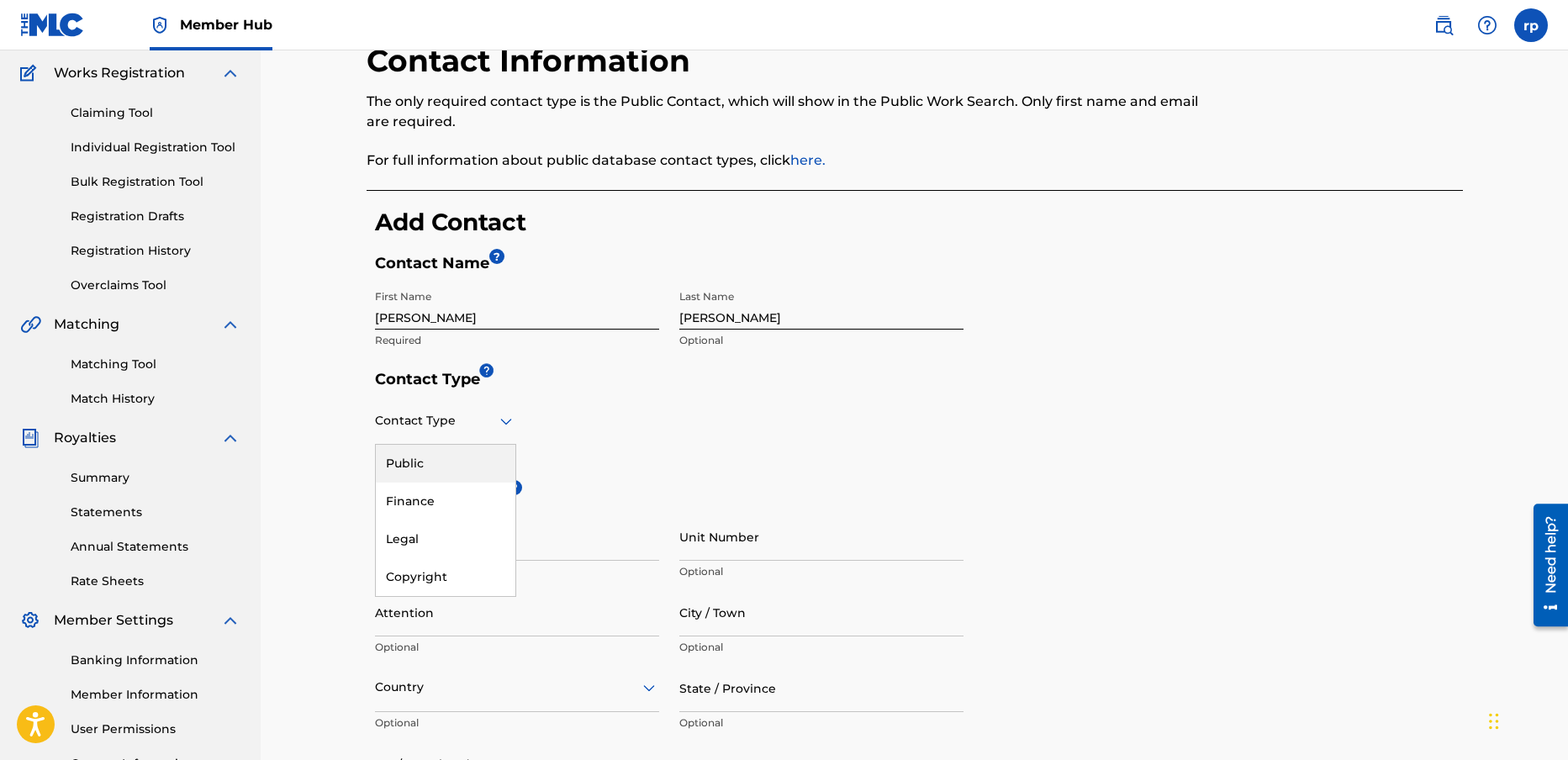
click at [508, 422] on icon at bounding box center [506, 421] width 11 height 7
click at [420, 463] on div "Public" at bounding box center [446, 464] width 140 height 38
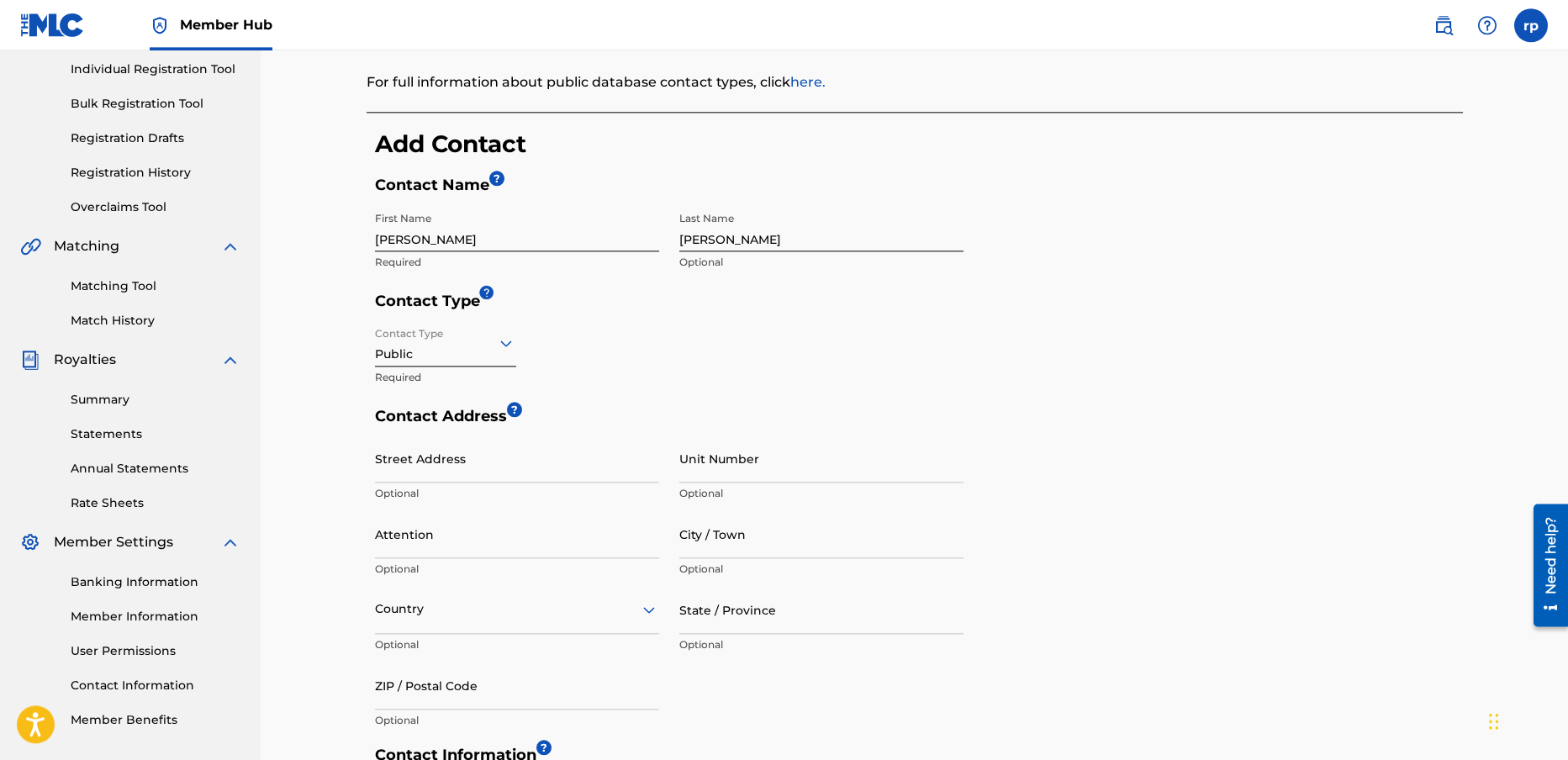
scroll to position [242, 0]
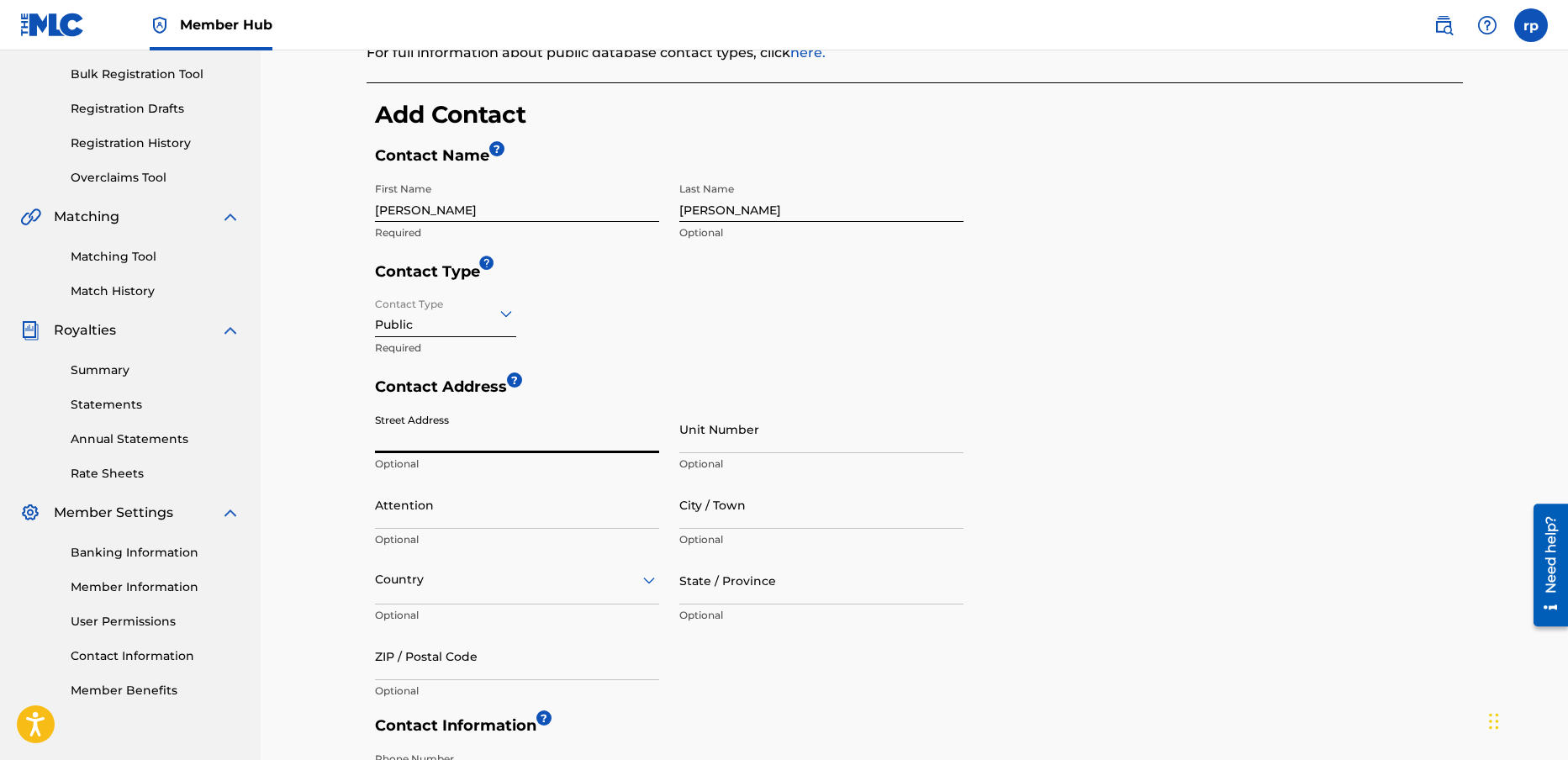
click at [430, 442] on input "Street Address" at bounding box center [516, 429] width 284 height 48
type input "[STREET_ADDRESS]"
click at [425, 517] on input "Attention" at bounding box center [516, 505] width 284 height 48
type input "R"
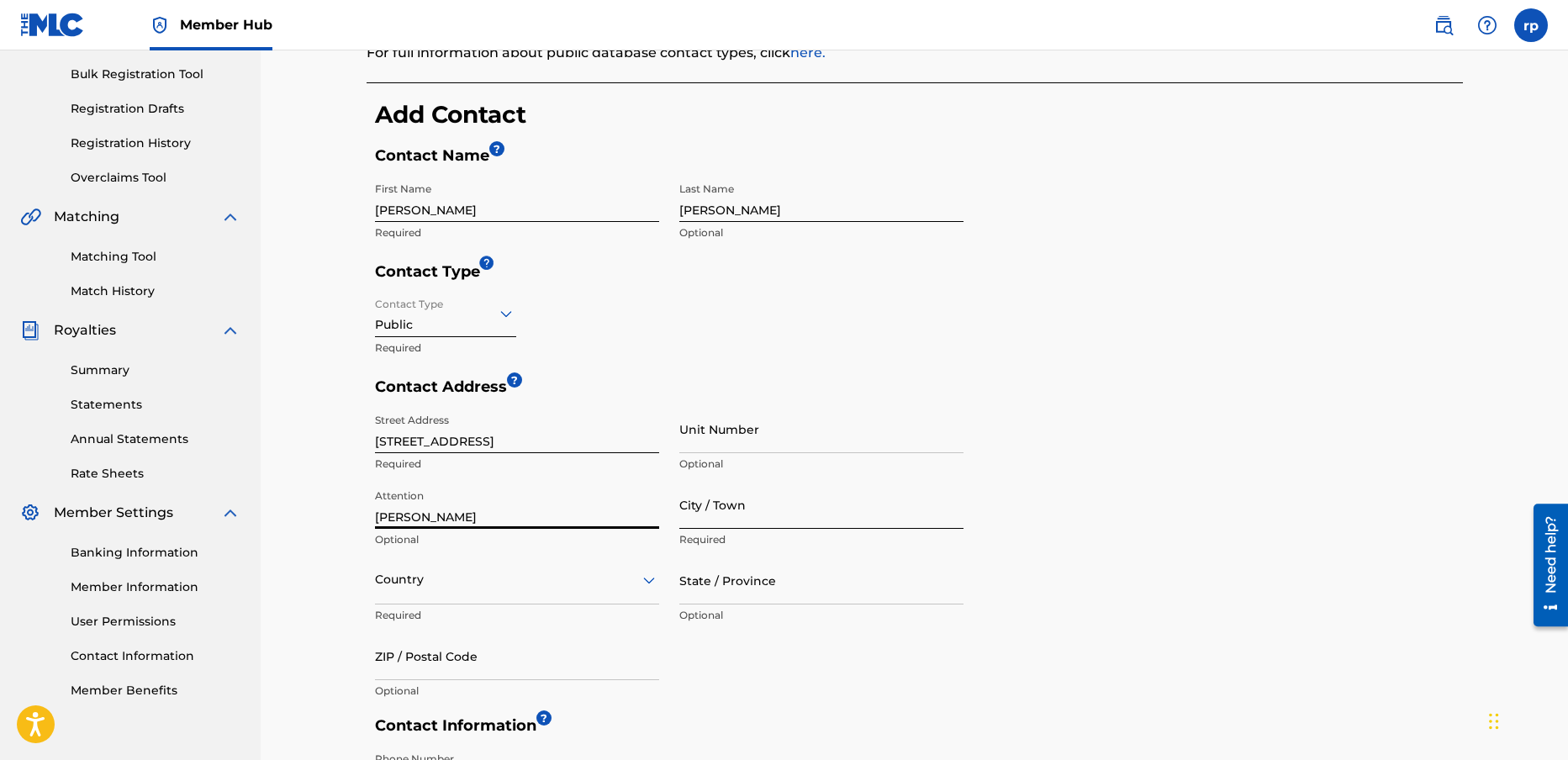
type input "[PERSON_NAME]"
click at [722, 520] on input "City / Town" at bounding box center [821, 505] width 284 height 48
type input "[GEOGRAPHIC_DATA]"
click at [647, 581] on div "Country" at bounding box center [516, 580] width 284 height 48
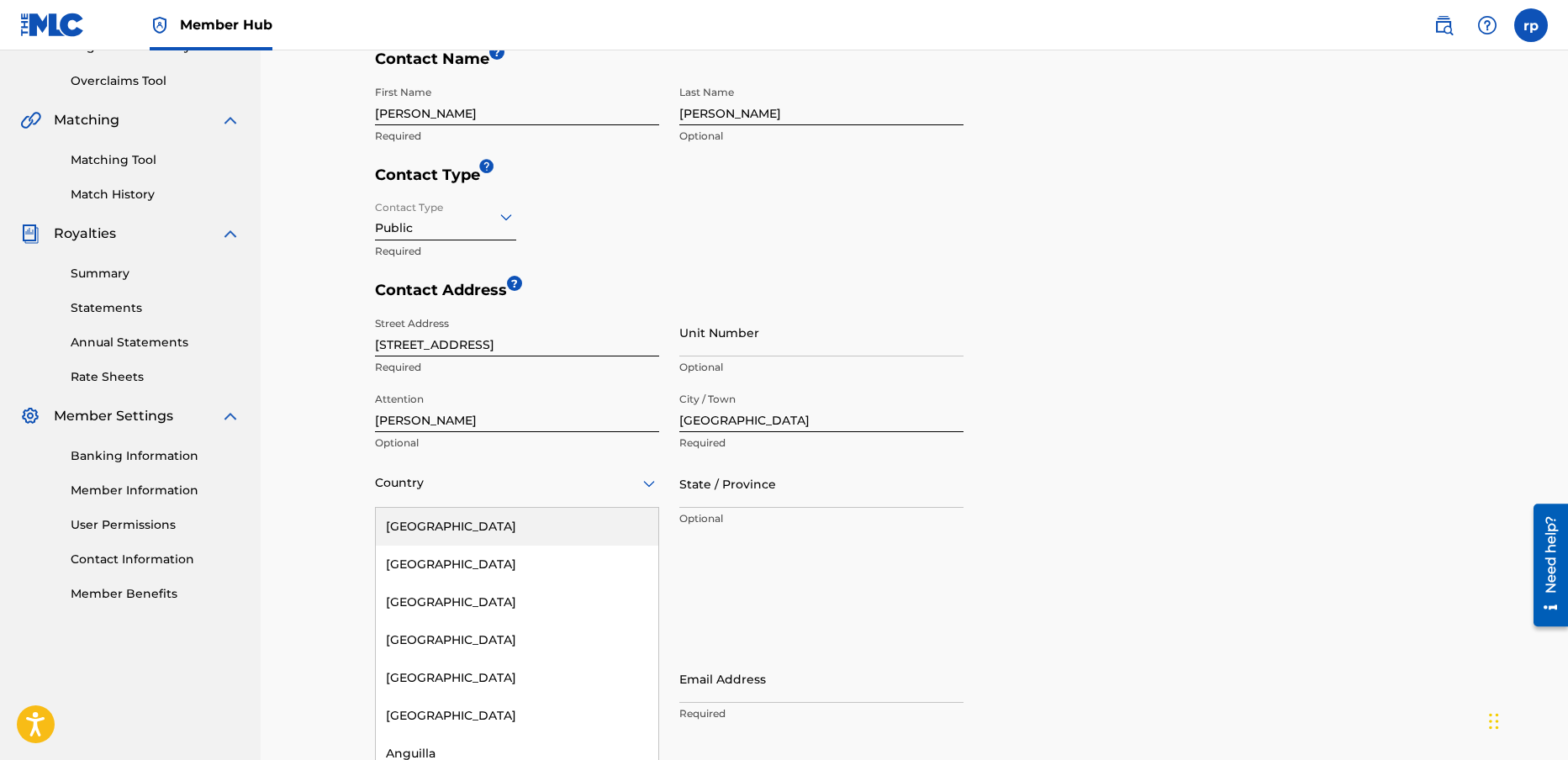
click at [466, 525] on div "[GEOGRAPHIC_DATA]" at bounding box center [516, 527] width 282 height 38
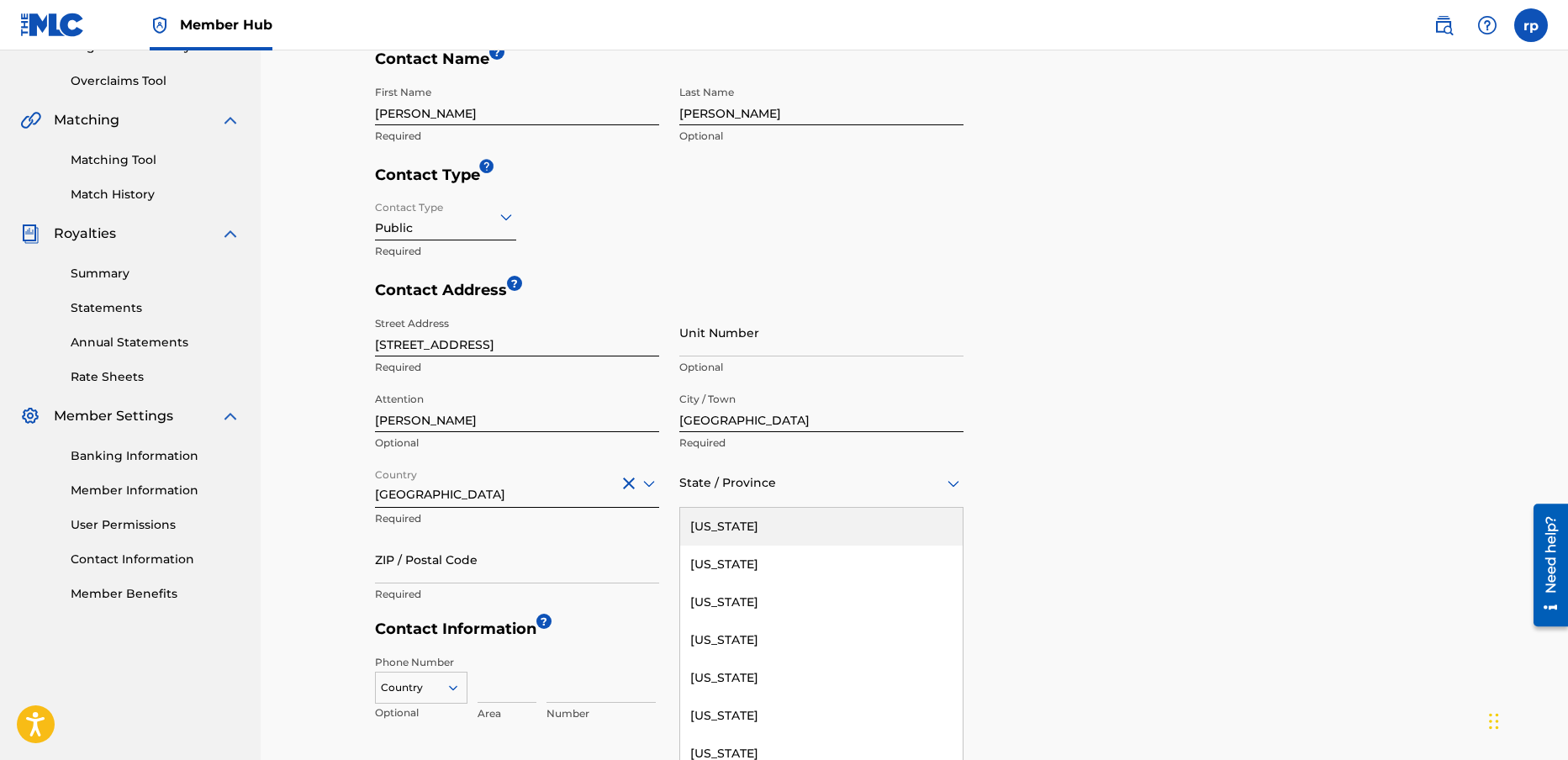
click at [959, 480] on icon at bounding box center [953, 483] width 20 height 20
click at [737, 707] on div "[US_STATE]" at bounding box center [820, 716] width 282 height 38
click at [419, 569] on input "ZIP / Postal Code" at bounding box center [516, 559] width 284 height 48
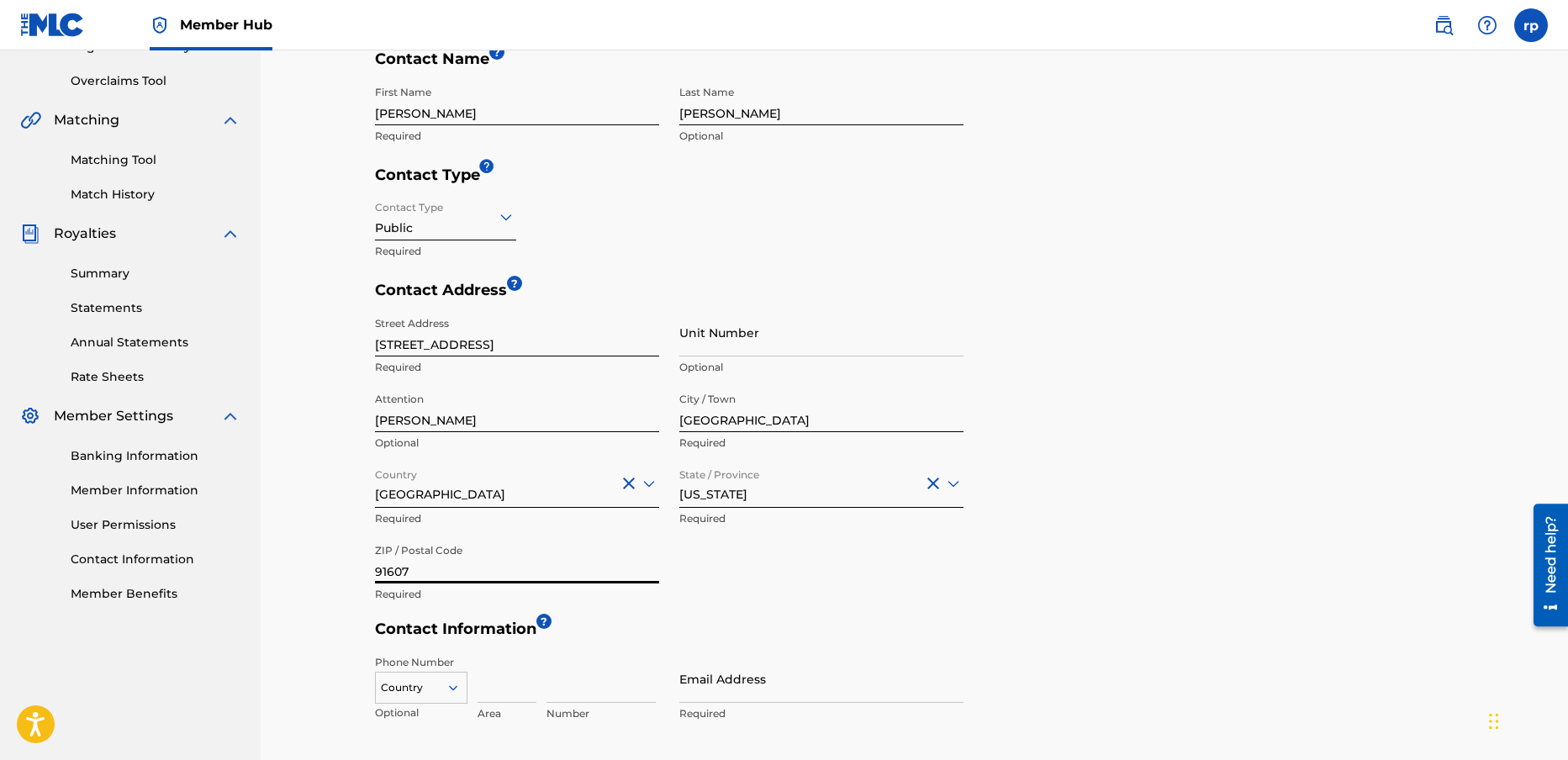
type input "91607"
click at [1101, 575] on div "Contact Address ? Street Address [STREET_ADDRESS] Required Unit Number Optional…" at bounding box center [919, 450] width 1088 height 338
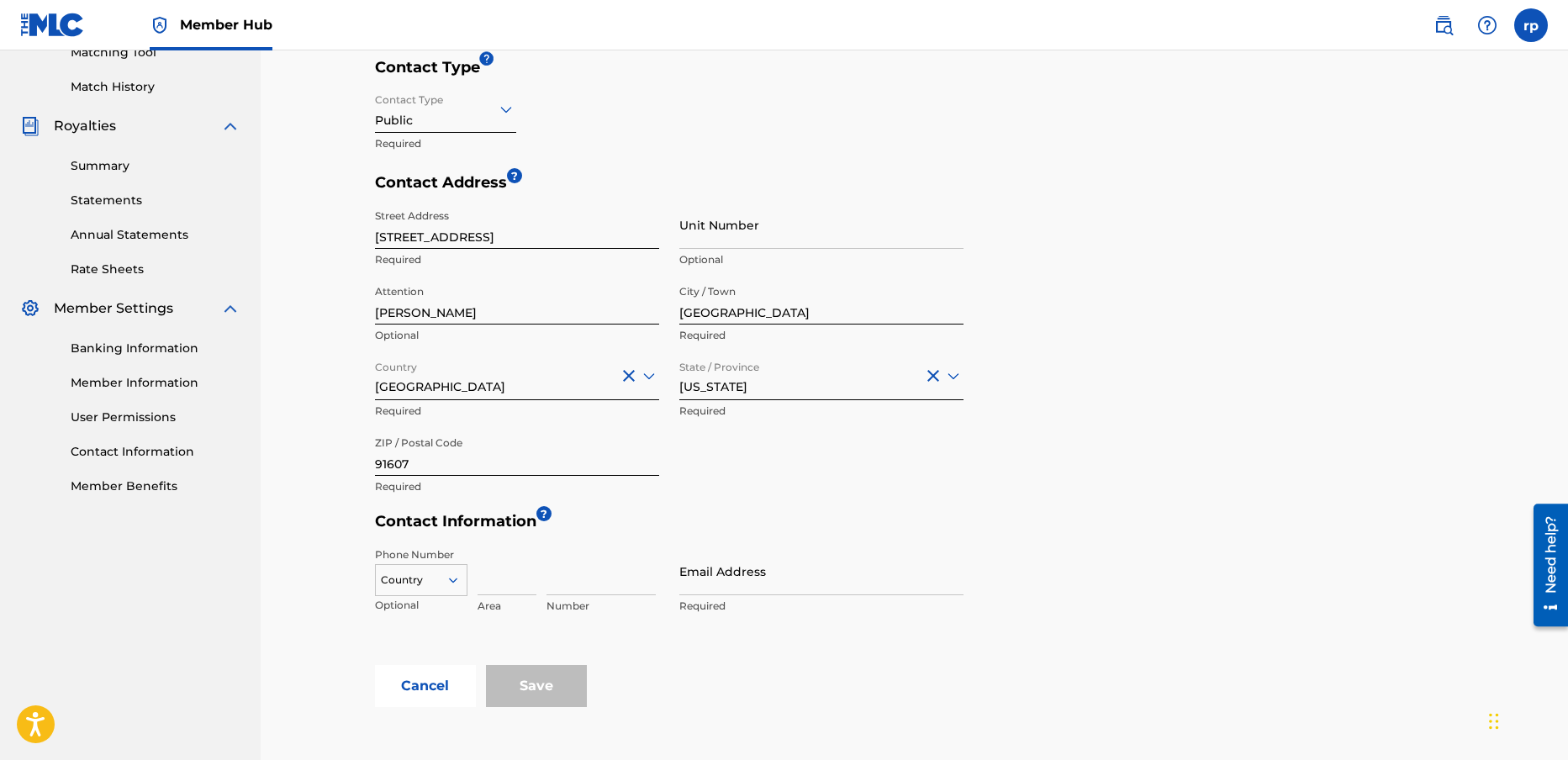
scroll to position [487, 0]
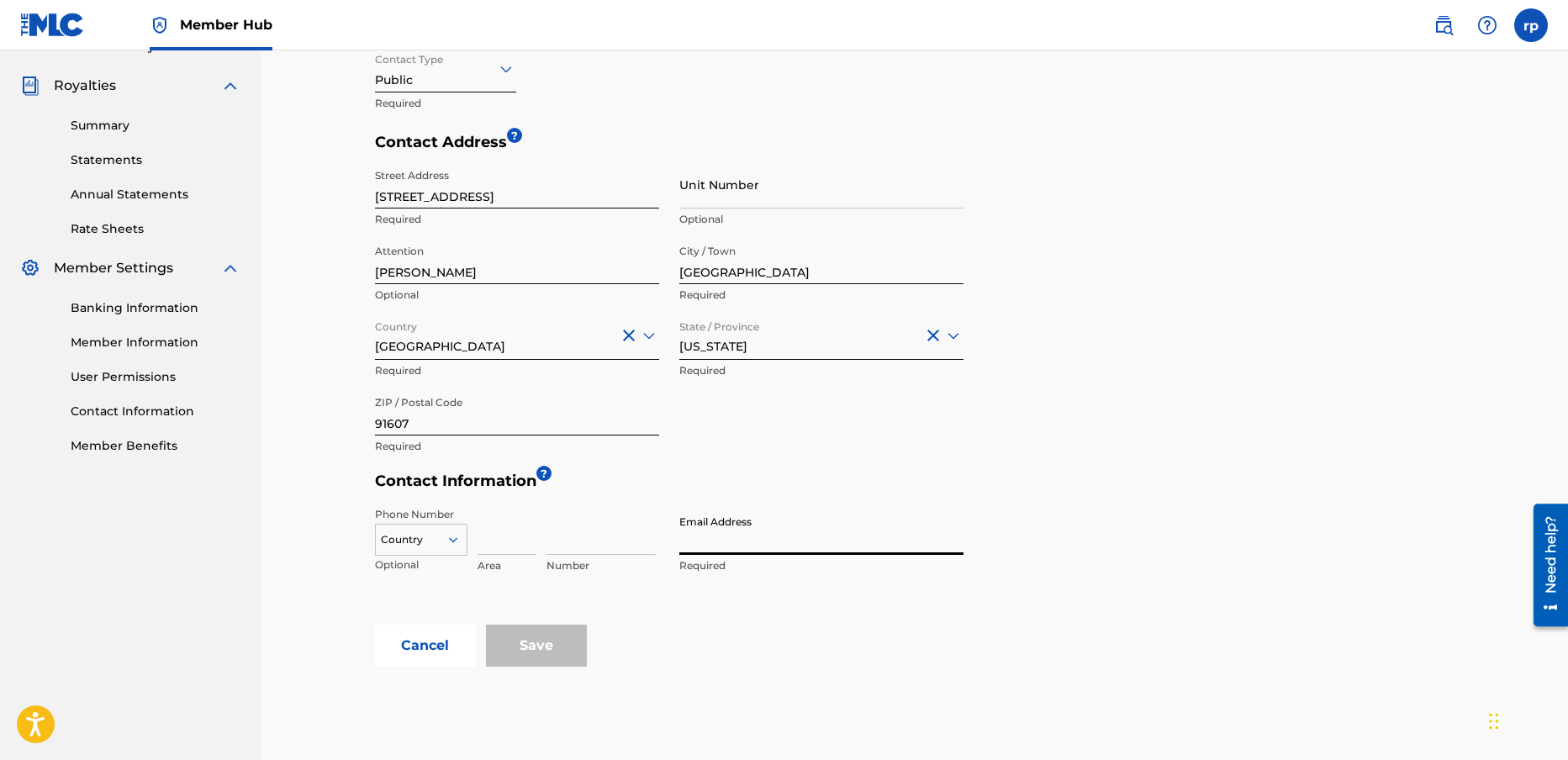
click at [713, 549] on input "Email Address" at bounding box center [821, 531] width 284 height 48
type input "[EMAIL_ADDRESS][DOMAIN_NAME]"
click at [1225, 496] on h5 "Contact Information ?" at bounding box center [919, 485] width 1088 height 28
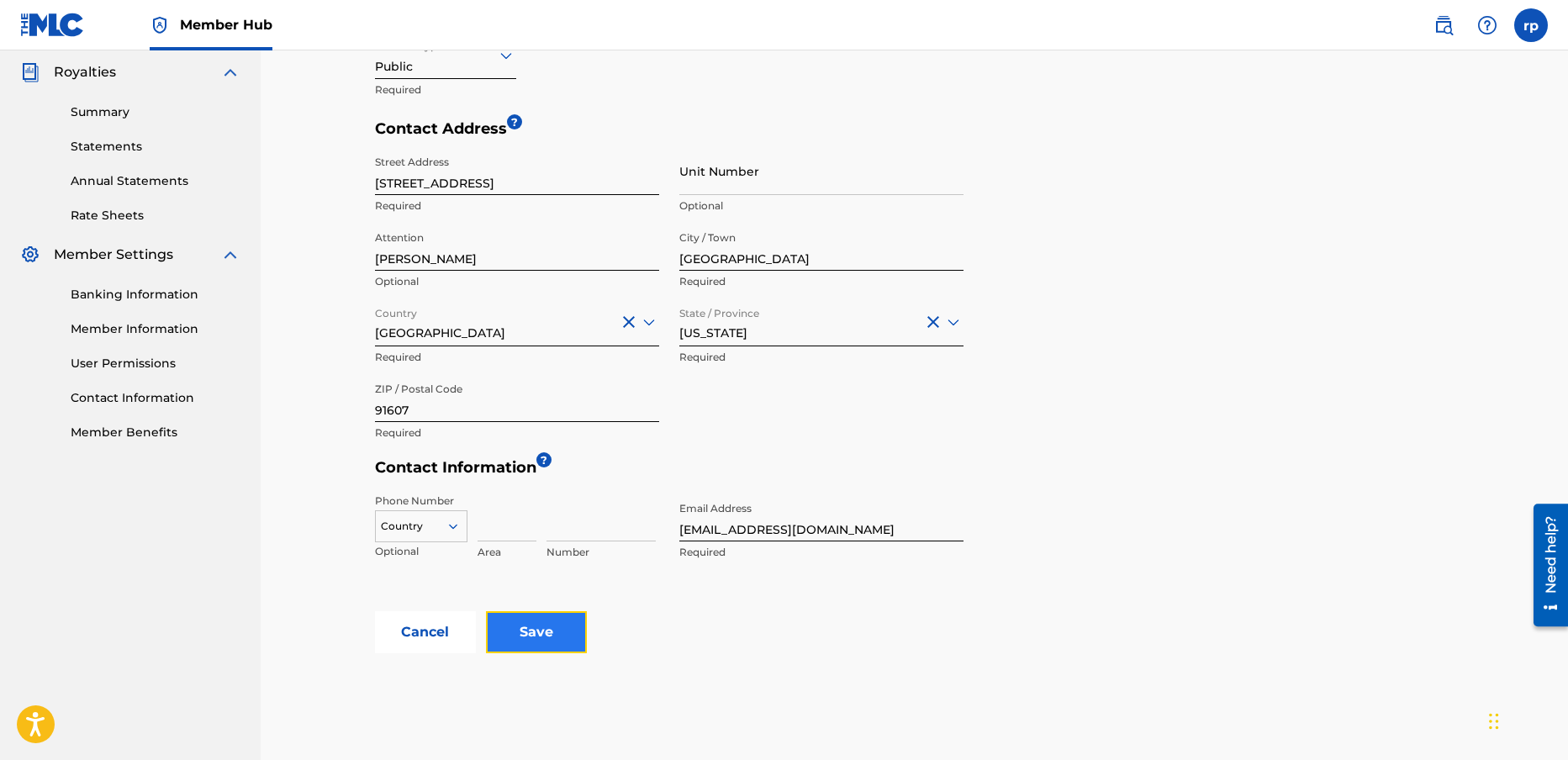
click at [522, 639] on input "Save" at bounding box center [536, 632] width 101 height 42
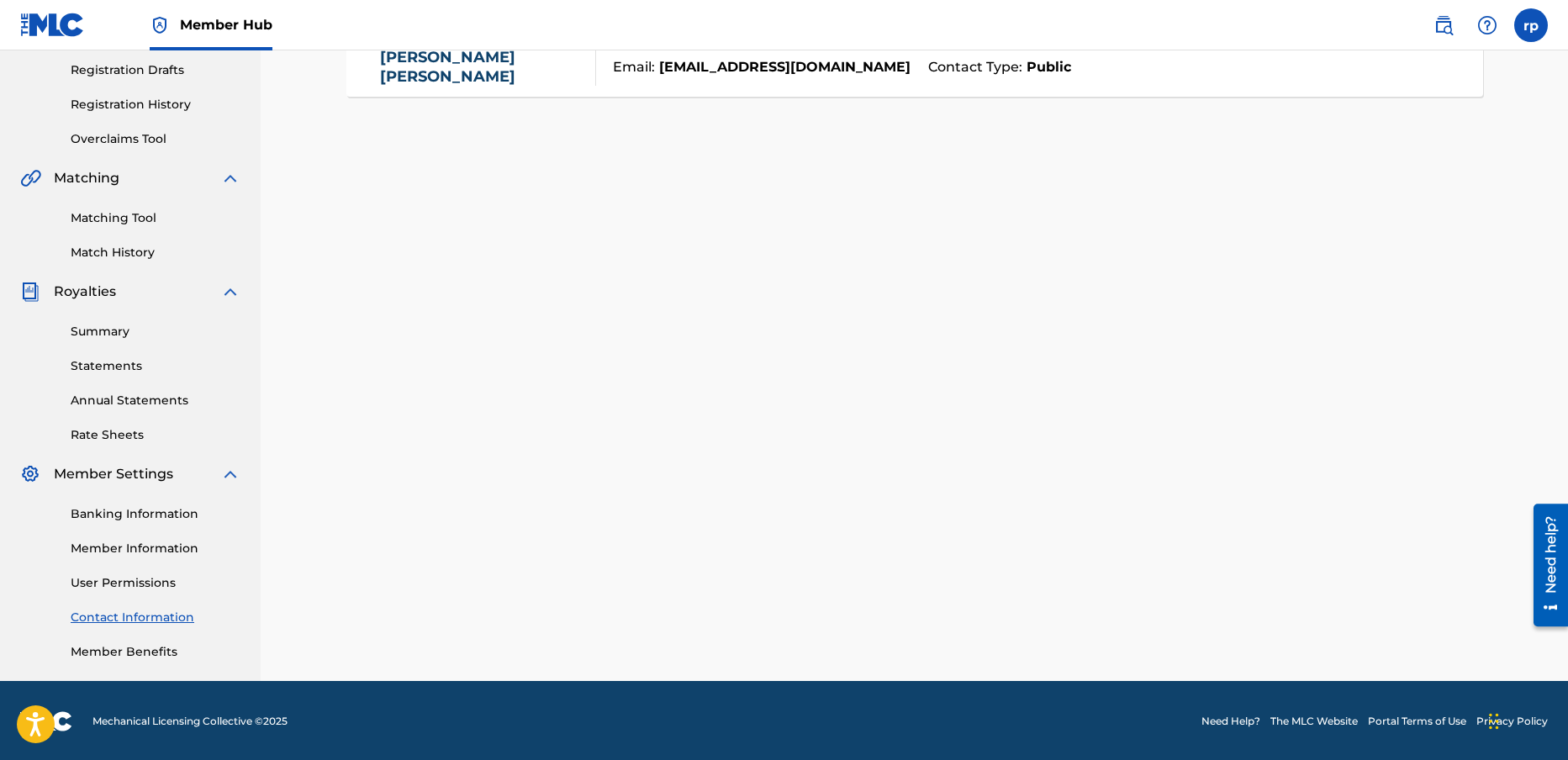
scroll to position [286, 0]
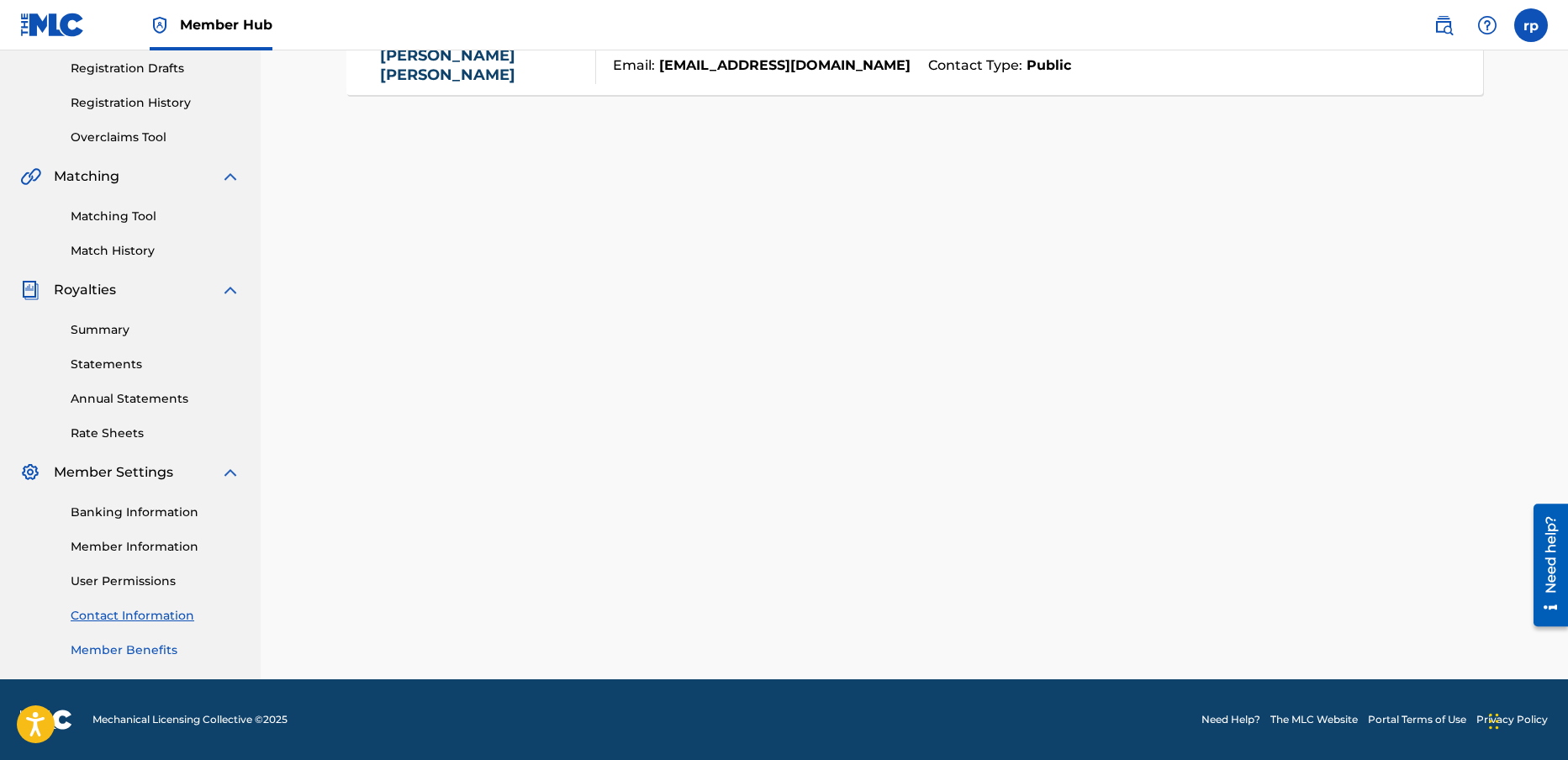
click at [137, 643] on link "Member Benefits" at bounding box center [156, 650] width 170 height 17
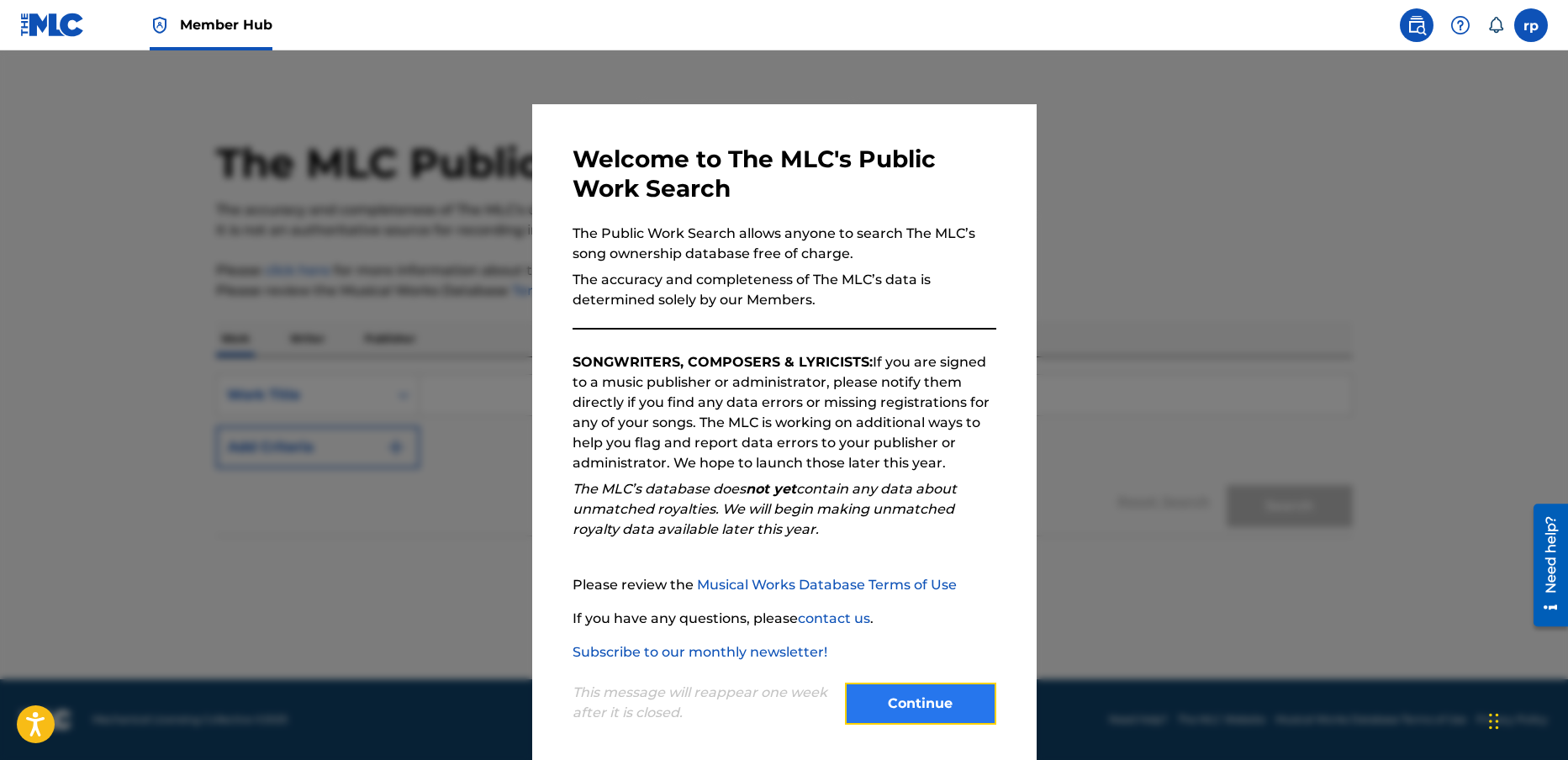
click at [904, 703] on button "Continue" at bounding box center [921, 704] width 151 height 42
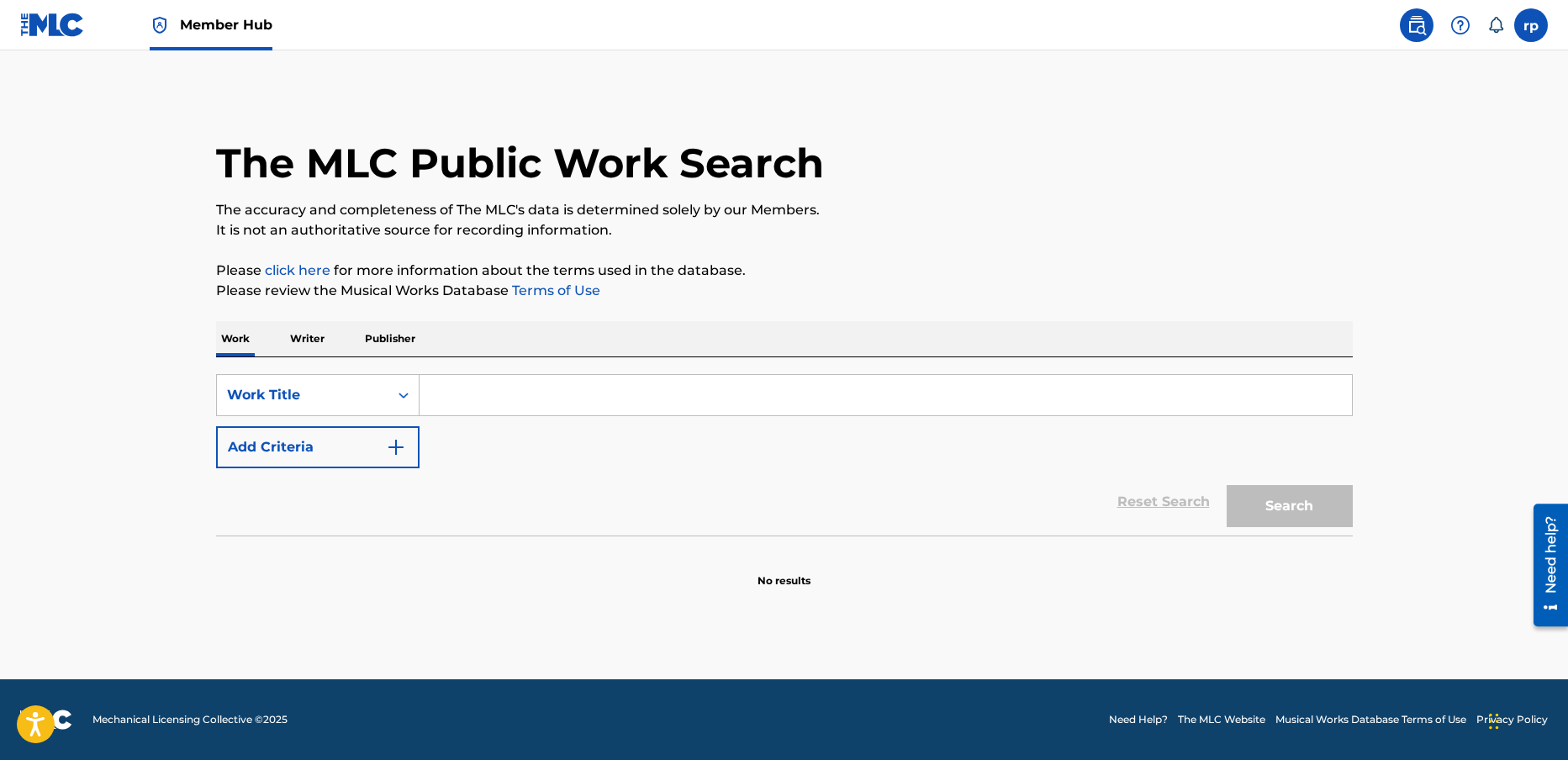
click at [460, 393] on input "Search Form" at bounding box center [885, 395] width 932 height 40
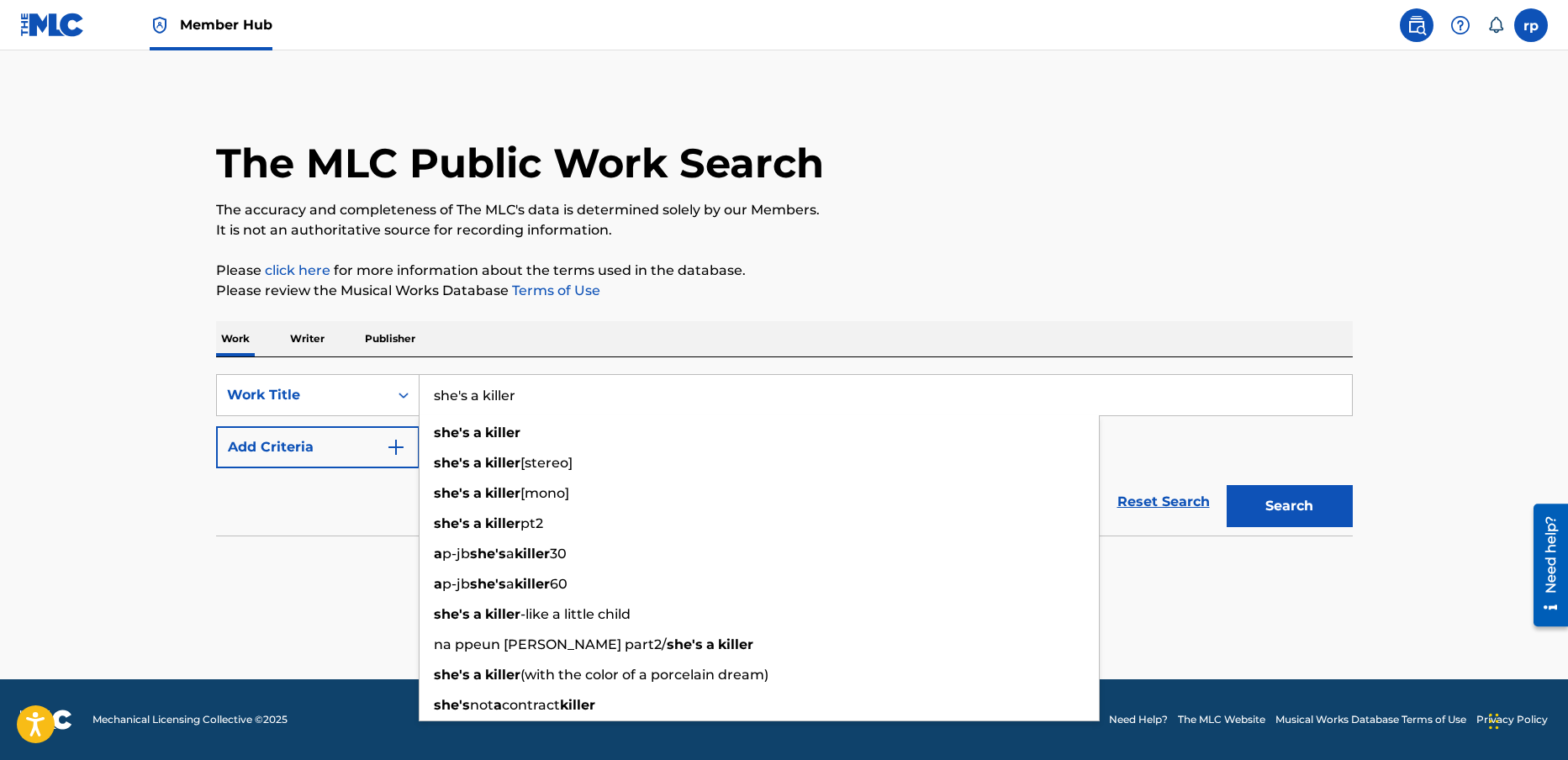
type input "she's a killer"
click at [1035, 239] on p "It is not an authoritative source for recording information." at bounding box center [784, 229] width 1137 height 20
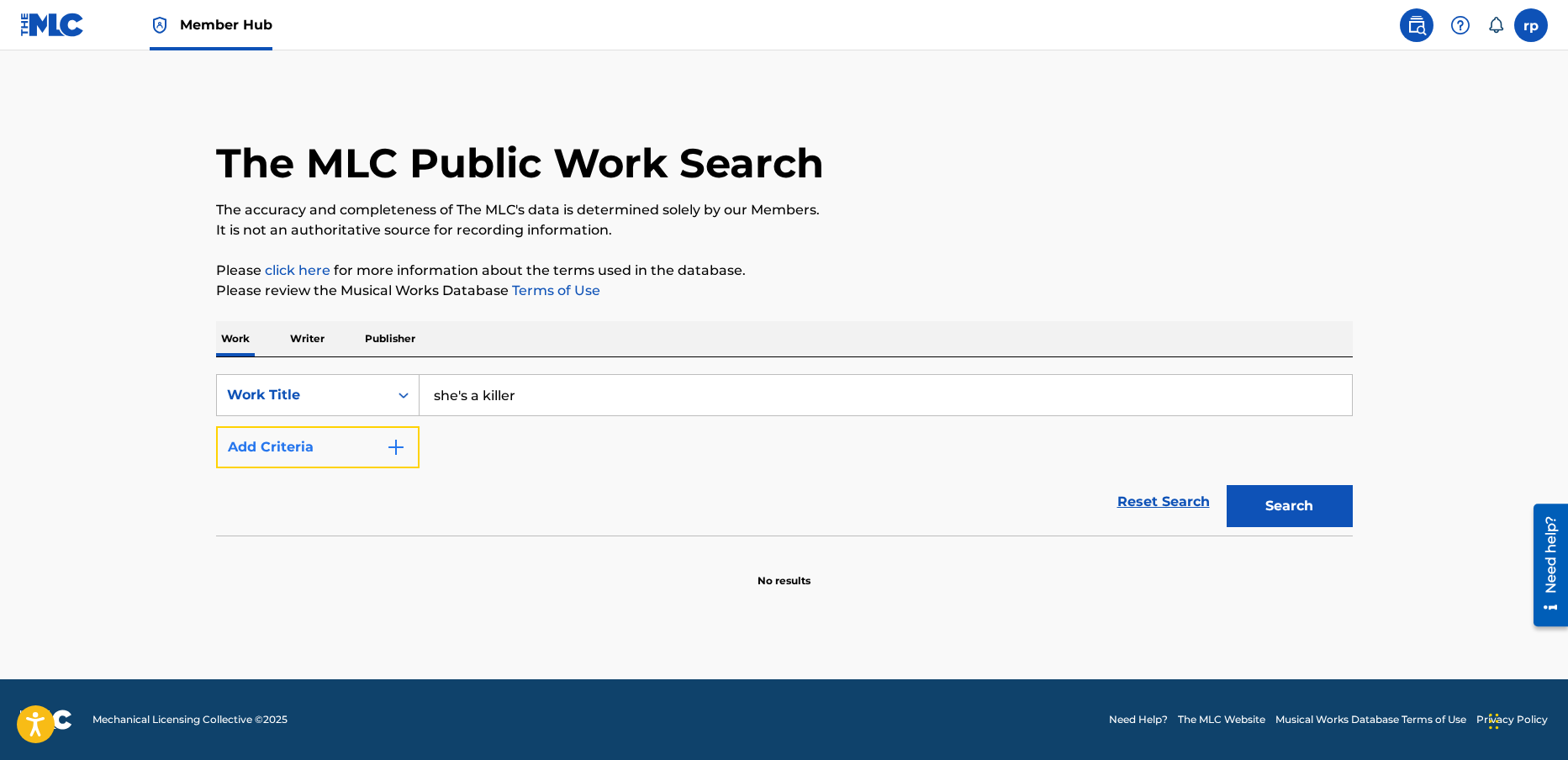
click at [397, 445] on img "Search Form" at bounding box center [396, 446] width 20 height 20
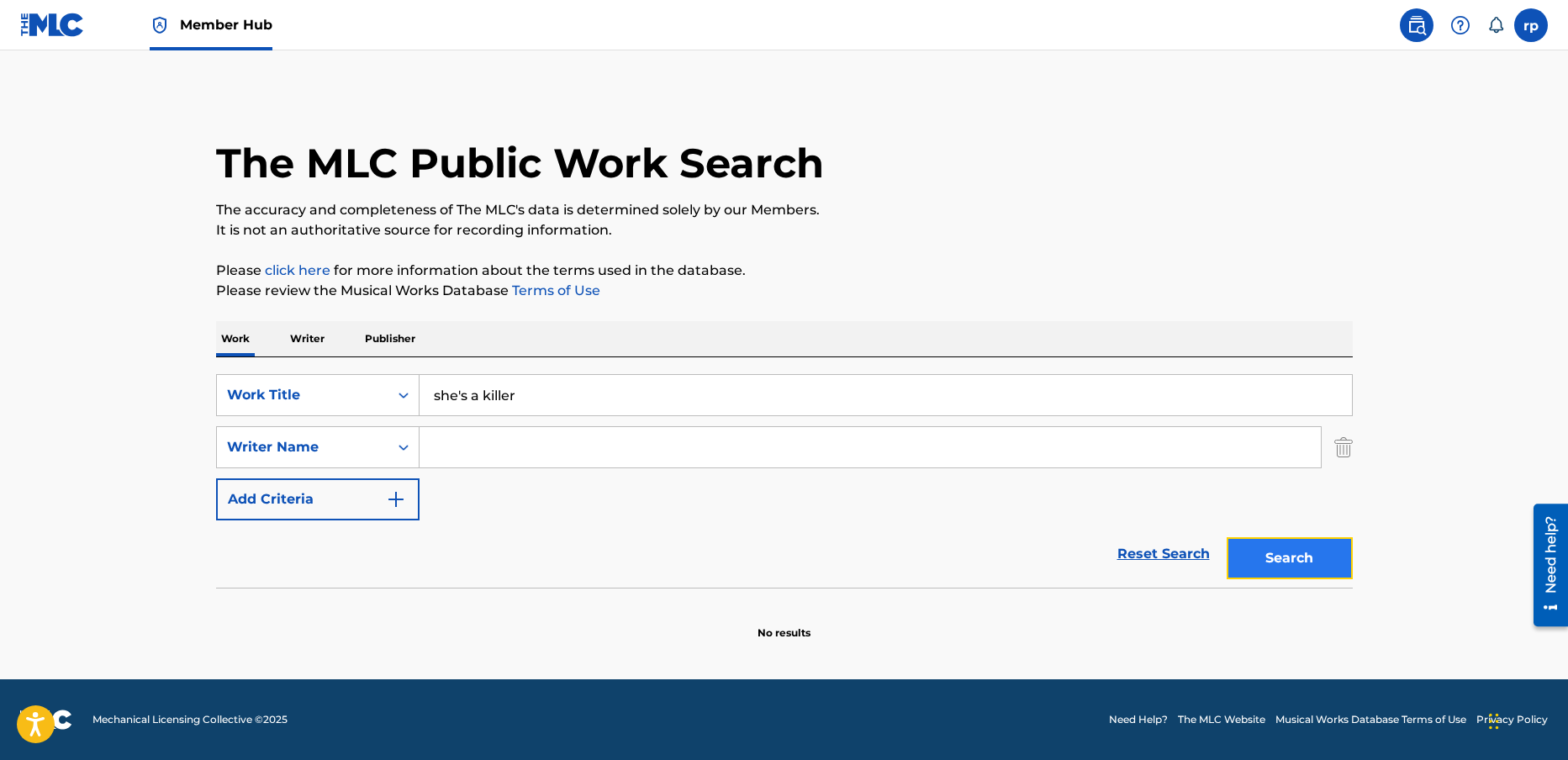
click at [1287, 558] on button "Search" at bounding box center [1290, 558] width 126 height 42
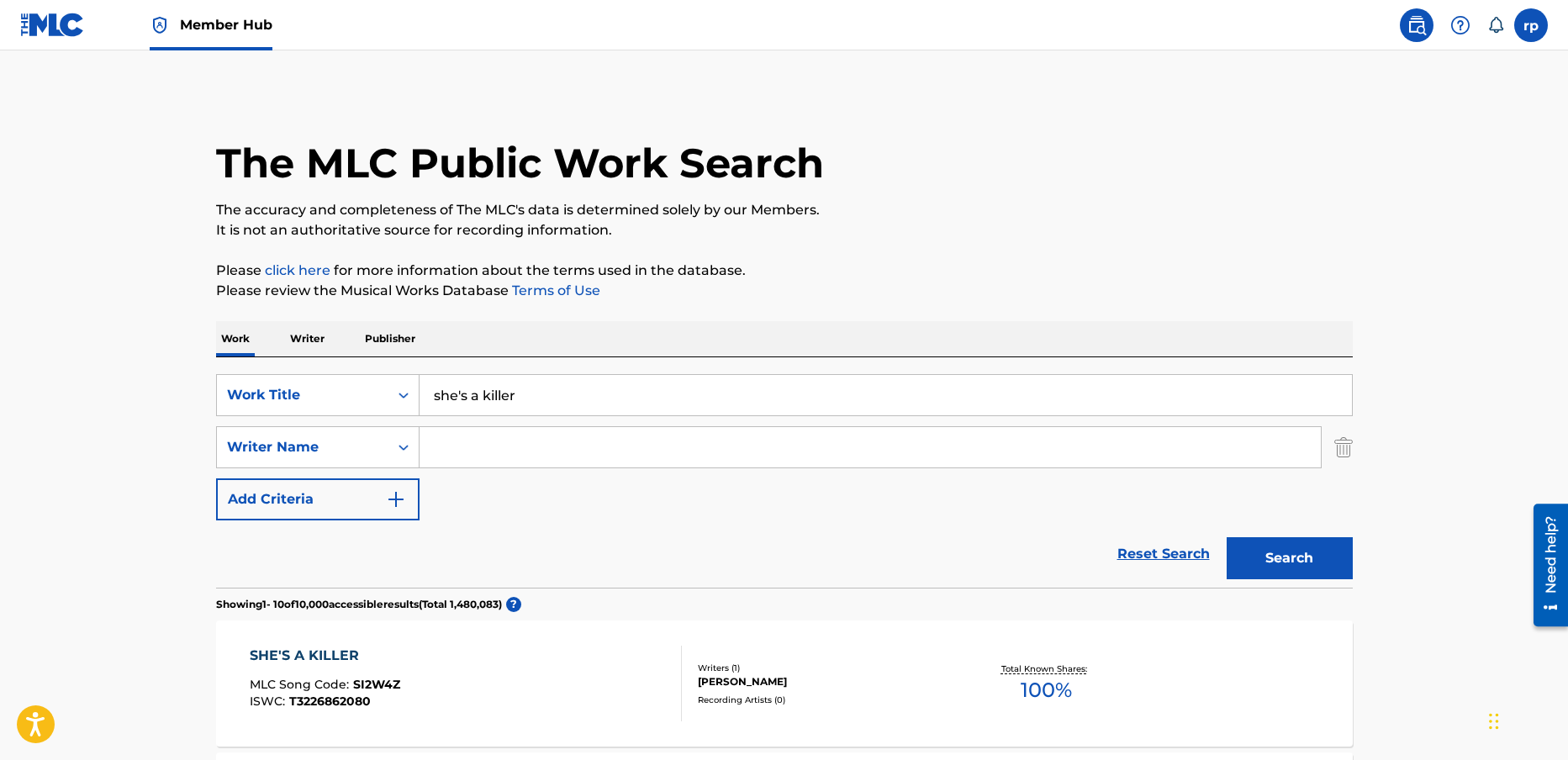
click at [463, 445] on input "Search Form" at bounding box center [870, 447] width 902 height 40
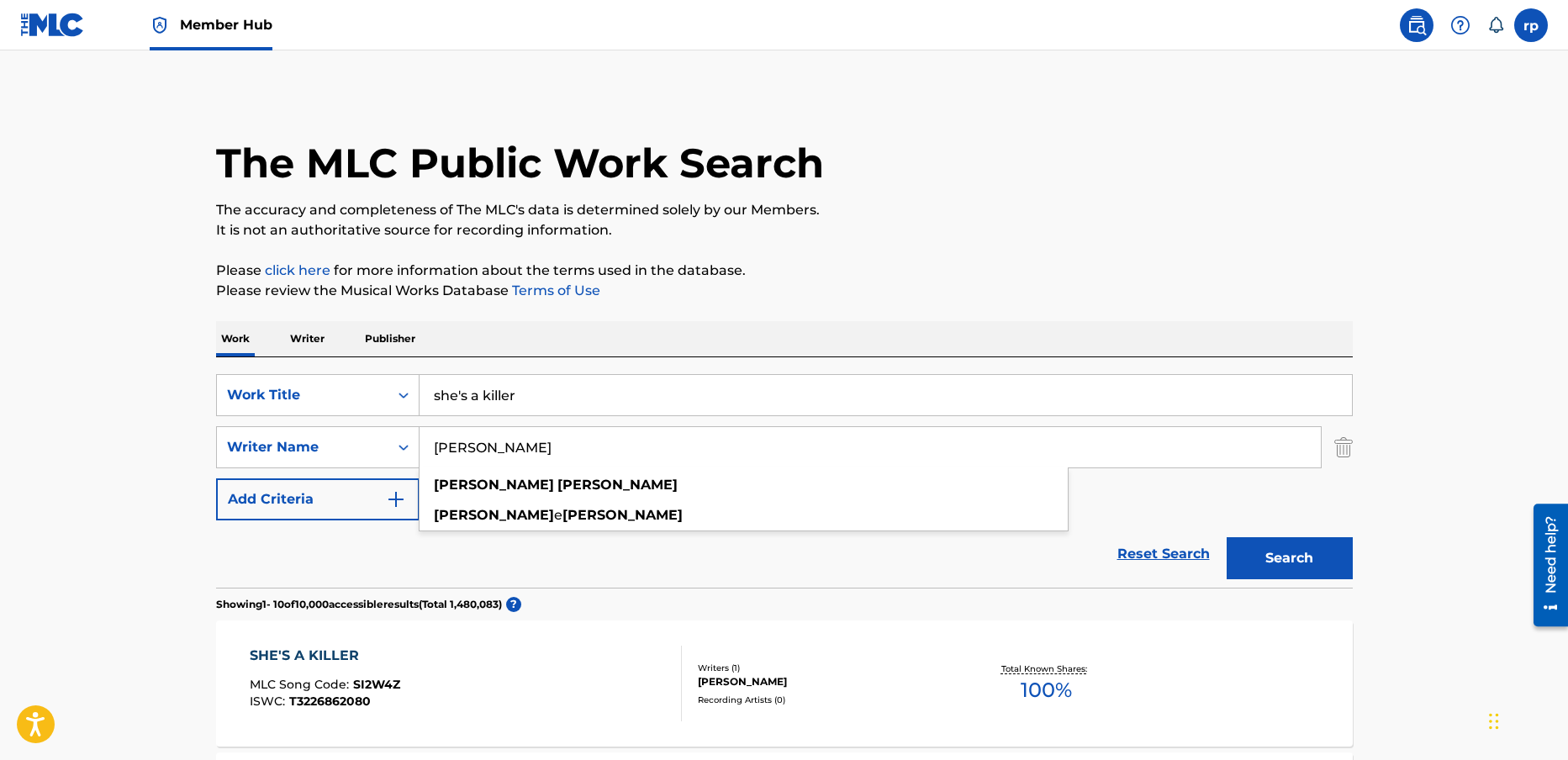
type input "[PERSON_NAME]"
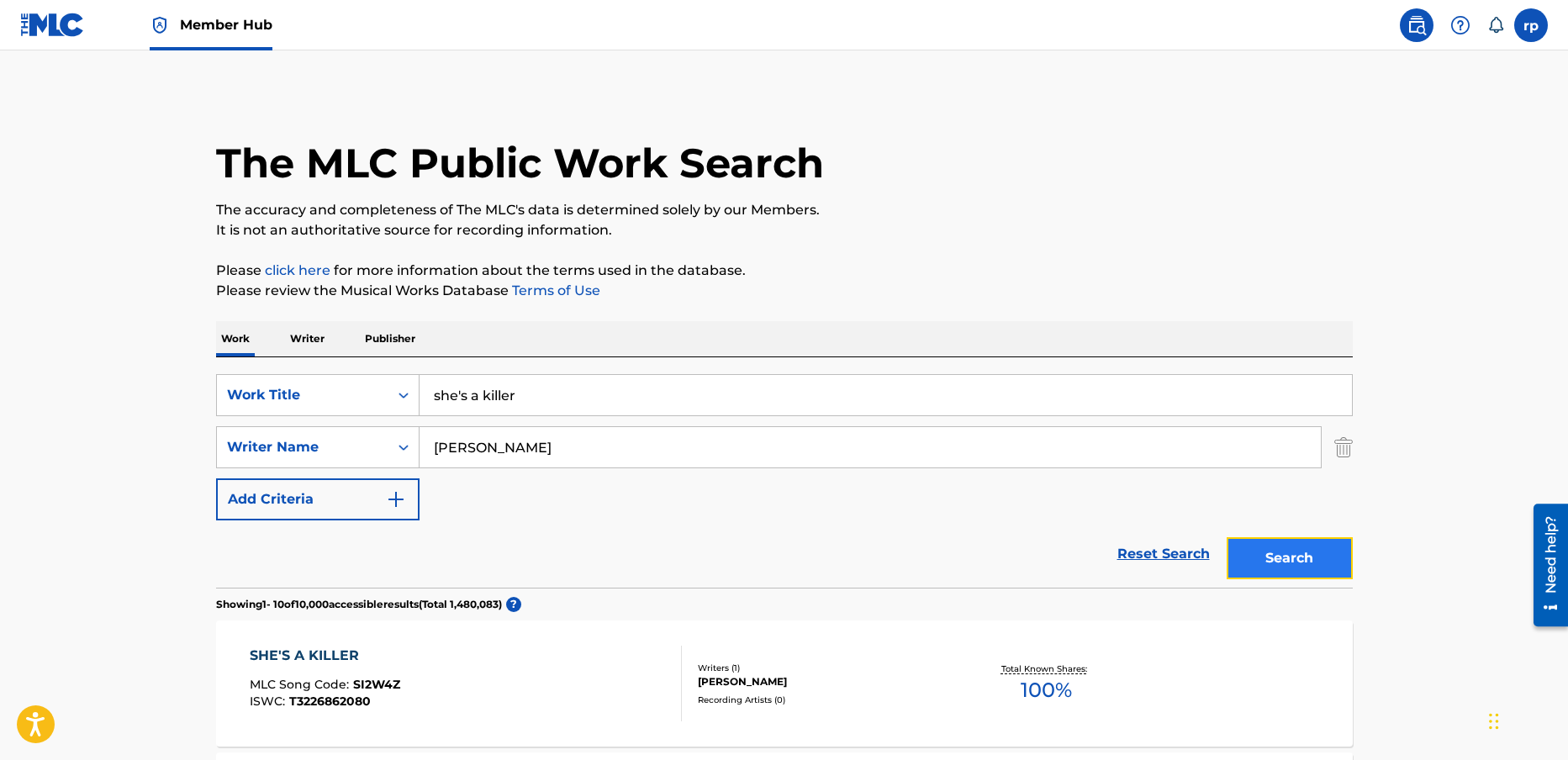
click at [1304, 554] on button "Search" at bounding box center [1290, 558] width 126 height 42
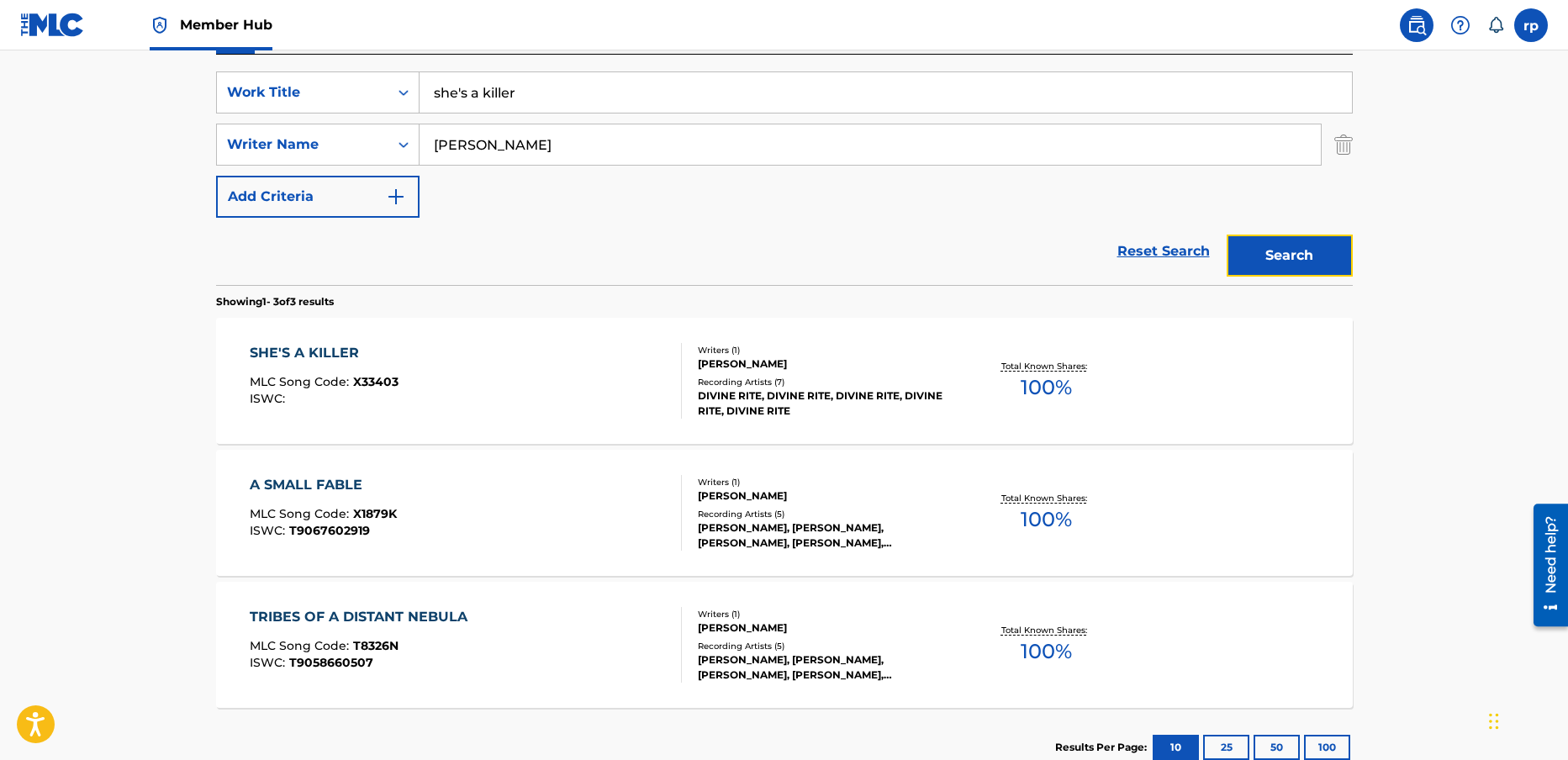
scroll to position [310, 0]
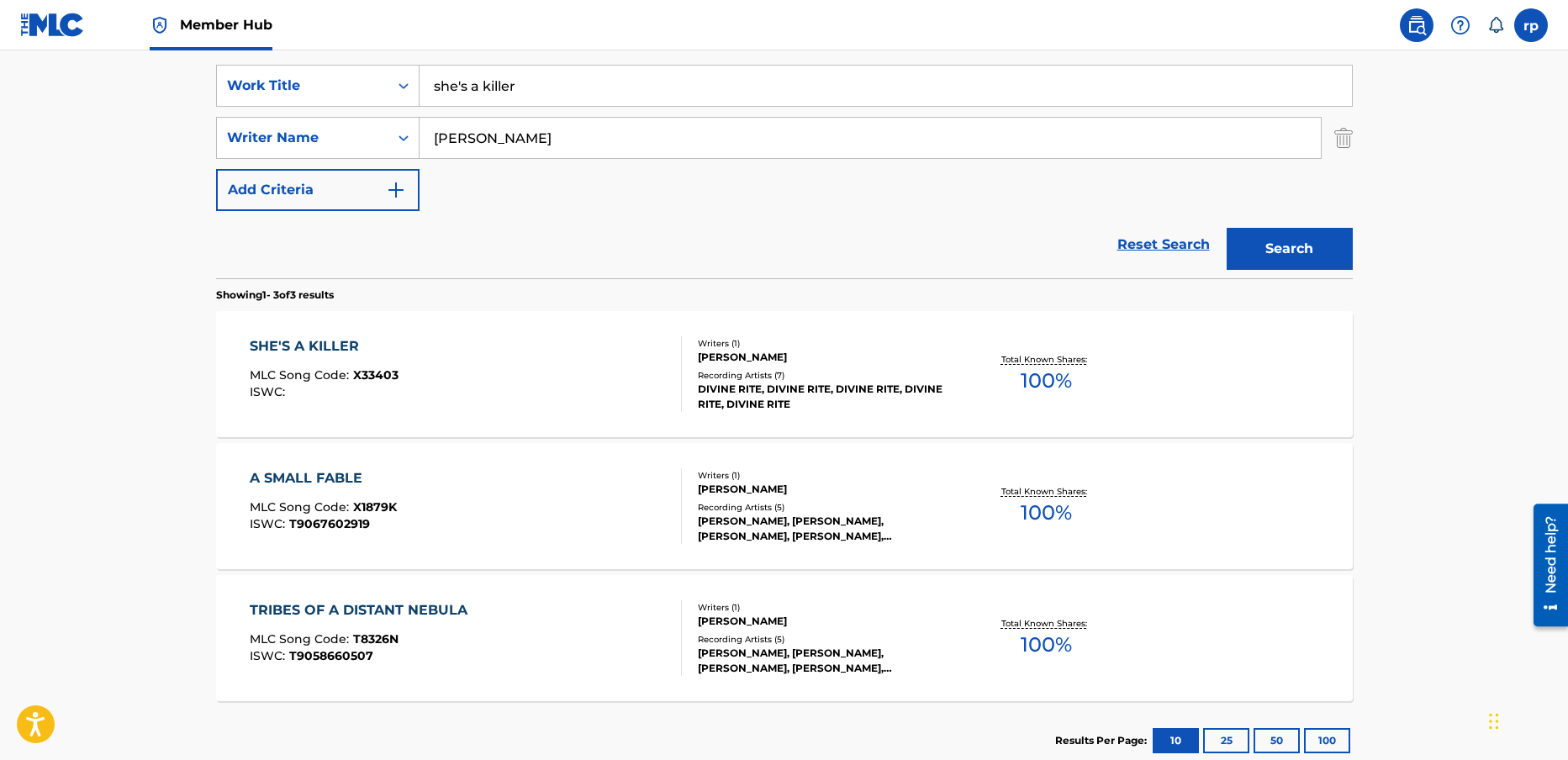
click at [620, 369] on div "SHE'S A KILLER MLC Song Code : X33403 ISWC :" at bounding box center [466, 374] width 432 height 76
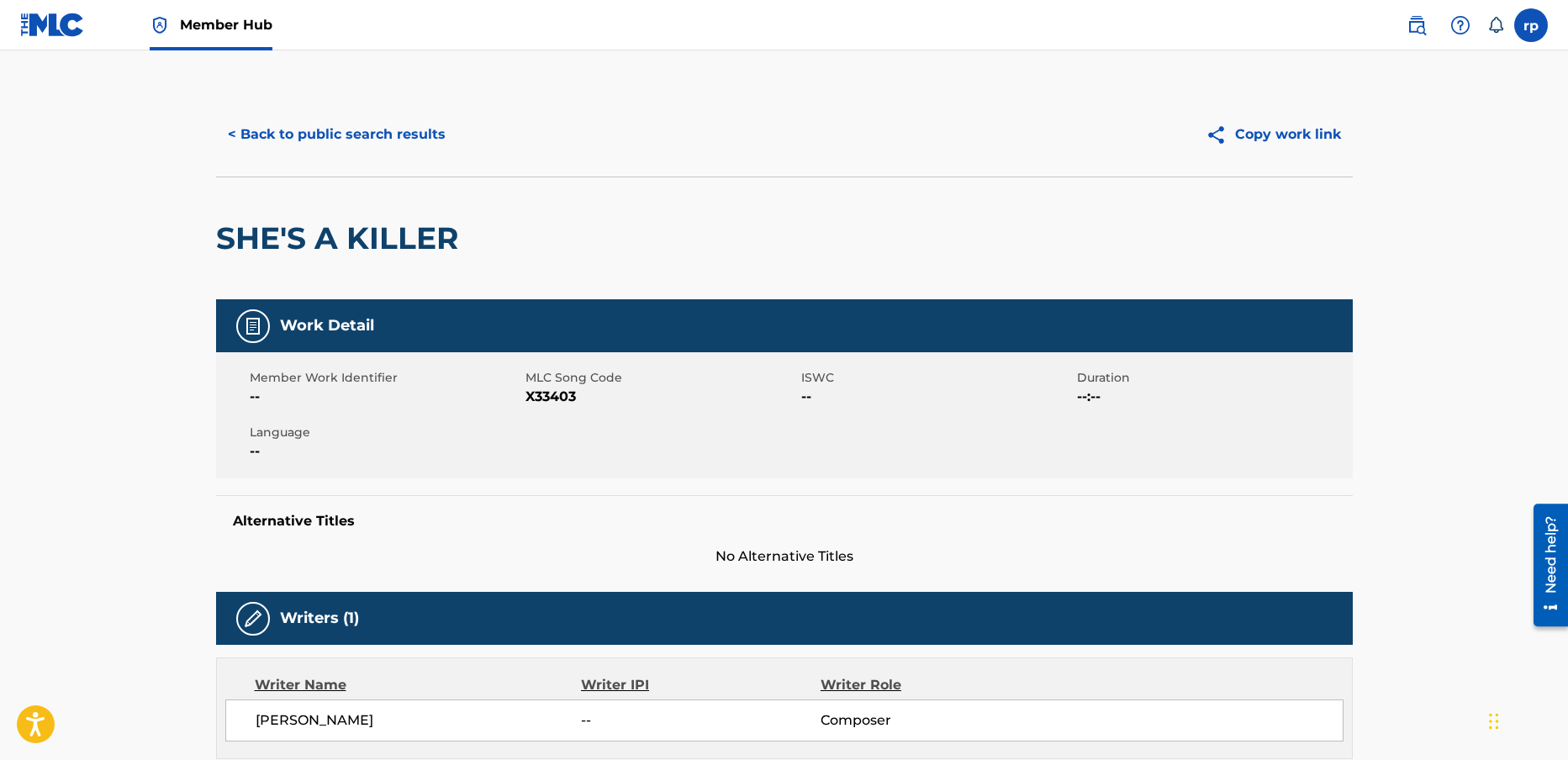
click at [57, 27] on img at bounding box center [53, 25] width 65 height 25
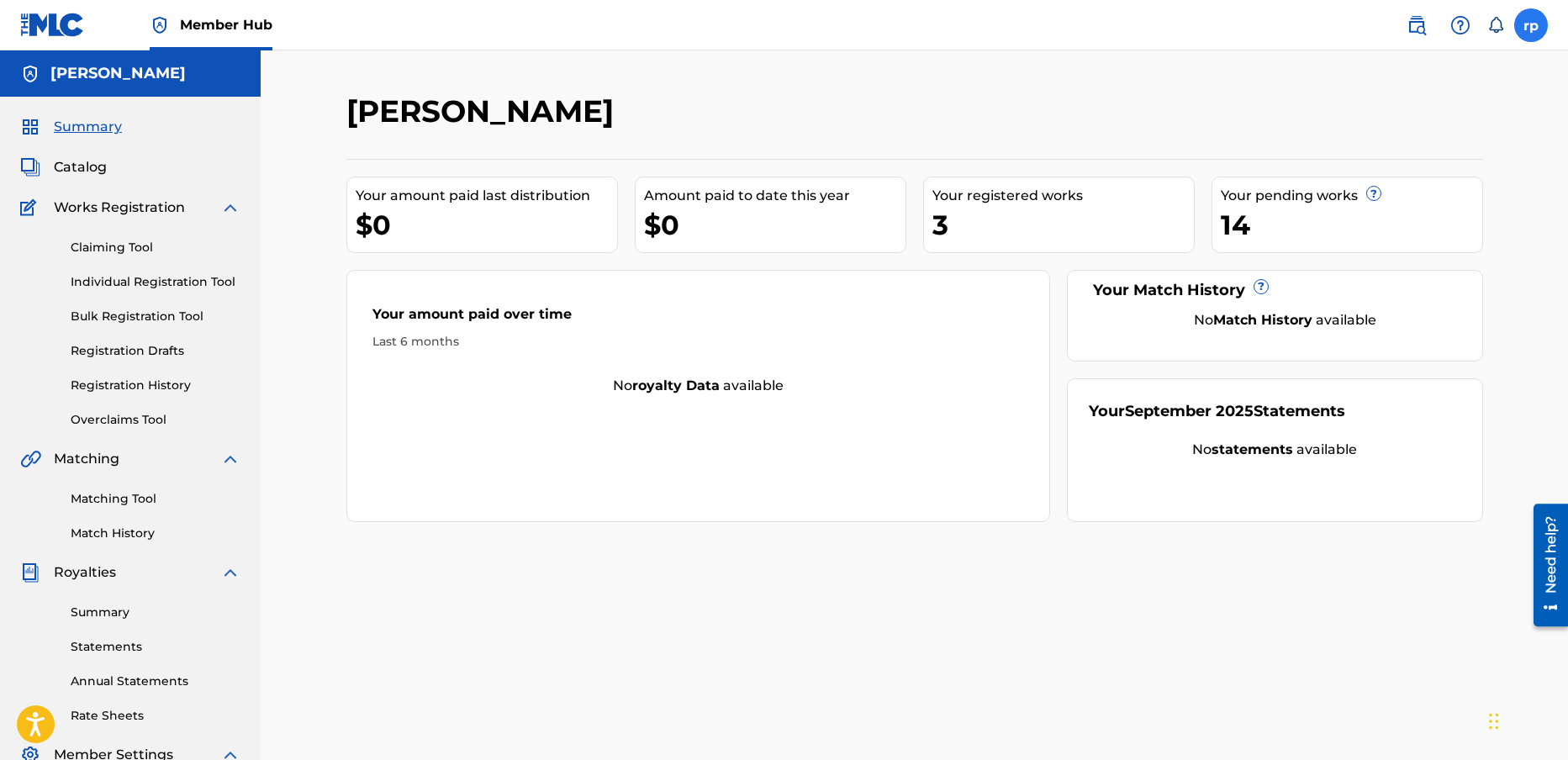
click at [1539, 25] on label at bounding box center [1531, 25] width 33 height 33
click at [1531, 25] on input "rp randy pevler randsong@sbcglobal.net Notification Preferences Profile Log out" at bounding box center [1531, 25] width 0 height 0
click at [1379, 236] on p "Log out" at bounding box center [1368, 238] width 39 height 15
click at [1531, 25] on input "rp randy pevler randsong@sbcglobal.net Notification Preferences Profile Log out" at bounding box center [1531, 25] width 0 height 0
